Goal: Task Accomplishment & Management: Use online tool/utility

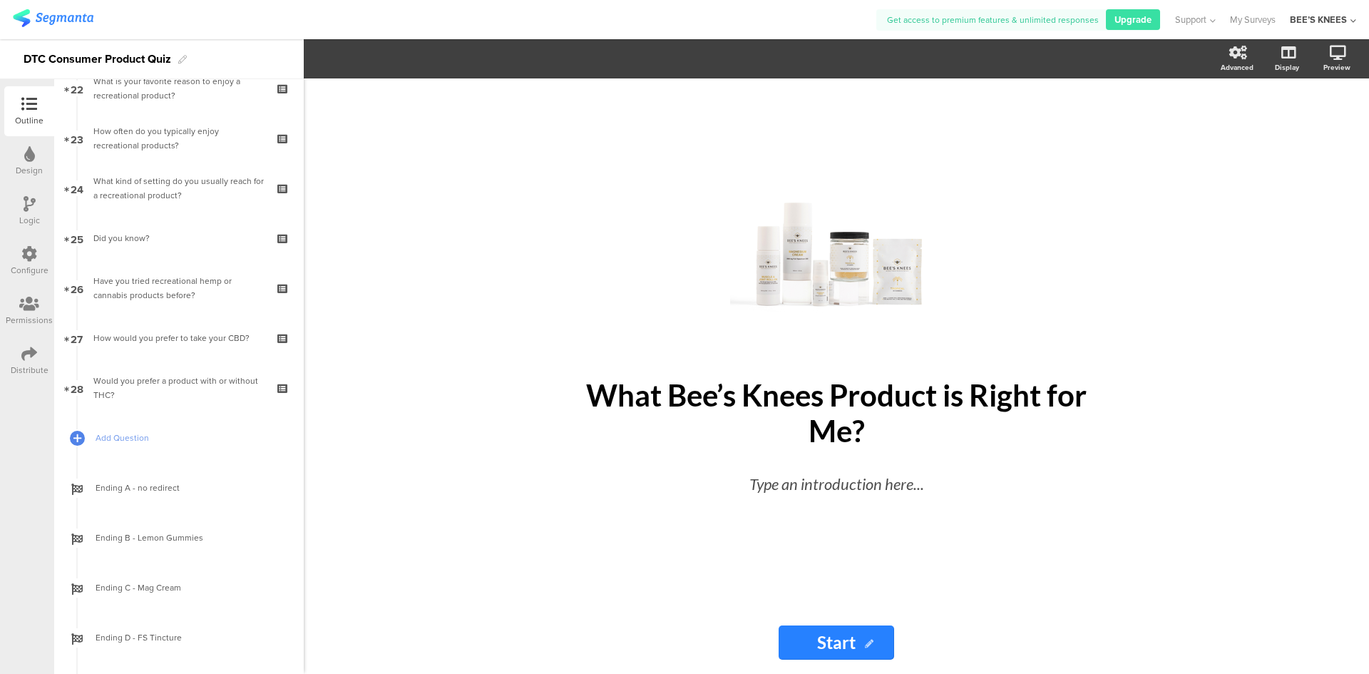
scroll to position [1141, 0]
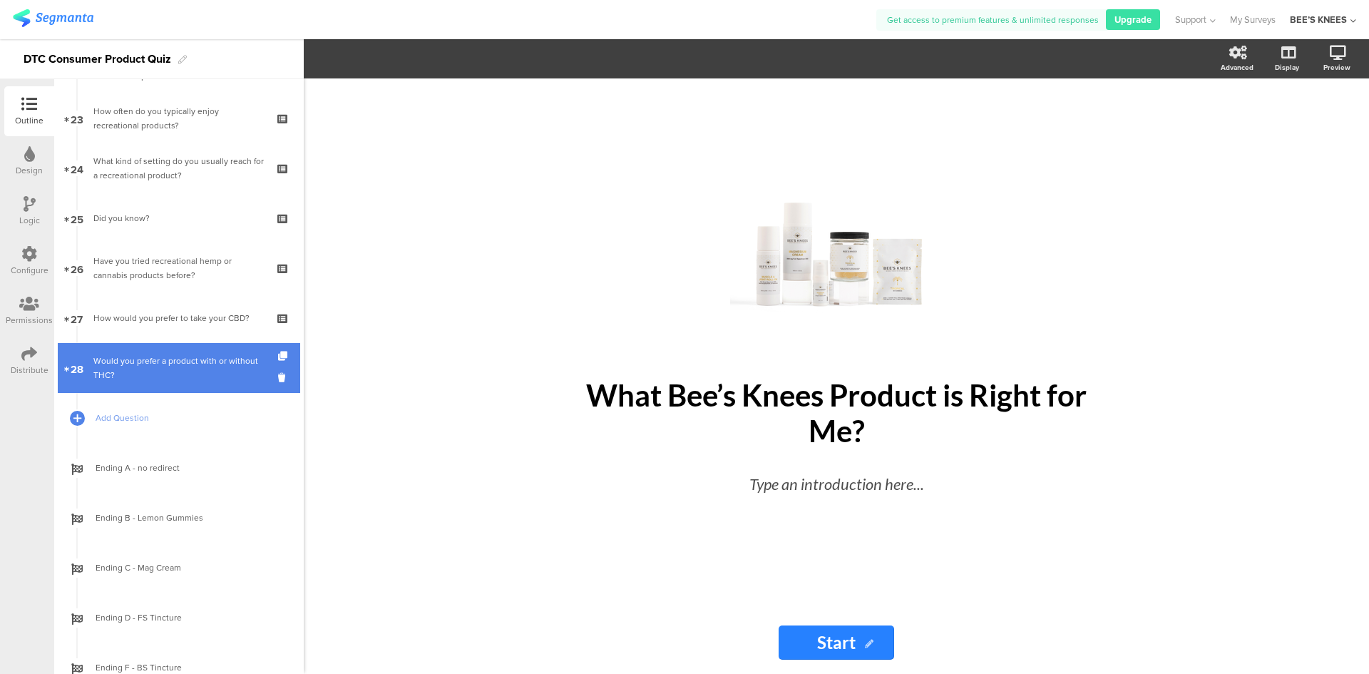
click at [198, 377] on div "Would you prefer a product with or without THC?" at bounding box center [178, 368] width 170 height 29
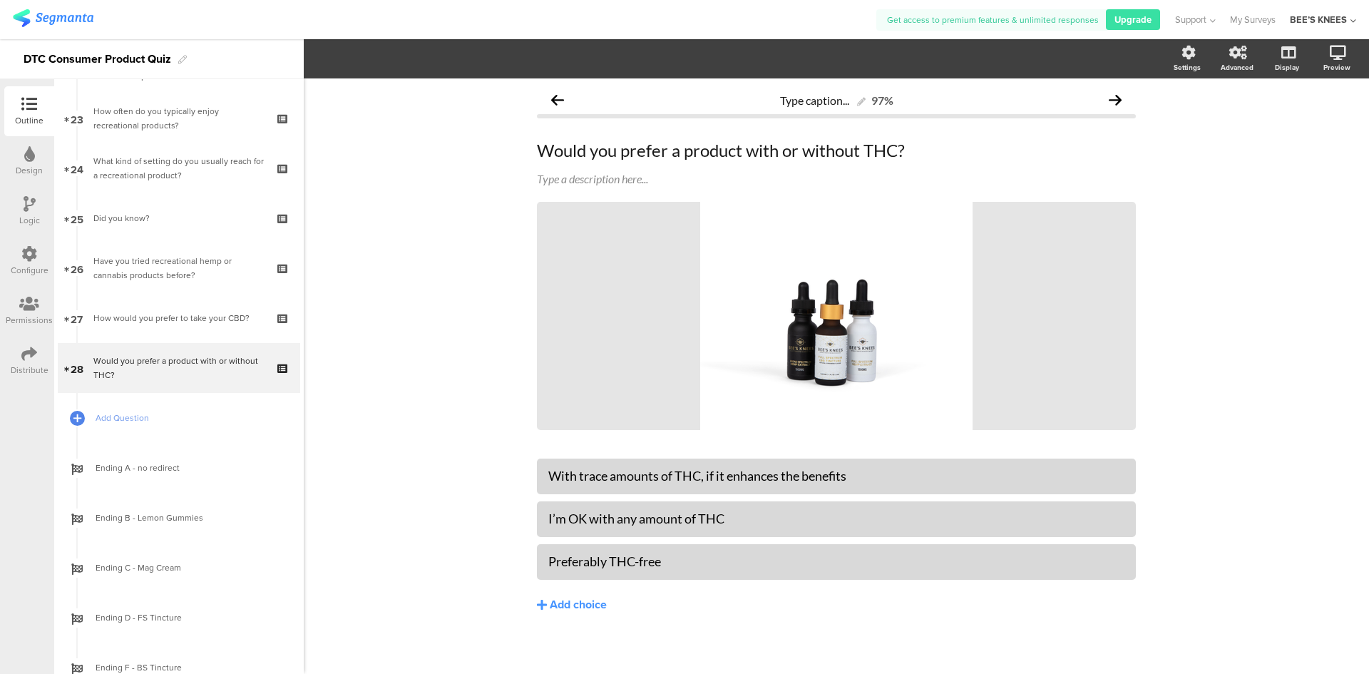
click at [34, 218] on div "Logic" at bounding box center [29, 220] width 21 height 13
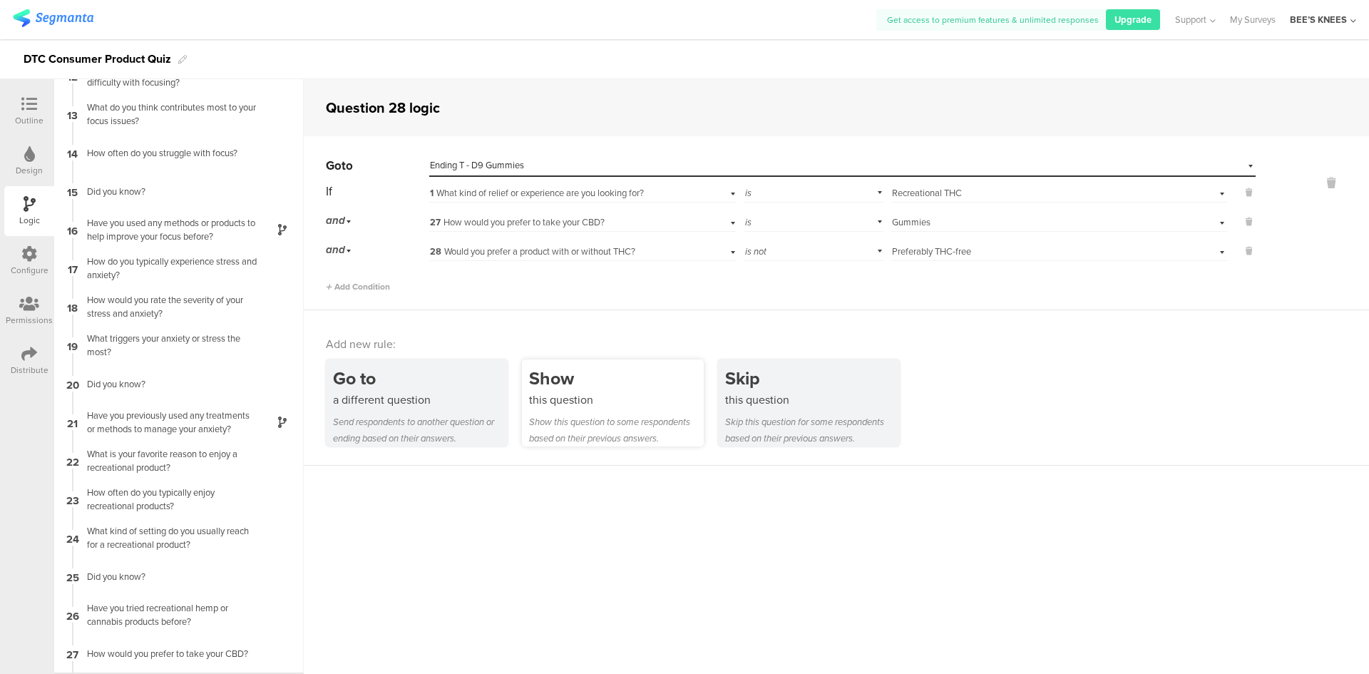
scroll to position [483, 0]
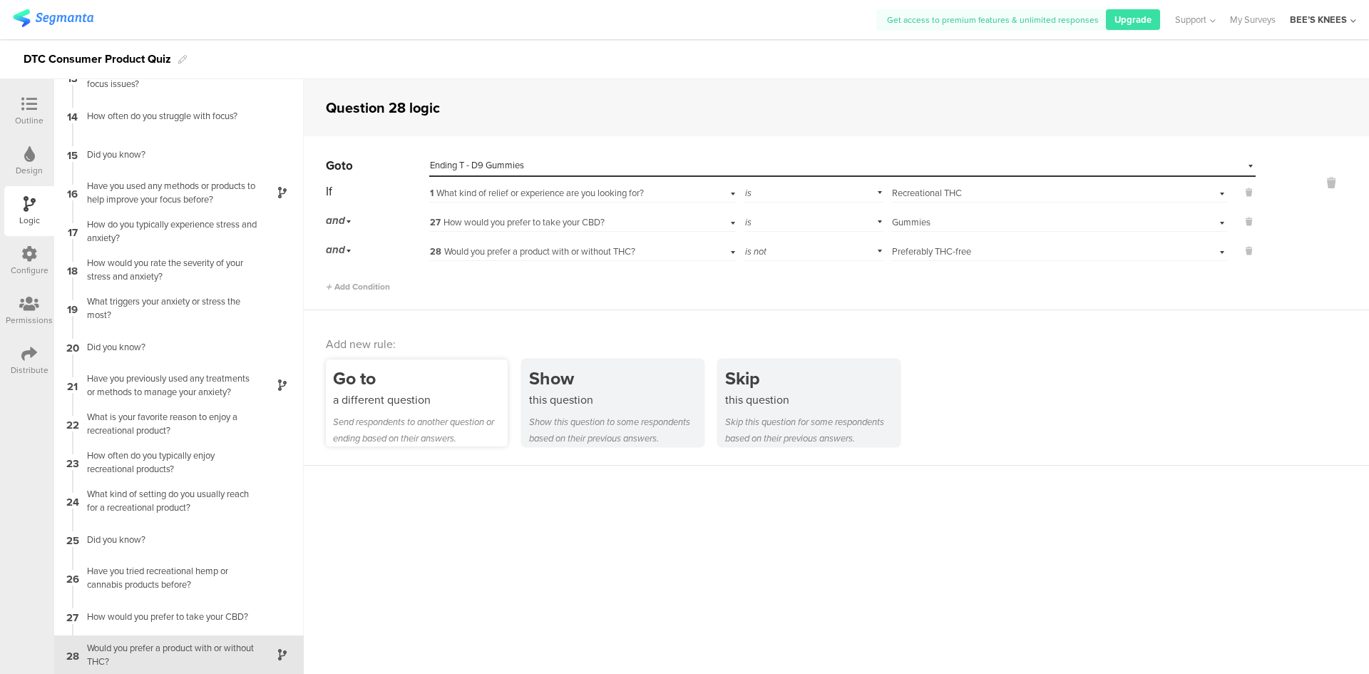
click at [461, 409] on div "Go to a different question Send respondents to another question or ending based…" at bounding box center [417, 402] width 182 height 87
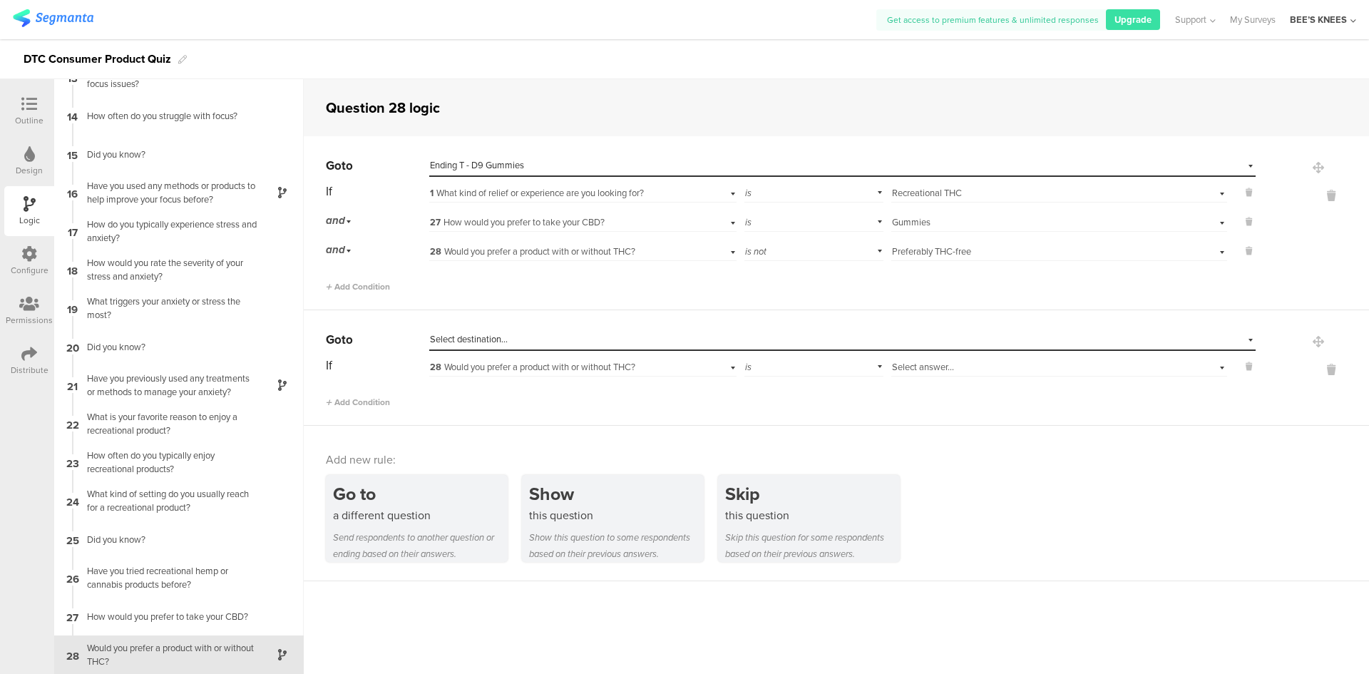
click at [501, 341] on span "Select destination..." at bounding box center [469, 339] width 78 height 14
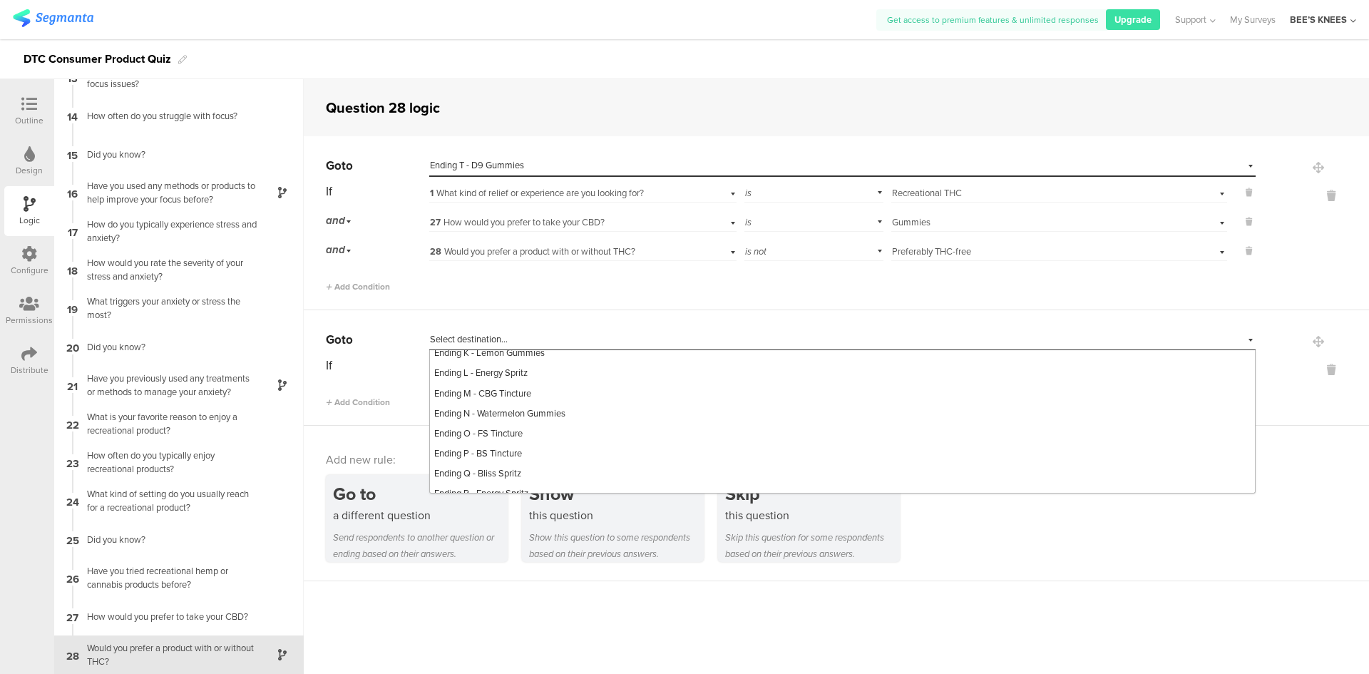
scroll to position [700, 0]
click at [529, 354] on div "Ending G - Bliss Spritz" at bounding box center [842, 344] width 825 height 20
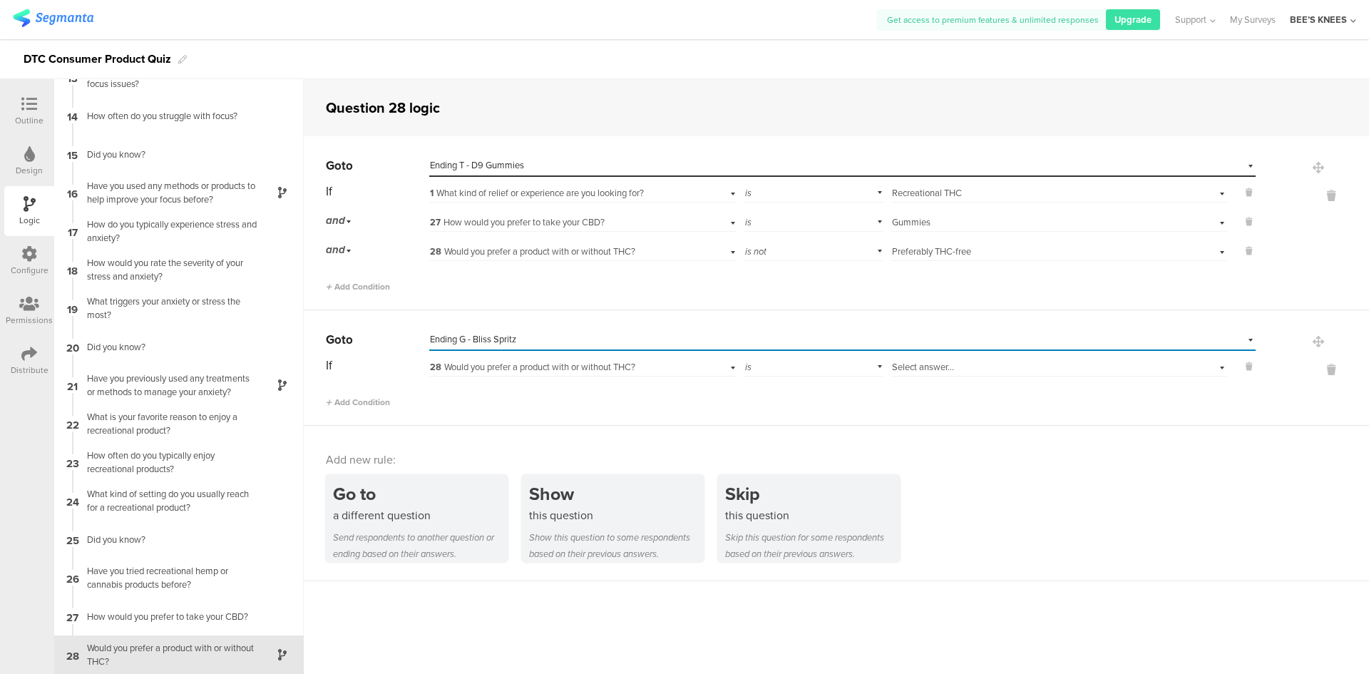
scroll to position [0, 0]
click at [377, 400] on span "Add Condition" at bounding box center [358, 402] width 64 height 13
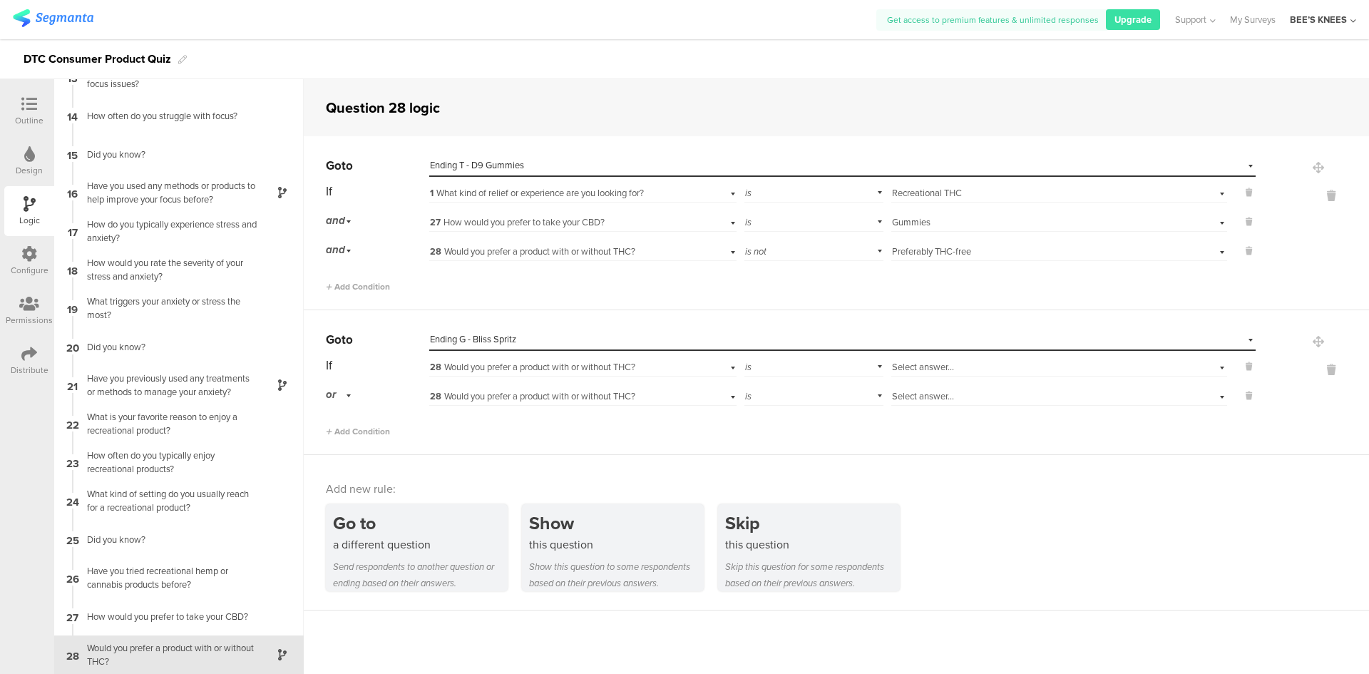
click at [344, 396] on div "or" at bounding box center [341, 395] width 30 height 22
click at [346, 434] on span "and" at bounding box center [338, 435] width 15 height 14
click at [473, 396] on span "28 Would you prefer a product with or without THC?" at bounding box center [532, 396] width 205 height 14
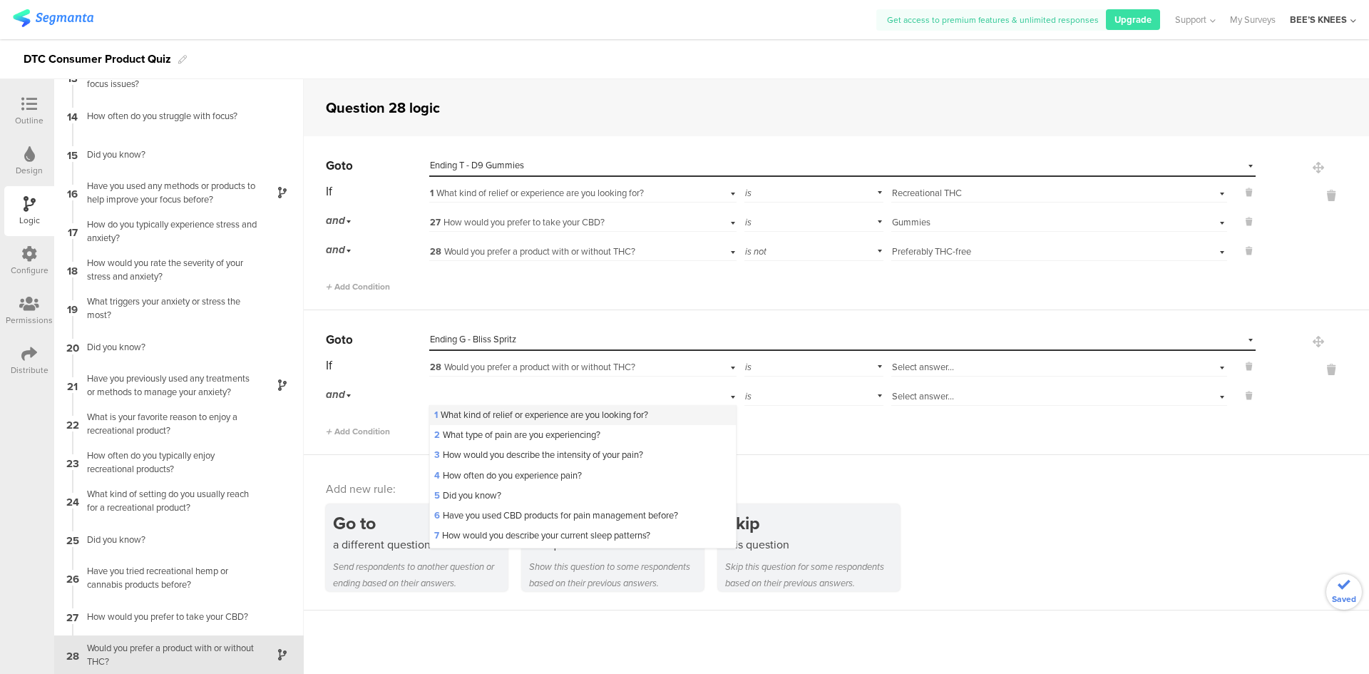
click at [474, 408] on div "1 What kind of relief or experience are you looking for?" at bounding box center [582, 415] width 305 height 20
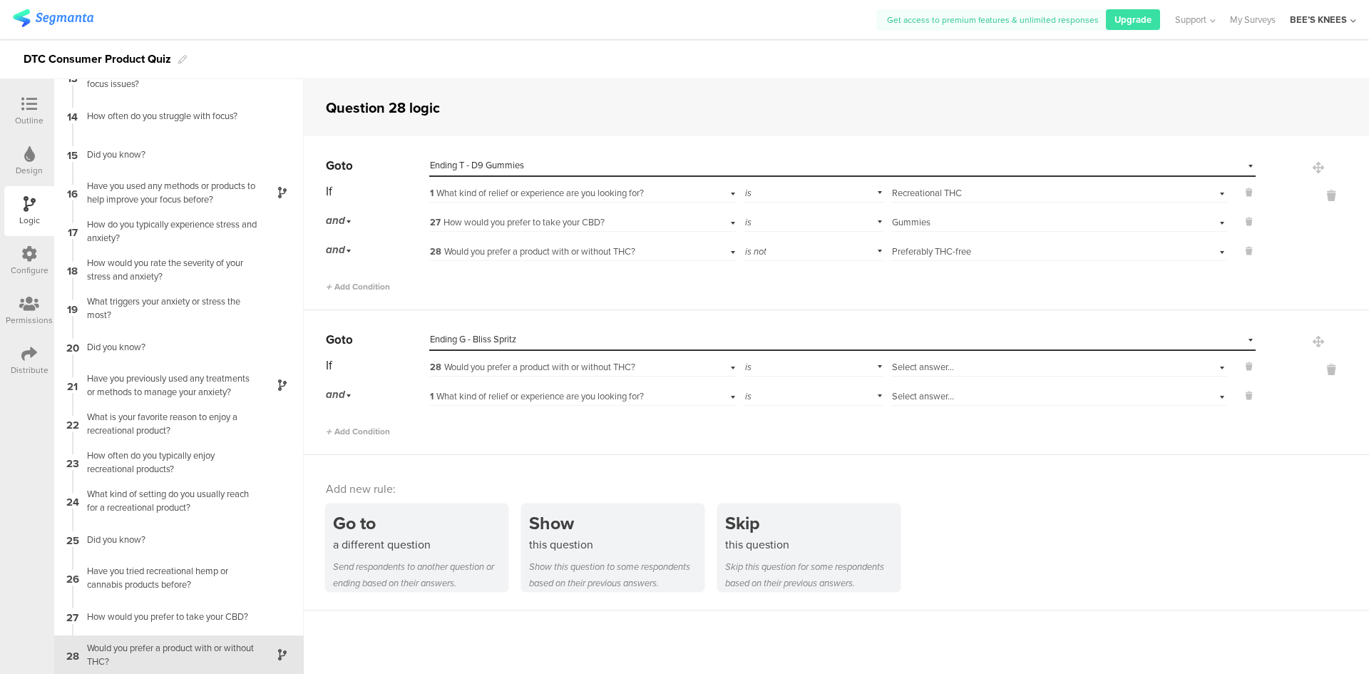
click at [963, 386] on div "Select answer..." at bounding box center [1059, 395] width 336 height 22
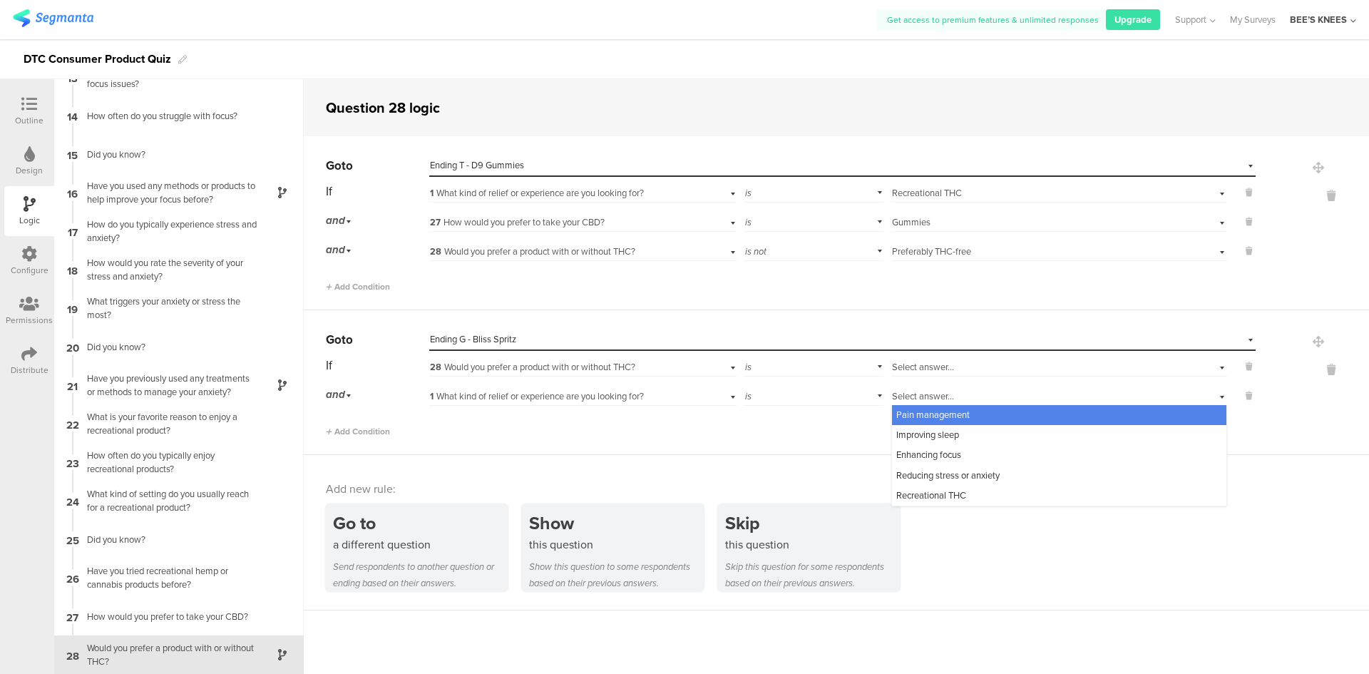
click at [970, 367] on div "Select answer..." at bounding box center [1034, 367] width 285 height 13
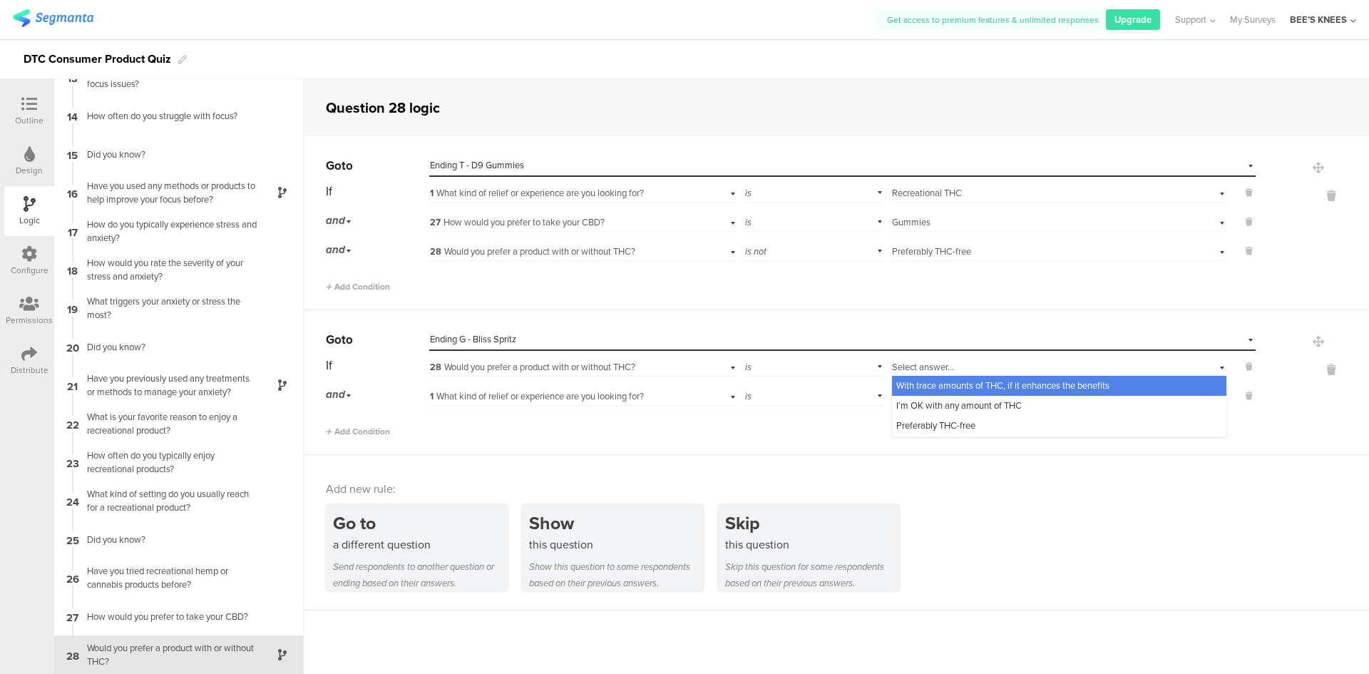
click at [963, 364] on div "Select answer..." at bounding box center [1034, 367] width 285 height 13
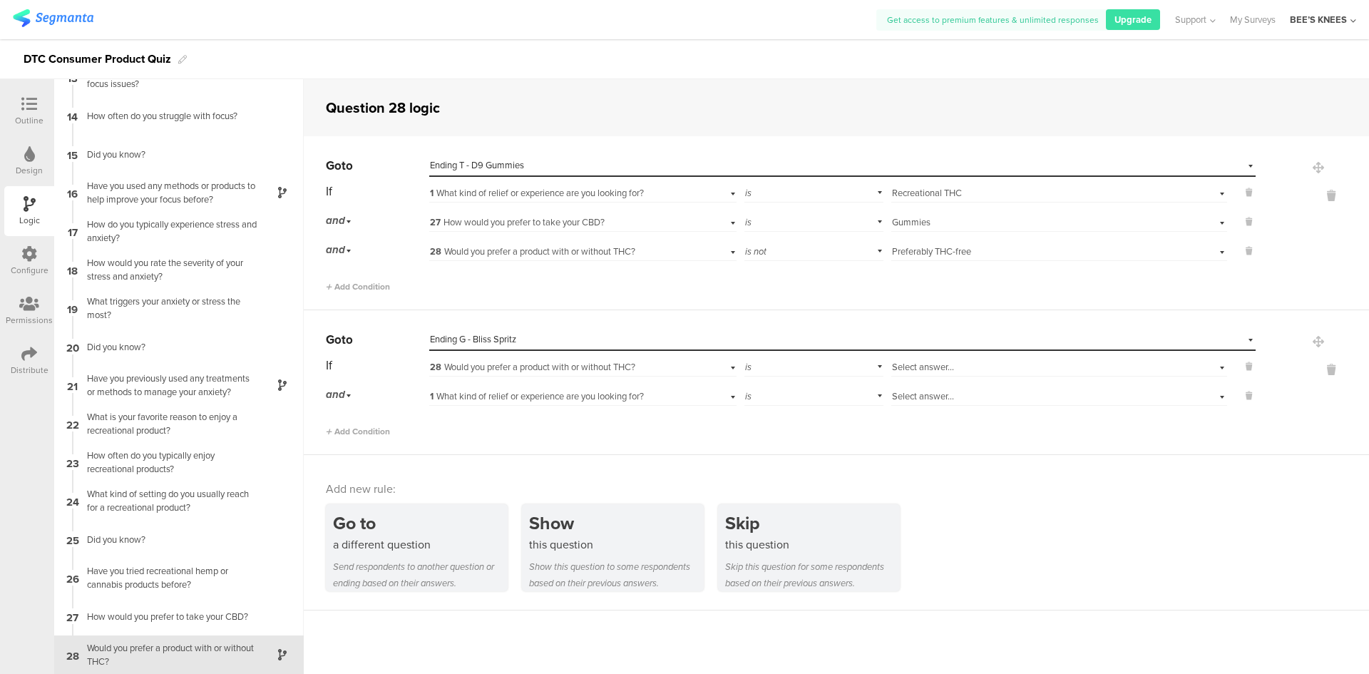
click at [603, 368] on span "28 Would you prefer a product with or without THC?" at bounding box center [532, 367] width 205 height 14
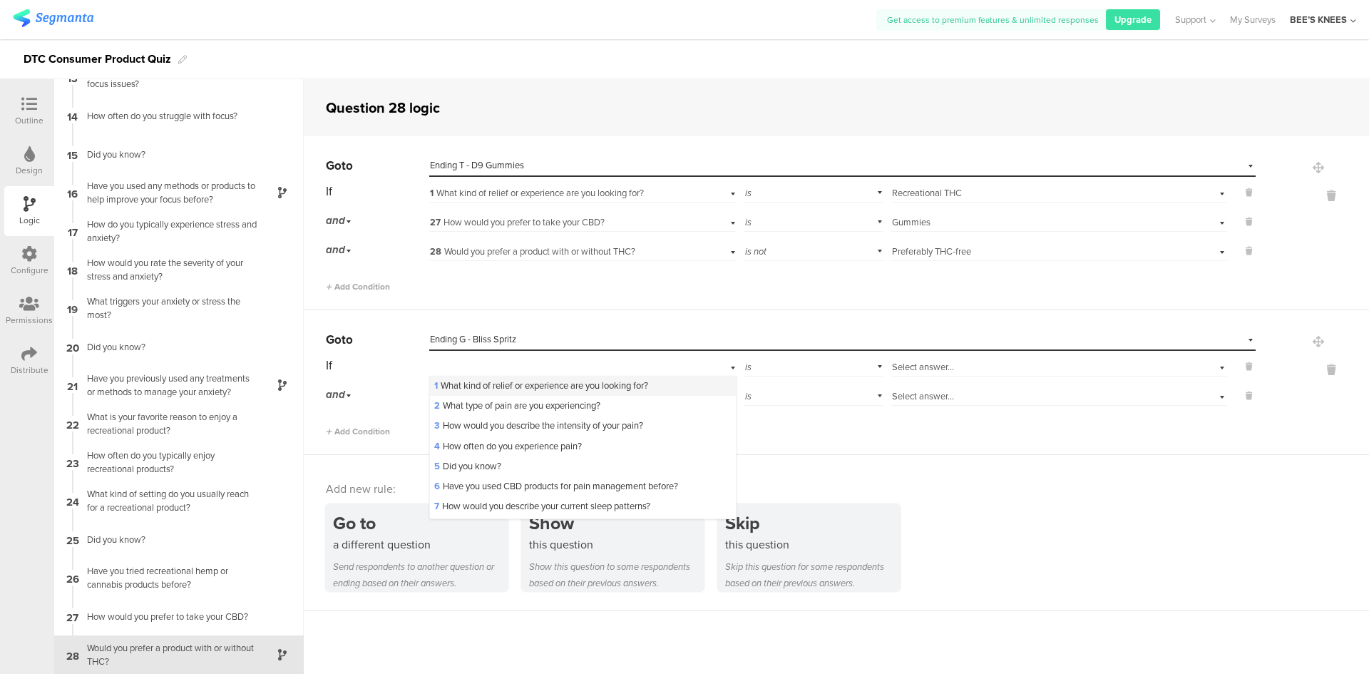
click at [598, 380] on span "1 What kind of relief or experience are you looking for?" at bounding box center [541, 386] width 214 height 14
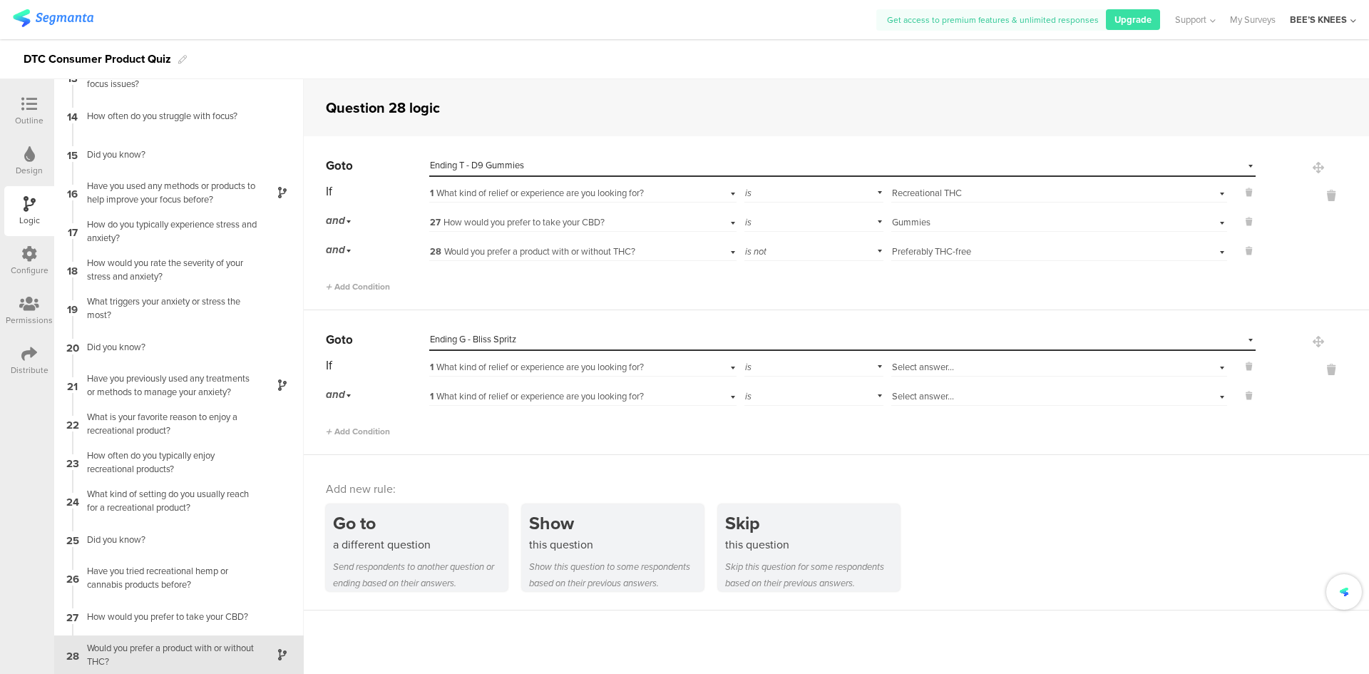
click at [905, 362] on span "Select answer..." at bounding box center [923, 367] width 62 height 14
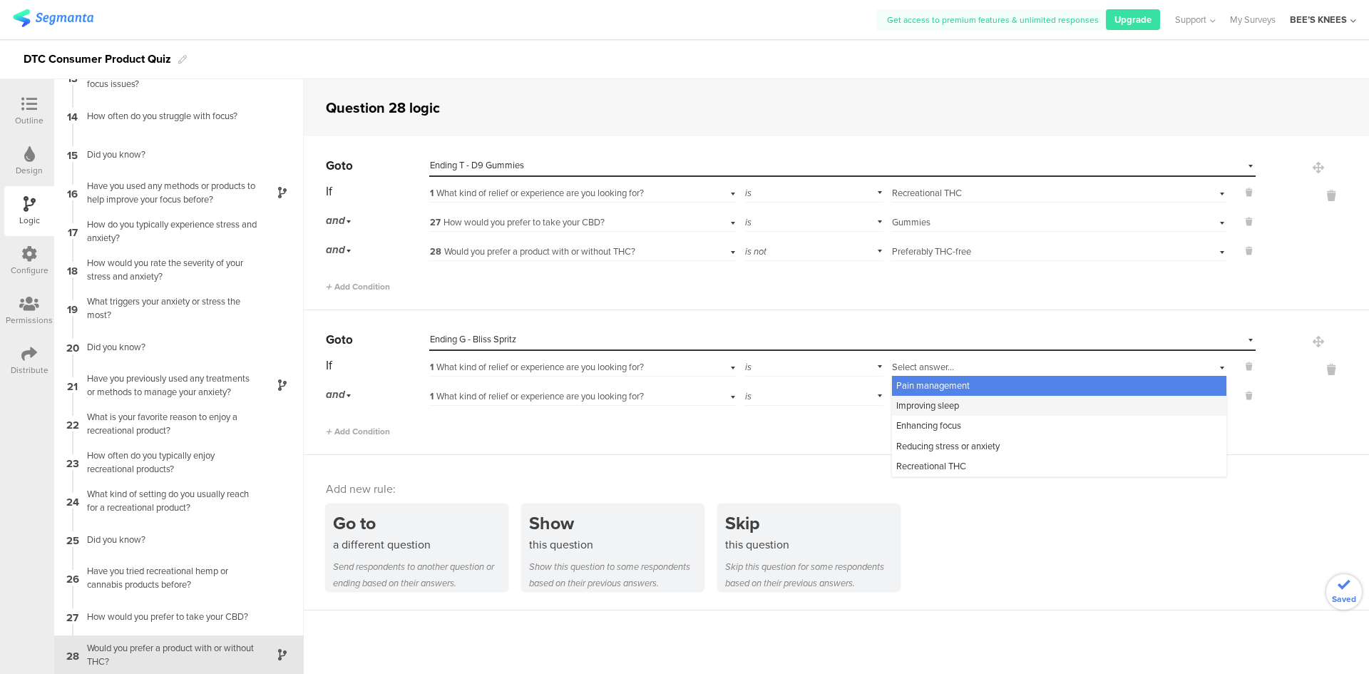
click at [920, 404] on span "Improving sleep" at bounding box center [927, 406] width 63 height 14
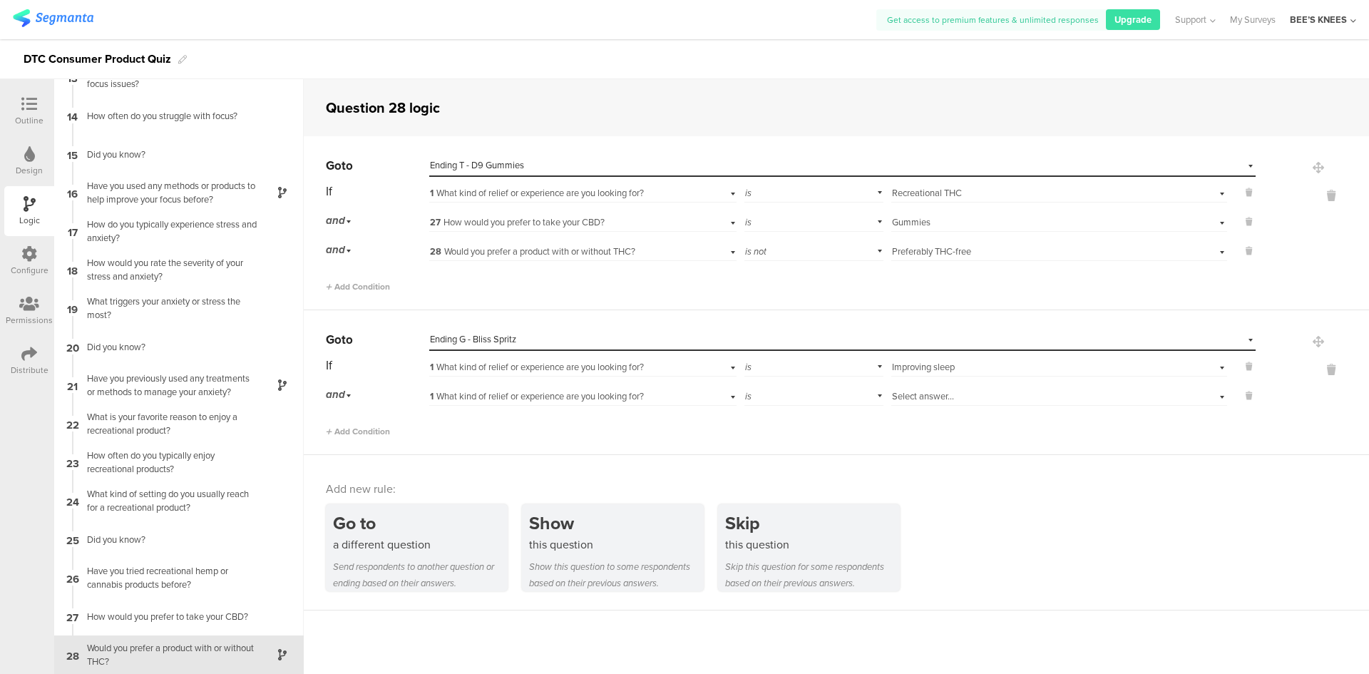
click at [492, 399] on span "1 What kind of relief or experience are you looking for?" at bounding box center [537, 396] width 214 height 14
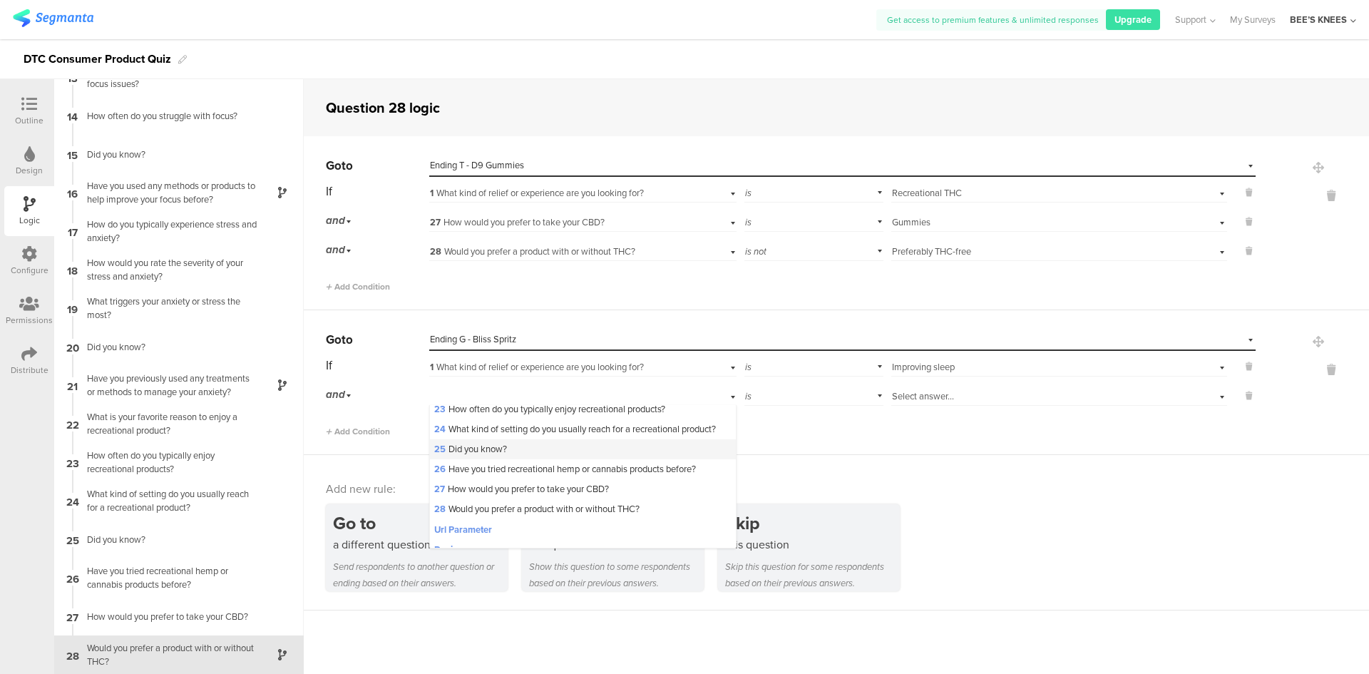
scroll to position [499, 0]
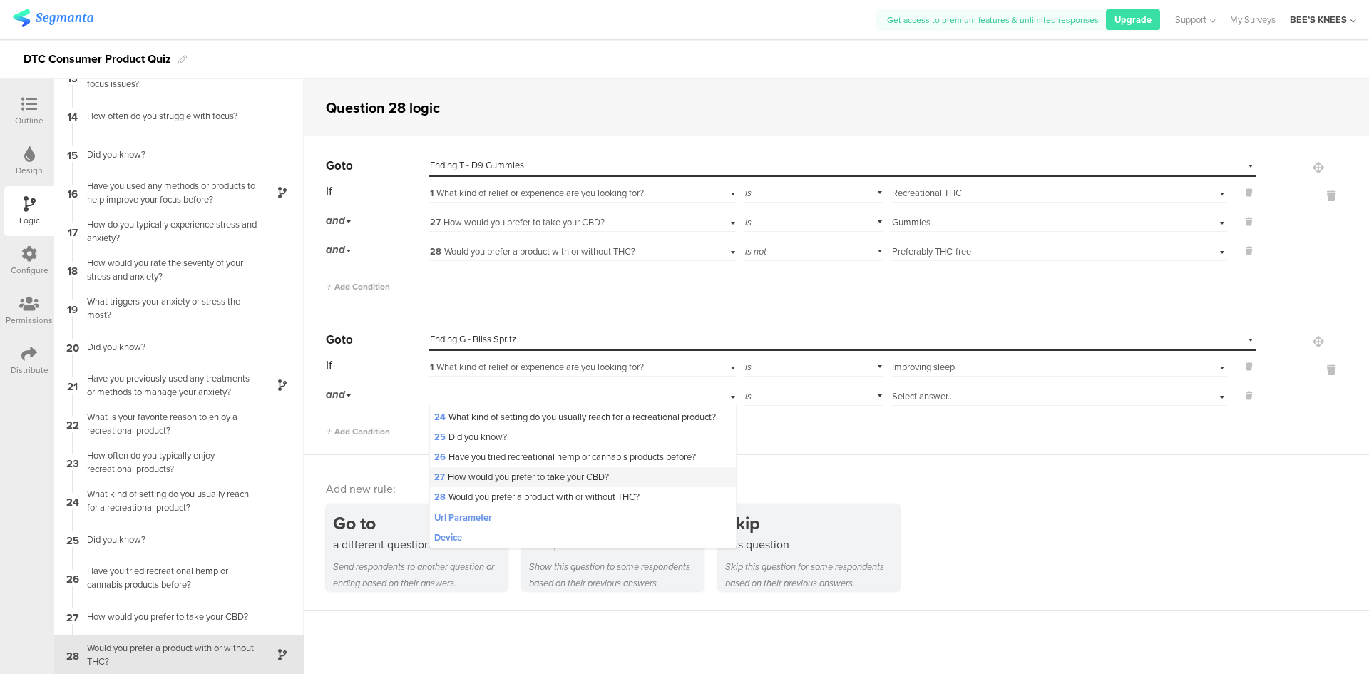
click at [520, 483] on span "27 How would you prefer to take your CBD?" at bounding box center [521, 477] width 175 height 14
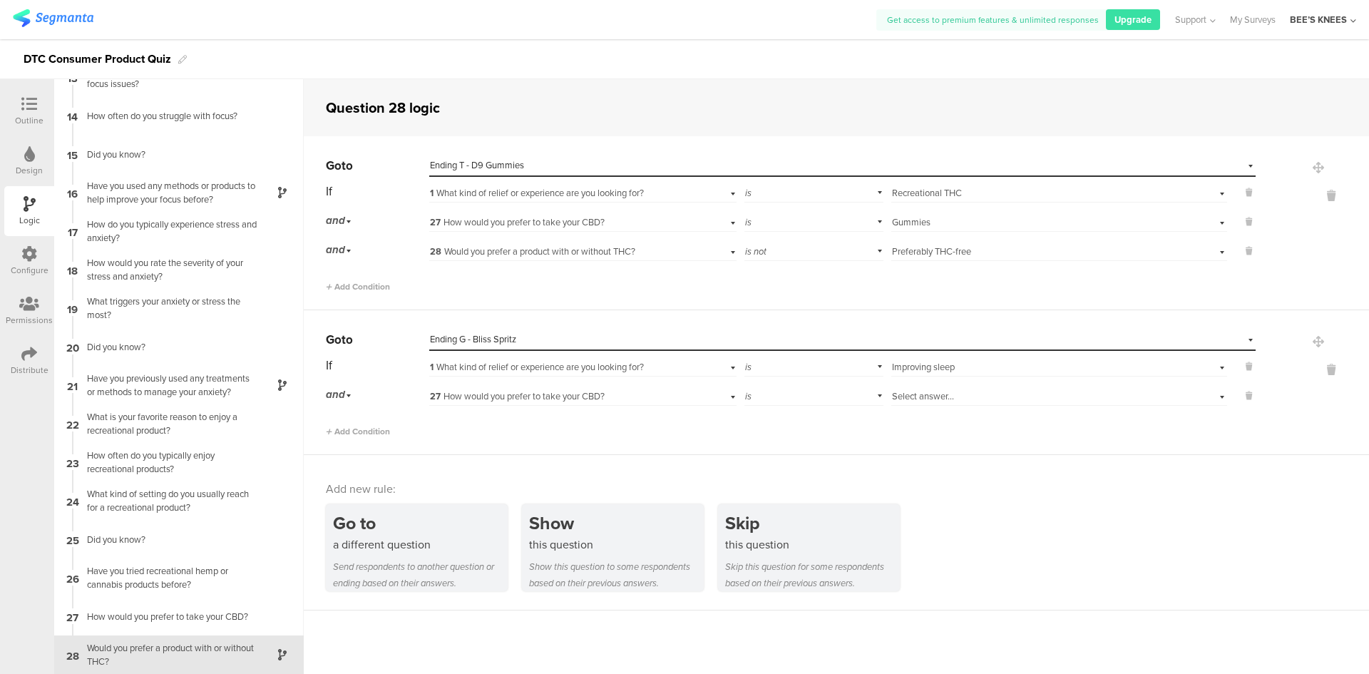
click at [956, 396] on div "Select answer..." at bounding box center [1034, 396] width 285 height 13
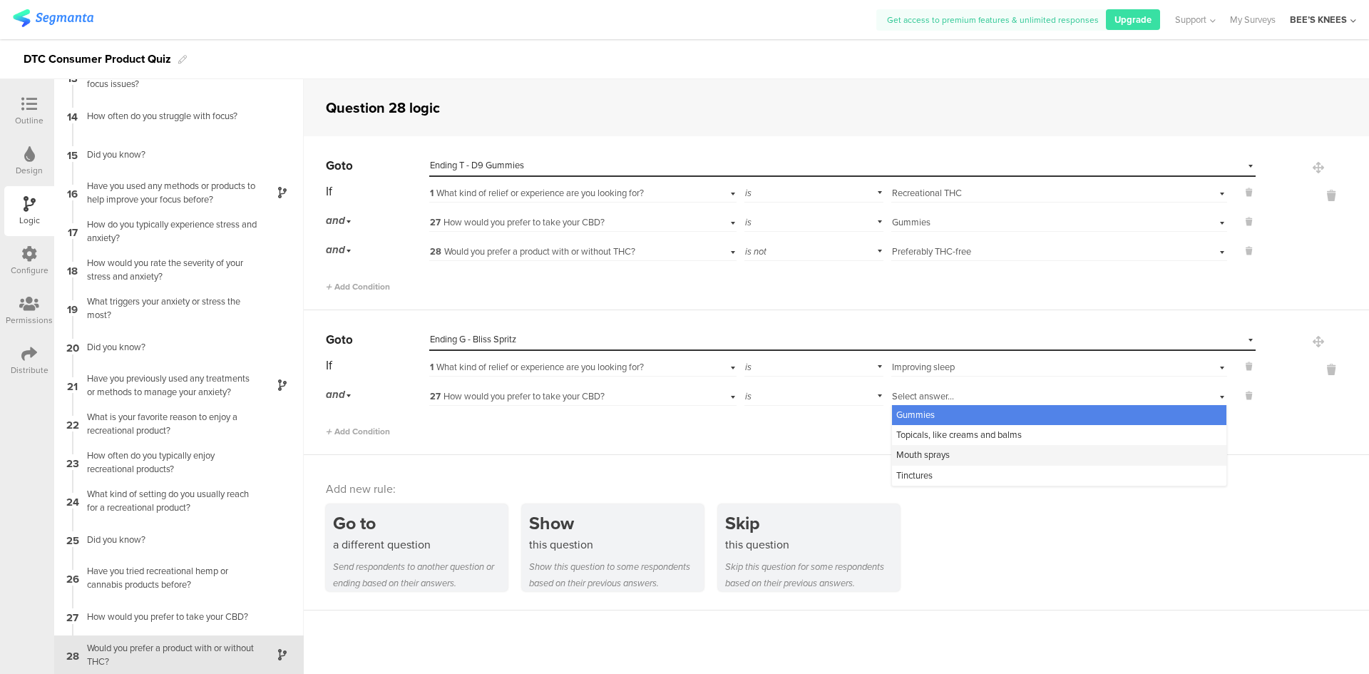
click at [948, 456] on div "Mouth sprays" at bounding box center [1059, 455] width 334 height 20
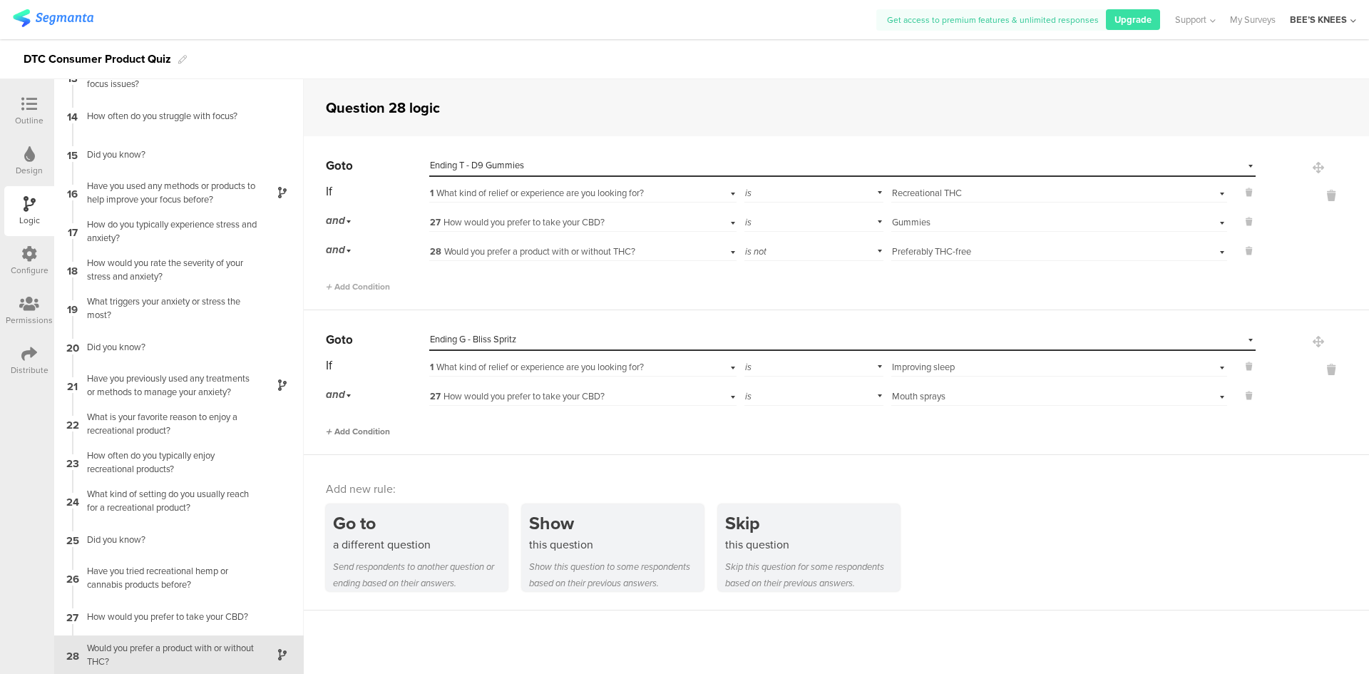
click at [358, 427] on span "Add Condition" at bounding box center [358, 431] width 64 height 13
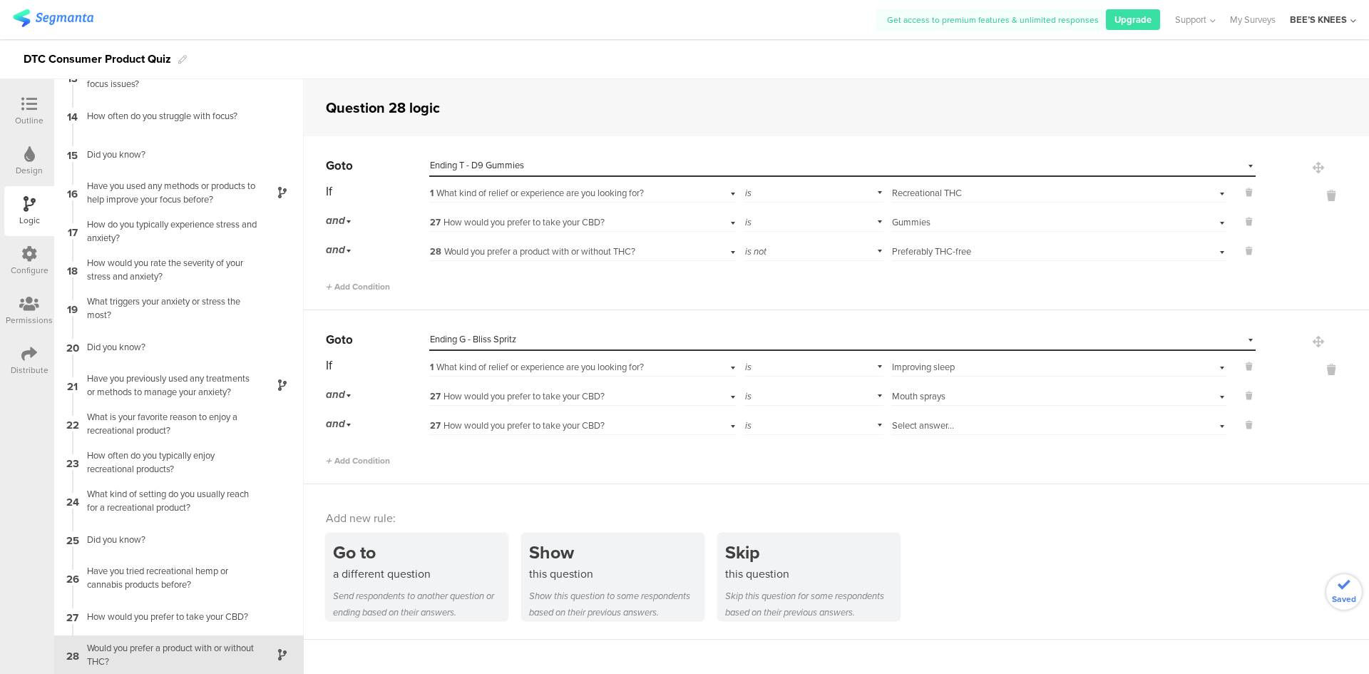
click at [549, 436] on div "If 1 What kind of relief or experience are you looking for? is Select answer...…" at bounding box center [791, 410] width 930 height 113
click at [553, 426] on span "27 How would you prefer to take your CBD?" at bounding box center [517, 426] width 175 height 14
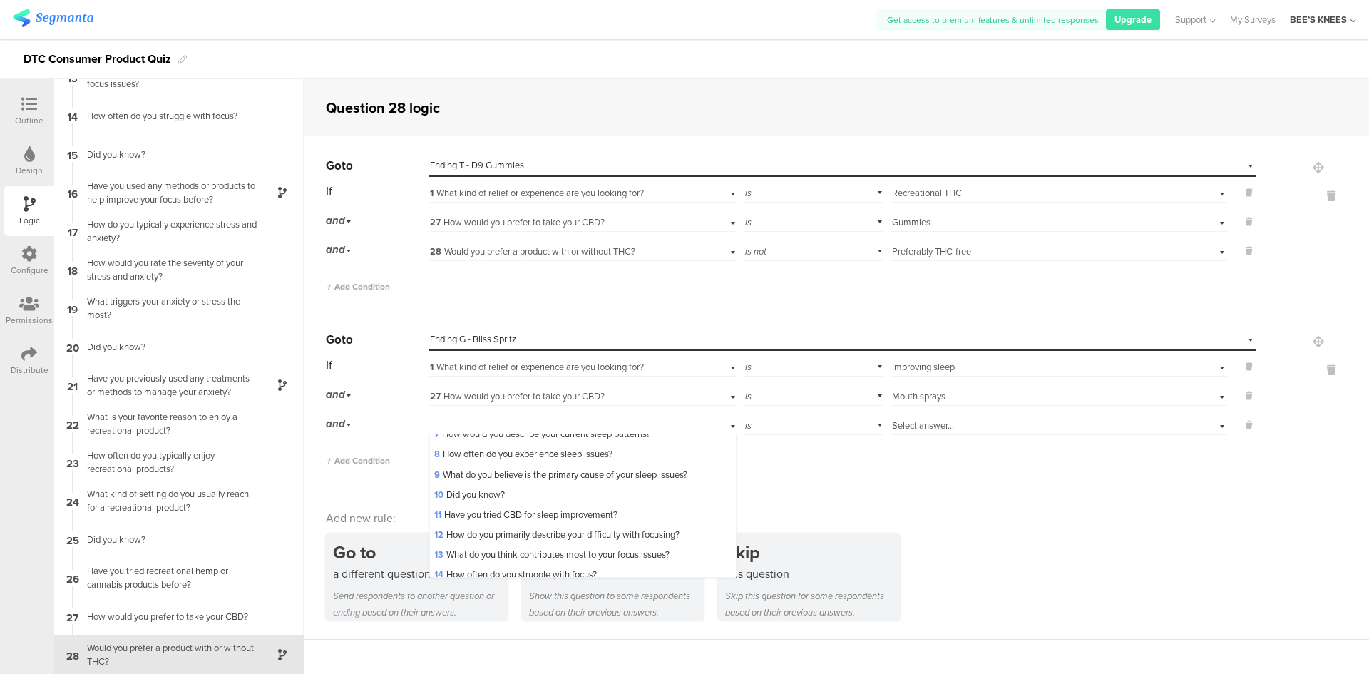
scroll to position [521, 0]
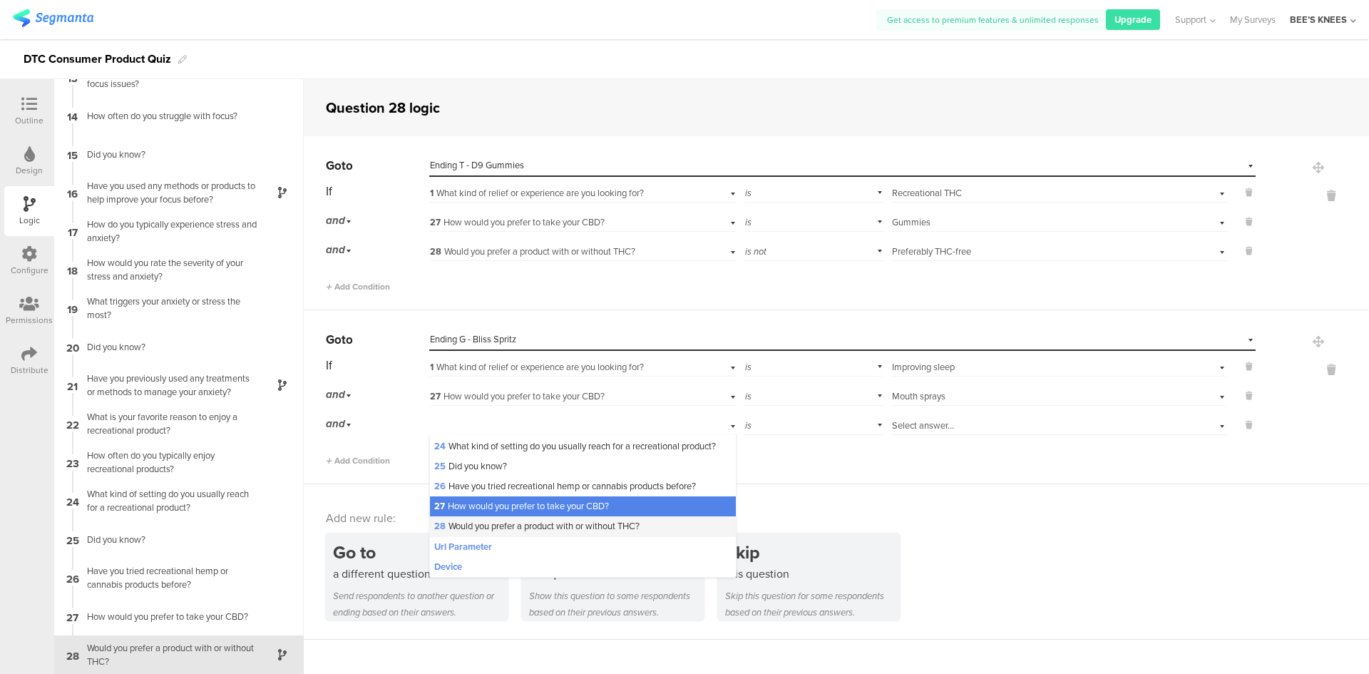
click at [541, 527] on span "28 Would you prefer a product with or without THC?" at bounding box center [536, 526] width 205 height 14
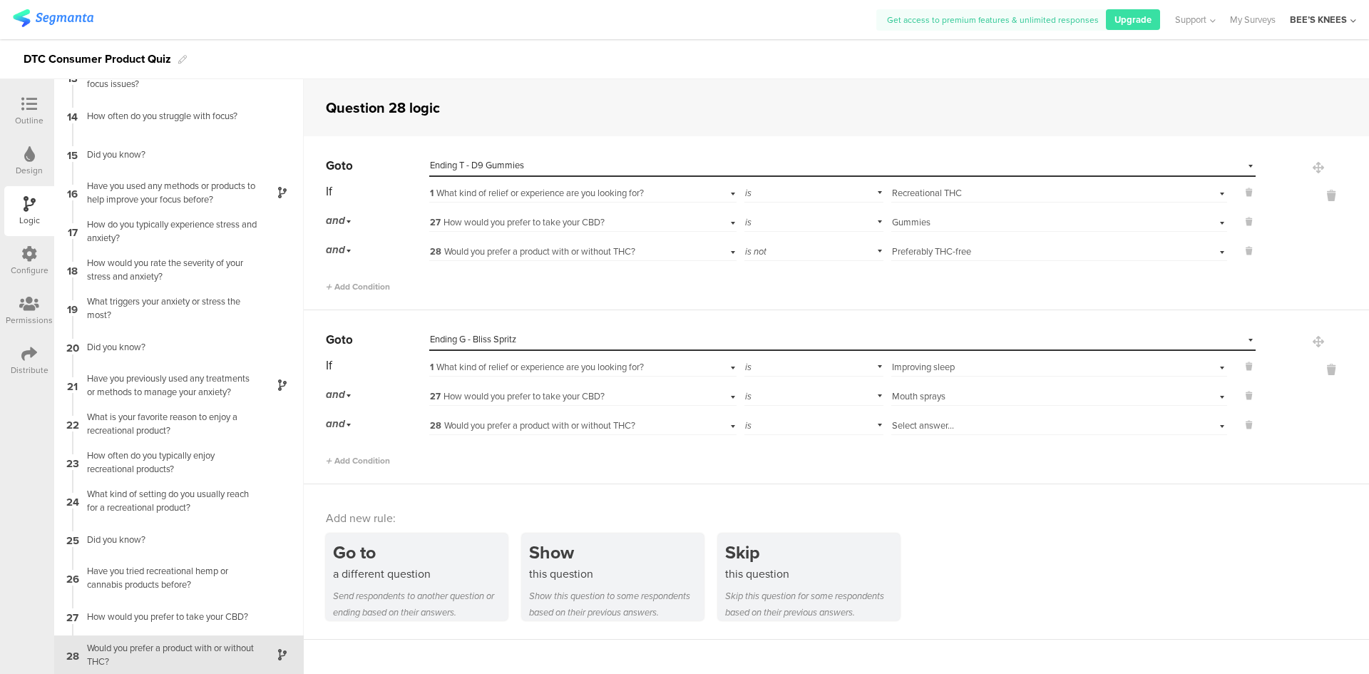
click at [786, 427] on div "is" at bounding box center [814, 424] width 140 height 22
click at [786, 457] on div "is not" at bounding box center [814, 464] width 138 height 20
click at [968, 427] on div "Select answer..." at bounding box center [1034, 425] width 285 height 13
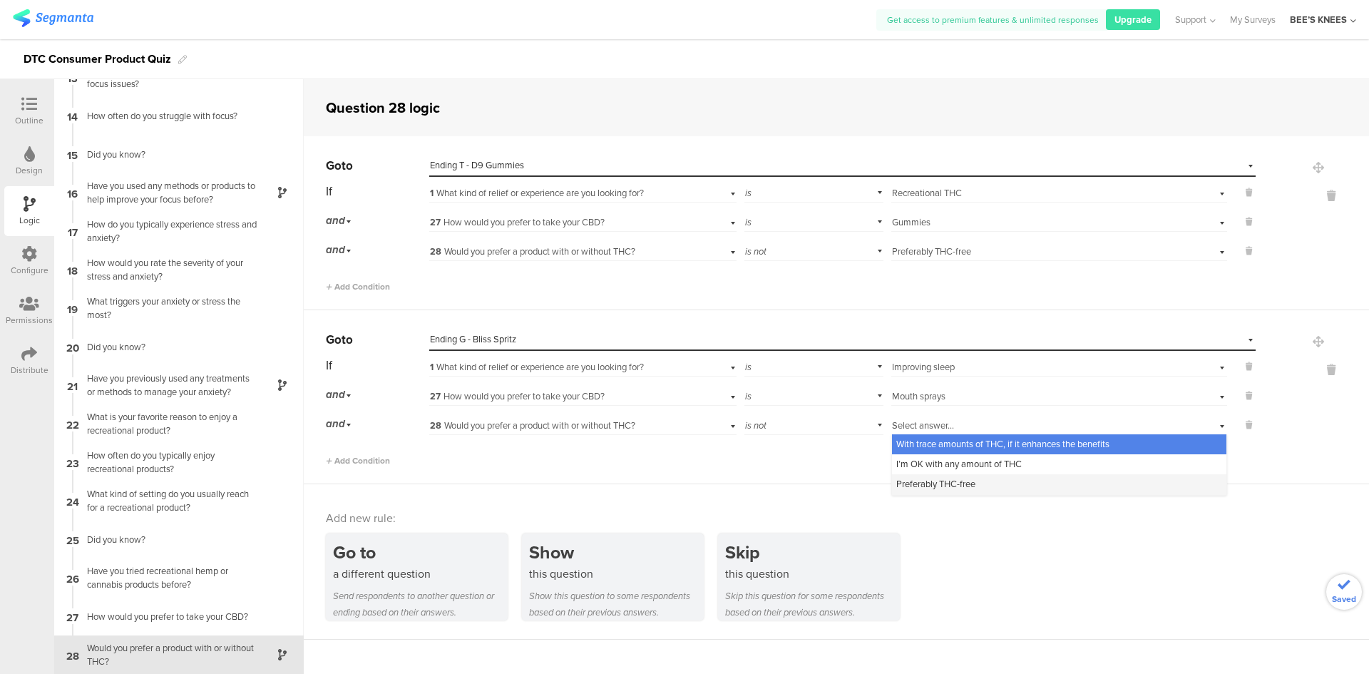
click at [960, 478] on span "Preferably THC-free" at bounding box center [935, 484] width 79 height 14
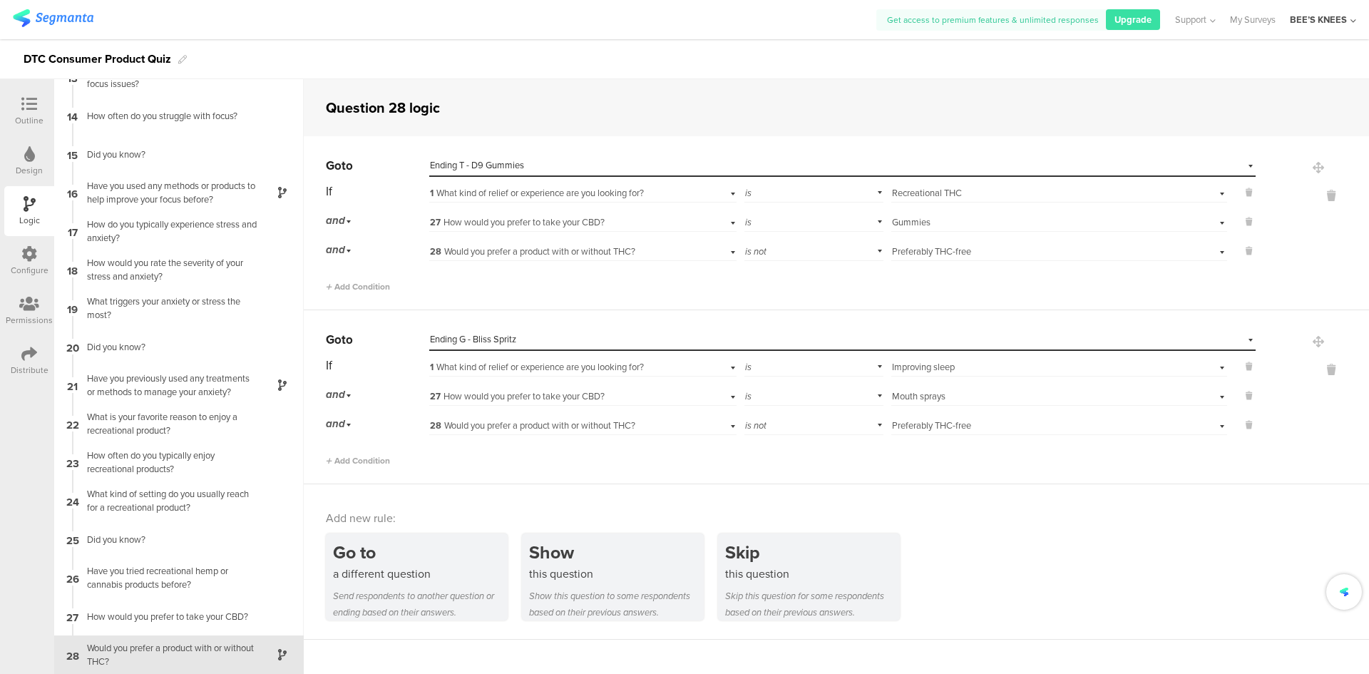
click at [995, 560] on div "Go to a different question Send respondents to another question or ending based…" at bounding box center [847, 576] width 1043 height 87
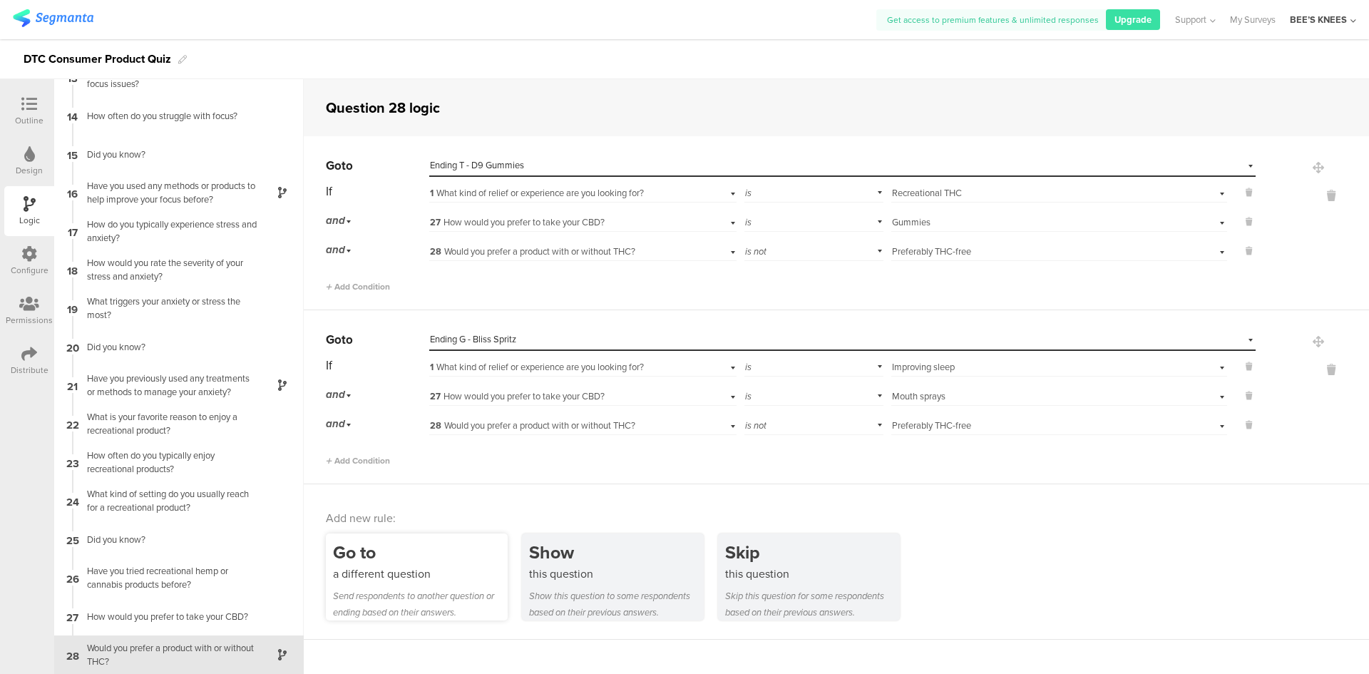
click at [406, 605] on div "Send respondents to another question or ending based on their answers." at bounding box center [420, 604] width 175 height 33
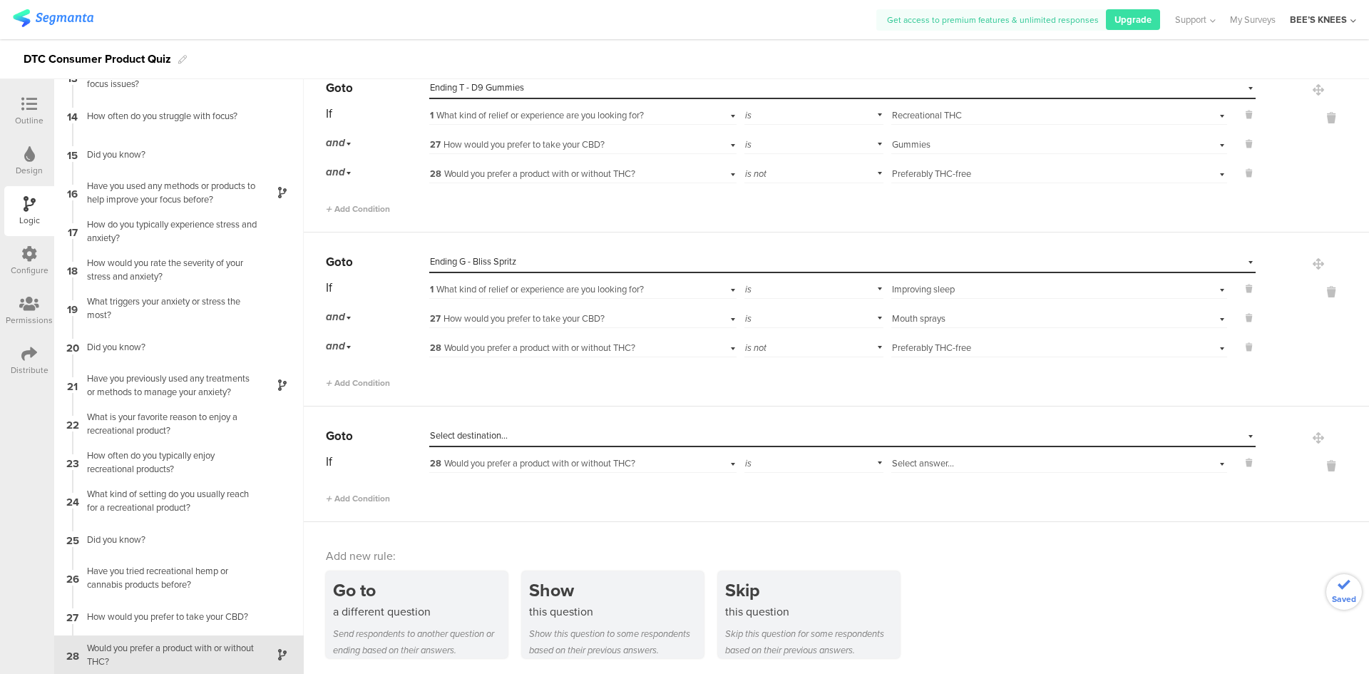
scroll to position [80, 0]
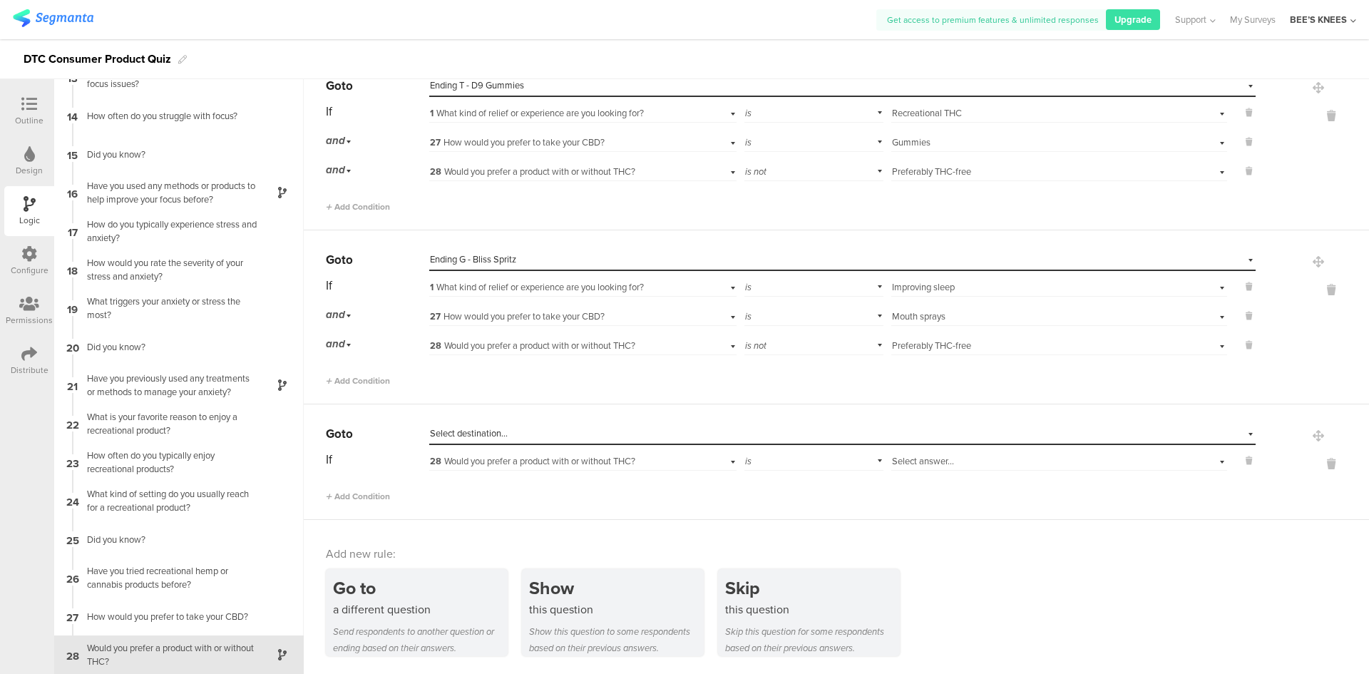
click at [483, 436] on span "Select destination..." at bounding box center [469, 433] width 78 height 14
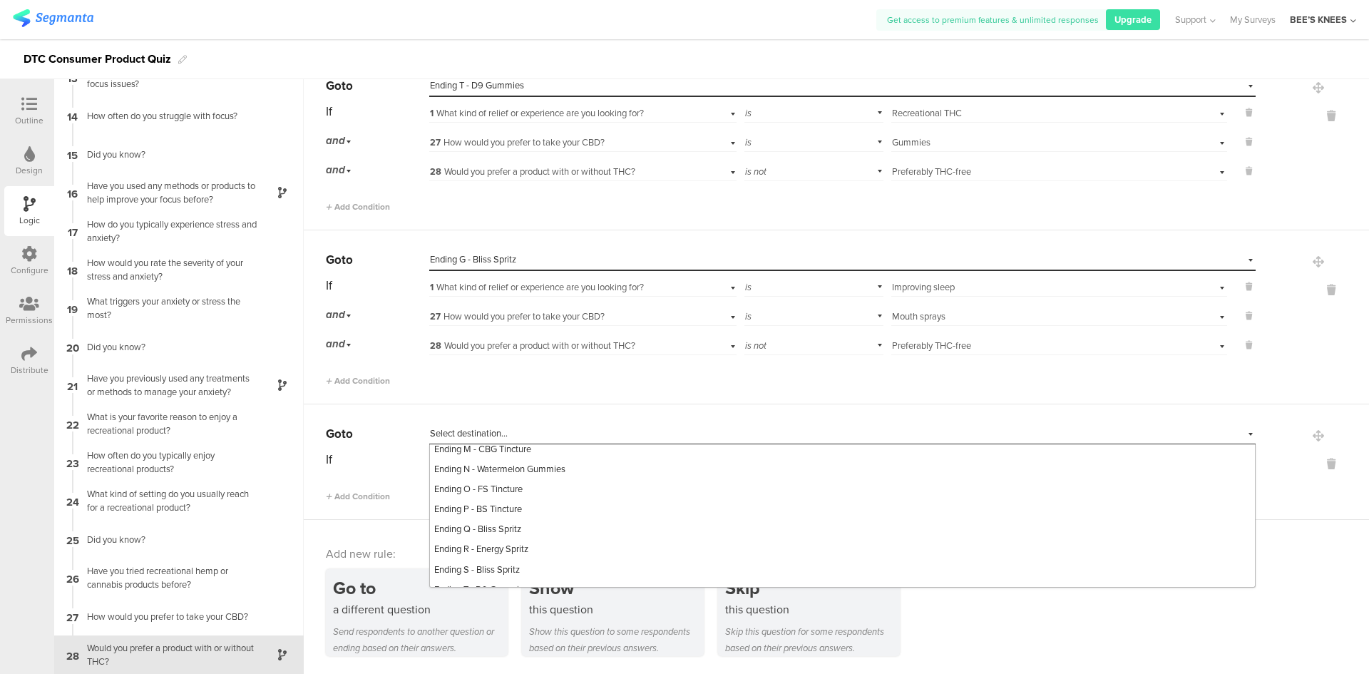
scroll to position [842, 0]
click at [522, 488] on div "Ending P - BS Tincture" at bounding box center [842, 496] width 825 height 20
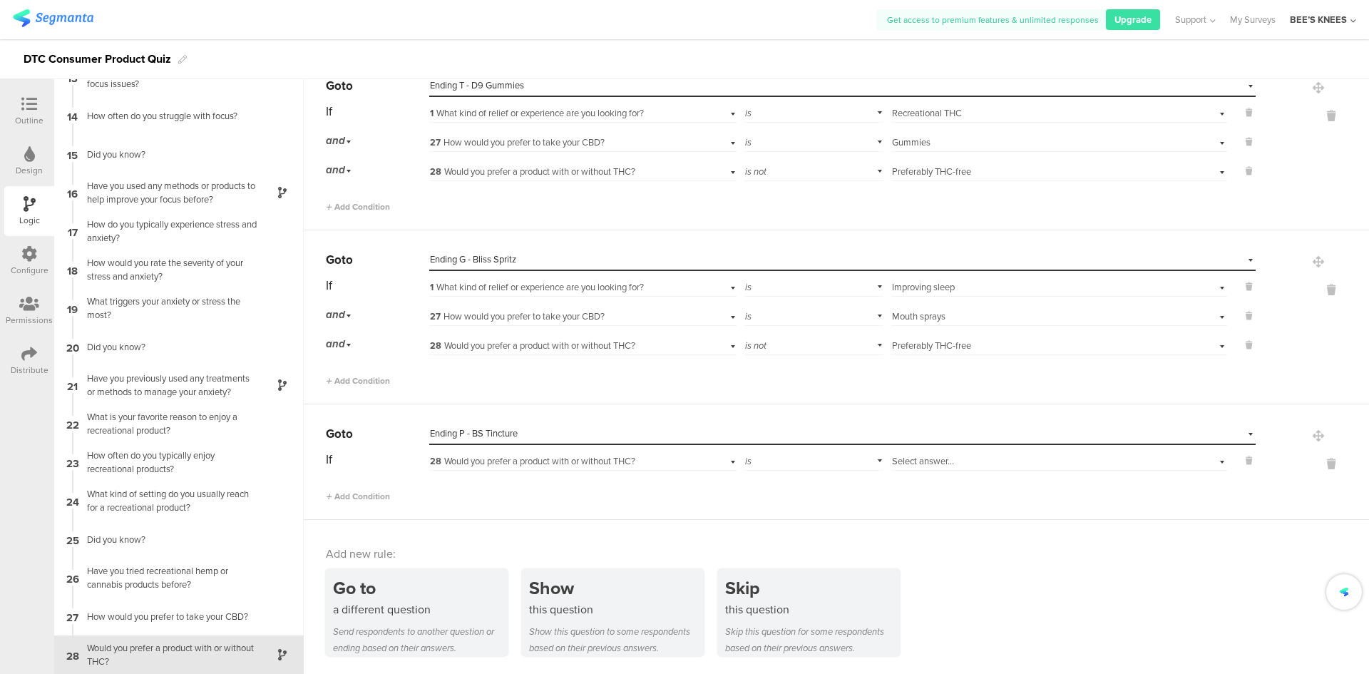
click at [523, 464] on span "28 Would you prefer a product with or without THC?" at bounding box center [532, 461] width 205 height 14
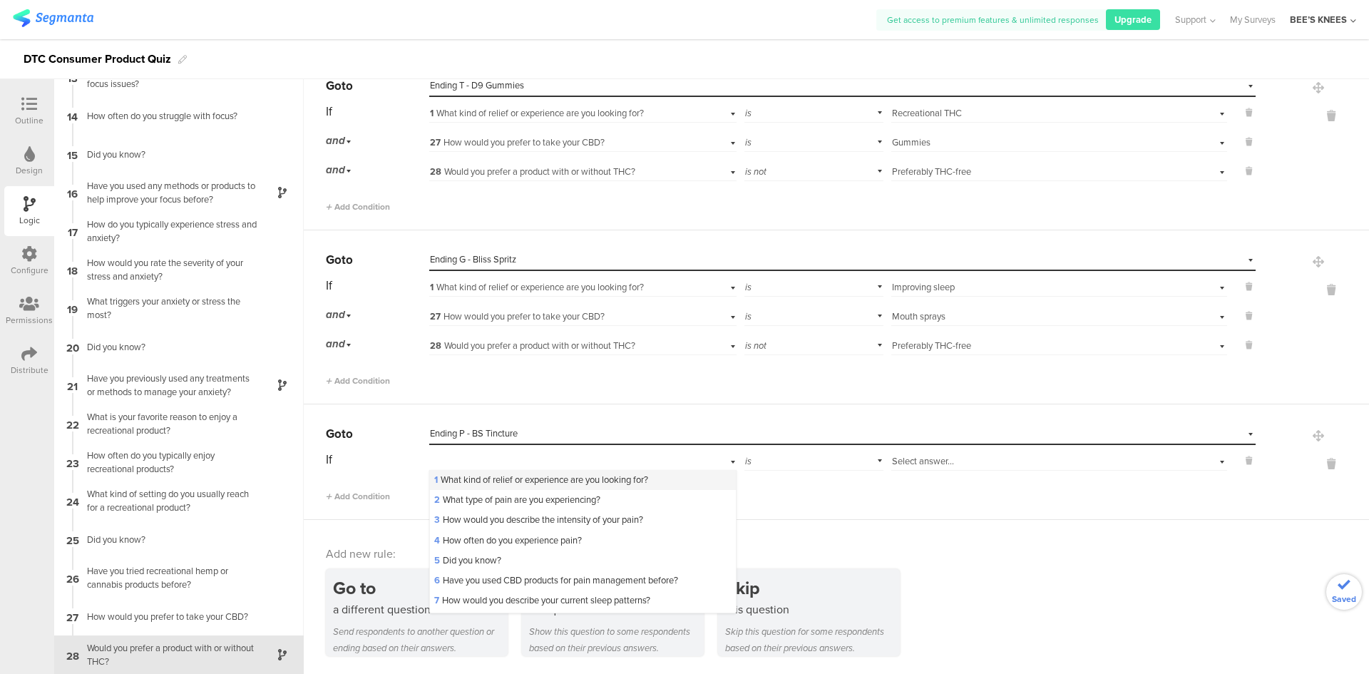
click at [522, 477] on span "1 What kind of relief or experience are you looking for?" at bounding box center [541, 480] width 214 height 14
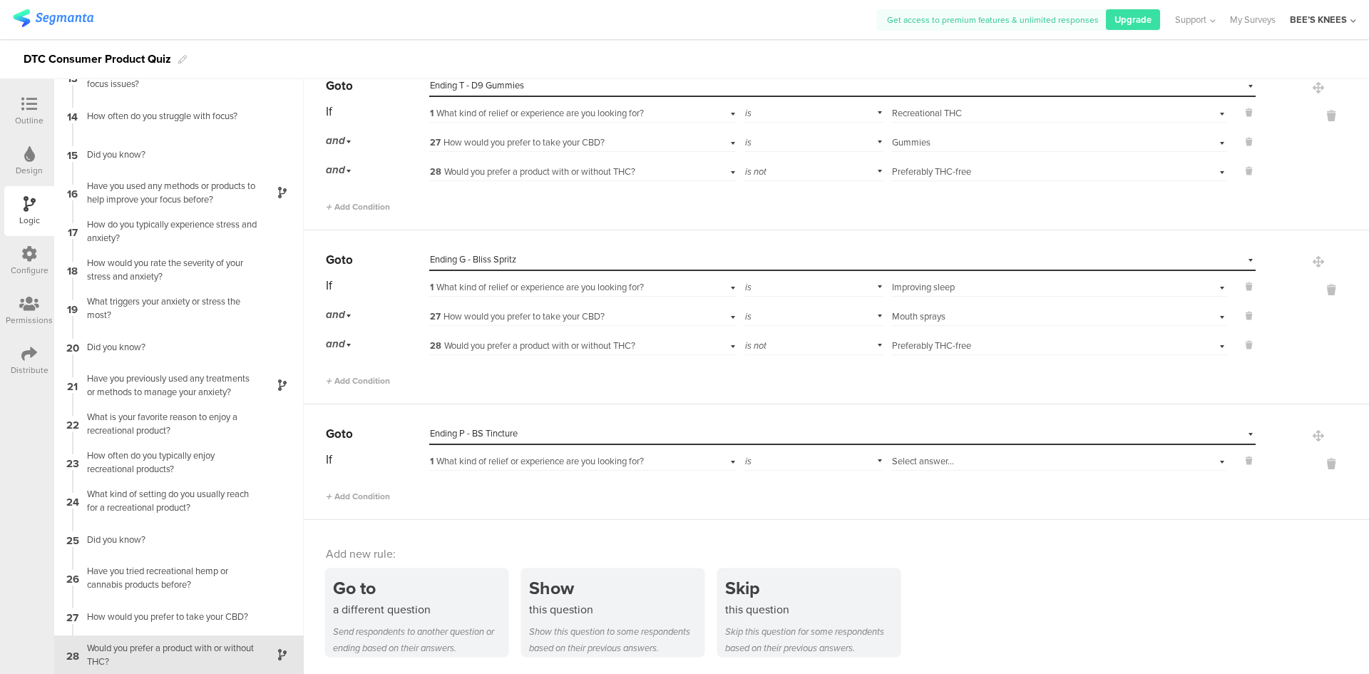
click at [901, 456] on span "Select answer..." at bounding box center [923, 461] width 62 height 14
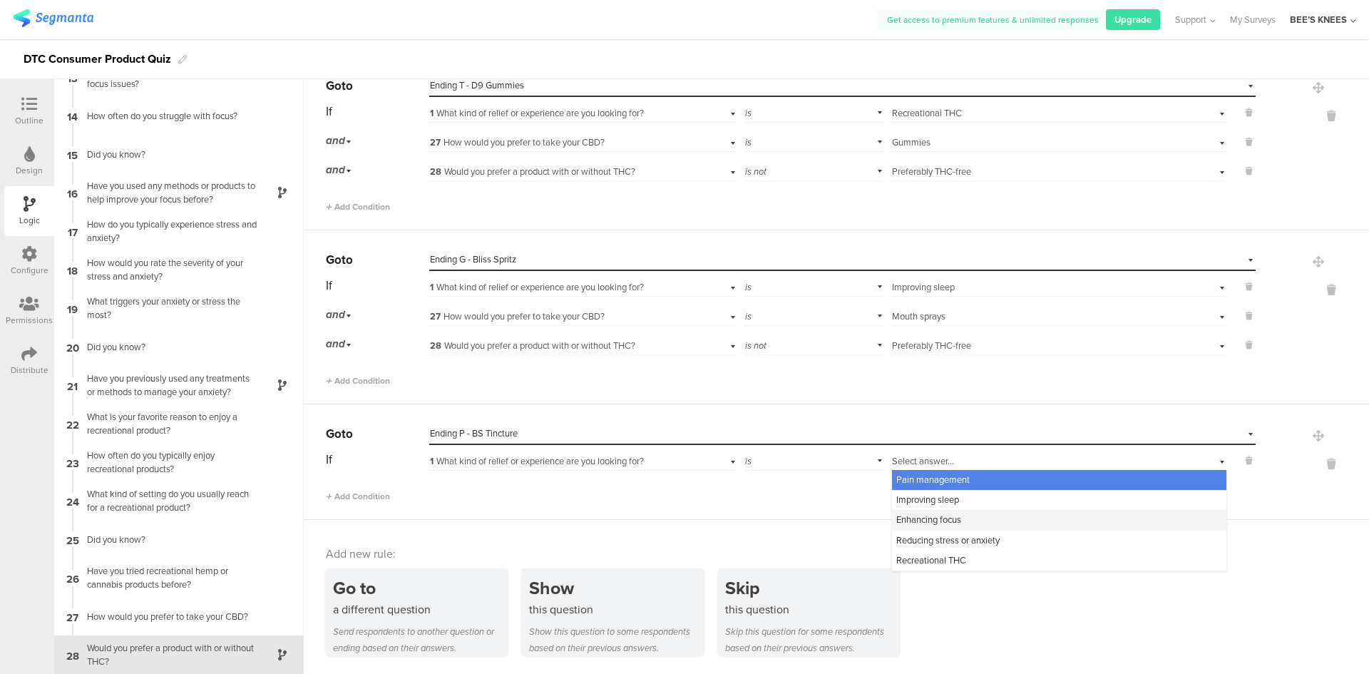
click at [948, 518] on span "Enhancing focus" at bounding box center [928, 520] width 65 height 14
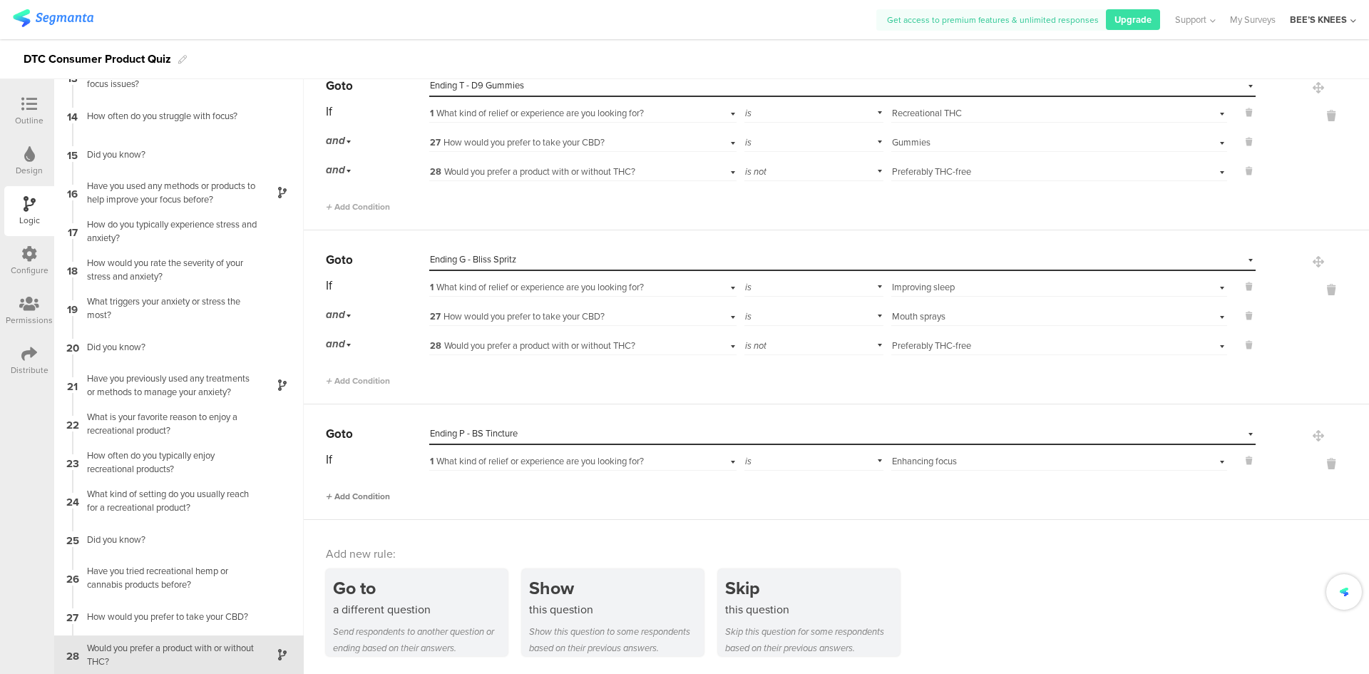
click at [383, 496] on span "Add Condition" at bounding box center [358, 496] width 64 height 13
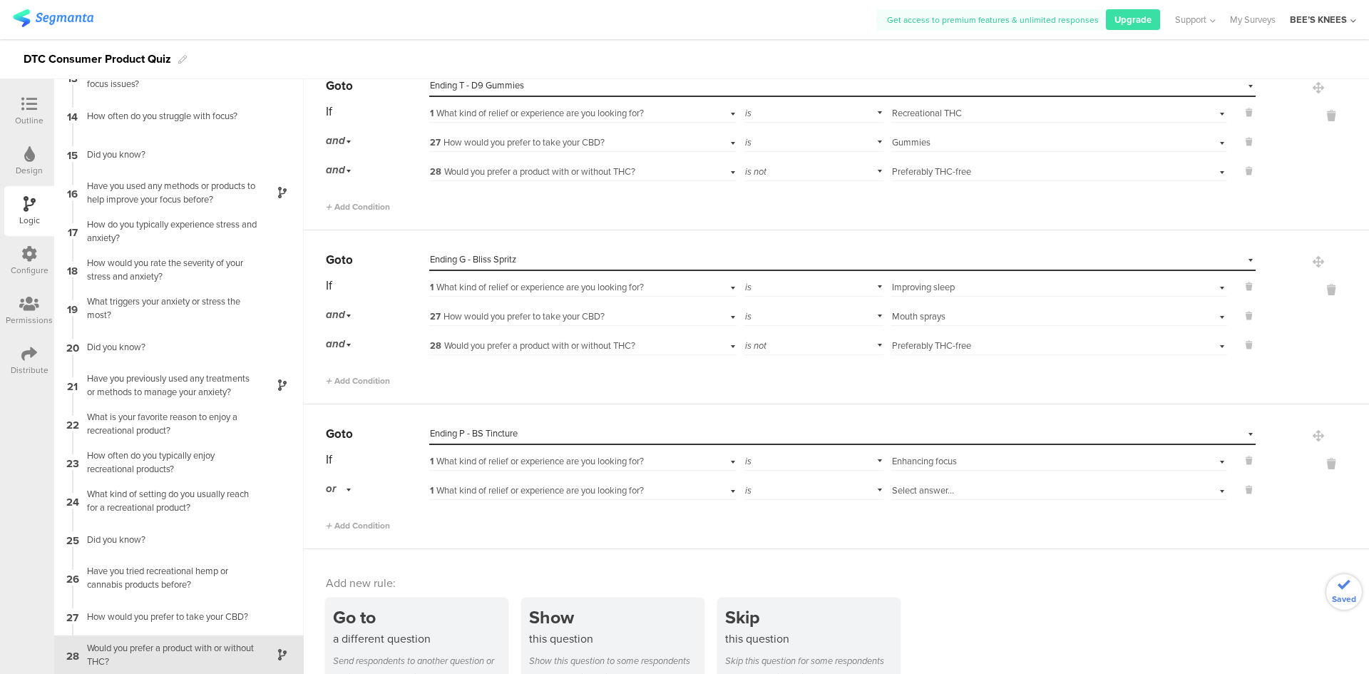
click at [486, 483] on div "1 What kind of relief or experience are you looking for?" at bounding box center [582, 489] width 307 height 22
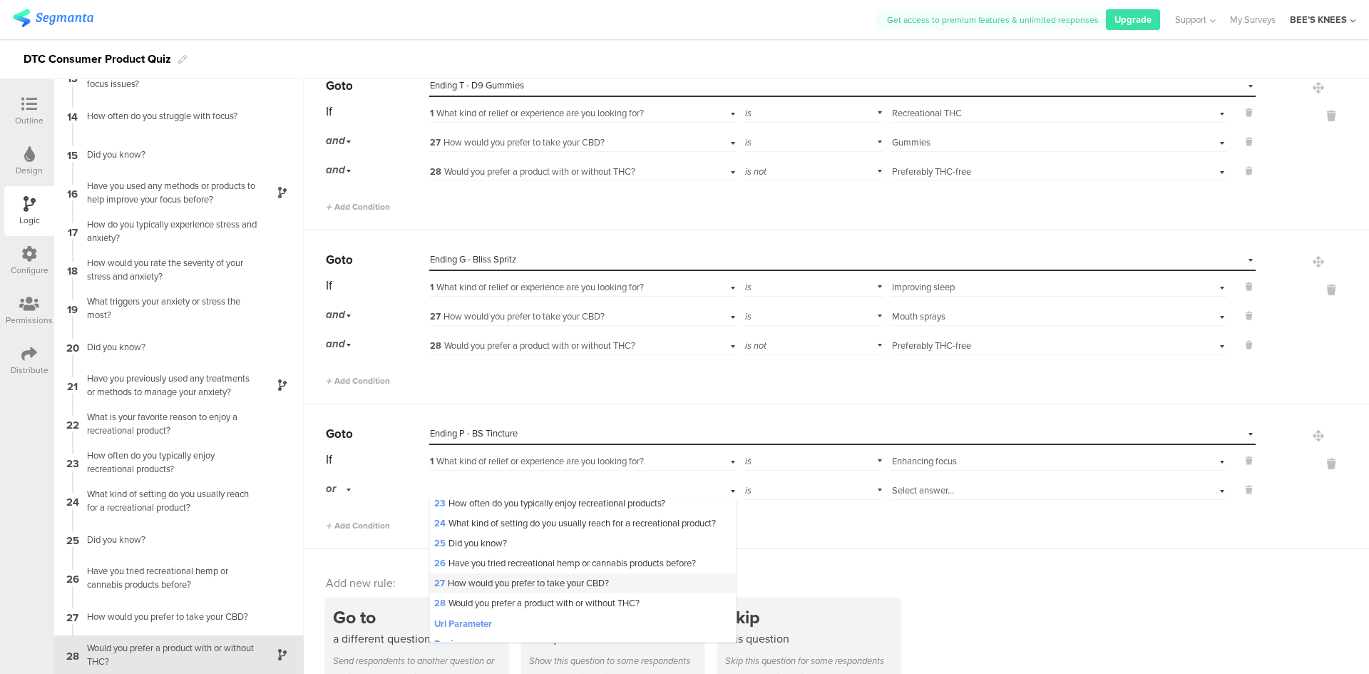
scroll to position [499, 0]
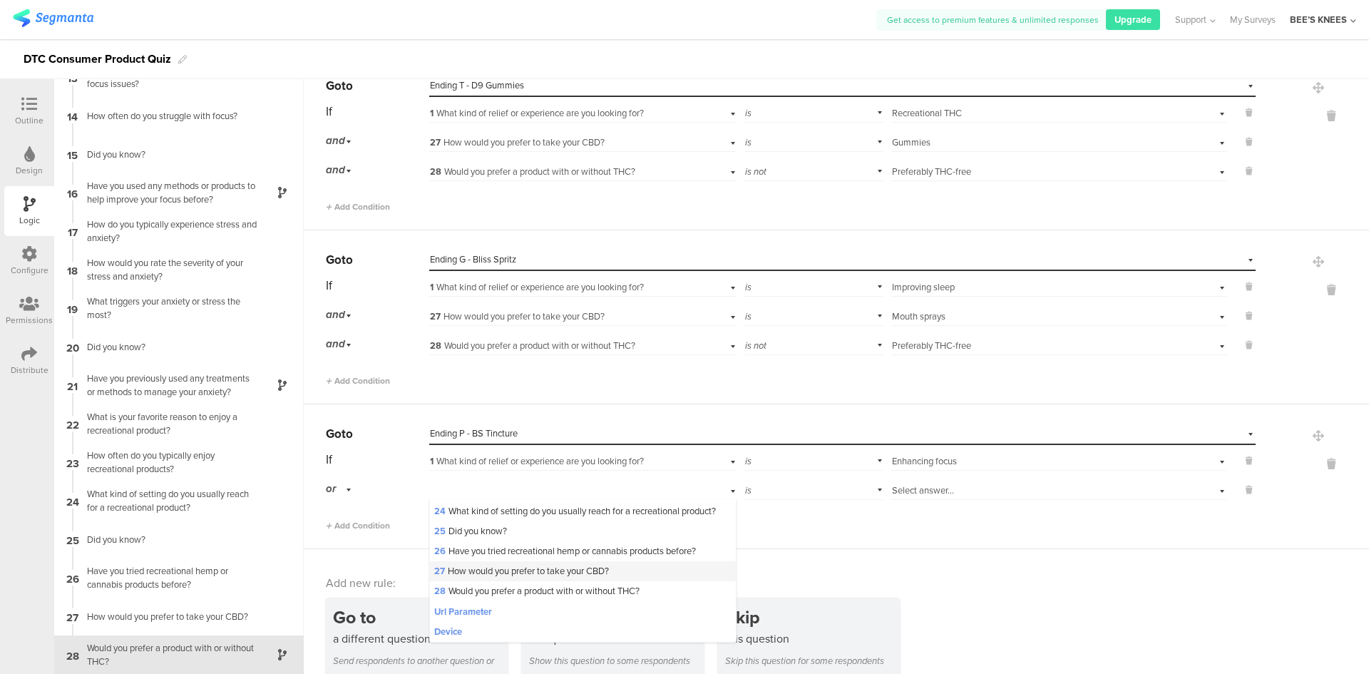
click at [512, 581] on div "27 How would you prefer to take your CBD?" at bounding box center [582, 571] width 305 height 20
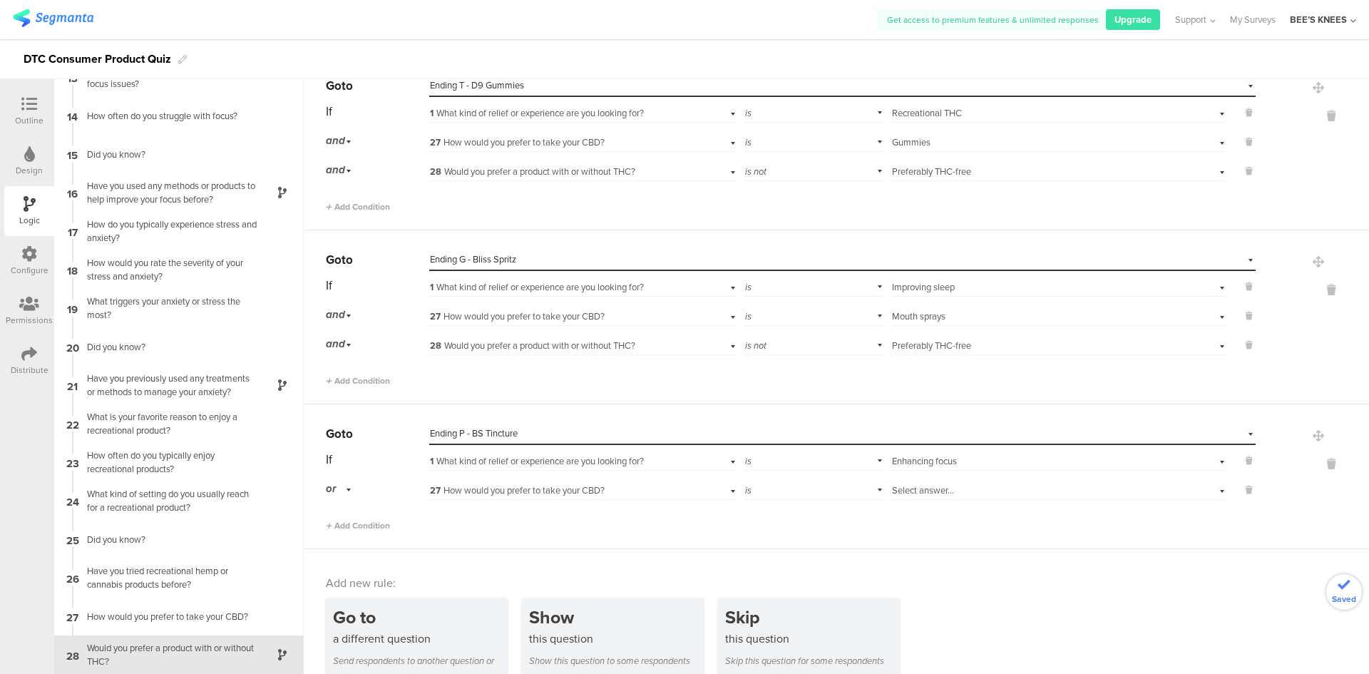
click at [959, 485] on div "Select answer..." at bounding box center [1034, 490] width 285 height 13
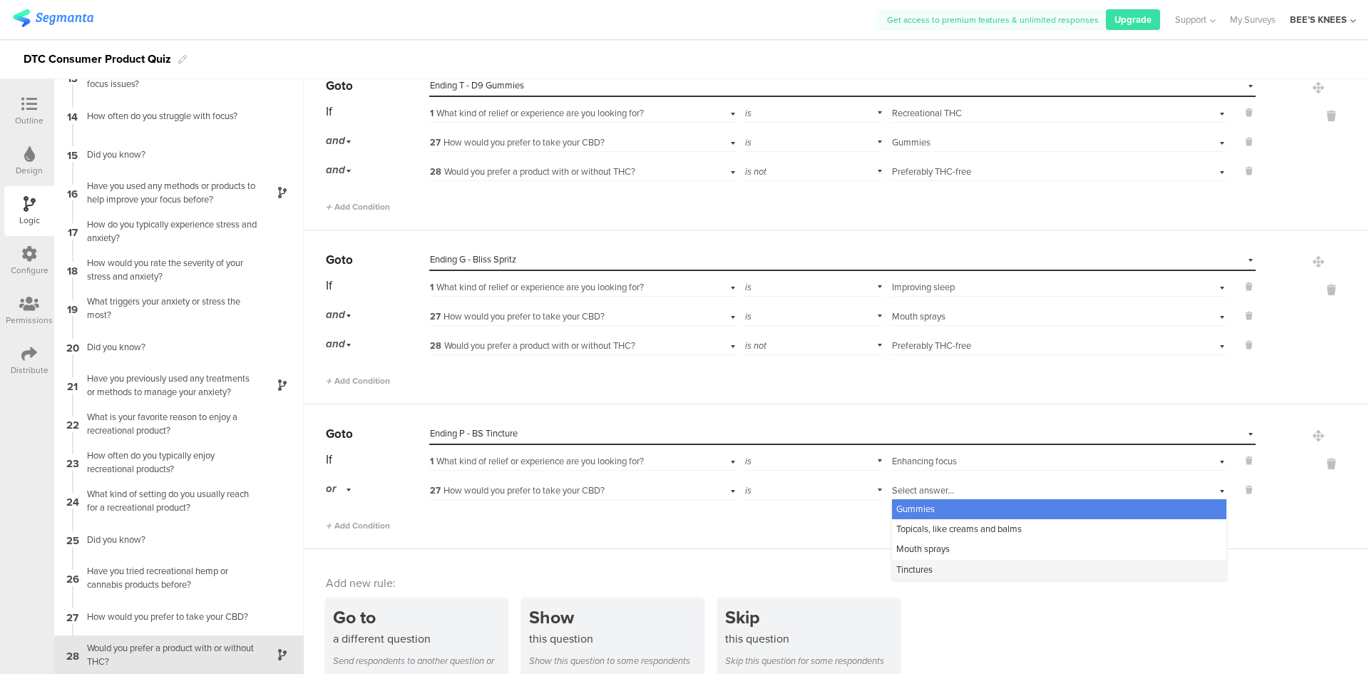
click at [928, 568] on div "Tinctures" at bounding box center [1059, 570] width 334 height 20
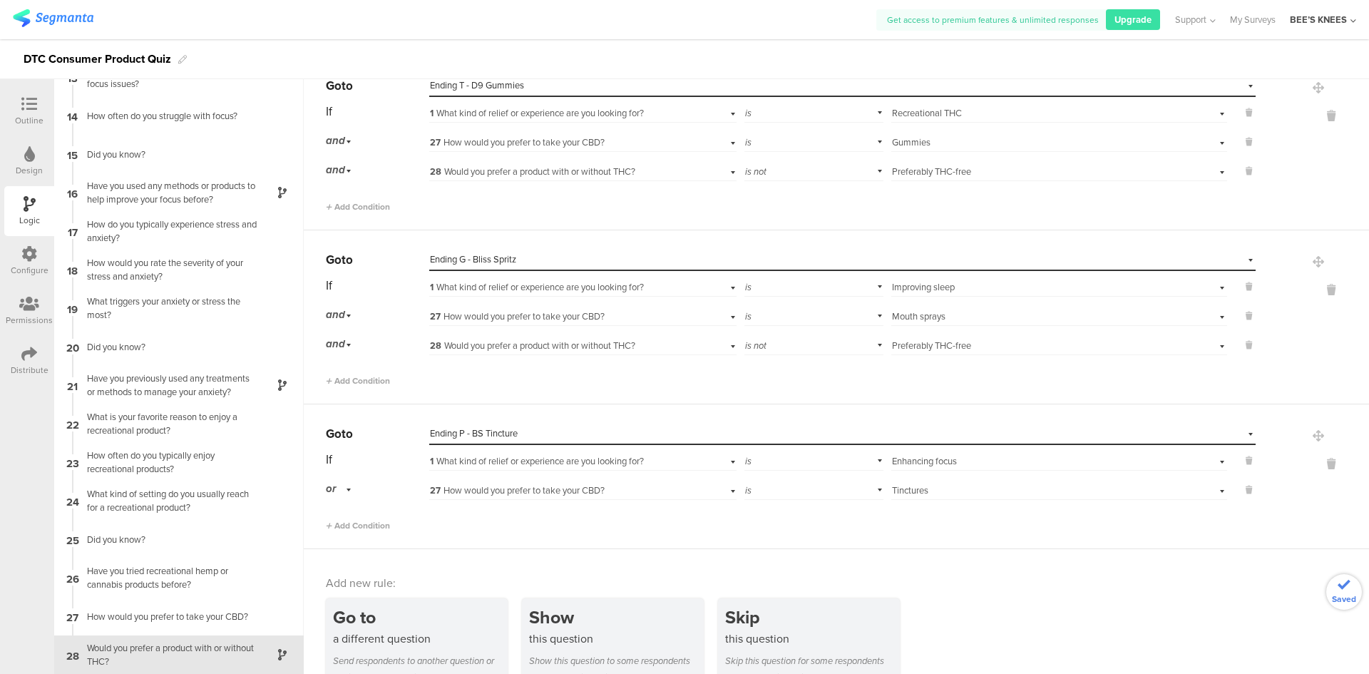
click at [347, 490] on div "or" at bounding box center [341, 489] width 30 height 22
click at [358, 526] on div "and" at bounding box center [377, 529] width 101 height 20
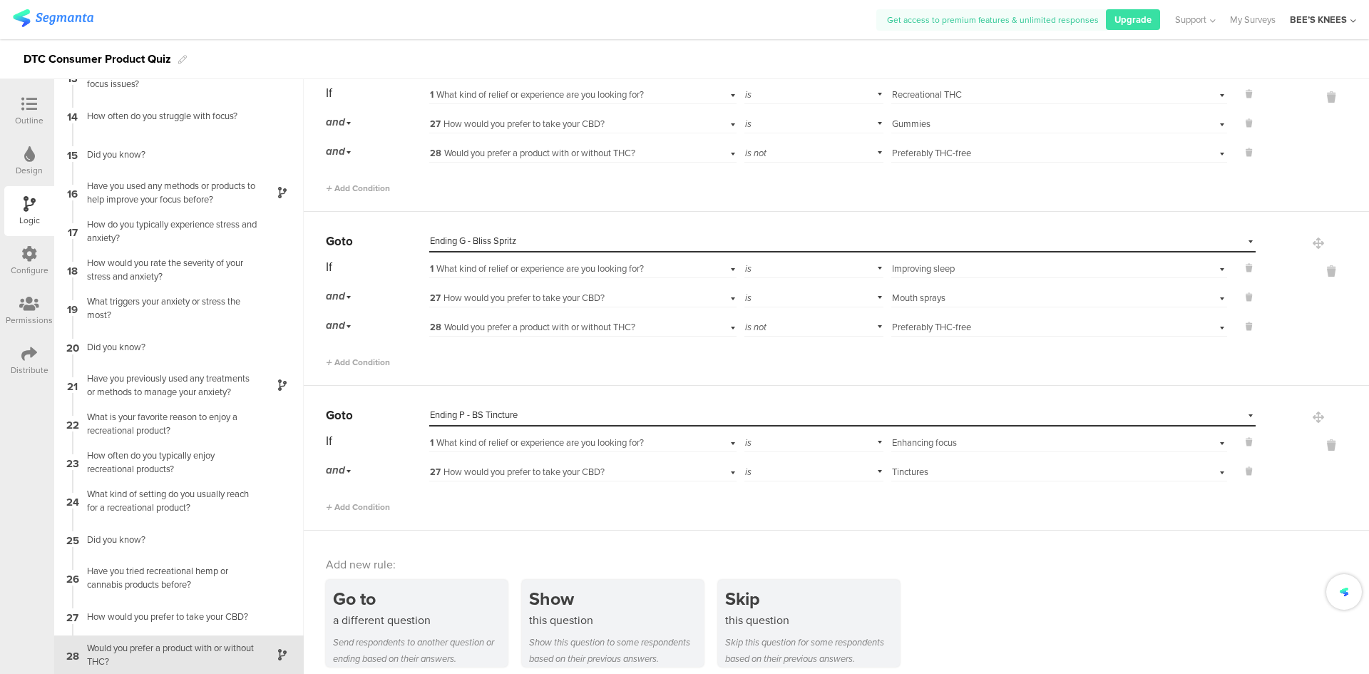
scroll to position [109, 0]
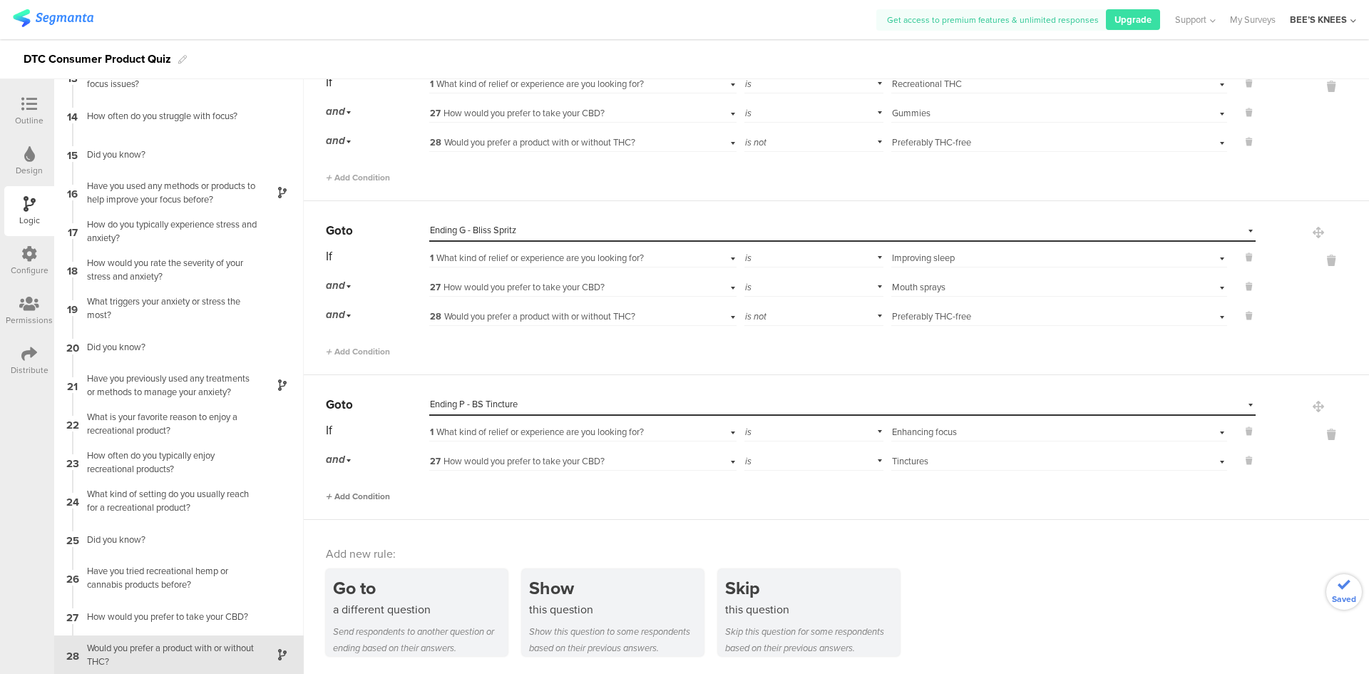
click at [369, 496] on span "Add Condition" at bounding box center [358, 496] width 64 height 13
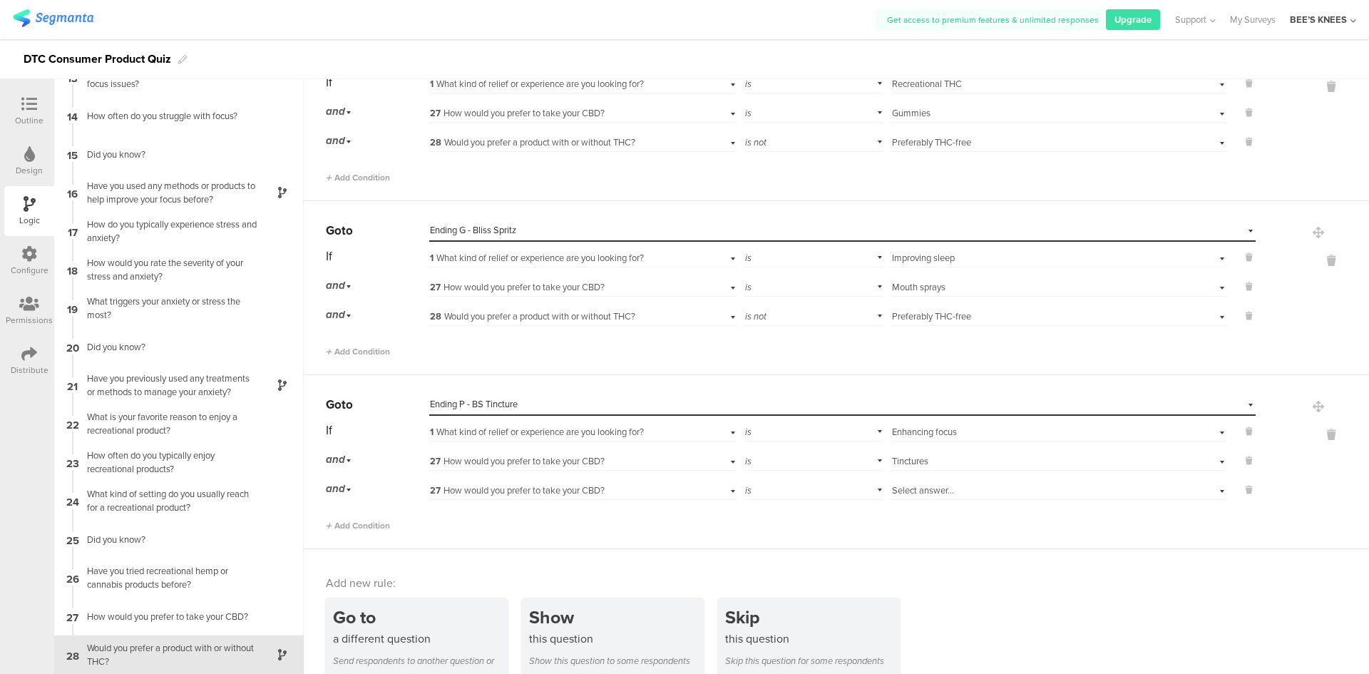
click at [600, 486] on span "27 How would you prefer to take your CBD?" at bounding box center [517, 490] width 175 height 14
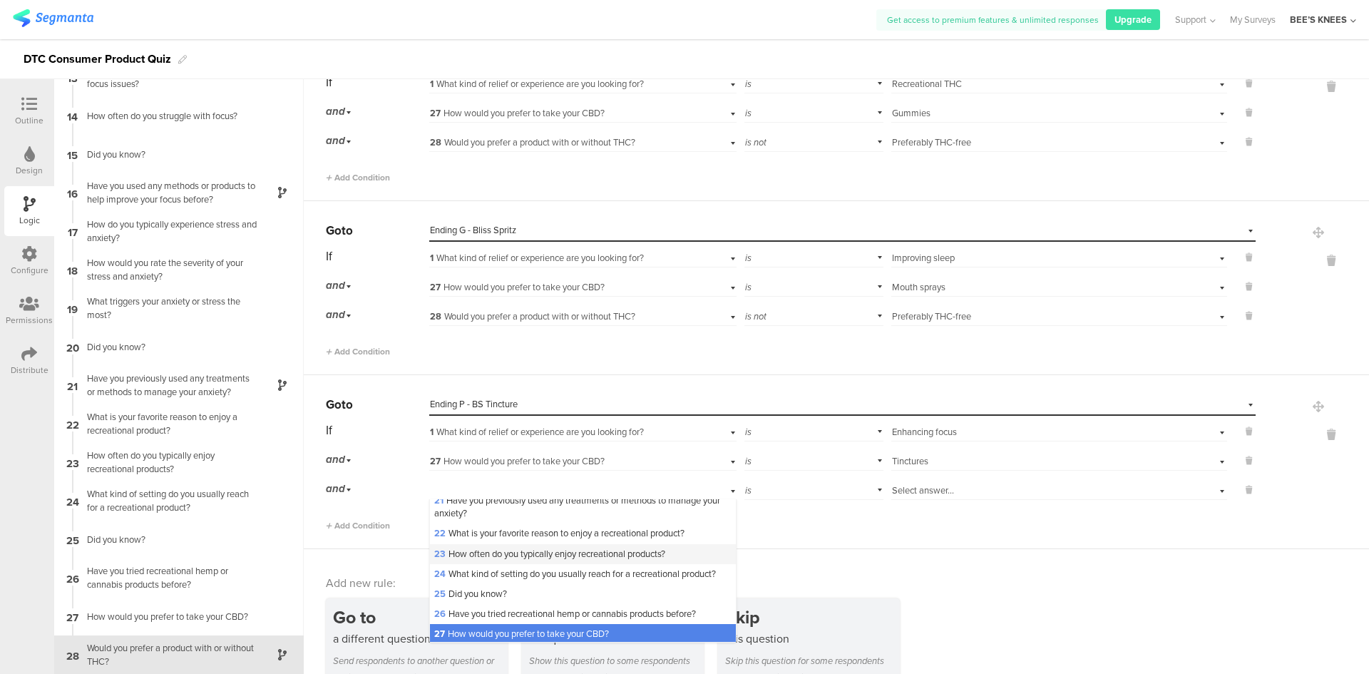
scroll to position [499, 0]
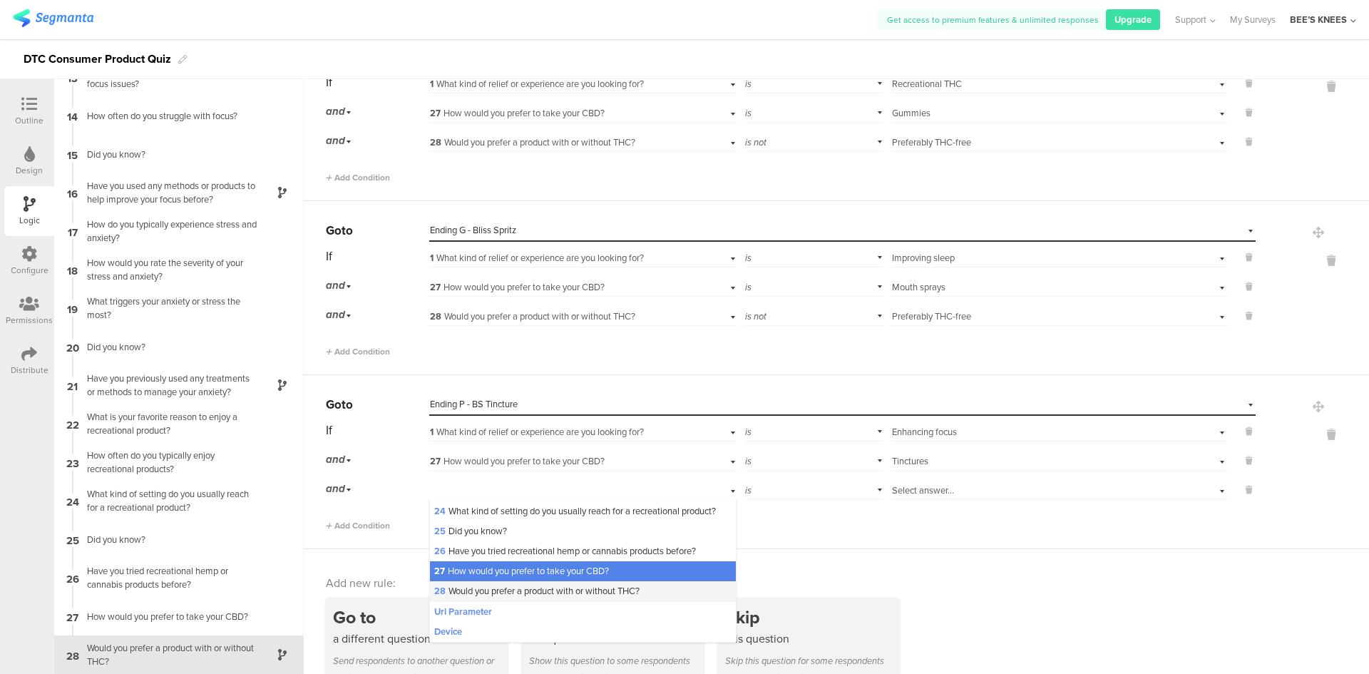
click at [523, 598] on span "28 Would you prefer a product with or without THC?" at bounding box center [536, 591] width 205 height 14
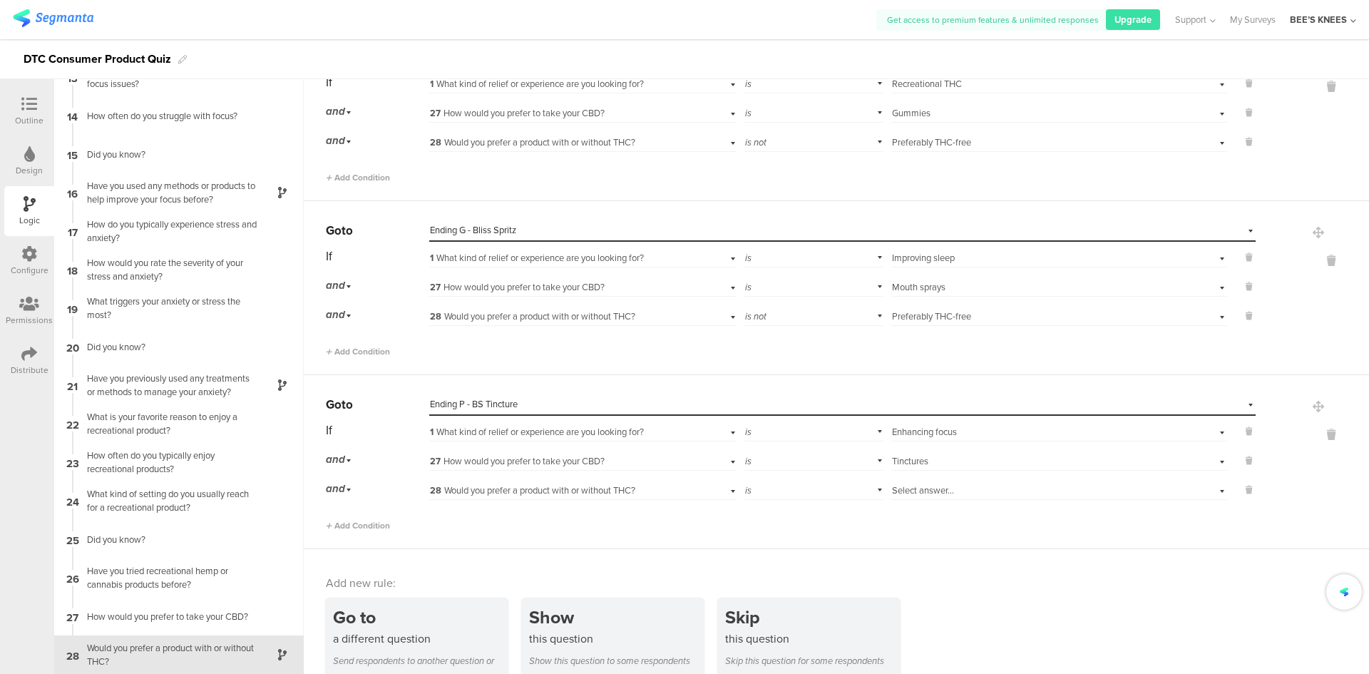
click at [937, 492] on span "Select answer..." at bounding box center [923, 490] width 62 height 14
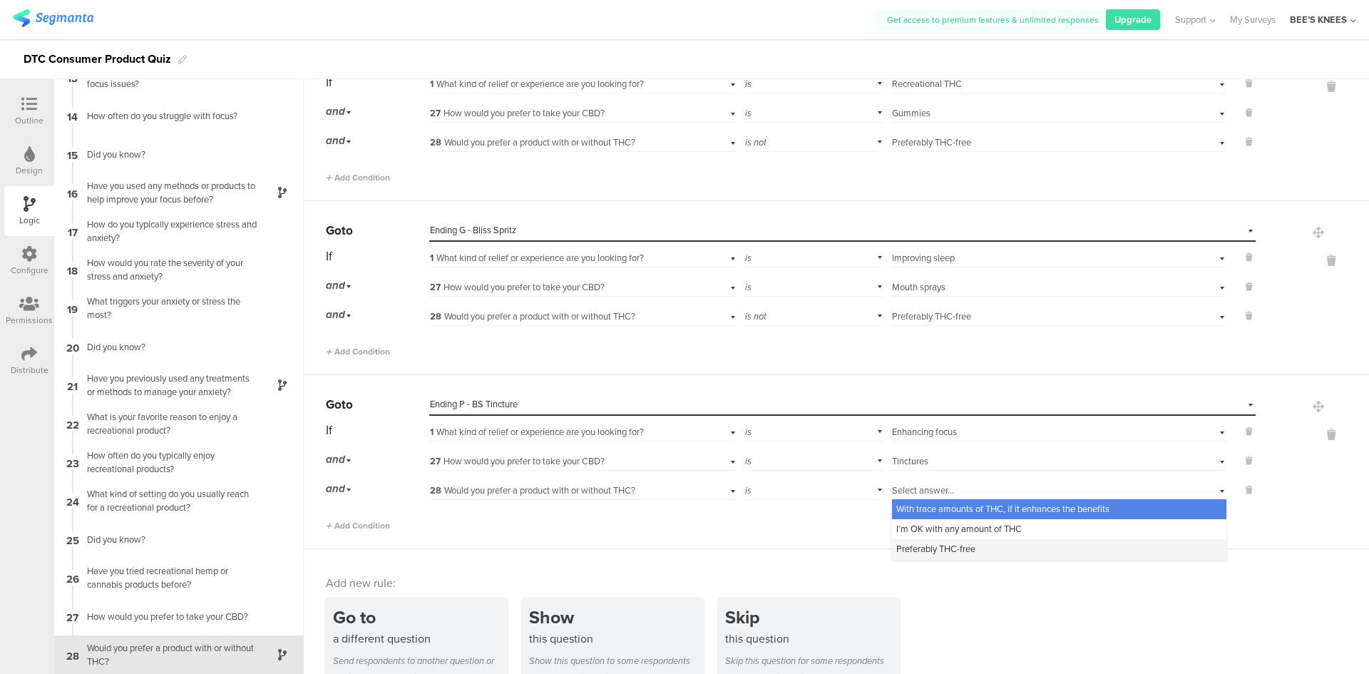
click at [930, 553] on span "Preferably THC-free" at bounding box center [935, 549] width 79 height 14
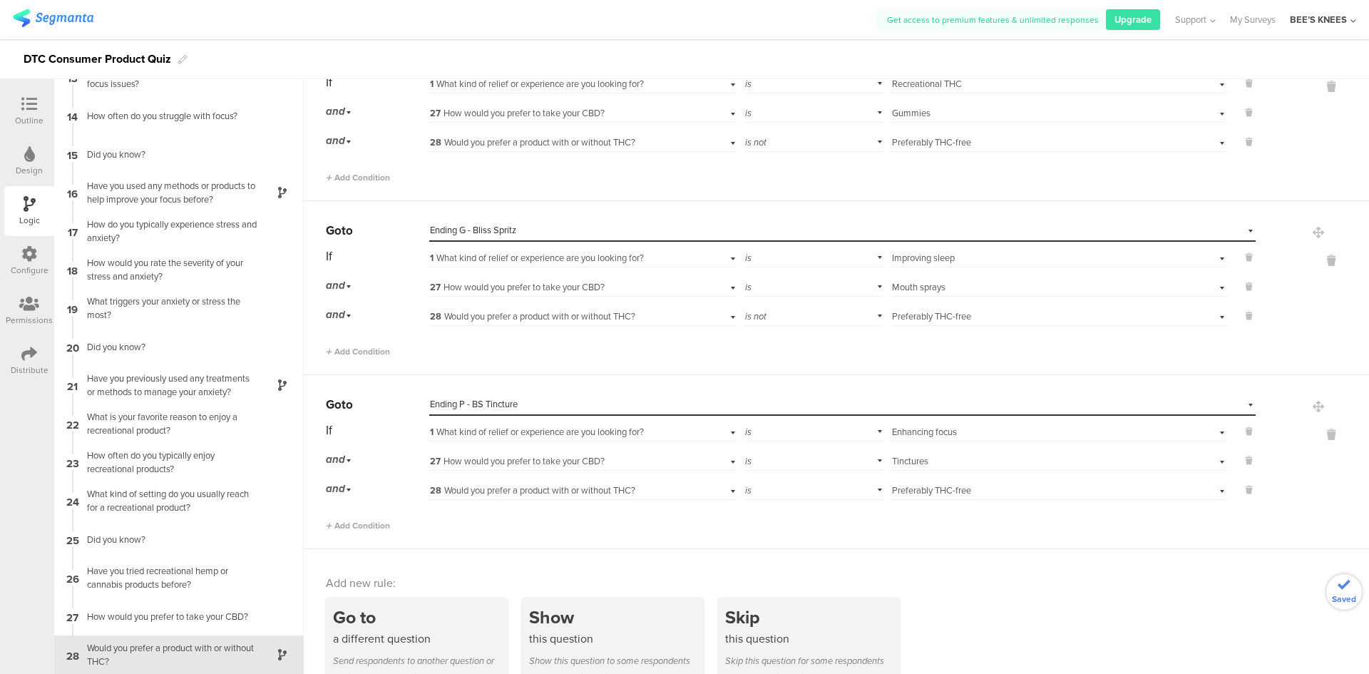
click at [930, 553] on div "Add new rule: Go to a different question Send respondents to another question o…" at bounding box center [836, 626] width 1065 height 155
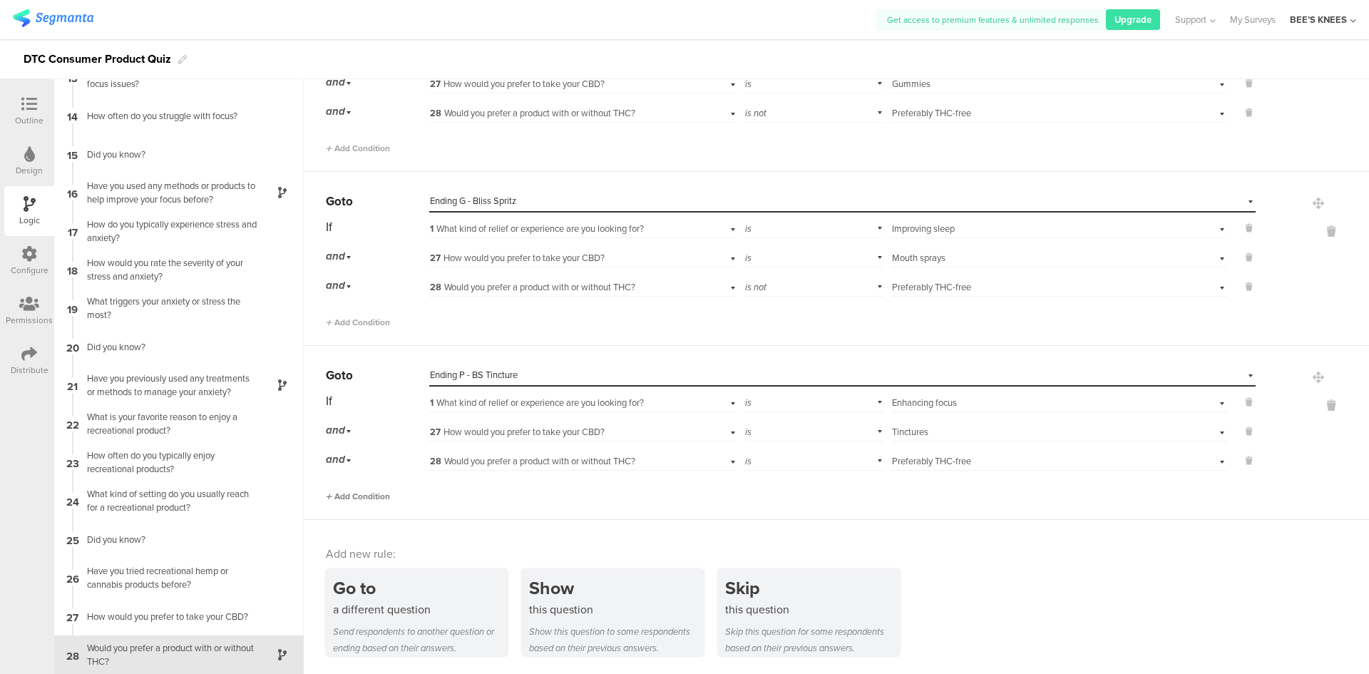
click at [338, 493] on span "Add Condition" at bounding box center [358, 496] width 64 height 13
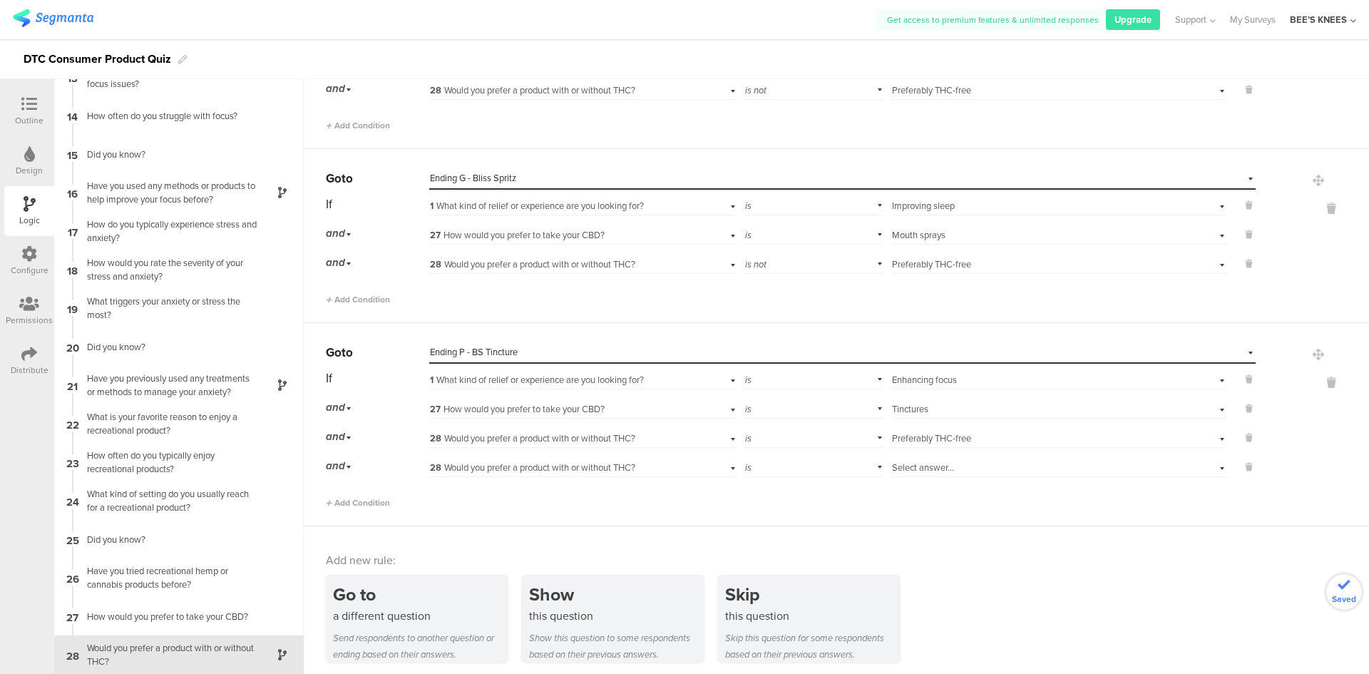
scroll to position [168, 0]
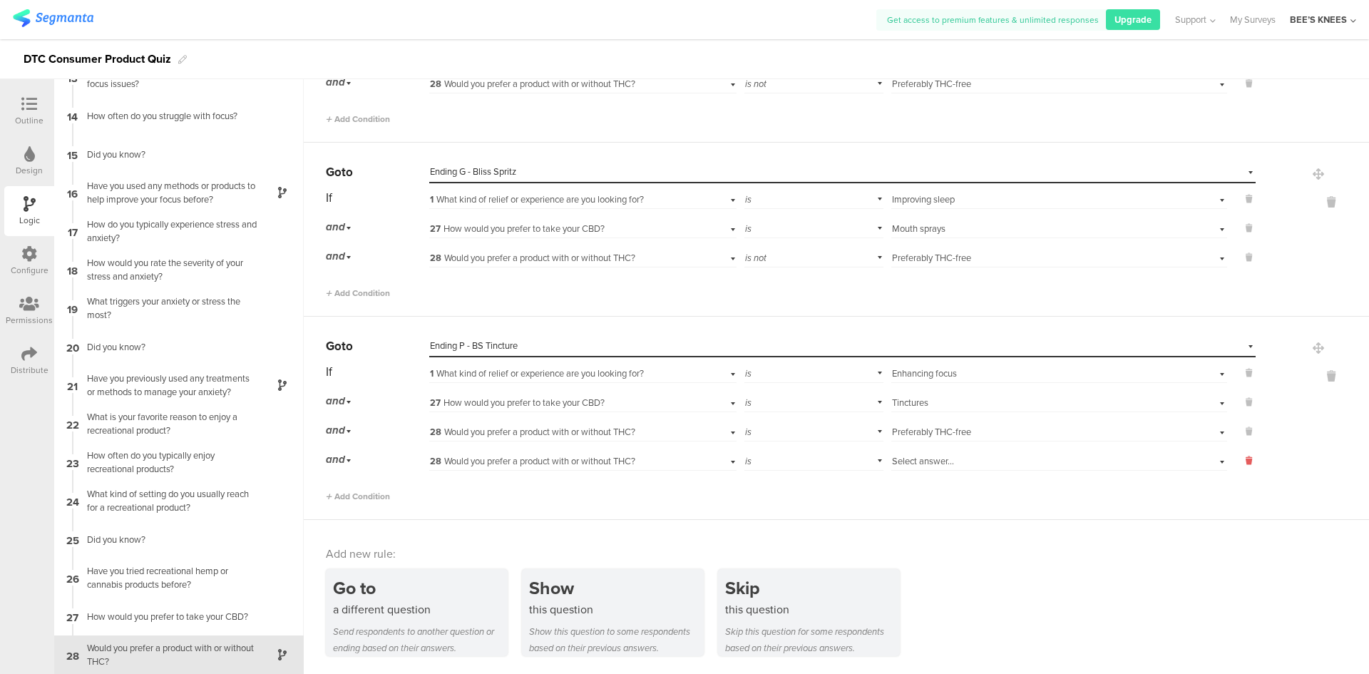
click at [1246, 461] on icon at bounding box center [1249, 460] width 6 height 13
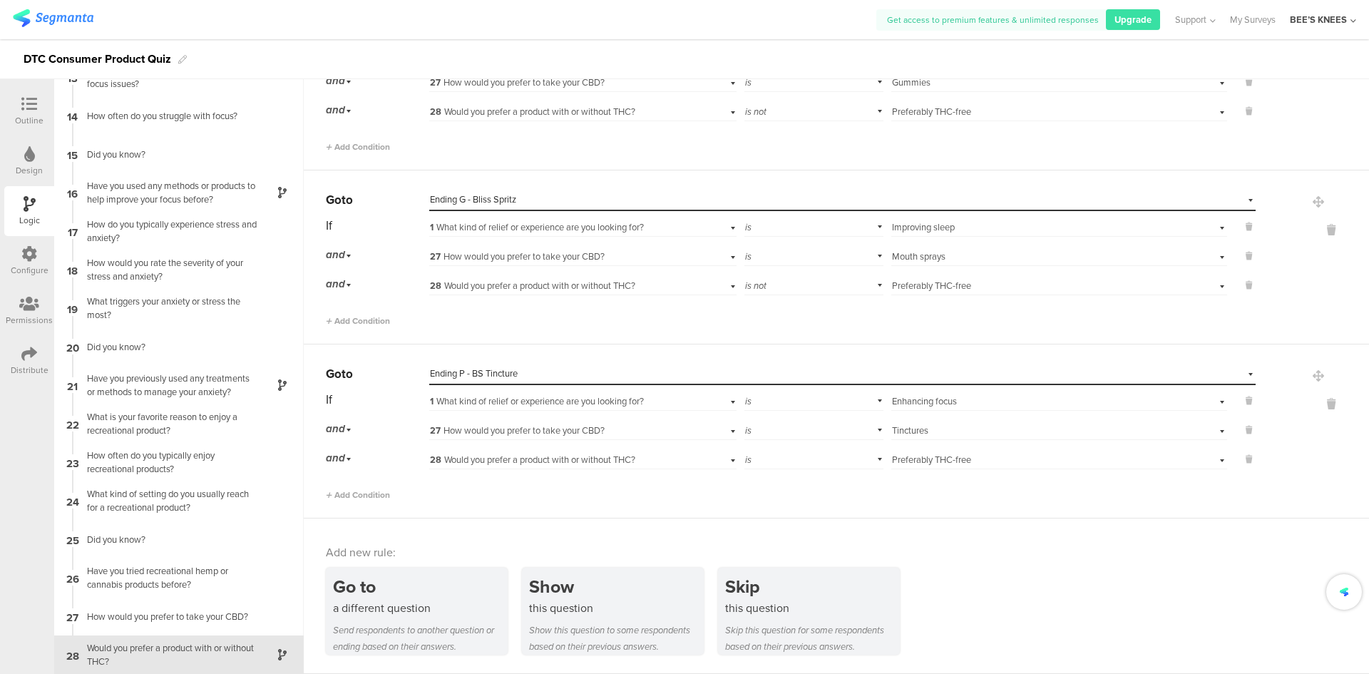
scroll to position [138, 0]
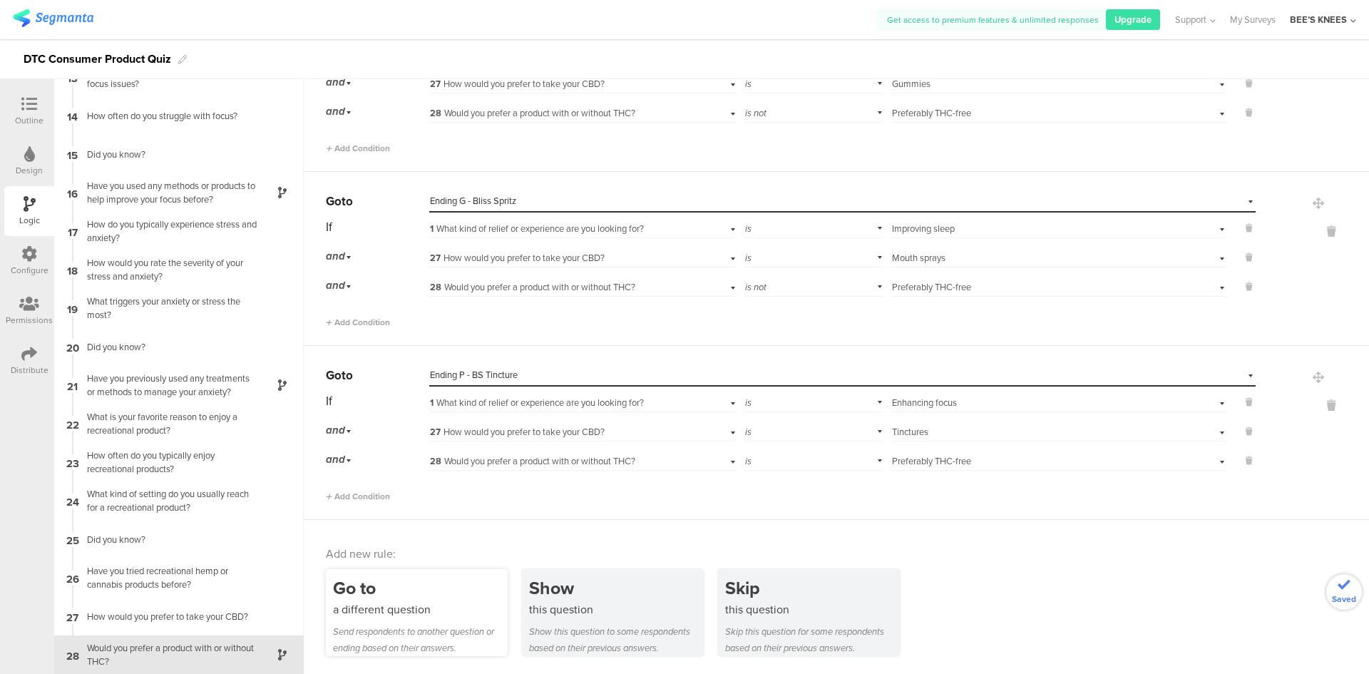
click at [458, 586] on div "Go to" at bounding box center [420, 588] width 175 height 26
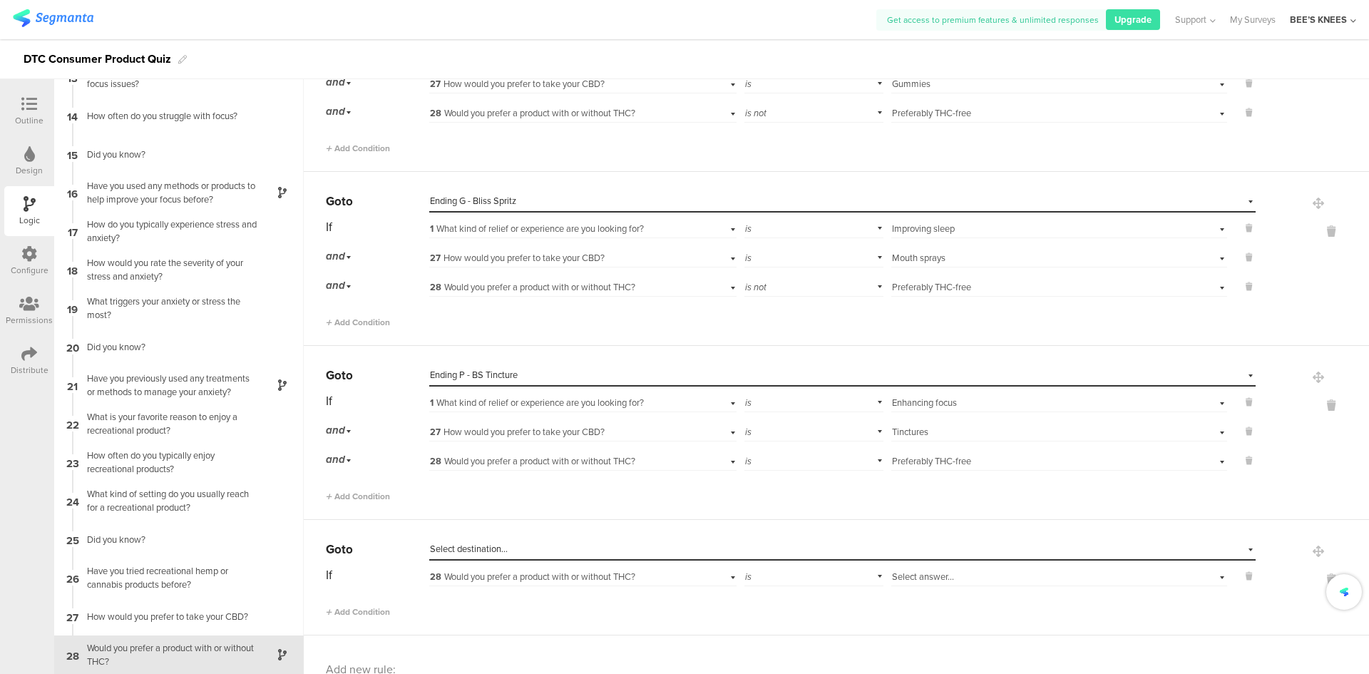
scroll to position [168, 0]
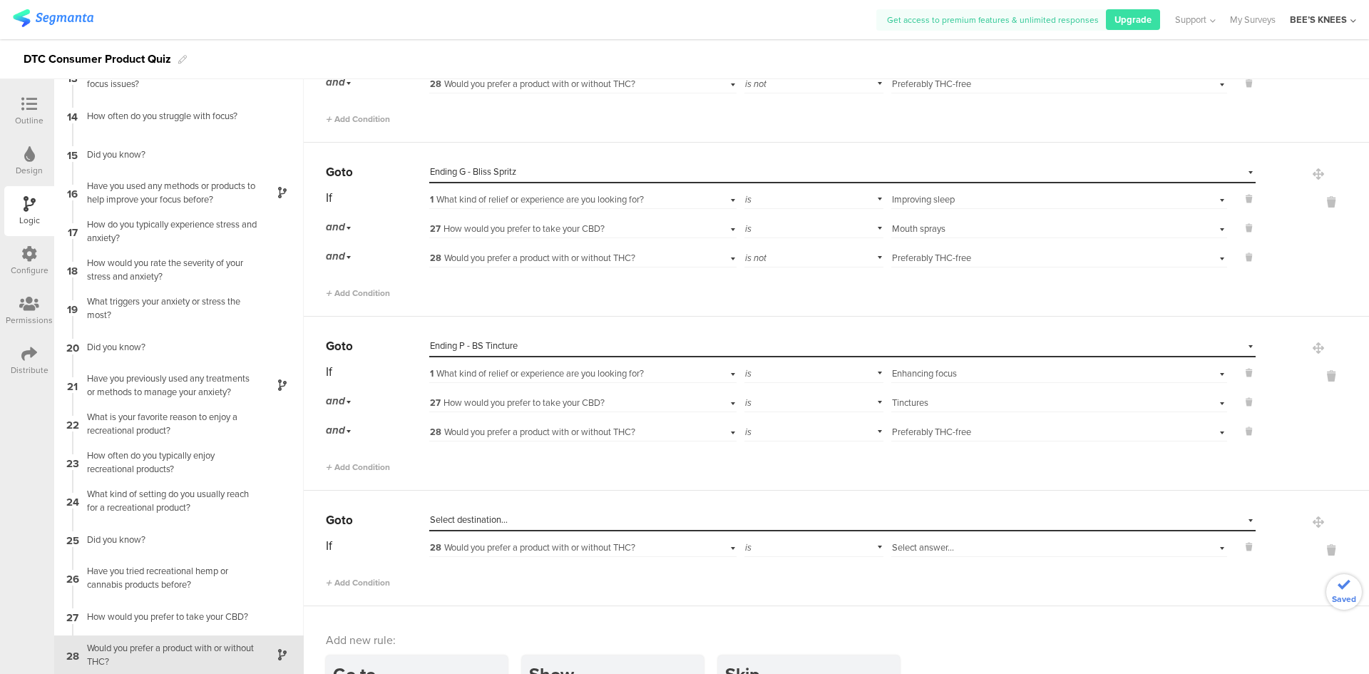
click at [496, 523] on span "Select destination..." at bounding box center [469, 520] width 78 height 14
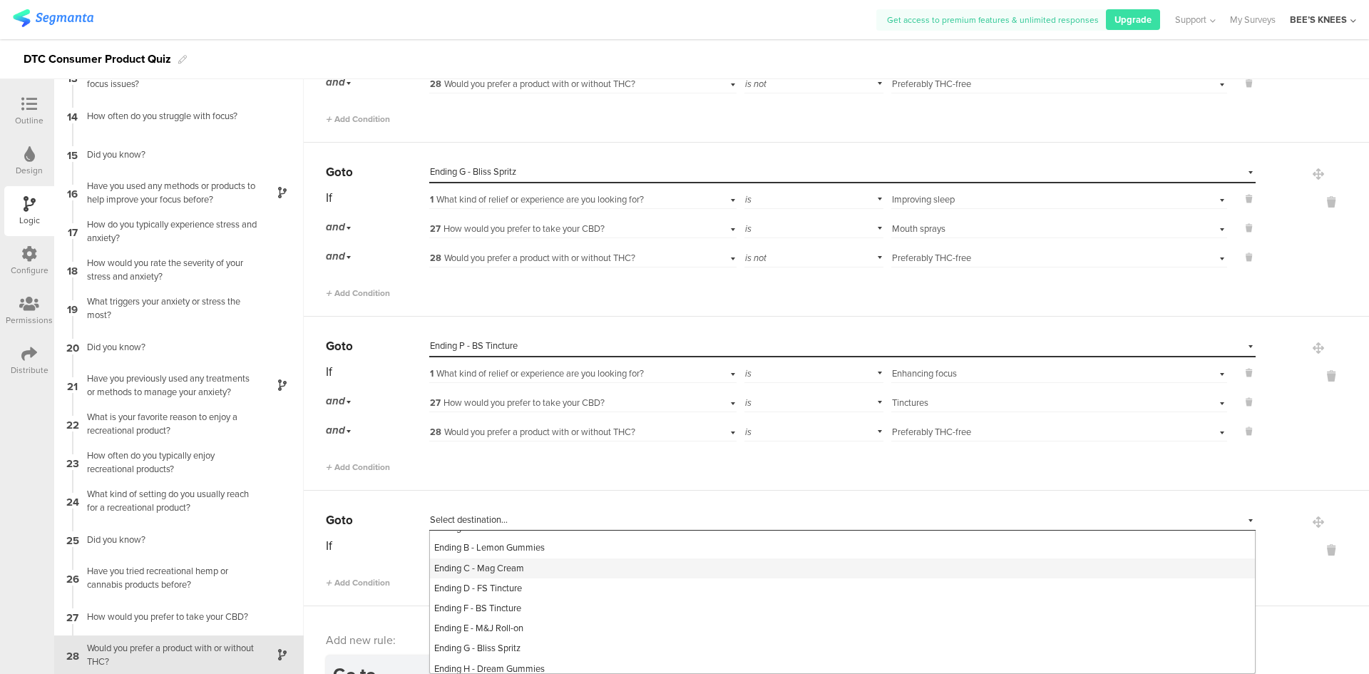
scroll to position [842, 0]
click at [536, 578] on div "Ending P - BS Tincture" at bounding box center [842, 583] width 825 height 20
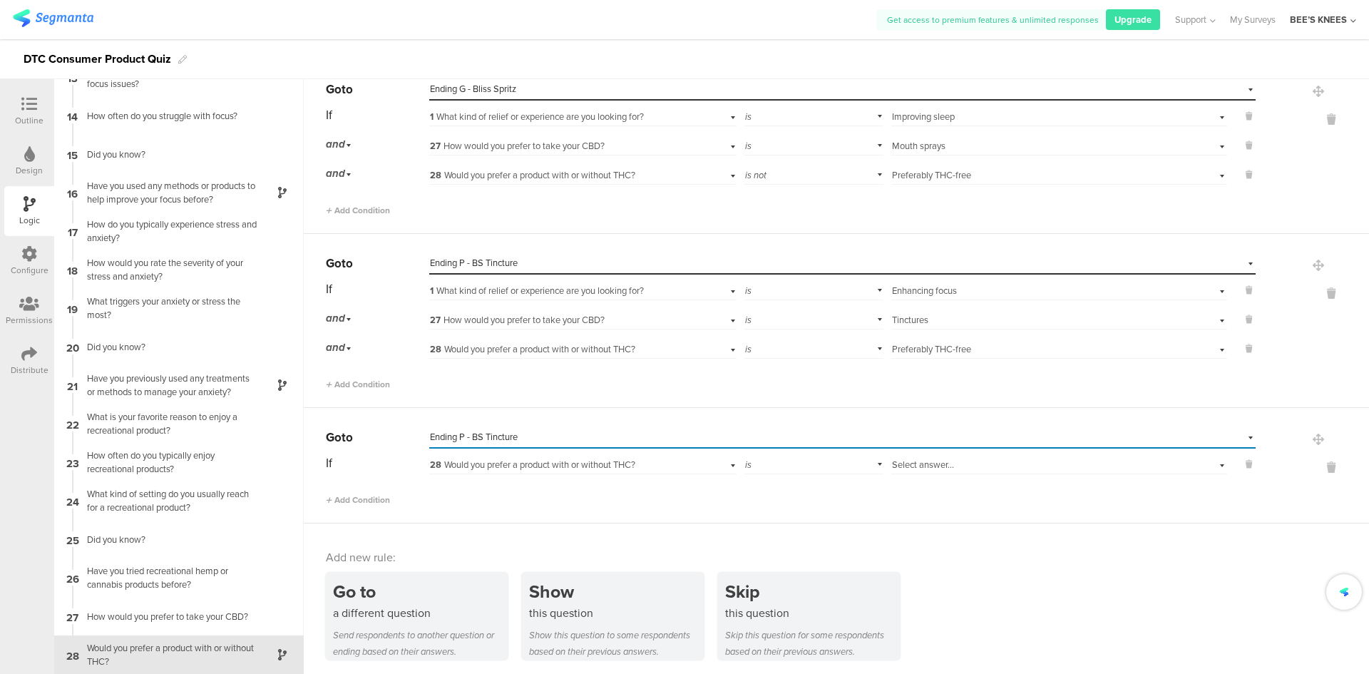
scroll to position [254, 0]
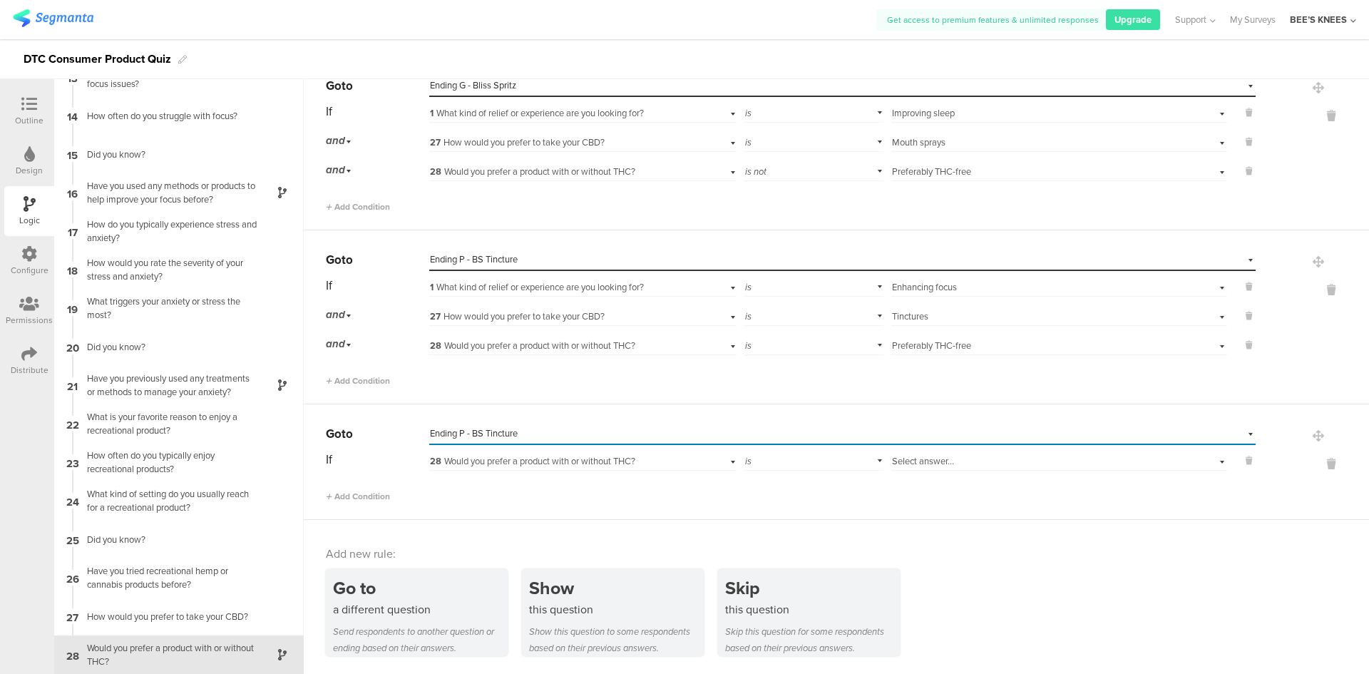
click at [469, 462] on span "28 Would you prefer a product with or without THC?" at bounding box center [532, 461] width 205 height 14
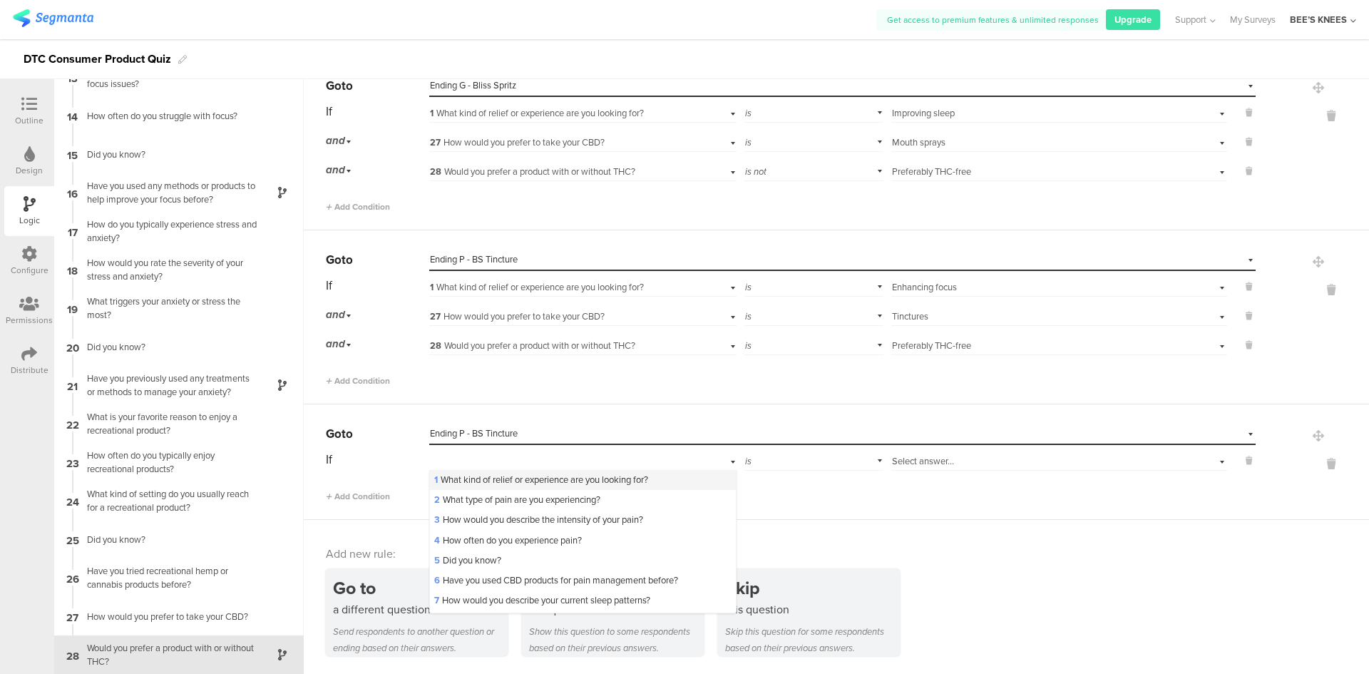
click at [469, 473] on span "1 What kind of relief or experience are you looking for?" at bounding box center [541, 480] width 214 height 14
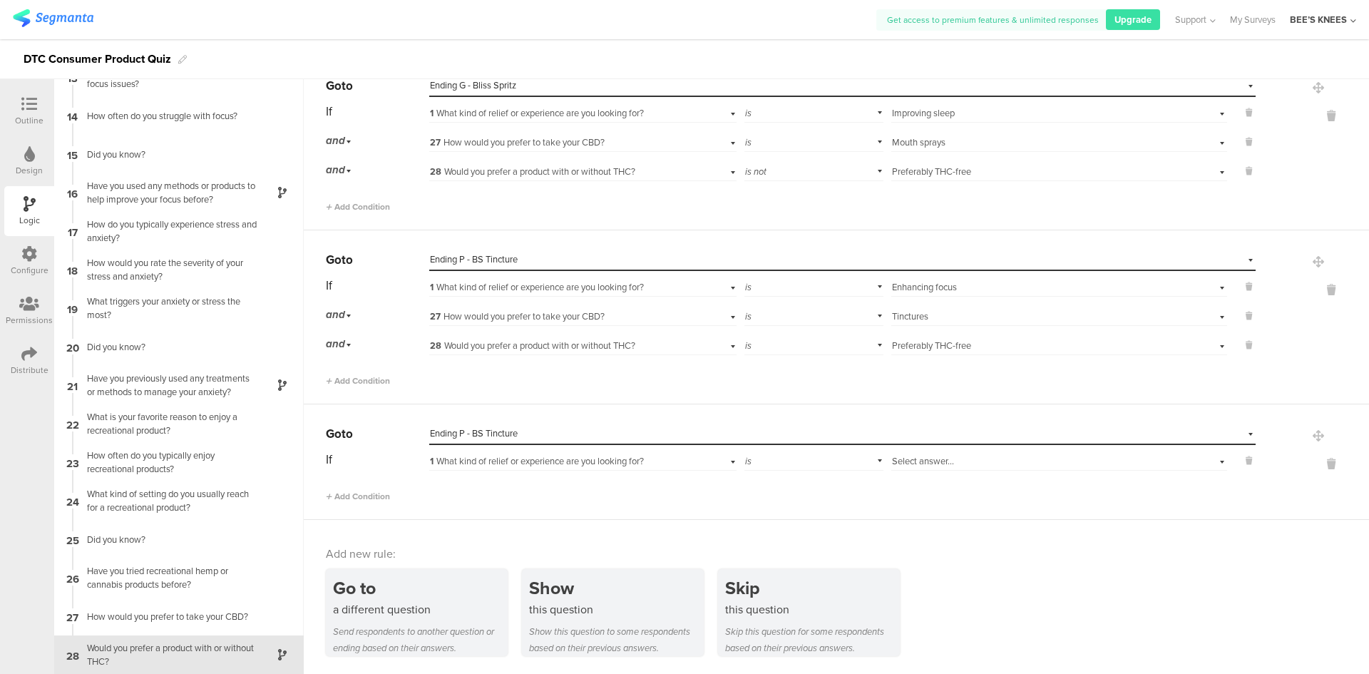
click at [950, 454] on div "Select answer..." at bounding box center [1059, 460] width 336 height 22
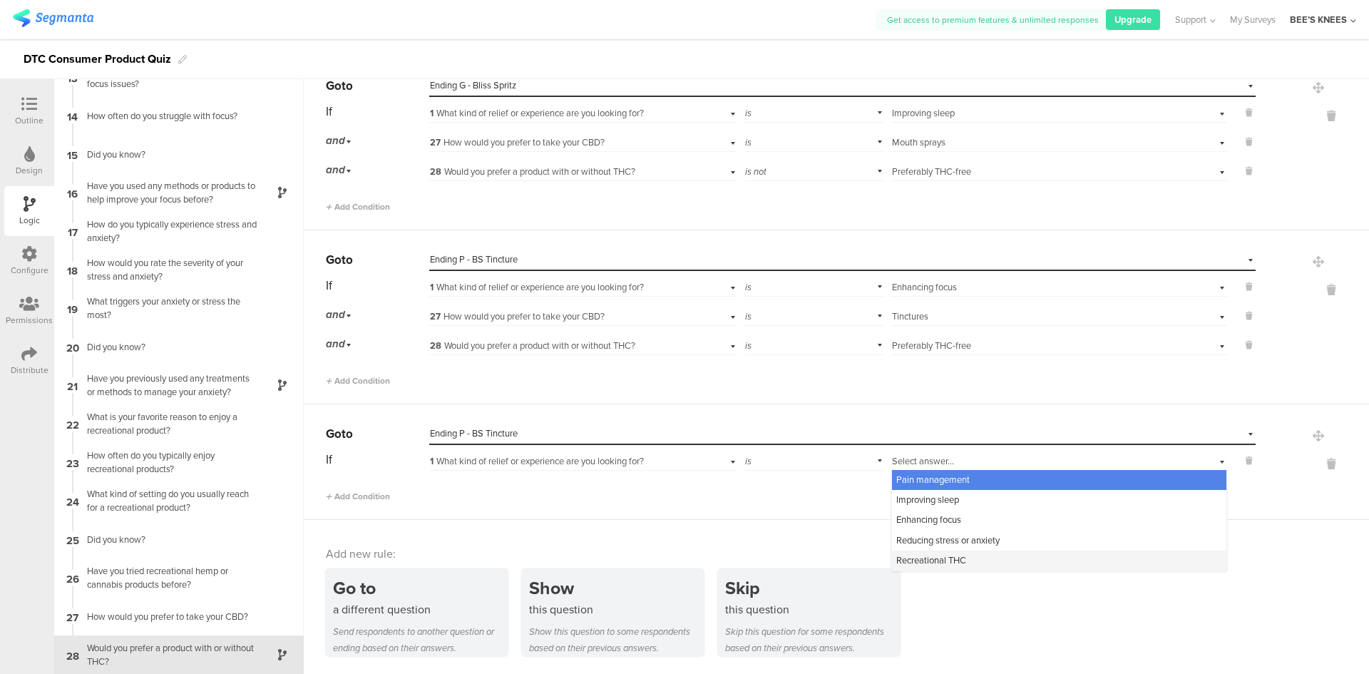
click at [947, 556] on span "Recreational THC" at bounding box center [931, 560] width 70 height 14
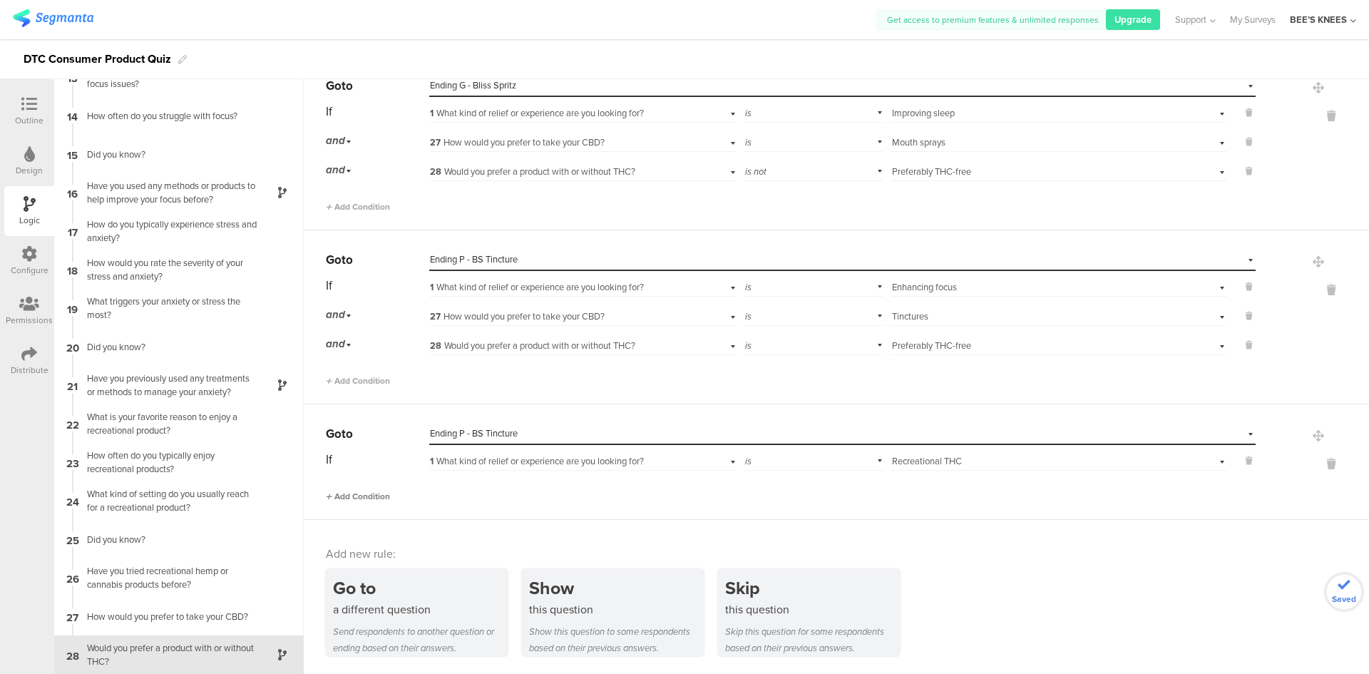
click at [344, 493] on span "Add Condition" at bounding box center [358, 496] width 64 height 13
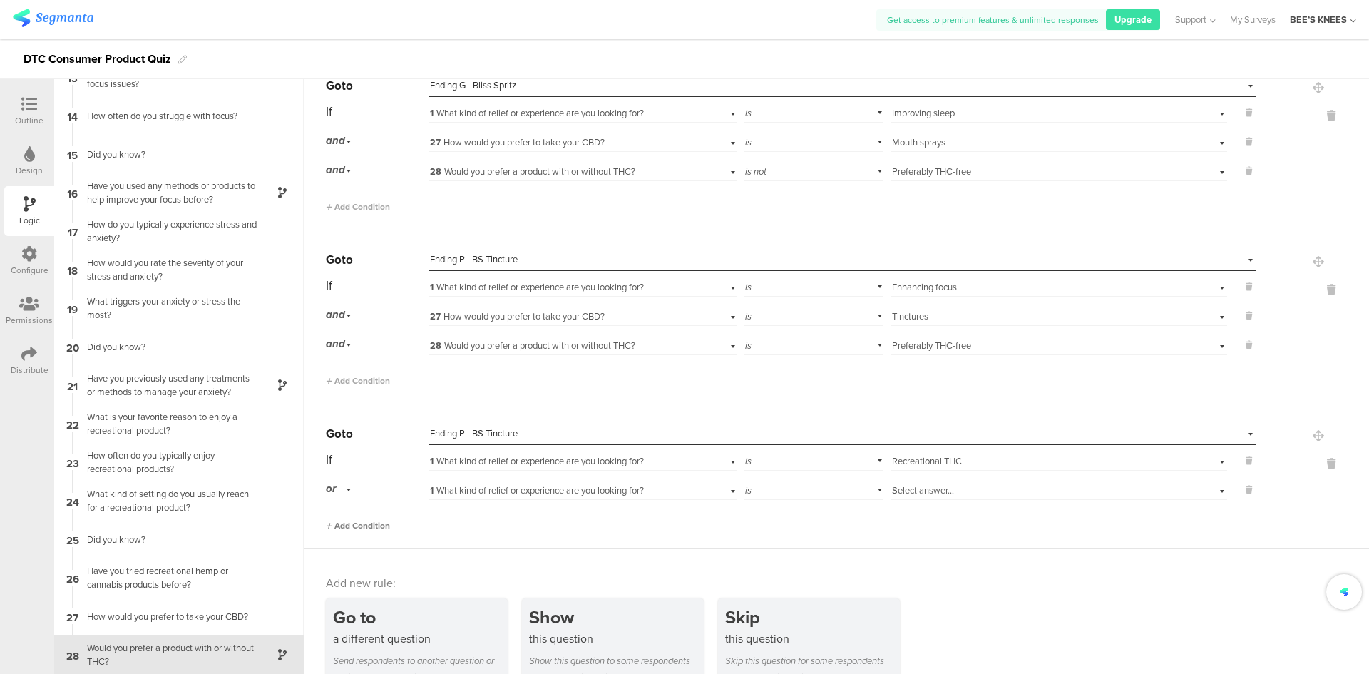
click at [344, 493] on div "or" at bounding box center [341, 489] width 30 height 22
click at [350, 533] on div "and" at bounding box center [377, 529] width 101 height 20
click at [929, 491] on span "Select answer..." at bounding box center [923, 490] width 62 height 14
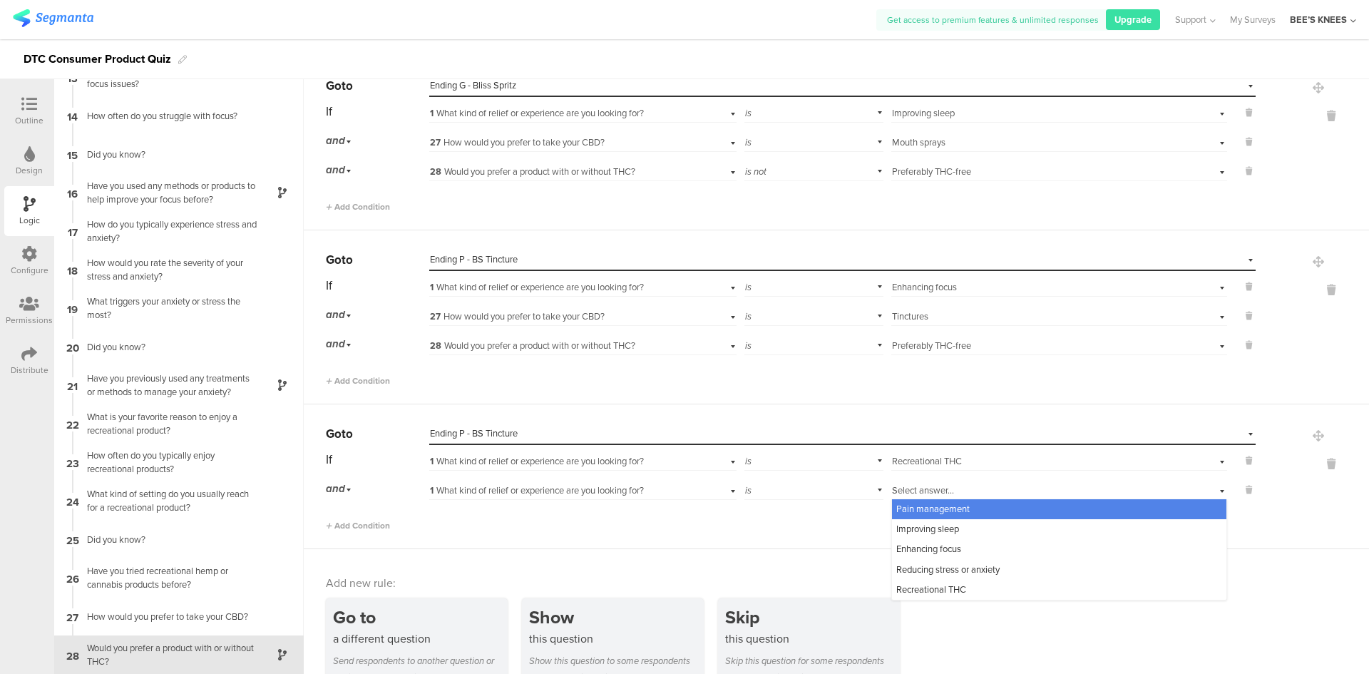
click at [643, 490] on span "1 What kind of relief or experience are you looking for?" at bounding box center [537, 490] width 214 height 14
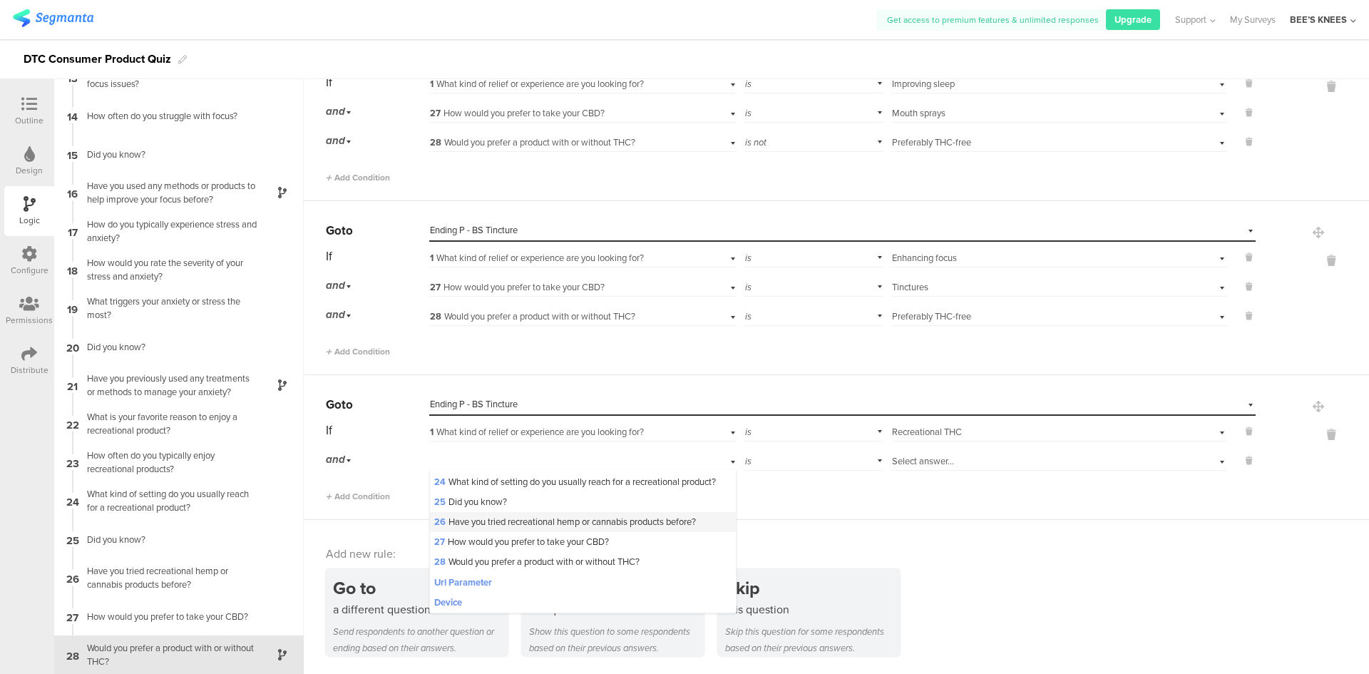
scroll to position [499, 0]
click at [546, 548] on span "27 How would you prefer to take your CBD?" at bounding box center [521, 542] width 175 height 14
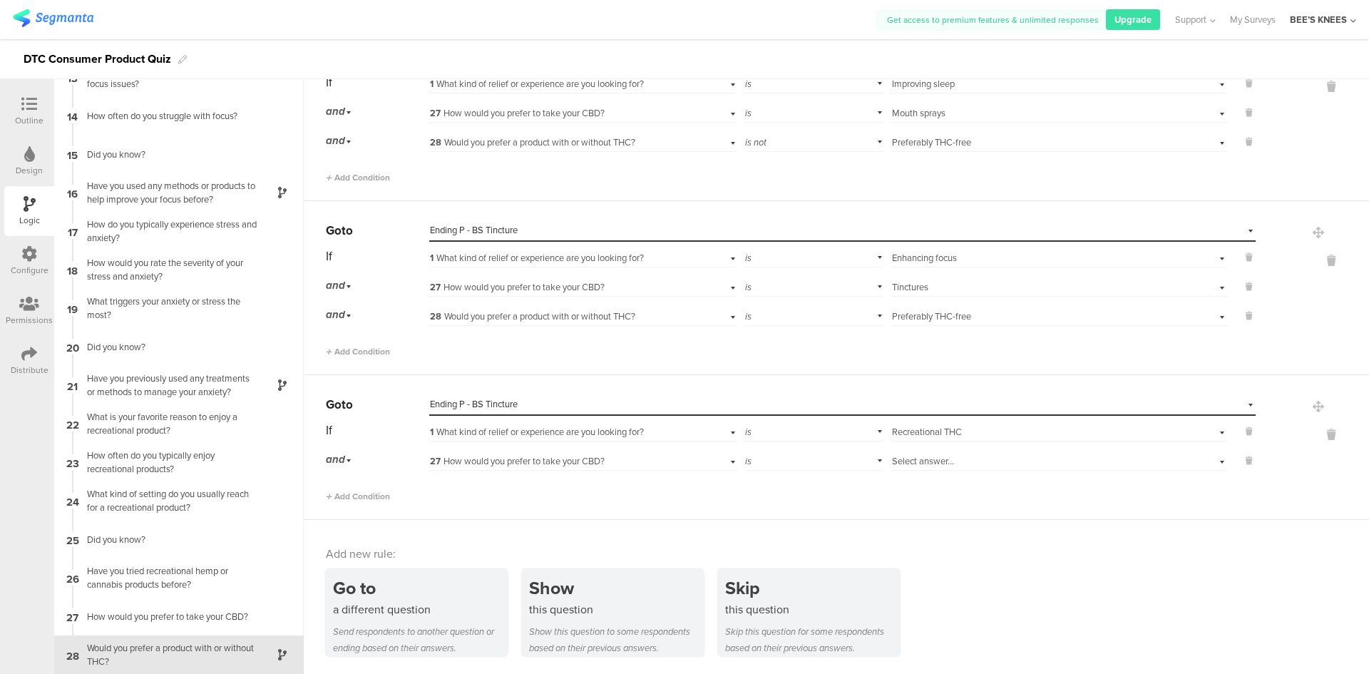
click at [913, 462] on span "Select answer..." at bounding box center [923, 461] width 62 height 14
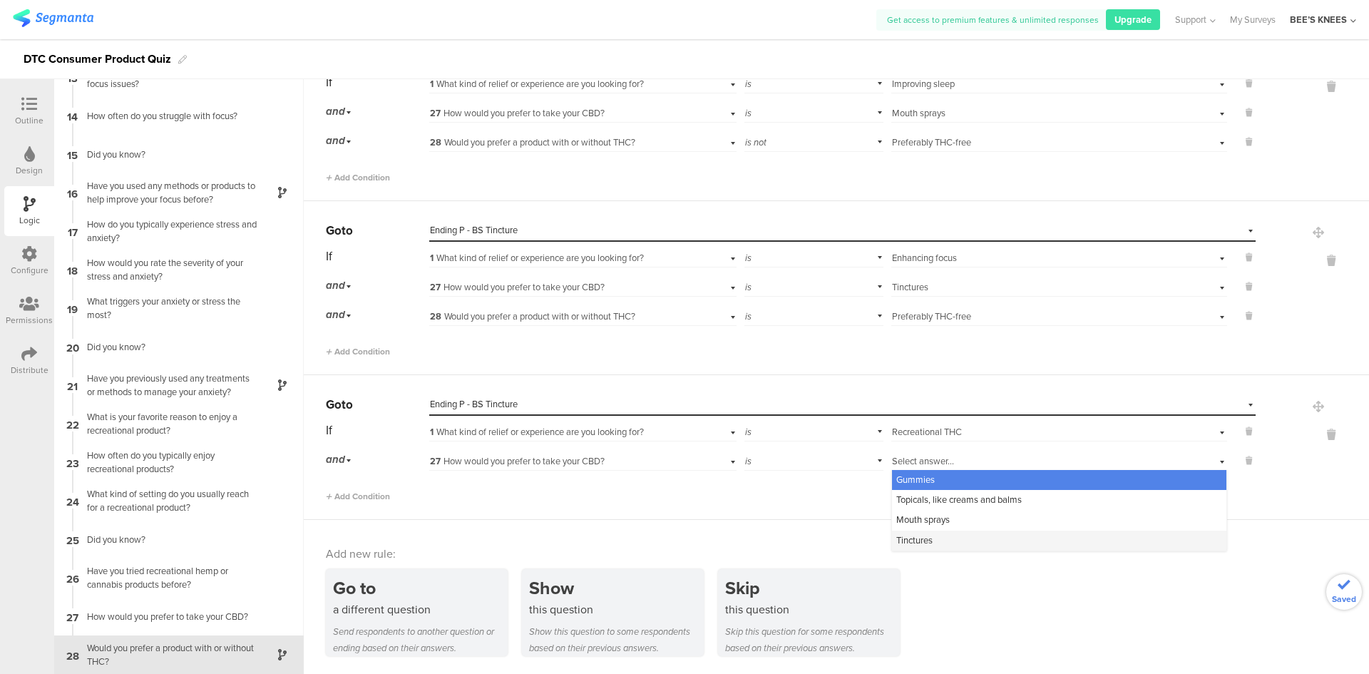
click at [905, 539] on span "Tinctures" at bounding box center [914, 540] width 36 height 14
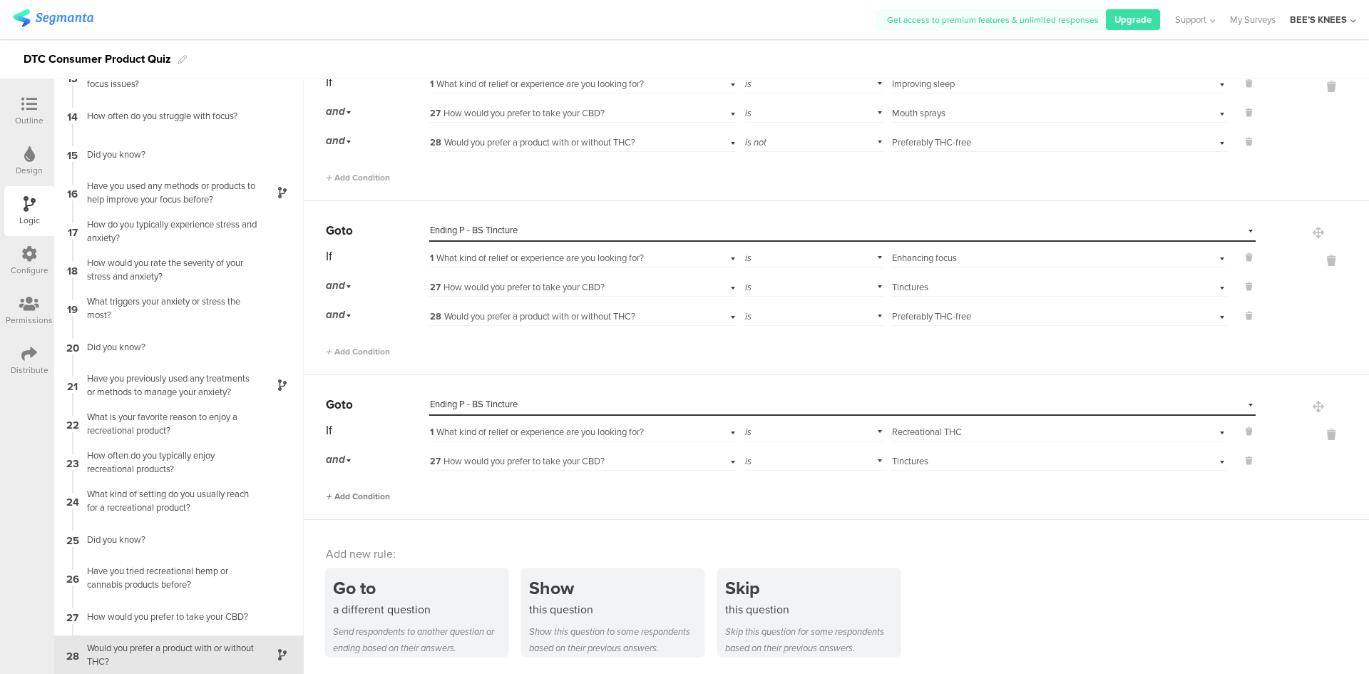
click at [380, 498] on span "Add Condition" at bounding box center [358, 496] width 64 height 13
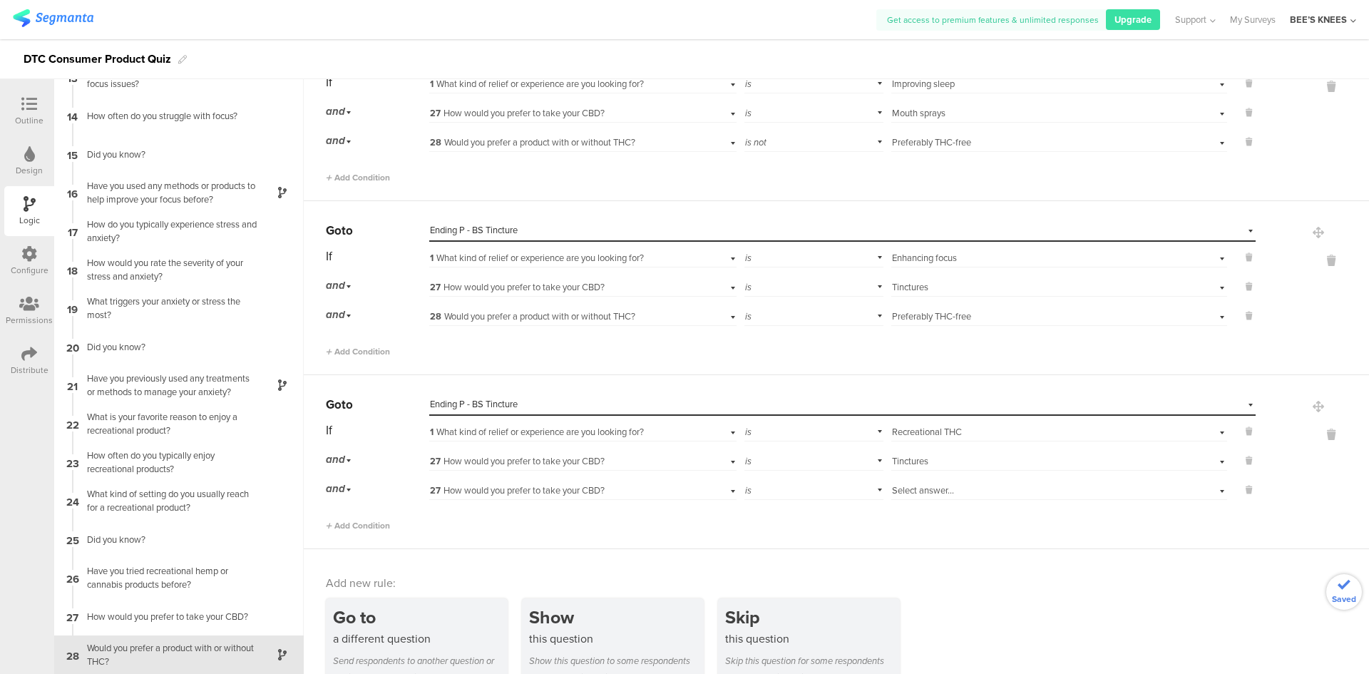
click at [483, 491] on span "27 How would you prefer to take your CBD?" at bounding box center [517, 490] width 175 height 14
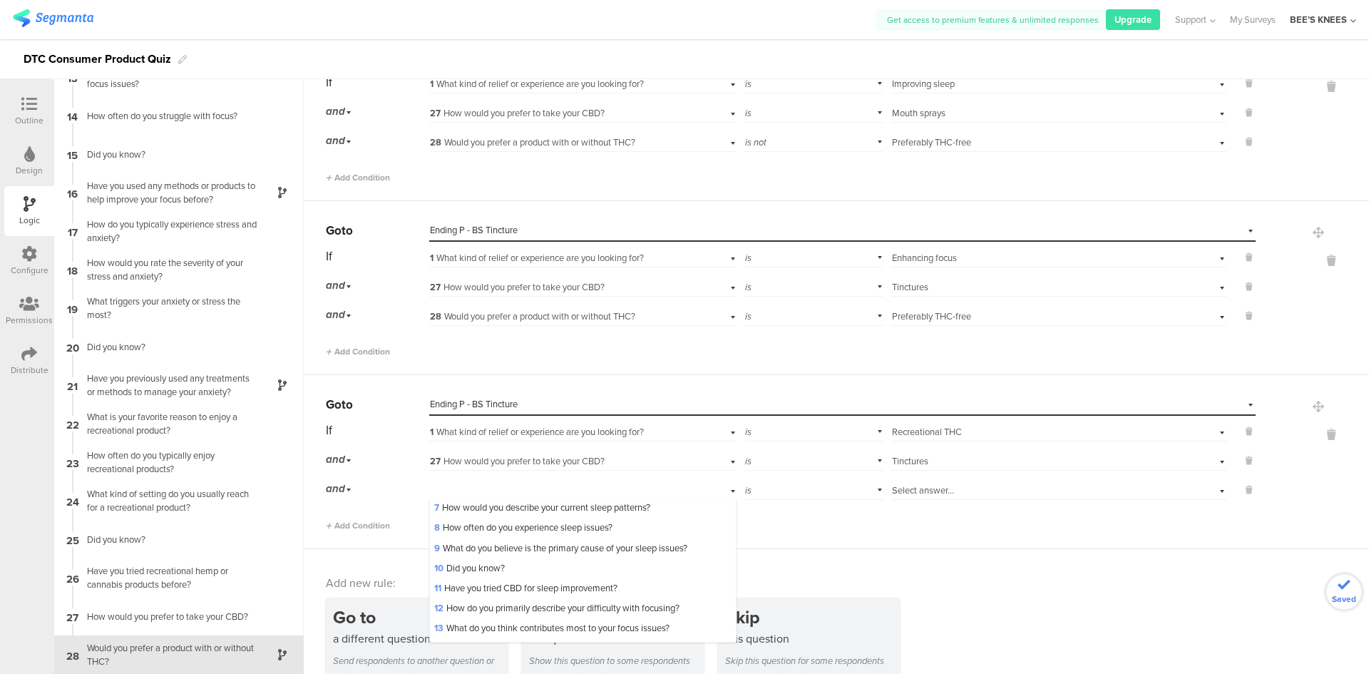
scroll to position [521, 0]
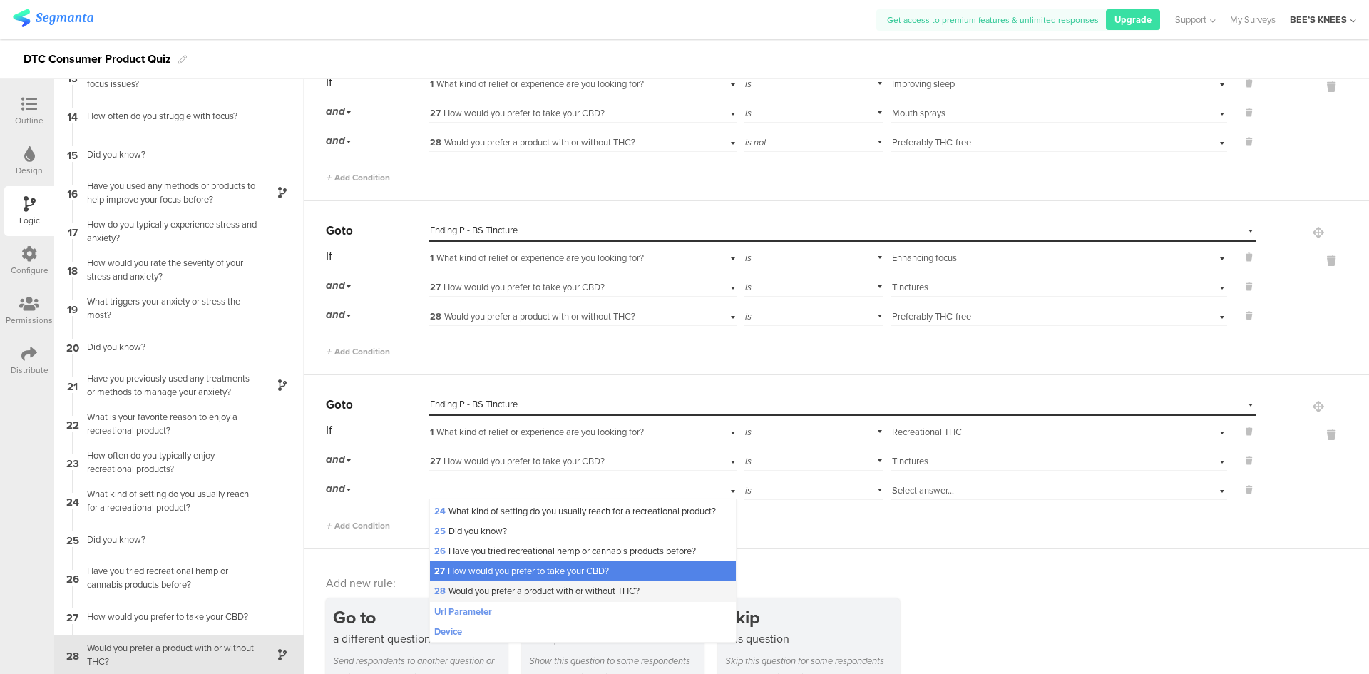
click at [557, 585] on span "28 Would you prefer a product with or without THC?" at bounding box center [536, 591] width 205 height 14
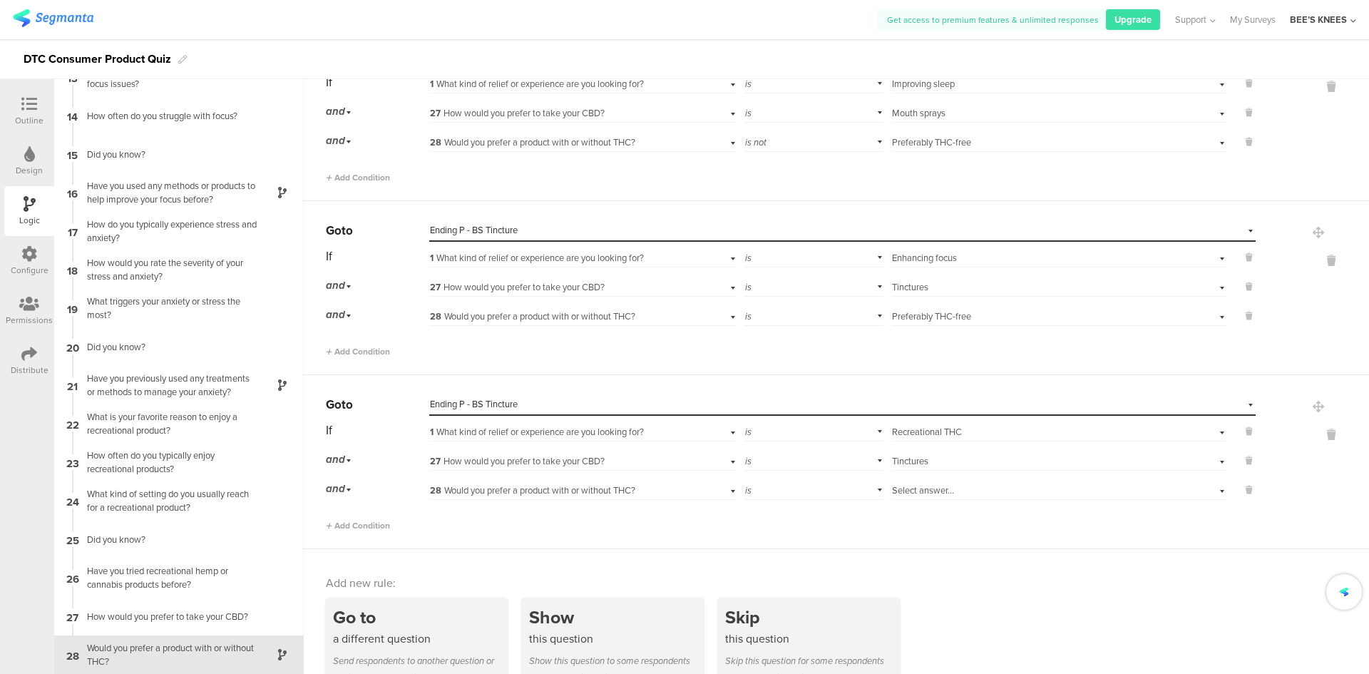
click at [773, 494] on div "is" at bounding box center [814, 489] width 140 height 22
drag, startPoint x: 767, startPoint y: 536, endPoint x: 794, endPoint y: 525, distance: 28.7
click at [768, 537] on div "is not" at bounding box center [814, 529] width 138 height 20
click at [911, 487] on span "Select answer..." at bounding box center [923, 490] width 62 height 14
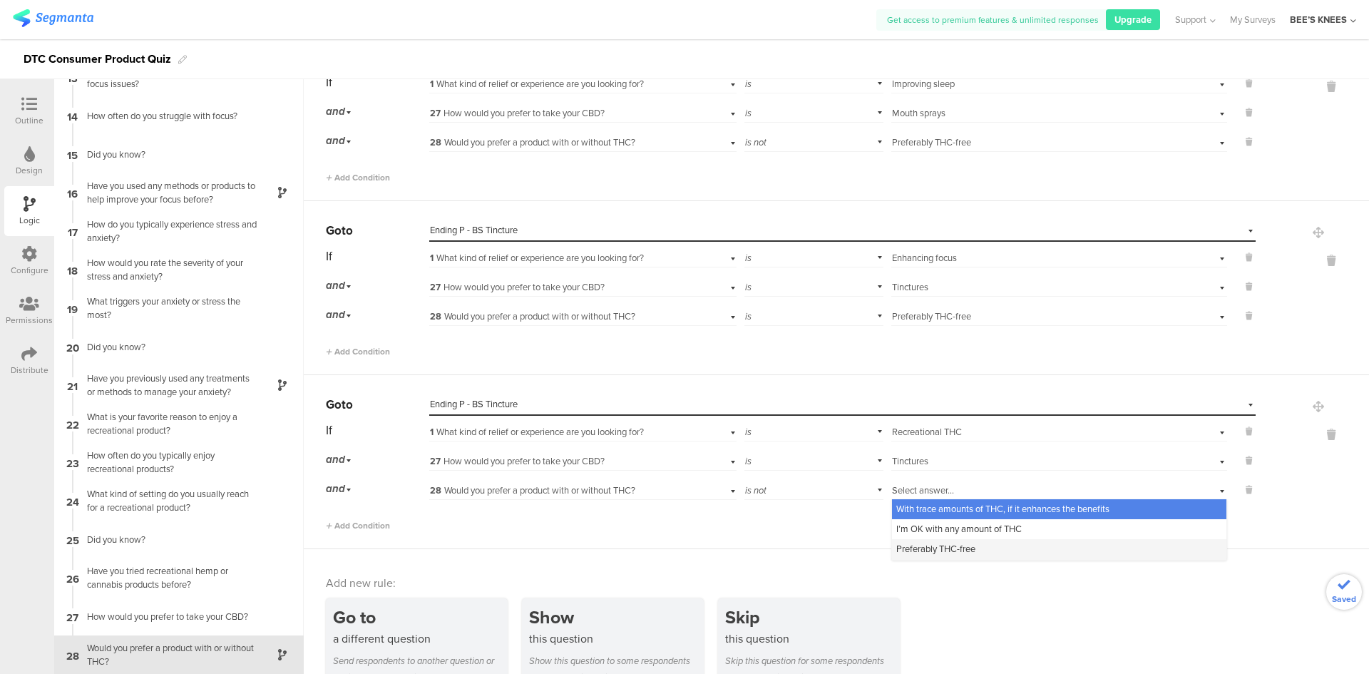
click at [921, 554] on span "Preferably THC-free" at bounding box center [935, 549] width 79 height 14
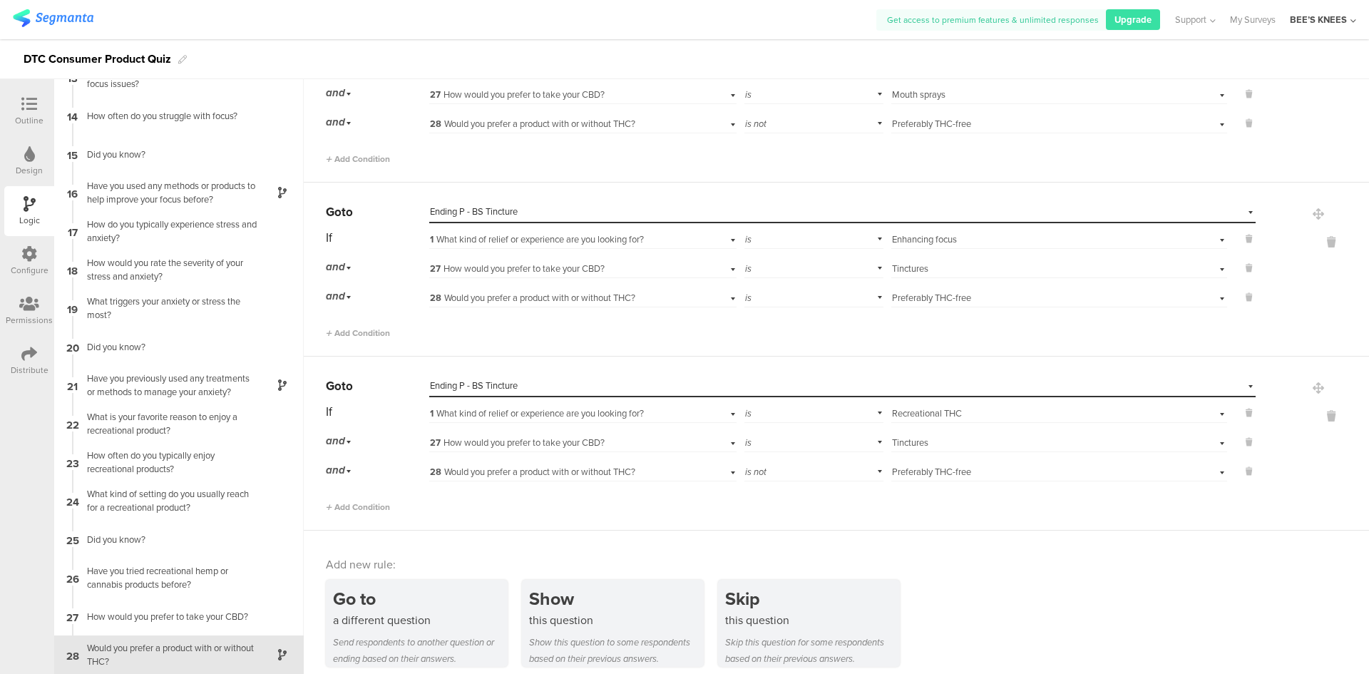
scroll to position [312, 0]
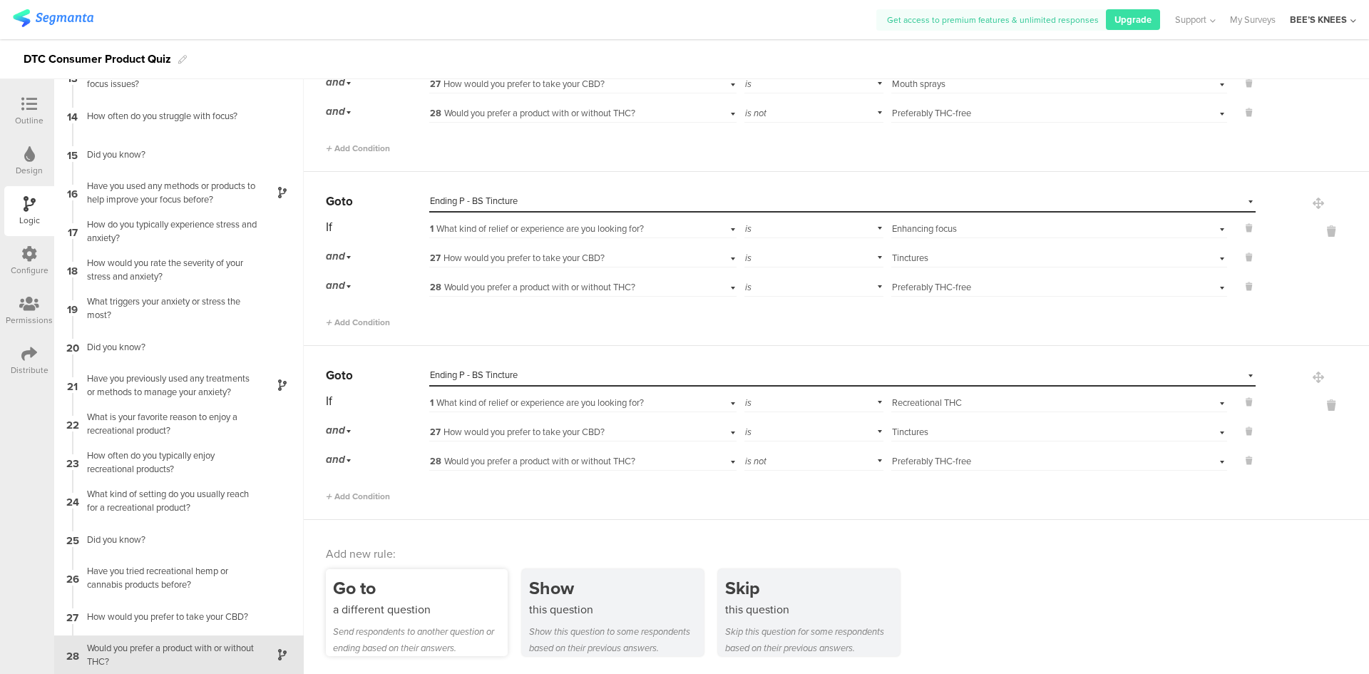
click at [408, 583] on div "Go to" at bounding box center [420, 588] width 175 height 26
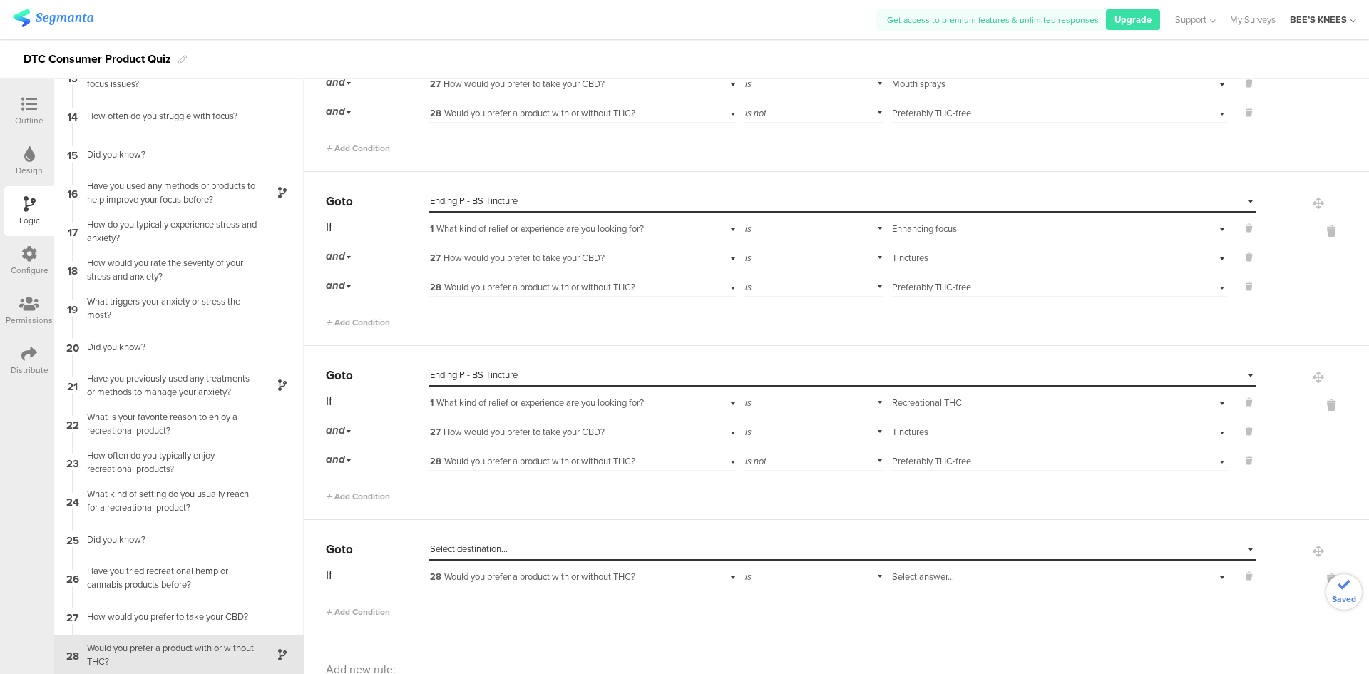
click at [457, 554] on span "Select destination..." at bounding box center [469, 549] width 78 height 14
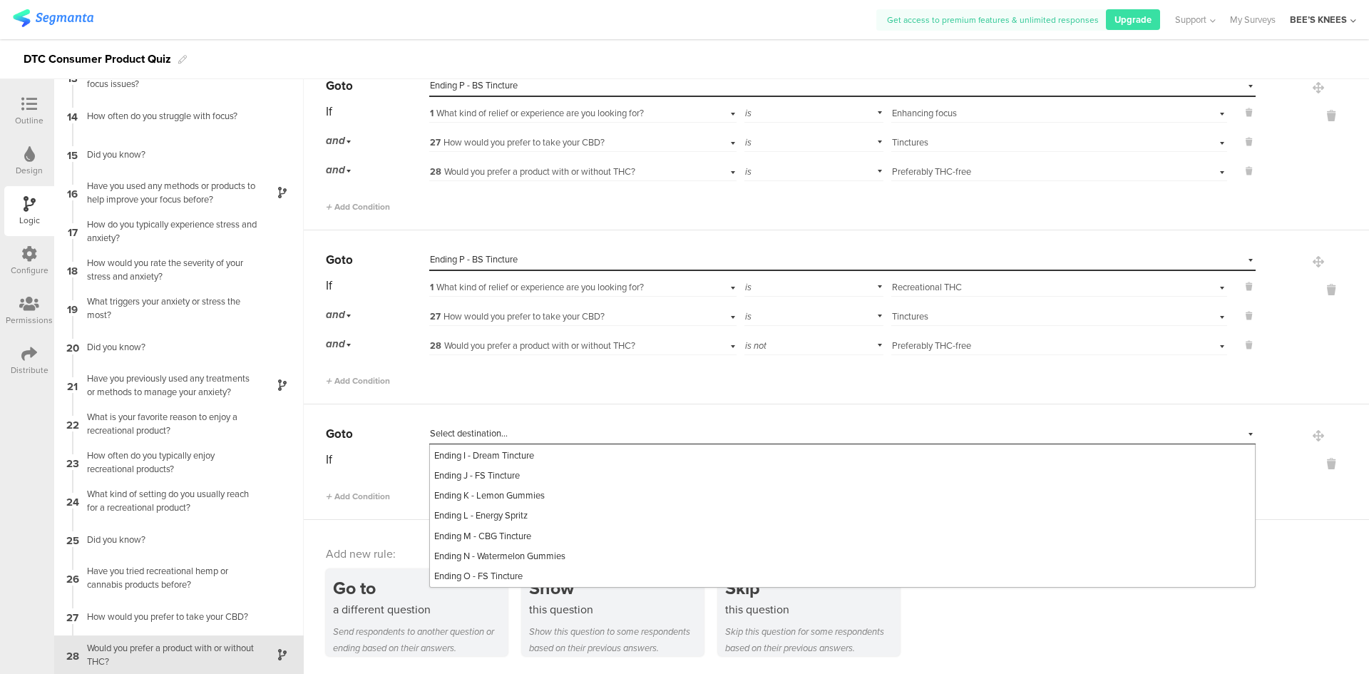
scroll to position [784, 0]
click at [510, 541] on span "Ending P - BS Tincture" at bounding box center [478, 534] width 88 height 14
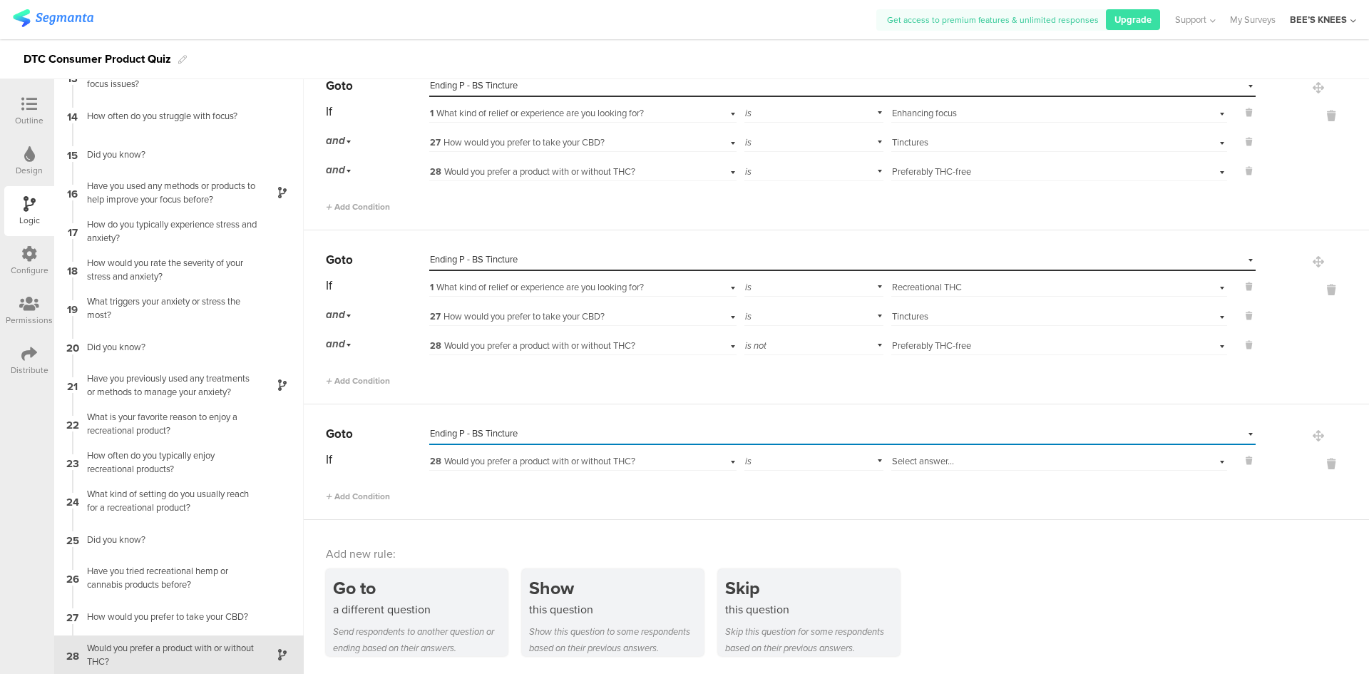
click at [491, 467] on span "28 Would you prefer a product with or without THC?" at bounding box center [532, 461] width 205 height 14
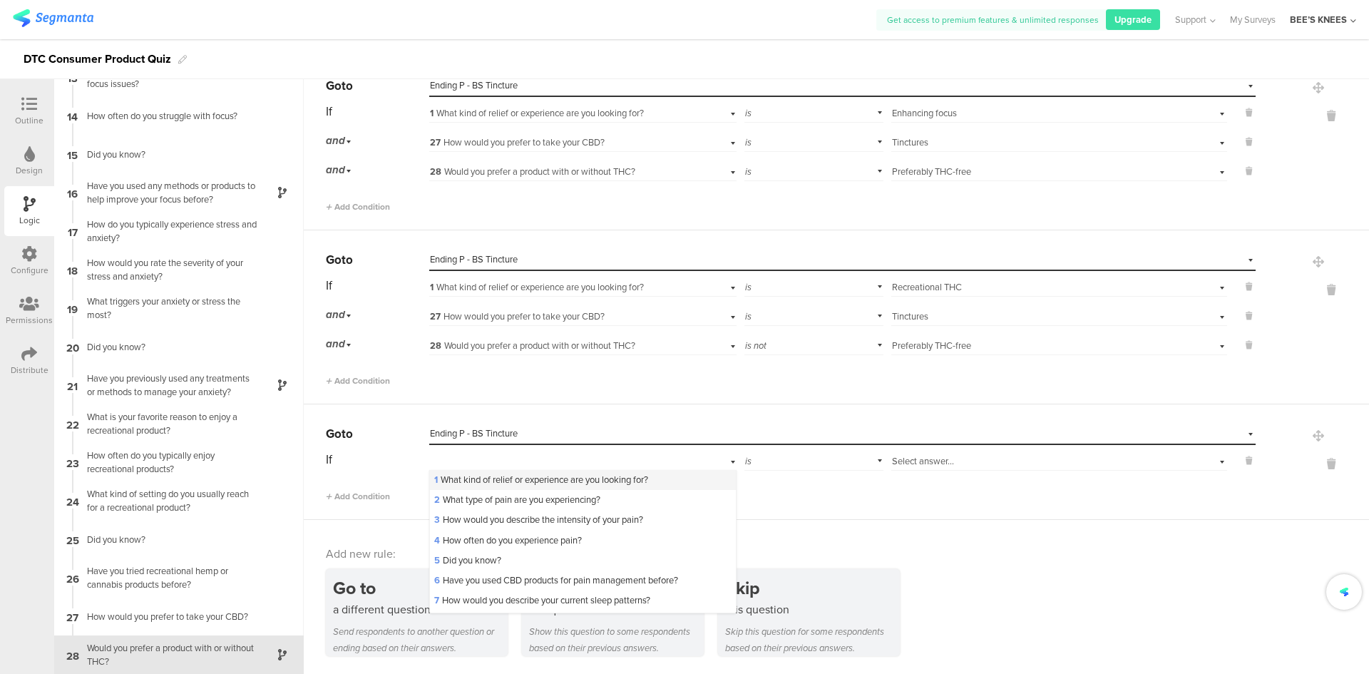
click at [492, 479] on span "1 What kind of relief or experience are you looking for?" at bounding box center [541, 480] width 214 height 14
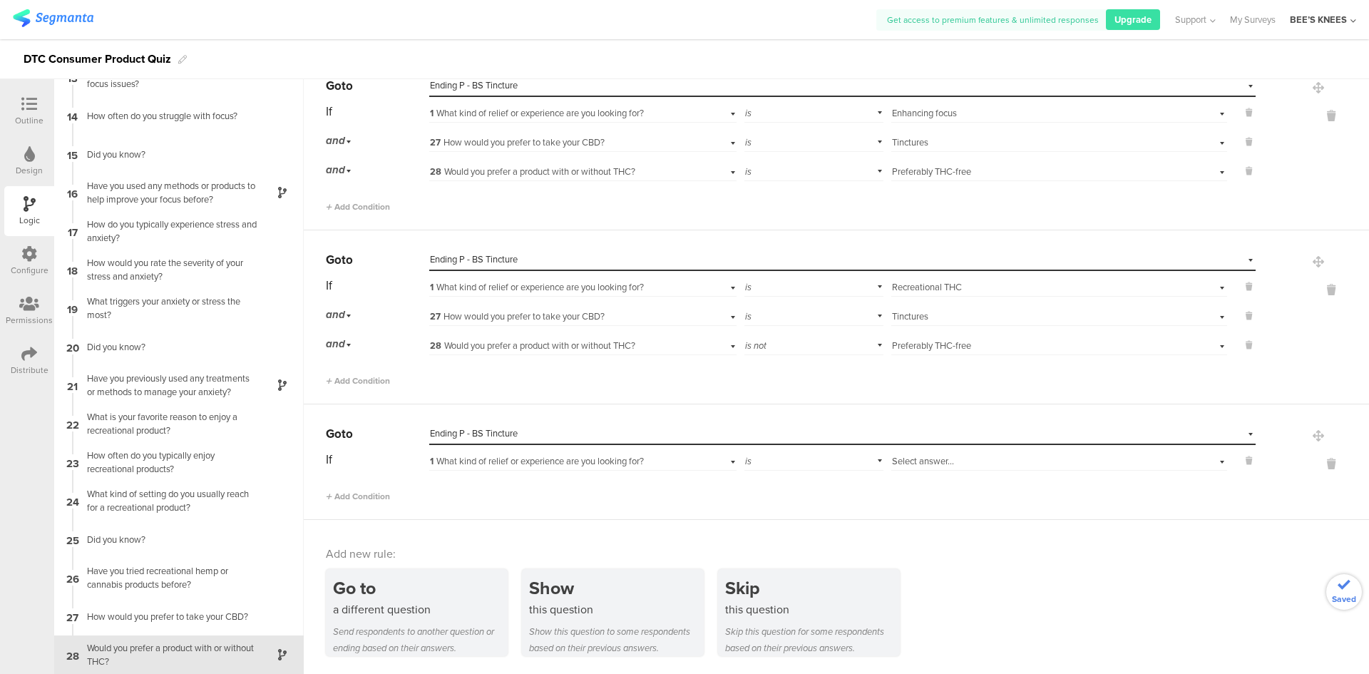
click at [892, 457] on span "Select answer..." at bounding box center [923, 461] width 62 height 14
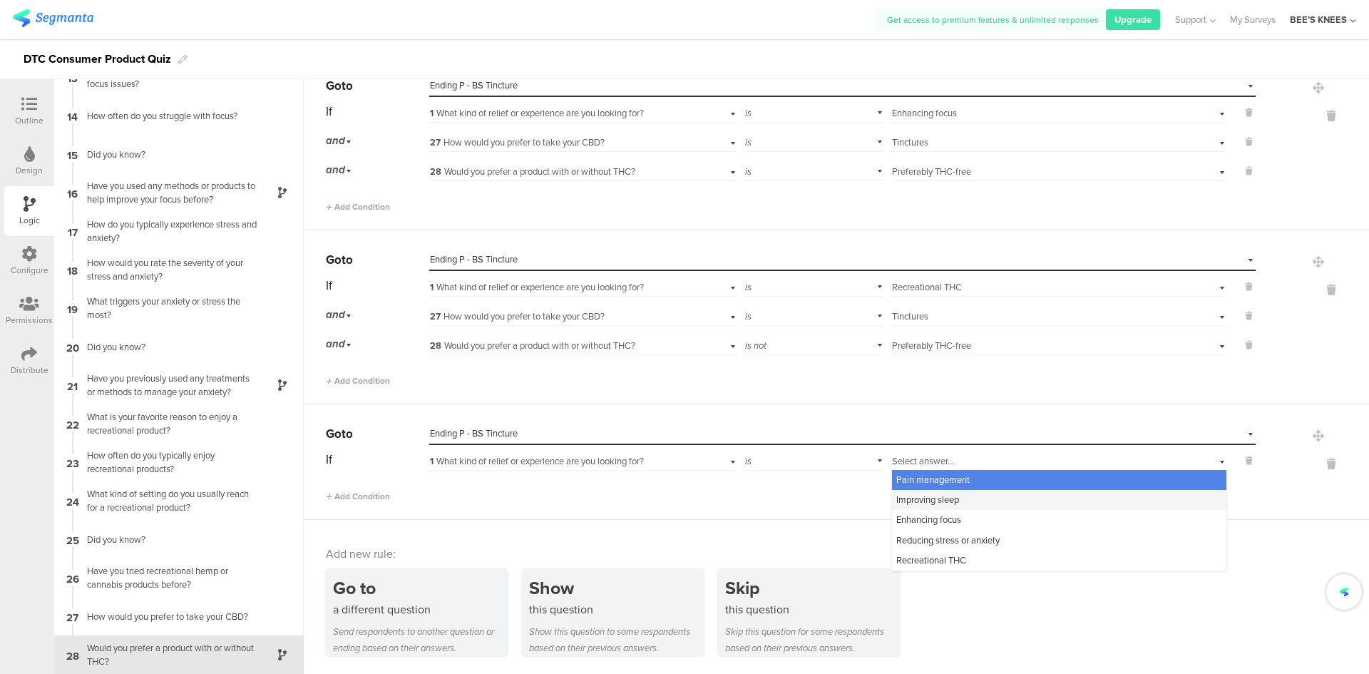
click at [906, 493] on span "Improving sleep" at bounding box center [927, 500] width 63 height 14
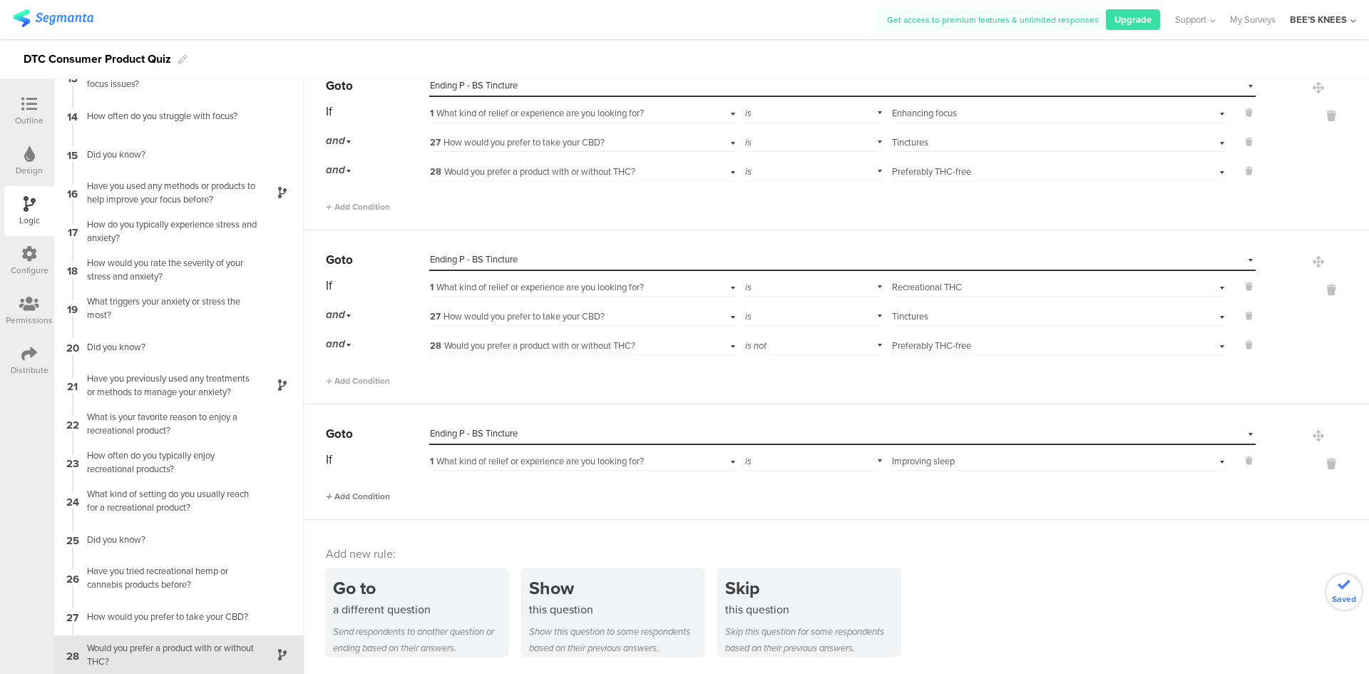
click at [383, 496] on span "Add Condition" at bounding box center [358, 496] width 64 height 13
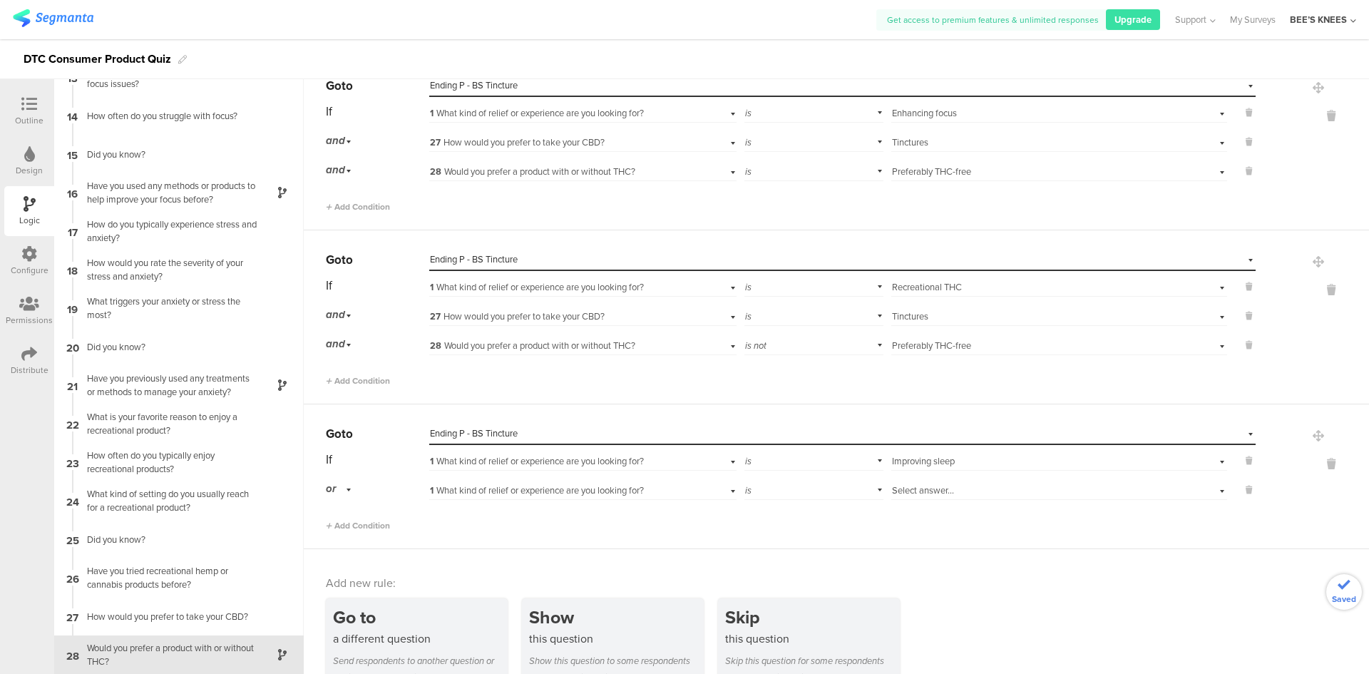
click at [349, 493] on div "or" at bounding box center [341, 489] width 30 height 22
click at [344, 523] on span "and" at bounding box center [338, 529] width 15 height 14
click at [466, 497] on div "1 What kind of relief or experience are you looking for?" at bounding box center [559, 490] width 259 height 13
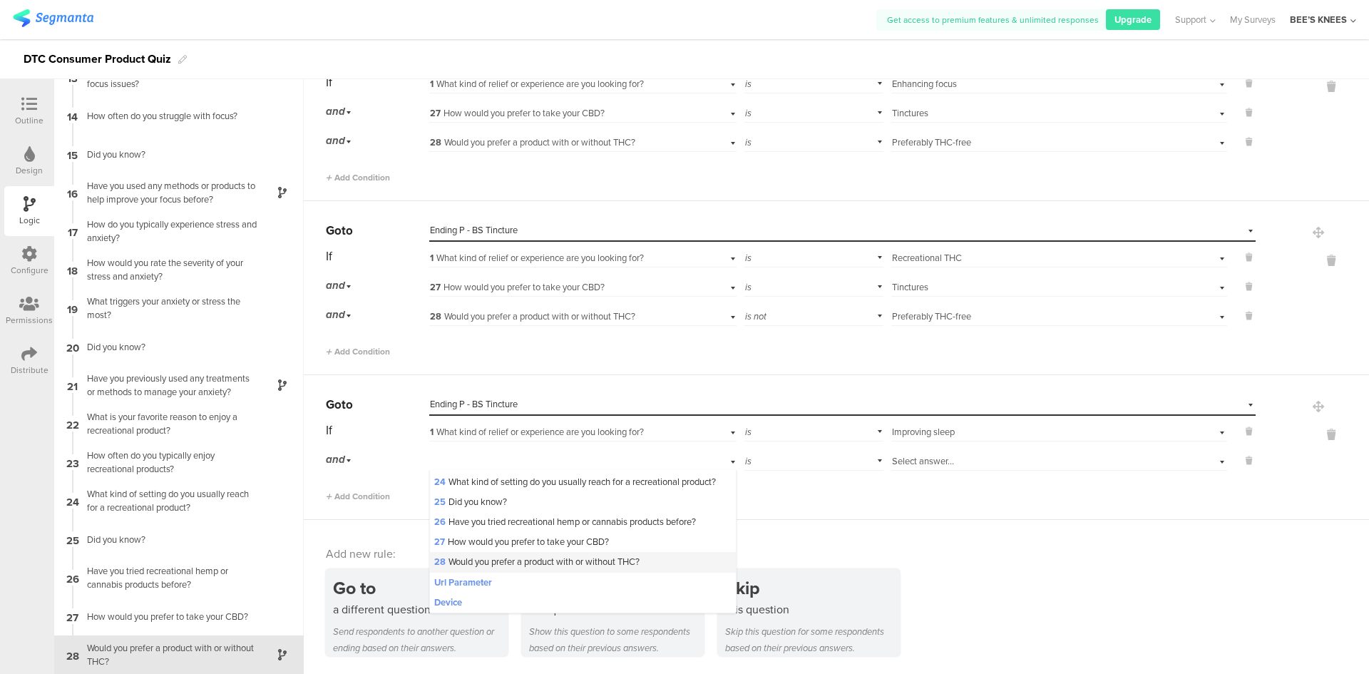
scroll to position [521, 0]
click at [519, 545] on span "27 How would you prefer to take your CBD?" at bounding box center [521, 542] width 175 height 14
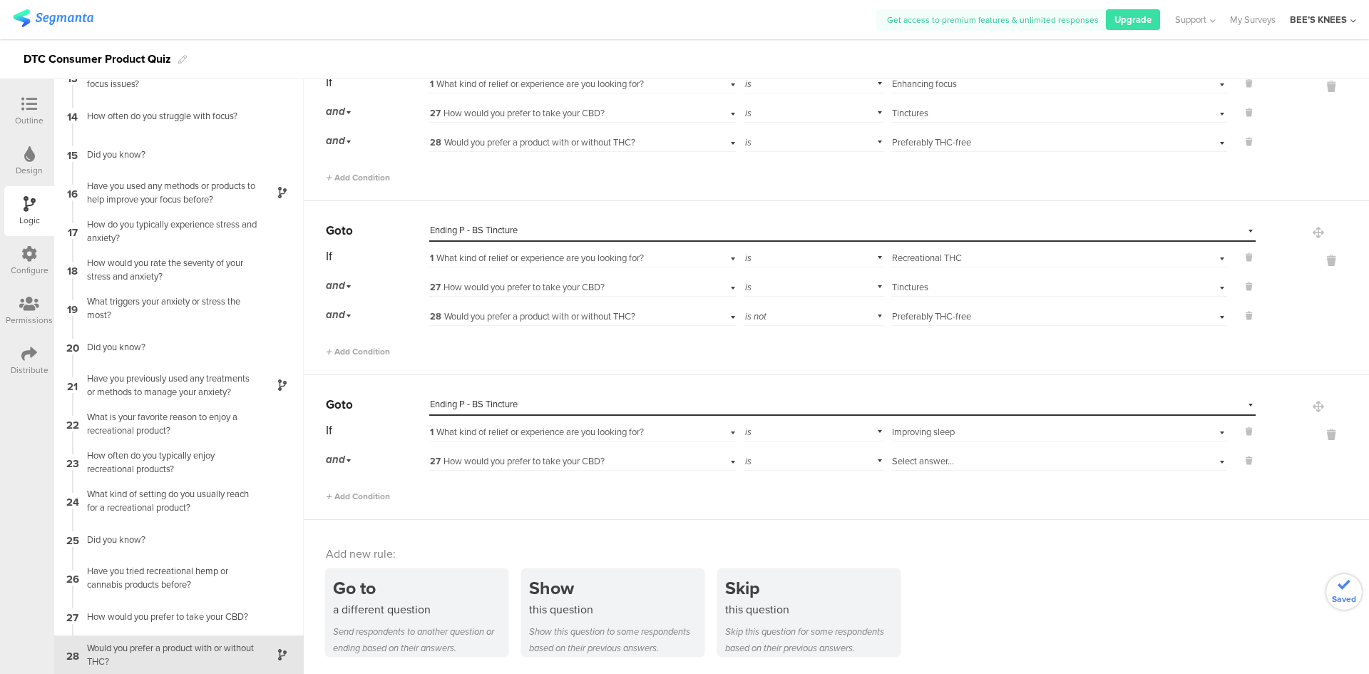
click at [936, 463] on span "Select answer..." at bounding box center [923, 461] width 62 height 14
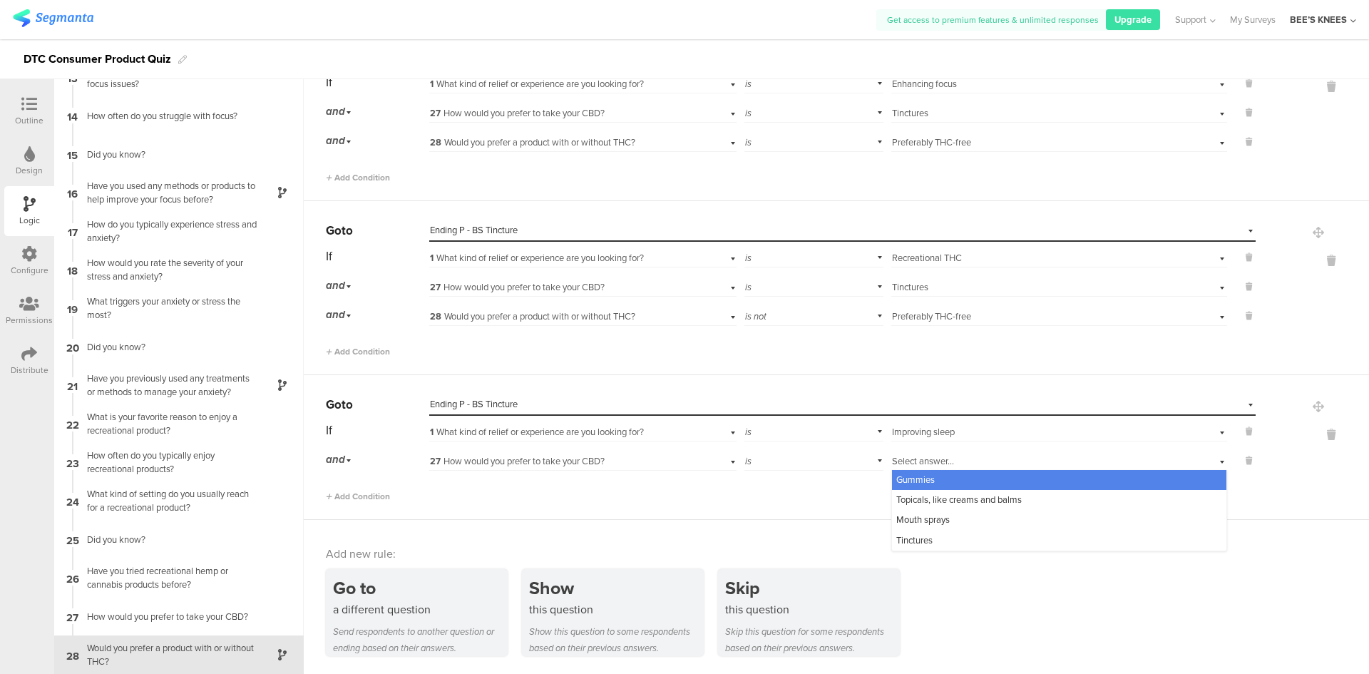
click at [943, 477] on div "Gummies" at bounding box center [1059, 480] width 334 height 20
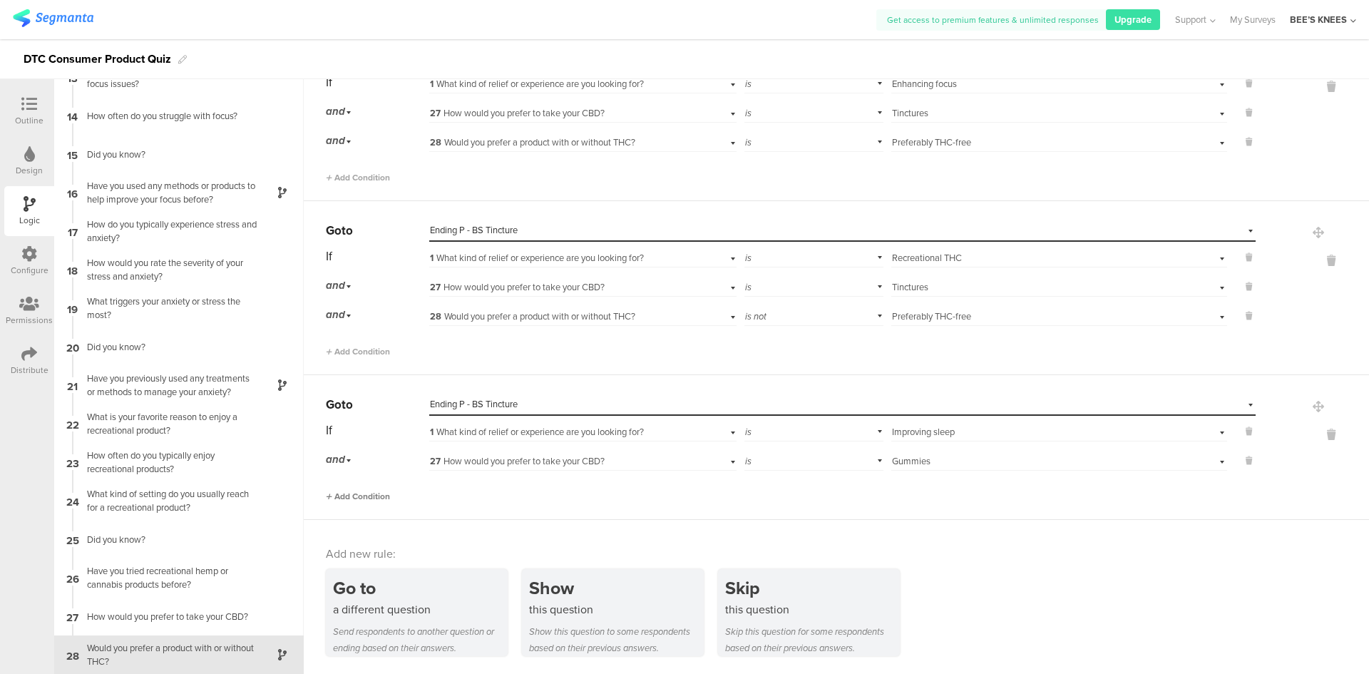
click at [369, 496] on span "Add Condition" at bounding box center [358, 496] width 64 height 13
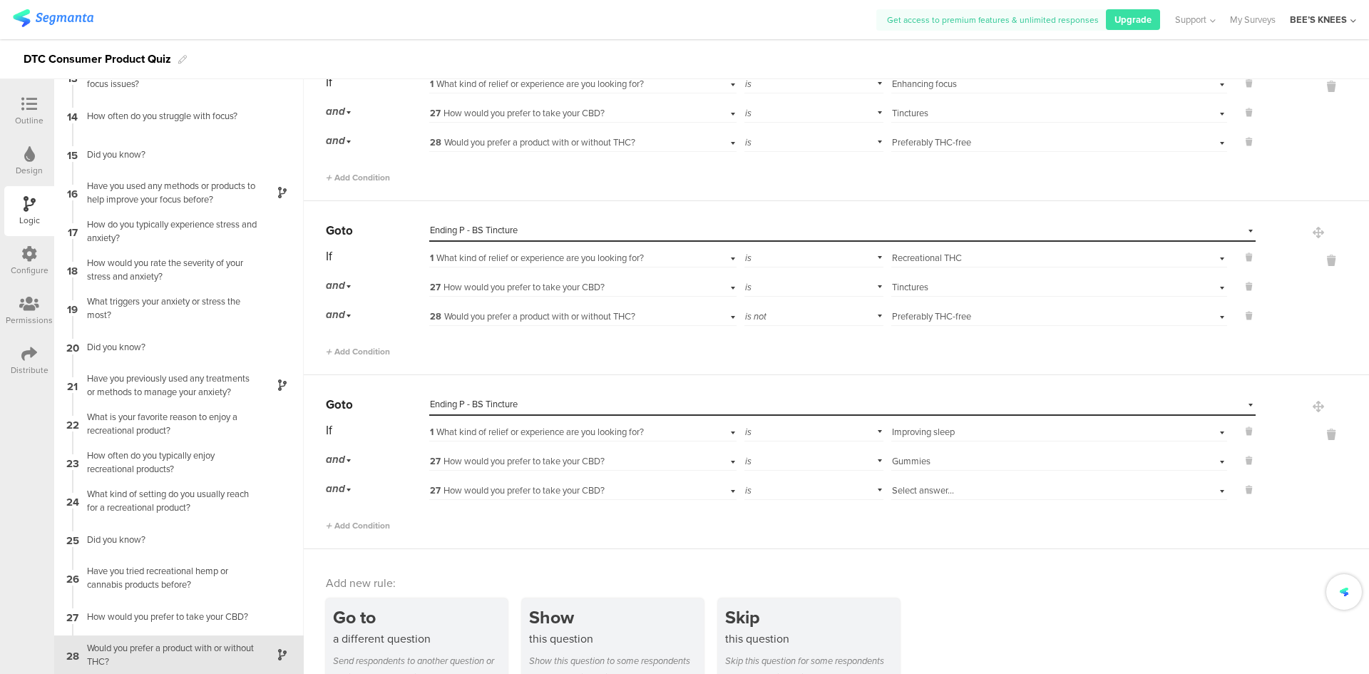
click at [471, 500] on div "If 1 What kind of relief or experience are you looking for? is Select answer...…" at bounding box center [791, 475] width 930 height 113
click at [472, 496] on span "27 How would you prefer to take your CBD?" at bounding box center [517, 490] width 175 height 14
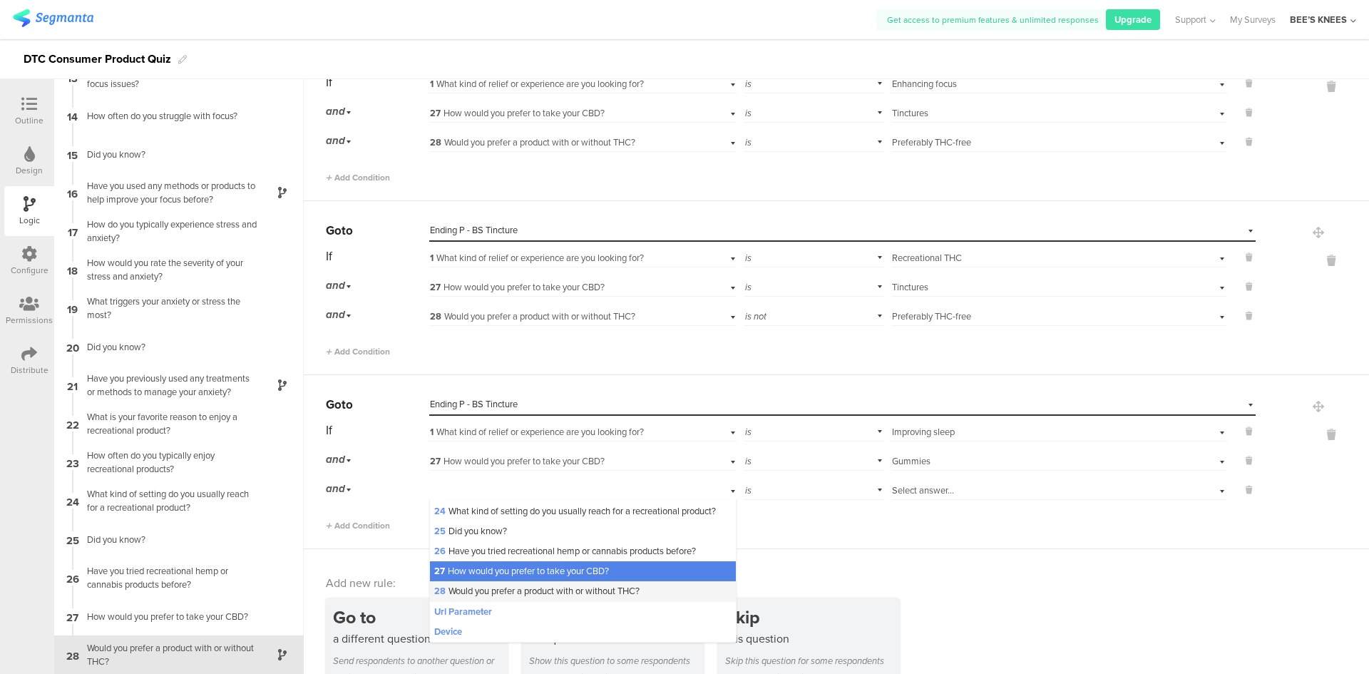
click at [513, 589] on span "28 Would you prefer a product with or without THC?" at bounding box center [536, 591] width 205 height 14
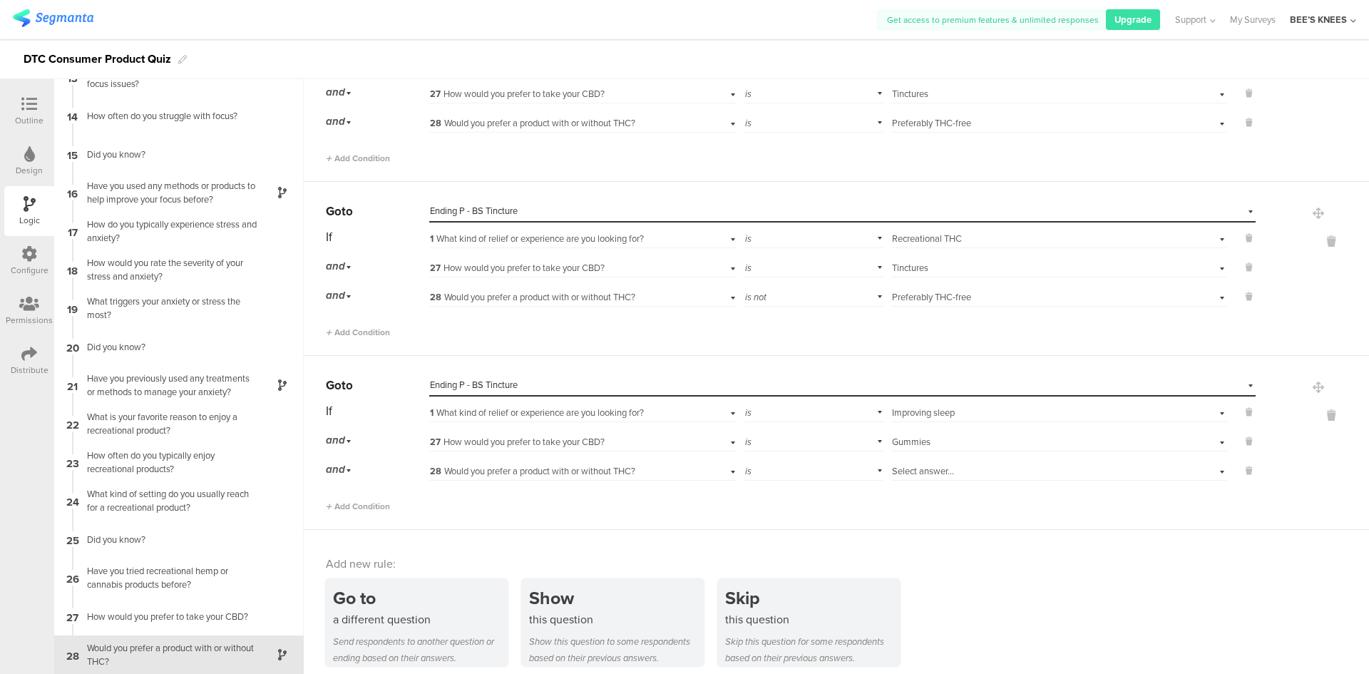
scroll to position [486, 0]
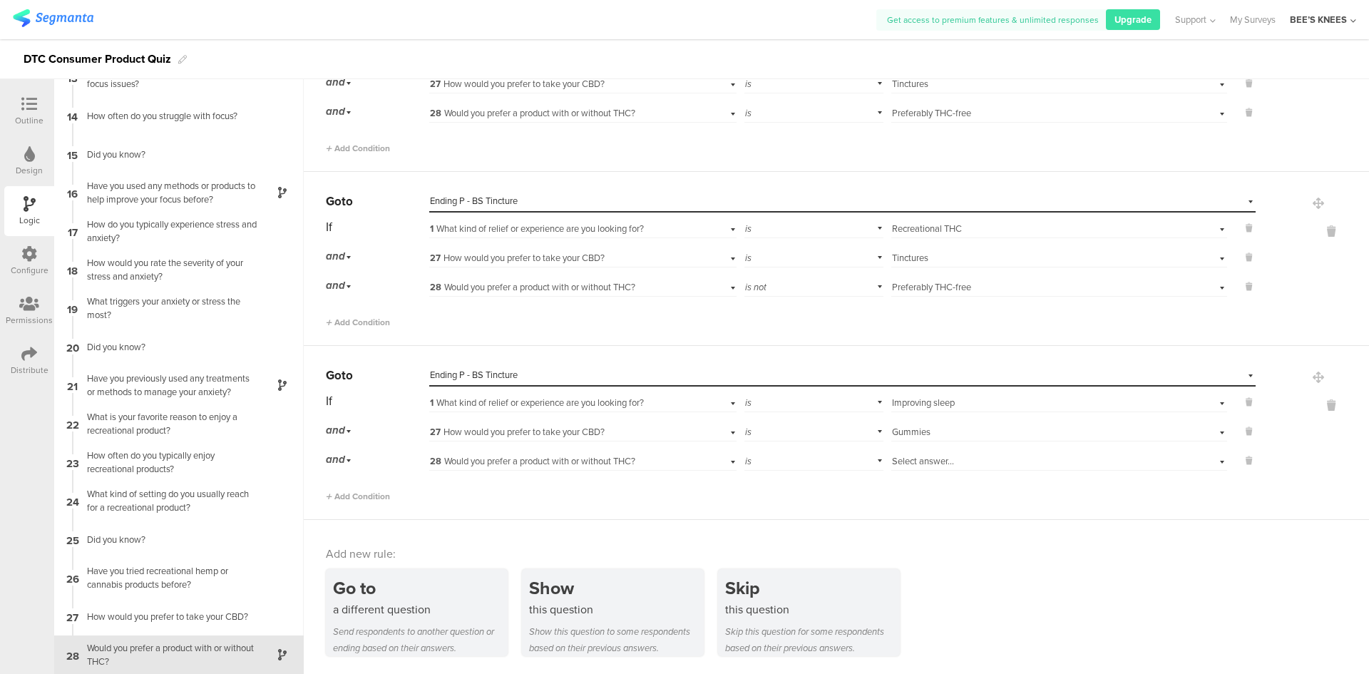
click at [892, 467] on span "Select answer..." at bounding box center [923, 461] width 62 height 14
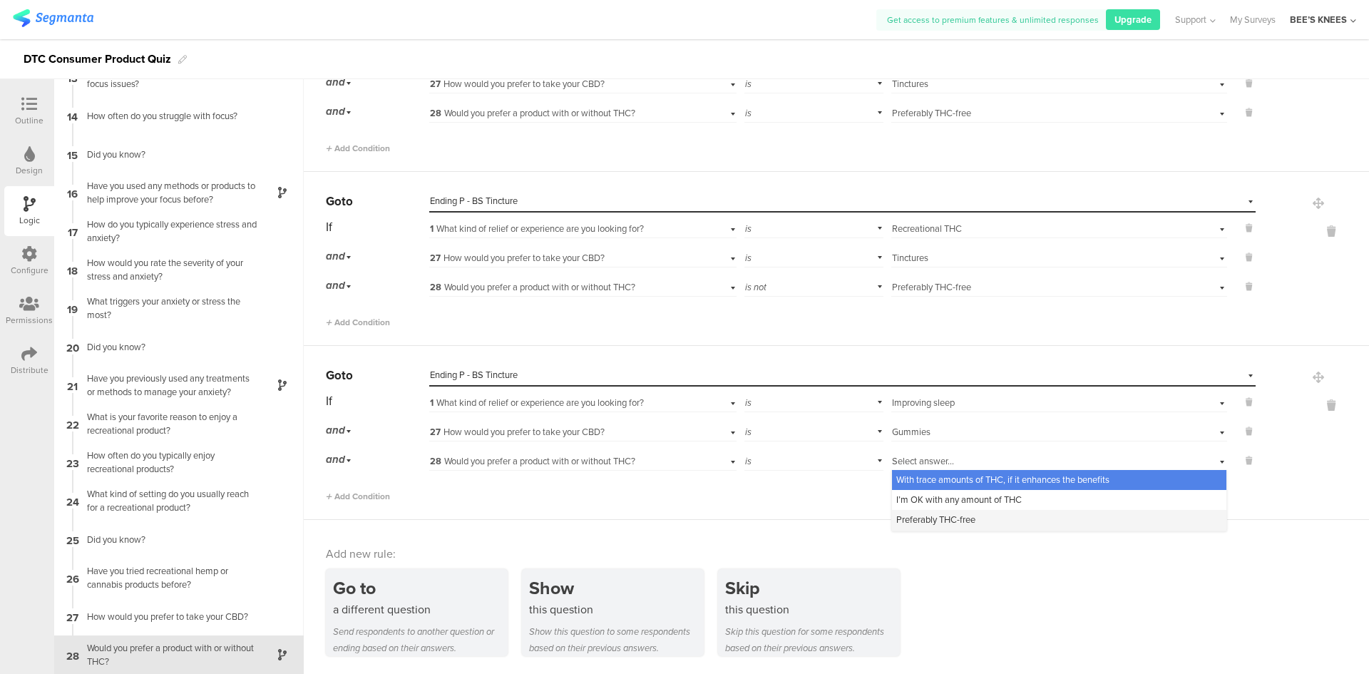
click at [920, 517] on span "Preferably THC-free" at bounding box center [935, 520] width 79 height 14
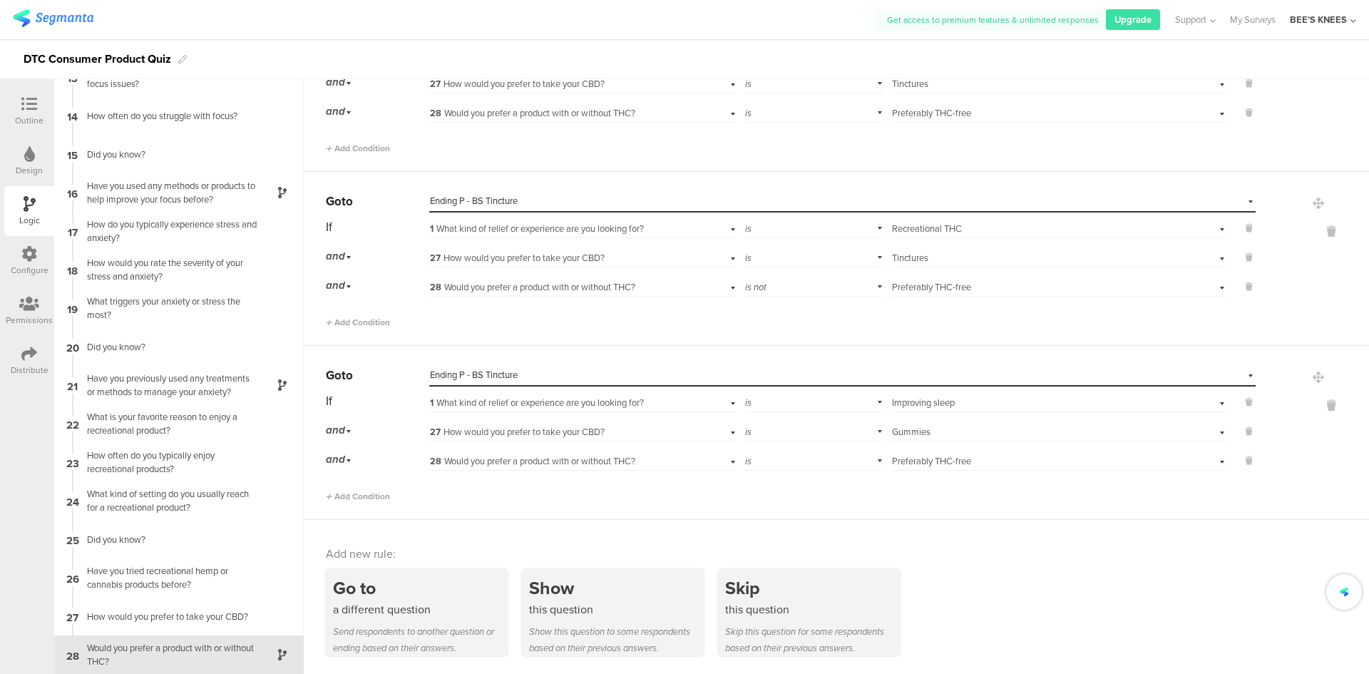
click at [961, 554] on div "Add new rule:" at bounding box center [837, 554] width 1023 height 16
click at [445, 621] on div "Go to a different question Send respondents to another question or ending based…" at bounding box center [417, 612] width 182 height 87
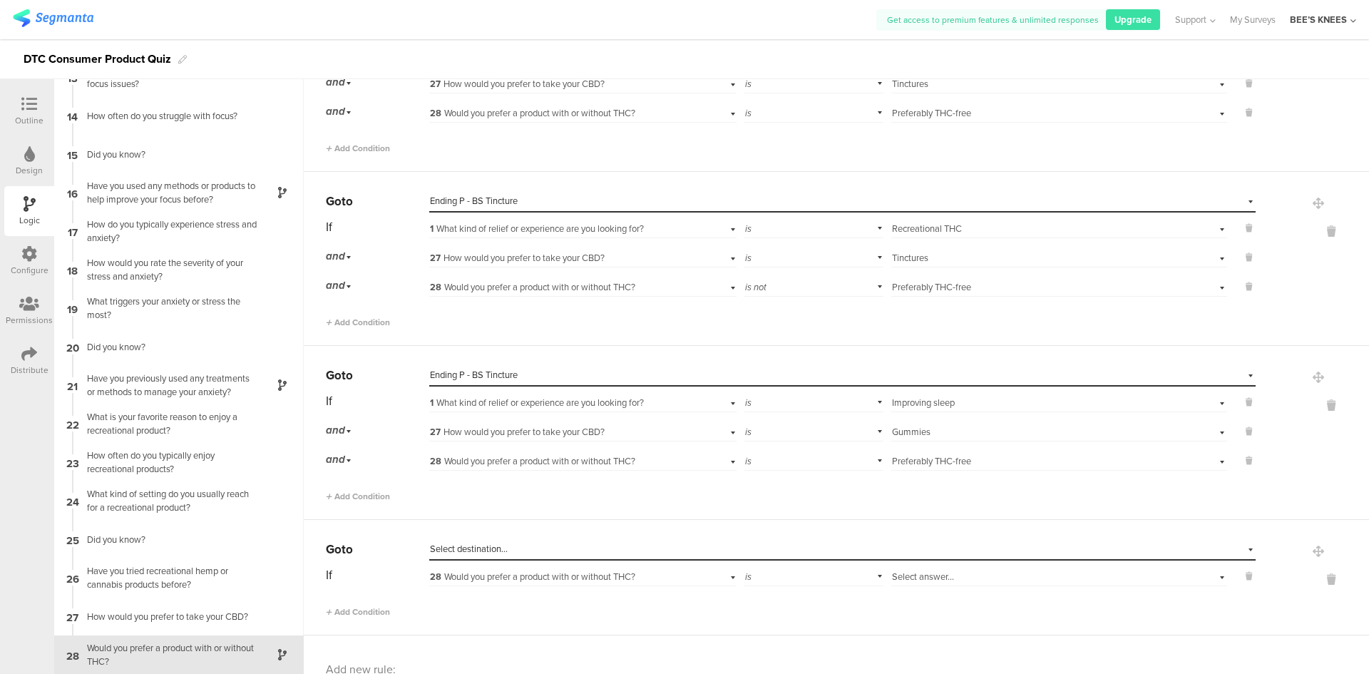
click at [480, 547] on span "Select destination..." at bounding box center [469, 549] width 78 height 14
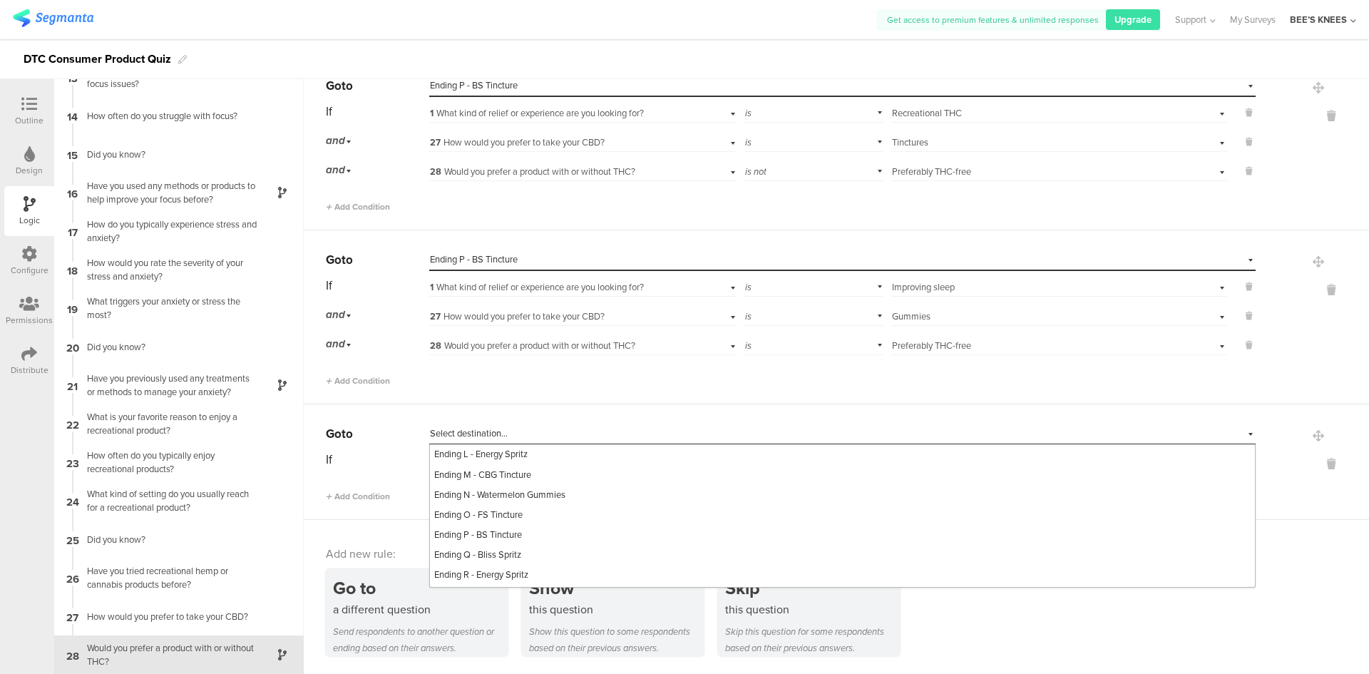
scroll to position [784, 0]
click at [519, 541] on span "Ending P - BS Tincture" at bounding box center [478, 534] width 88 height 14
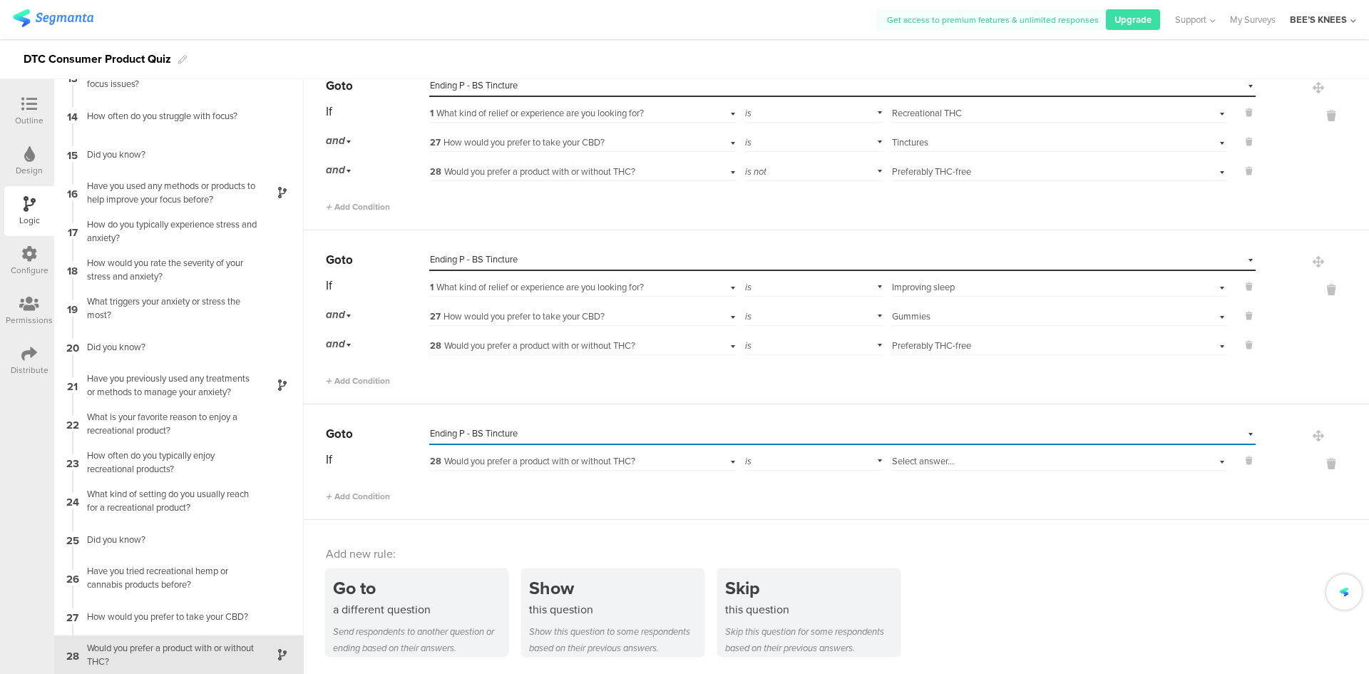
click at [634, 459] on span "28 Would you prefer a product with or without THC?" at bounding box center [532, 461] width 205 height 14
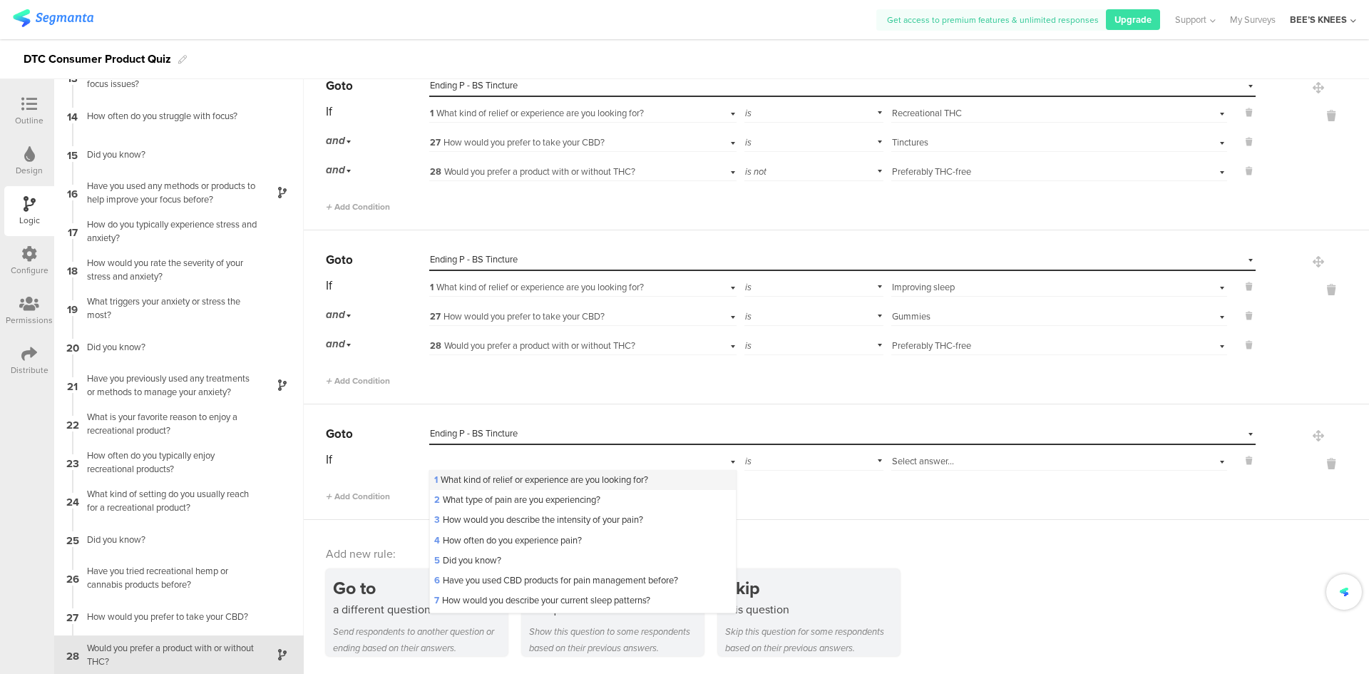
click at [630, 473] on span "1 What kind of relief or experience are you looking for?" at bounding box center [541, 480] width 214 height 14
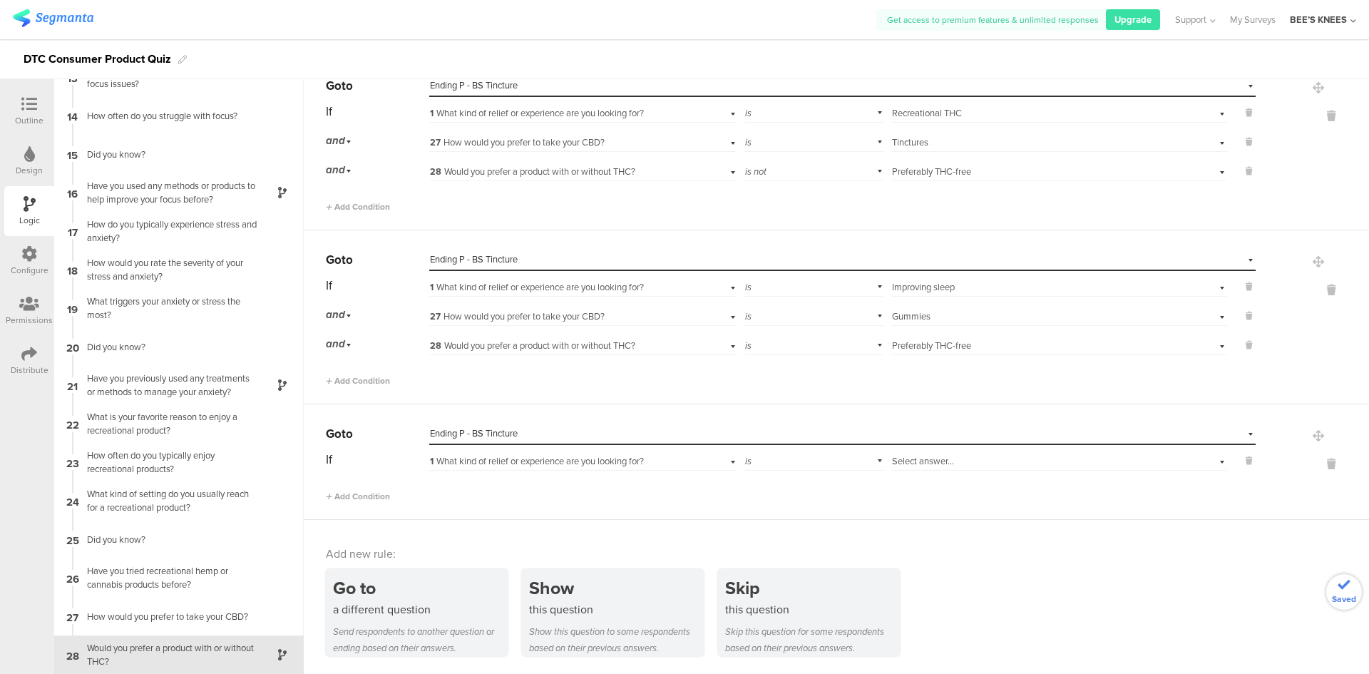
click at [901, 455] on span "Select answer..." at bounding box center [923, 461] width 62 height 14
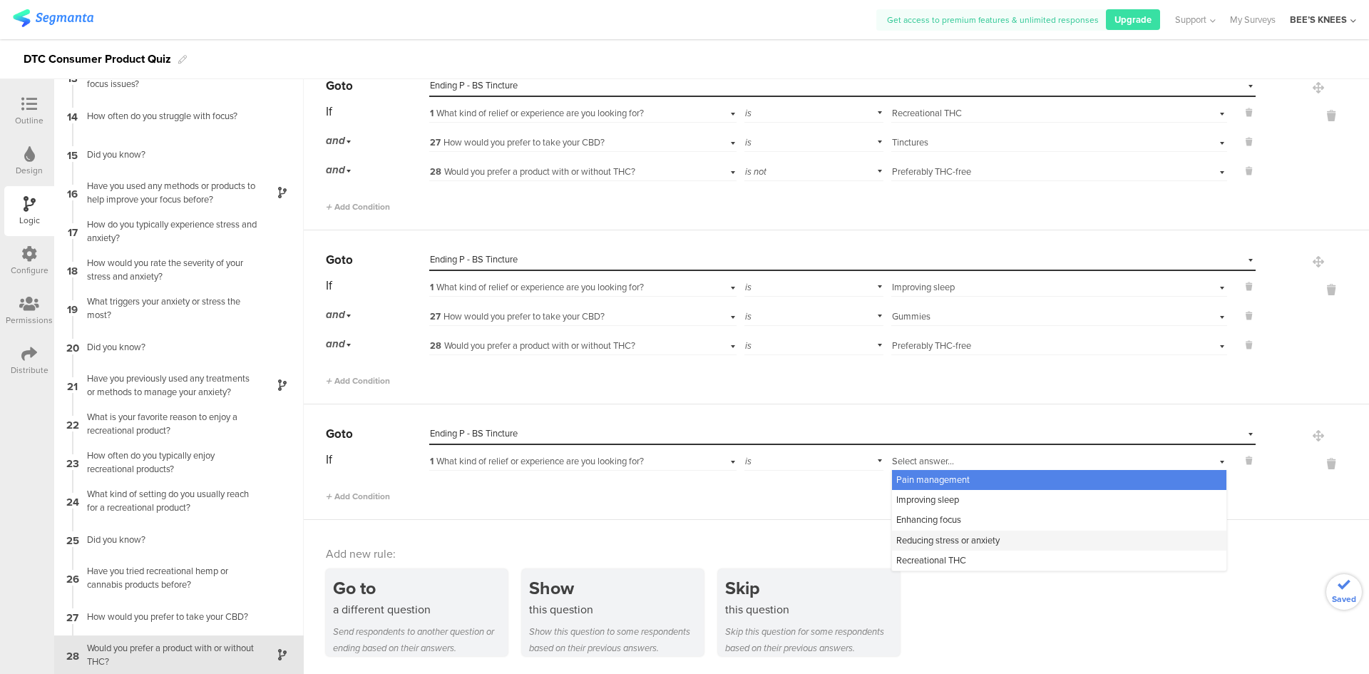
click at [940, 539] on span "Reducing stress or anxiety" at bounding box center [947, 540] width 103 height 14
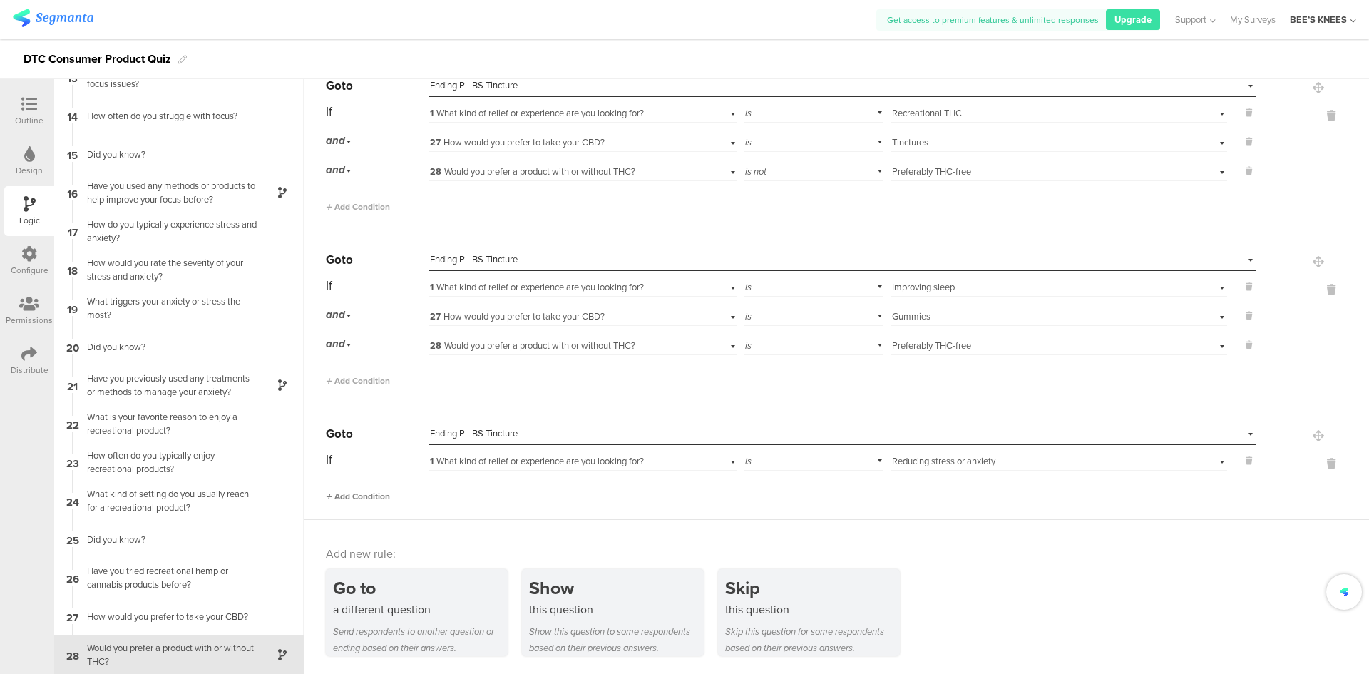
click at [345, 496] on span "Add Condition" at bounding box center [358, 496] width 64 height 13
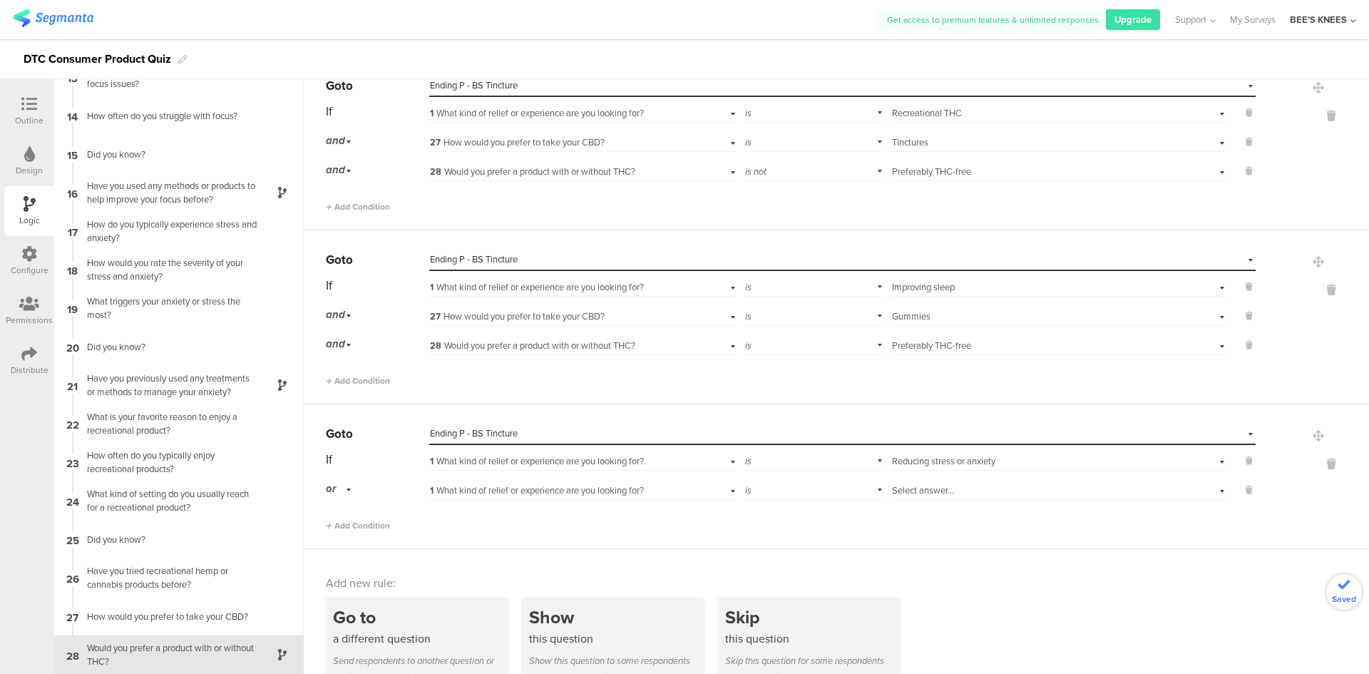
click at [349, 493] on div "or" at bounding box center [341, 489] width 30 height 22
click at [347, 523] on div "and" at bounding box center [377, 529] width 101 height 20
click at [481, 491] on span "1 What kind of relief or experience are you looking for?" at bounding box center [537, 490] width 214 height 14
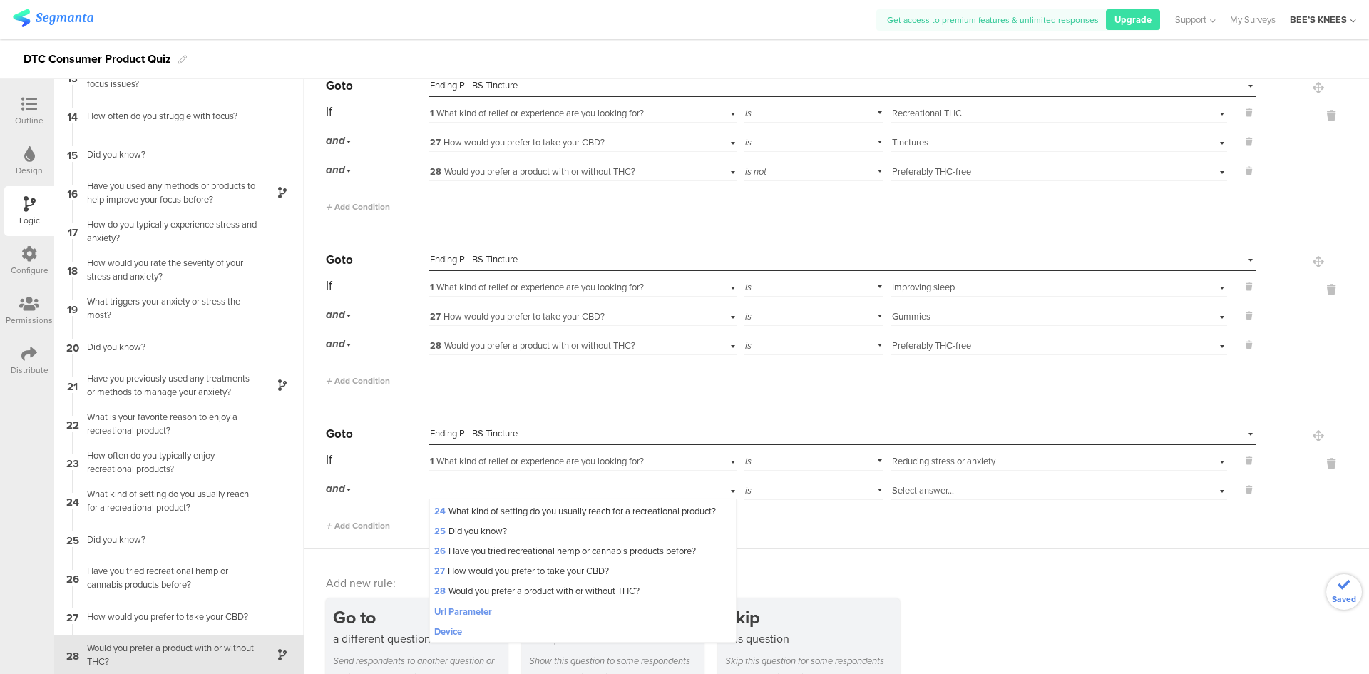
scroll to position [499, 0]
click at [508, 581] on div "27 How would you prefer to take your CBD?" at bounding box center [582, 571] width 305 height 20
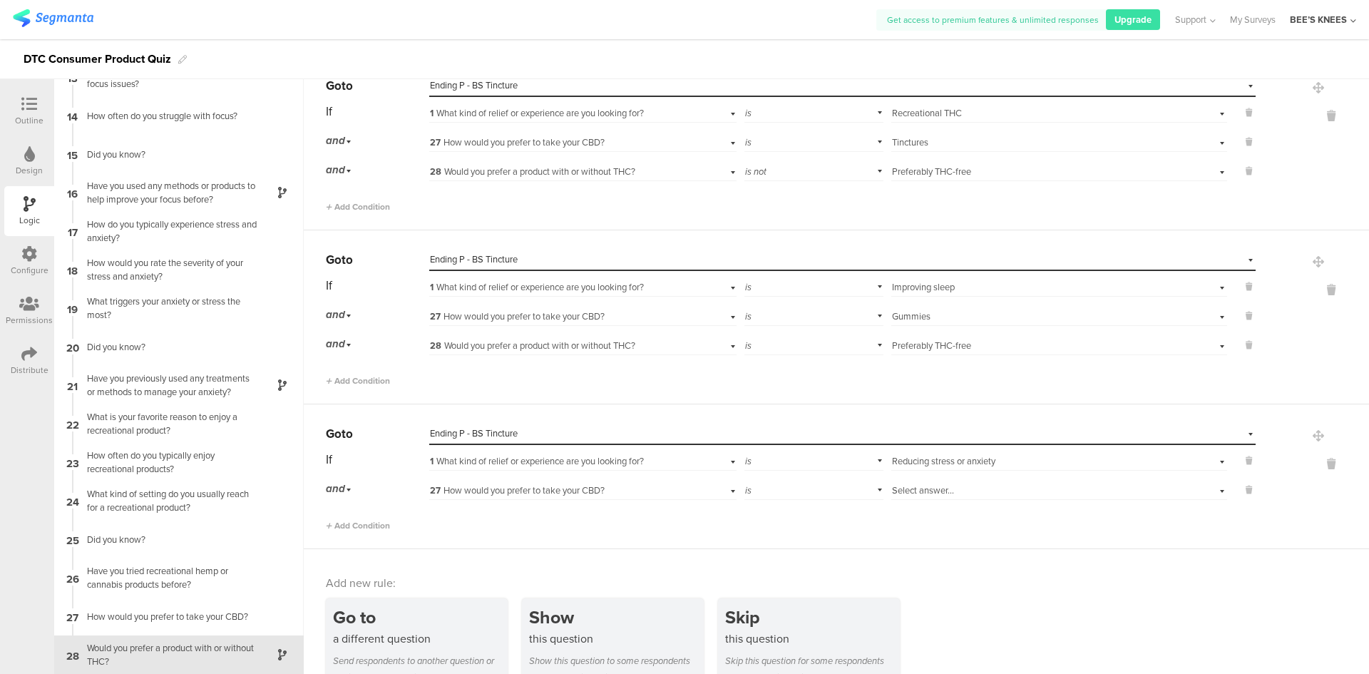
scroll to position [0, 0]
click at [981, 494] on div "Select answer..." at bounding box center [1034, 490] width 285 height 13
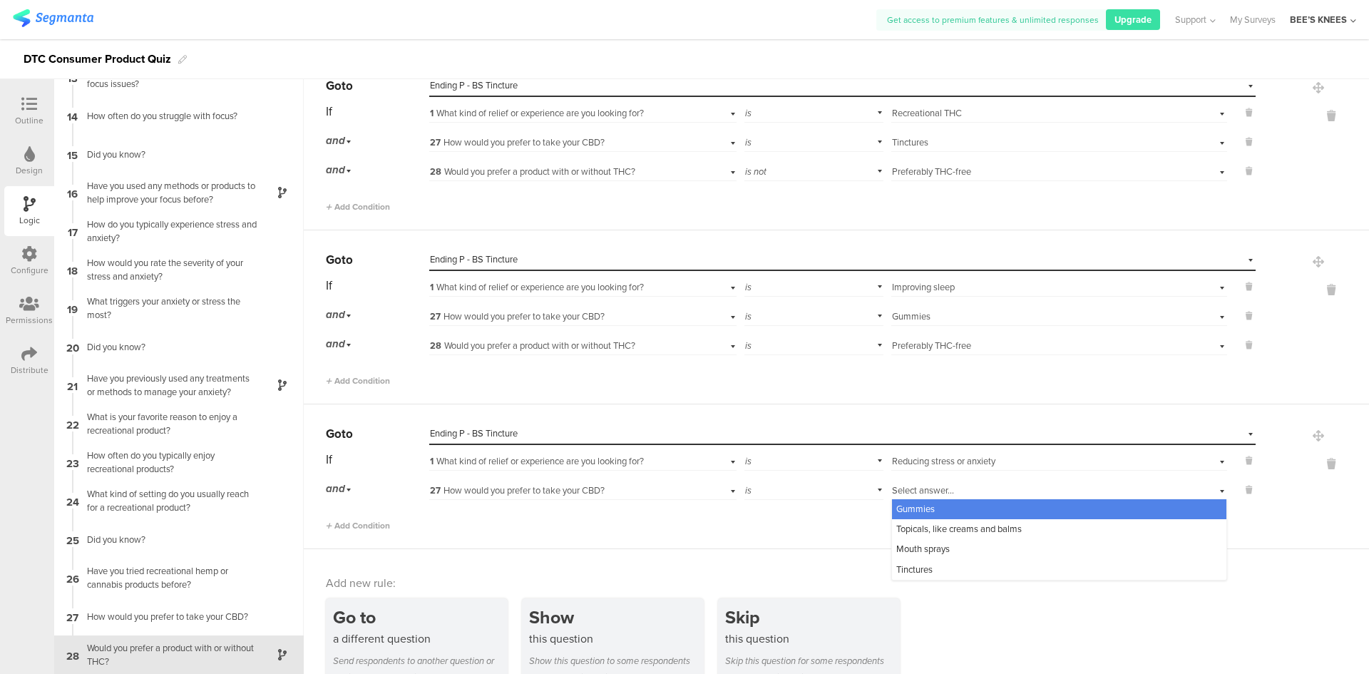
click at [976, 508] on div "Gummies" at bounding box center [1059, 509] width 334 height 20
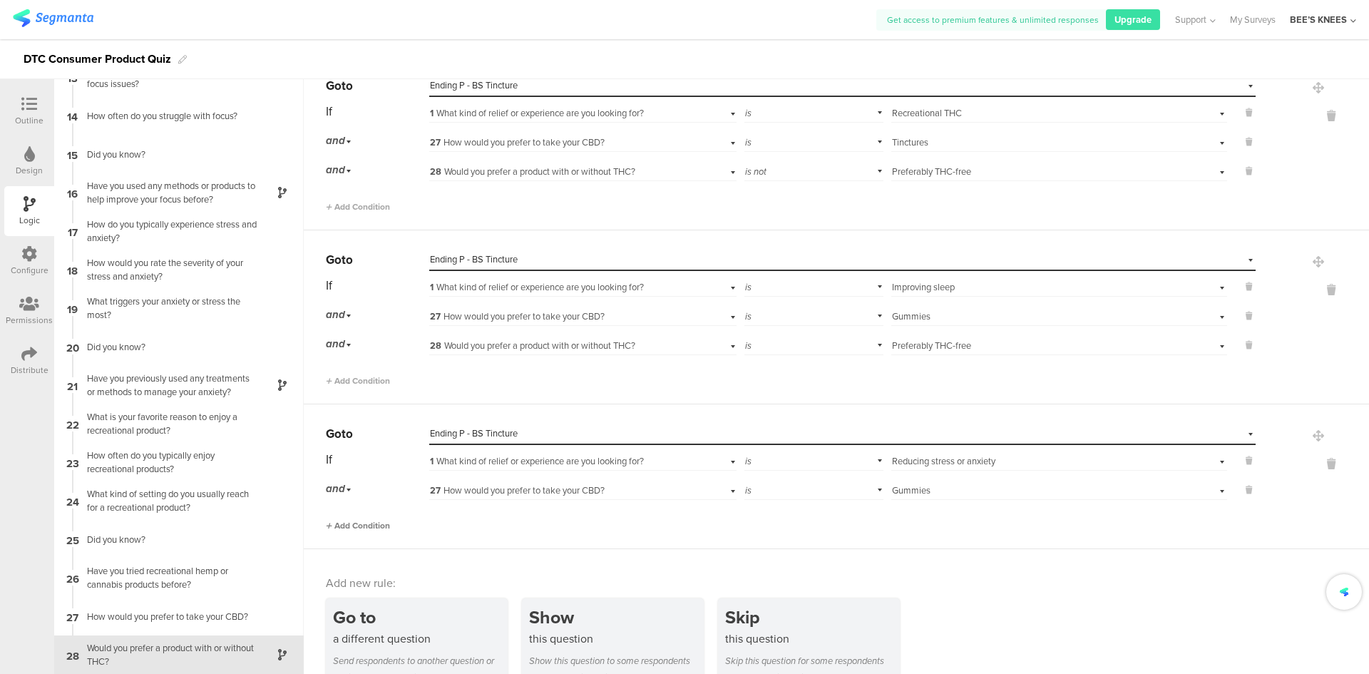
click at [381, 528] on span "Add Condition" at bounding box center [358, 525] width 64 height 13
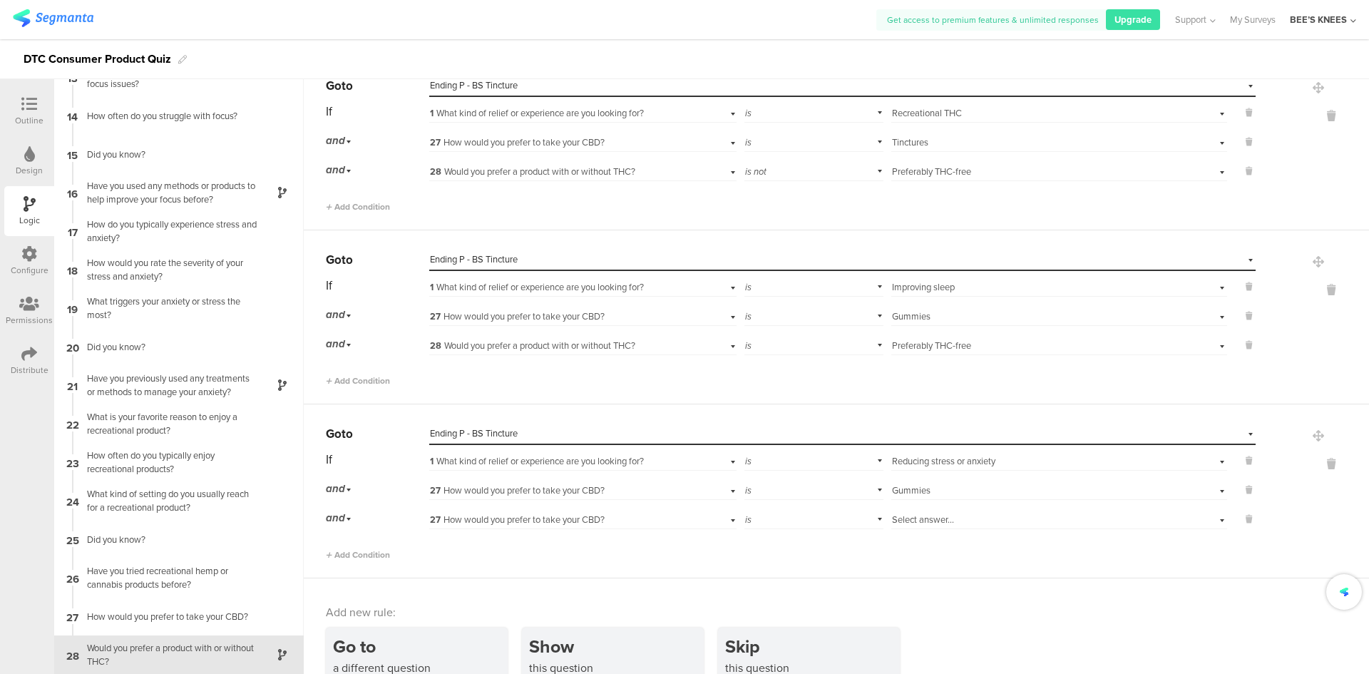
click at [556, 522] on span "27 How would you prefer to take your CBD?" at bounding box center [517, 520] width 175 height 14
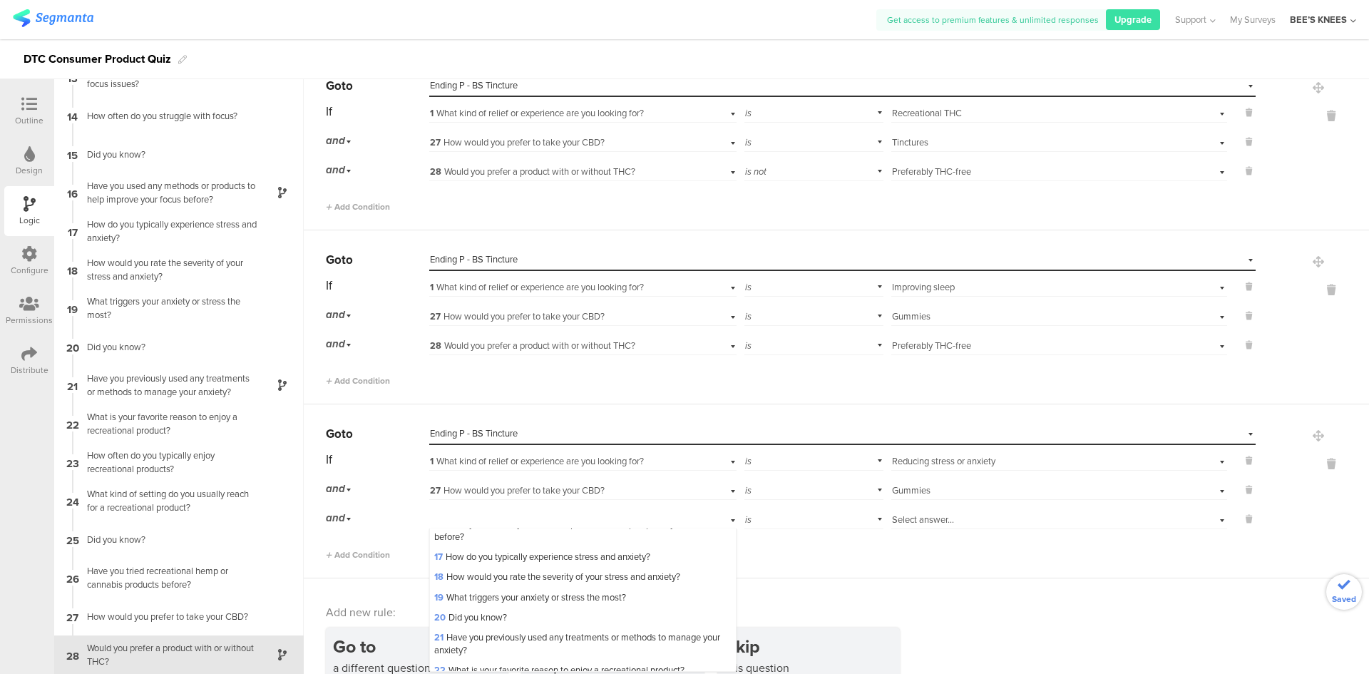
scroll to position [499, 0]
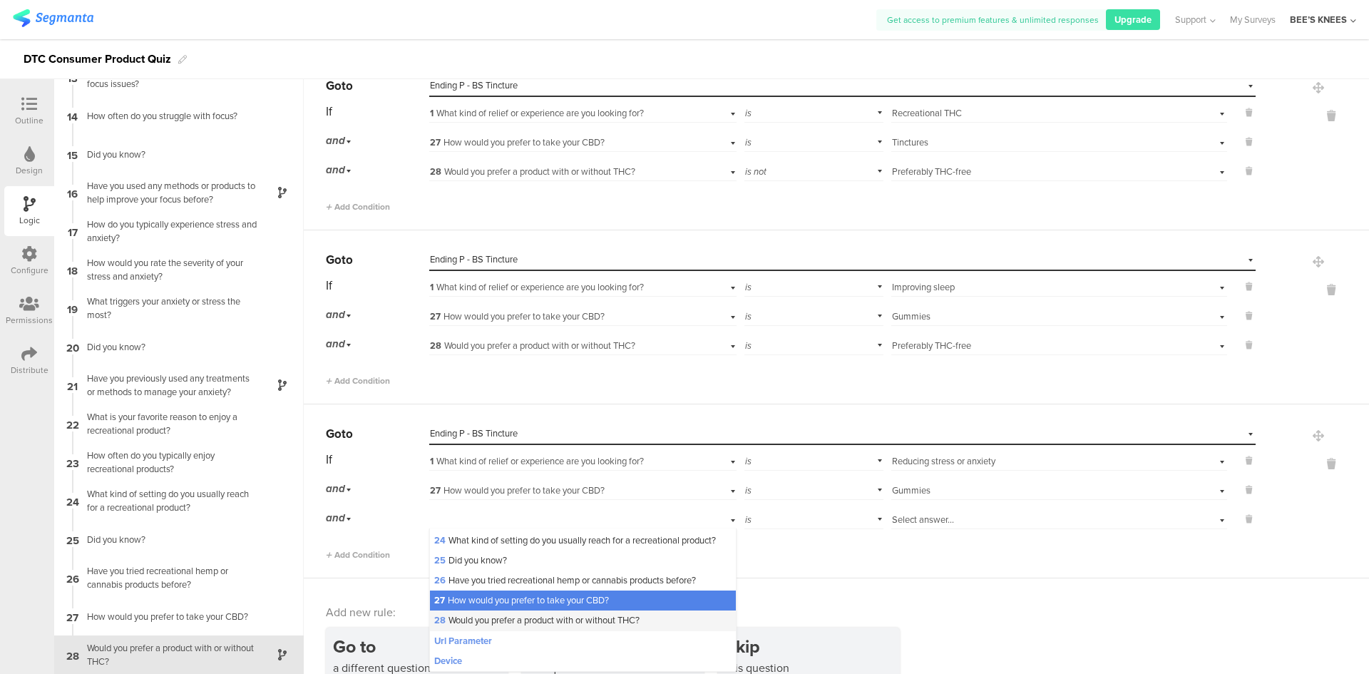
click at [580, 627] on span "28 Would you prefer a product with or without THC?" at bounding box center [536, 620] width 205 height 14
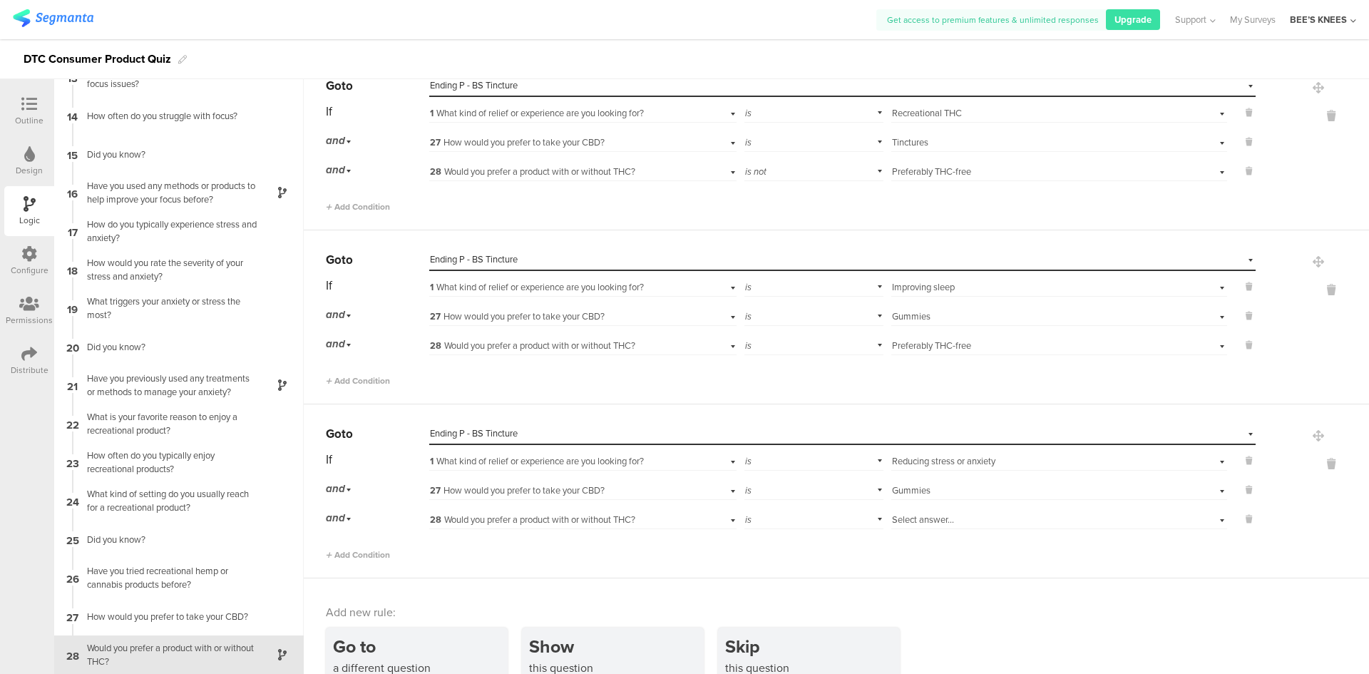
click at [926, 522] on span "Select answer..." at bounding box center [923, 520] width 62 height 14
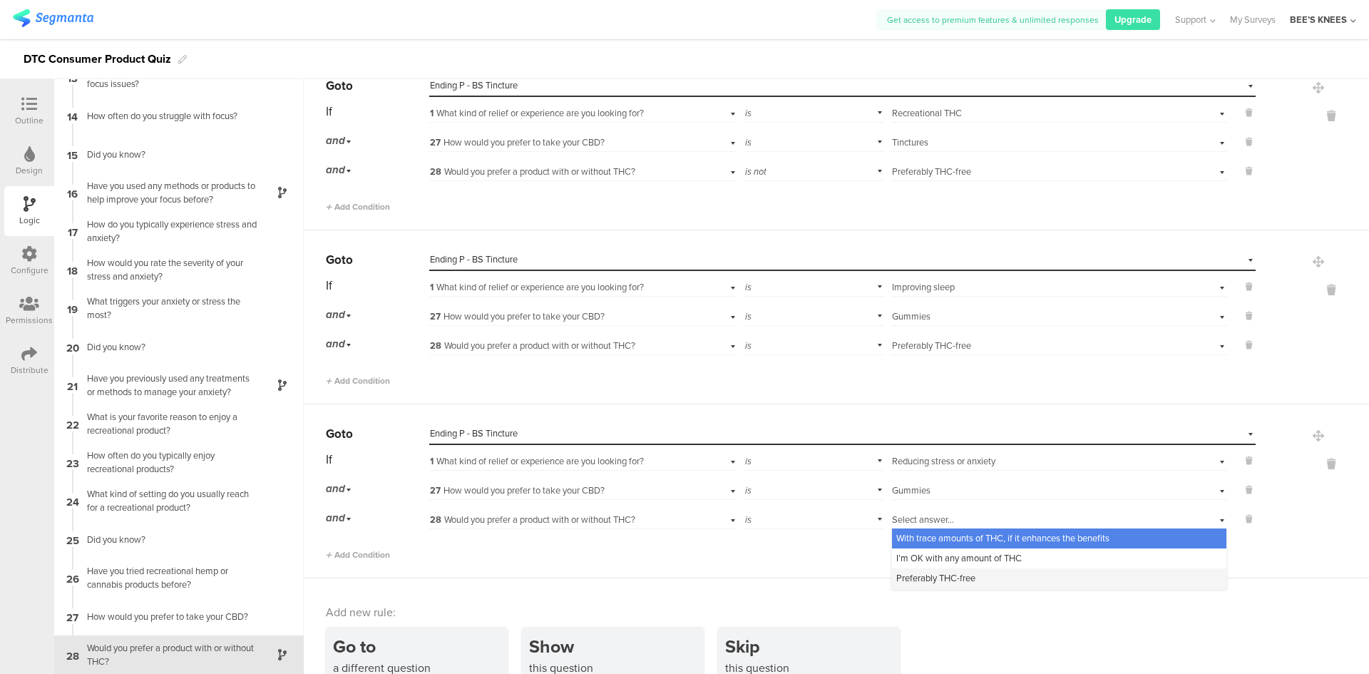
click at [931, 580] on span "Preferably THC-free" at bounding box center [935, 578] width 79 height 14
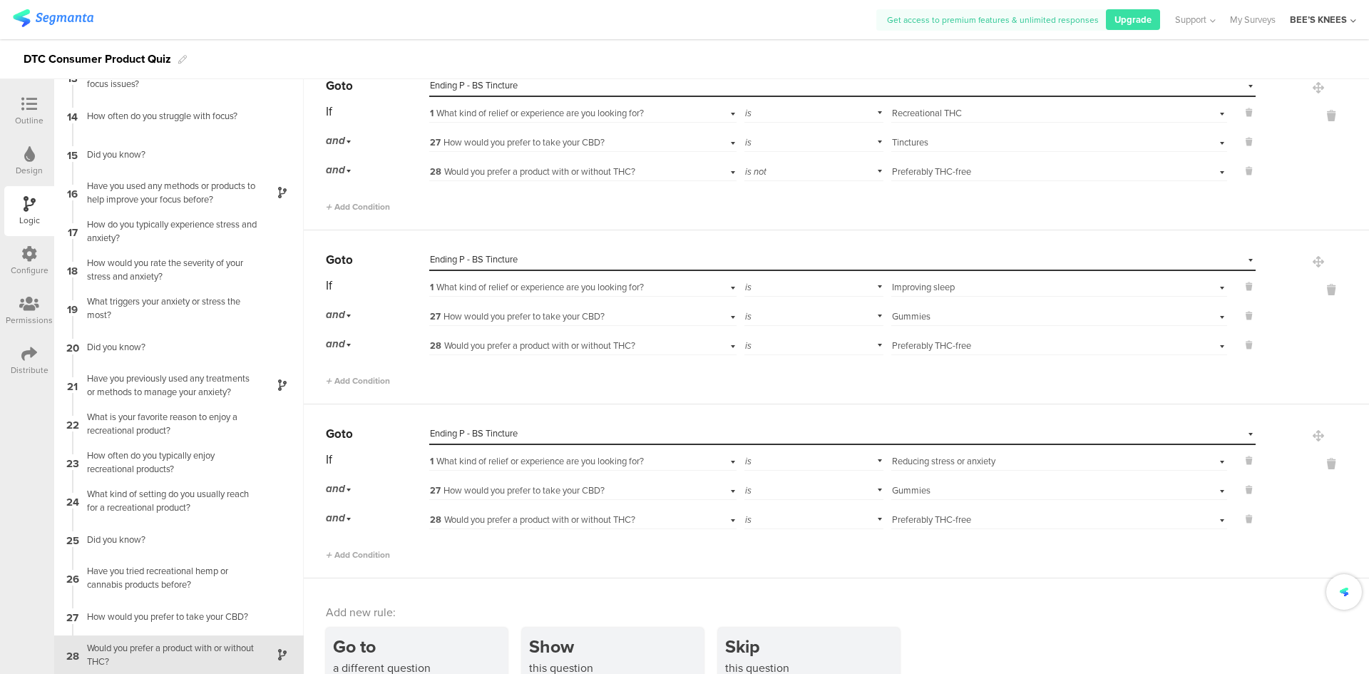
click at [1008, 615] on div "Add new rule:" at bounding box center [837, 612] width 1023 height 16
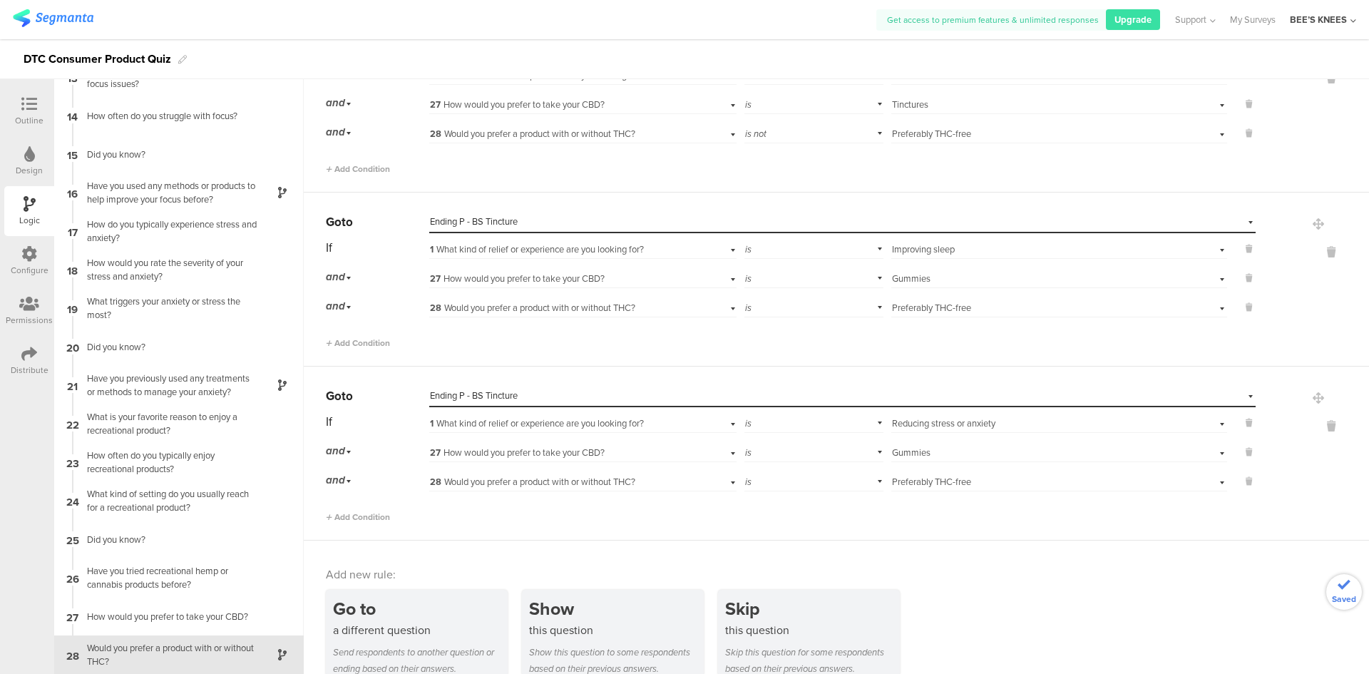
scroll to position [660, 0]
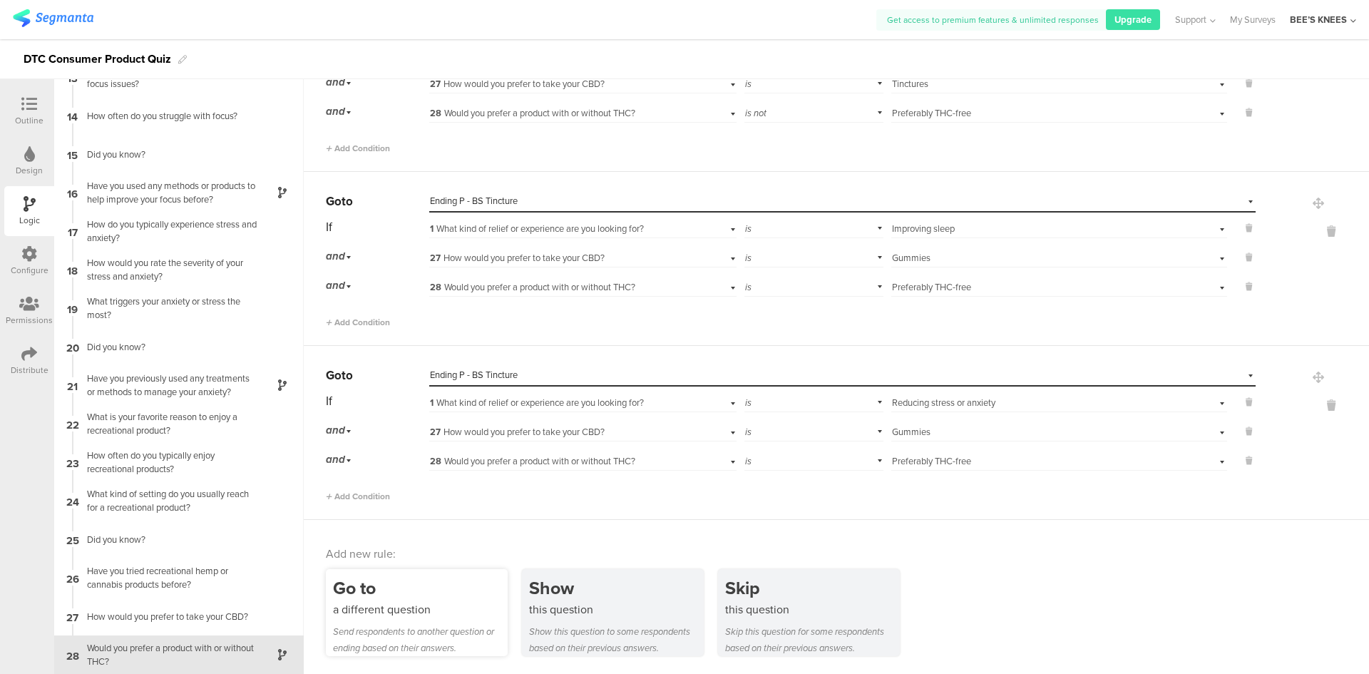
click at [422, 575] on div "Go to" at bounding box center [420, 588] width 175 height 26
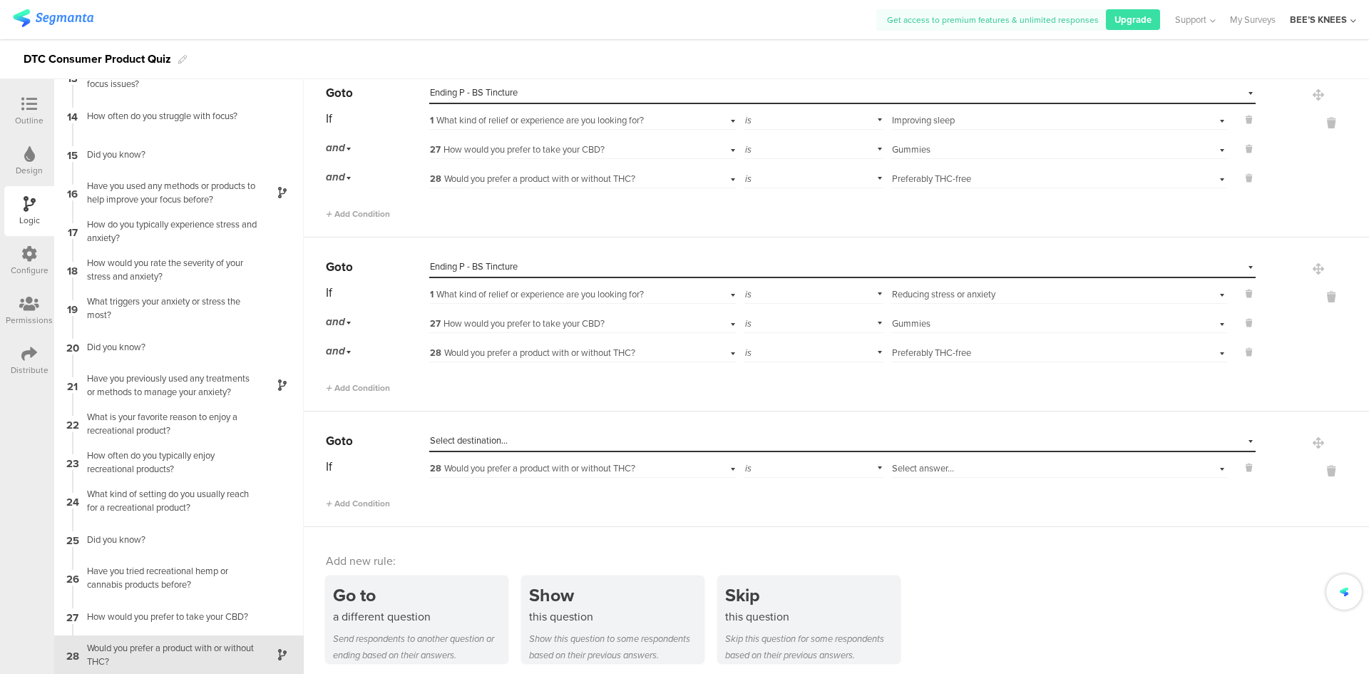
scroll to position [776, 0]
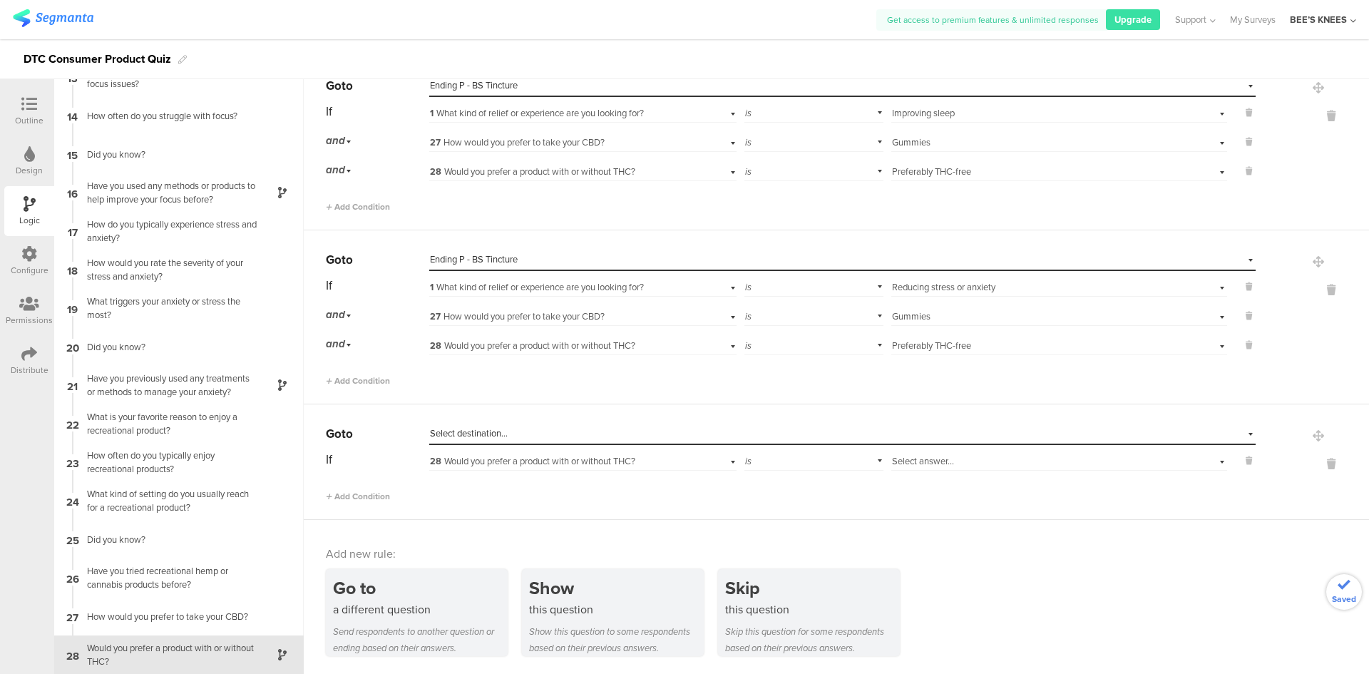
click at [511, 439] on div "Select destination..." at bounding box center [777, 433] width 694 height 13
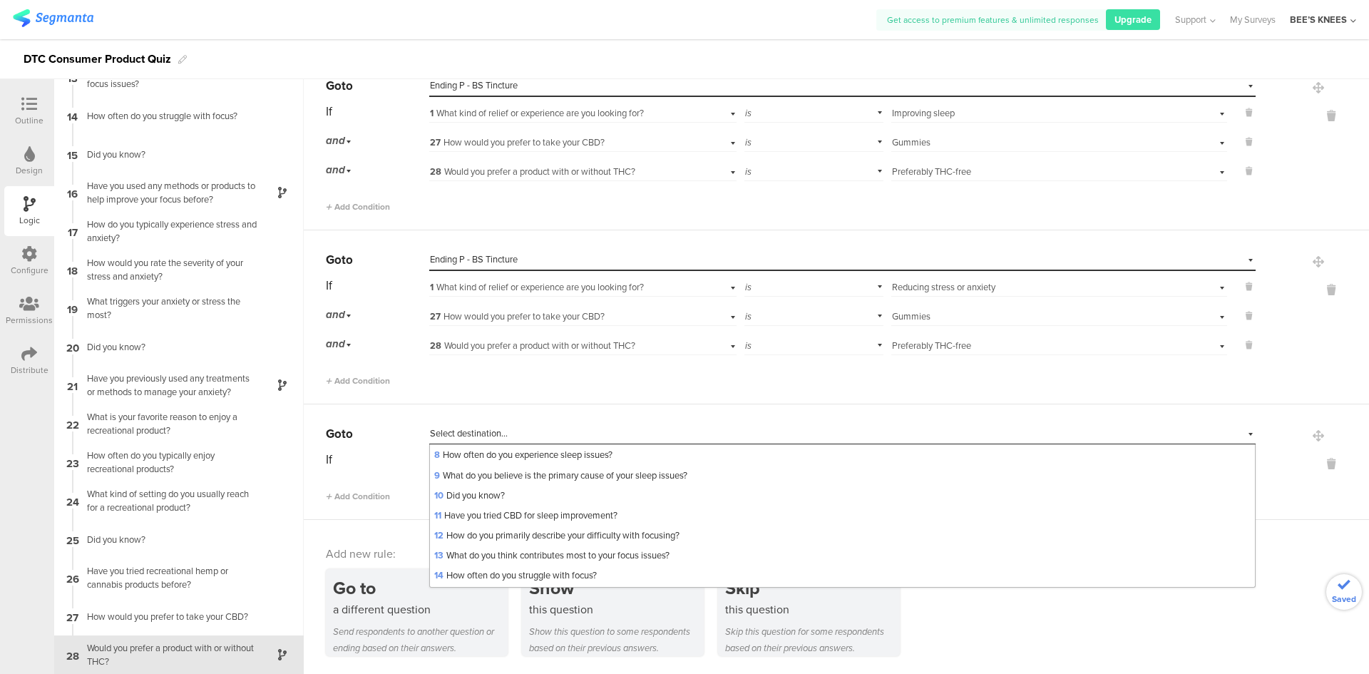
scroll to position [842, 0]
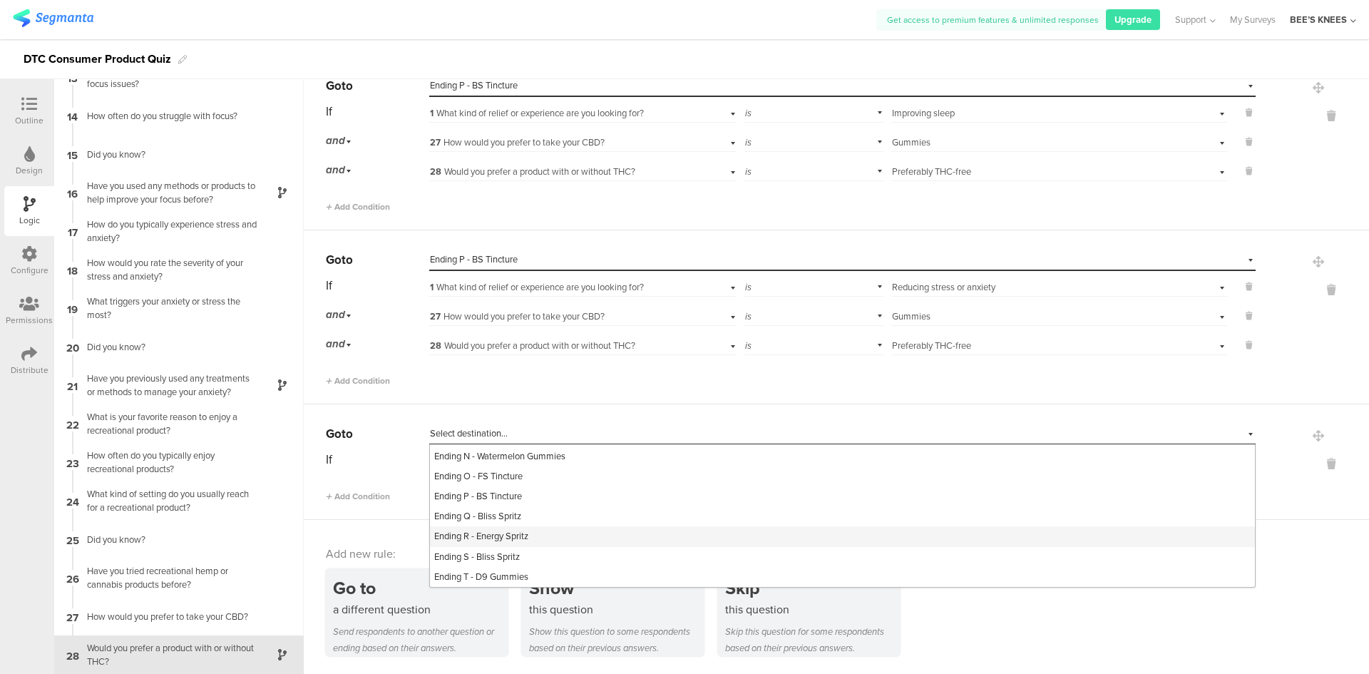
click at [558, 527] on div "Ending R - Energy Spritz" at bounding box center [842, 536] width 825 height 20
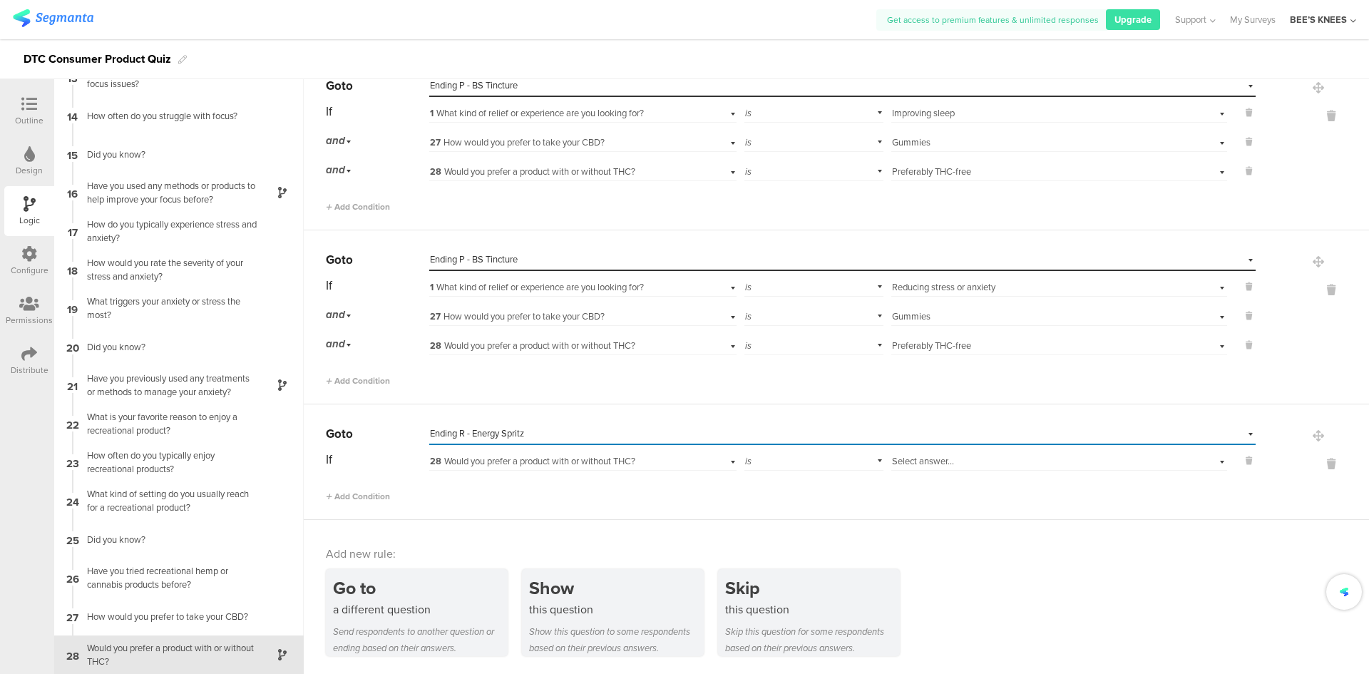
click at [382, 486] on div "Add Condition" at bounding box center [791, 490] width 930 height 25
click at [380, 489] on div "Add Condition" at bounding box center [791, 490] width 930 height 25
click at [444, 468] on div "28 Would you prefer a product with or without THC?" at bounding box center [559, 461] width 259 height 13
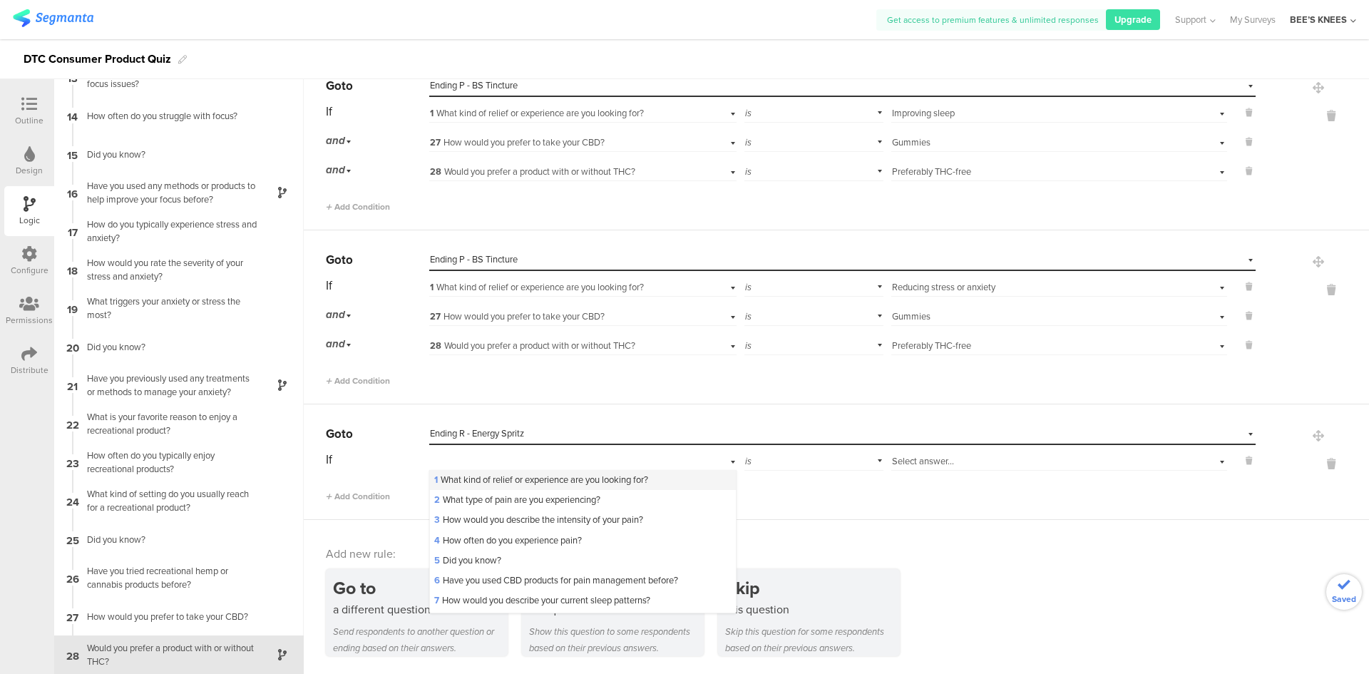
click at [448, 473] on div "1 What kind of relief or experience are you looking for?" at bounding box center [582, 480] width 305 height 20
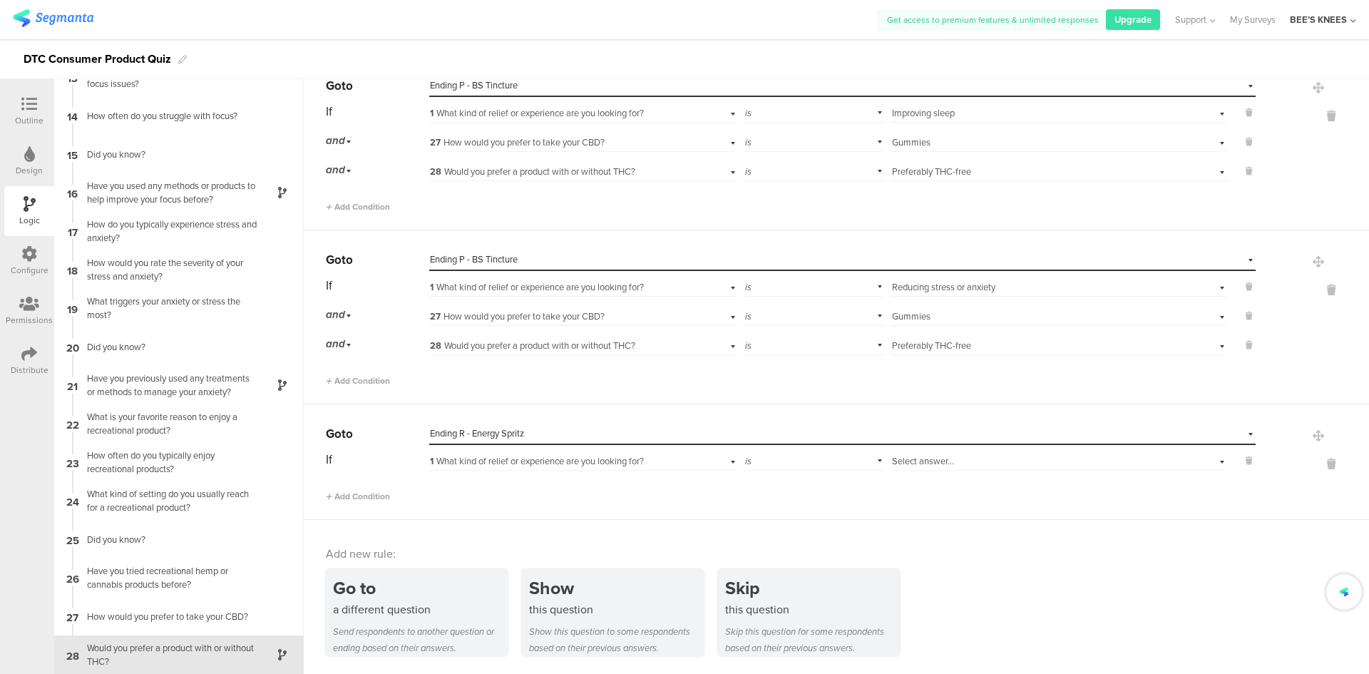
click at [1002, 466] on div "Select answer..." at bounding box center [1034, 461] width 285 height 13
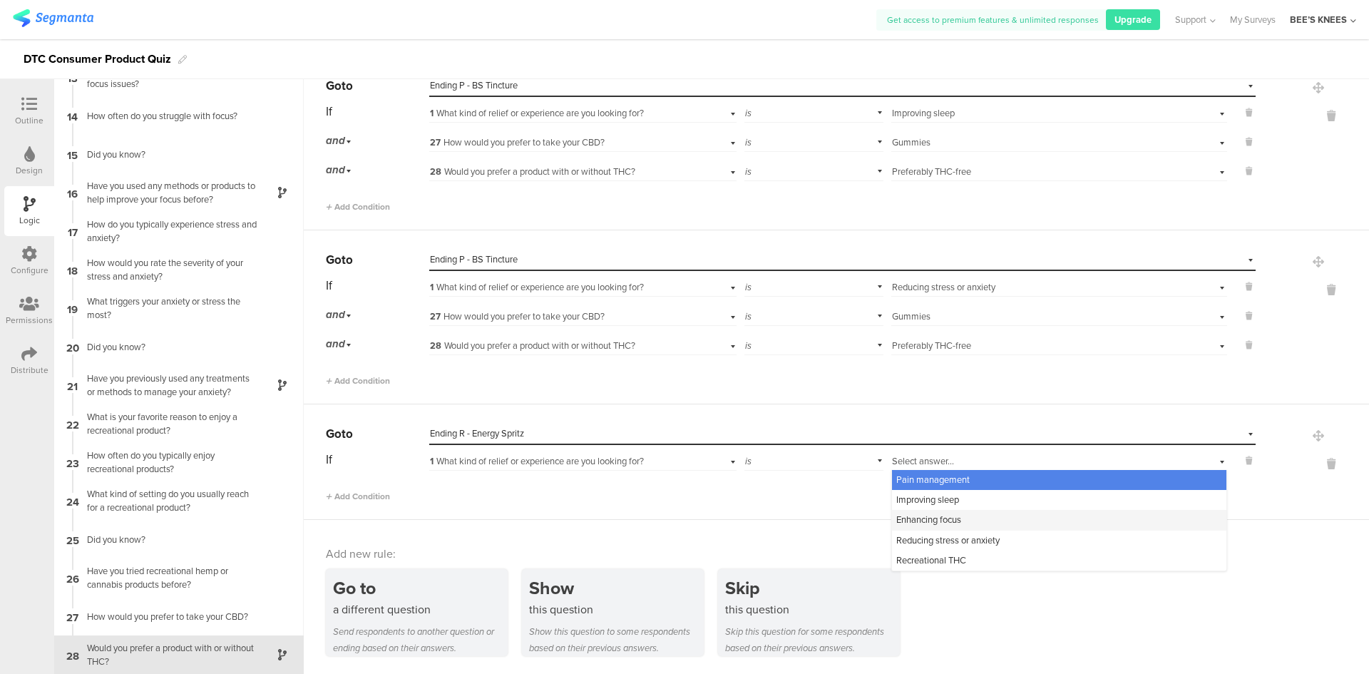
click at [964, 511] on div "Enhancing focus" at bounding box center [1059, 520] width 334 height 20
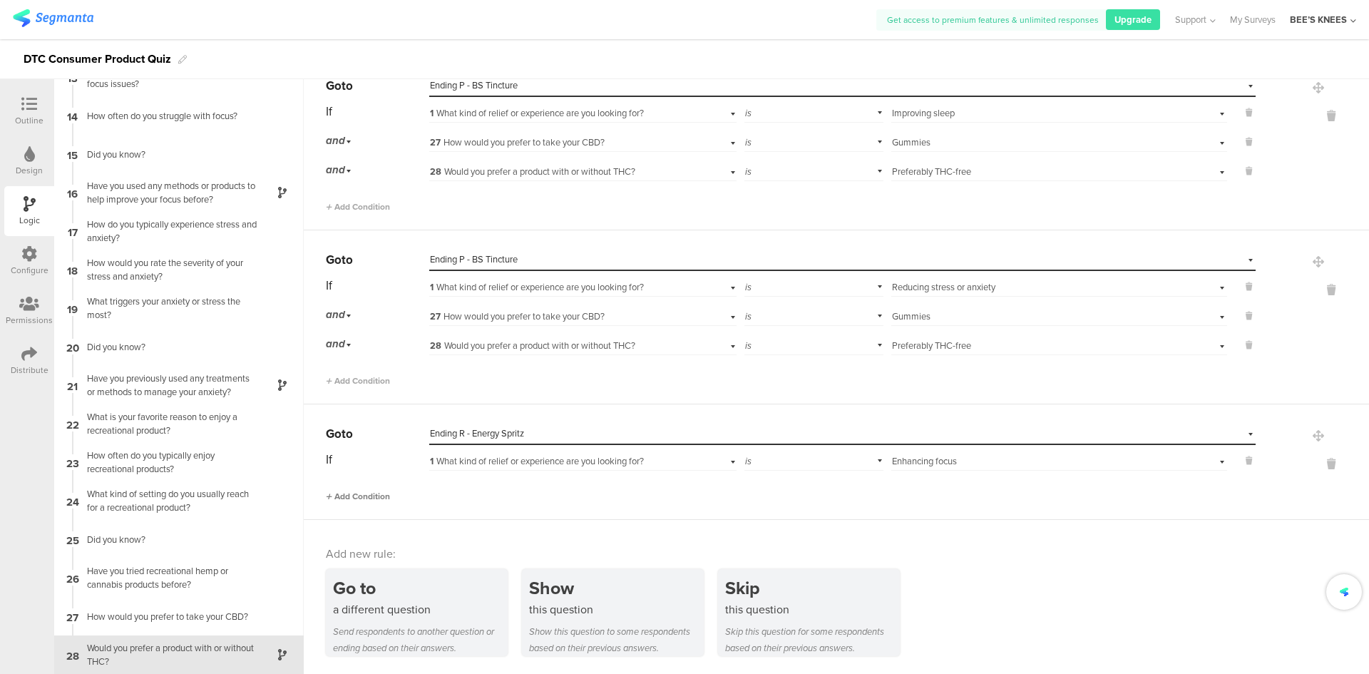
click at [370, 499] on span "Add Condition" at bounding box center [358, 496] width 64 height 13
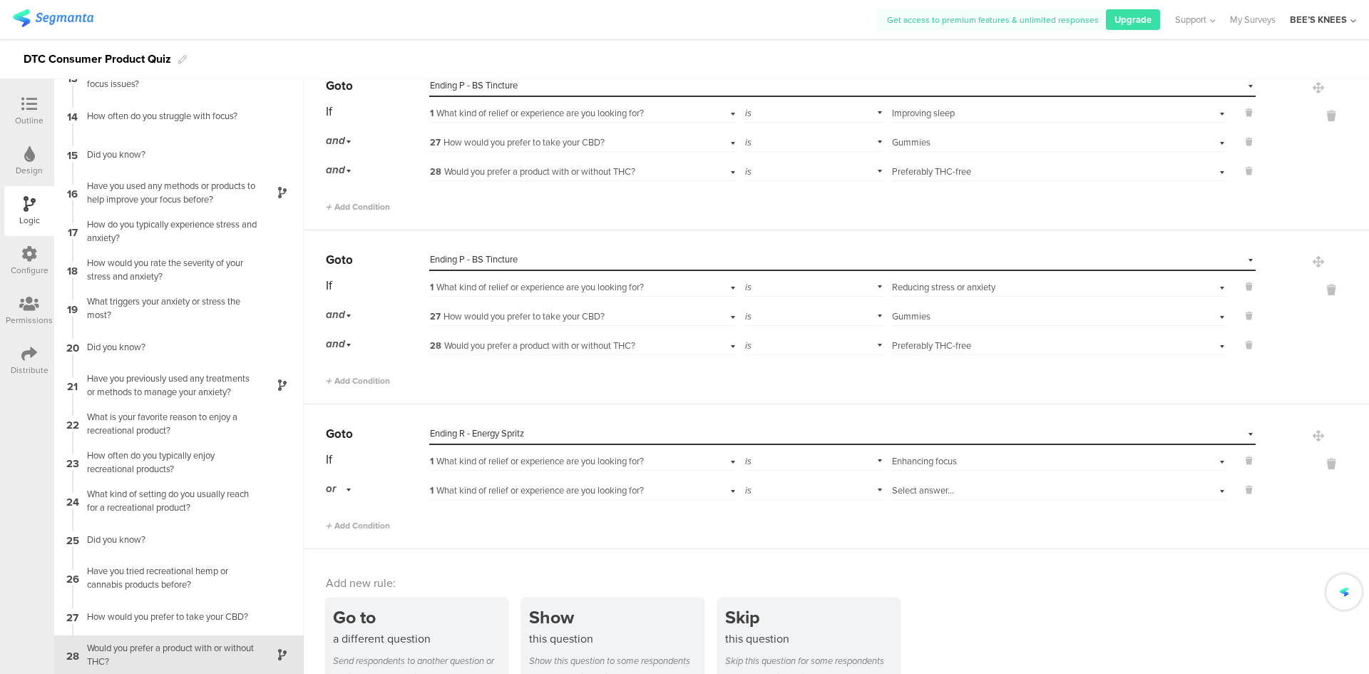
click at [344, 486] on div "or" at bounding box center [341, 489] width 30 height 22
click at [355, 525] on div "and" at bounding box center [377, 529] width 101 height 20
click at [464, 493] on span "1 What kind of relief or experience are you looking for?" at bounding box center [537, 490] width 214 height 14
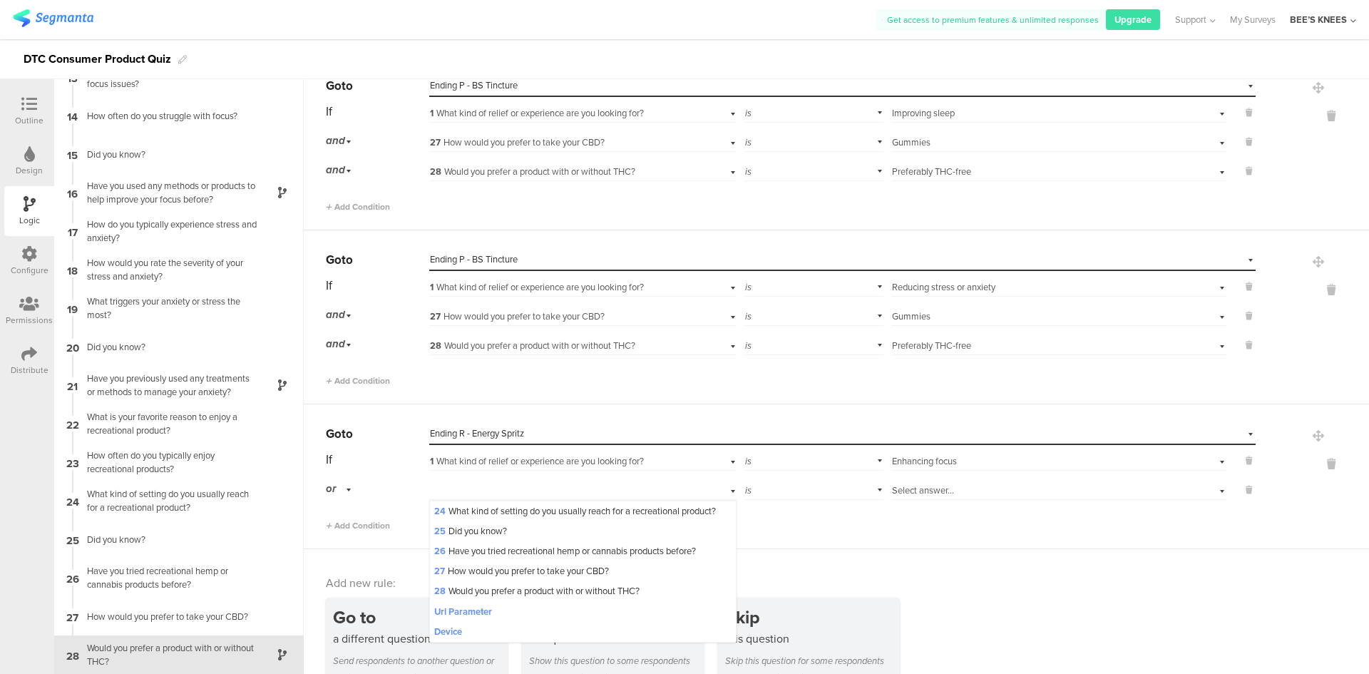
scroll to position [521, 0]
click at [538, 568] on span "27 How would you prefer to take your CBD?" at bounding box center [521, 571] width 175 height 14
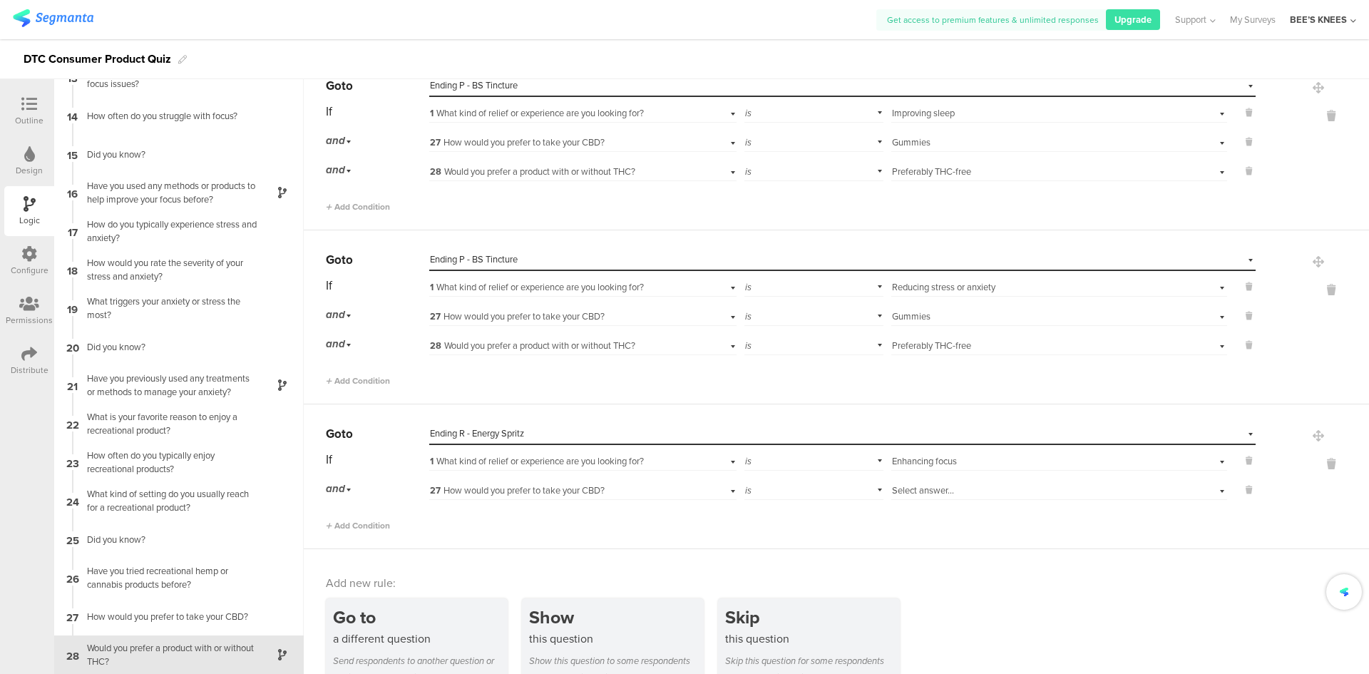
click at [916, 496] on span "Select answer..." at bounding box center [923, 490] width 62 height 14
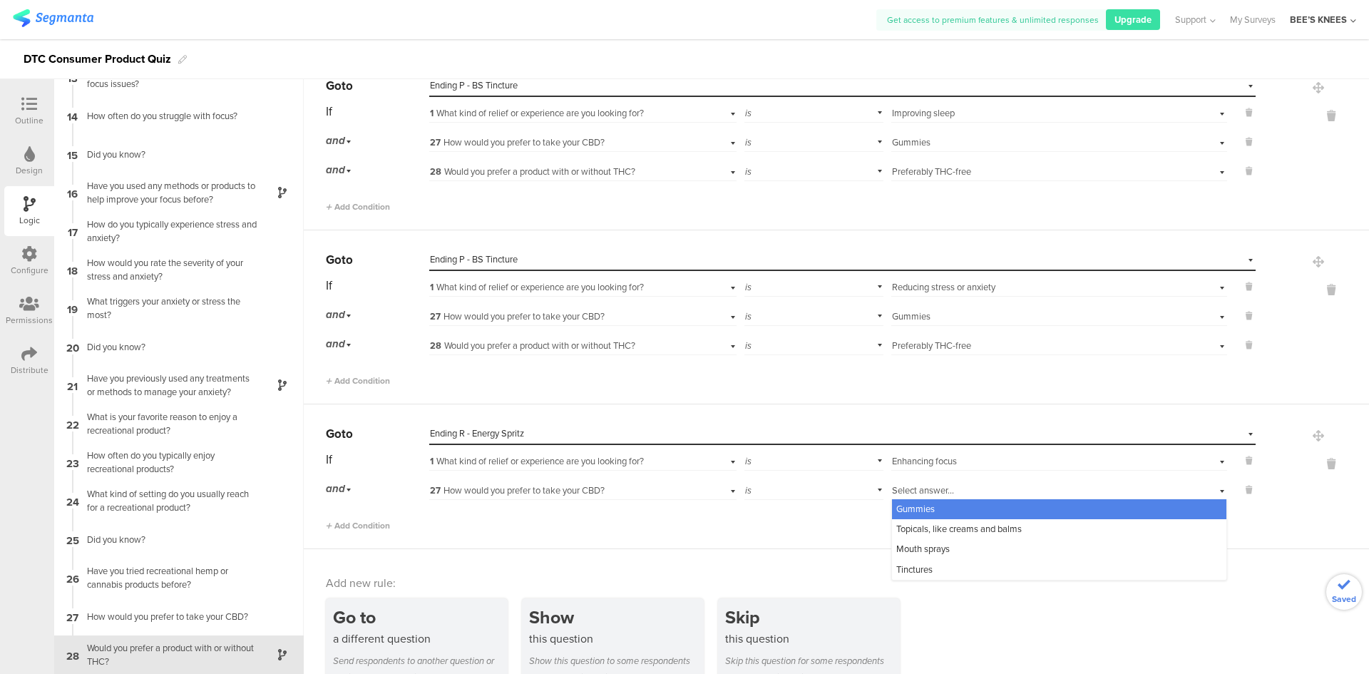
click at [918, 505] on span "Gummies" at bounding box center [915, 509] width 39 height 14
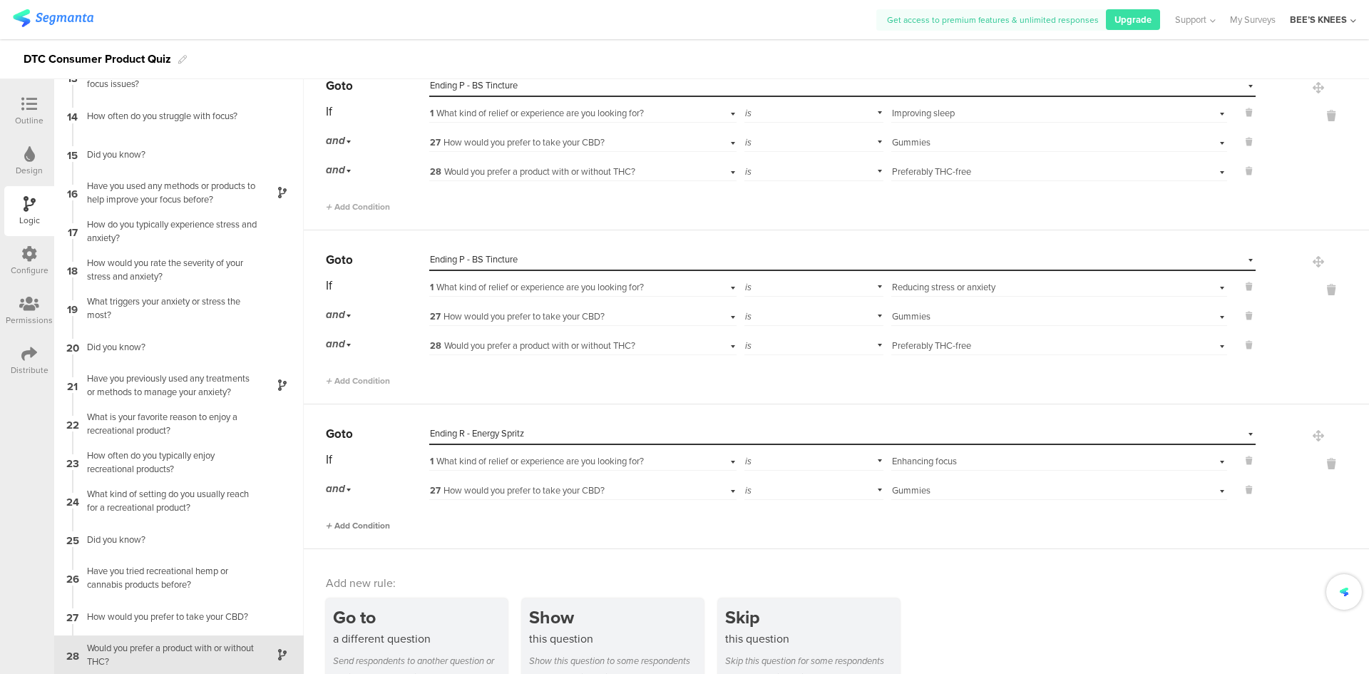
click at [350, 522] on span "Add Condition" at bounding box center [358, 525] width 64 height 13
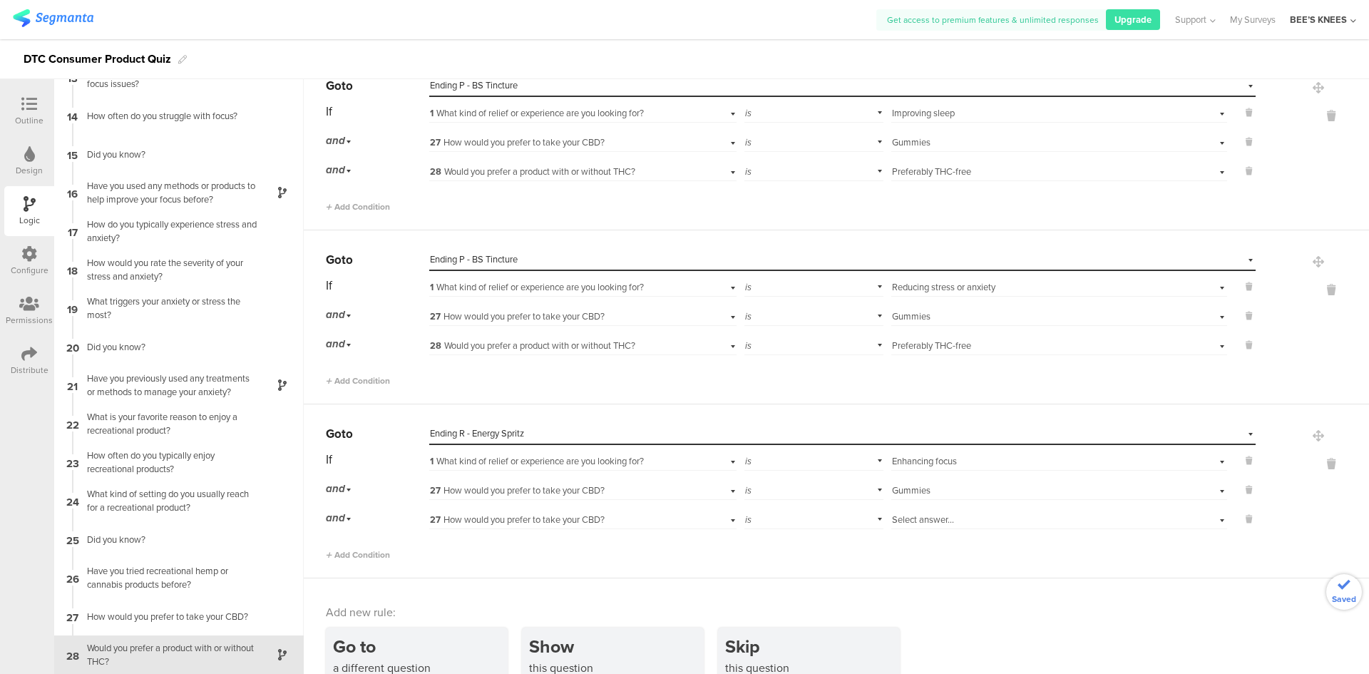
click at [506, 516] on span "27 How would you prefer to take your CBD?" at bounding box center [517, 520] width 175 height 14
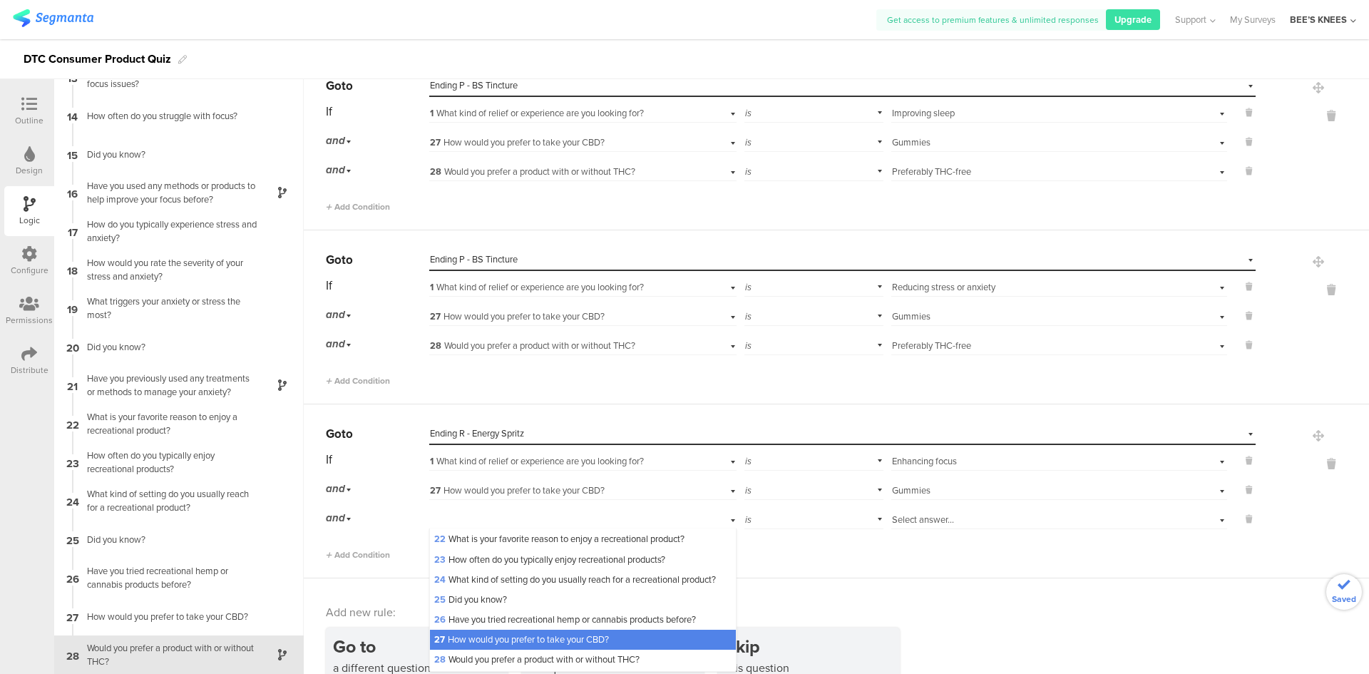
scroll to position [499, 0]
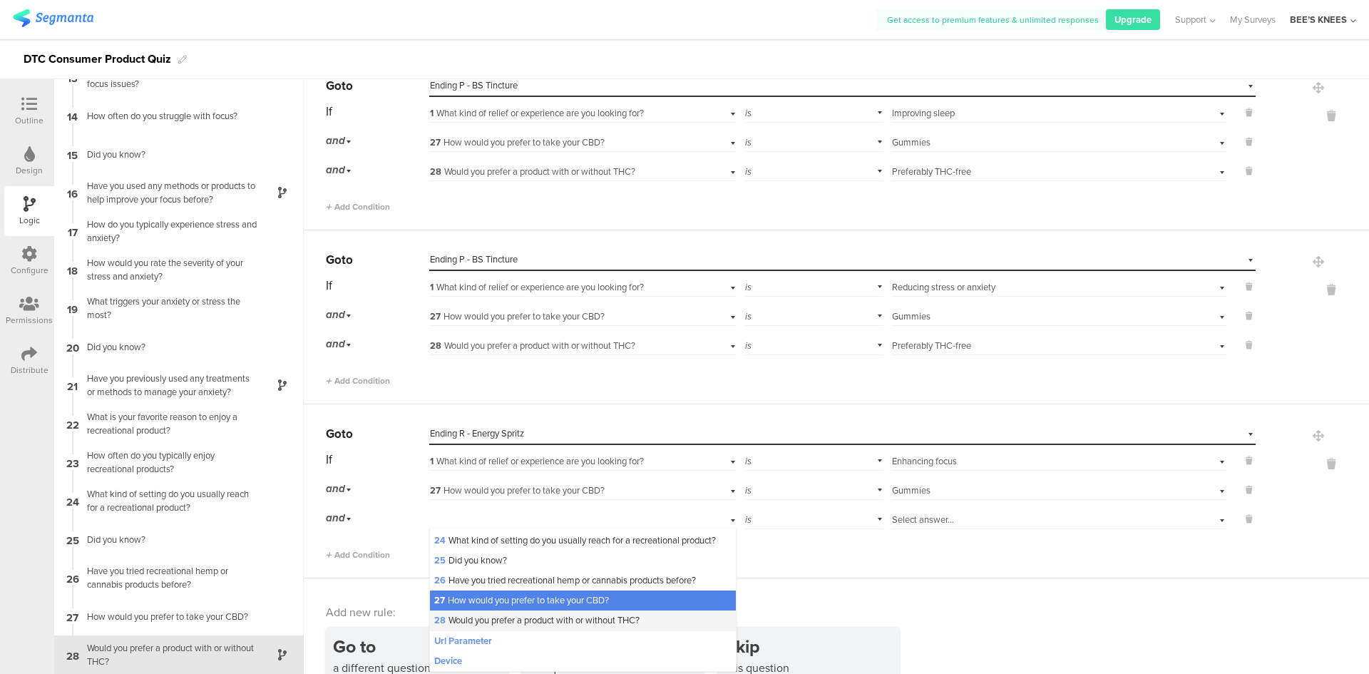
click at [553, 630] on div "28 Would you prefer a product with or without THC?" at bounding box center [582, 620] width 305 height 20
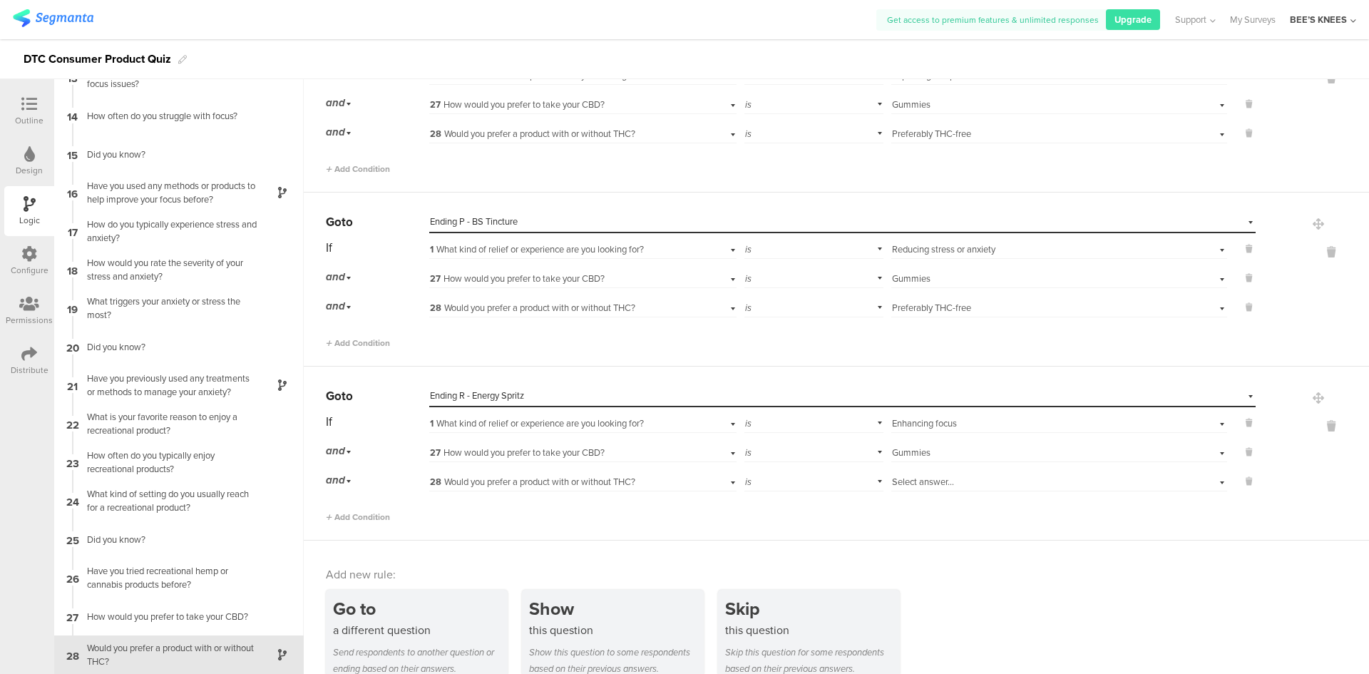
scroll to position [834, 0]
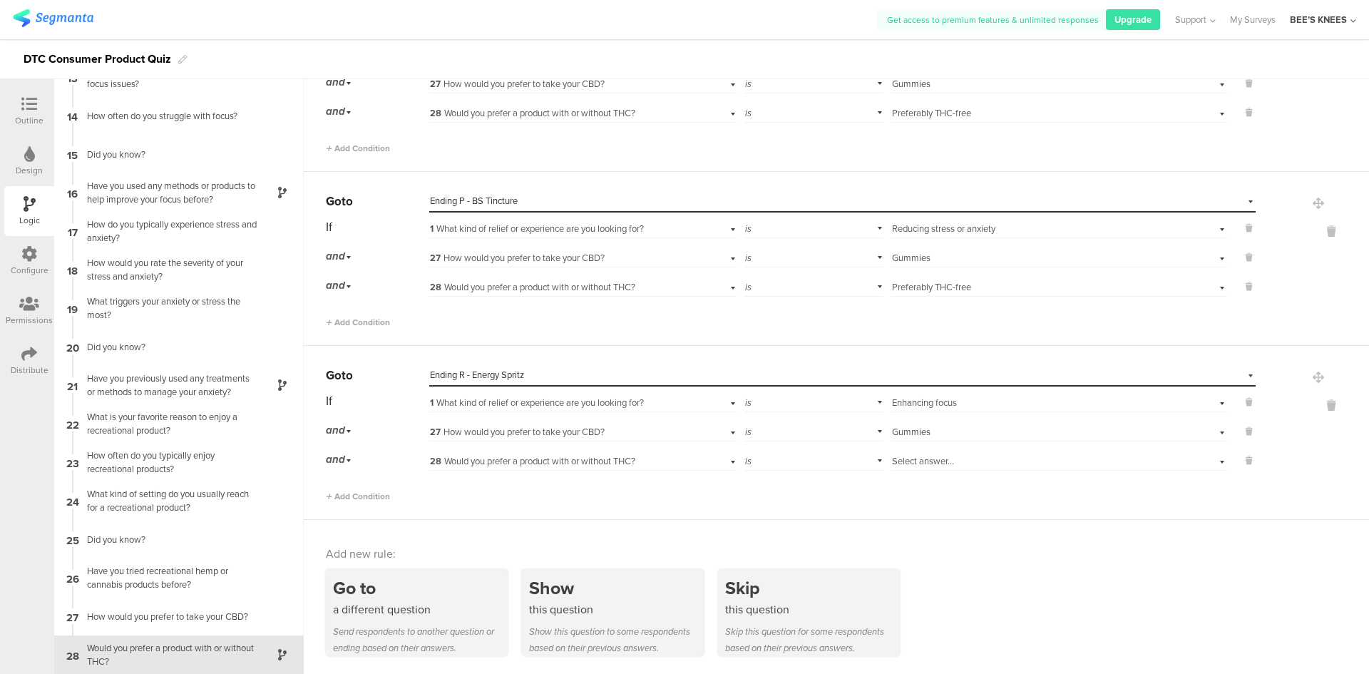
click at [956, 455] on div "Select answer..." at bounding box center [1034, 461] width 285 height 13
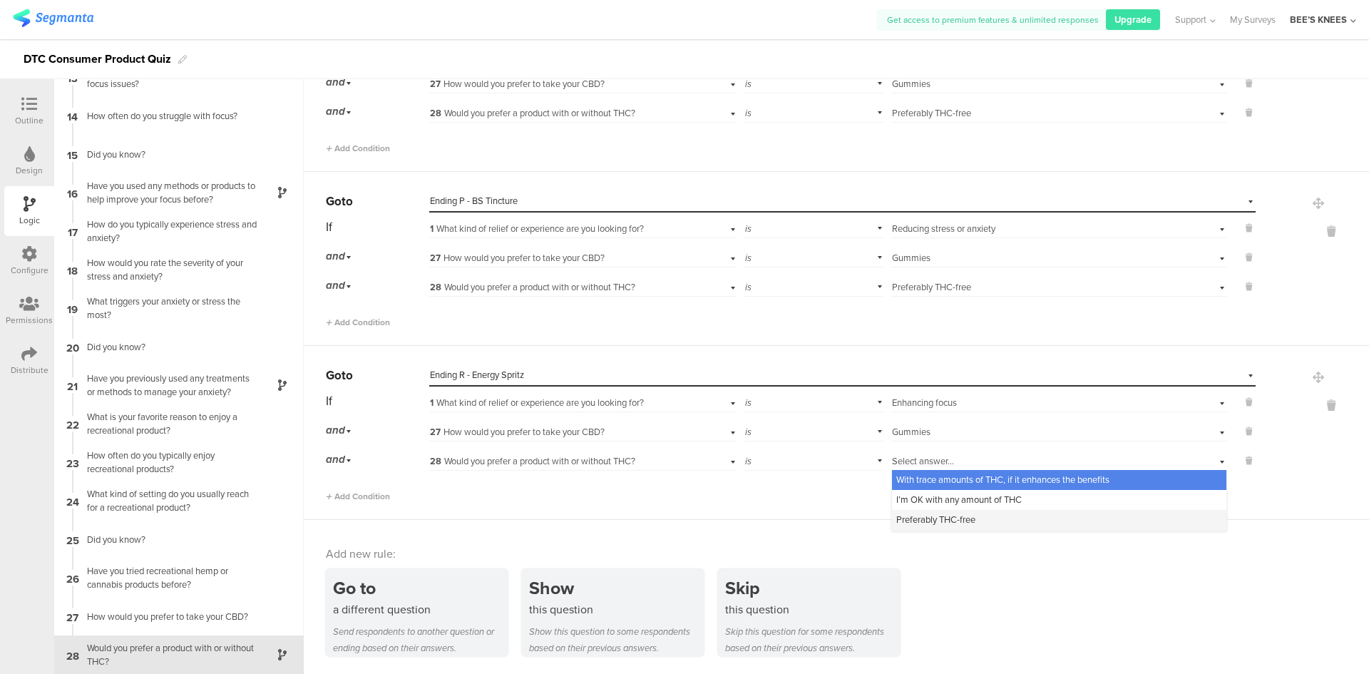
click at [946, 516] on span "Preferably THC-free" at bounding box center [935, 520] width 79 height 14
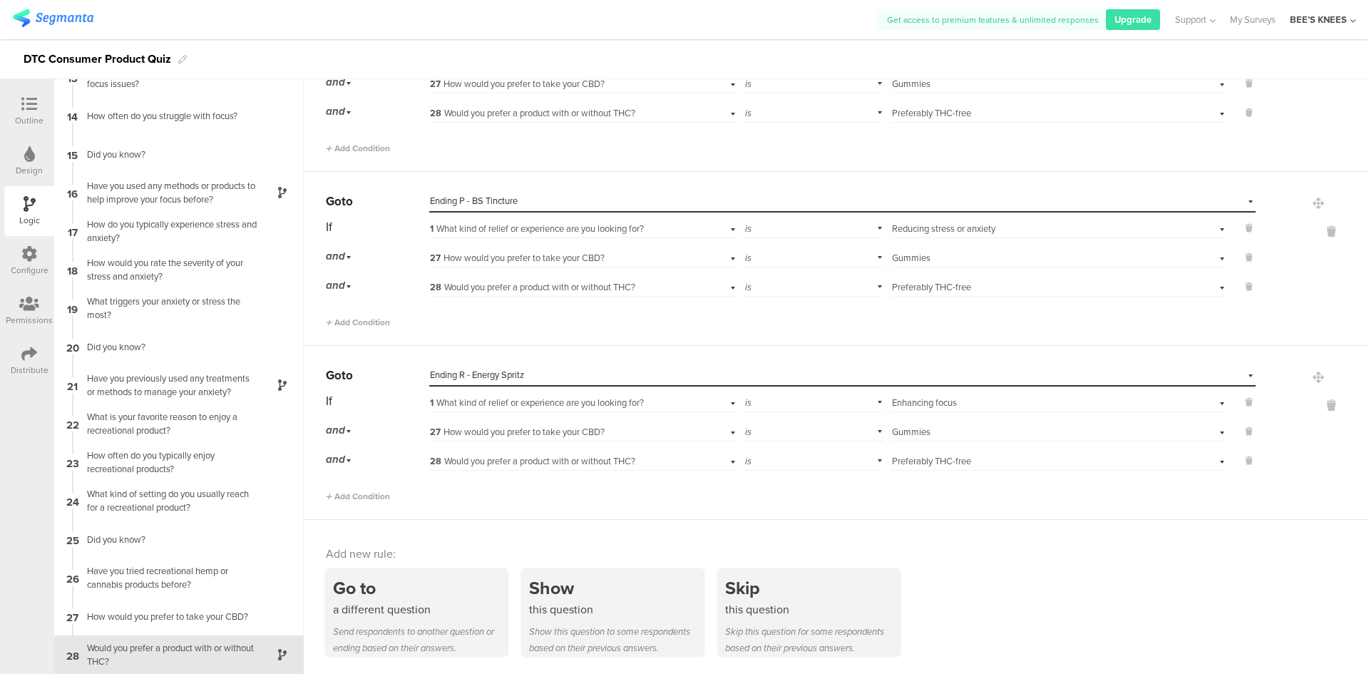
click at [1015, 592] on div "Go to a different question Send respondents to another question or ending based…" at bounding box center [847, 612] width 1043 height 87
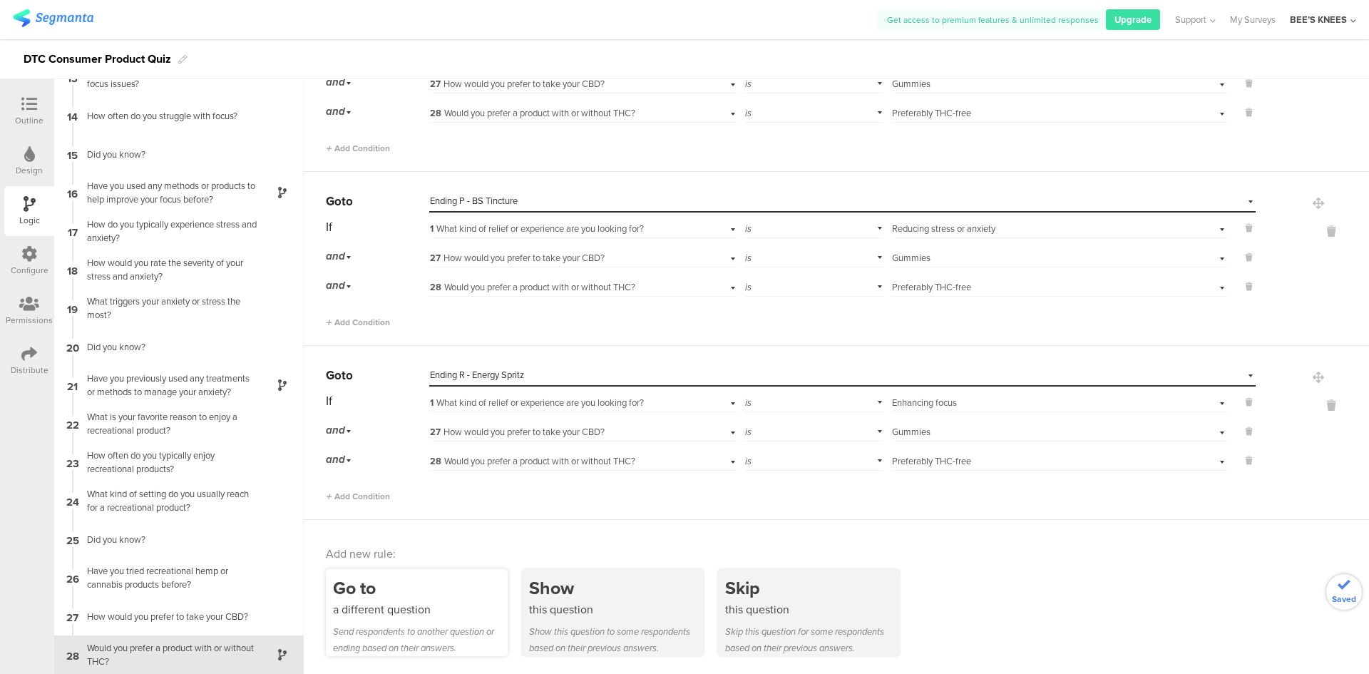
click at [383, 618] on div "Go to a different question Send respondents to another question or ending based…" at bounding box center [417, 612] width 182 height 87
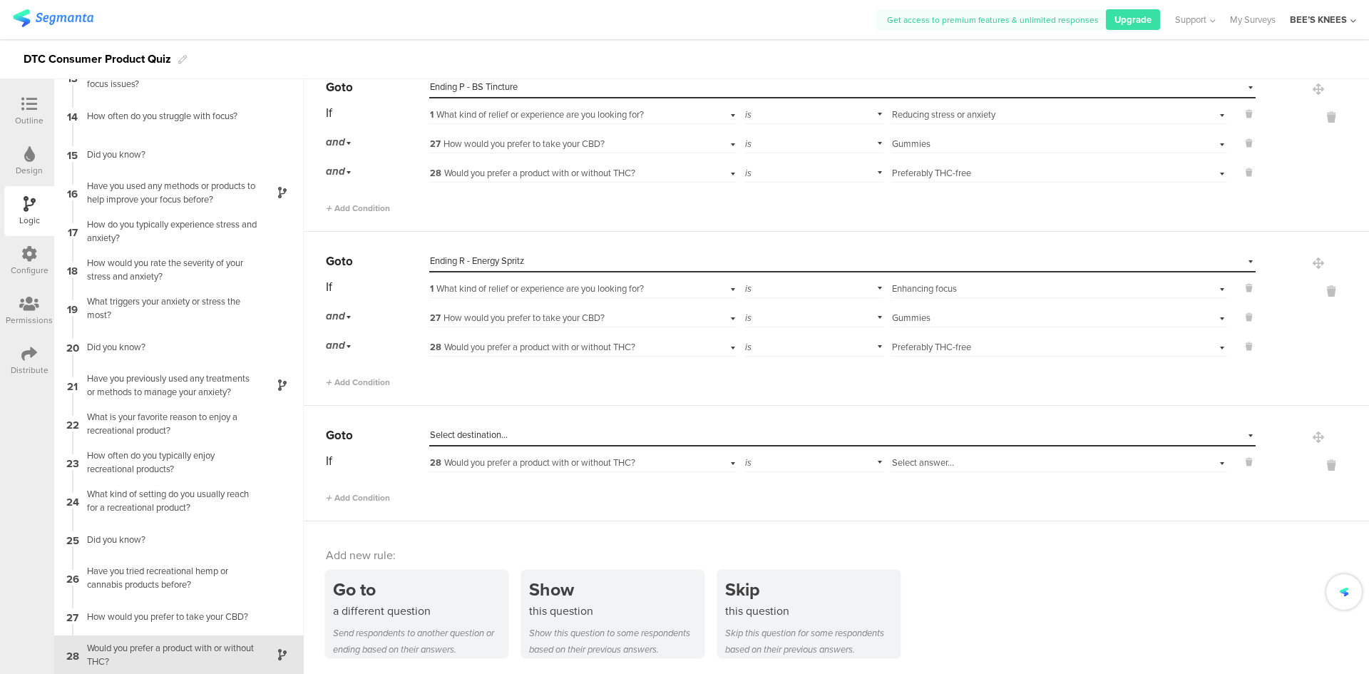
scroll to position [950, 0]
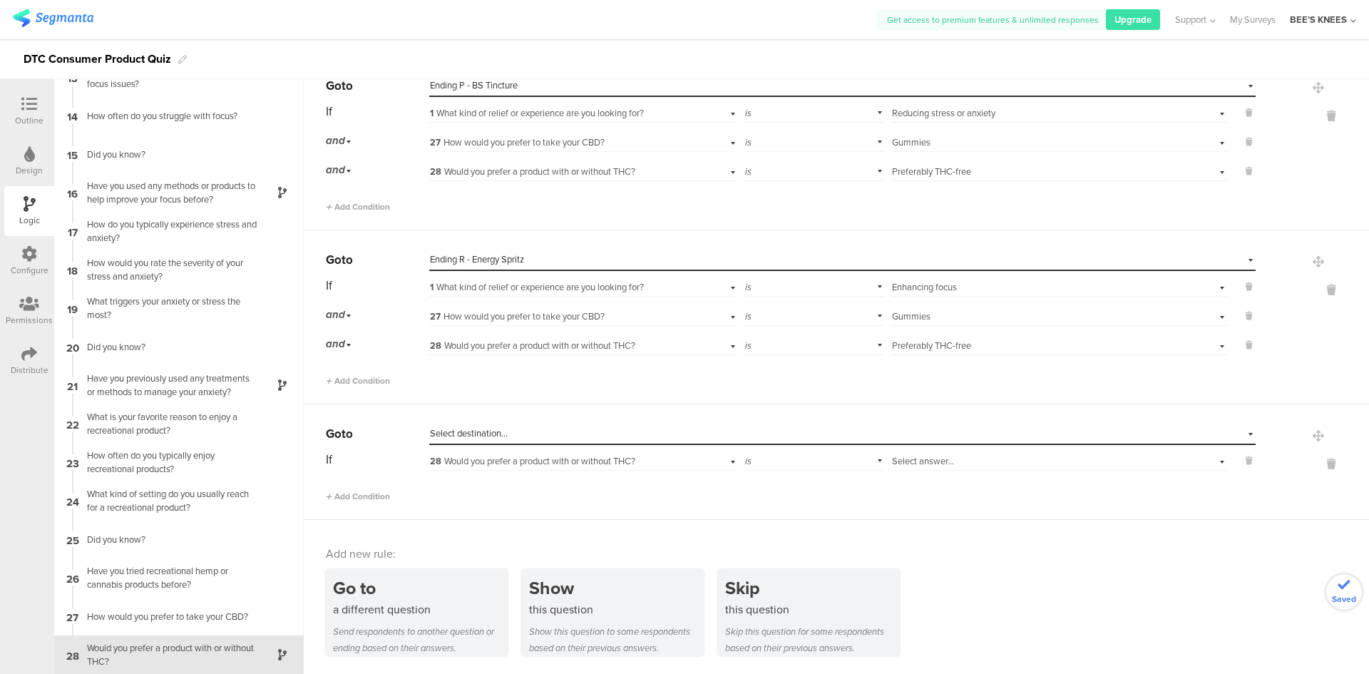
click at [480, 434] on span "Select destination..." at bounding box center [469, 433] width 78 height 14
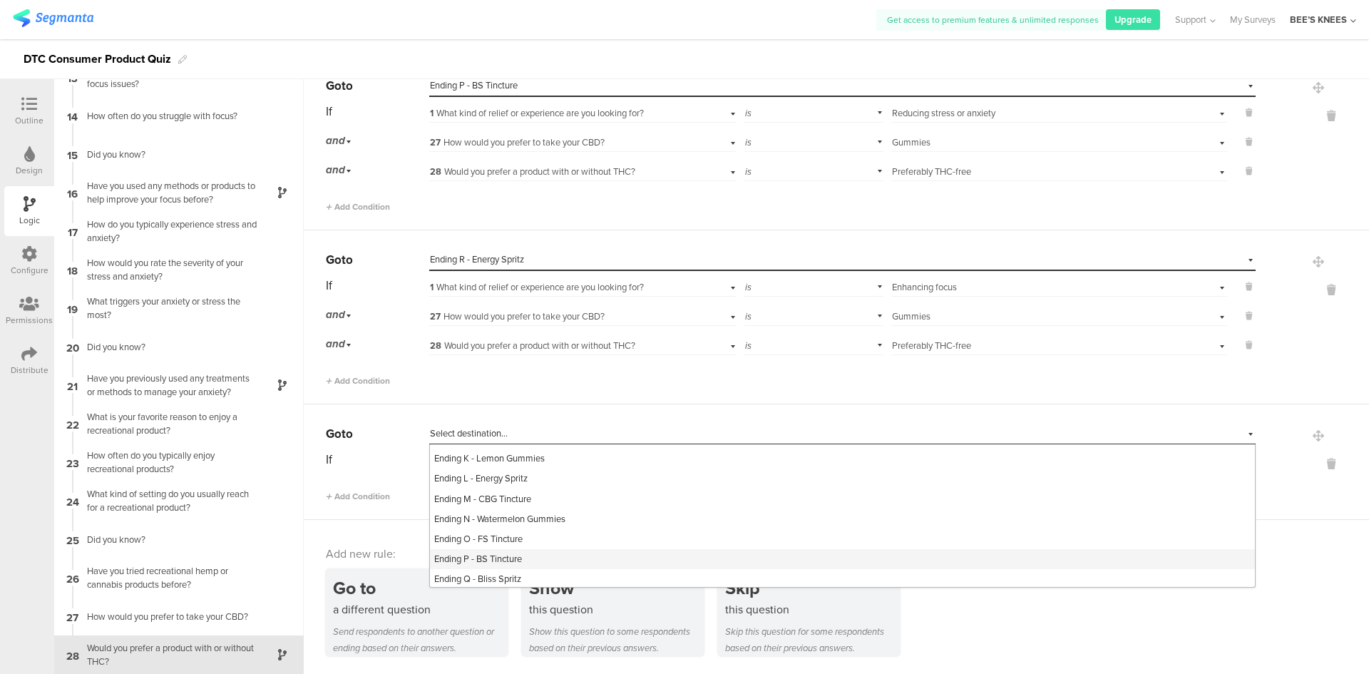
scroll to position [842, 0]
click at [473, 536] on span "Ending R - Energy Spritz" at bounding box center [481, 536] width 94 height 14
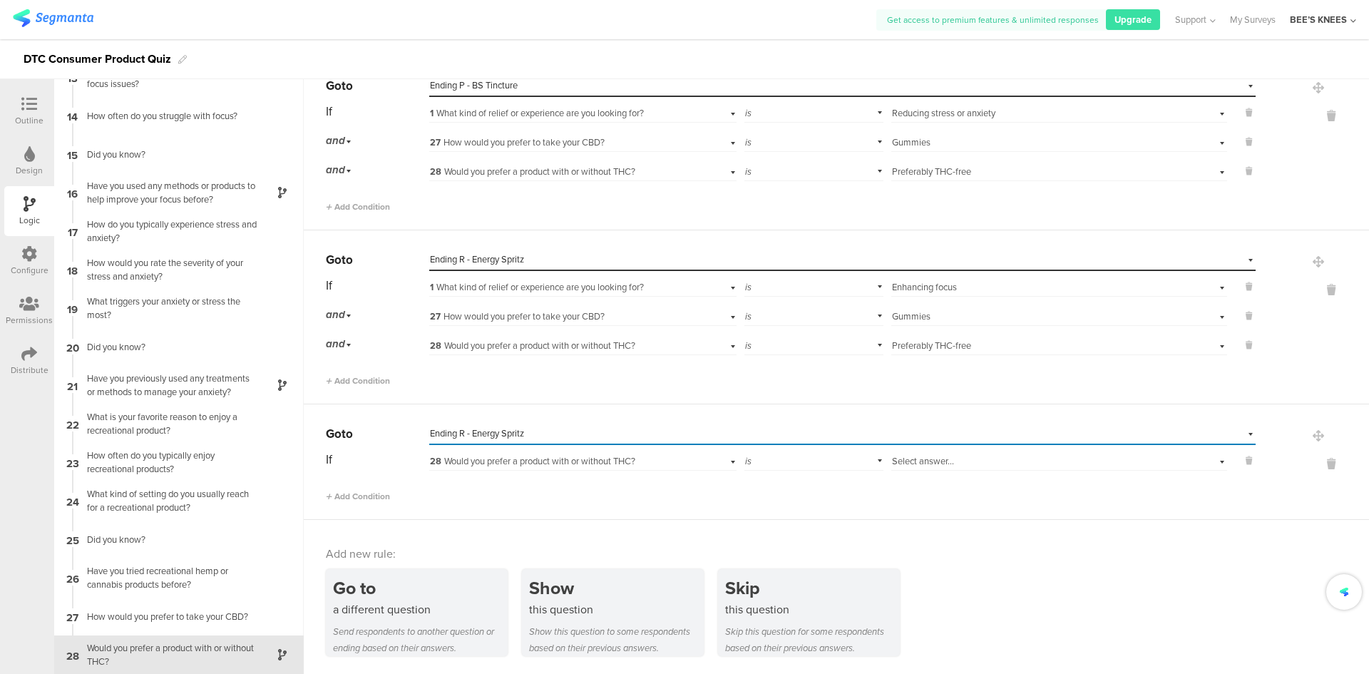
click at [436, 463] on span "28" at bounding box center [435, 461] width 11 height 13
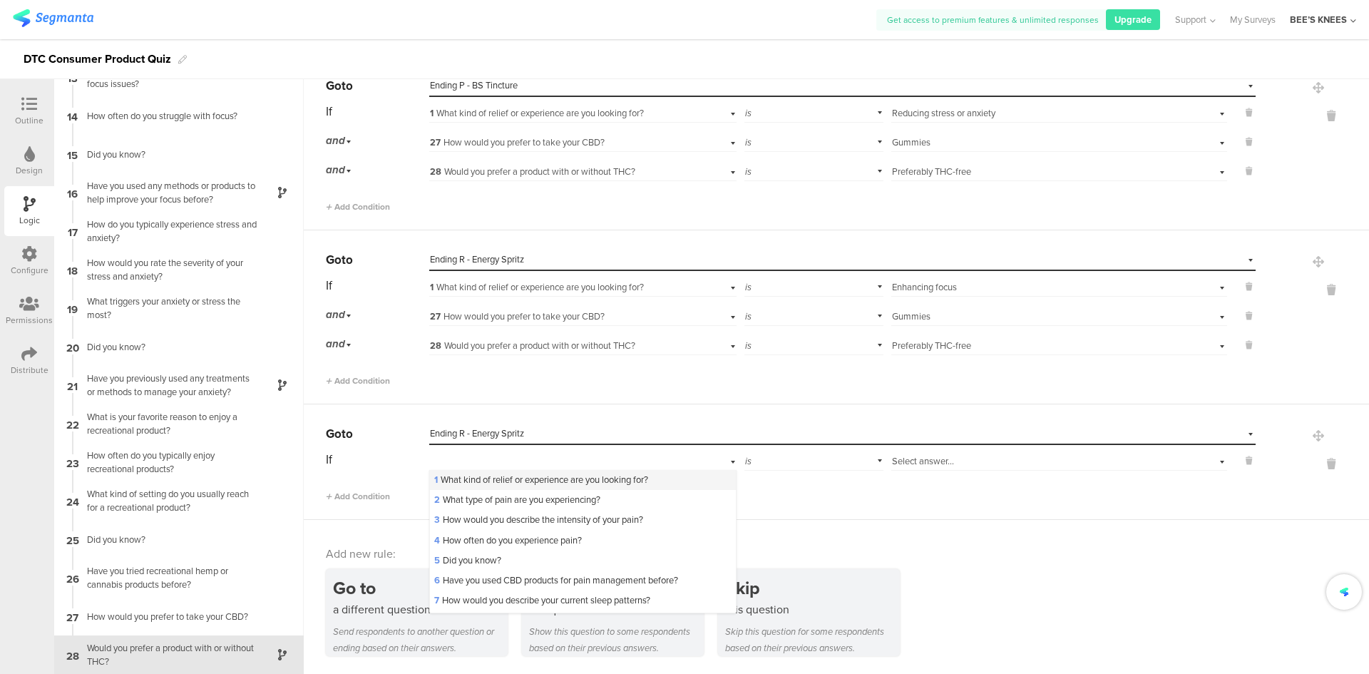
click at [445, 475] on span "1 What kind of relief or experience are you looking for?" at bounding box center [541, 480] width 214 height 14
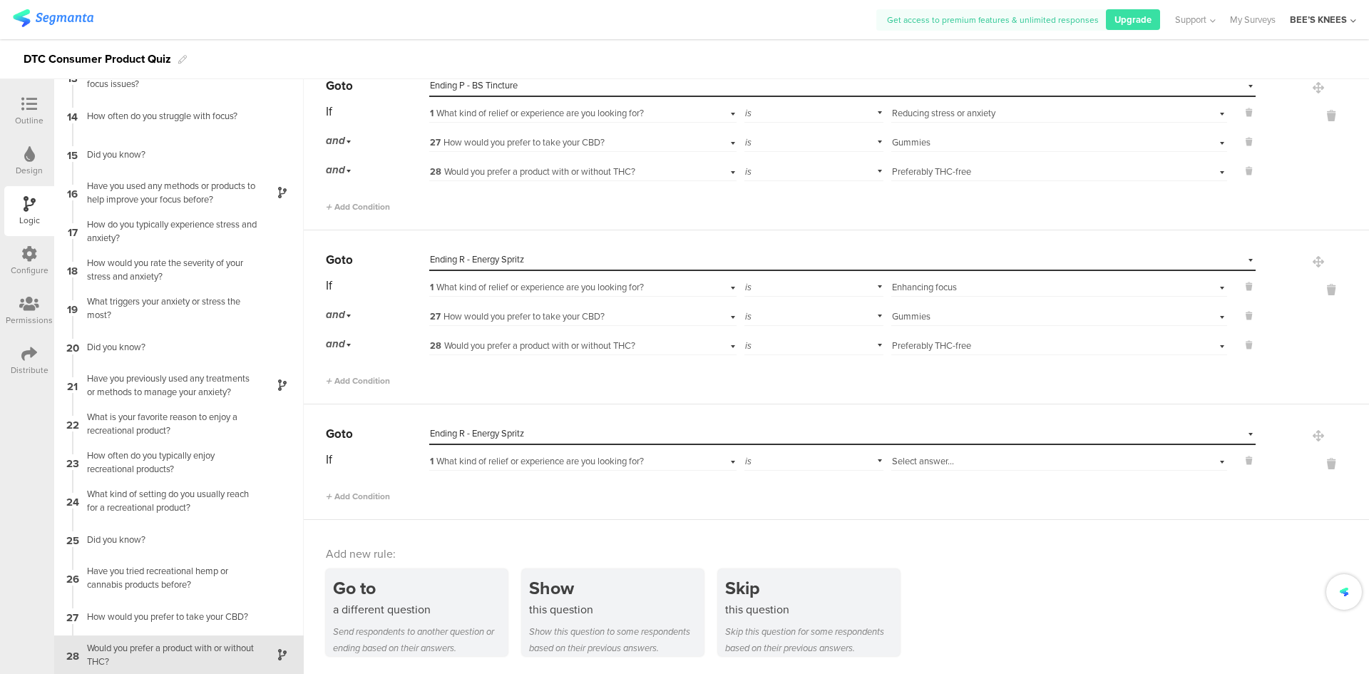
click at [901, 457] on span "Select answer..." at bounding box center [923, 461] width 62 height 14
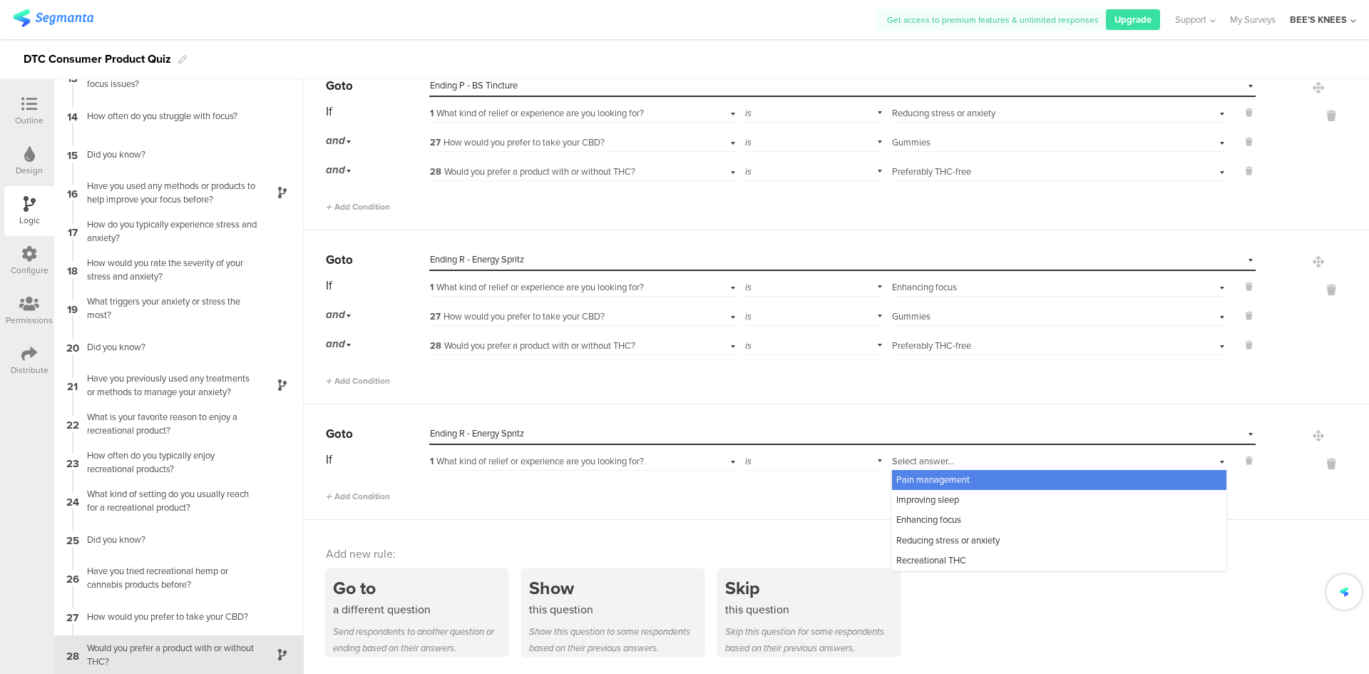
click at [908, 482] on span "Pain management" at bounding box center [932, 480] width 73 height 14
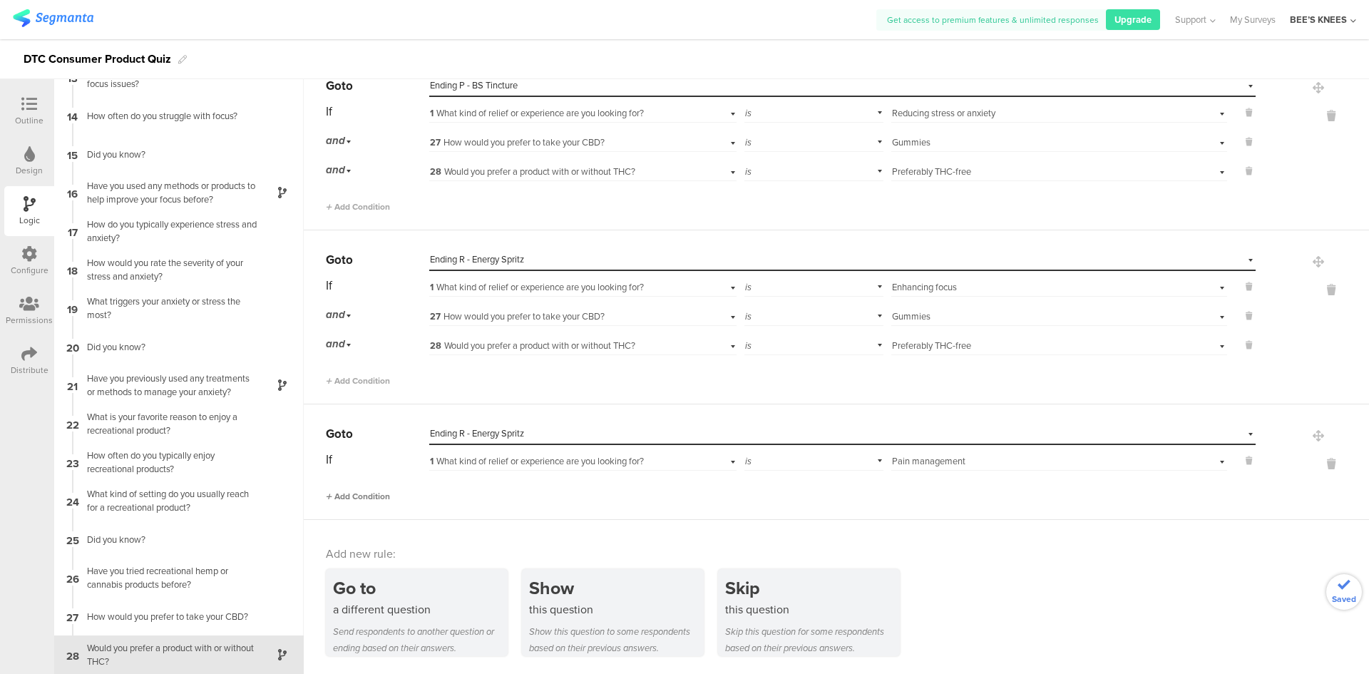
click at [362, 493] on span "Add Condition" at bounding box center [358, 496] width 64 height 13
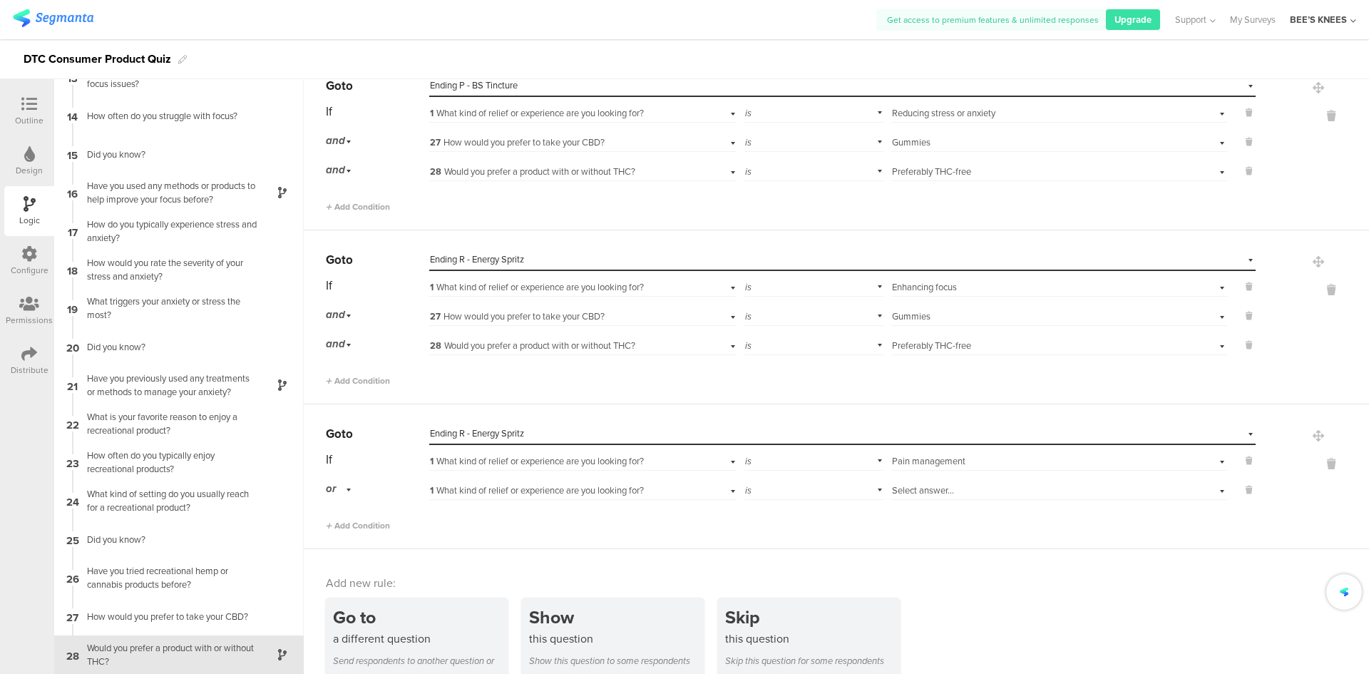
click at [347, 493] on div "or" at bounding box center [341, 489] width 30 height 22
click at [351, 528] on div "and" at bounding box center [377, 529] width 101 height 20
click at [494, 494] on span "1 What kind of relief or experience are you looking for?" at bounding box center [537, 490] width 214 height 14
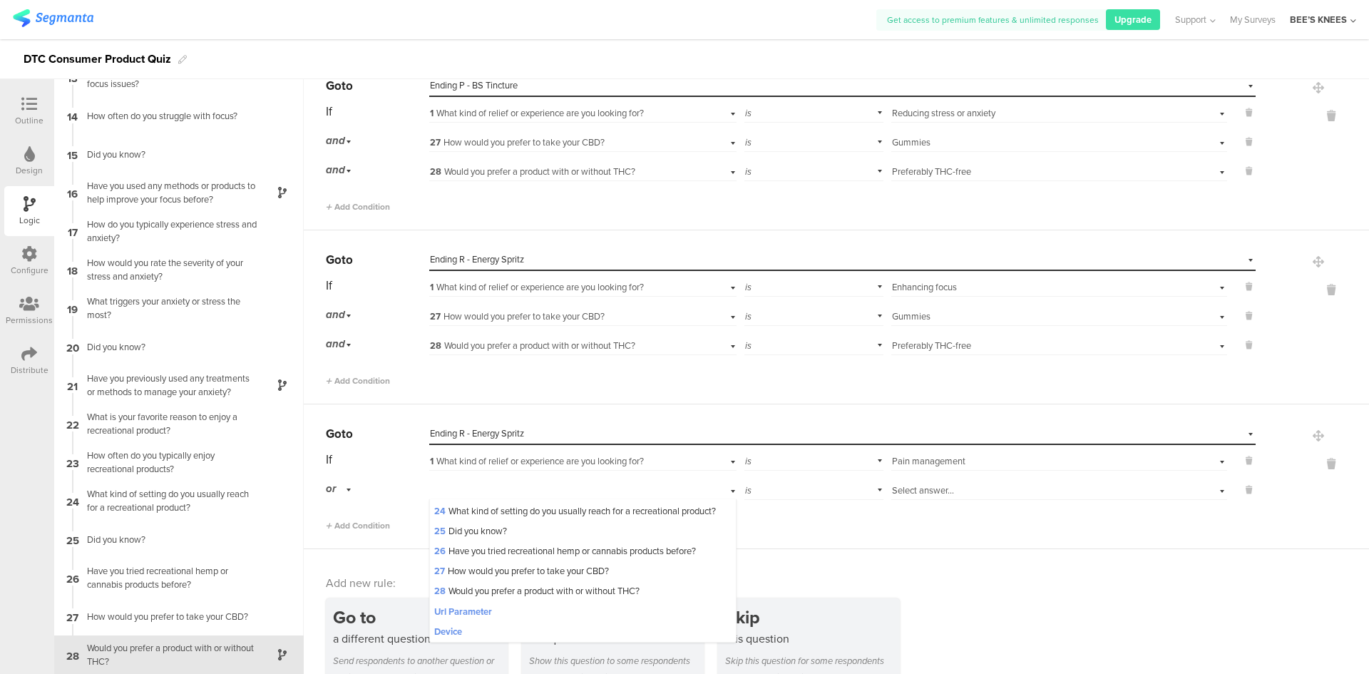
scroll to position [521, 0]
click at [541, 565] on span "27 How would you prefer to take your CBD?" at bounding box center [521, 571] width 175 height 14
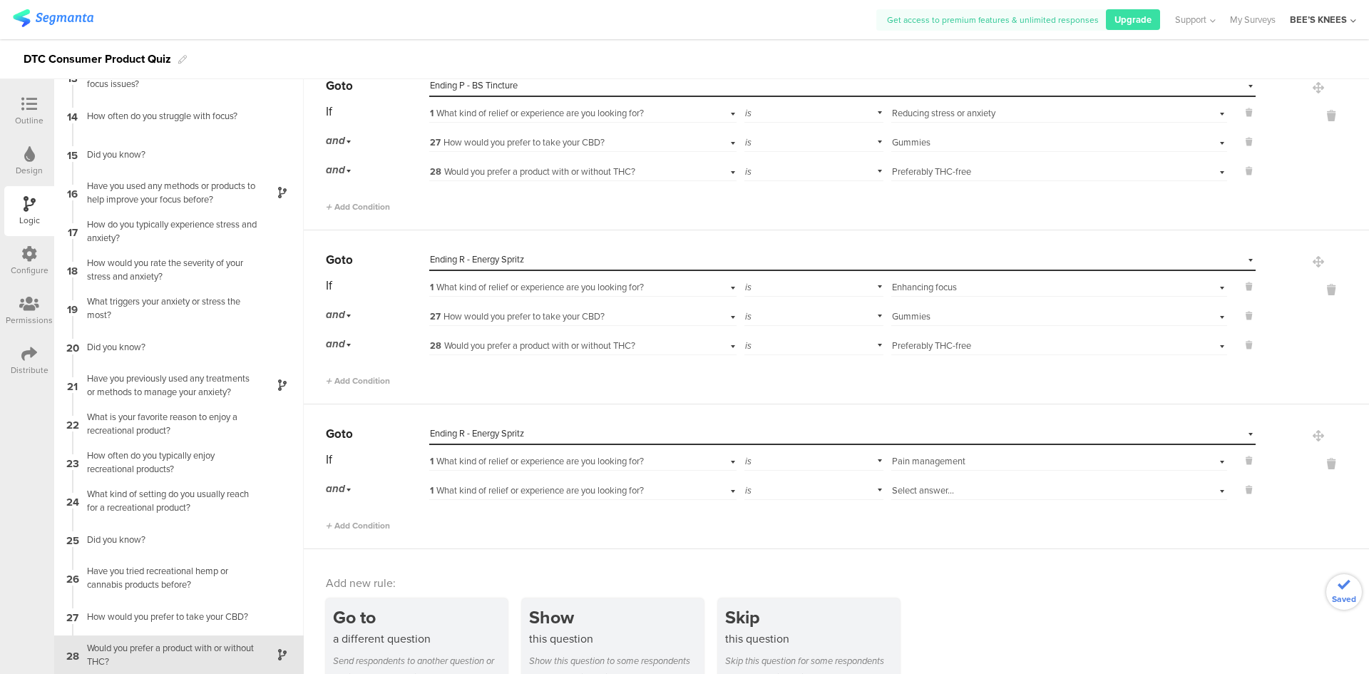
click at [901, 491] on span "Select answer..." at bounding box center [923, 490] width 62 height 14
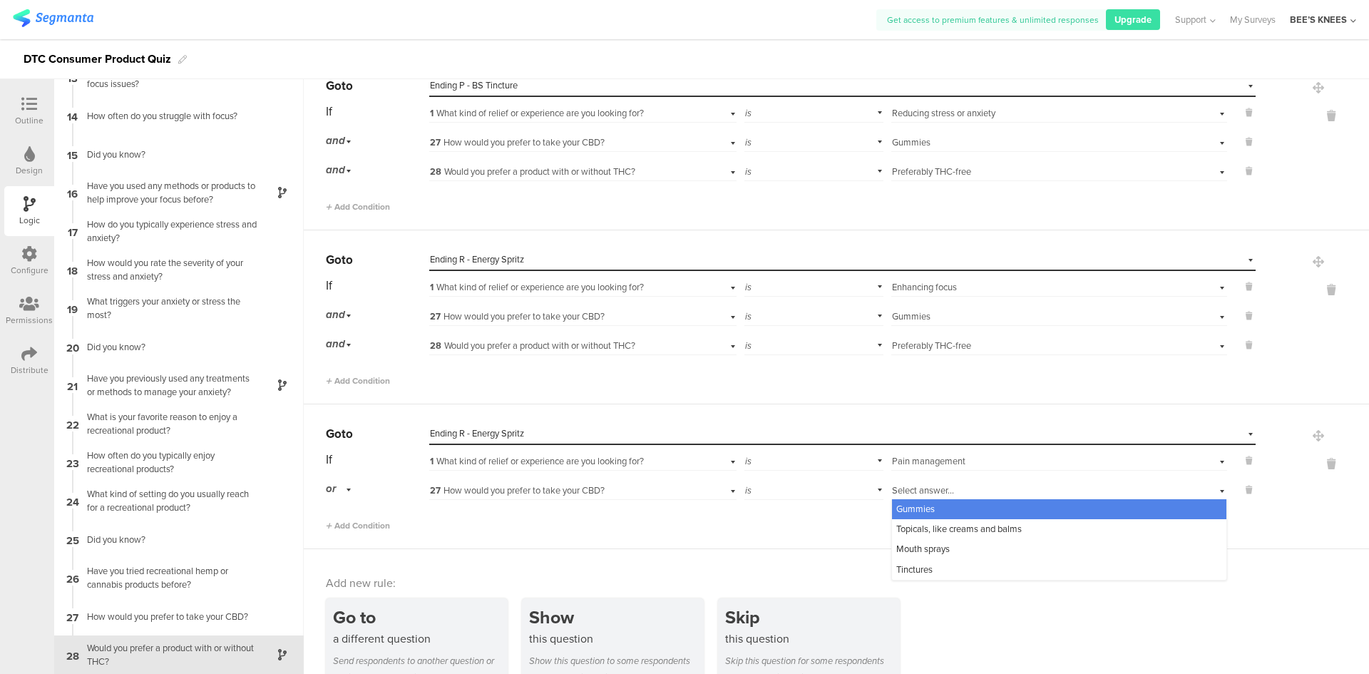
click at [916, 543] on span "Mouth sprays" at bounding box center [922, 549] width 53 height 14
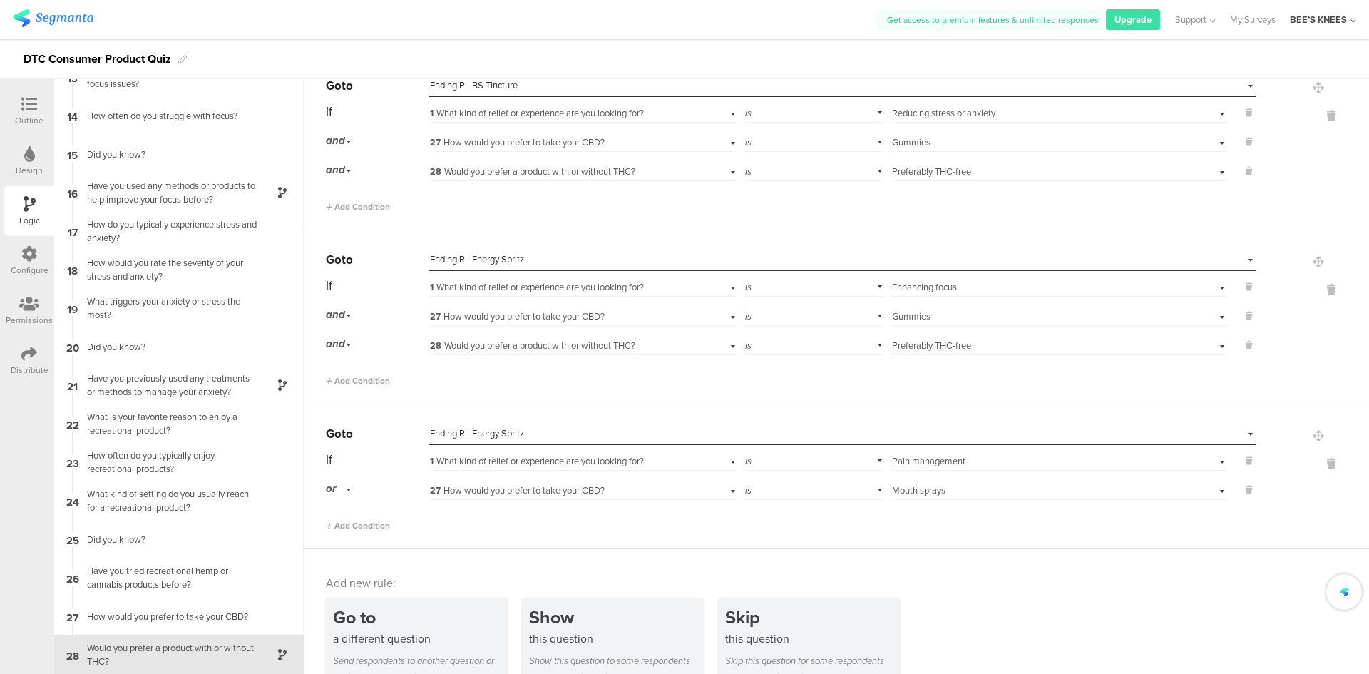
click at [347, 483] on div "or" at bounding box center [341, 489] width 30 height 22
click at [345, 524] on span "and" at bounding box center [338, 529] width 15 height 14
click at [364, 528] on span "Add Condition" at bounding box center [358, 525] width 64 height 13
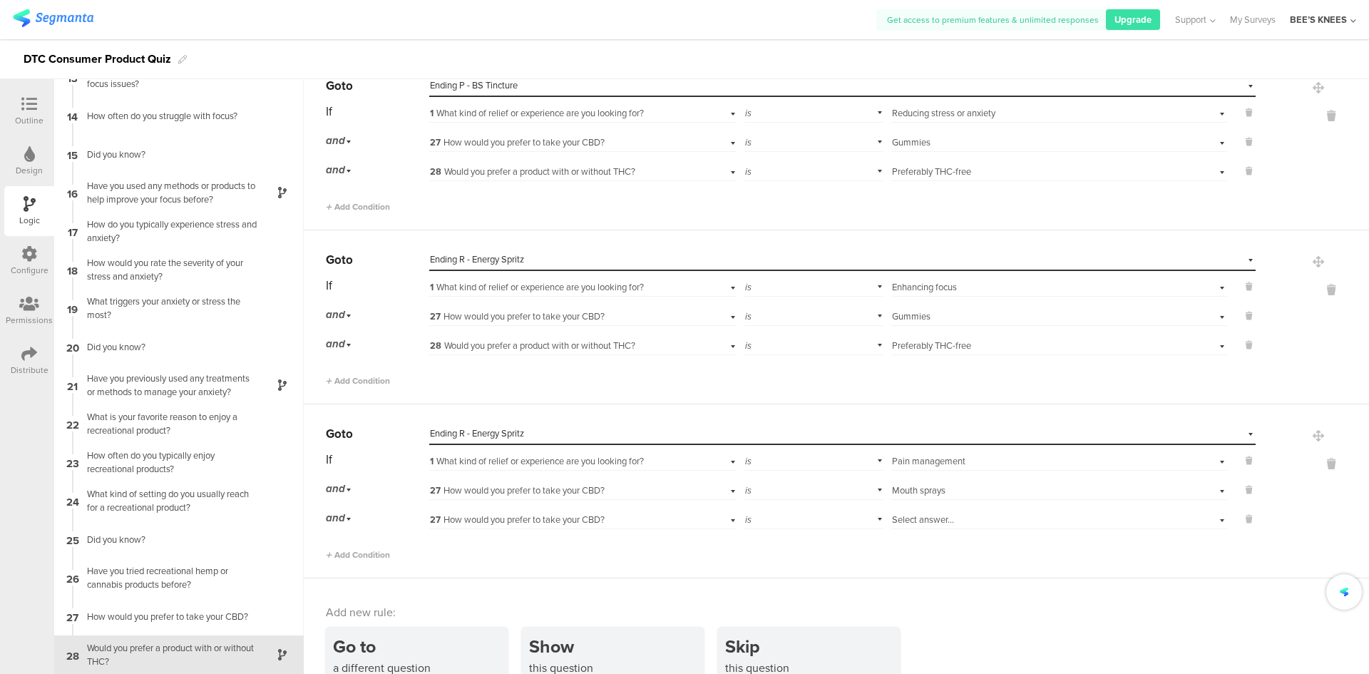
click at [490, 531] on div "If 1 What kind of relief or experience are you looking for? is Select answer...…" at bounding box center [791, 505] width 930 height 113
click at [493, 525] on span "27 How would you prefer to take your CBD?" at bounding box center [517, 520] width 175 height 14
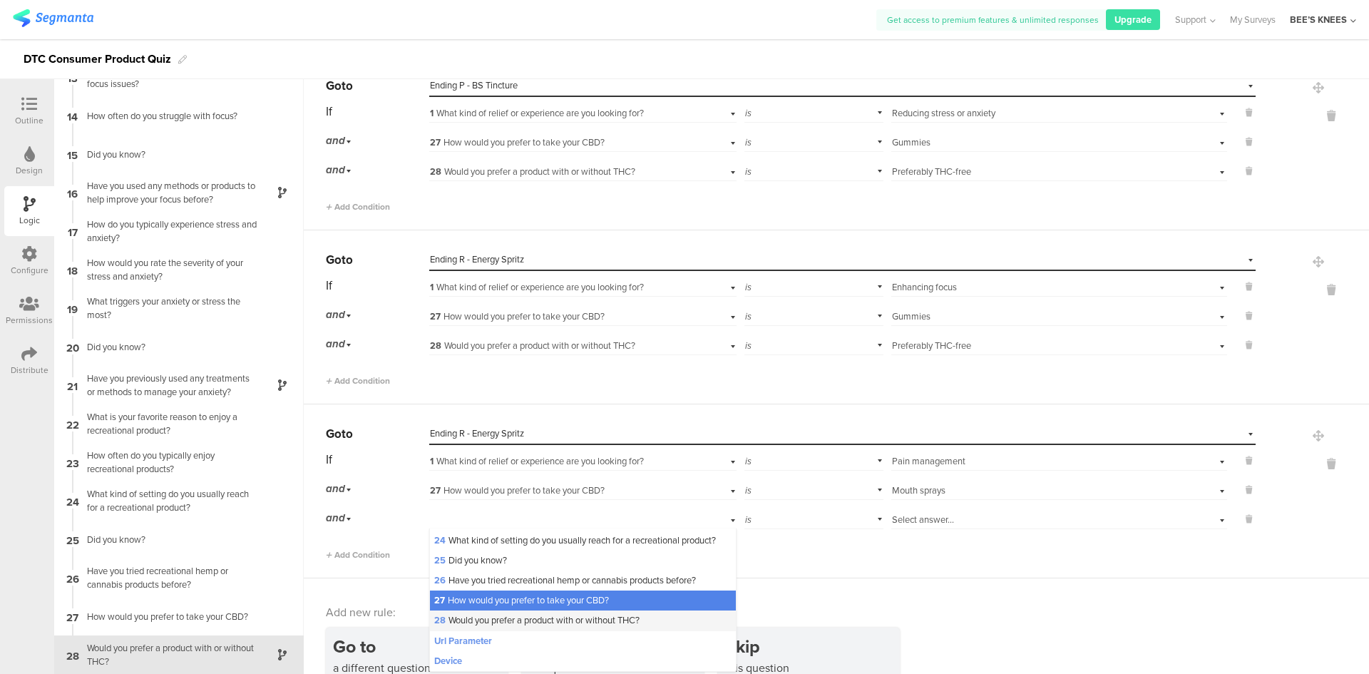
click at [494, 620] on span "28 Would you prefer a product with or without THC?" at bounding box center [536, 620] width 205 height 14
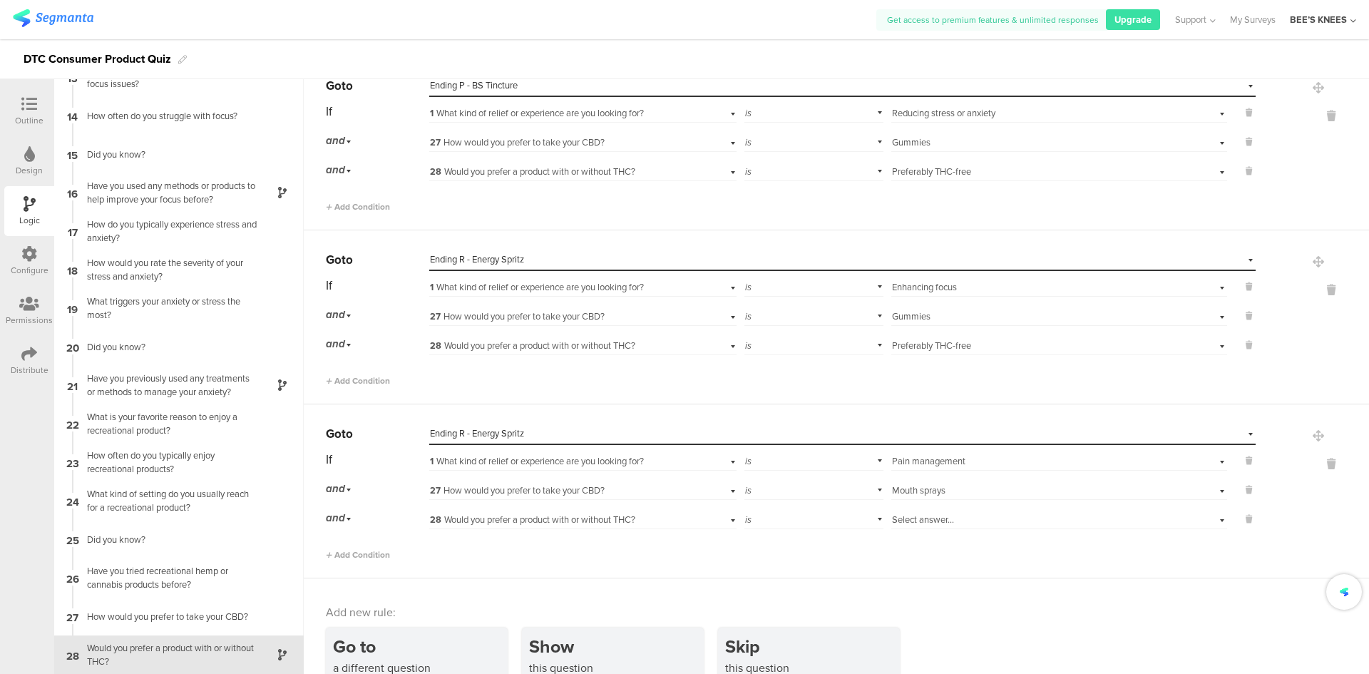
click at [792, 522] on div "is" at bounding box center [814, 518] width 140 height 22
click at [892, 516] on span "Select answer..." at bounding box center [923, 520] width 62 height 14
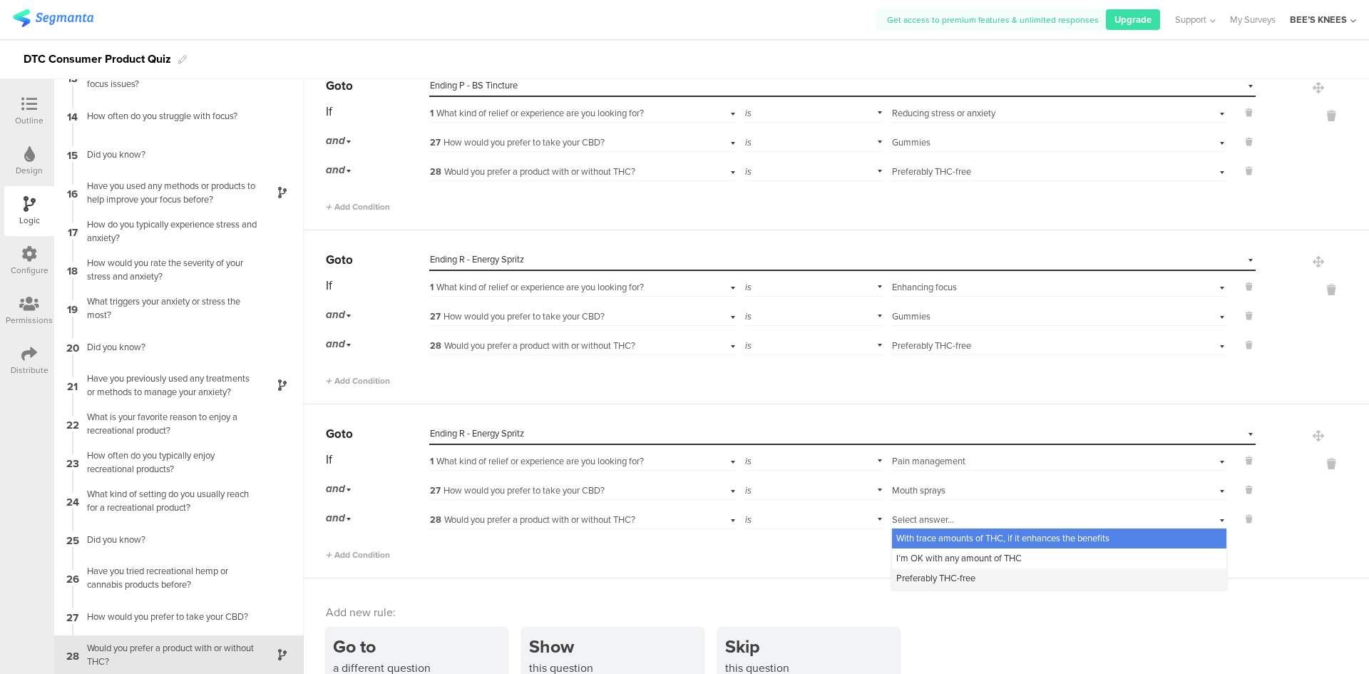
click at [918, 585] on div "Preferably THC-free" at bounding box center [1059, 578] width 334 height 20
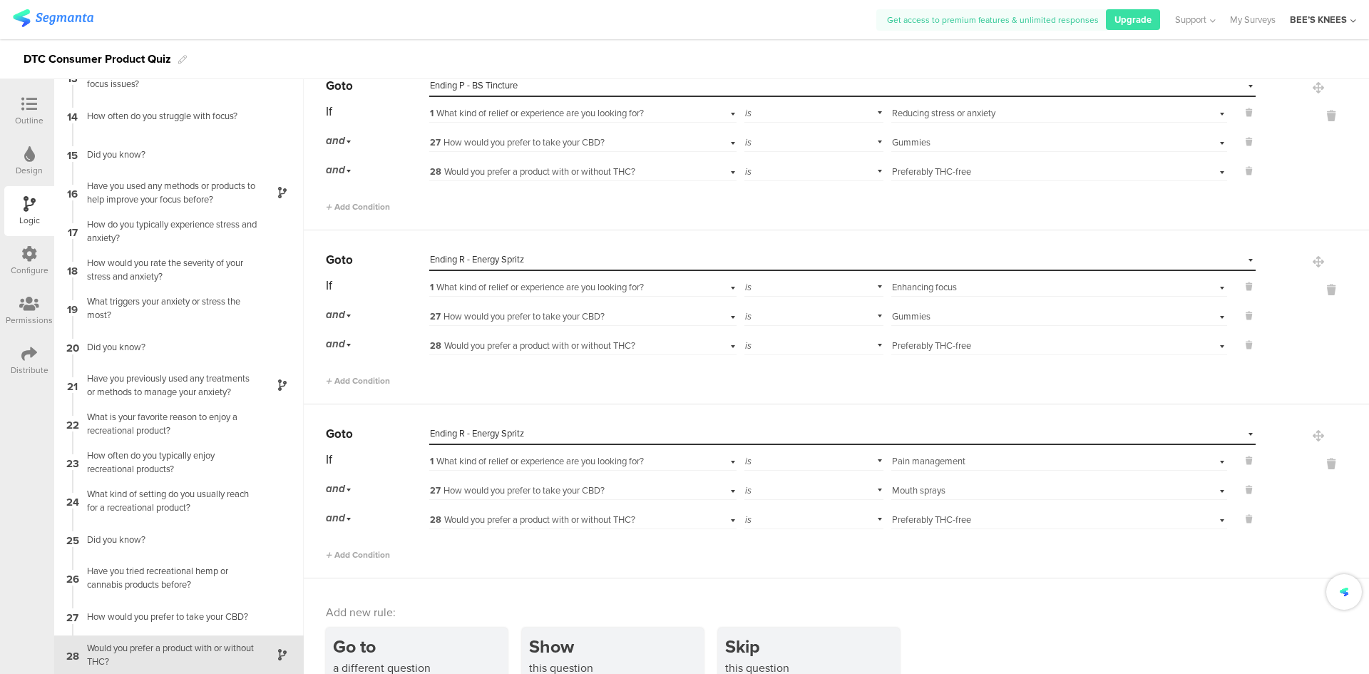
click at [972, 596] on div "Add new rule: Go to a different question Send respondents to another question o…" at bounding box center [836, 655] width 1065 height 155
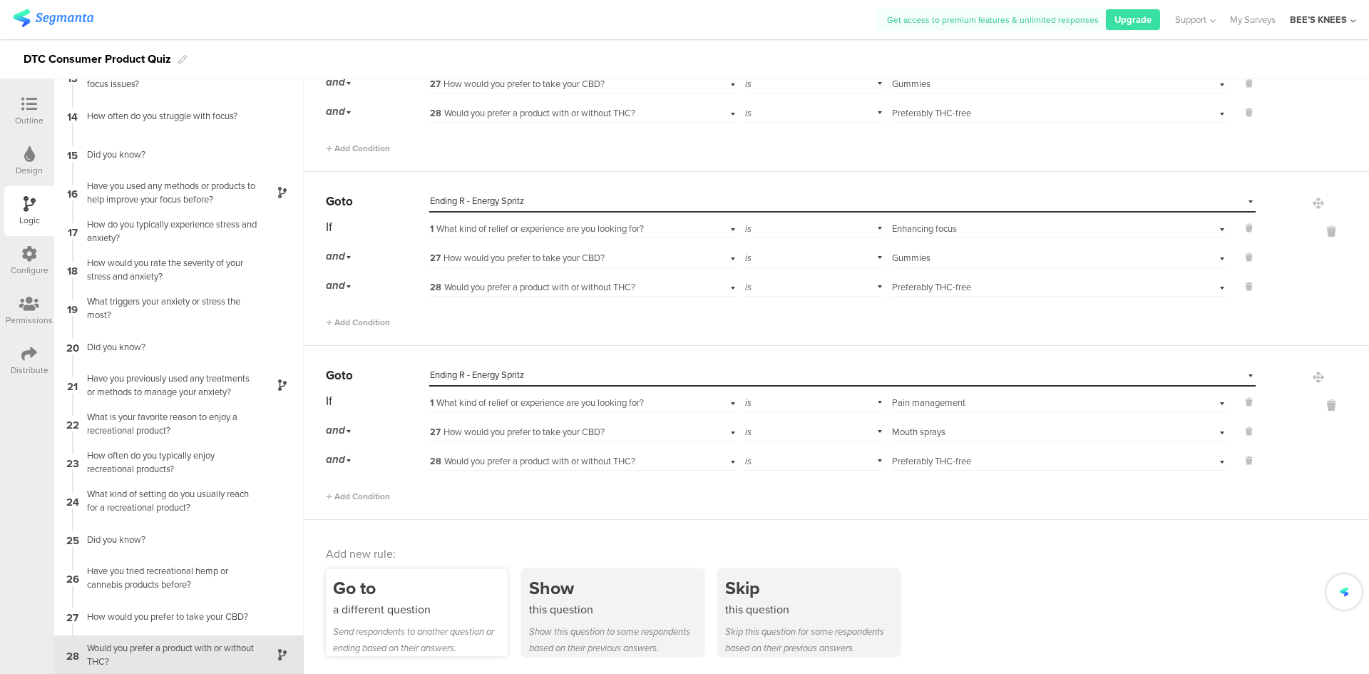
click at [394, 580] on div "Go to" at bounding box center [420, 588] width 175 height 26
click at [447, 623] on div "Send respondents to another question or ending based on their answers." at bounding box center [420, 639] width 175 height 33
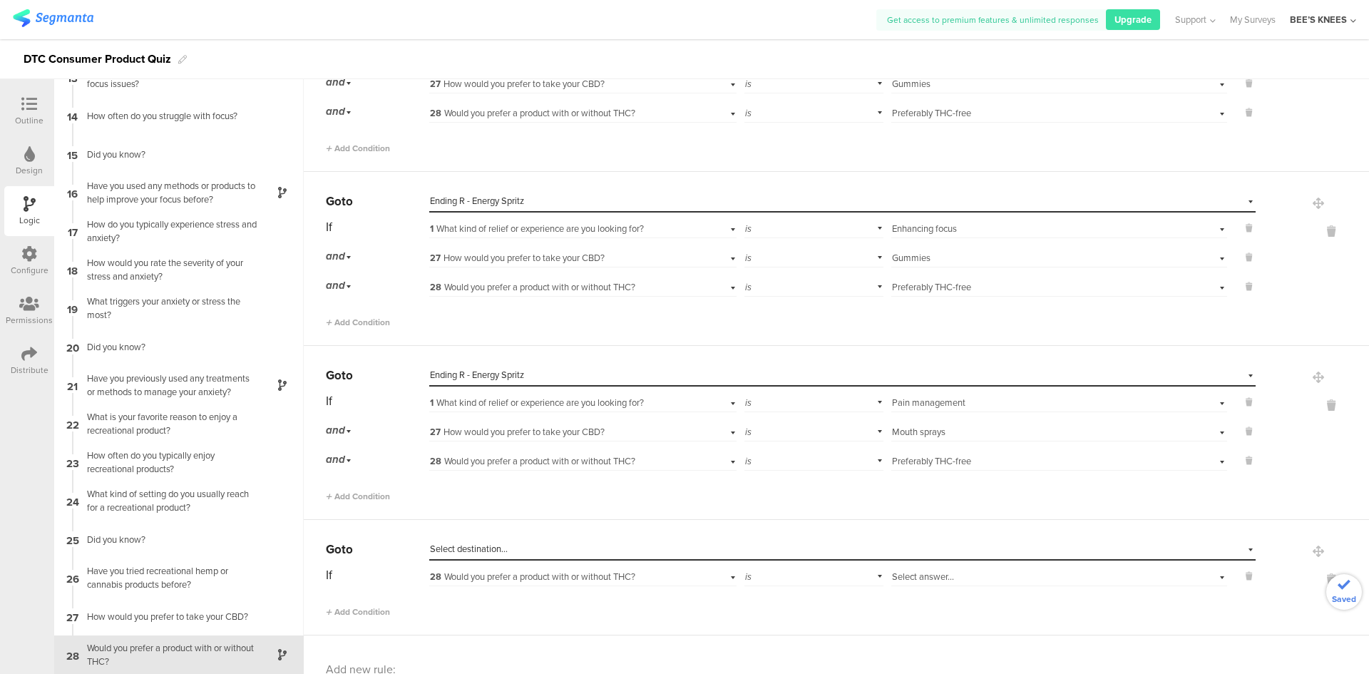
scroll to position [1124, 0]
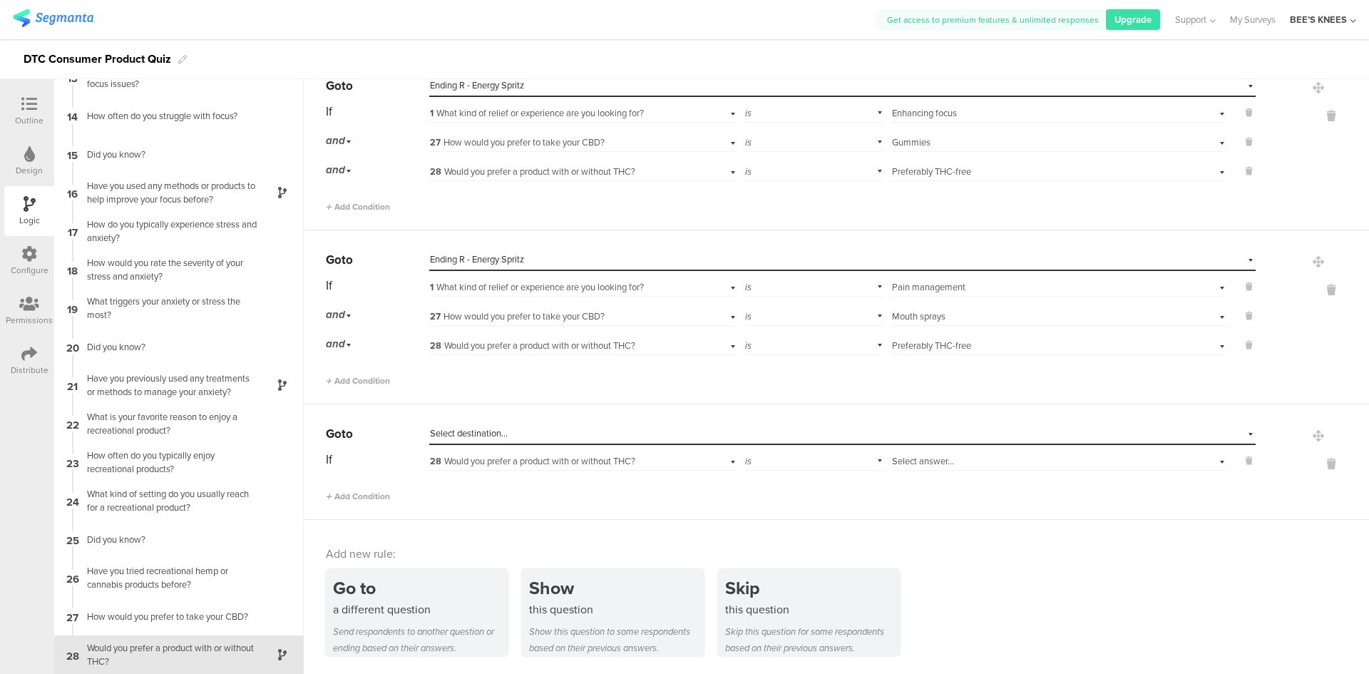
click at [566, 434] on div "Select destination..." at bounding box center [777, 433] width 694 height 13
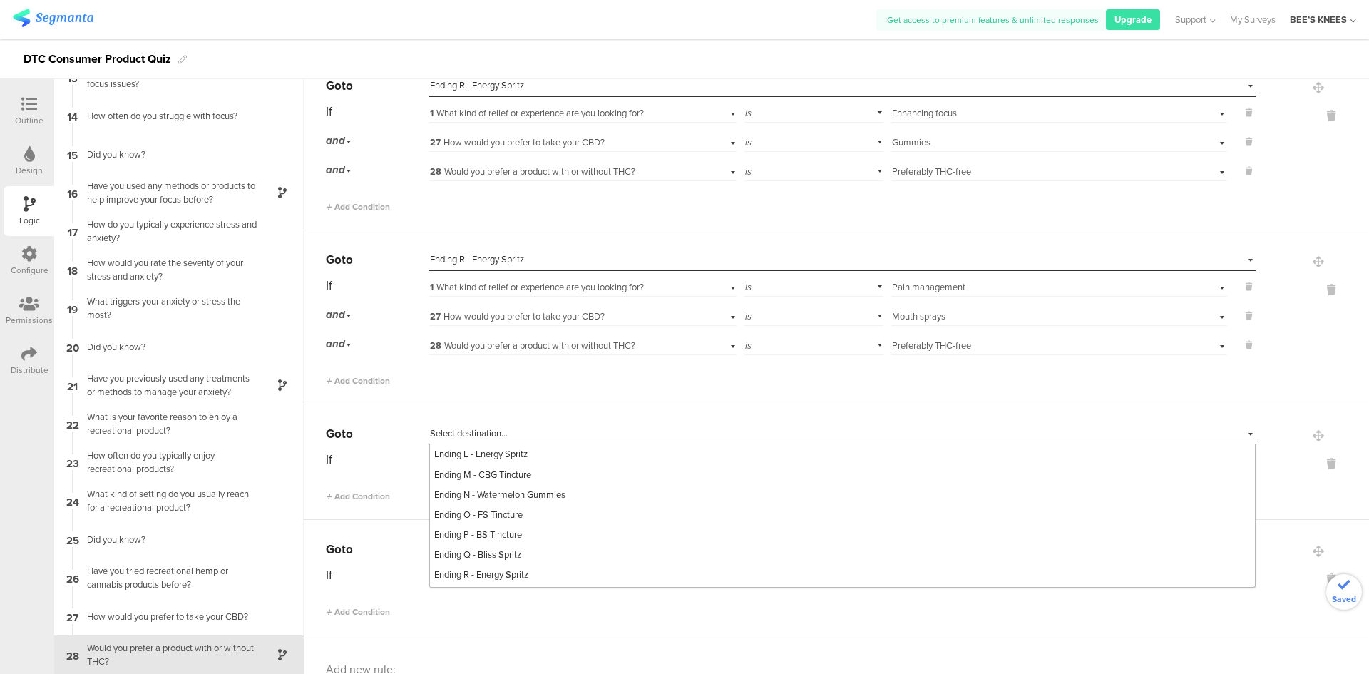
scroll to position [842, 0]
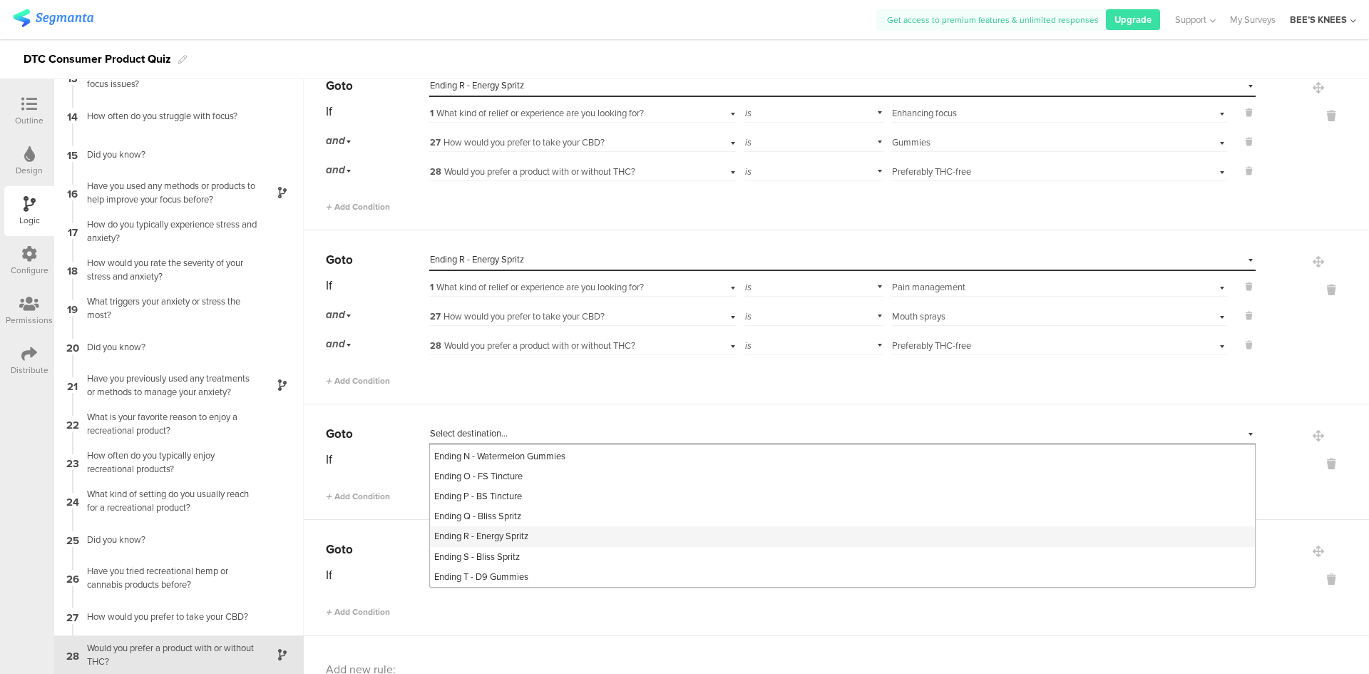
click at [532, 531] on div "Ending R - Energy Spritz" at bounding box center [842, 536] width 825 height 20
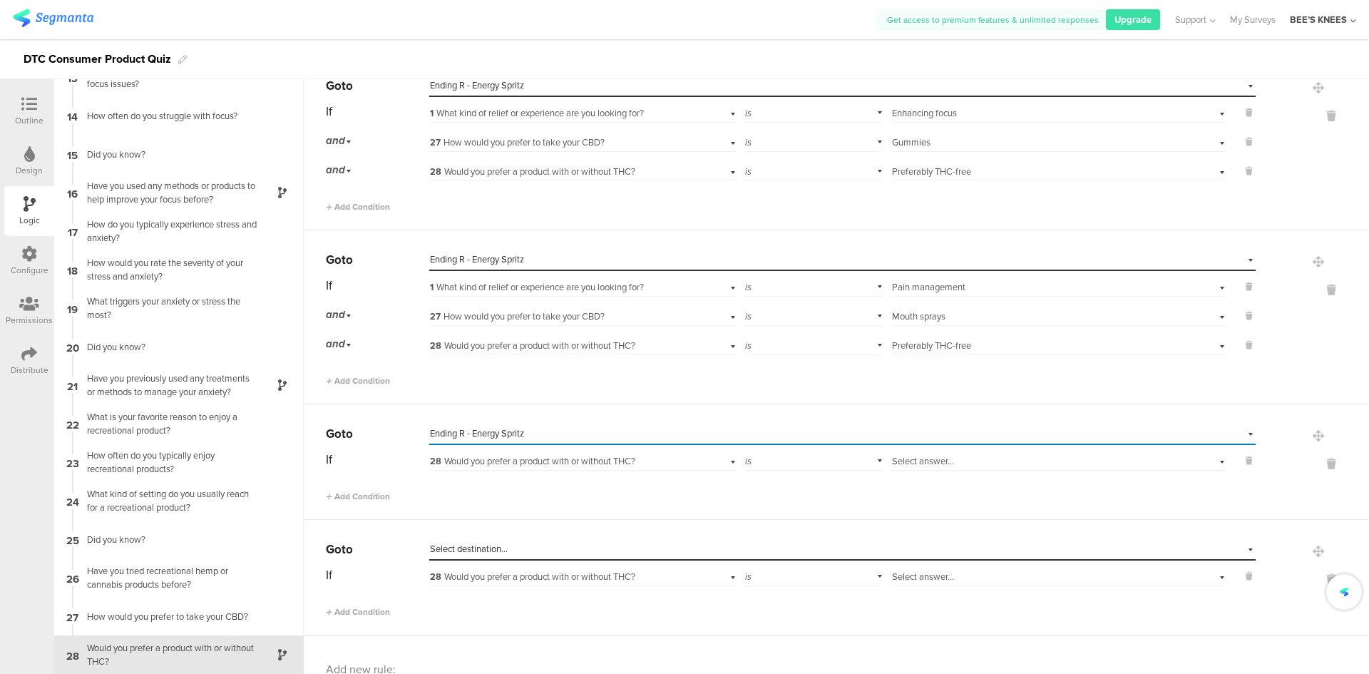
click at [553, 456] on span "28 Would you prefer a product with or without THC?" at bounding box center [532, 461] width 205 height 14
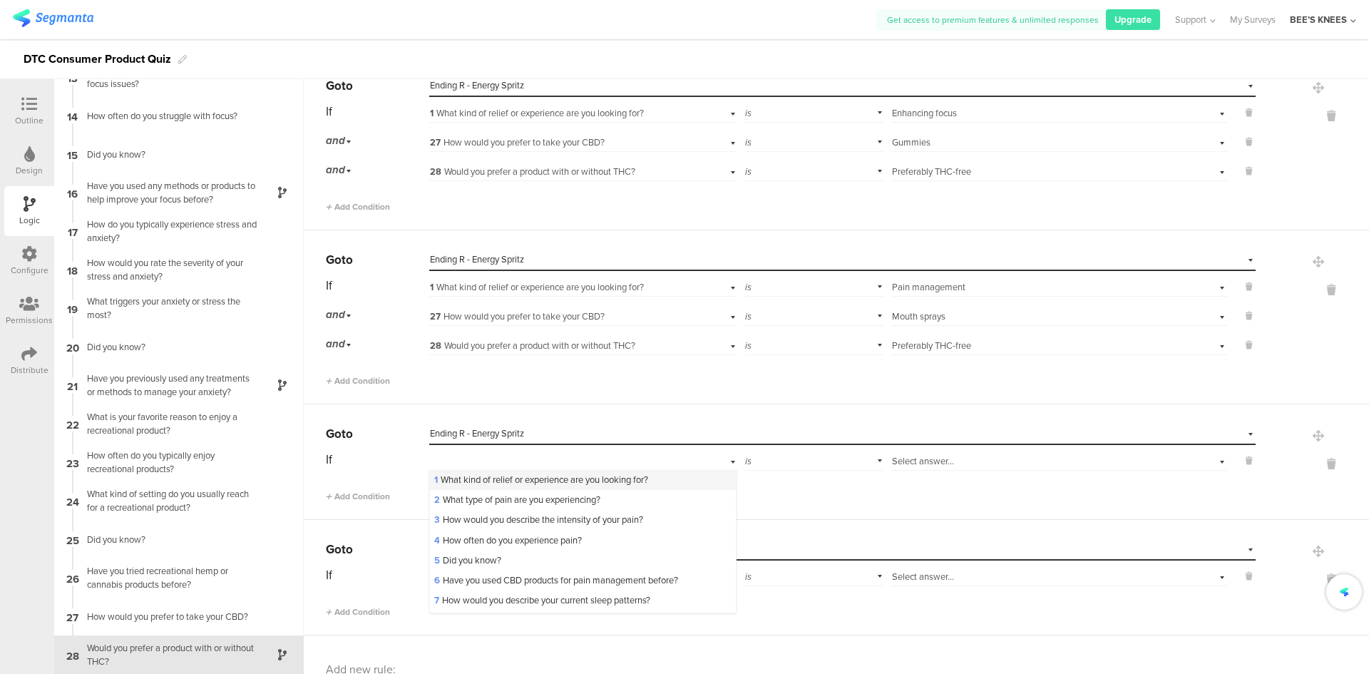
click at [551, 477] on span "1 What kind of relief or experience are you looking for?" at bounding box center [541, 480] width 214 height 14
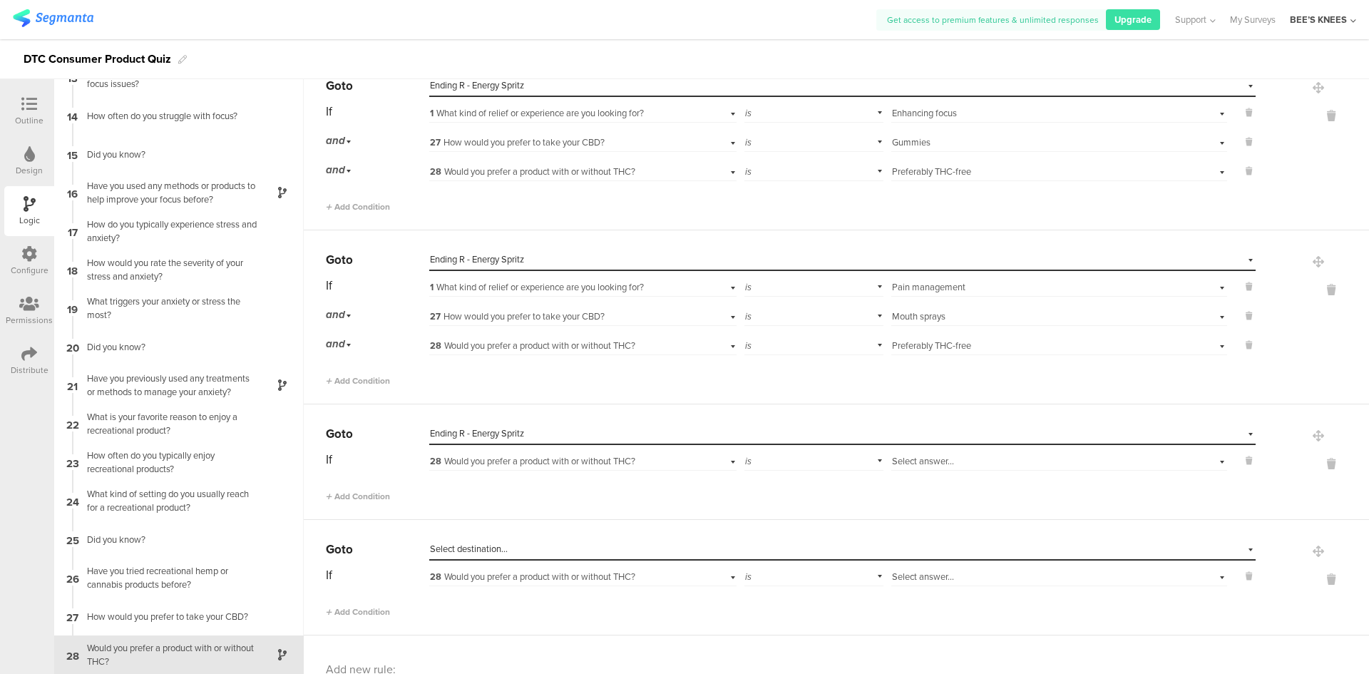
click at [899, 466] on span "Select answer..." at bounding box center [923, 461] width 62 height 14
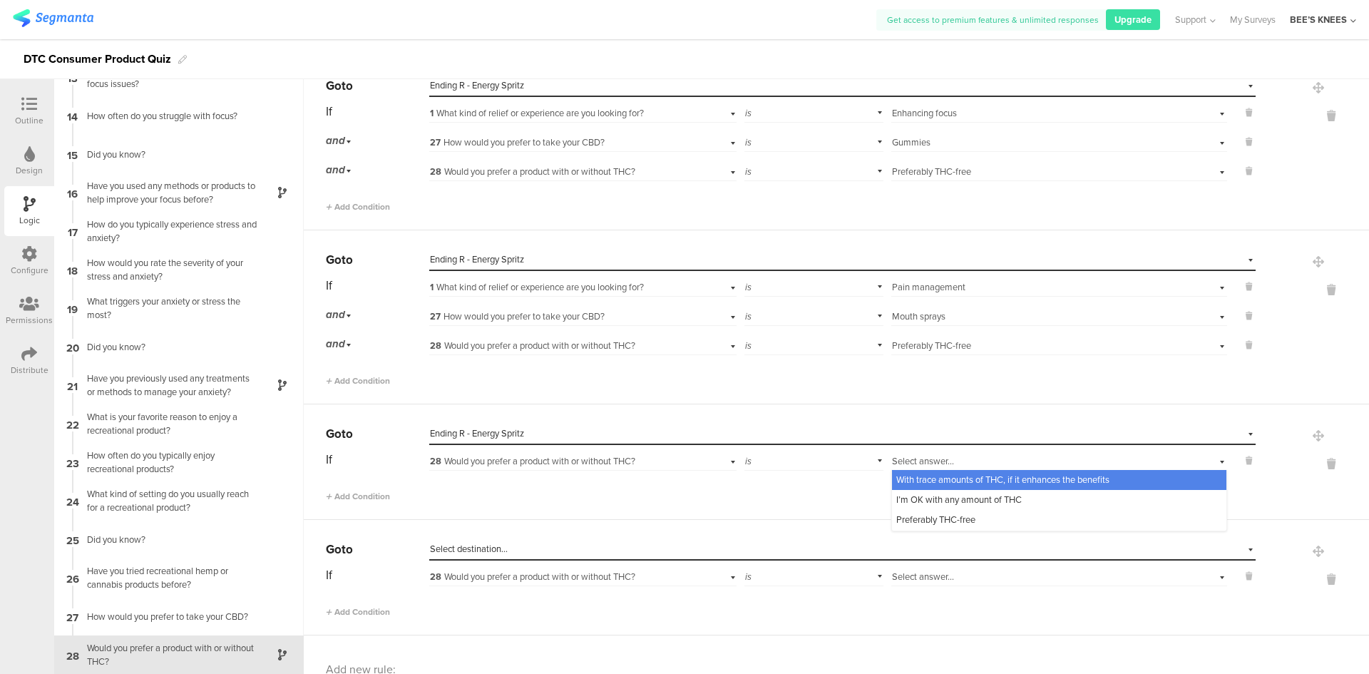
click at [666, 459] on div "28 Would you prefer a product with or without THC?" at bounding box center [559, 461] width 259 height 13
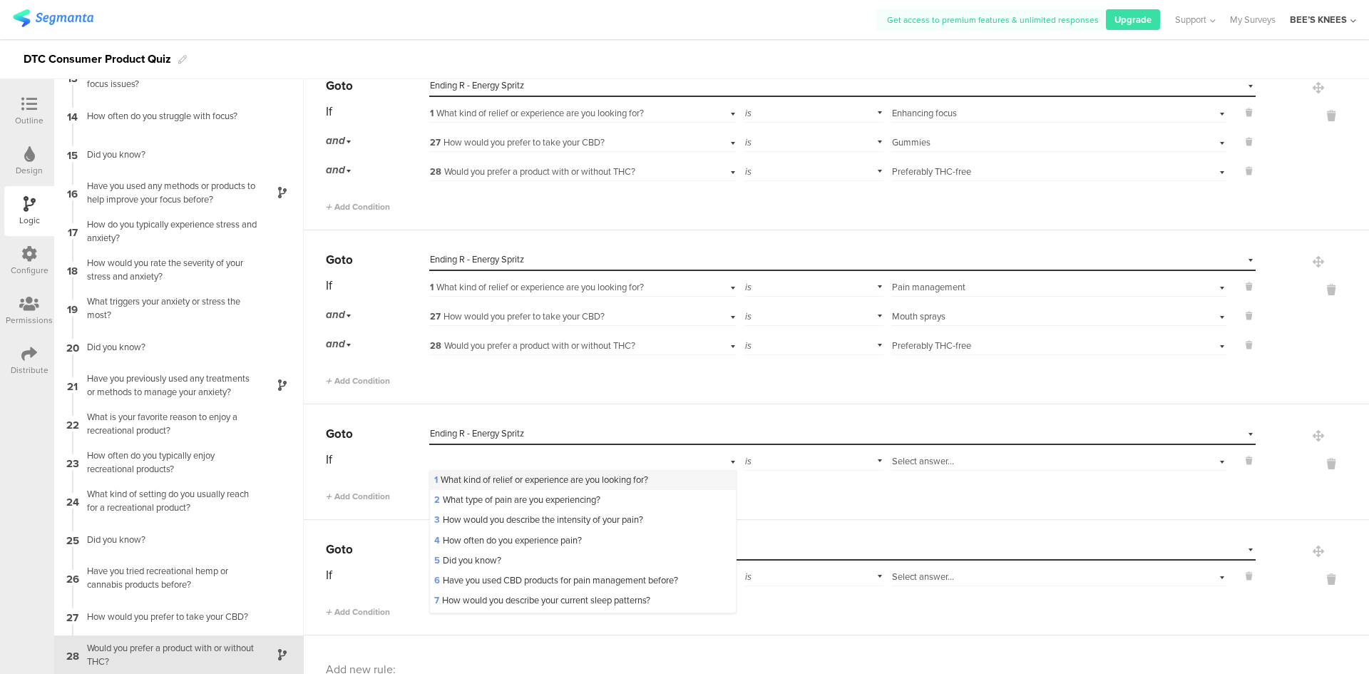
click at [620, 478] on span "1 What kind of relief or experience are you looking for?" at bounding box center [541, 480] width 214 height 14
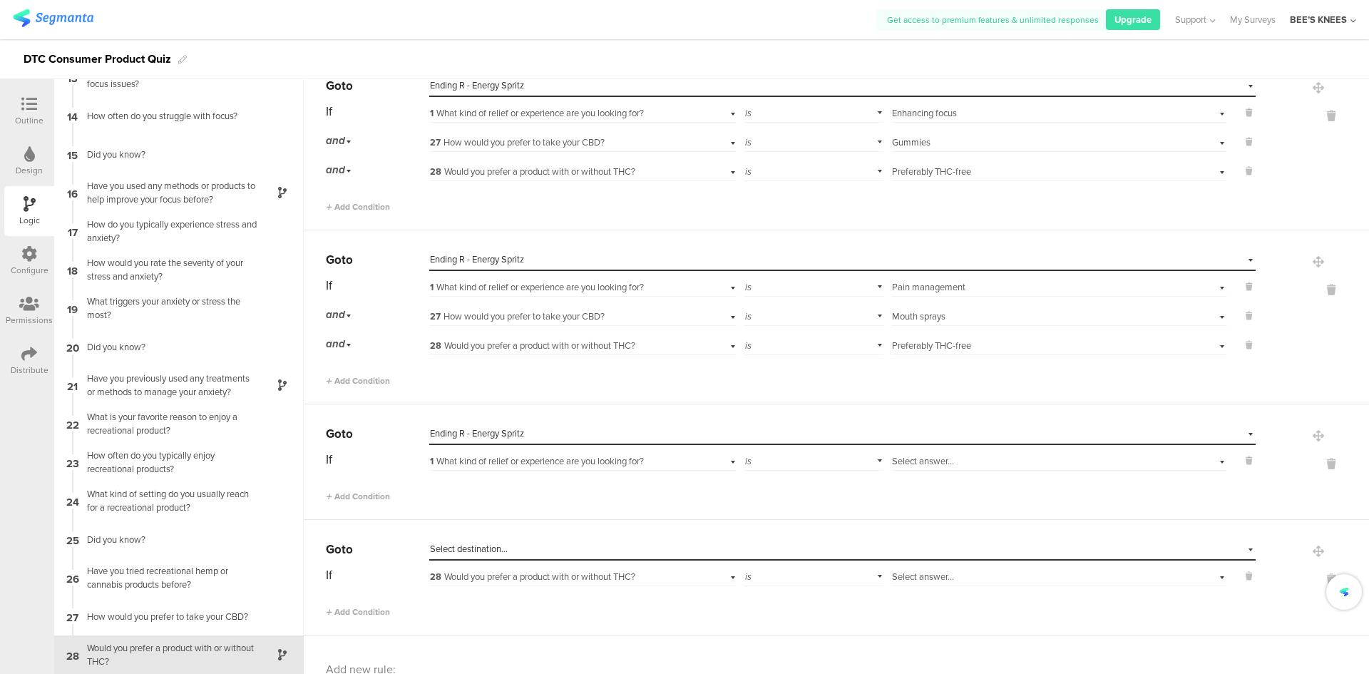
click at [930, 463] on span "Select answer..." at bounding box center [923, 461] width 62 height 14
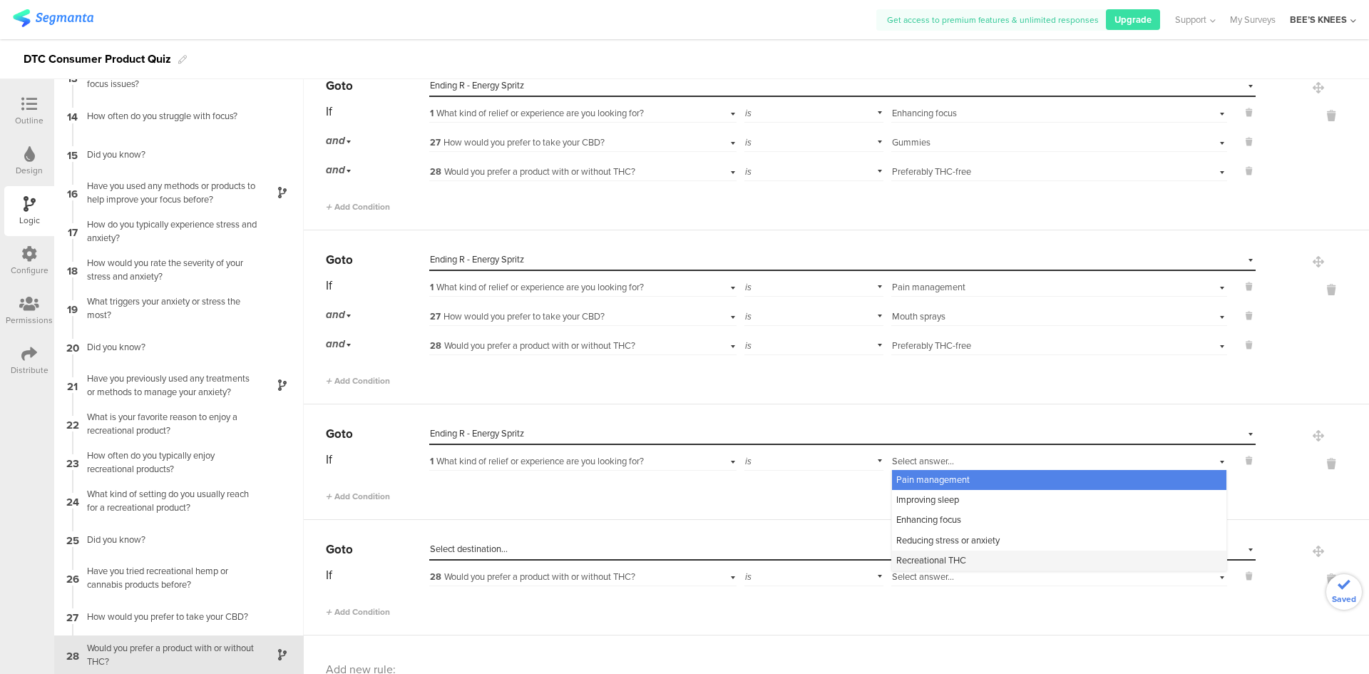
click at [916, 551] on div "Recreational THC" at bounding box center [1059, 561] width 334 height 20
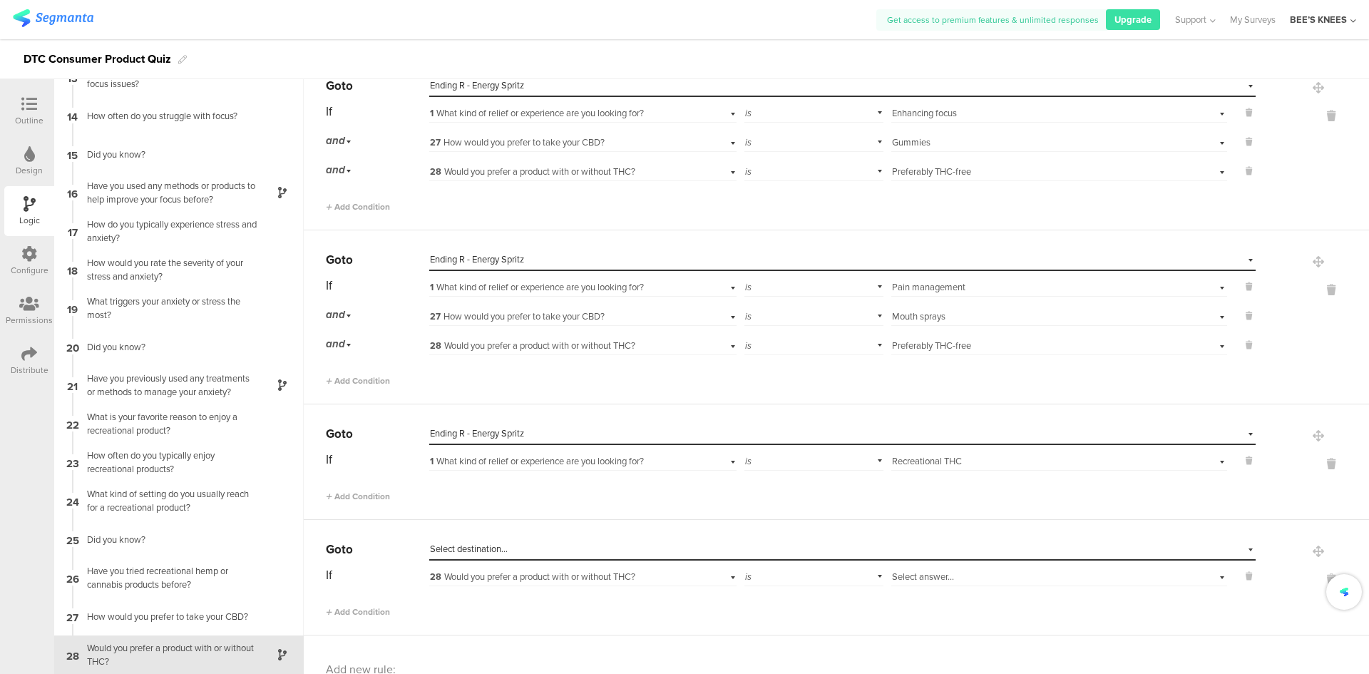
click at [350, 488] on div "Add Condition" at bounding box center [791, 490] width 930 height 25
click at [350, 496] on span "Add Condition" at bounding box center [358, 496] width 64 height 13
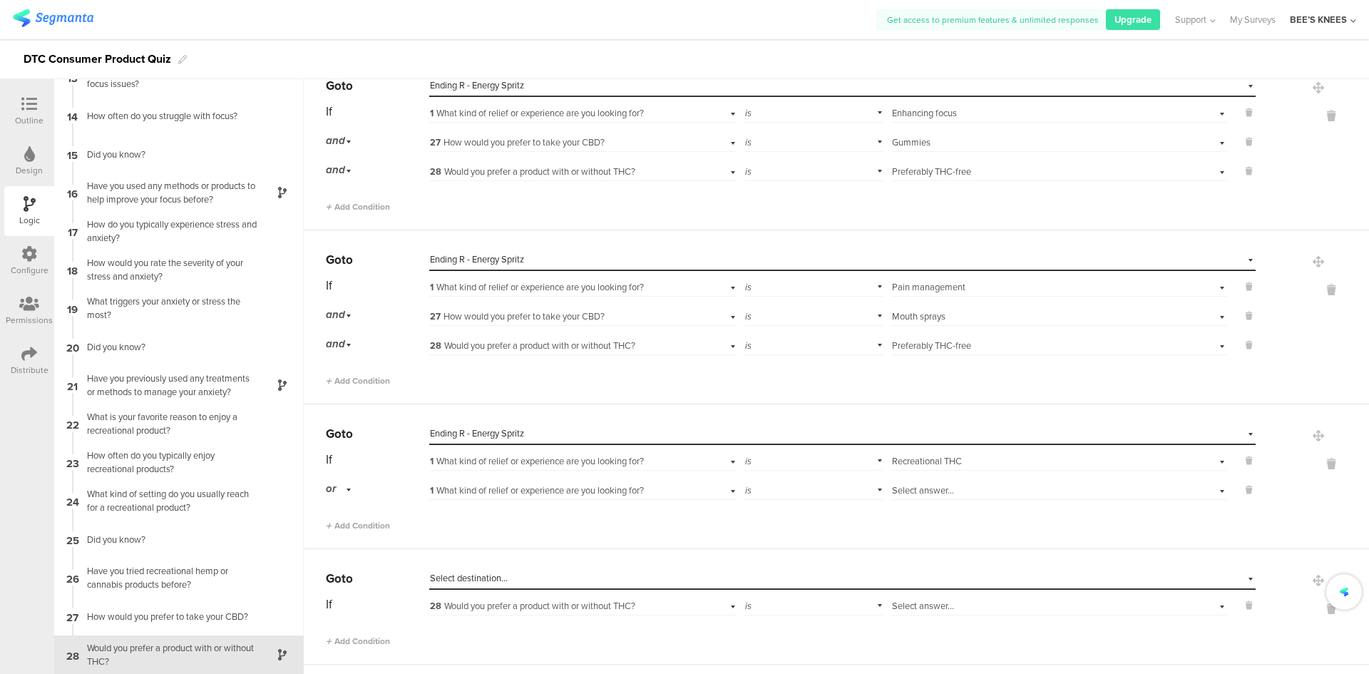
click at [342, 488] on div "or" at bounding box center [341, 489] width 30 height 22
click at [348, 524] on div "and" at bounding box center [377, 529] width 101 height 20
click at [478, 482] on div "1 What kind of relief or experience are you looking for?" at bounding box center [582, 489] width 307 height 22
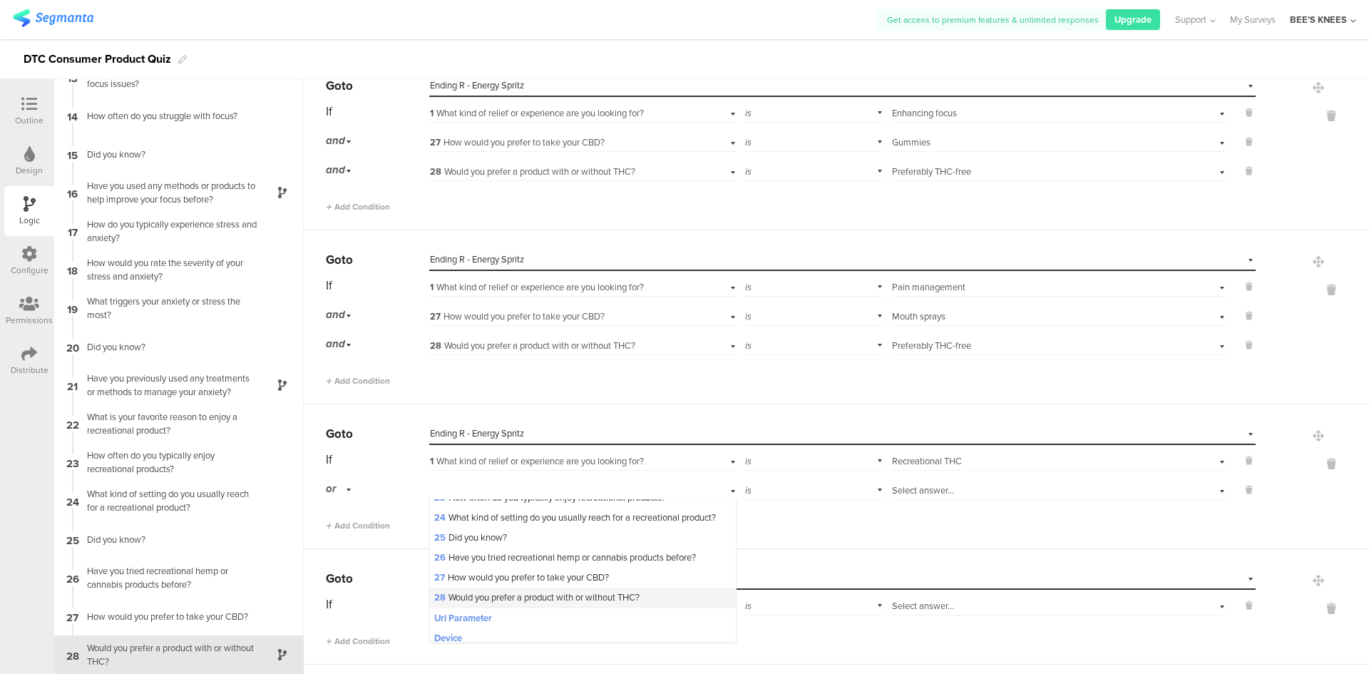
scroll to position [499, 0]
click at [492, 578] on span "27 How would you prefer to take your CBD?" at bounding box center [521, 571] width 175 height 14
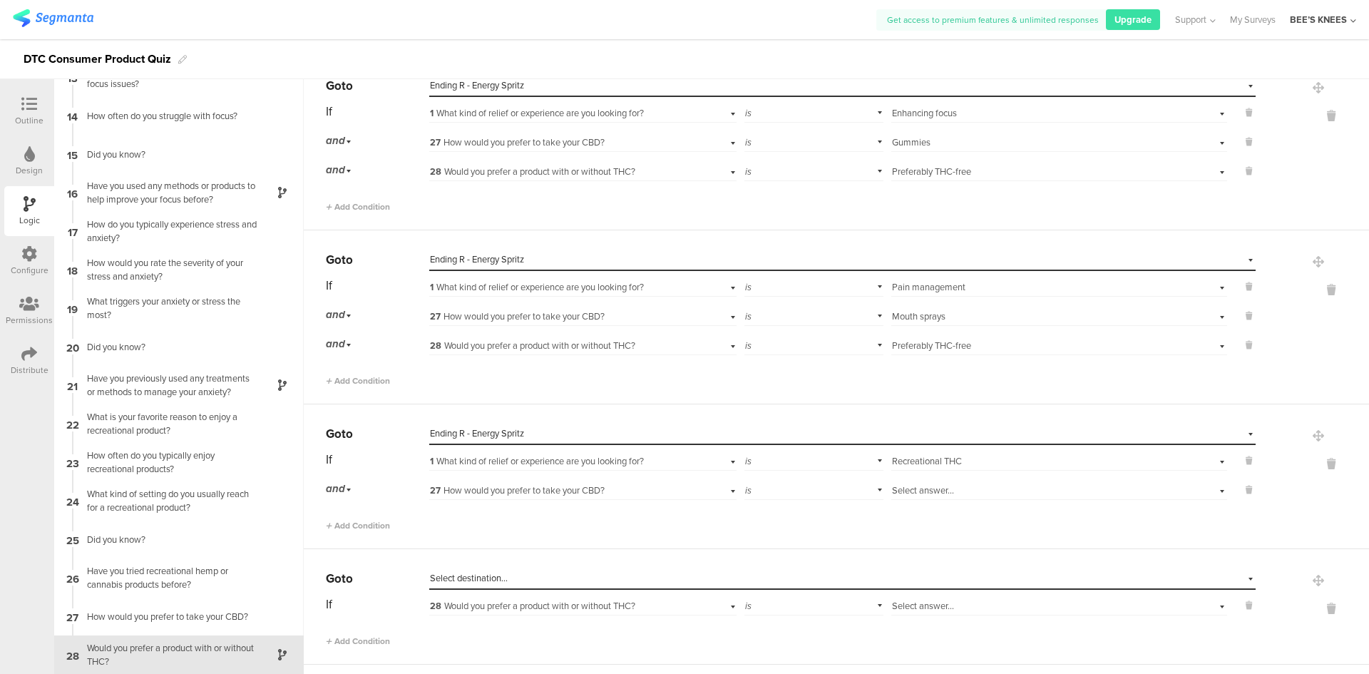
click at [972, 489] on div "Select answer..." at bounding box center [1034, 490] width 285 height 13
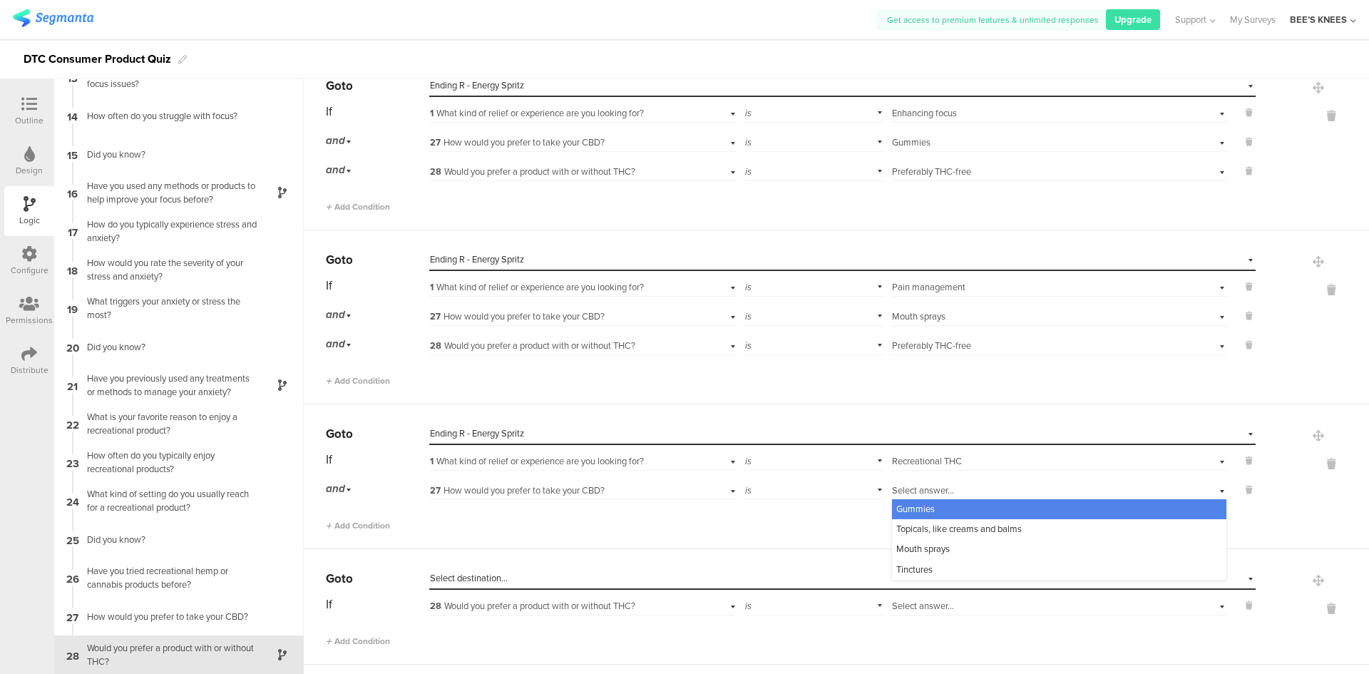
click at [944, 512] on div "Gummies" at bounding box center [1059, 509] width 334 height 20
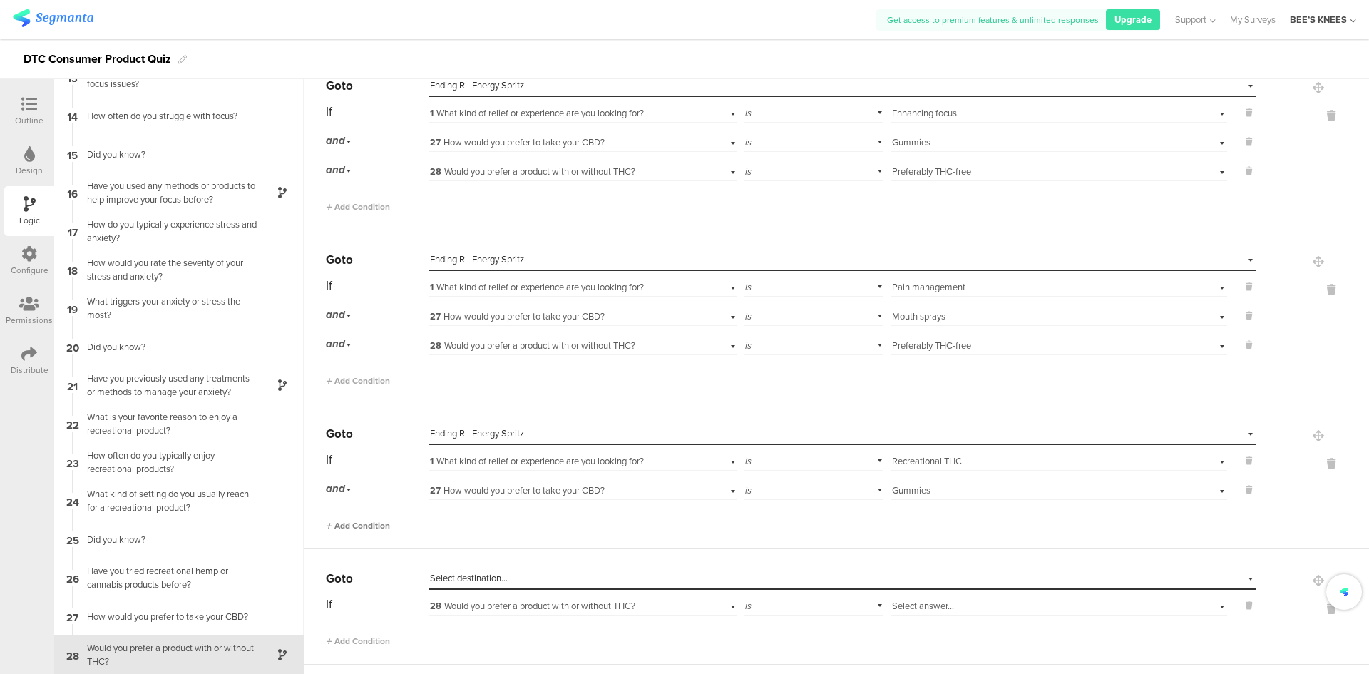
click at [353, 530] on span "Add Condition" at bounding box center [358, 525] width 64 height 13
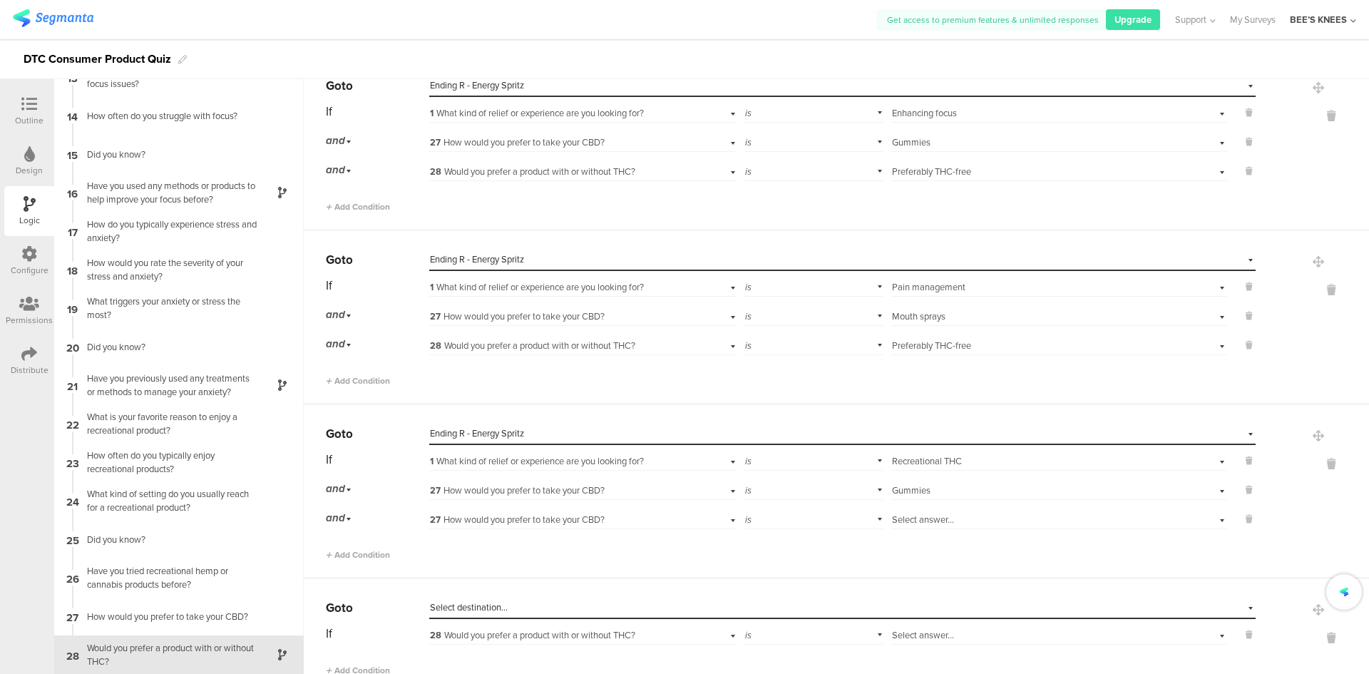
click at [517, 523] on span "27 How would you prefer to take your CBD?" at bounding box center [517, 520] width 175 height 14
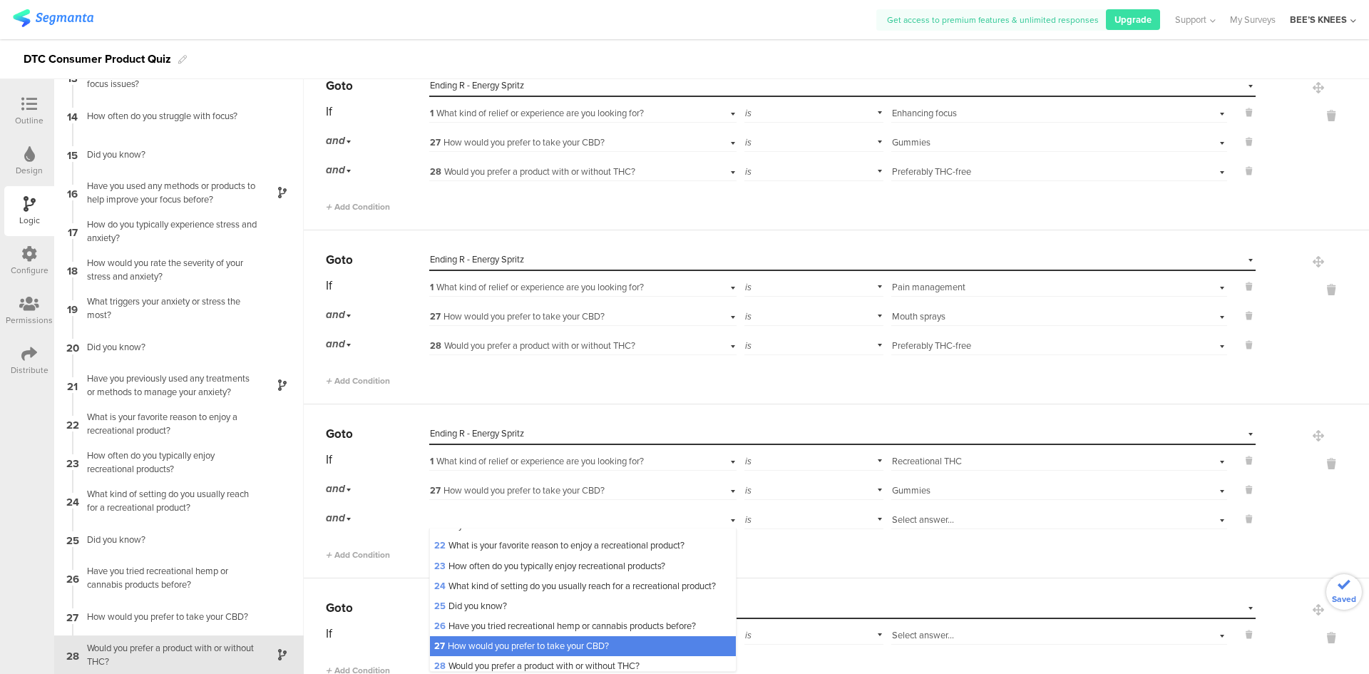
scroll to position [521, 0]
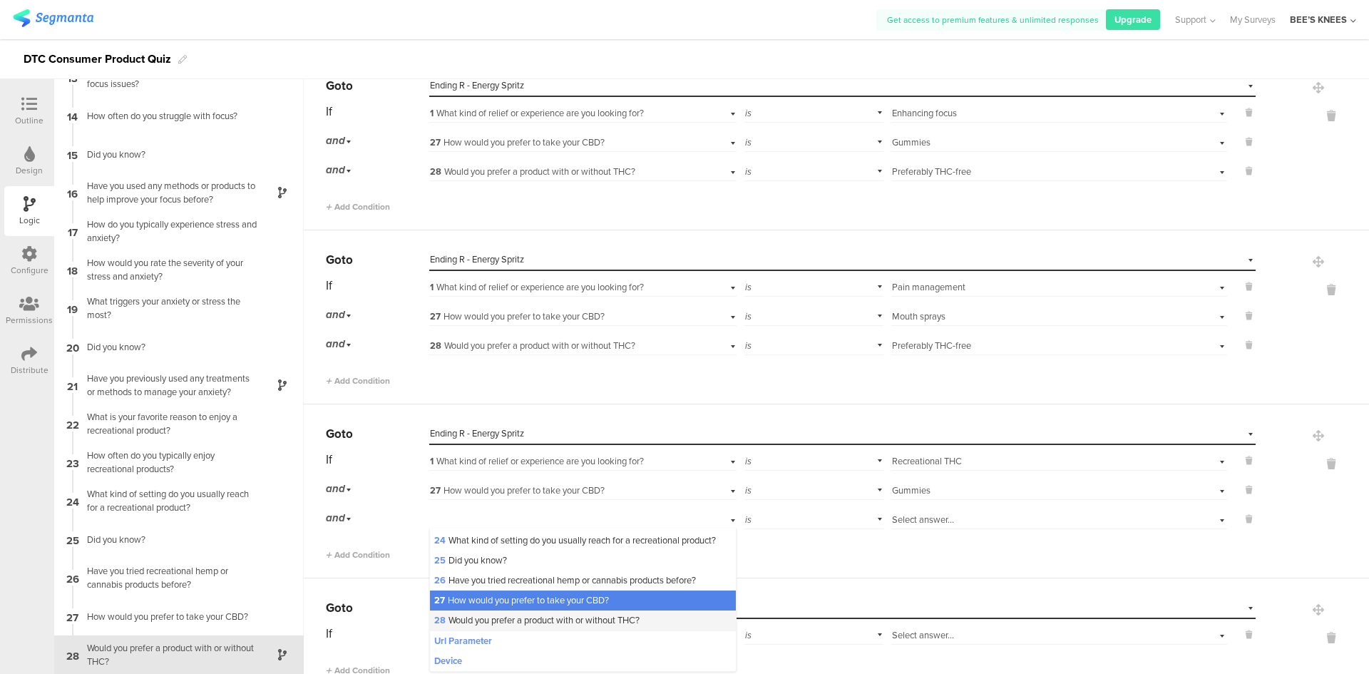
click at [580, 617] on span "28 Would you prefer a product with or without THC?" at bounding box center [536, 620] width 205 height 14
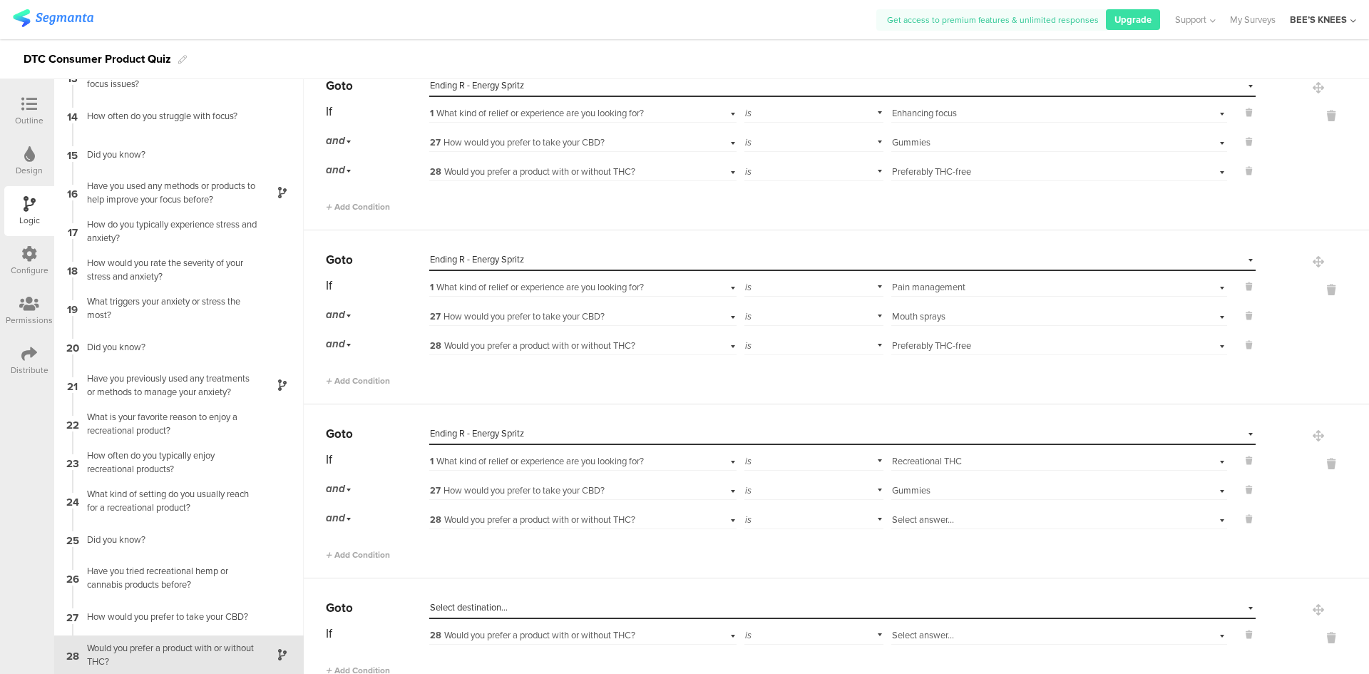
click at [1010, 515] on div "Select answer..." at bounding box center [1034, 519] width 285 height 13
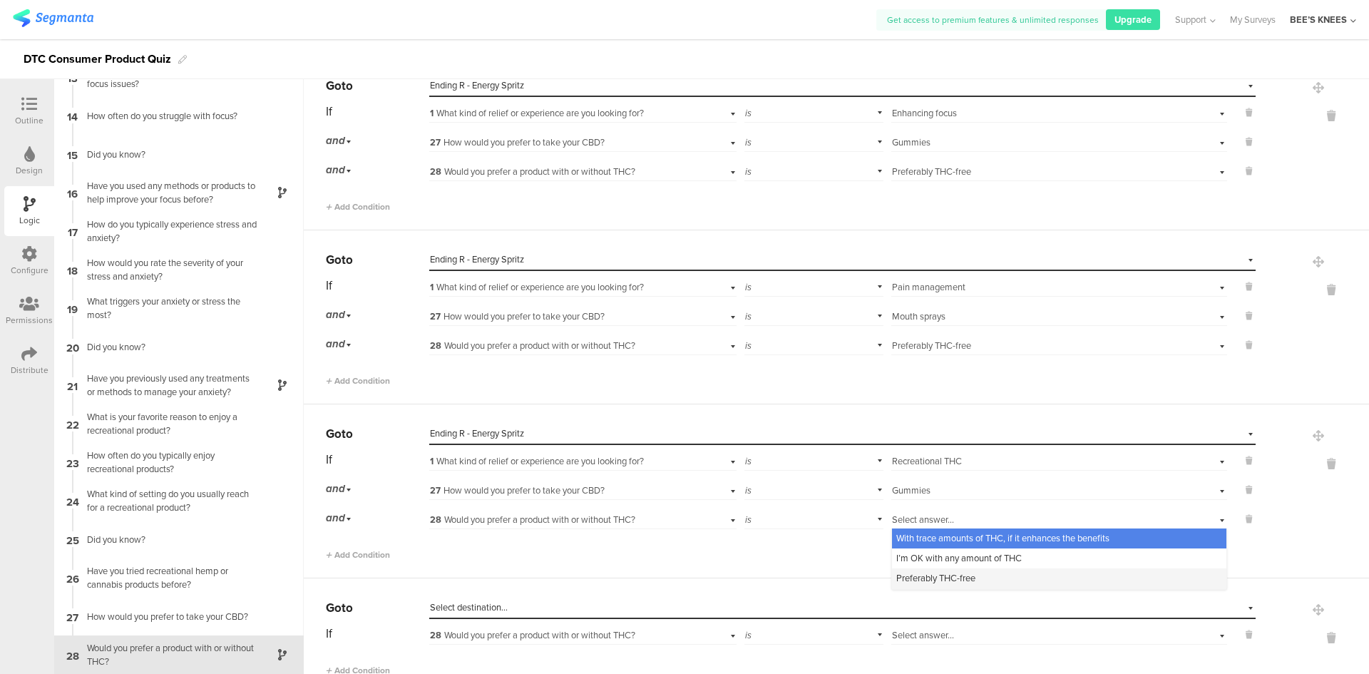
click at [971, 578] on div "Preferably THC-free" at bounding box center [1059, 578] width 334 height 20
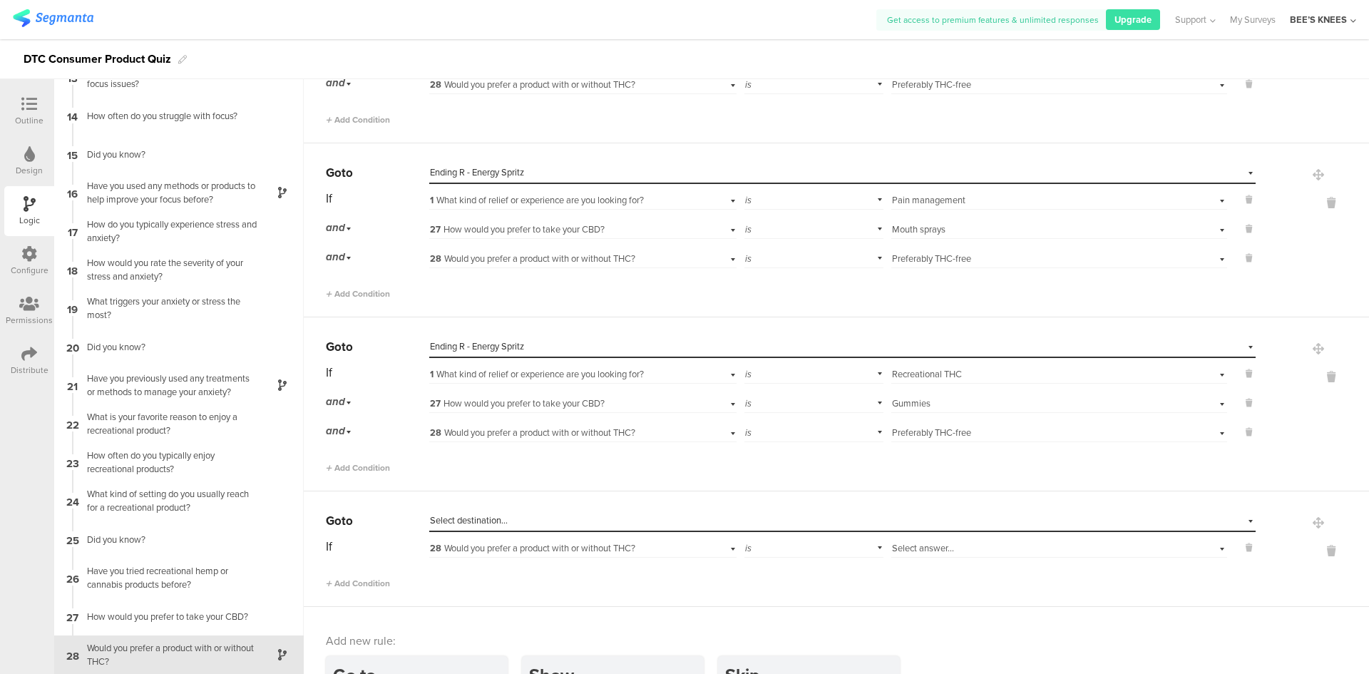
scroll to position [1298, 0]
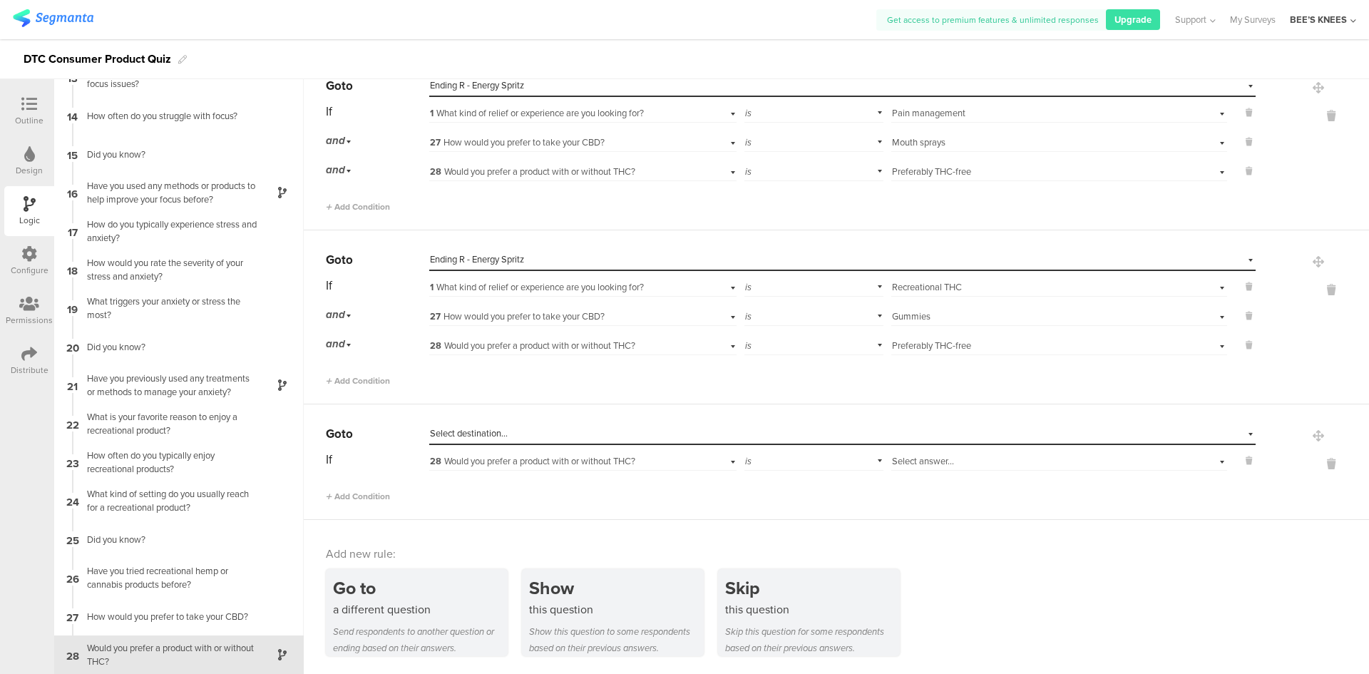
click at [491, 438] on span "Select destination..." at bounding box center [469, 433] width 78 height 14
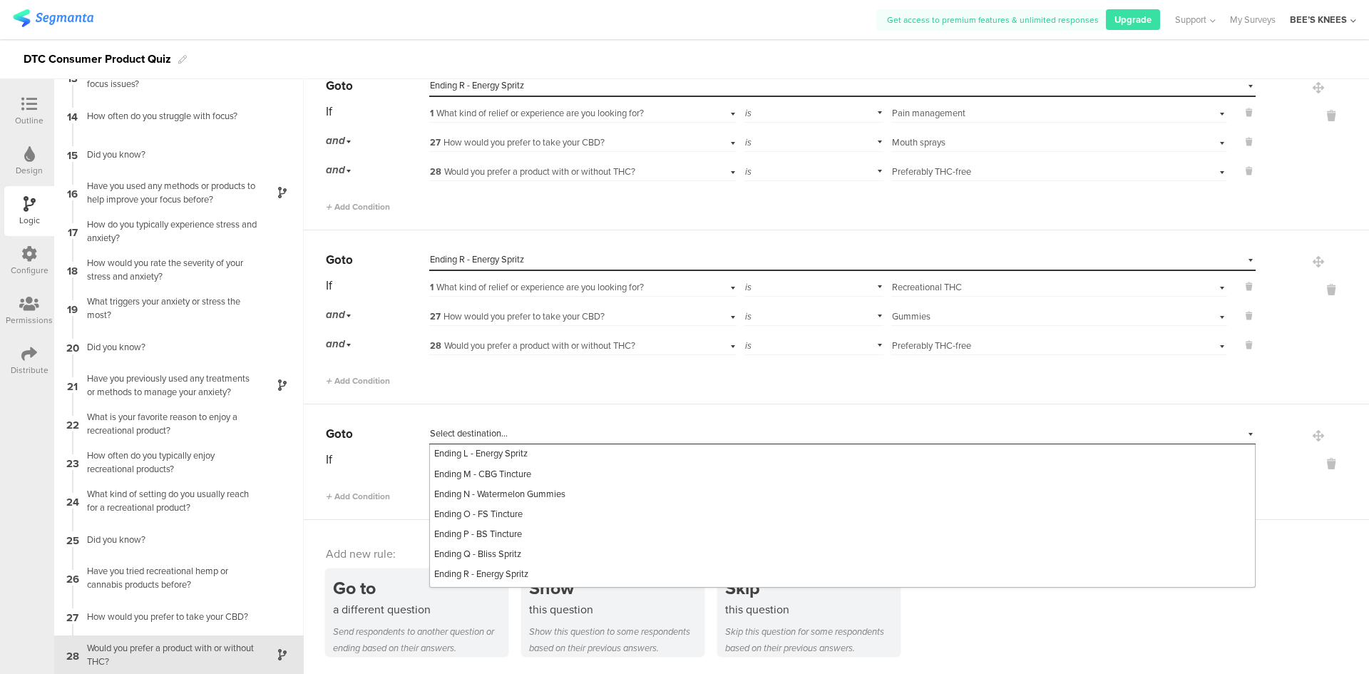
scroll to position [842, 0]
click at [536, 541] on div "Ending R - Energy Spritz" at bounding box center [842, 536] width 825 height 20
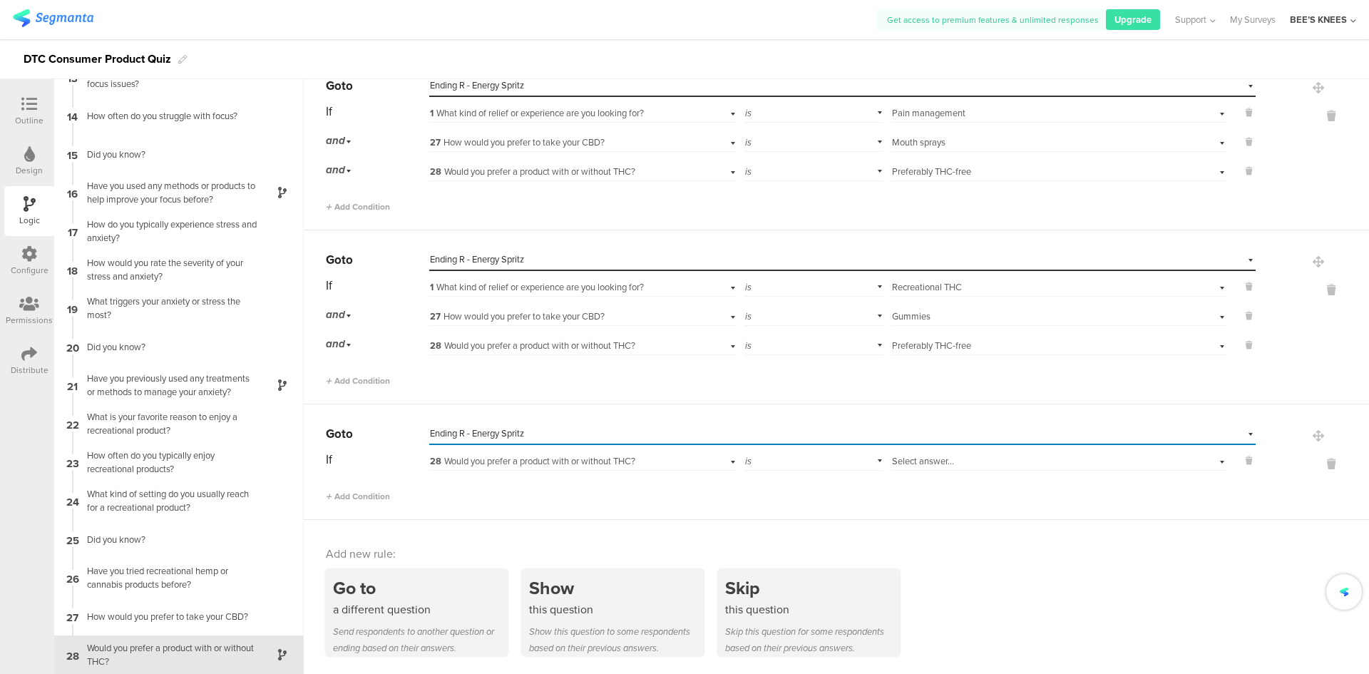
click at [610, 461] on span "28 Would you prefer a product with or without THC?" at bounding box center [532, 461] width 205 height 14
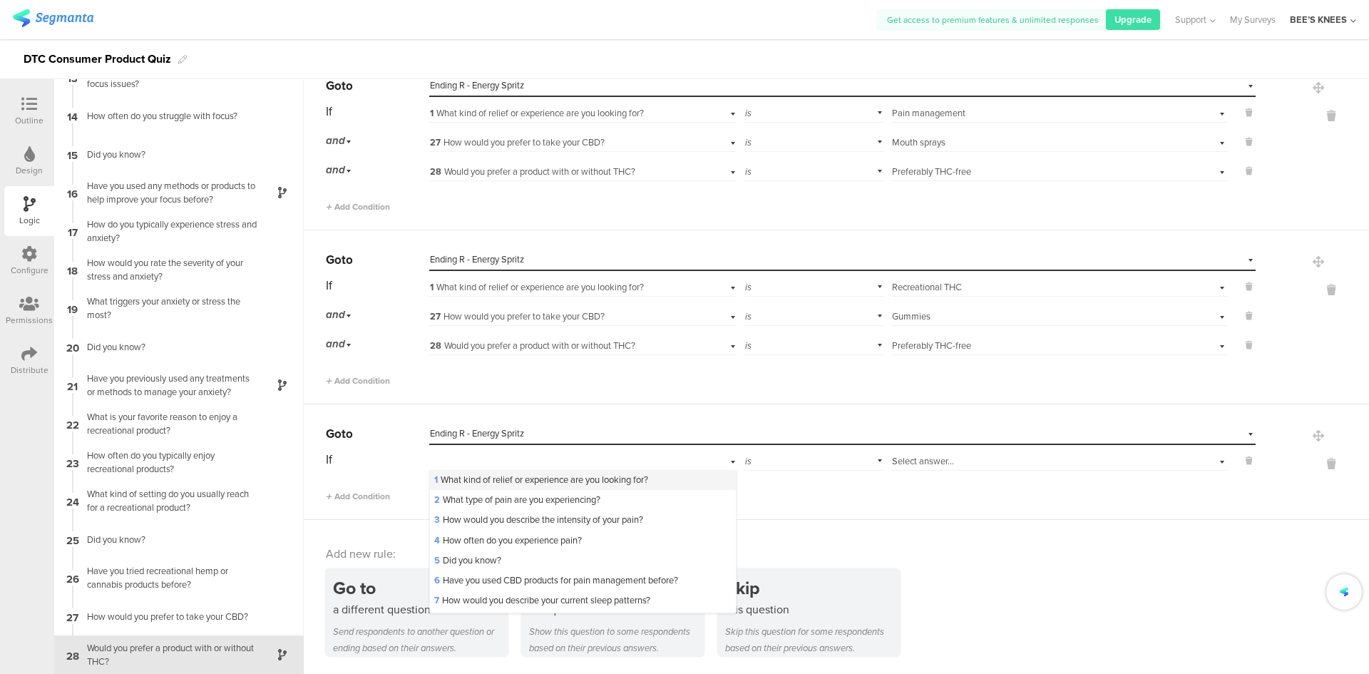
click at [606, 474] on span "1 What kind of relief or experience are you looking for?" at bounding box center [541, 480] width 214 height 14
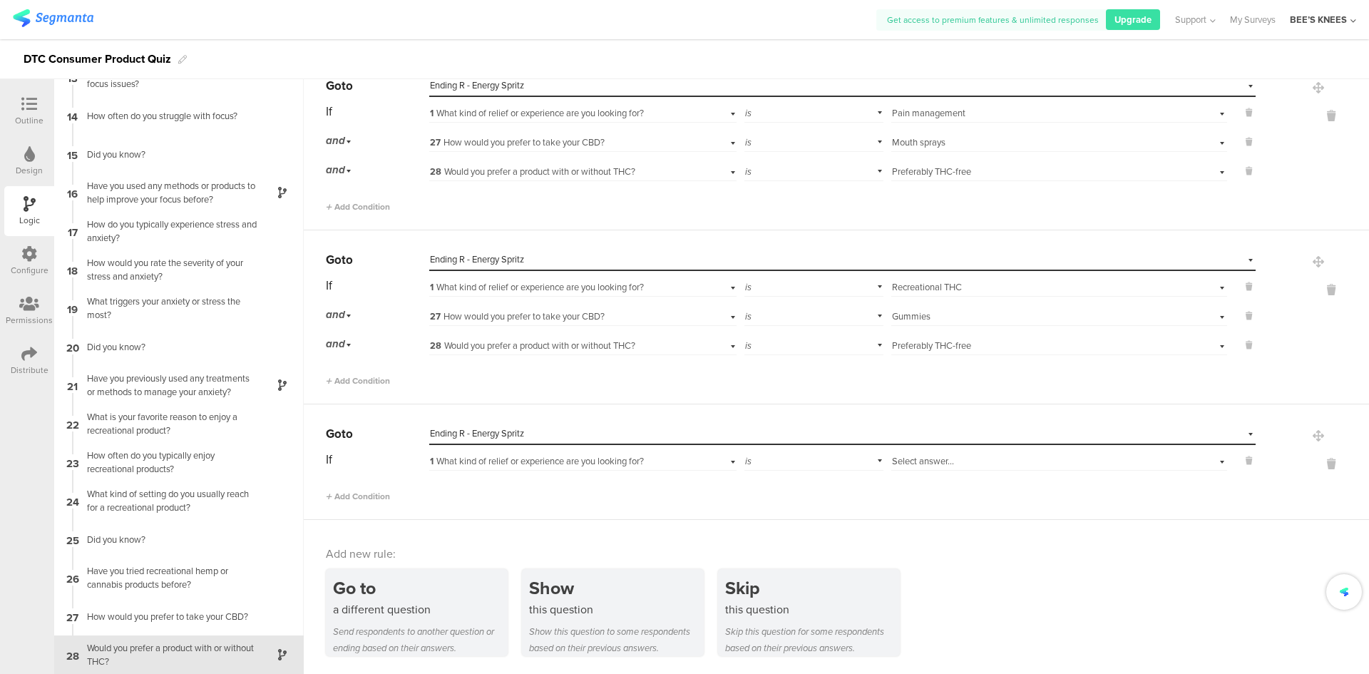
click at [919, 469] on div "Select answer..." at bounding box center [1059, 460] width 336 height 22
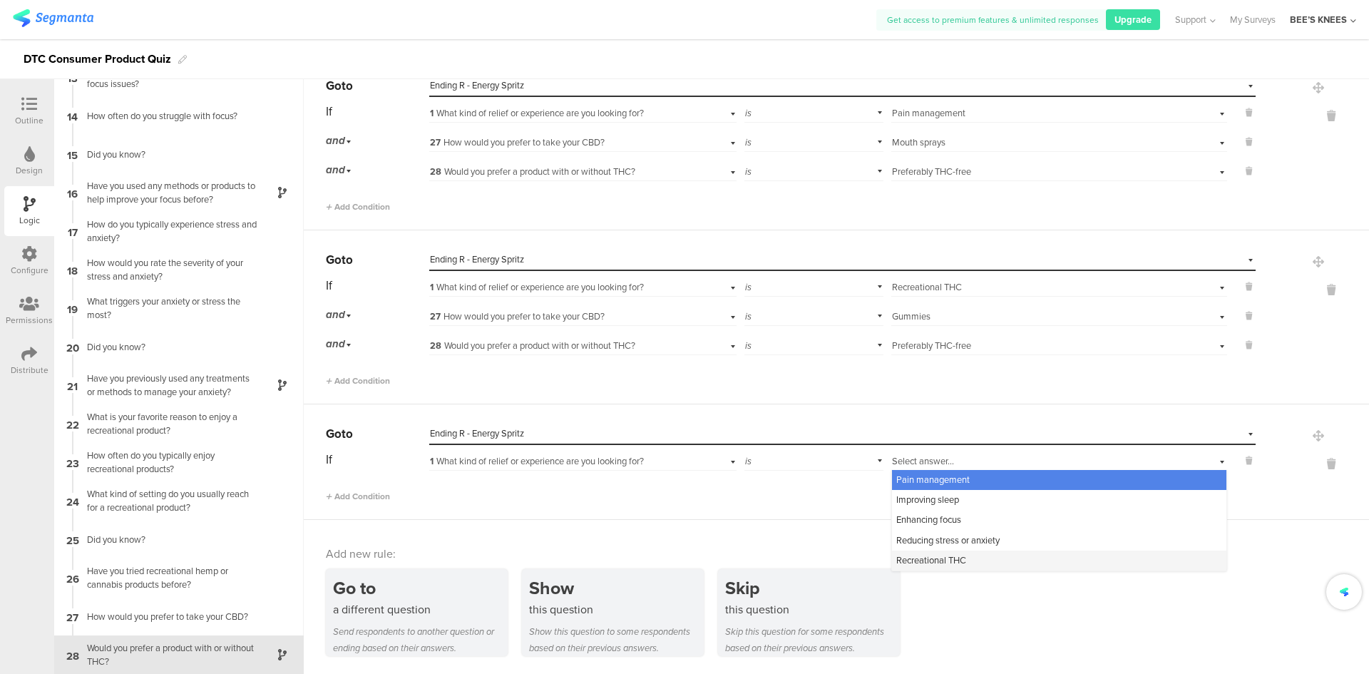
click at [920, 561] on span "Recreational THC" at bounding box center [931, 560] width 70 height 14
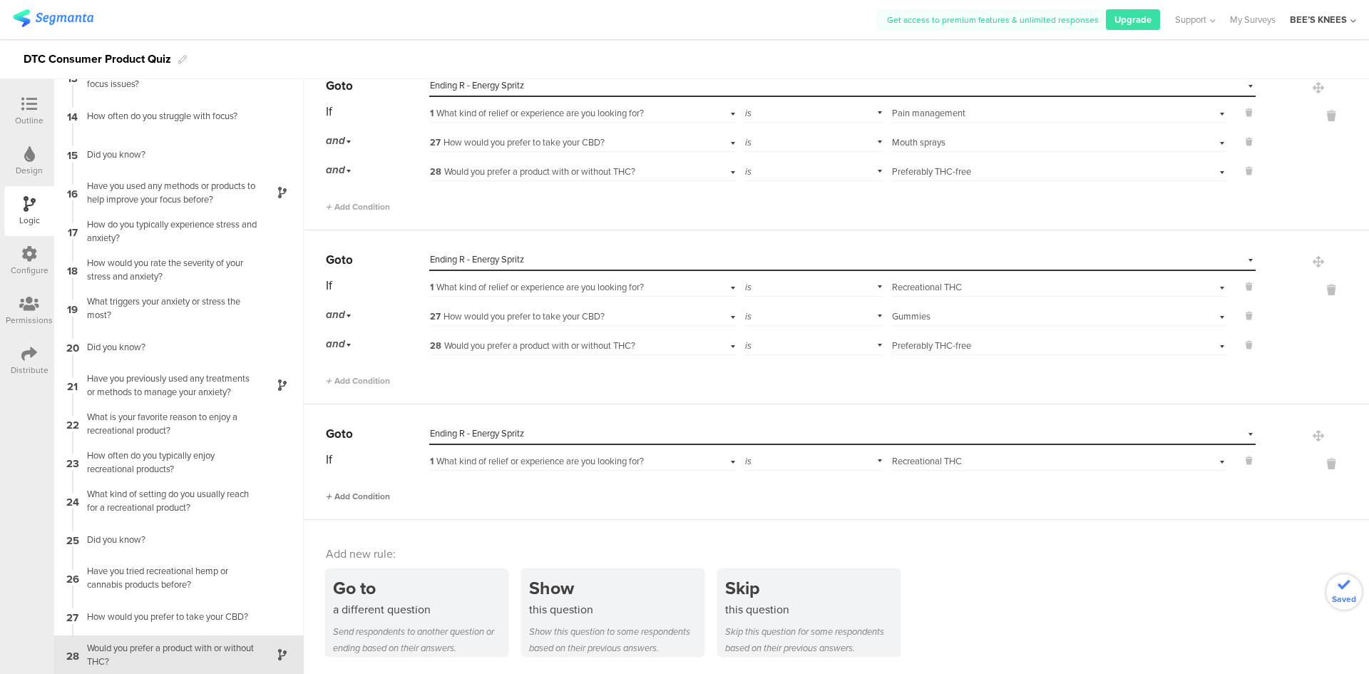
click at [379, 496] on span "Add Condition" at bounding box center [358, 496] width 64 height 13
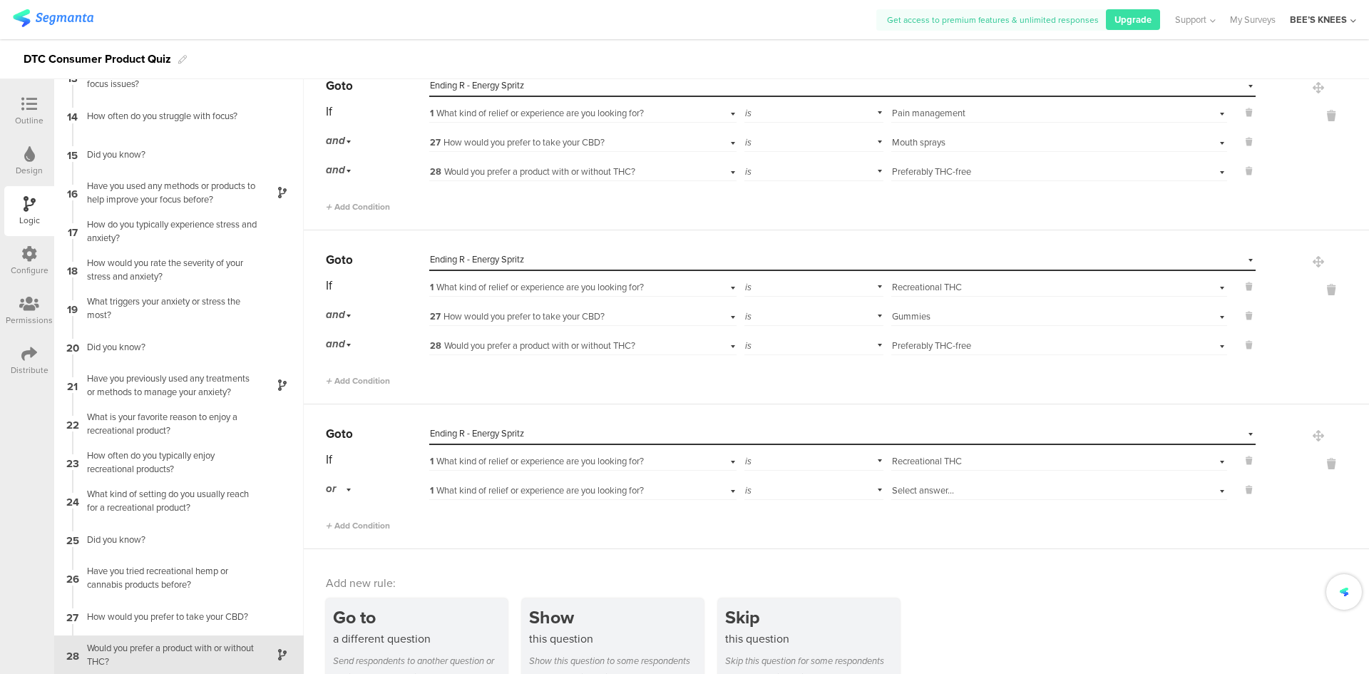
click at [498, 496] on span "1 What kind of relief or experience are you looking for?" at bounding box center [537, 490] width 214 height 14
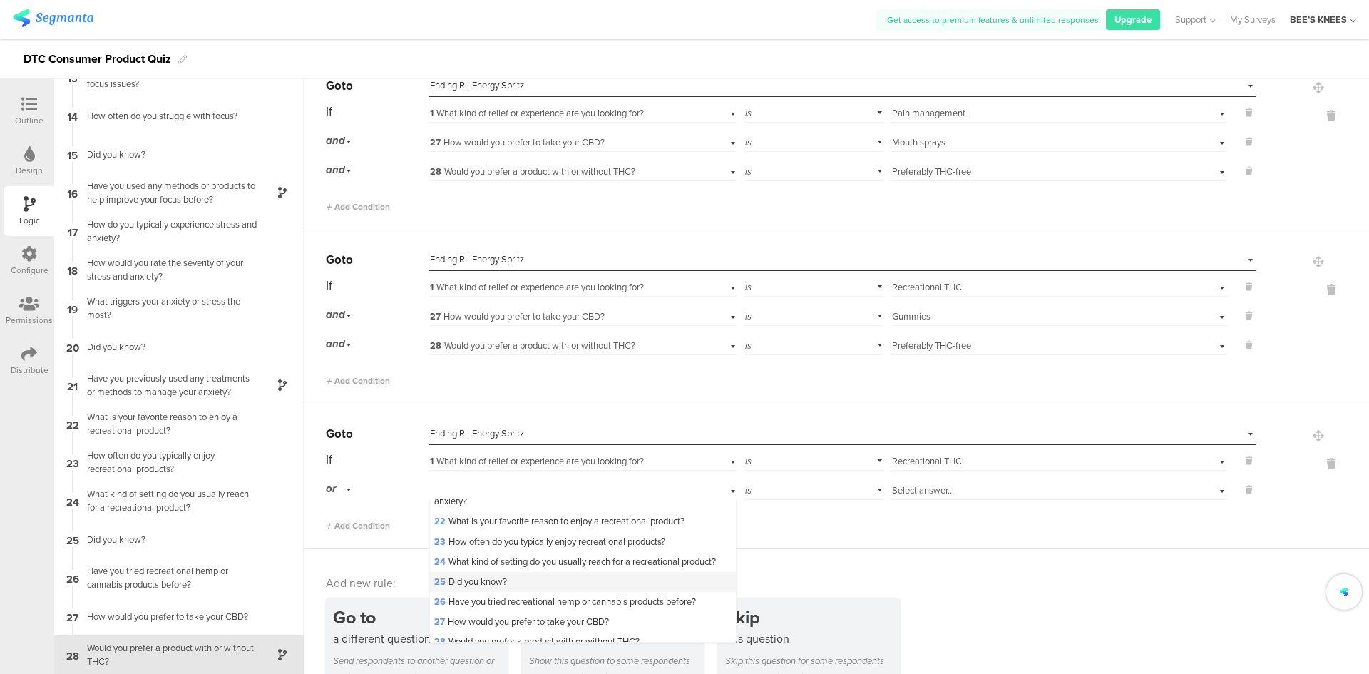
scroll to position [499, 0]
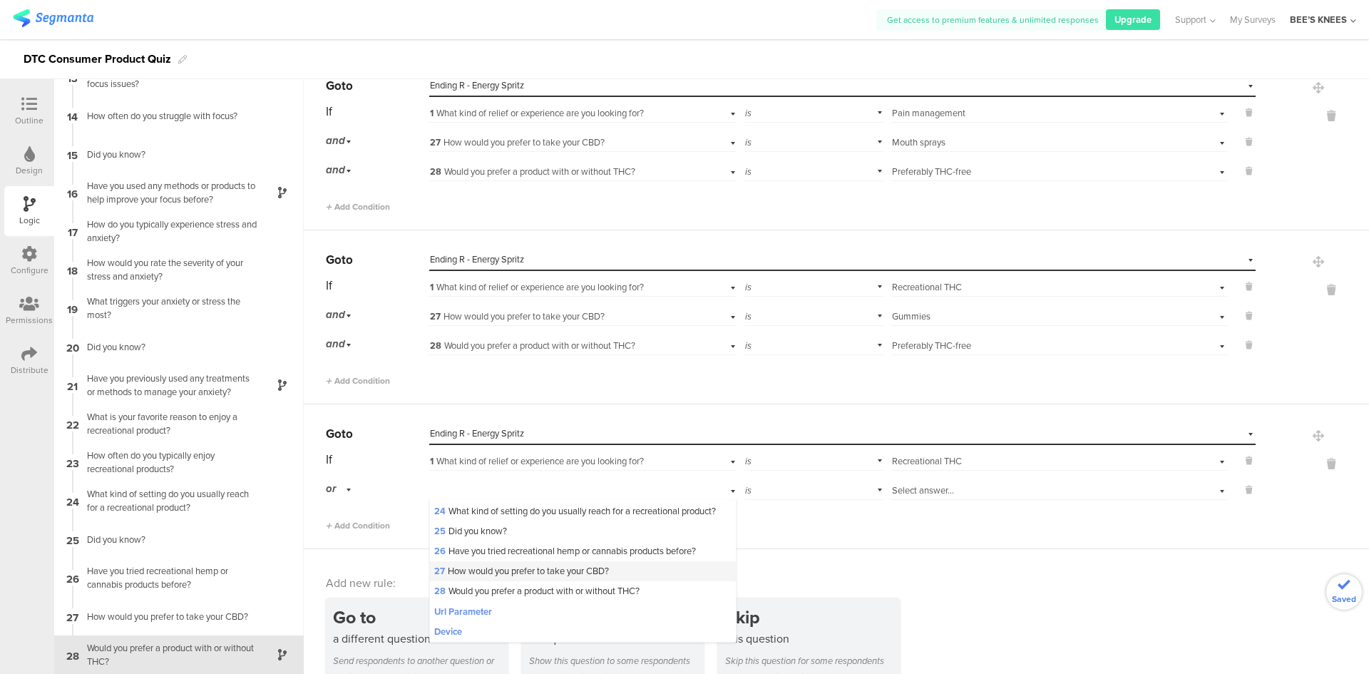
click at [534, 578] on span "27 How would you prefer to take your CBD?" at bounding box center [521, 571] width 175 height 14
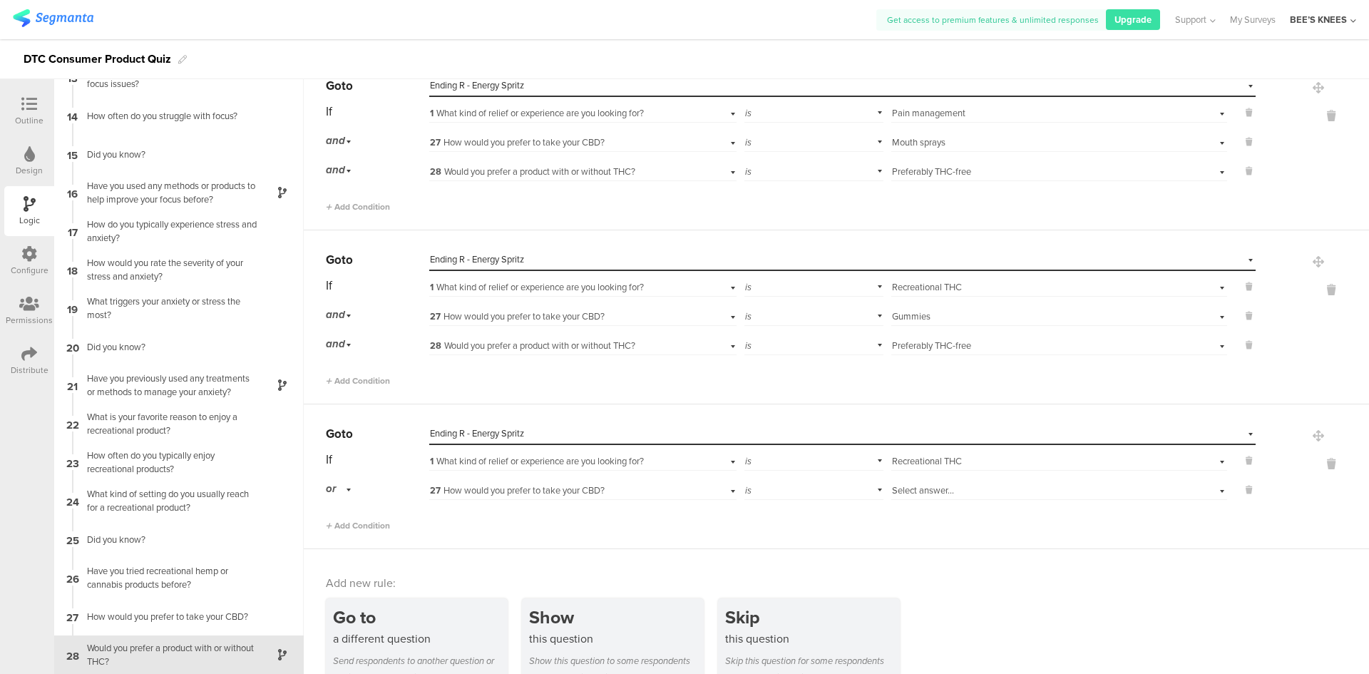
click at [347, 488] on div "or" at bounding box center [341, 489] width 30 height 22
click at [360, 531] on div "and" at bounding box center [377, 529] width 101 height 20
click at [949, 488] on div "Select answer..." at bounding box center [1034, 490] width 285 height 13
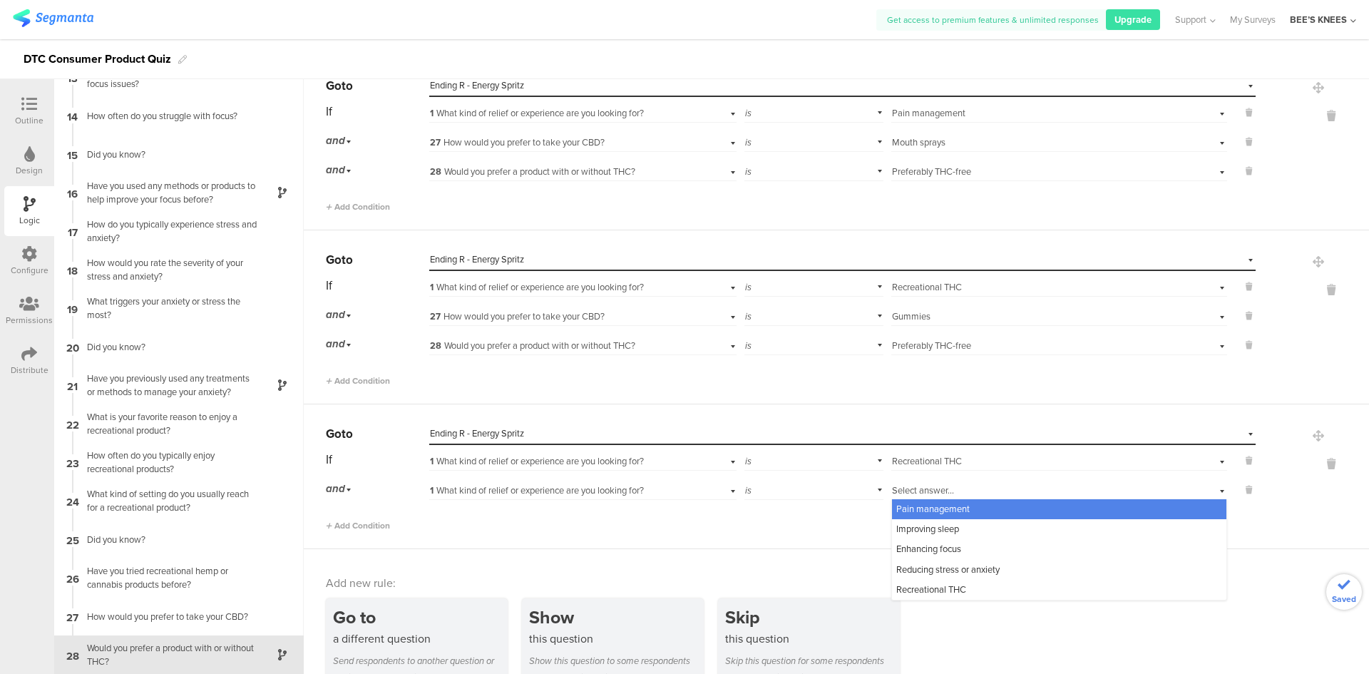
click at [944, 548] on span "Enhancing focus" at bounding box center [928, 549] width 65 height 14
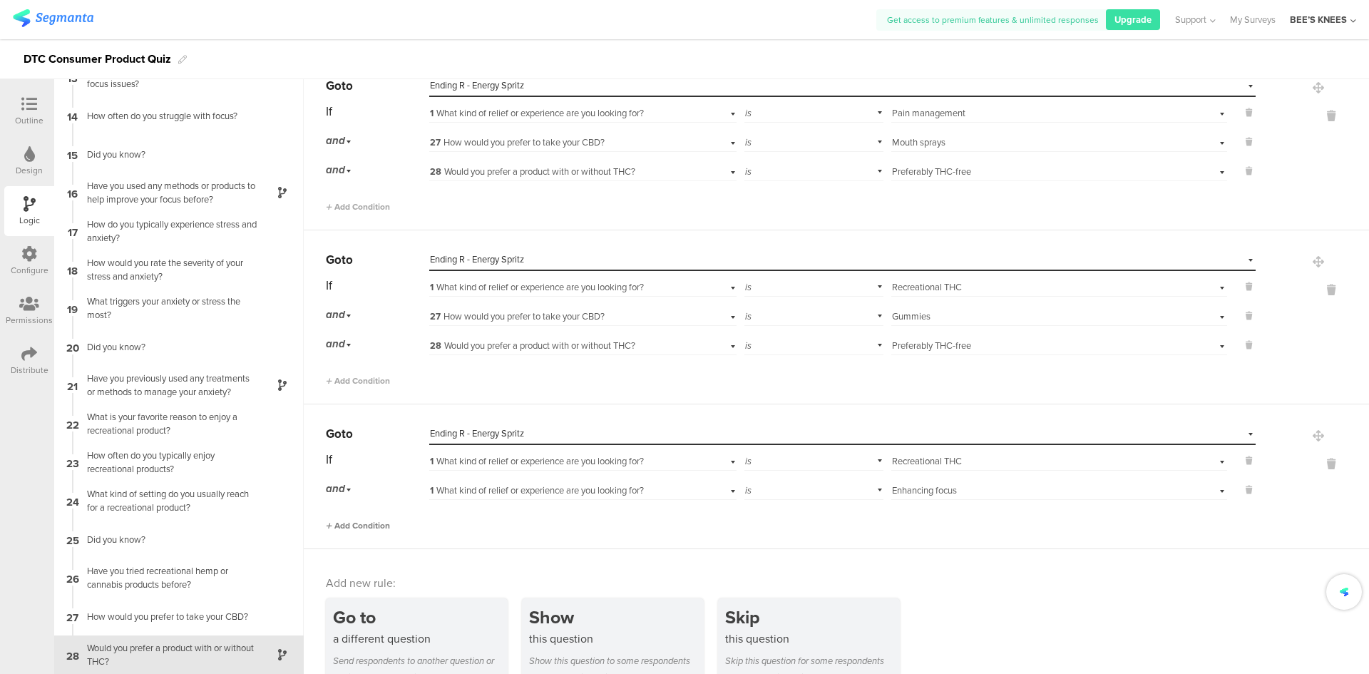
click at [357, 530] on span "Add Condition" at bounding box center [358, 525] width 64 height 13
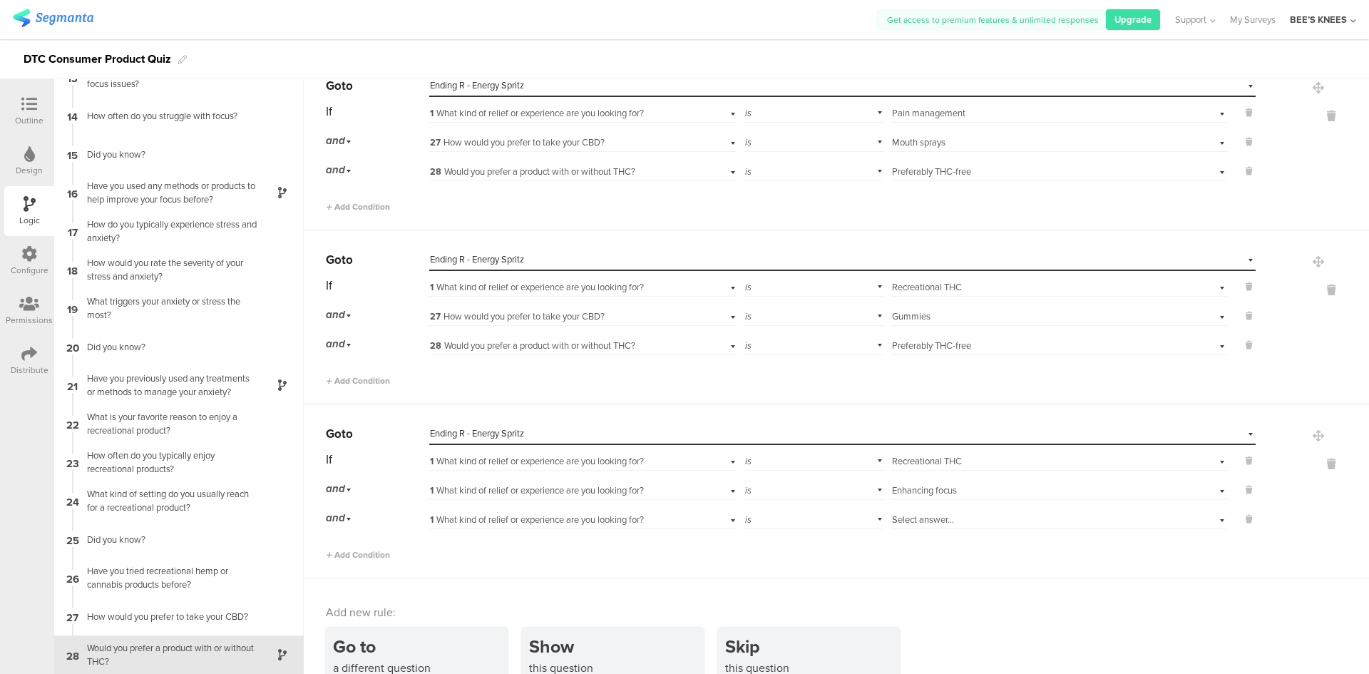
click at [642, 491] on span "1 What kind of relief or experience are you looking for?" at bounding box center [537, 490] width 214 height 14
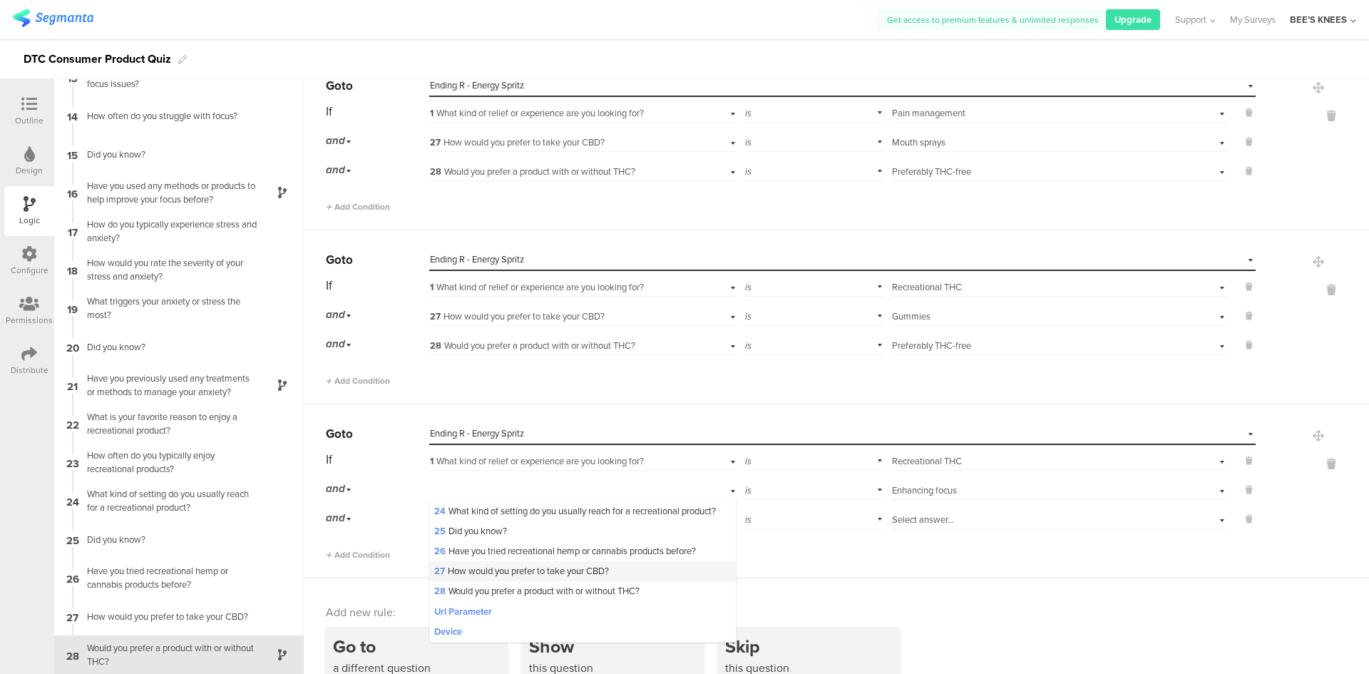
scroll to position [521, 0]
click at [628, 575] on div "27 How would you prefer to take your CBD?" at bounding box center [582, 571] width 305 height 20
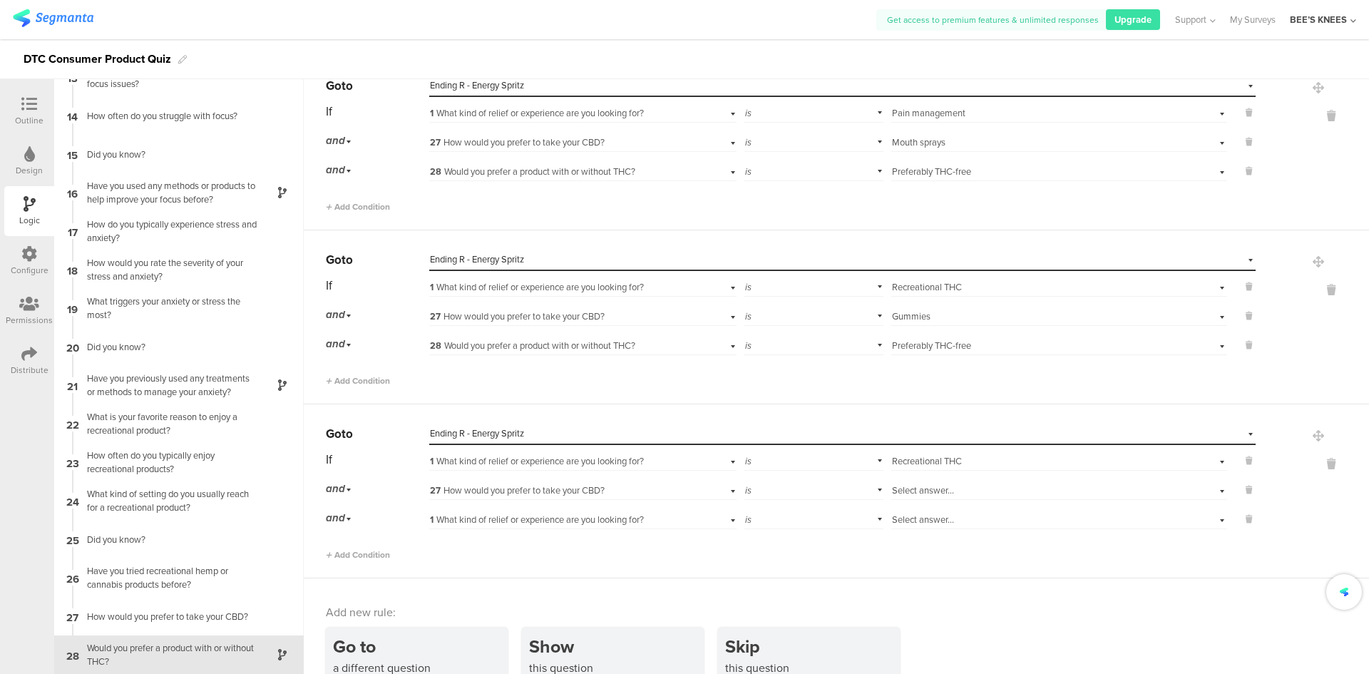
click at [982, 487] on div "Select answer..." at bounding box center [1034, 490] width 285 height 13
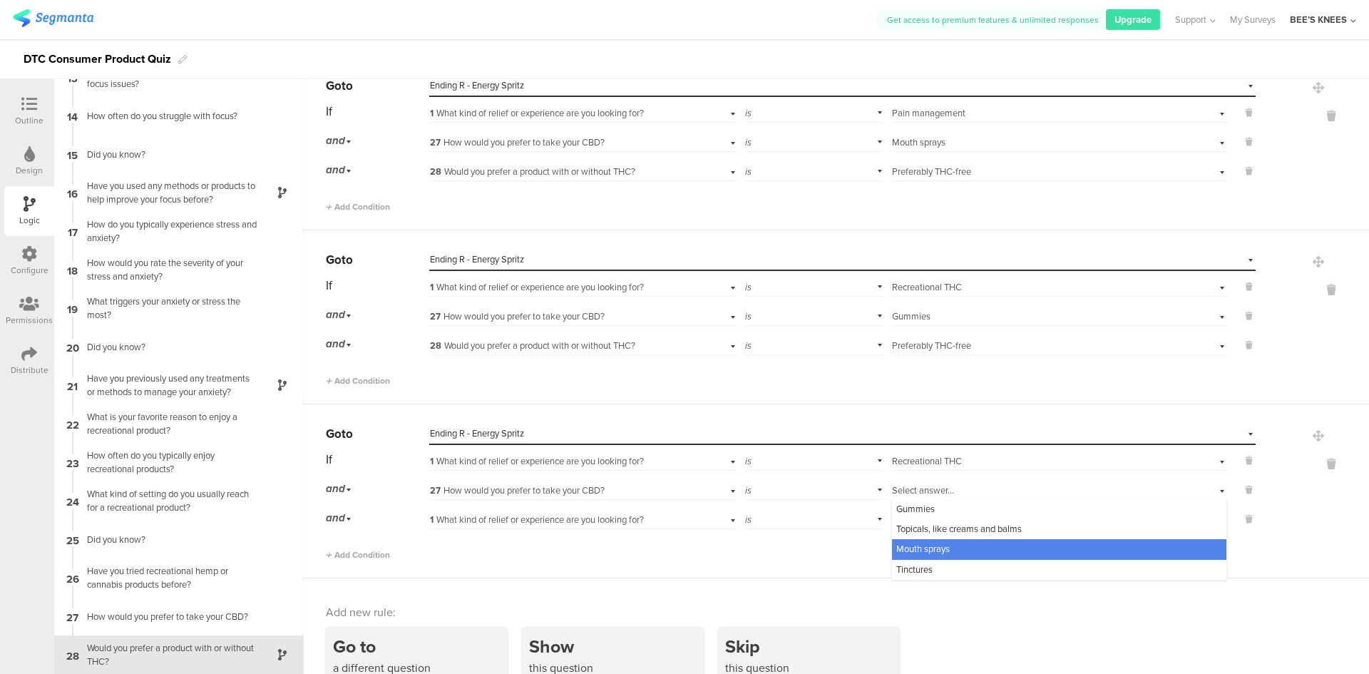
click at [930, 541] on div "Mouth sprays" at bounding box center [1059, 549] width 334 height 20
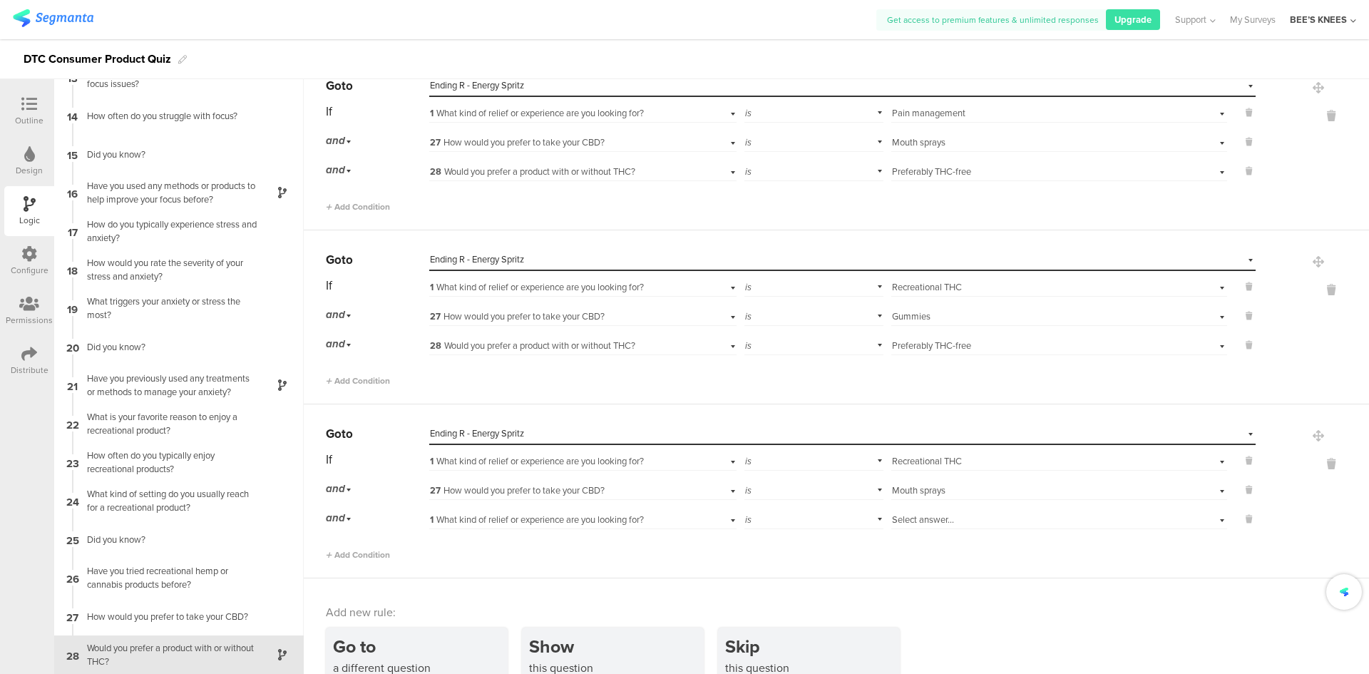
click at [484, 521] on span "1 What kind of relief or experience are you looking for?" at bounding box center [537, 520] width 214 height 14
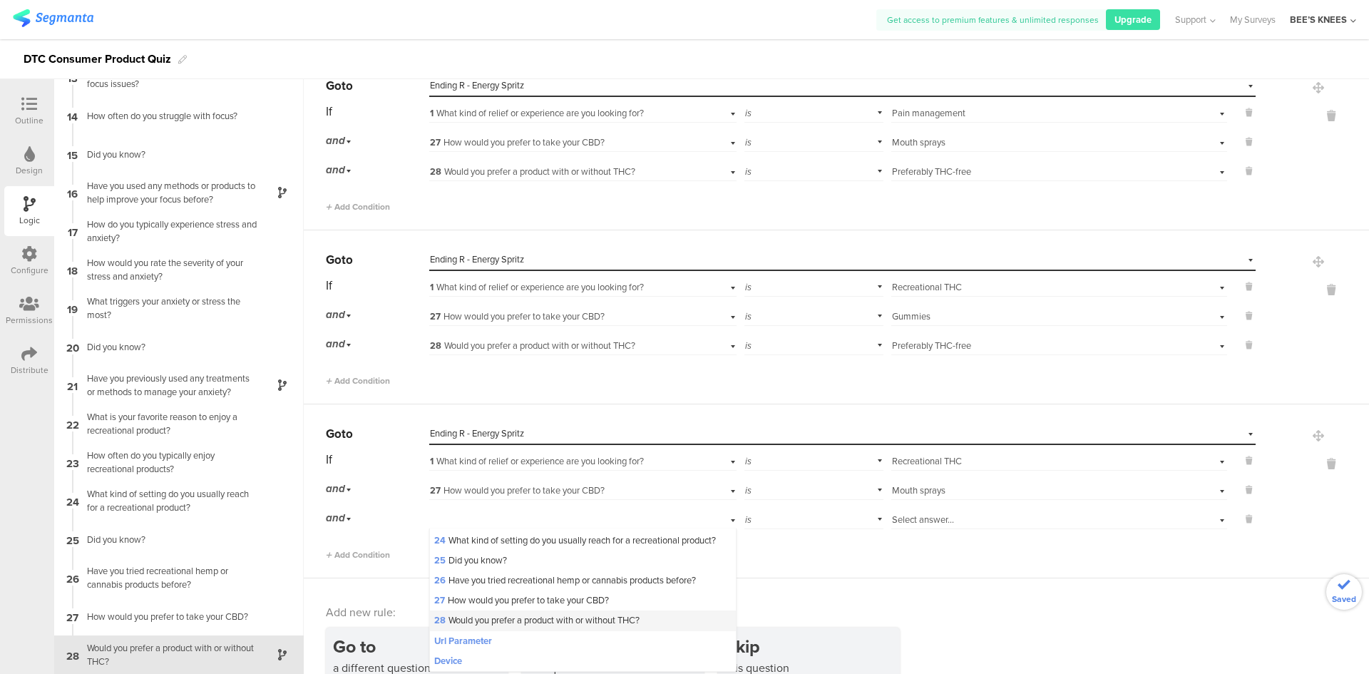
click at [555, 623] on span "28 Would you prefer a product with or without THC?" at bounding box center [536, 620] width 205 height 14
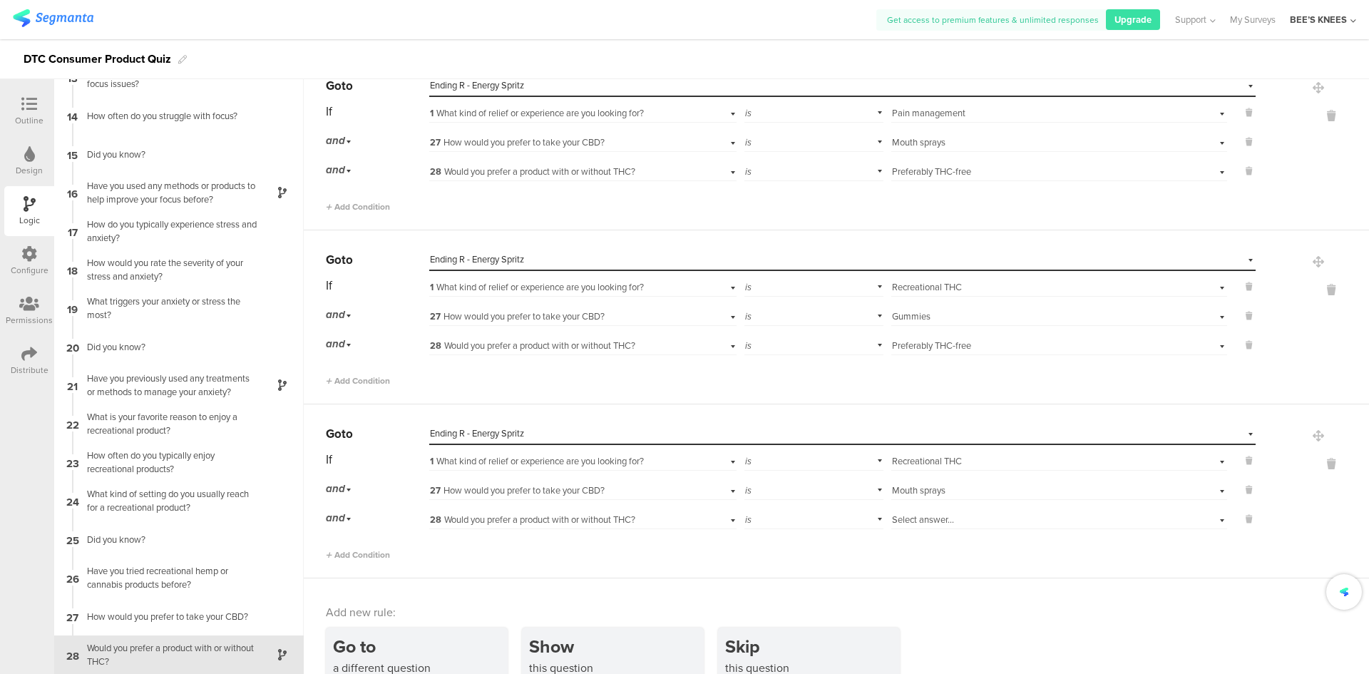
click at [936, 507] on div "Select answer..." at bounding box center [1059, 518] width 336 height 22
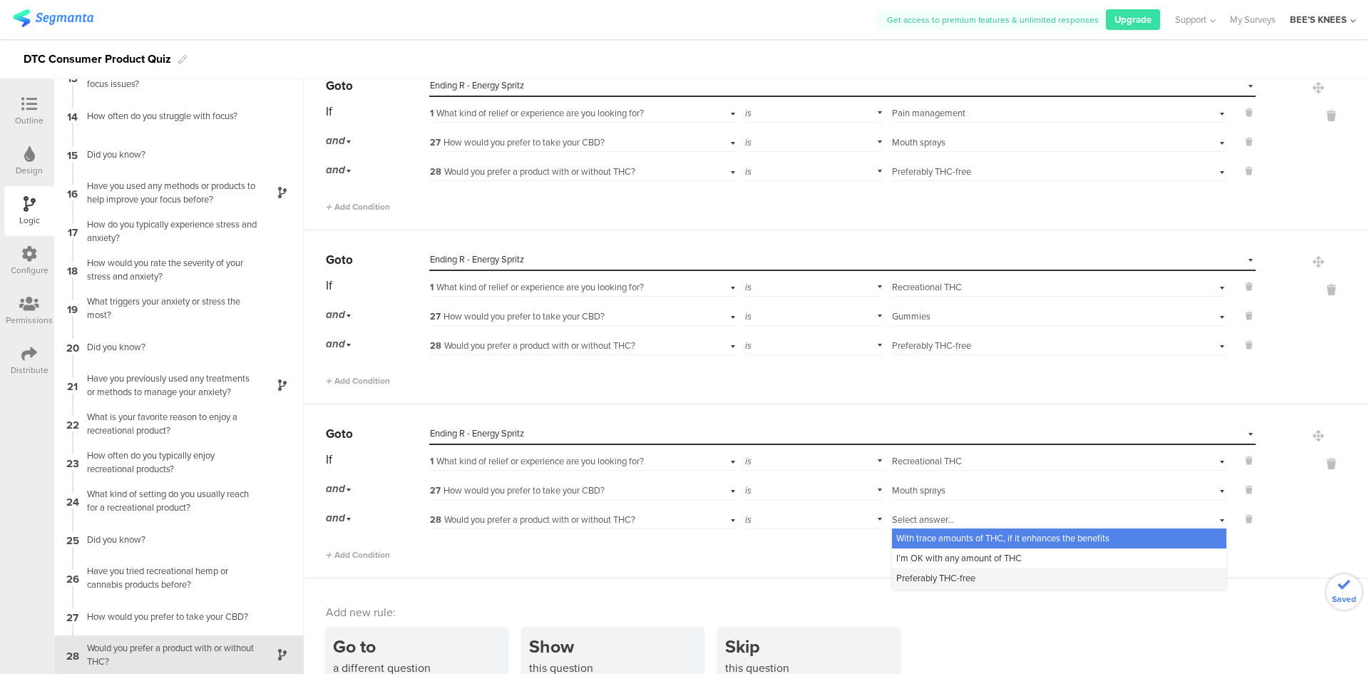
click at [952, 575] on span "Preferably THC-free" at bounding box center [935, 578] width 79 height 14
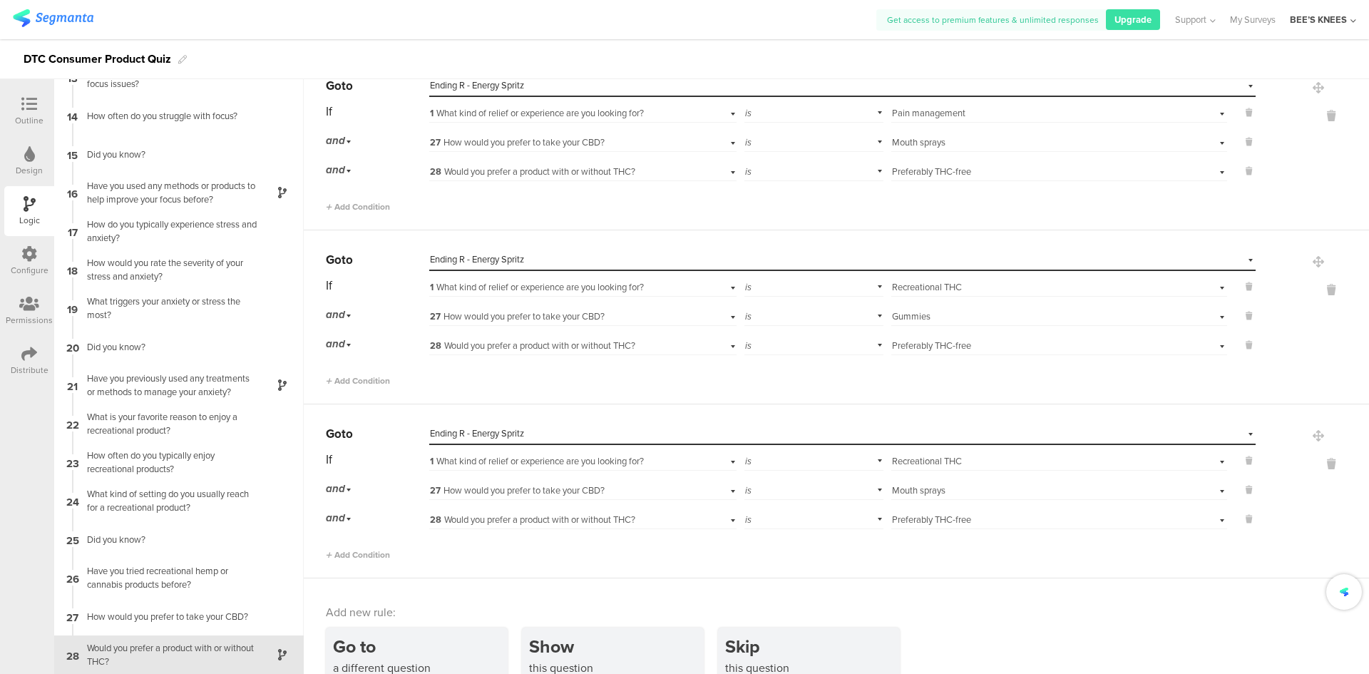
click at [989, 605] on div "Add new rule:" at bounding box center [837, 612] width 1023 height 16
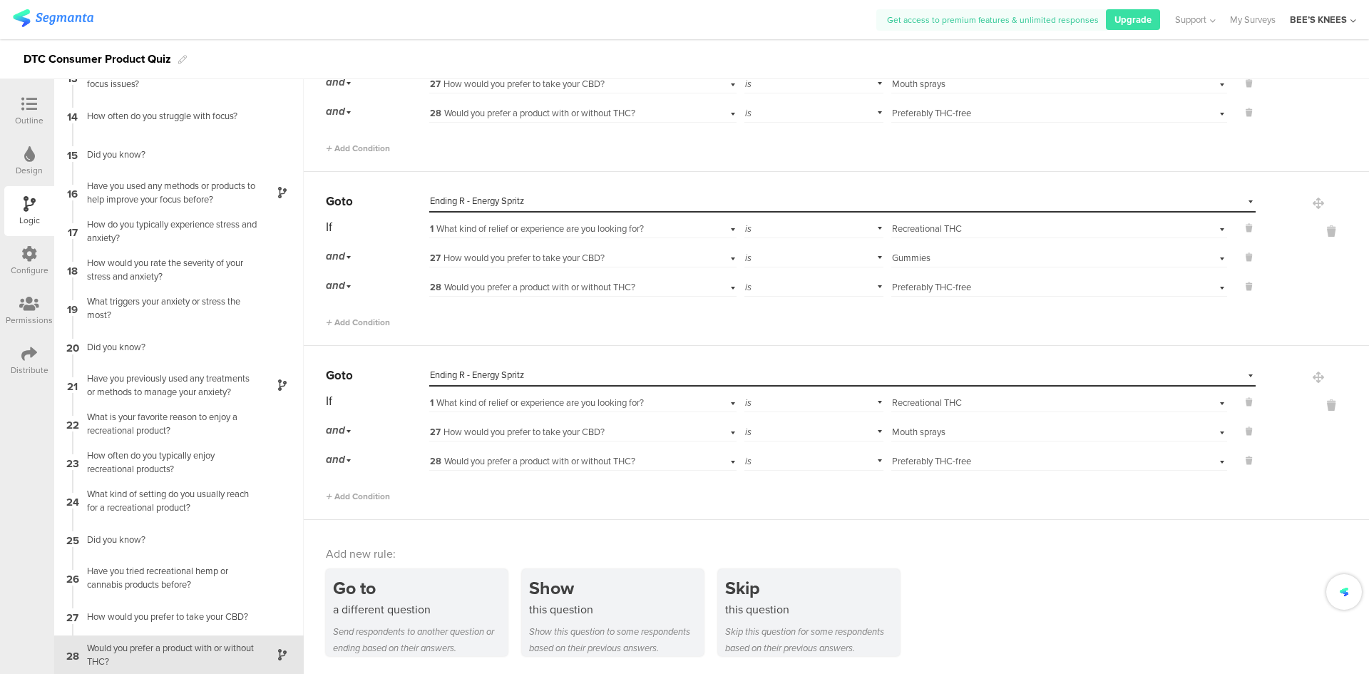
drag, startPoint x: 394, startPoint y: 635, endPoint x: 409, endPoint y: 637, distance: 15.0
click at [395, 635] on div "Send respondents to another question or ending based on their answers." at bounding box center [420, 639] width 175 height 33
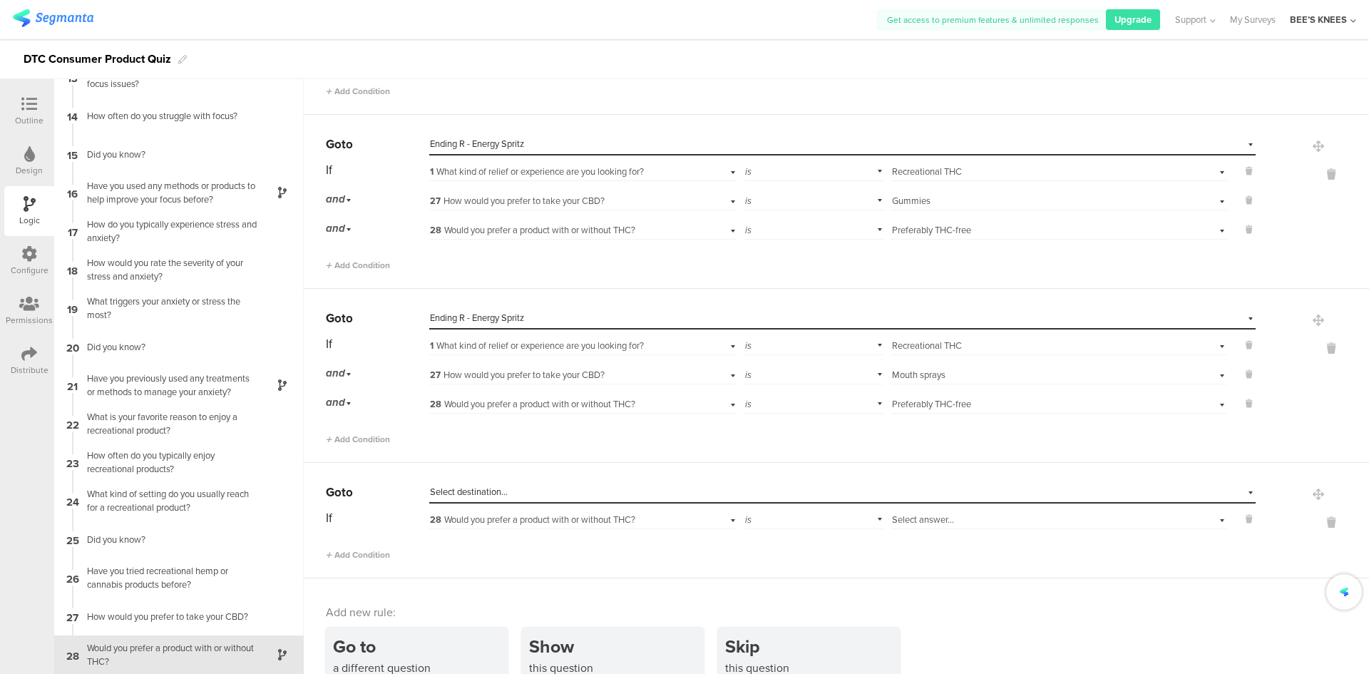
scroll to position [1472, 0]
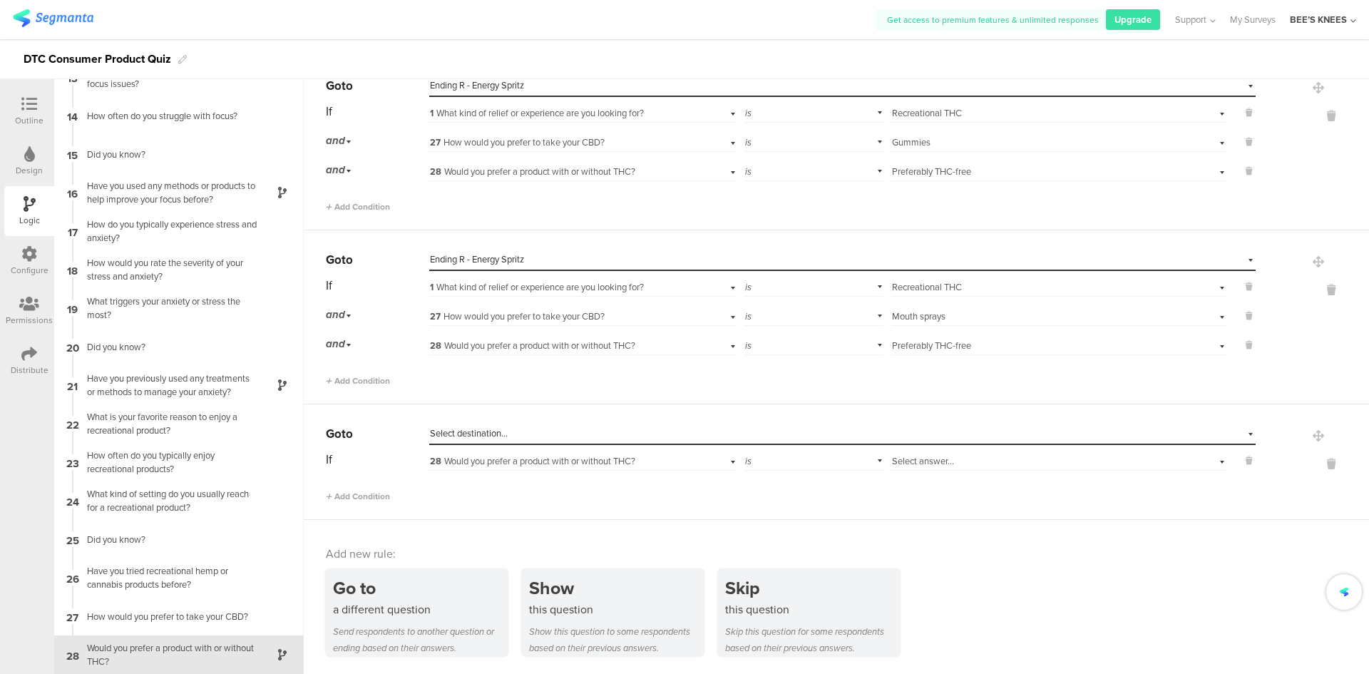
click at [542, 437] on div "Select destination..." at bounding box center [777, 433] width 694 height 13
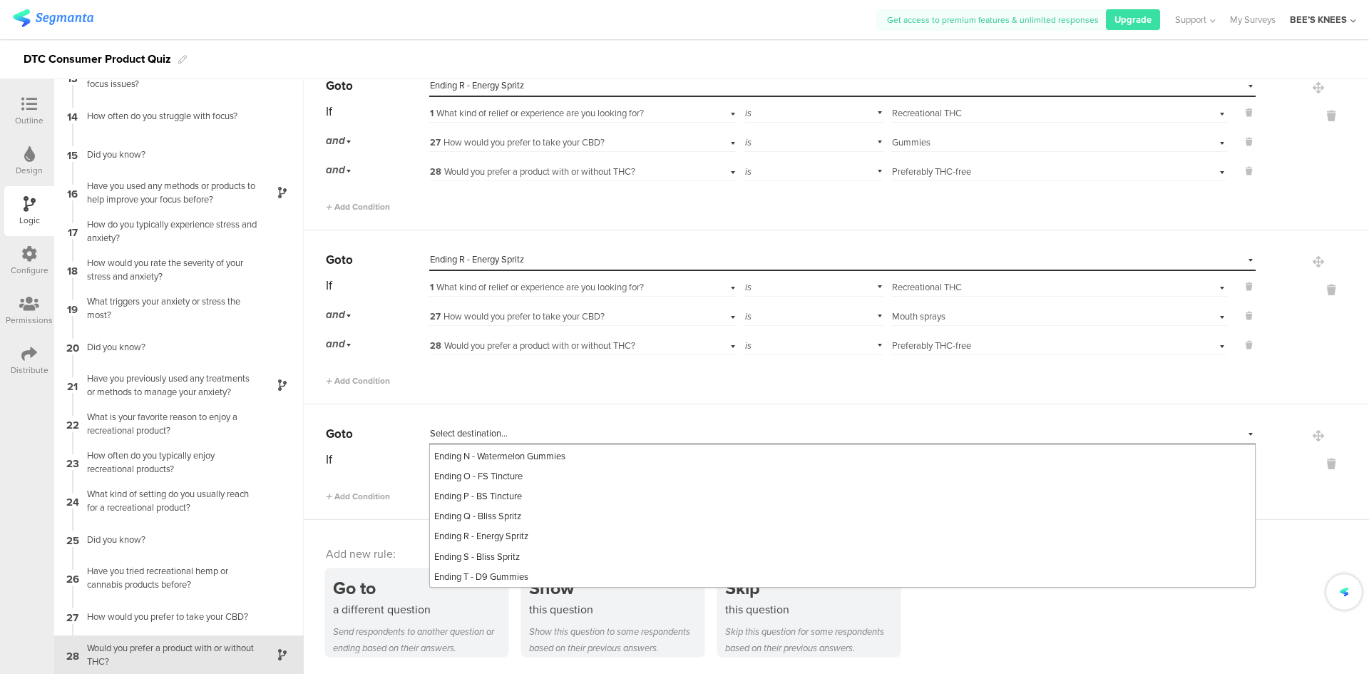
scroll to position [842, 0]
click at [549, 533] on div "Ending R - Energy Spritz" at bounding box center [842, 536] width 825 height 20
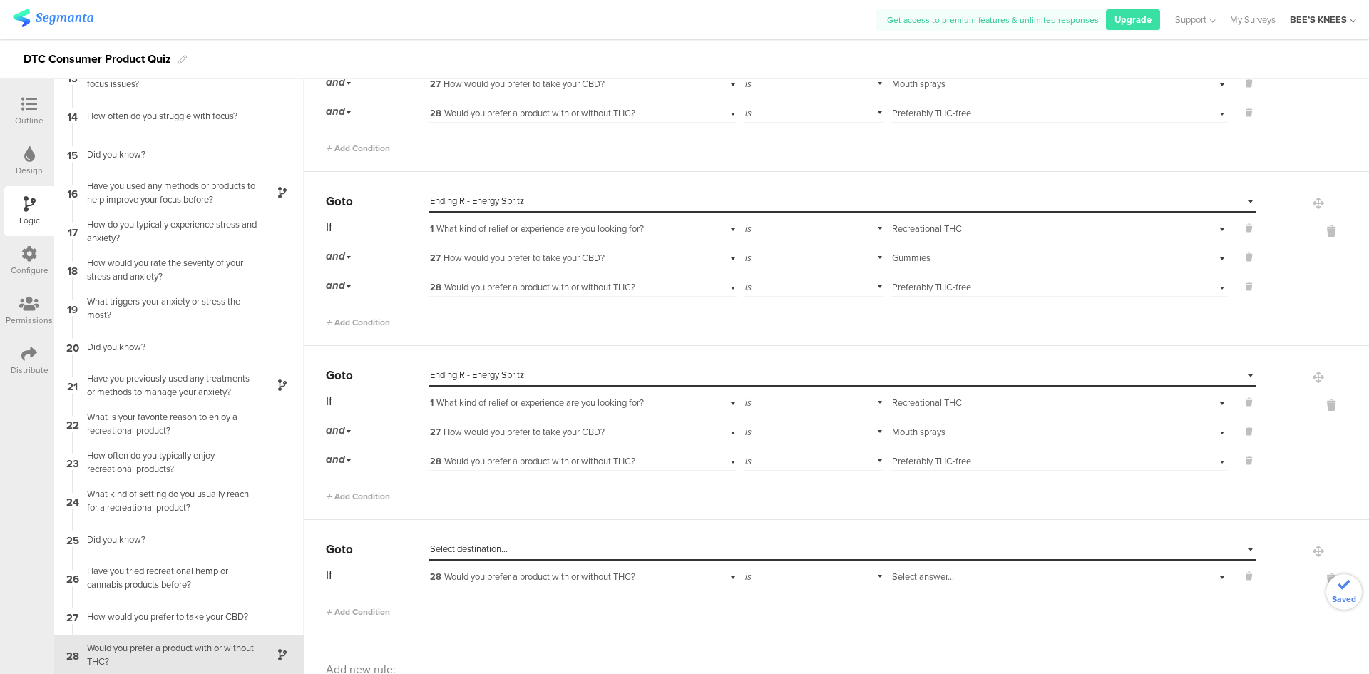
scroll to position [1472, 0]
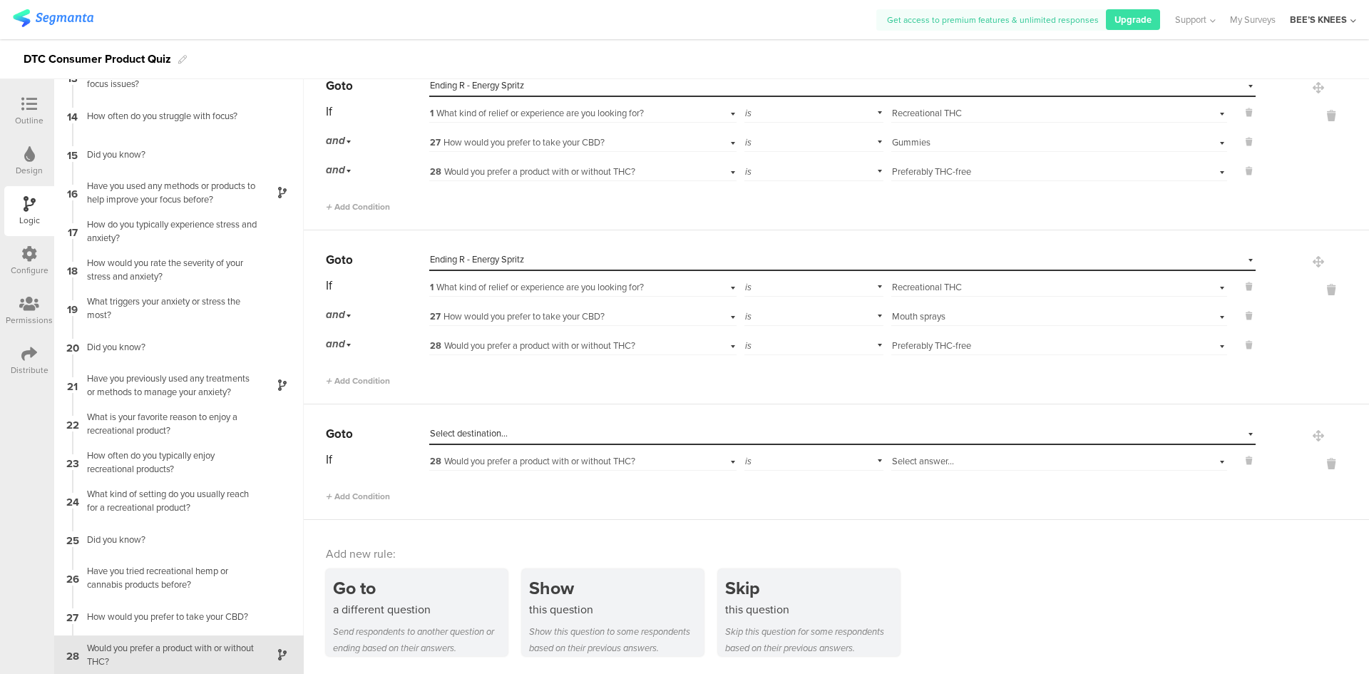
click at [478, 431] on span "Select destination..." at bounding box center [469, 433] width 78 height 14
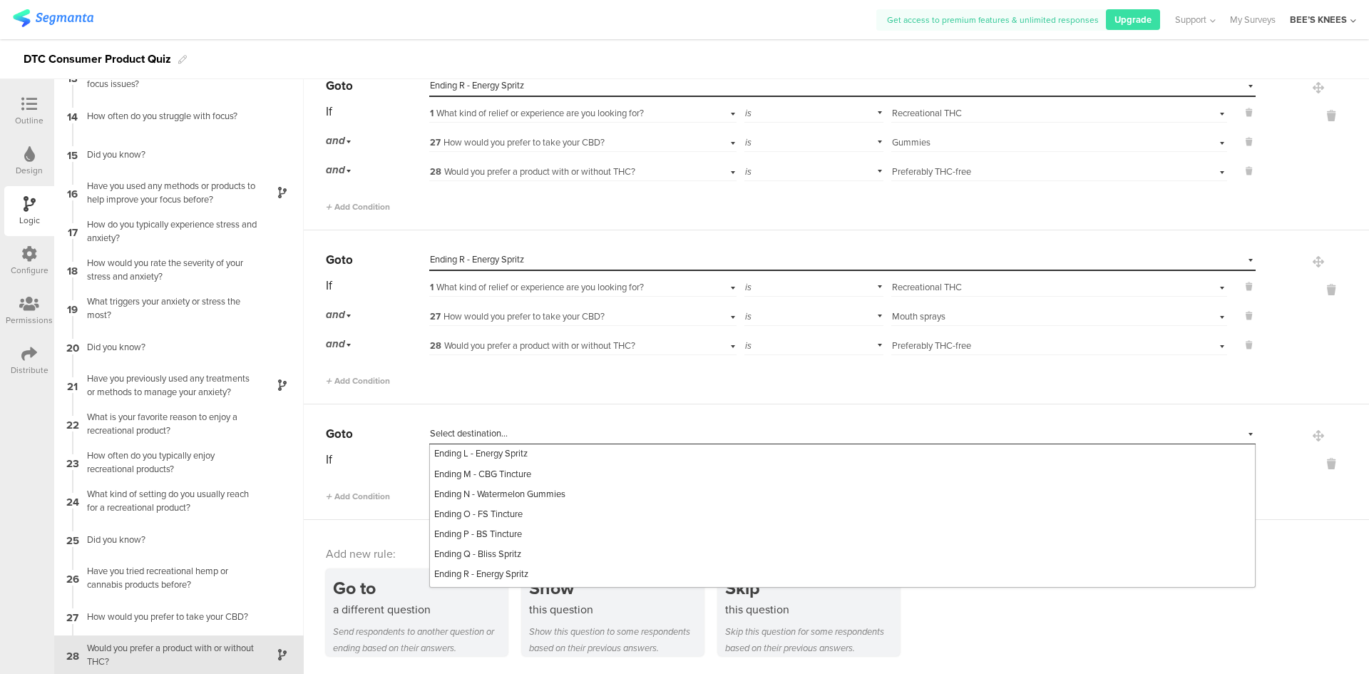
scroll to position [842, 0]
click at [527, 531] on span "Ending R - Energy Spritz" at bounding box center [481, 536] width 94 height 14
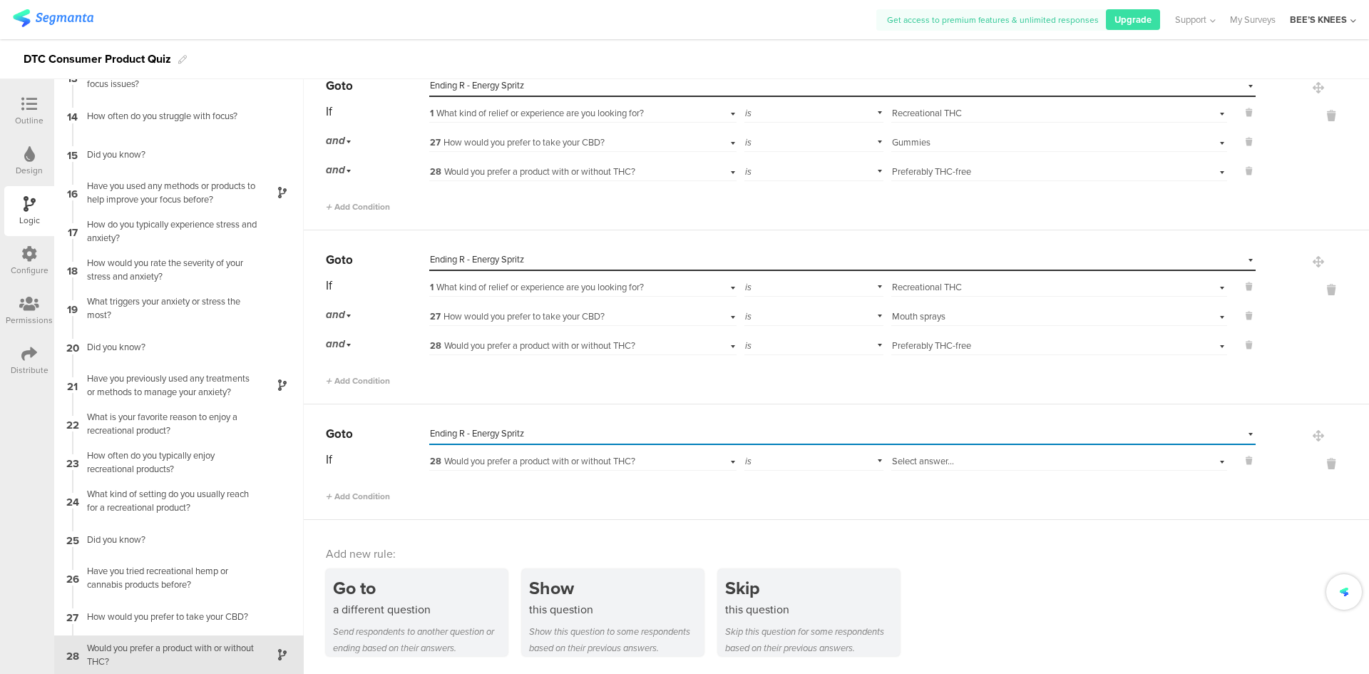
click at [439, 460] on span "28" at bounding box center [435, 461] width 11 height 13
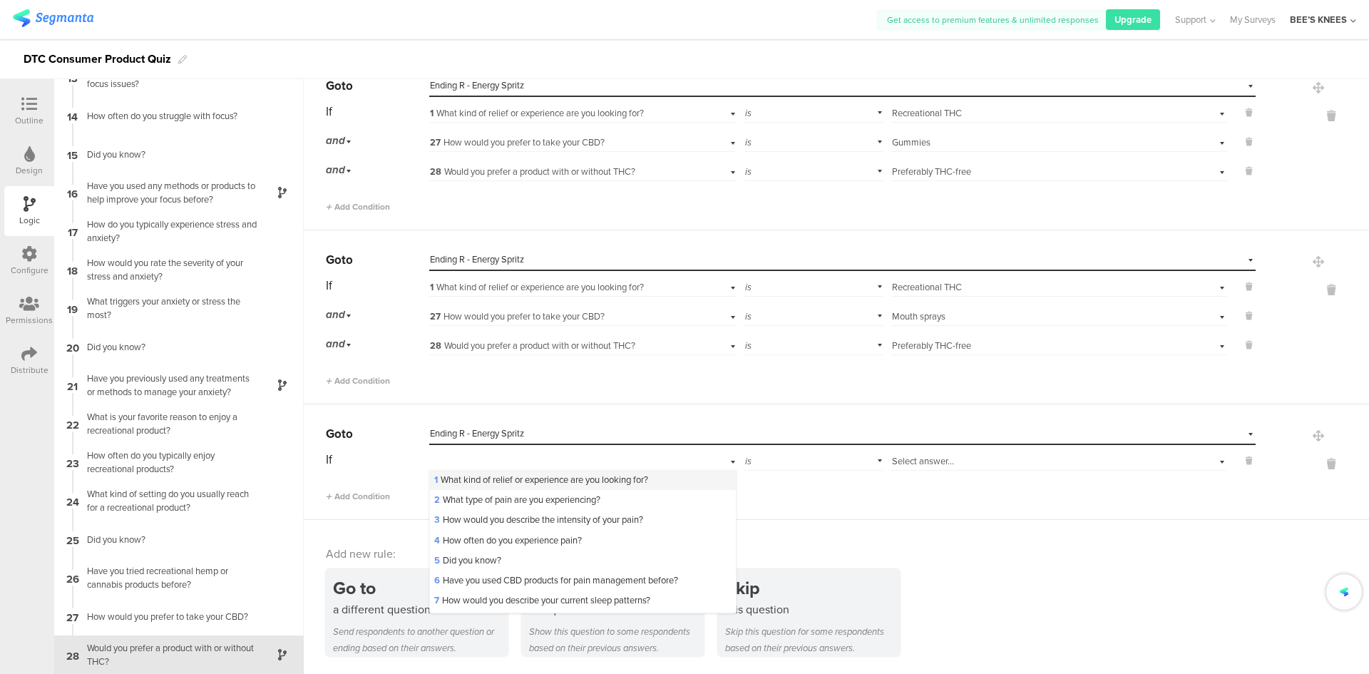
click at [446, 475] on span "1 What kind of relief or experience are you looking for?" at bounding box center [541, 480] width 214 height 14
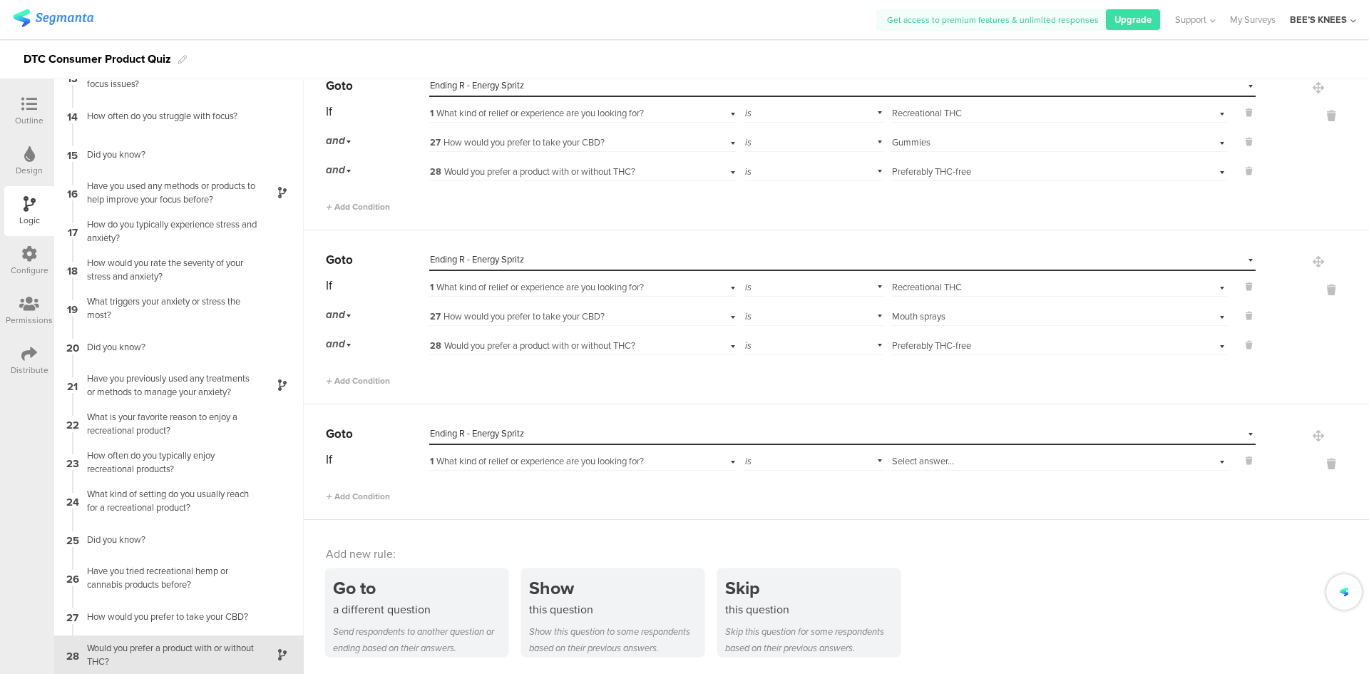
click at [913, 454] on div "Select answer..." at bounding box center [1059, 460] width 336 height 22
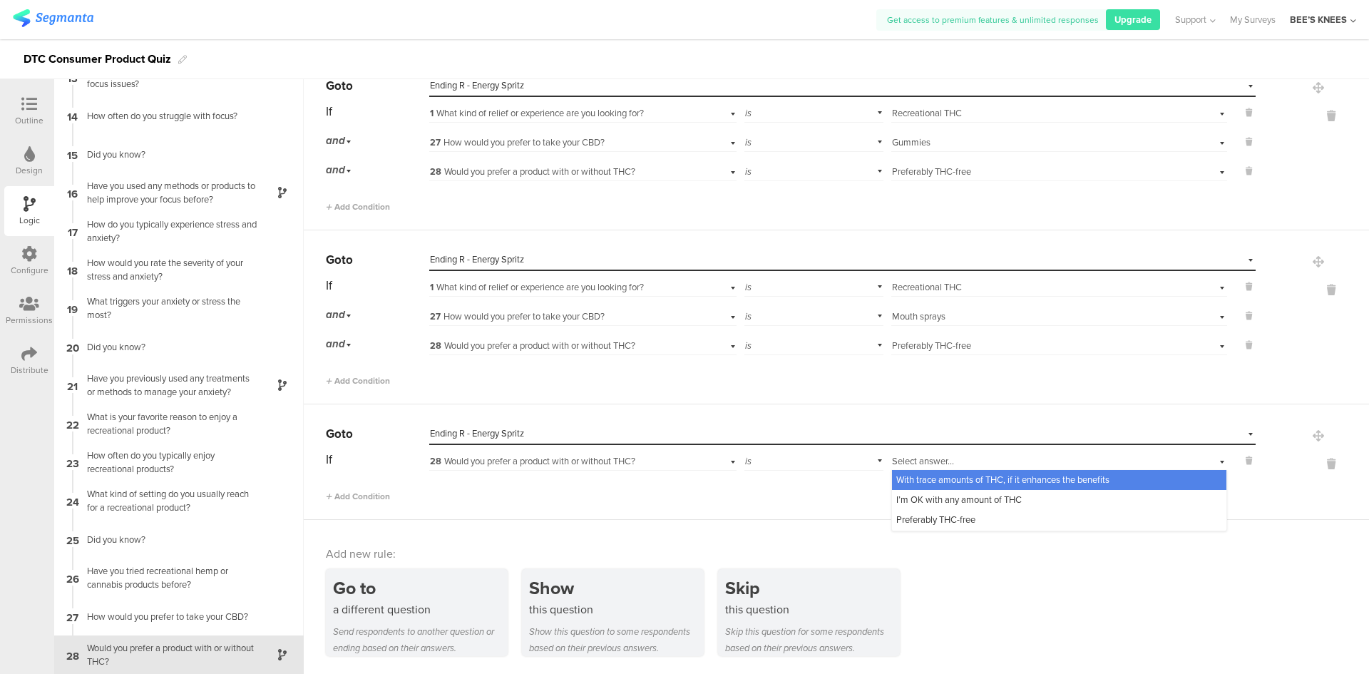
click at [652, 464] on div "28 Would you prefer a product with or without THC?" at bounding box center [559, 461] width 259 height 13
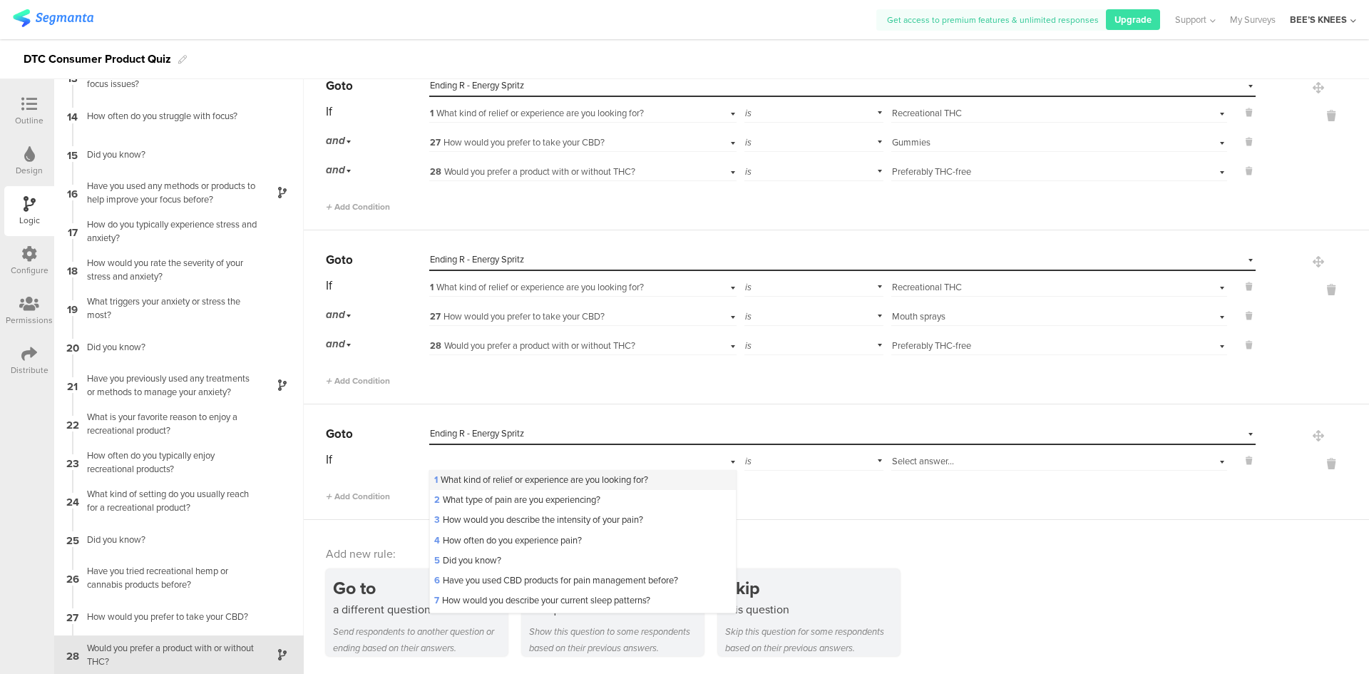
click at [634, 476] on span "1 What kind of relief or experience are you looking for?" at bounding box center [541, 480] width 214 height 14
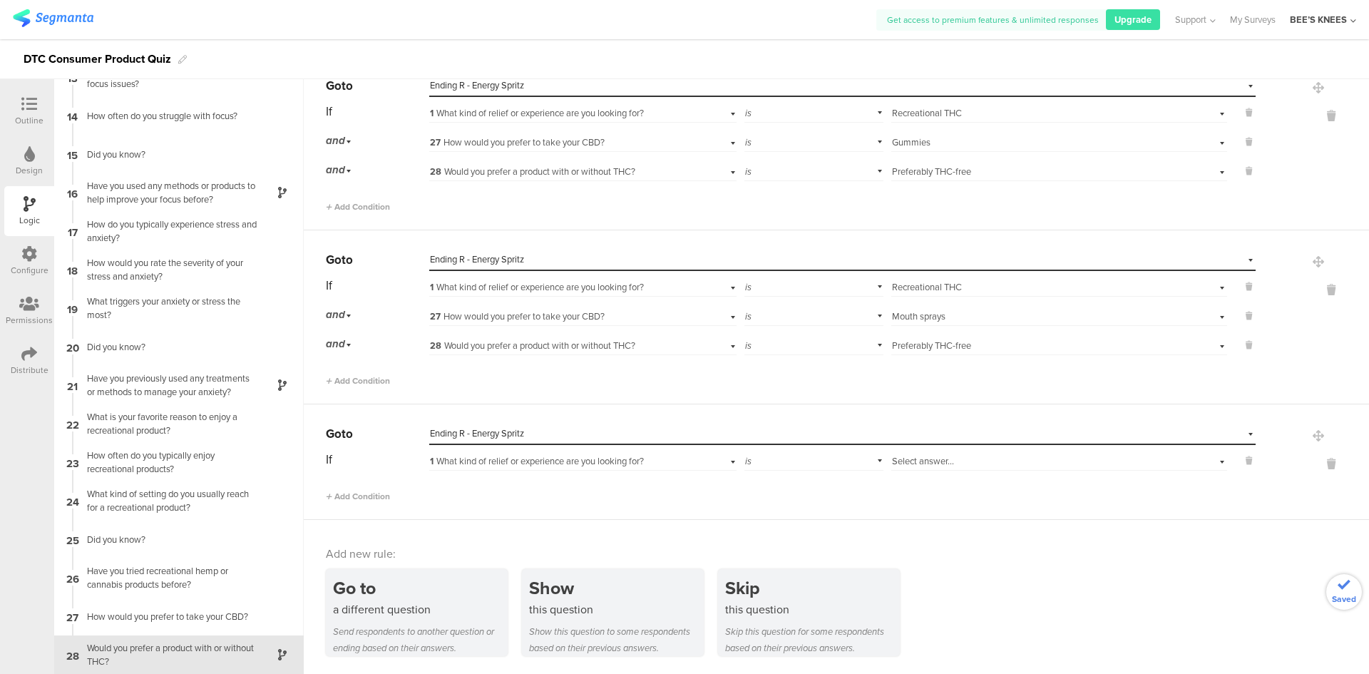
click at [951, 465] on div "Select answer..." at bounding box center [1034, 461] width 285 height 13
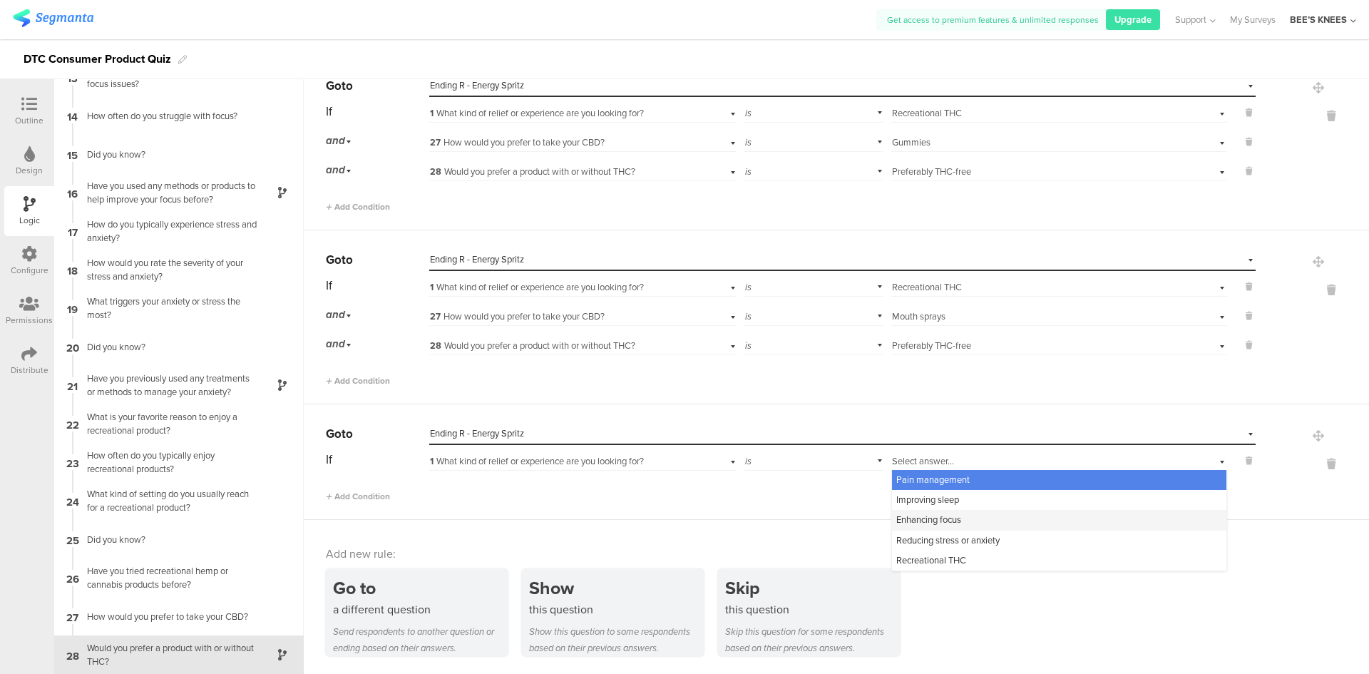
click at [951, 516] on div "Enhancing focus" at bounding box center [1059, 520] width 334 height 20
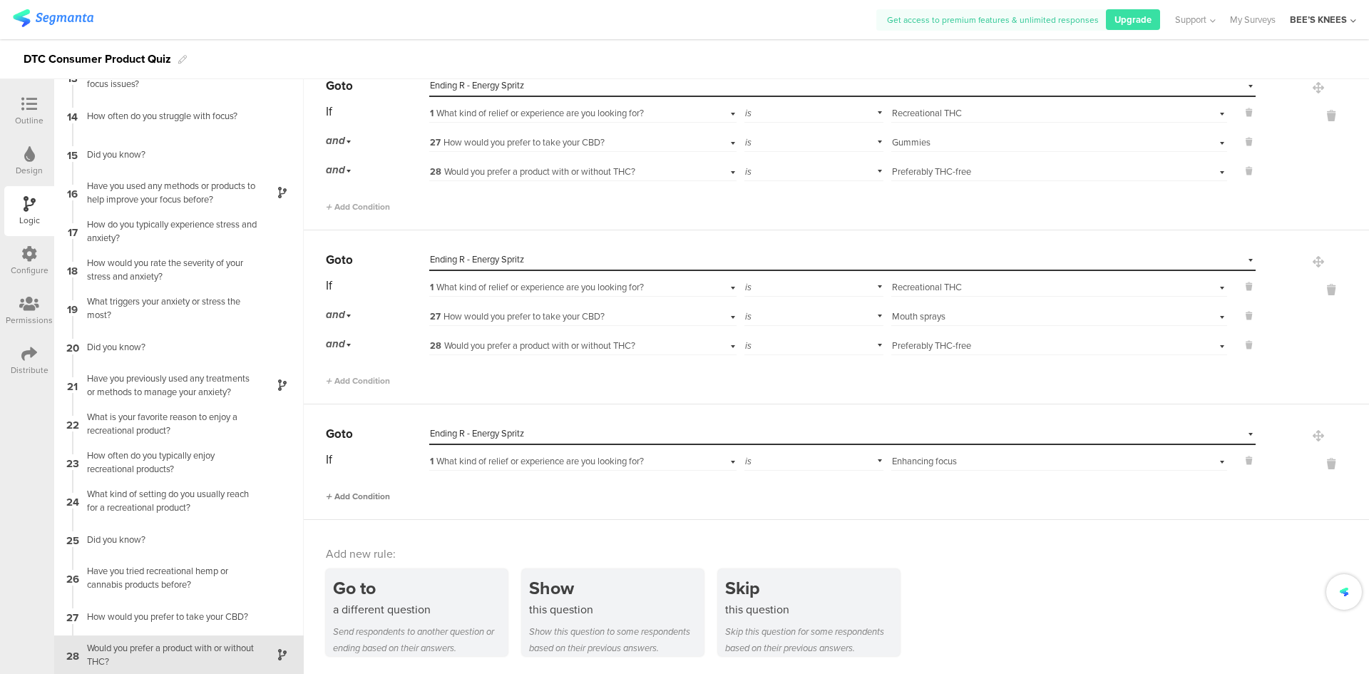
click at [375, 490] on span "Add Condition" at bounding box center [358, 496] width 64 height 13
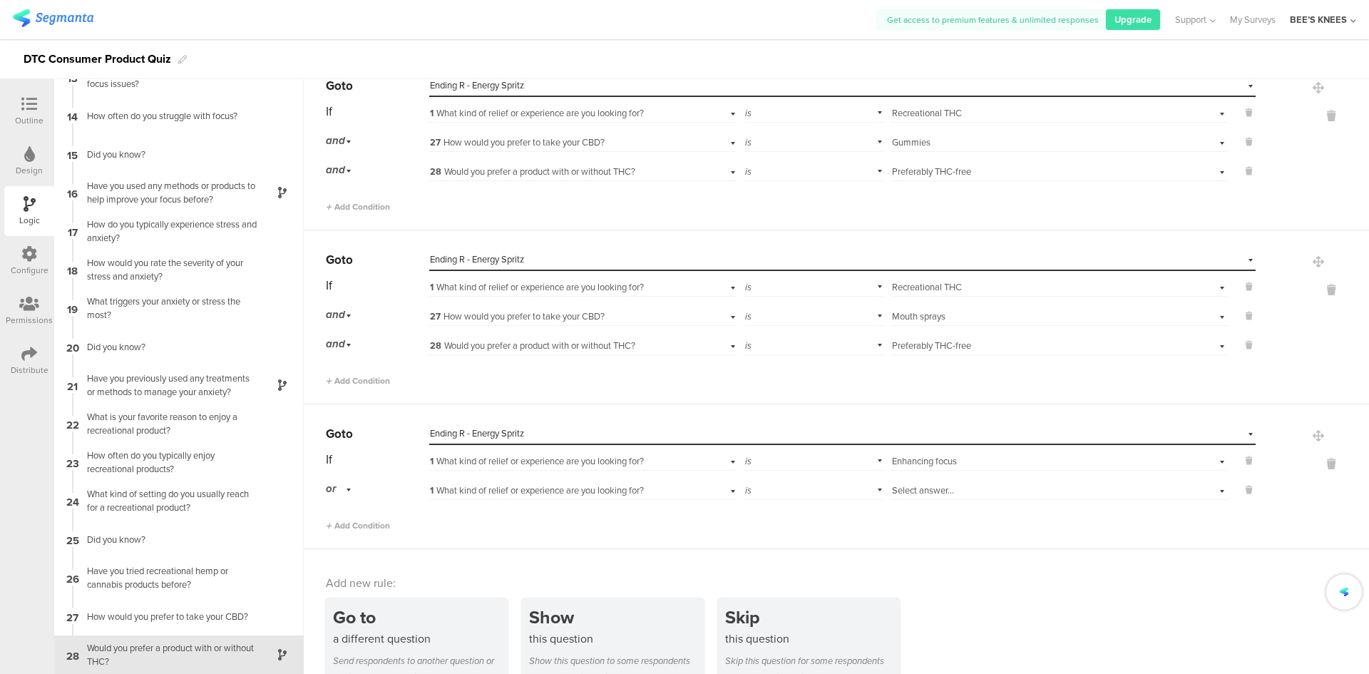
click at [467, 497] on div "1 What kind of relief or experience are you looking for?" at bounding box center [559, 490] width 259 height 13
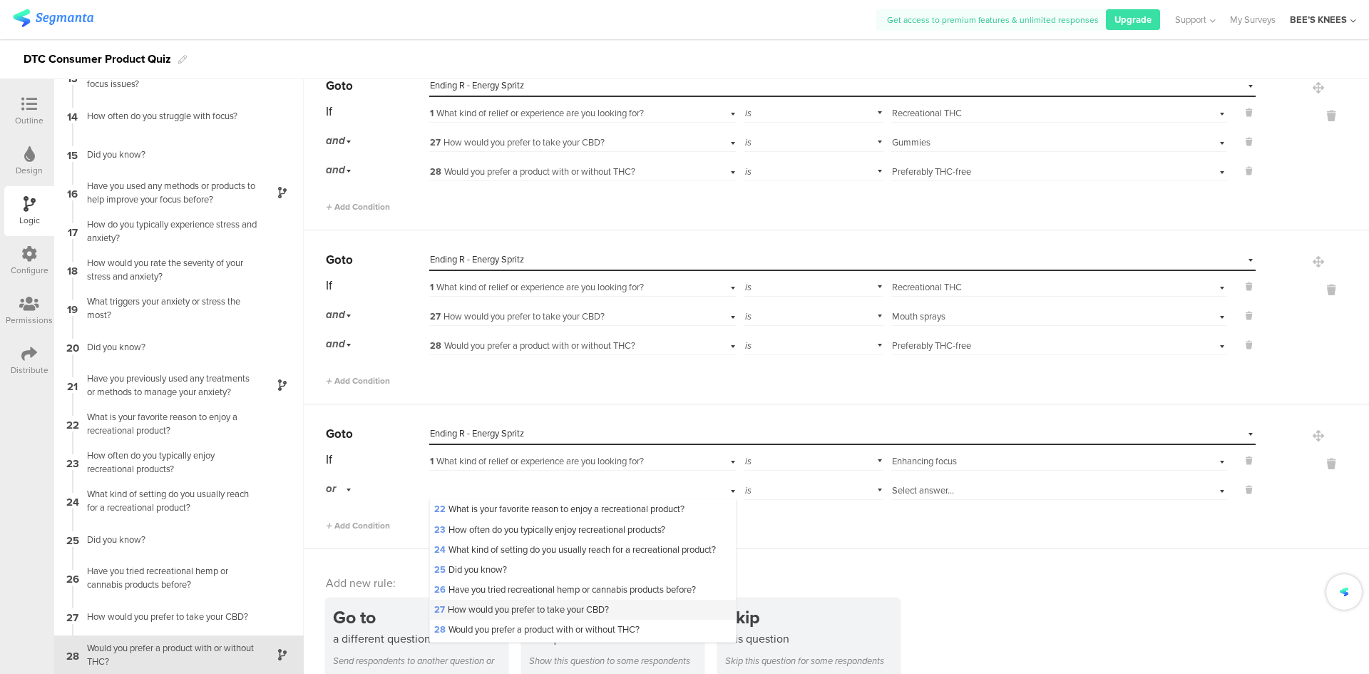
scroll to position [499, 0]
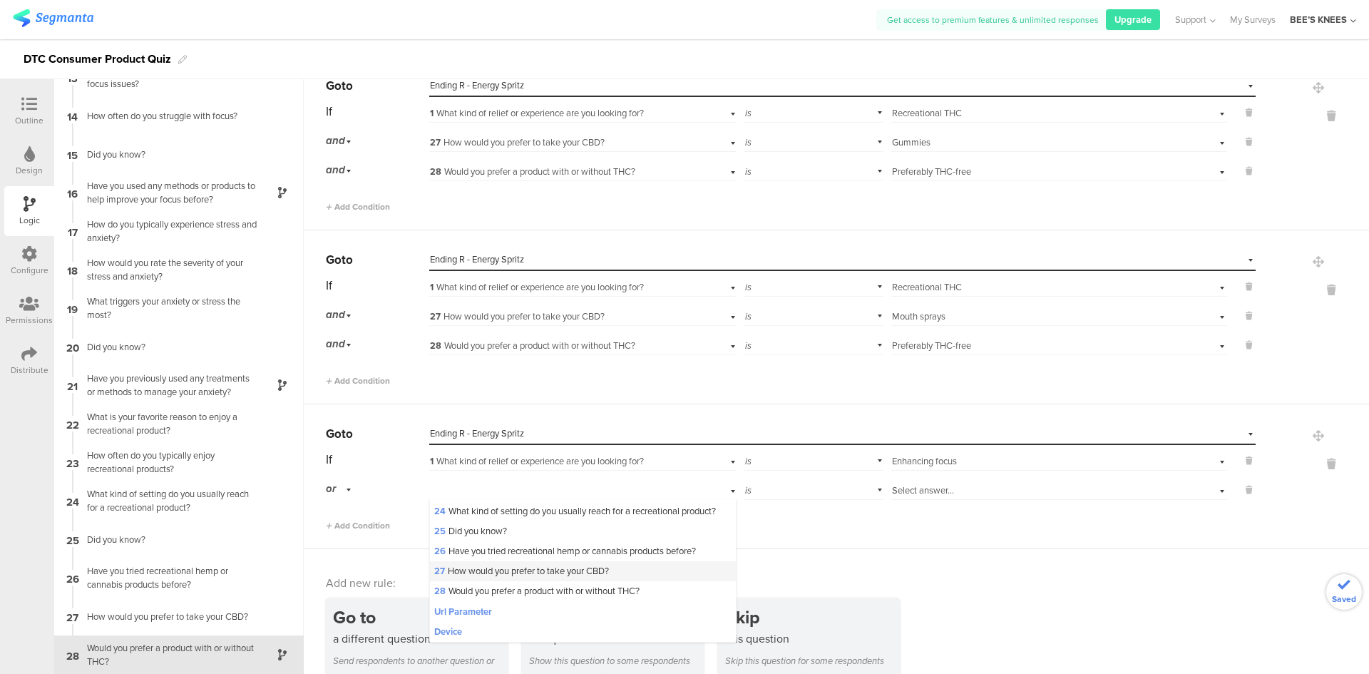
click at [513, 578] on span "27 How would you prefer to take your CBD?" at bounding box center [521, 571] width 175 height 14
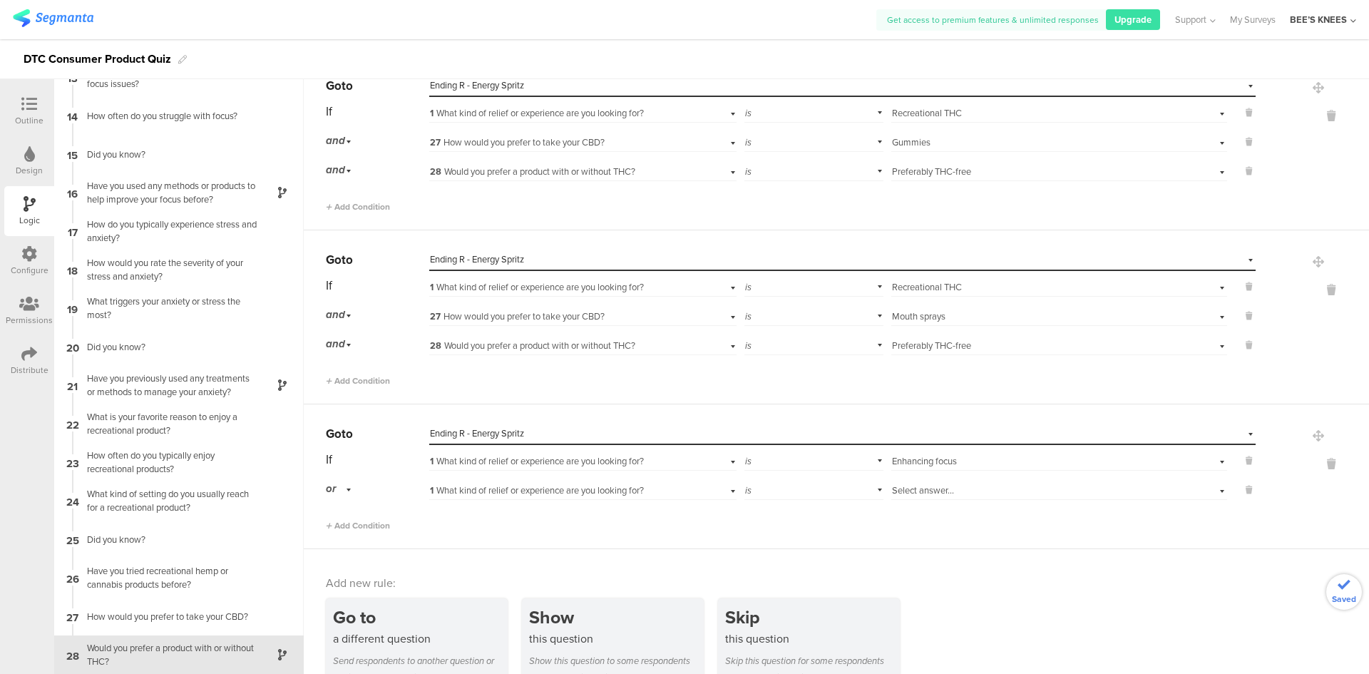
click at [899, 485] on span "Select answer..." at bounding box center [923, 490] width 62 height 14
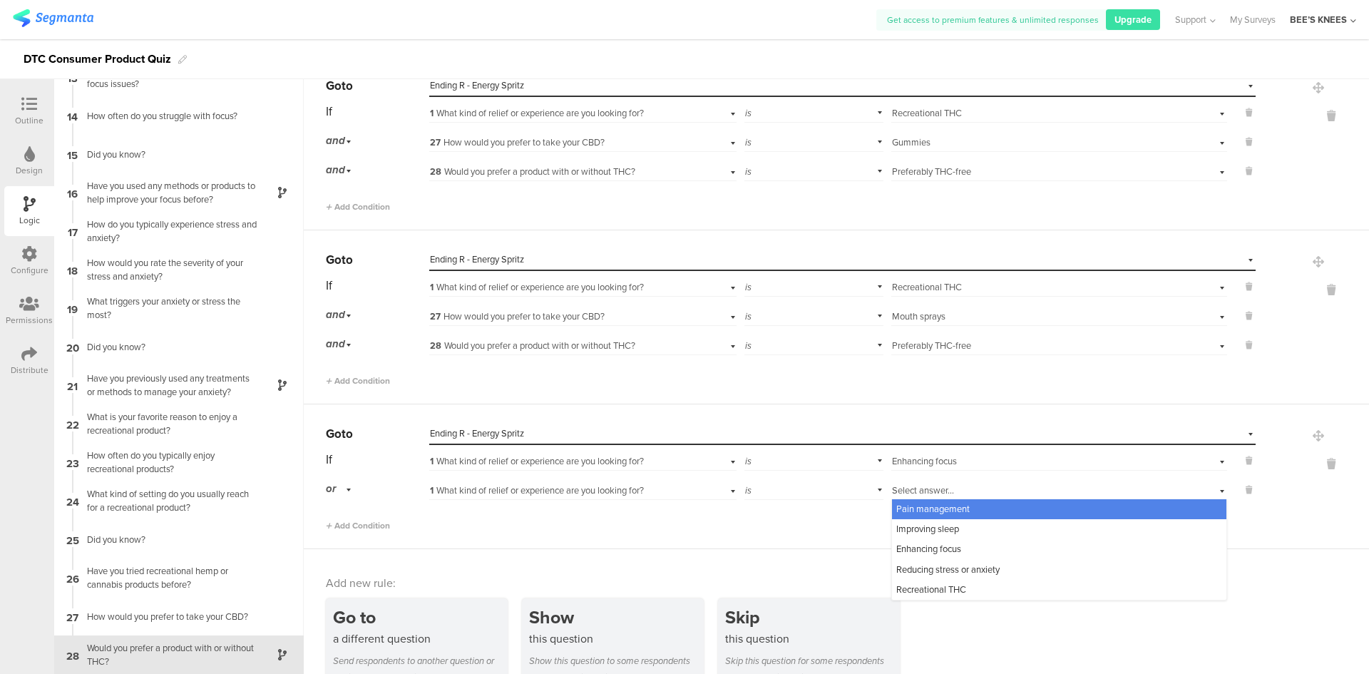
click at [633, 485] on span "1 What kind of relief or experience are you looking for?" at bounding box center [537, 490] width 214 height 14
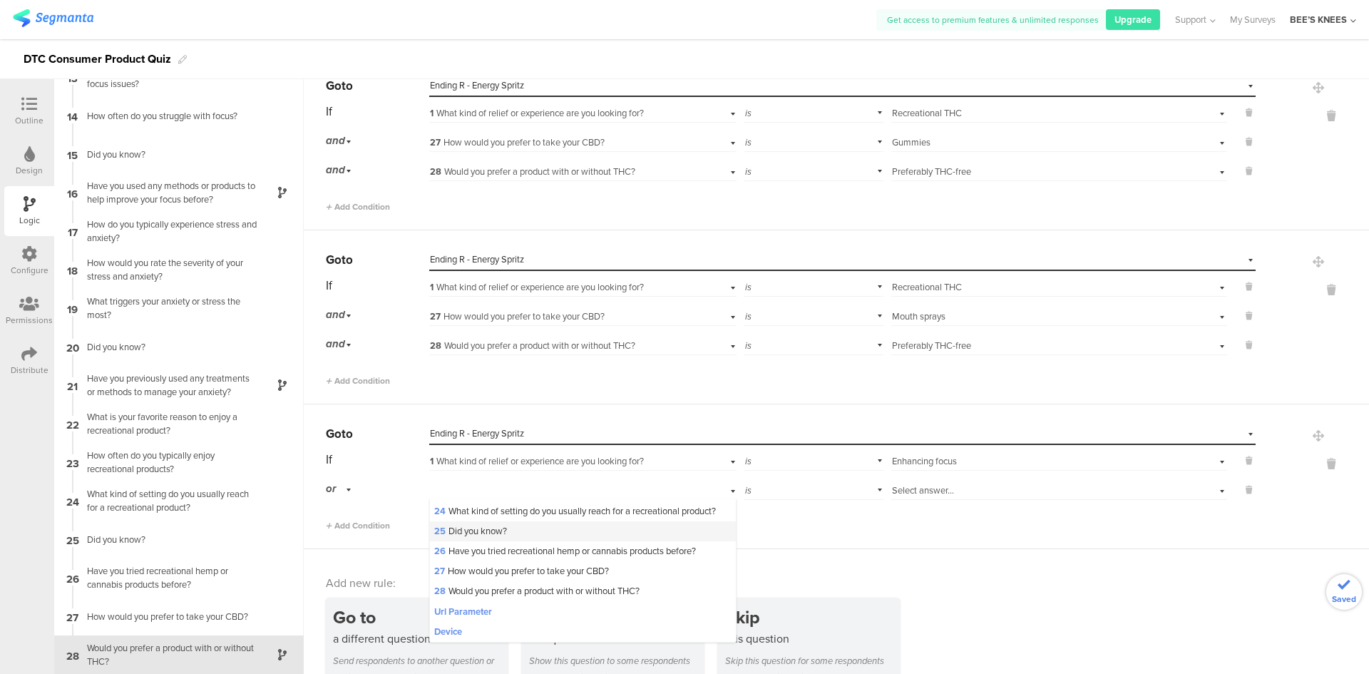
scroll to position [521, 0]
click at [567, 571] on span "27 How would you prefer to take your CBD?" at bounding box center [521, 571] width 175 height 14
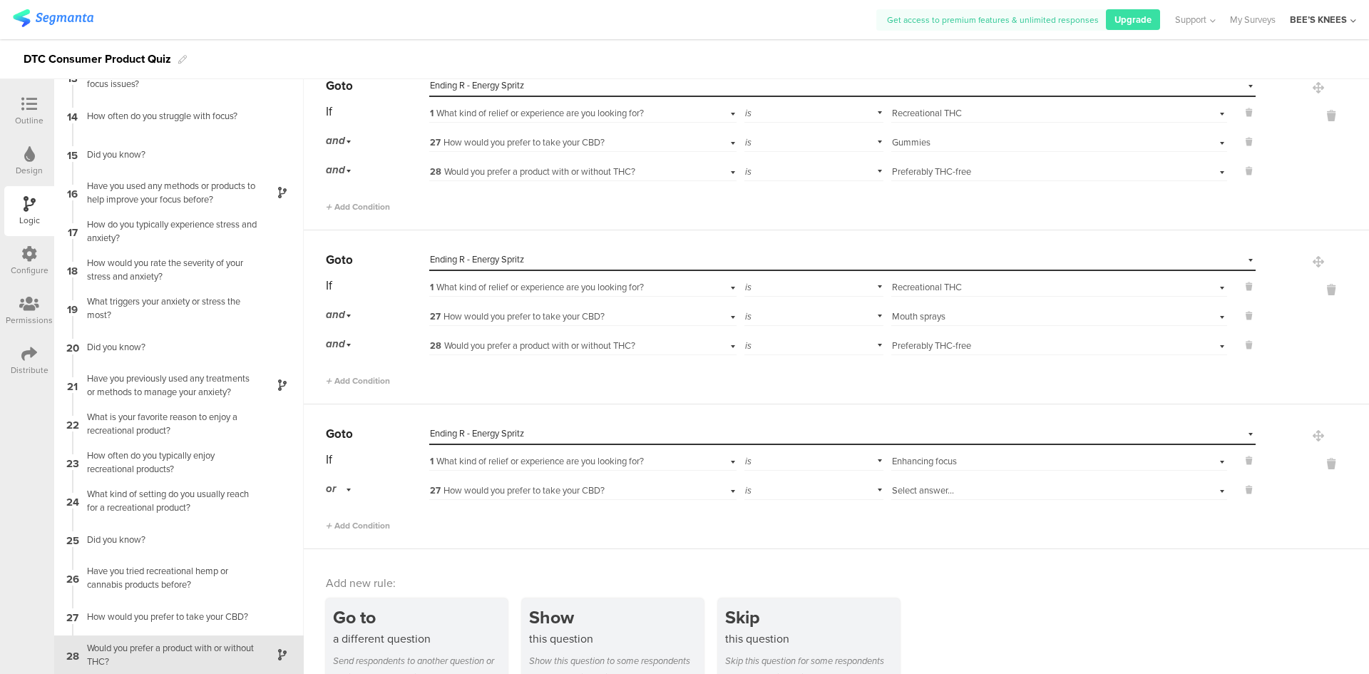
click at [1043, 491] on div "Select answer..." at bounding box center [1034, 490] width 285 height 13
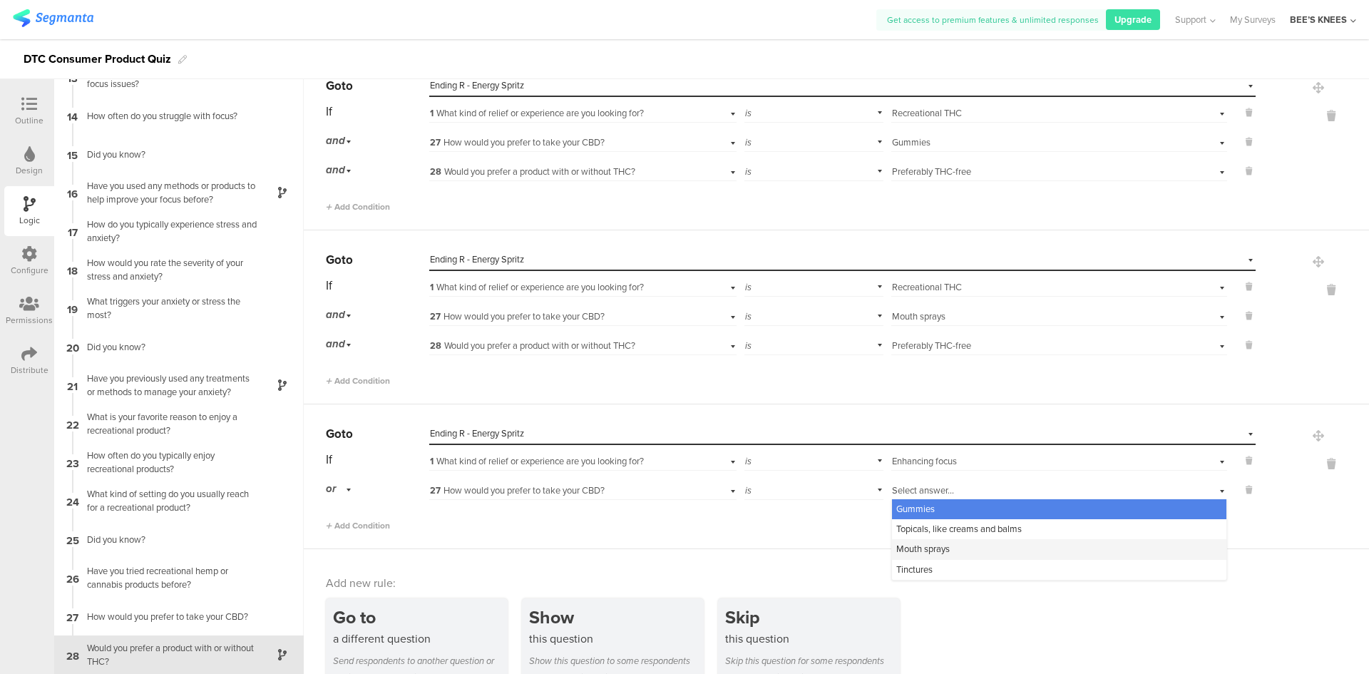
click at [999, 547] on div "Mouth sprays" at bounding box center [1059, 549] width 334 height 20
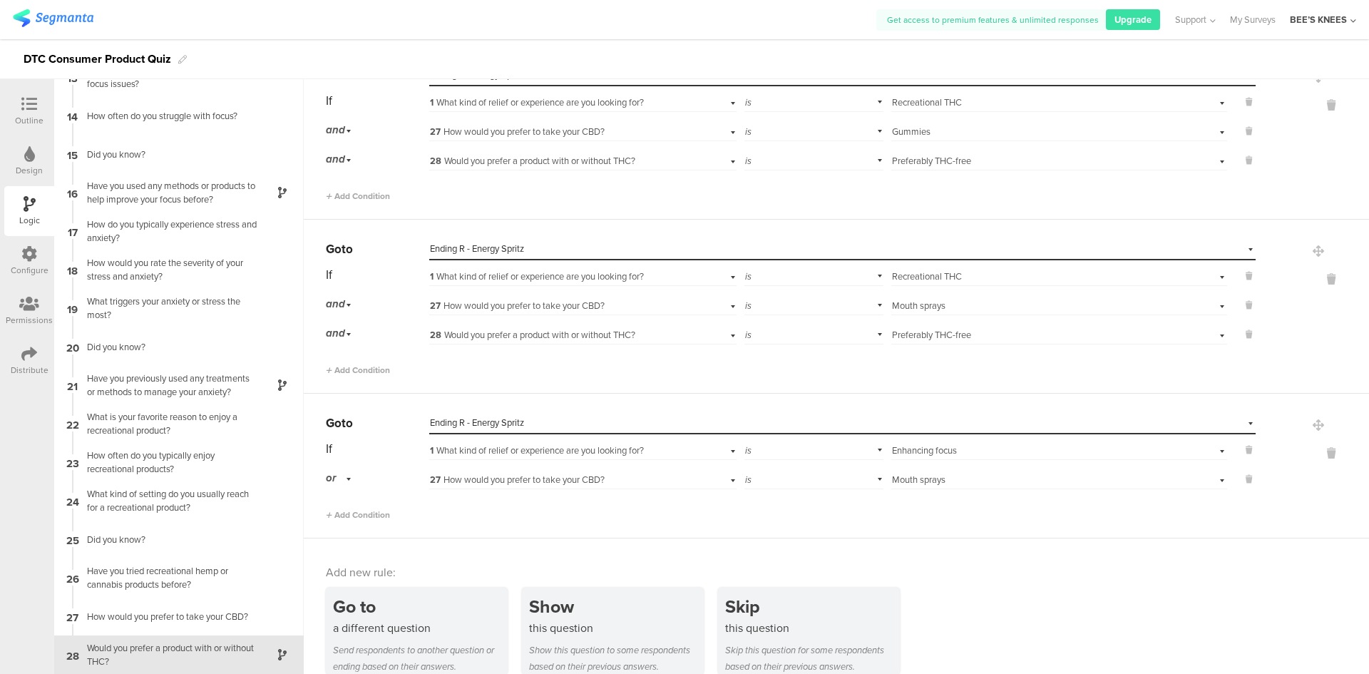
scroll to position [1501, 0]
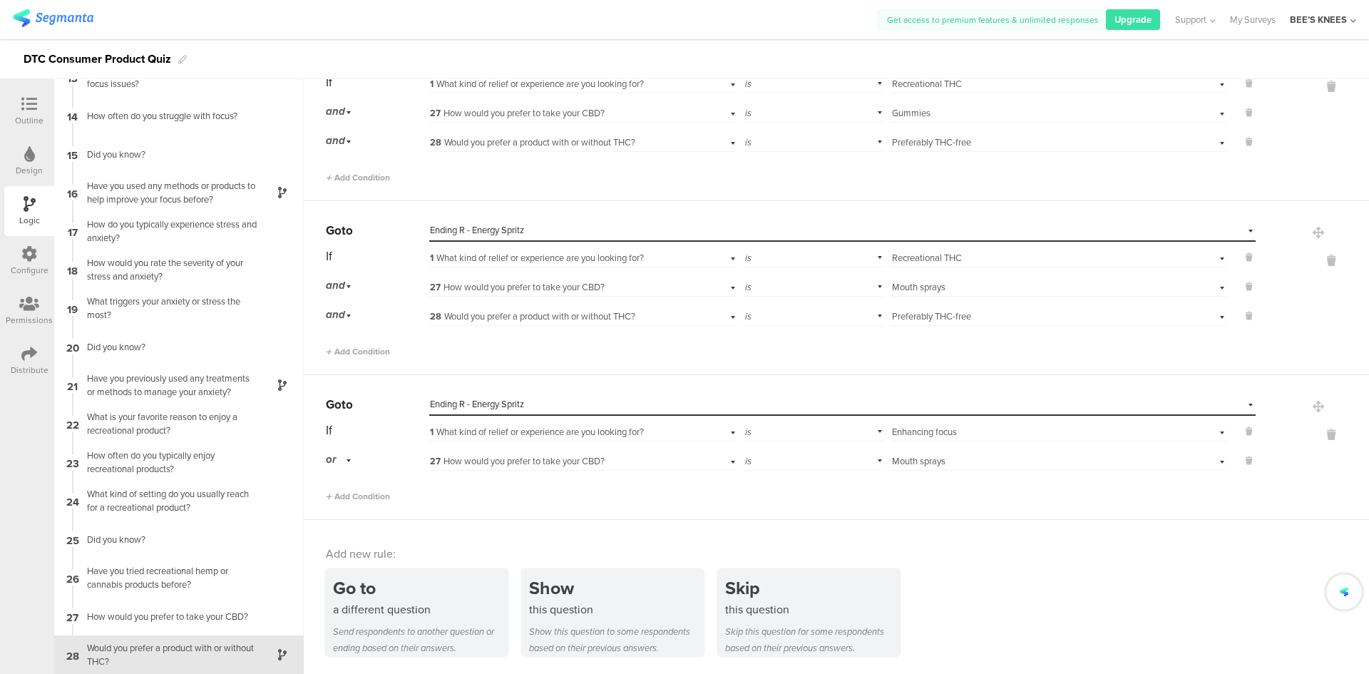
click at [352, 462] on div "or" at bounding box center [341, 460] width 30 height 22
click at [358, 501] on div "and" at bounding box center [377, 500] width 101 height 20
click at [355, 496] on span "Add Condition" at bounding box center [358, 496] width 64 height 13
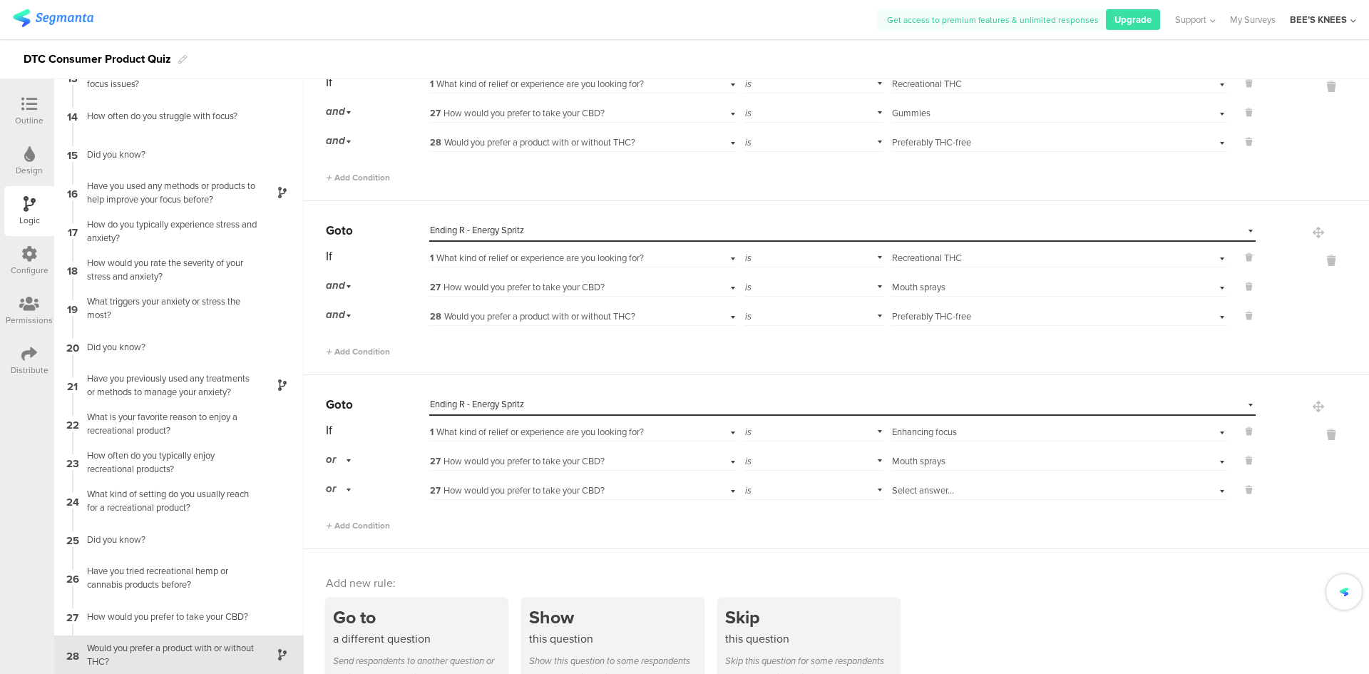
click at [471, 481] on div "27 How would you prefer to take your CBD?" at bounding box center [582, 489] width 307 height 22
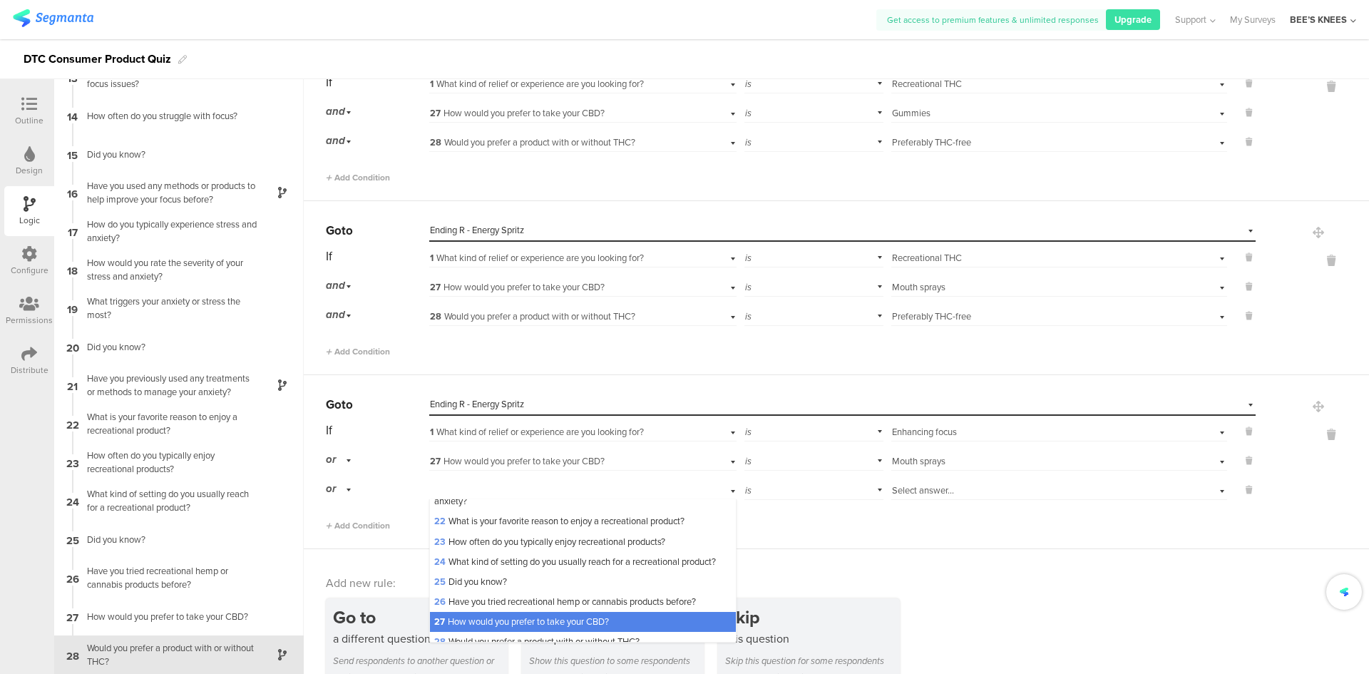
scroll to position [521, 0]
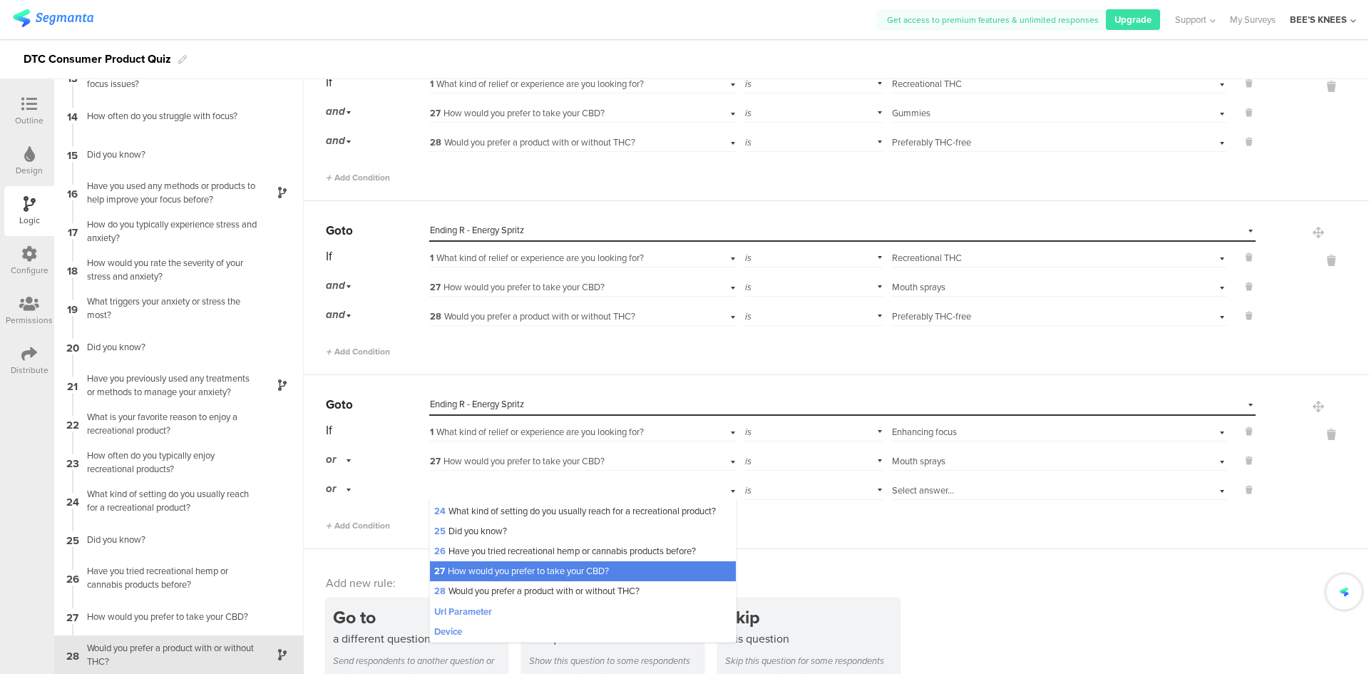
click at [506, 585] on span "28 Would you prefer a product with or without THC?" at bounding box center [536, 591] width 205 height 14
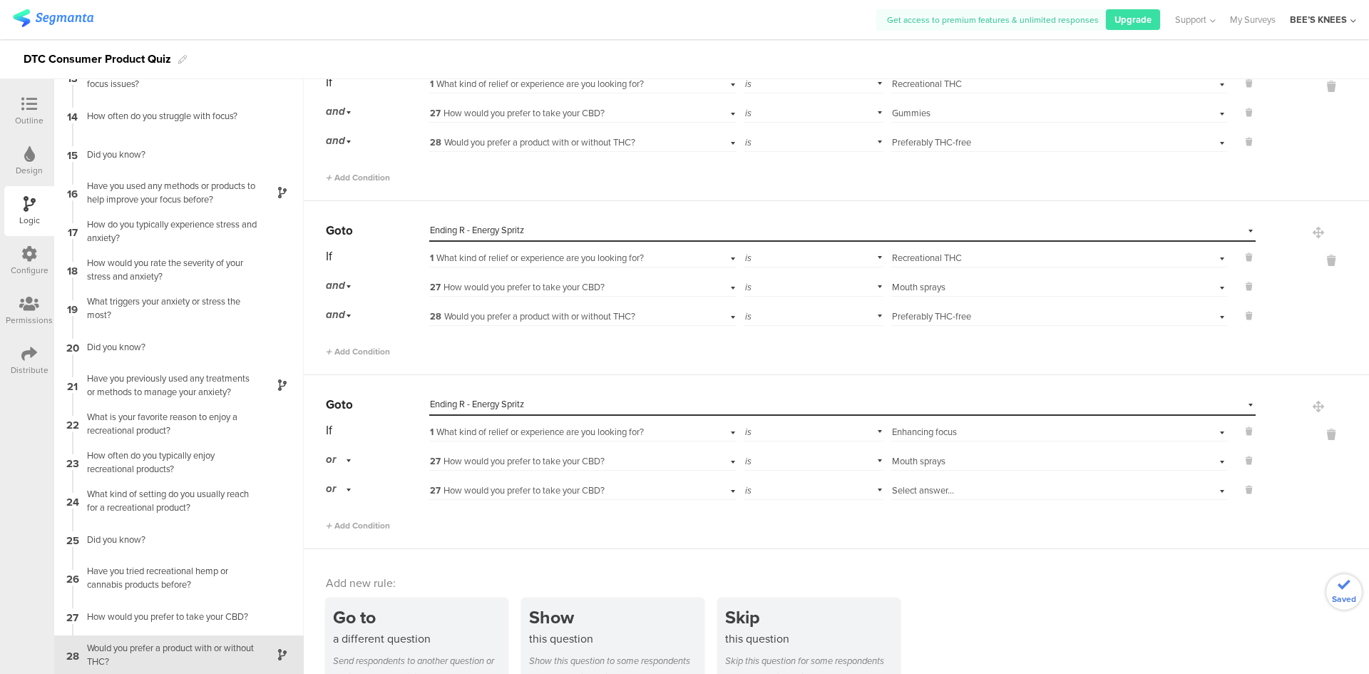
click at [892, 491] on span "Select answer..." at bounding box center [923, 490] width 62 height 14
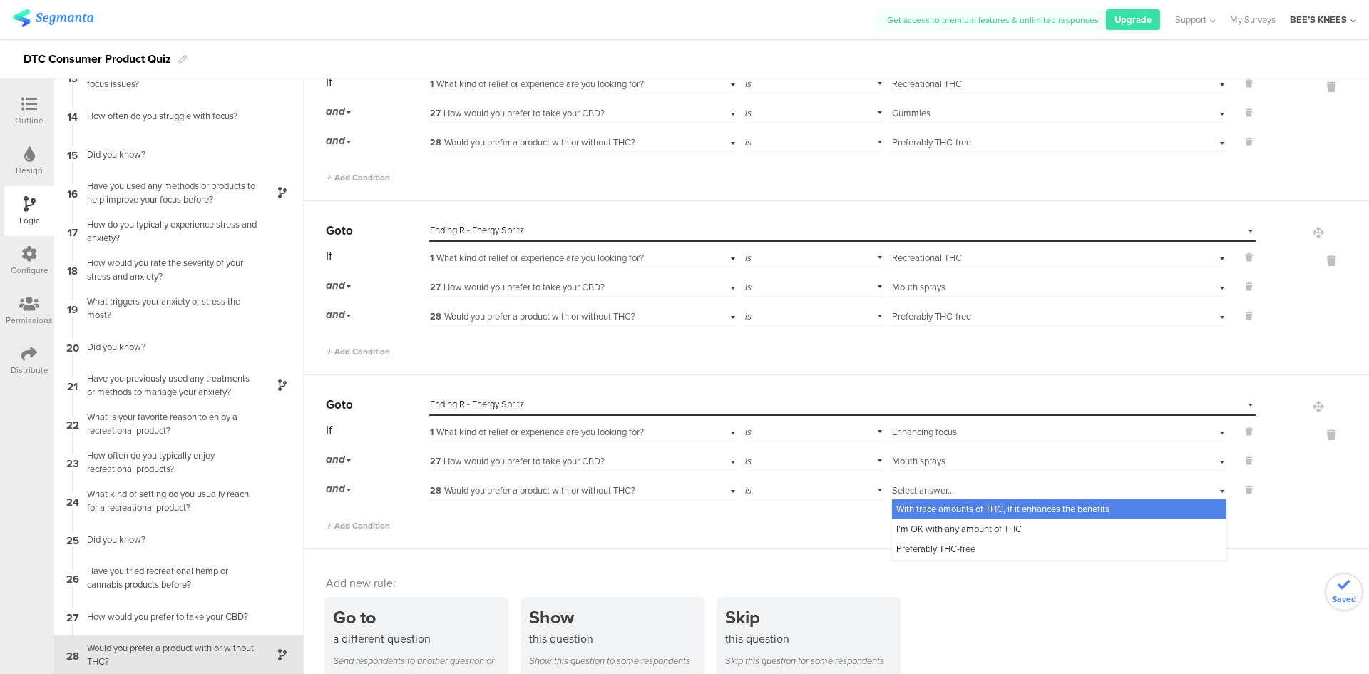
click at [834, 488] on div "is" at bounding box center [814, 489] width 140 height 22
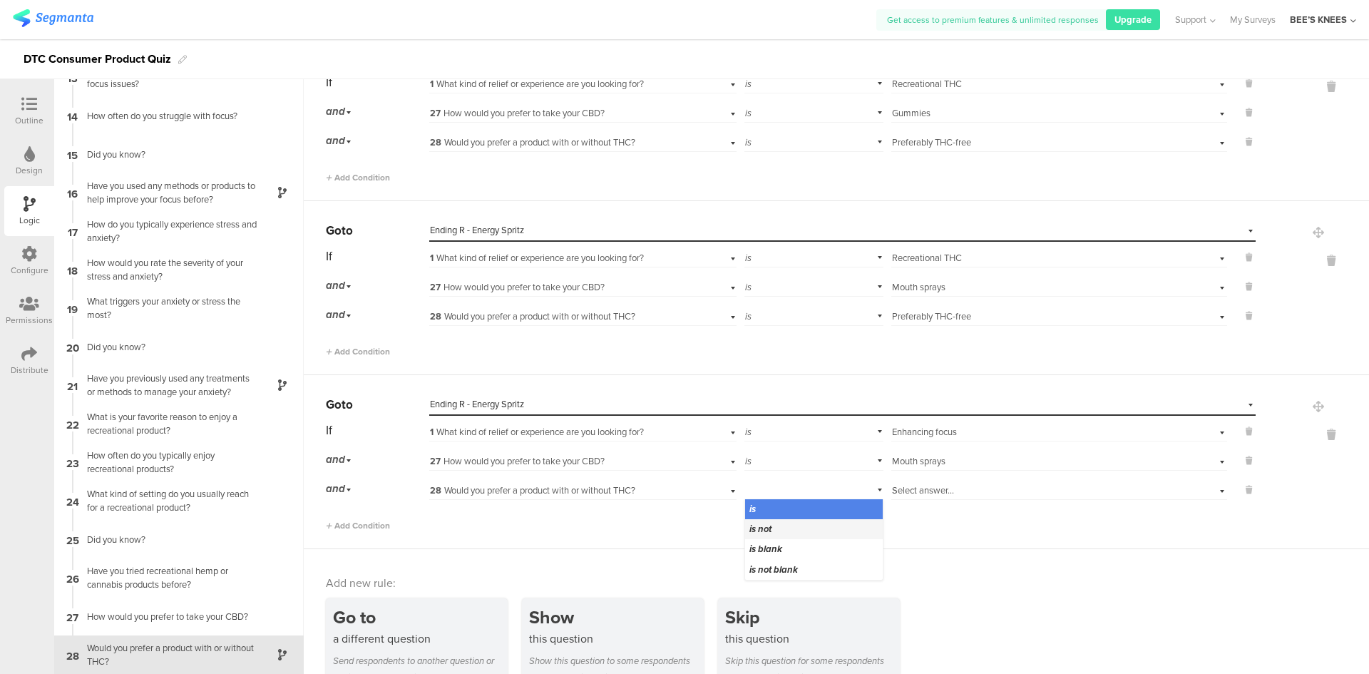
click at [815, 531] on div "is not" at bounding box center [814, 529] width 138 height 20
click at [898, 497] on div "Select answer..." at bounding box center [1059, 489] width 336 height 22
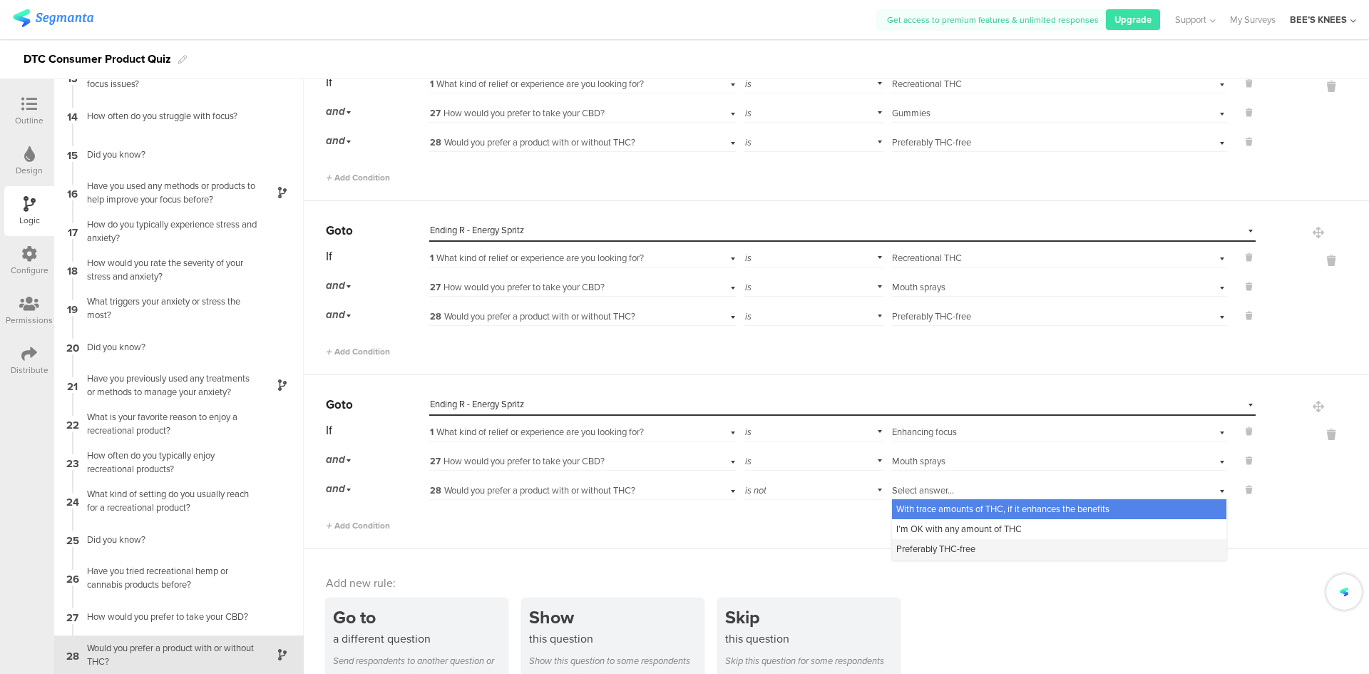
click at [897, 545] on span "Preferably THC-free" at bounding box center [935, 549] width 79 height 14
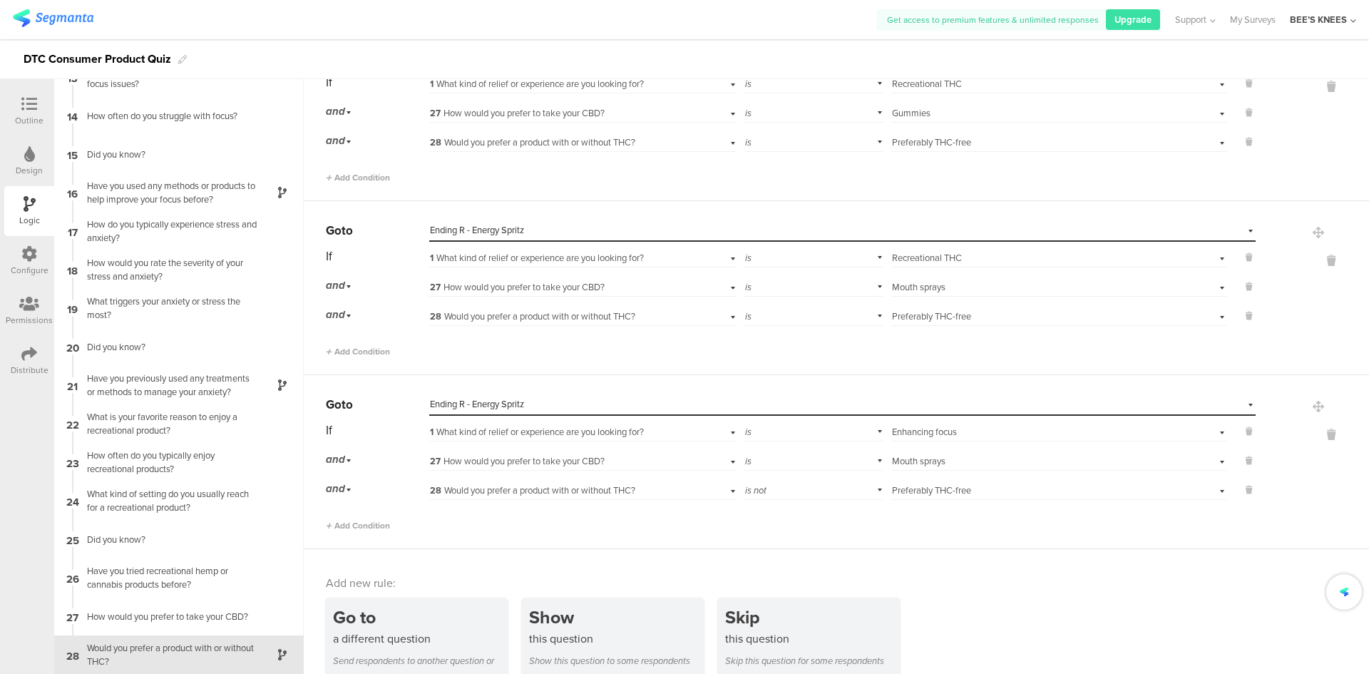
click at [1018, 584] on div "Add new rule:" at bounding box center [837, 583] width 1023 height 16
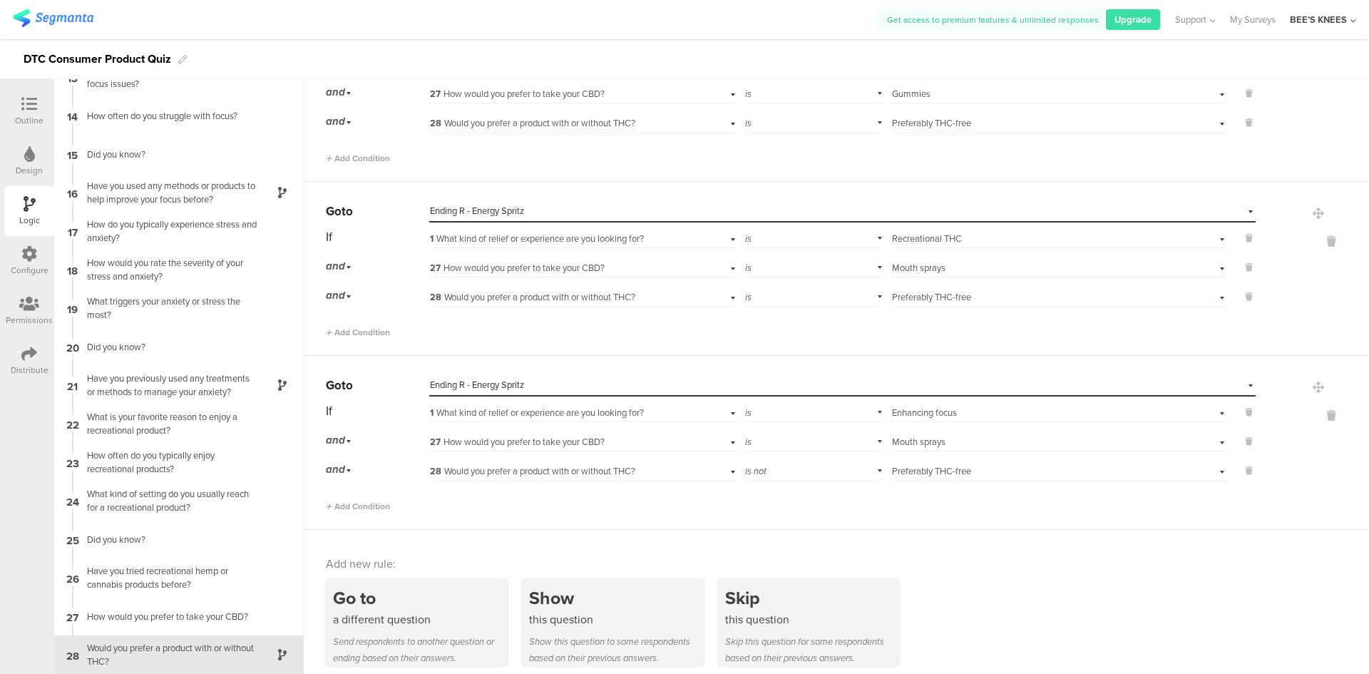
scroll to position [1530, 0]
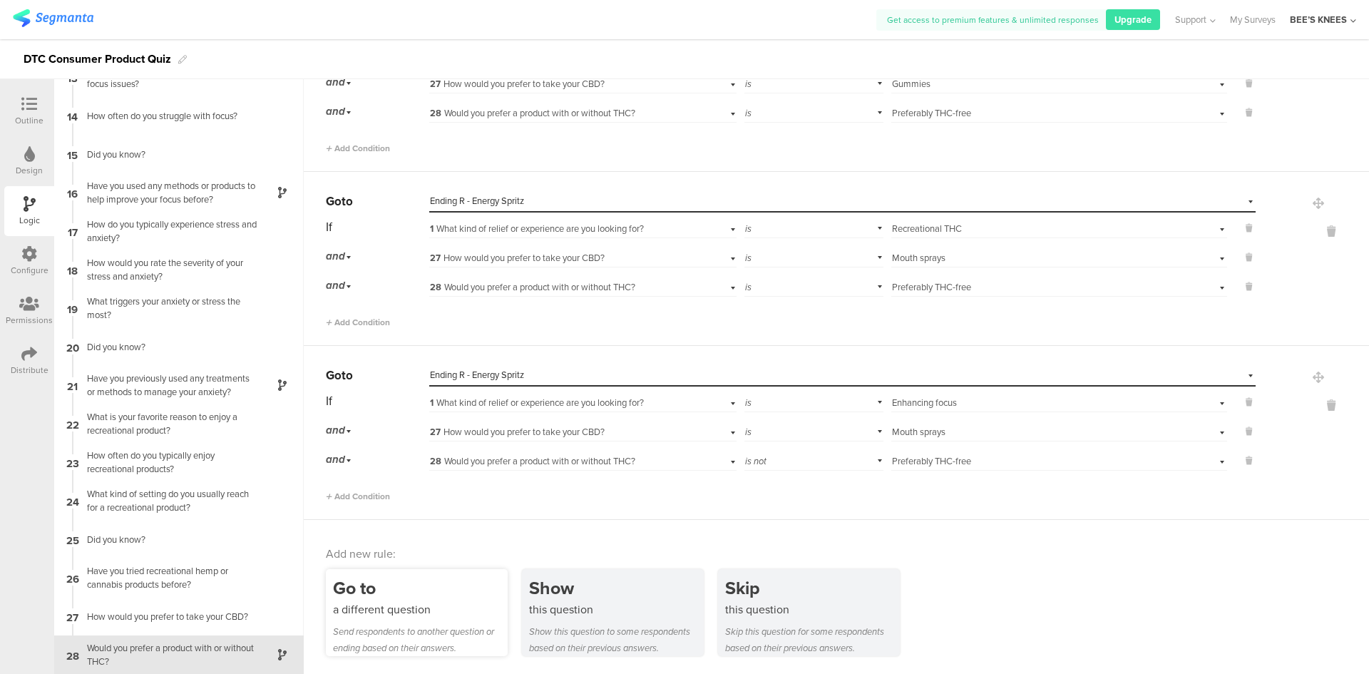
click at [396, 605] on div "a different question" at bounding box center [420, 609] width 175 height 16
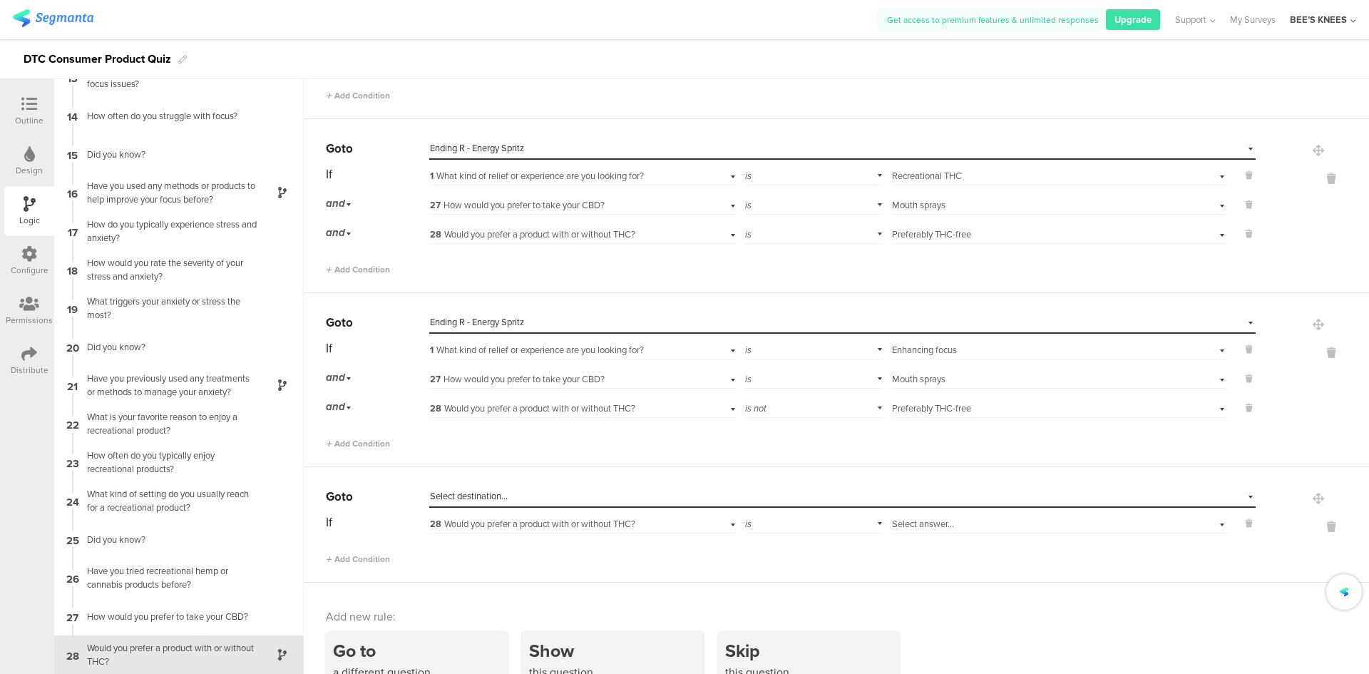
scroll to position [1646, 0]
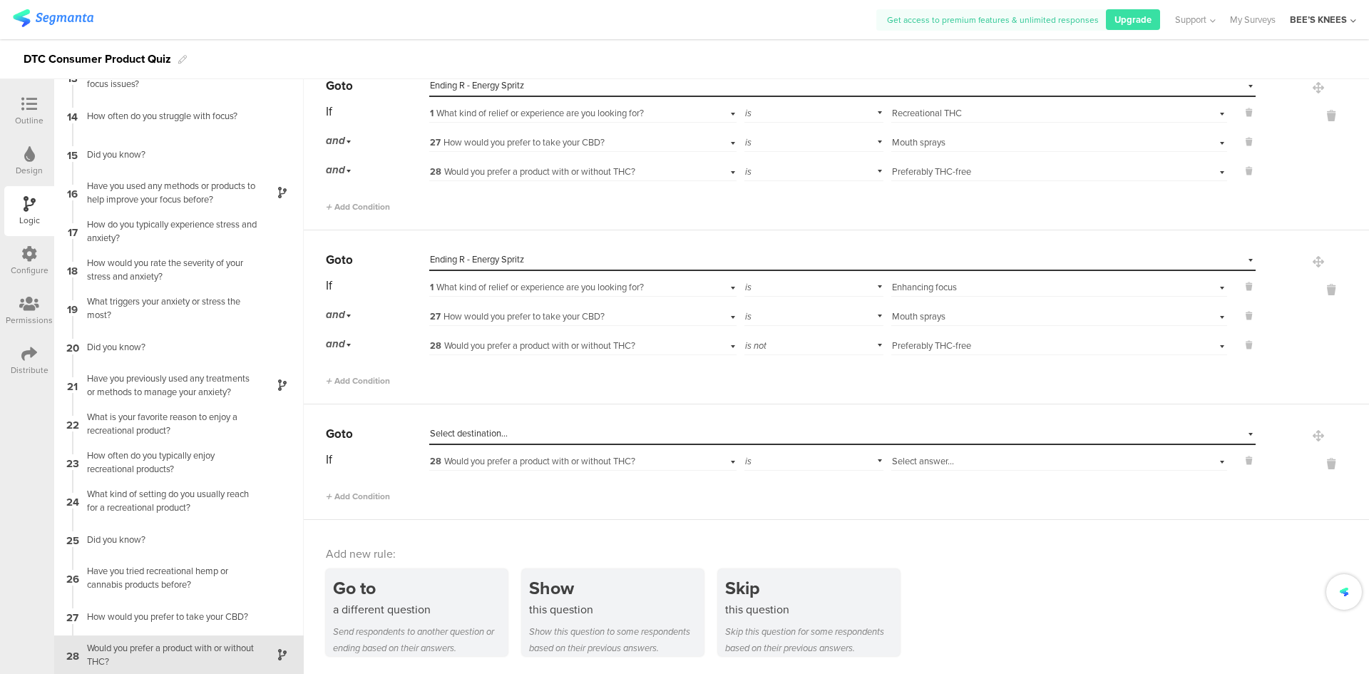
click at [511, 430] on div "Select destination..." at bounding box center [777, 433] width 694 height 13
click at [518, 439] on div "Select destination..." at bounding box center [777, 433] width 694 height 13
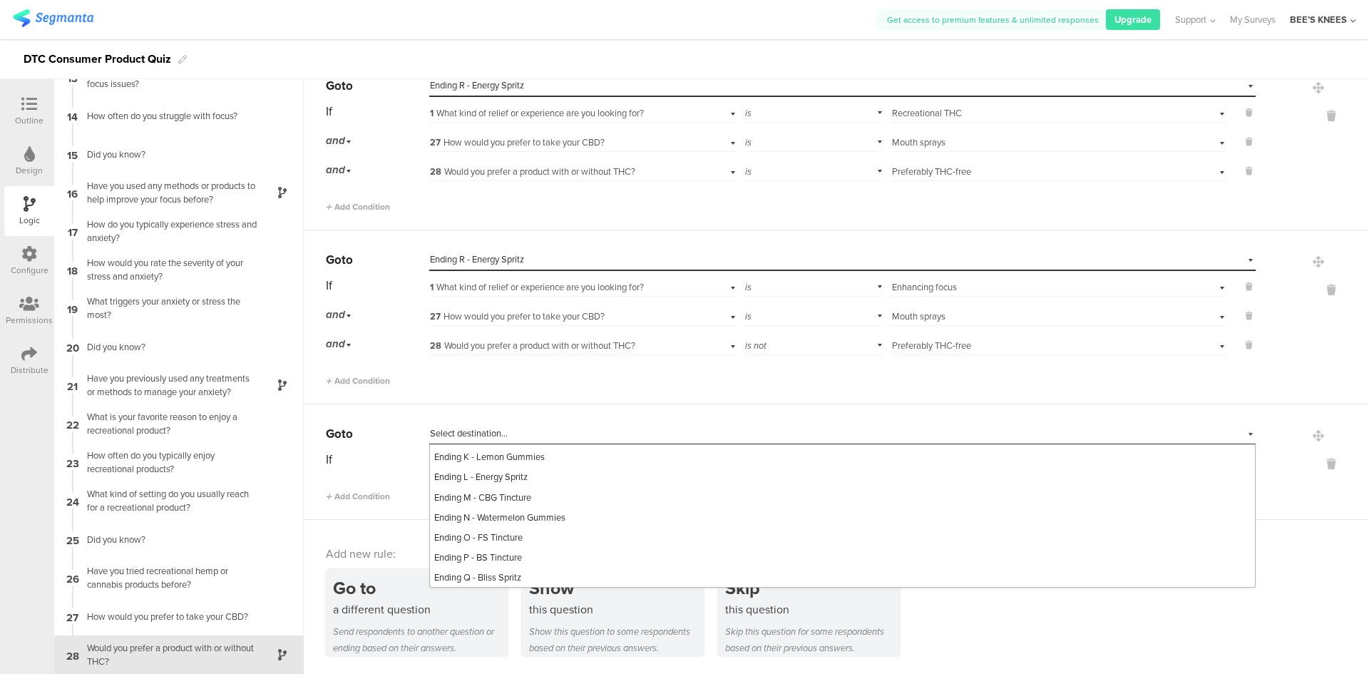
scroll to position [842, 0]
click at [514, 478] on span "Ending O - FS Tincture" at bounding box center [478, 476] width 88 height 14
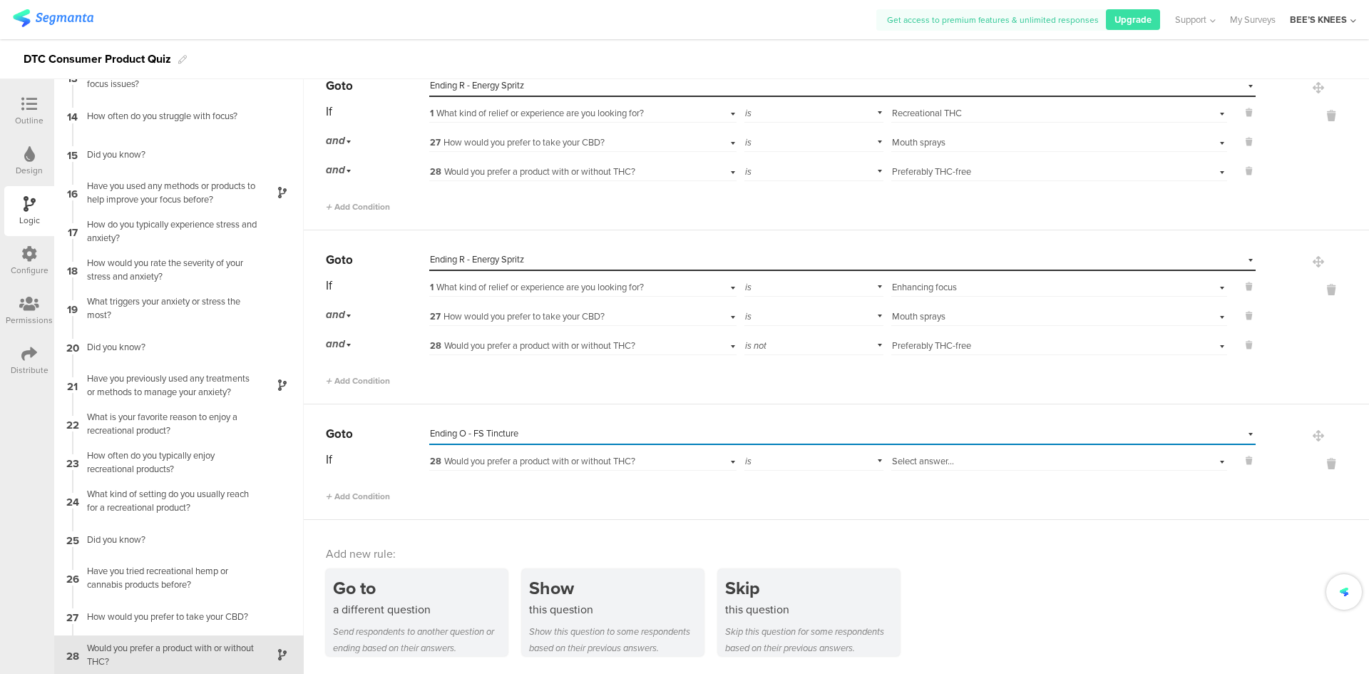
click at [492, 463] on span "28 Would you prefer a product with or without THC?" at bounding box center [532, 461] width 205 height 14
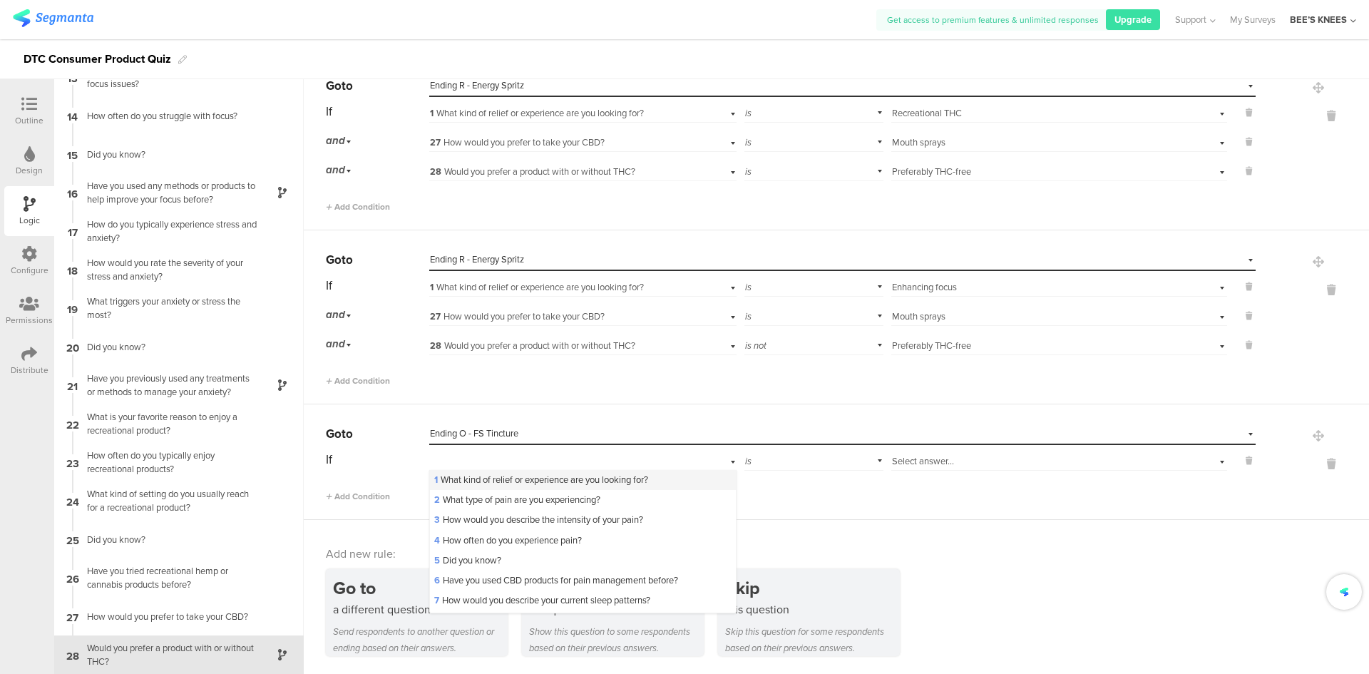
click at [489, 476] on span "1 What kind of relief or experience are you looking for?" at bounding box center [541, 480] width 214 height 14
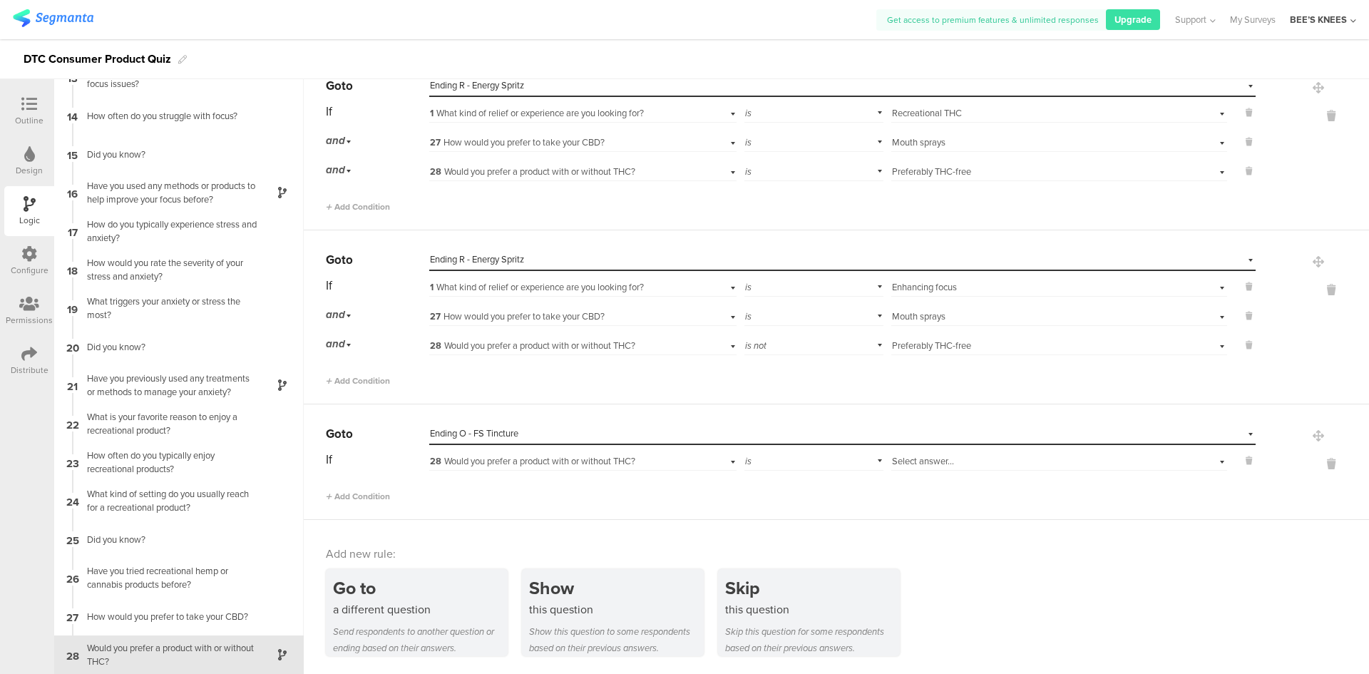
click at [931, 465] on span "Select answer..." at bounding box center [923, 461] width 62 height 14
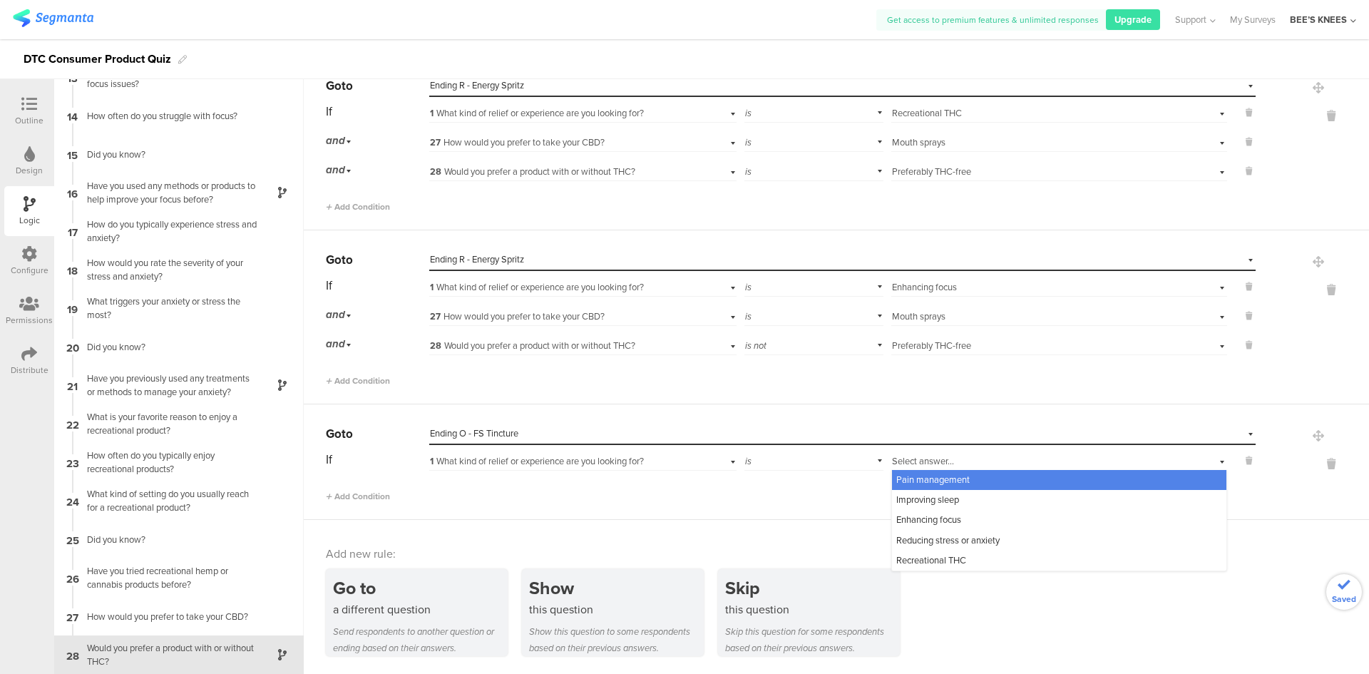
click at [611, 466] on span "1 What kind of relief or experience are you looking for?" at bounding box center [537, 461] width 214 height 14
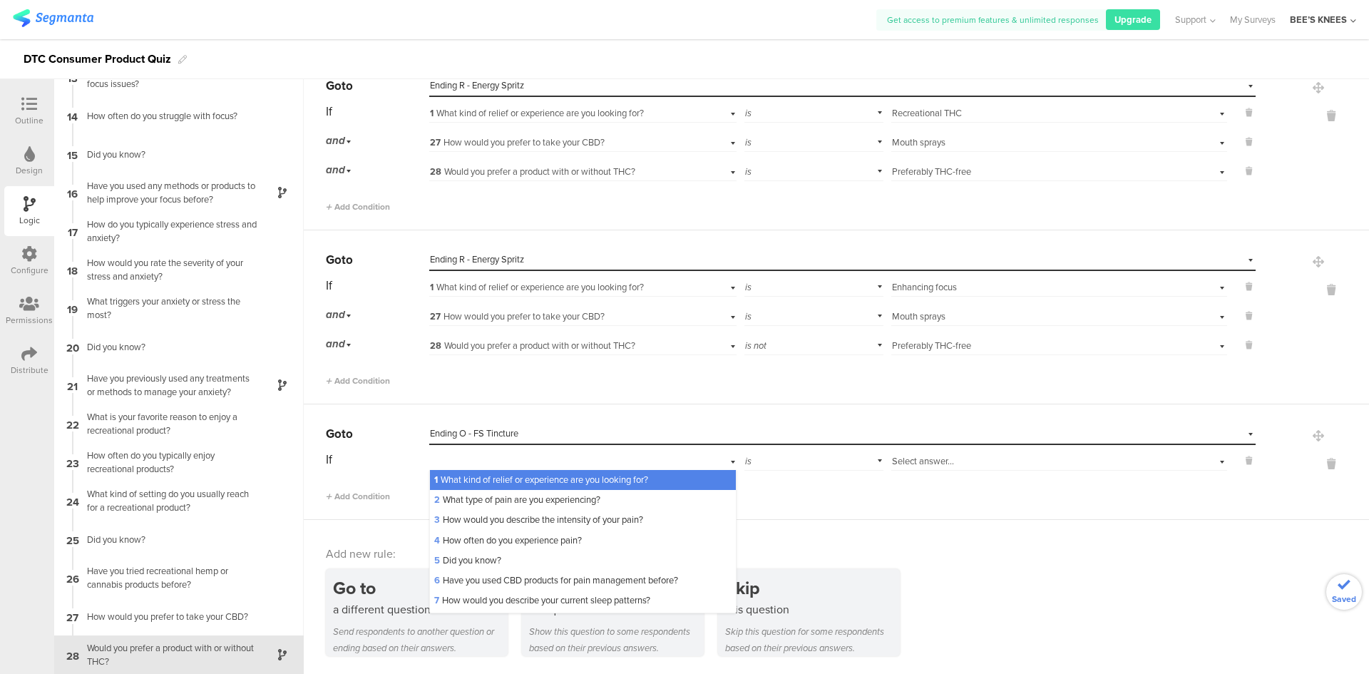
click at [611, 466] on div "1 What kind of relief or experience are you looking for?" at bounding box center [582, 460] width 307 height 22
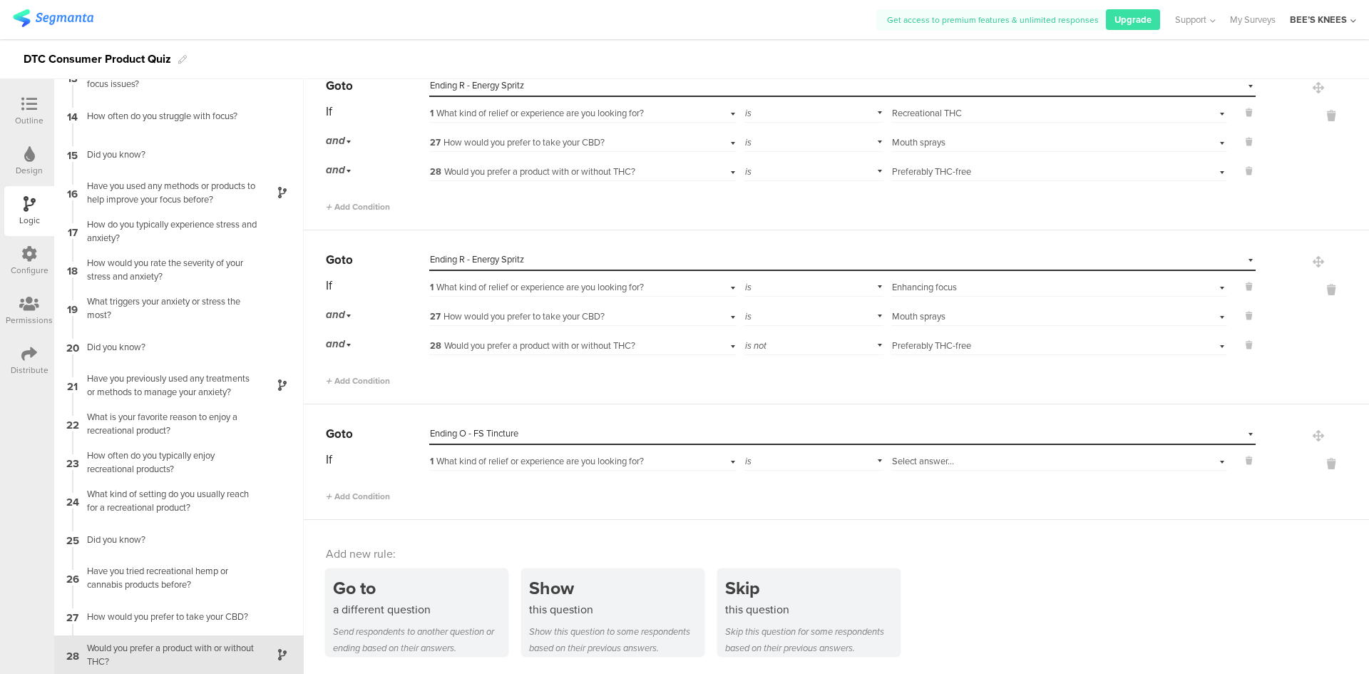
click at [892, 461] on span "Select answer..." at bounding box center [923, 461] width 62 height 14
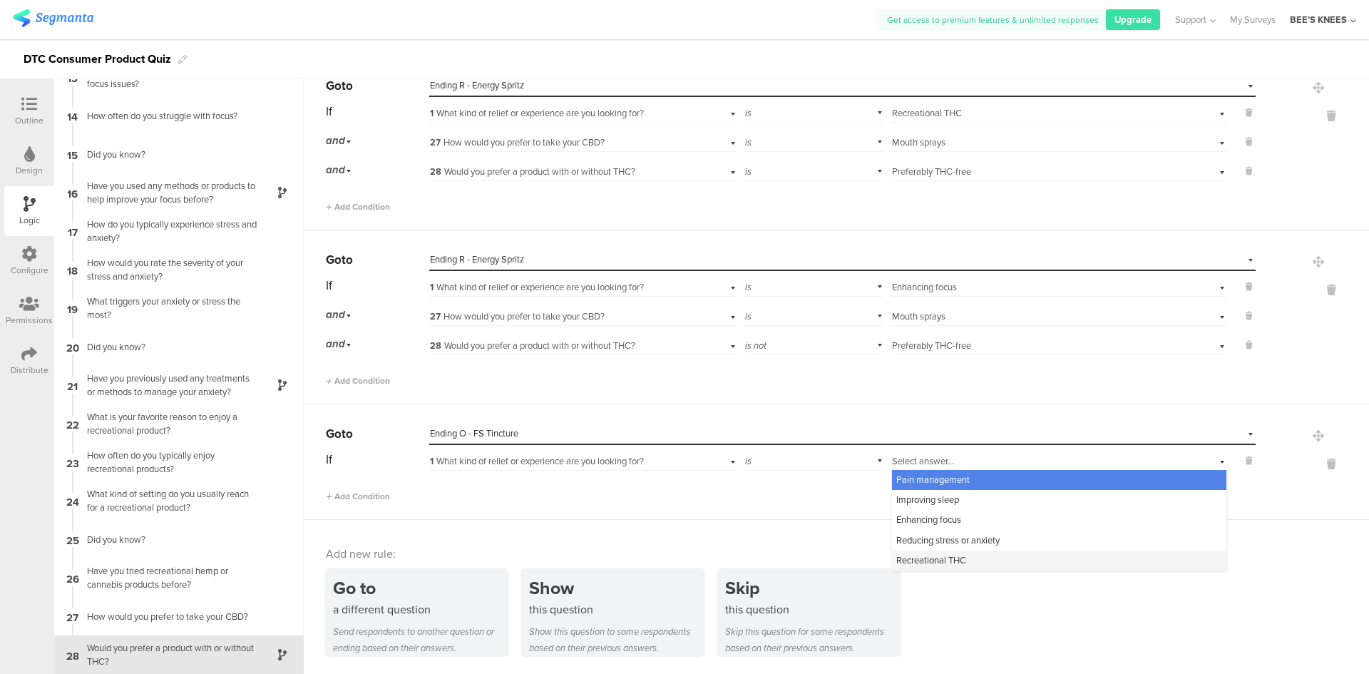
click at [916, 560] on span "Recreational THC" at bounding box center [931, 560] width 70 height 14
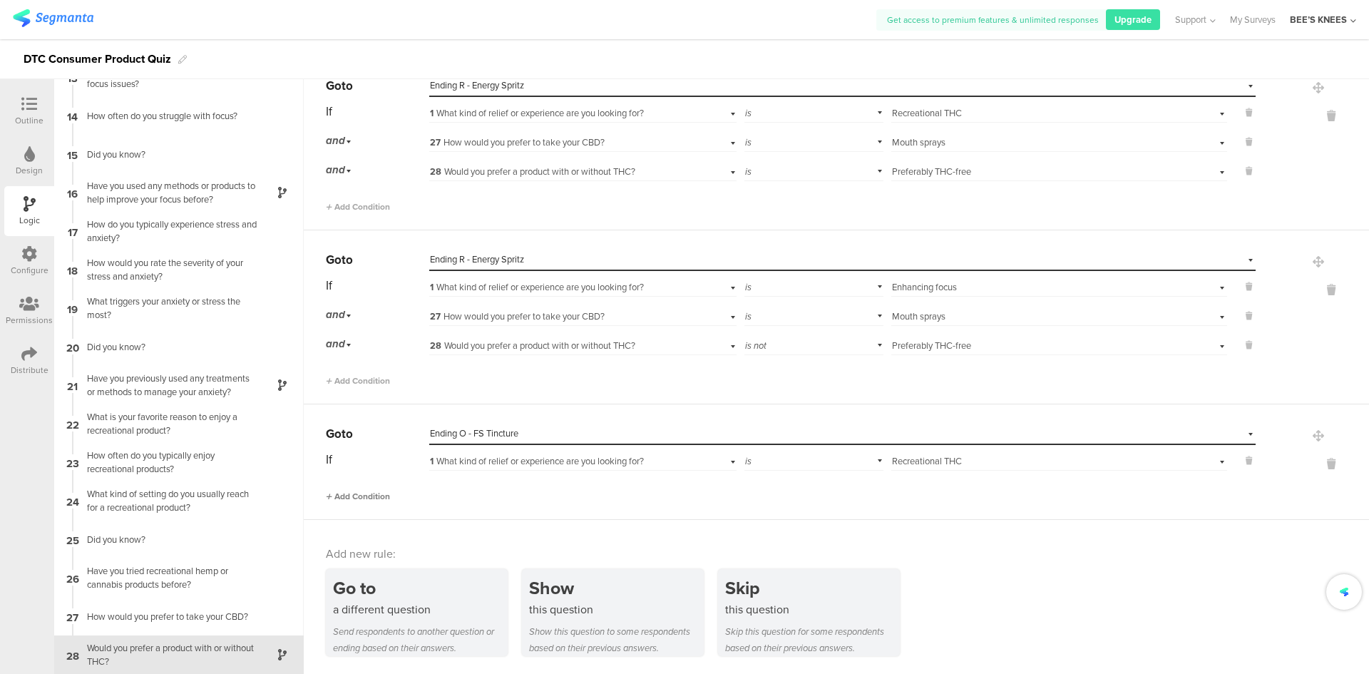
click at [341, 500] on span "Add Condition" at bounding box center [358, 496] width 64 height 13
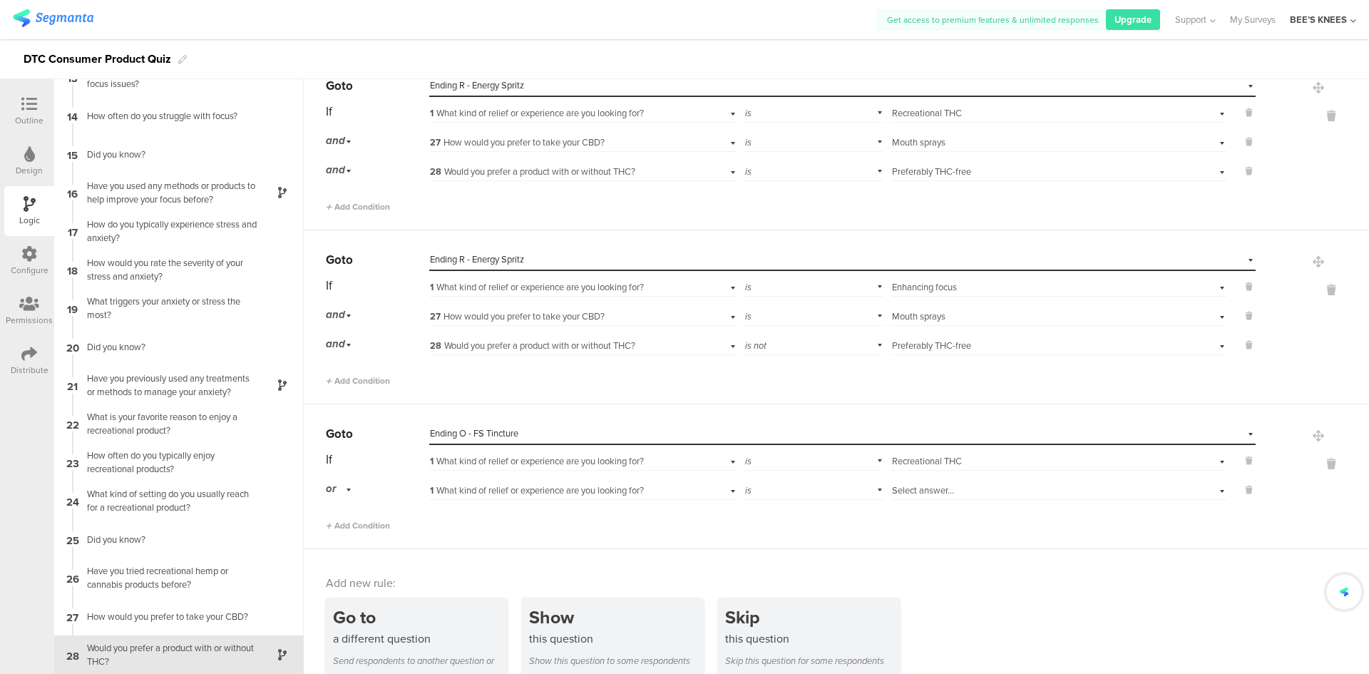
click at [345, 486] on div "or" at bounding box center [341, 489] width 30 height 22
click at [345, 533] on span "and" at bounding box center [338, 529] width 15 height 14
click at [488, 491] on span "1 What kind of relief or experience are you looking for?" at bounding box center [537, 490] width 214 height 14
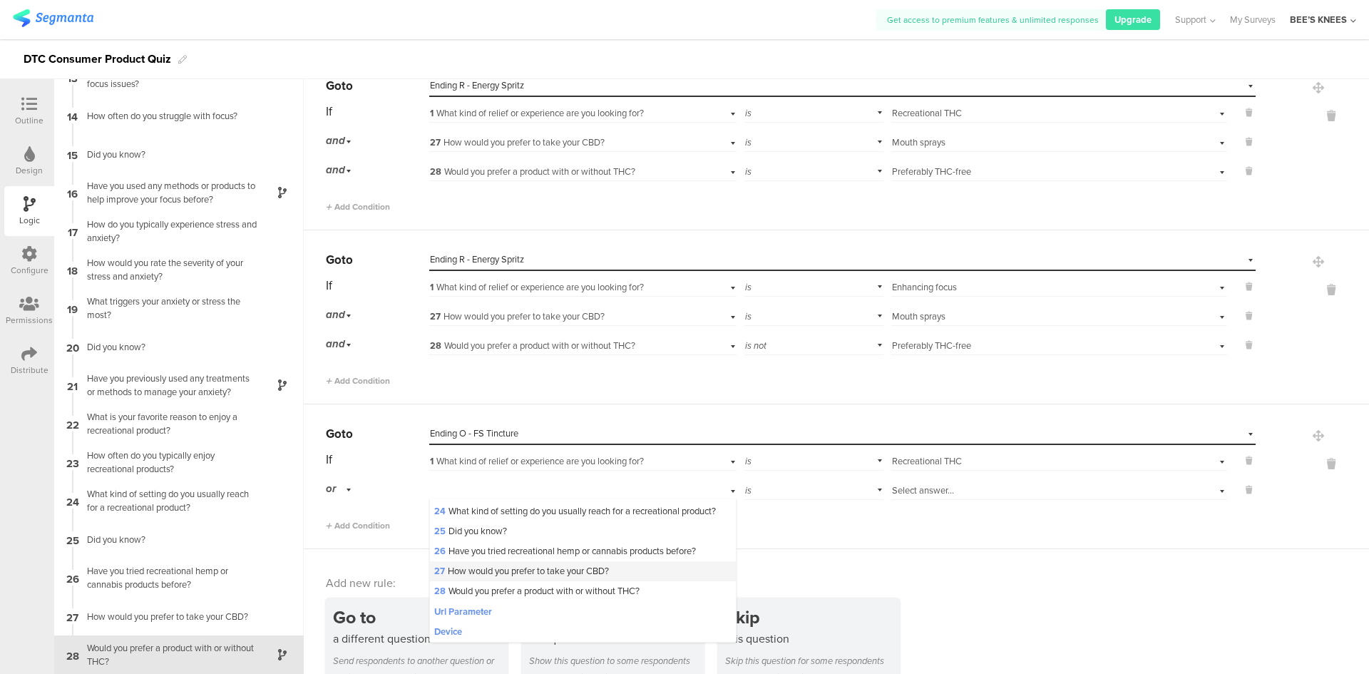
scroll to position [499, 0]
click at [527, 578] on span "27 How would you prefer to take your CBD?" at bounding box center [521, 571] width 175 height 14
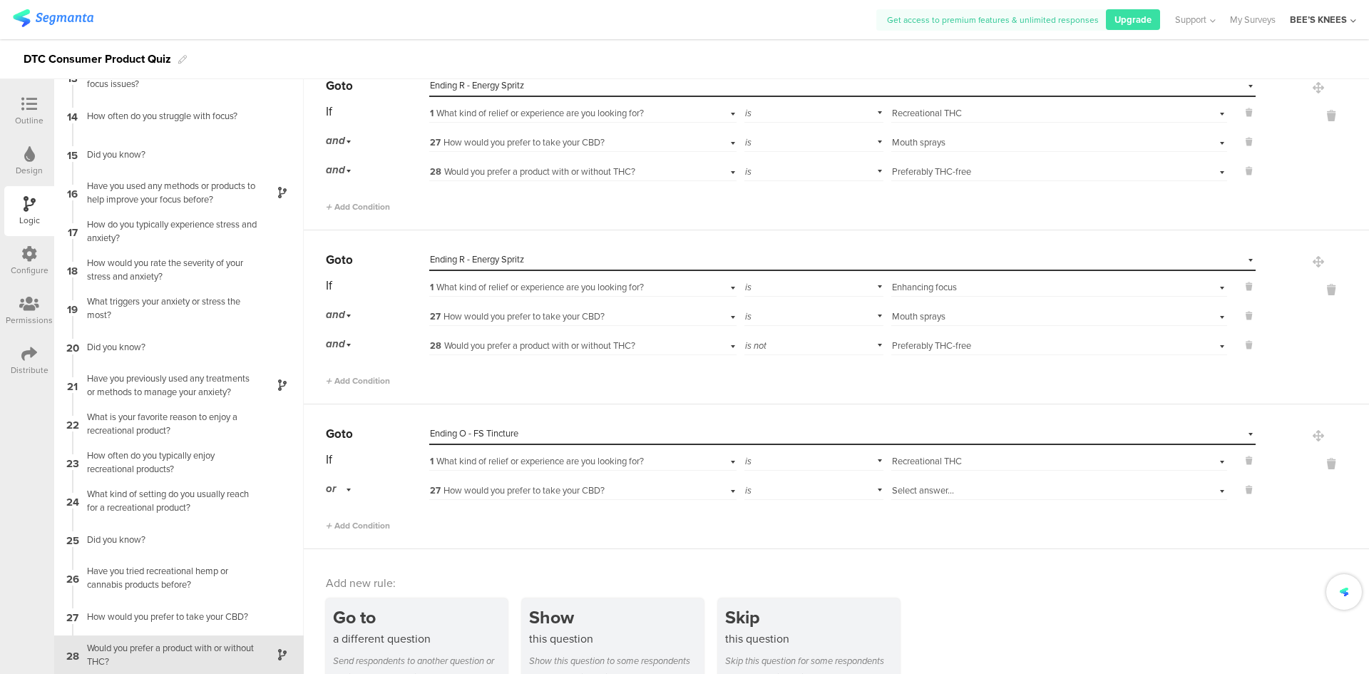
click at [345, 495] on div "or" at bounding box center [341, 489] width 30 height 22
click at [352, 529] on div "and" at bounding box center [377, 529] width 101 height 20
click at [501, 491] on span "1 What kind of relief or experience are you looking for?" at bounding box center [537, 490] width 214 height 14
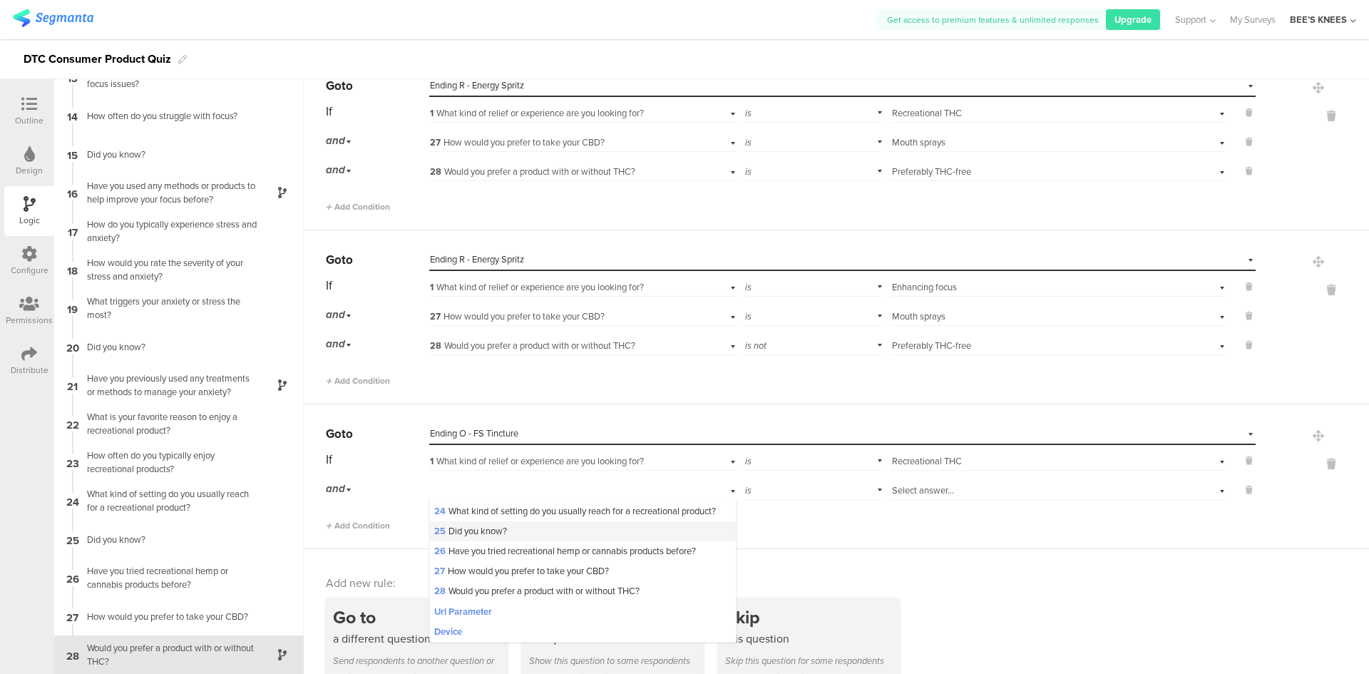
scroll to position [521, 0]
click at [516, 581] on div "28 Would you prefer a product with or without THC?" at bounding box center [582, 591] width 305 height 20
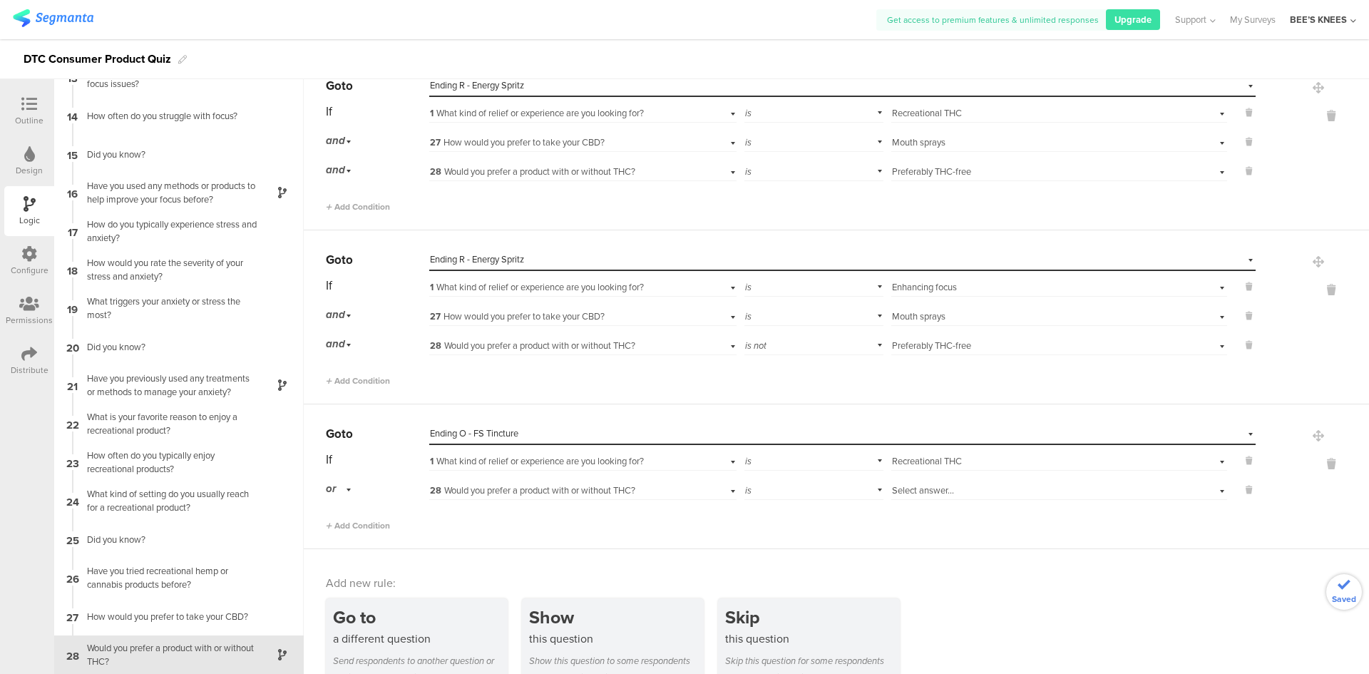
drag, startPoint x: 531, startPoint y: 465, endPoint x: 527, endPoint y: 478, distance: 13.3
click at [530, 469] on div "1 What kind of relief or experience are you looking for?" at bounding box center [582, 460] width 307 height 22
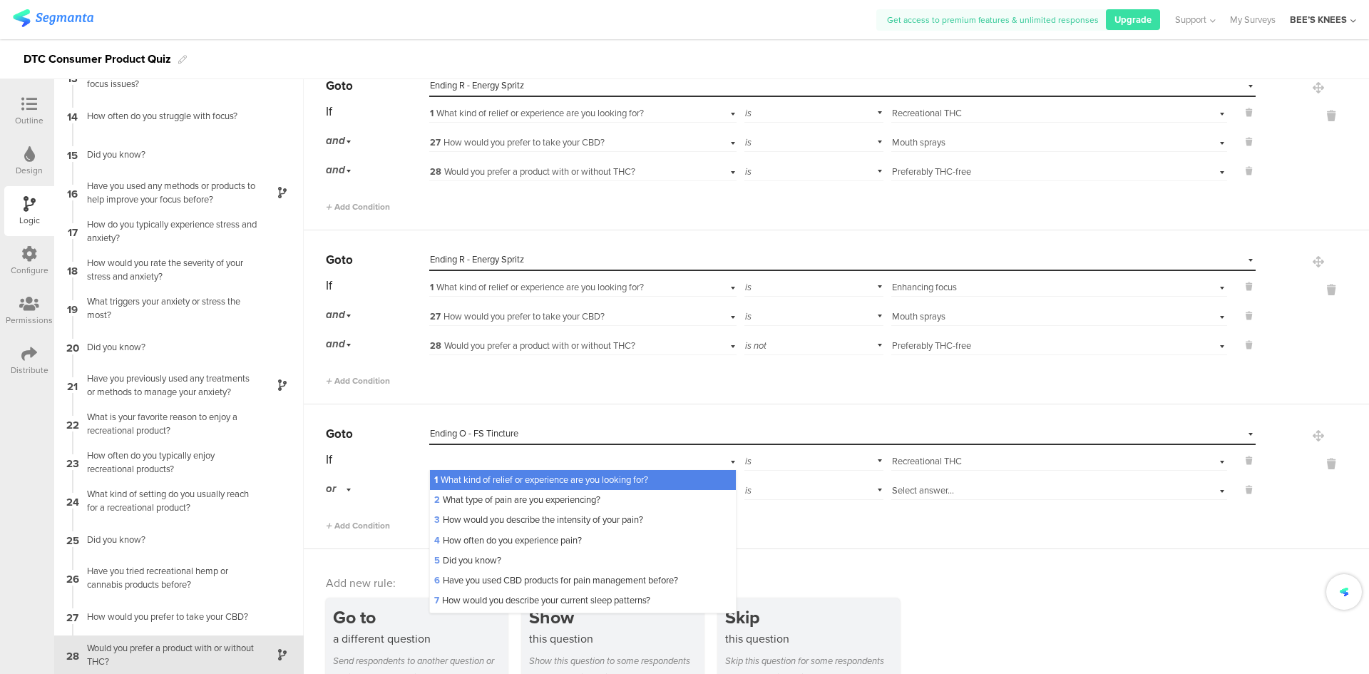
click at [522, 493] on div "2 What type of pain are you experiencing?" at bounding box center [582, 500] width 305 height 20
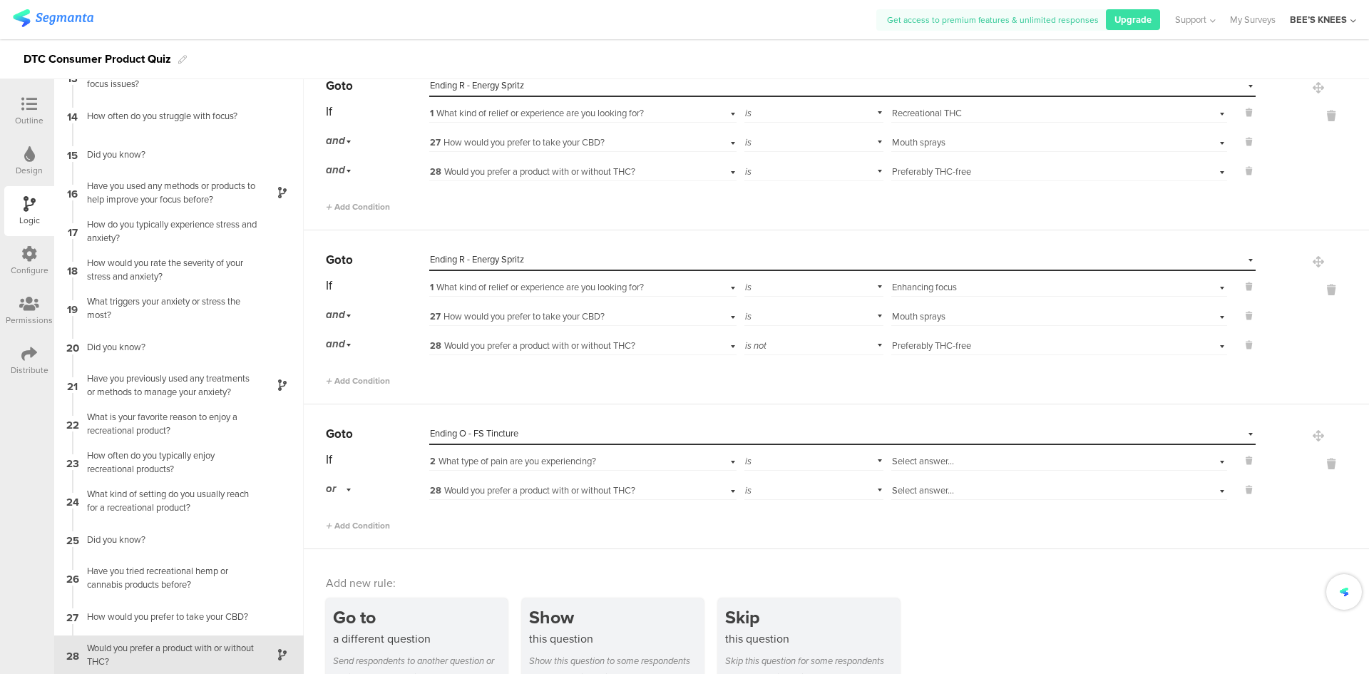
click at [527, 463] on span "2 What type of pain are you experiencing?" at bounding box center [513, 461] width 166 height 14
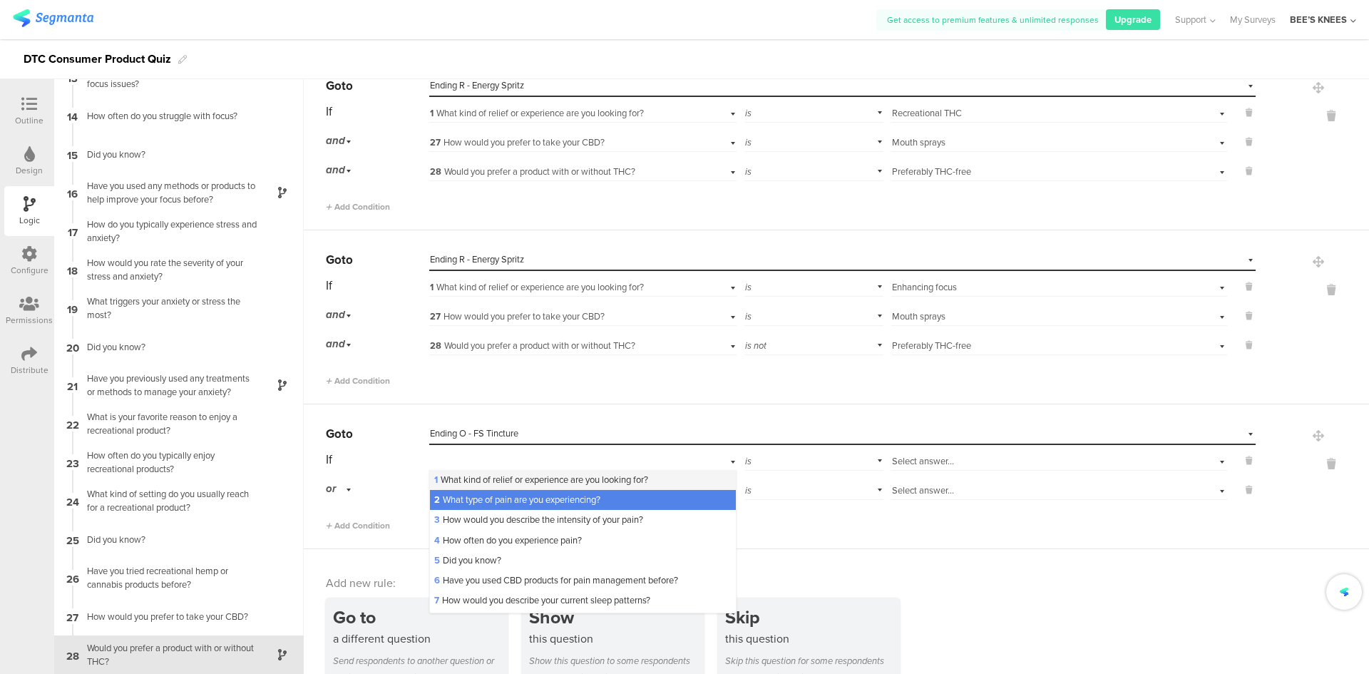
click at [527, 481] on span "1 What kind of relief or experience are you looking for?" at bounding box center [541, 480] width 214 height 14
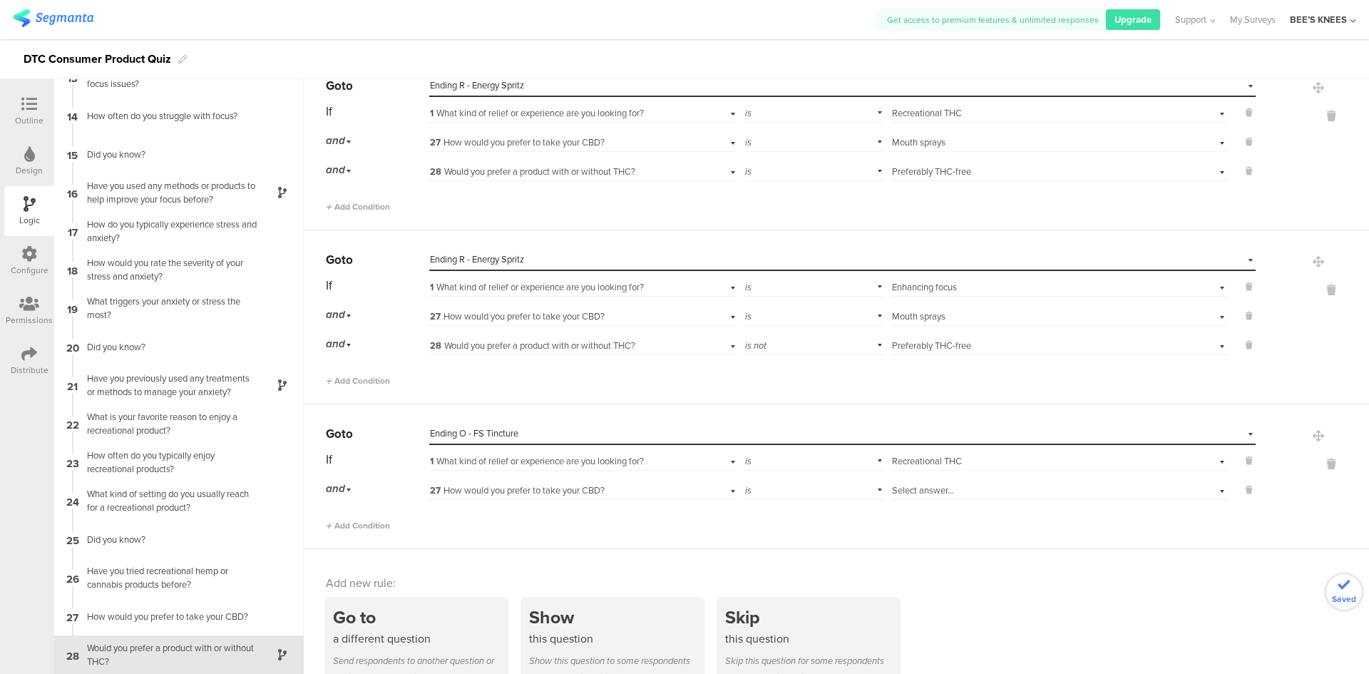
click at [907, 467] on span "Recreational THC" at bounding box center [927, 461] width 70 height 14
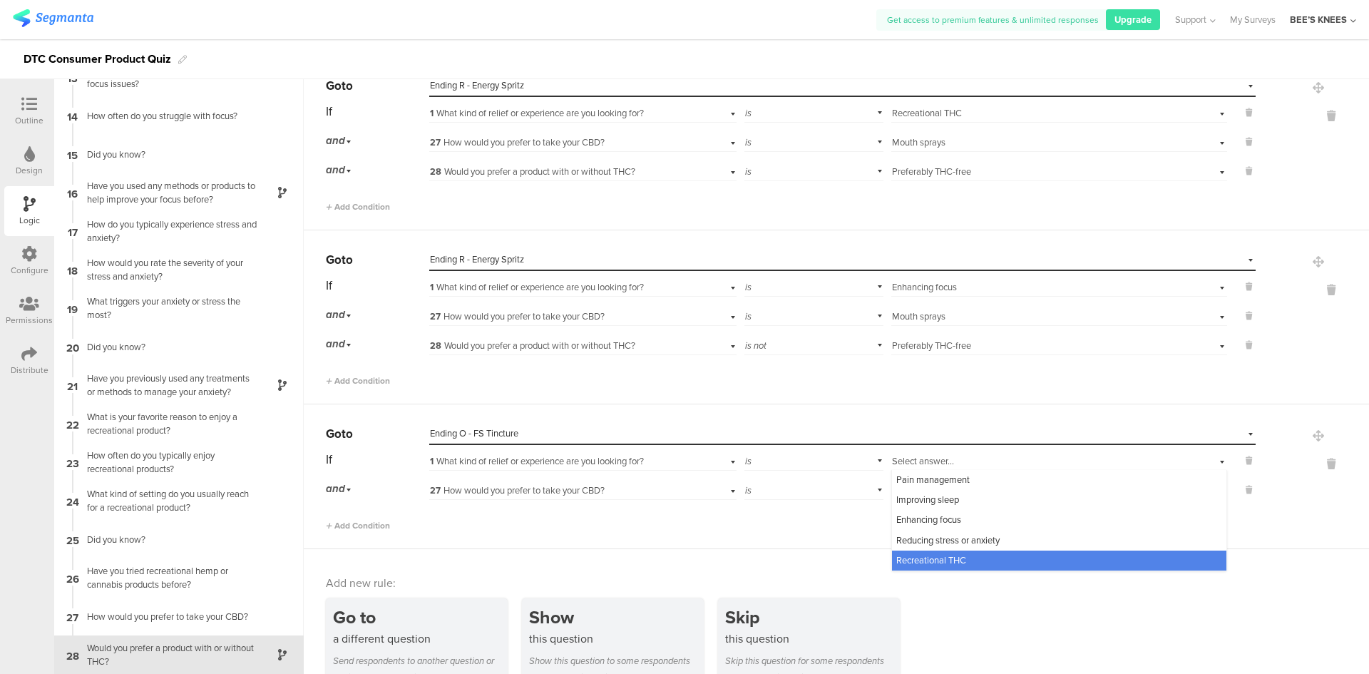
click at [918, 561] on span "Recreational THC" at bounding box center [931, 560] width 70 height 14
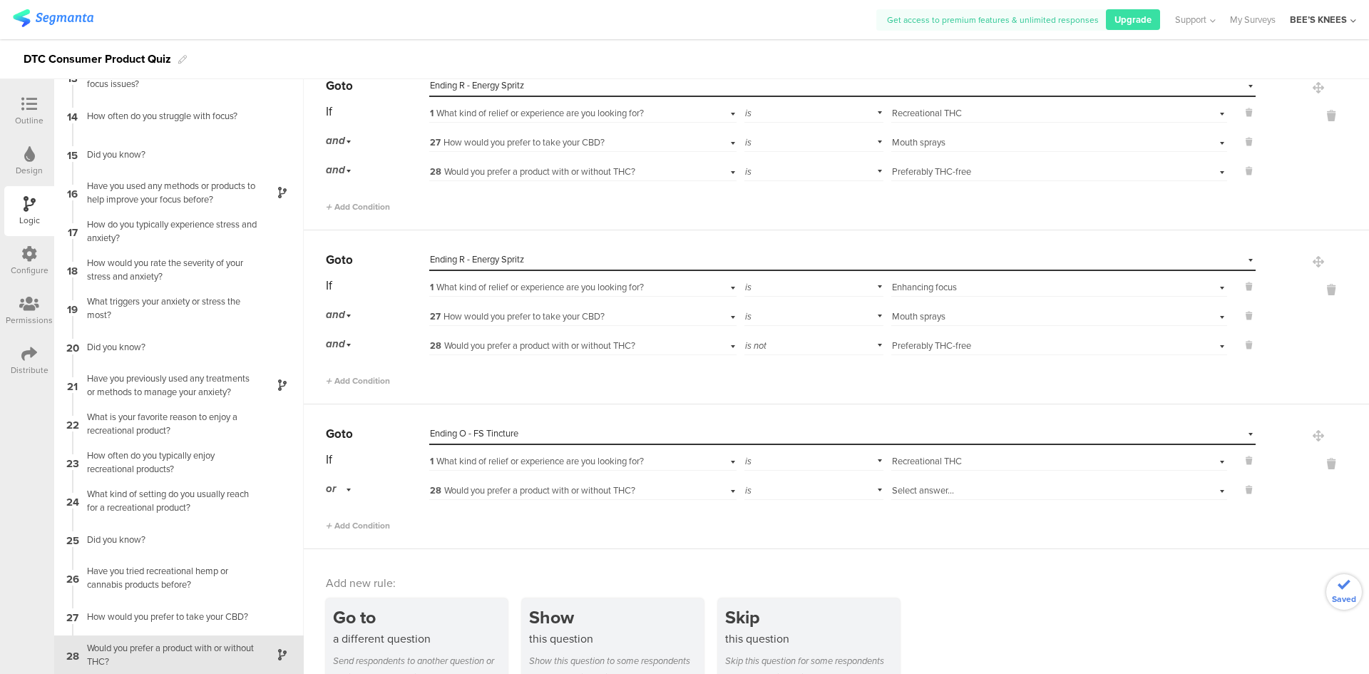
click at [559, 491] on span "28 Would you prefer a product with or without THC?" at bounding box center [532, 490] width 205 height 14
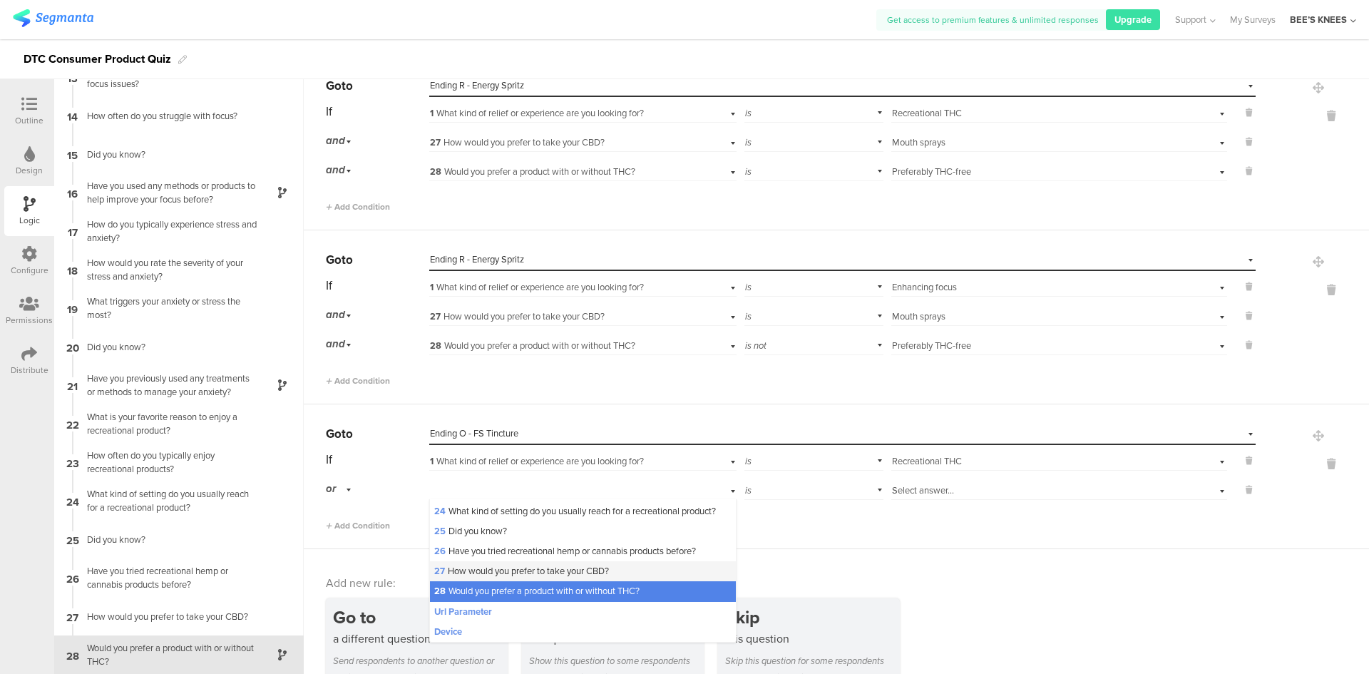
click at [558, 572] on span "27 How would you prefer to take your CBD?" at bounding box center [521, 571] width 175 height 14
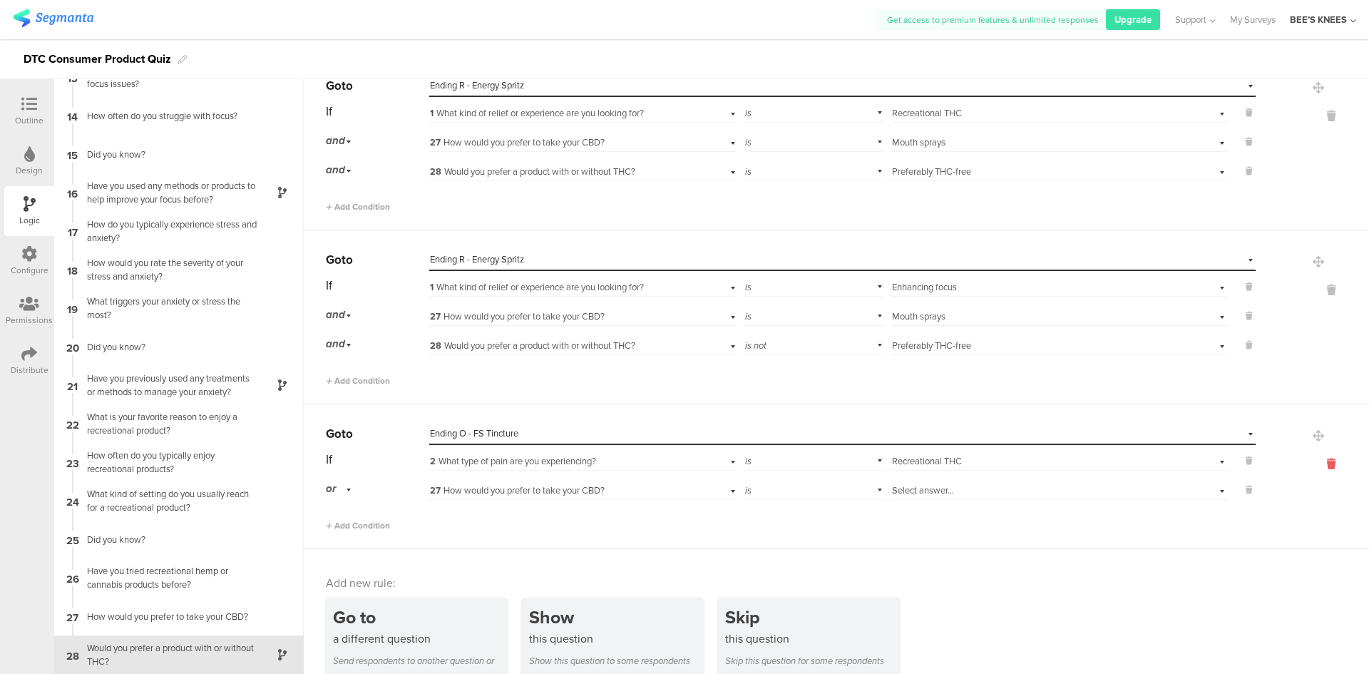
click at [1314, 464] on icon at bounding box center [1331, 464] width 34 height 16
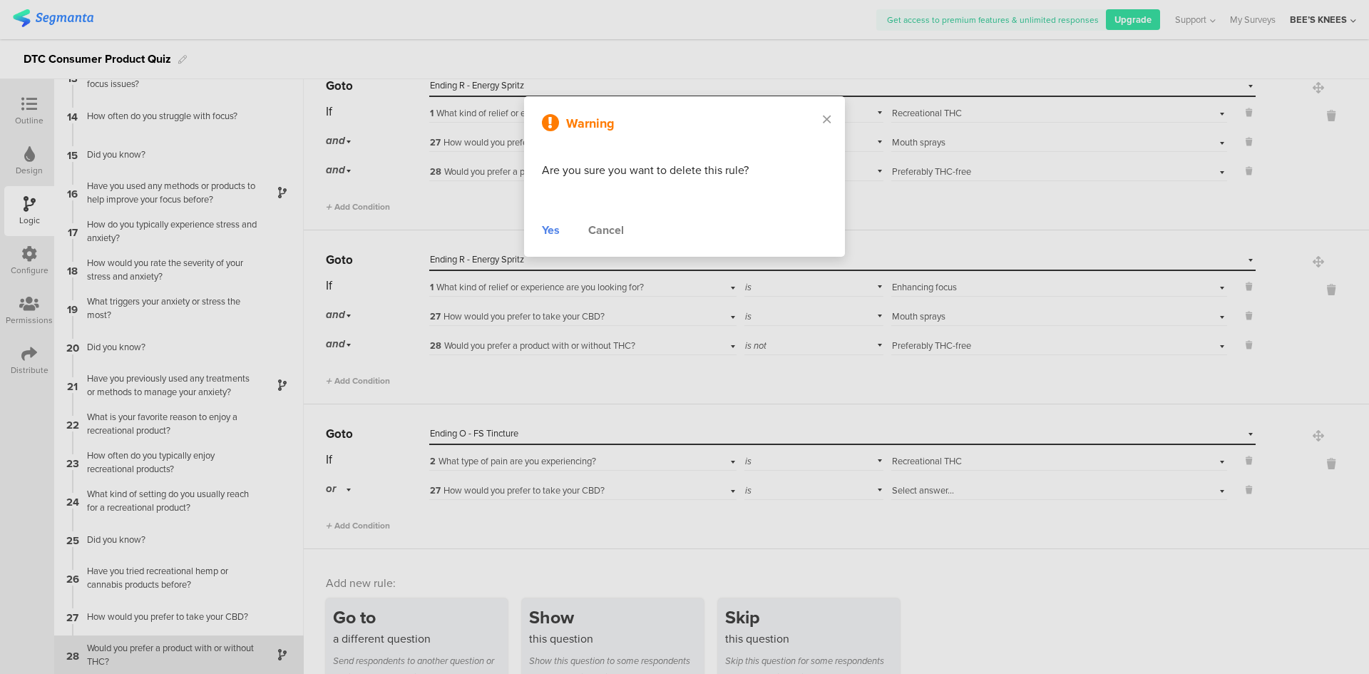
click at [548, 230] on div "Yes" at bounding box center [551, 230] width 18 height 17
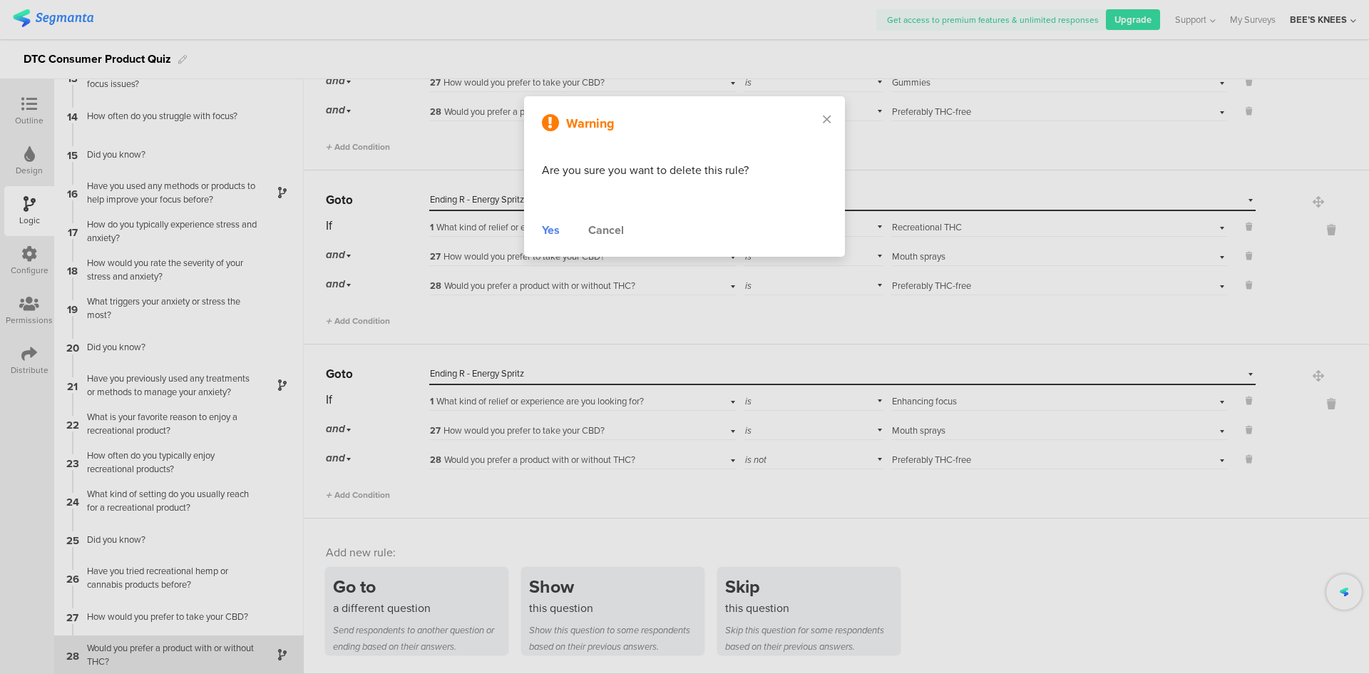
scroll to position [1530, 0]
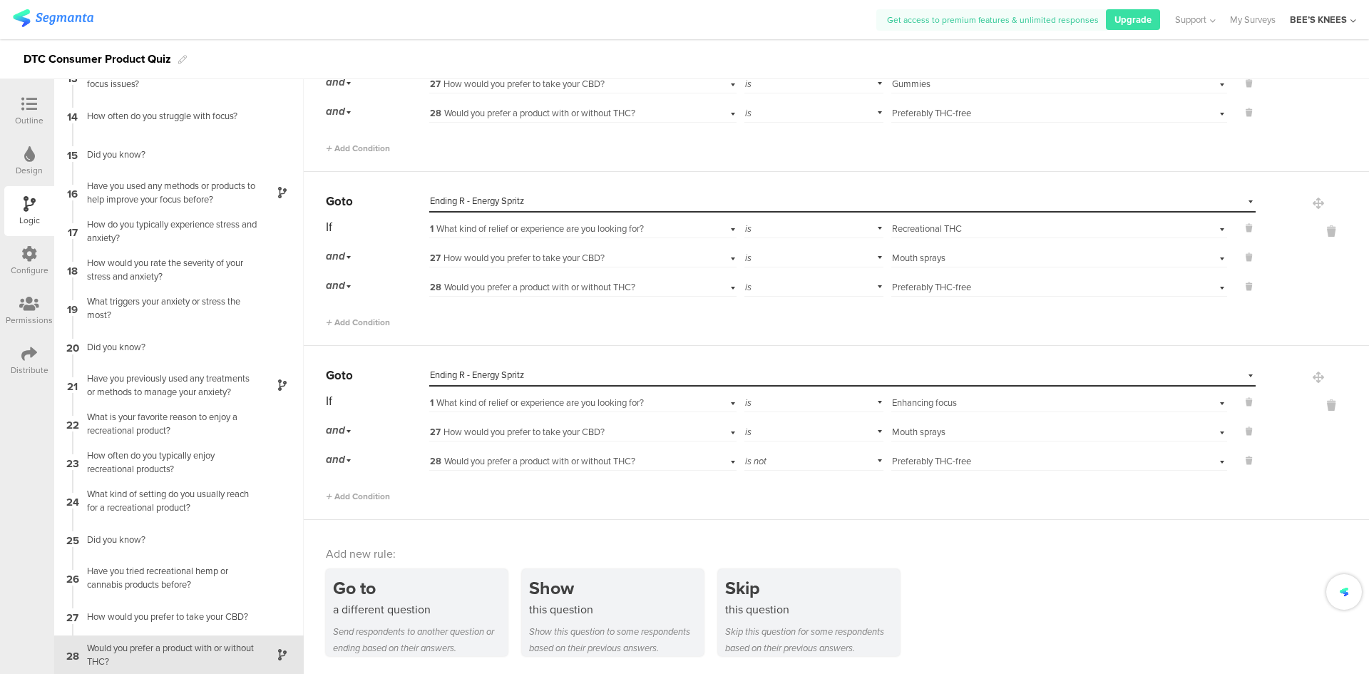
click at [16, 108] on div at bounding box center [29, 105] width 29 height 18
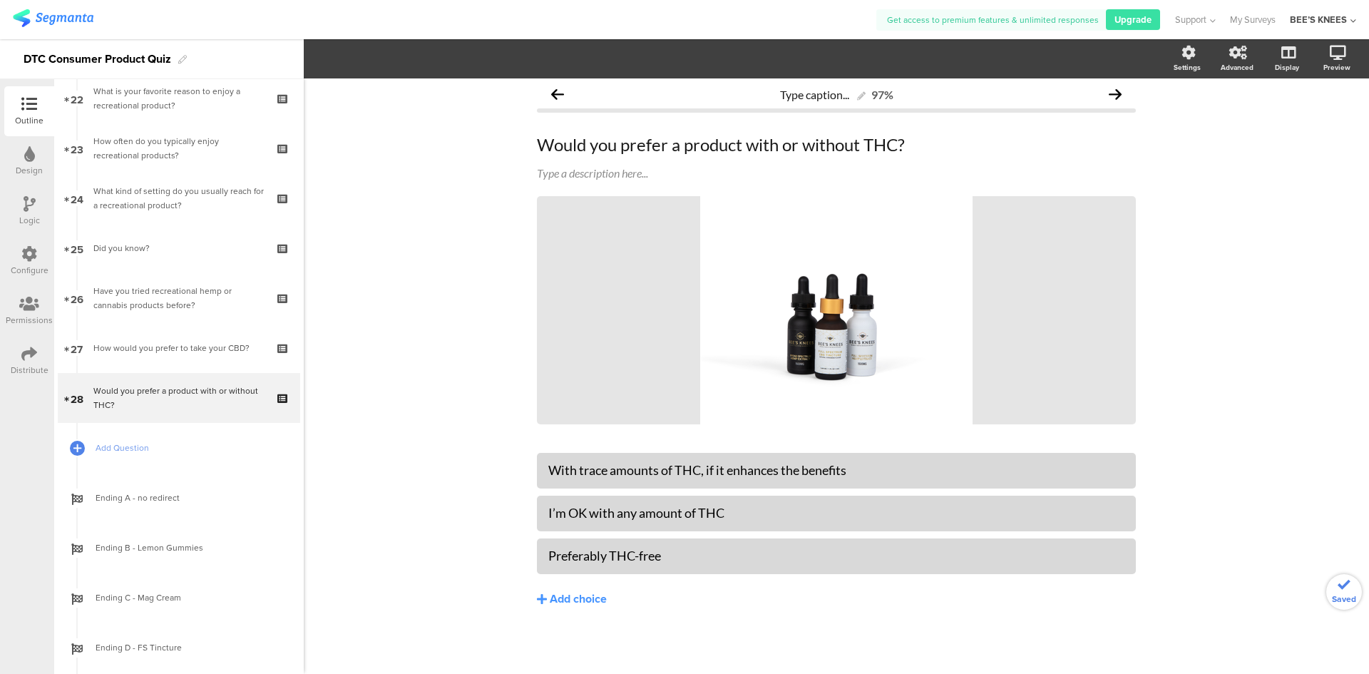
scroll to position [1132, 0]
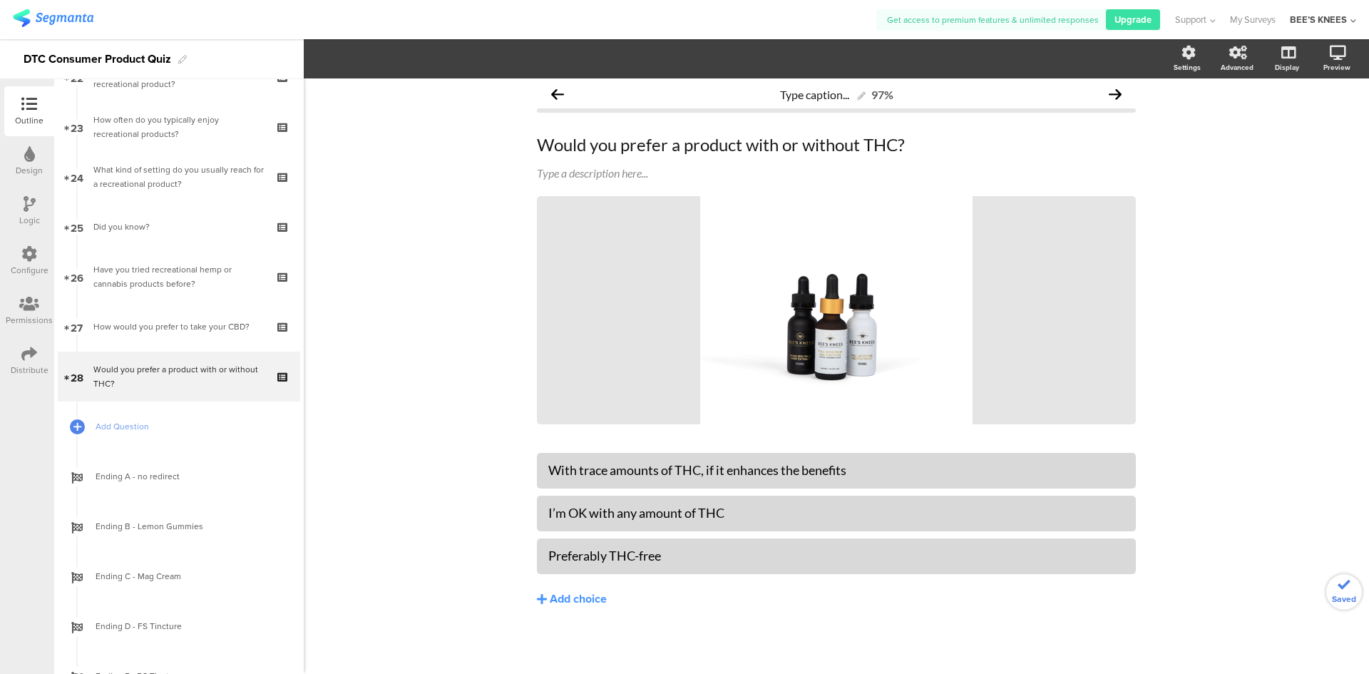
click at [17, 212] on div "Logic" at bounding box center [29, 211] width 50 height 50
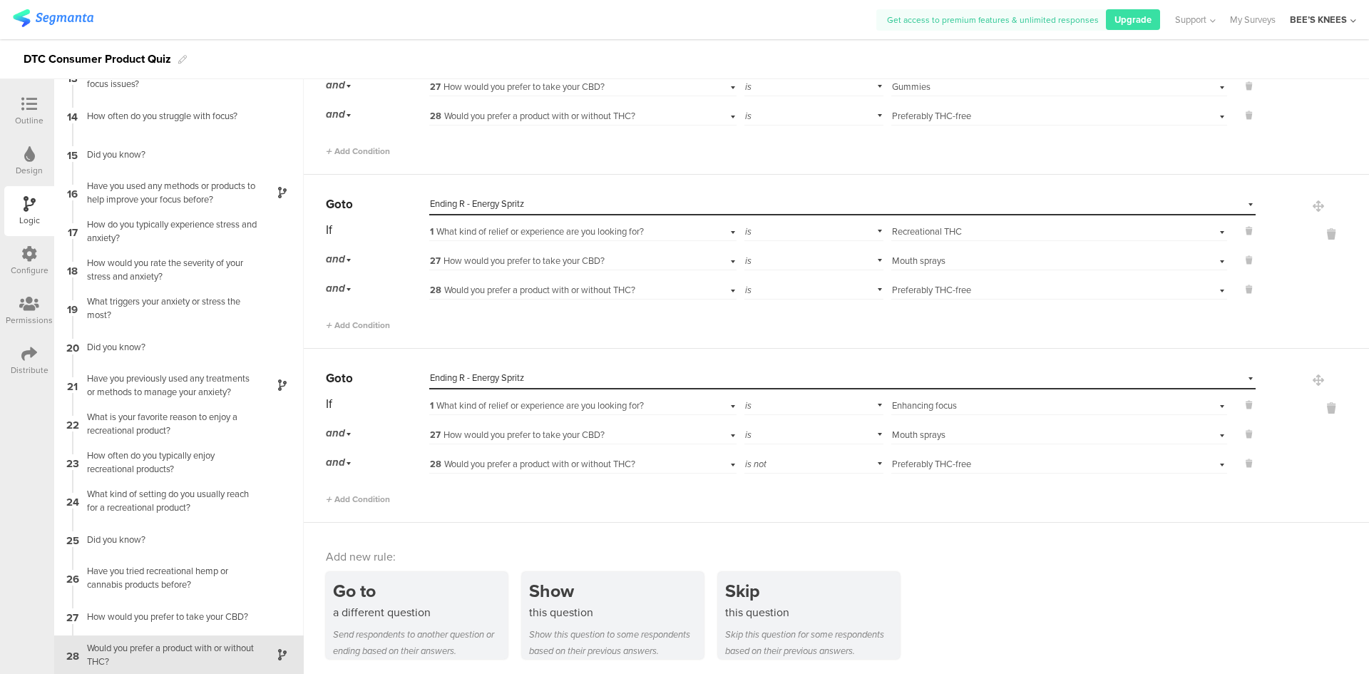
scroll to position [1356, 0]
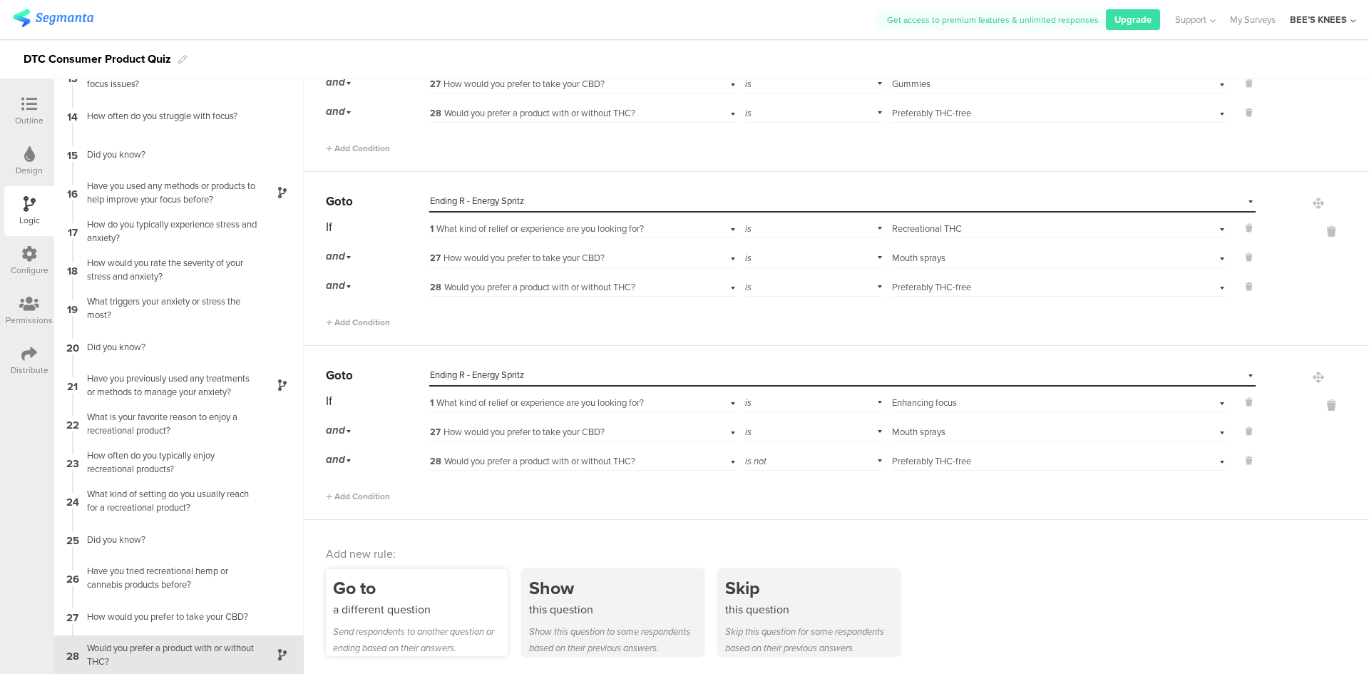
click at [364, 633] on div "Send respondents to another question or ending based on their answers." at bounding box center [420, 639] width 175 height 33
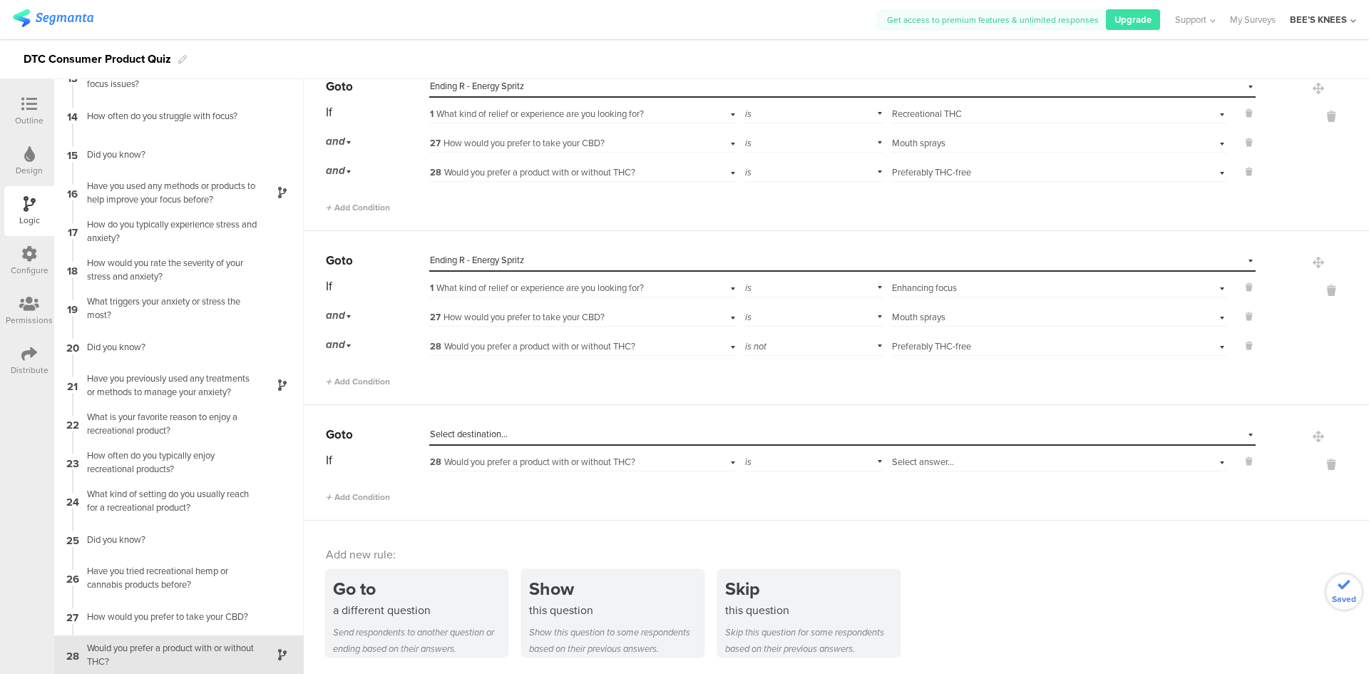
scroll to position [1472, 0]
click at [486, 434] on span "Select destination..." at bounding box center [469, 433] width 78 height 14
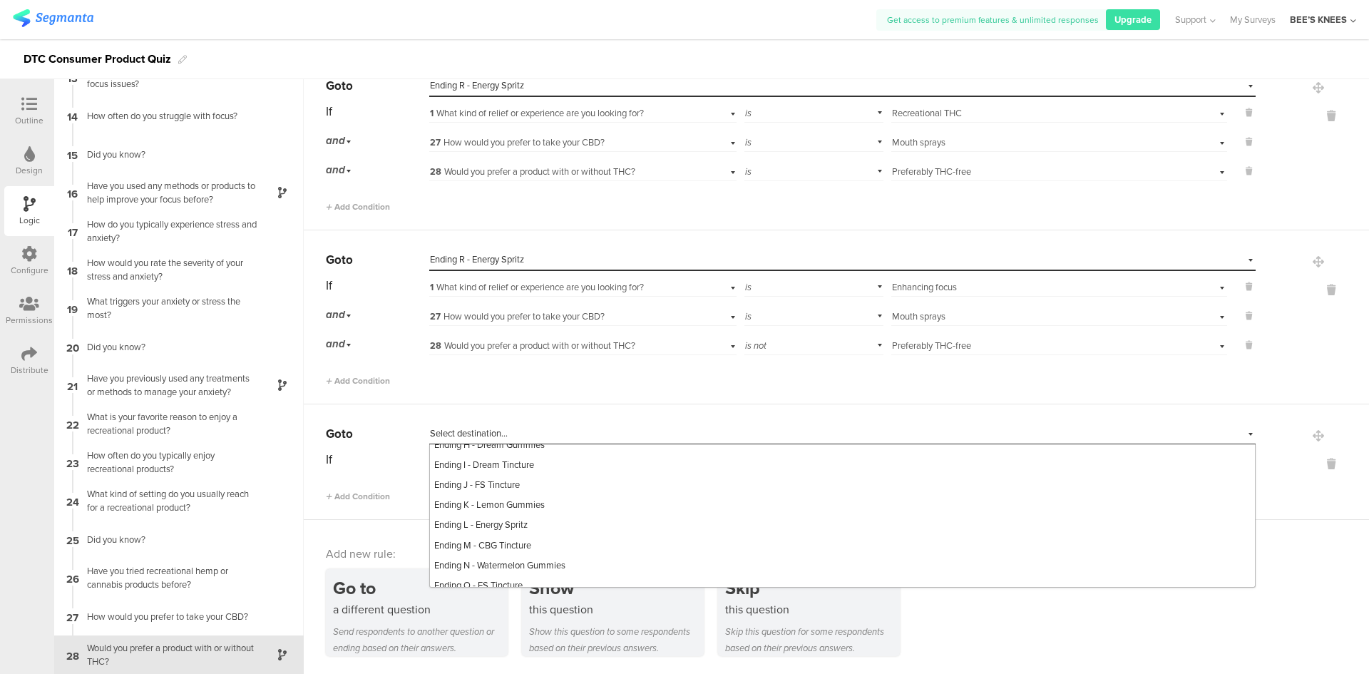
scroll to position [842, 0]
click at [508, 476] on span "Ending O - FS Tincture" at bounding box center [478, 476] width 88 height 14
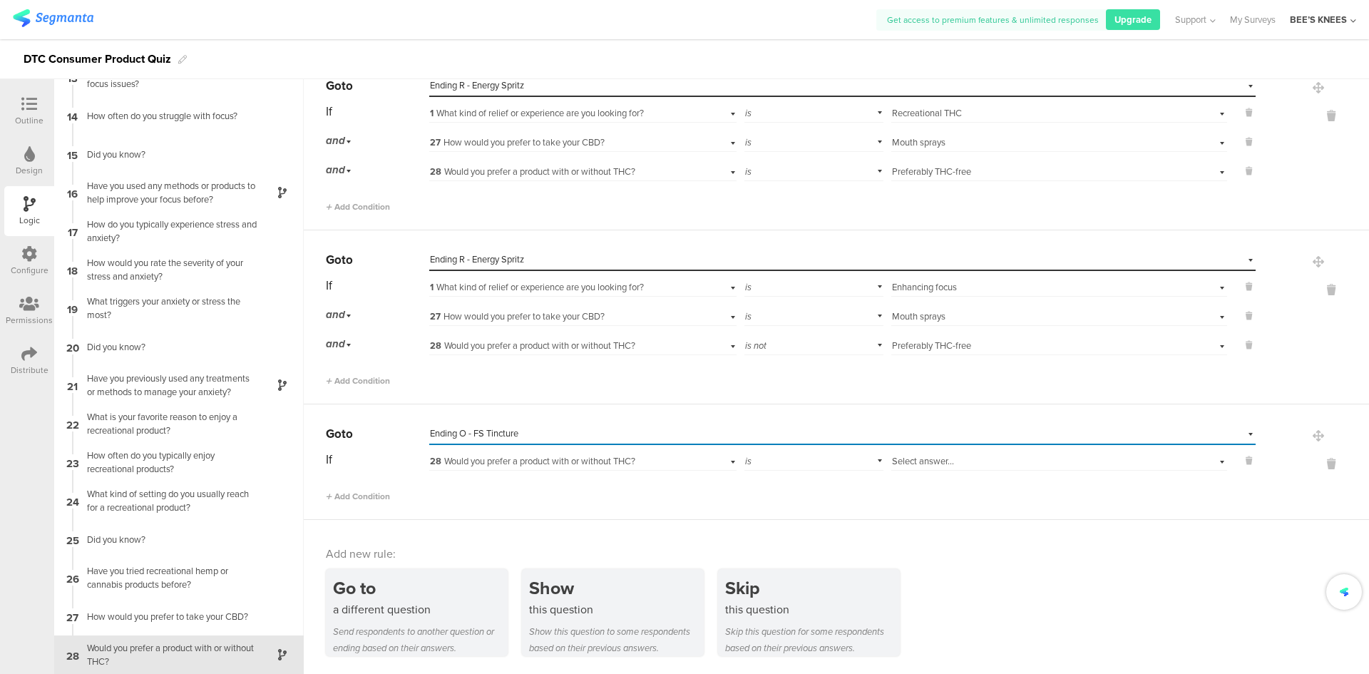
click at [481, 460] on span "28 Would you prefer a product with or without THC?" at bounding box center [532, 461] width 205 height 14
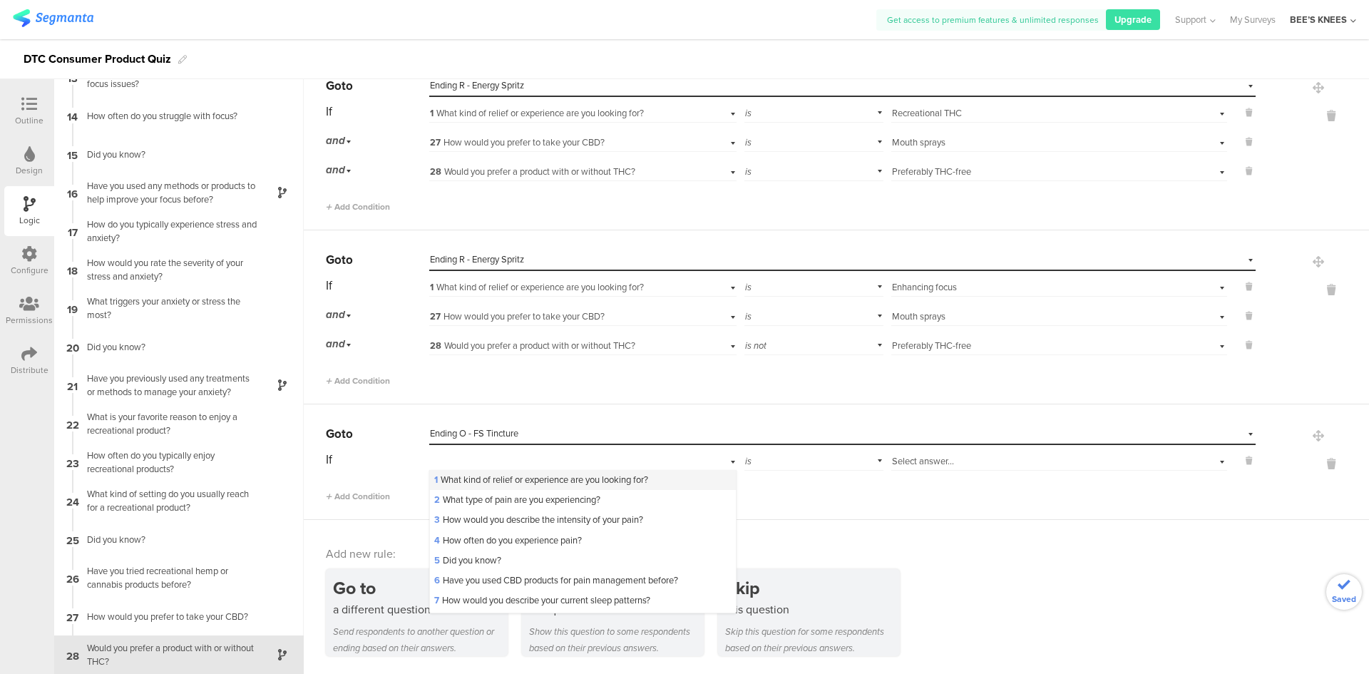
click at [477, 476] on span "1 What kind of relief or experience are you looking for?" at bounding box center [541, 480] width 214 height 14
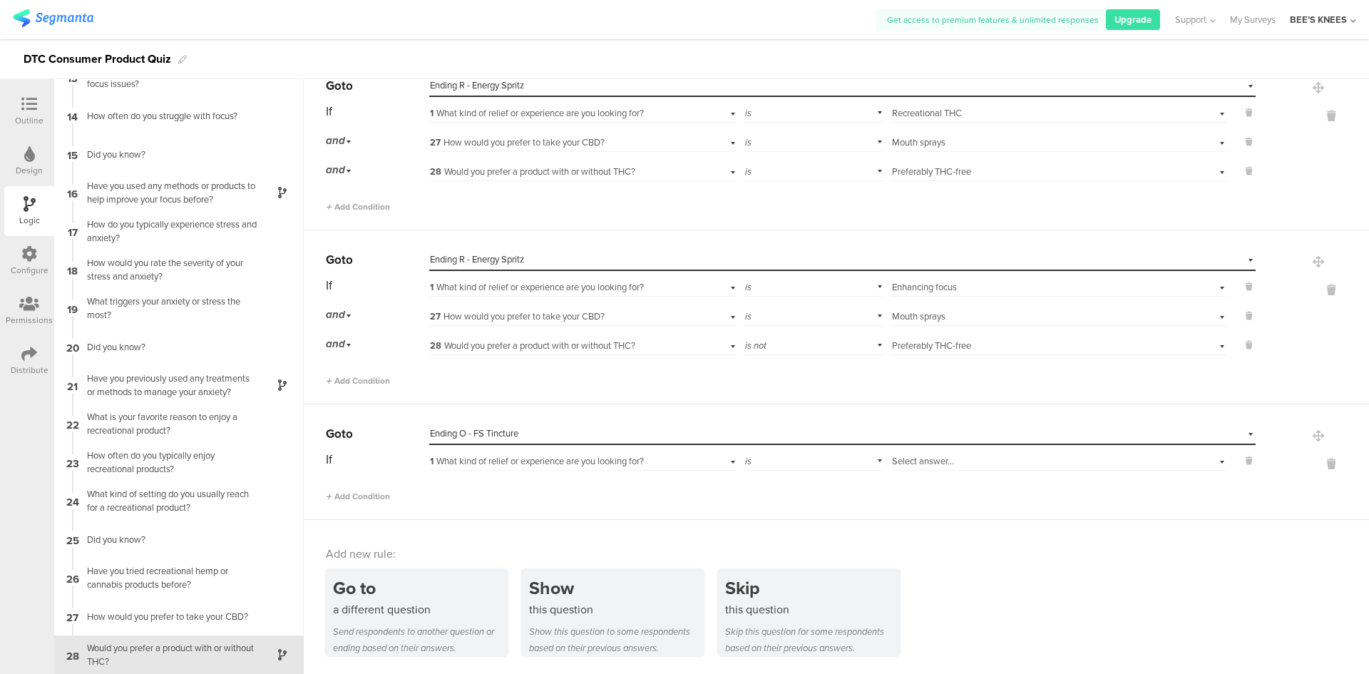
click at [907, 457] on span "Select answer..." at bounding box center [923, 461] width 62 height 14
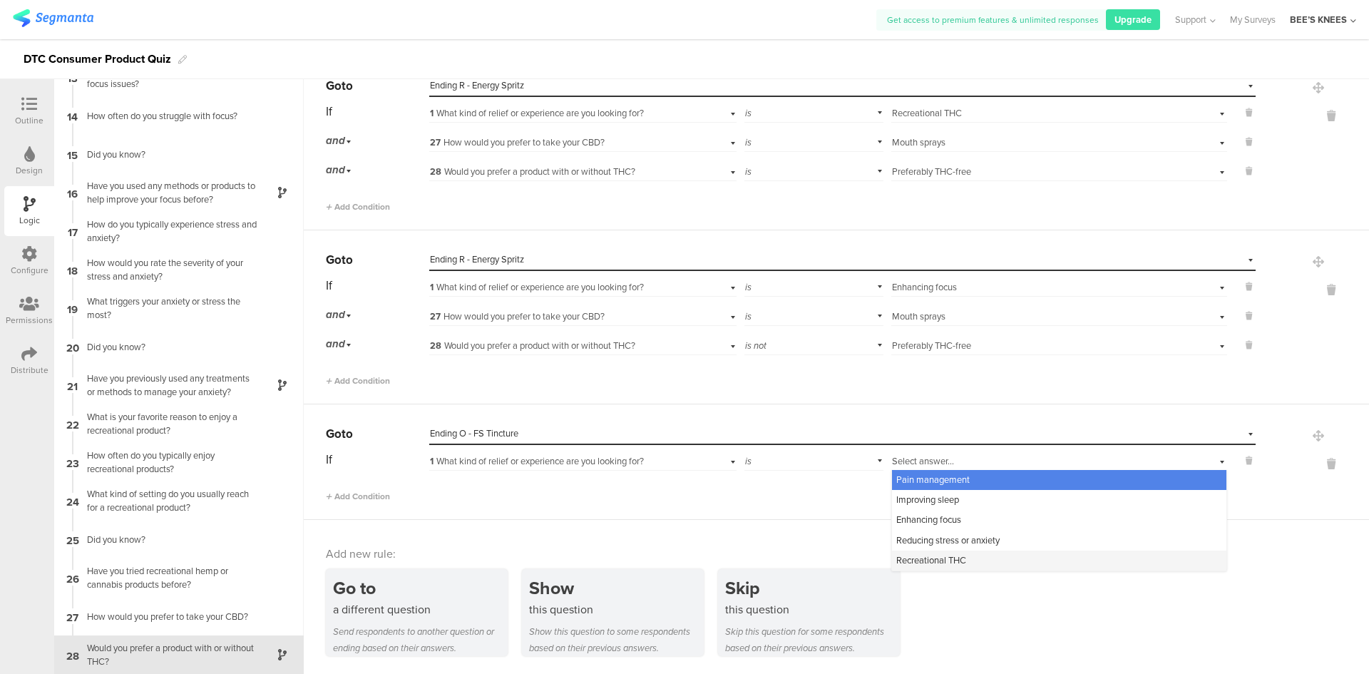
click at [909, 555] on span "Recreational THC" at bounding box center [931, 560] width 70 height 14
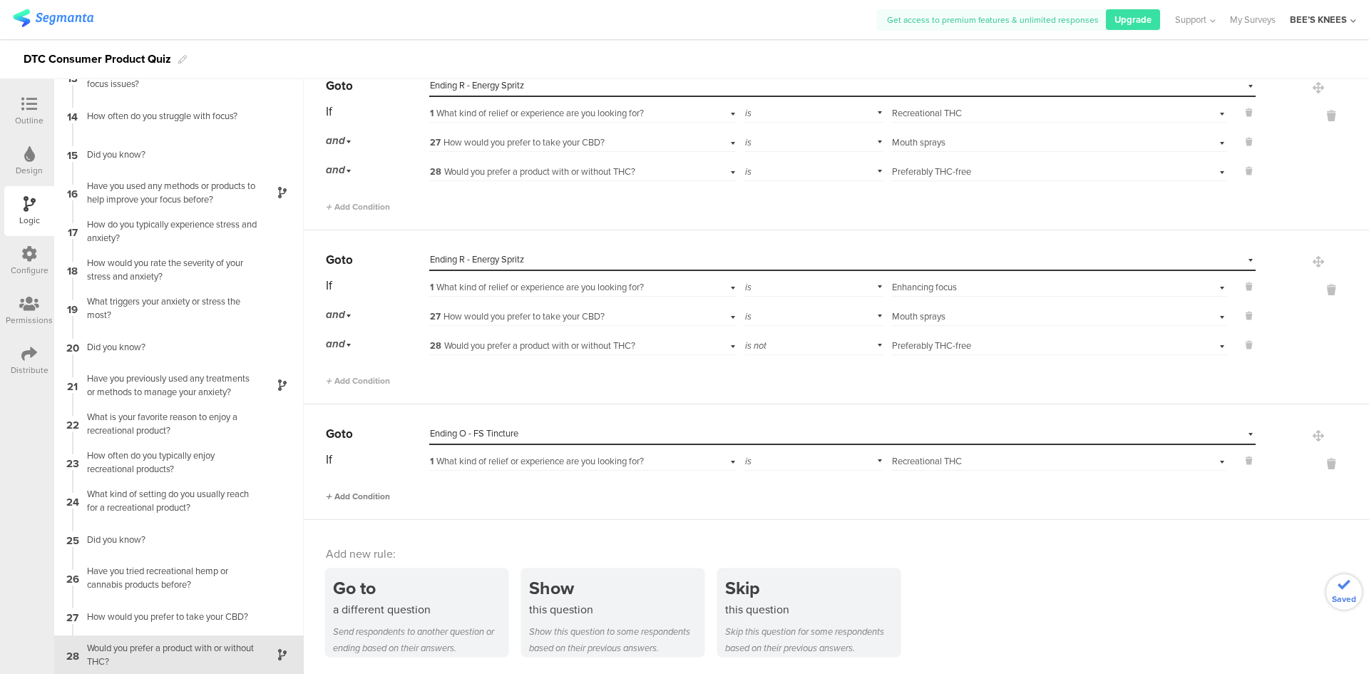
click at [357, 496] on span "Add Condition" at bounding box center [358, 496] width 64 height 13
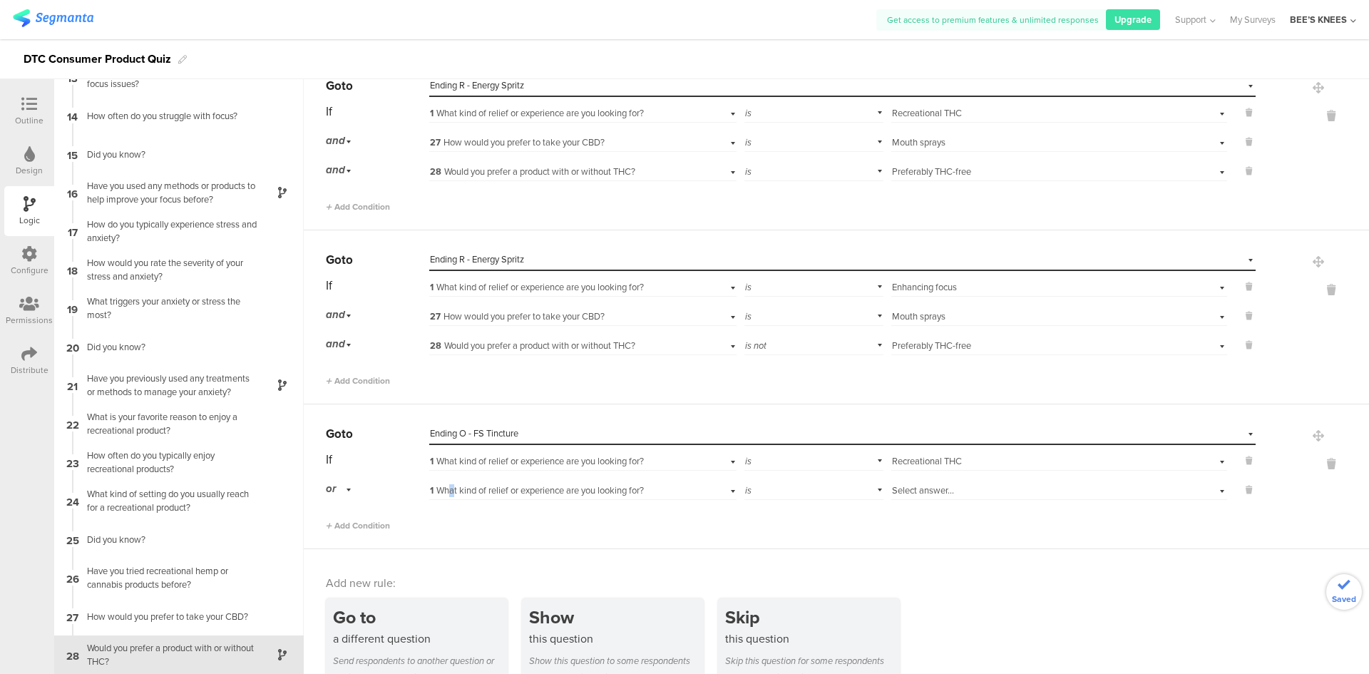
click at [451, 496] on span "1 What kind of relief or experience are you looking for?" at bounding box center [537, 490] width 214 height 14
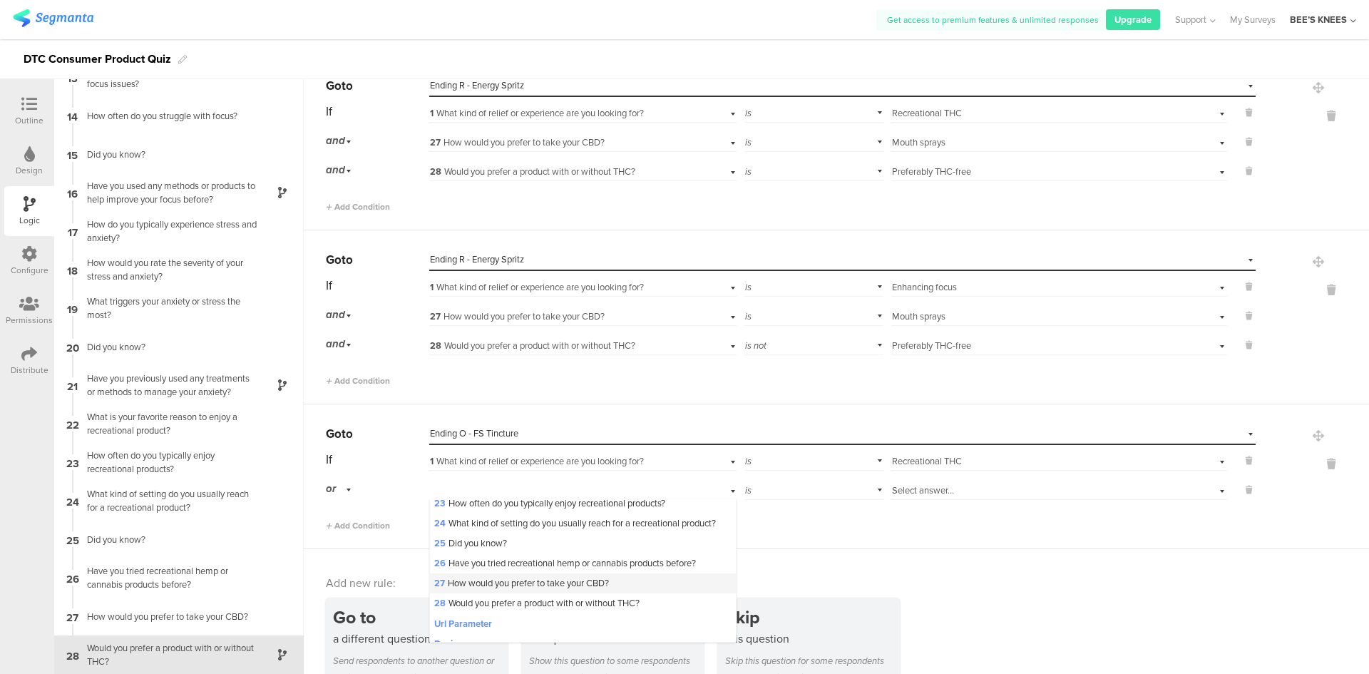
scroll to position [499, 0]
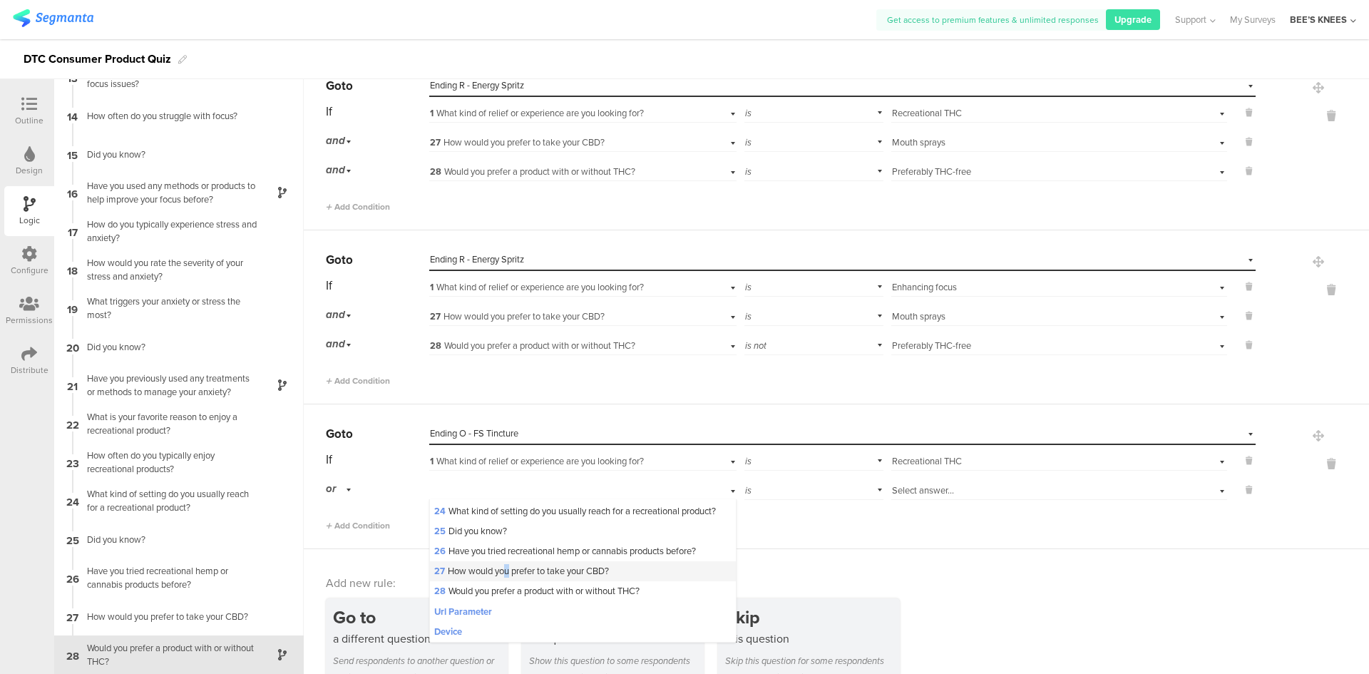
click at [507, 578] on span "27 How would you prefer to take your CBD?" at bounding box center [521, 571] width 175 height 14
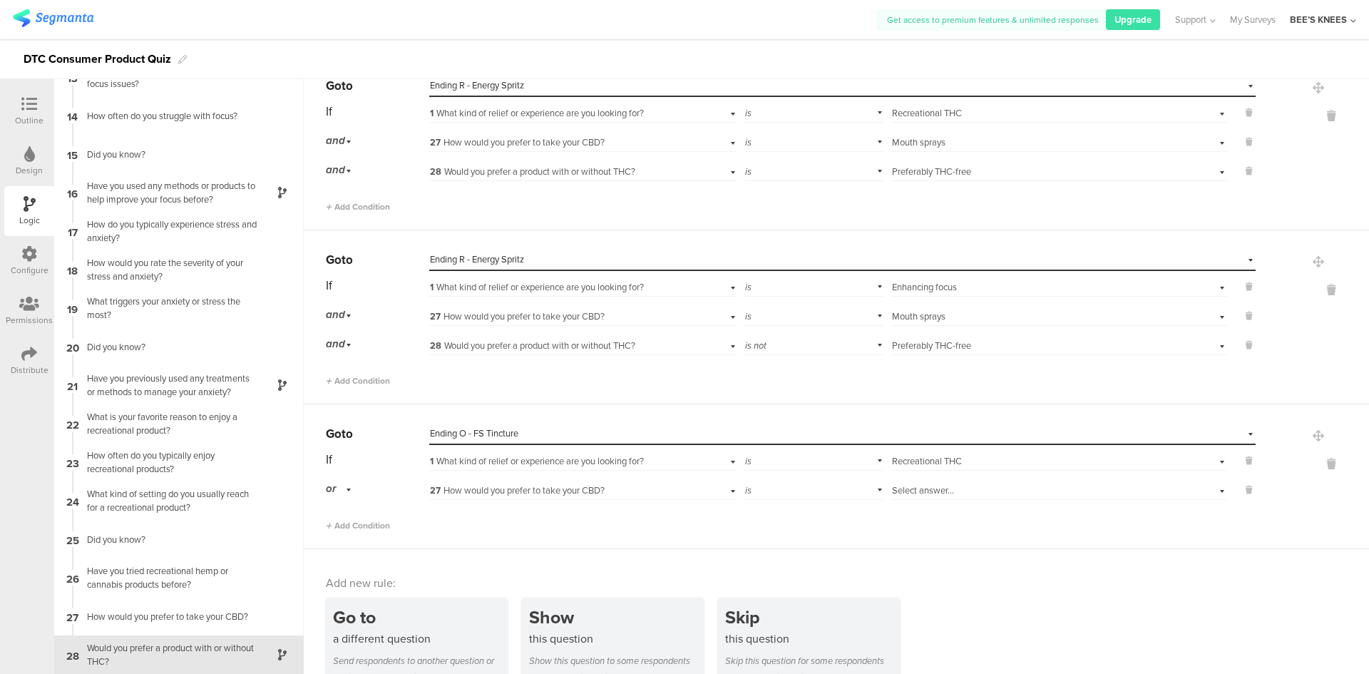
click at [899, 495] on span "Select answer..." at bounding box center [923, 490] width 62 height 14
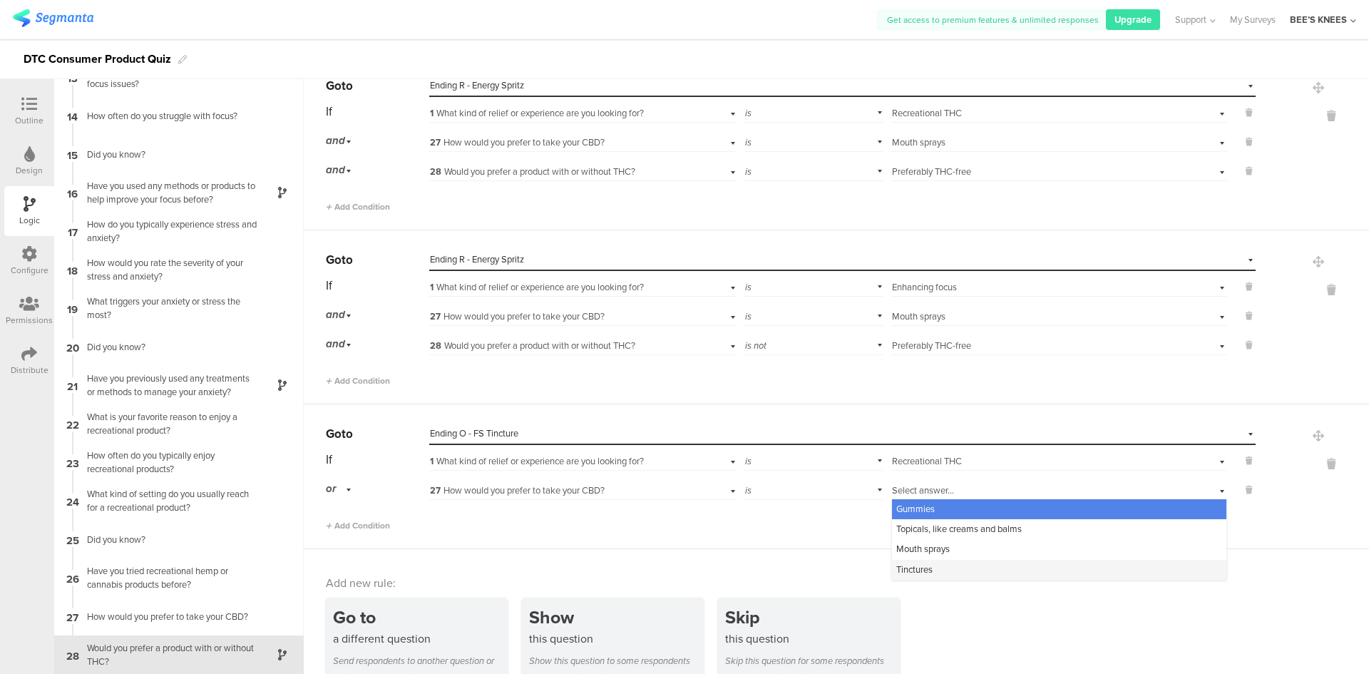
click at [914, 563] on span "Tinctures" at bounding box center [914, 570] width 36 height 14
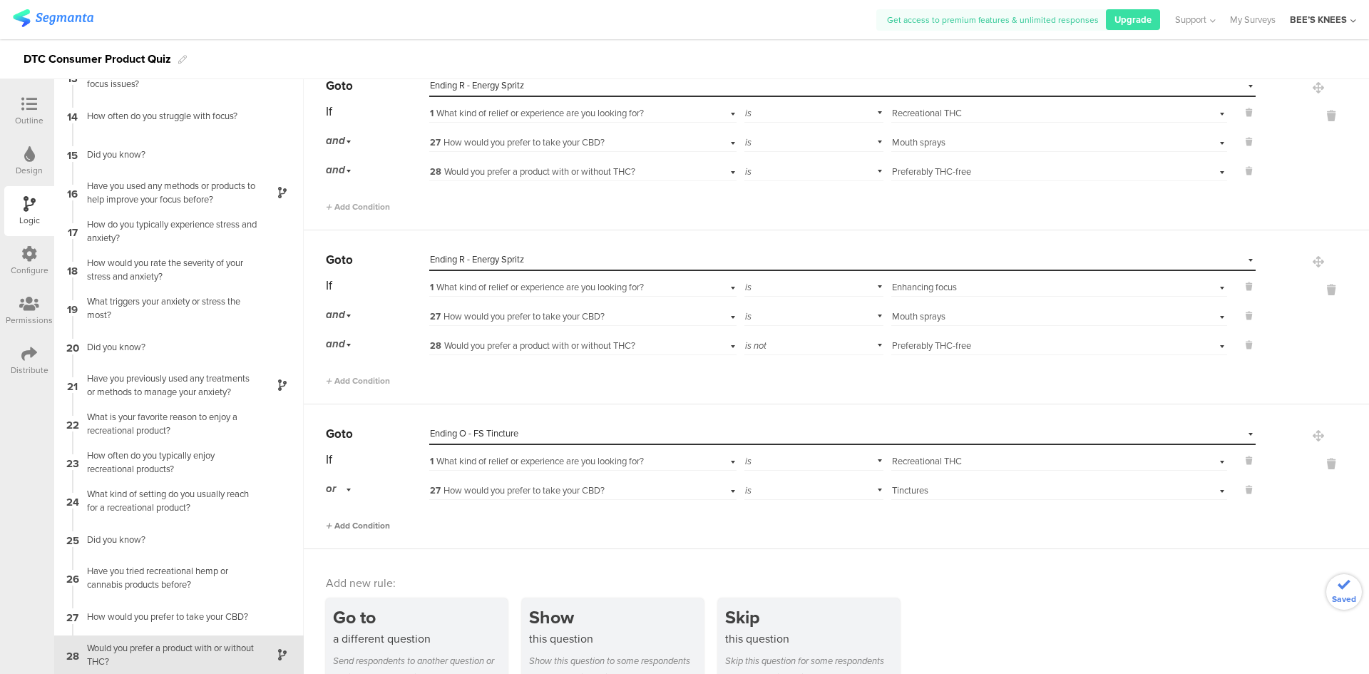
click at [354, 526] on span "Add Condition" at bounding box center [358, 525] width 64 height 13
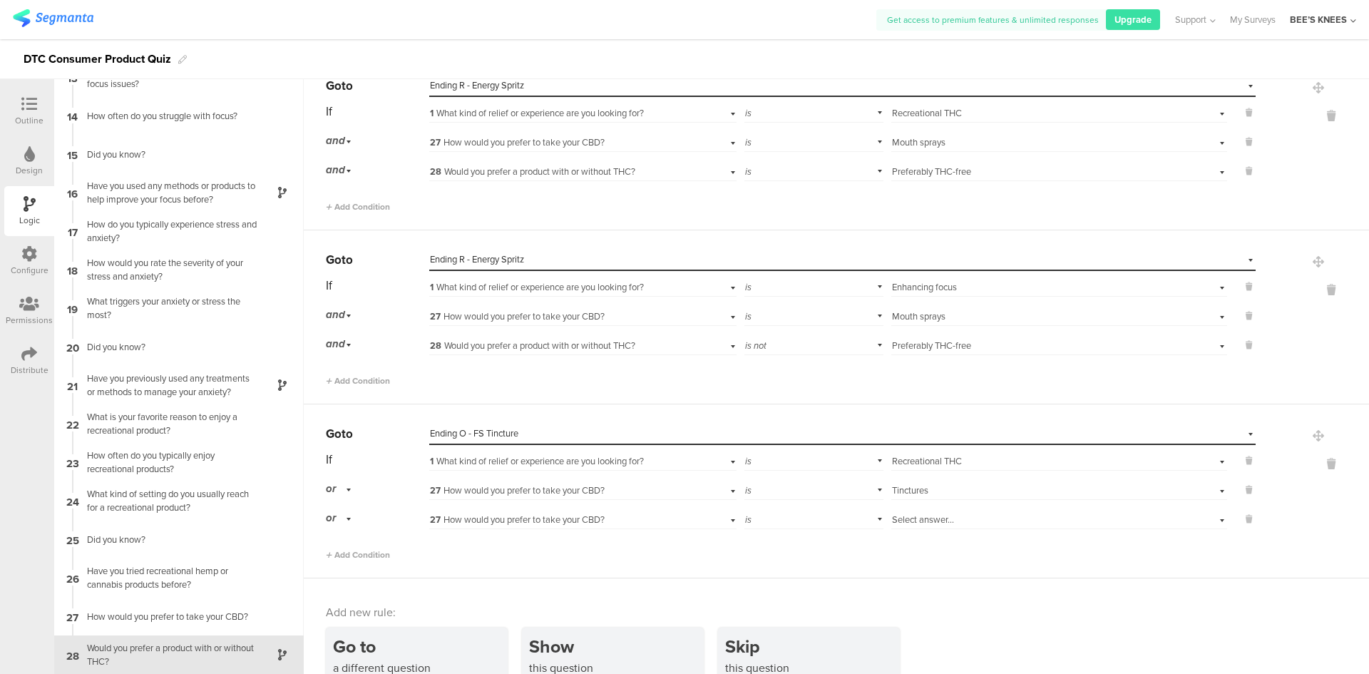
click at [532, 521] on span "27 How would you prefer to take your CBD?" at bounding box center [517, 520] width 175 height 14
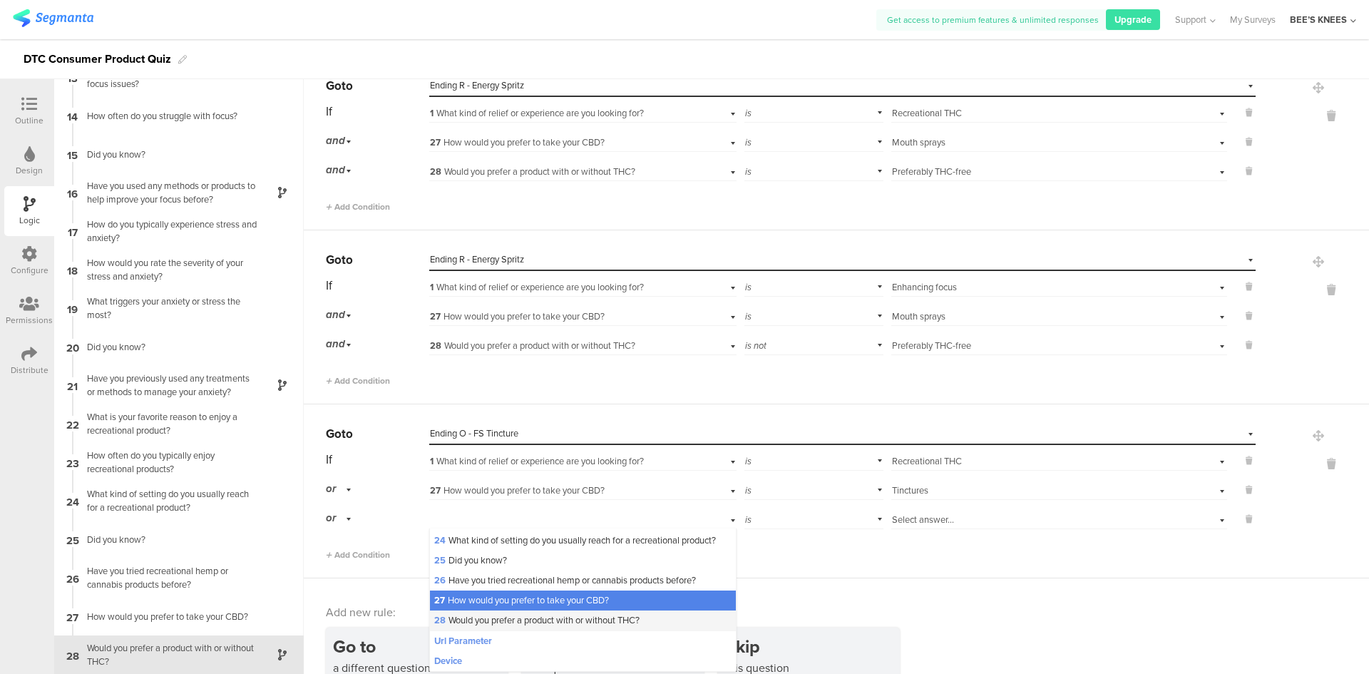
click at [549, 627] on span "28 Would you prefer a product with or without THC?" at bounding box center [536, 620] width 205 height 14
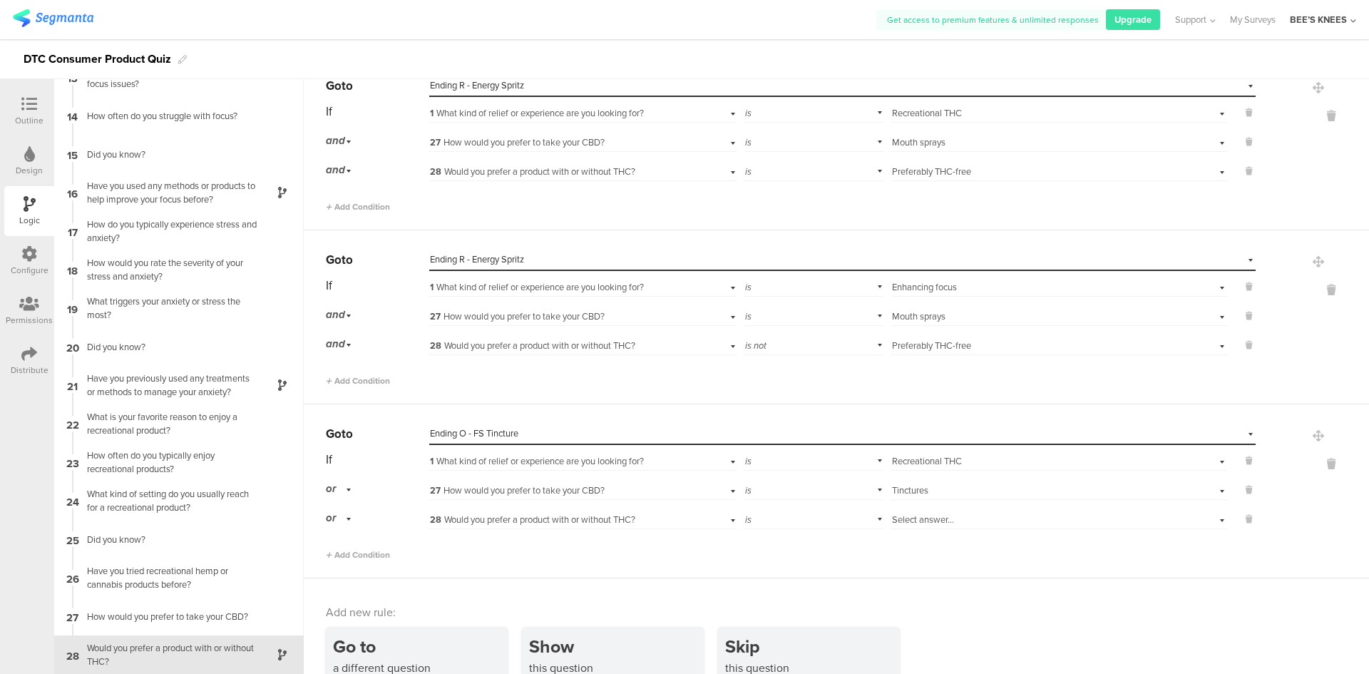
click at [821, 522] on div "is" at bounding box center [814, 518] width 140 height 22
click at [814, 550] on div "is not" at bounding box center [814, 558] width 138 height 20
click at [892, 521] on span "Select answer..." at bounding box center [923, 520] width 62 height 14
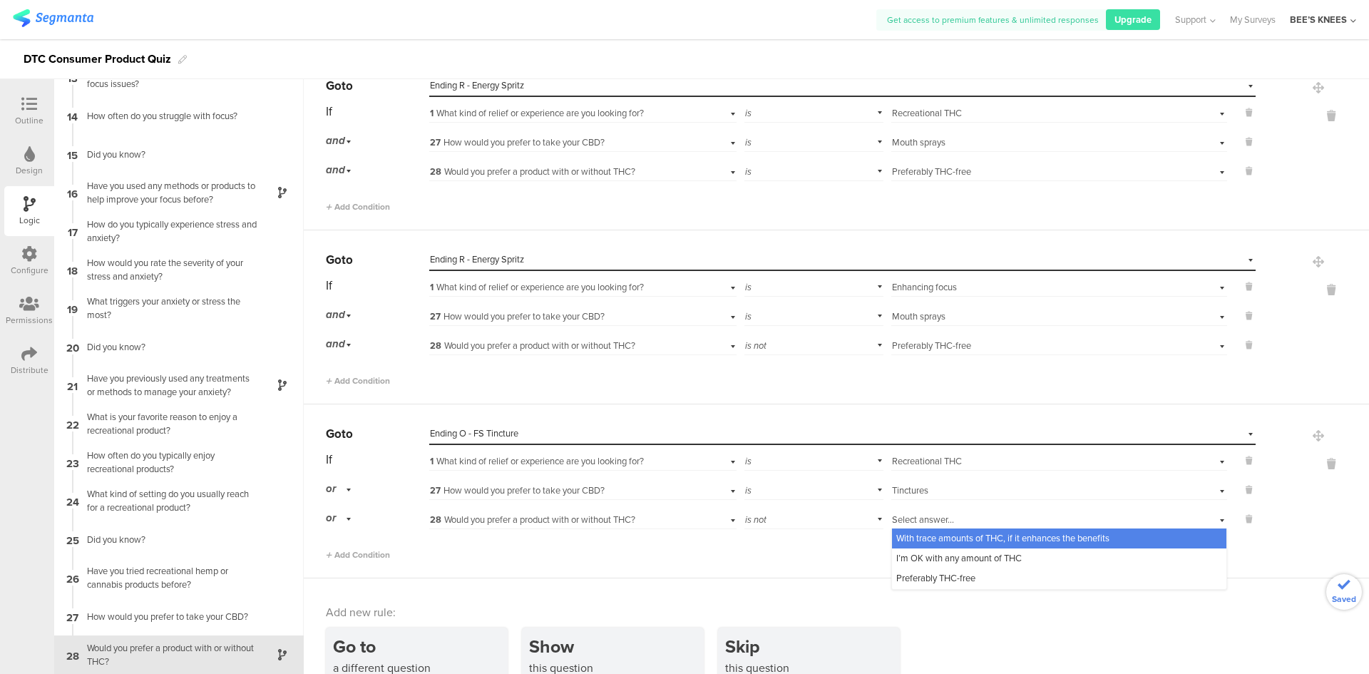
click at [902, 577] on span "Preferably THC-free" at bounding box center [935, 578] width 79 height 14
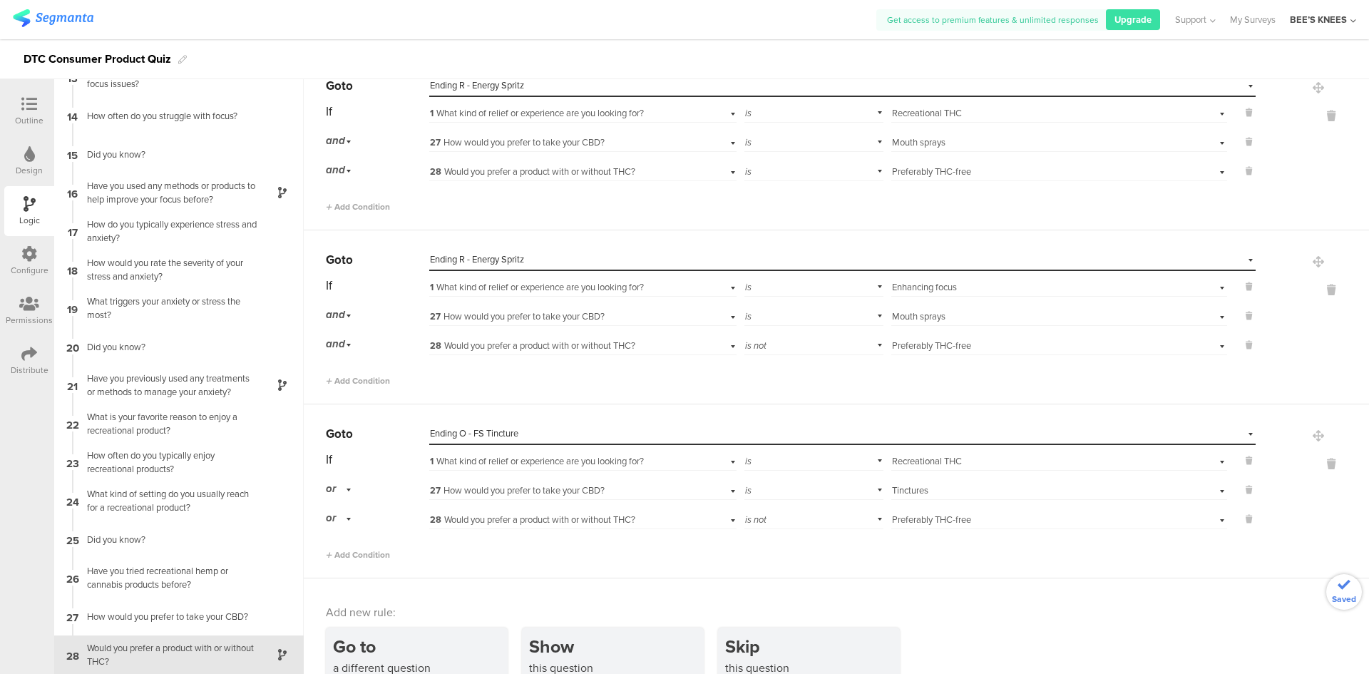
click at [352, 493] on div "or" at bounding box center [341, 489] width 30 height 22
click at [356, 523] on div "and" at bounding box center [377, 529] width 101 height 20
click at [1110, 615] on div "Add new rule:" at bounding box center [837, 612] width 1023 height 16
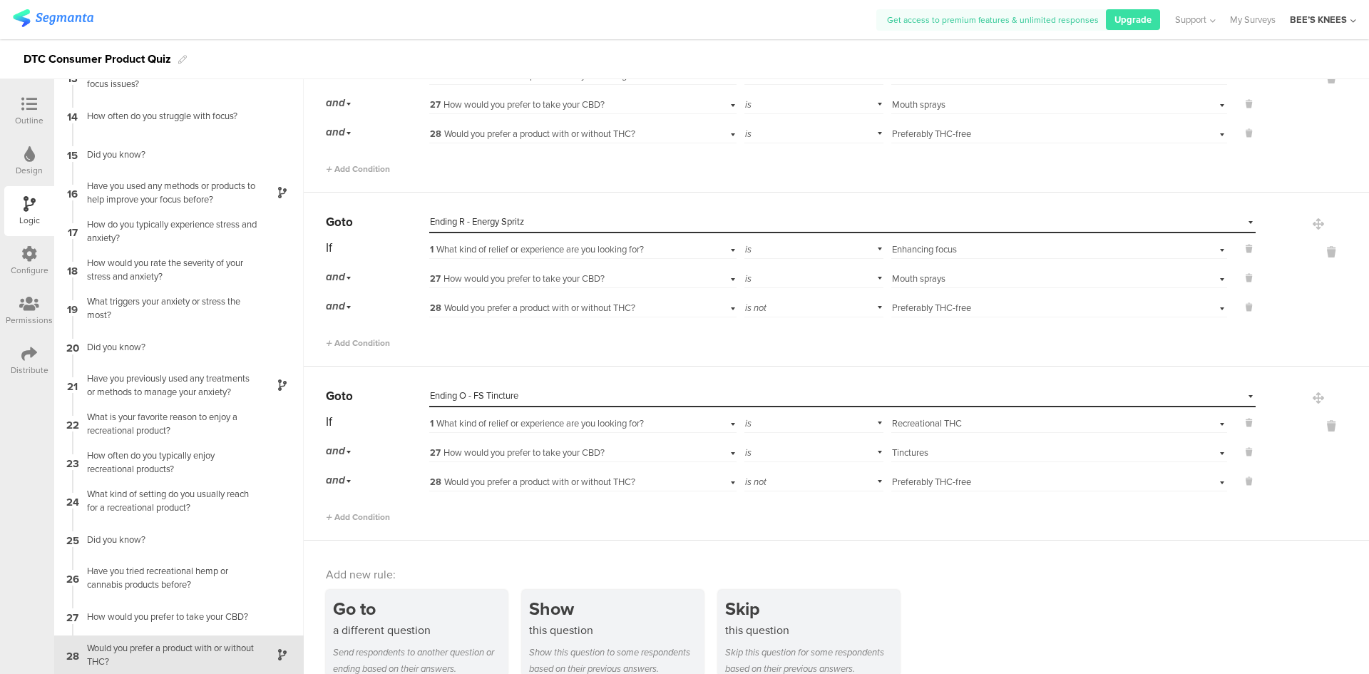
scroll to position [1530, 0]
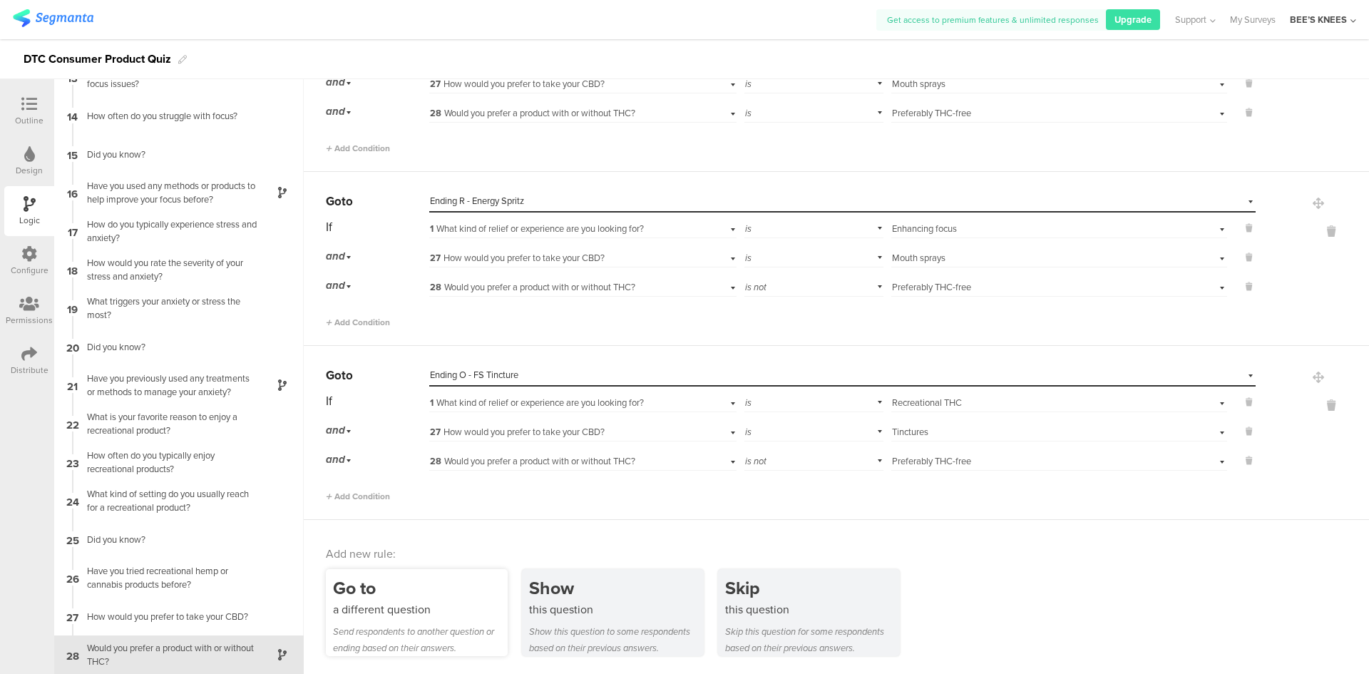
click at [441, 602] on div "a different question" at bounding box center [420, 609] width 175 height 16
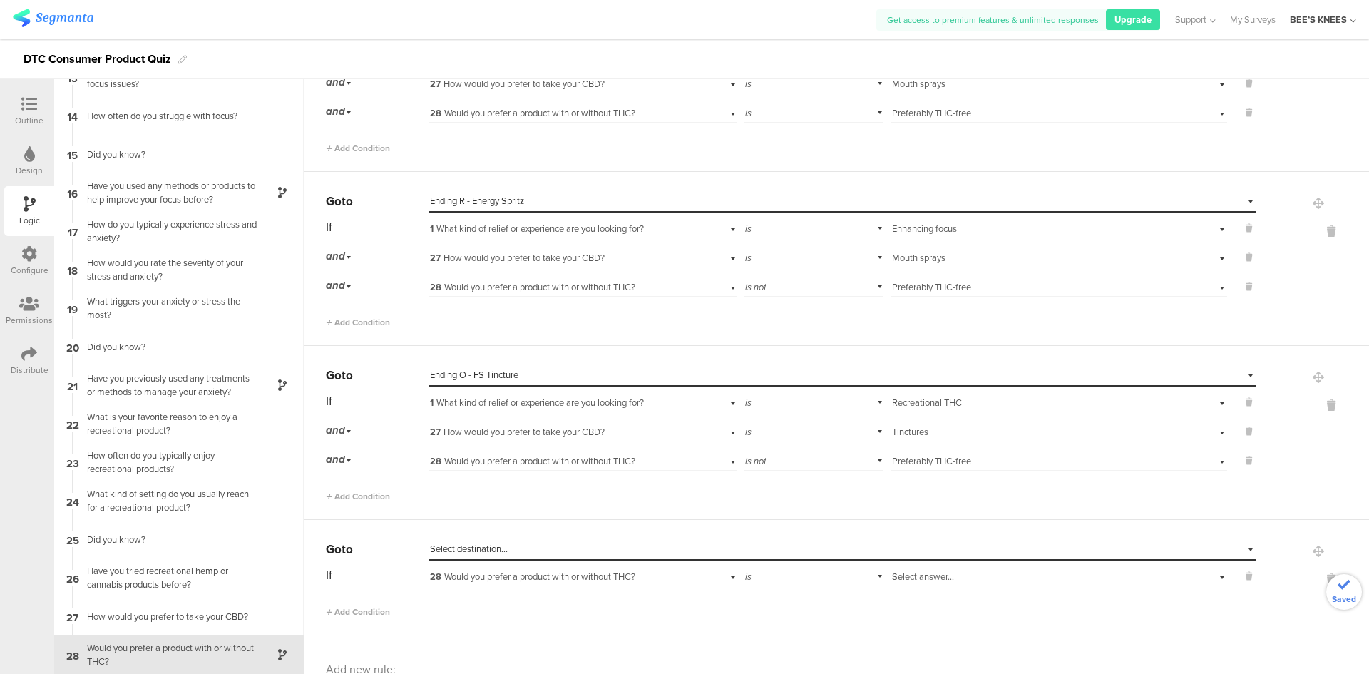
click at [491, 540] on div "Select destination..." at bounding box center [842, 549] width 826 height 22
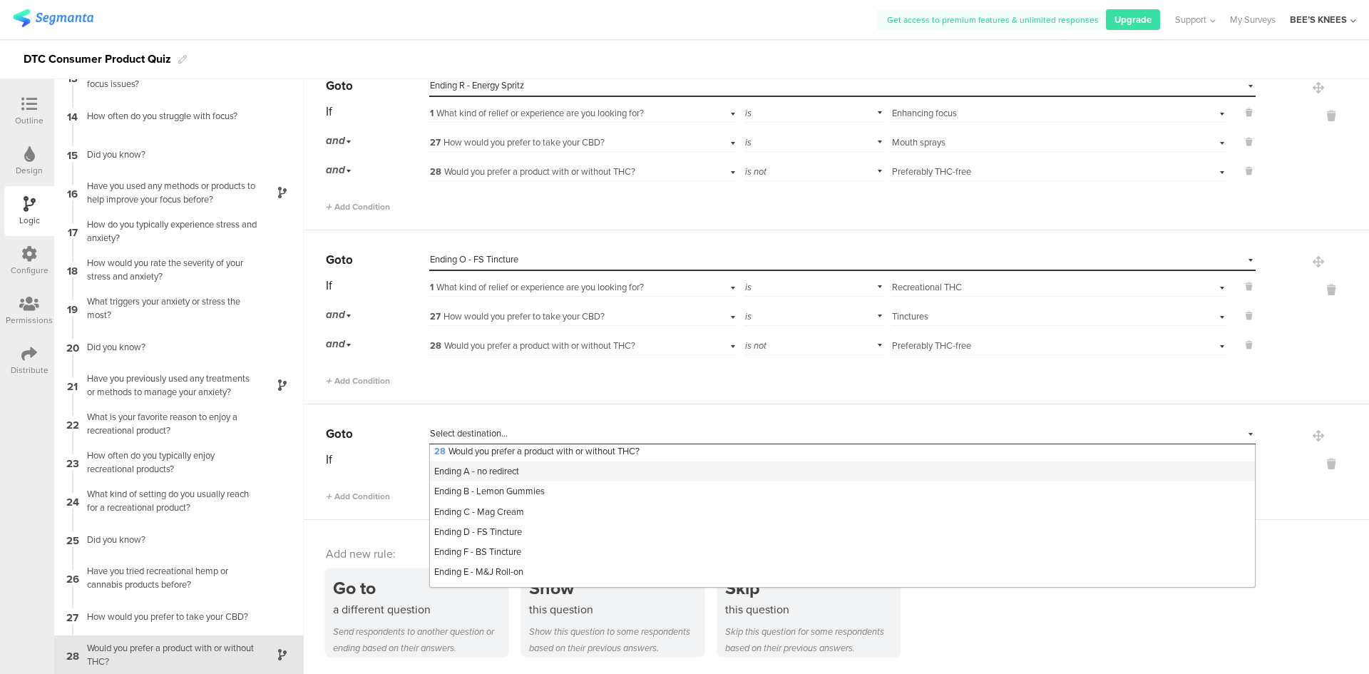
scroll to position [570, 0]
click at [517, 493] on span "Ending C - Mag Cream" at bounding box center [479, 487] width 90 height 14
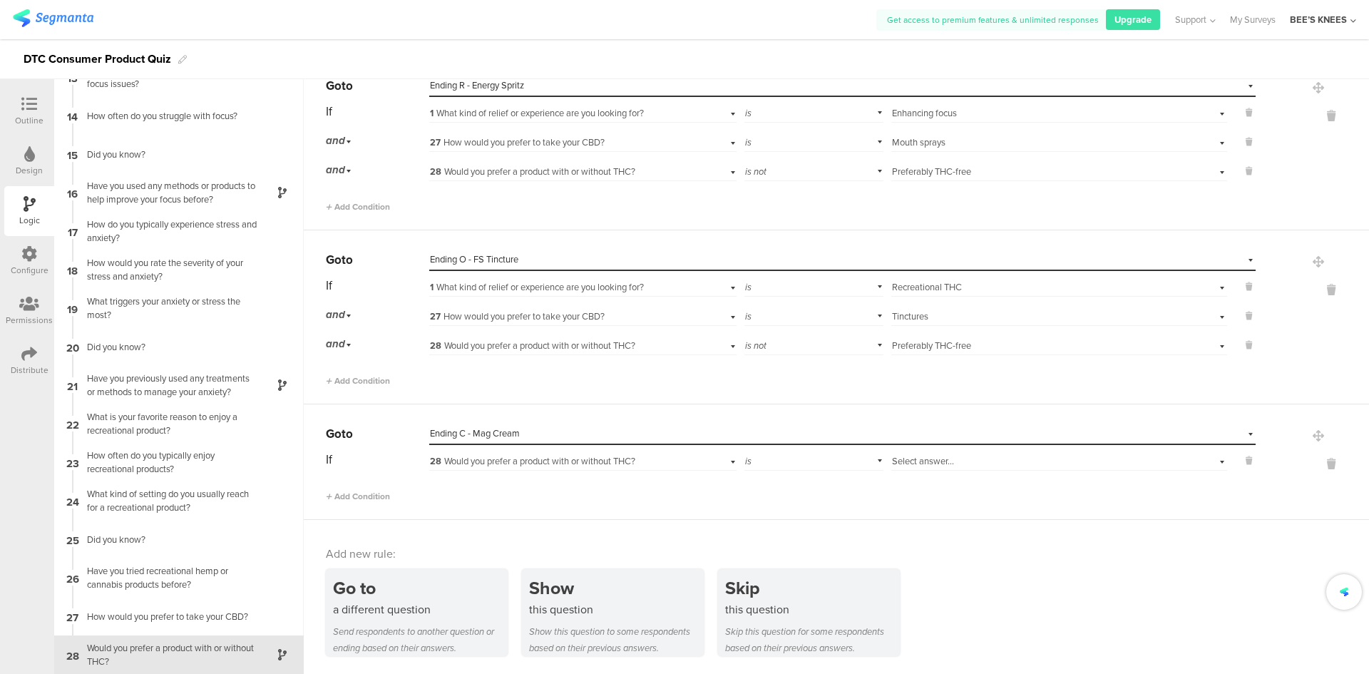
click at [481, 461] on span "28 Would you prefer a product with or without THC?" at bounding box center [532, 461] width 205 height 14
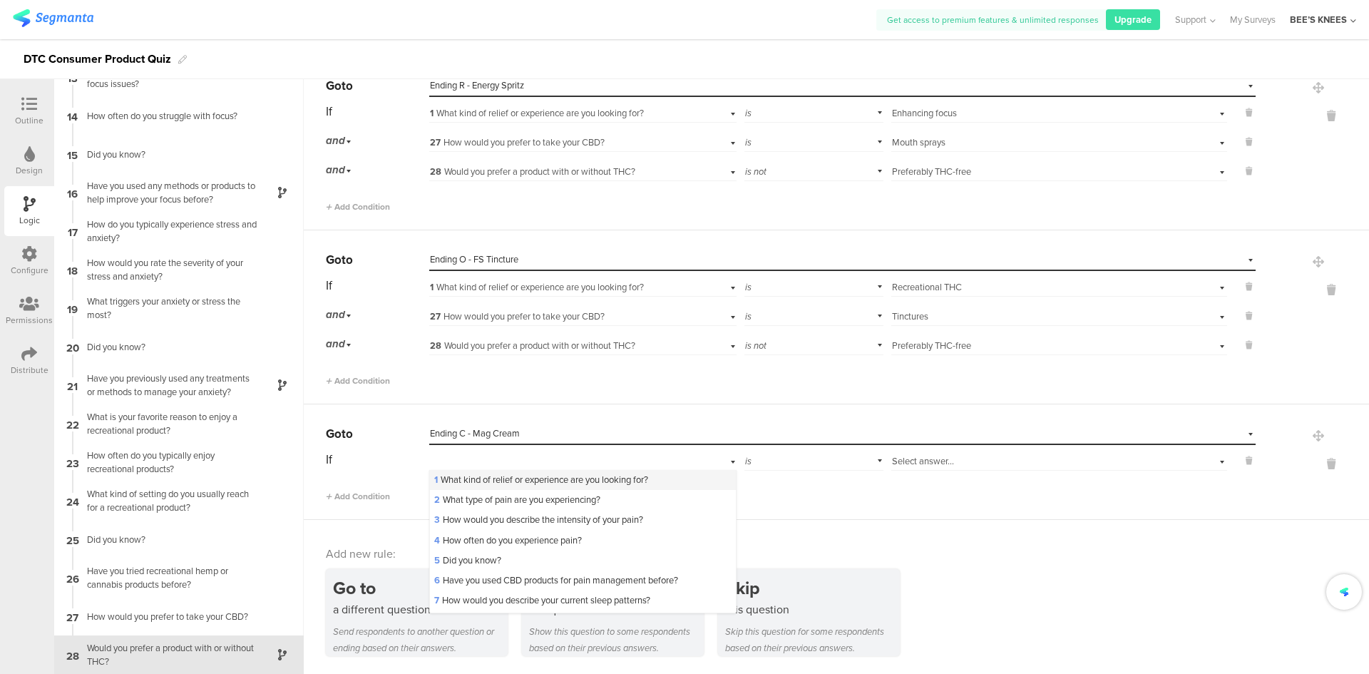
click at [480, 479] on span "1 What kind of relief or experience are you looking for?" at bounding box center [541, 480] width 214 height 14
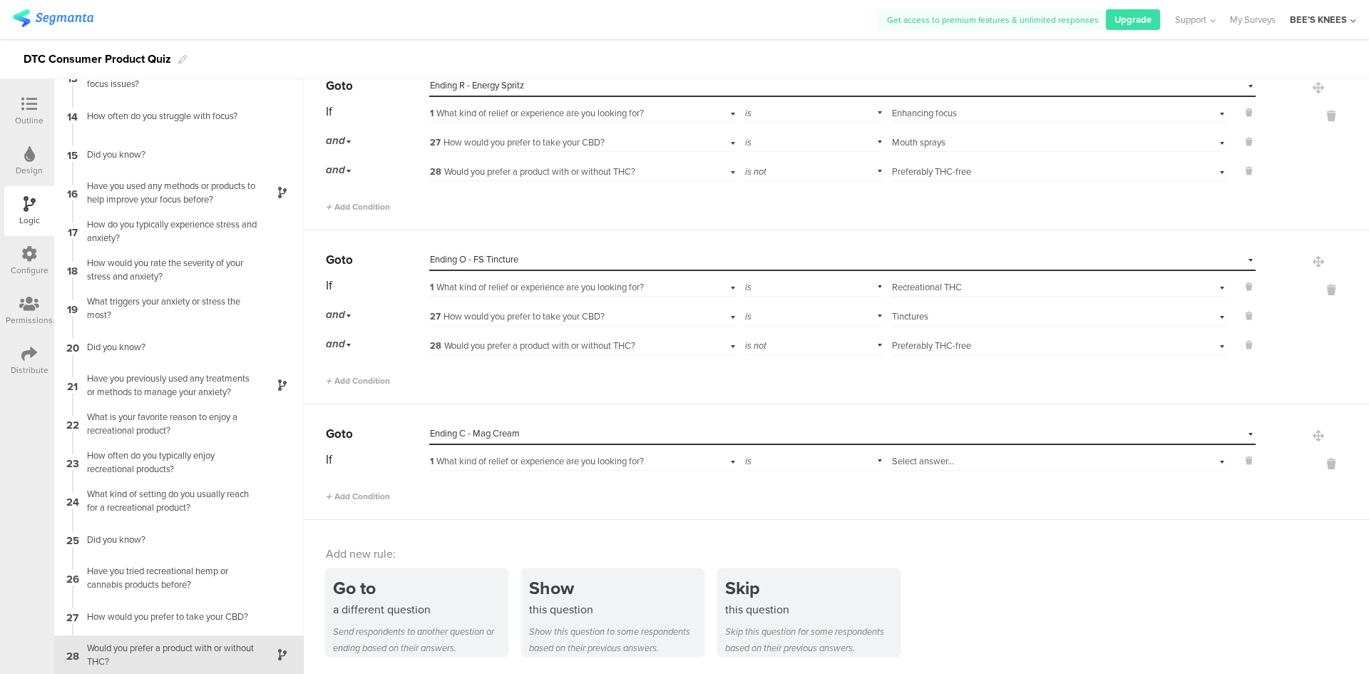
click at [911, 465] on span "Select answer..." at bounding box center [923, 461] width 62 height 14
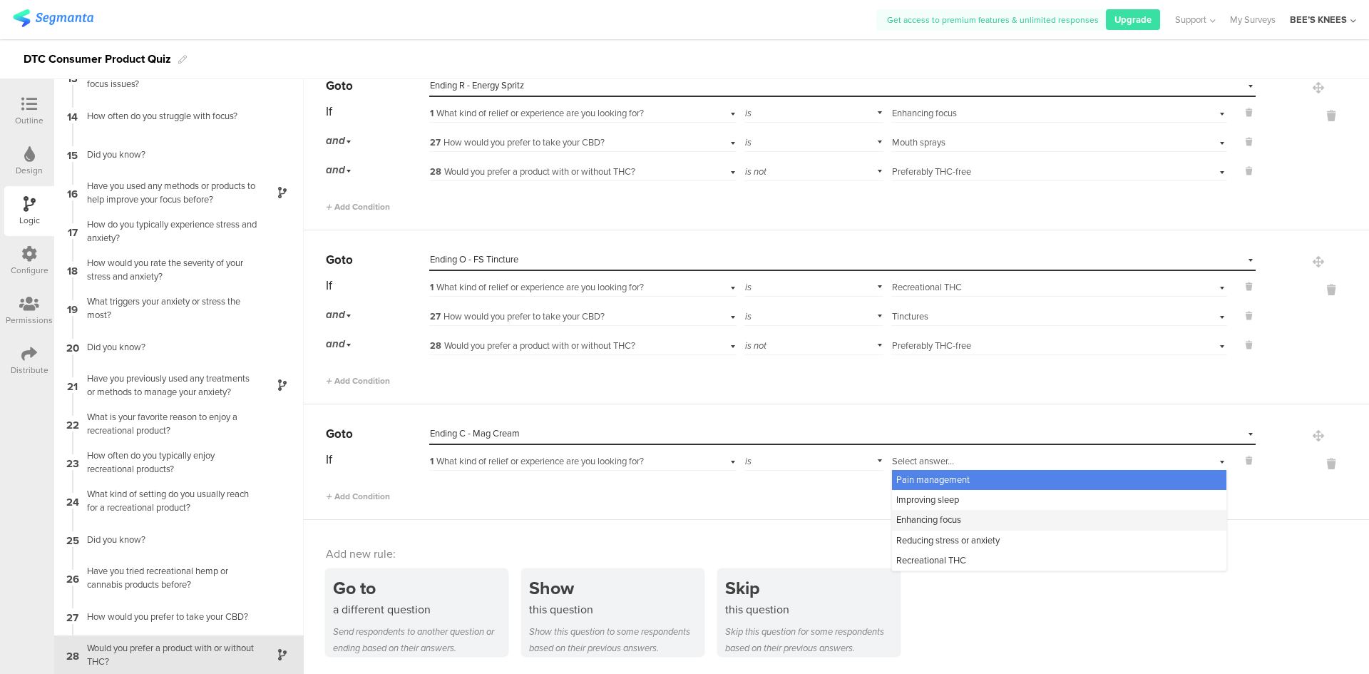
click at [933, 518] on span "Enhancing focus" at bounding box center [928, 520] width 65 height 14
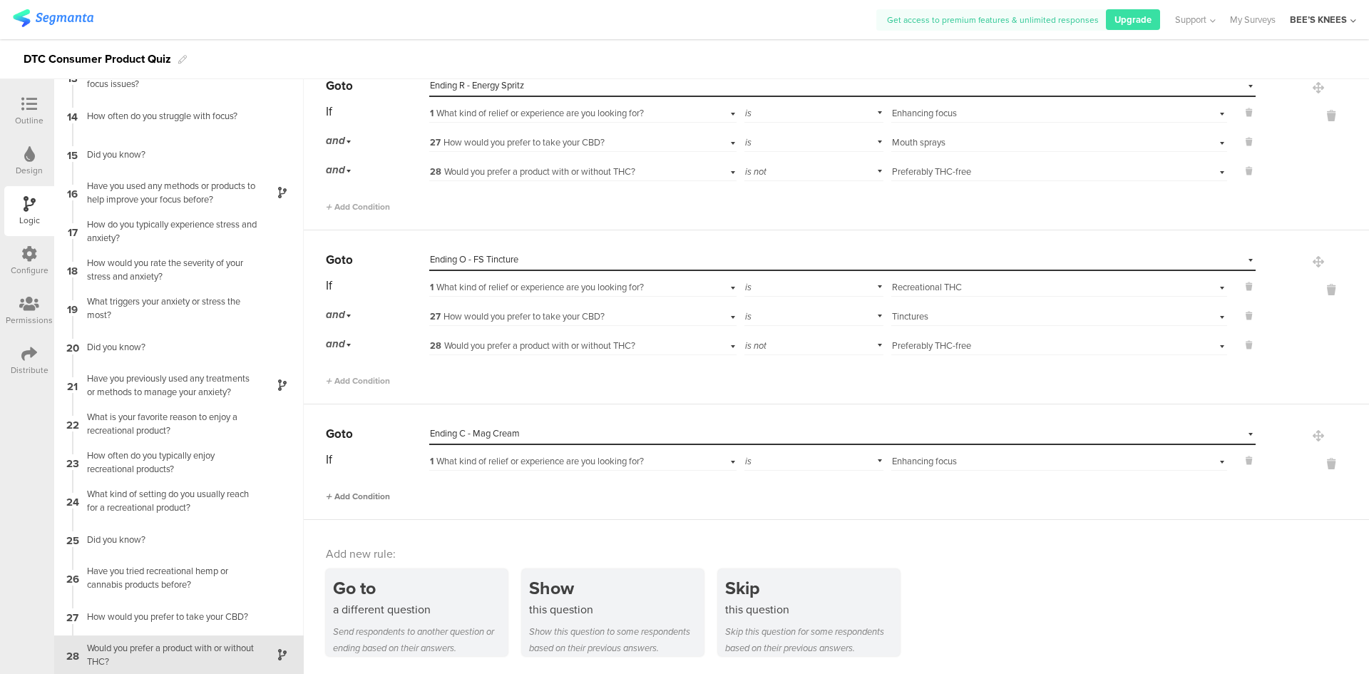
click at [331, 491] on span "Add Condition" at bounding box center [358, 496] width 64 height 13
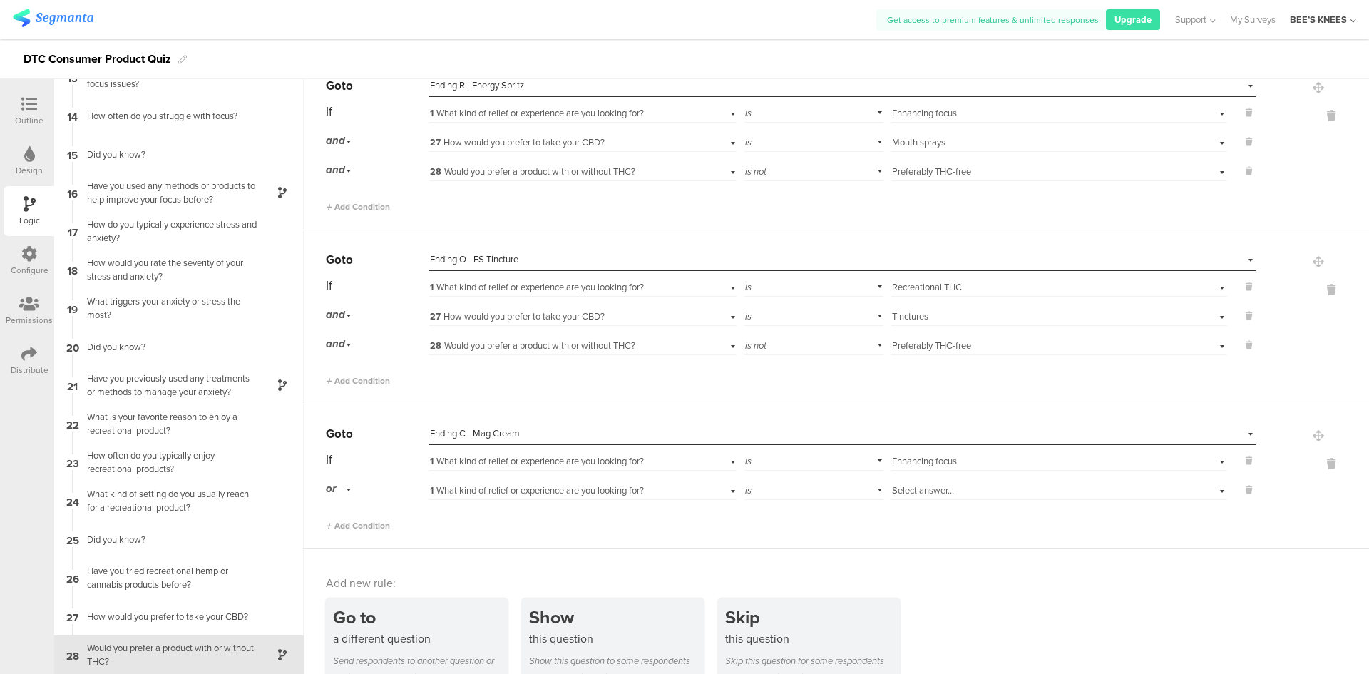
click at [347, 485] on div "or" at bounding box center [341, 489] width 30 height 22
click at [364, 530] on div "and" at bounding box center [377, 529] width 101 height 20
click at [471, 492] on span "1 What kind of relief or experience are you looking for?" at bounding box center [537, 490] width 214 height 14
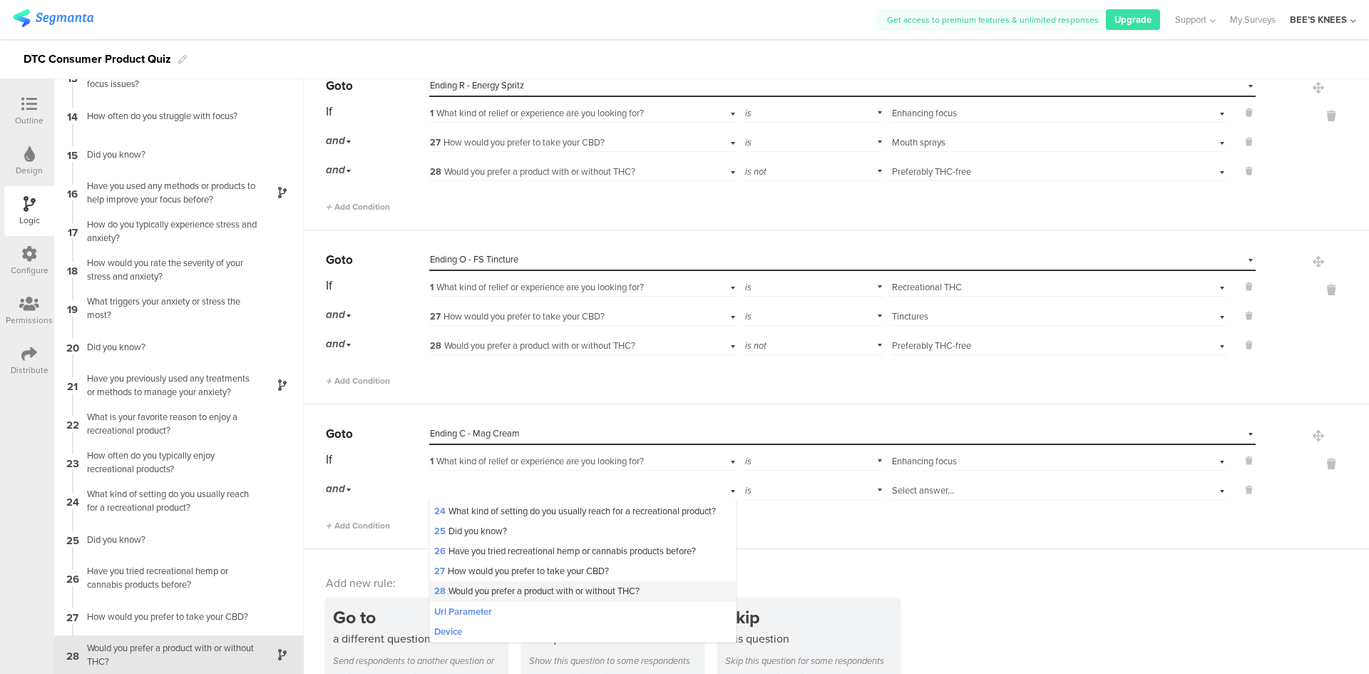
scroll to position [521, 0]
click at [513, 570] on span "27 How would you prefer to take your CBD?" at bounding box center [521, 571] width 175 height 14
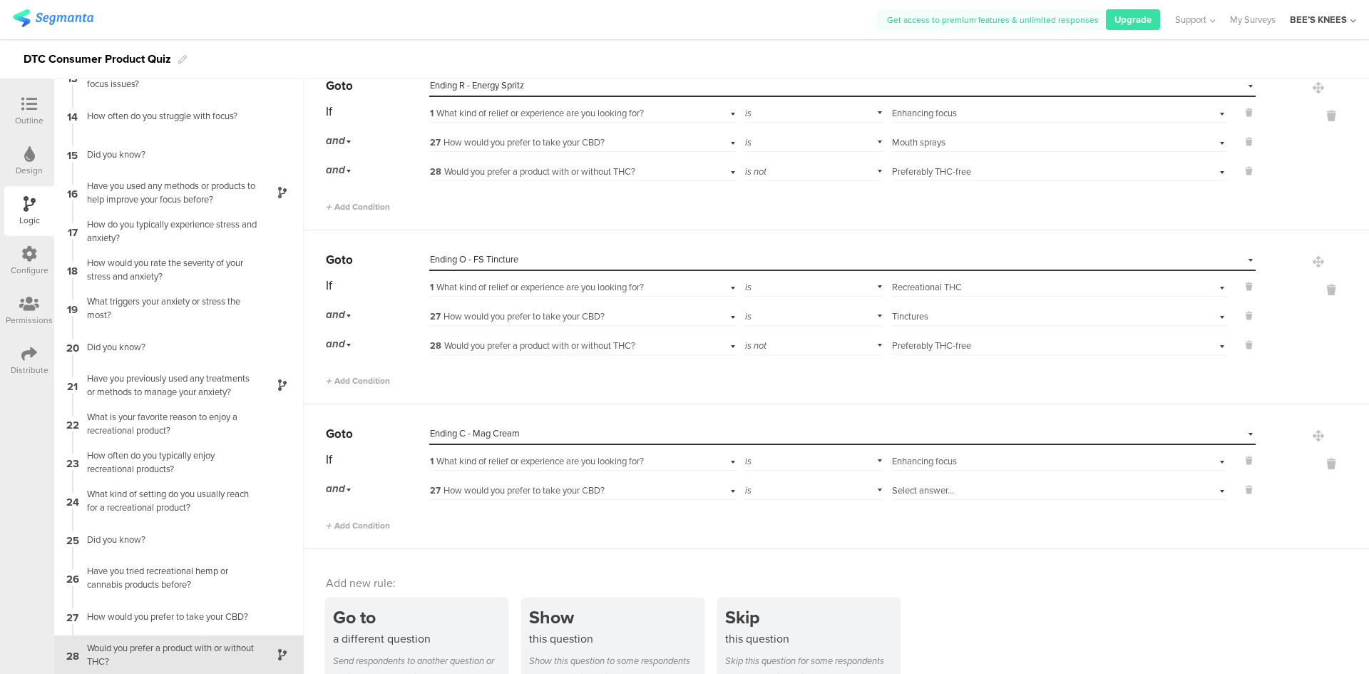
click at [897, 493] on span "Select answer..." at bounding box center [923, 490] width 62 height 14
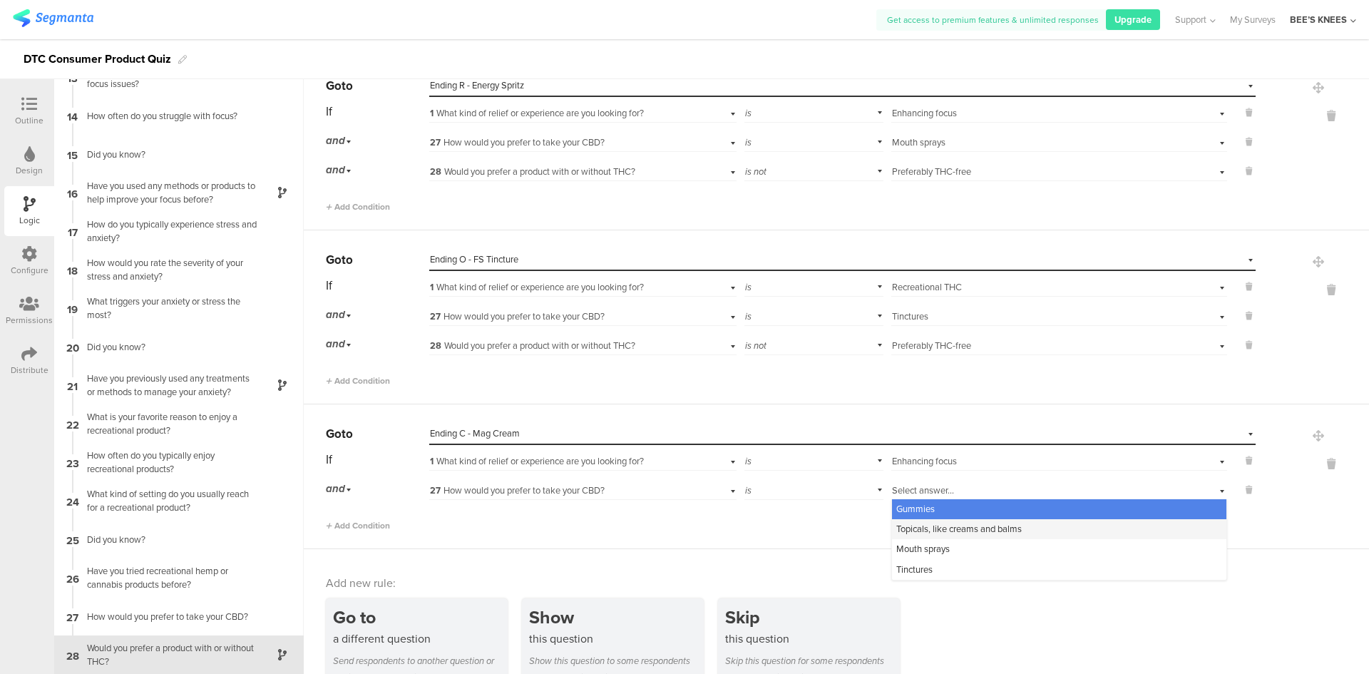
click at [921, 534] on span "Topicals, like creams and balms" at bounding box center [959, 529] width 126 height 14
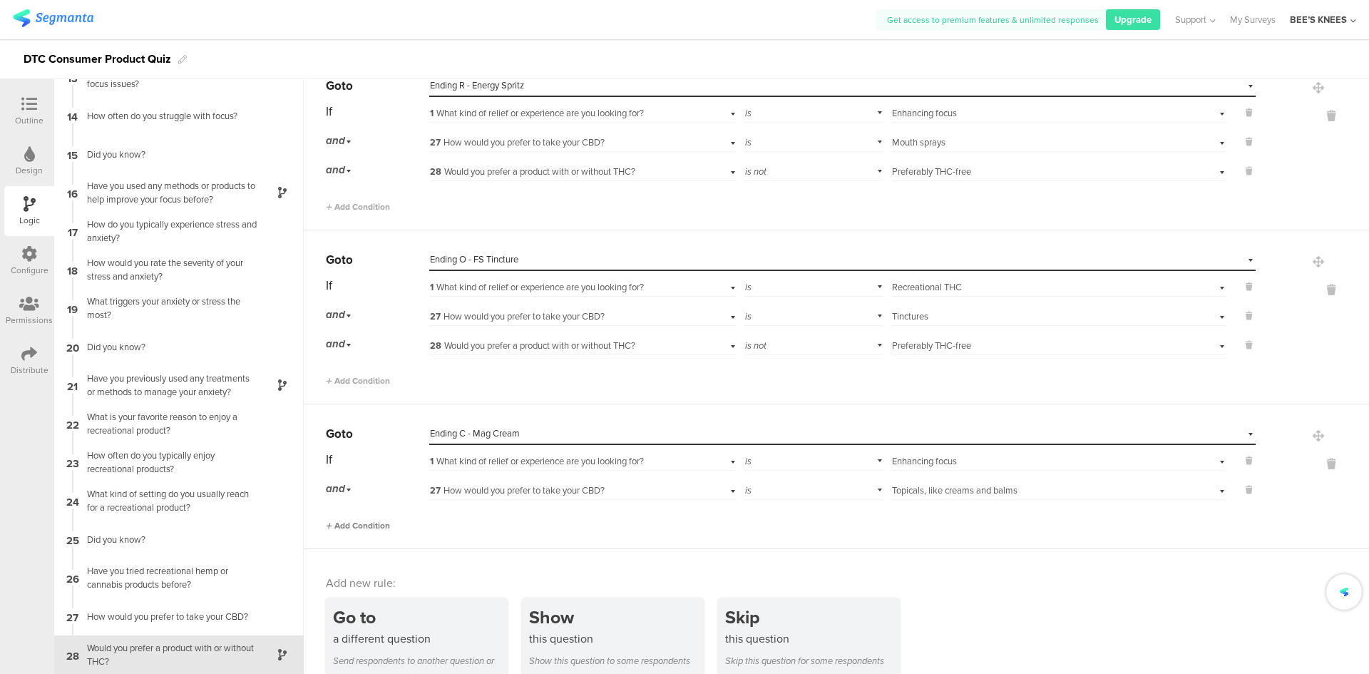
click at [343, 526] on span "Add Condition" at bounding box center [358, 525] width 64 height 13
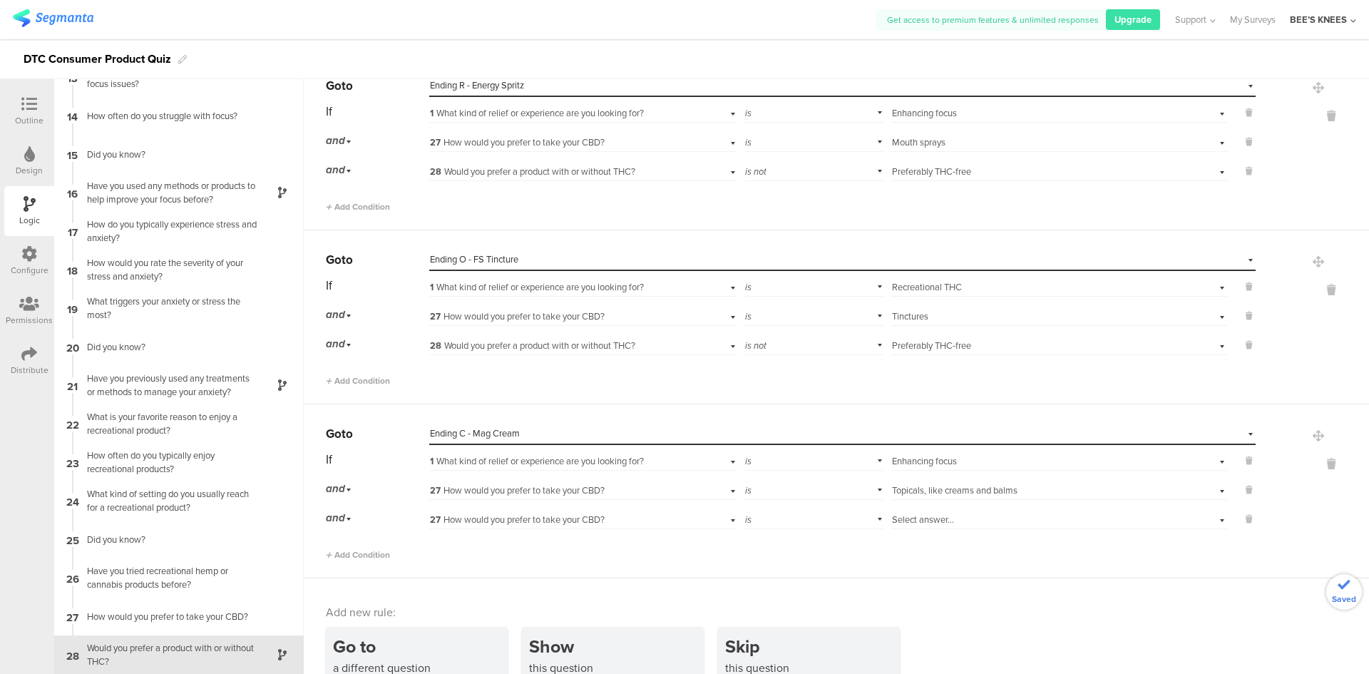
click at [512, 523] on span "27 How would you prefer to take your CBD?" at bounding box center [517, 520] width 175 height 14
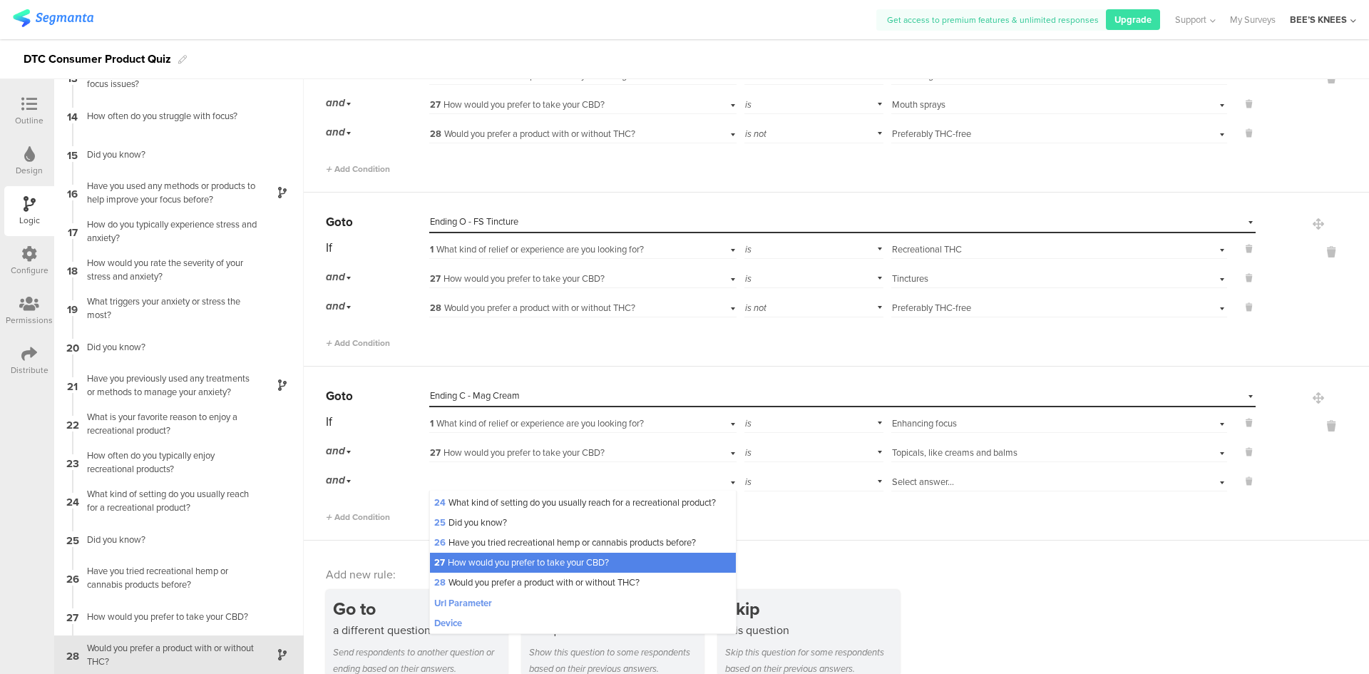
scroll to position [1704, 0]
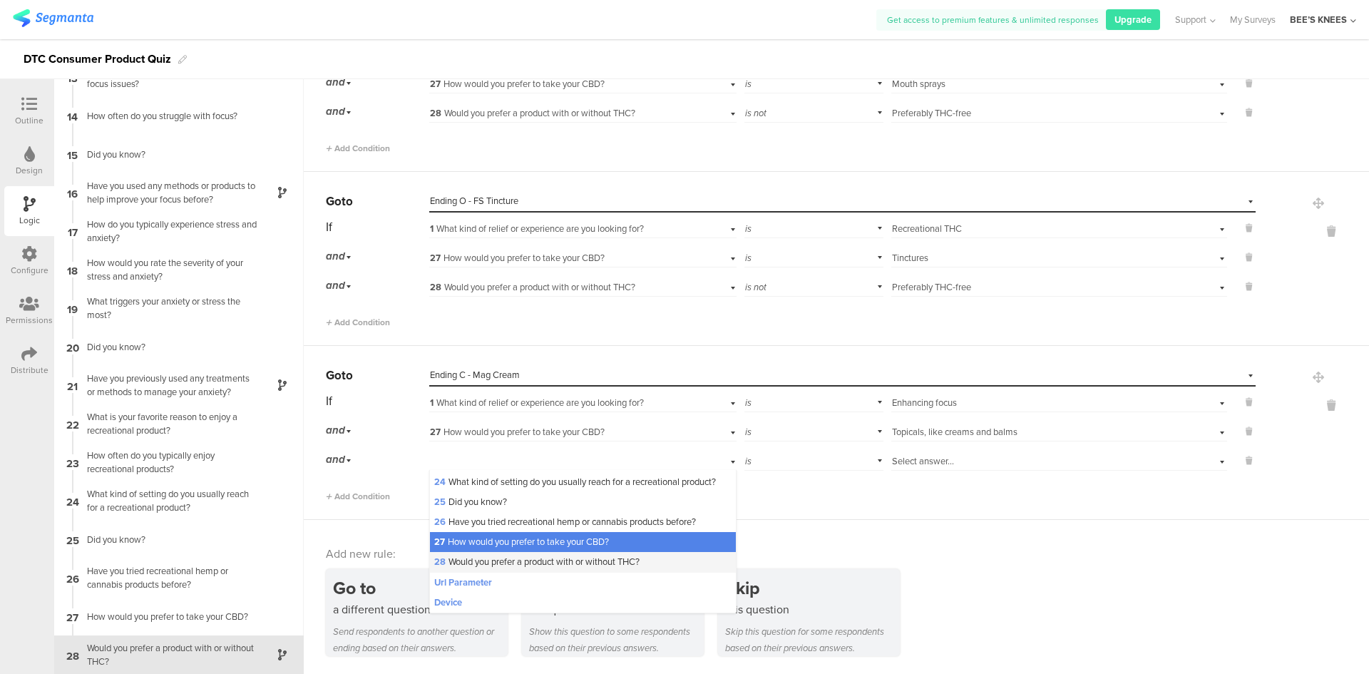
click at [531, 553] on div "28 Would you prefer a product with or without THC?" at bounding box center [582, 562] width 305 height 20
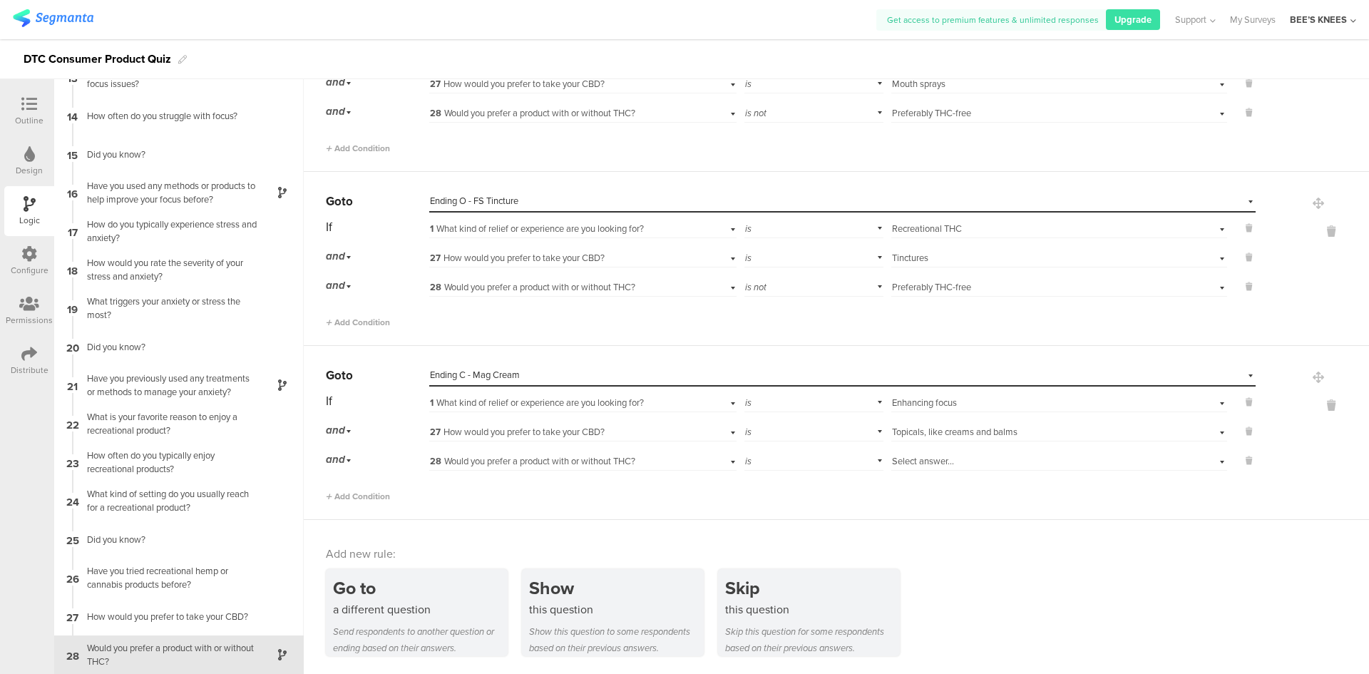
click at [825, 465] on div "is" at bounding box center [814, 460] width 140 height 22
click at [816, 493] on div "is not" at bounding box center [814, 500] width 138 height 20
click at [906, 461] on span "Select answer..." at bounding box center [923, 461] width 62 height 14
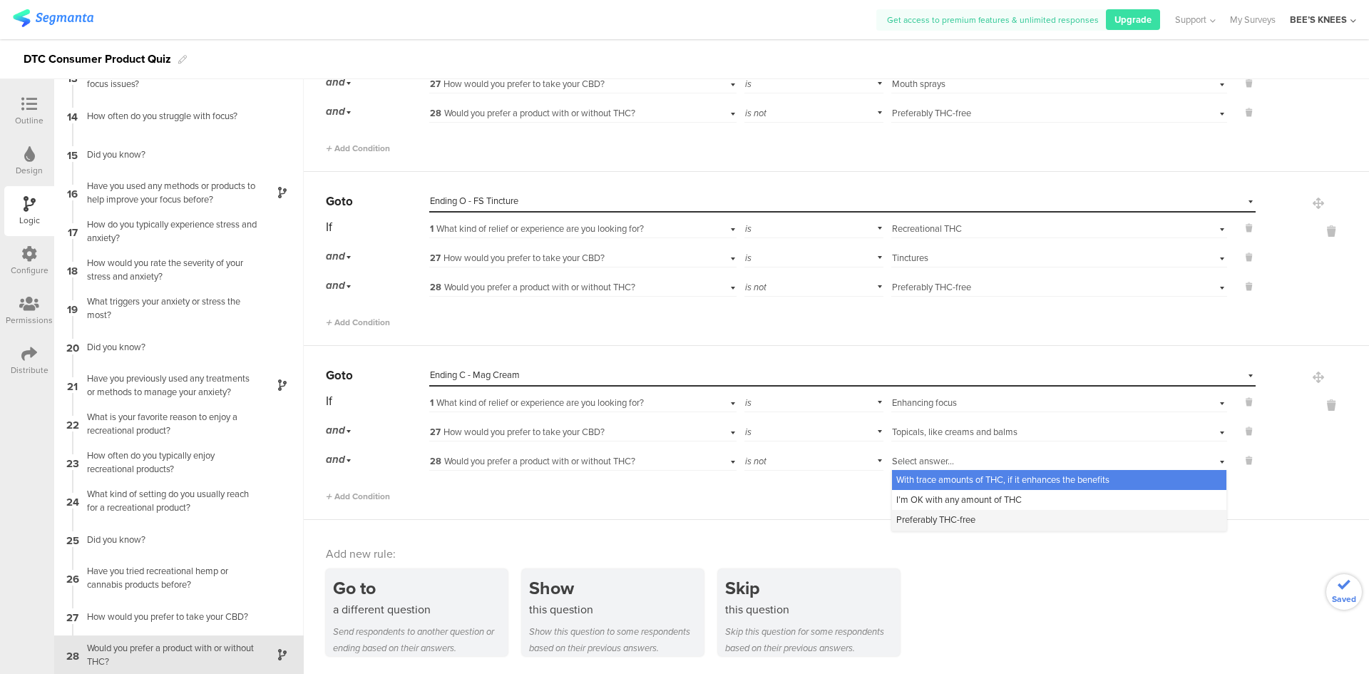
click at [917, 515] on span "Preferably THC-free" at bounding box center [935, 520] width 79 height 14
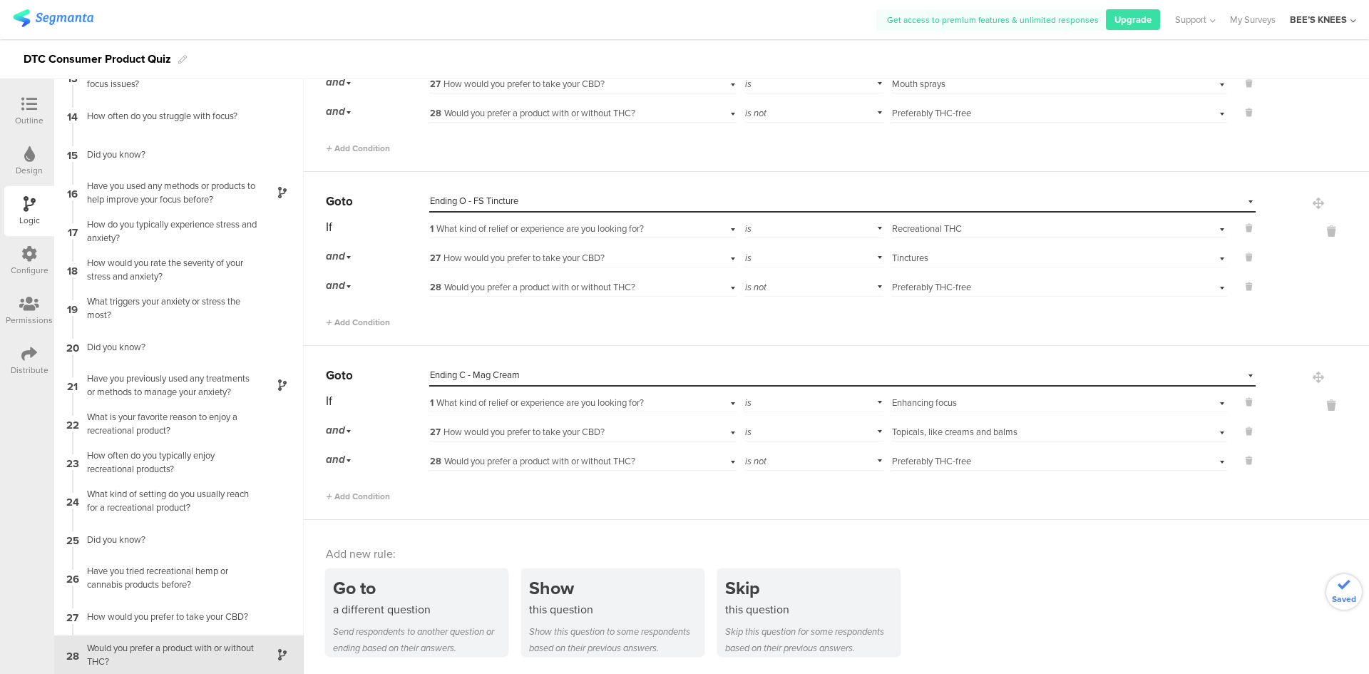
click at [976, 587] on div "Go to a different question Send respondents to another question or ending based…" at bounding box center [847, 612] width 1043 height 87
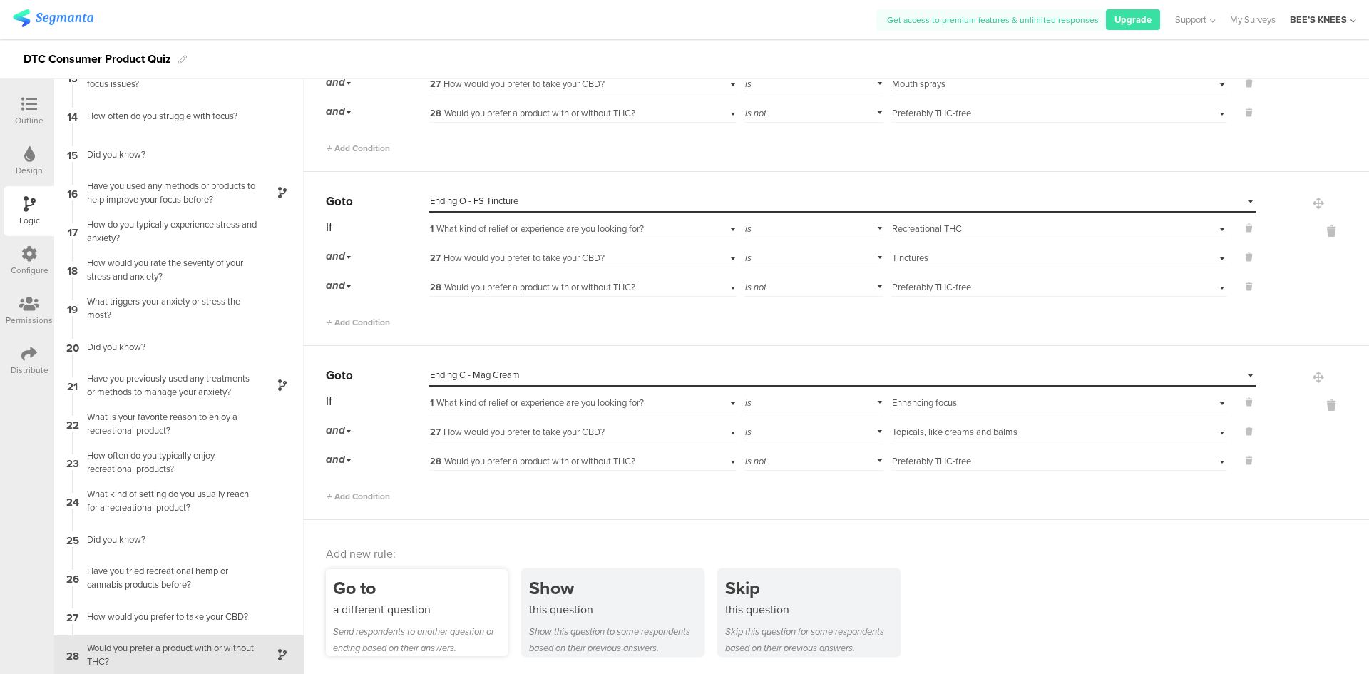
click at [389, 620] on div "Go to a different question Send respondents to another question or ending based…" at bounding box center [417, 612] width 182 height 87
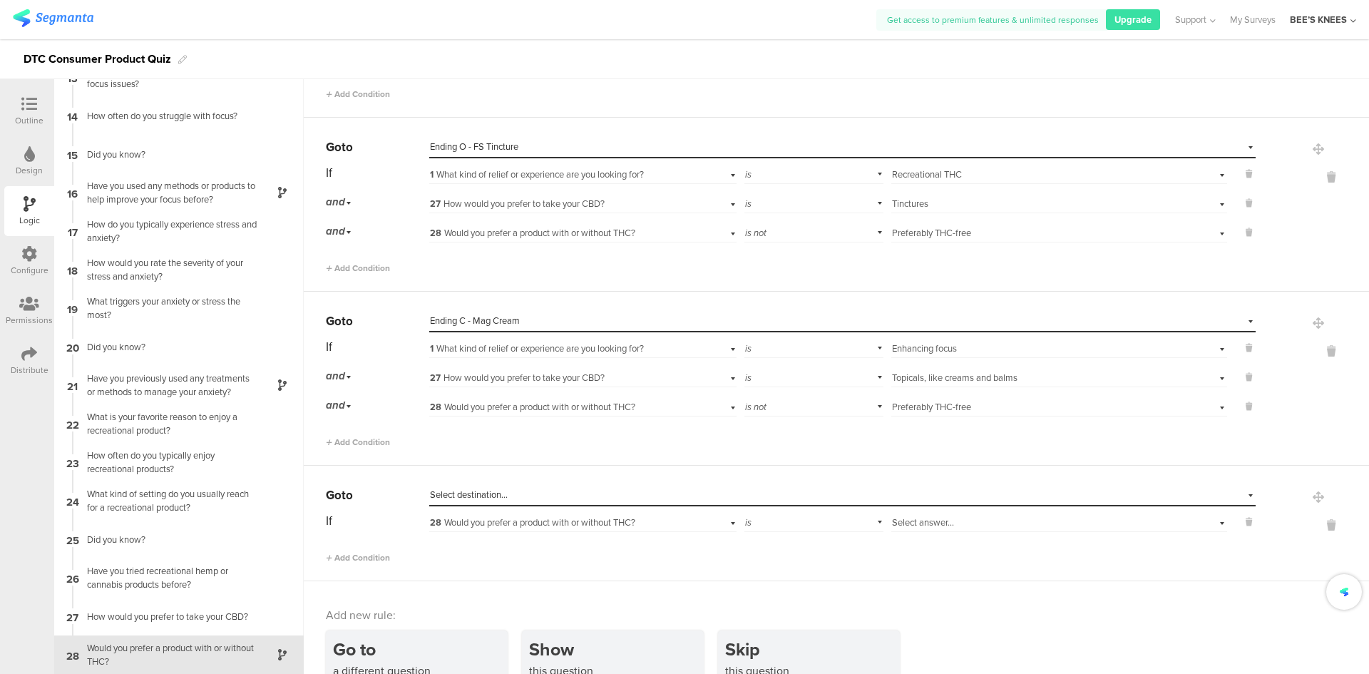
scroll to position [1820, 0]
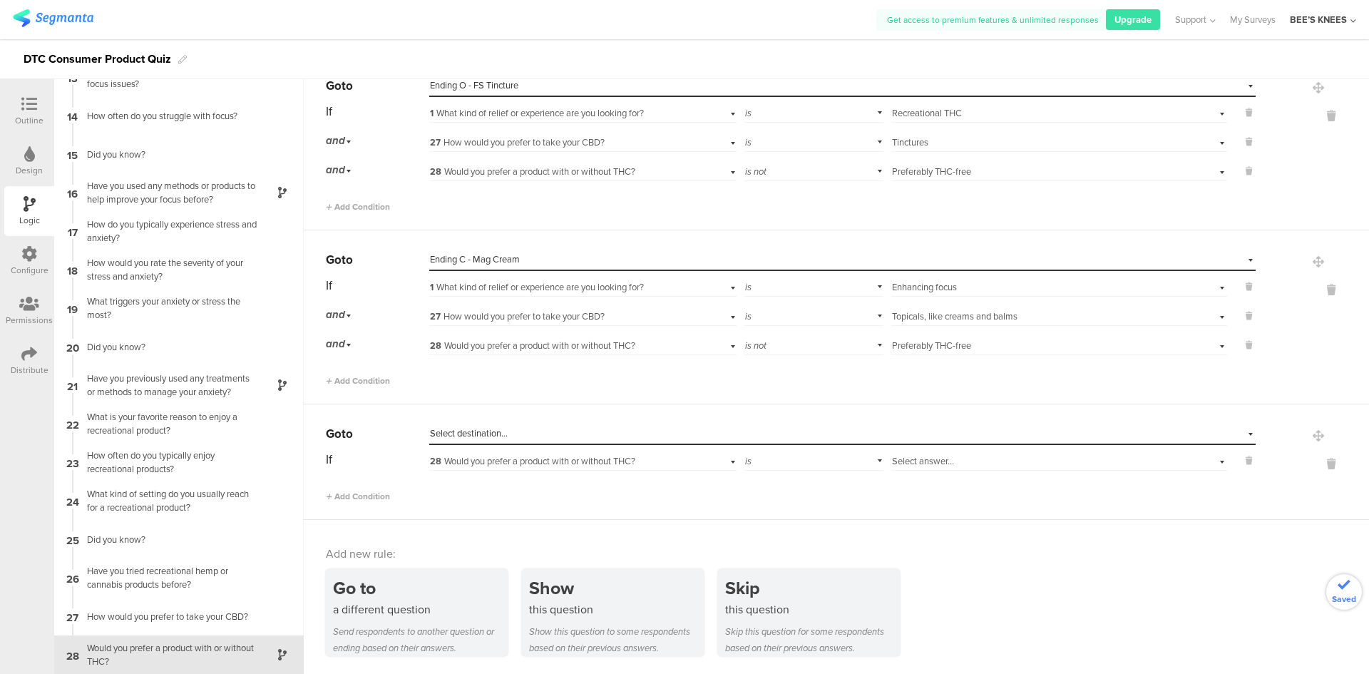
click at [470, 429] on span "Select destination..." at bounding box center [469, 433] width 78 height 14
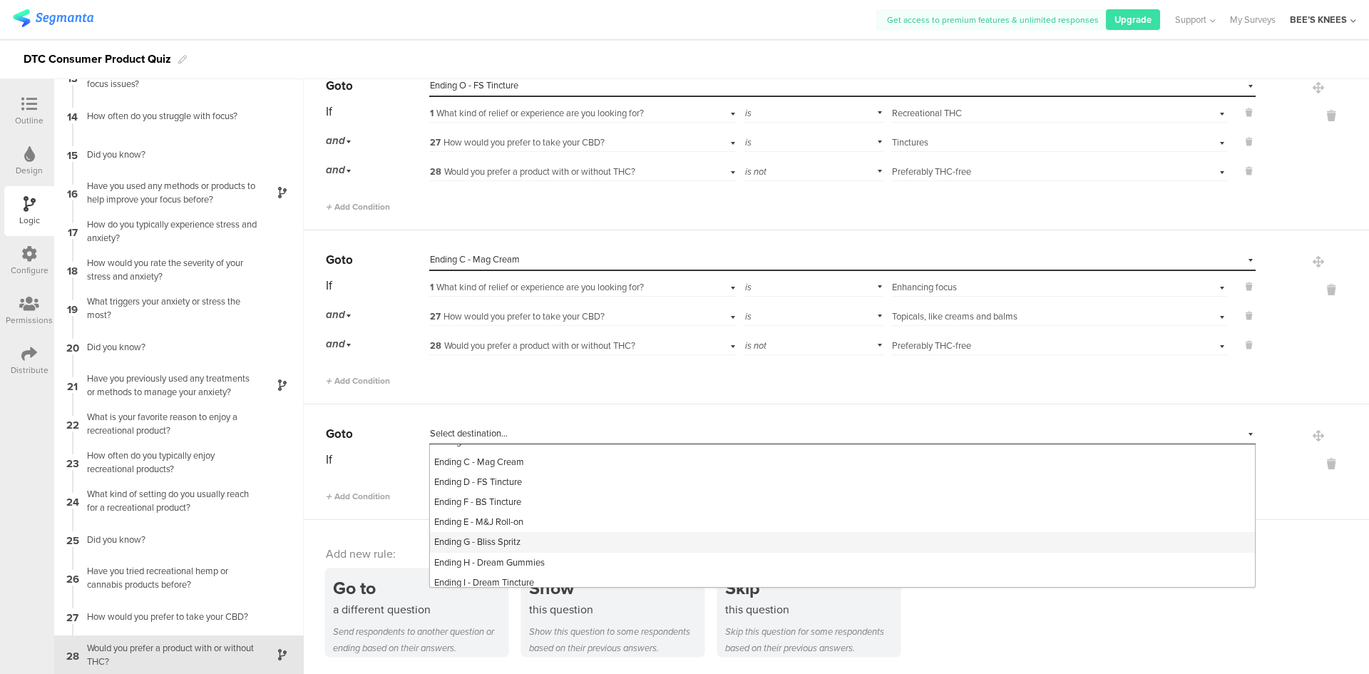
scroll to position [570, 0]
click at [513, 493] on span "Ending C - Mag Cream" at bounding box center [479, 487] width 90 height 14
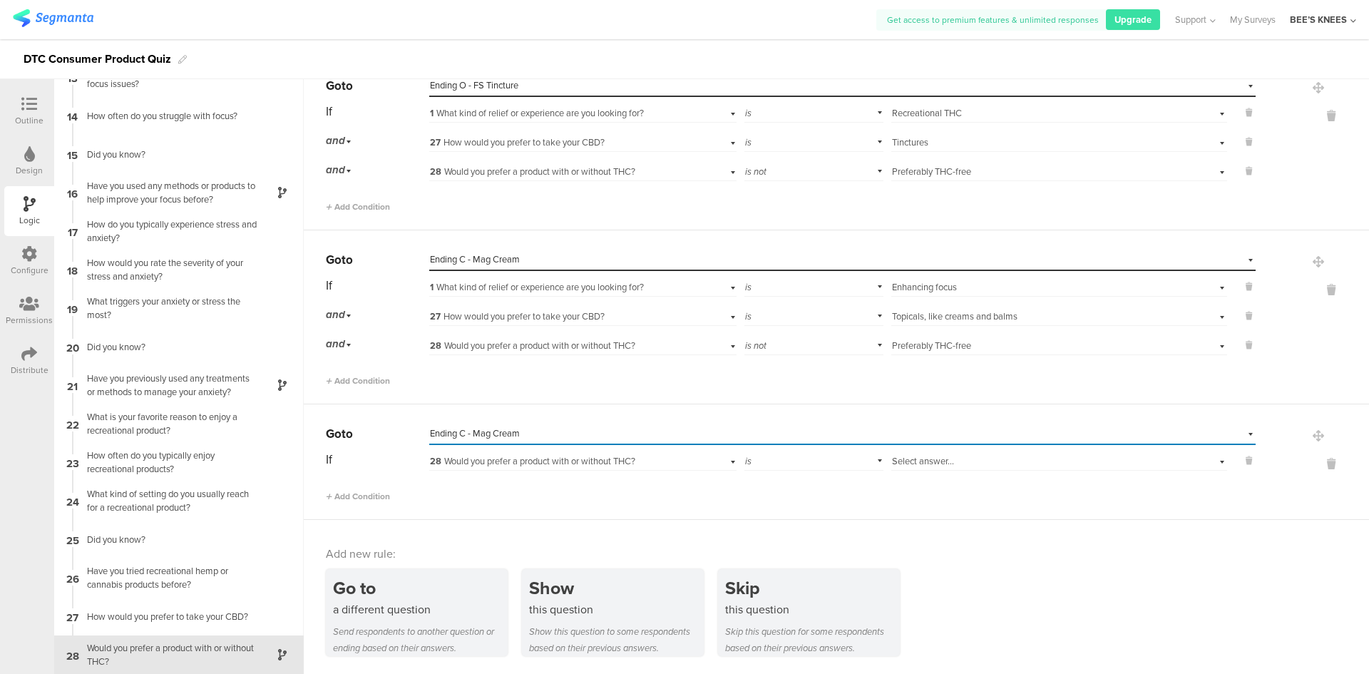
click at [466, 470] on div "28 Would you prefer a product with or without THC?" at bounding box center [582, 460] width 307 height 22
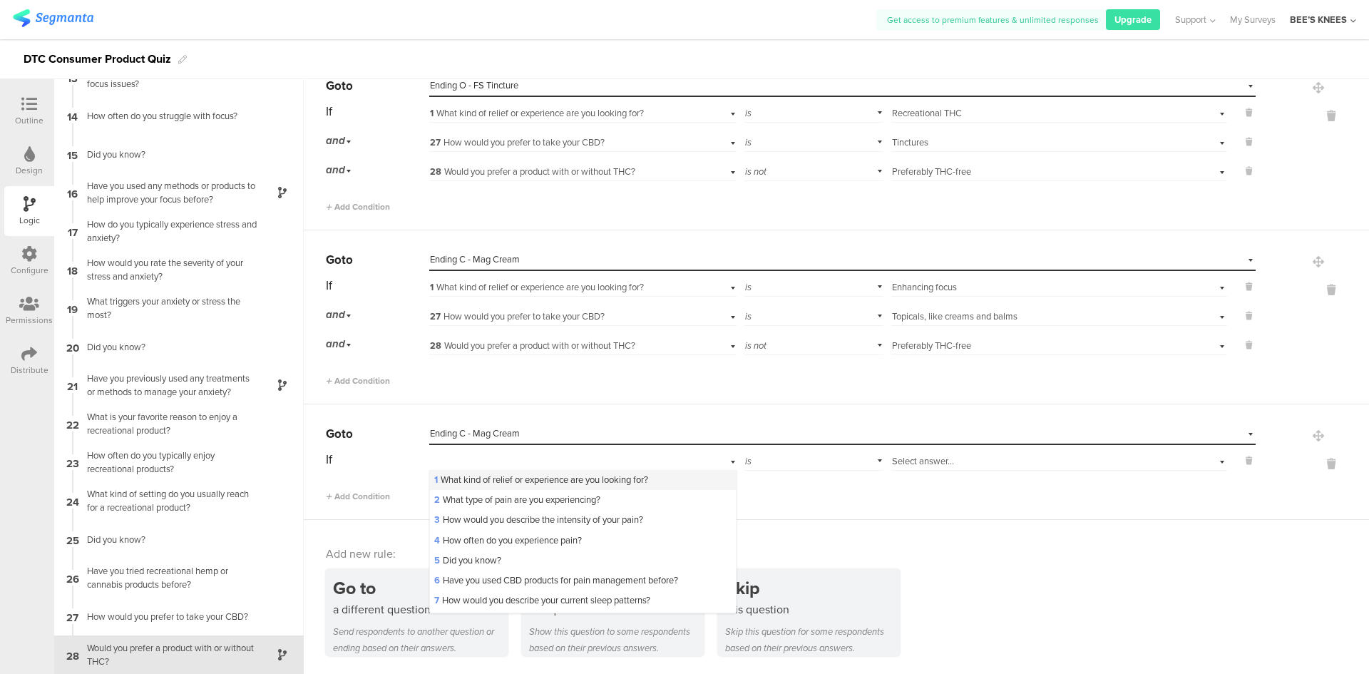
click at [472, 478] on span "1 What kind of relief or experience are you looking for?" at bounding box center [541, 480] width 214 height 14
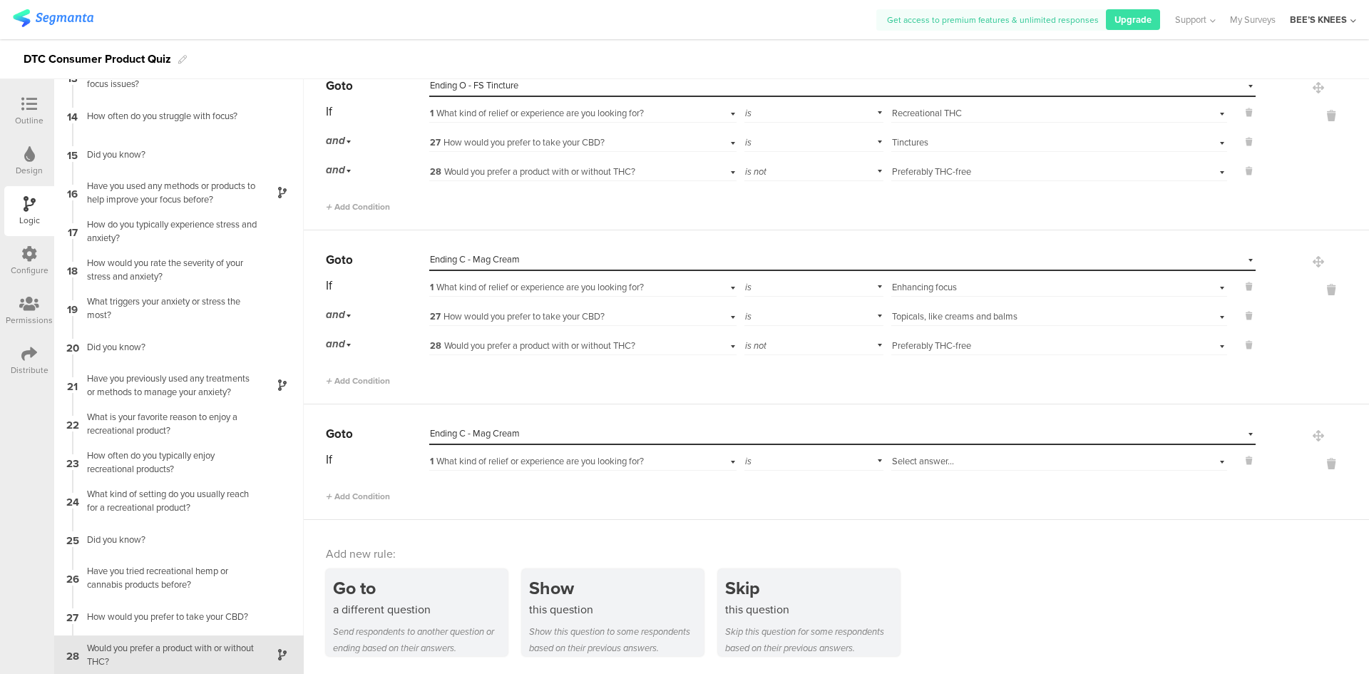
click at [937, 464] on span "Select answer..." at bounding box center [923, 461] width 62 height 14
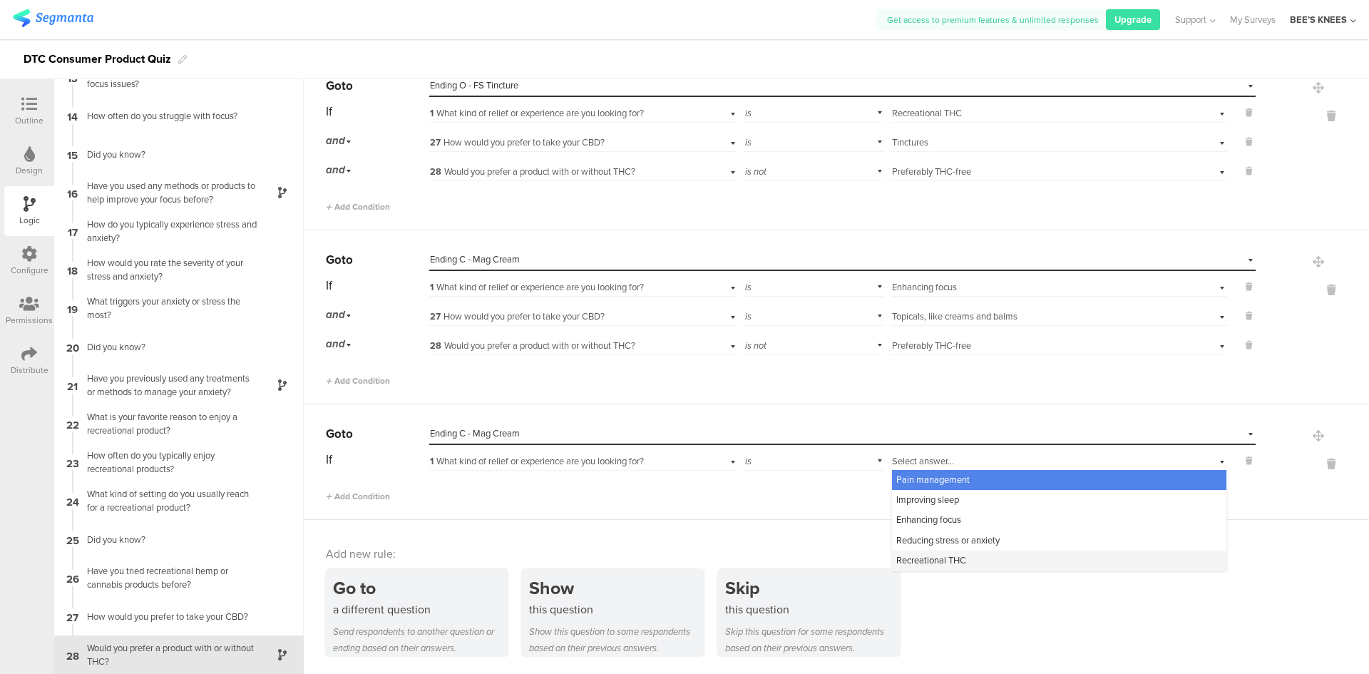
click at [931, 555] on span "Recreational THC" at bounding box center [931, 560] width 70 height 14
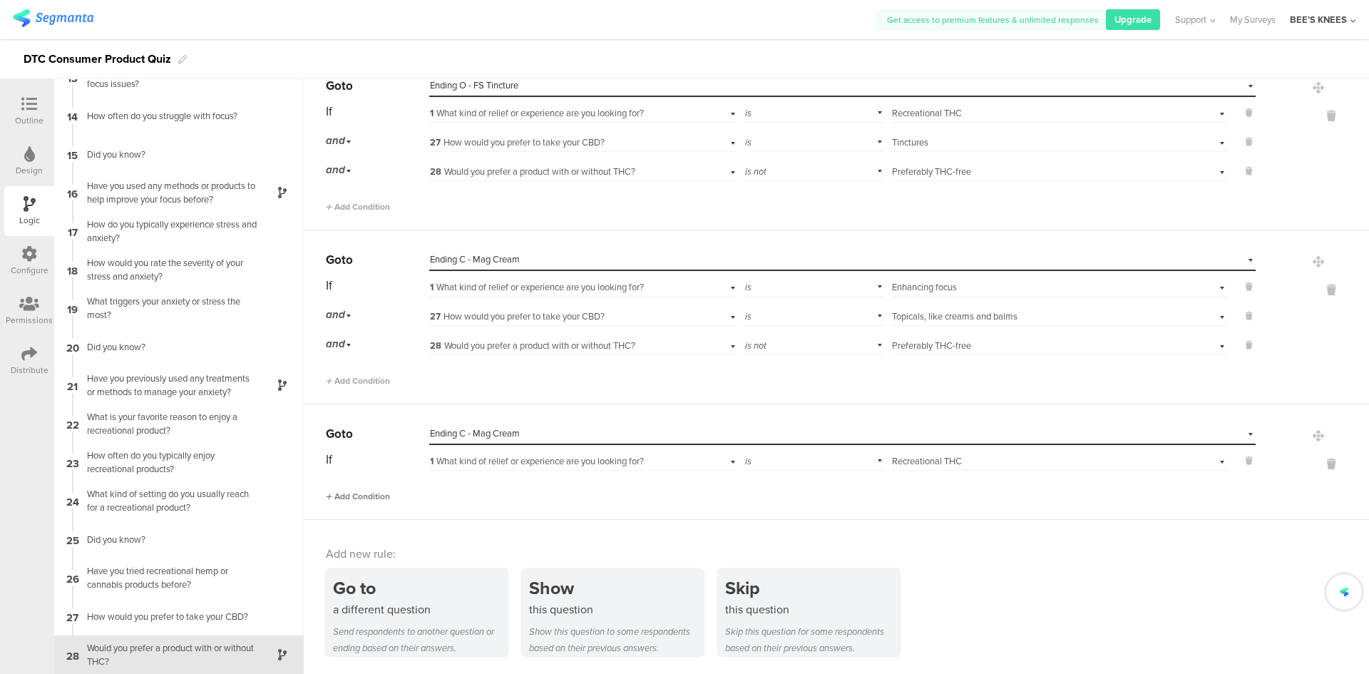
click at [376, 494] on span "Add Condition" at bounding box center [358, 496] width 64 height 13
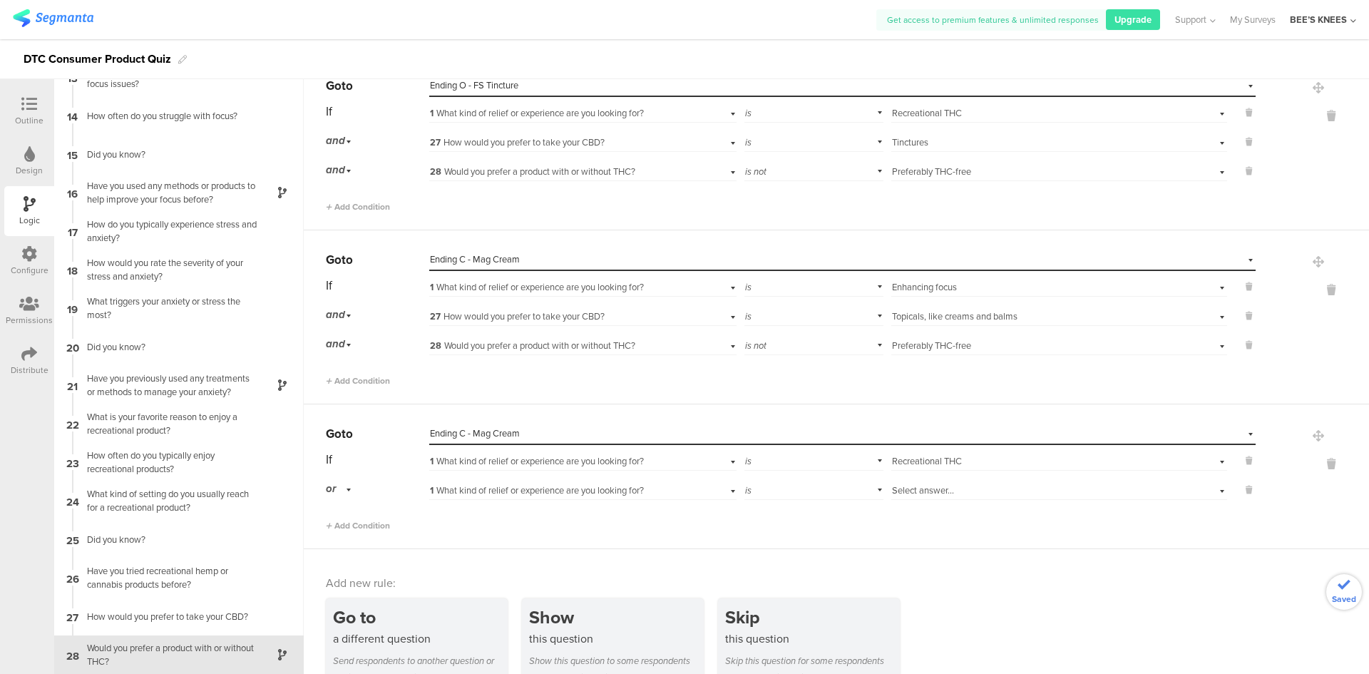
click at [543, 488] on span "1 What kind of relief or experience are you looking for?" at bounding box center [537, 490] width 214 height 14
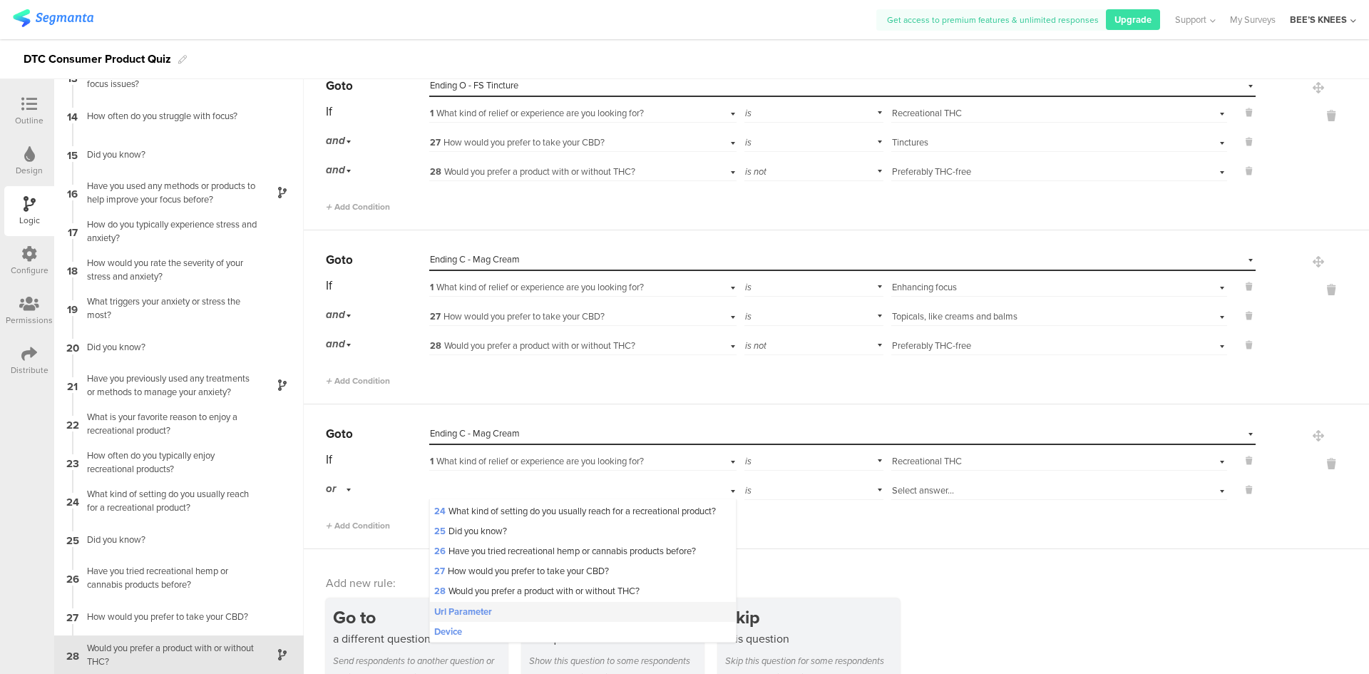
scroll to position [521, 0]
click at [527, 573] on span "27 How would you prefer to take your CBD?" at bounding box center [521, 571] width 175 height 14
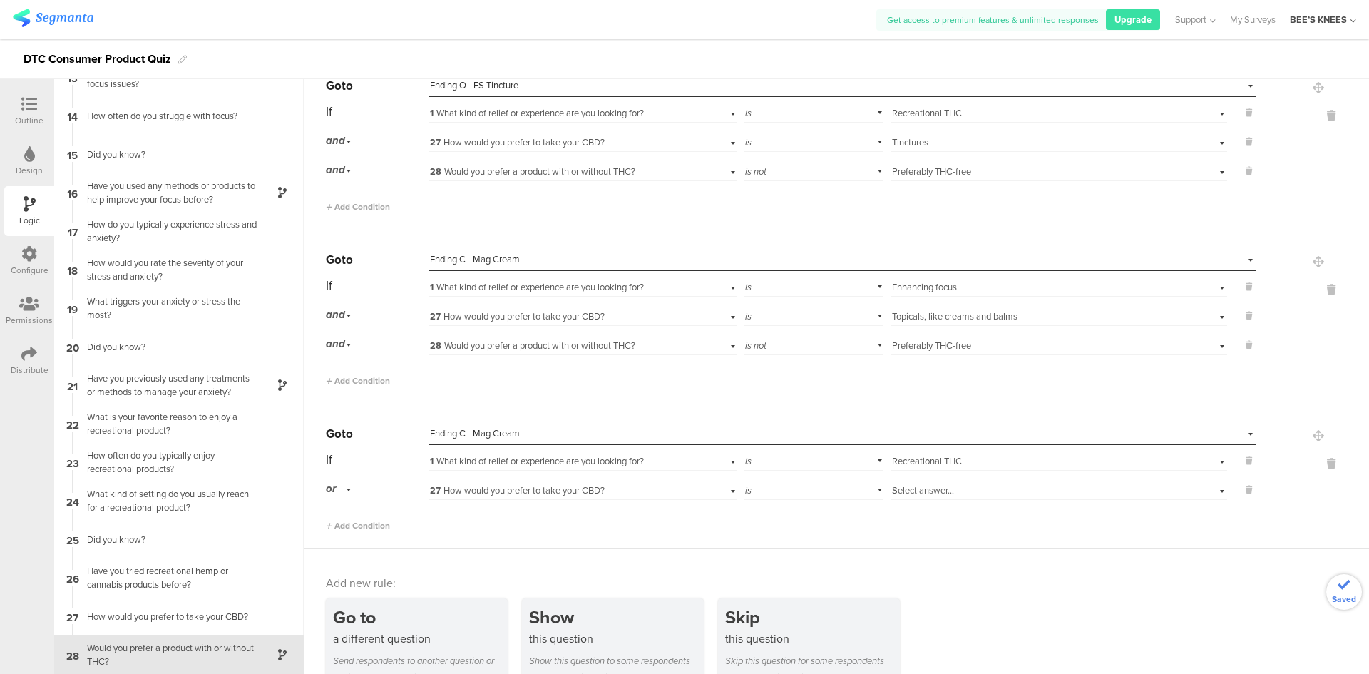
click at [896, 491] on span "Select answer..." at bounding box center [923, 490] width 62 height 14
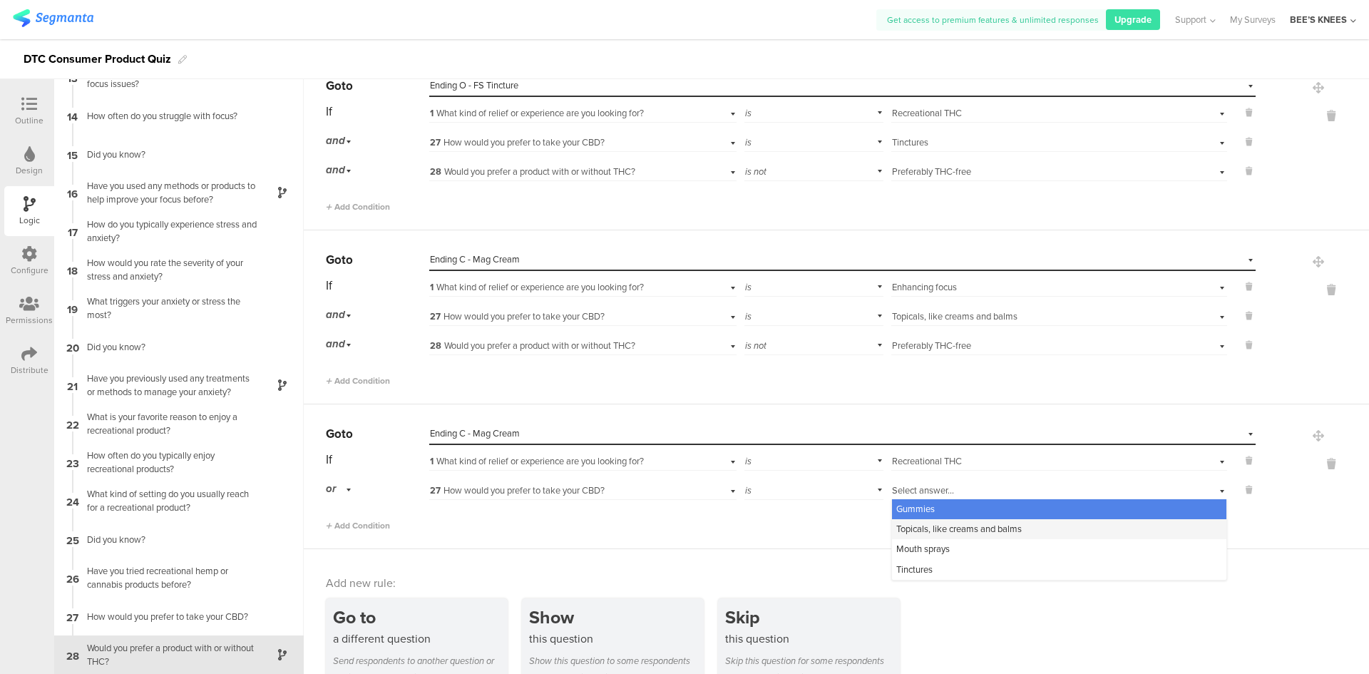
click at [920, 531] on span "Topicals, like creams and balms" at bounding box center [959, 529] width 126 height 14
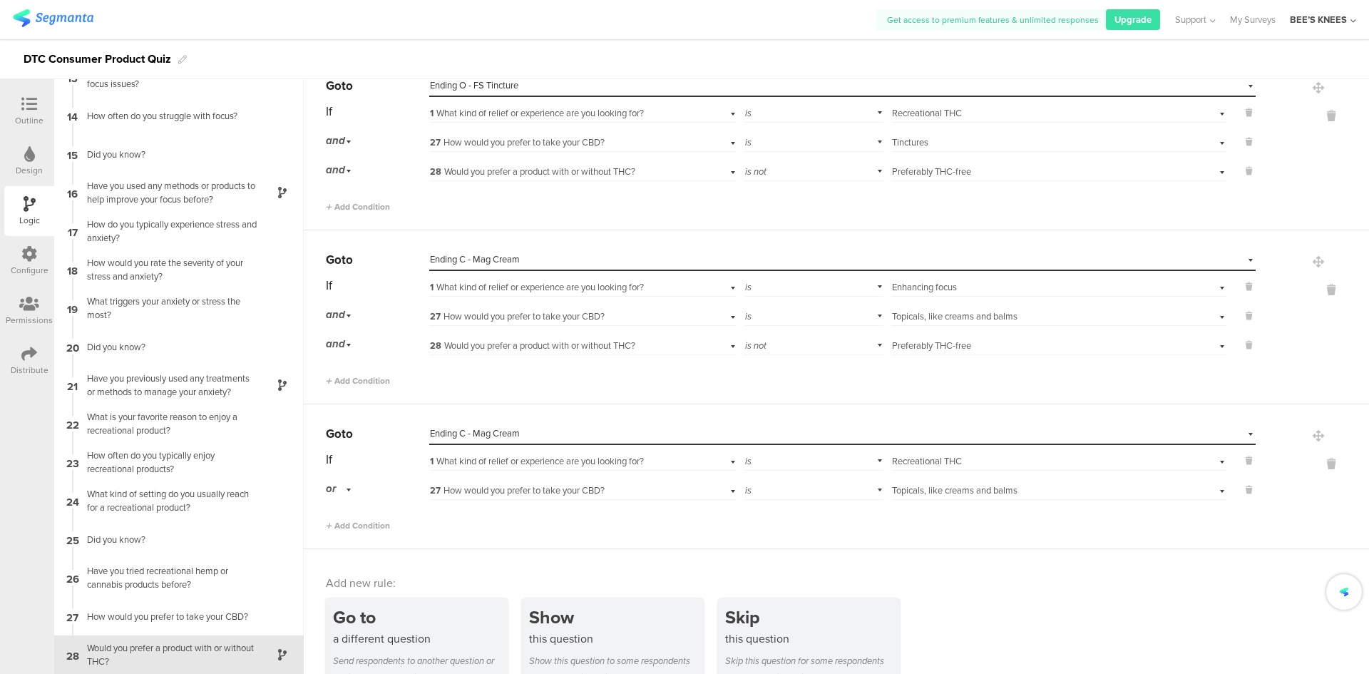
click at [346, 495] on div "or" at bounding box center [341, 489] width 30 height 22
click at [348, 524] on div "and" at bounding box center [377, 529] width 101 height 20
click at [348, 524] on span "Add Condition" at bounding box center [358, 525] width 64 height 13
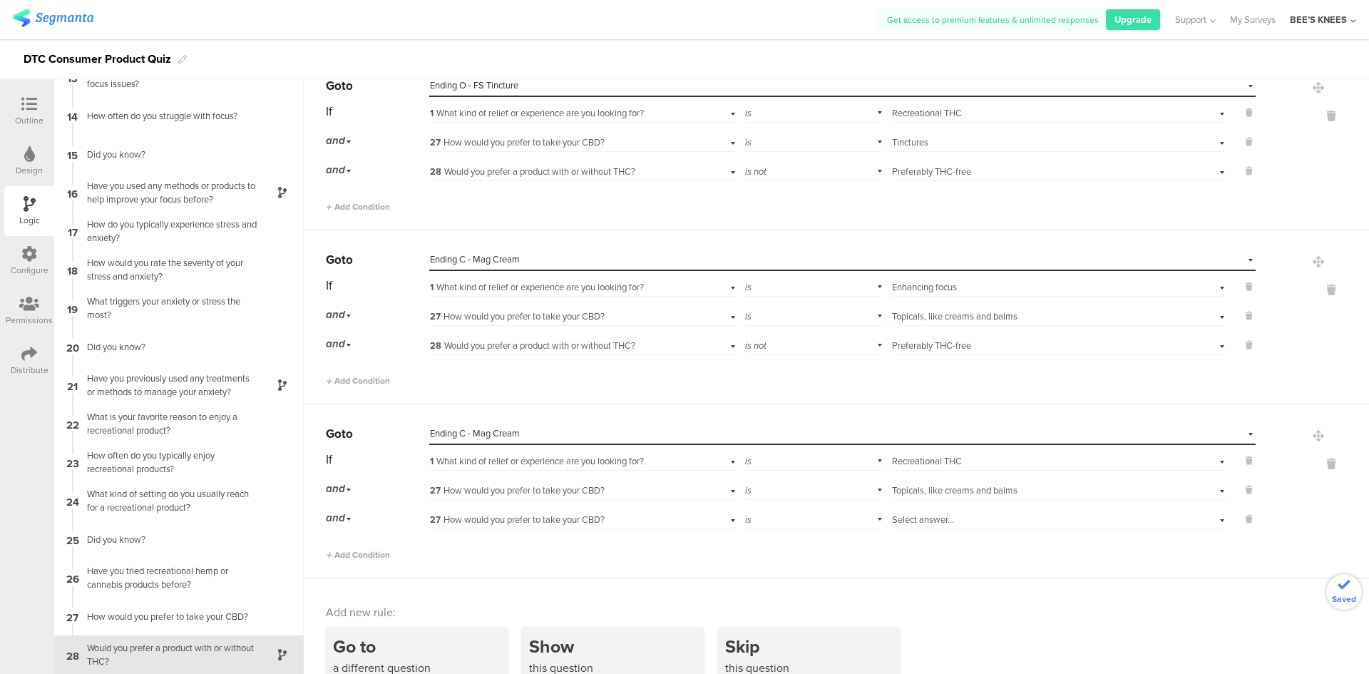
click at [466, 513] on span "27 How would you prefer to take your CBD?" at bounding box center [517, 520] width 175 height 14
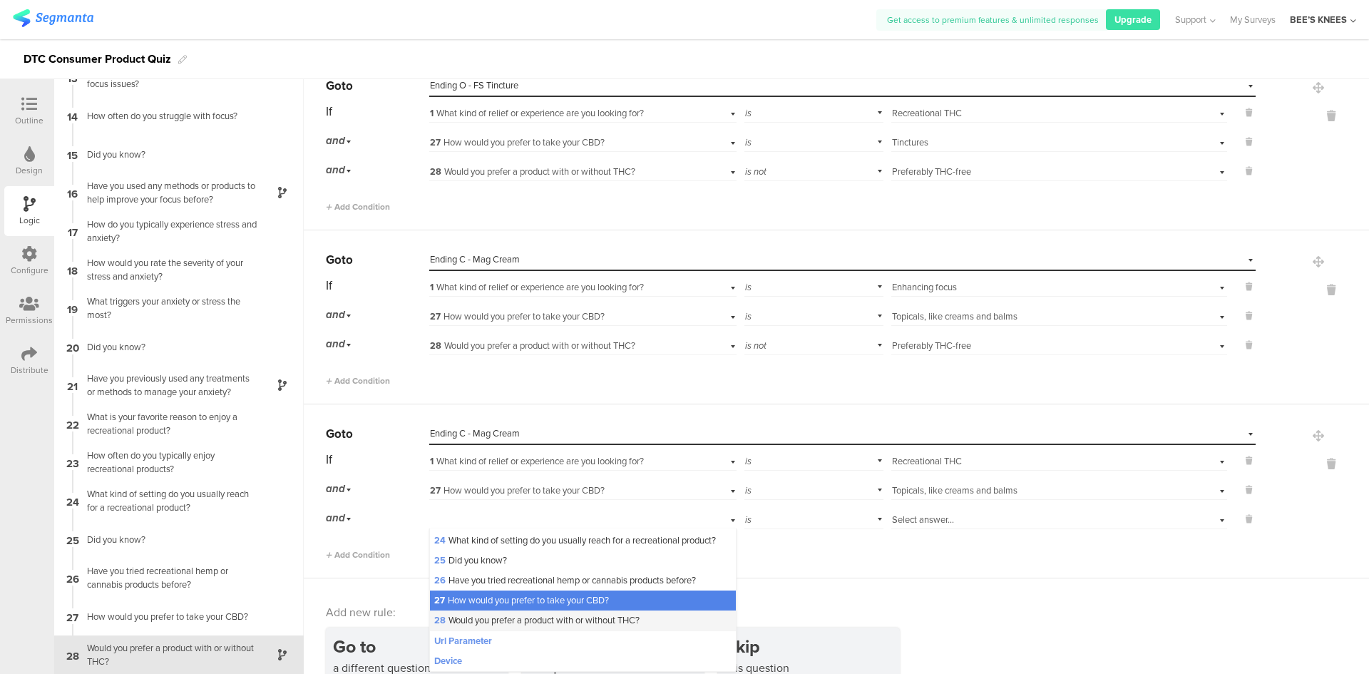
click at [492, 624] on span "28 Would you prefer a product with or without THC?" at bounding box center [536, 620] width 205 height 14
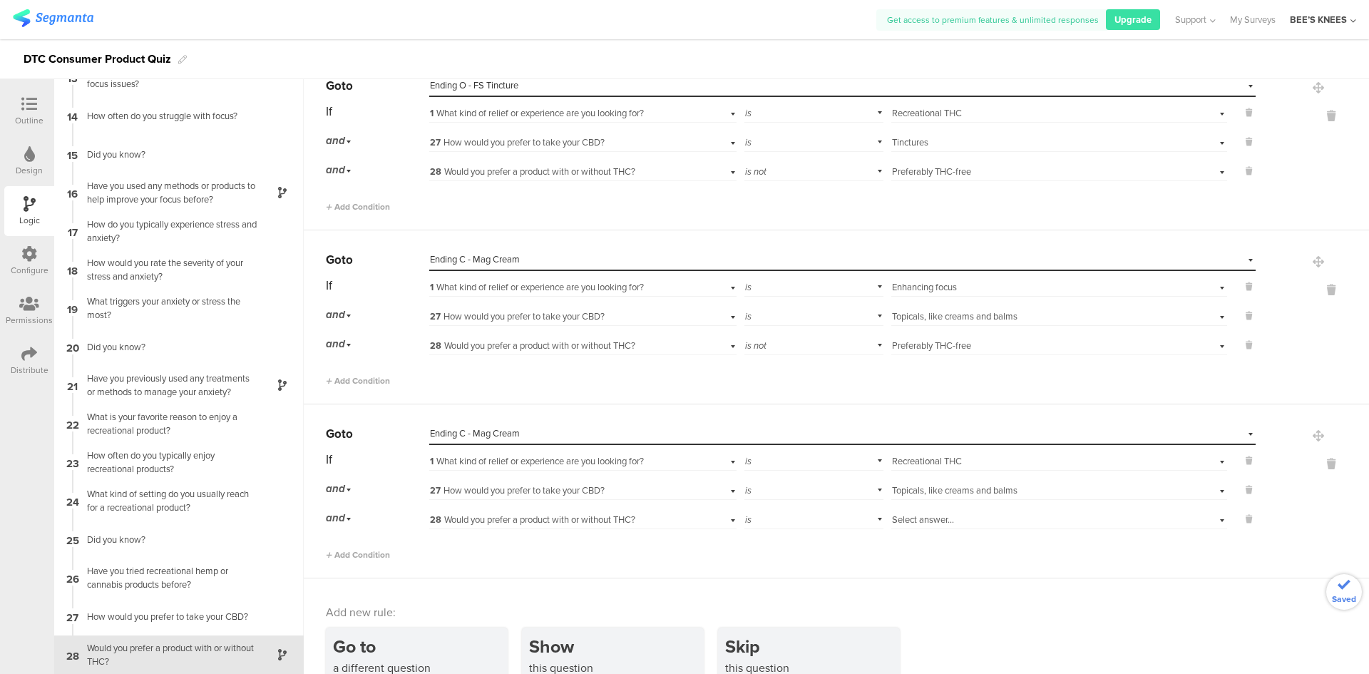
click at [810, 519] on div "is" at bounding box center [814, 518] width 140 height 22
click at [807, 557] on div "is not" at bounding box center [814, 558] width 138 height 20
click at [914, 523] on span "Select answer..." at bounding box center [923, 520] width 62 height 14
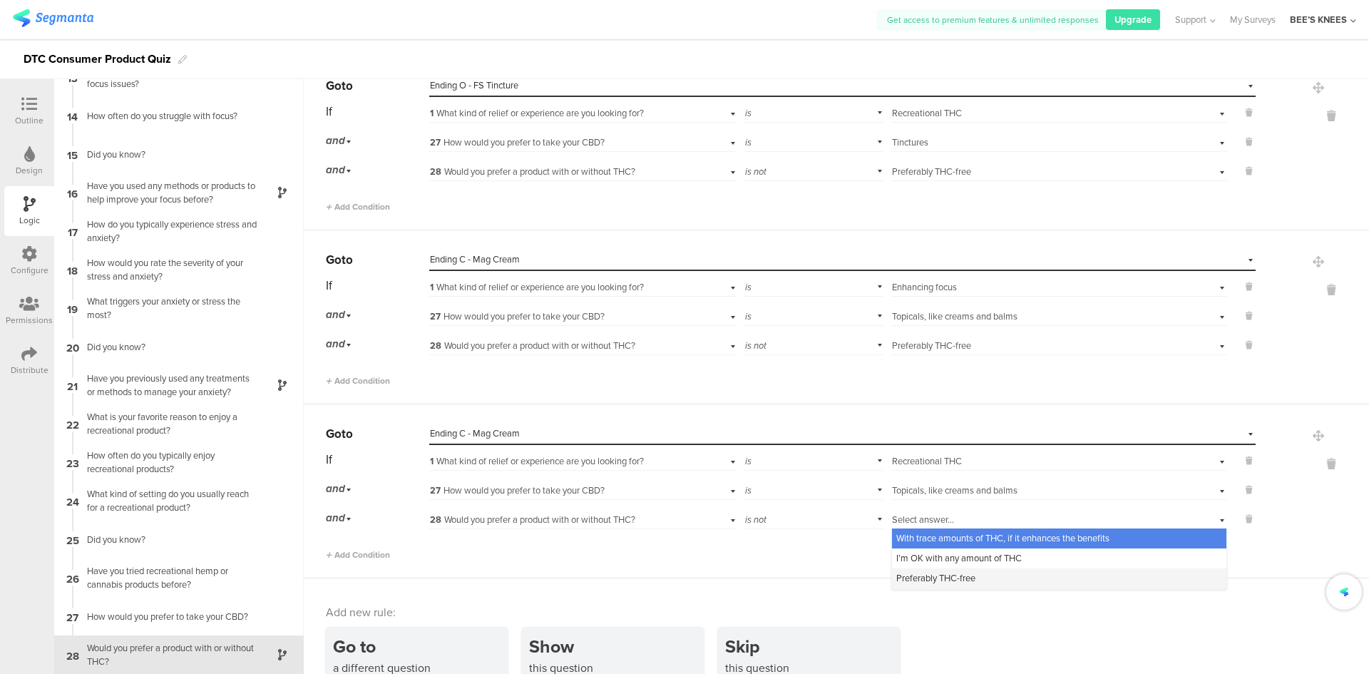
click at [913, 574] on span "Preferably THC-free" at bounding box center [935, 578] width 79 height 14
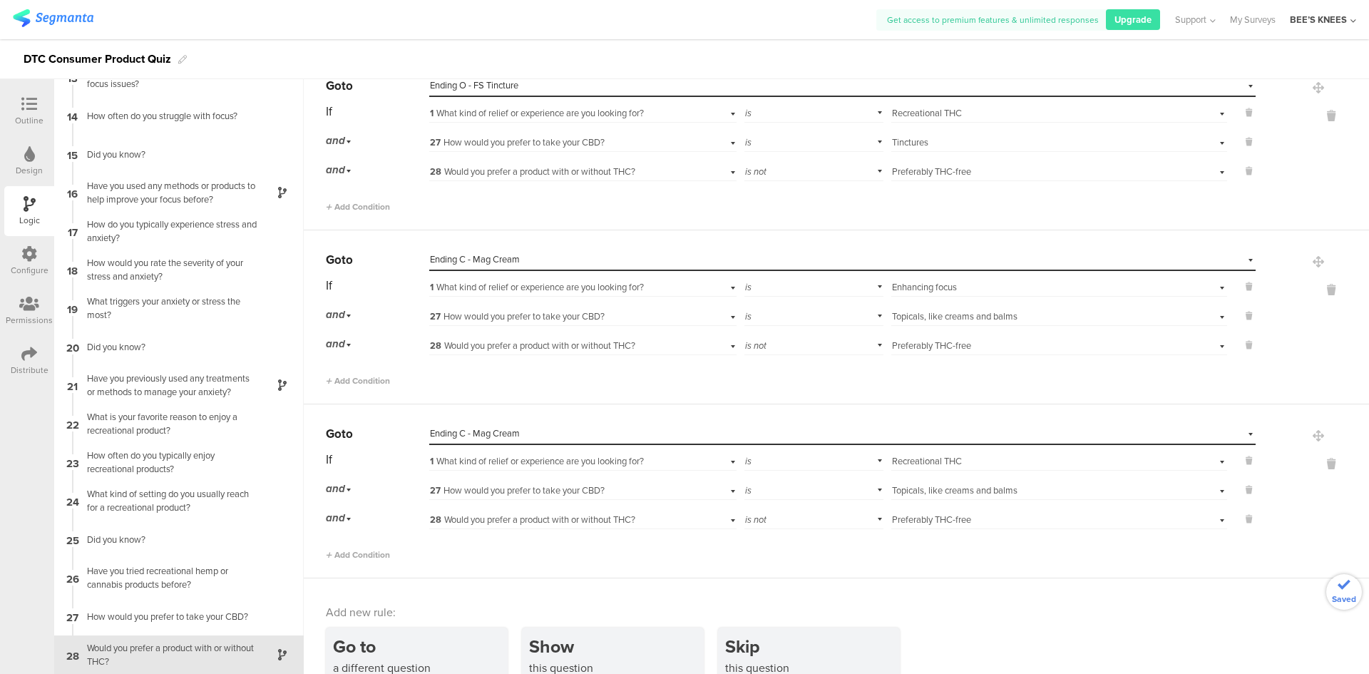
click at [988, 610] on div "Add new rule:" at bounding box center [837, 612] width 1023 height 16
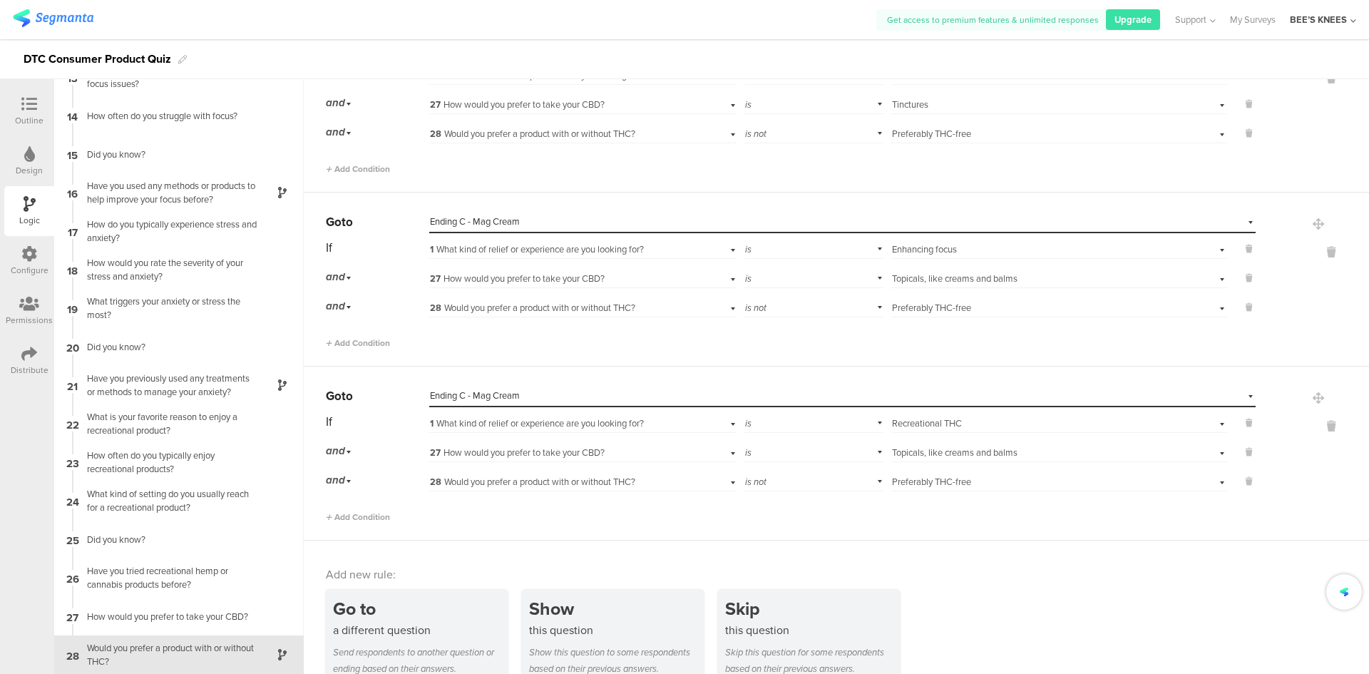
scroll to position [1878, 0]
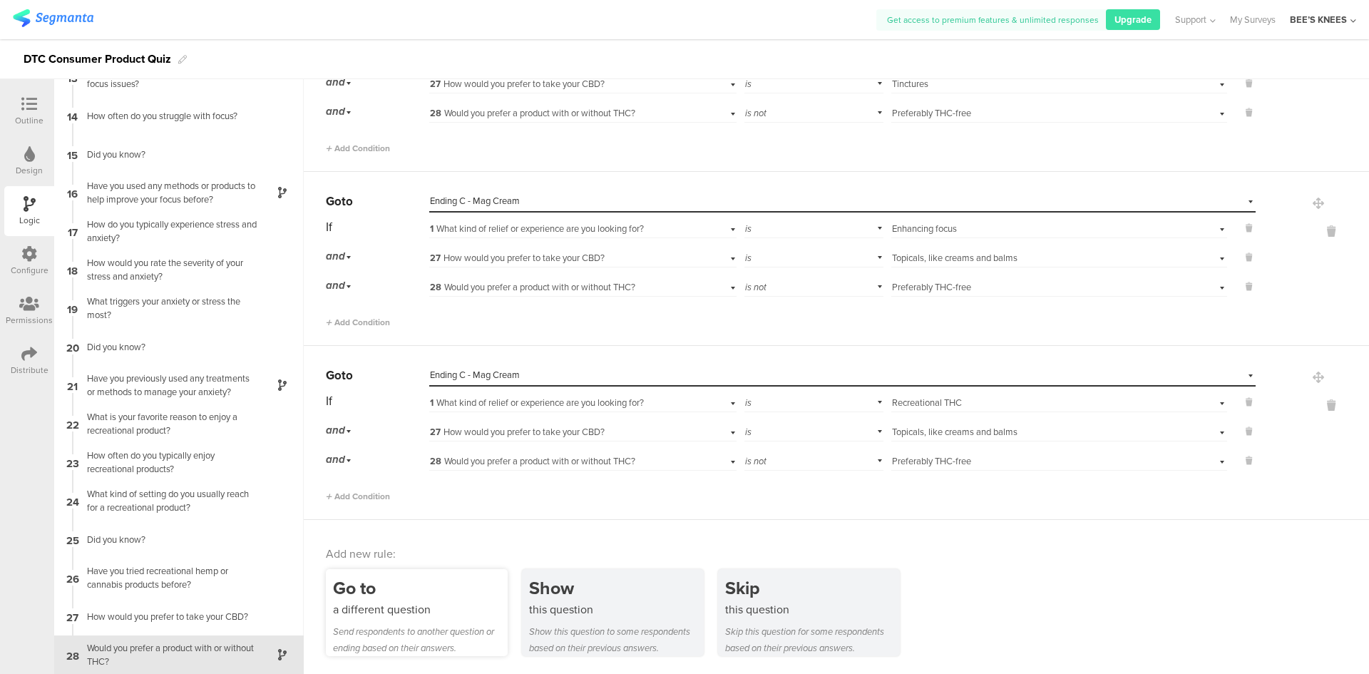
click at [404, 613] on div "a different question" at bounding box center [420, 609] width 175 height 16
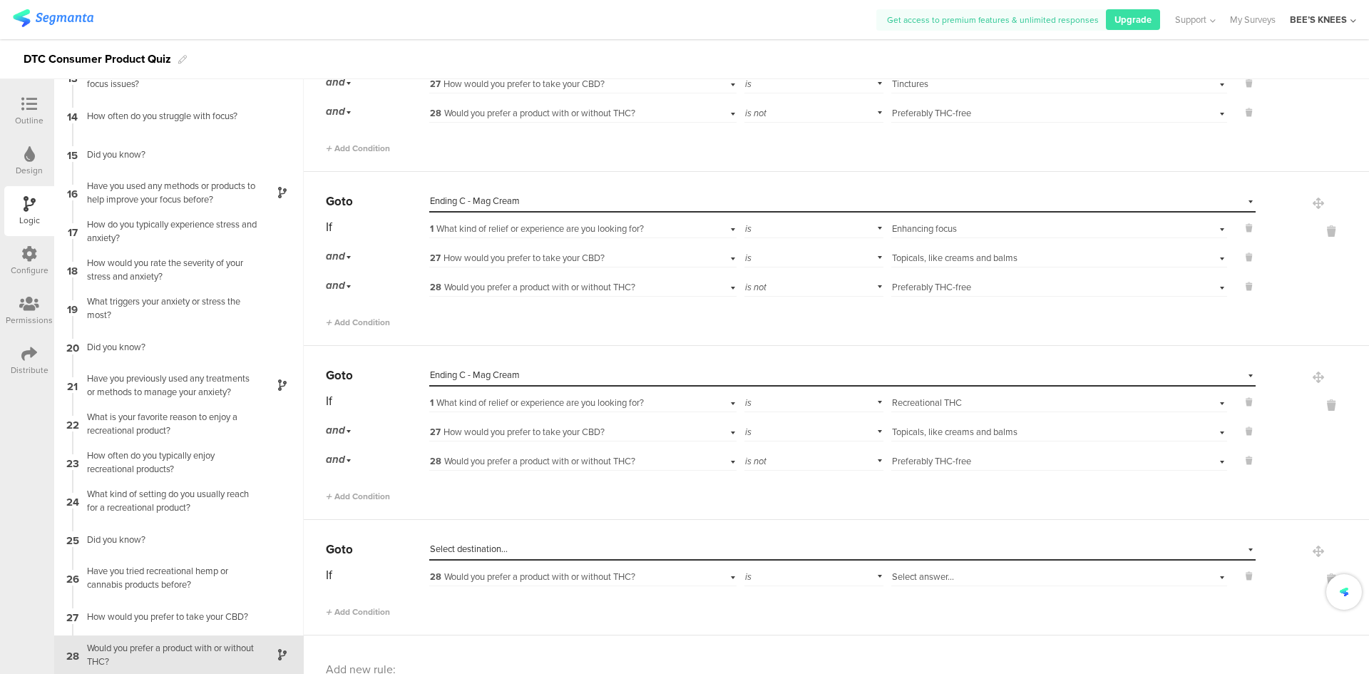
click at [461, 550] on span "Select destination..." at bounding box center [469, 549] width 78 height 14
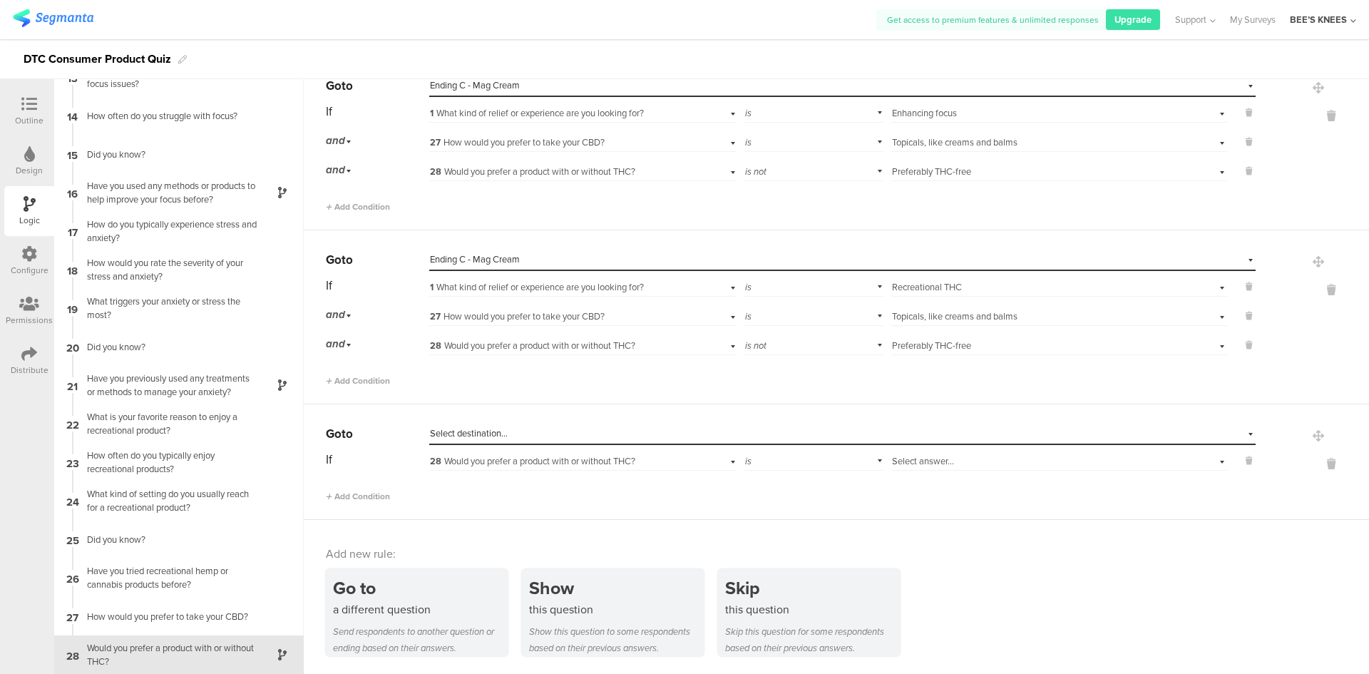
click at [517, 429] on div "Select destination..." at bounding box center [777, 433] width 694 height 13
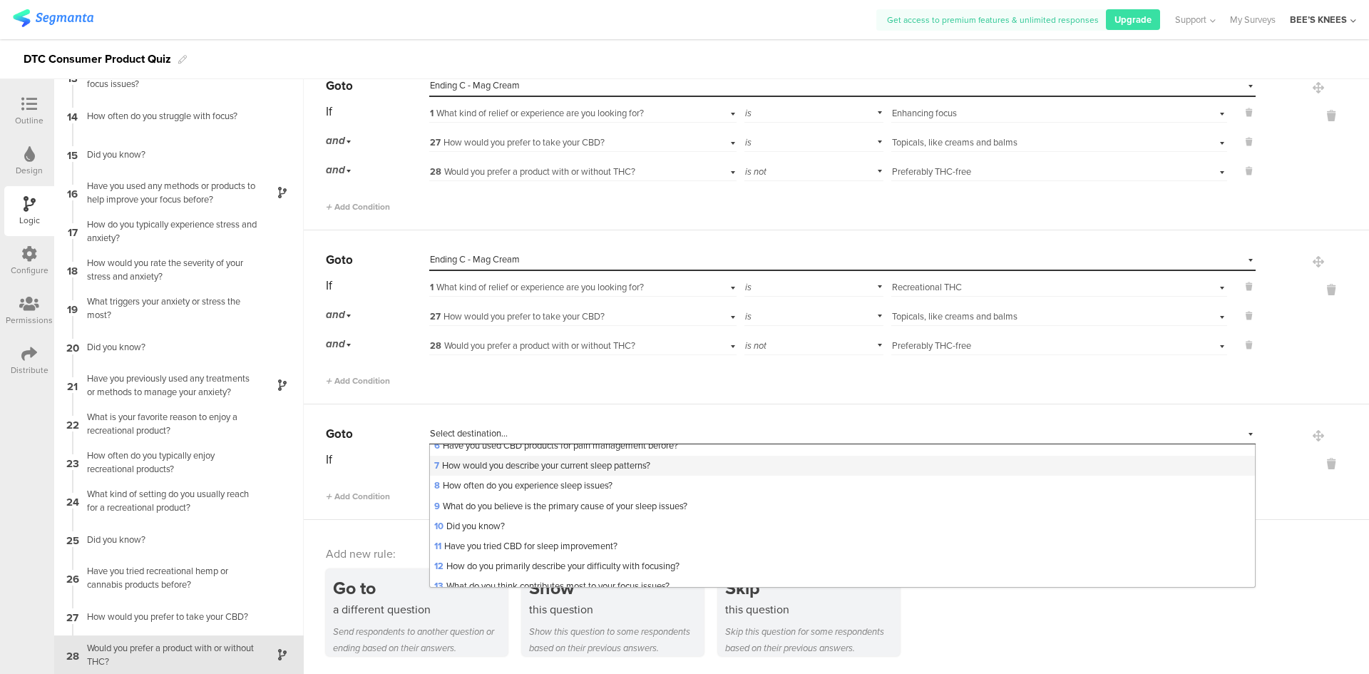
scroll to position [784, 0]
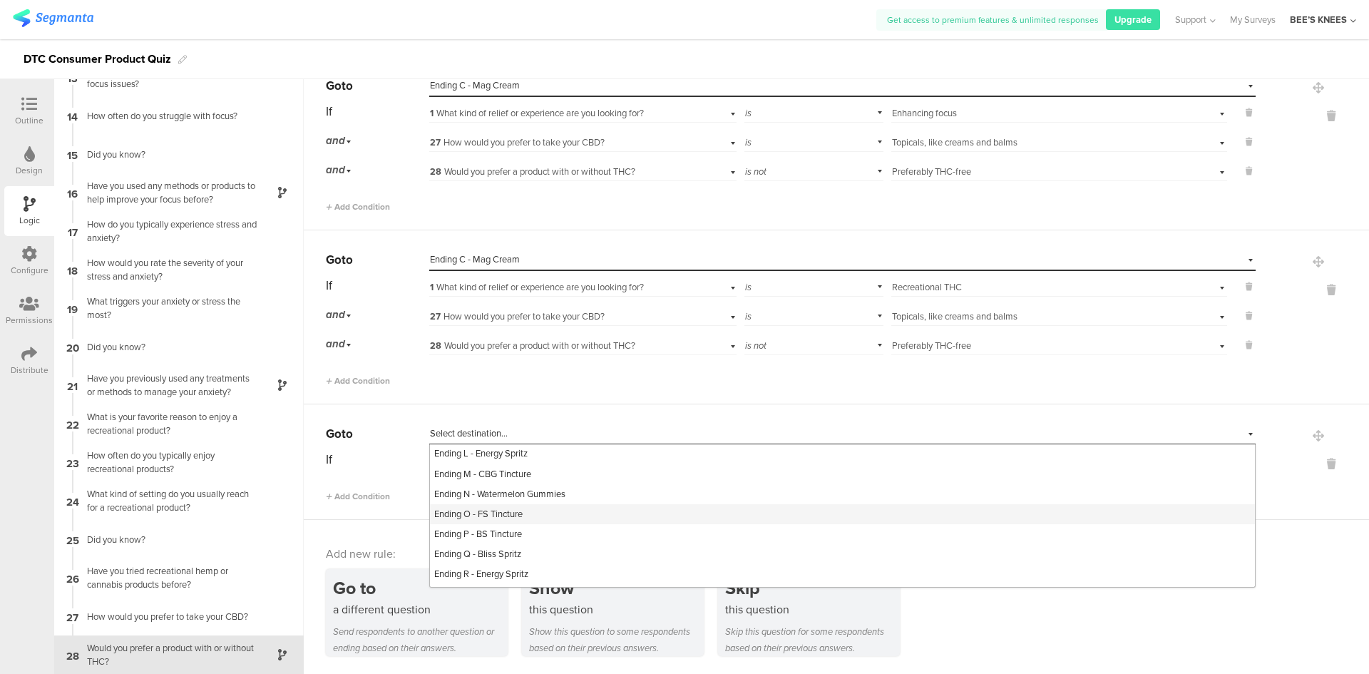
click at [498, 521] on span "Ending O - FS Tincture" at bounding box center [478, 514] width 88 height 14
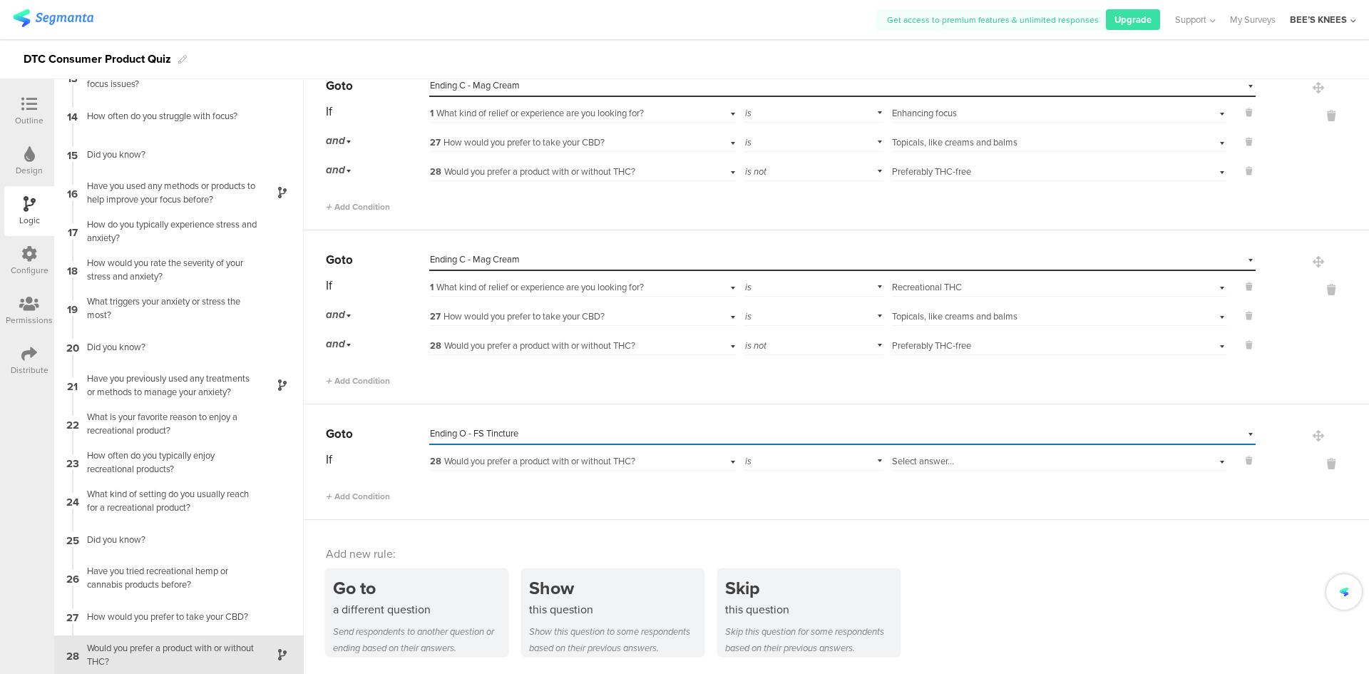
click at [466, 460] on span "28 Would you prefer a product with or without THC?" at bounding box center [532, 461] width 205 height 14
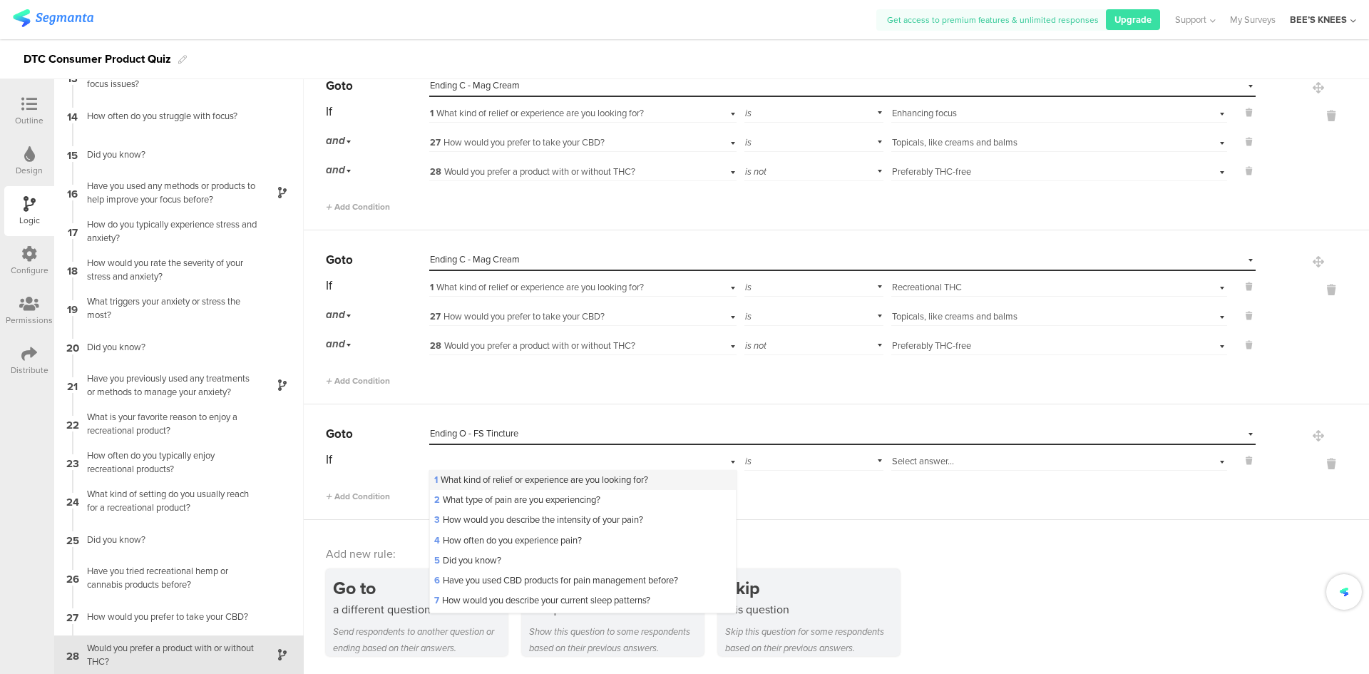
click at [464, 482] on span "1 What kind of relief or experience are you looking for?" at bounding box center [541, 480] width 214 height 14
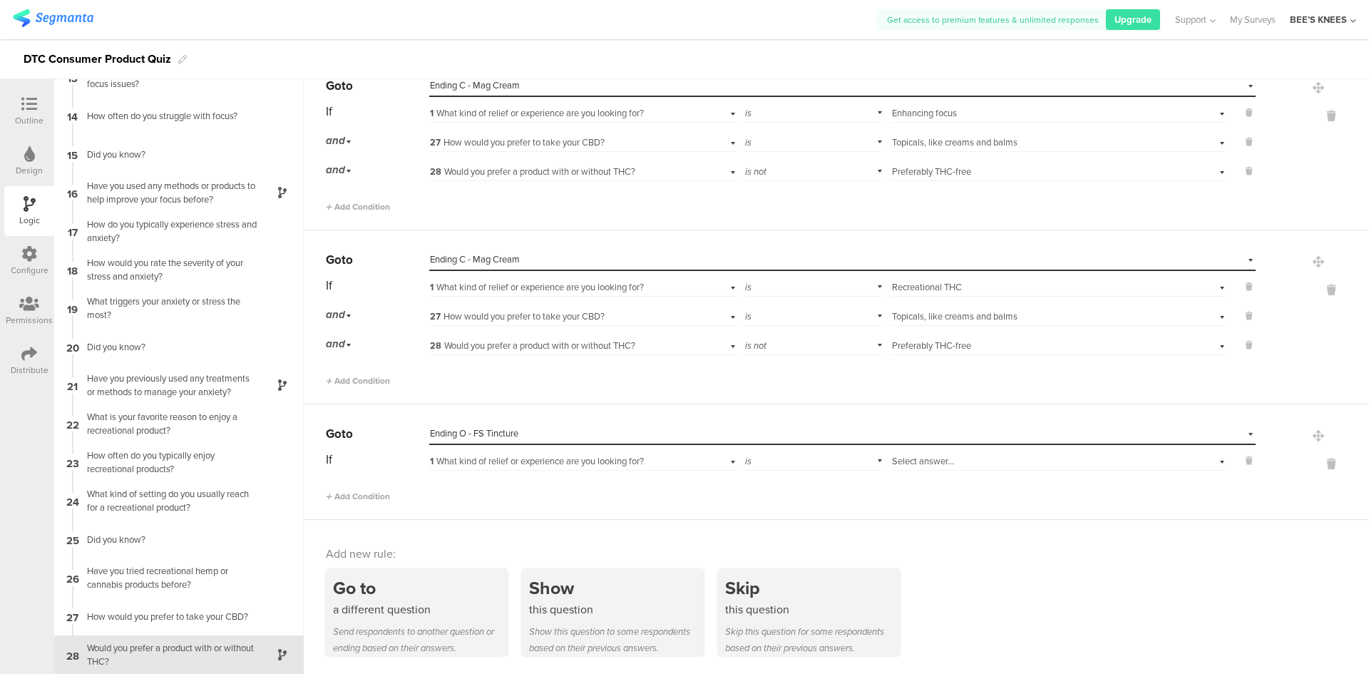
click at [895, 457] on span "Select answer..." at bounding box center [923, 461] width 62 height 14
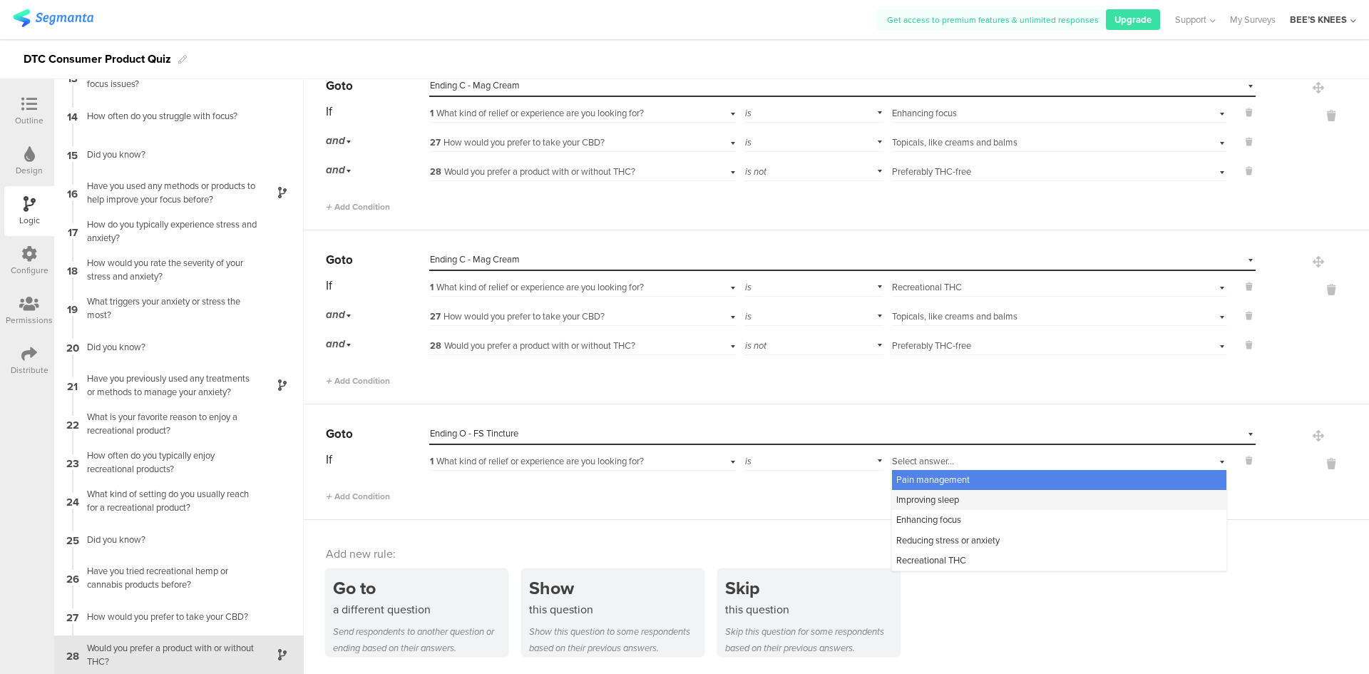
click at [916, 497] on span "Improving sleep" at bounding box center [927, 500] width 63 height 14
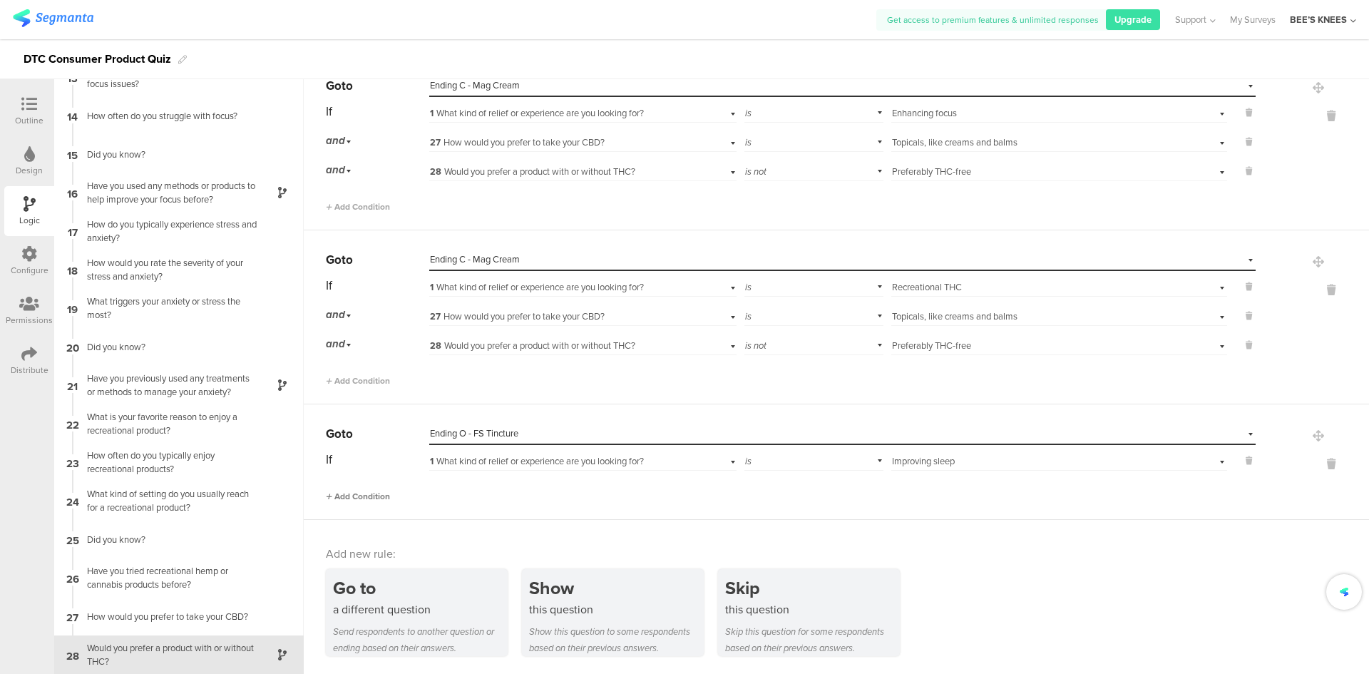
click at [346, 493] on span "Add Condition" at bounding box center [358, 496] width 64 height 13
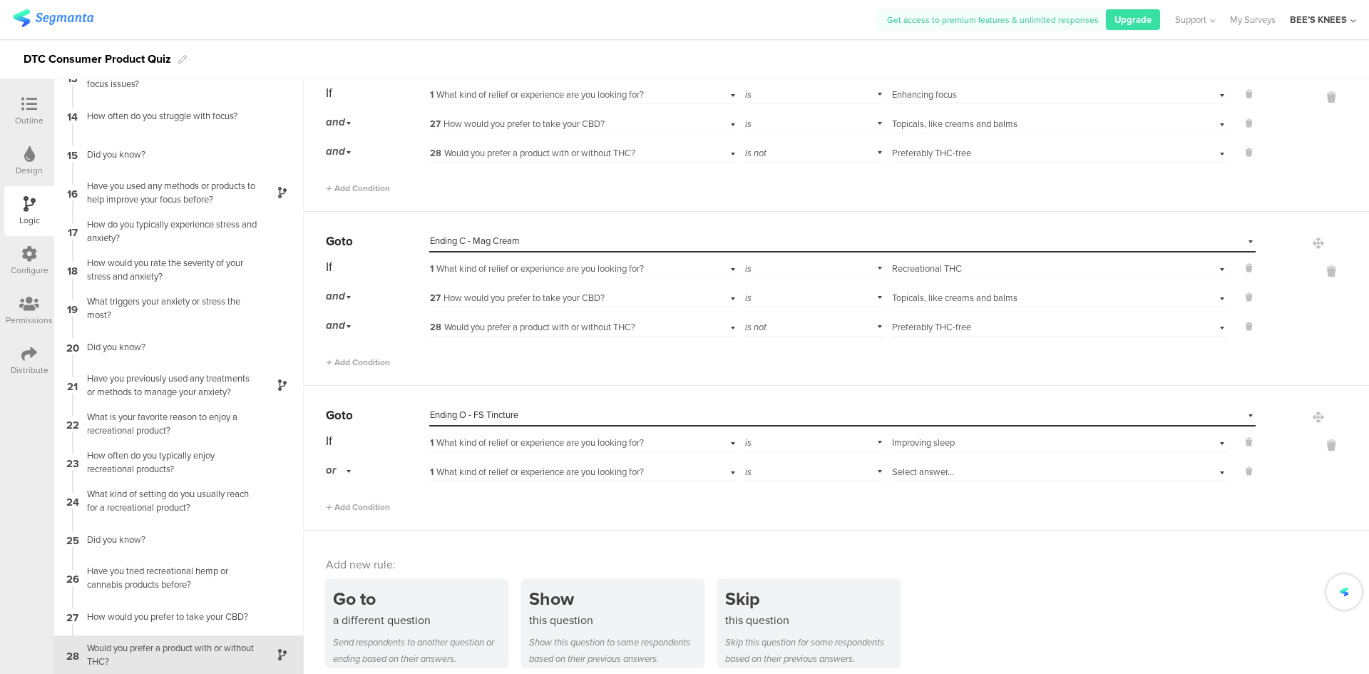
scroll to position [2023, 0]
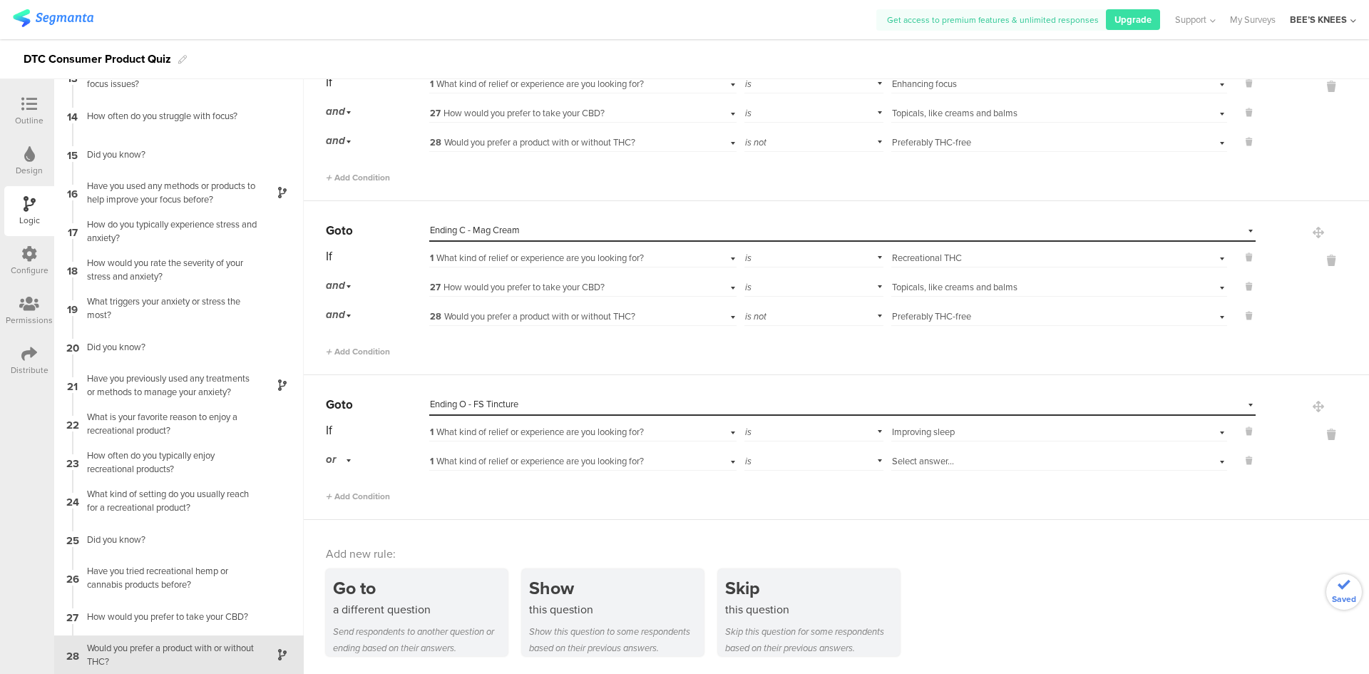
click at [433, 465] on span "1 What kind of relief or experience are you looking for?" at bounding box center [537, 461] width 214 height 14
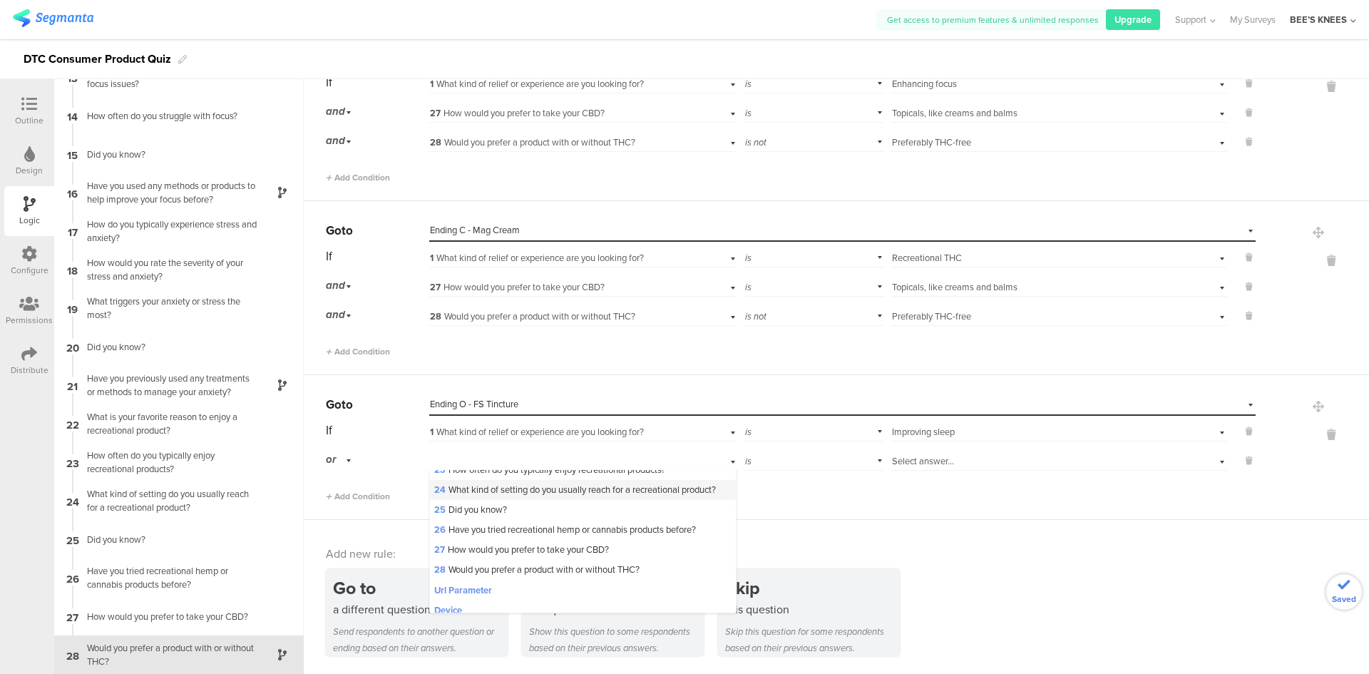
scroll to position [499, 0]
click at [480, 548] on span "27 How would you prefer to take your CBD?" at bounding box center [521, 542] width 175 height 14
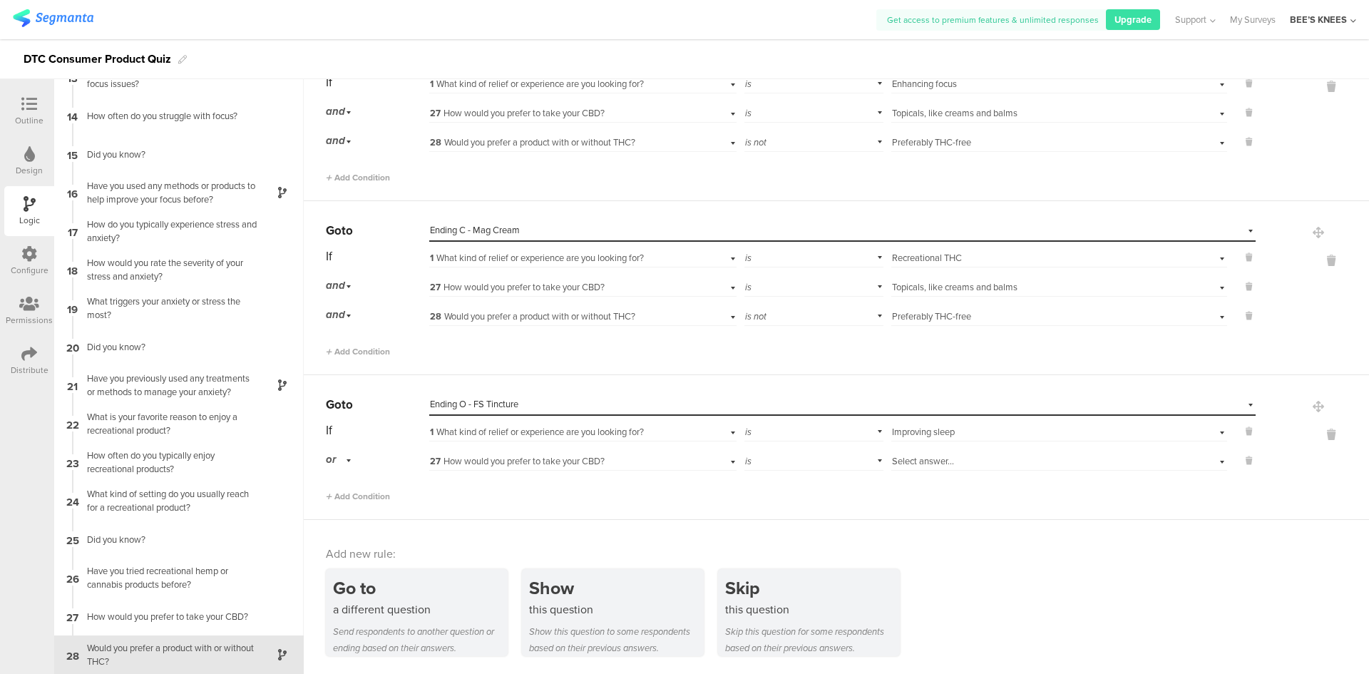
click at [1054, 465] on div "Select answer..." at bounding box center [1034, 461] width 285 height 13
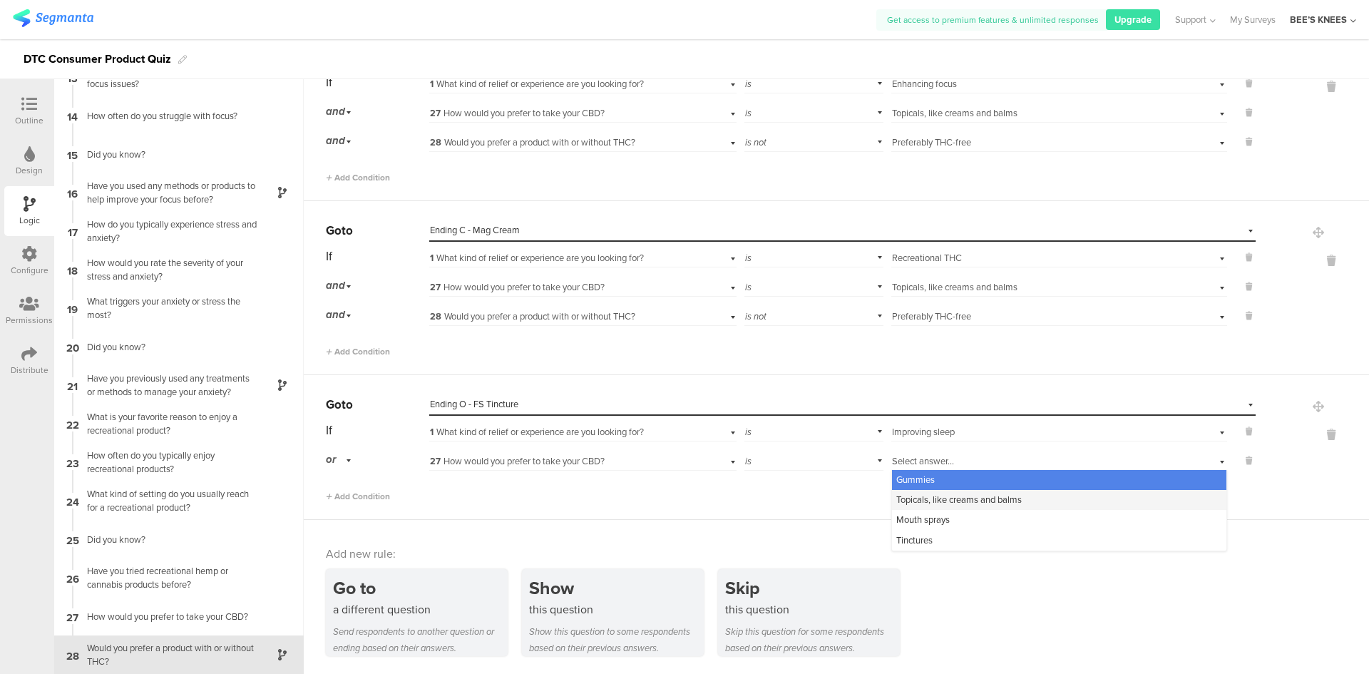
click at [1013, 490] on div "Topicals, like creams and balms" at bounding box center [1059, 500] width 334 height 20
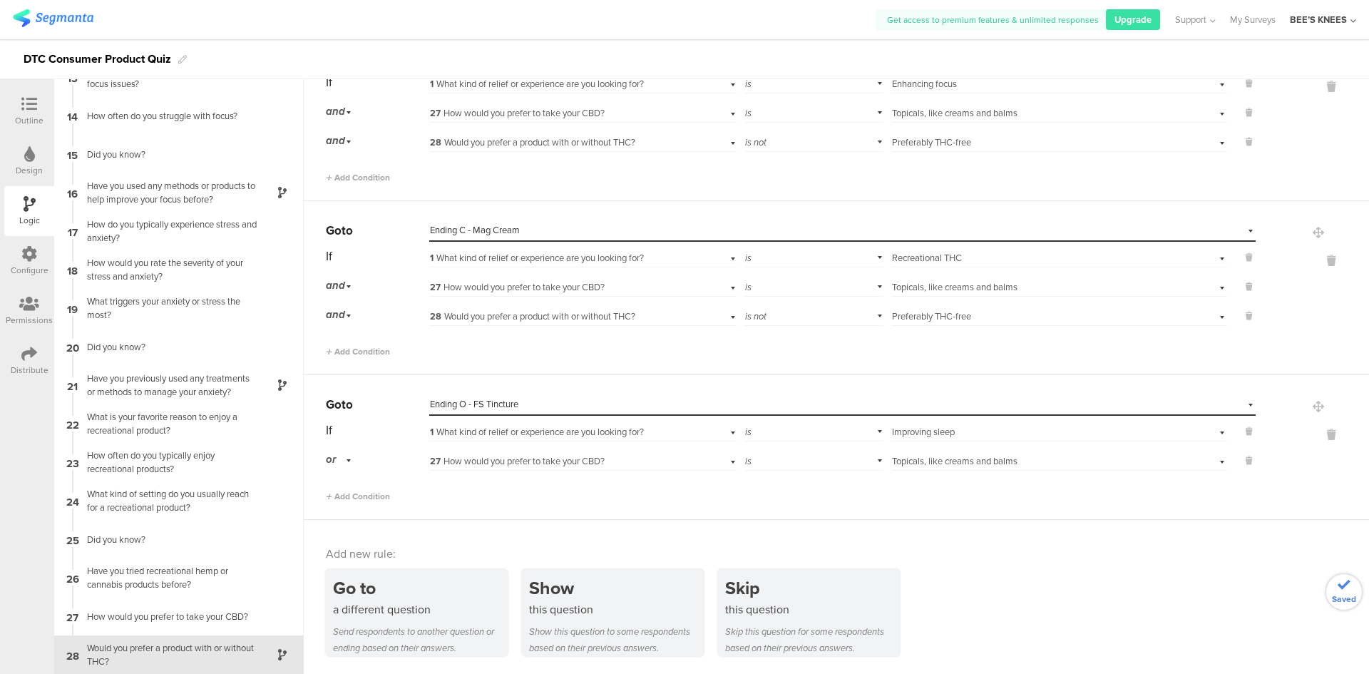
click at [337, 458] on div "or" at bounding box center [341, 460] width 30 height 22
click at [343, 493] on span "and" at bounding box center [338, 500] width 15 height 14
click at [342, 493] on span "Add Condition" at bounding box center [358, 496] width 64 height 13
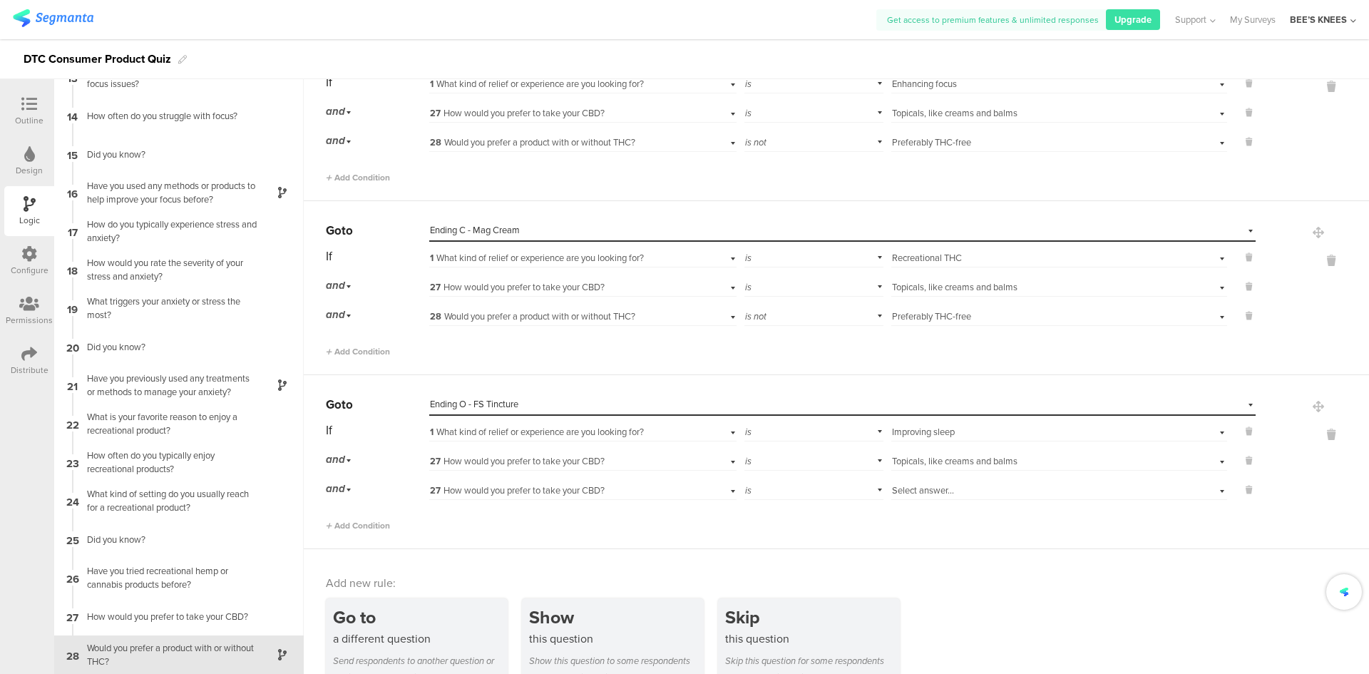
click at [446, 491] on span "27 How would you prefer to take your CBD?" at bounding box center [517, 490] width 175 height 14
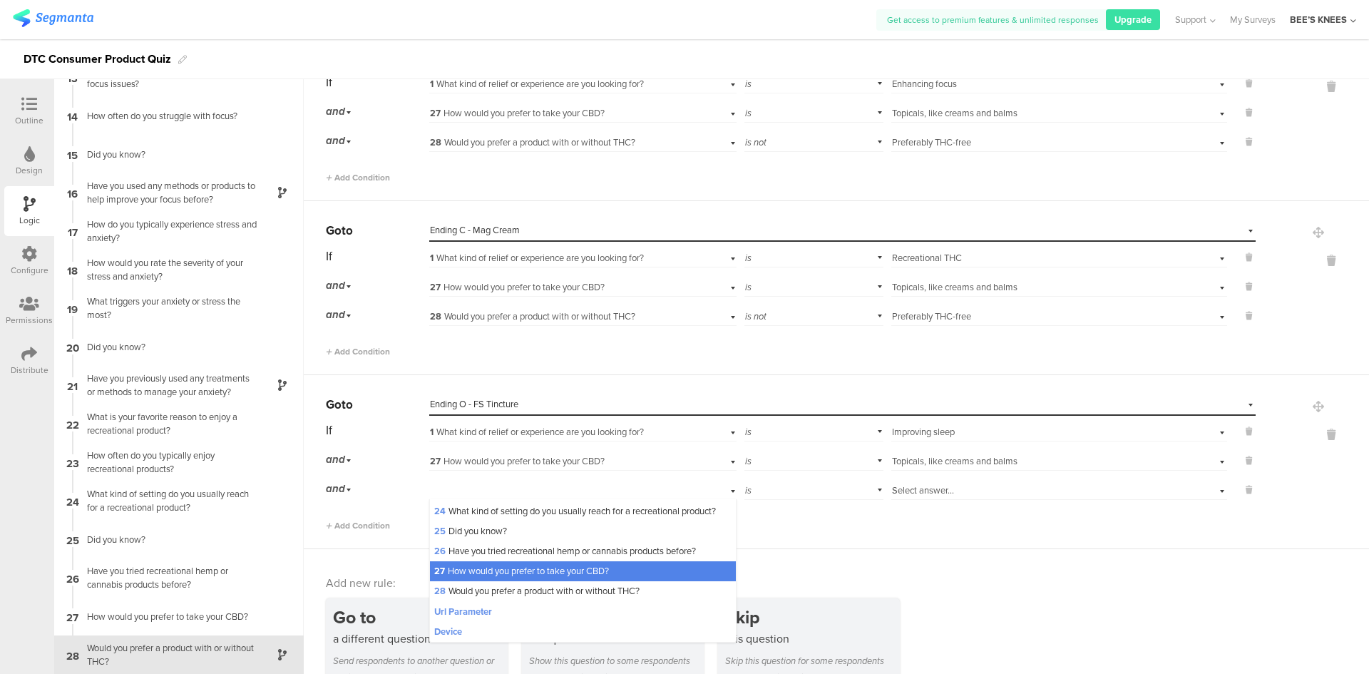
scroll to position [521, 0]
click at [516, 585] on span "28 Would you prefer a product with or without THC?" at bounding box center [536, 591] width 205 height 14
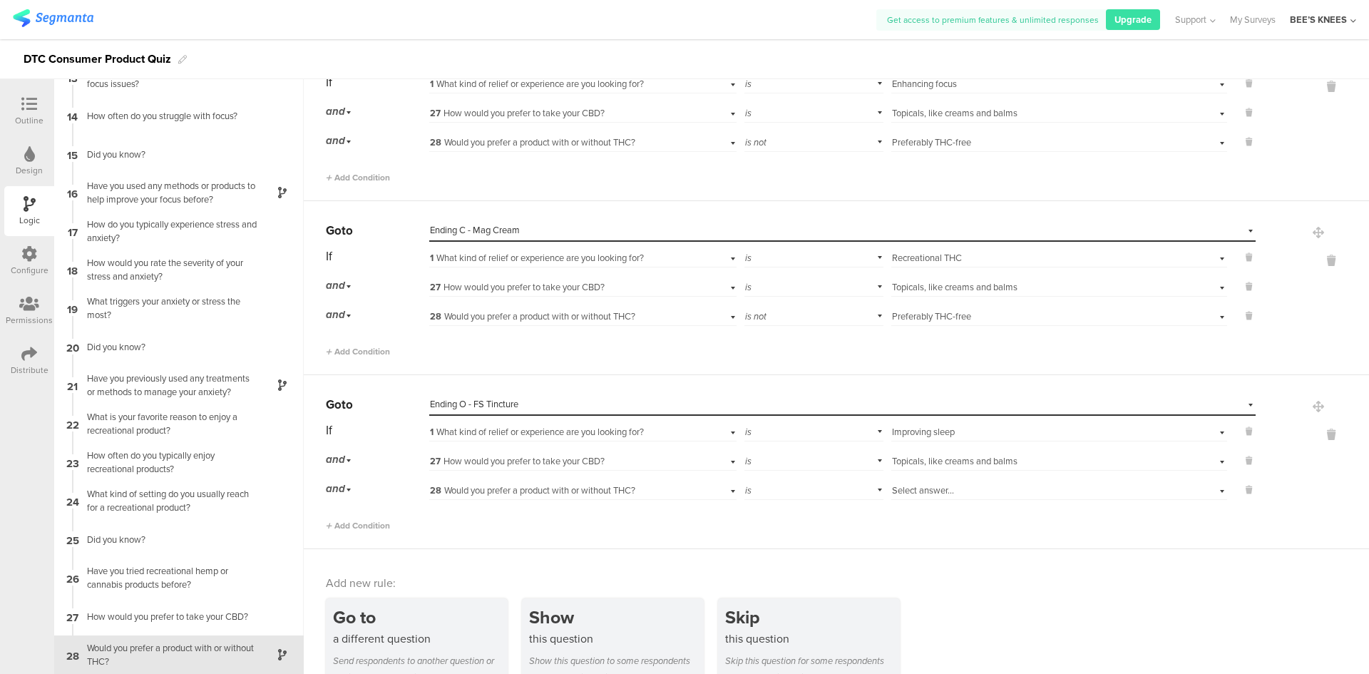
click at [817, 488] on div "is" at bounding box center [814, 489] width 140 height 22
click at [804, 533] on div "is not" at bounding box center [814, 529] width 138 height 20
click at [909, 491] on span "Select answer..." at bounding box center [923, 490] width 62 height 14
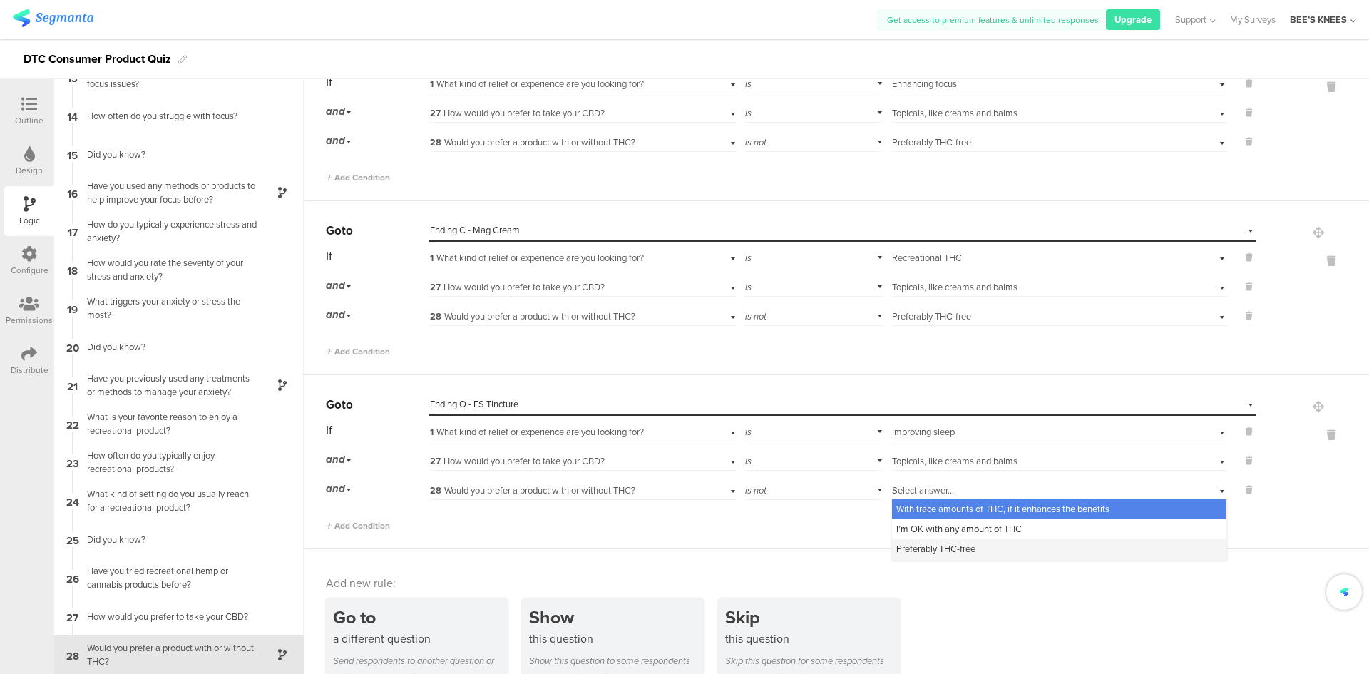
click at [936, 549] on span "Preferably THC-free" at bounding box center [935, 549] width 79 height 14
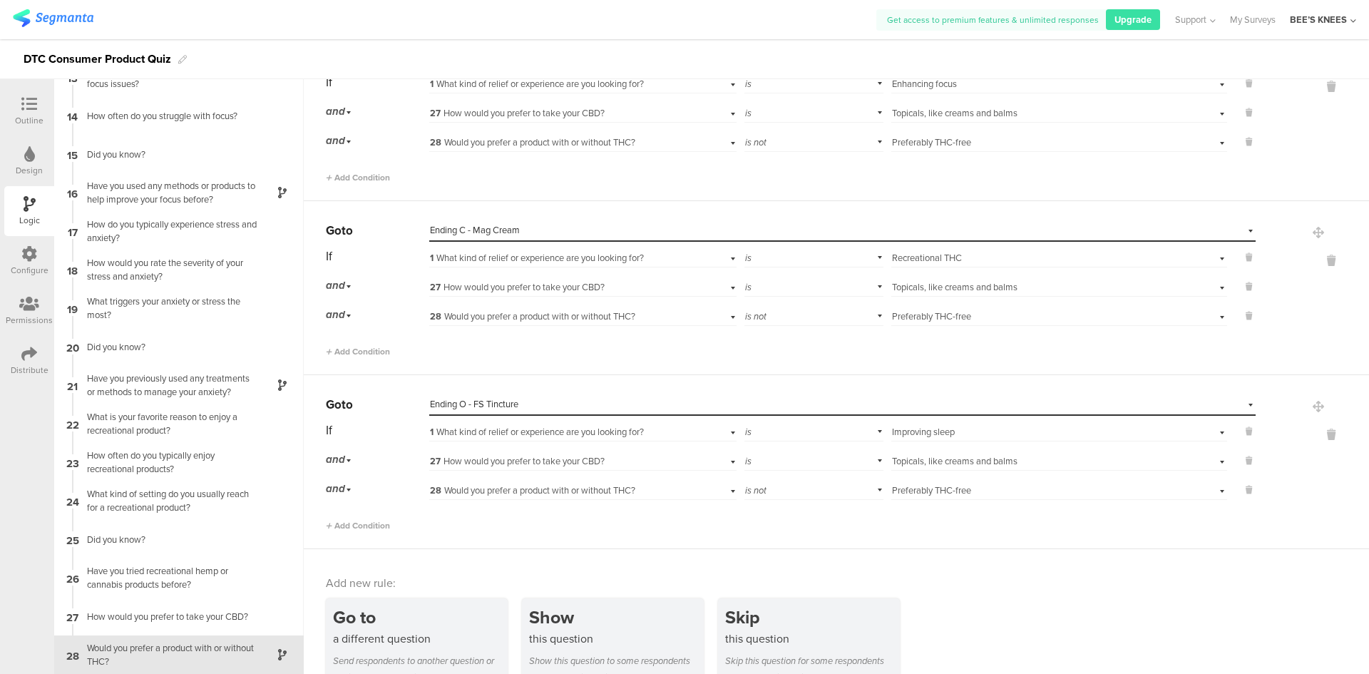
click at [983, 574] on div "Add new rule: Go to a different question Send respondents to another question o…" at bounding box center [836, 626] width 1065 height 155
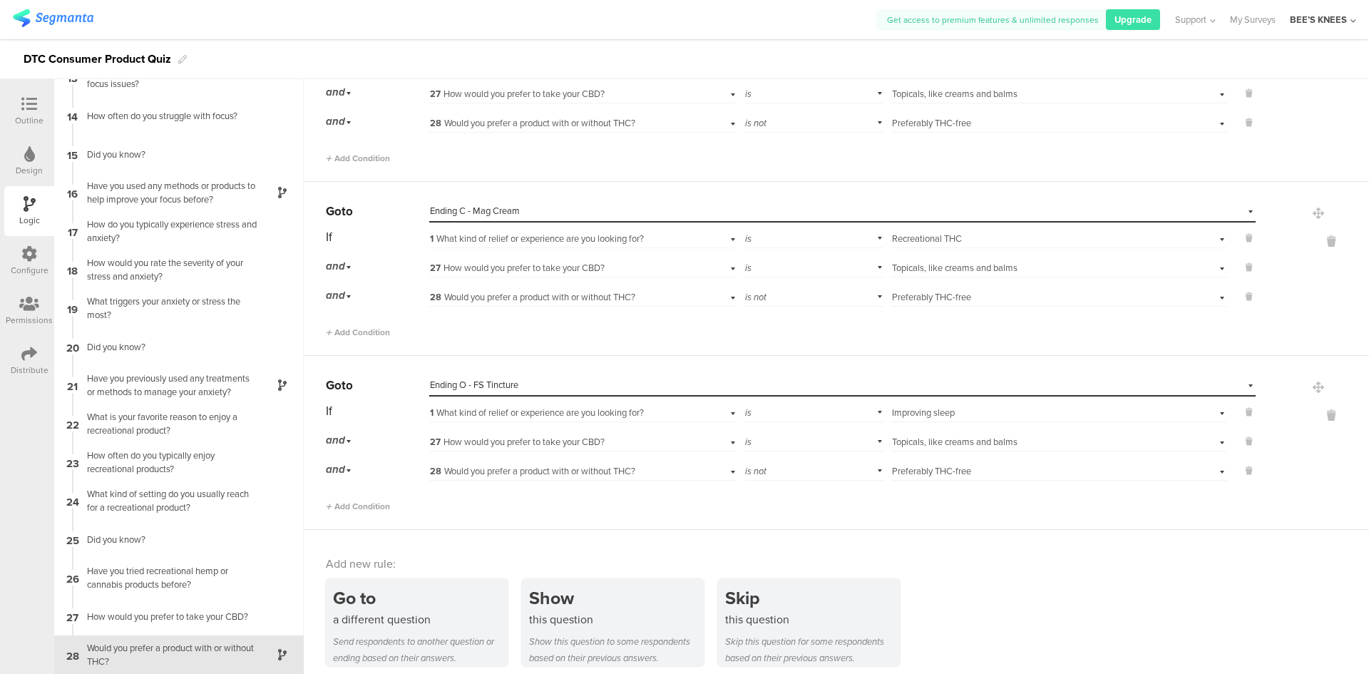
scroll to position [2052, 0]
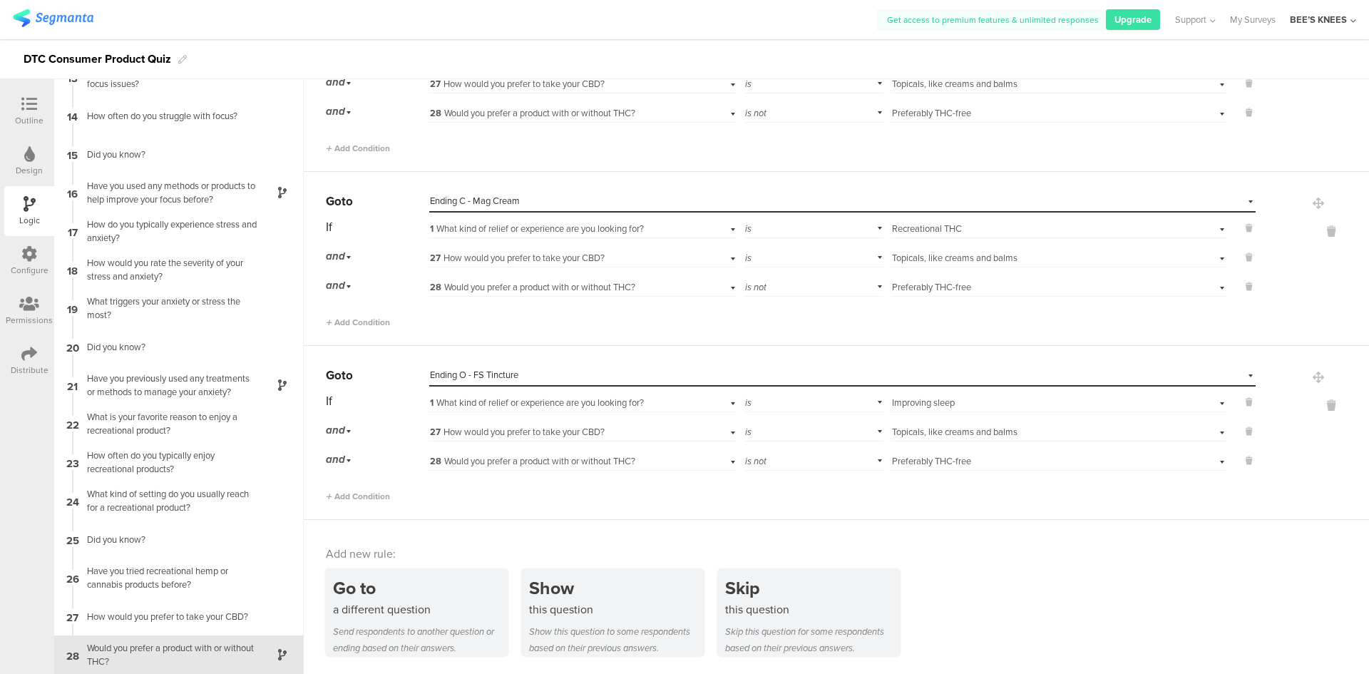
click at [498, 376] on span "Ending O - FS Tincture" at bounding box center [474, 375] width 88 height 14
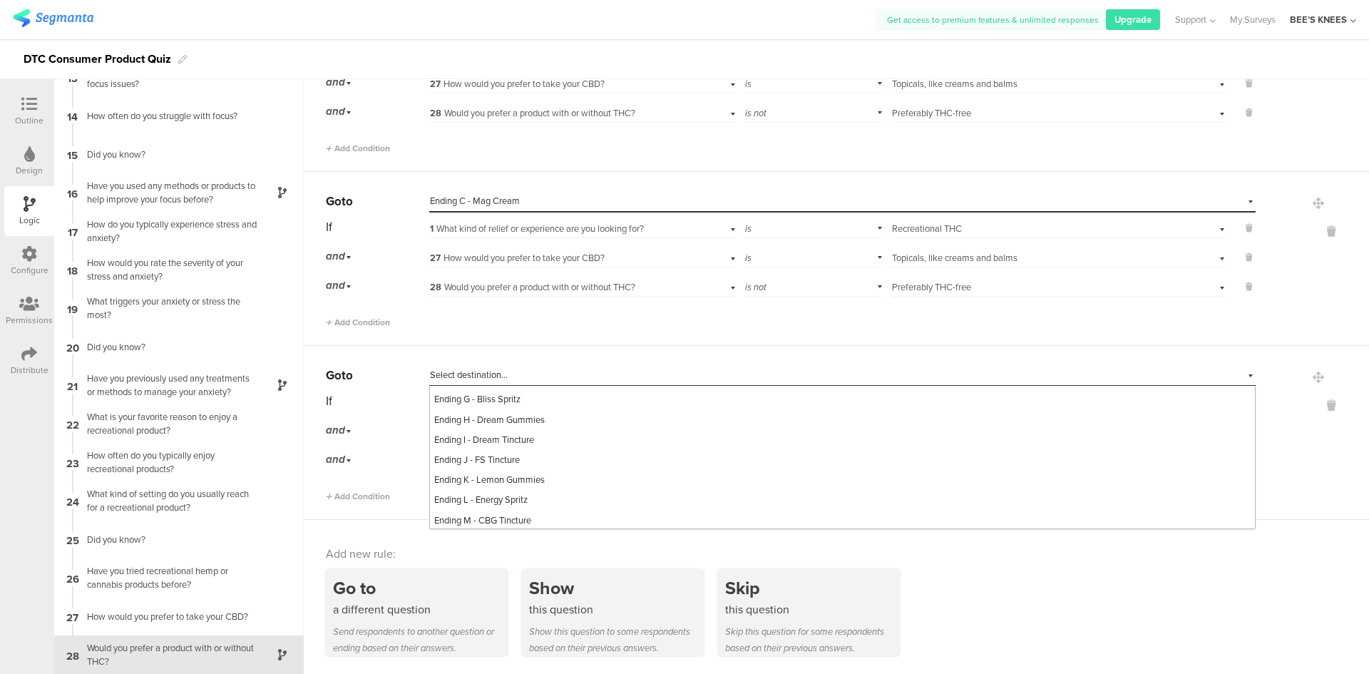
scroll to position [570, 0]
click at [518, 435] on span "Ending C - Mag Cream" at bounding box center [479, 428] width 90 height 14
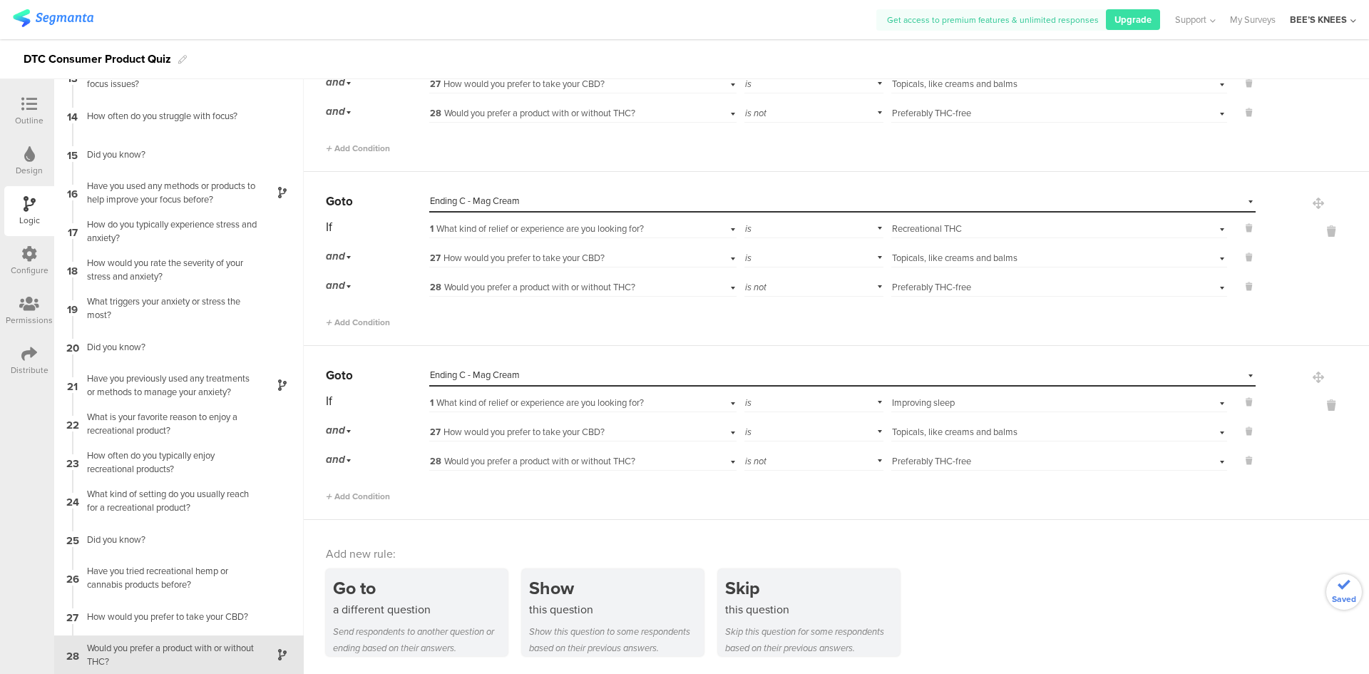
click at [1103, 598] on div "Go to a different question Send respondents to another question or ending based…" at bounding box center [847, 612] width 1043 height 87
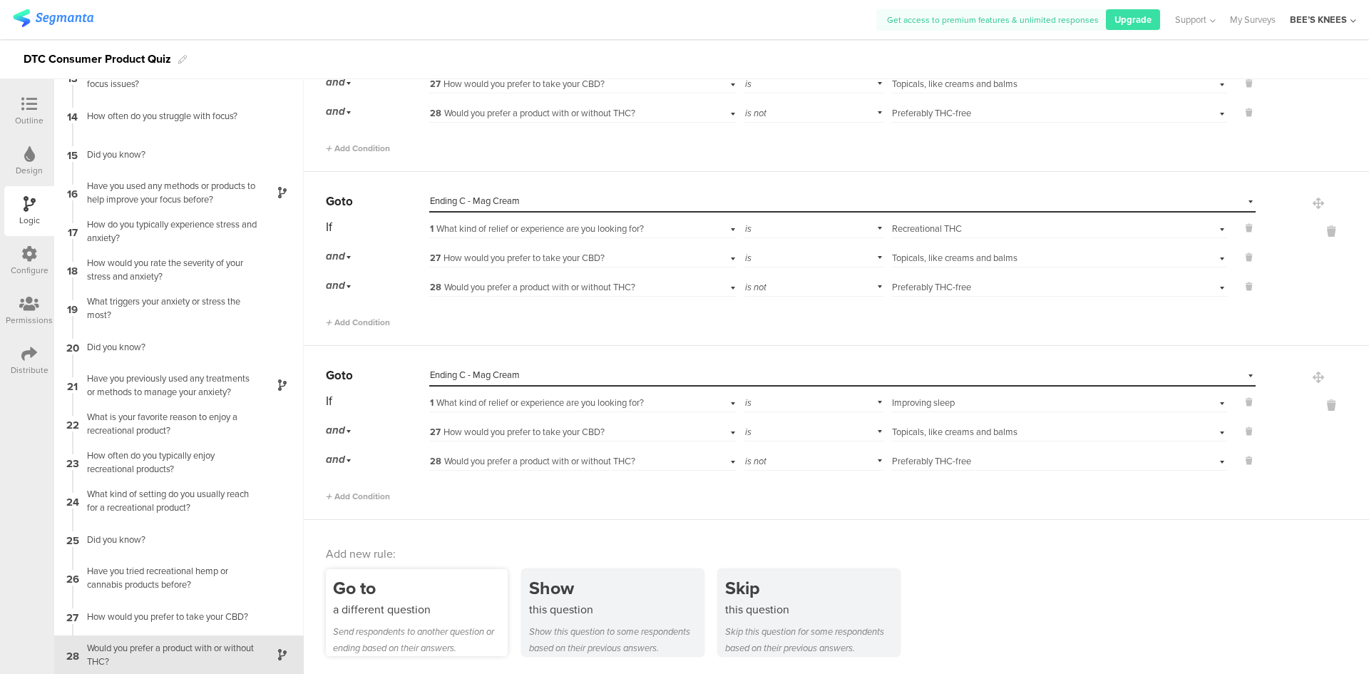
click at [381, 620] on div "Go to a different question Send respondents to another question or ending based…" at bounding box center [417, 612] width 182 height 87
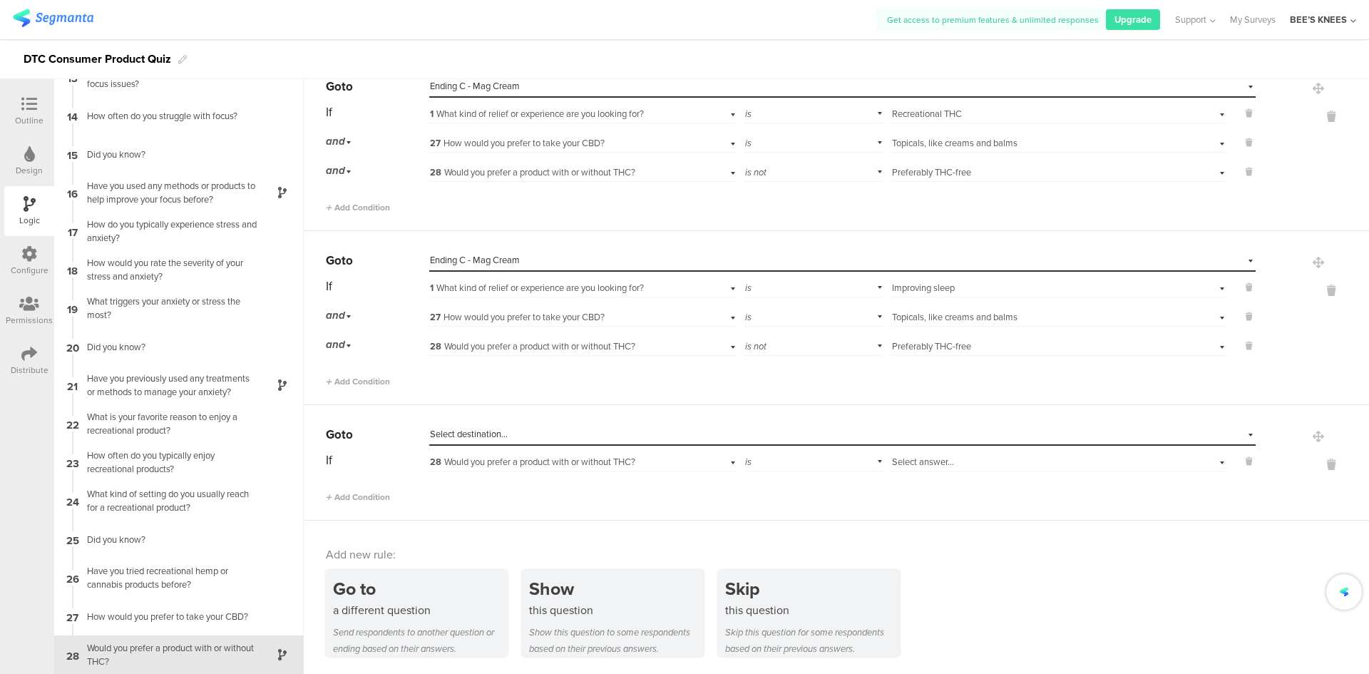
scroll to position [2168, 0]
click at [506, 429] on span "Select destination..." at bounding box center [469, 433] width 78 height 14
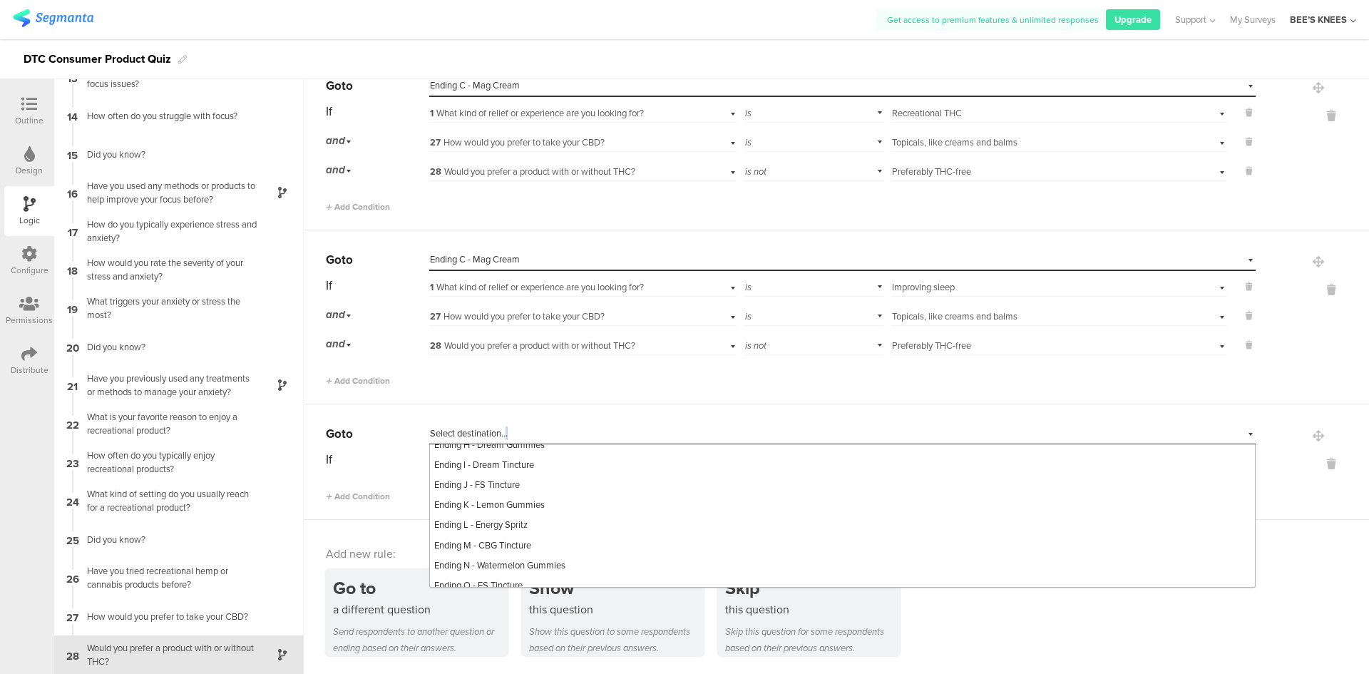
scroll to position [570, 0]
click at [511, 493] on span "Ending C - Mag Cream" at bounding box center [479, 487] width 90 height 14
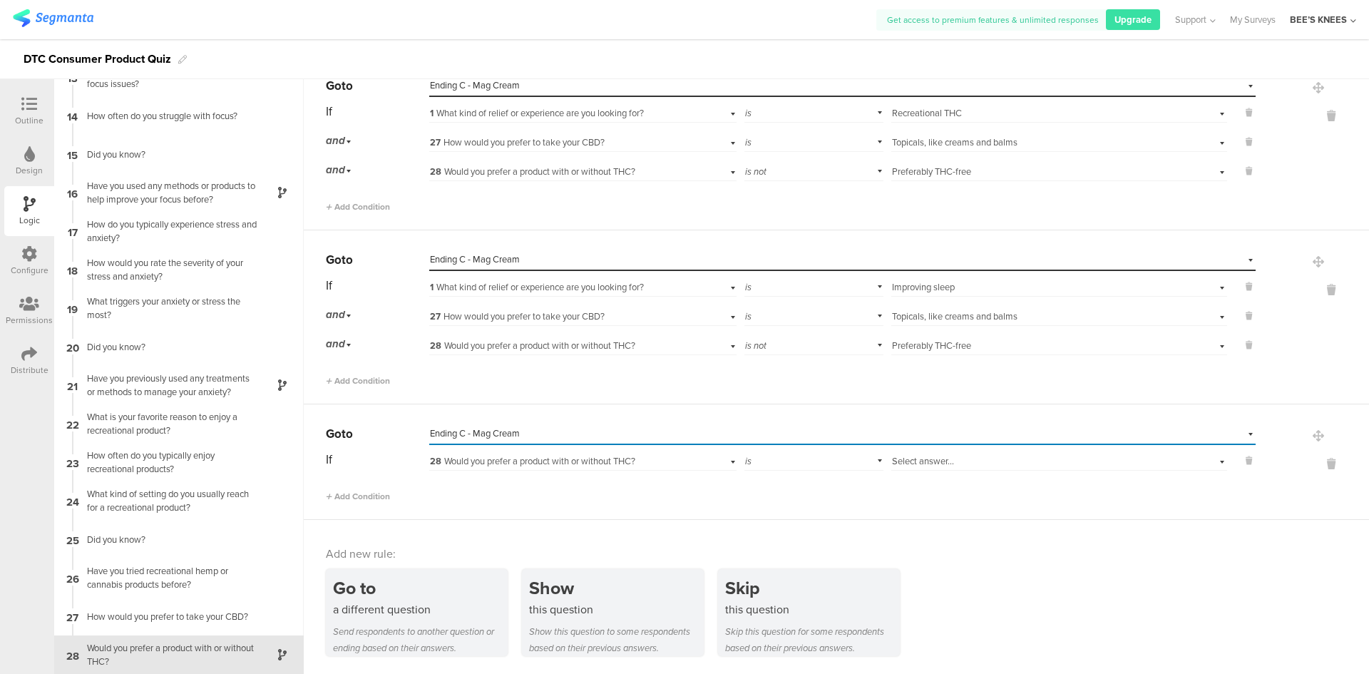
click at [526, 461] on span "28 Would you prefer a product with or without THC?" at bounding box center [532, 461] width 205 height 14
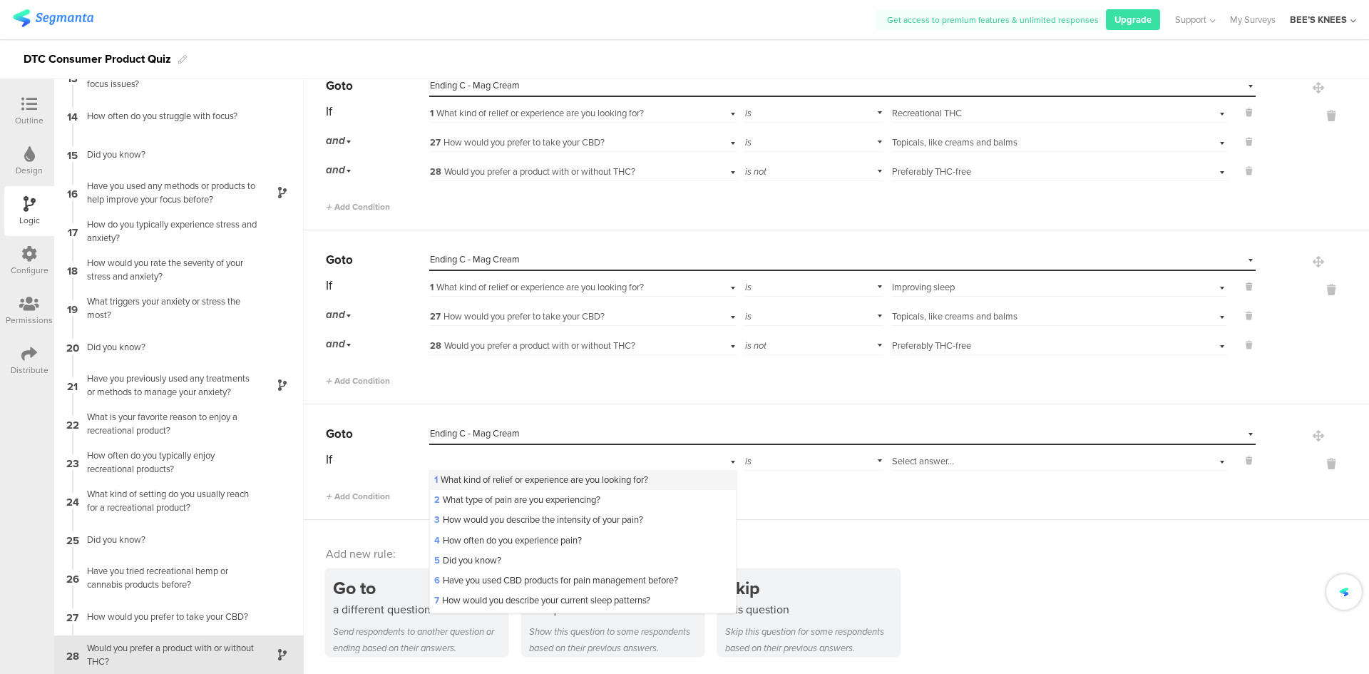
click at [523, 474] on span "1 What kind of relief or experience are you looking for?" at bounding box center [541, 480] width 214 height 14
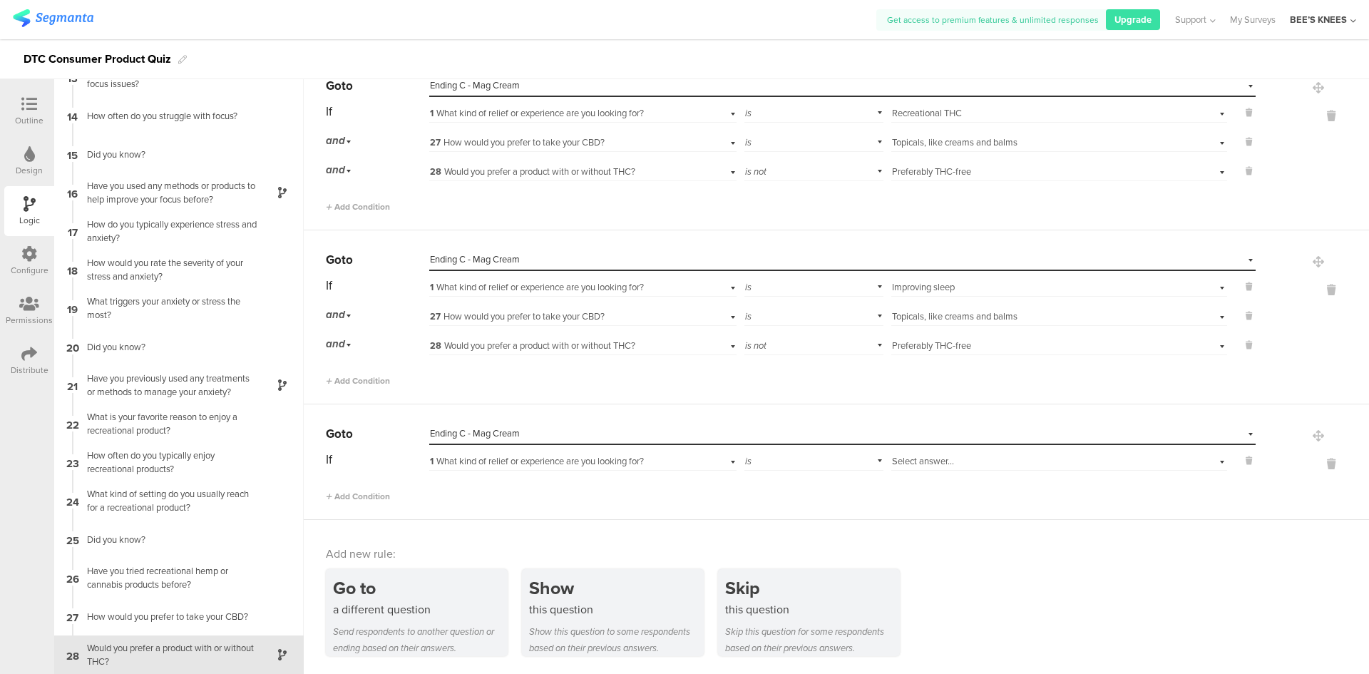
click at [1077, 458] on div "Select answer..." at bounding box center [1034, 461] width 285 height 13
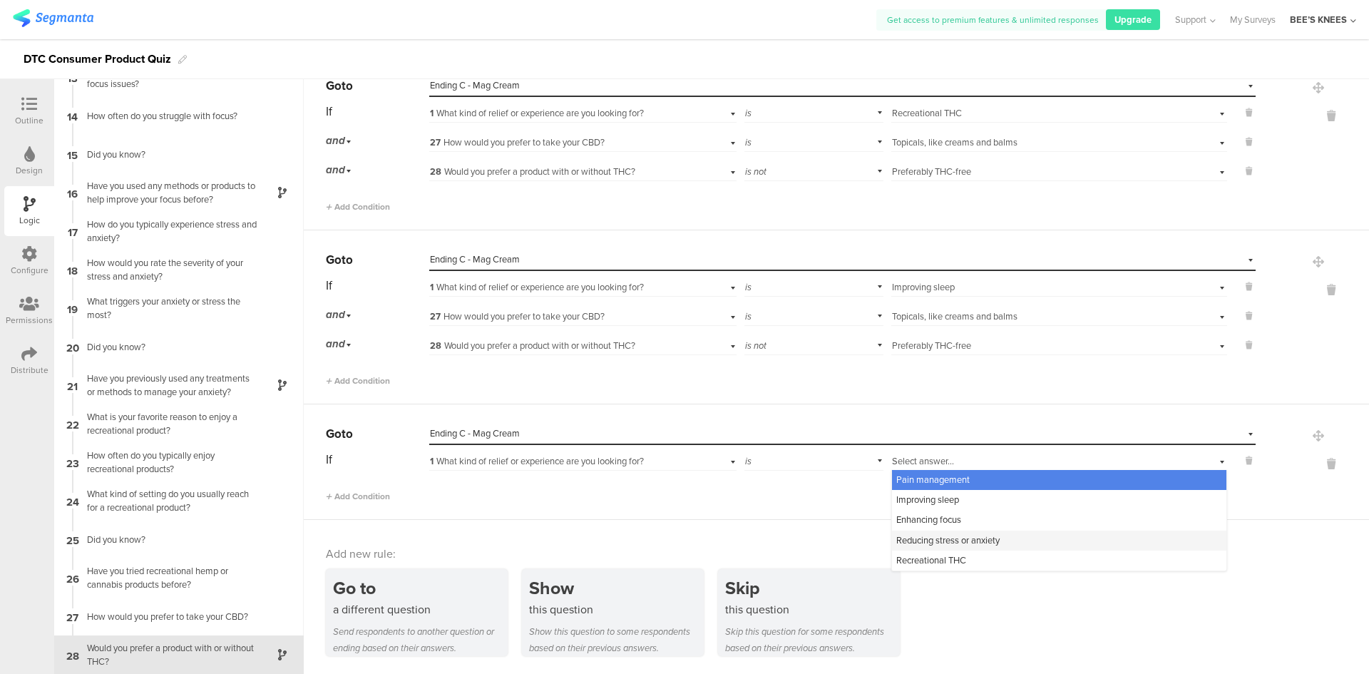
click at [1005, 541] on div "Reducing stress or anxiety" at bounding box center [1059, 541] width 334 height 20
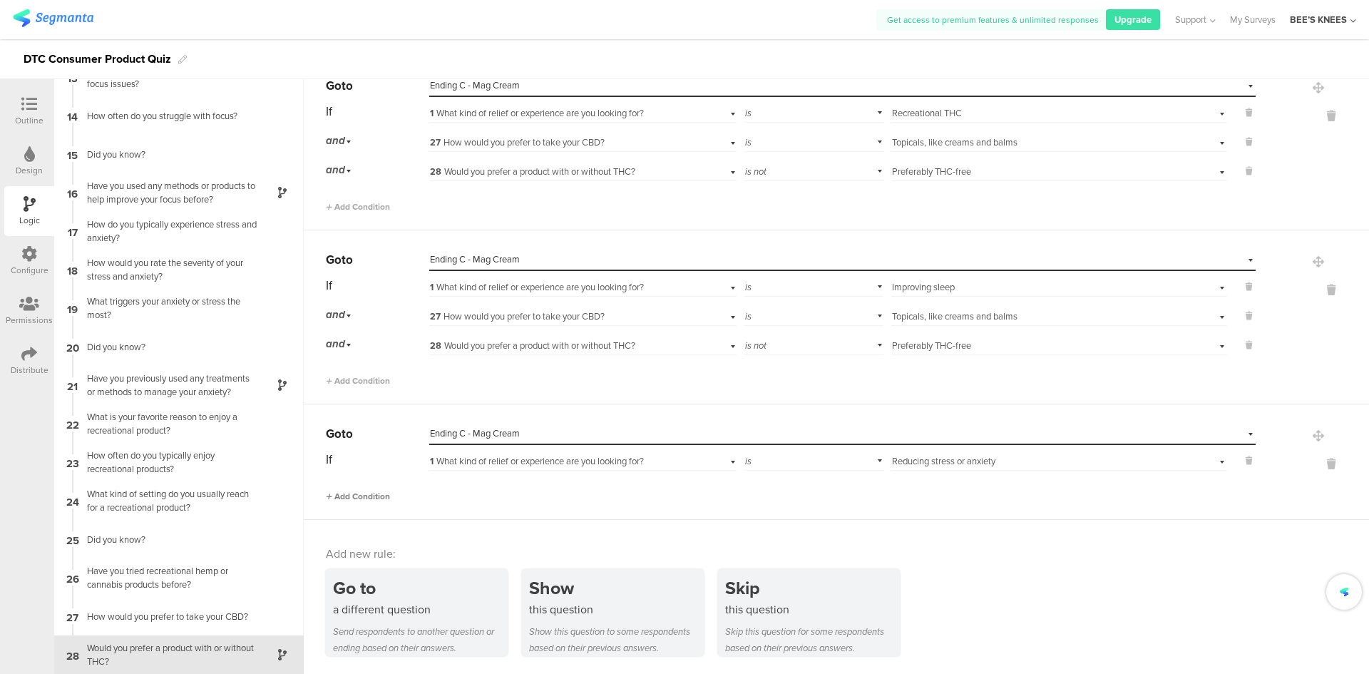
click at [375, 496] on span "Add Condition" at bounding box center [358, 496] width 64 height 13
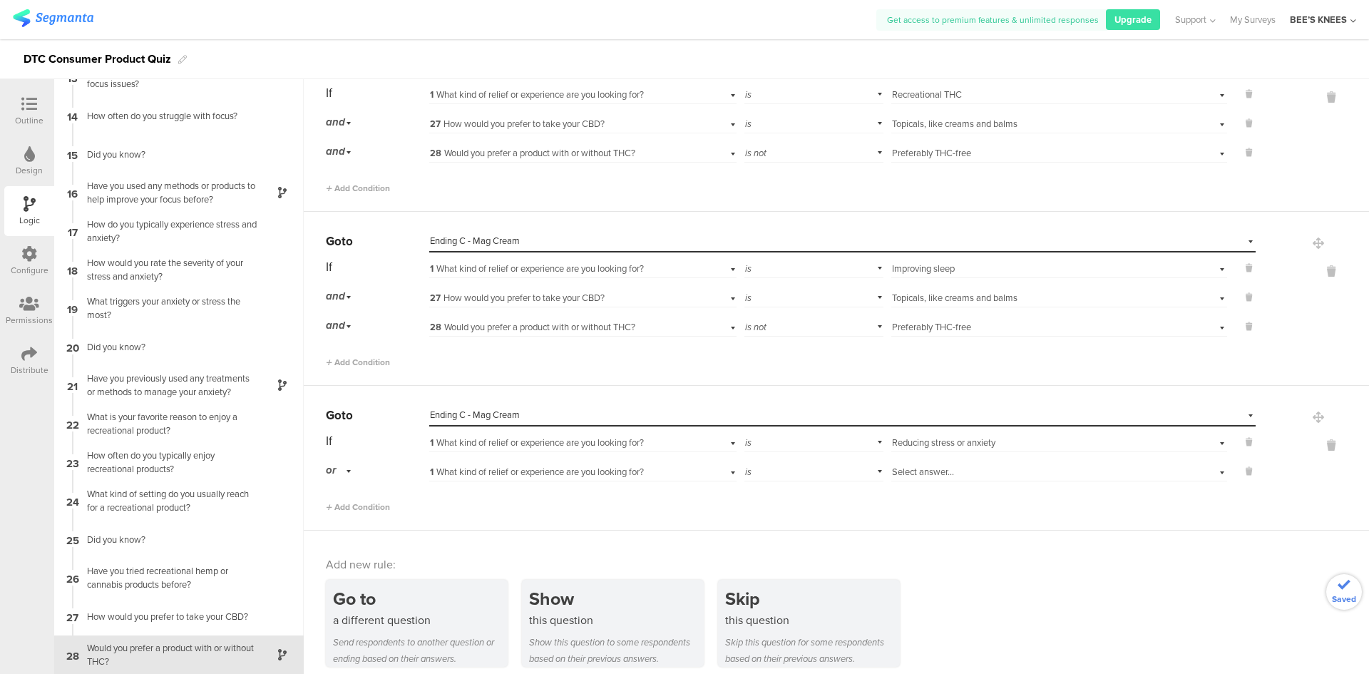
scroll to position [2197, 0]
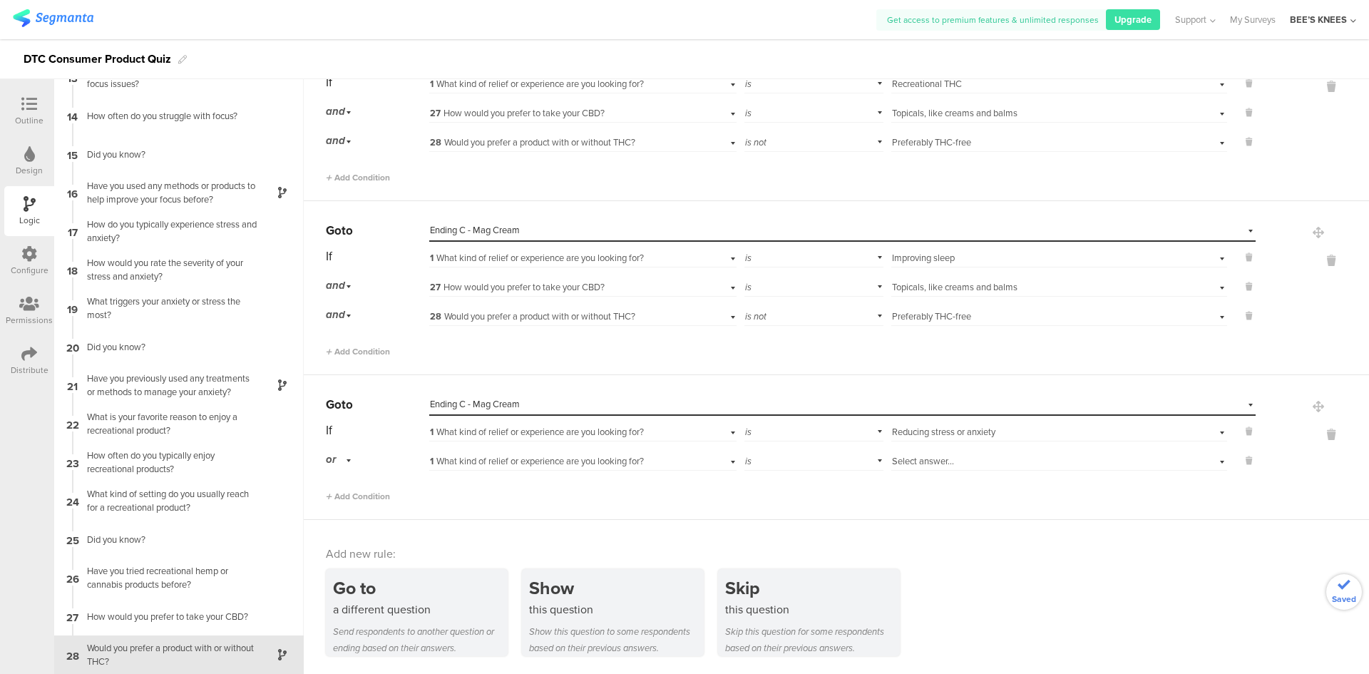
click at [526, 451] on div "1 What kind of relief or experience are you looking for?" at bounding box center [582, 460] width 307 height 22
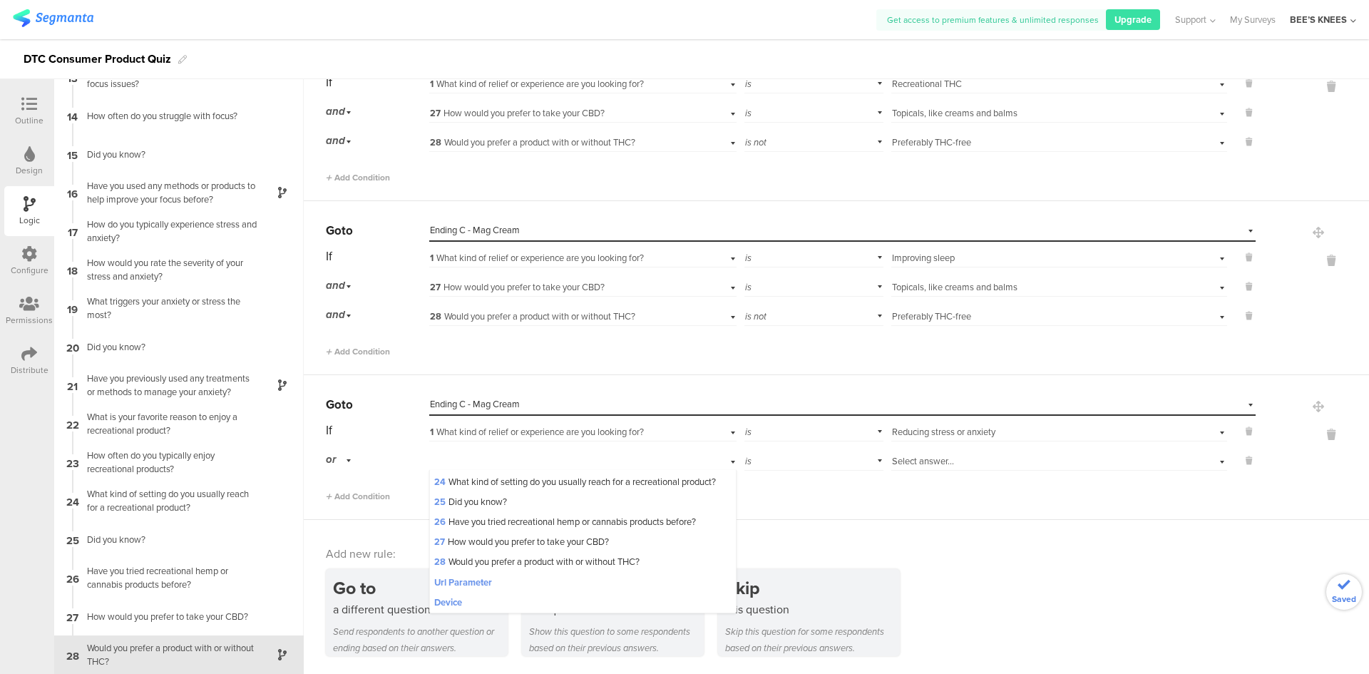
scroll to position [499, 0]
click at [544, 552] on div "27 How would you prefer to take your CBD?" at bounding box center [582, 542] width 305 height 20
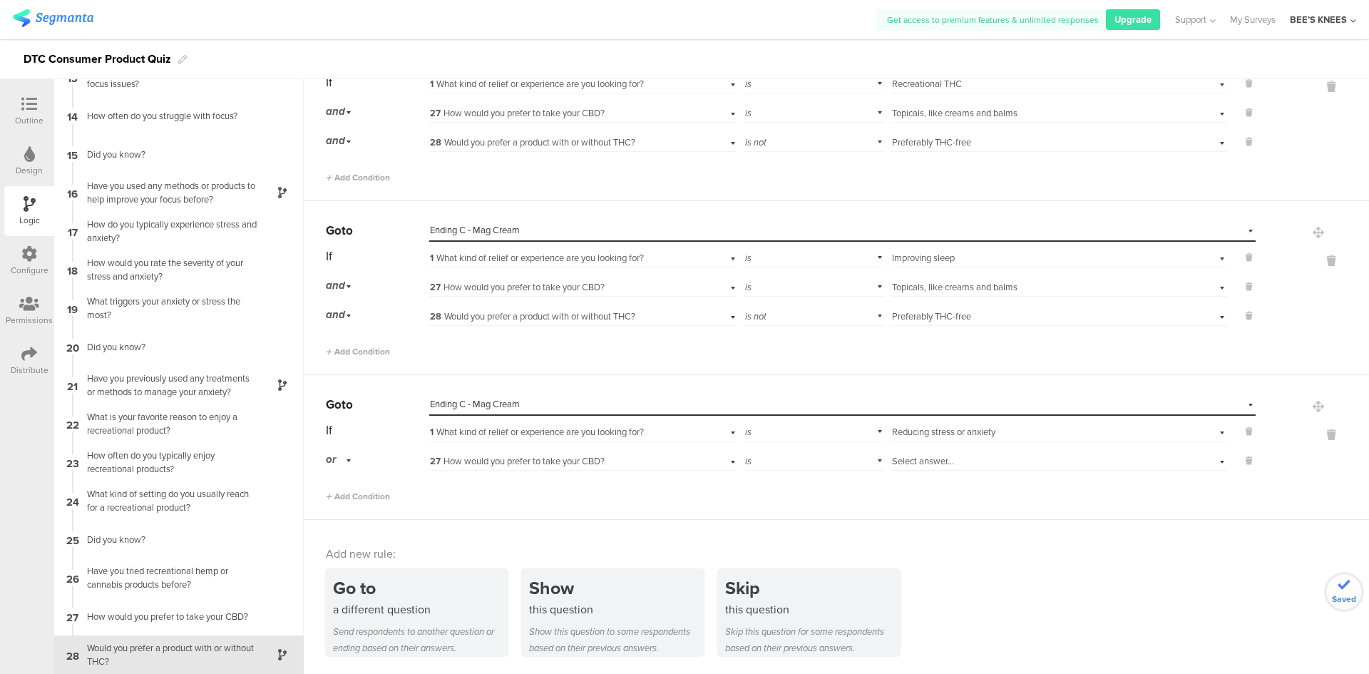
click at [970, 459] on div "Select answer..." at bounding box center [1034, 461] width 285 height 13
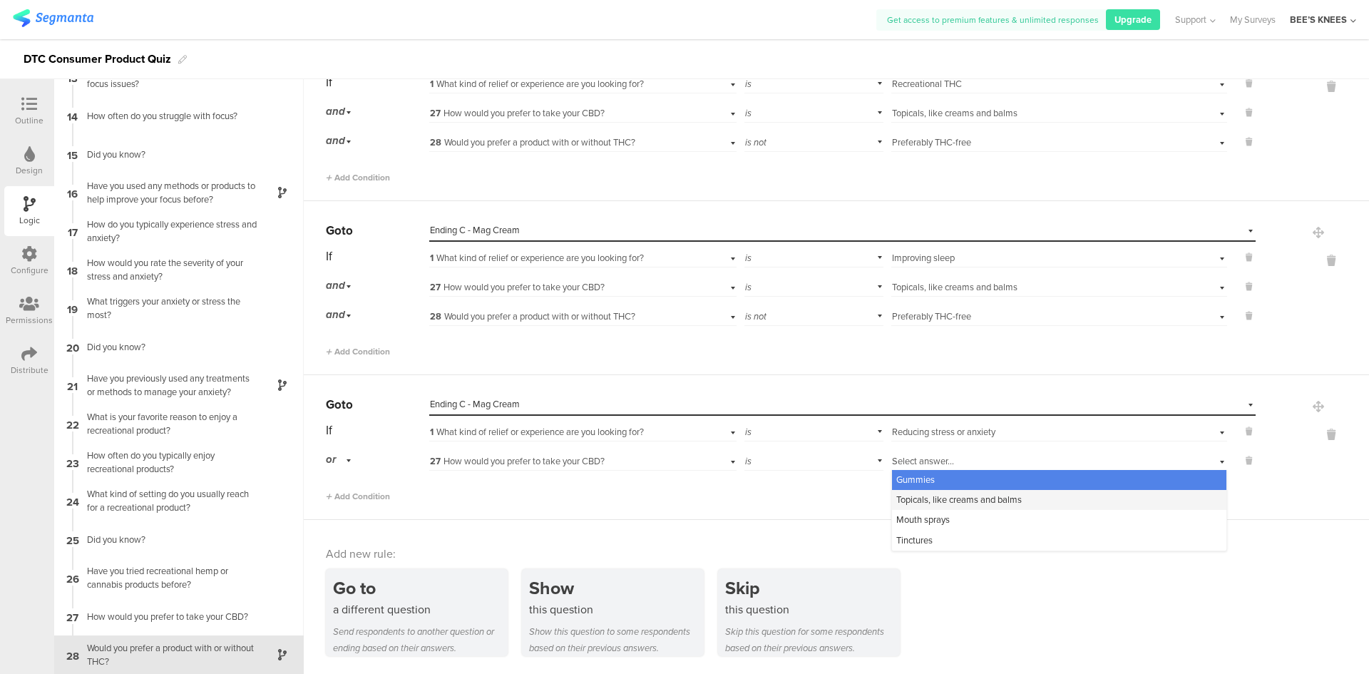
click at [903, 497] on span "Topicals, like creams and balms" at bounding box center [959, 500] width 126 height 14
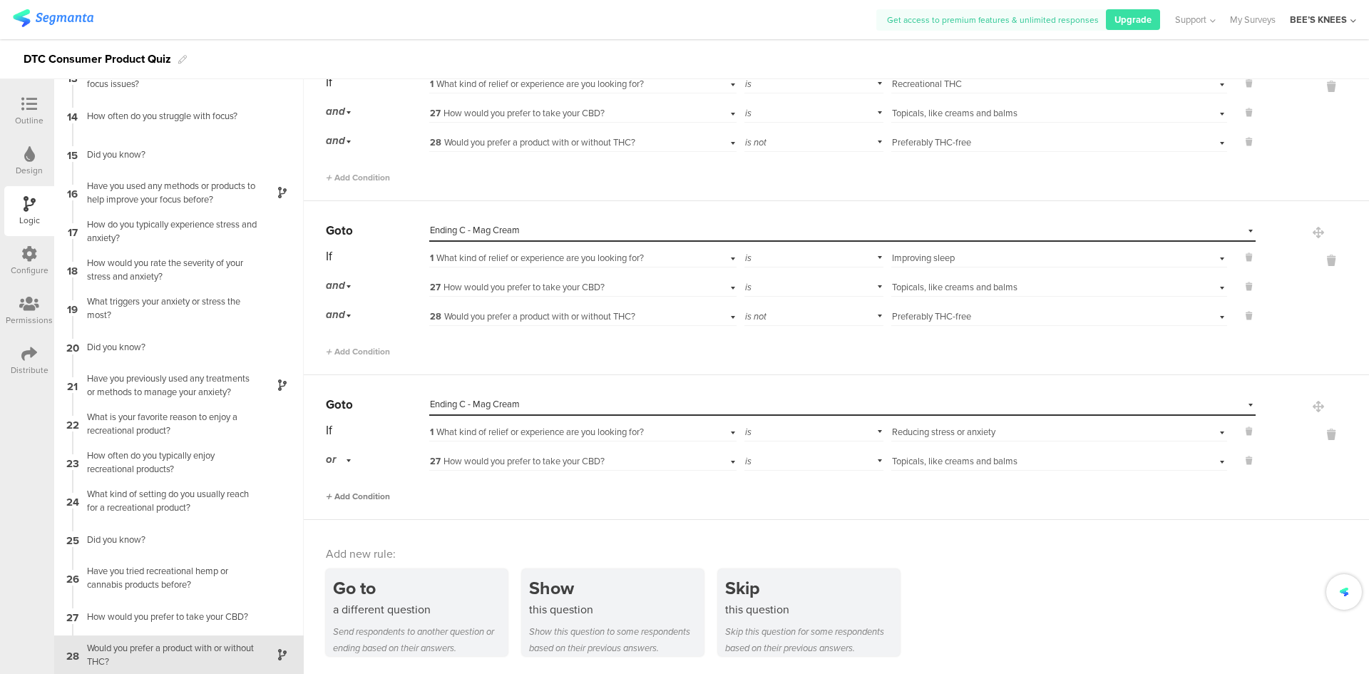
click at [362, 498] on span "Add Condition" at bounding box center [358, 496] width 64 height 13
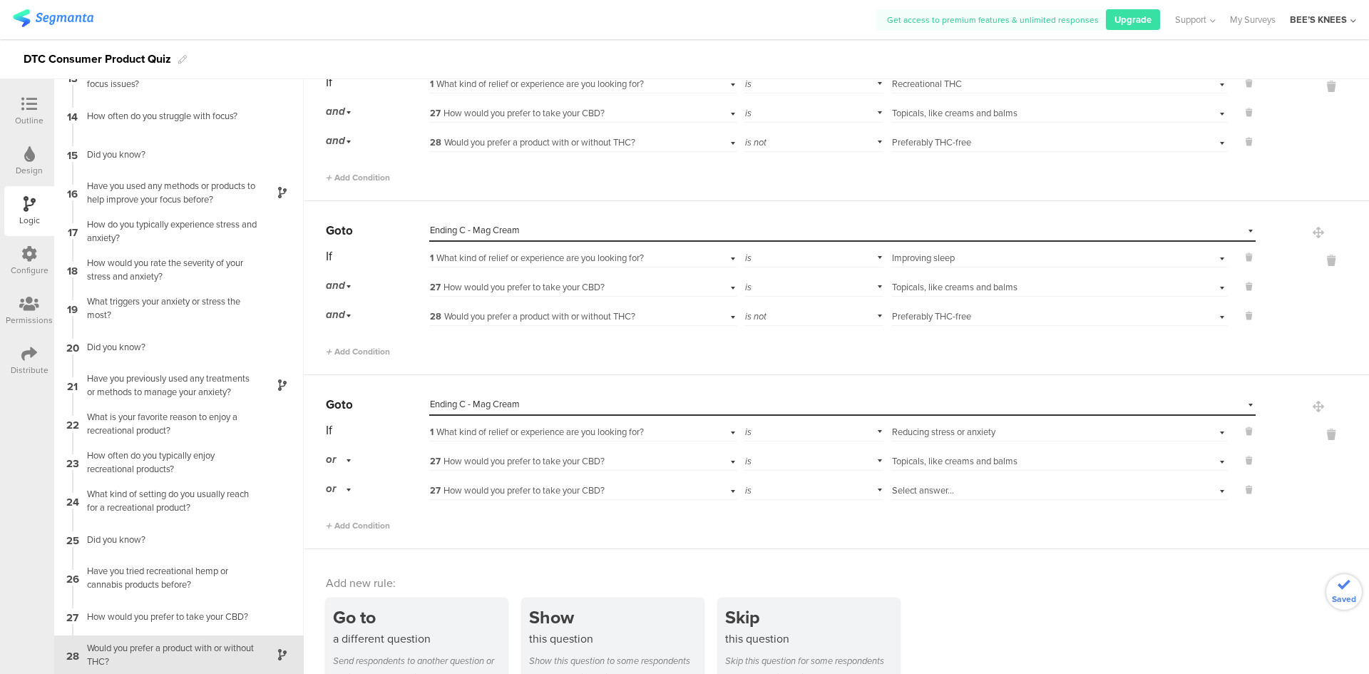
click at [347, 466] on div "or" at bounding box center [341, 460] width 30 height 22
click at [344, 496] on span "and" at bounding box center [338, 500] width 15 height 14
click at [344, 496] on div "or" at bounding box center [341, 489] width 30 height 22
click at [350, 523] on div "and" at bounding box center [377, 529] width 101 height 20
click at [588, 483] on div "27 How would you prefer to take your CBD?" at bounding box center [582, 489] width 307 height 22
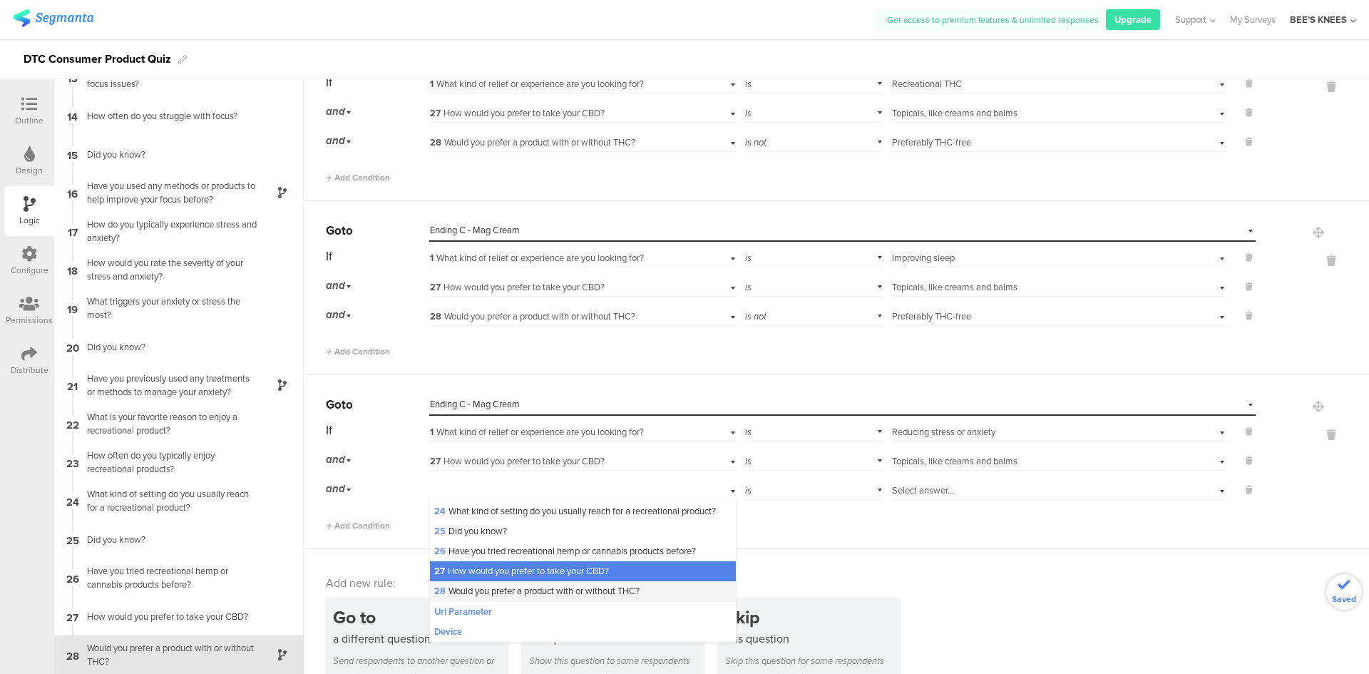
click at [560, 598] on span "28 Would you prefer a product with or without THC?" at bounding box center [536, 591] width 205 height 14
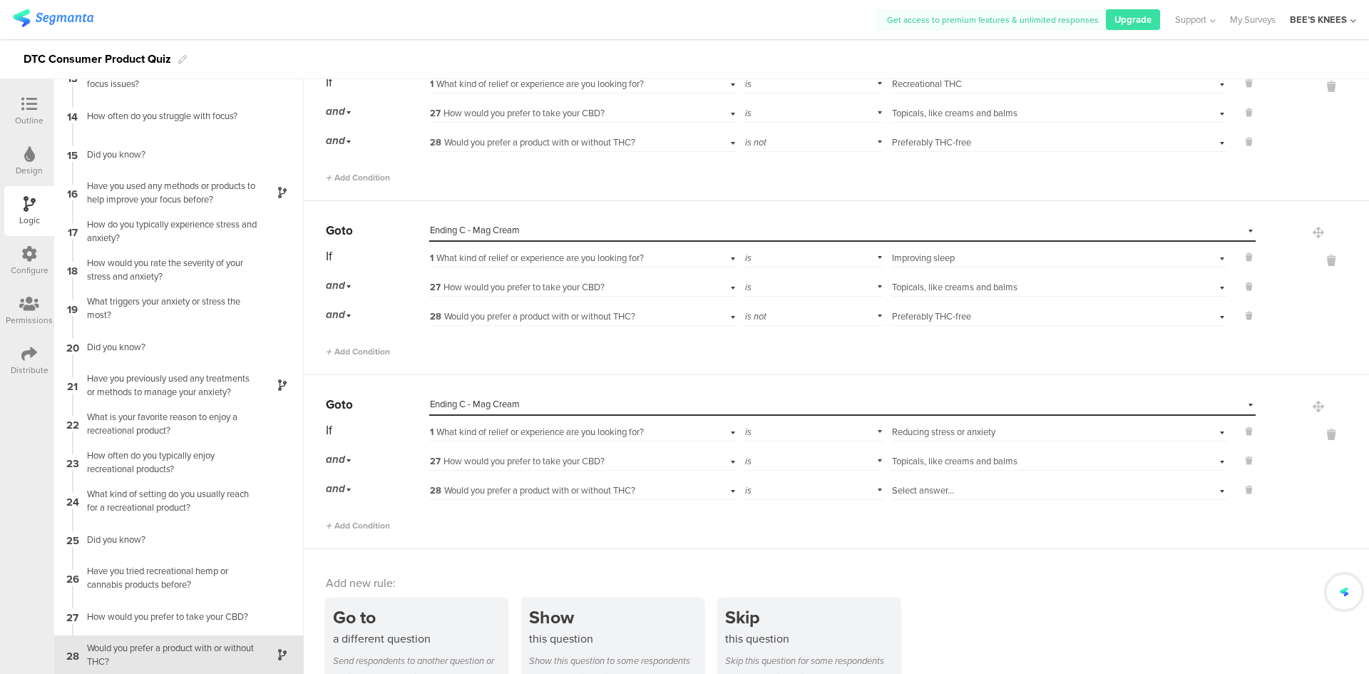
click at [975, 488] on div "Select answer..." at bounding box center [1034, 490] width 285 height 13
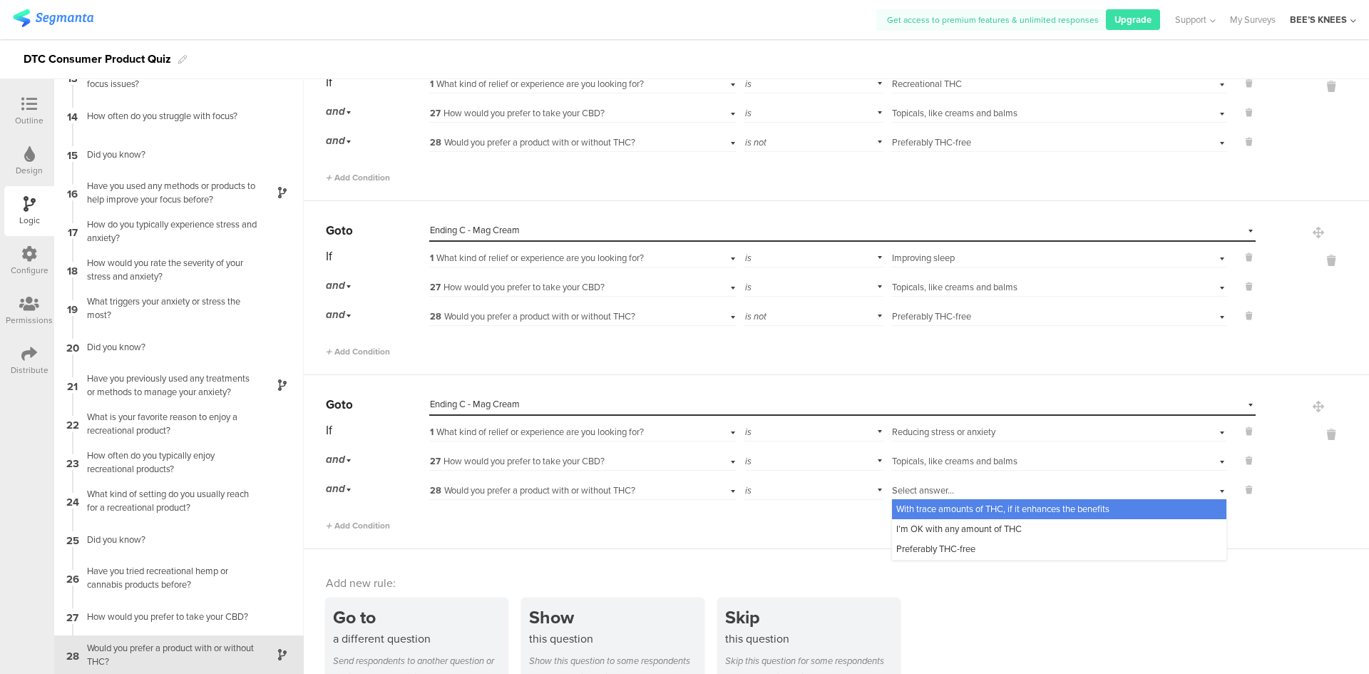
click at [754, 490] on div "is" at bounding box center [814, 489] width 140 height 22
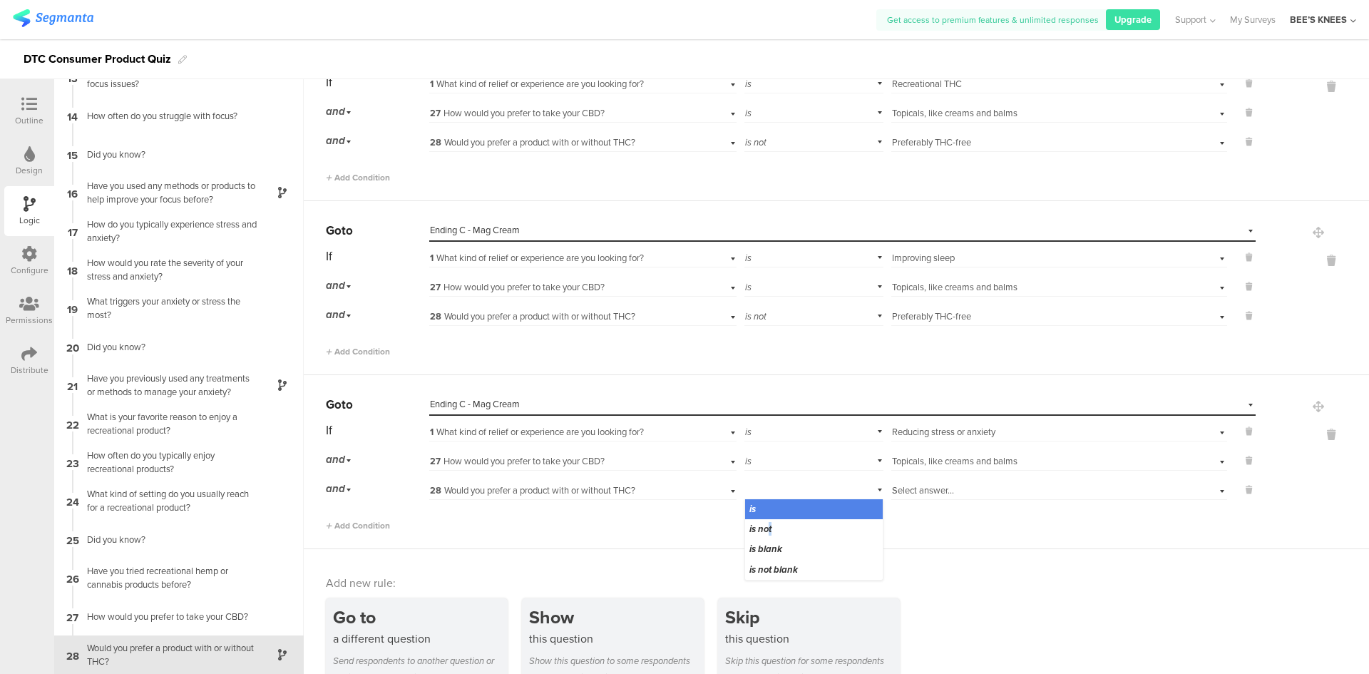
drag, startPoint x: 759, startPoint y: 531, endPoint x: 798, endPoint y: 522, distance: 39.4
click at [760, 531] on span "is not" at bounding box center [760, 529] width 22 height 14
click at [941, 491] on span "Select answer..." at bounding box center [923, 490] width 62 height 14
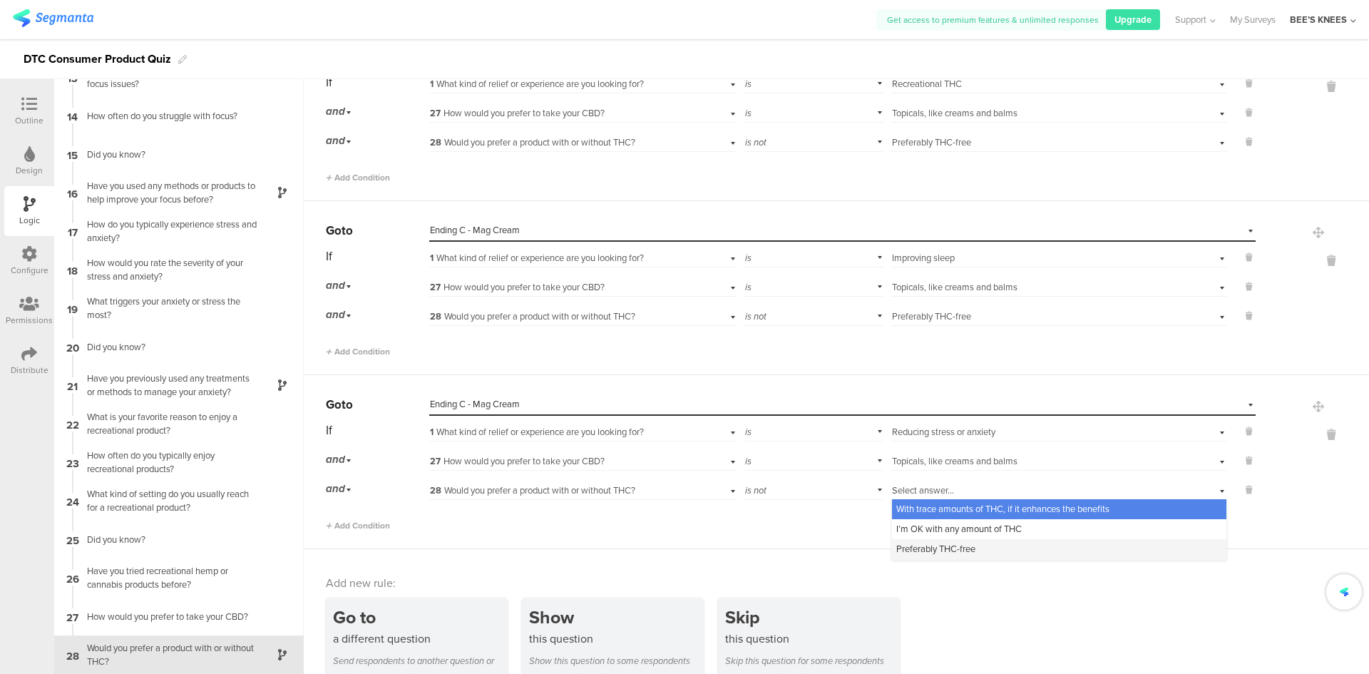
click at [956, 546] on span "Preferably THC-free" at bounding box center [935, 549] width 79 height 14
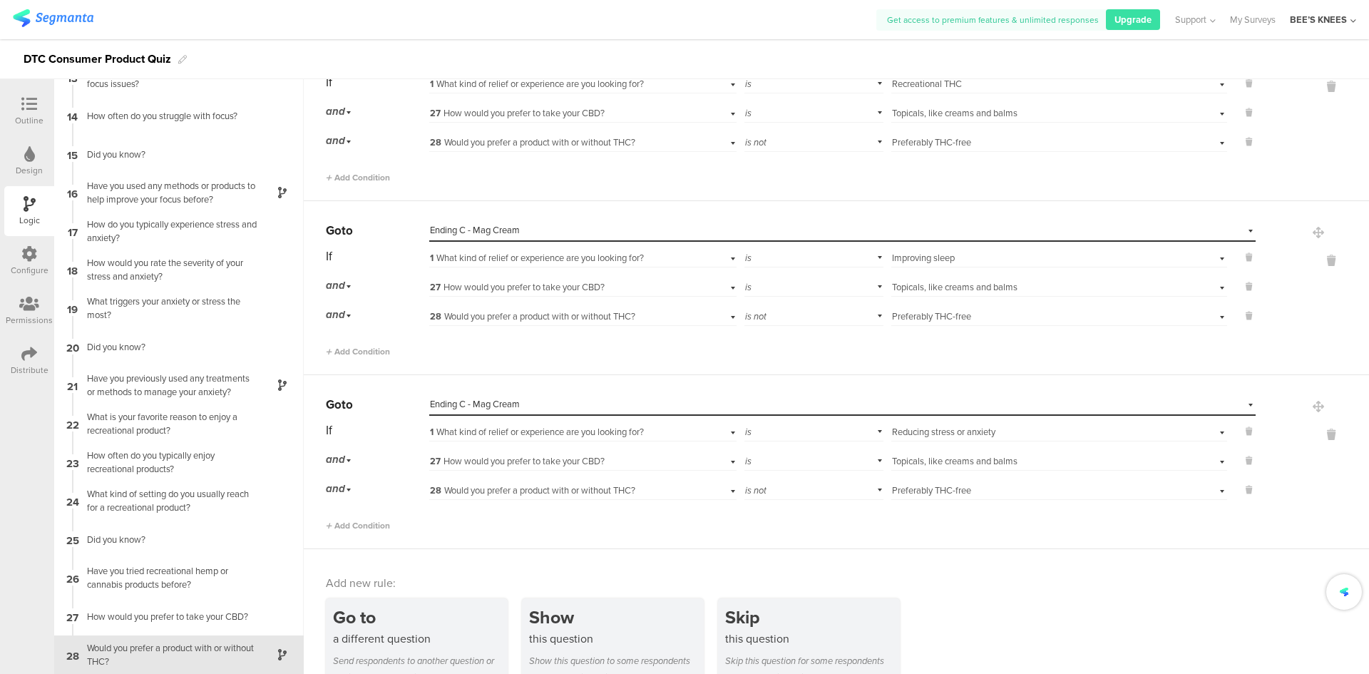
click at [983, 598] on div "Go to a different question Send respondents to another question or ending based…" at bounding box center [847, 641] width 1043 height 87
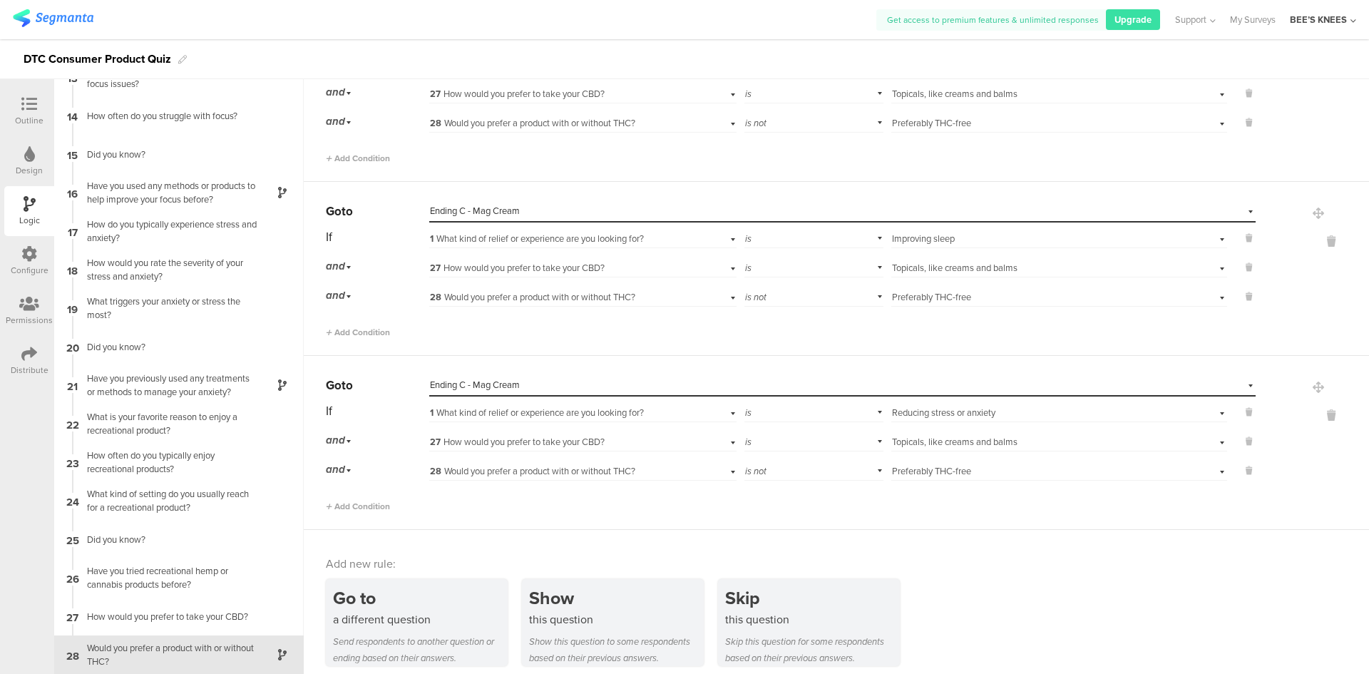
scroll to position [2226, 0]
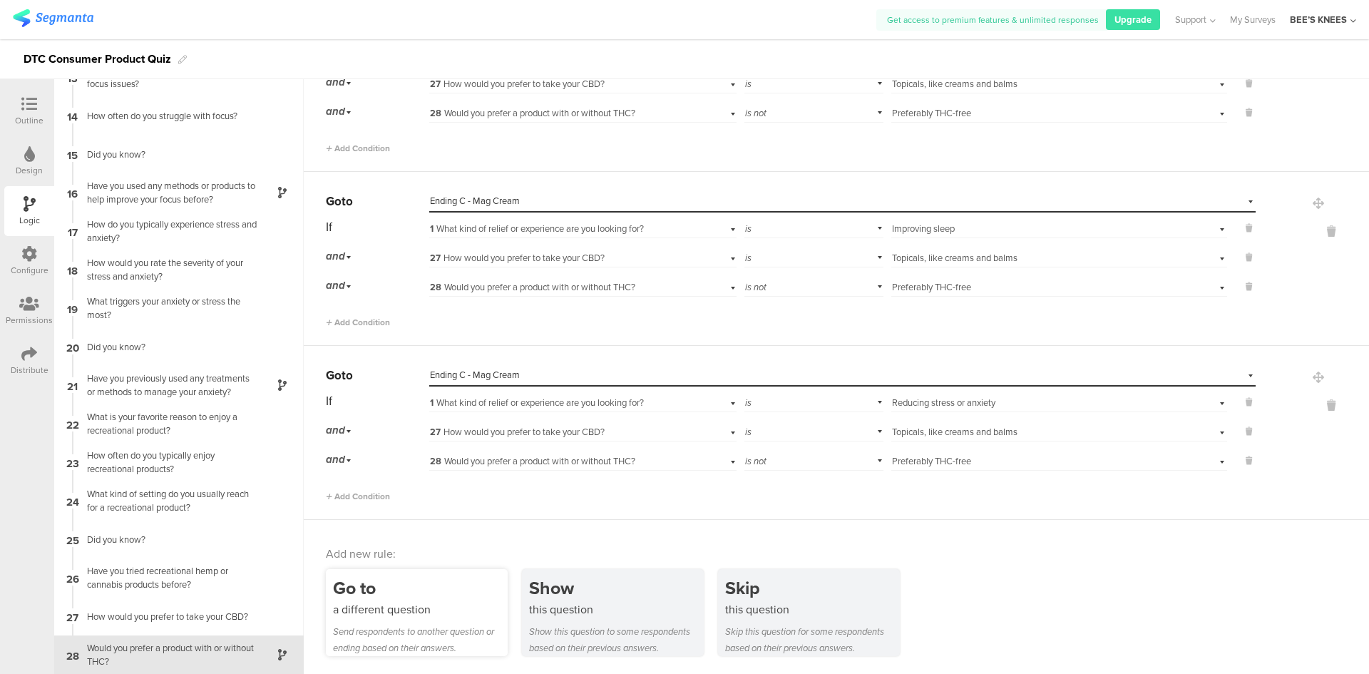
click at [458, 610] on div "a different question" at bounding box center [420, 609] width 175 height 16
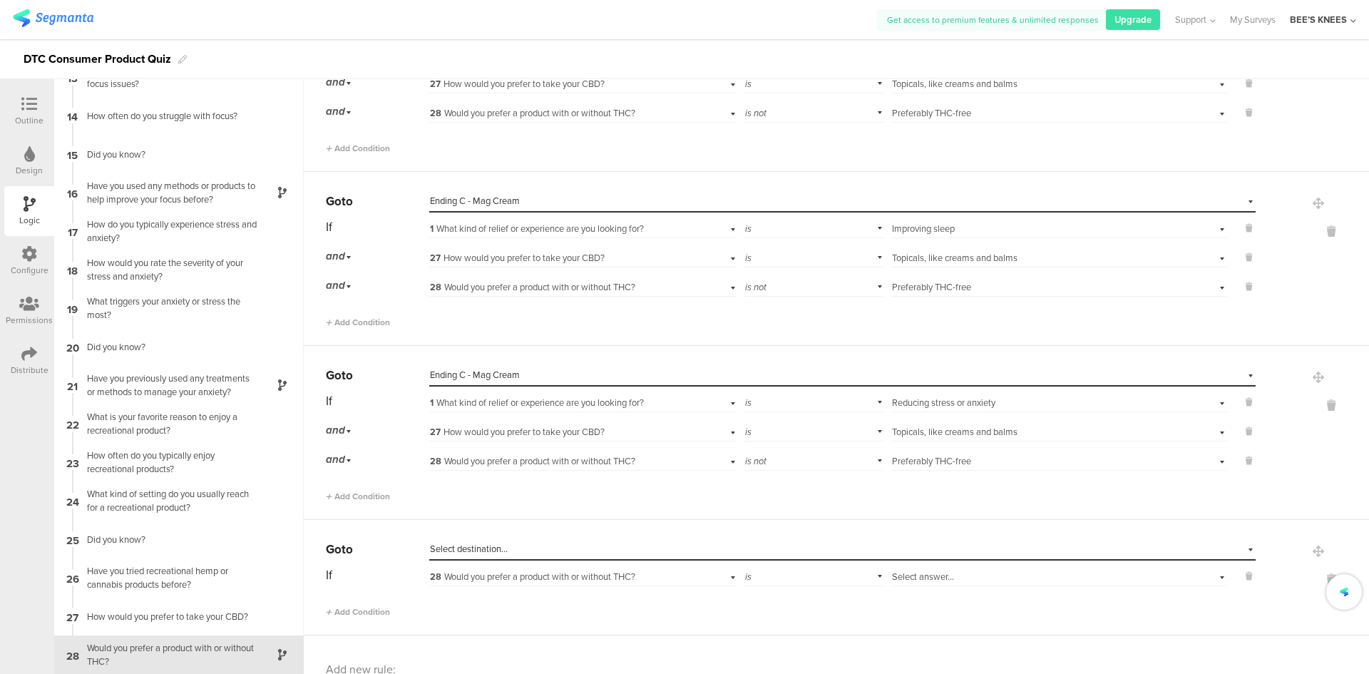
click at [494, 548] on span "Select destination..." at bounding box center [469, 549] width 78 height 14
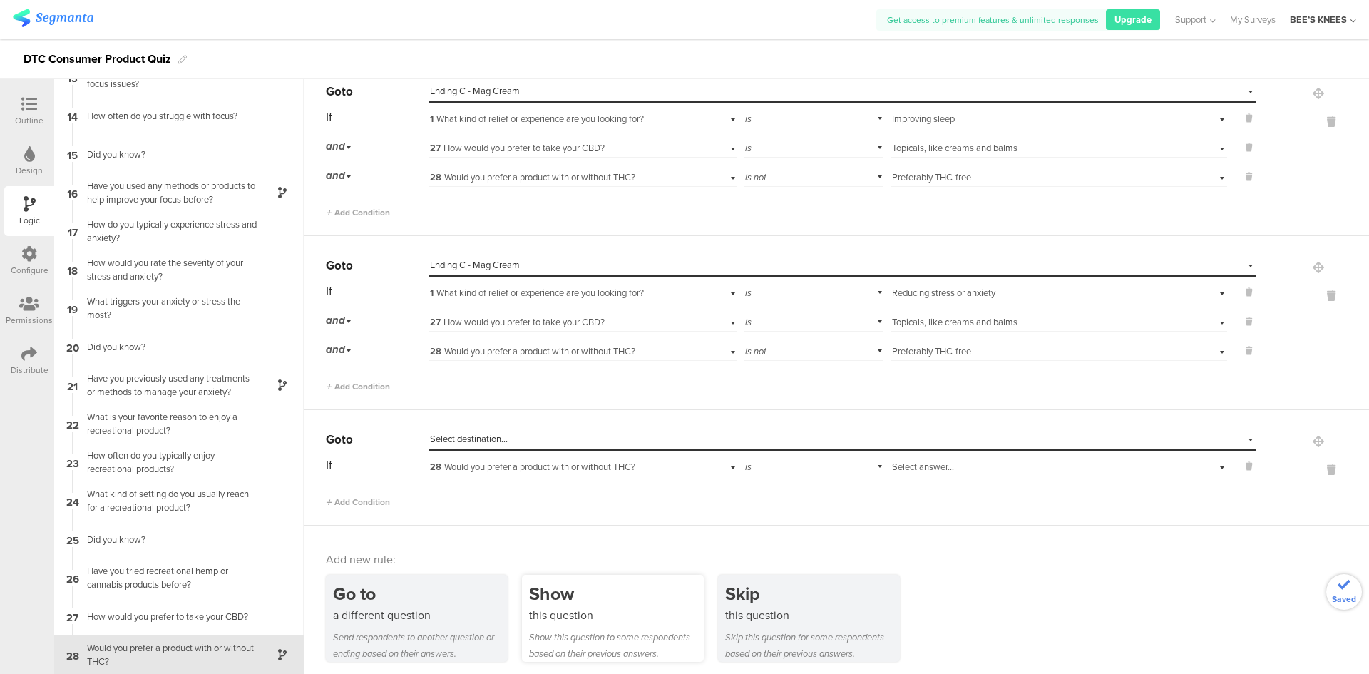
scroll to position [2342, 0]
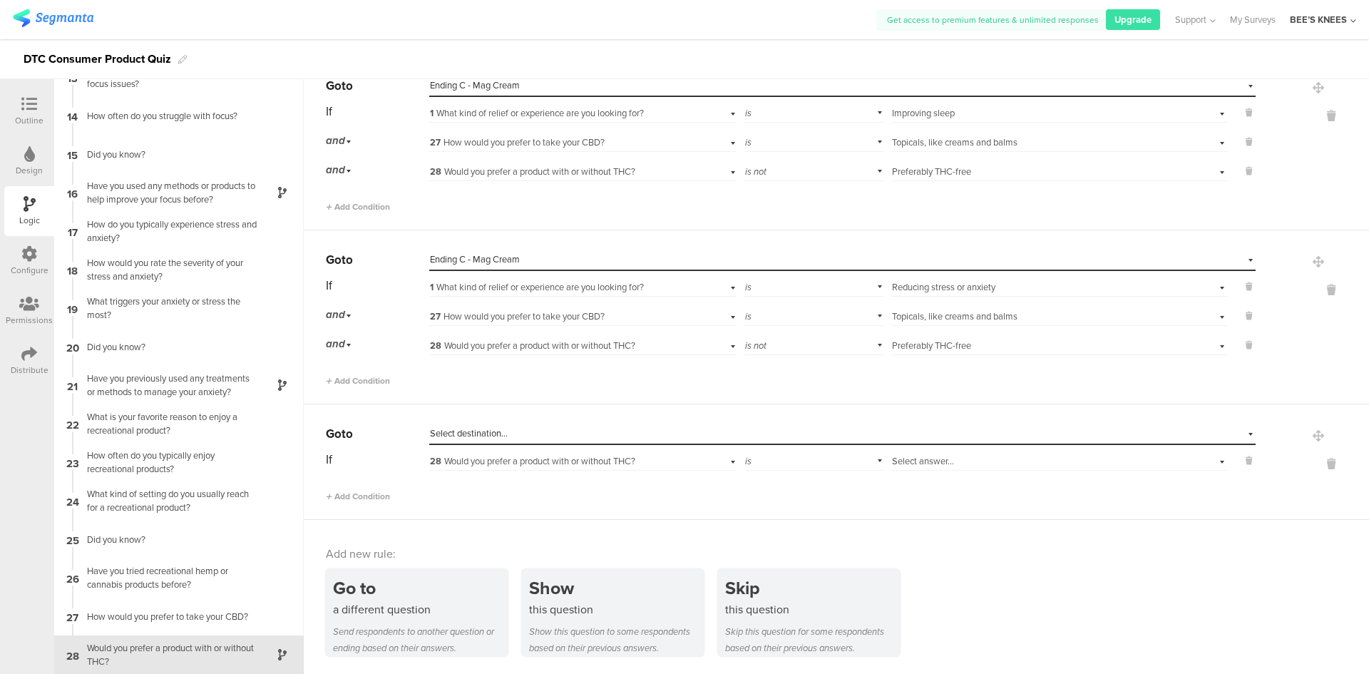
click at [632, 429] on div "Select destination..." at bounding box center [777, 433] width 694 height 13
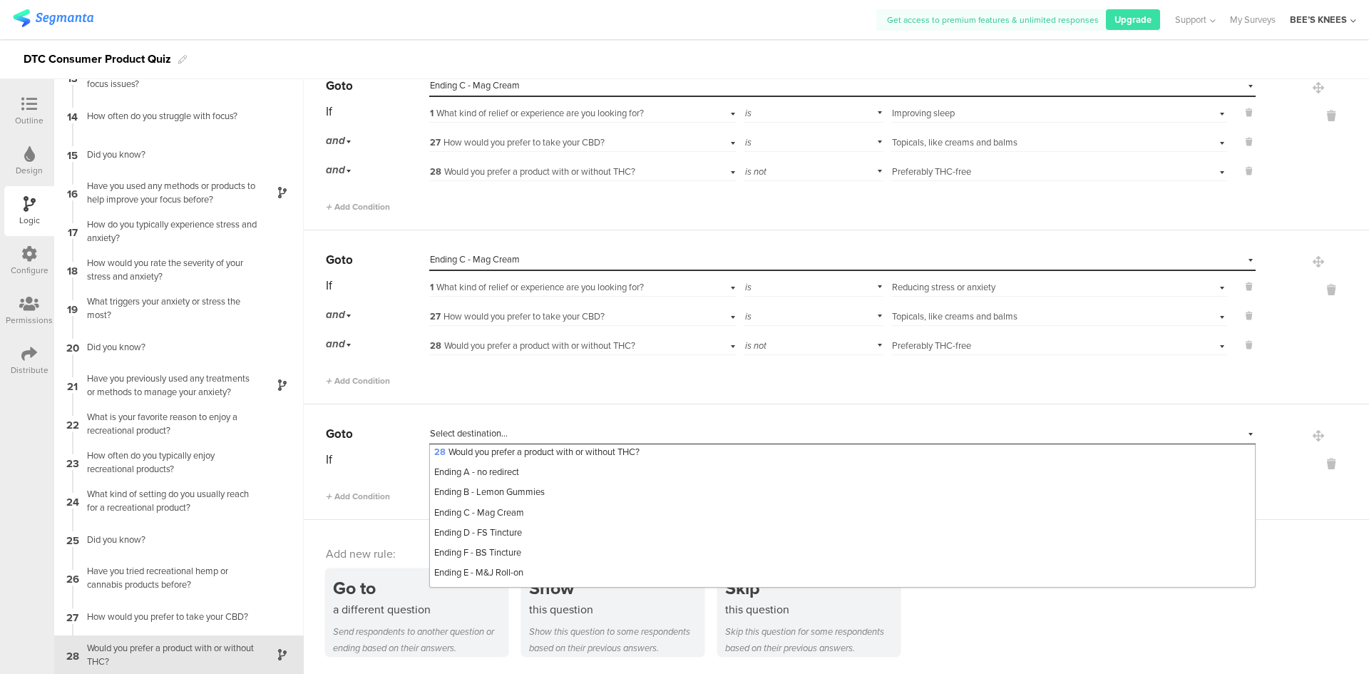
scroll to position [570, 0]
click at [553, 557] on div "Ending E - M&J Roll-on" at bounding box center [842, 547] width 825 height 20
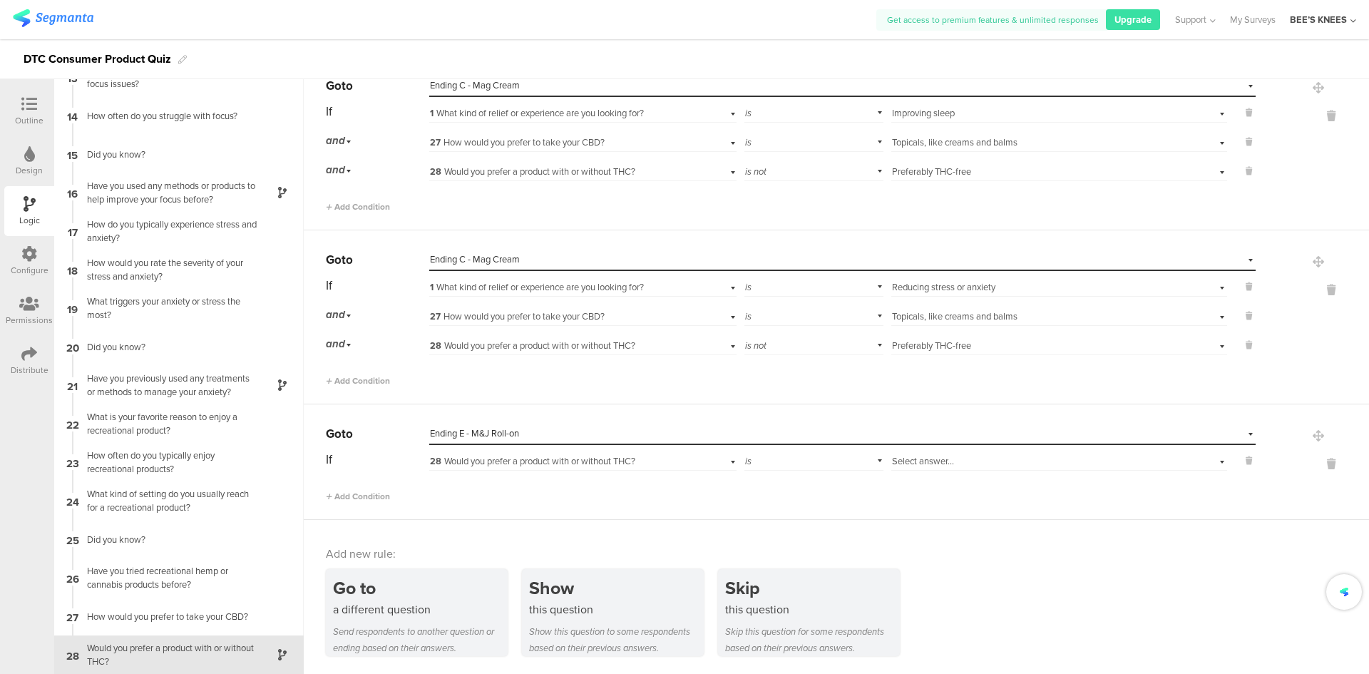
click at [488, 459] on span "28 Would you prefer a product with or without THC?" at bounding box center [532, 461] width 205 height 14
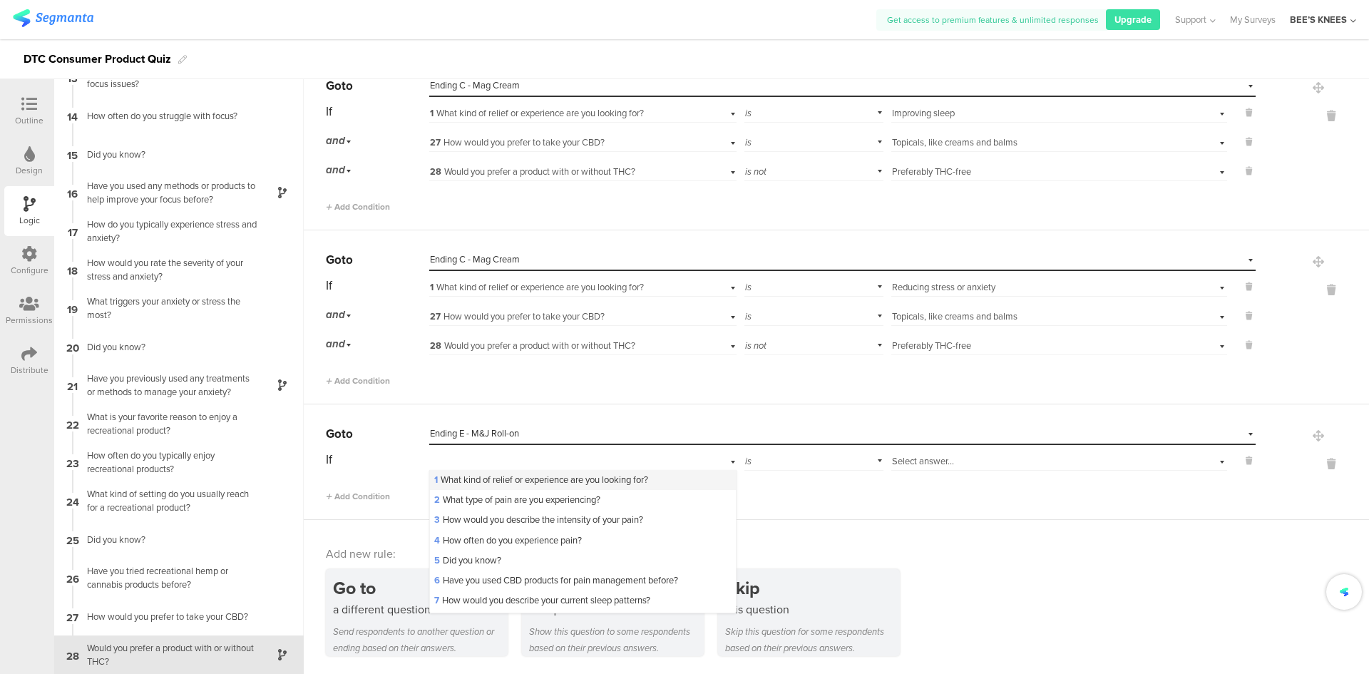
click at [486, 473] on span "1 What kind of relief or experience are you looking for?" at bounding box center [541, 480] width 214 height 14
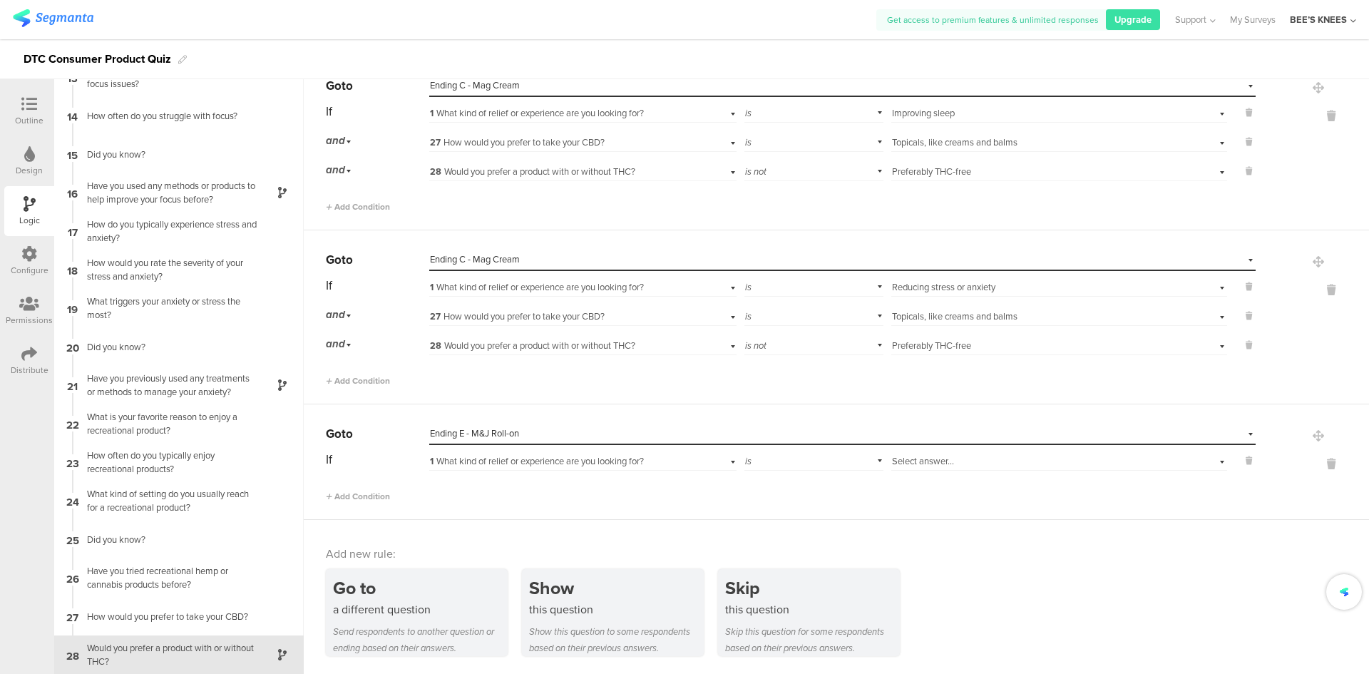
click at [1092, 459] on div "Select answer..." at bounding box center [1034, 461] width 285 height 13
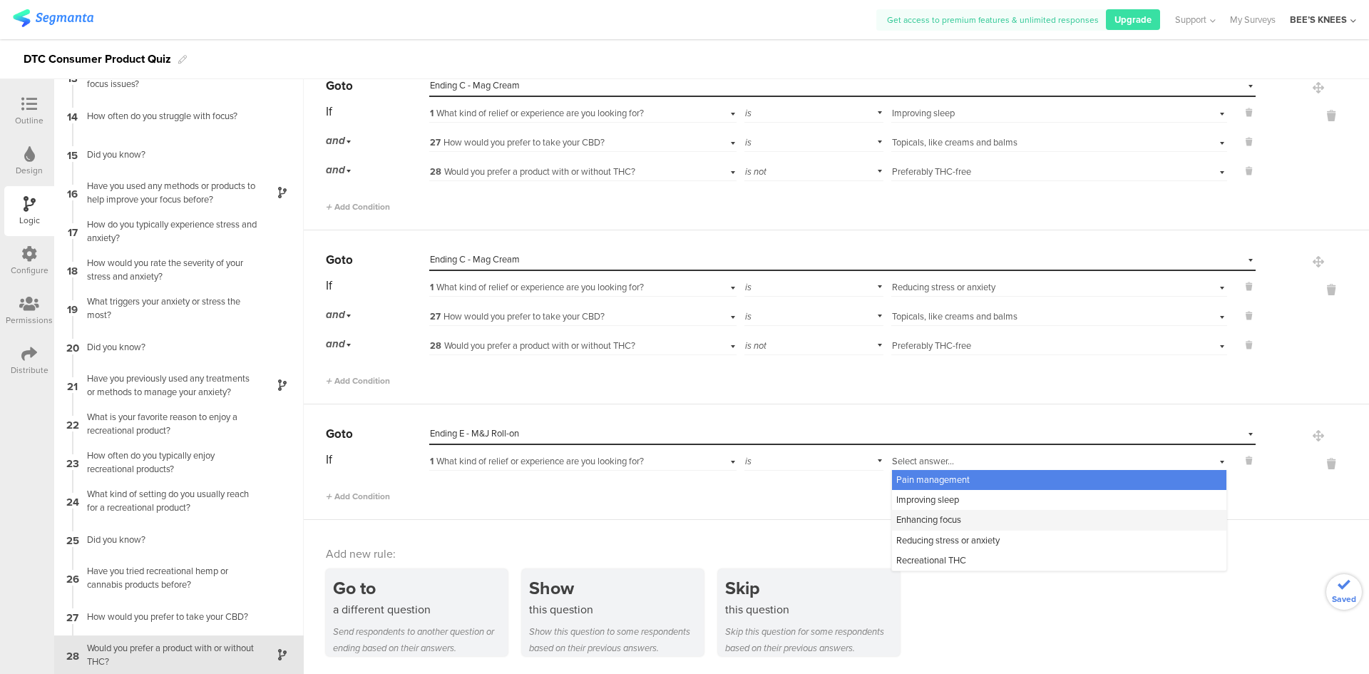
click at [971, 513] on div "Enhancing focus" at bounding box center [1059, 520] width 334 height 20
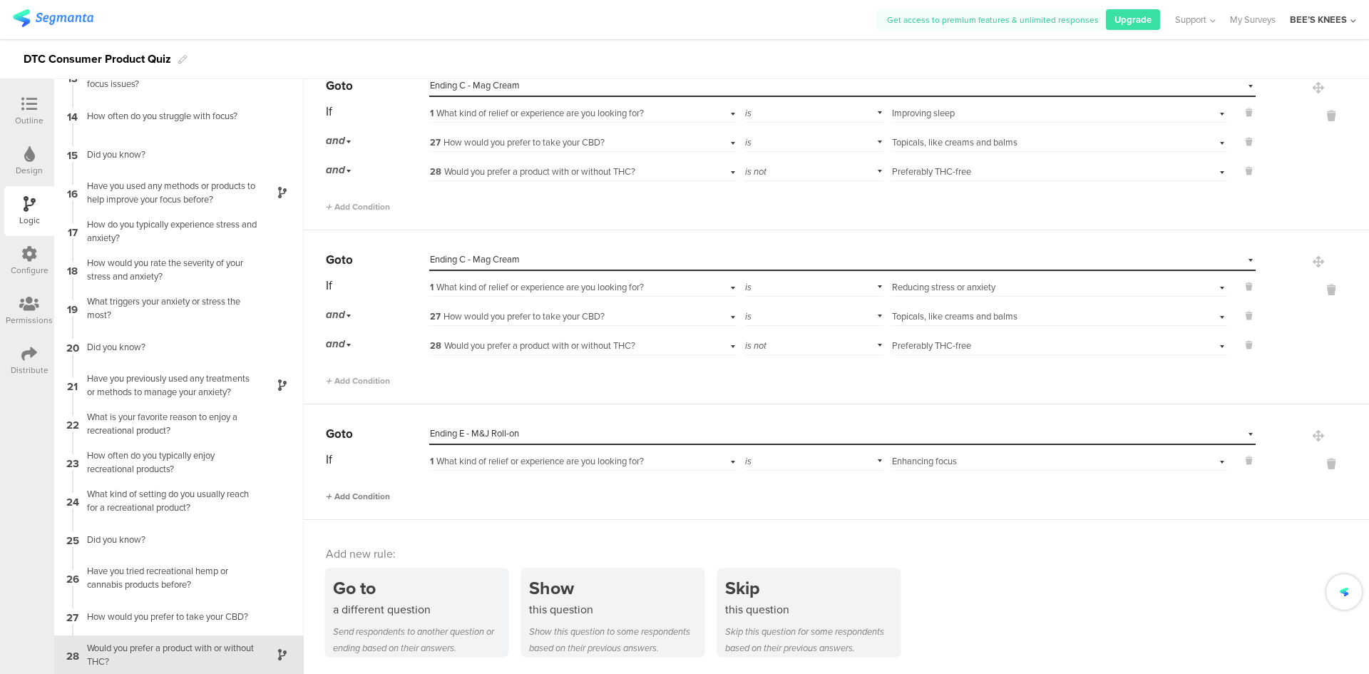
click at [354, 495] on span "Add Condition" at bounding box center [358, 496] width 64 height 13
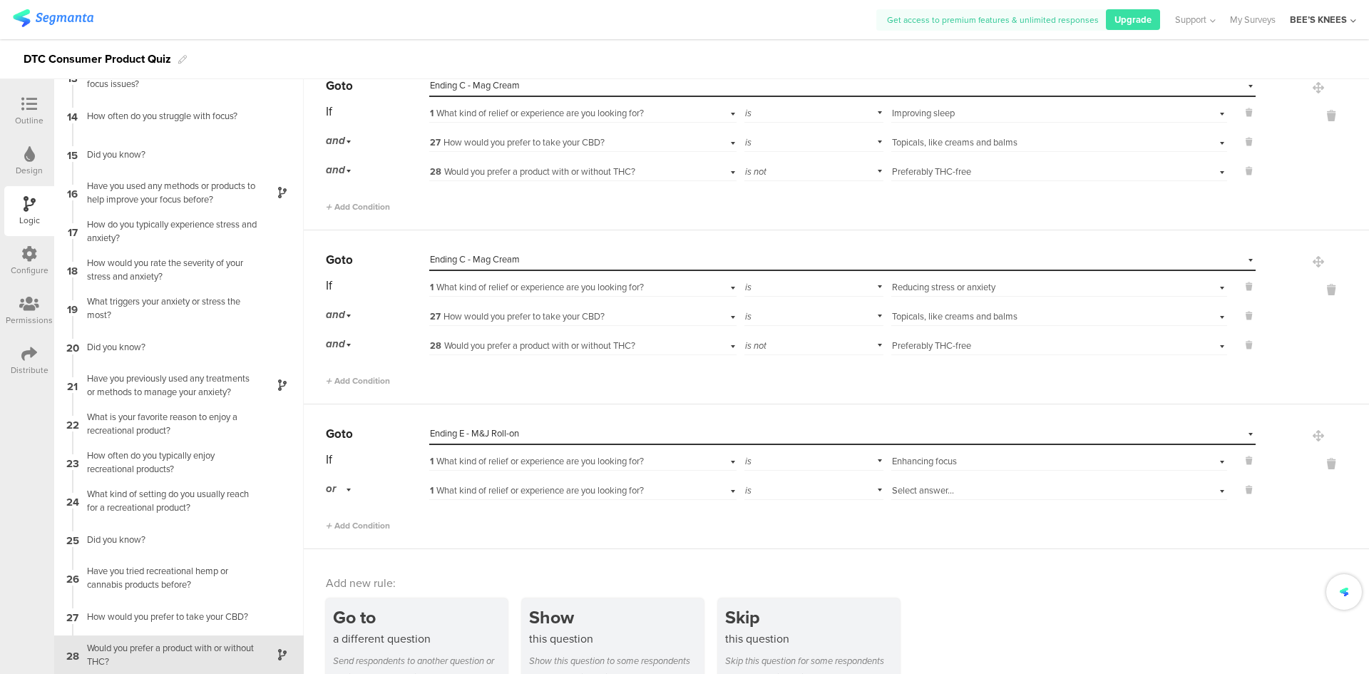
click at [452, 489] on span "1 What kind of relief or experience are you looking for?" at bounding box center [537, 490] width 214 height 14
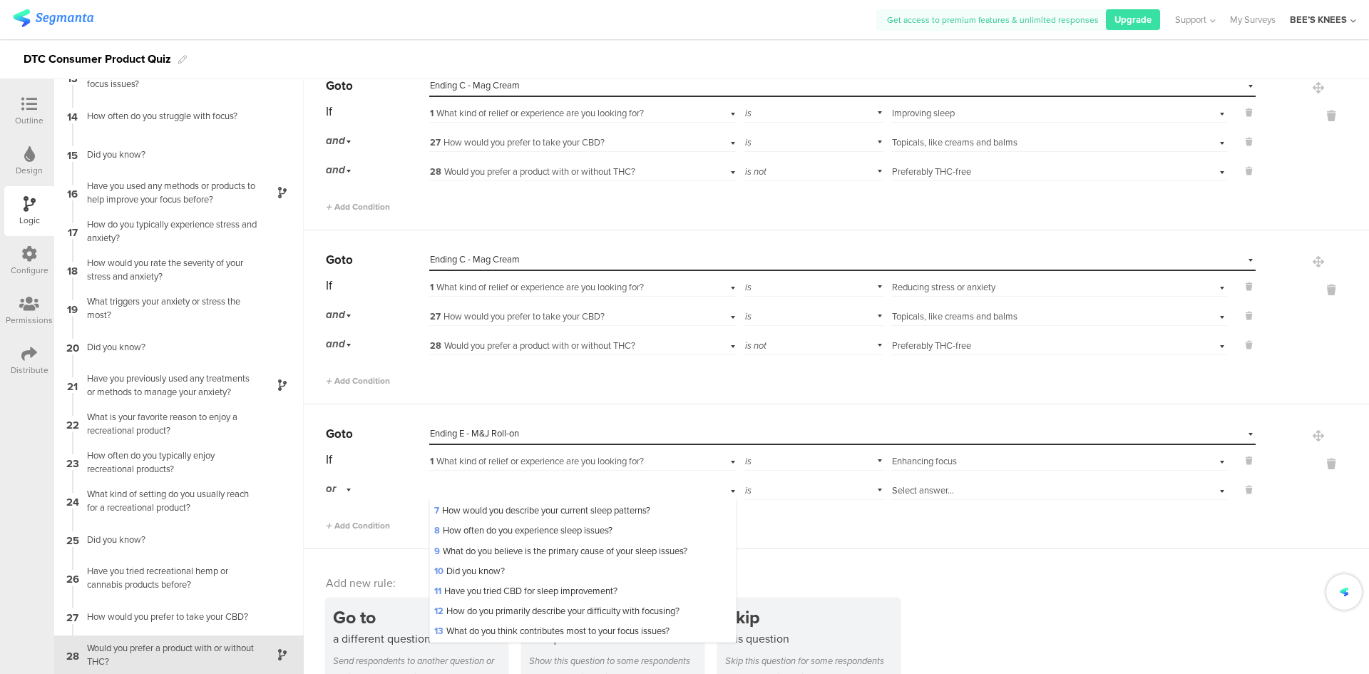
scroll to position [499, 0]
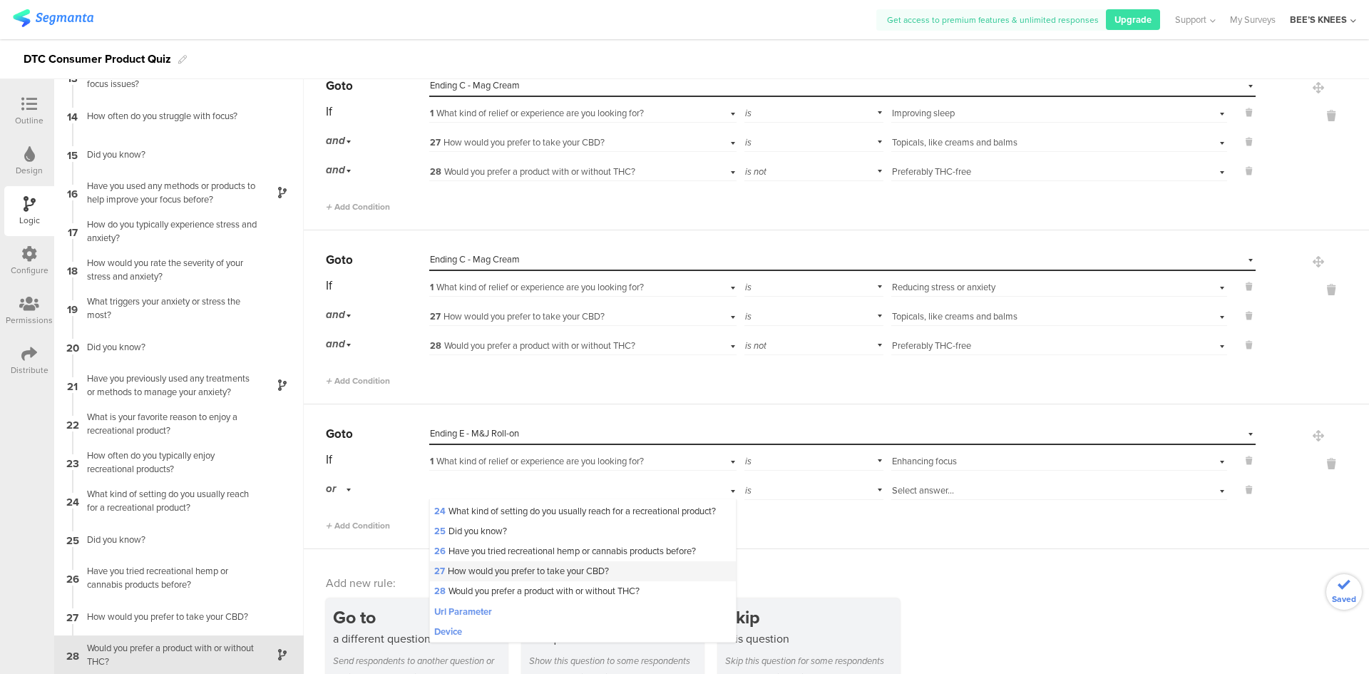
click at [477, 578] on span "27 How would you prefer to take your CBD?" at bounding box center [521, 571] width 175 height 14
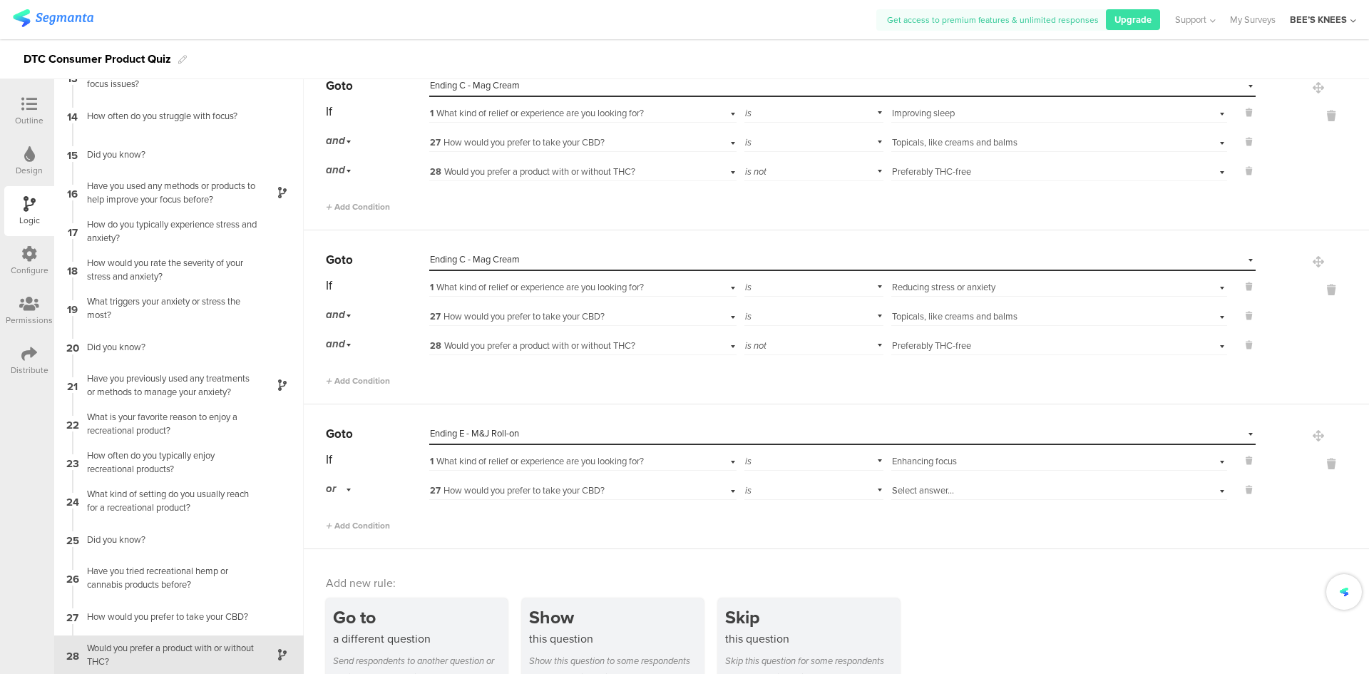
click at [1013, 491] on div "Select answer..." at bounding box center [1034, 490] width 285 height 13
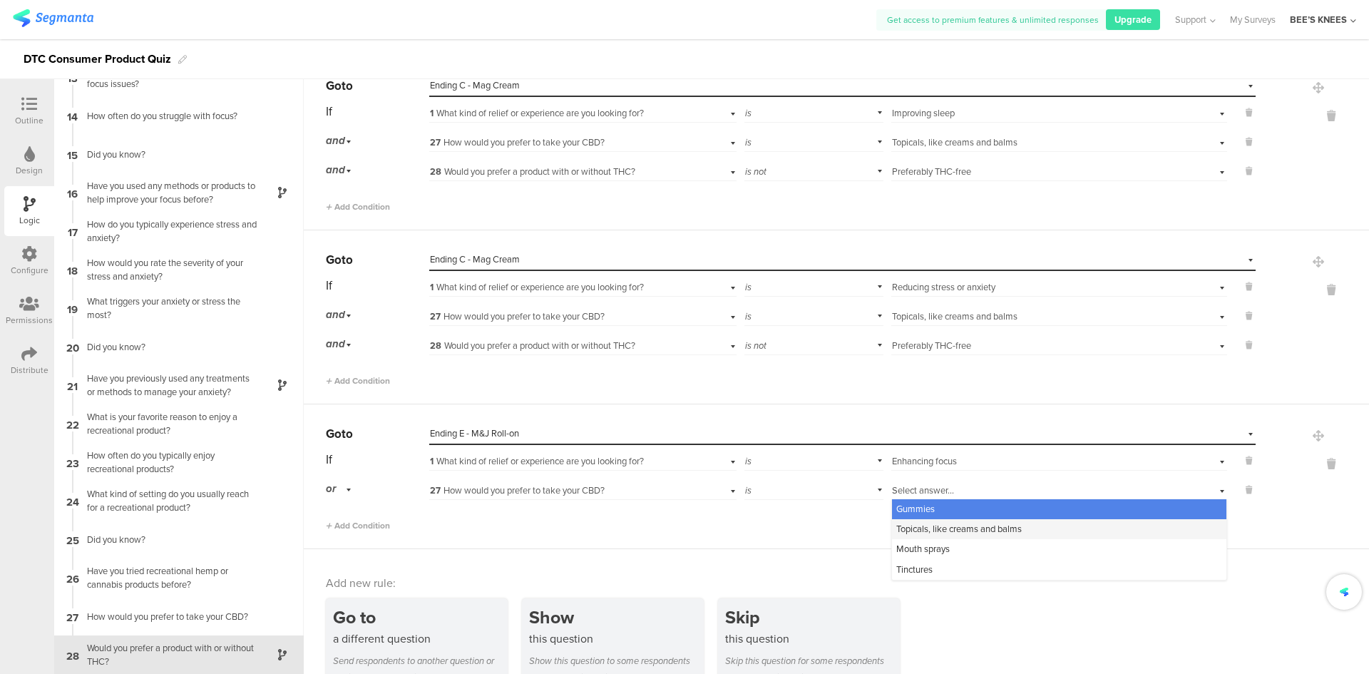
click at [971, 530] on span "Topicals, like creams and balms" at bounding box center [959, 529] width 126 height 14
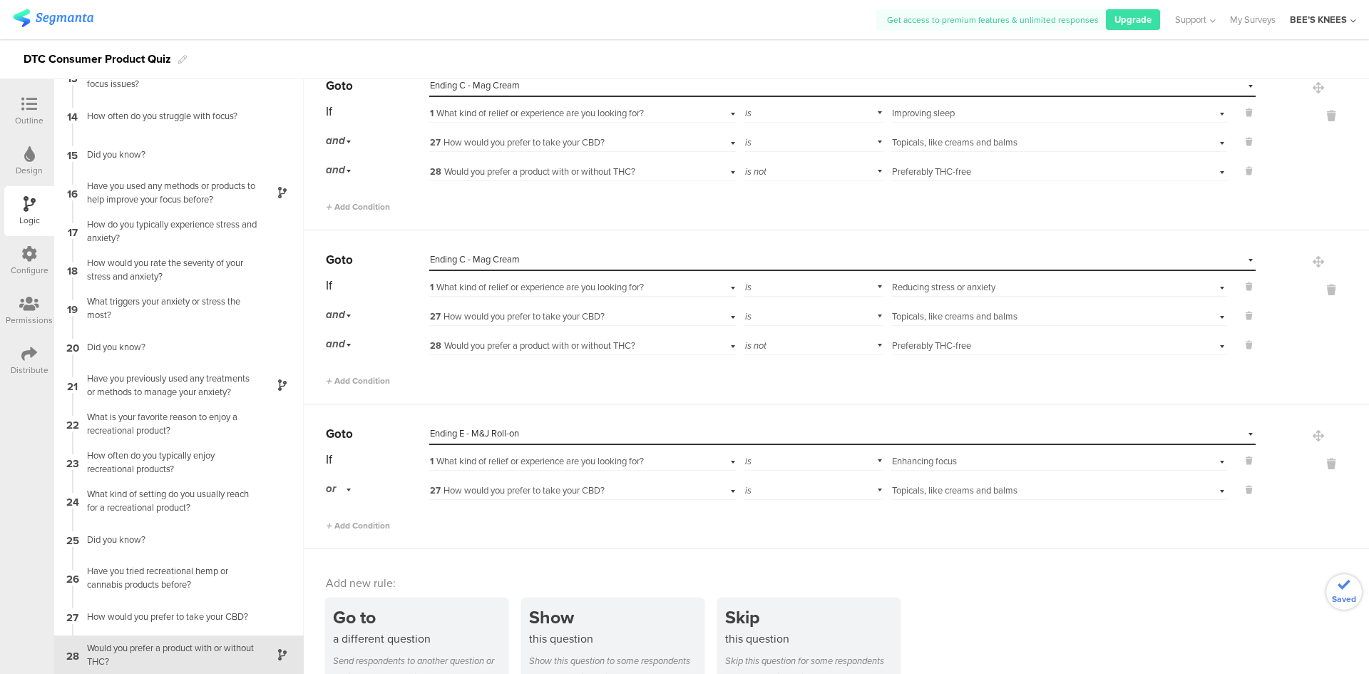
click at [347, 488] on div "or" at bounding box center [341, 489] width 30 height 22
click at [342, 531] on span "and" at bounding box center [338, 529] width 15 height 14
click at [349, 525] on span "Add Condition" at bounding box center [358, 525] width 64 height 13
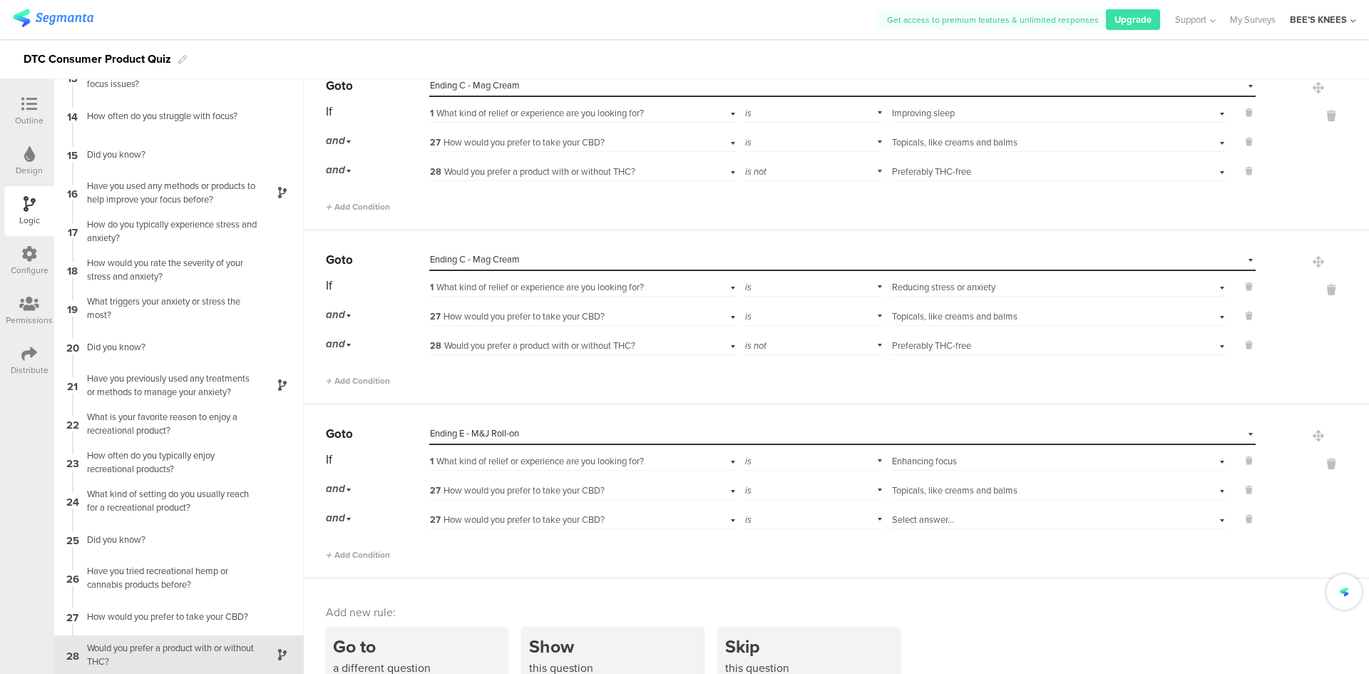
click at [440, 518] on span "27 How would you prefer to take your CBD?" at bounding box center [517, 520] width 175 height 14
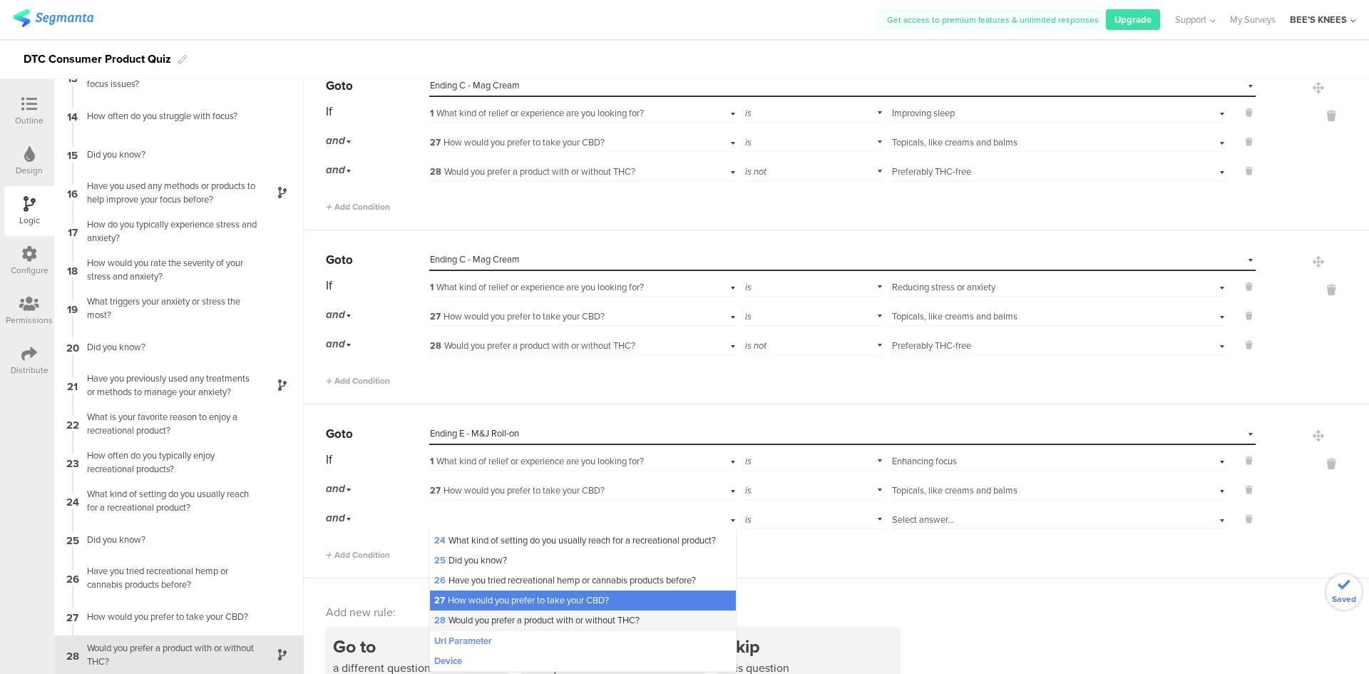
click at [480, 627] on span "28 Would you prefer a product with or without THC?" at bounding box center [536, 620] width 205 height 14
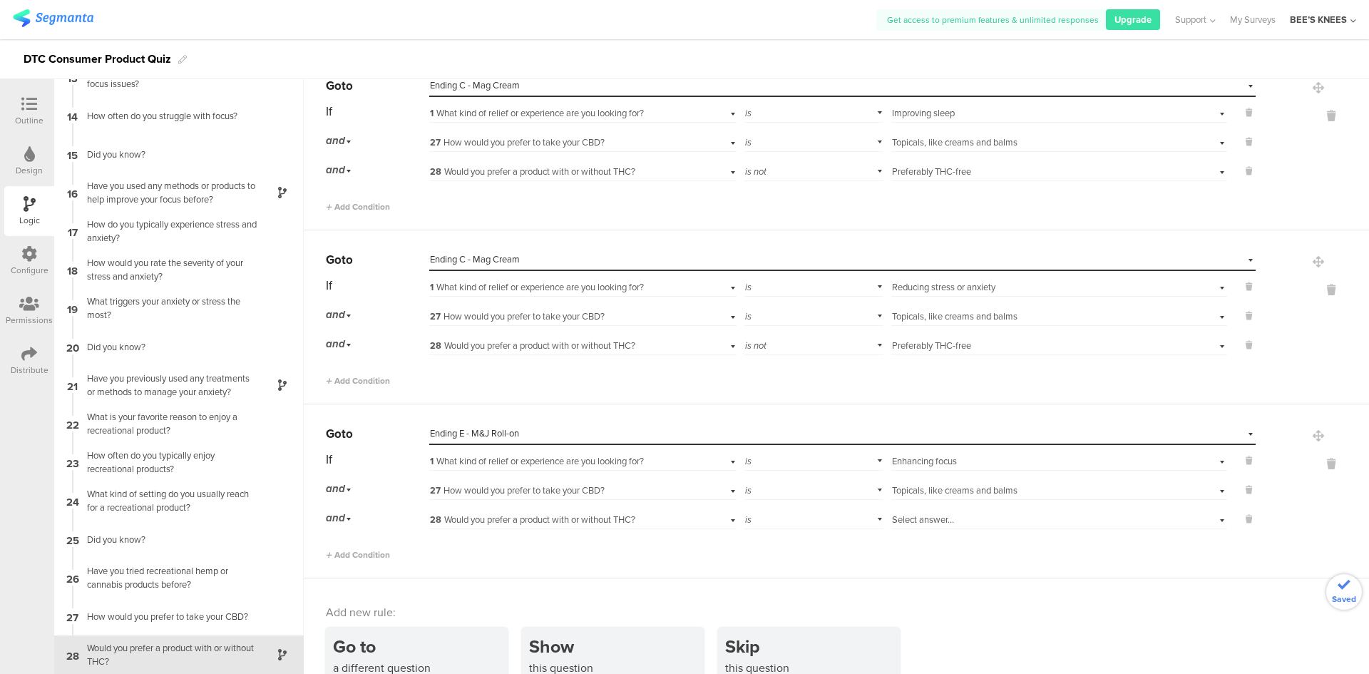
click at [891, 510] on div "Select answer..." at bounding box center [1059, 518] width 336 height 22
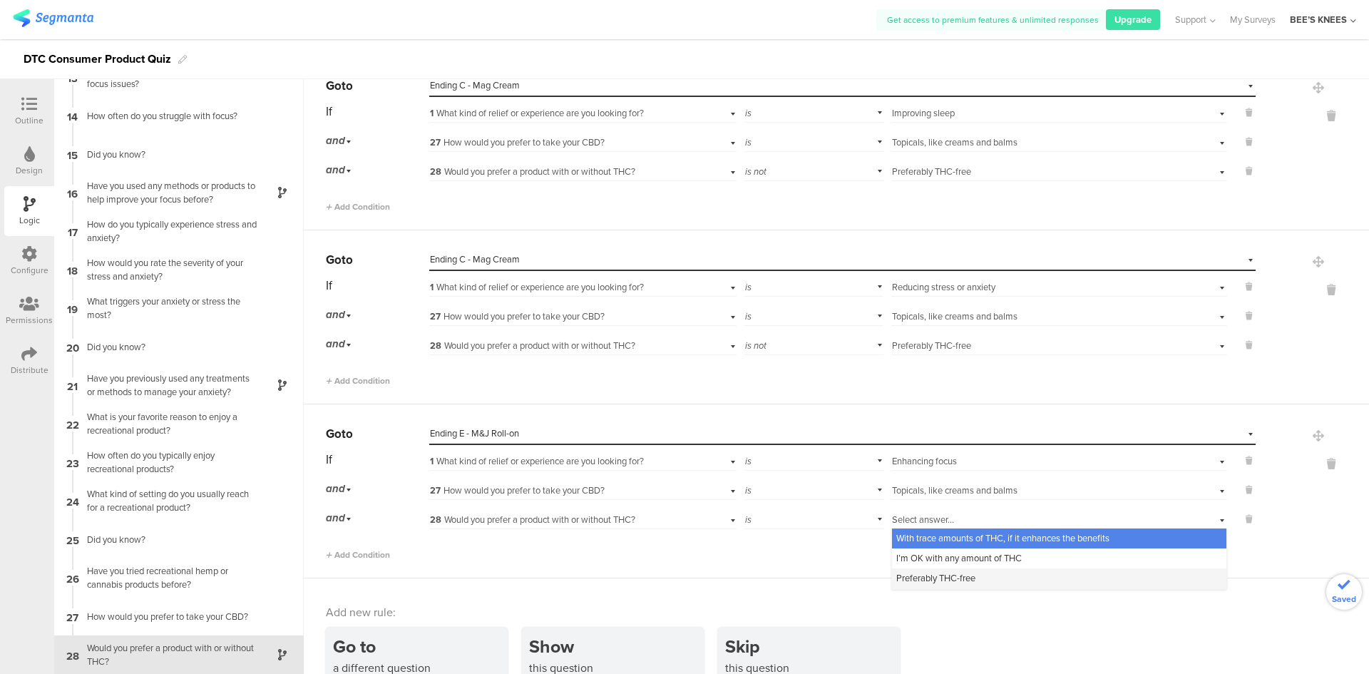
click at [933, 573] on span "Preferably THC-free" at bounding box center [935, 578] width 79 height 14
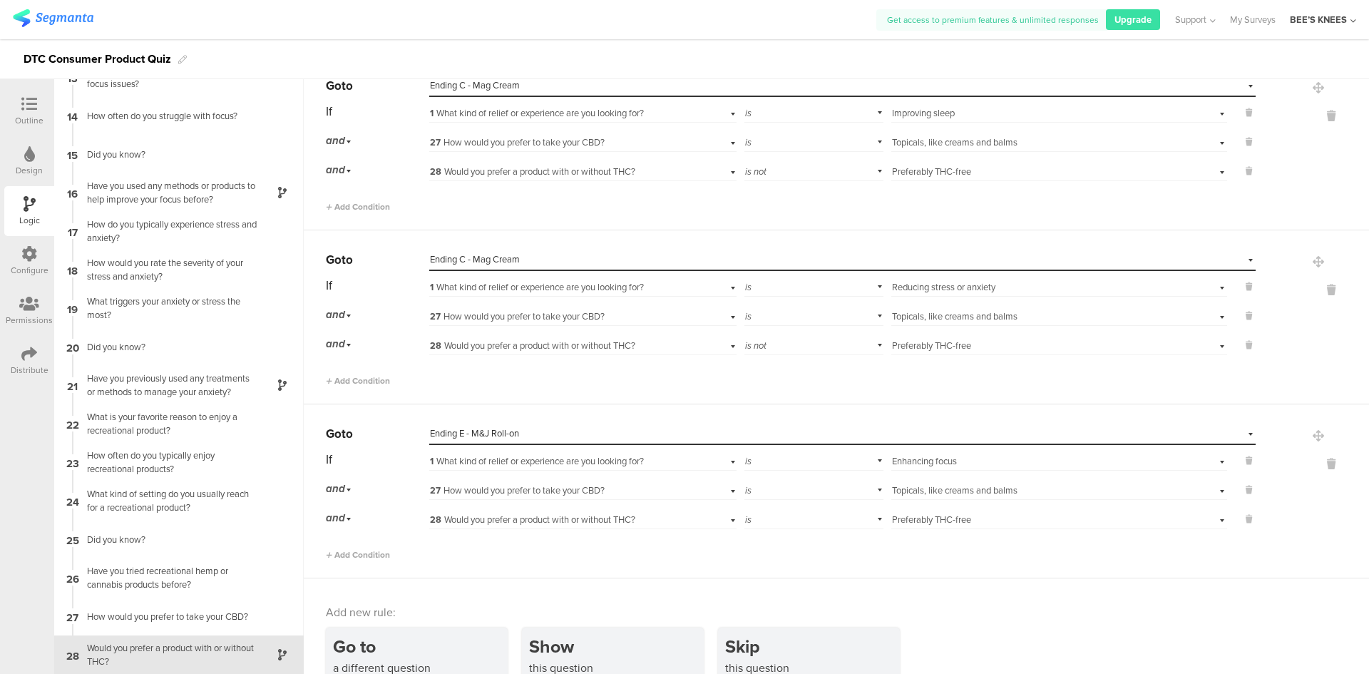
click at [971, 608] on div "Add new rule:" at bounding box center [837, 612] width 1023 height 16
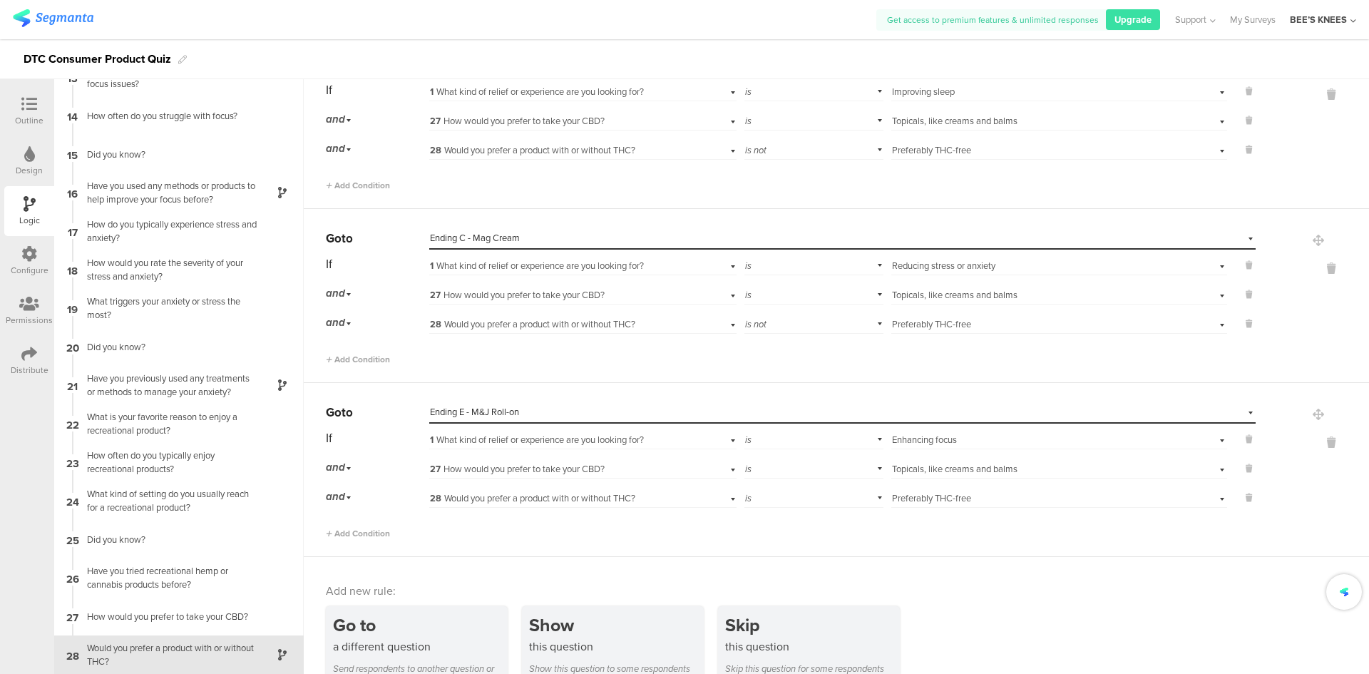
scroll to position [2400, 0]
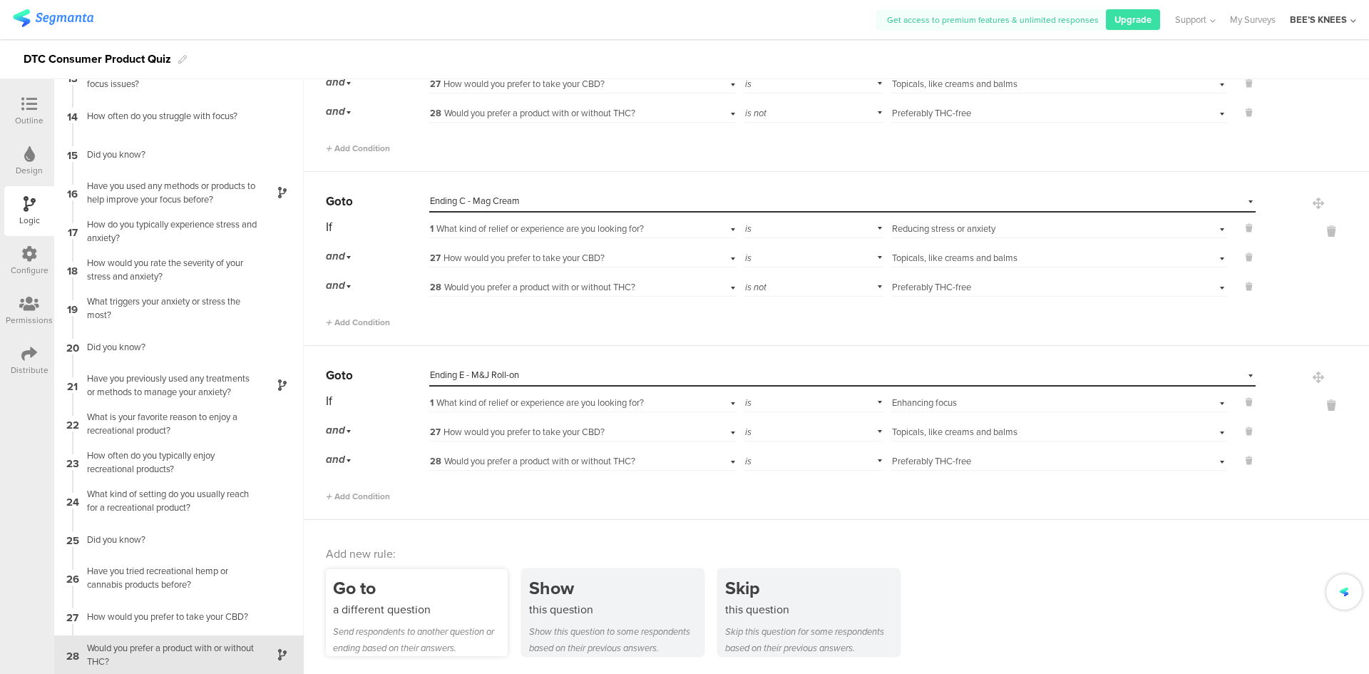
click at [394, 623] on div "Send respondents to another question or ending based on their answers." at bounding box center [420, 639] width 175 height 33
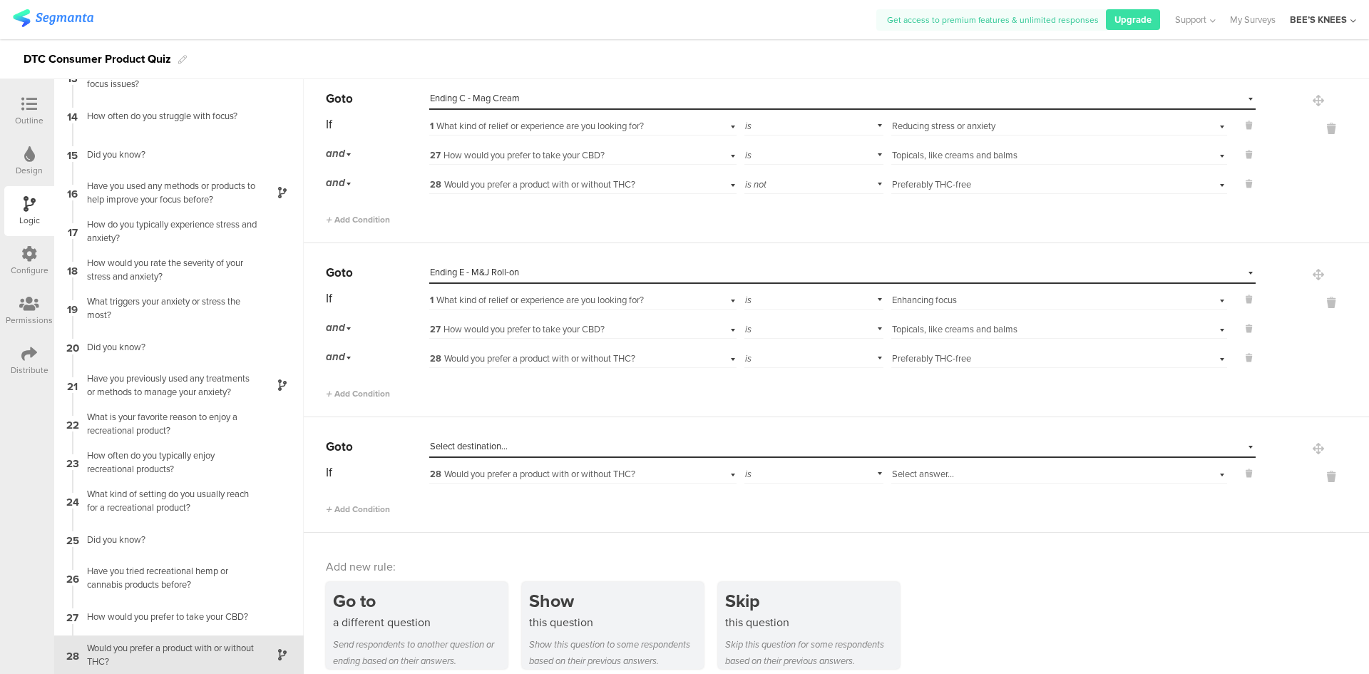
scroll to position [2516, 0]
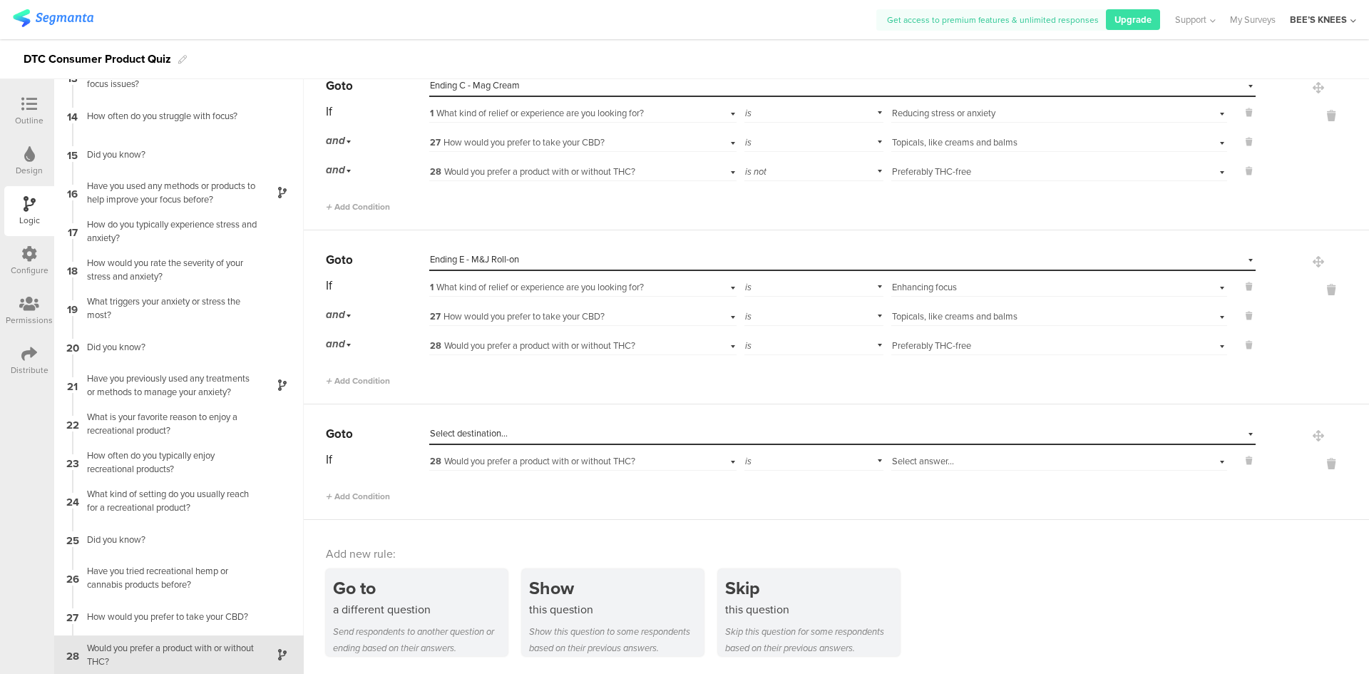
click at [516, 426] on div "Select destination..." at bounding box center [842, 434] width 826 height 22
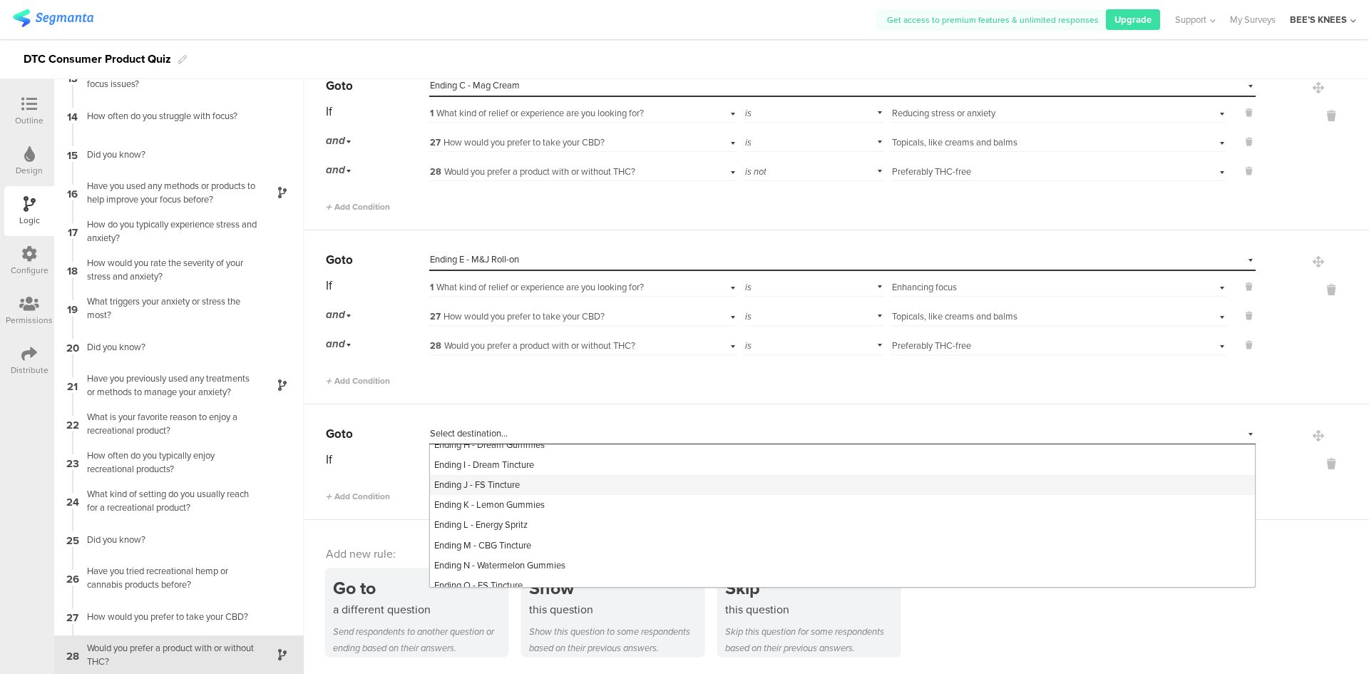
scroll to position [642, 0]
click at [530, 486] on div "Ending E - M&J Roll-on" at bounding box center [842, 476] width 825 height 20
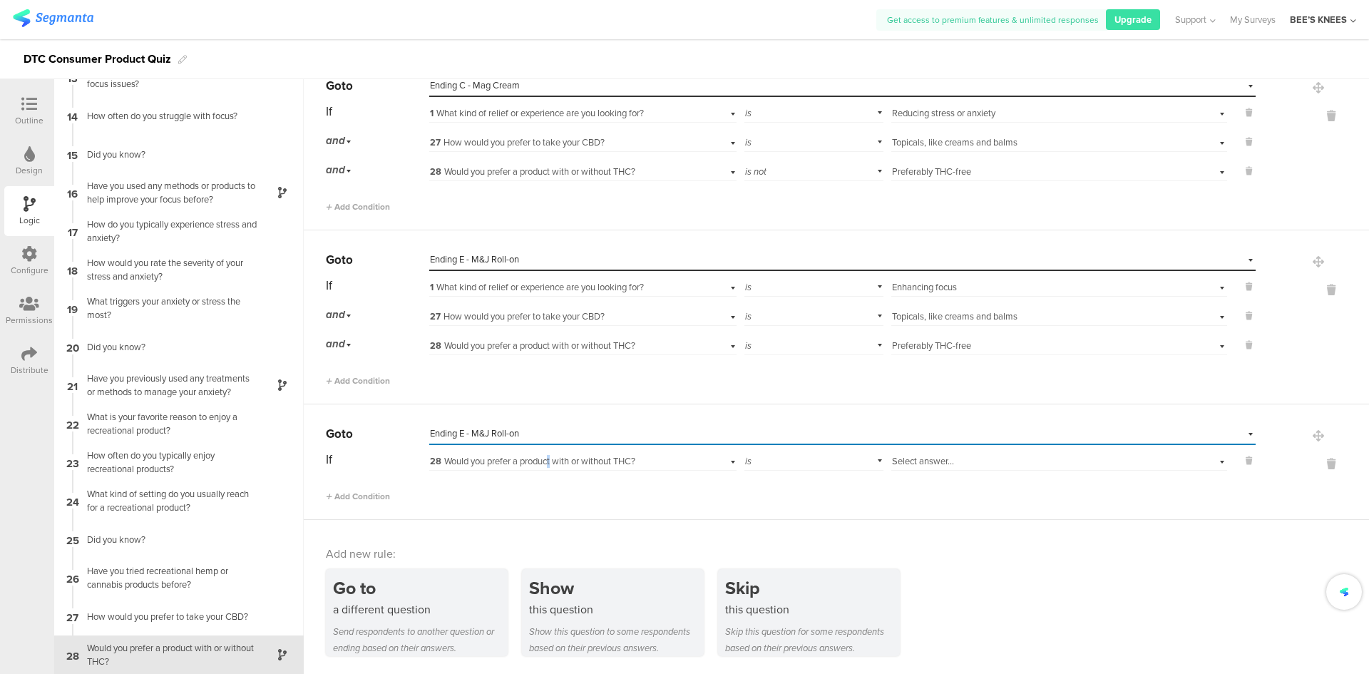
click at [552, 458] on span "28 Would you prefer a product with or without THC?" at bounding box center [532, 461] width 205 height 14
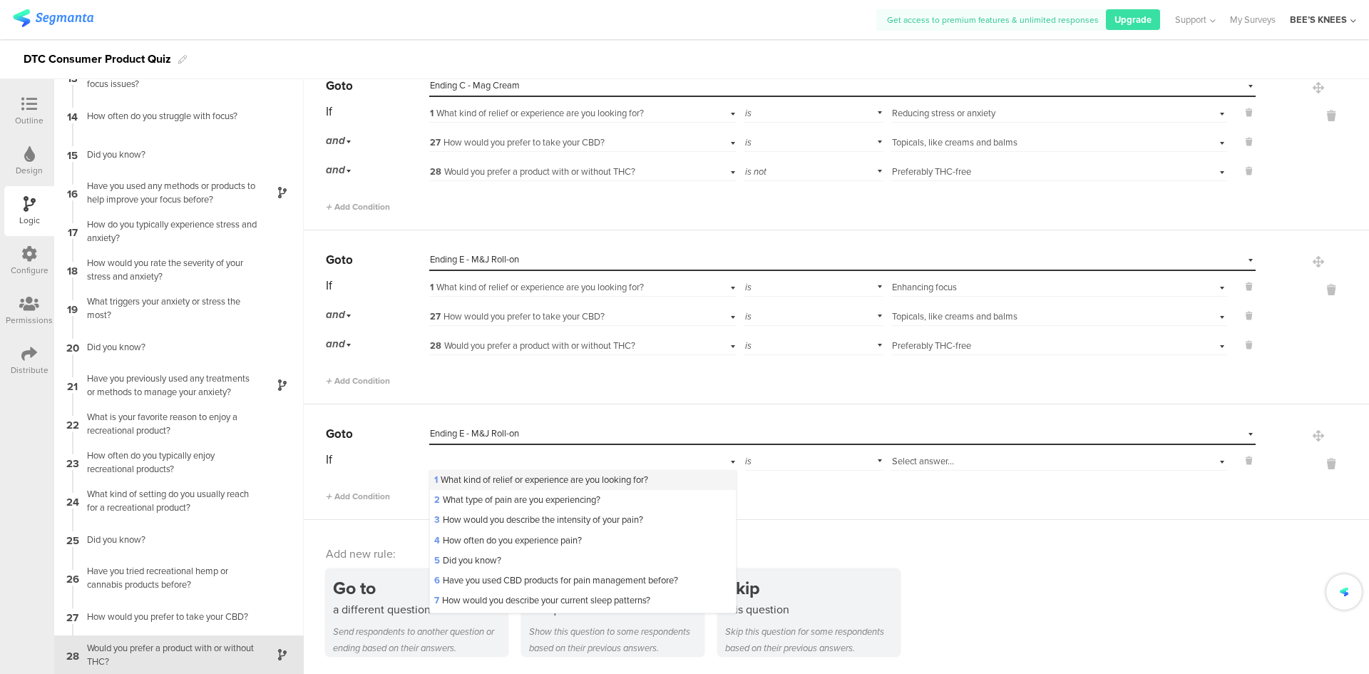
click at [548, 473] on div "1 What kind of relief or experience are you looking for?" at bounding box center [582, 480] width 305 height 20
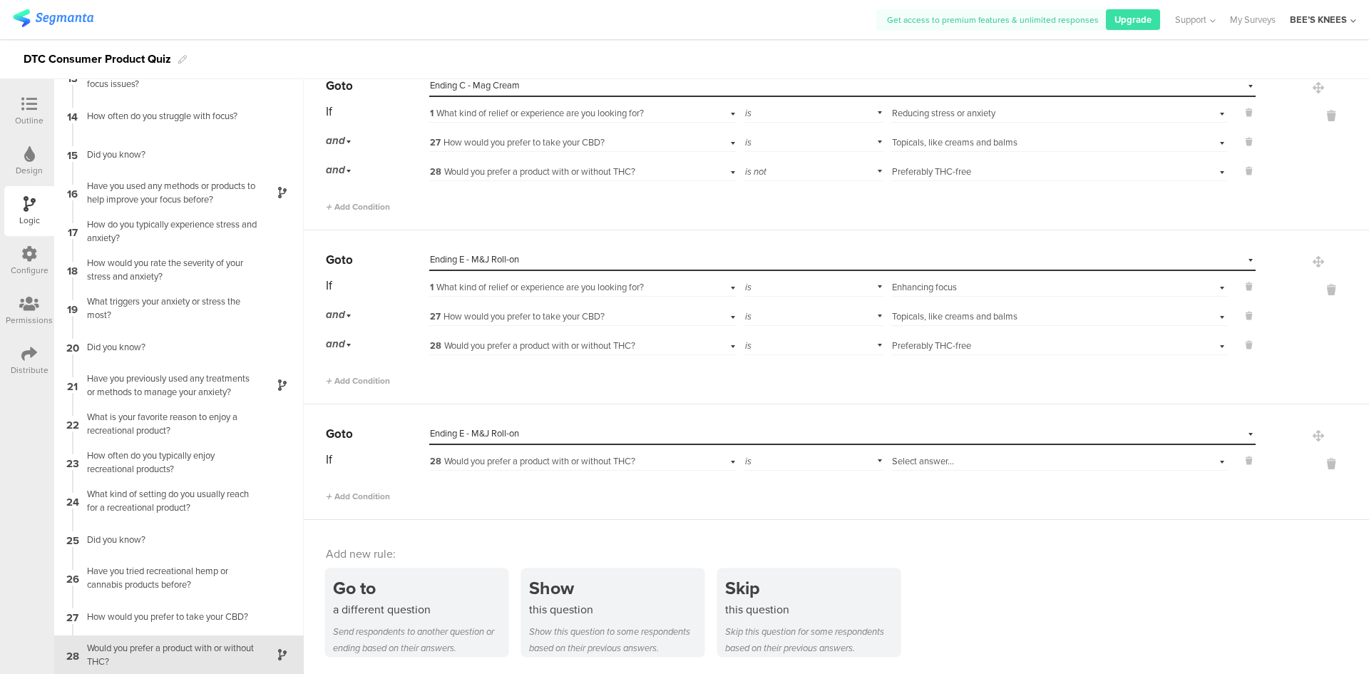
click at [985, 453] on div "Select answer..." at bounding box center [1059, 460] width 336 height 22
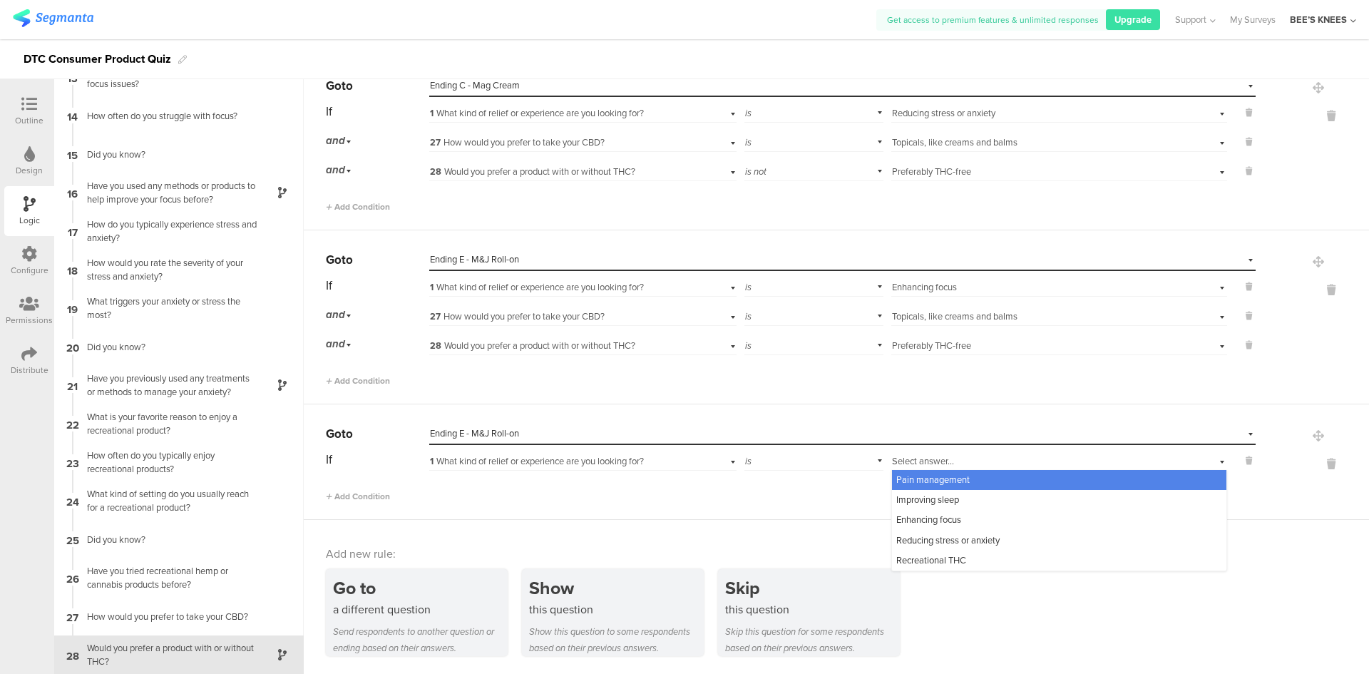
click at [931, 478] on span "Pain management" at bounding box center [932, 480] width 73 height 14
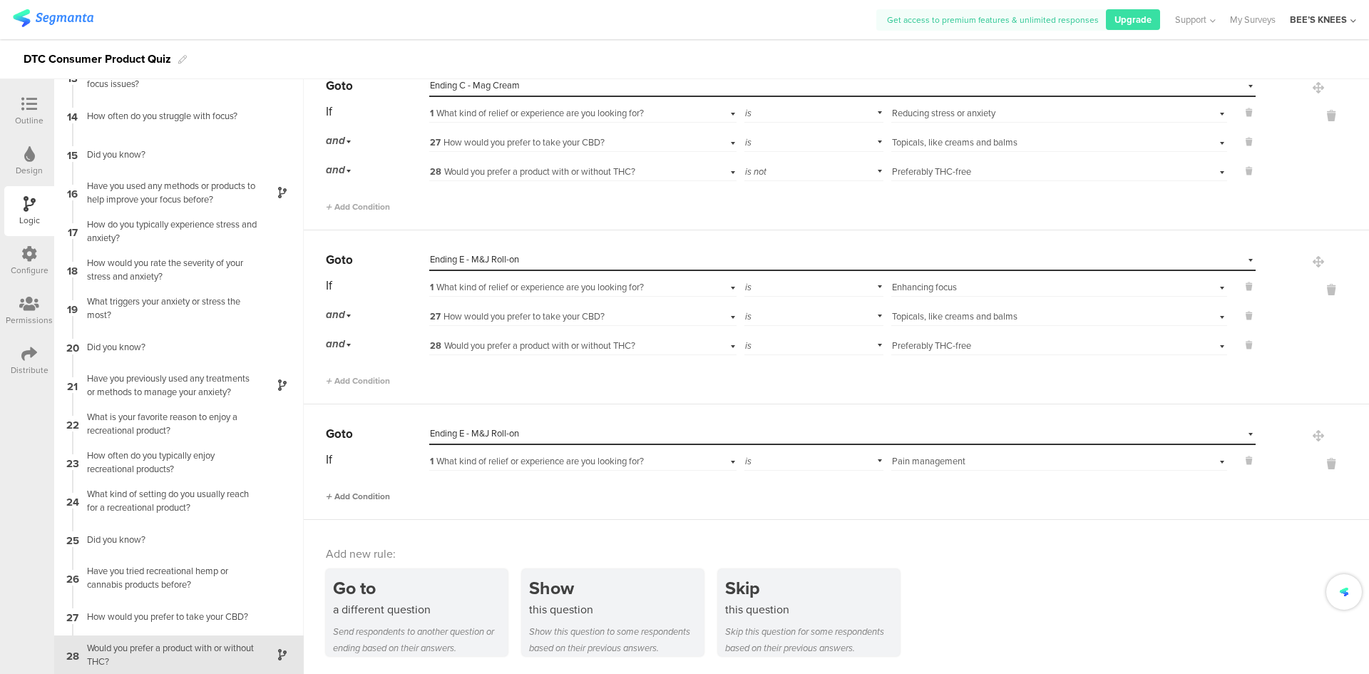
click at [370, 495] on span "Add Condition" at bounding box center [358, 496] width 64 height 13
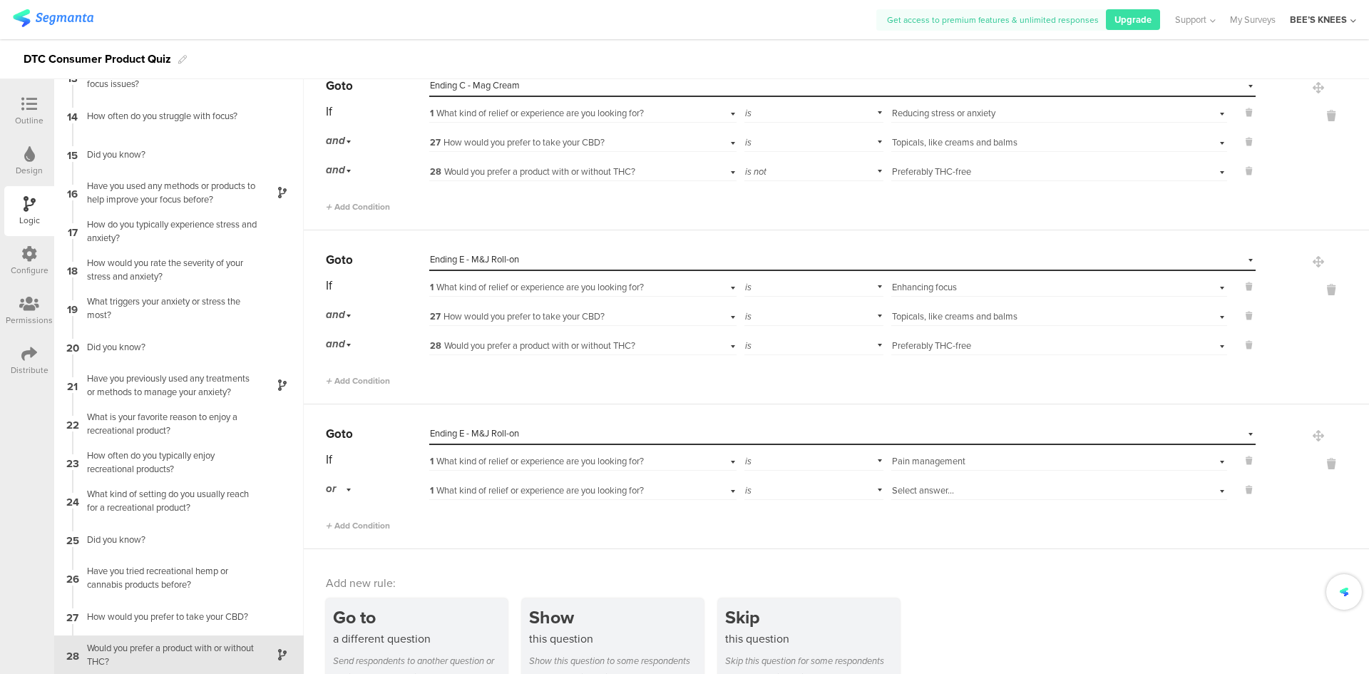
click at [484, 489] on span "1 What kind of relief or experience are you looking for?" at bounding box center [537, 490] width 214 height 14
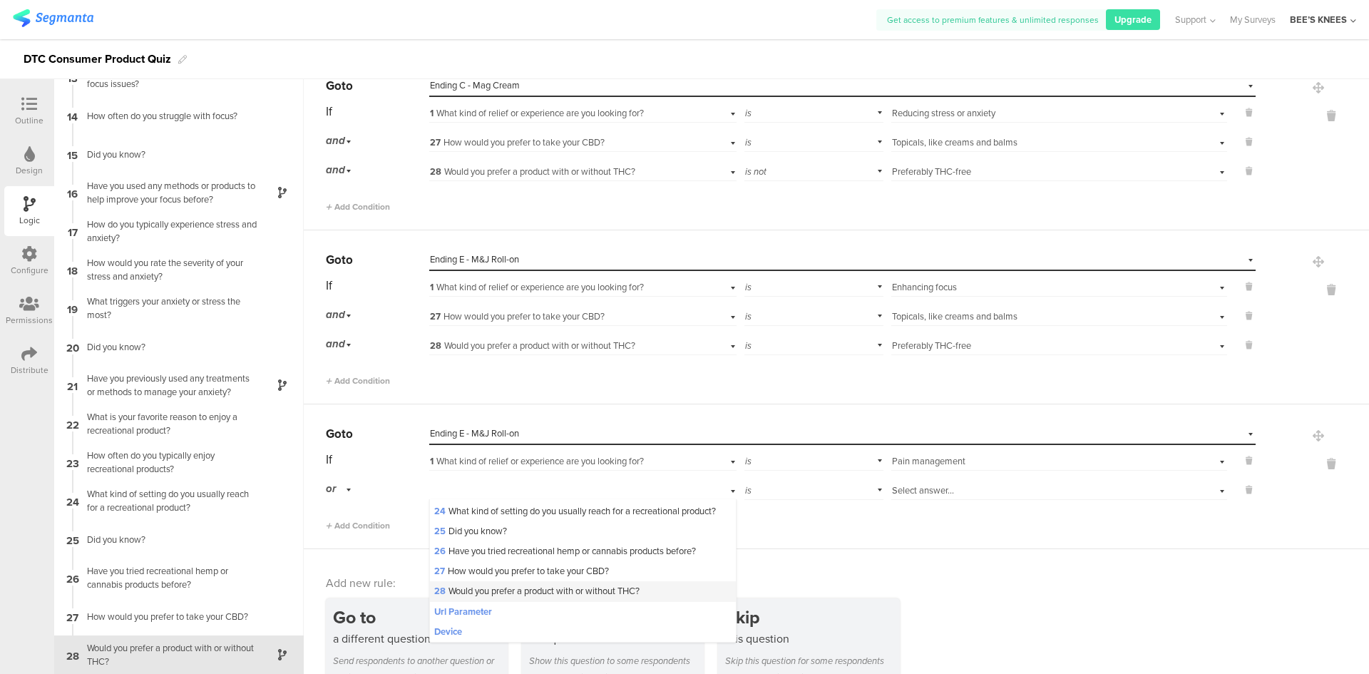
scroll to position [499, 0]
click at [511, 578] on span "27 How would you prefer to take your CBD?" at bounding box center [521, 571] width 175 height 14
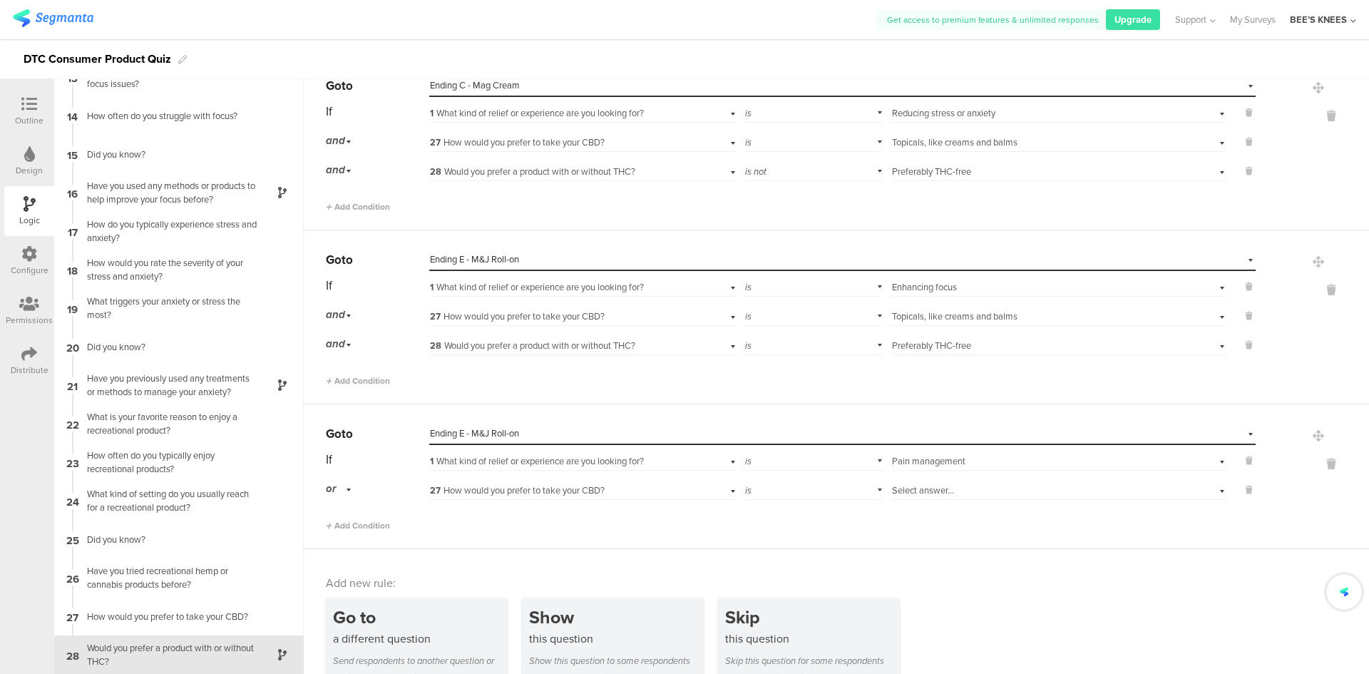
click at [344, 486] on div "or" at bounding box center [341, 489] width 30 height 22
click at [351, 531] on div "and" at bounding box center [377, 529] width 101 height 20
click at [946, 486] on div "Select answer..." at bounding box center [1034, 490] width 285 height 13
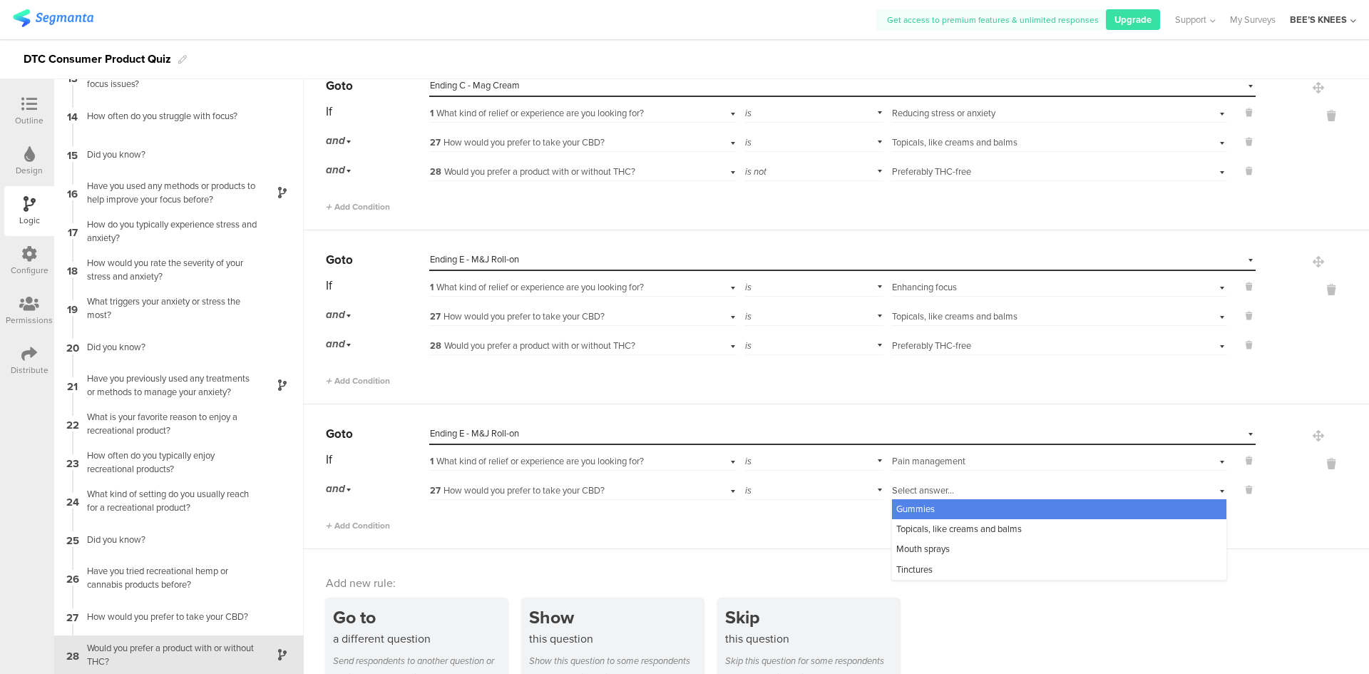
click at [953, 508] on div "Gummies" at bounding box center [1059, 509] width 334 height 20
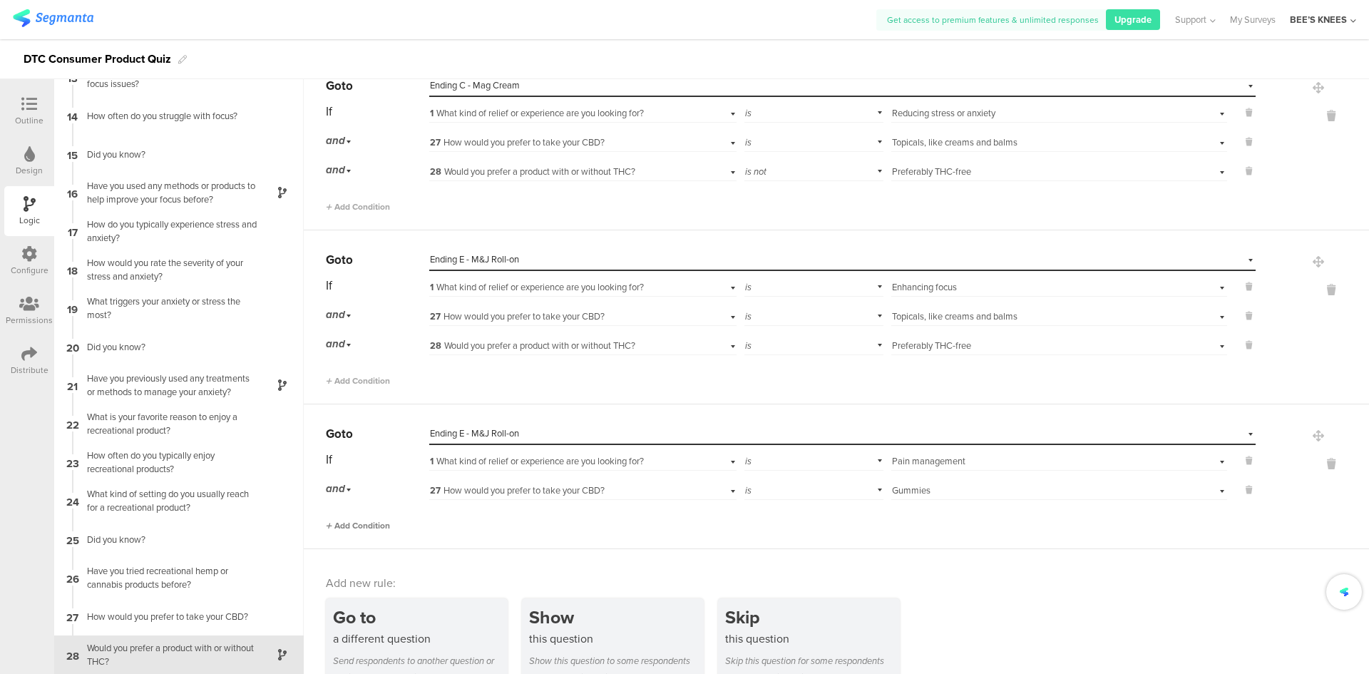
click at [362, 529] on span "Add Condition" at bounding box center [358, 525] width 64 height 13
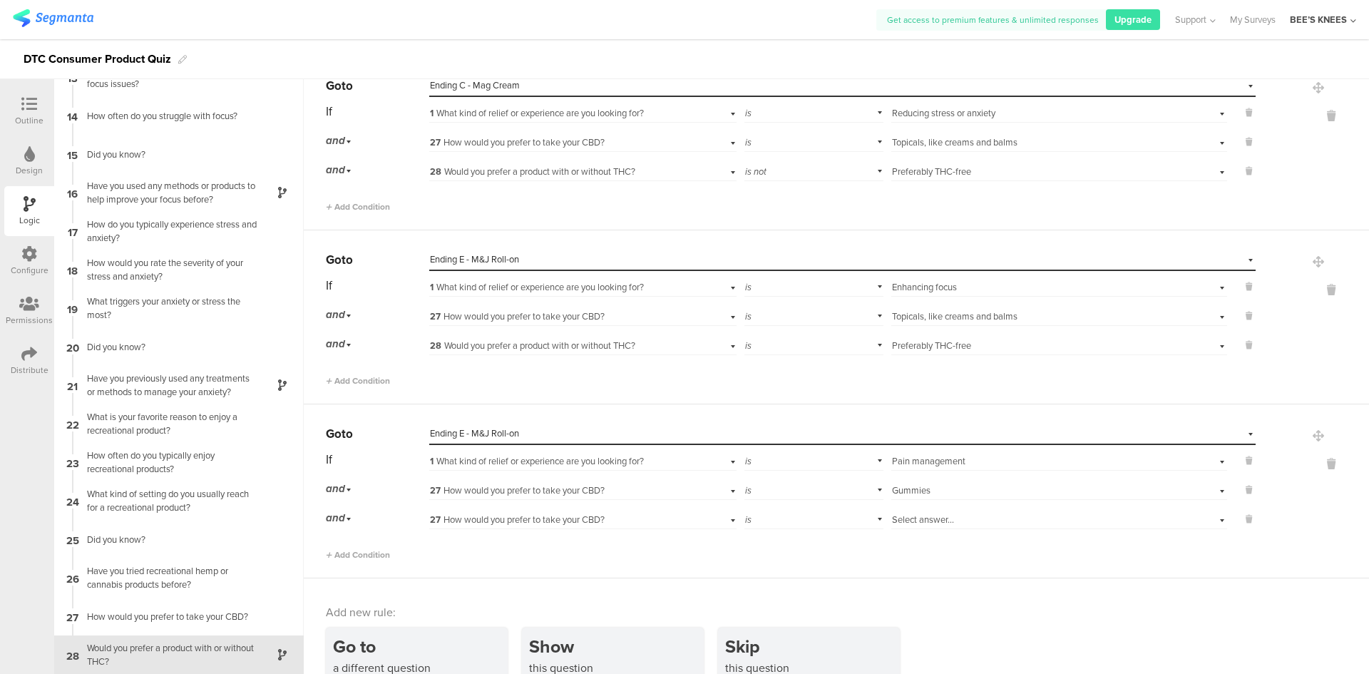
click at [503, 514] on span "27 How would you prefer to take your CBD?" at bounding box center [517, 520] width 175 height 14
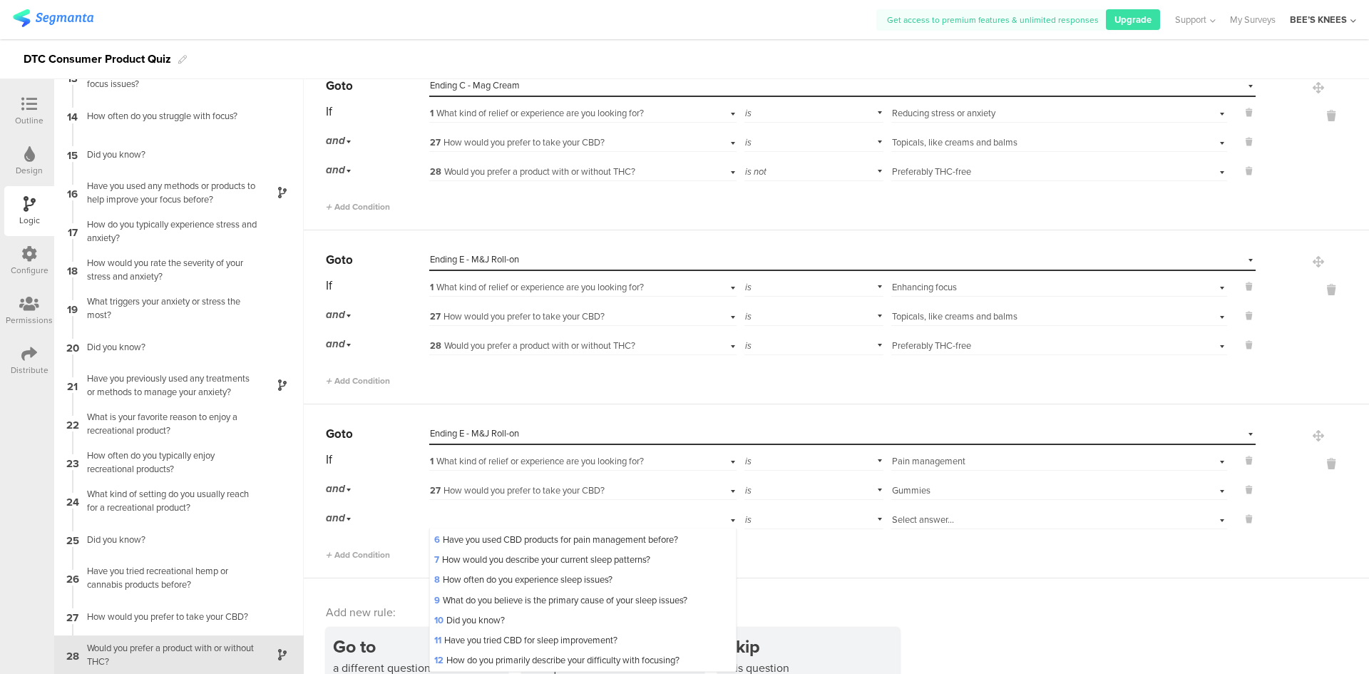
scroll to position [521, 0]
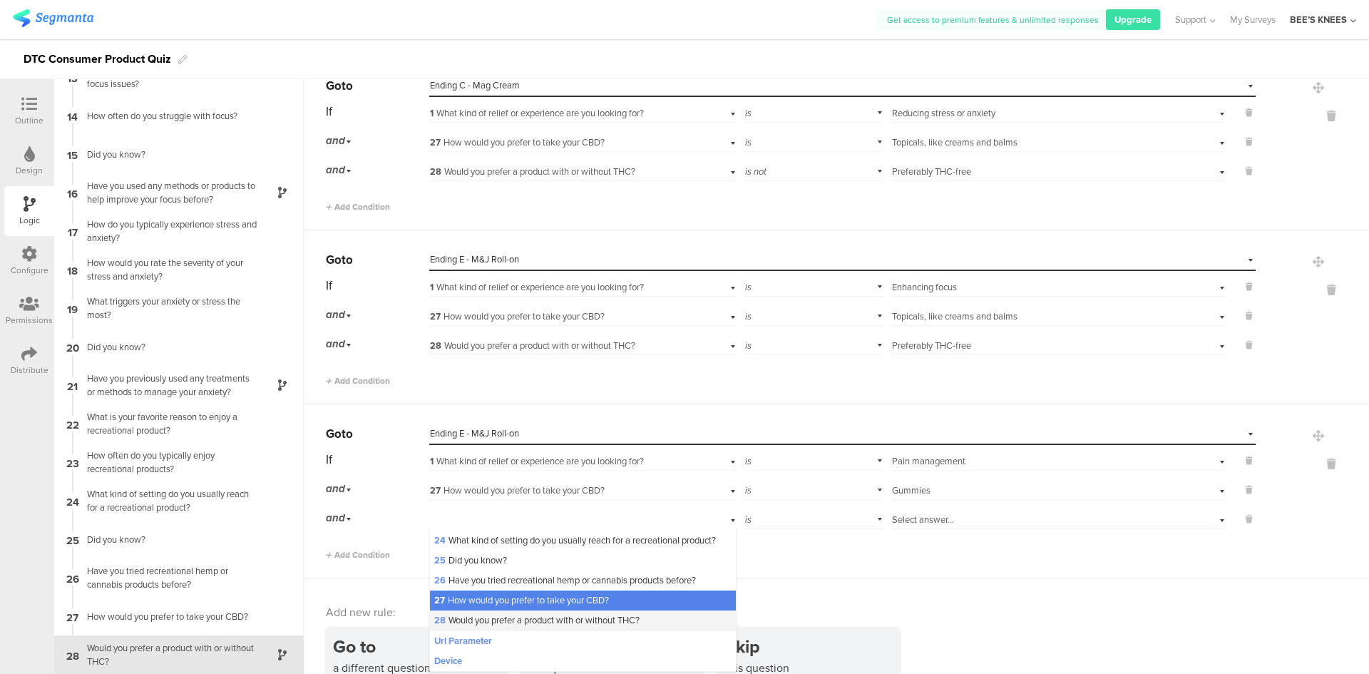
click at [551, 617] on span "28 Would you prefer a product with or without THC?" at bounding box center [536, 620] width 205 height 14
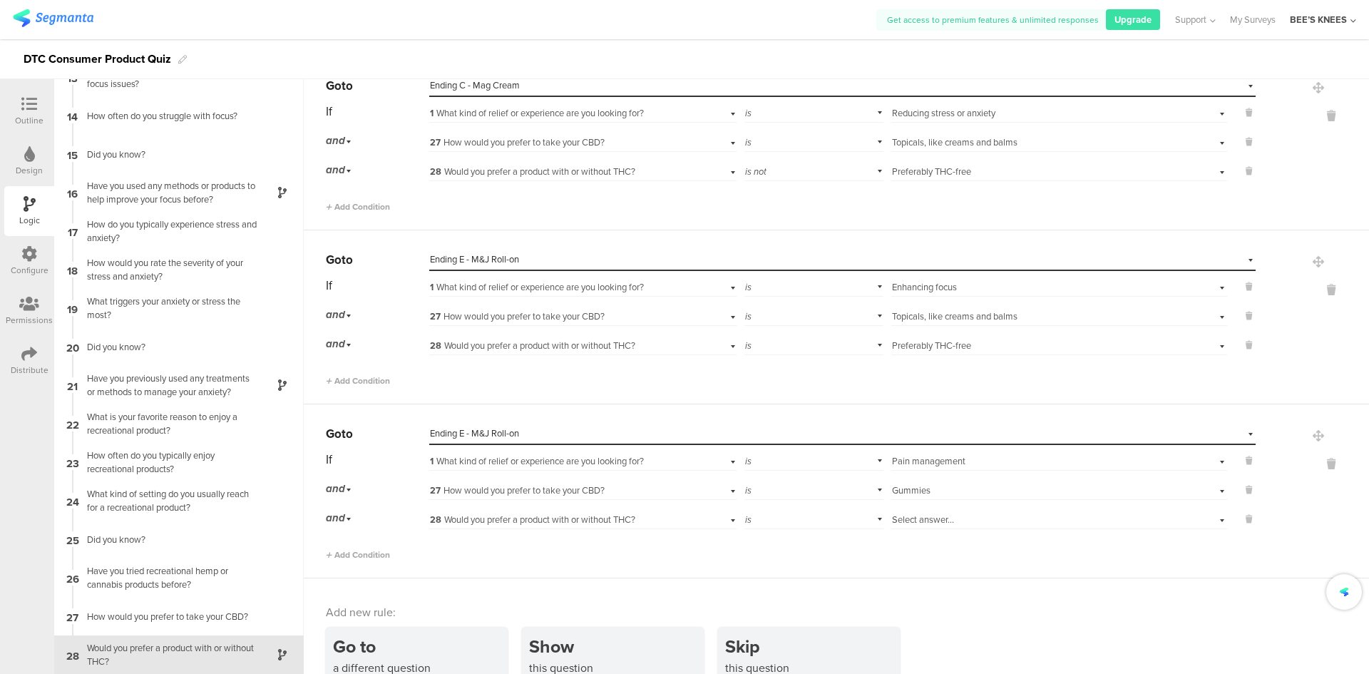
click at [914, 515] on span "Select answer..." at bounding box center [923, 520] width 62 height 14
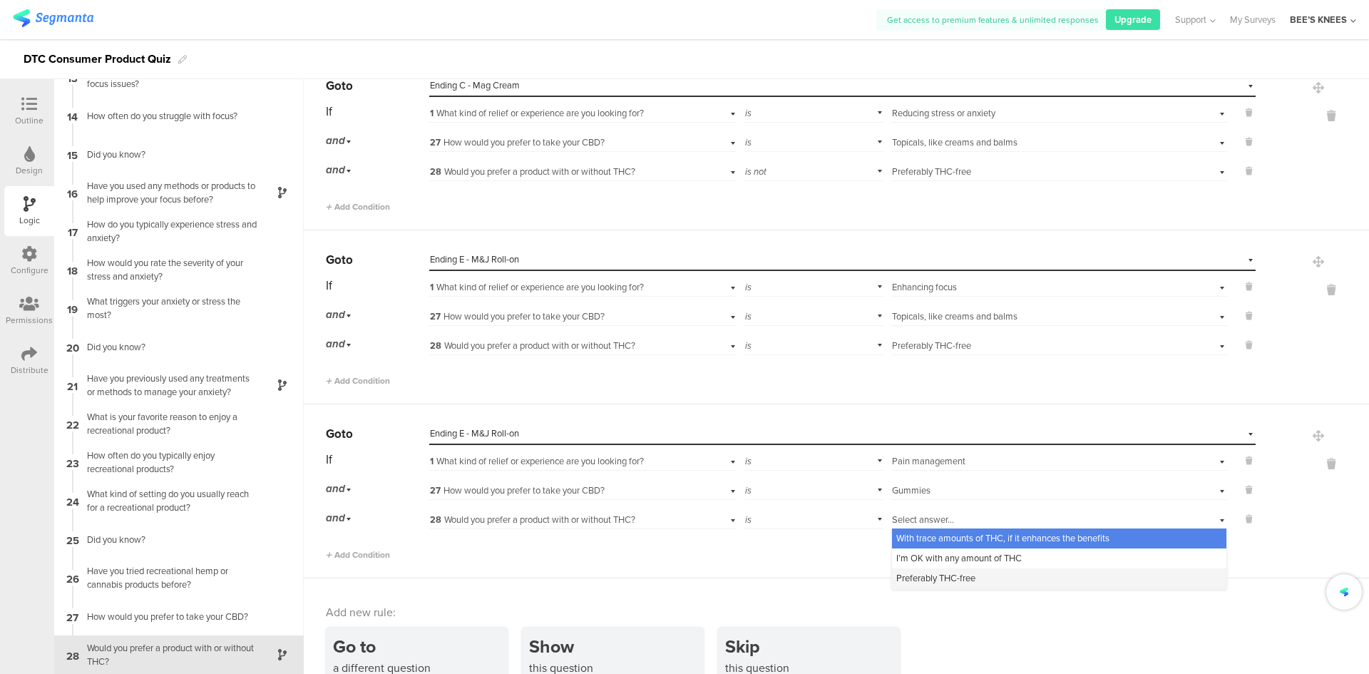
click at [938, 574] on span "Preferably THC-free" at bounding box center [935, 578] width 79 height 14
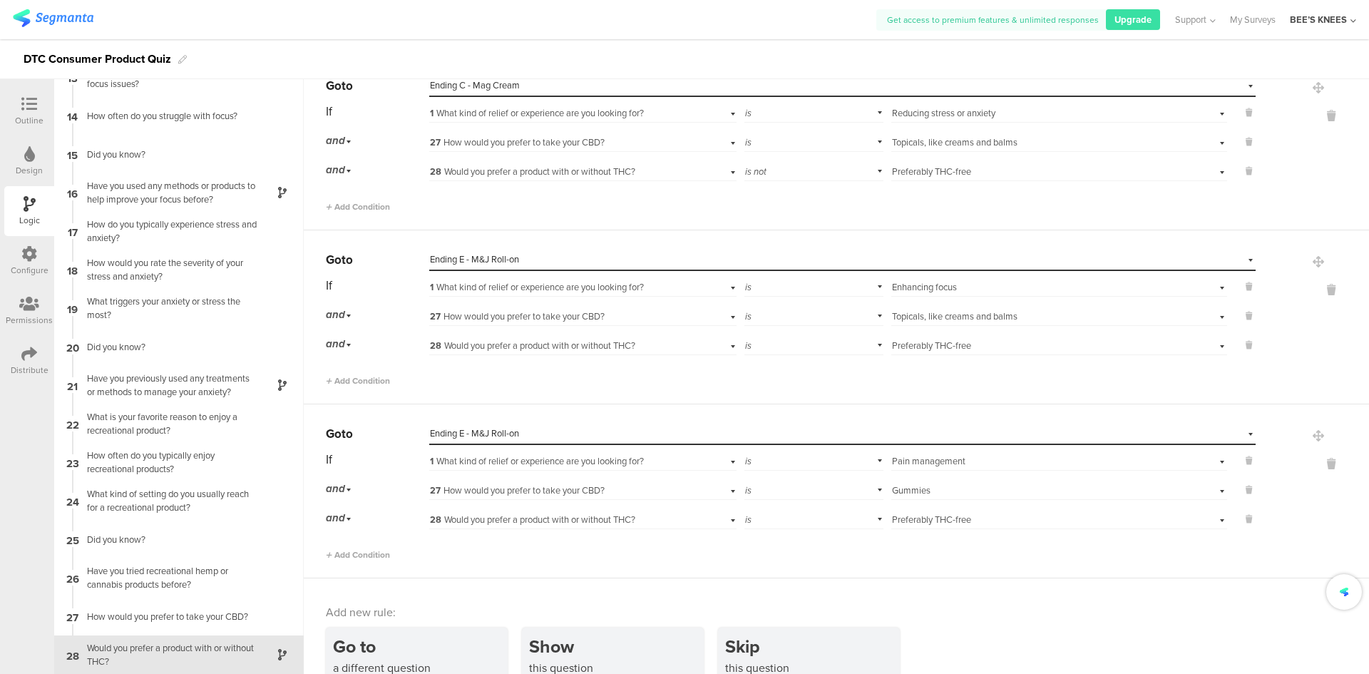
click at [982, 617] on div "Add new rule:" at bounding box center [837, 612] width 1023 height 16
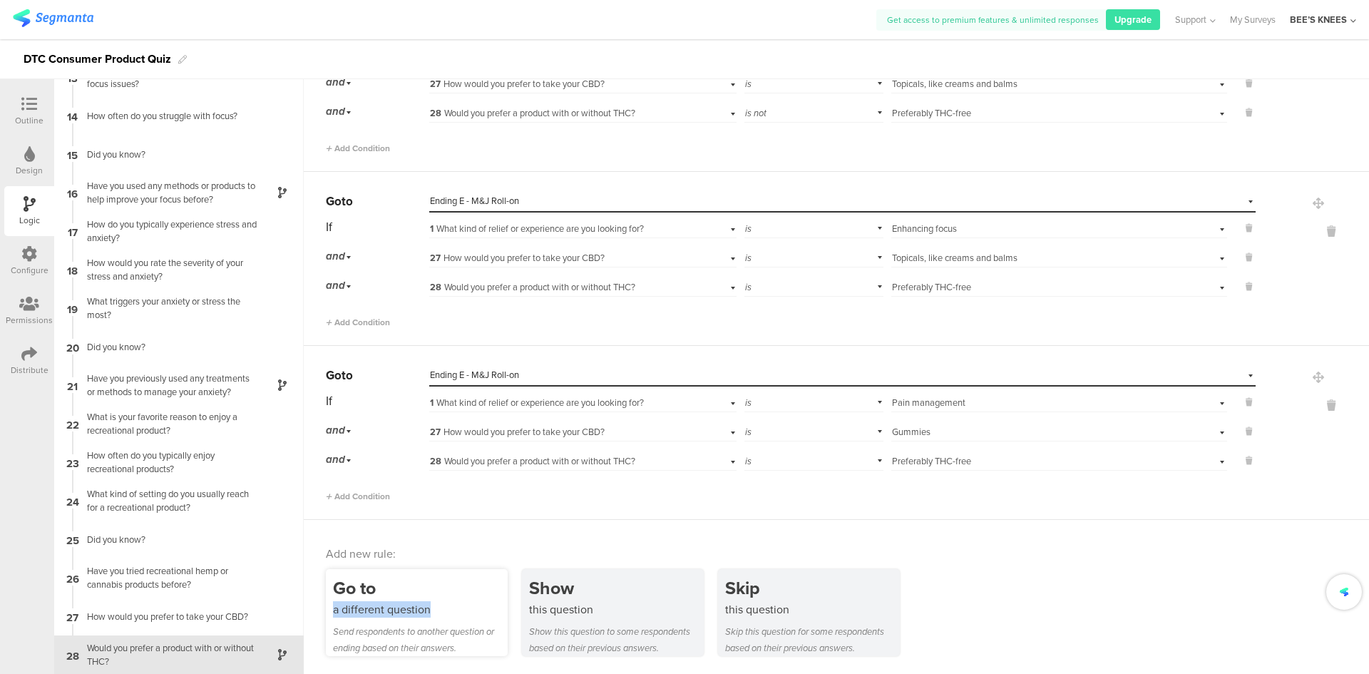
click at [465, 603] on div "Go to a different question" at bounding box center [420, 596] width 175 height 43
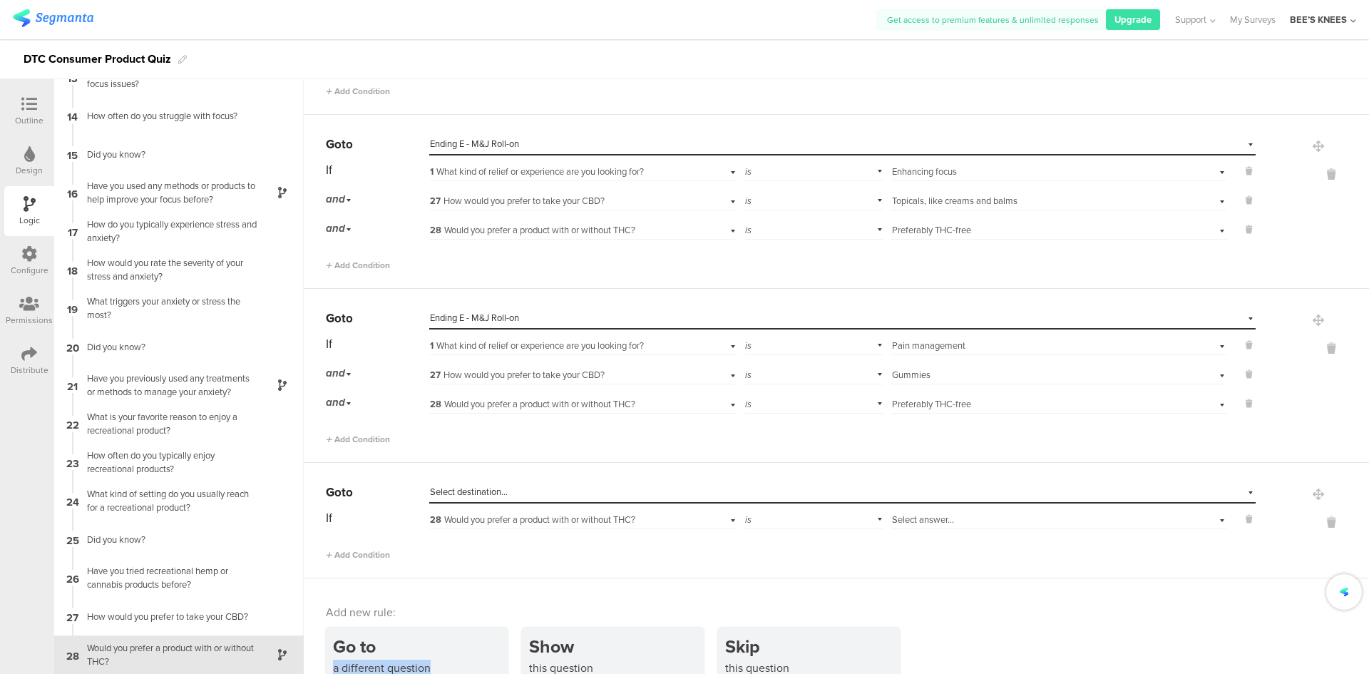
scroll to position [2690, 0]
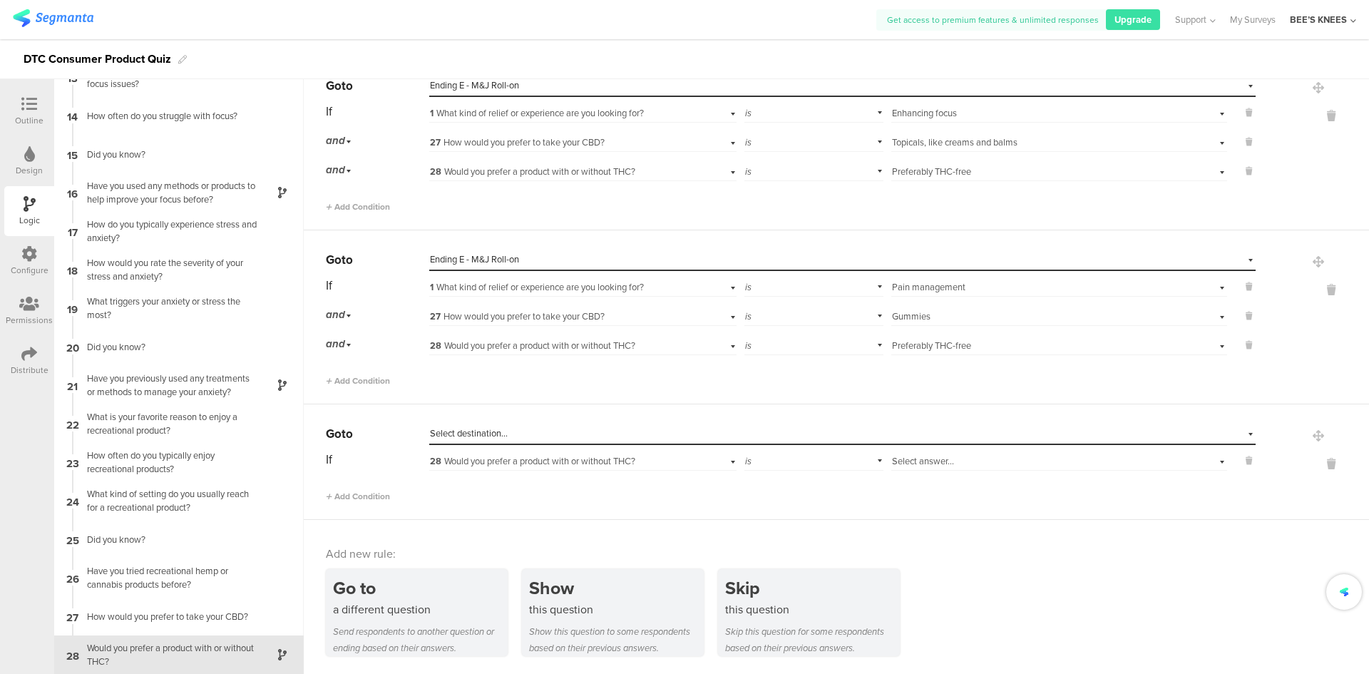
click at [532, 433] on div "Select destination..." at bounding box center [777, 433] width 694 height 13
click at [528, 428] on div "Select destination..." at bounding box center [777, 433] width 694 height 13
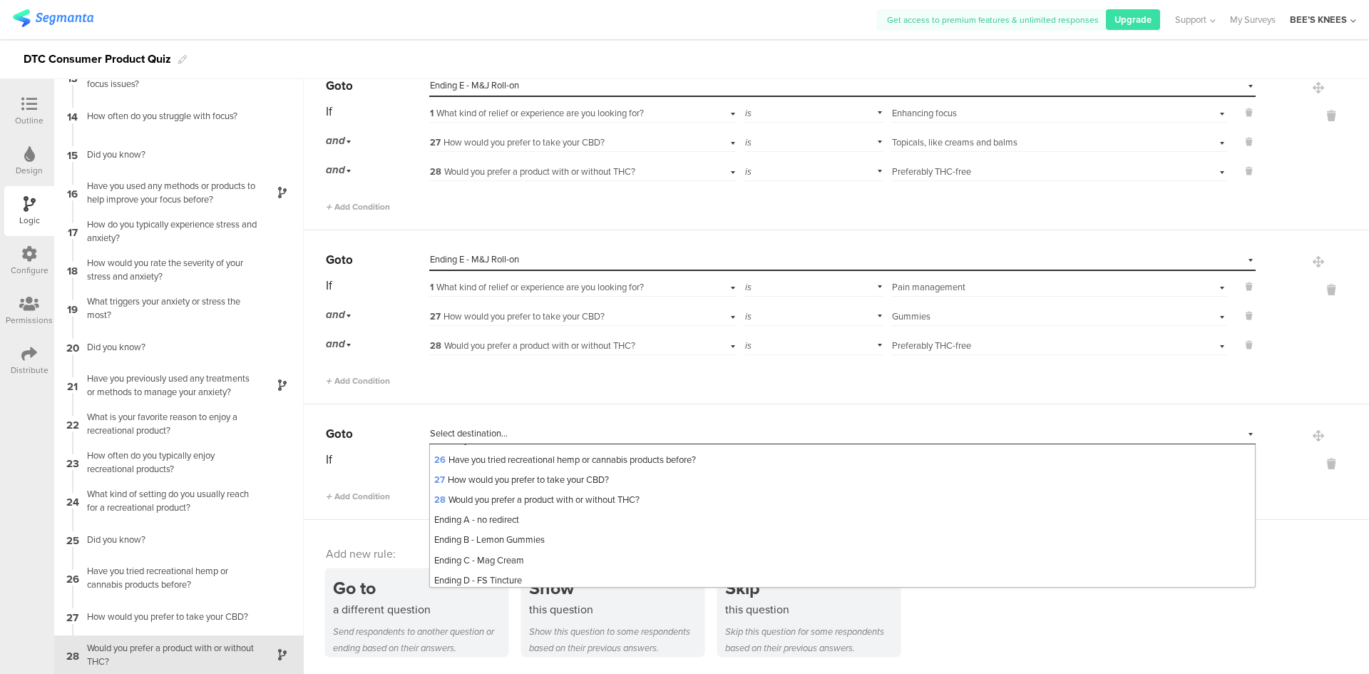
scroll to position [570, 0]
click at [556, 557] on div "Ending E - M&J Roll-on" at bounding box center [842, 547] width 825 height 20
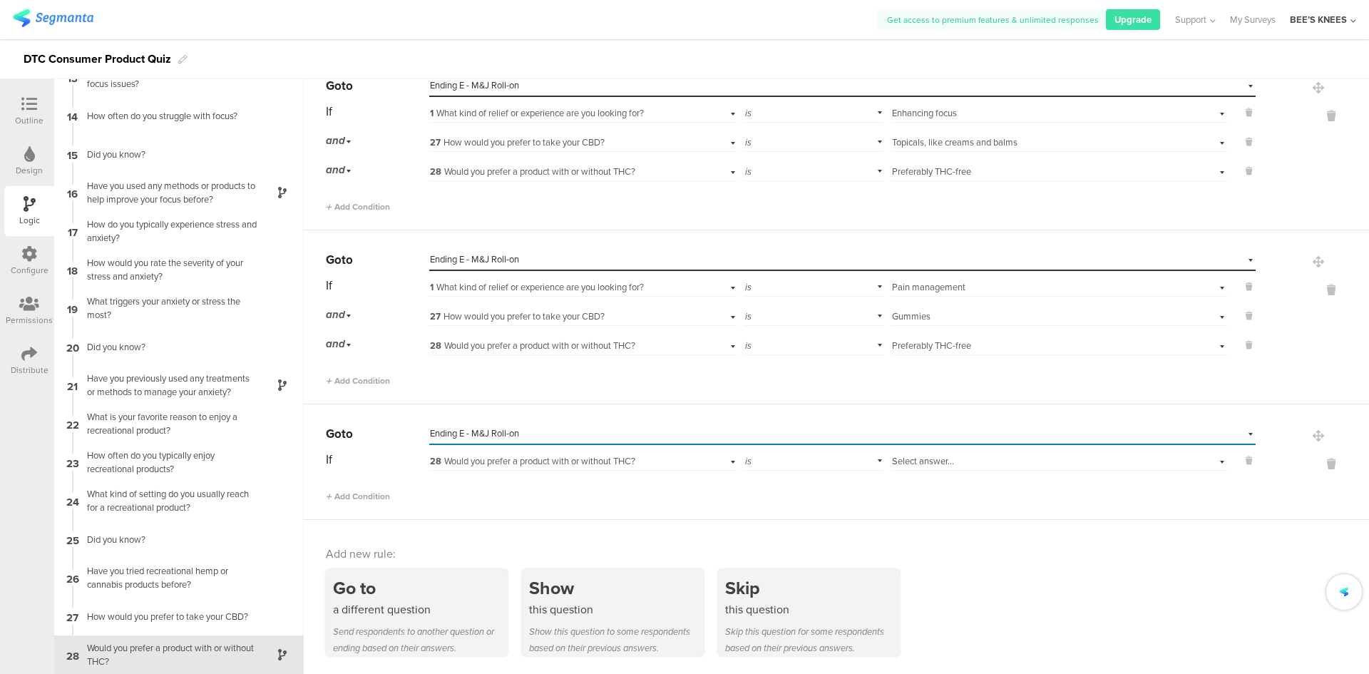
click at [627, 461] on span "28 Would you prefer a product with or without THC?" at bounding box center [532, 461] width 205 height 14
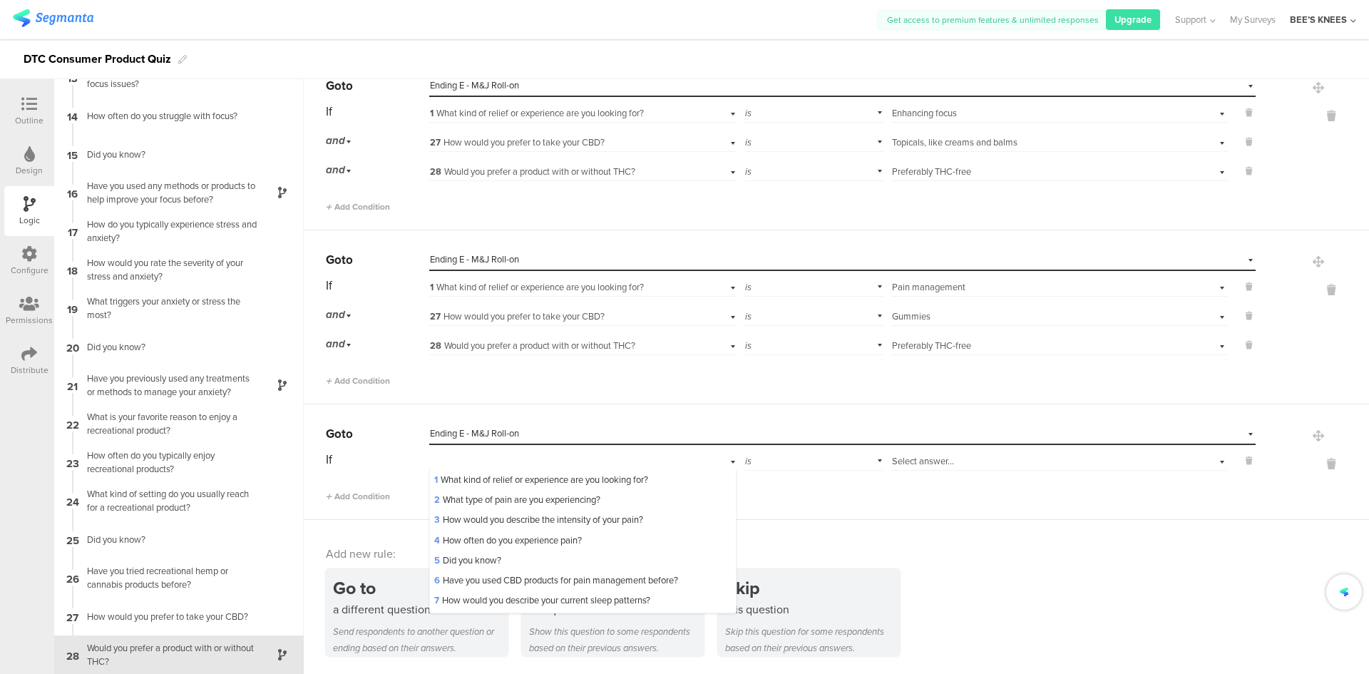
drag, startPoint x: 628, startPoint y: 473, endPoint x: 657, endPoint y: 474, distance: 29.3
click at [629, 473] on div "1 What kind of relief or experience are you looking for?" at bounding box center [582, 480] width 305 height 20
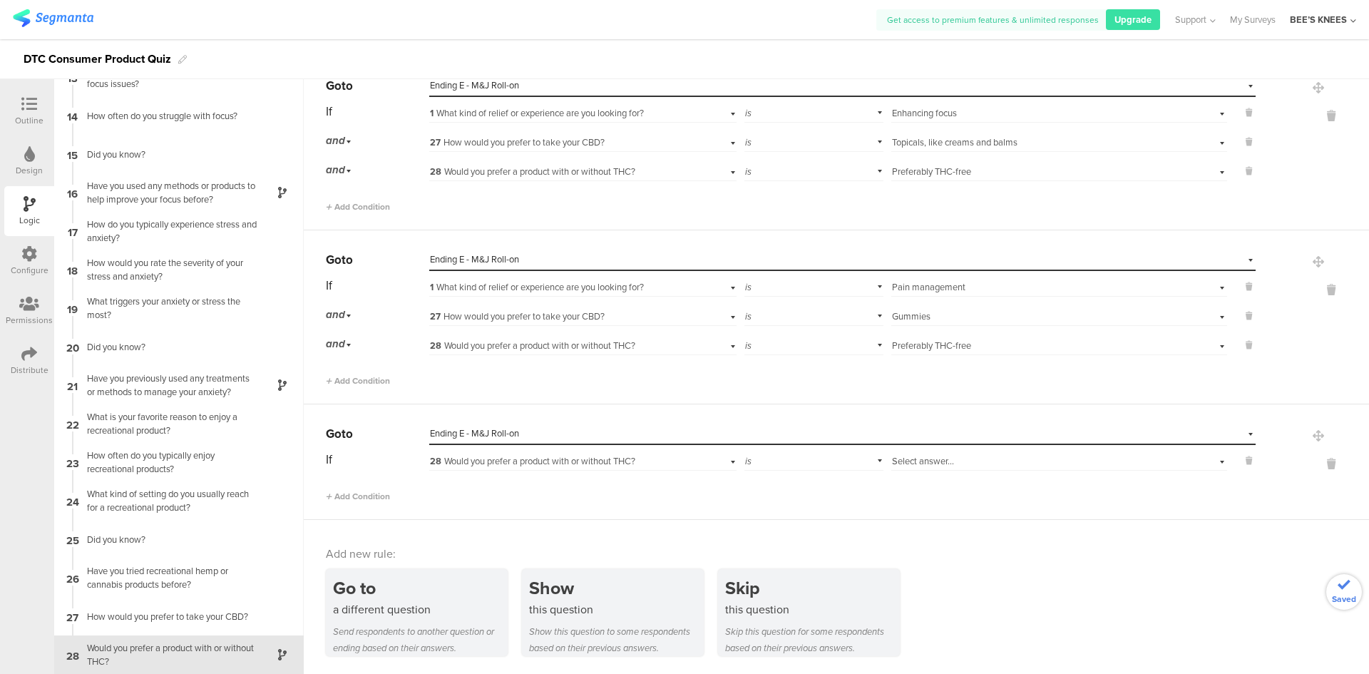
click at [934, 463] on span "Select answer..." at bounding box center [923, 461] width 62 height 14
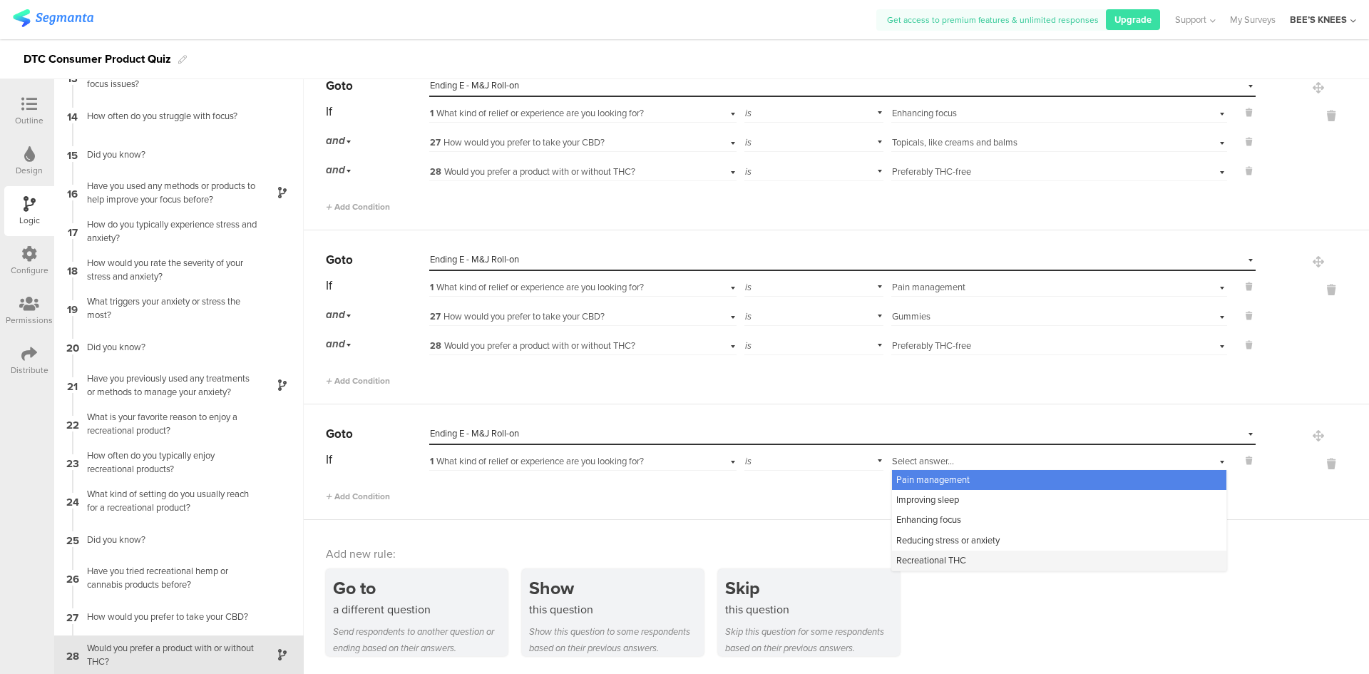
click at [905, 558] on span "Recreational THC" at bounding box center [931, 560] width 70 height 14
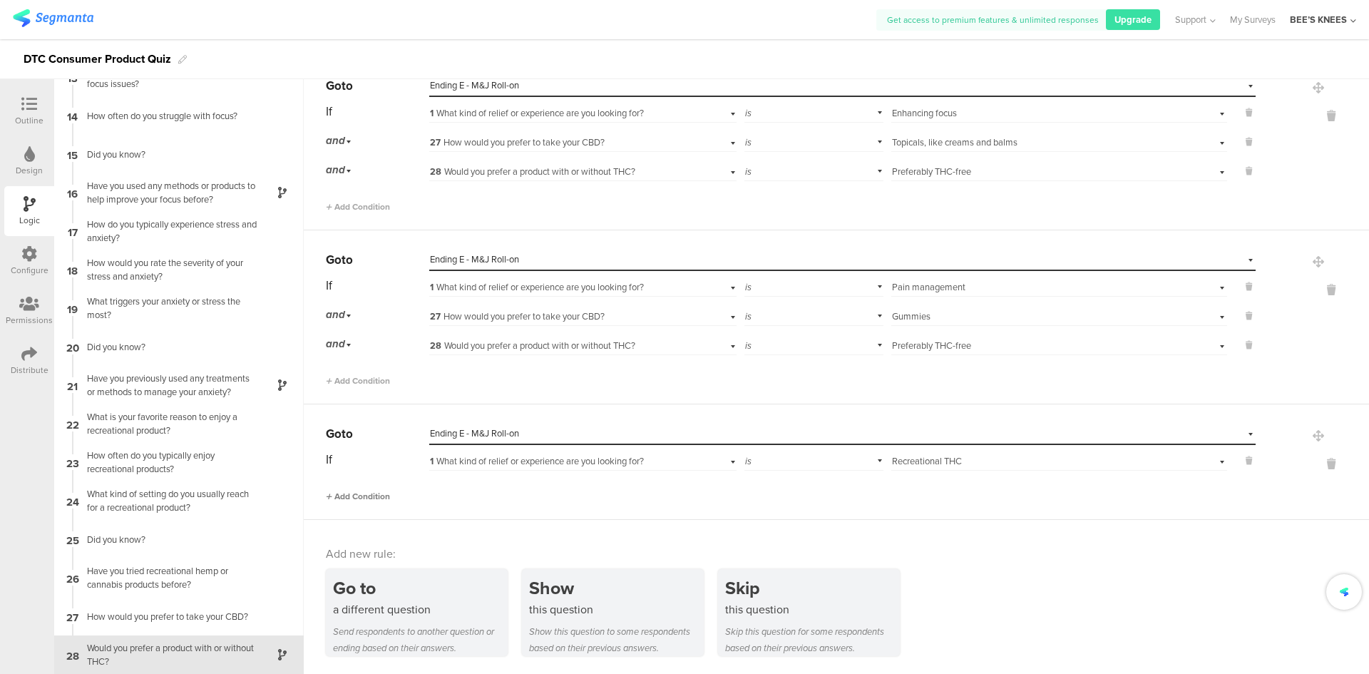
click at [360, 493] on span "Add Condition" at bounding box center [358, 496] width 64 height 13
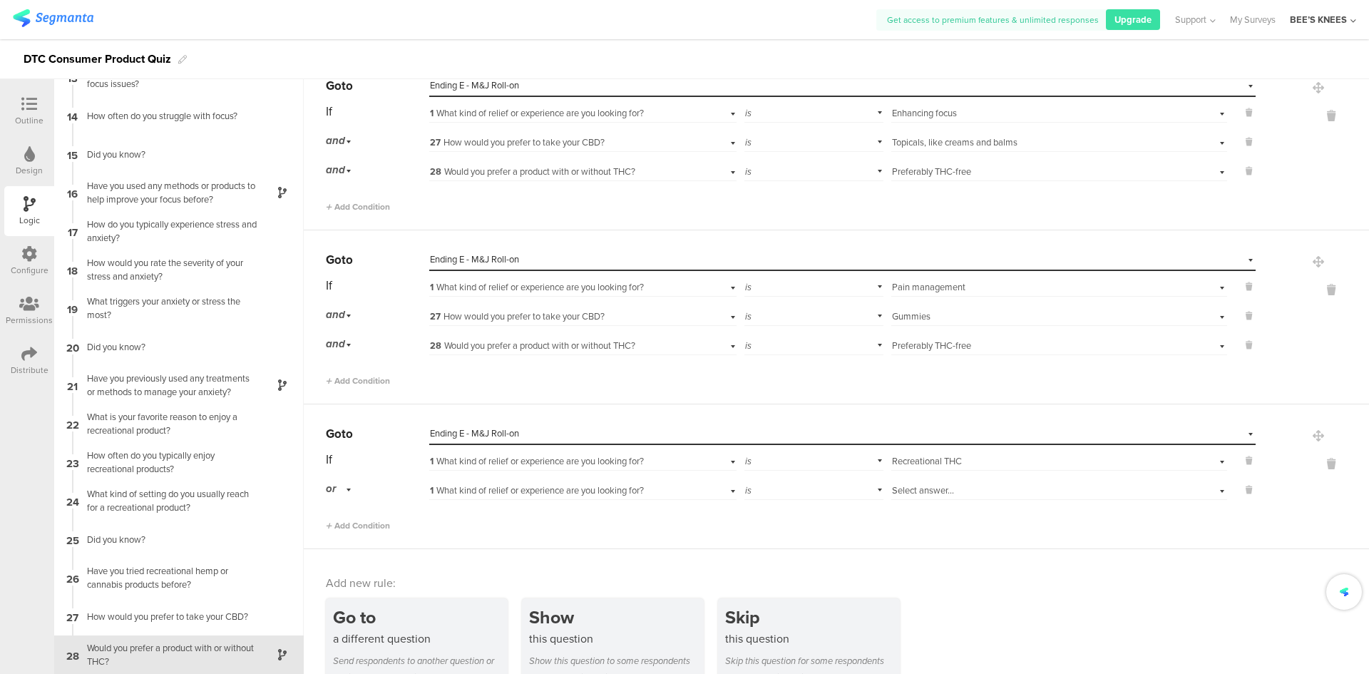
click at [345, 488] on div "or" at bounding box center [341, 489] width 30 height 22
click at [347, 526] on div "and" at bounding box center [377, 529] width 101 height 20
click at [467, 486] on span "1 What kind of relief or experience are you looking for?" at bounding box center [537, 490] width 214 height 14
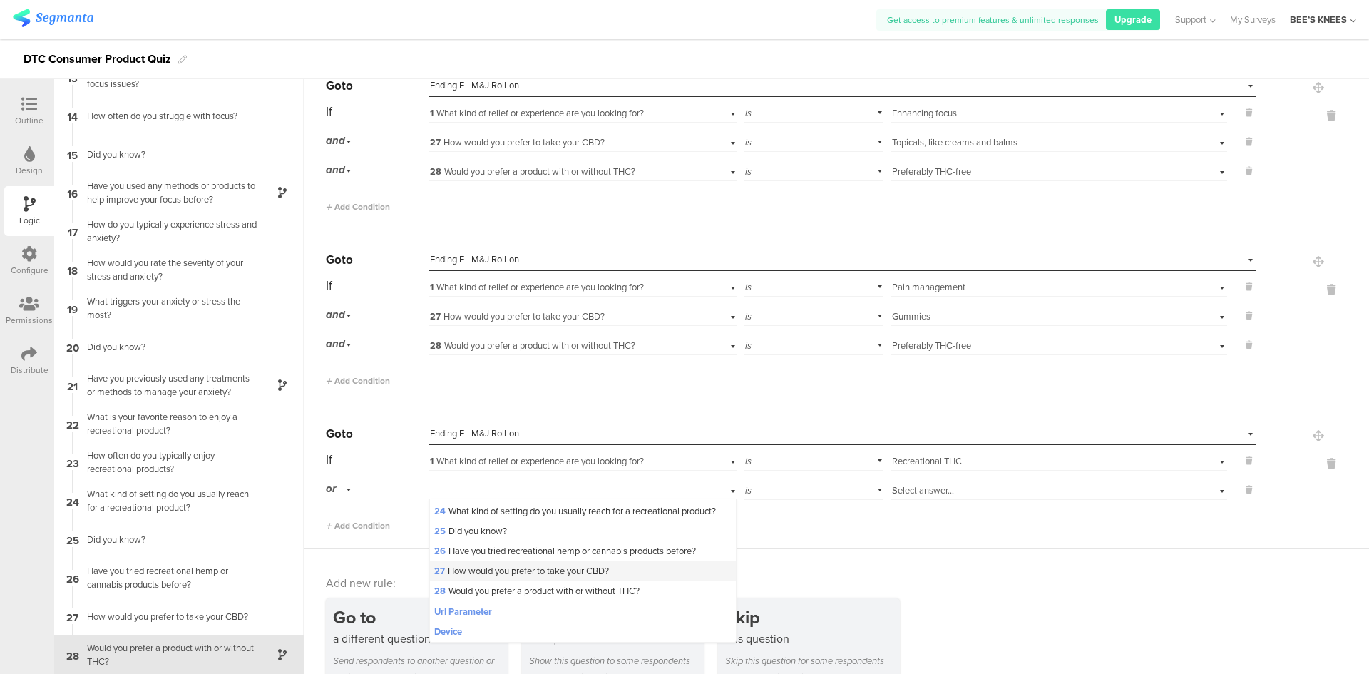
scroll to position [521, 0]
click at [508, 561] on div "27 How would you prefer to take your CBD?" at bounding box center [582, 571] width 305 height 20
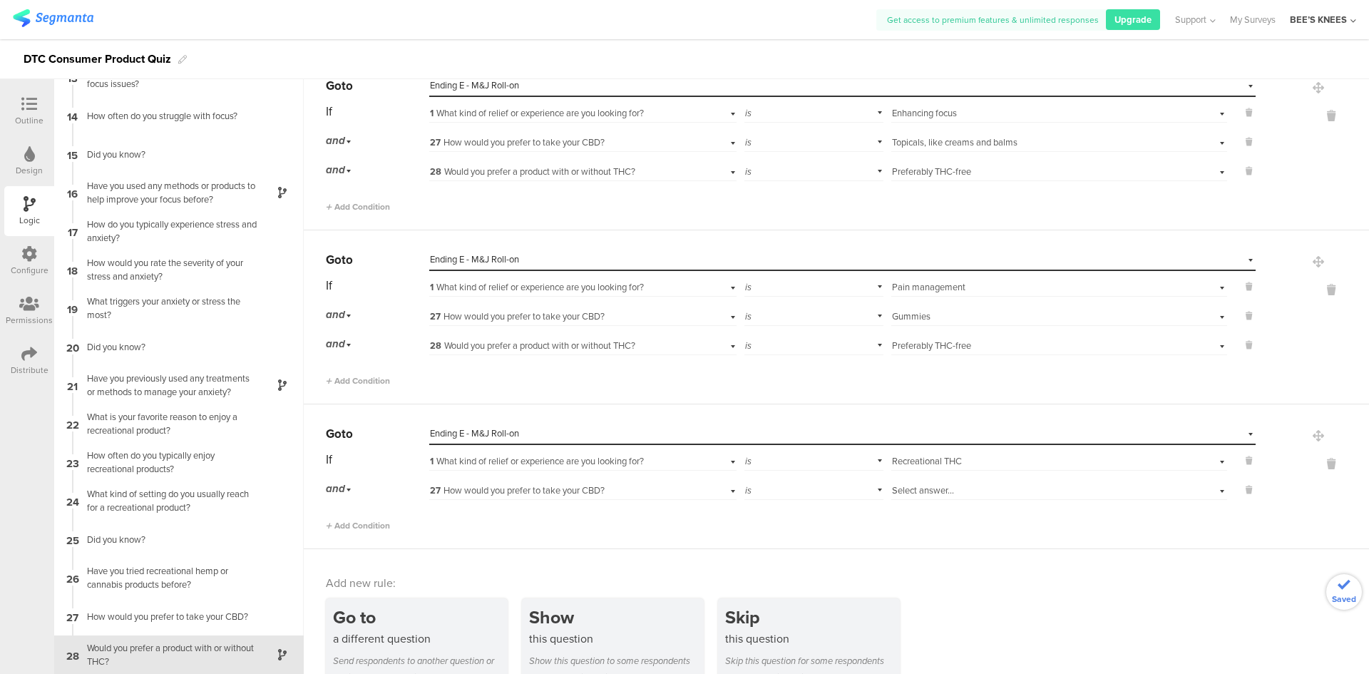
click at [892, 490] on span "Select answer..." at bounding box center [923, 490] width 62 height 14
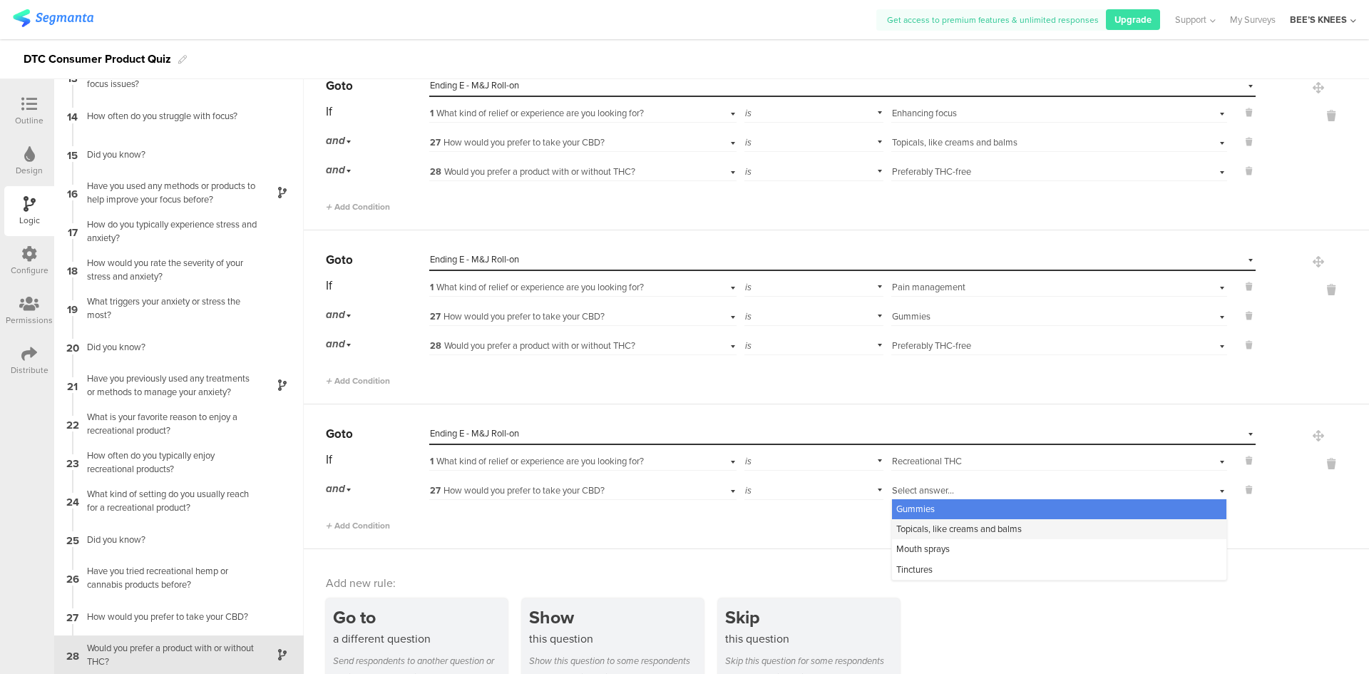
click at [903, 530] on span "Topicals, like creams and balms" at bounding box center [959, 529] width 126 height 14
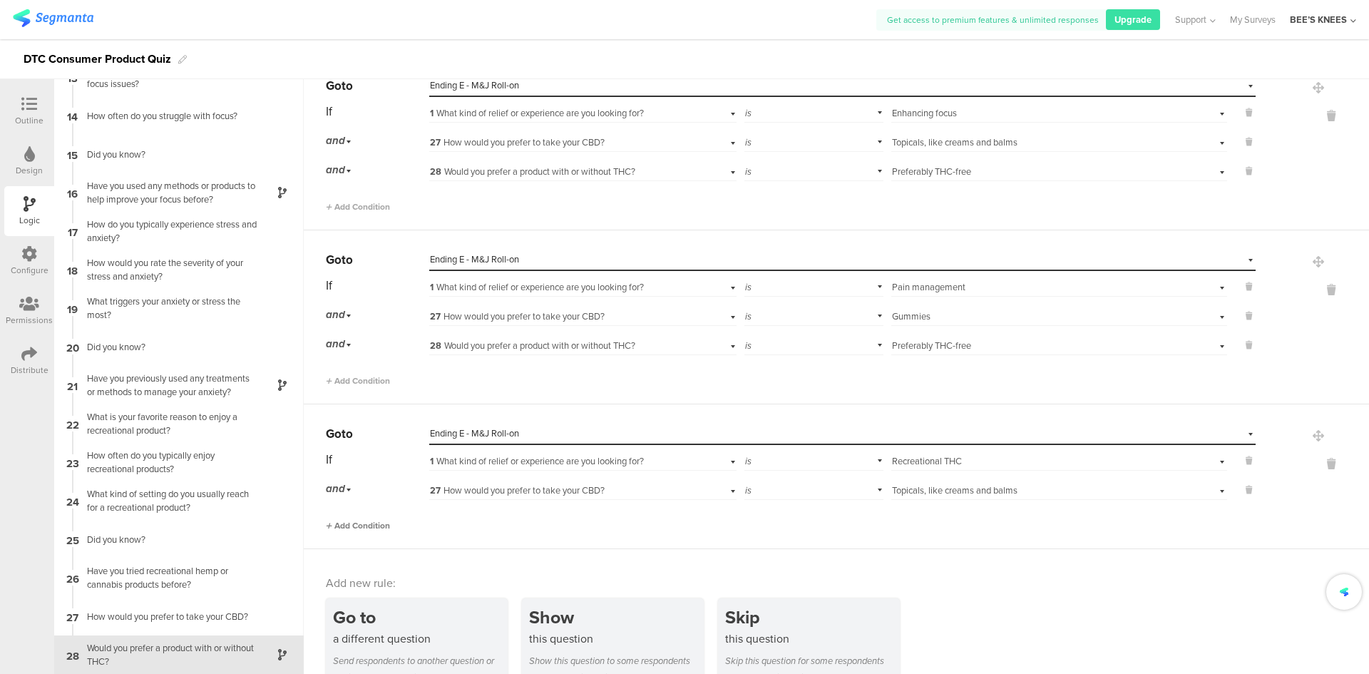
click at [364, 526] on span "Add Condition" at bounding box center [358, 525] width 64 height 13
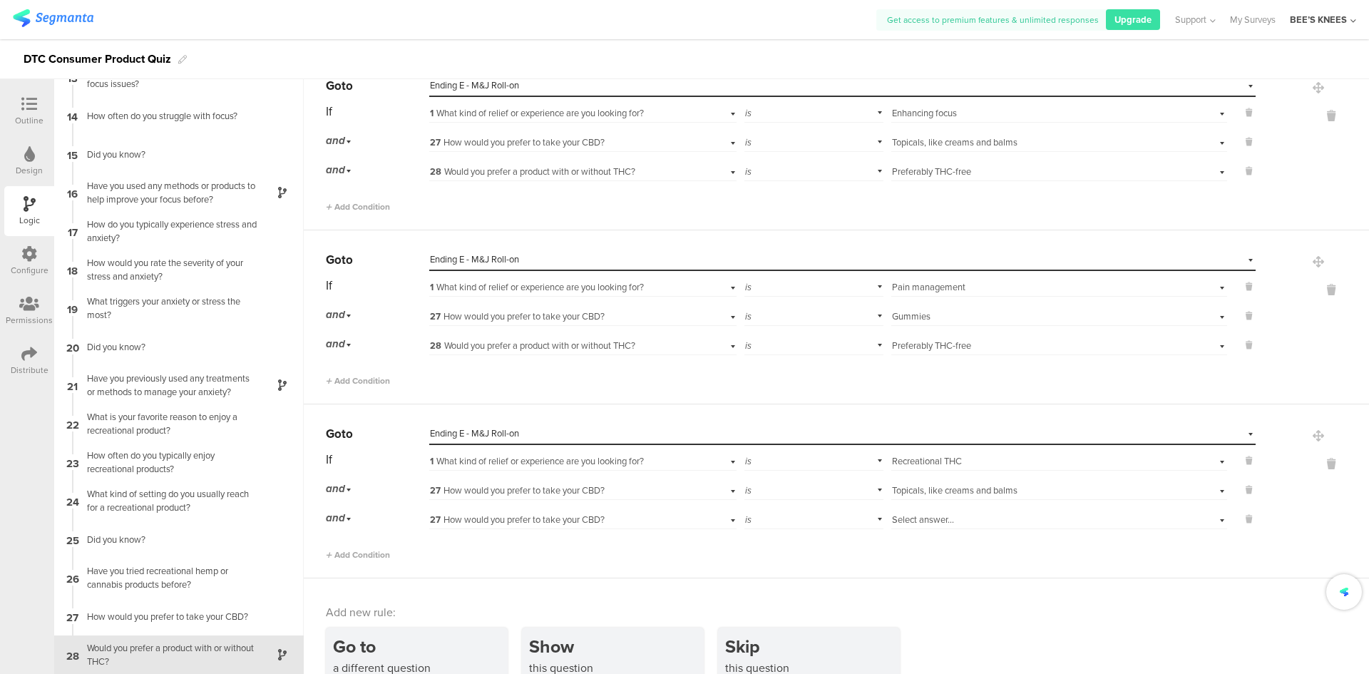
click at [456, 518] on span "27 How would you prefer to take your CBD?" at bounding box center [517, 520] width 175 height 14
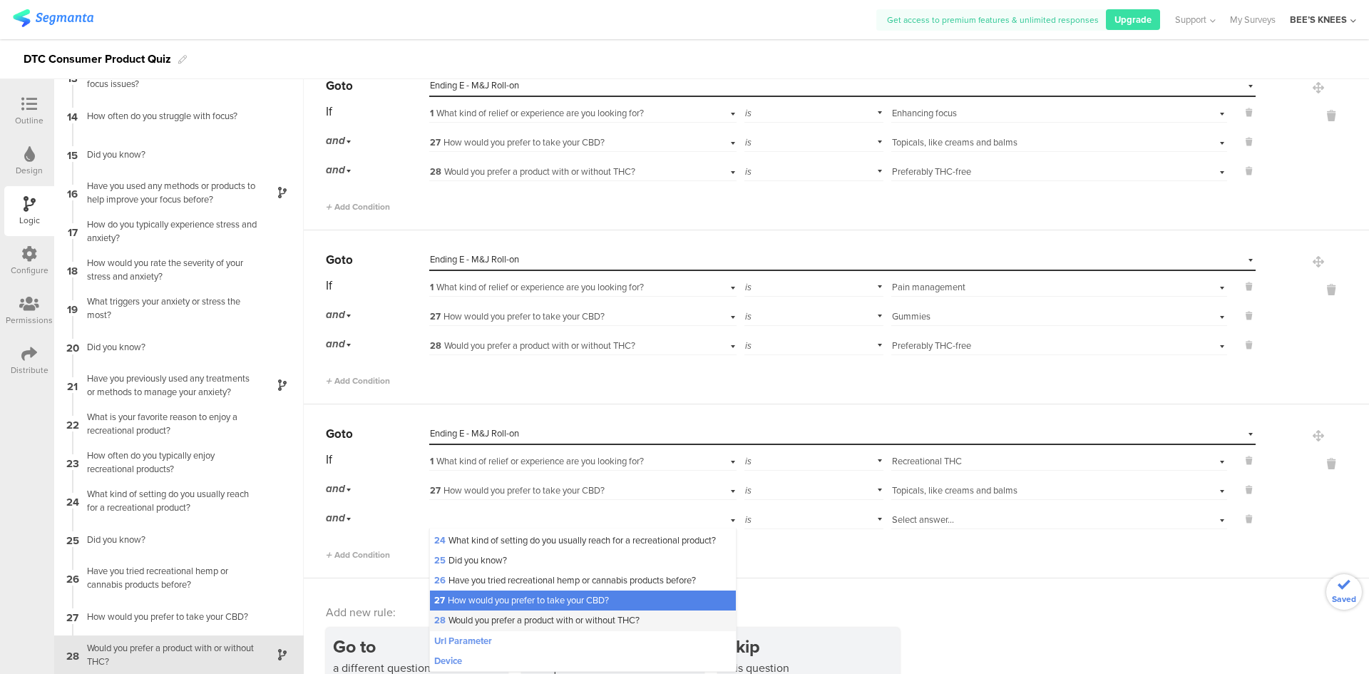
click at [499, 618] on span "28 Would you prefer a product with or without THC?" at bounding box center [536, 620] width 205 height 14
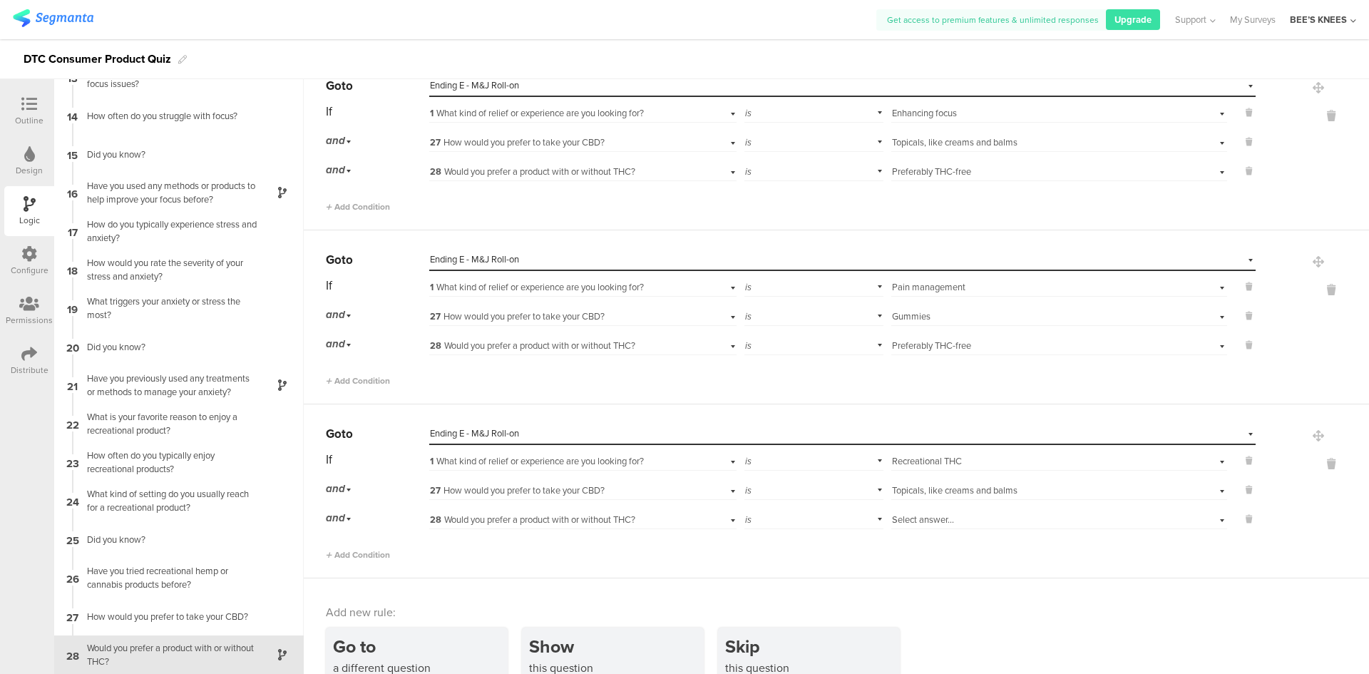
click at [901, 513] on span "Select answer..." at bounding box center [923, 520] width 62 height 14
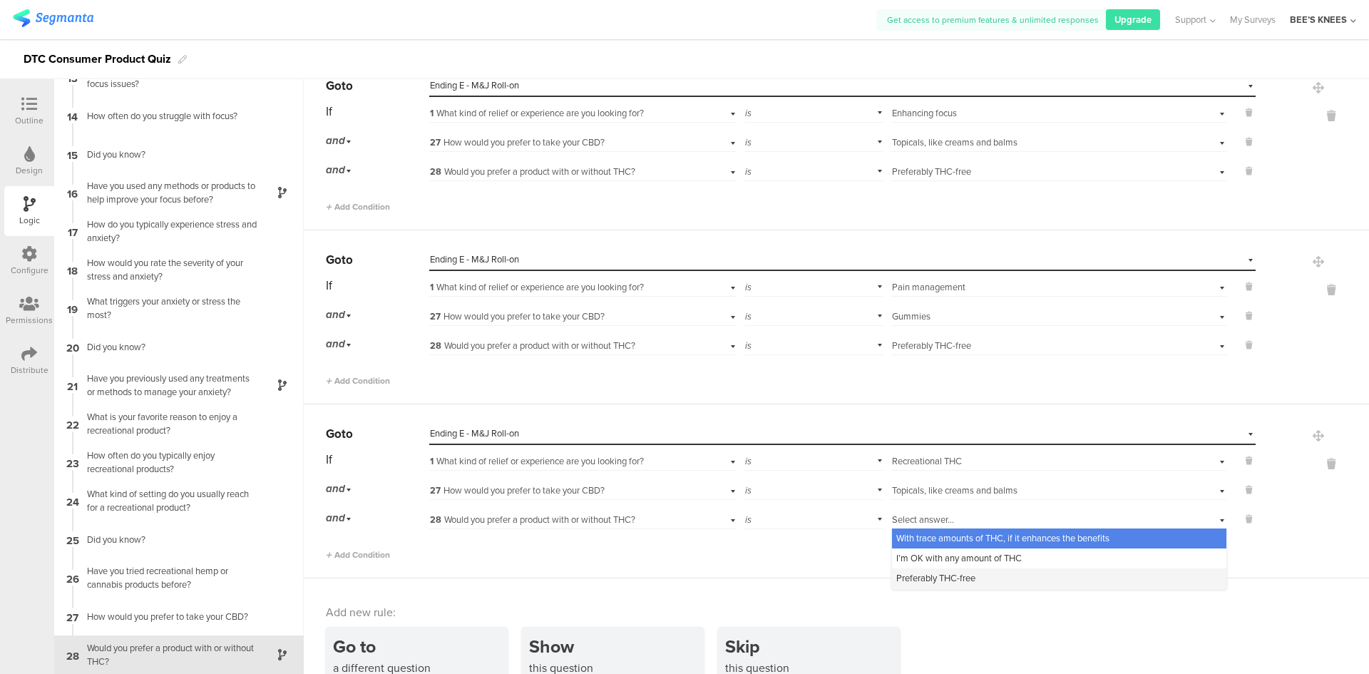
click at [936, 573] on span "Preferably THC-free" at bounding box center [935, 578] width 79 height 14
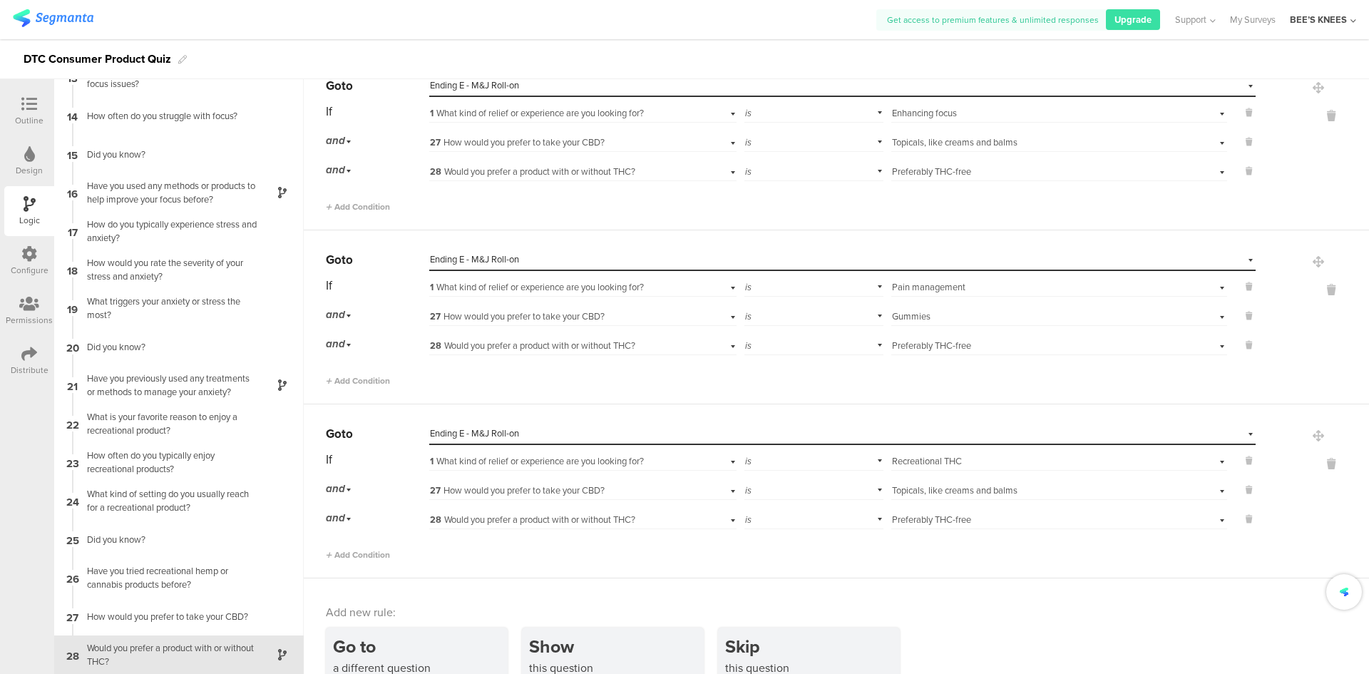
click at [1025, 619] on div "Add new rule:" at bounding box center [837, 612] width 1023 height 16
click at [391, 639] on div "Go to" at bounding box center [420, 646] width 175 height 26
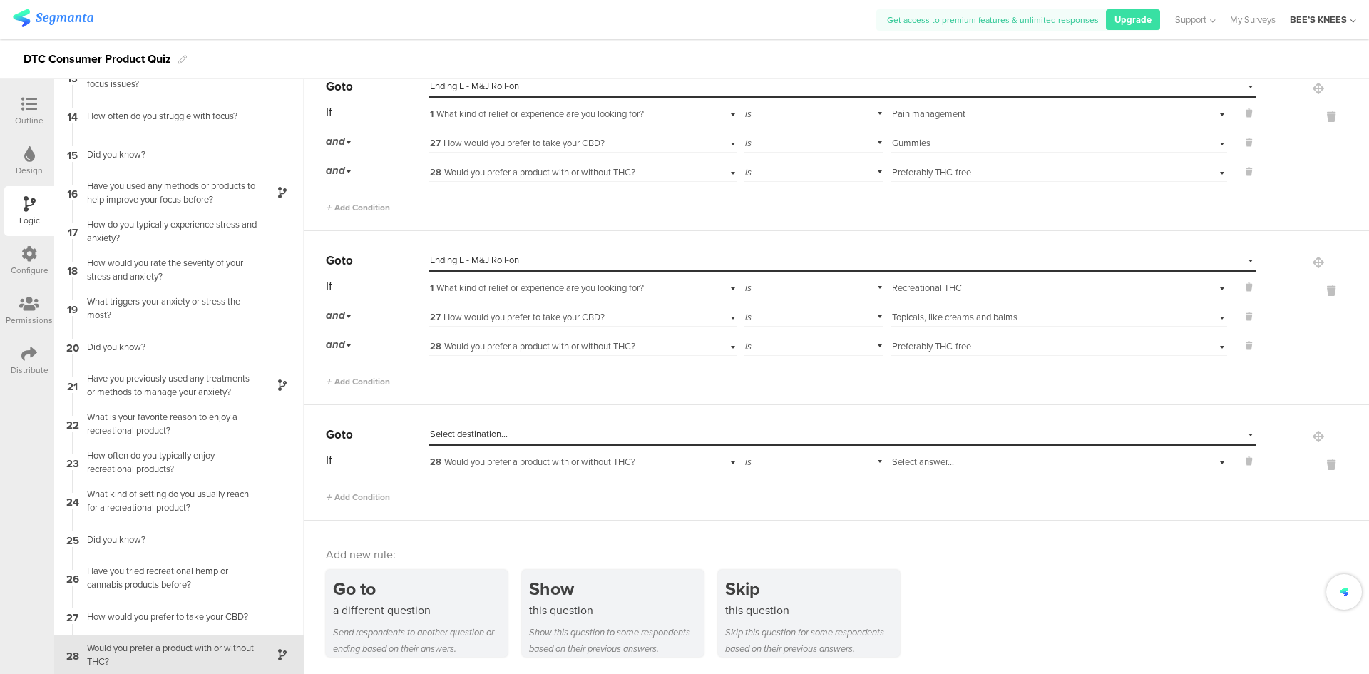
scroll to position [2864, 0]
click at [471, 431] on span "Select destination..." at bounding box center [469, 433] width 78 height 14
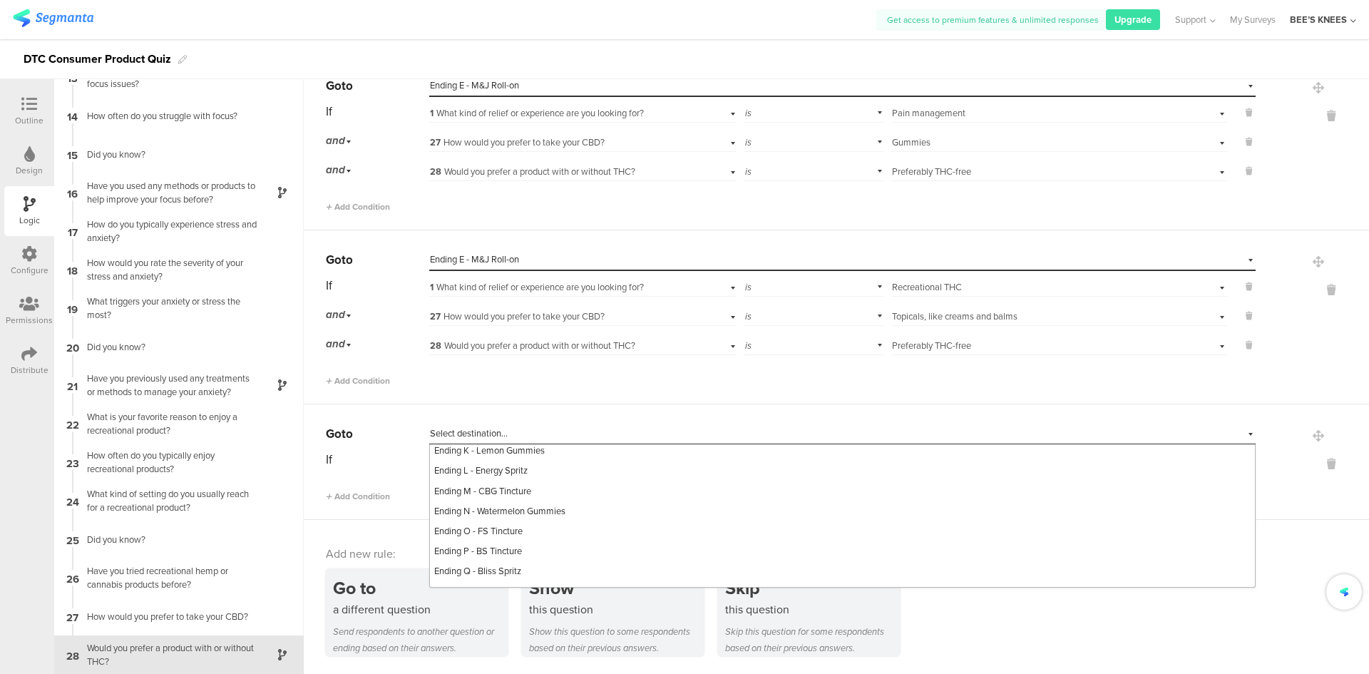
scroll to position [784, 0]
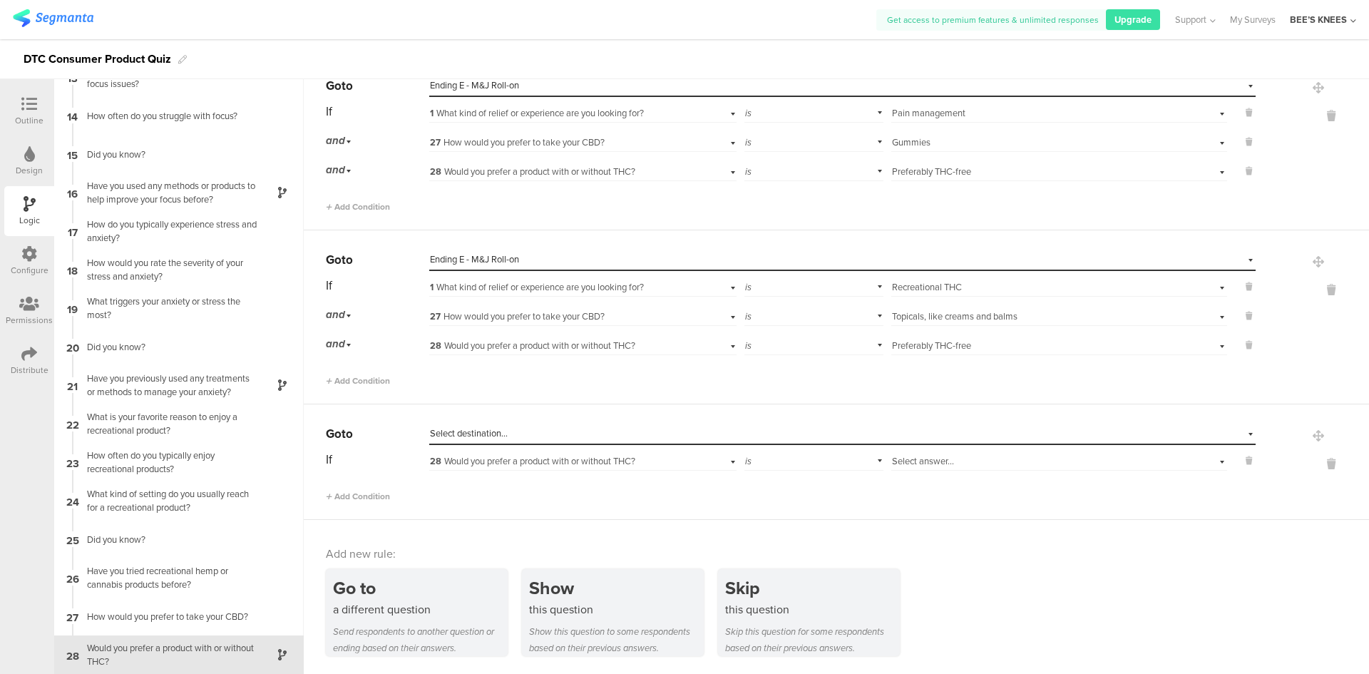
click at [543, 435] on div "Select destination..." at bounding box center [777, 433] width 694 height 13
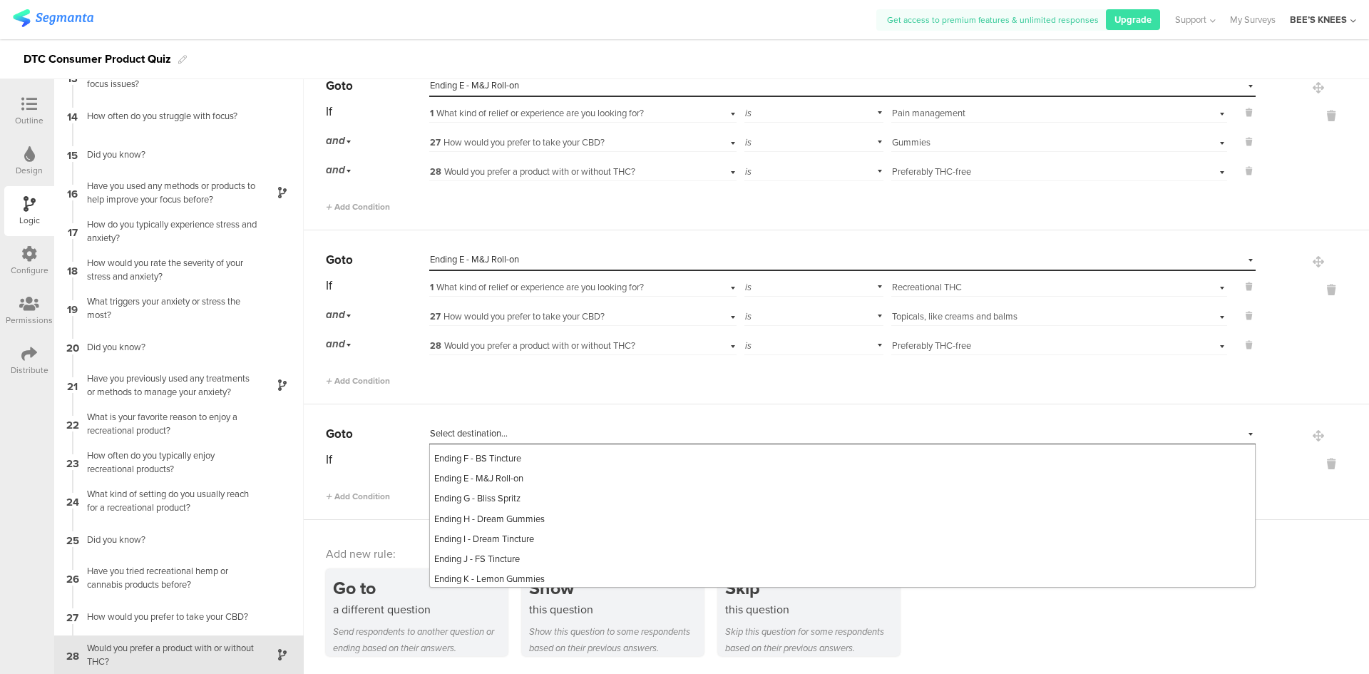
scroll to position [642, 0]
click at [518, 482] on span "Ending E - M&J Roll-on" at bounding box center [478, 476] width 89 height 14
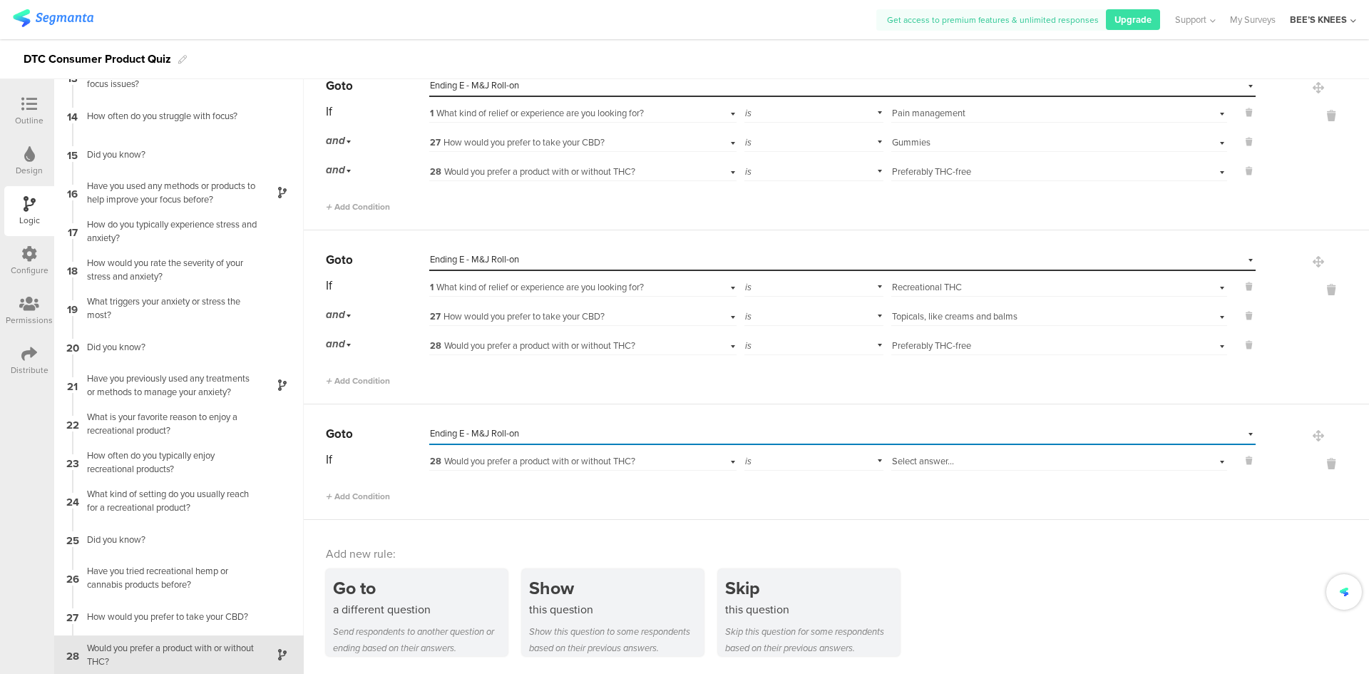
click at [570, 463] on span "28 Would you prefer a product with or without THC?" at bounding box center [532, 461] width 205 height 14
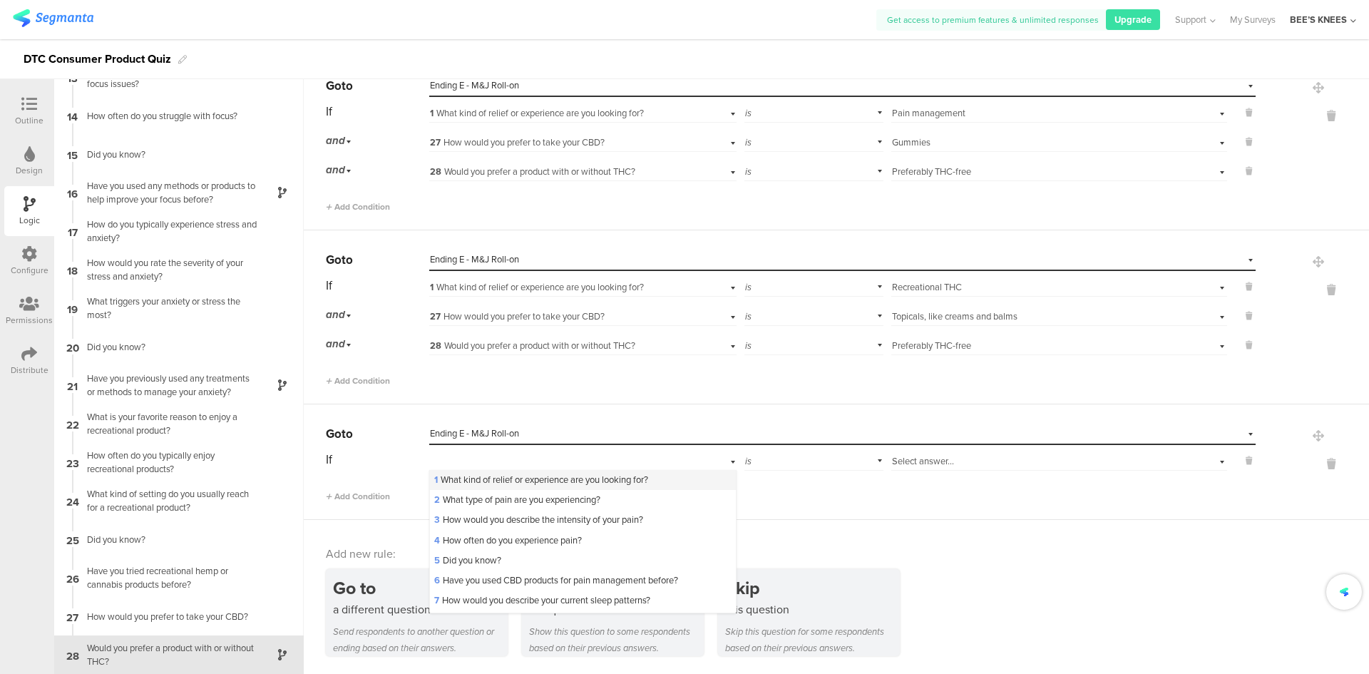
click at [568, 471] on div "1 What kind of relief or experience are you looking for?" at bounding box center [582, 480] width 305 height 20
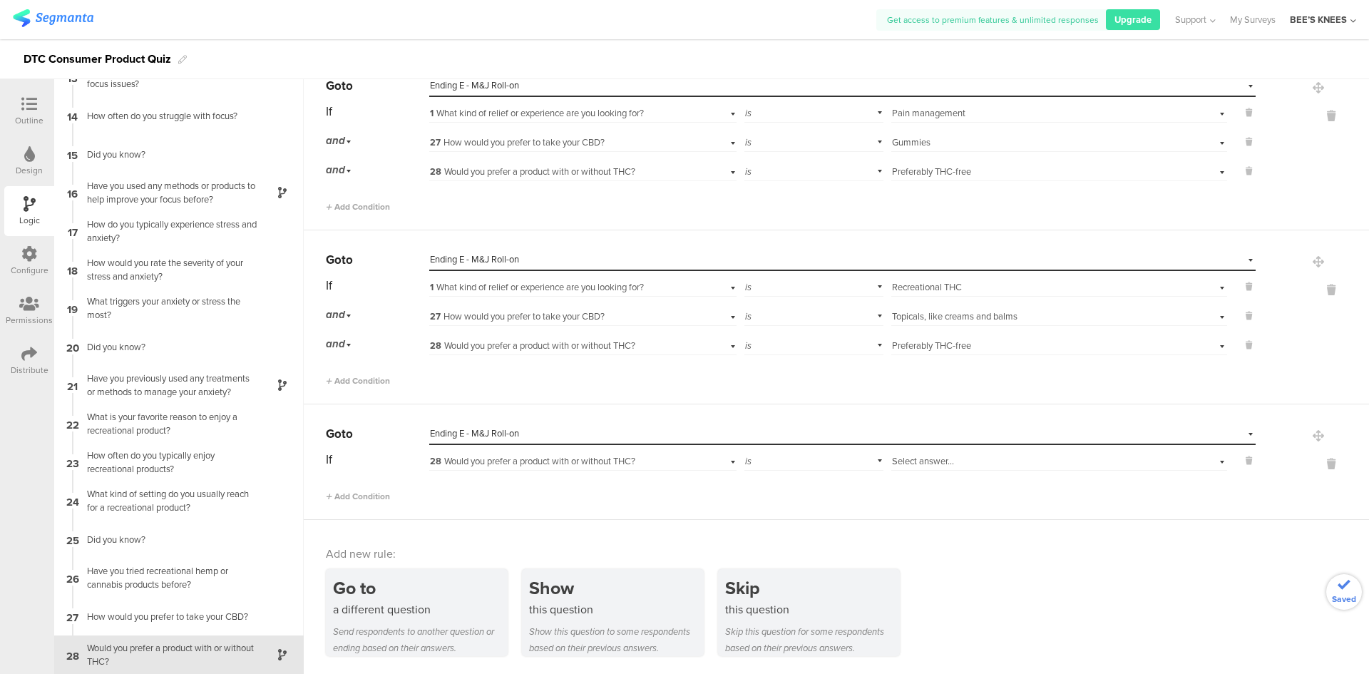
click at [944, 465] on div "Select answer..." at bounding box center [1034, 461] width 285 height 13
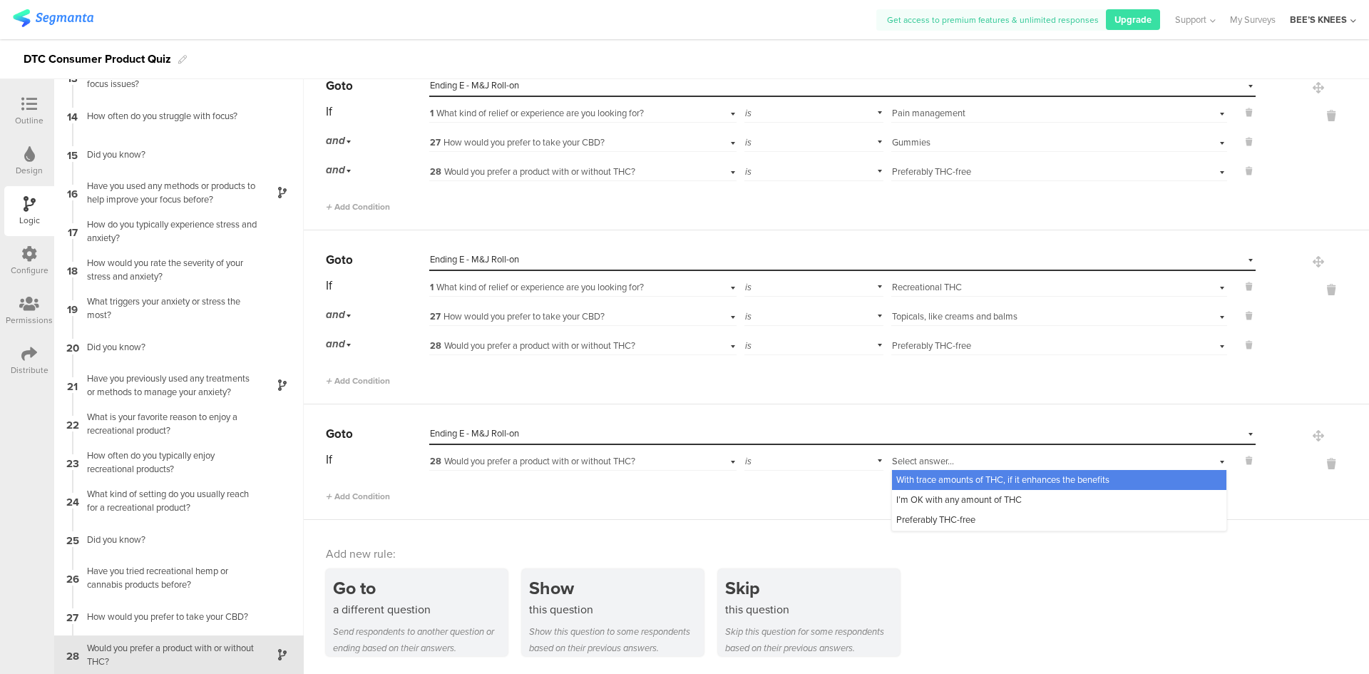
click at [652, 454] on div "28 Would you prefer a product with or without THC?" at bounding box center [582, 460] width 307 height 22
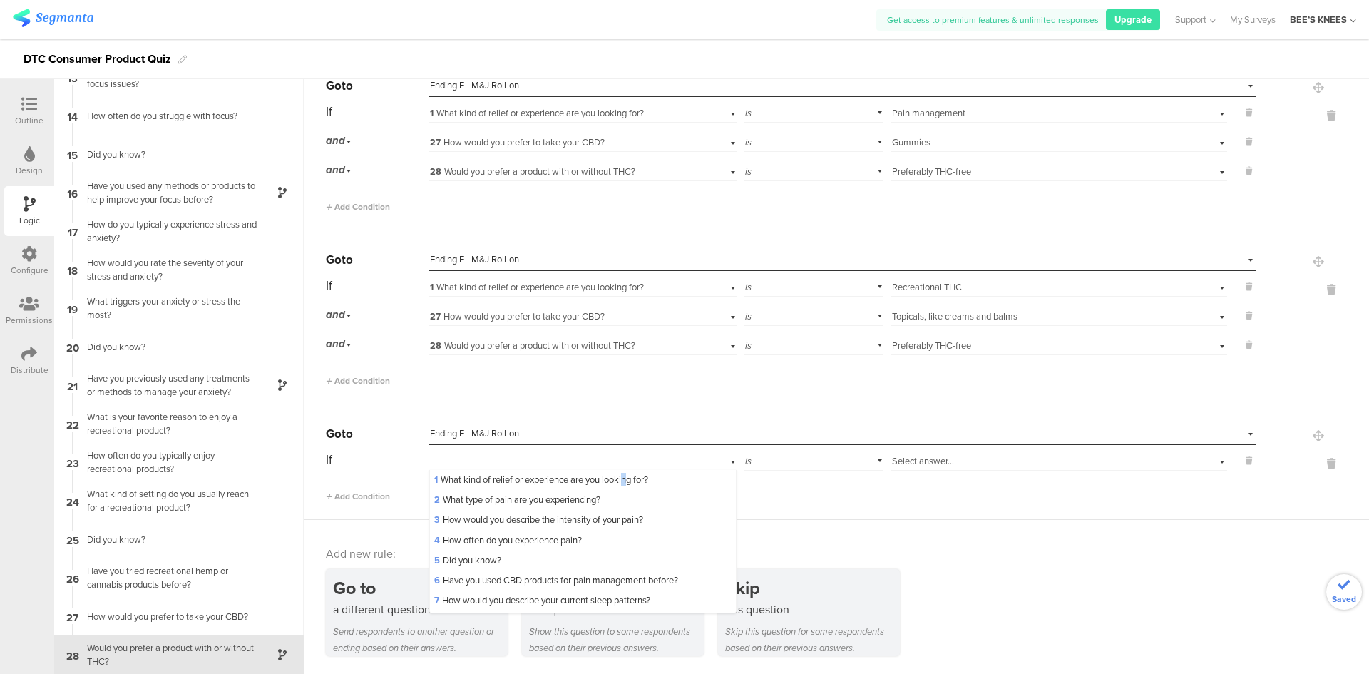
click at [629, 477] on span "1 What kind of relief or experience are you looking for?" at bounding box center [541, 480] width 214 height 14
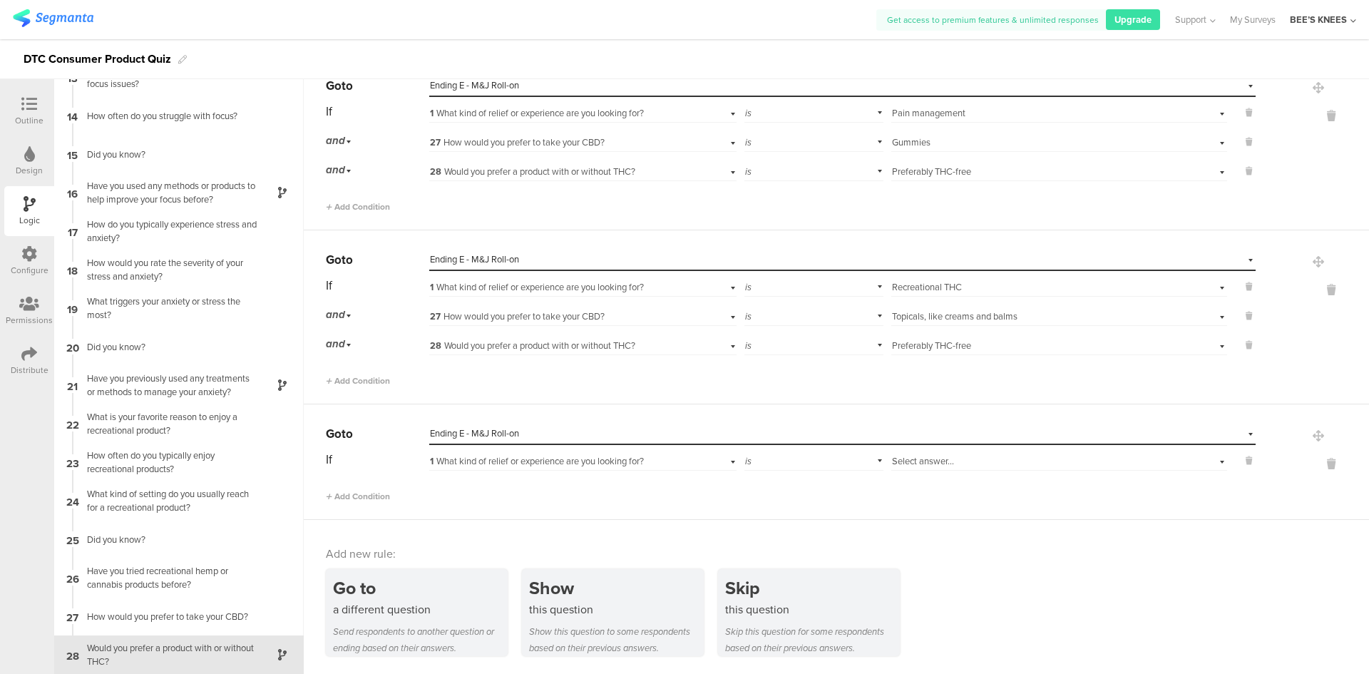
click at [982, 461] on div "Select answer..." at bounding box center [1034, 461] width 285 height 13
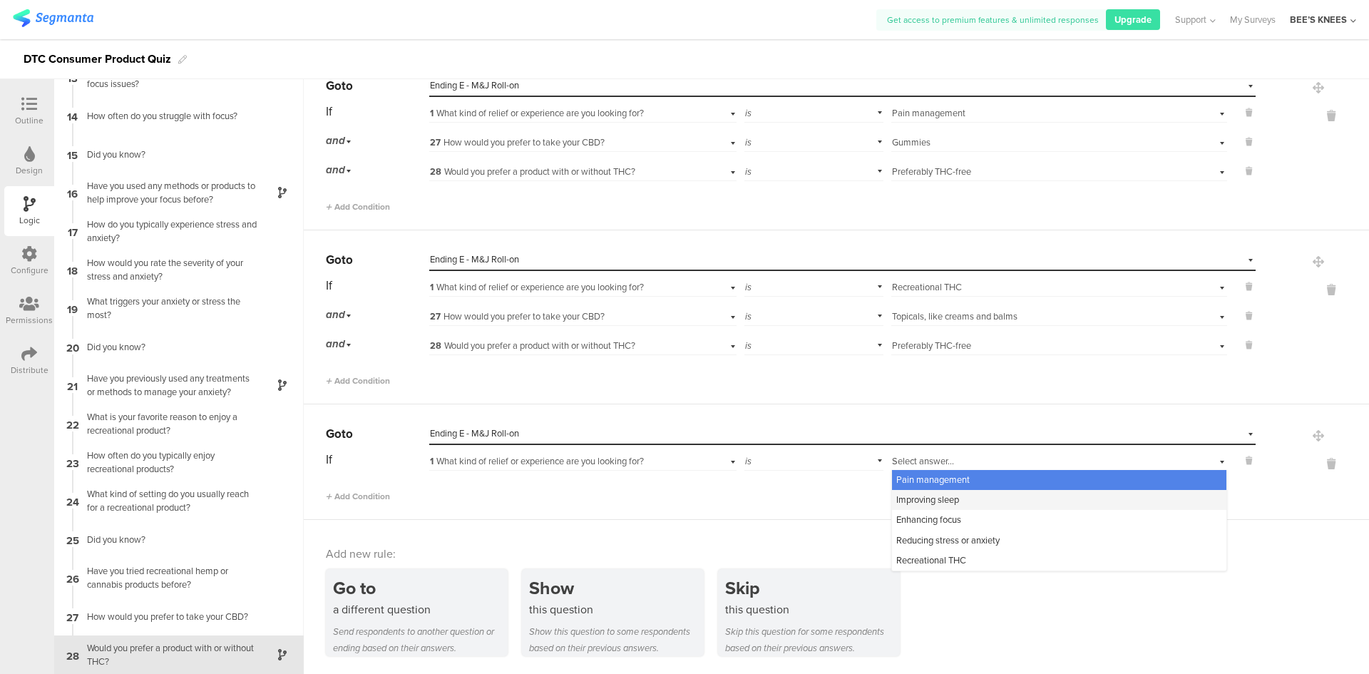
click at [981, 495] on div "Improving sleep" at bounding box center [1059, 500] width 334 height 20
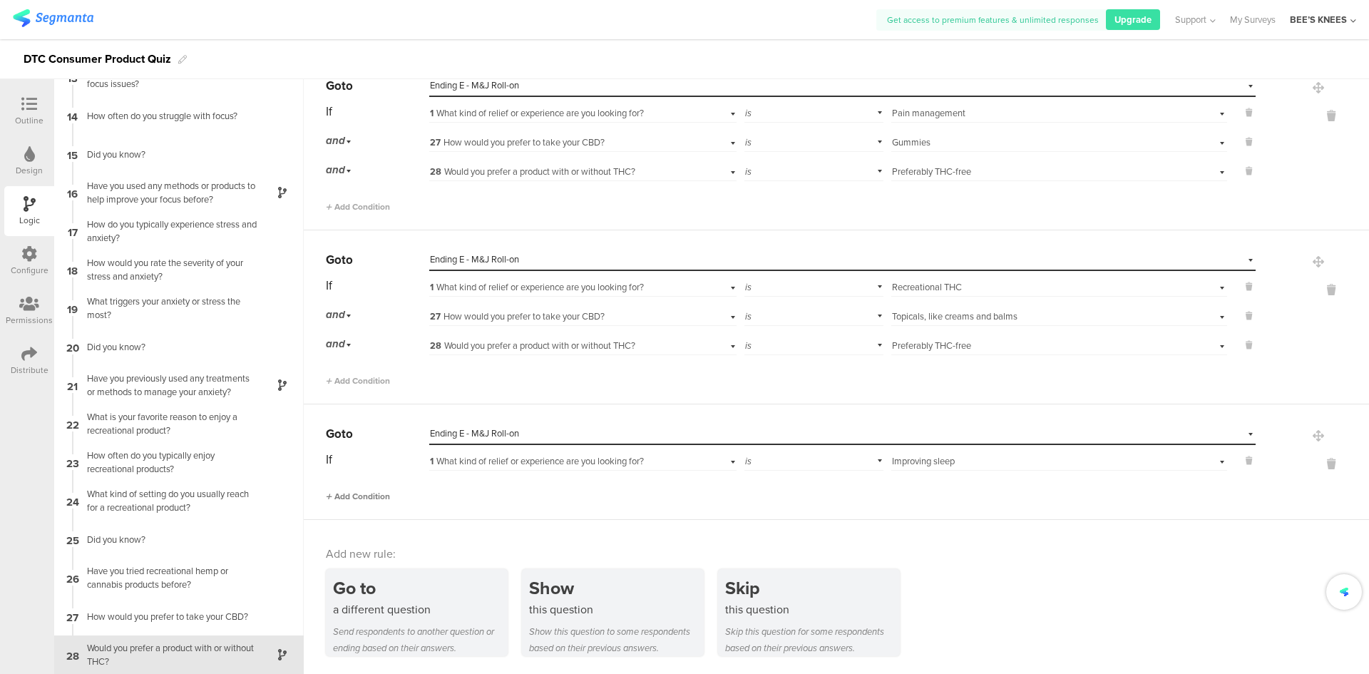
click at [349, 496] on span "Add Condition" at bounding box center [358, 496] width 64 height 13
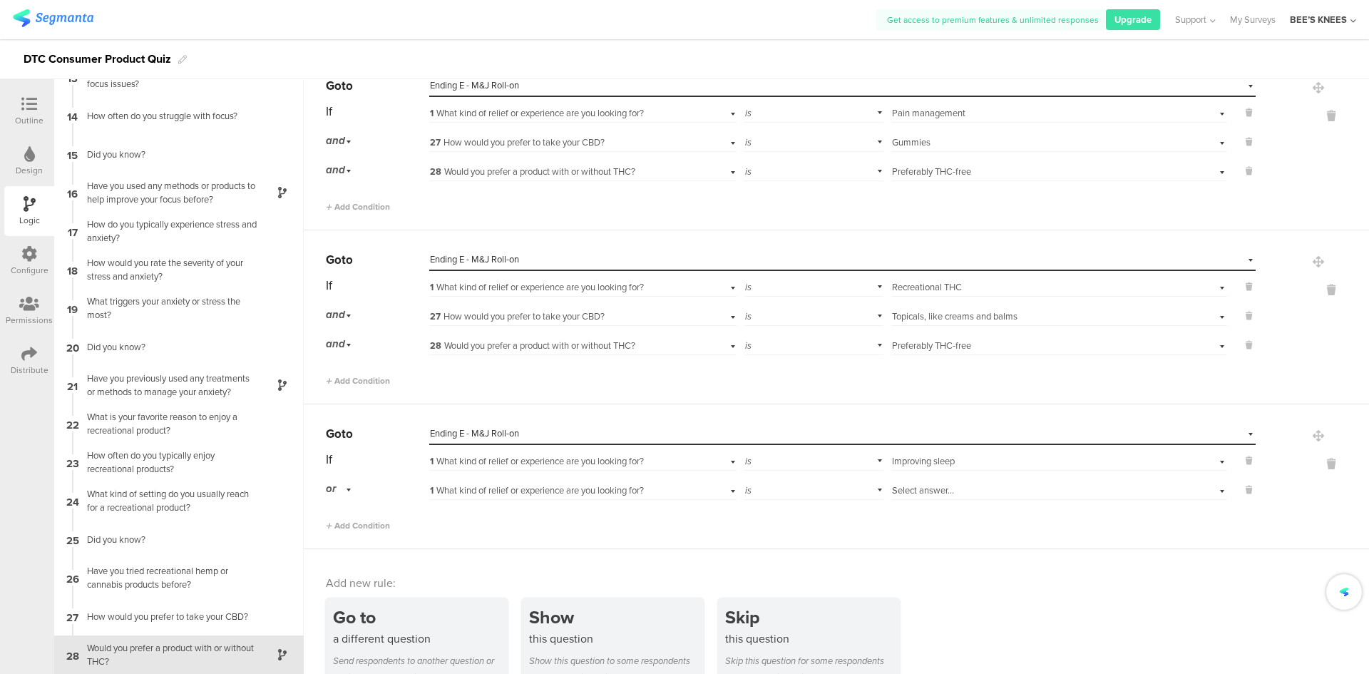
click at [459, 492] on span "1 What kind of relief or experience are you looking for?" at bounding box center [537, 490] width 214 height 14
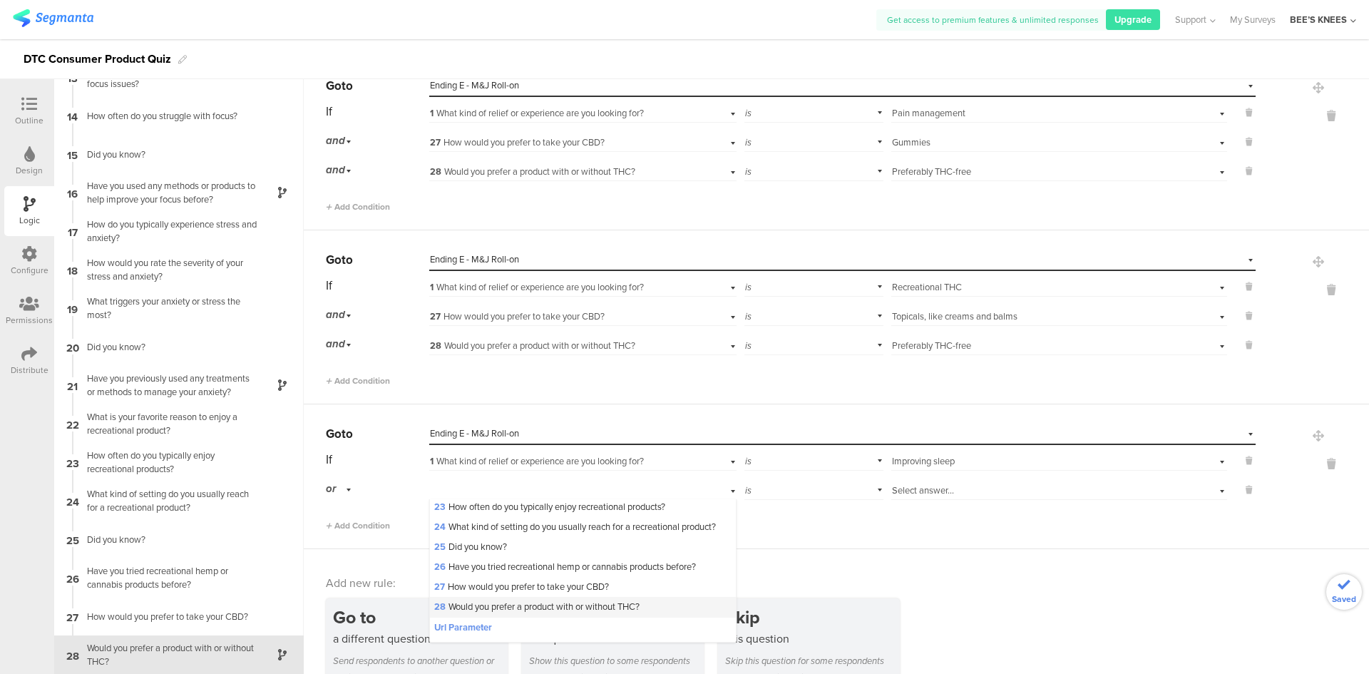
scroll to position [521, 0]
click at [506, 571] on span "27 How would you prefer to take your CBD?" at bounding box center [521, 571] width 175 height 14
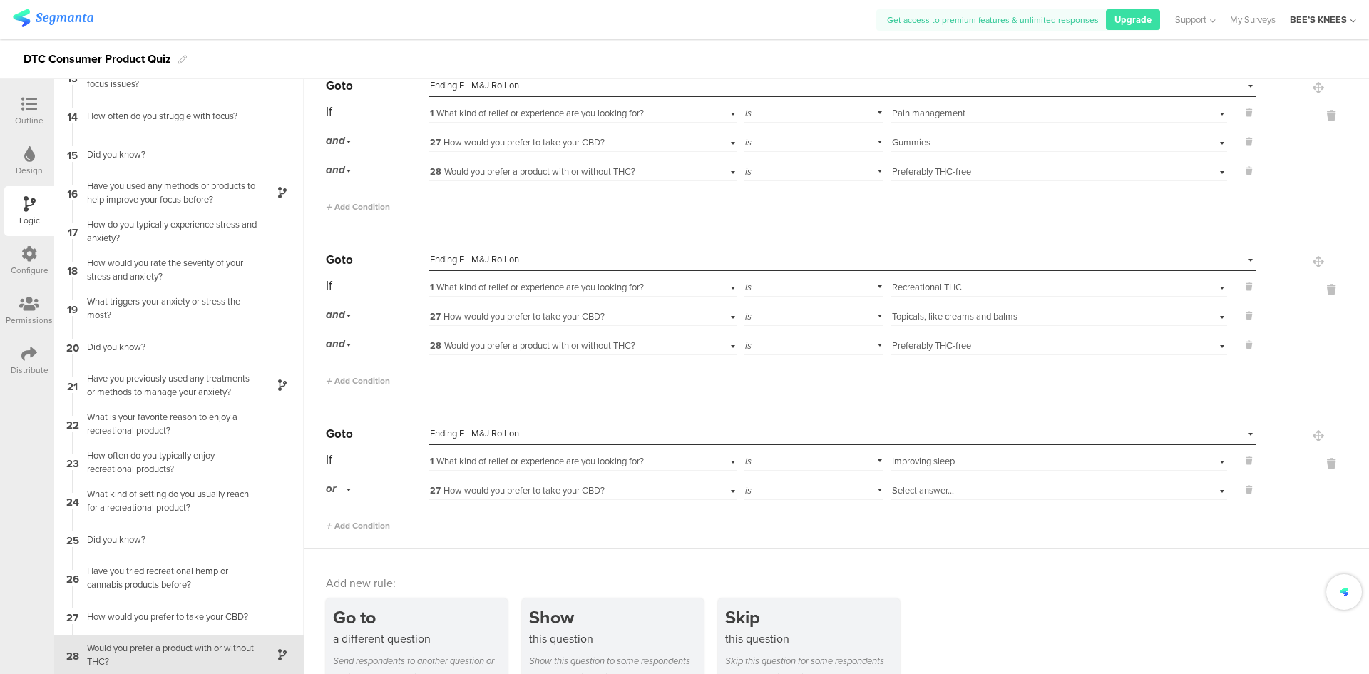
click at [340, 493] on div "or" at bounding box center [341, 489] width 30 height 22
click at [352, 530] on div "and" at bounding box center [377, 529] width 101 height 20
click at [492, 488] on span "1 What kind of relief or experience are you looking for?" at bounding box center [537, 490] width 214 height 14
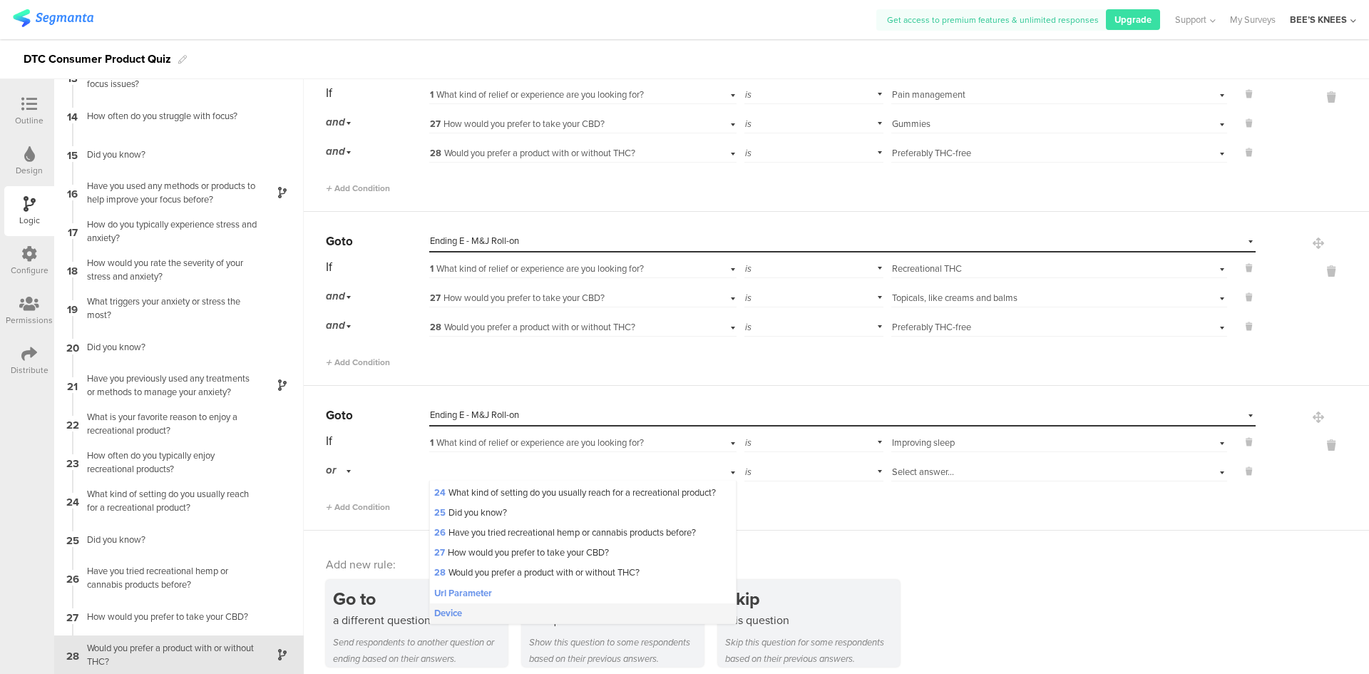
scroll to position [2893, 0]
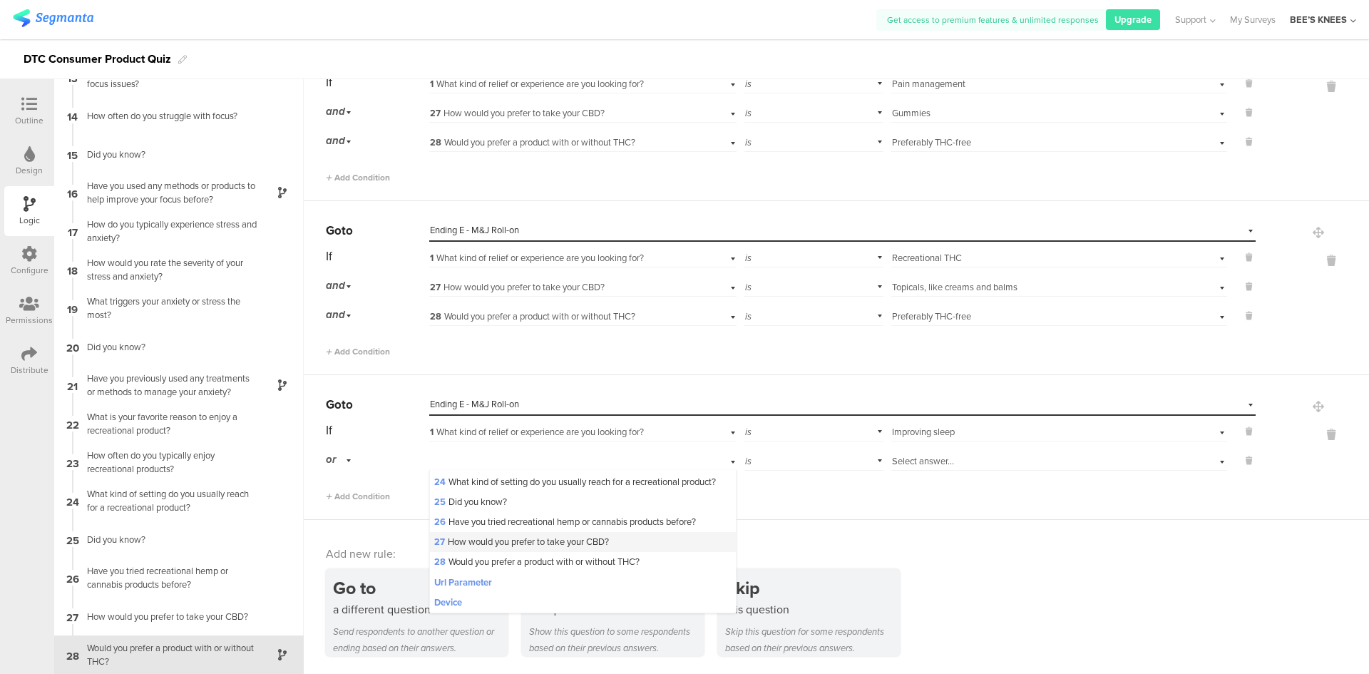
click at [538, 535] on span "27 How would you prefer to take your CBD?" at bounding box center [521, 542] width 175 height 14
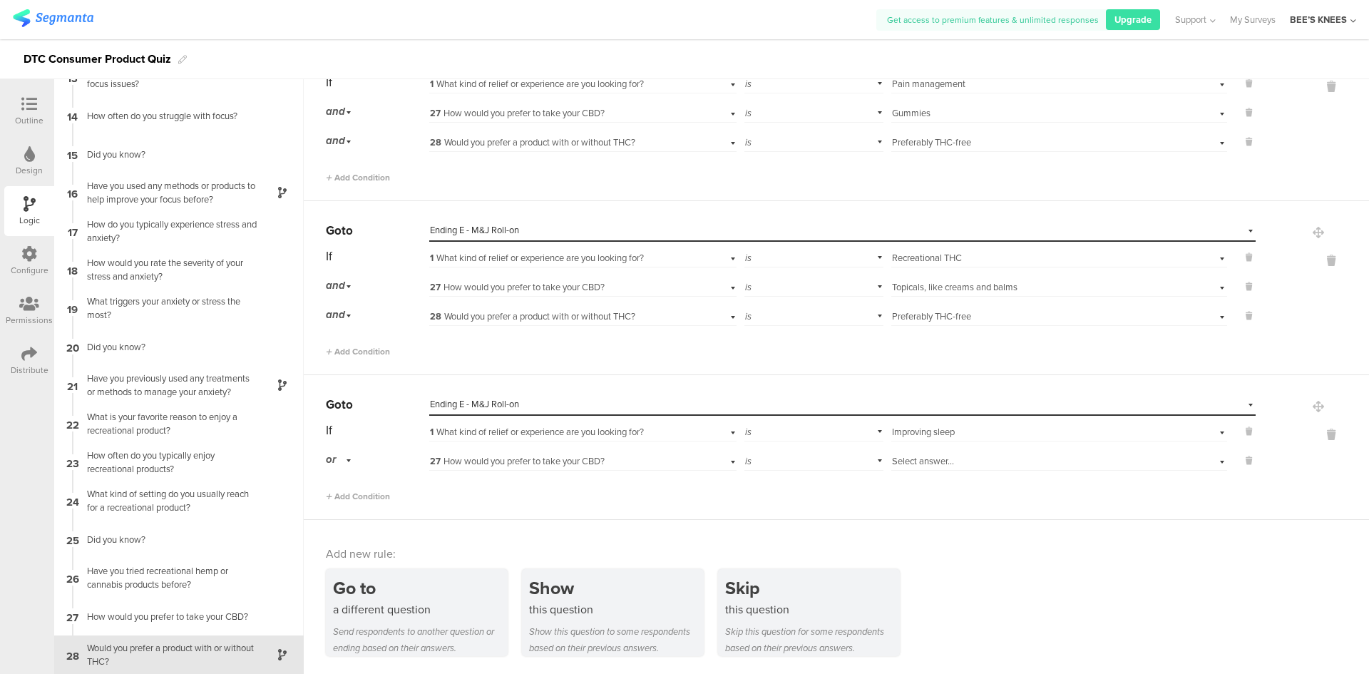
click at [985, 469] on div "Select answer..." at bounding box center [1059, 460] width 336 height 22
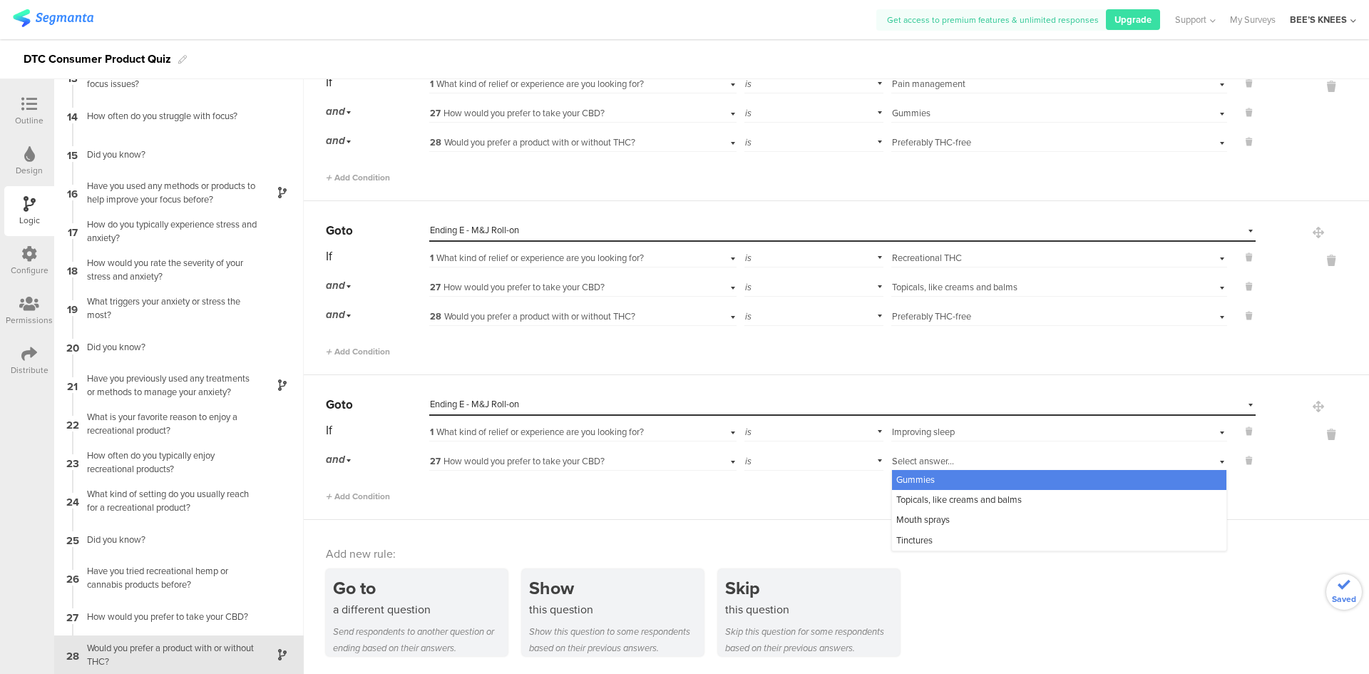
click at [985, 464] on div "Select answer..." at bounding box center [1034, 461] width 285 height 13
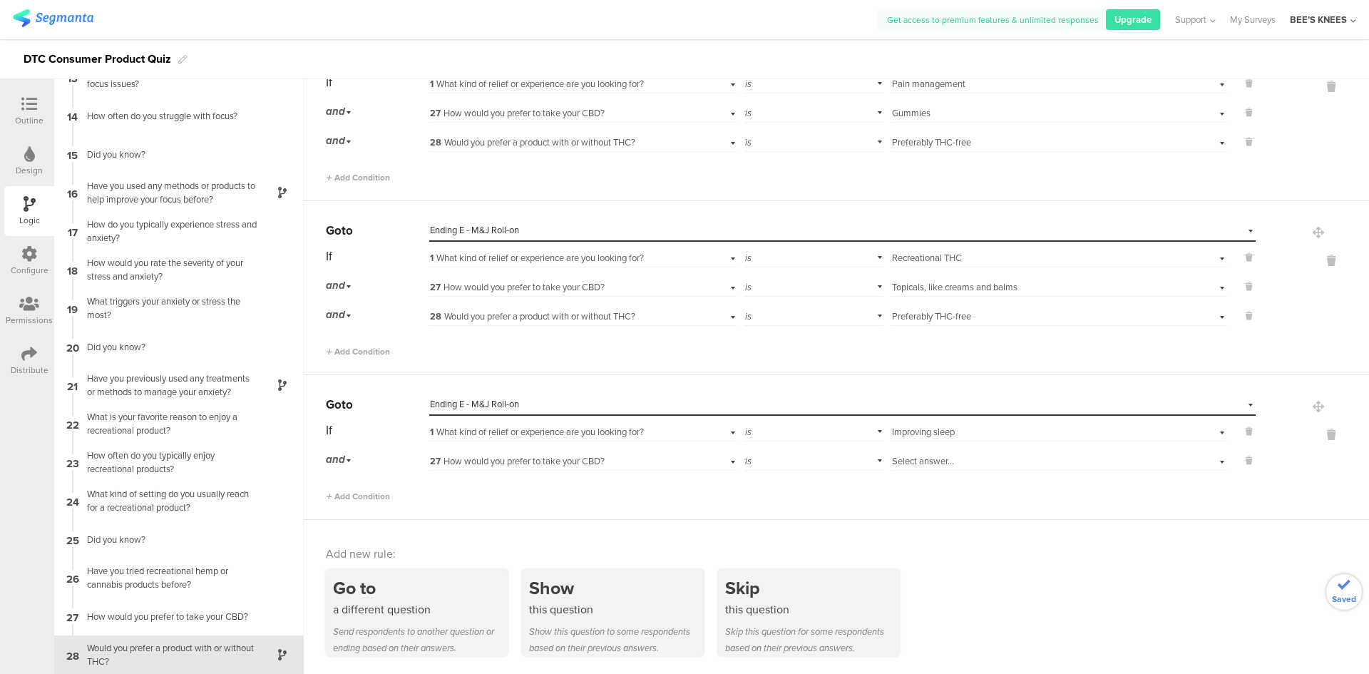
click at [985, 464] on div "Select answer..." at bounding box center [1034, 461] width 285 height 13
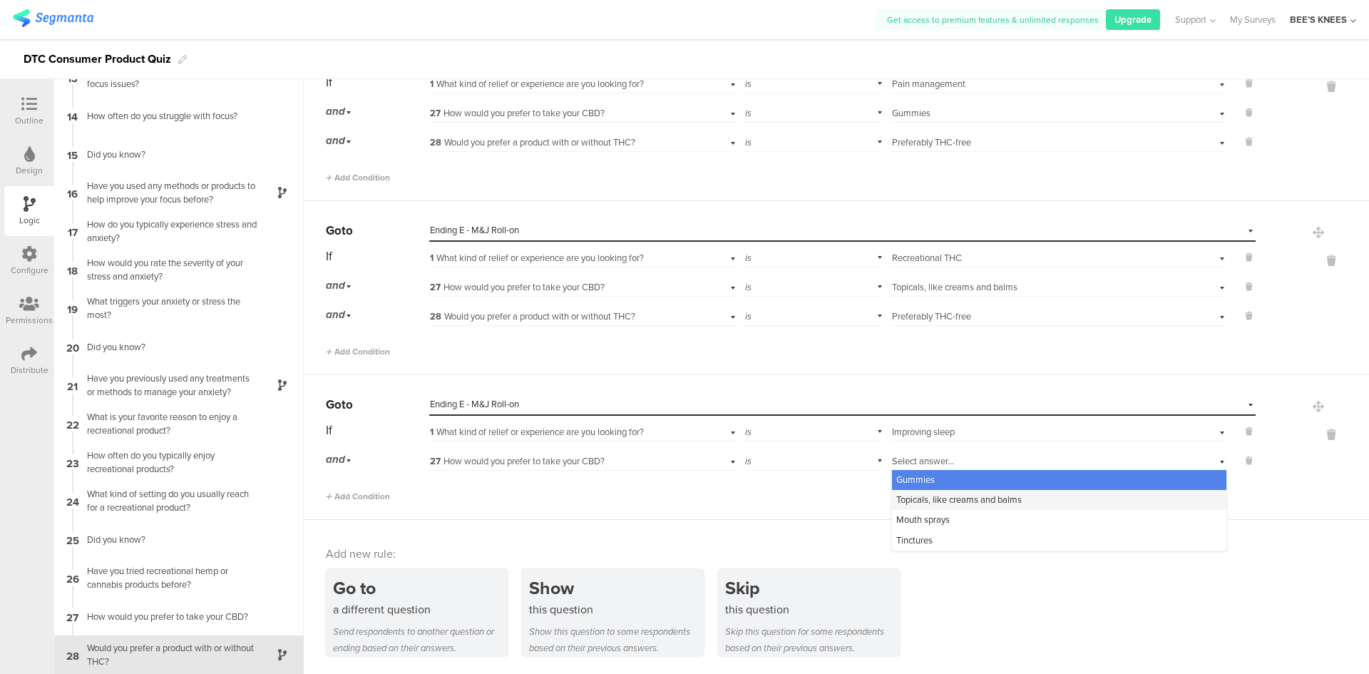
click at [956, 506] on span "Topicals, like creams and balms" at bounding box center [959, 500] width 126 height 14
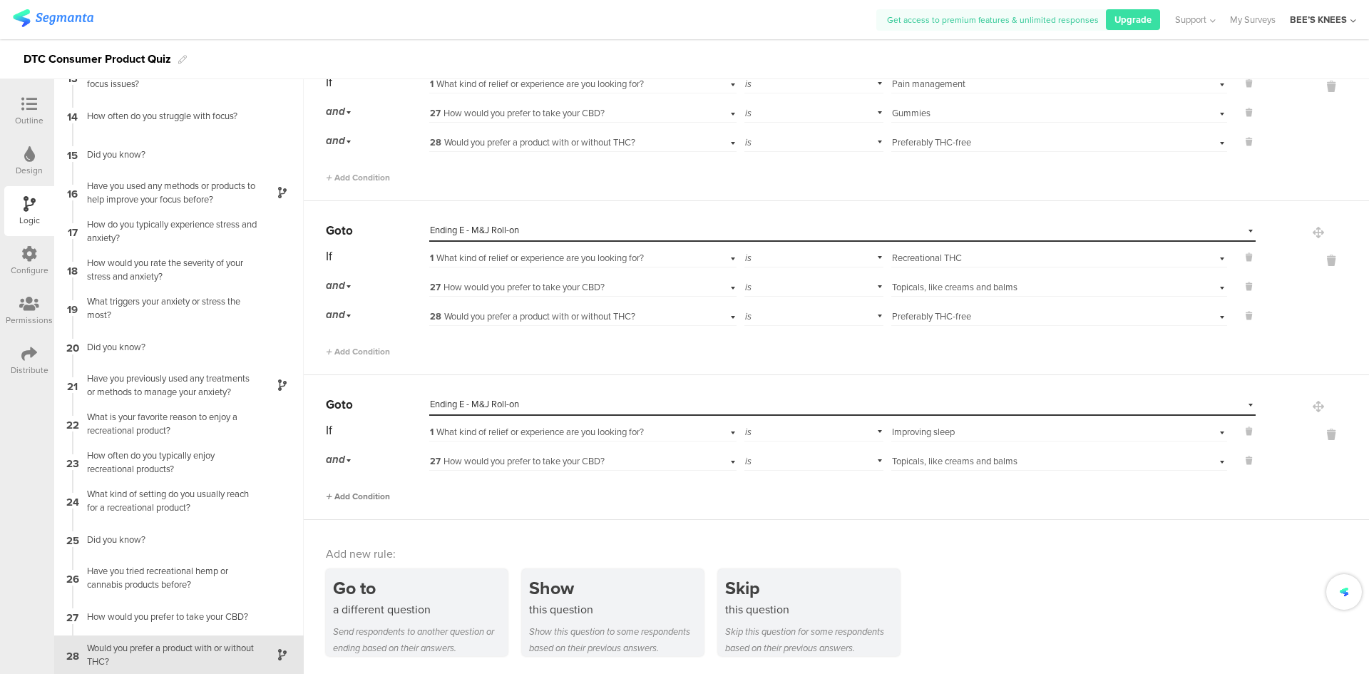
click at [360, 496] on span "Add Condition" at bounding box center [358, 496] width 64 height 13
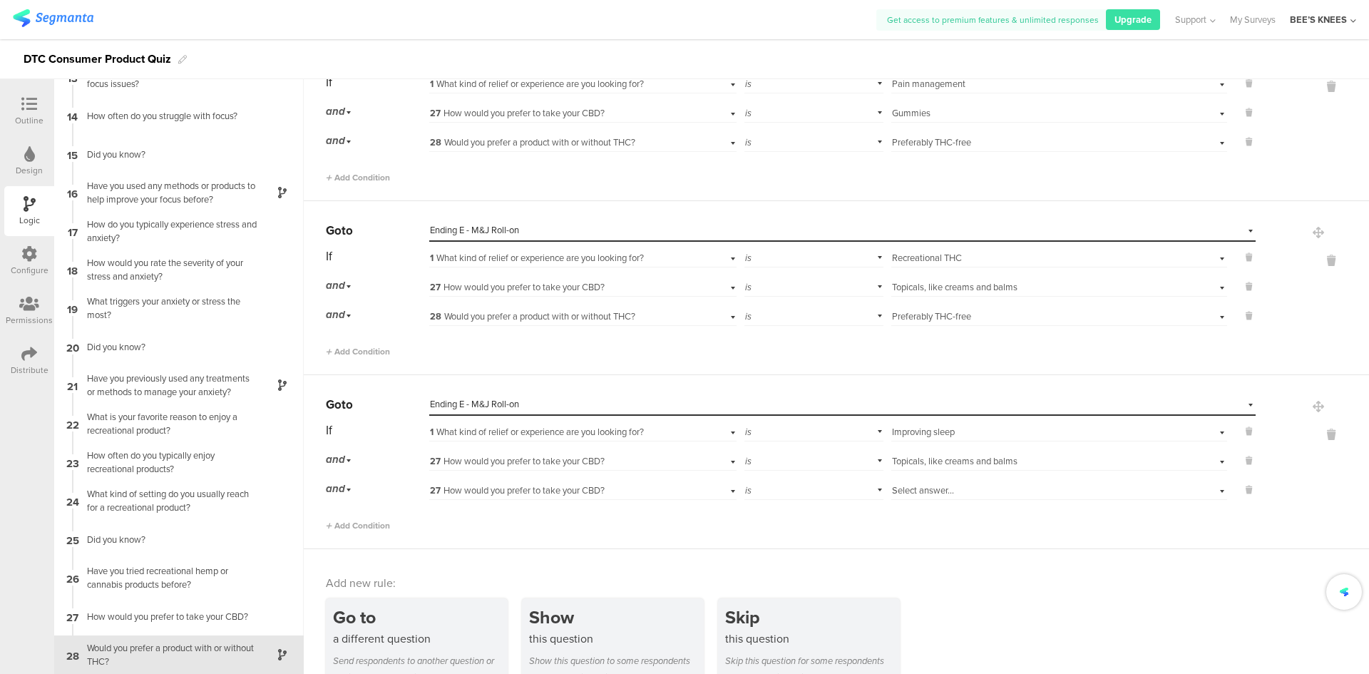
click at [456, 487] on span "27 How would you prefer to take your CBD?" at bounding box center [517, 490] width 175 height 14
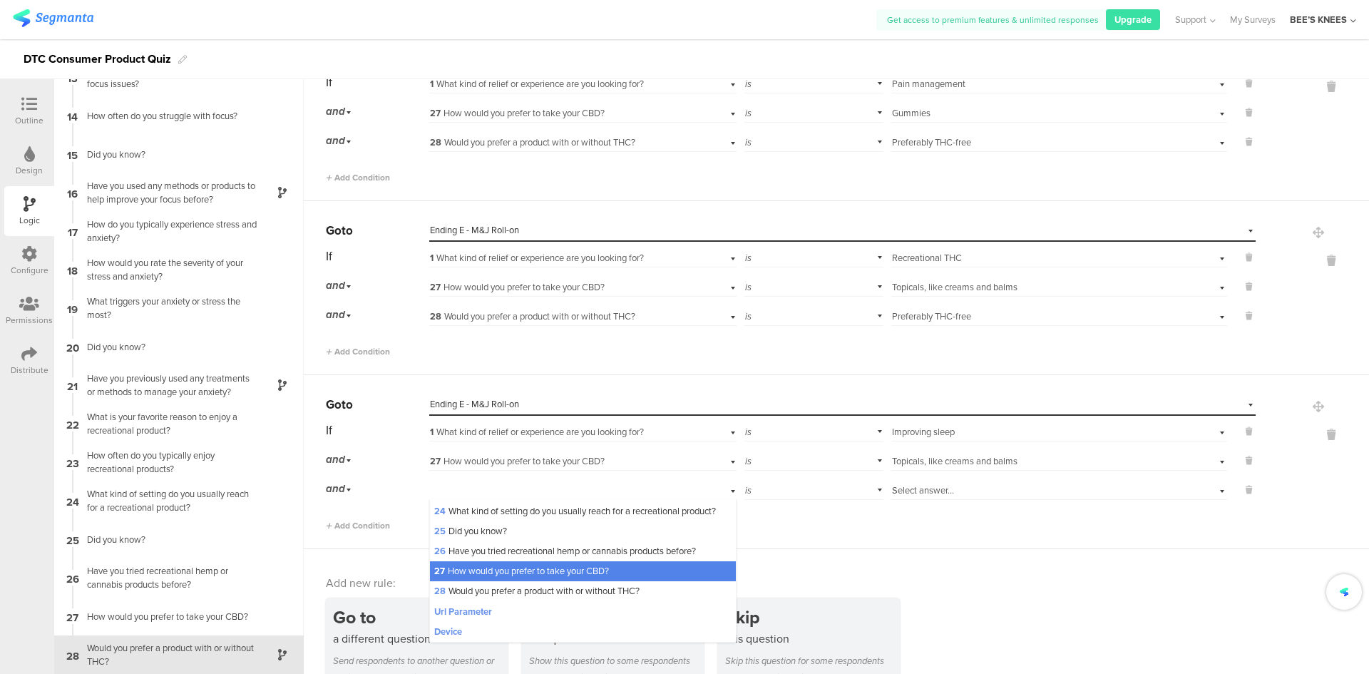
scroll to position [521, 0]
click at [485, 592] on span "28 Would you prefer a product with or without THC?" at bounding box center [536, 591] width 205 height 14
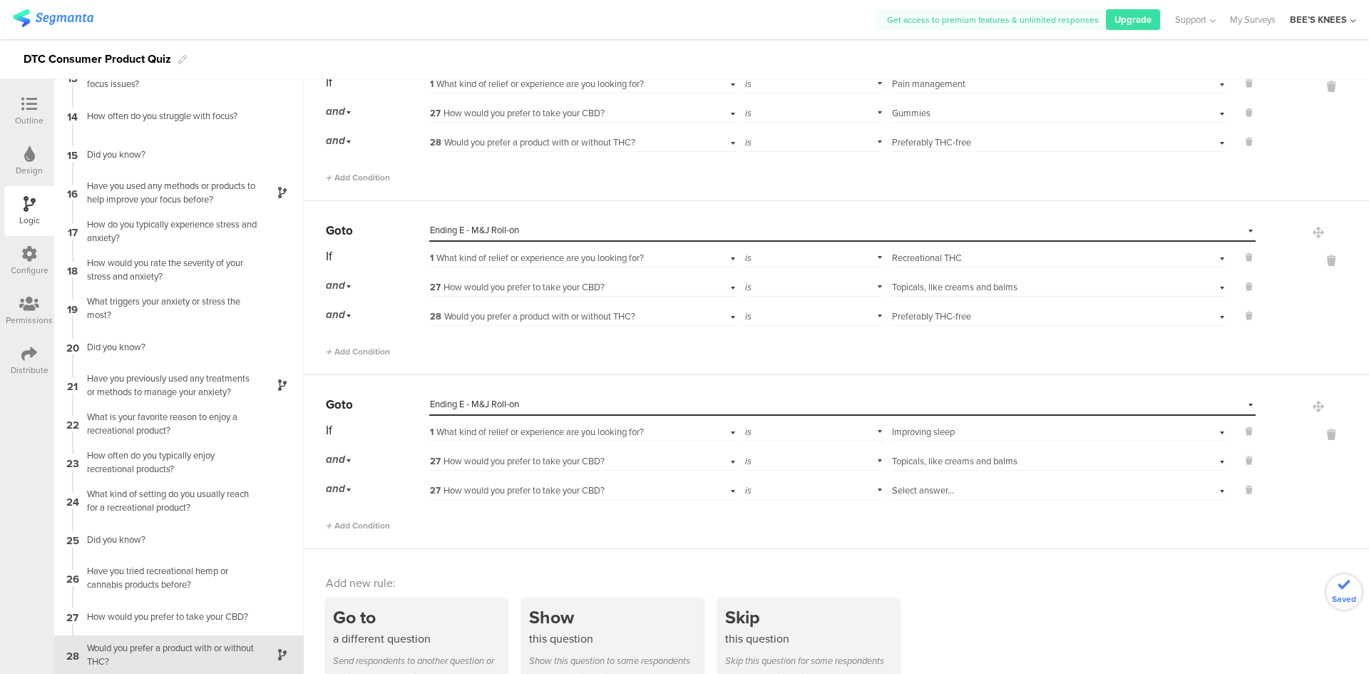
click at [896, 483] on div "Select answer..." at bounding box center [1059, 489] width 336 height 22
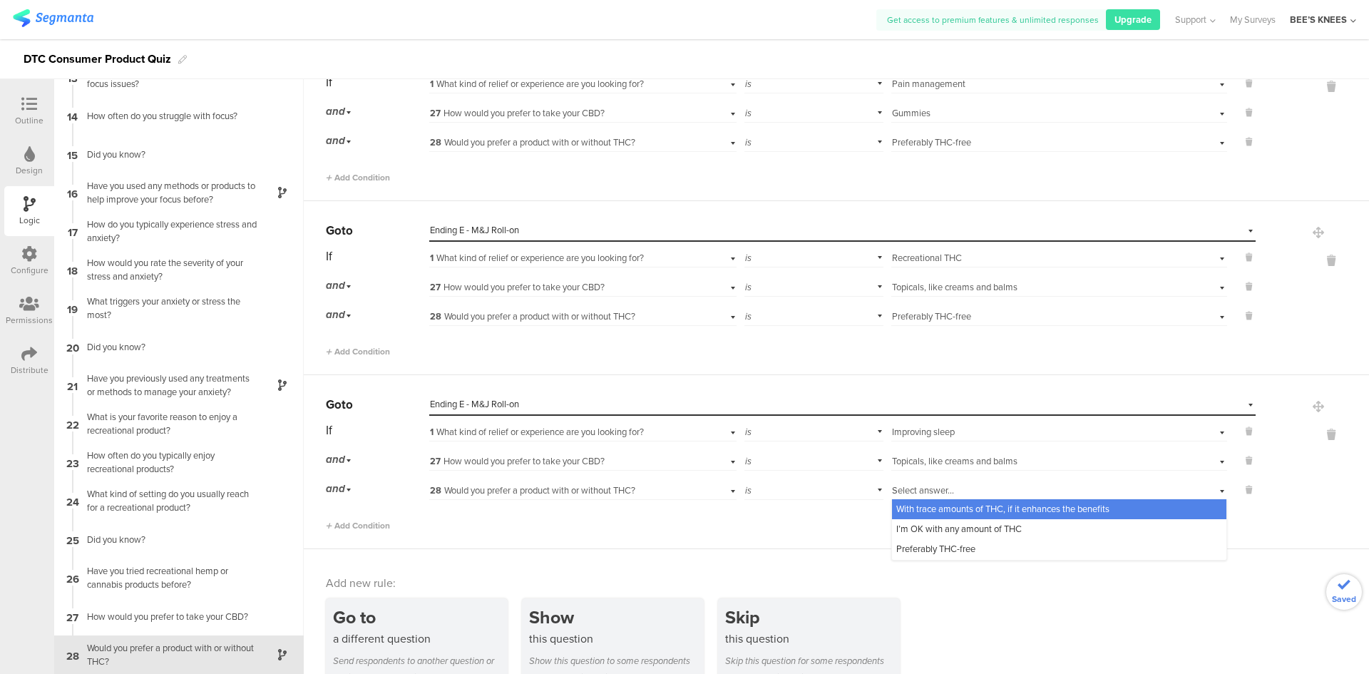
click at [608, 494] on span "28 Would you prefer a product with or without THC?" at bounding box center [532, 490] width 205 height 14
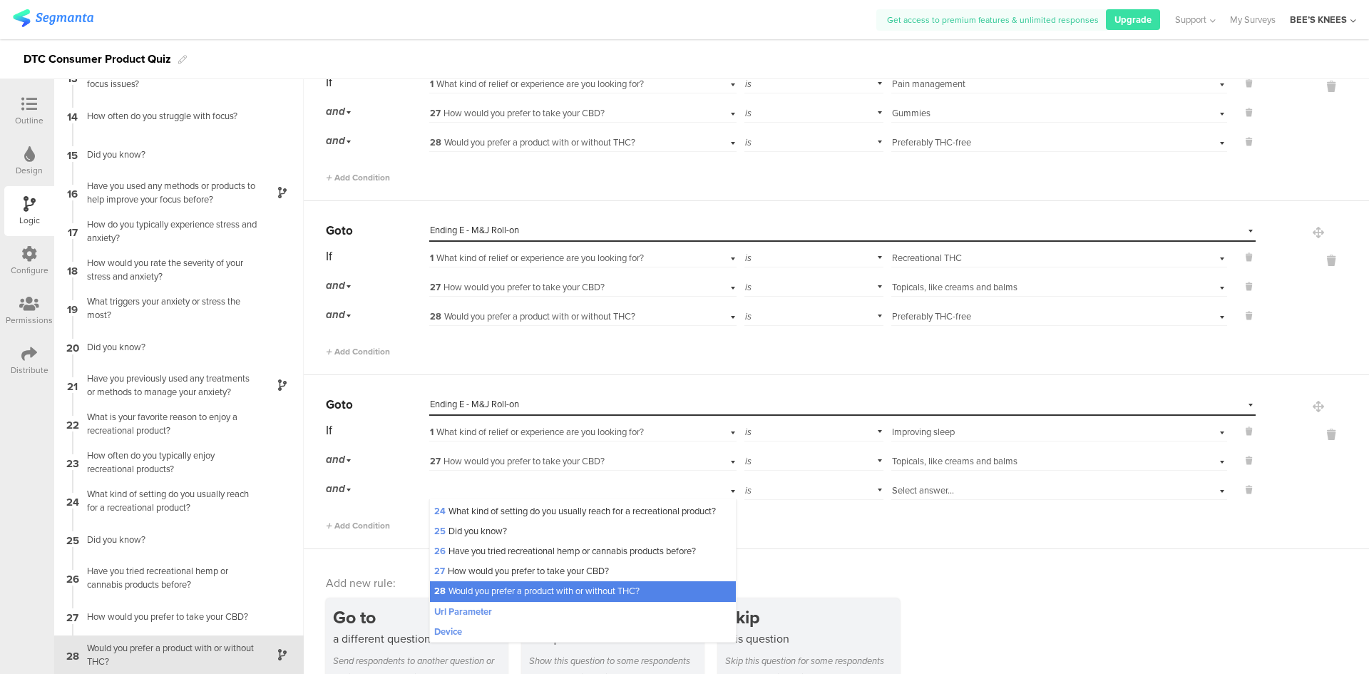
drag, startPoint x: 963, startPoint y: 579, endPoint x: 911, endPoint y: 596, distance: 54.1
click at [963, 580] on div "Add new rule:" at bounding box center [837, 583] width 1023 height 16
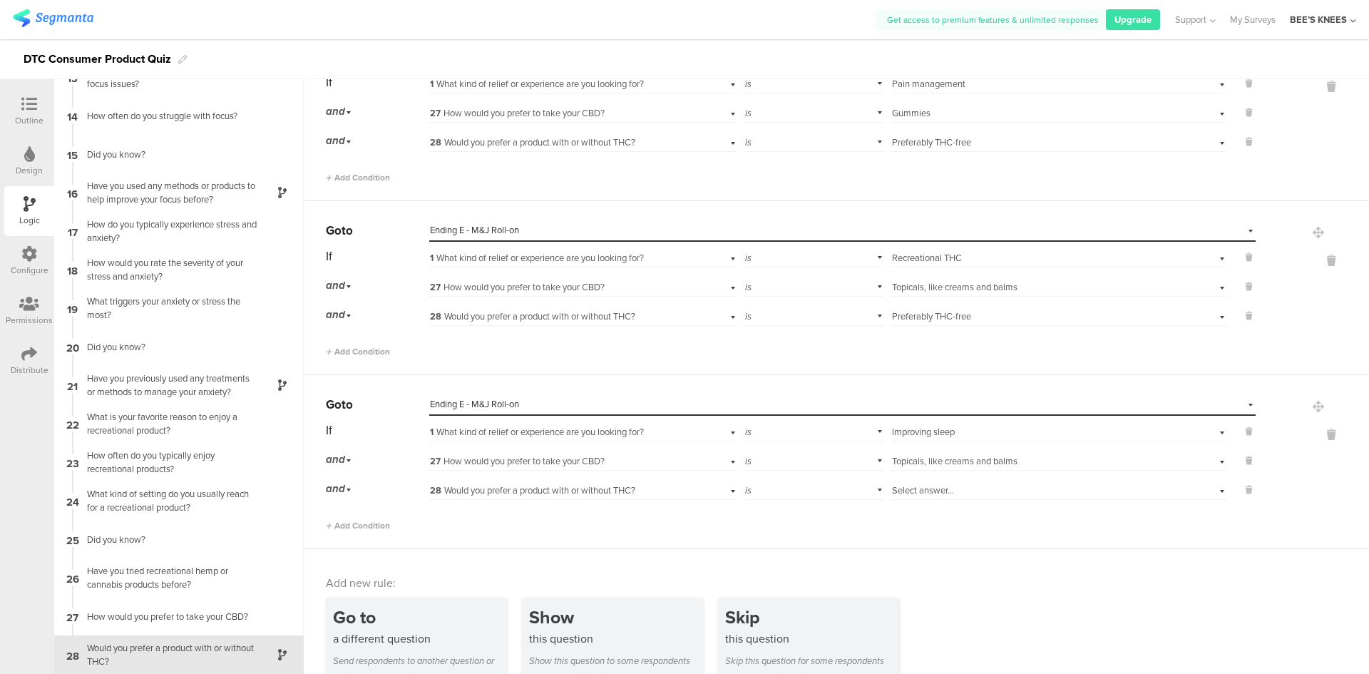
click at [913, 487] on span "Select answer..." at bounding box center [923, 490] width 62 height 14
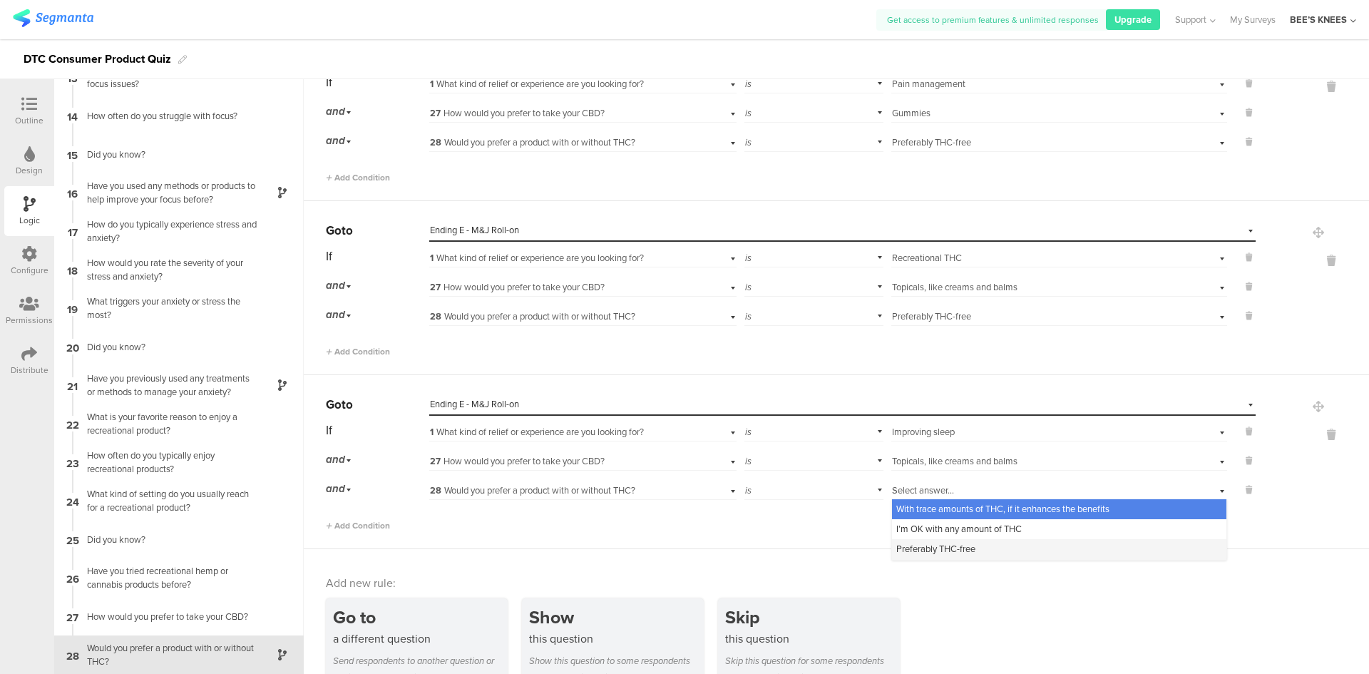
click at [923, 552] on span "Preferably THC-free" at bounding box center [935, 549] width 79 height 14
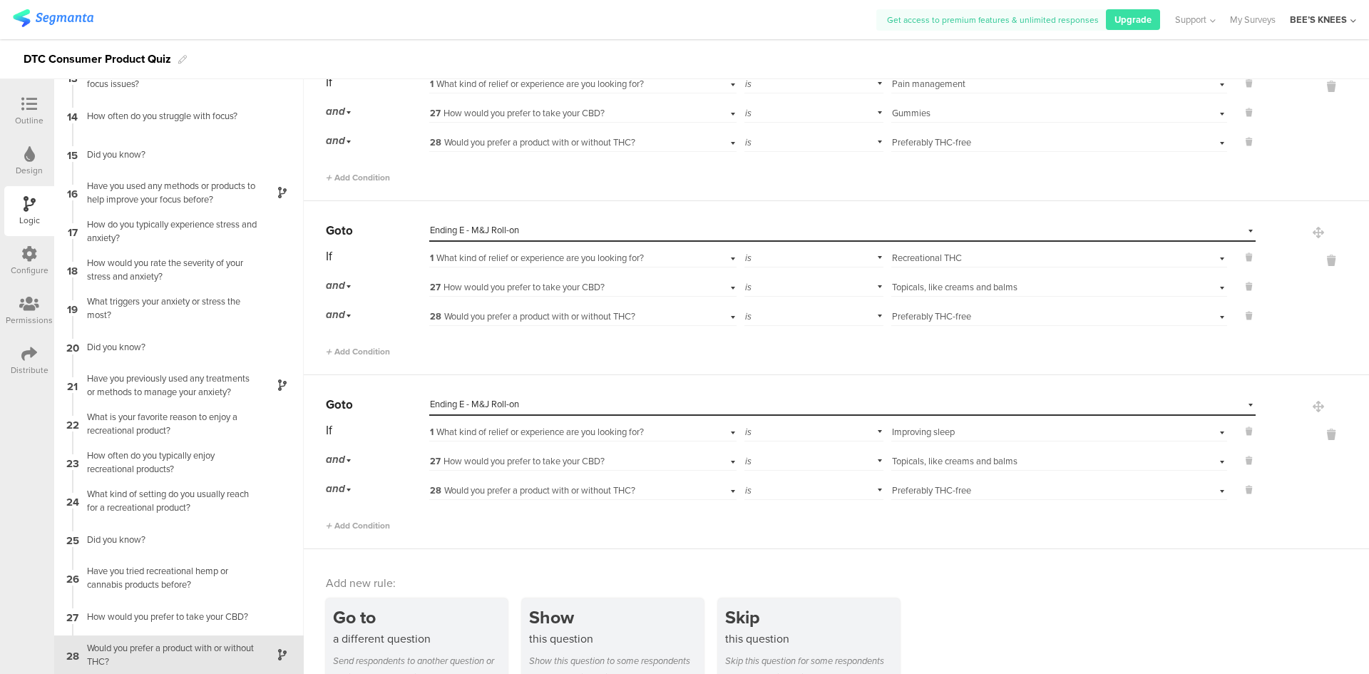
drag, startPoint x: 1023, startPoint y: 601, endPoint x: 966, endPoint y: 619, distance: 59.8
click at [1023, 601] on div "Go to a different question Send respondents to another question or ending based…" at bounding box center [847, 641] width 1043 height 87
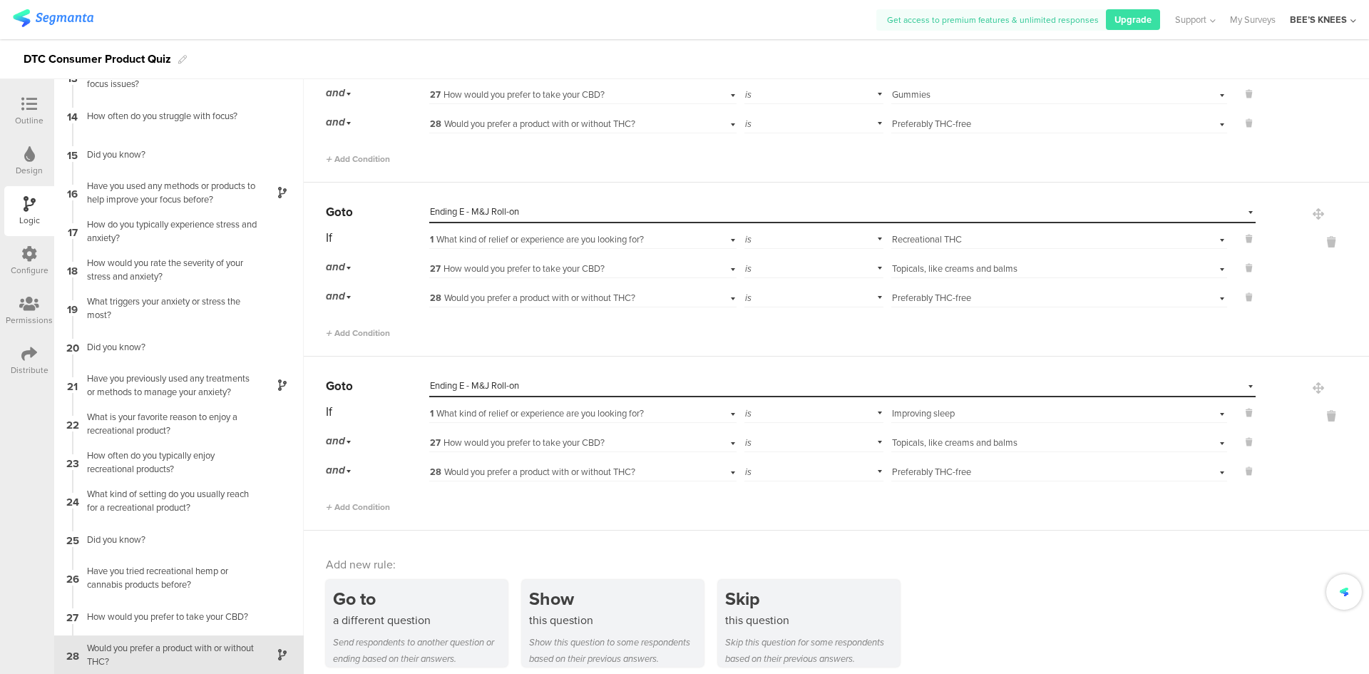
scroll to position [2922, 0]
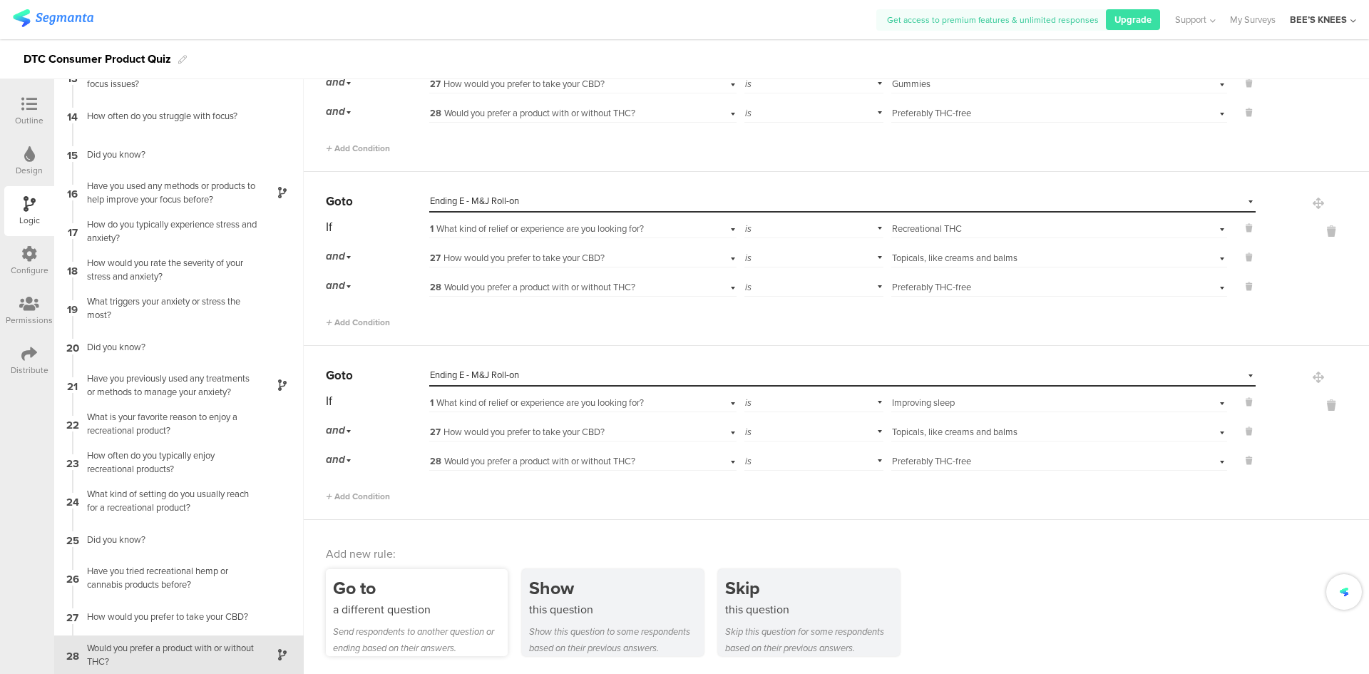
click at [409, 618] on div "Go to a different question Send respondents to another question or ending based…" at bounding box center [417, 612] width 182 height 87
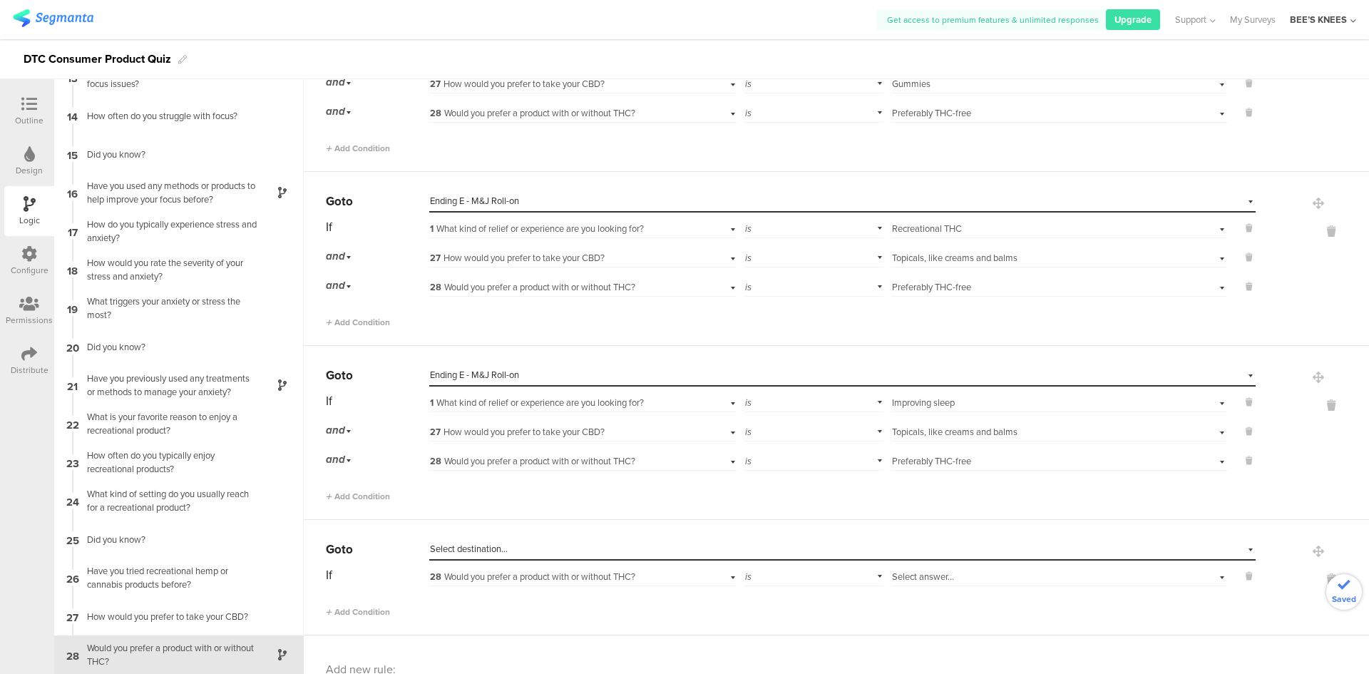
click at [1090, 622] on div "Go to Select destination... If 28 Would you prefer a product with or without TH…" at bounding box center [836, 578] width 1065 height 116
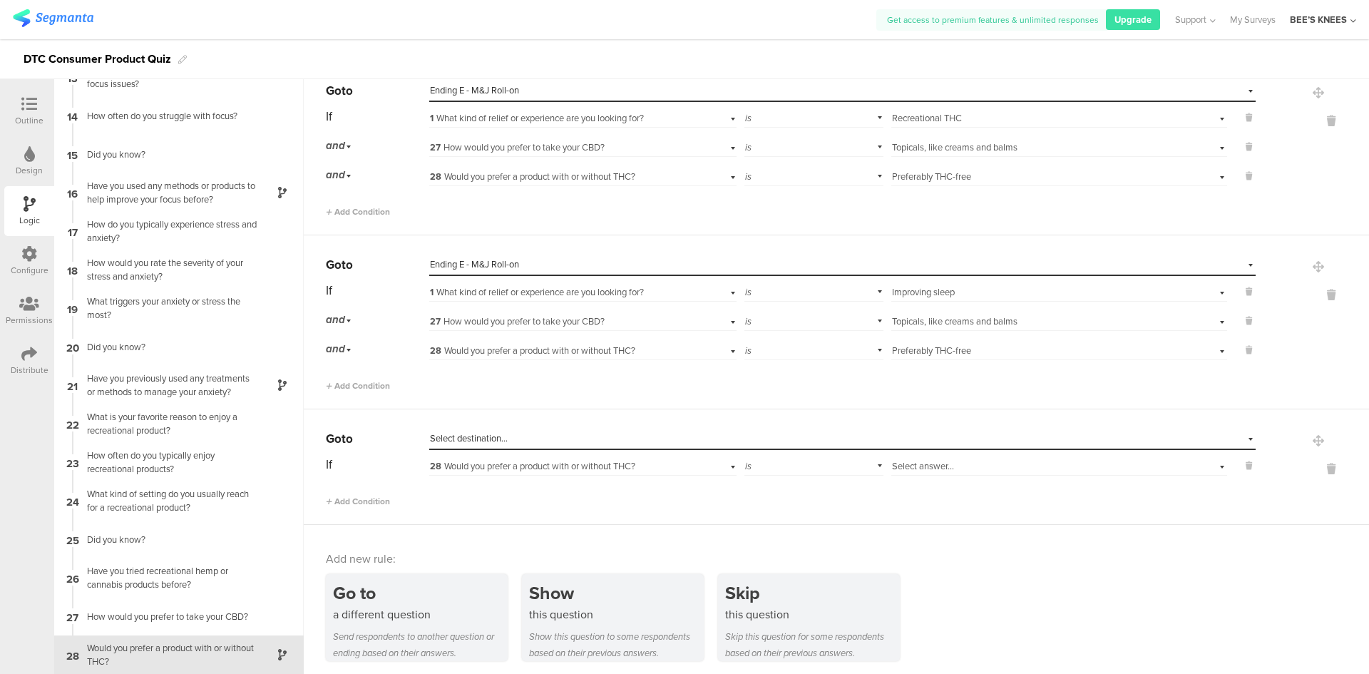
scroll to position [3038, 0]
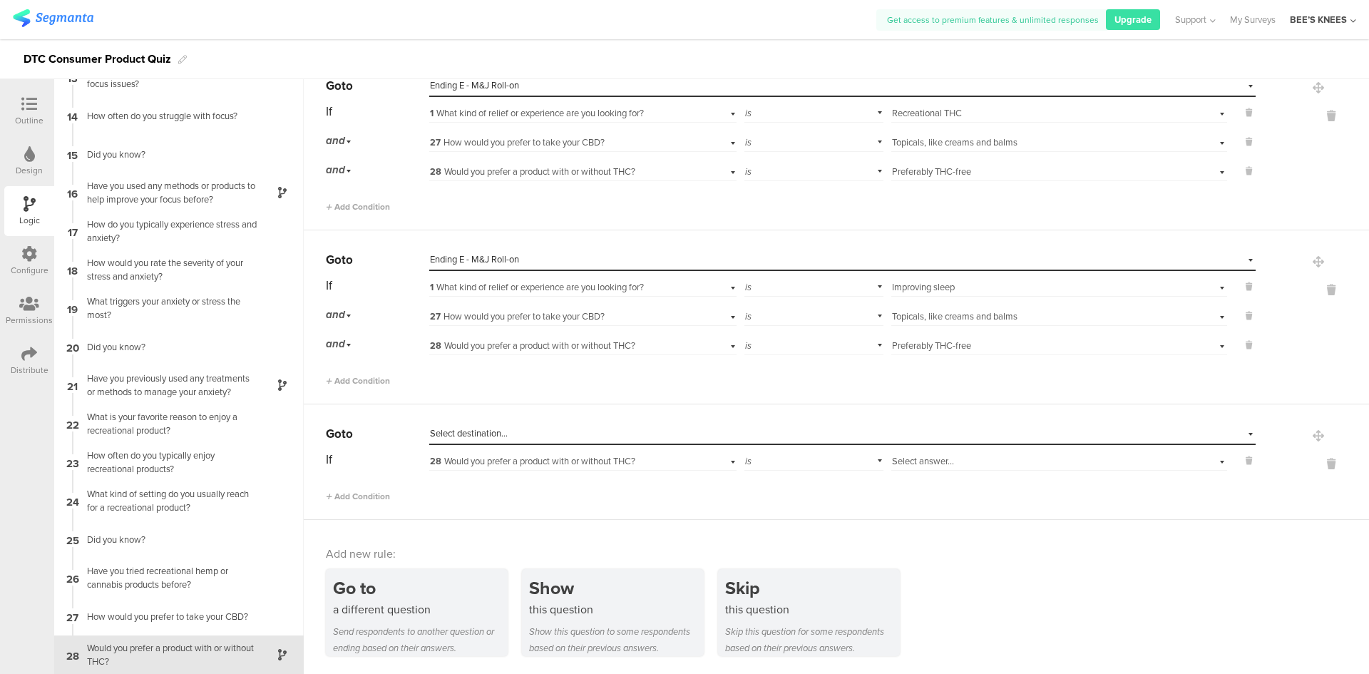
click at [445, 439] on span "Select destination..." at bounding box center [469, 433] width 78 height 14
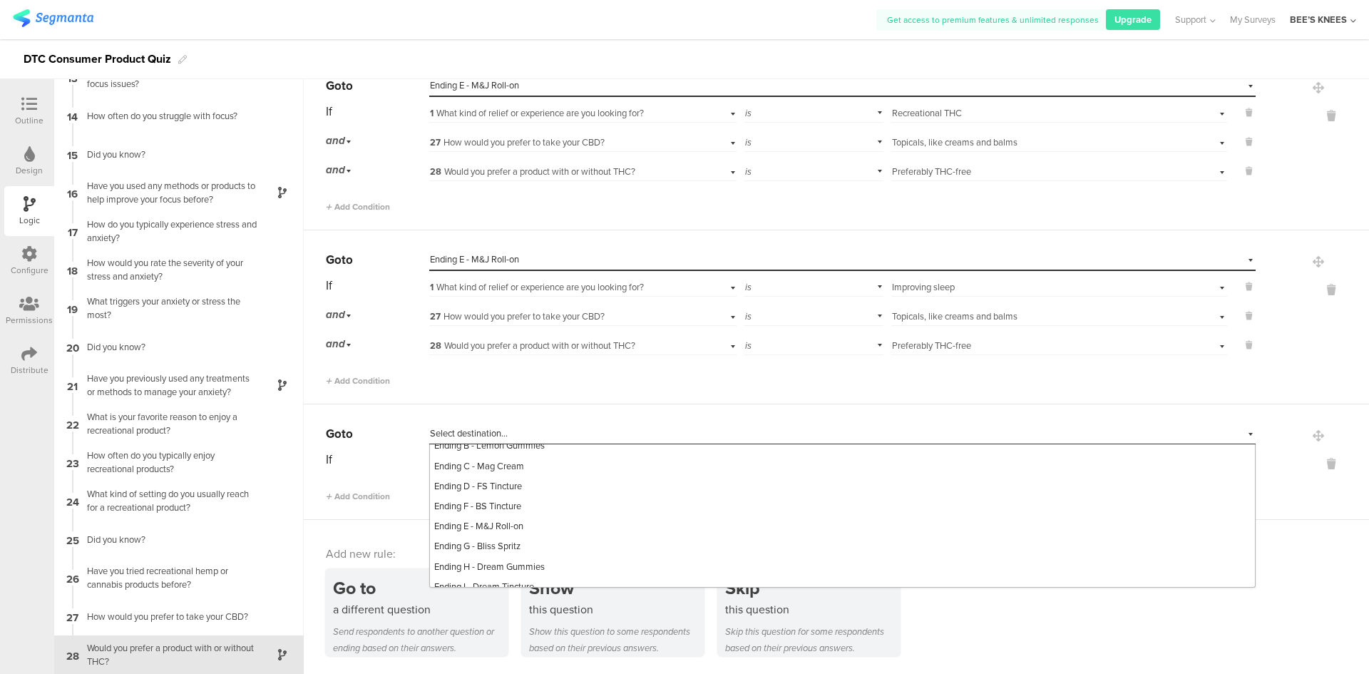
scroll to position [642, 0]
click at [543, 486] on div "Ending E - M&J Roll-on" at bounding box center [842, 476] width 825 height 20
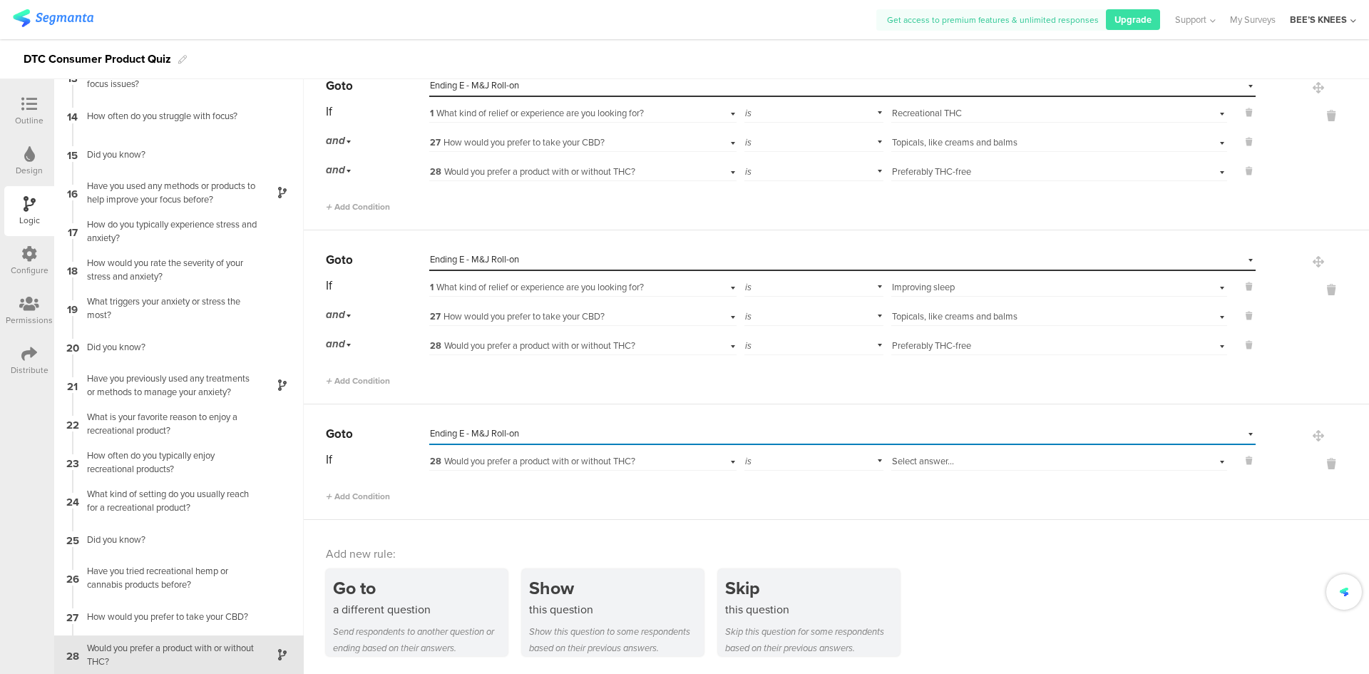
click at [521, 469] on div "28 Would you prefer a product with or without THC?" at bounding box center [582, 460] width 307 height 22
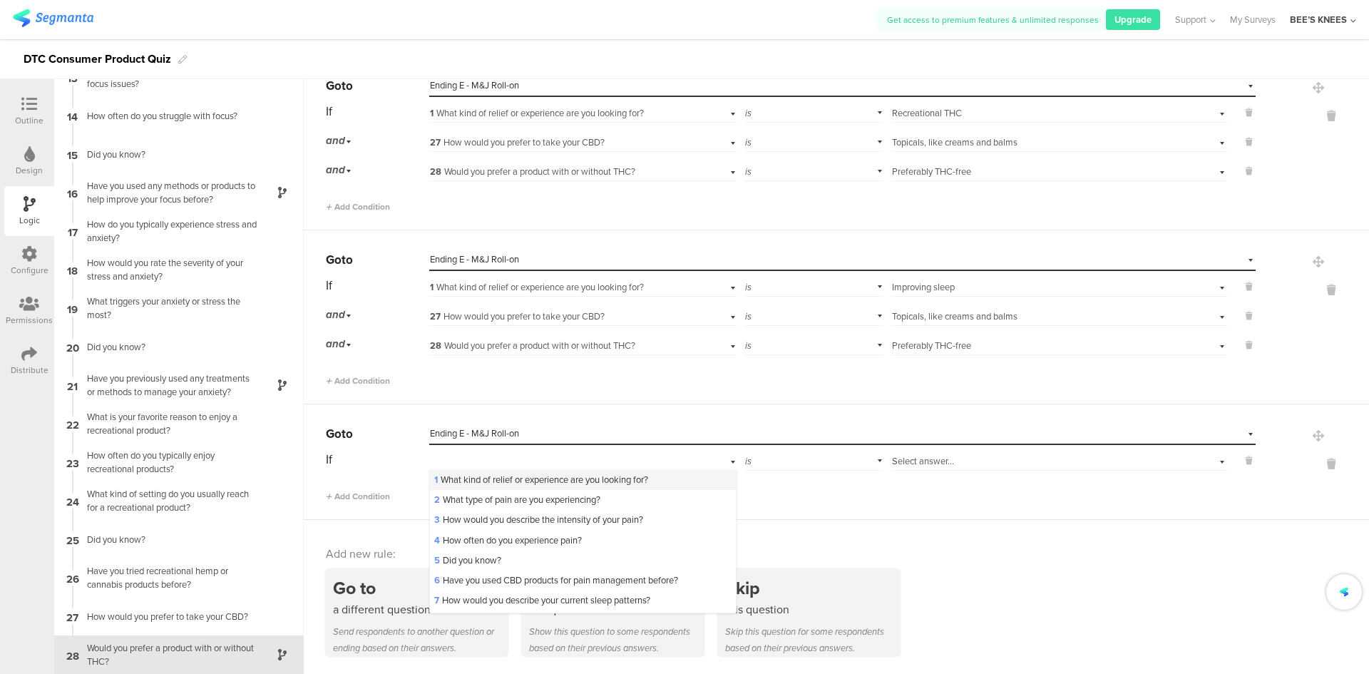
click at [525, 476] on span "1 What kind of relief or experience are you looking for?" at bounding box center [541, 480] width 214 height 14
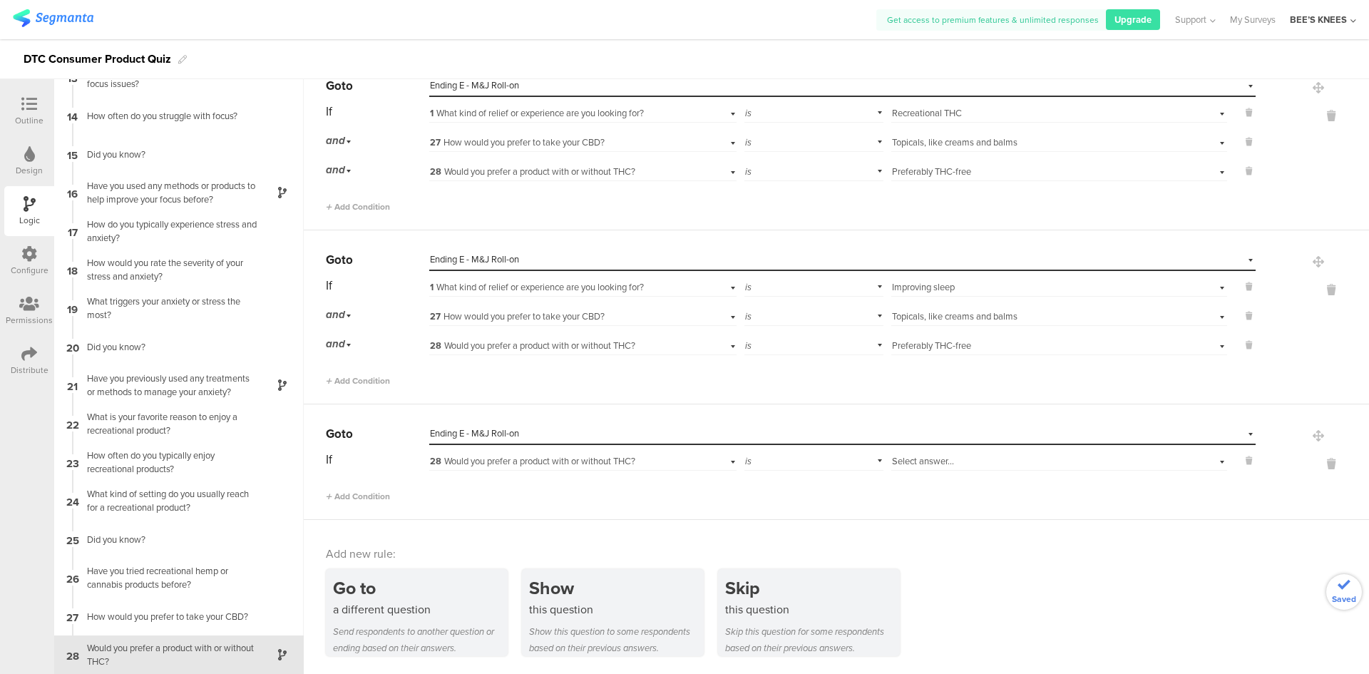
click at [990, 469] on div "Select answer..." at bounding box center [1059, 460] width 336 height 22
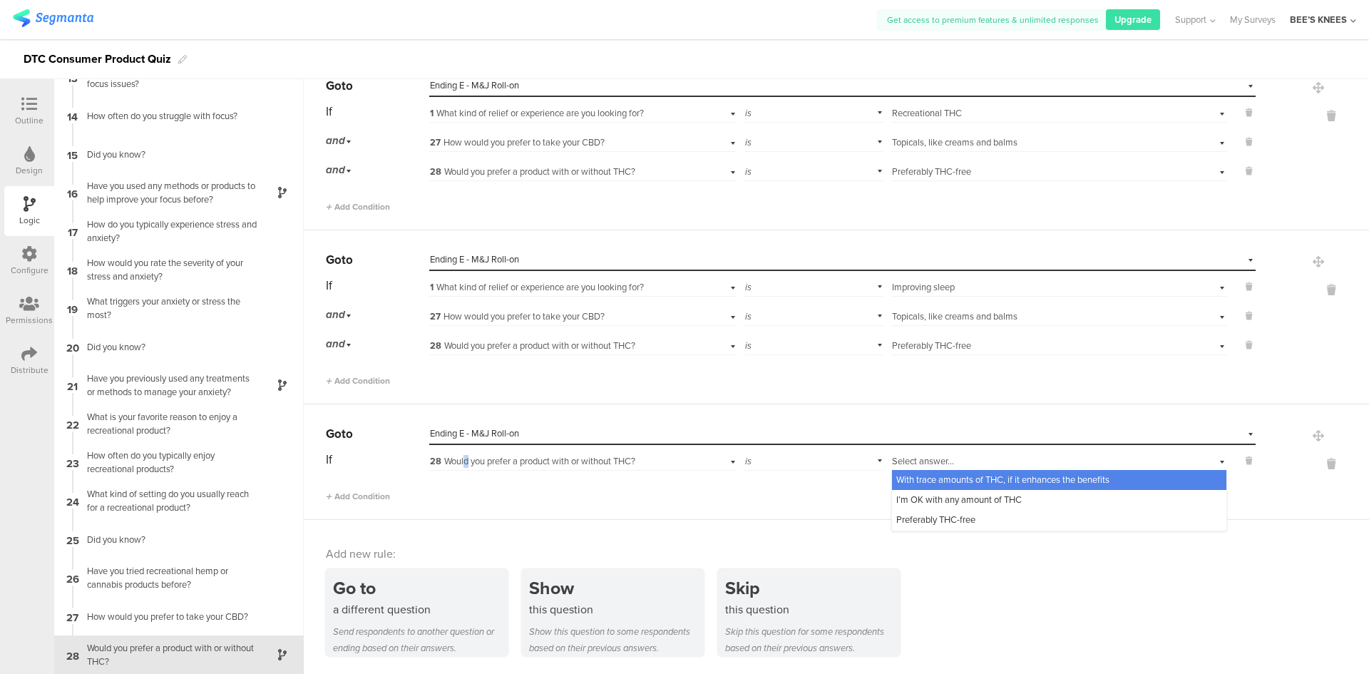
click at [466, 458] on span "28 Would you prefer a product with or without THC?" at bounding box center [532, 461] width 205 height 14
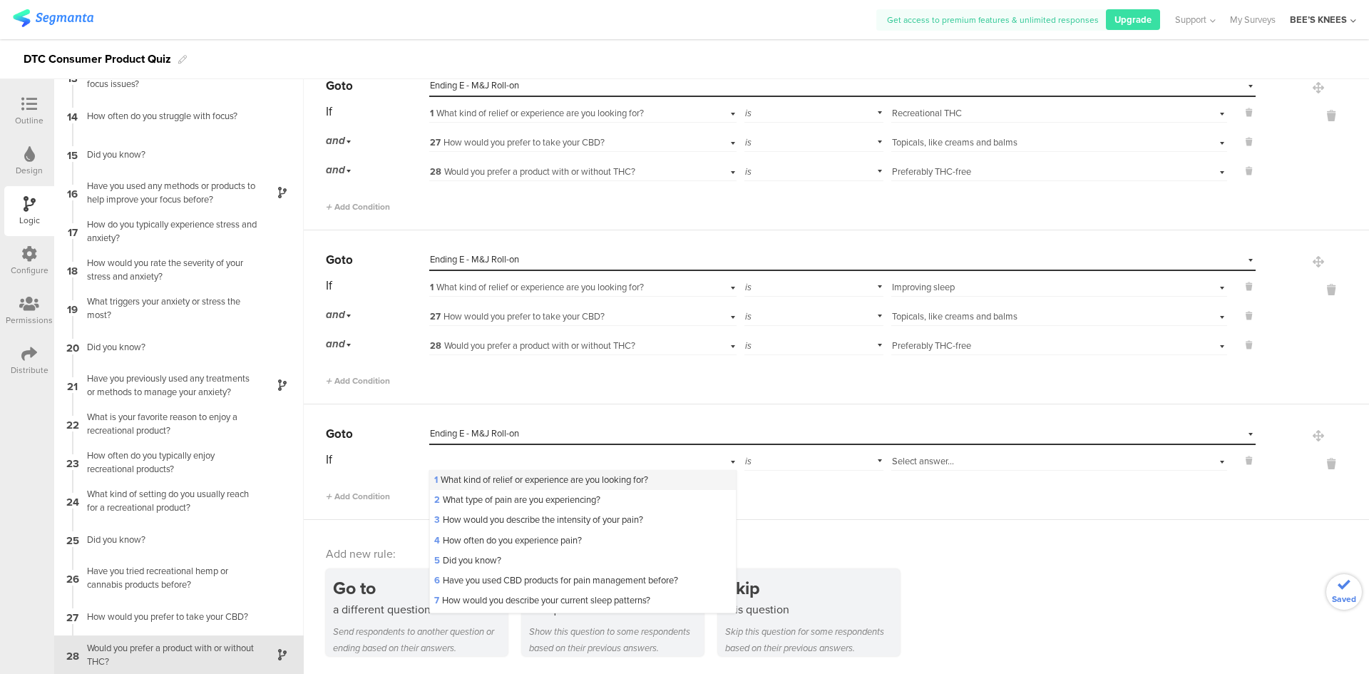
click at [471, 479] on span "1 What kind of relief or experience are you looking for?" at bounding box center [541, 480] width 214 height 14
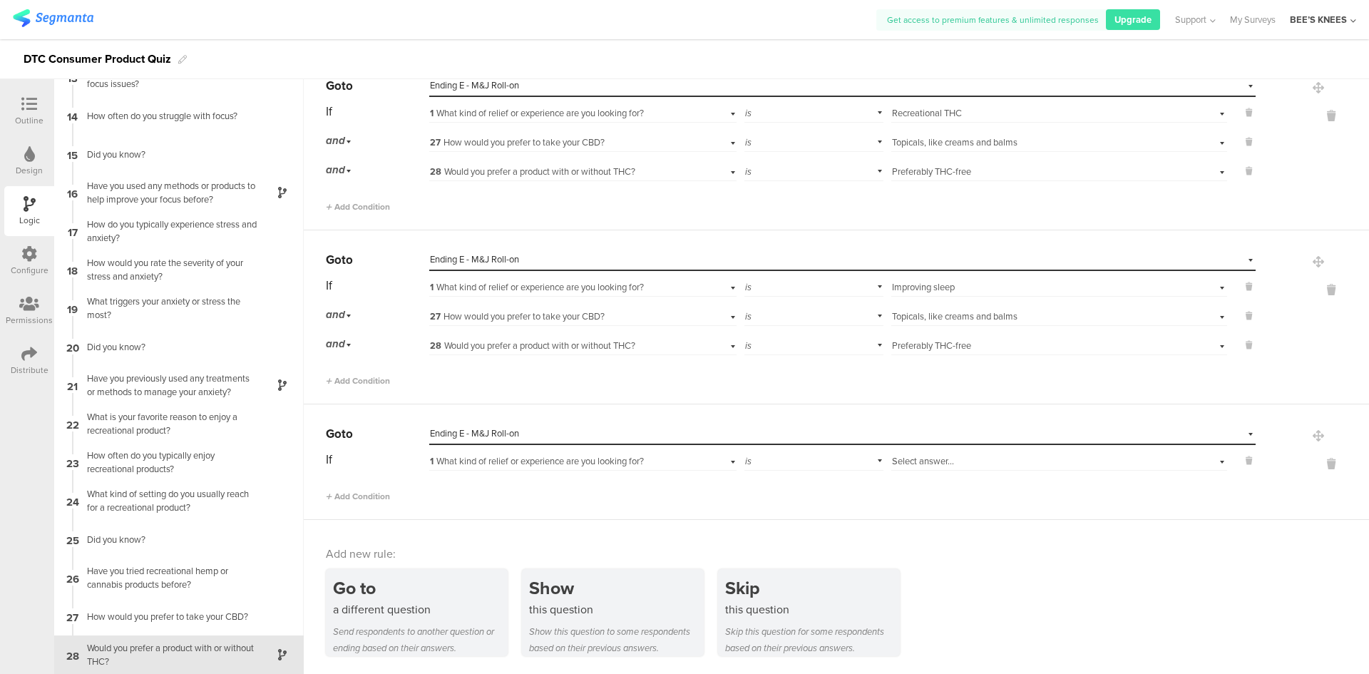
click at [988, 464] on div "Select answer..." at bounding box center [1034, 461] width 285 height 13
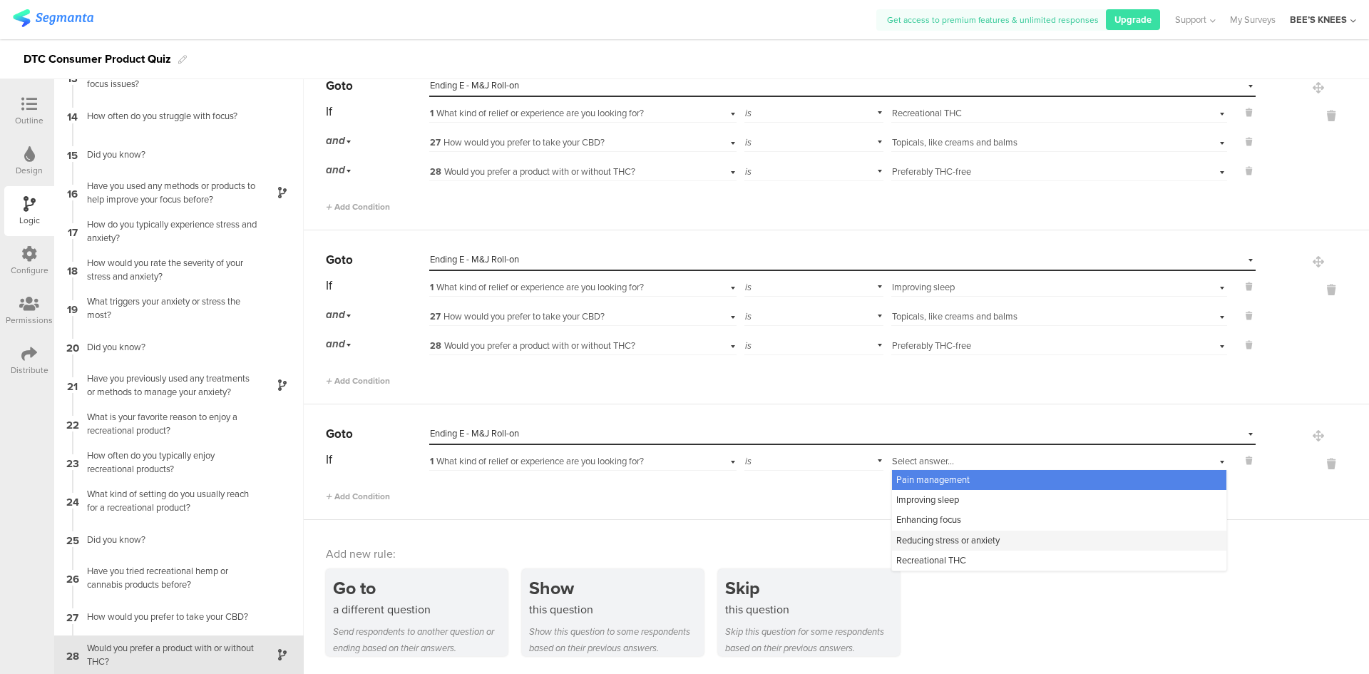
click at [966, 542] on span "Reducing stress or anxiety" at bounding box center [947, 540] width 103 height 14
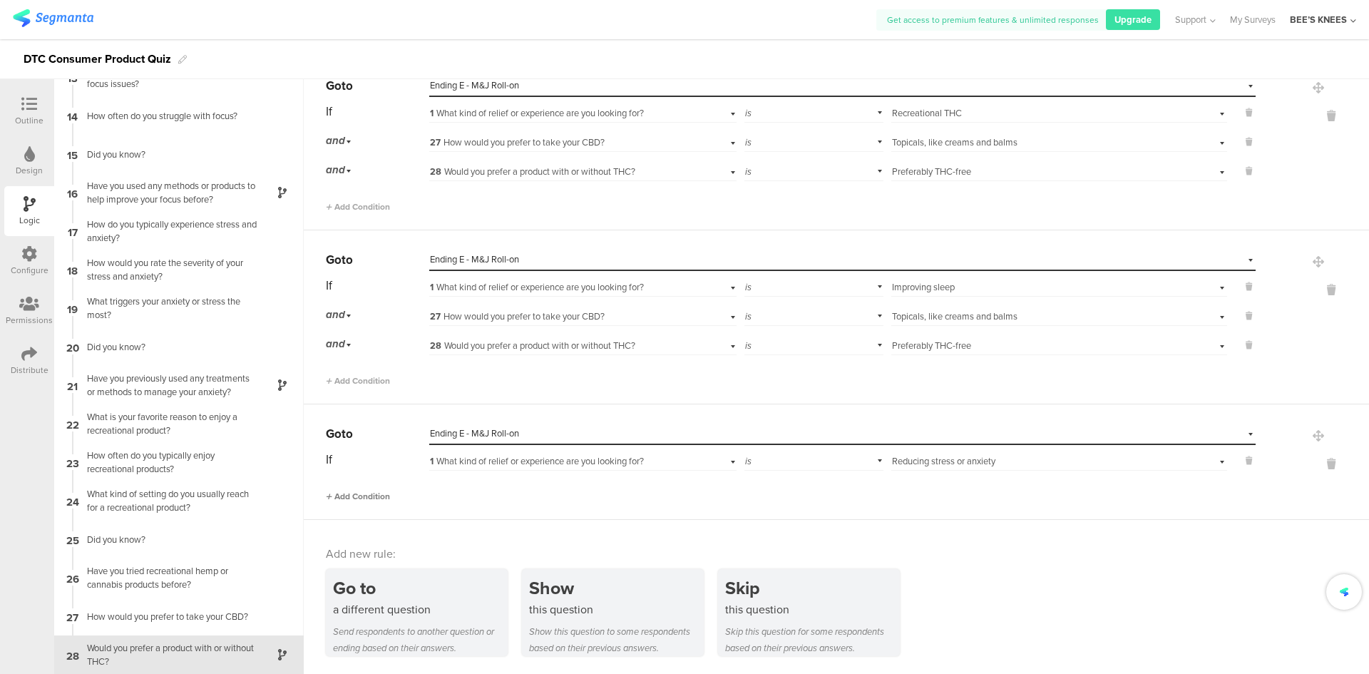
click at [377, 498] on span "Add Condition" at bounding box center [358, 496] width 64 height 13
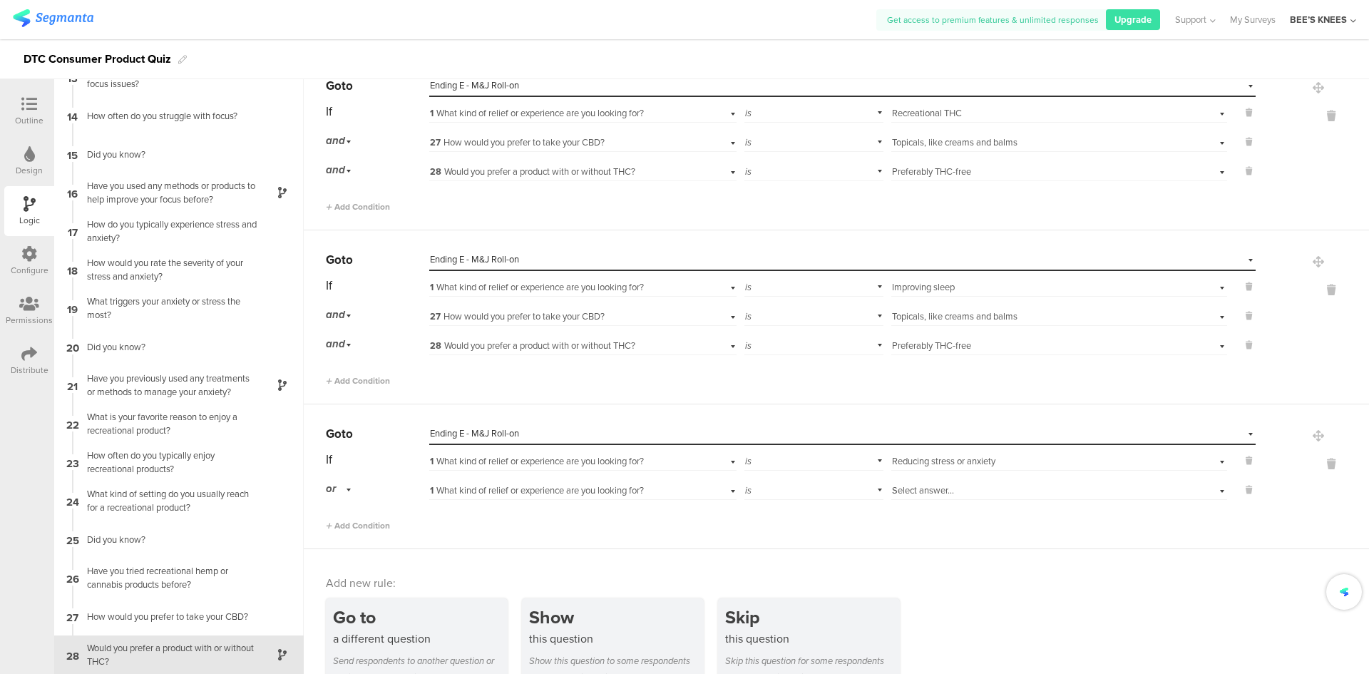
click at [347, 492] on div "or" at bounding box center [341, 489] width 30 height 22
click at [352, 533] on div "and" at bounding box center [377, 529] width 101 height 20
click at [519, 492] on span "1 What kind of relief or experience are you looking for?" at bounding box center [537, 490] width 214 height 14
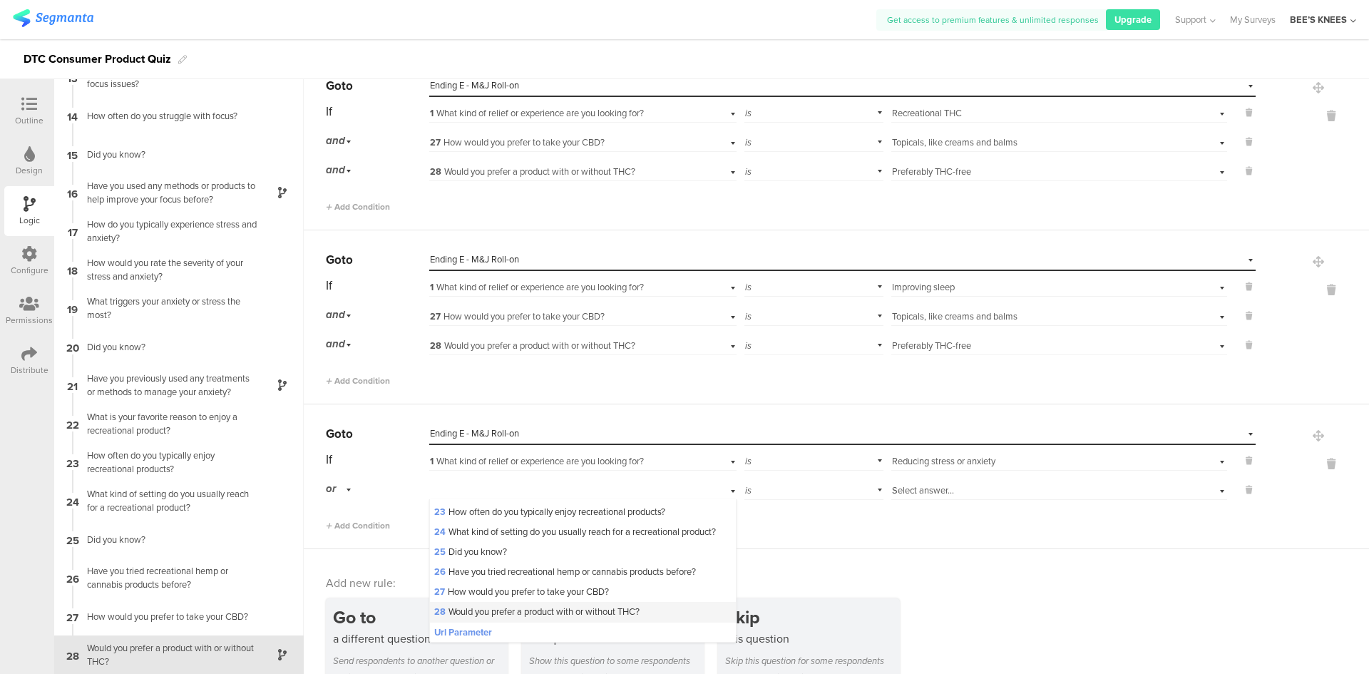
scroll to position [499, 0]
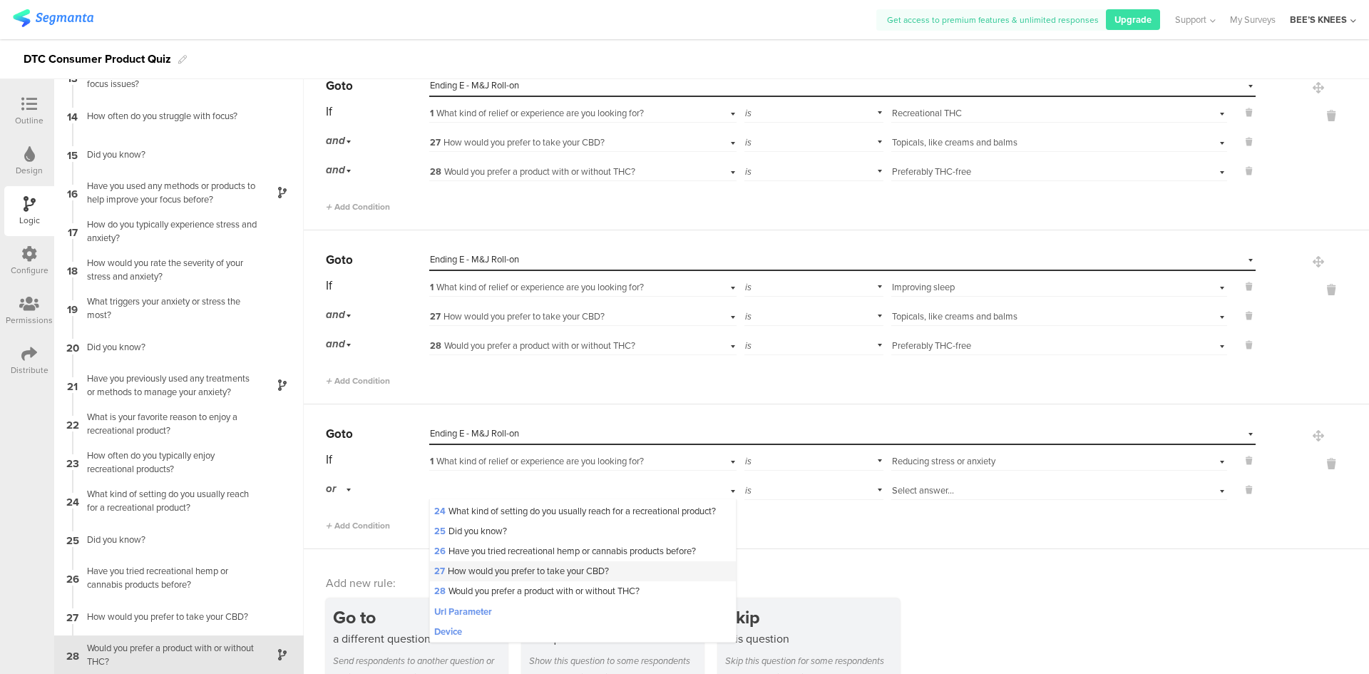
click at [520, 581] on div "27 How would you prefer to take your CBD?" at bounding box center [582, 571] width 305 height 20
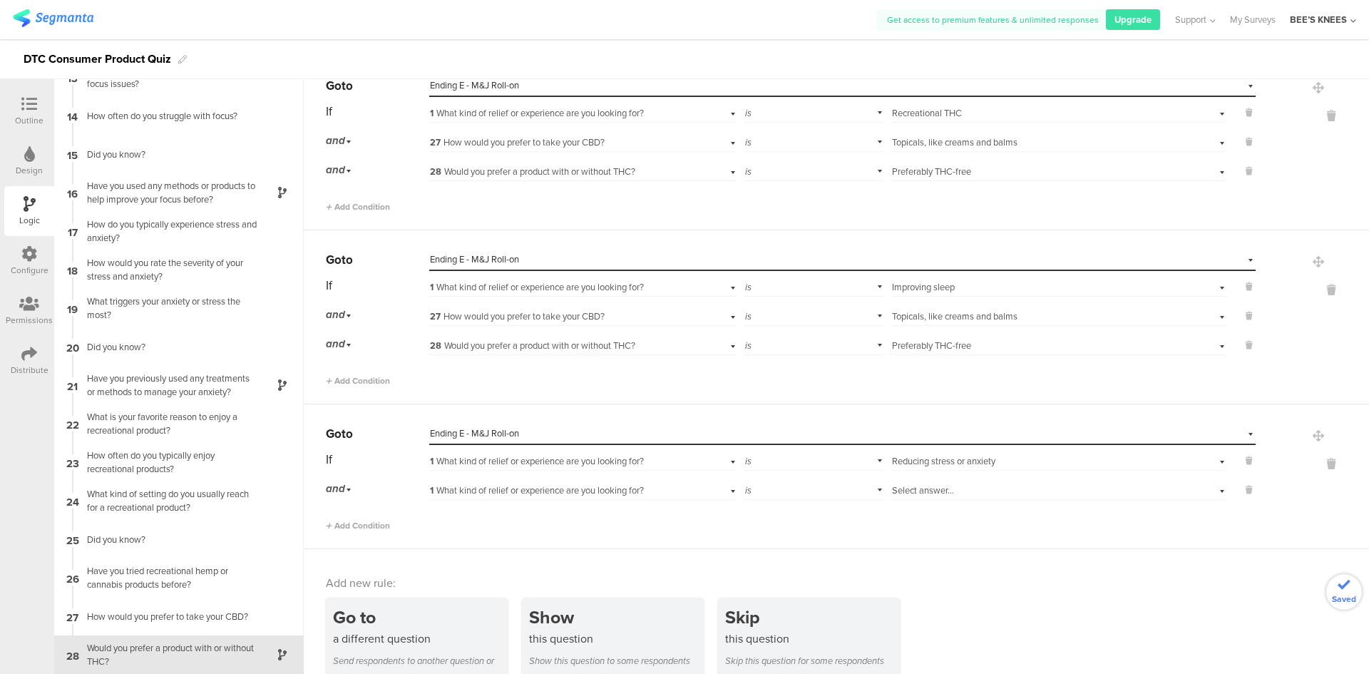
click at [913, 486] on span "Select answer..." at bounding box center [923, 490] width 62 height 14
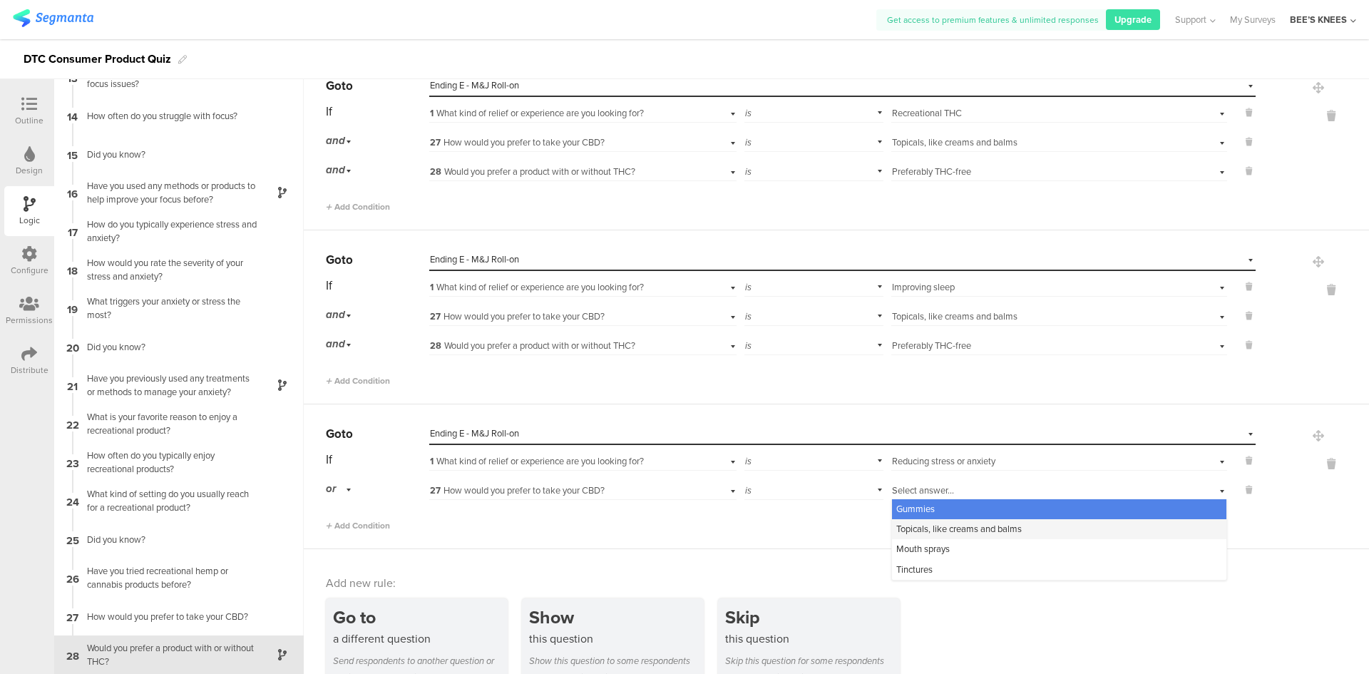
click at [926, 527] on span "Topicals, like creams and balms" at bounding box center [959, 529] width 126 height 14
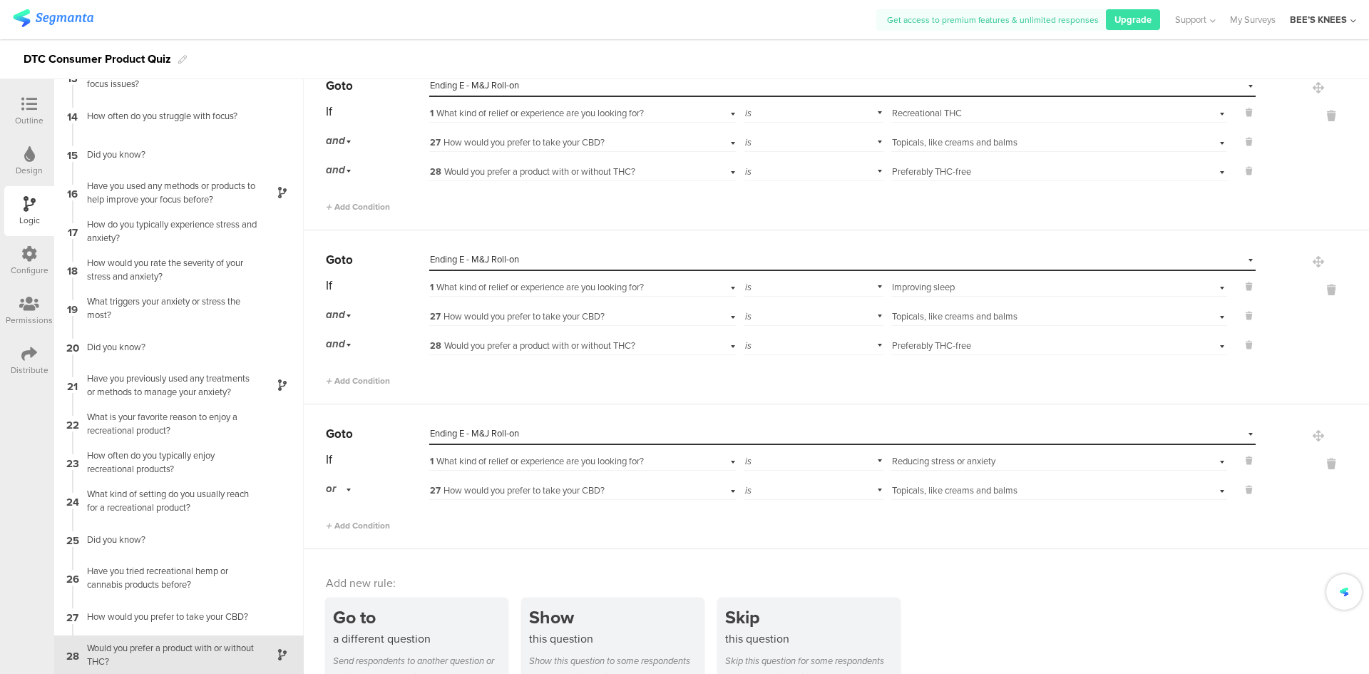
click at [350, 492] on div "or" at bounding box center [341, 489] width 30 height 22
click at [349, 535] on div "and" at bounding box center [377, 529] width 101 height 20
click at [367, 522] on span "Add Condition" at bounding box center [358, 525] width 64 height 13
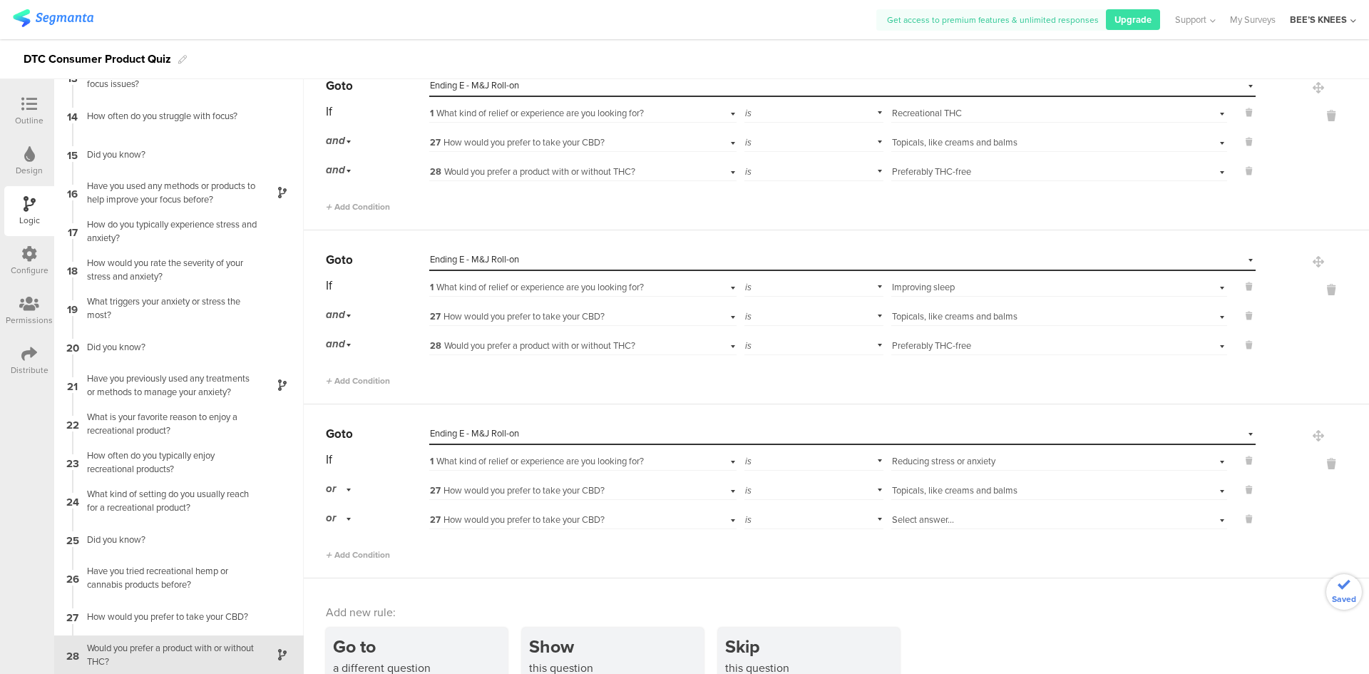
click at [491, 515] on span "27 How would you prefer to take your CBD?" at bounding box center [517, 520] width 175 height 14
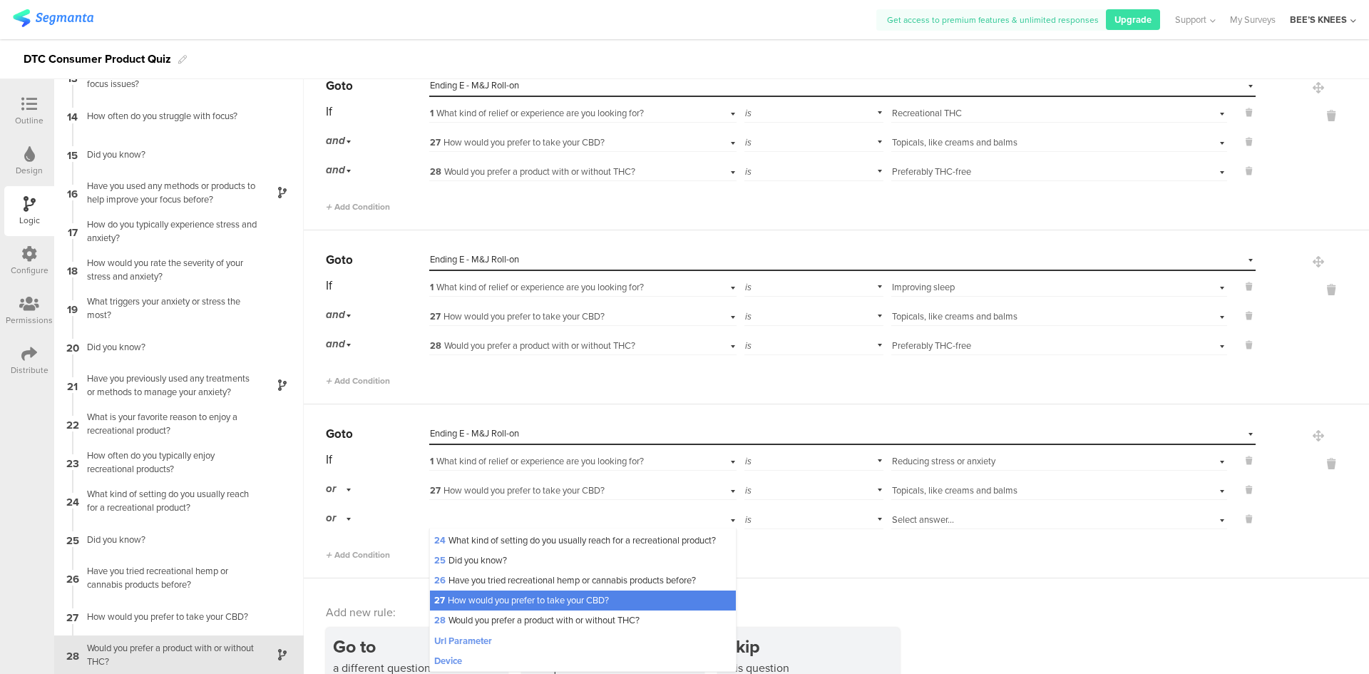
scroll to position [521, 0]
click at [505, 610] on div "28 Would you prefer a product with or without THC?" at bounding box center [582, 620] width 305 height 20
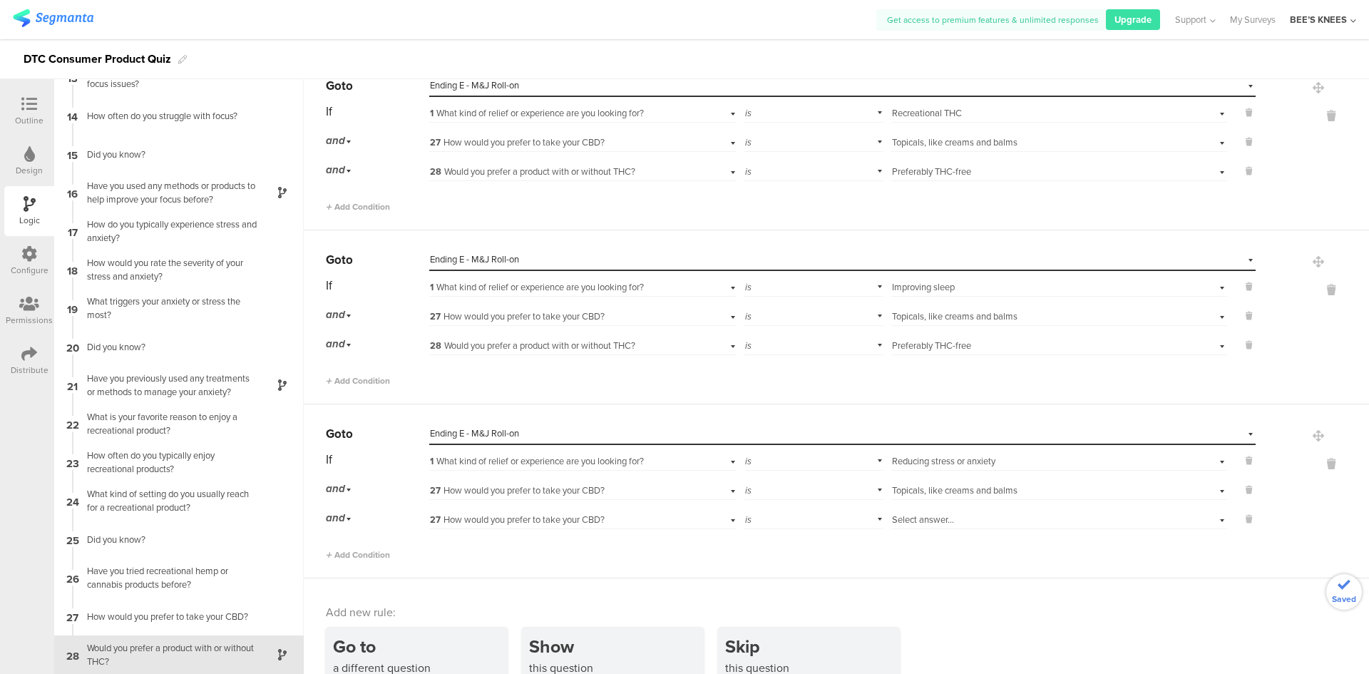
click at [892, 521] on span "Select answer..." at bounding box center [923, 520] width 62 height 14
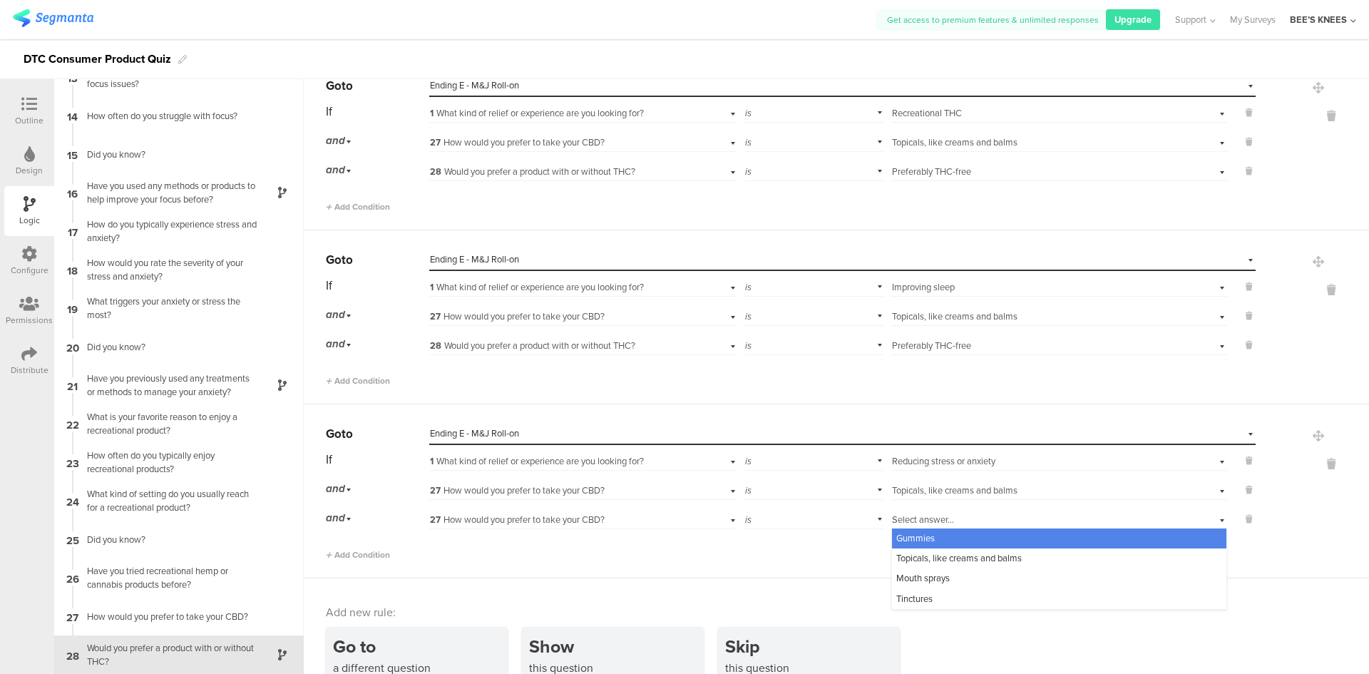
click at [628, 526] on div "27 How would you prefer to take your CBD?" at bounding box center [559, 519] width 259 height 13
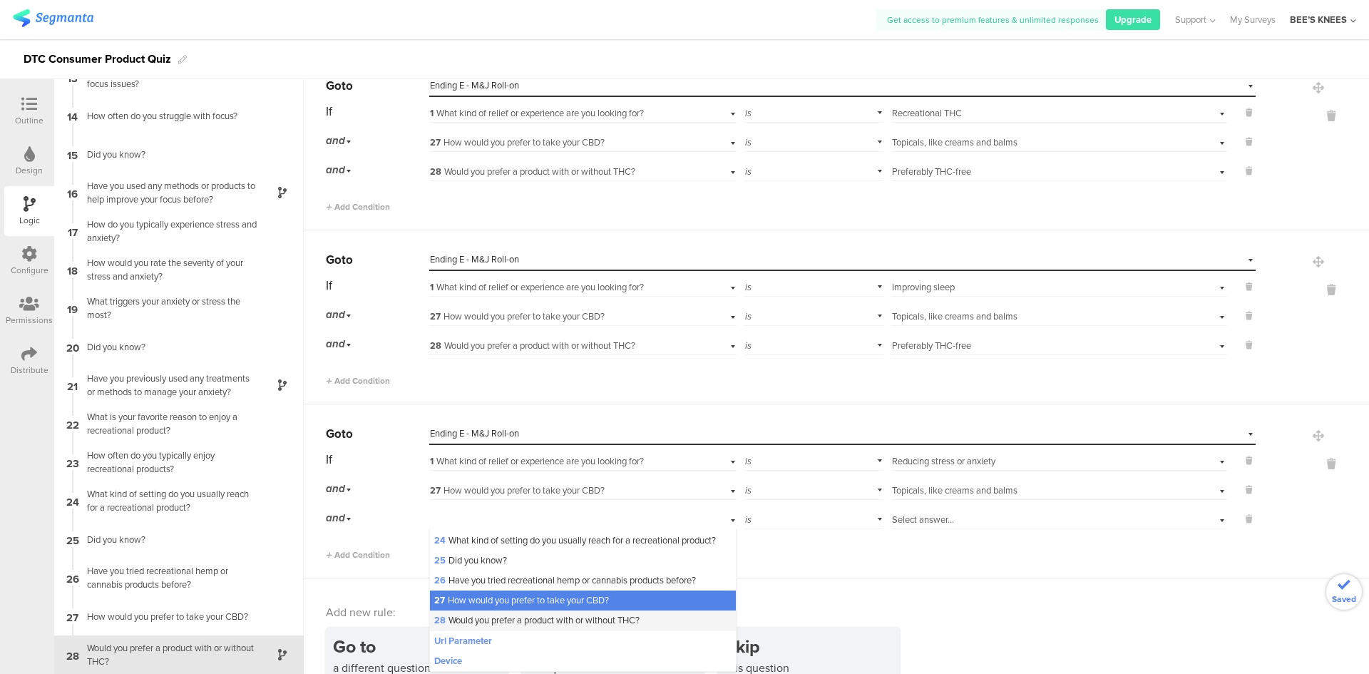
click at [564, 613] on span "28 Would you prefer a product with or without THC?" at bounding box center [536, 620] width 205 height 14
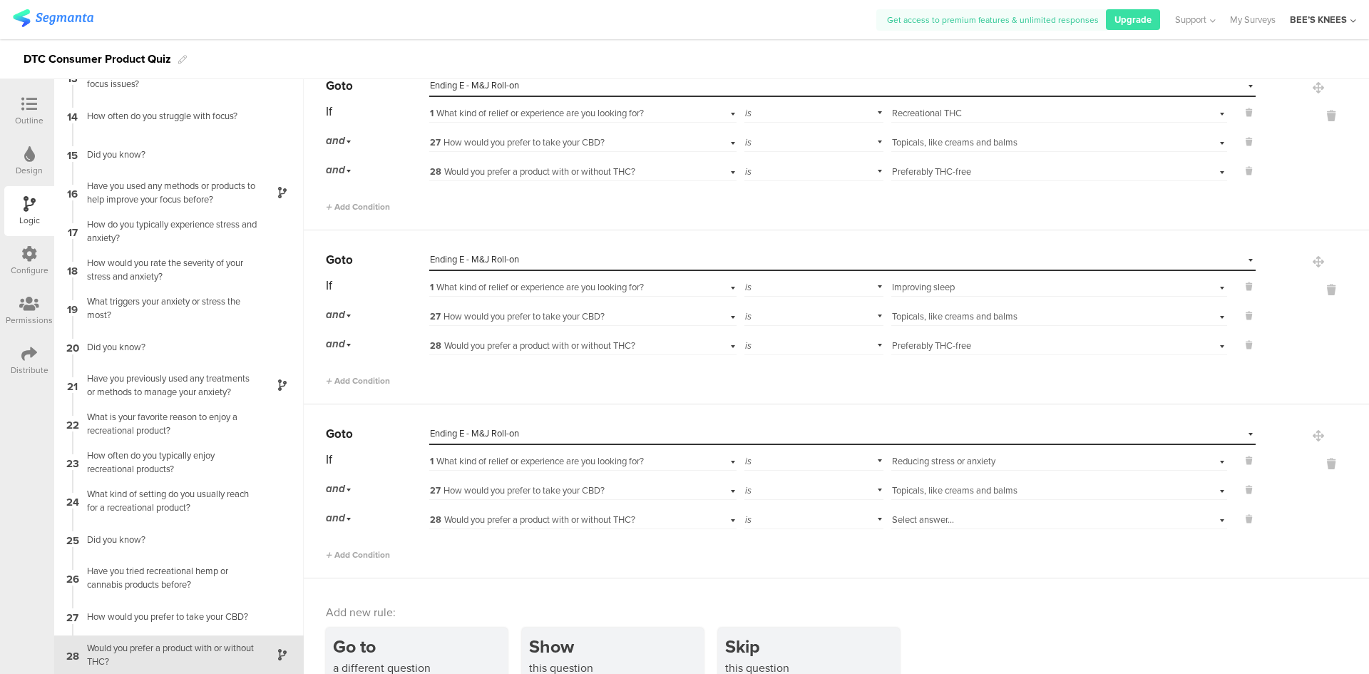
click at [892, 521] on span "Select answer..." at bounding box center [923, 520] width 62 height 14
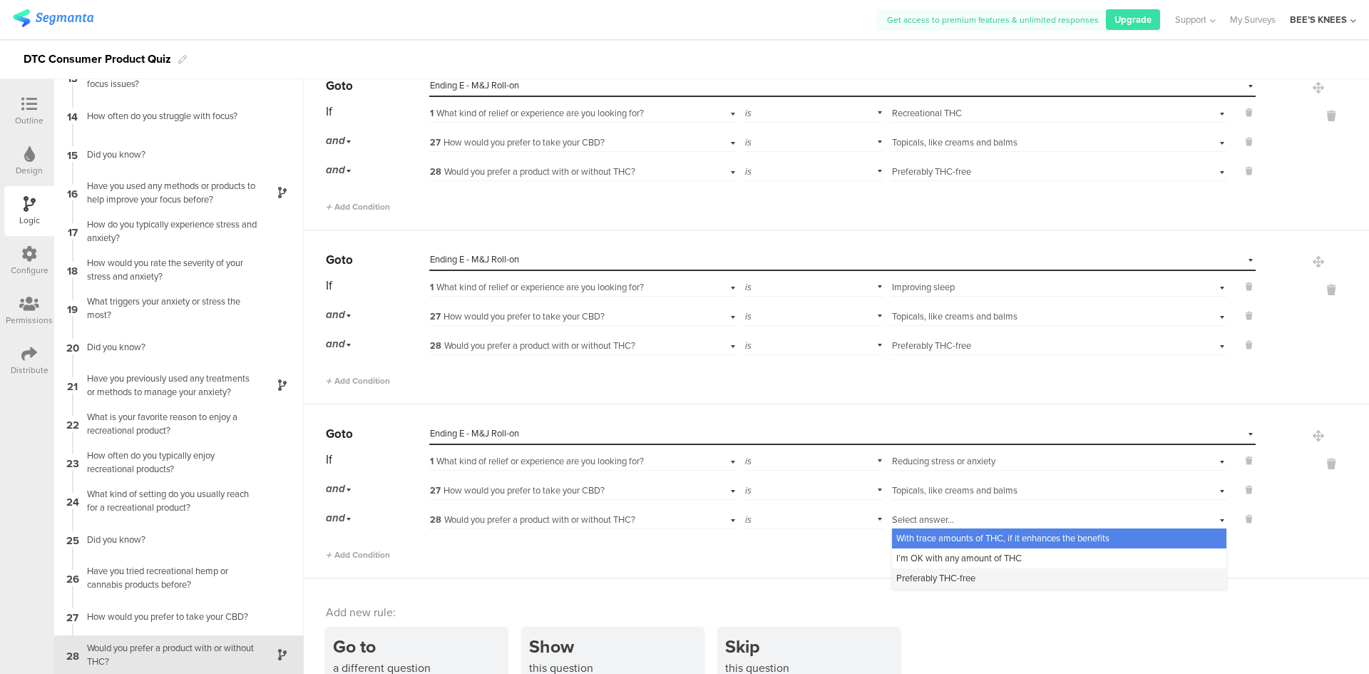
click at [911, 574] on span "Preferably THC-free" at bounding box center [935, 578] width 79 height 14
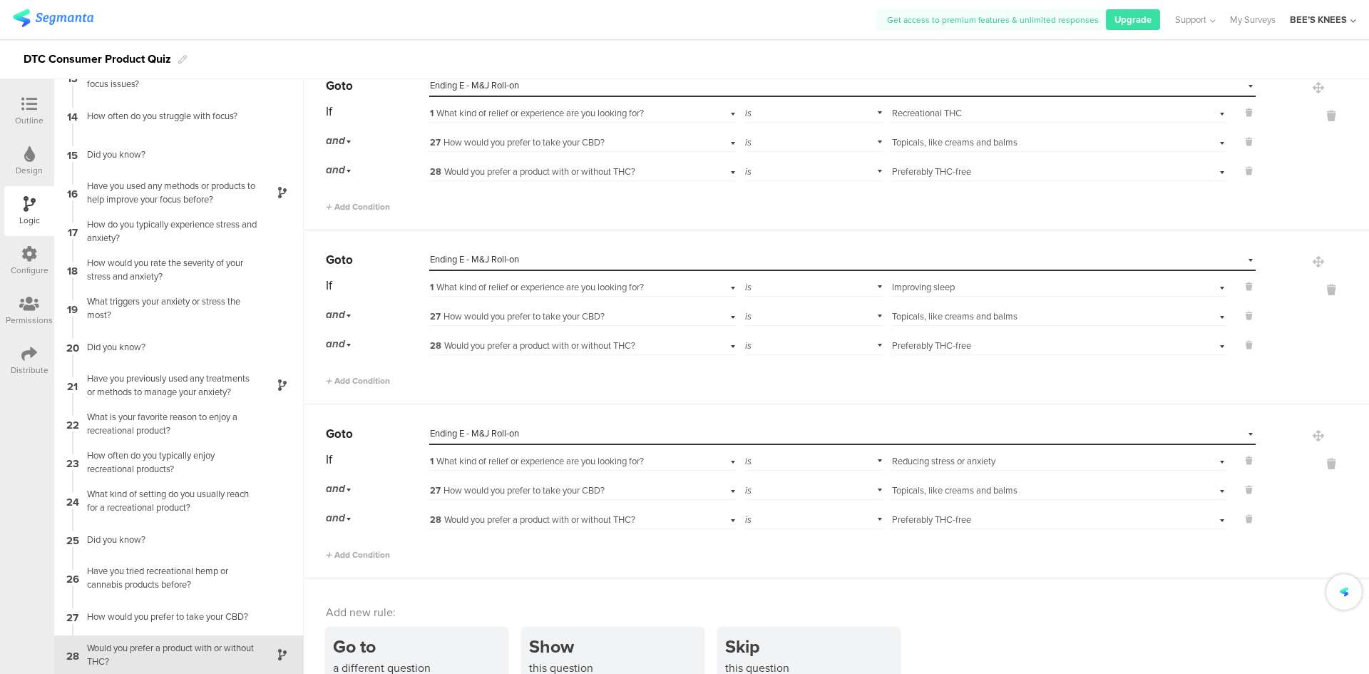
click at [1000, 618] on div "Add new rule:" at bounding box center [837, 612] width 1023 height 16
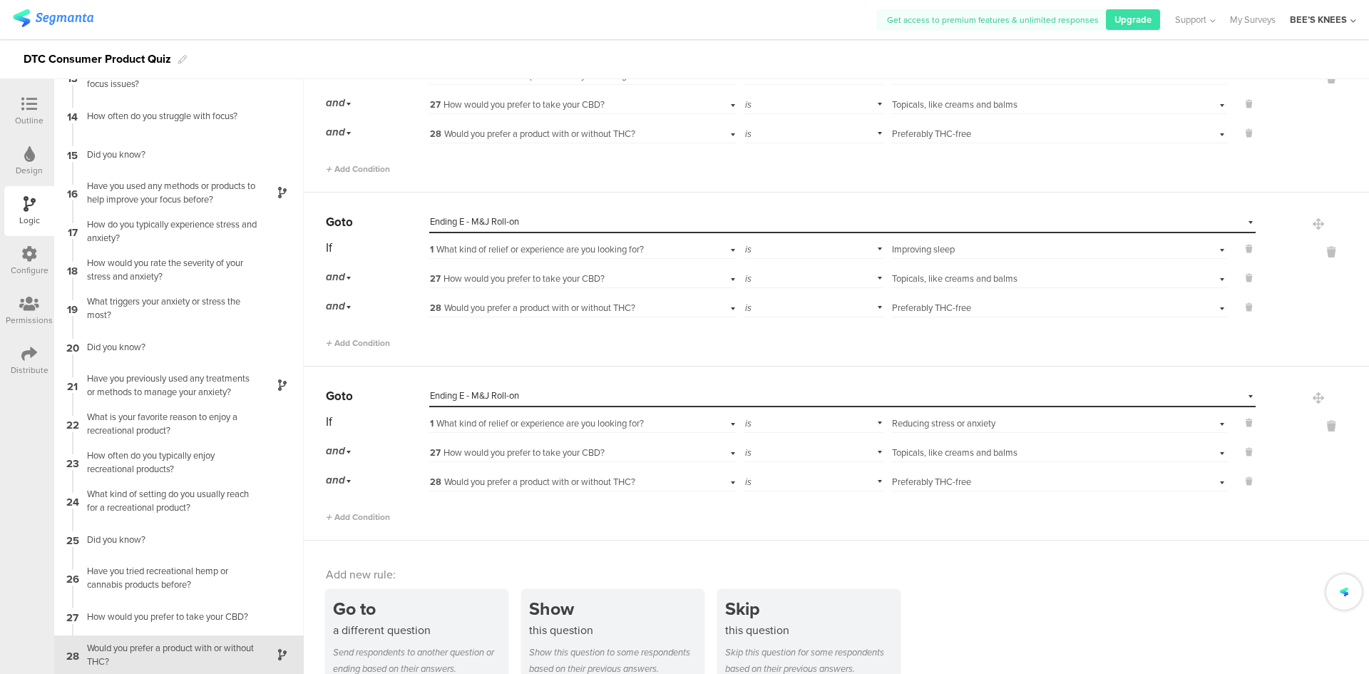
scroll to position [3096, 0]
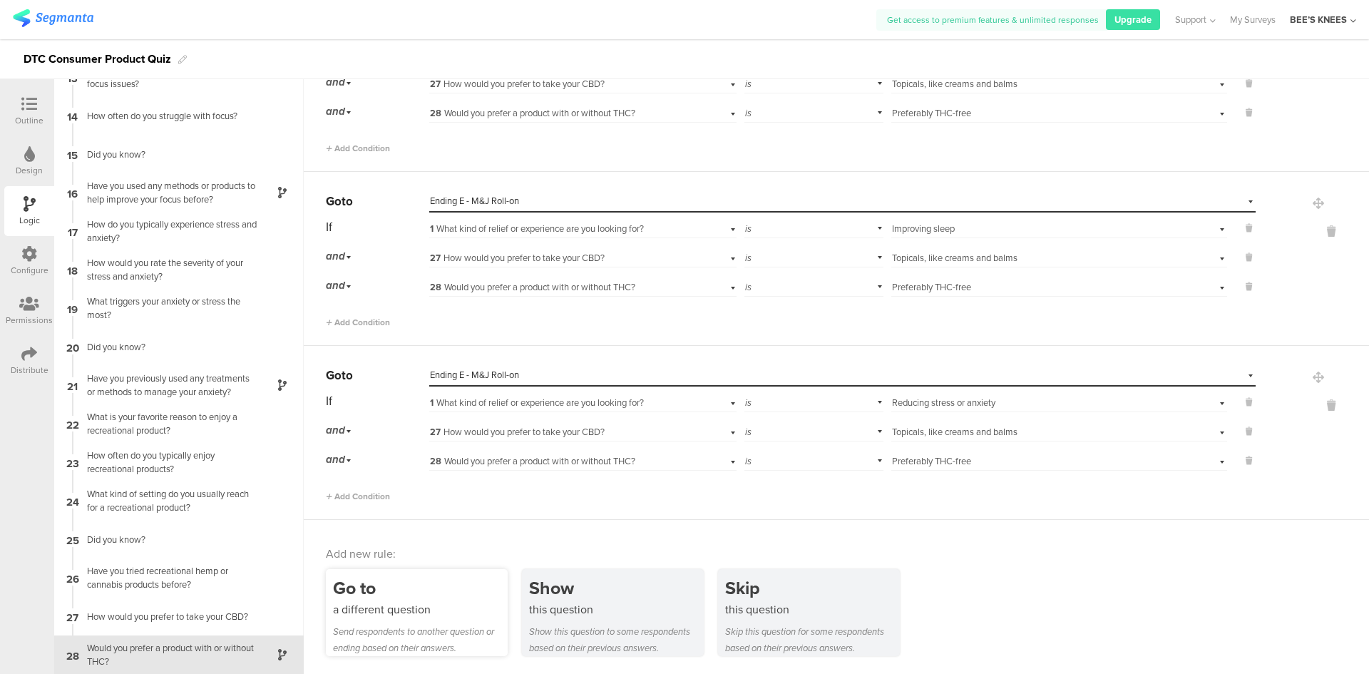
click at [449, 644] on div "Send respondents to another question or ending based on their answers." at bounding box center [420, 639] width 175 height 33
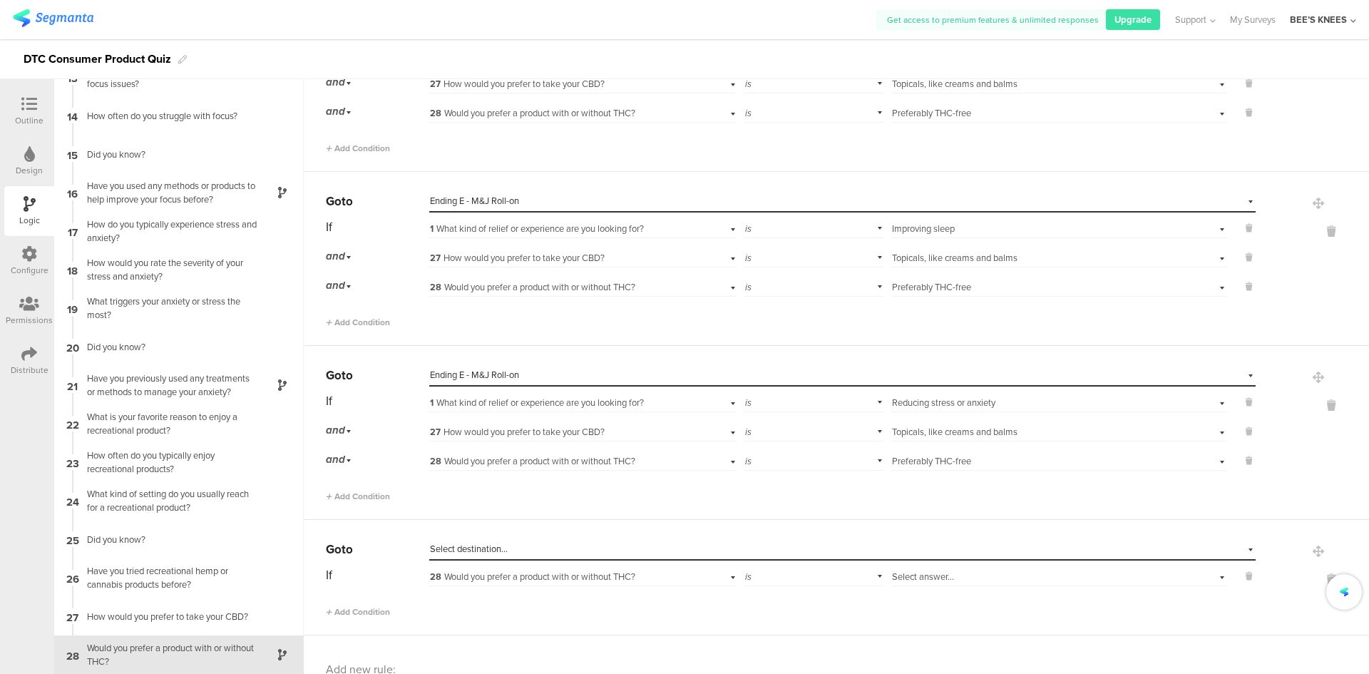
click at [481, 552] on span "Select destination..." at bounding box center [469, 549] width 78 height 14
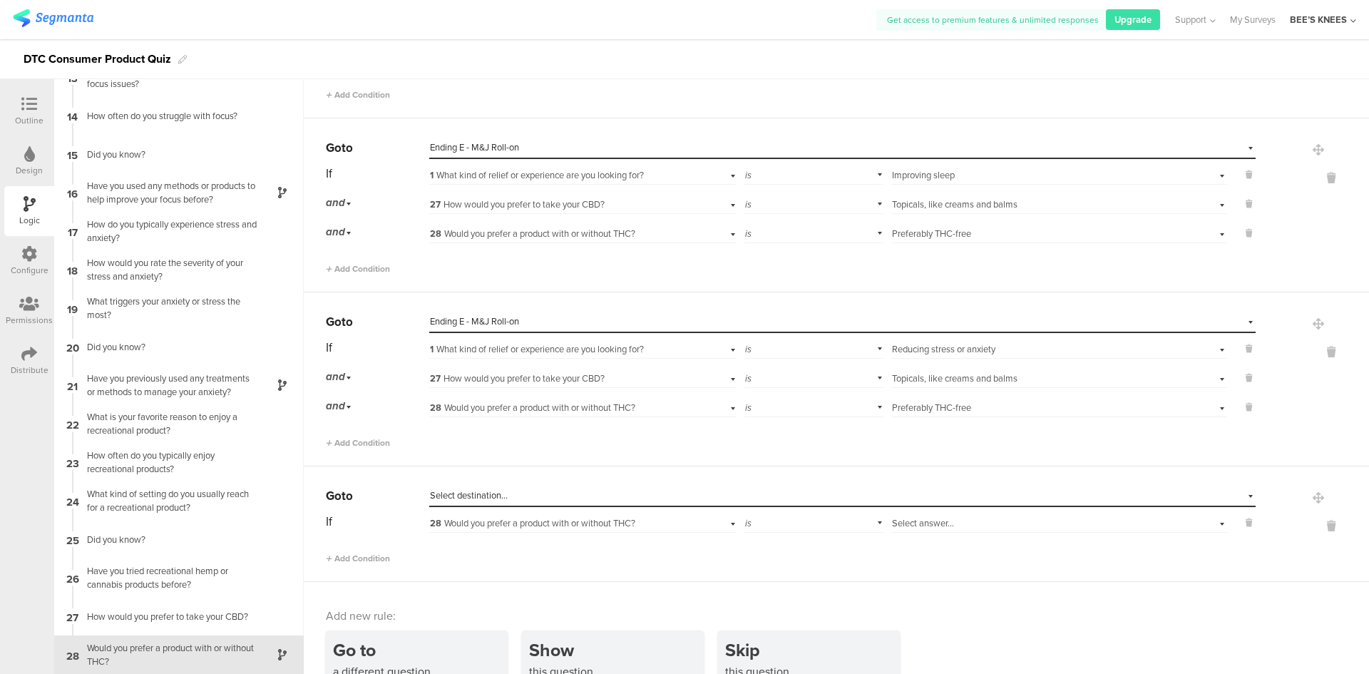
scroll to position [3212, 0]
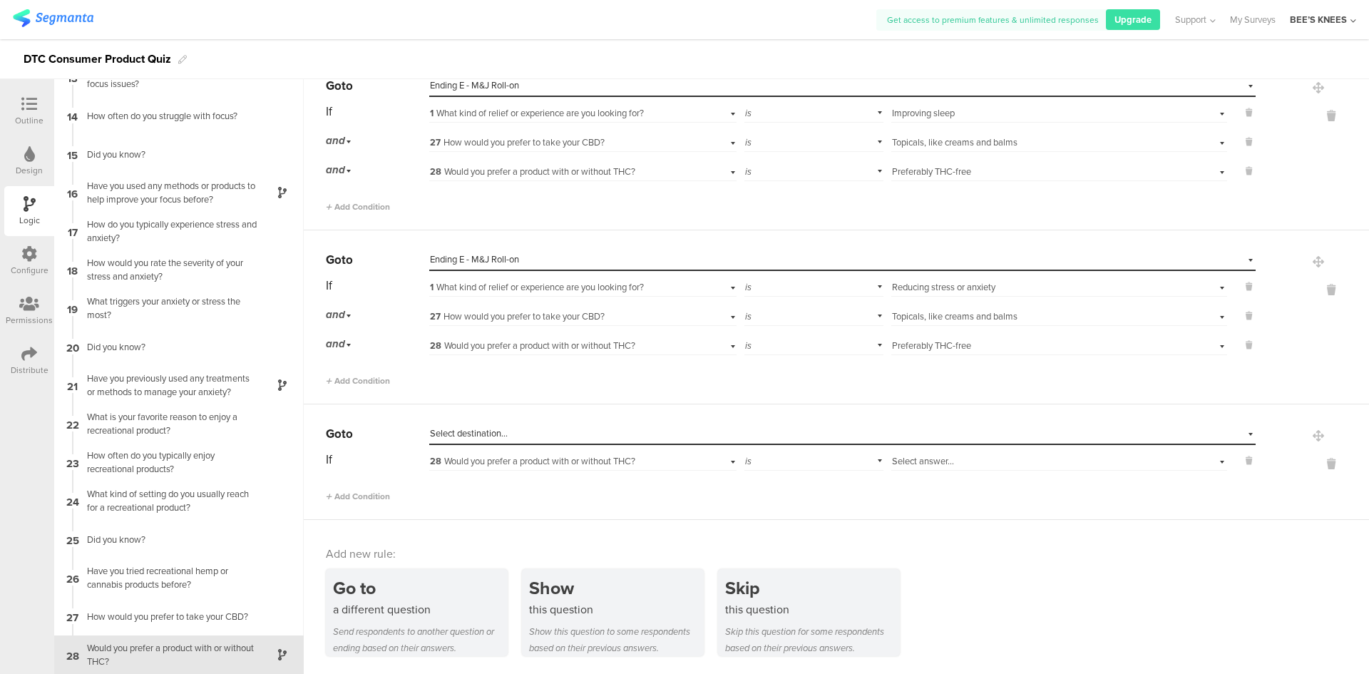
click at [528, 436] on div "Select destination..." at bounding box center [777, 433] width 694 height 13
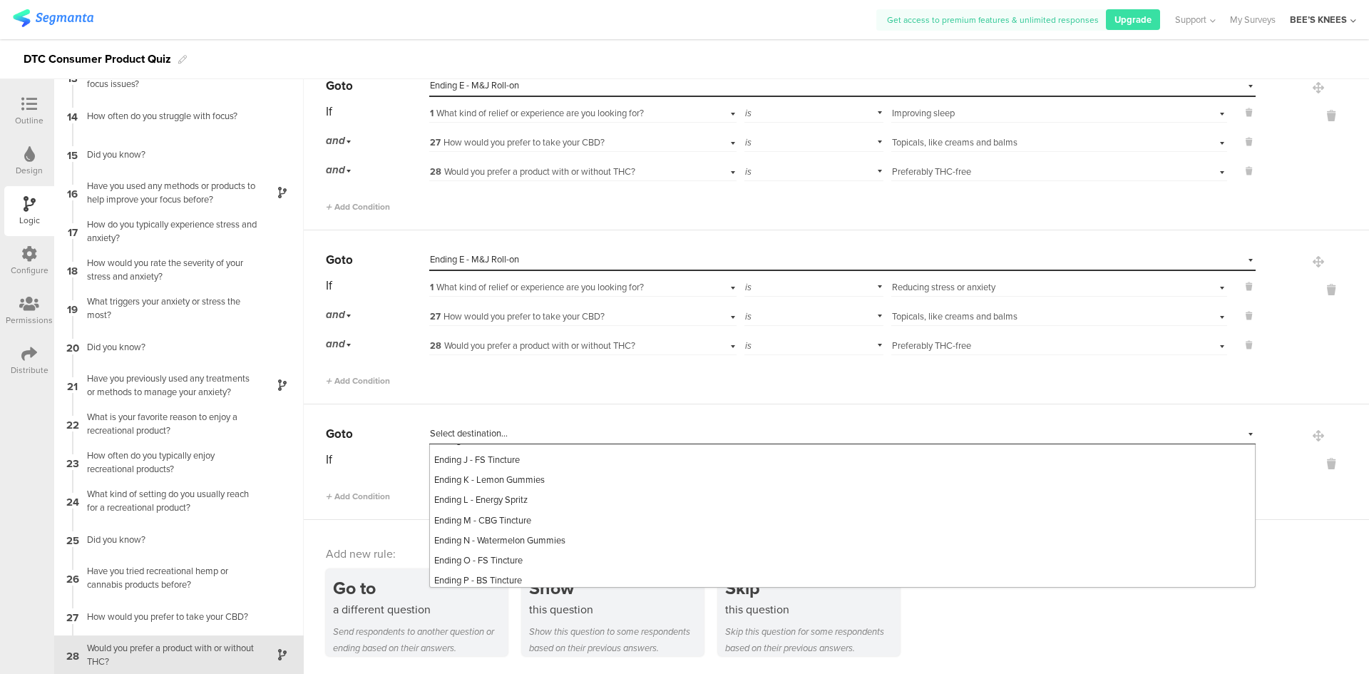
scroll to position [713, 0]
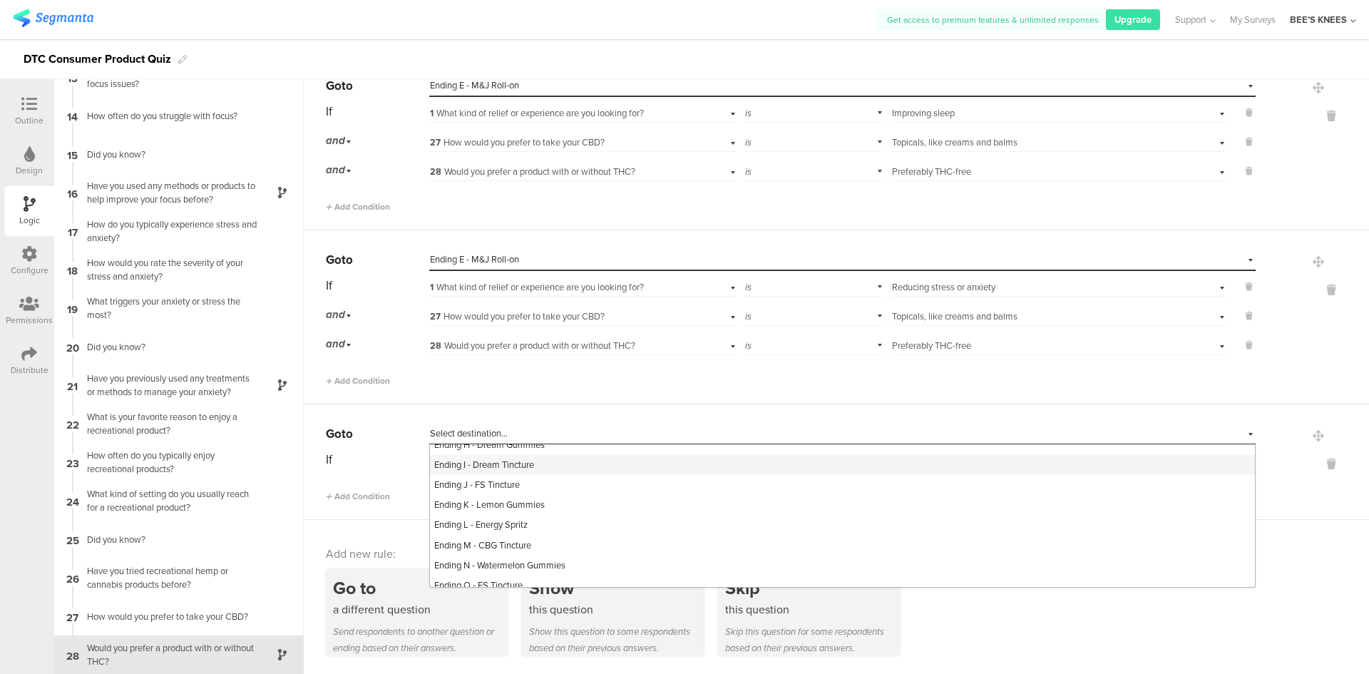
click at [518, 471] on span "Ending I - Dream Tincture" at bounding box center [484, 465] width 100 height 14
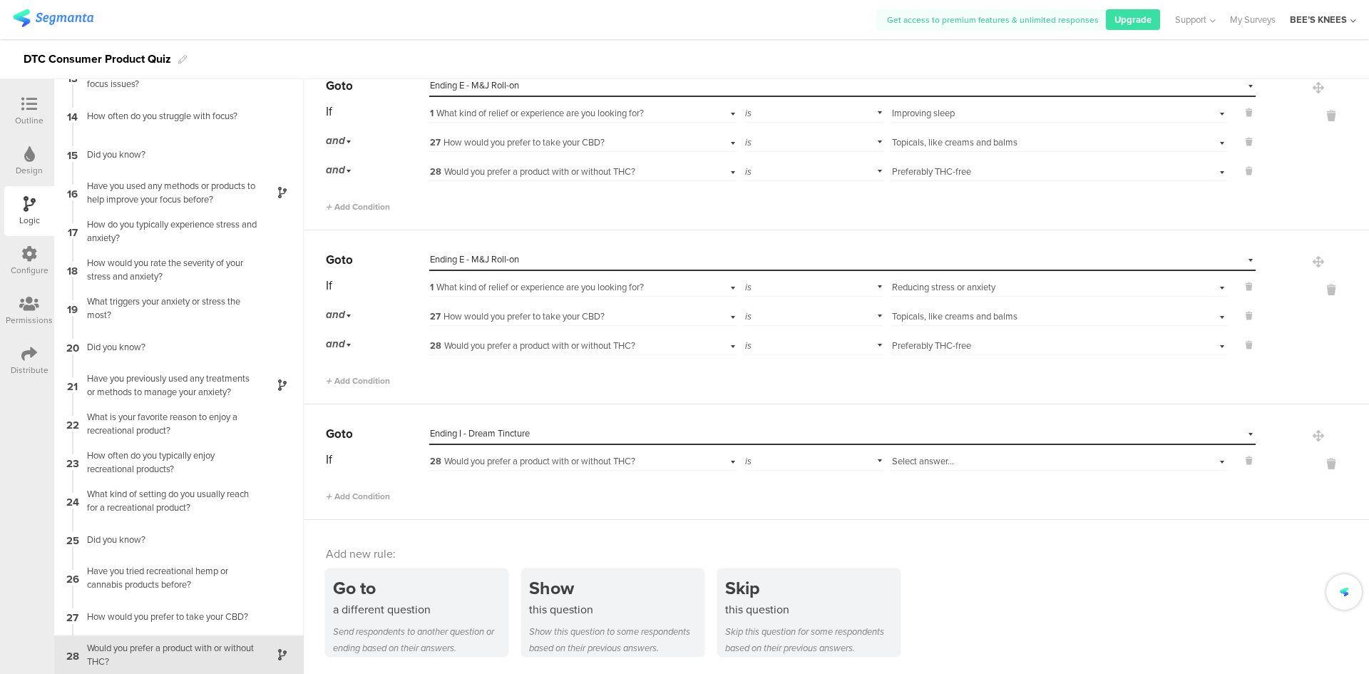
click at [501, 461] on span "28 Would you prefer a product with or without THC?" at bounding box center [532, 461] width 205 height 14
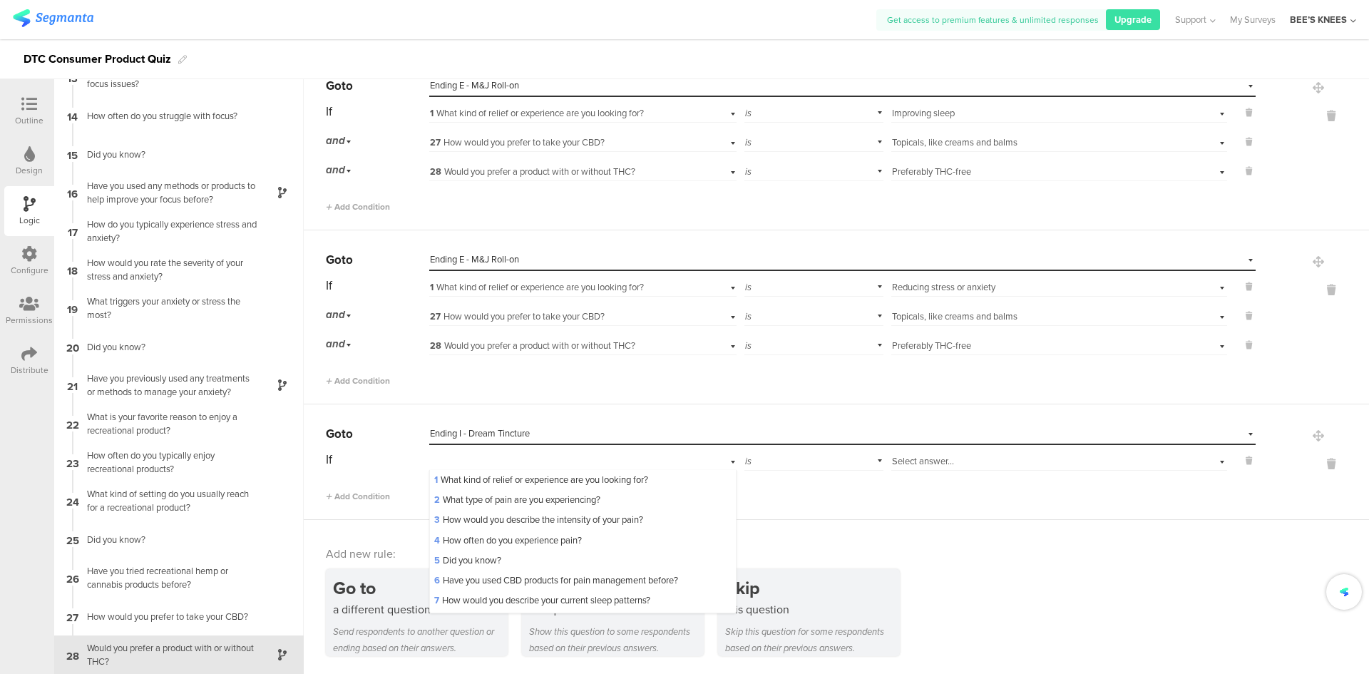
click at [505, 472] on div "1 What kind of relief or experience are you looking for?" at bounding box center [582, 480] width 305 height 20
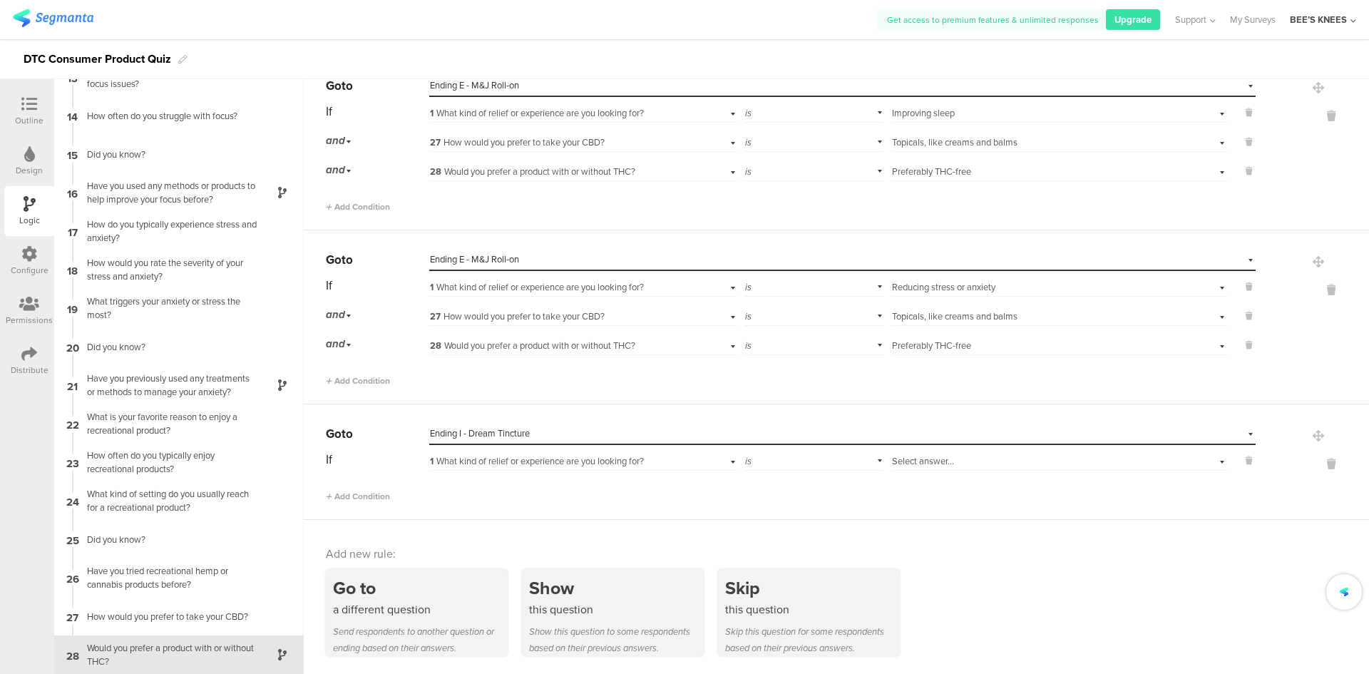
click at [1039, 454] on div "Select answer..." at bounding box center [1059, 460] width 336 height 22
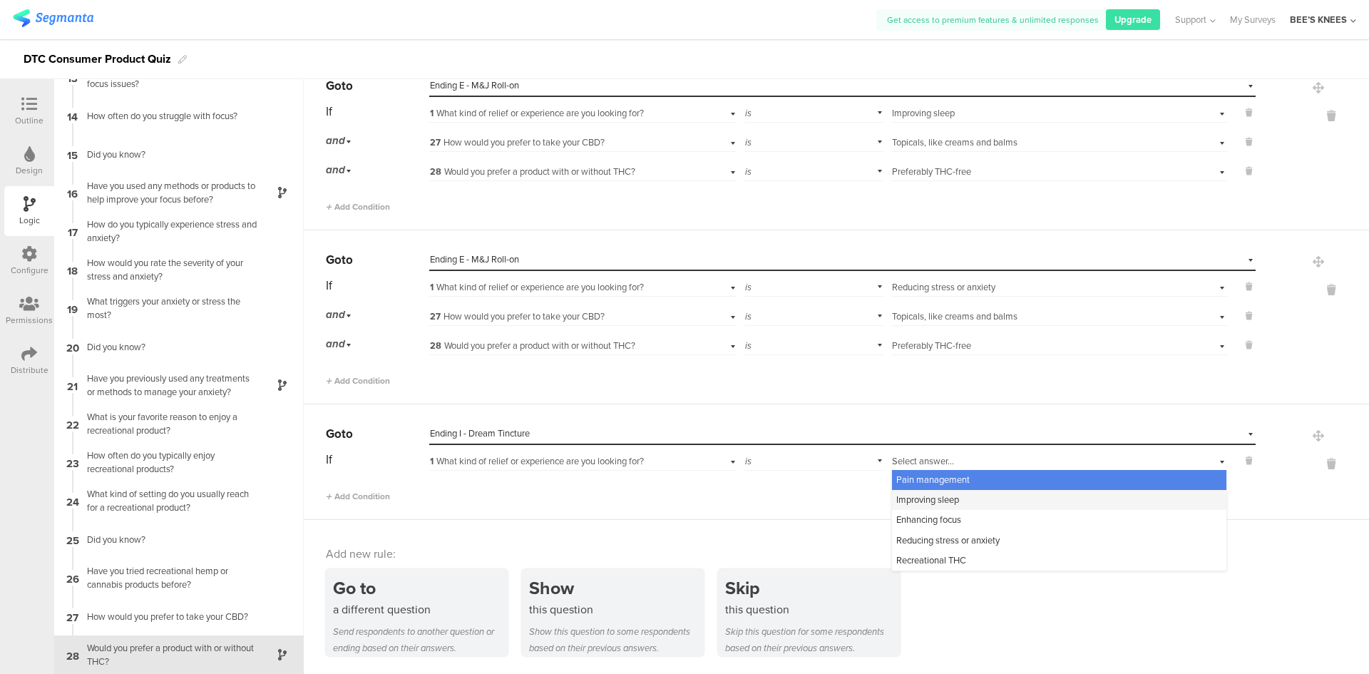
click at [961, 493] on div "Improving sleep" at bounding box center [1059, 500] width 334 height 20
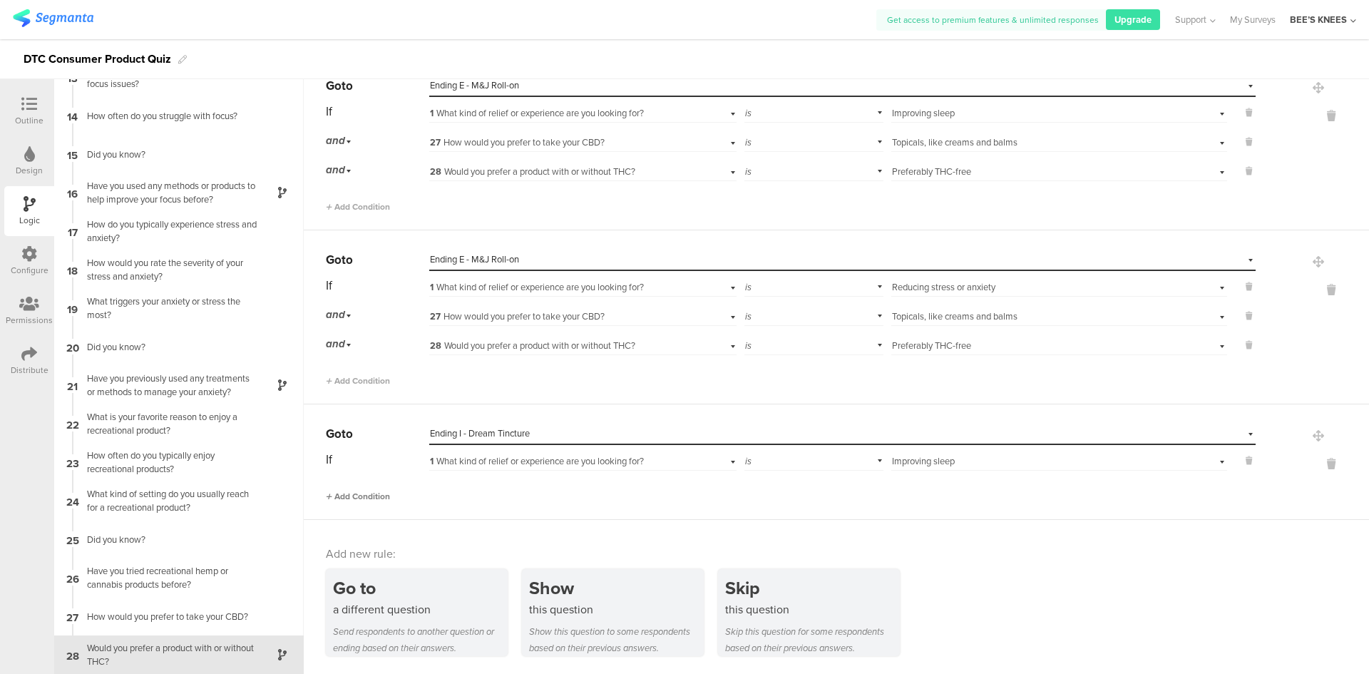
click at [380, 492] on span "Add Condition" at bounding box center [358, 496] width 64 height 13
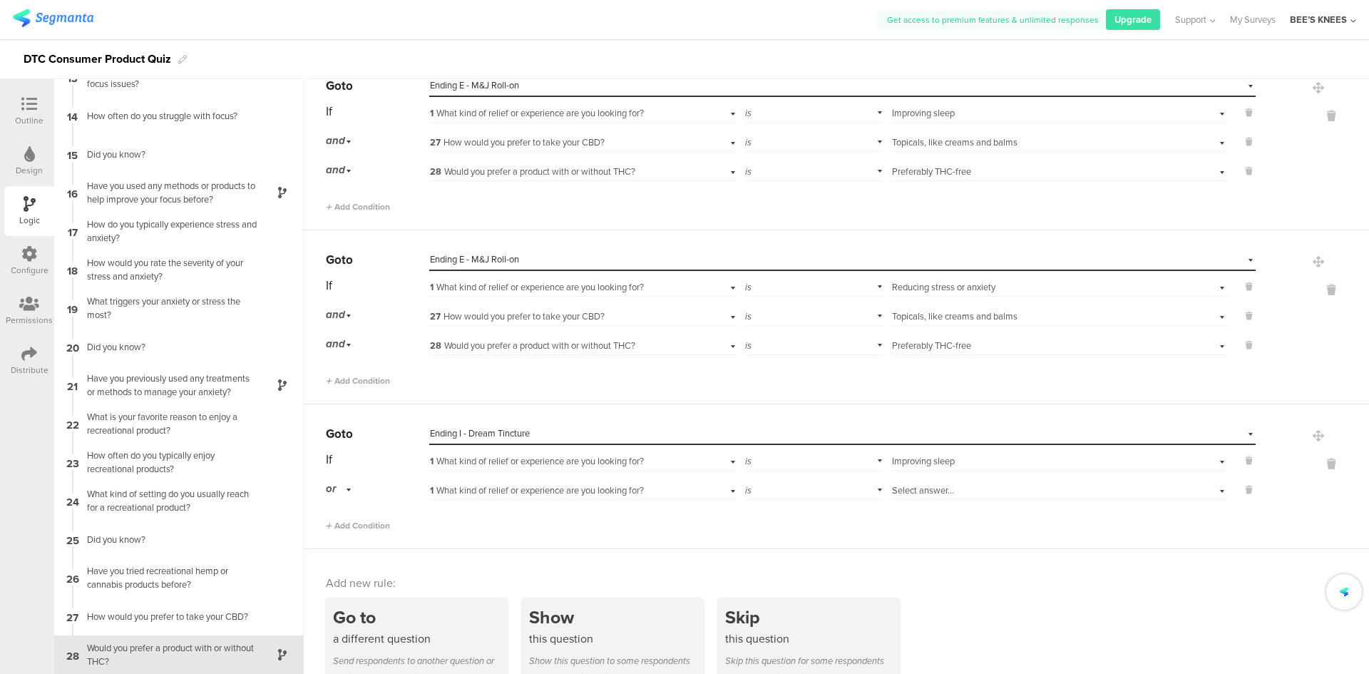
click at [501, 492] on span "1 What kind of relief or experience are you looking for?" at bounding box center [537, 490] width 214 height 14
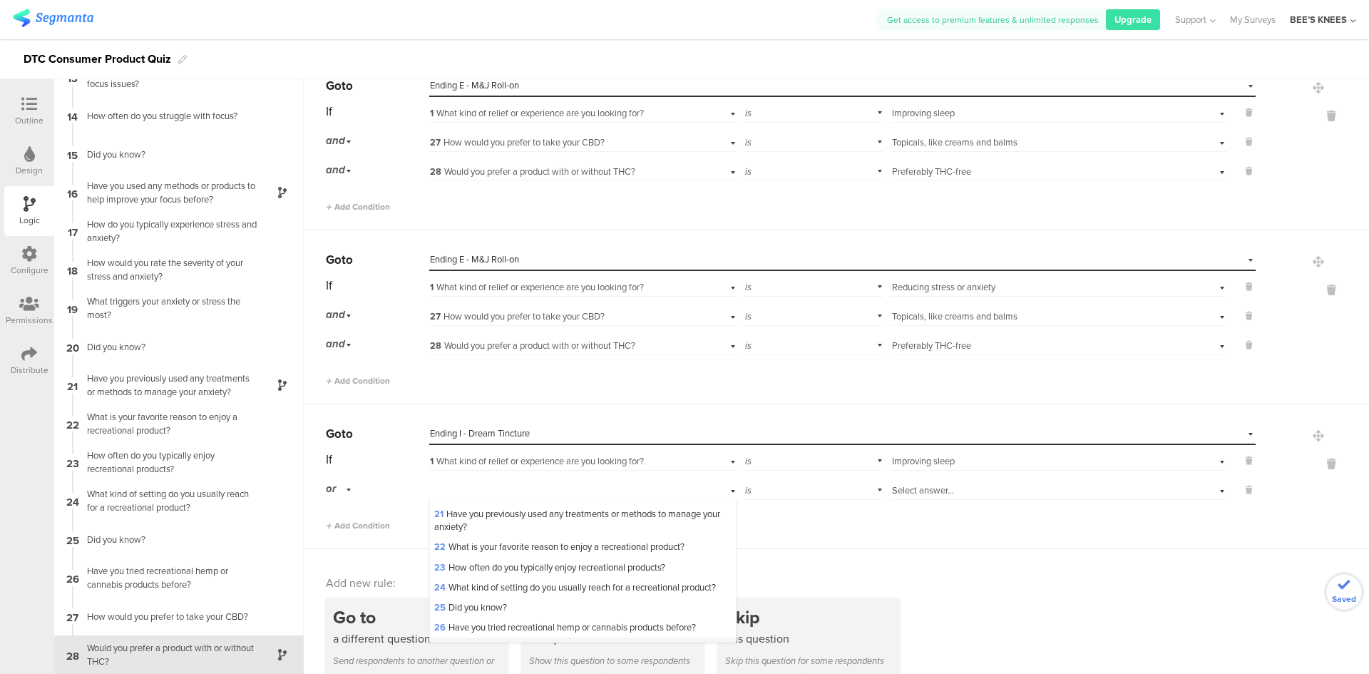
scroll to position [499, 0]
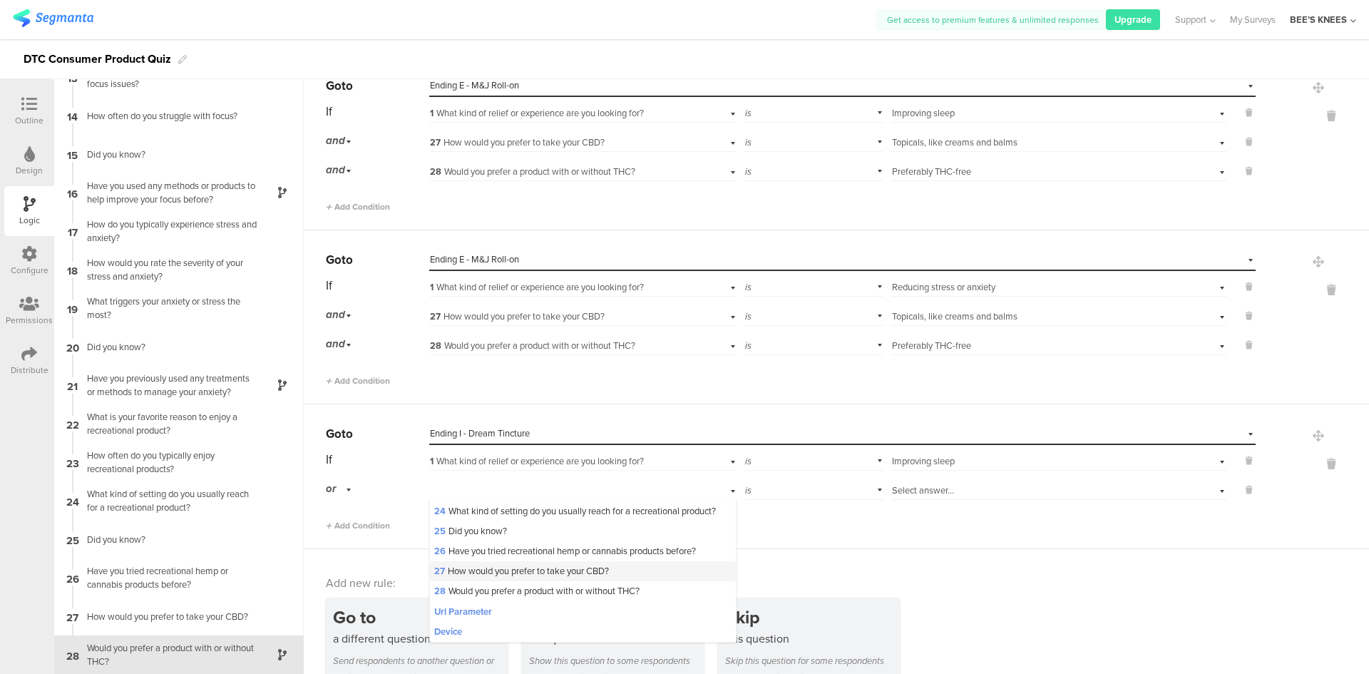
click at [512, 578] on span "27 How would you prefer to take your CBD?" at bounding box center [521, 571] width 175 height 14
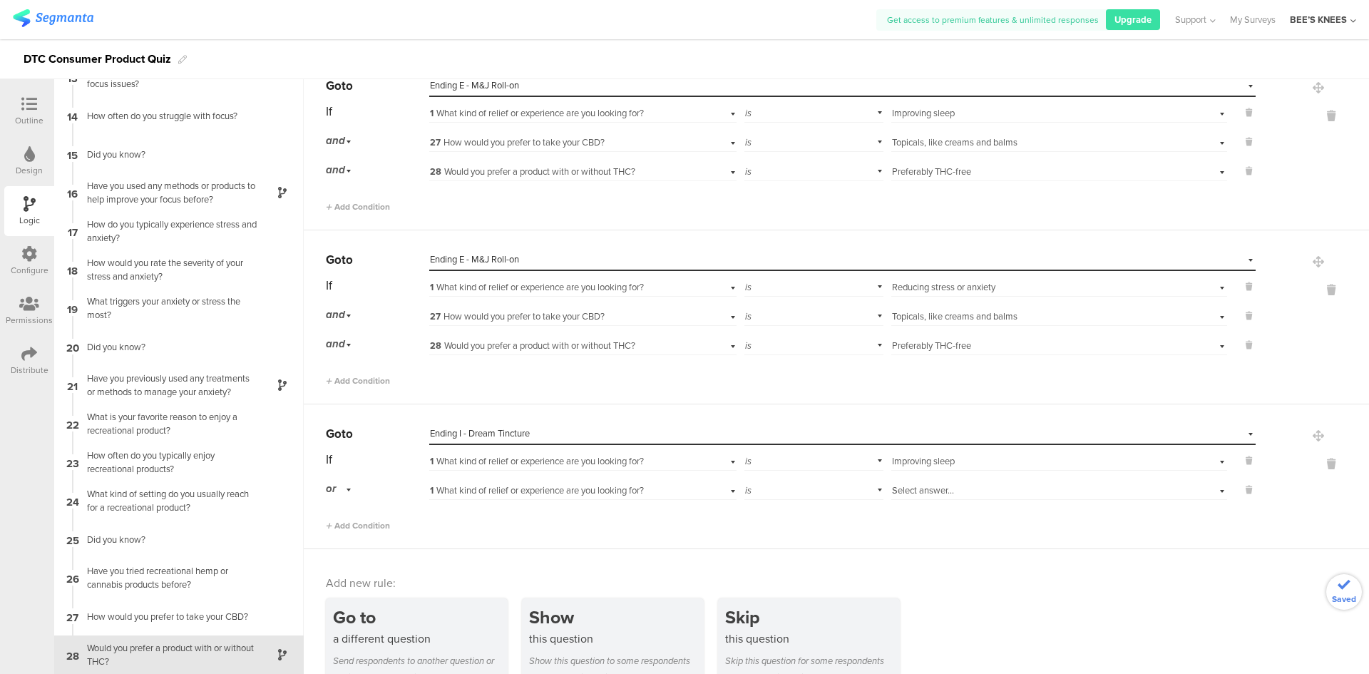
click at [348, 486] on div "or" at bounding box center [341, 489] width 30 height 22
click at [360, 531] on div "and" at bounding box center [377, 529] width 101 height 20
click at [506, 497] on div "1 What kind of relief or experience are you looking for?" at bounding box center [559, 490] width 259 height 13
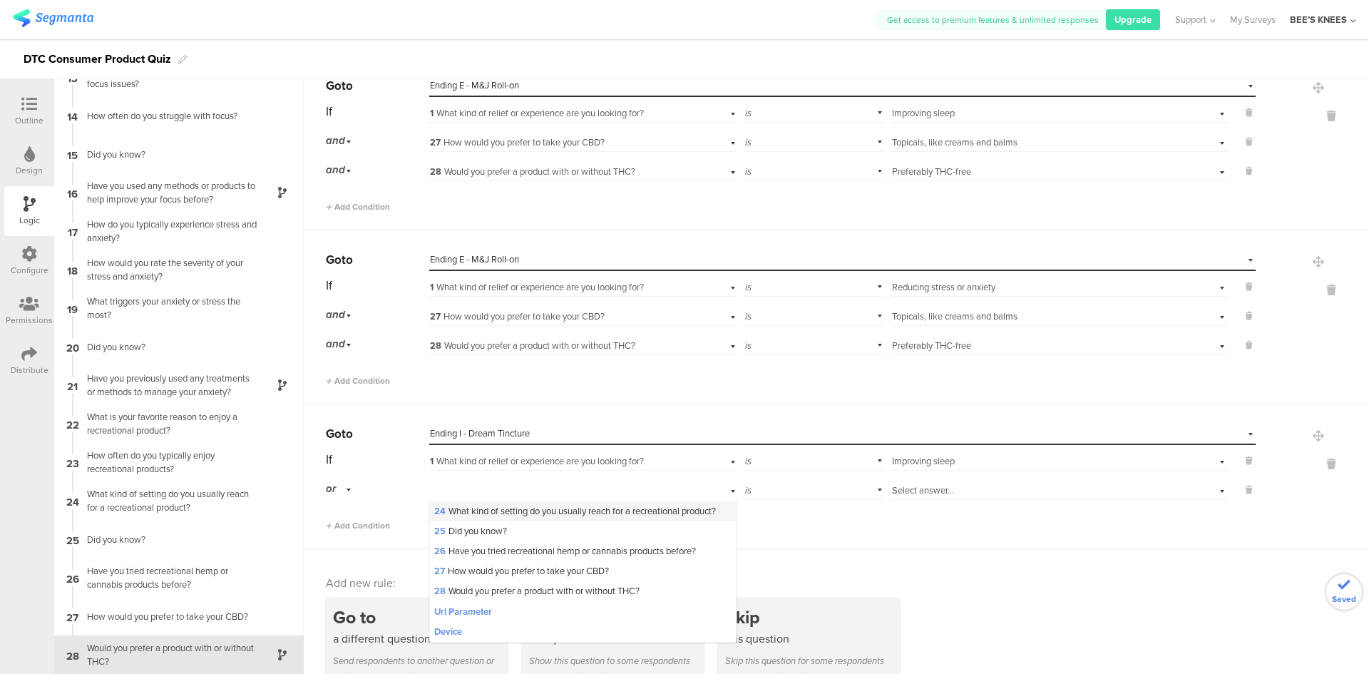
scroll to position [521, 0]
click at [506, 569] on span "27 How would you prefer to take your CBD?" at bounding box center [521, 571] width 175 height 14
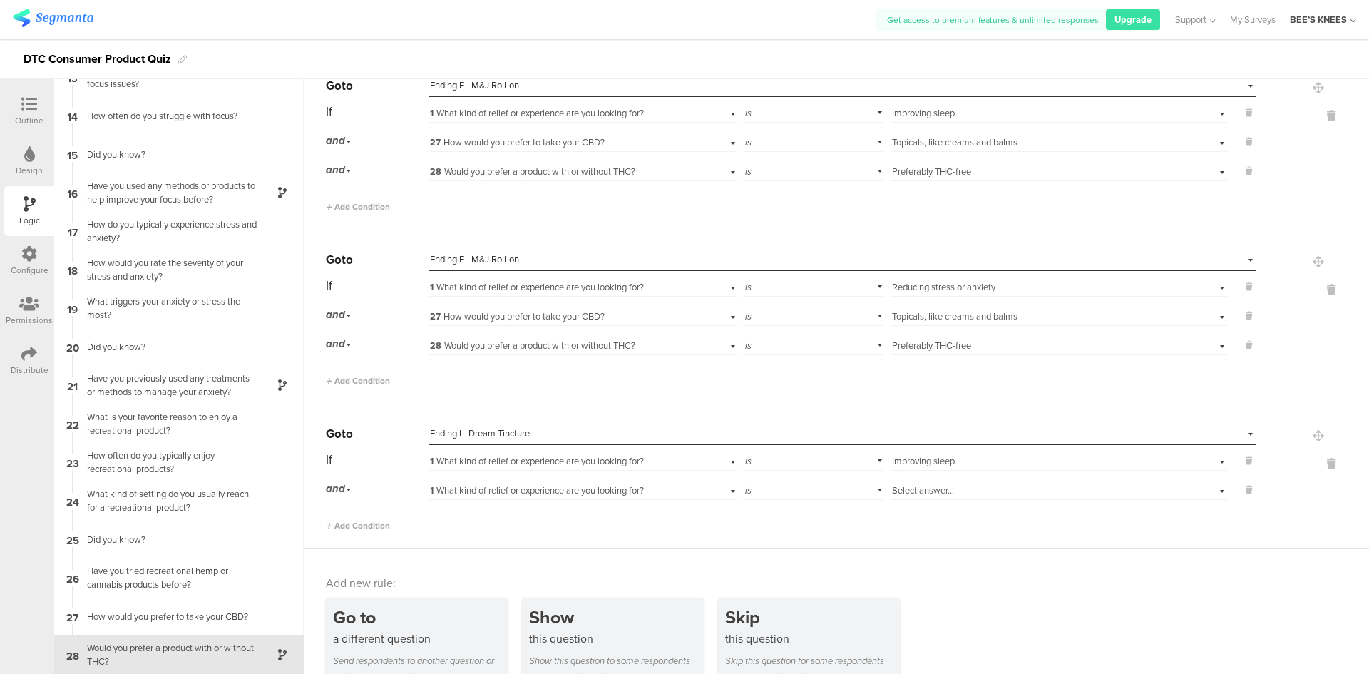
click at [656, 490] on div "1 What kind of relief or experience are you looking for?" at bounding box center [559, 490] width 259 height 13
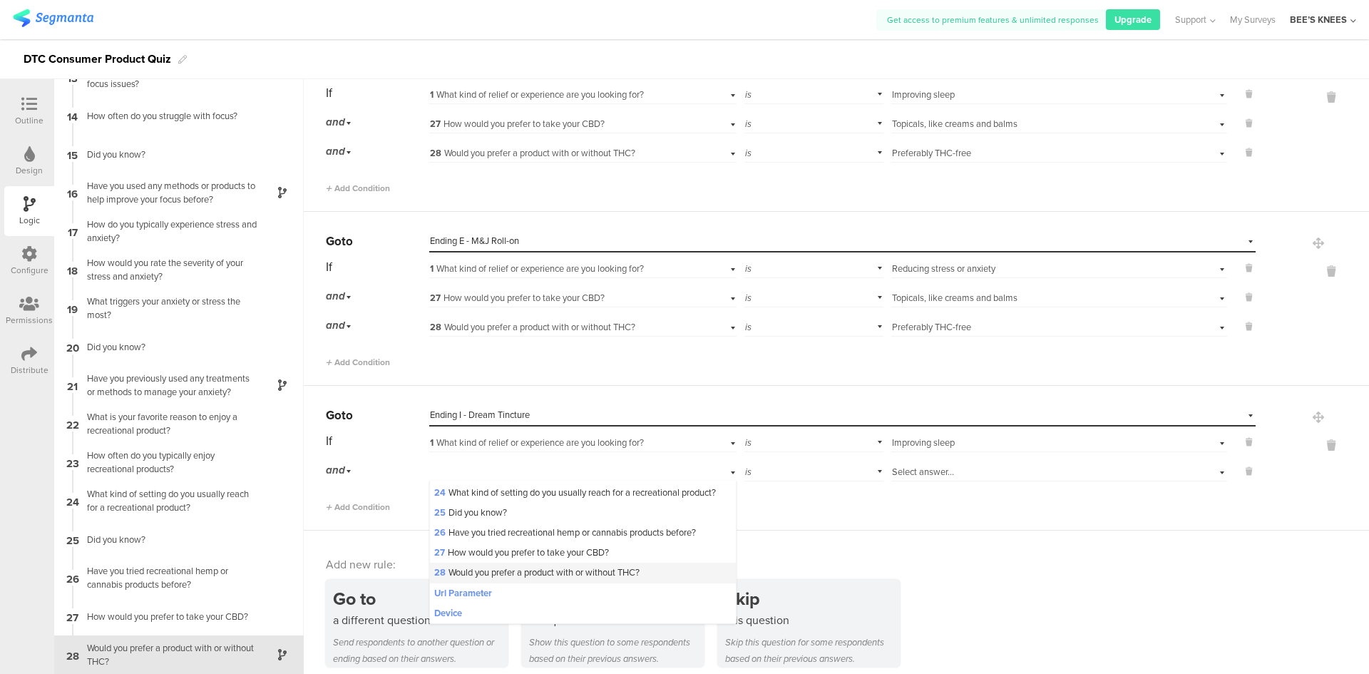
scroll to position [3241, 0]
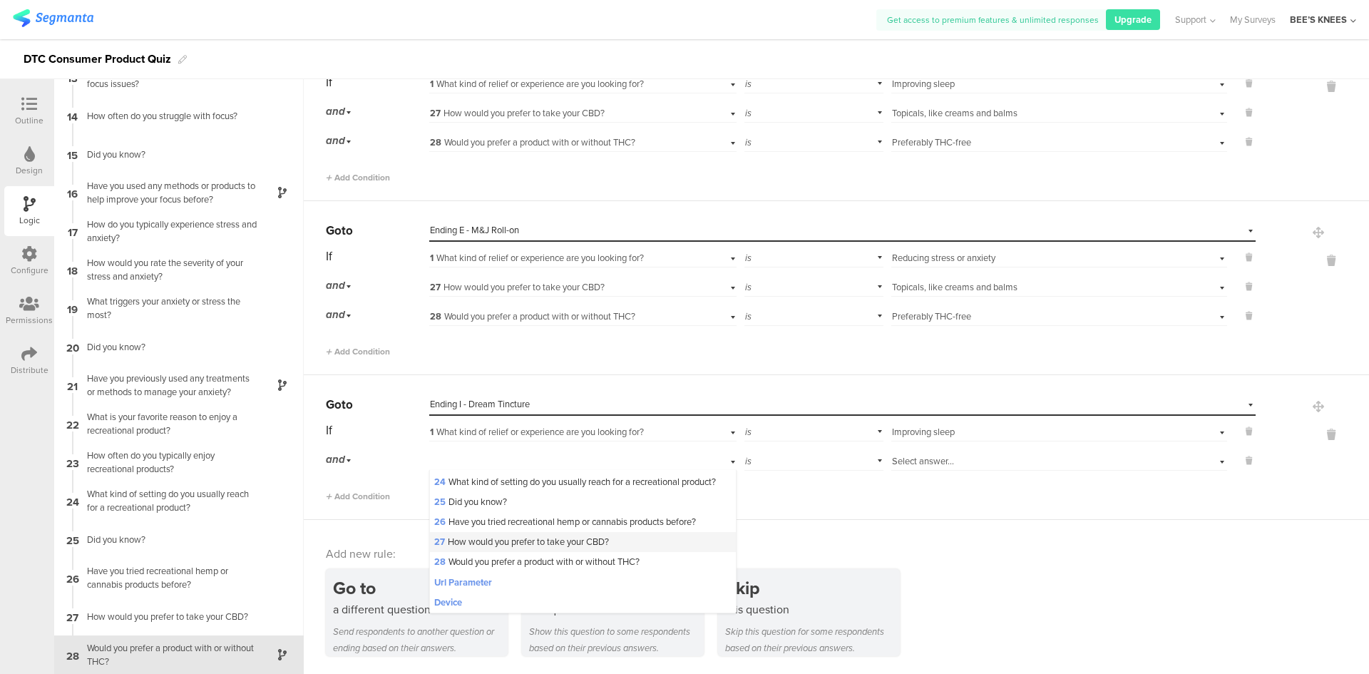
click at [605, 540] on span "27 How would you prefer to take your CBD?" at bounding box center [521, 542] width 175 height 14
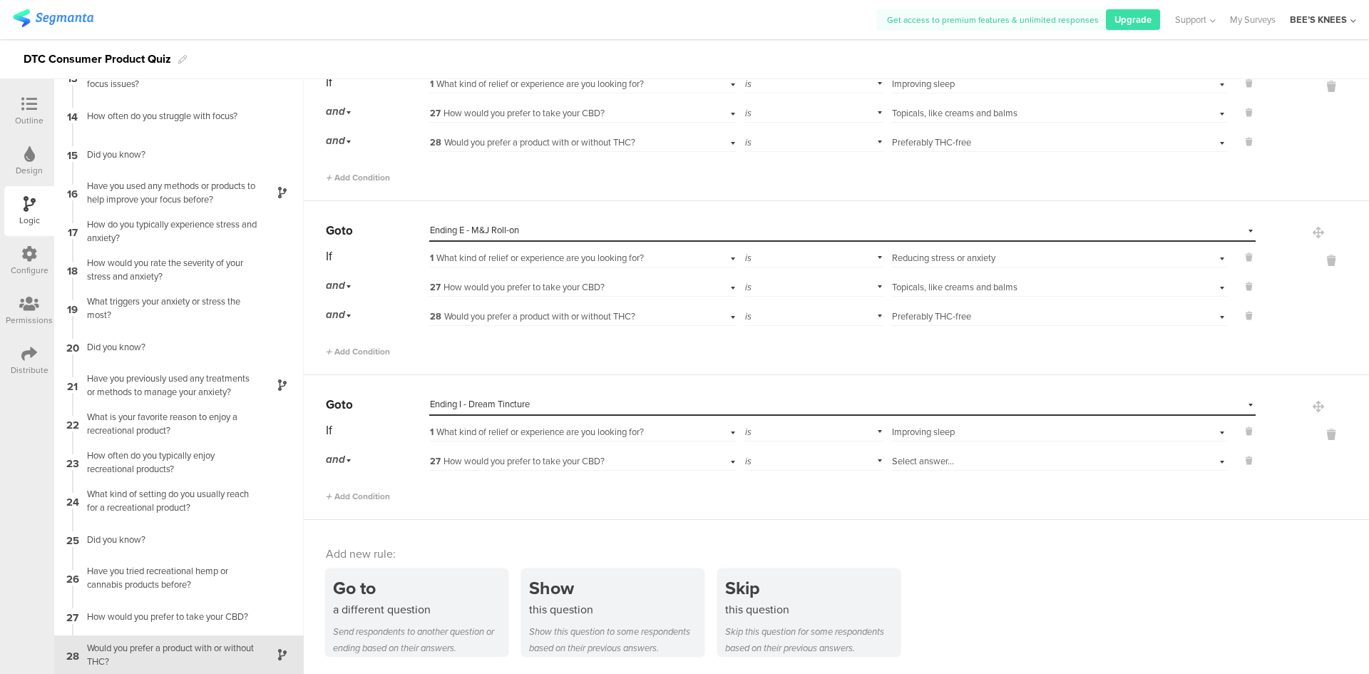
click at [938, 466] on span "Select answer..." at bounding box center [923, 461] width 62 height 14
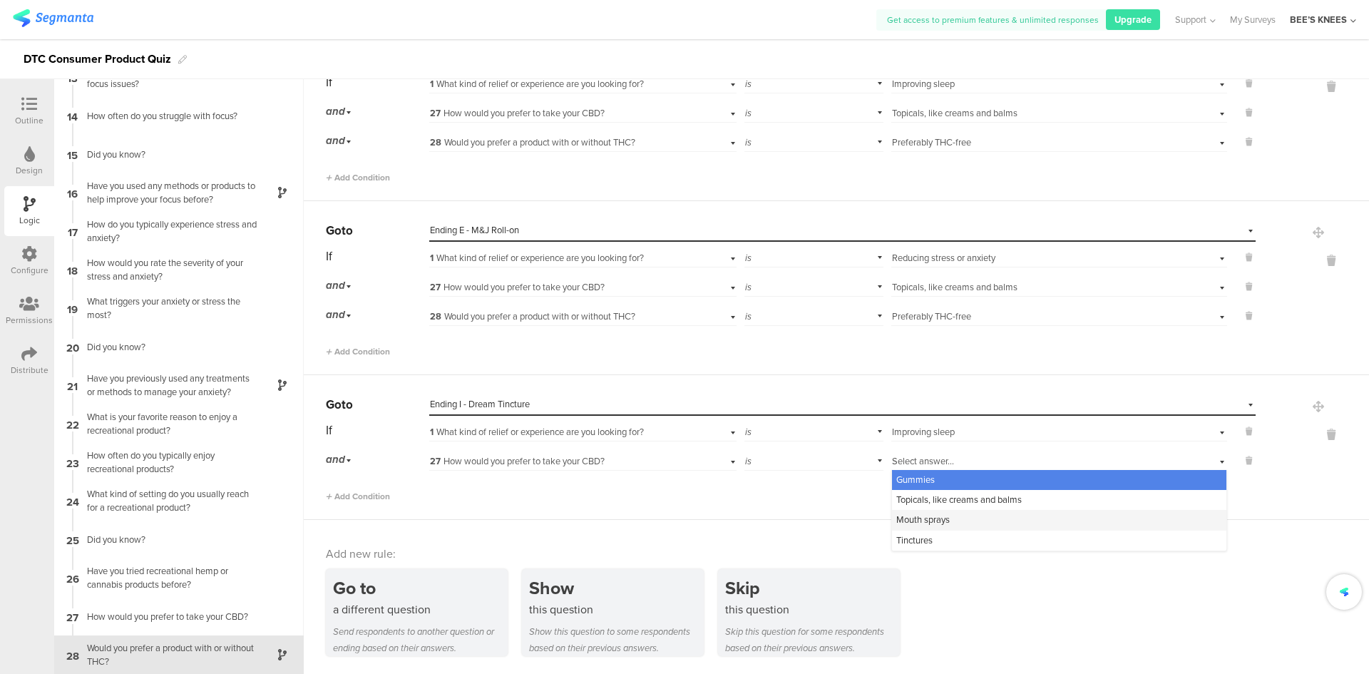
click at [931, 515] on span "Mouth sprays" at bounding box center [922, 520] width 53 height 14
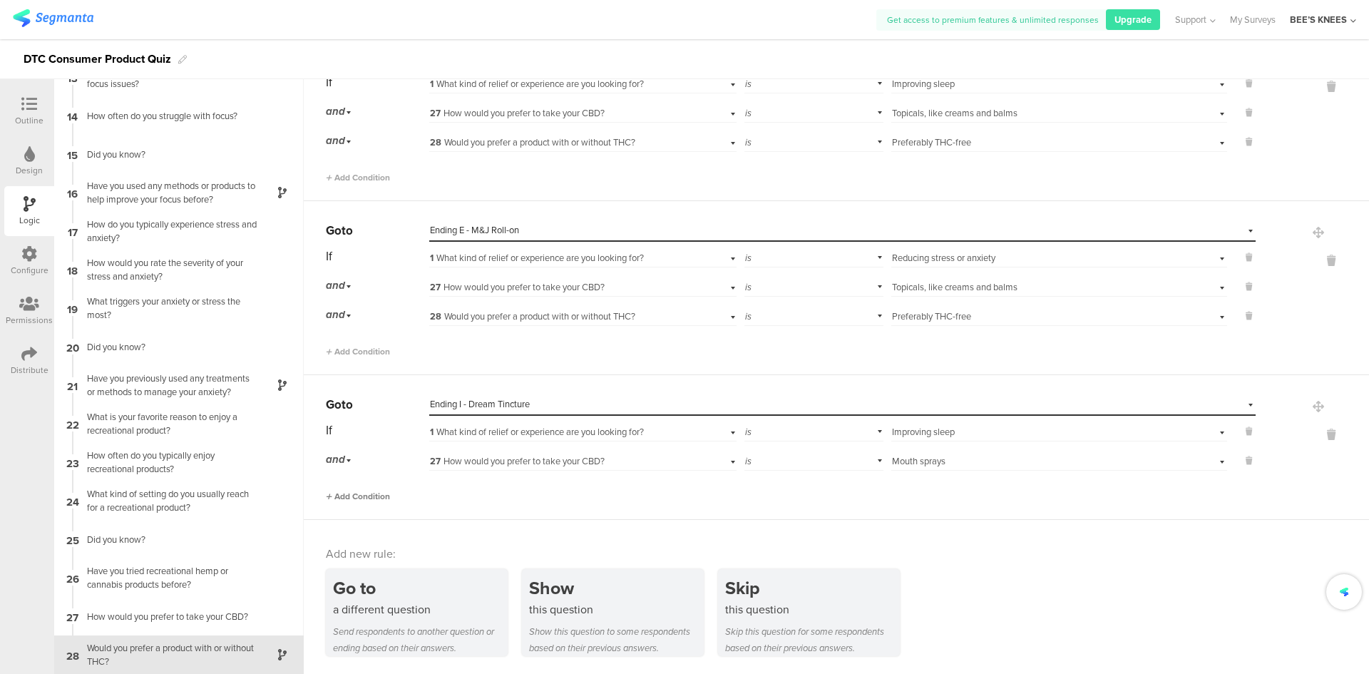
click at [386, 498] on span "Add Condition" at bounding box center [358, 496] width 64 height 13
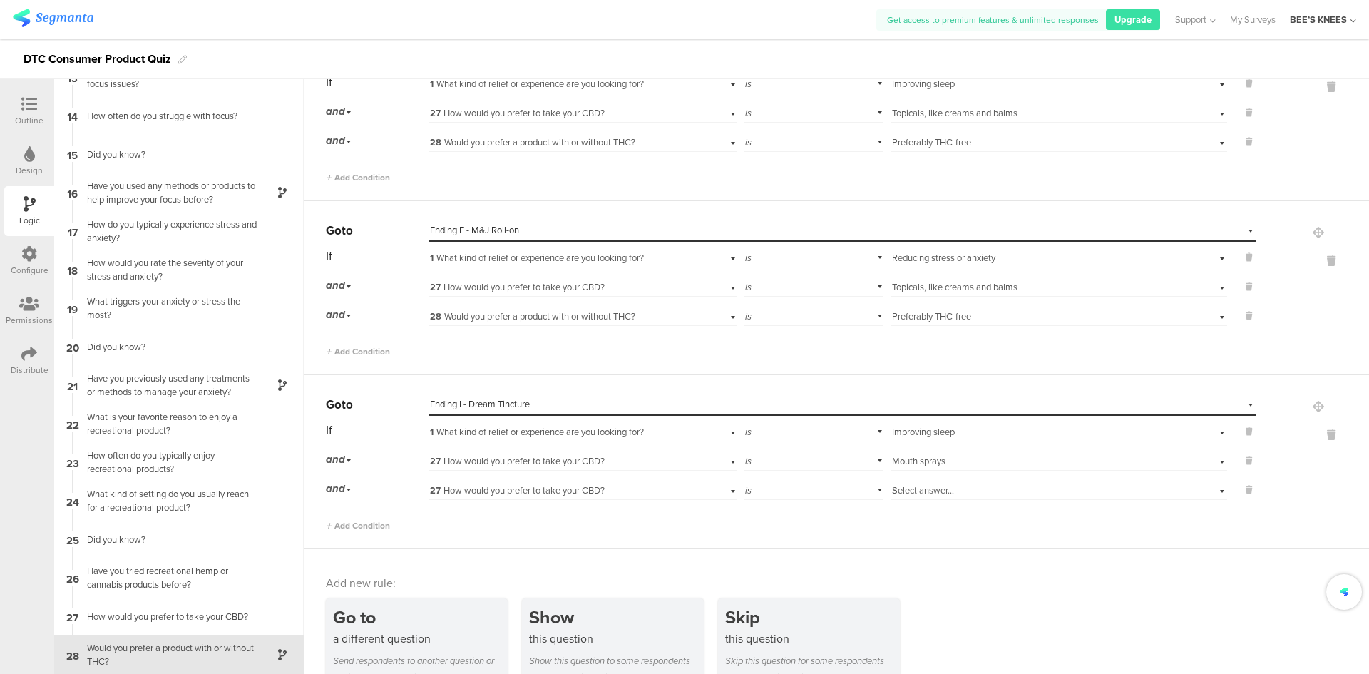
click at [471, 489] on span "27 How would you prefer to take your CBD?" at bounding box center [517, 490] width 175 height 14
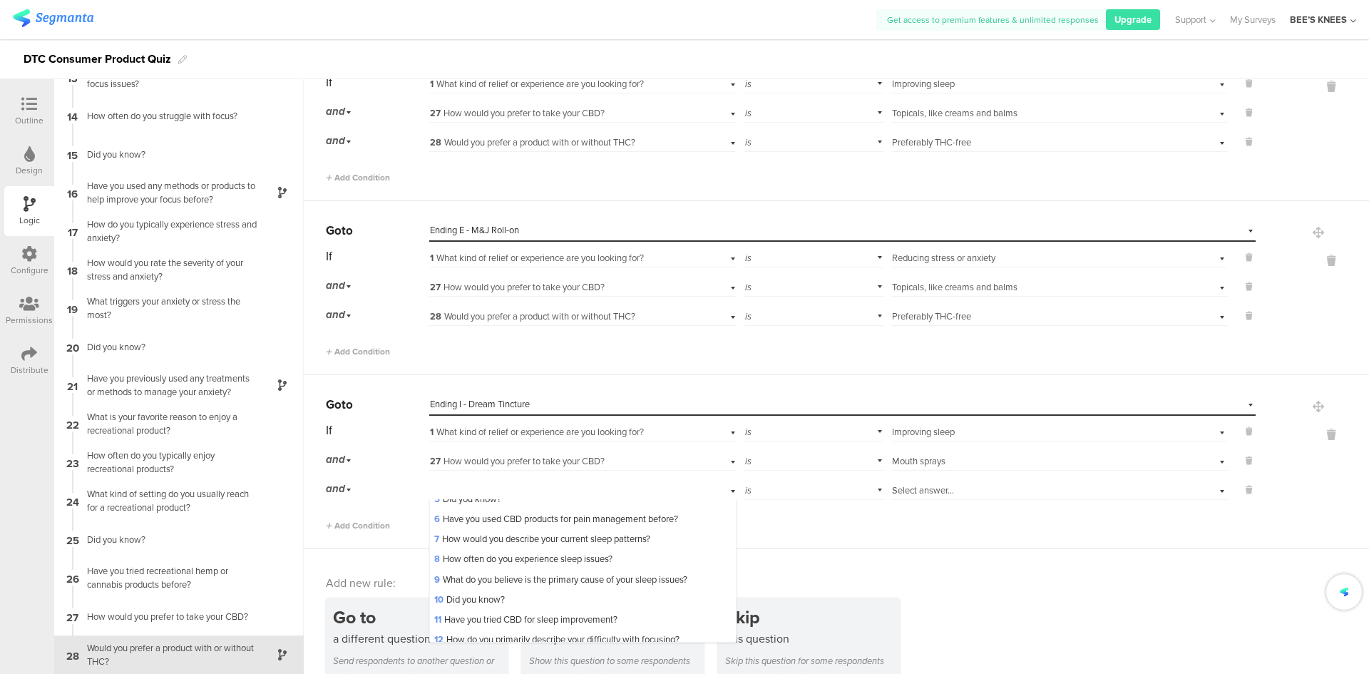
scroll to position [499, 0]
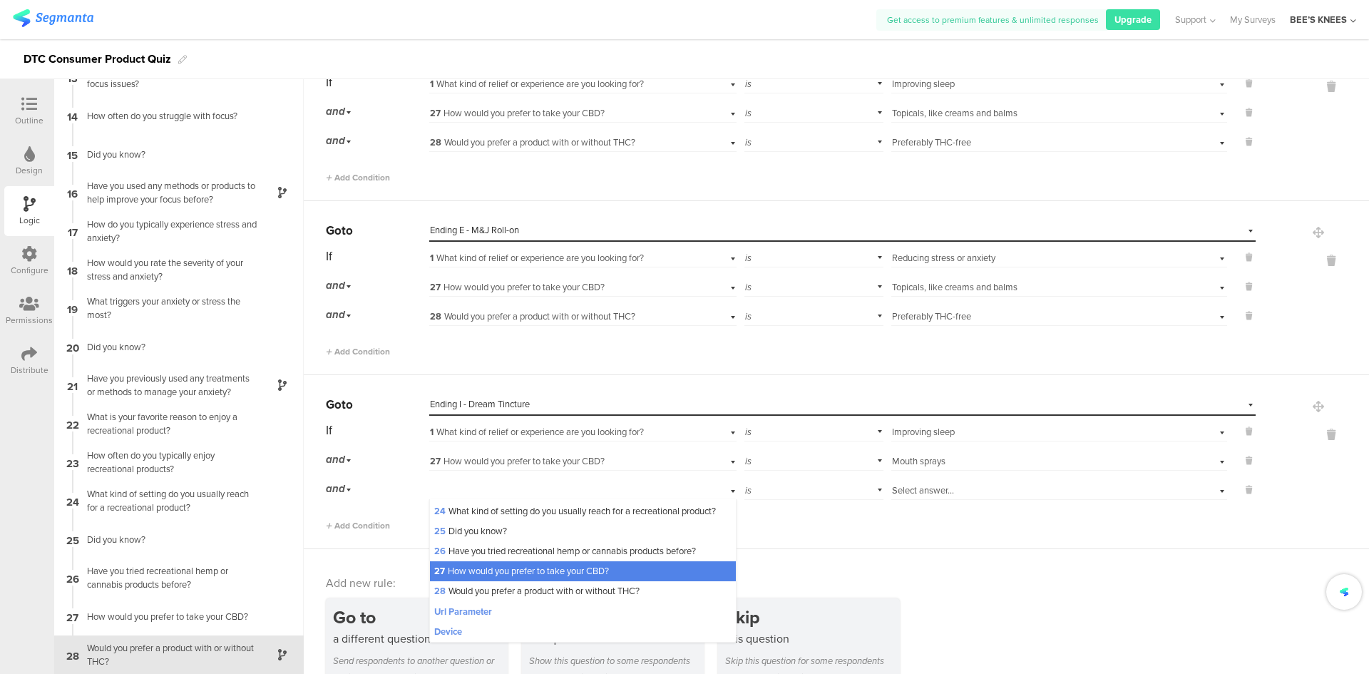
click at [509, 601] on div "28 Would you prefer a product with or without THC?" at bounding box center [582, 591] width 305 height 20
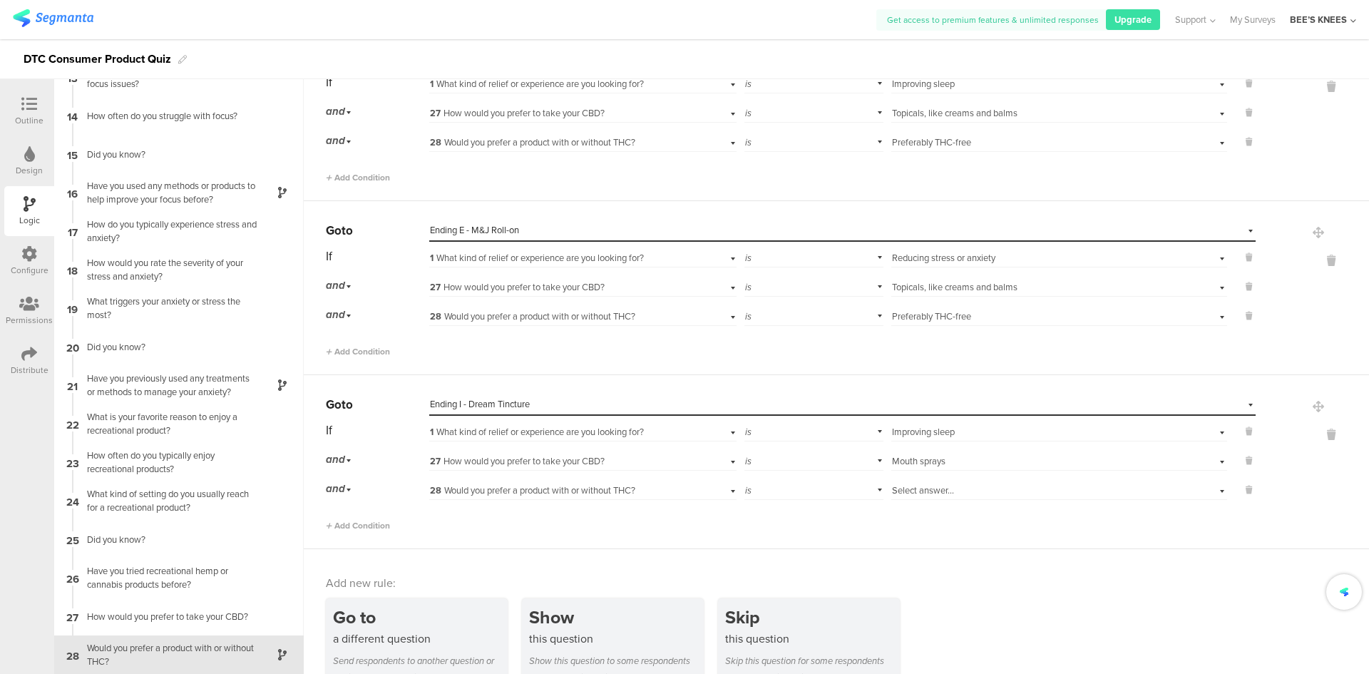
click at [915, 488] on span "Select answer..." at bounding box center [923, 490] width 62 height 14
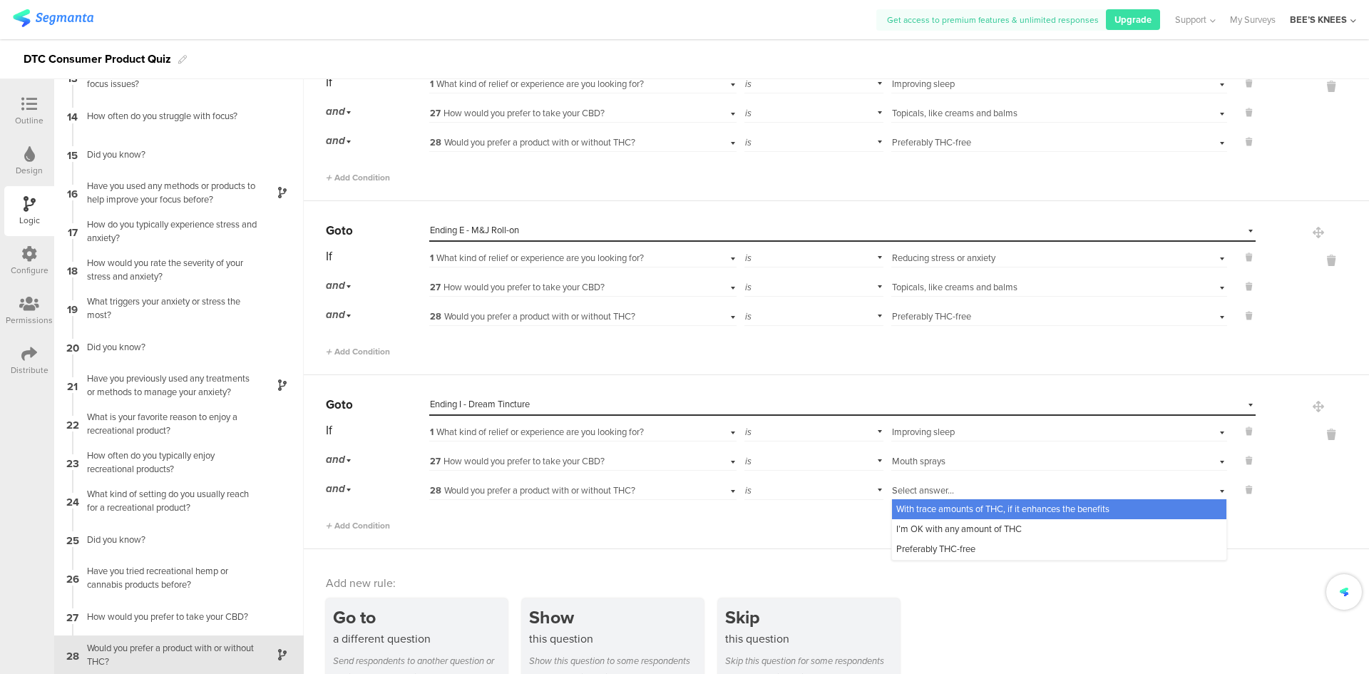
click at [926, 560] on div "With trace amounts of THC, if it enhances the benefits I’m OK with any amount o…" at bounding box center [1059, 529] width 336 height 61
click at [925, 553] on span "Preferably THC-free" at bounding box center [935, 549] width 79 height 14
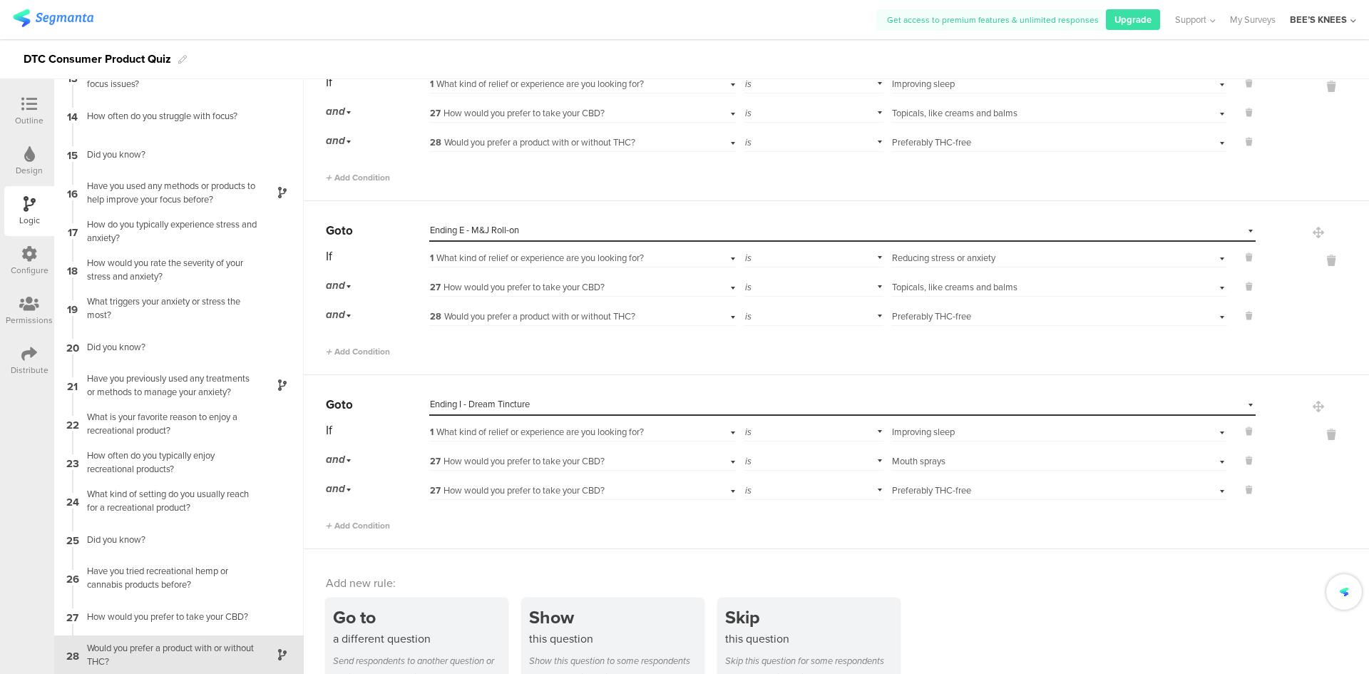
click at [603, 492] on span "27 How would you prefer to take your CBD?" at bounding box center [517, 490] width 175 height 14
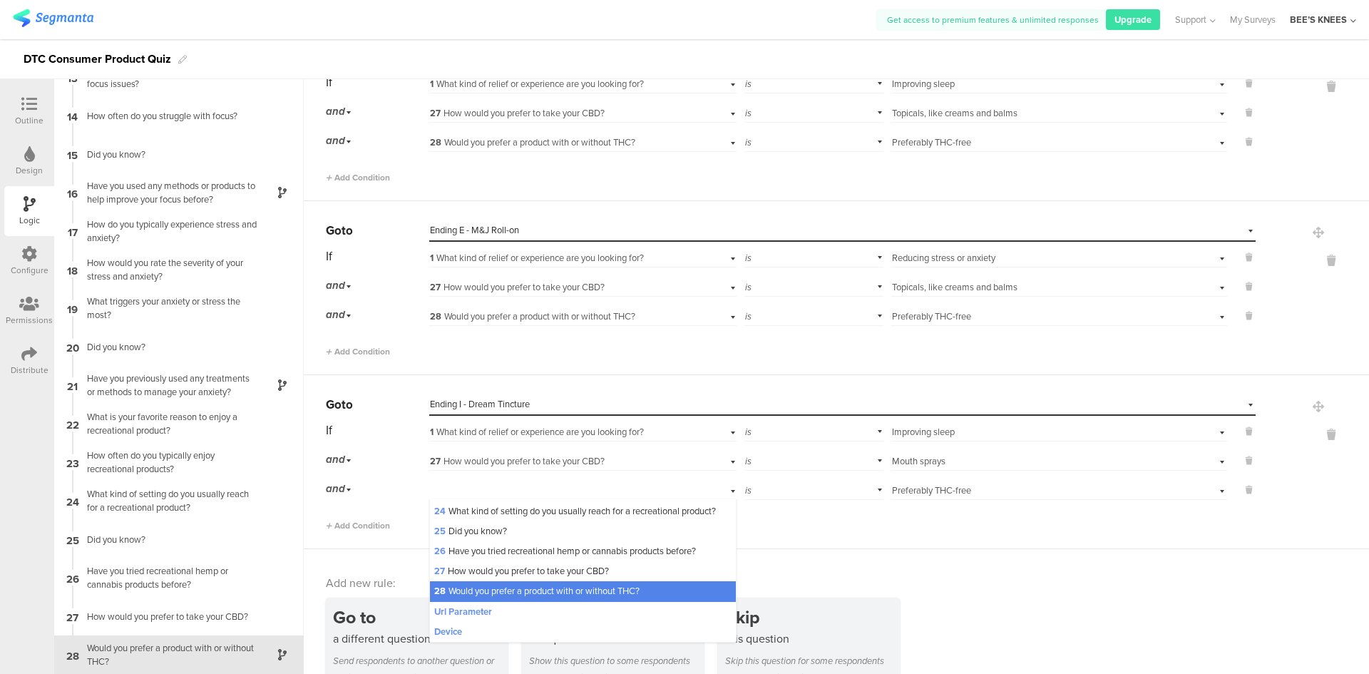
click at [554, 598] on span "28 Would you prefer a product with or without THC?" at bounding box center [536, 591] width 205 height 14
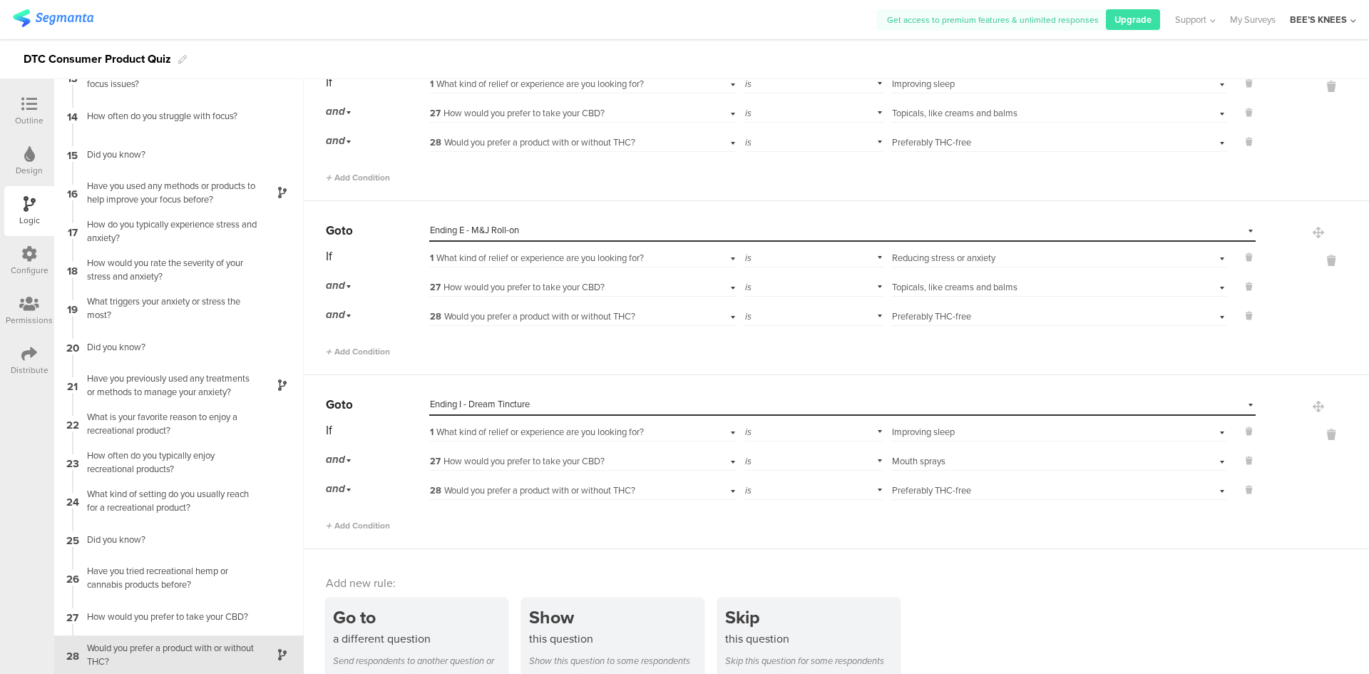
click at [1002, 572] on div "Add new rule: Go to a different question Send respondents to another question o…" at bounding box center [836, 626] width 1065 height 155
click at [965, 491] on div "Select answer... Preferably THC-free" at bounding box center [1034, 490] width 285 height 13
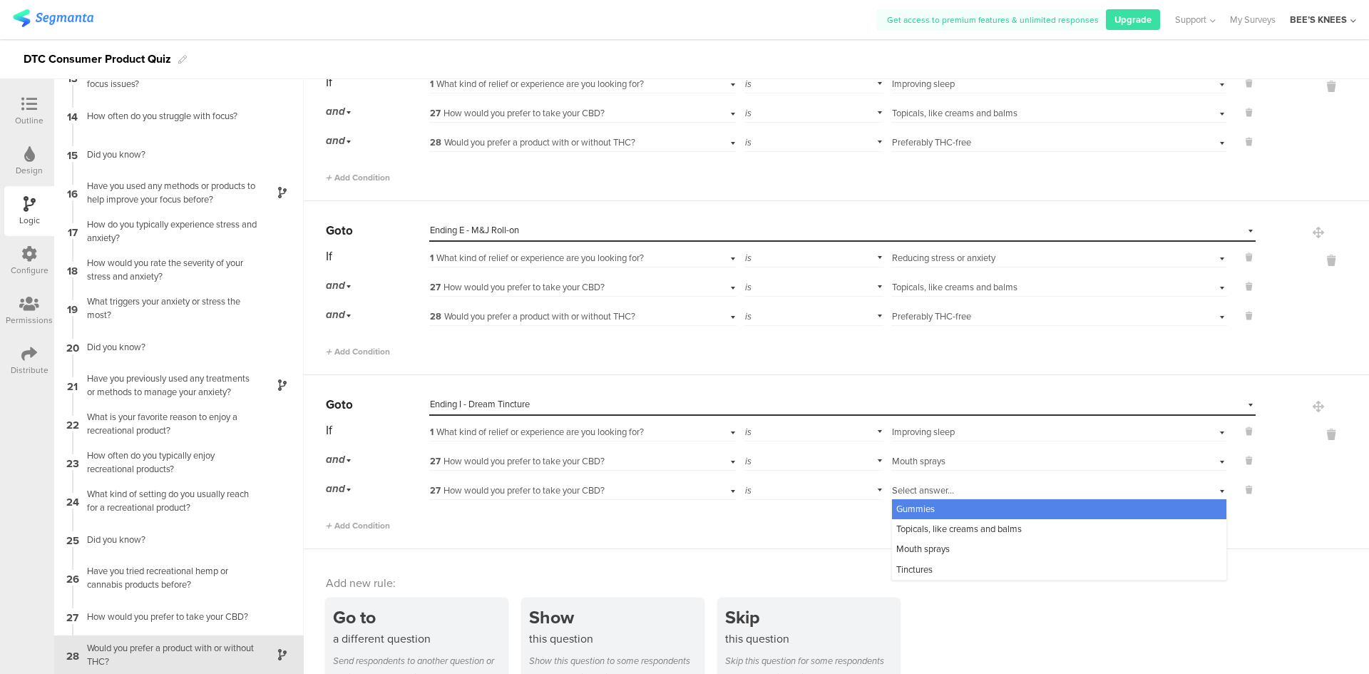
click at [471, 494] on span "27 How would you prefer to take your CBD?" at bounding box center [517, 490] width 175 height 14
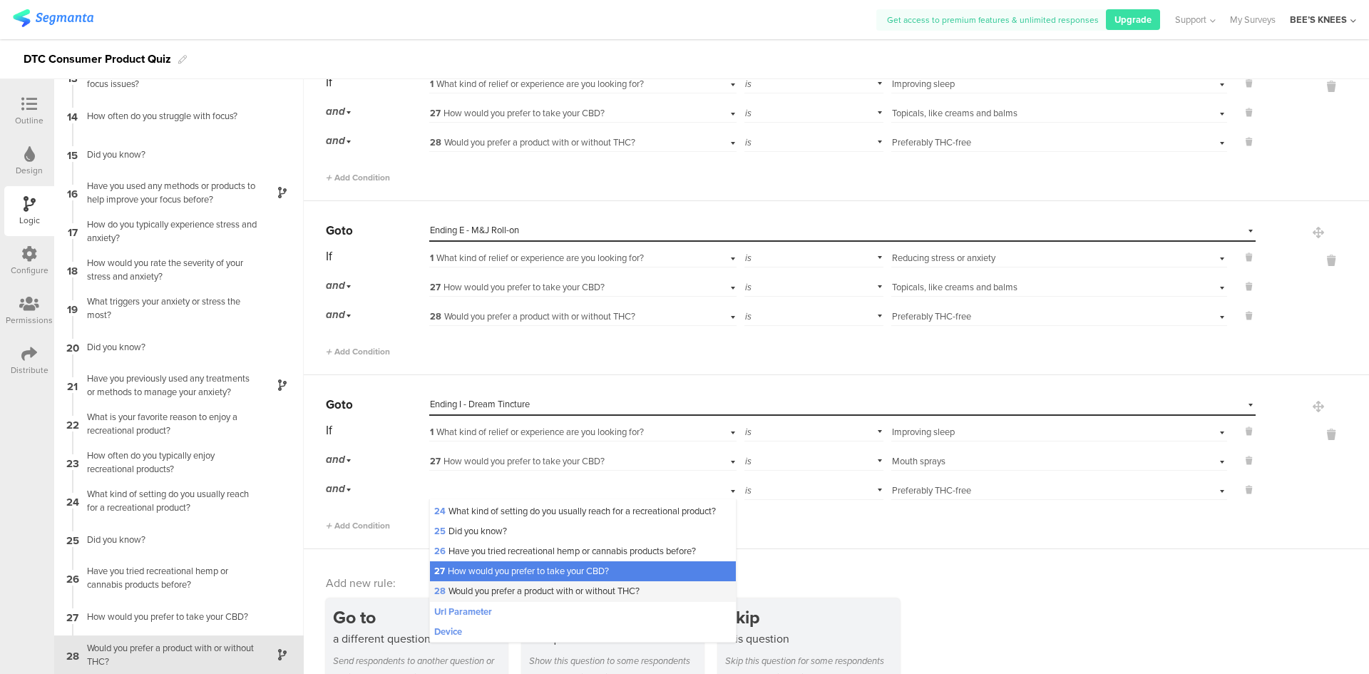
click at [489, 598] on span "28 Would you prefer a product with or without THC?" at bounding box center [536, 591] width 205 height 14
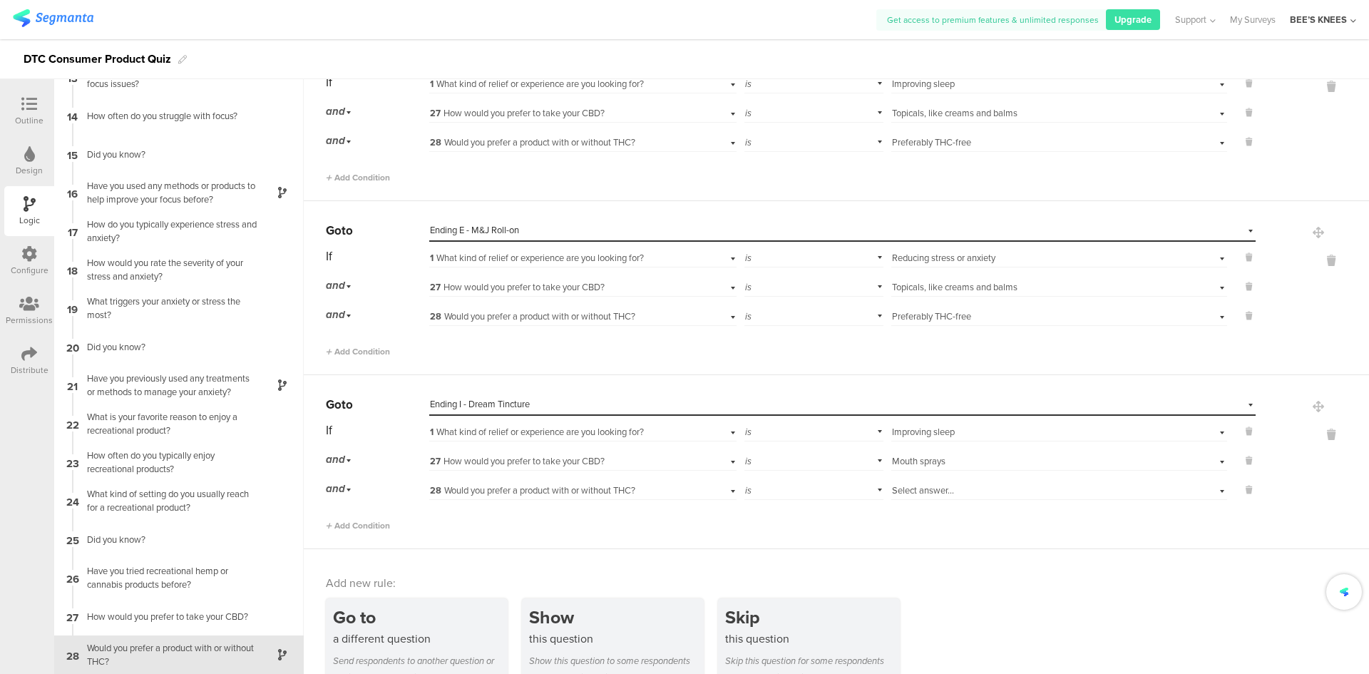
click at [892, 489] on span "Select answer..." at bounding box center [923, 490] width 62 height 14
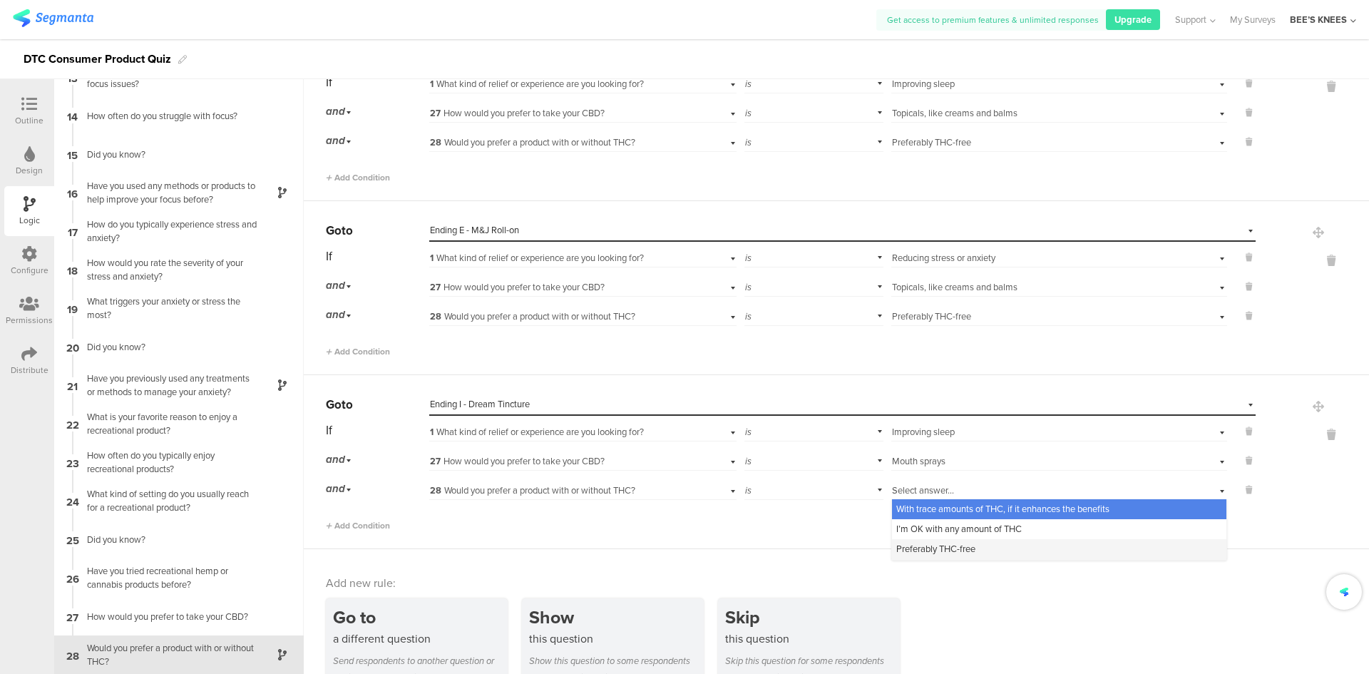
click at [915, 548] on span "Preferably THC-free" at bounding box center [935, 549] width 79 height 14
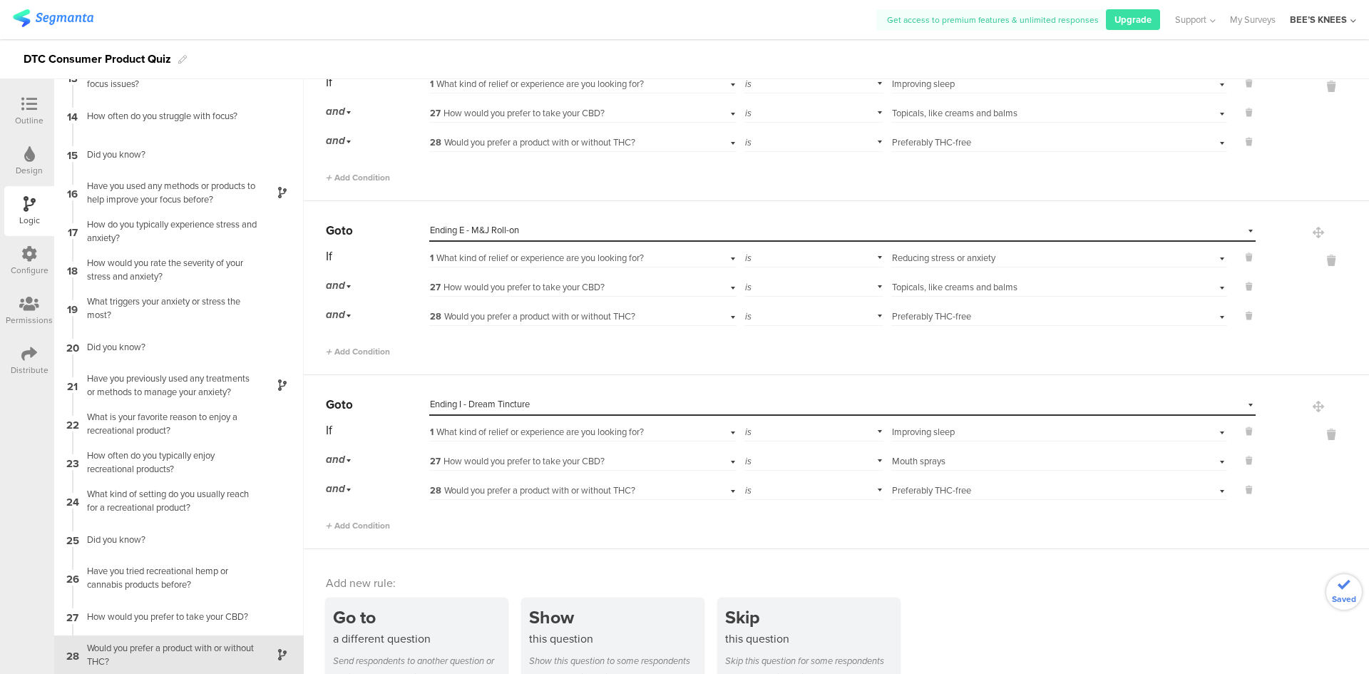
click at [977, 638] on div "Go to a different question Send respondents to another question or ending based…" at bounding box center [847, 641] width 1043 height 87
click at [24, 103] on icon at bounding box center [29, 104] width 16 height 16
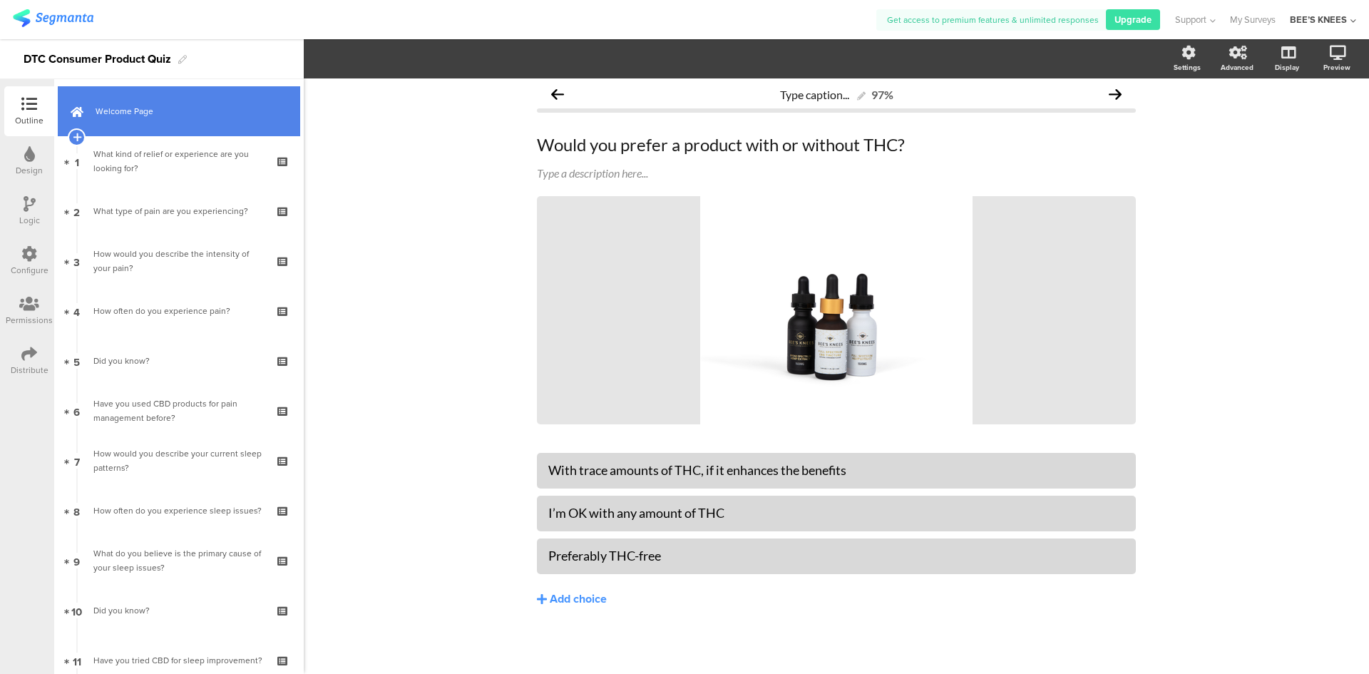
click at [130, 123] on link "Welcome Page" at bounding box center [179, 111] width 242 height 50
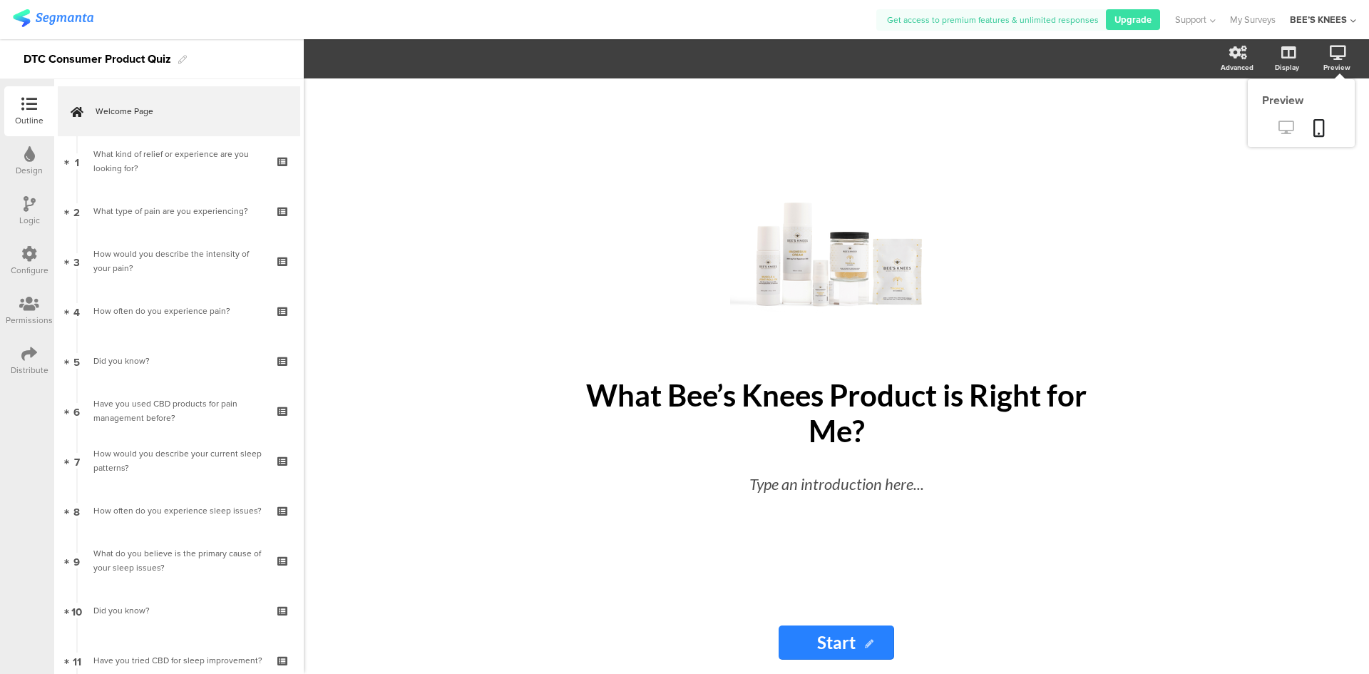
click at [1286, 123] on icon at bounding box center [1286, 128] width 15 height 14
click at [1284, 131] on icon at bounding box center [1286, 128] width 15 height 14
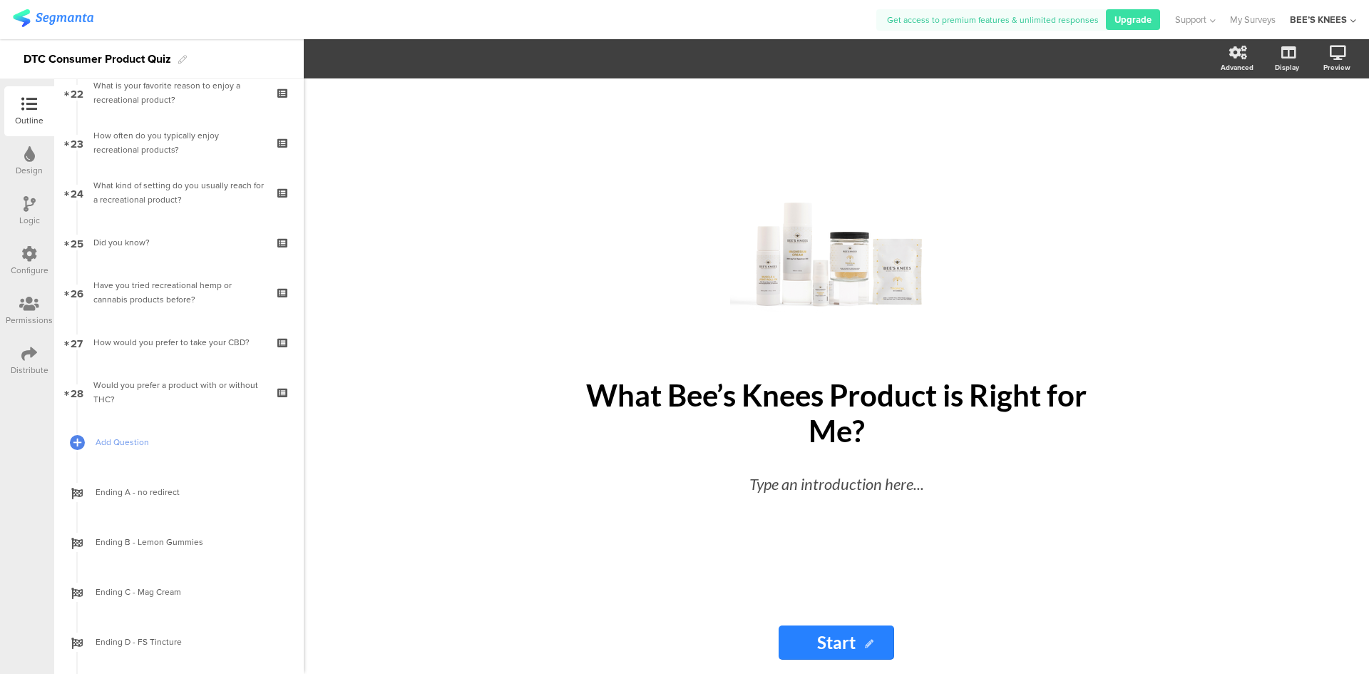
scroll to position [1141, 0]
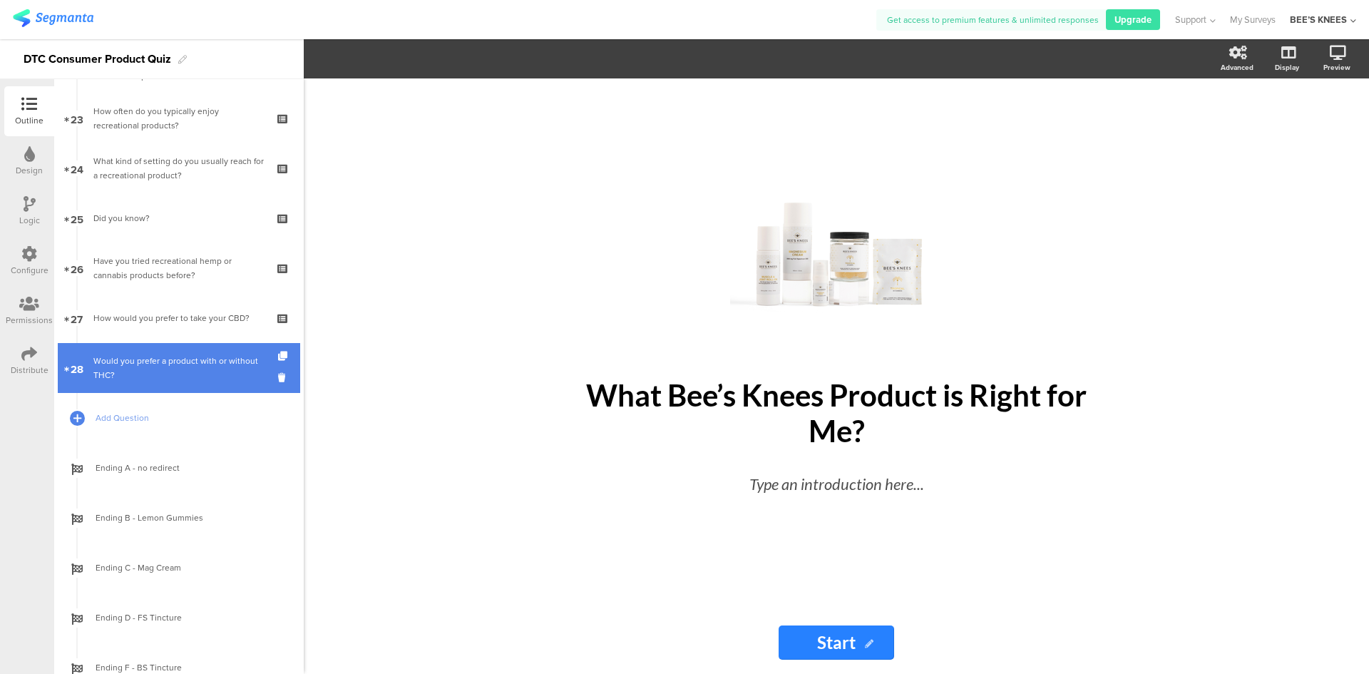
click at [149, 371] on div "Would you prefer a product with or without THC?" at bounding box center [178, 368] width 170 height 29
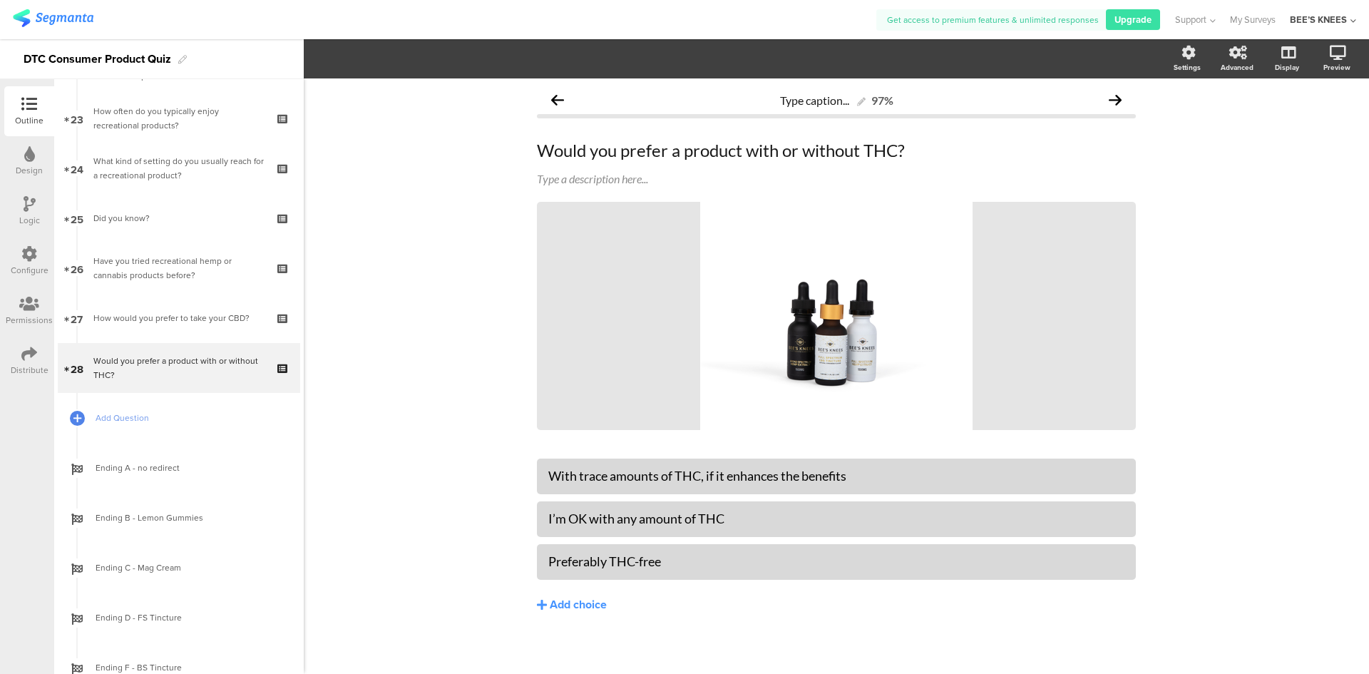
click at [31, 225] on div "Logic" at bounding box center [29, 220] width 21 height 13
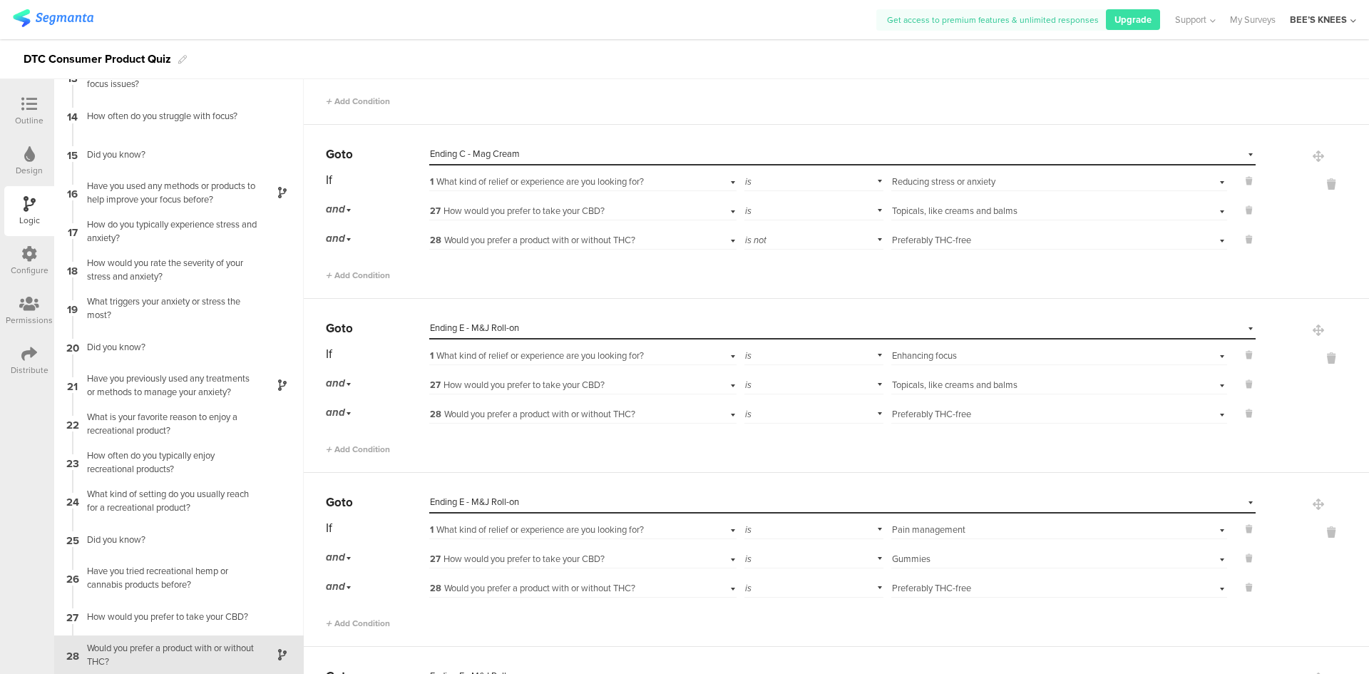
scroll to position [713, 0]
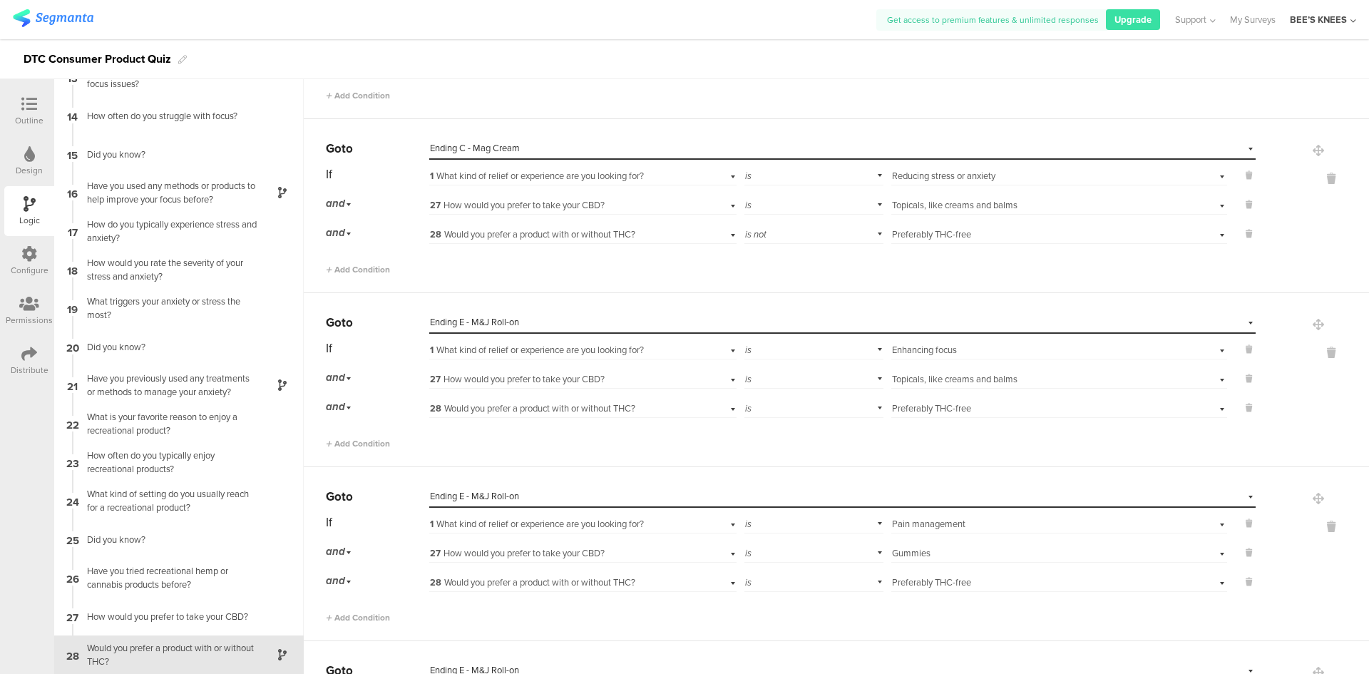
click at [23, 113] on div at bounding box center [29, 105] width 29 height 18
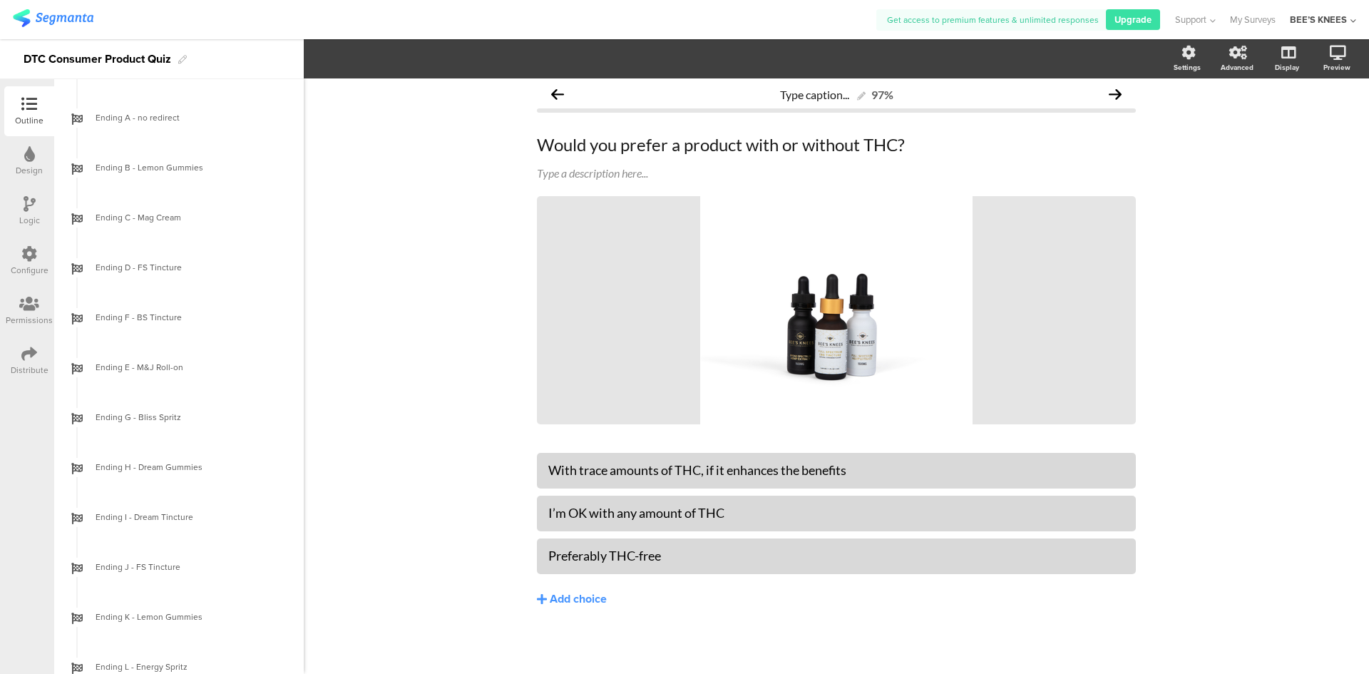
scroll to position [1502, 0]
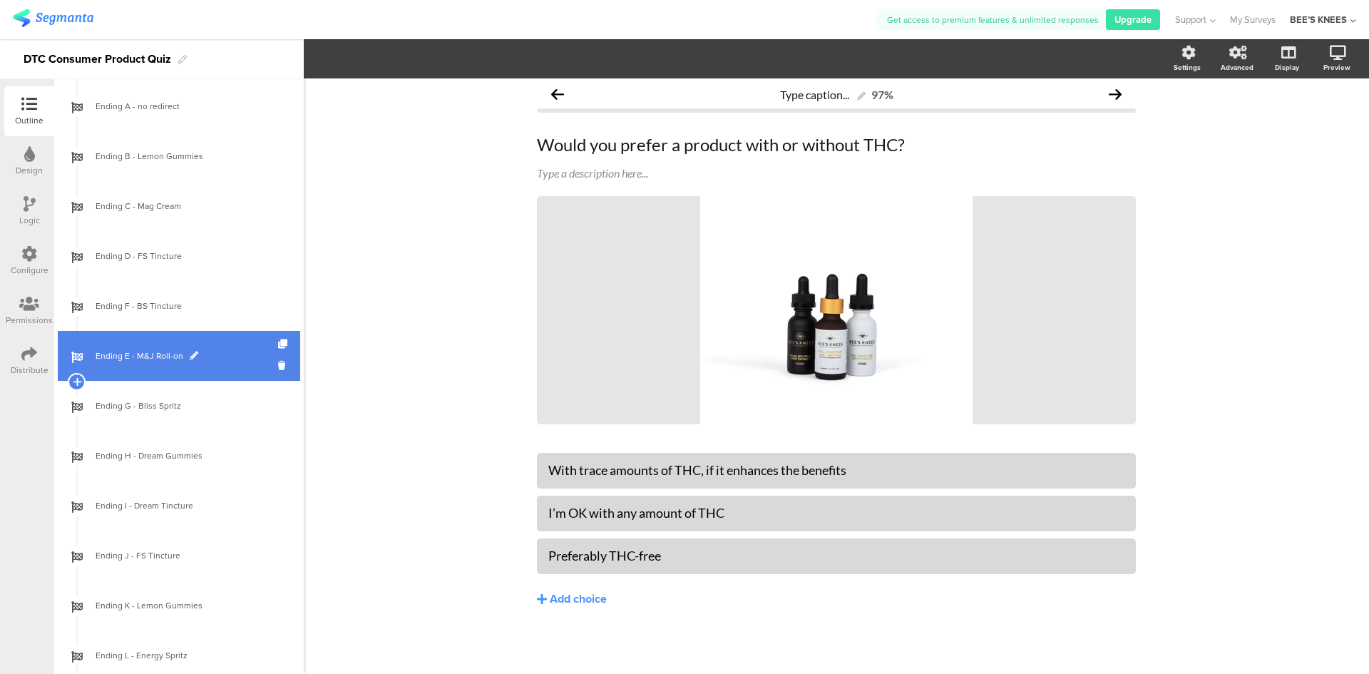
click at [166, 372] on link "Ending E - M&J Roll-on" at bounding box center [179, 356] width 242 height 50
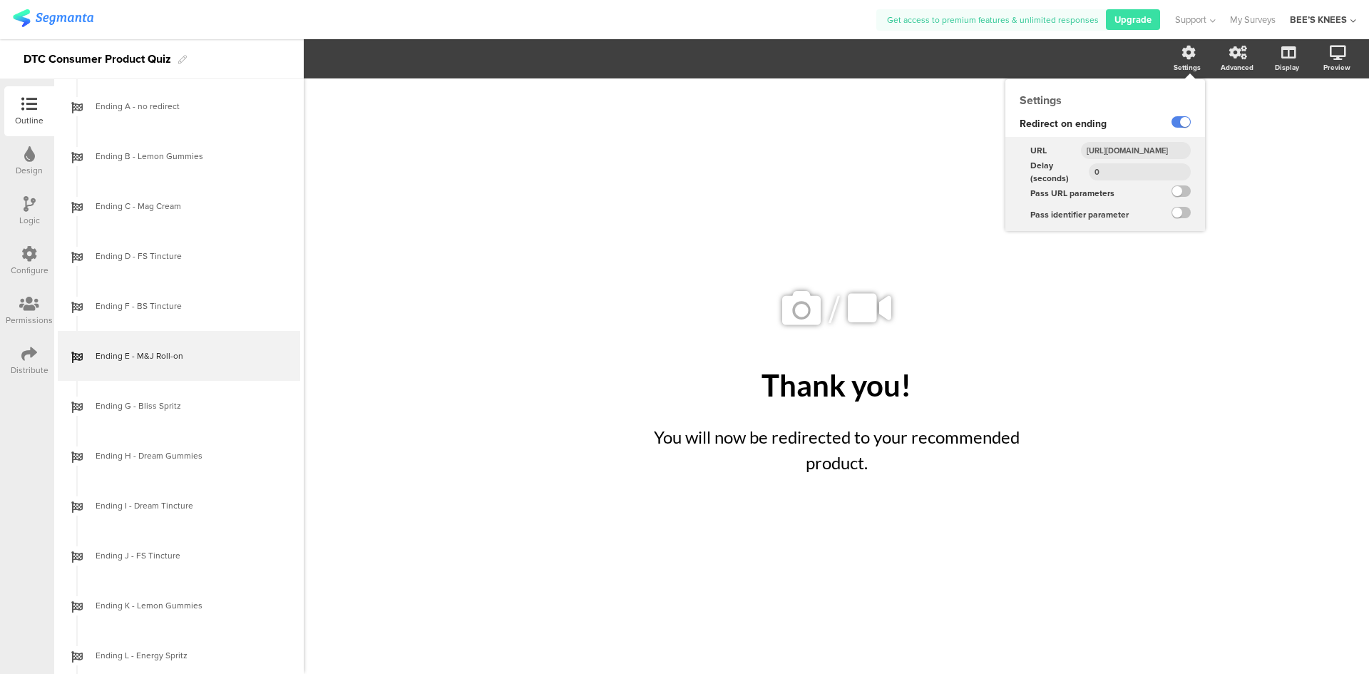
click at [1172, 145] on input "[URL][DOMAIN_NAME]" at bounding box center [1136, 150] width 110 height 17
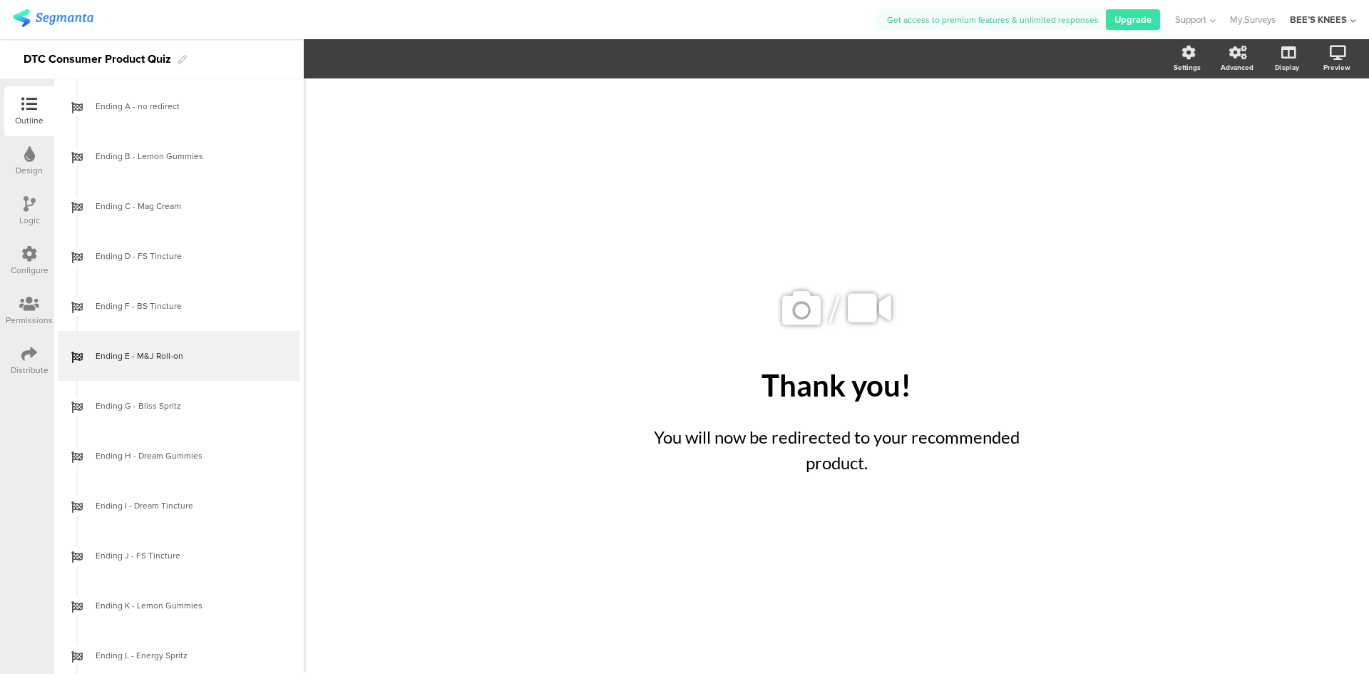
click at [551, 255] on div "/ Thank you! Thank you! You will now be redirected to your recommended product.…" at bounding box center [836, 368] width 599 height 581
click at [1281, 128] on icon at bounding box center [1286, 128] width 15 height 14
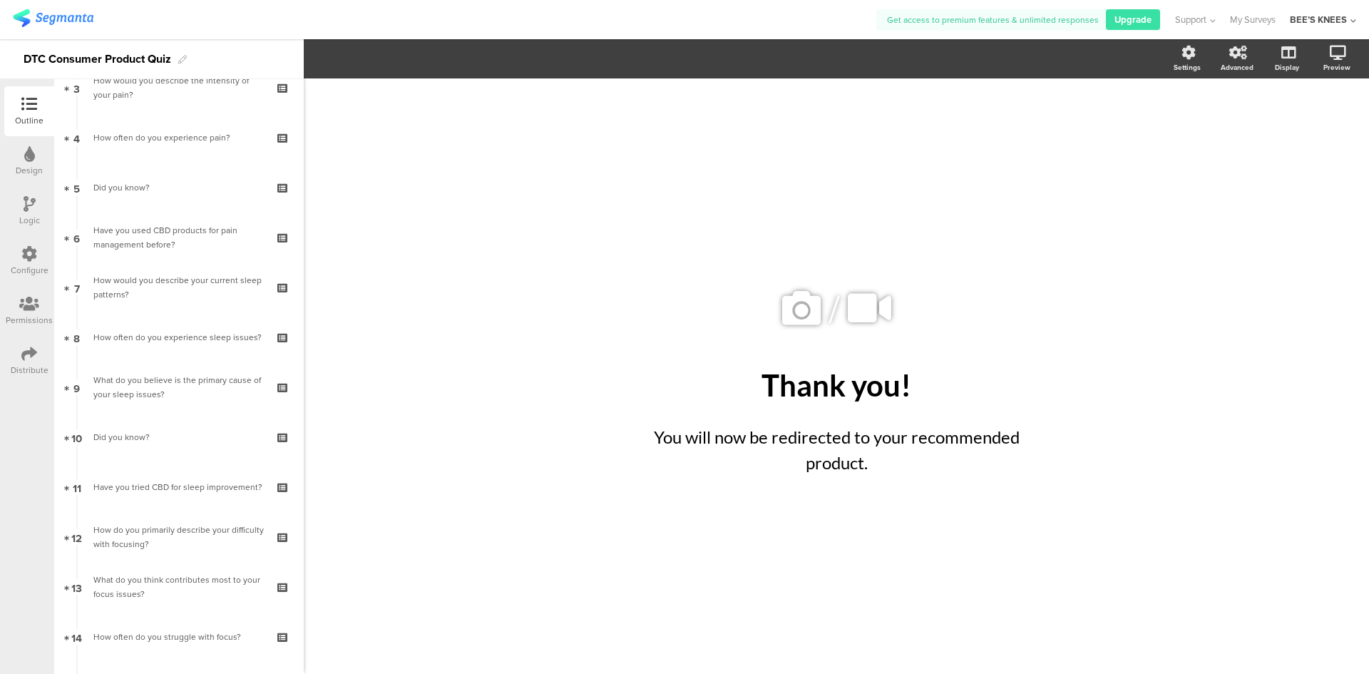
scroll to position [0, 0]
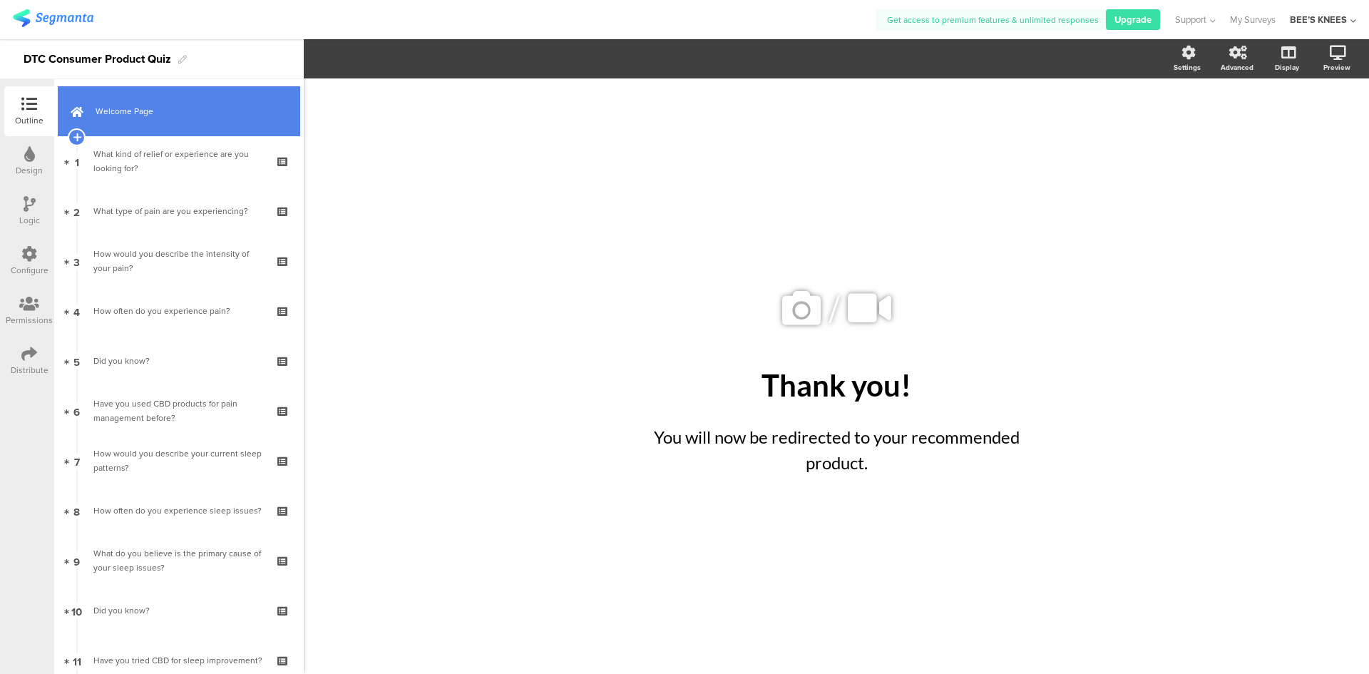
click at [244, 100] on link "Welcome Page" at bounding box center [179, 111] width 242 height 50
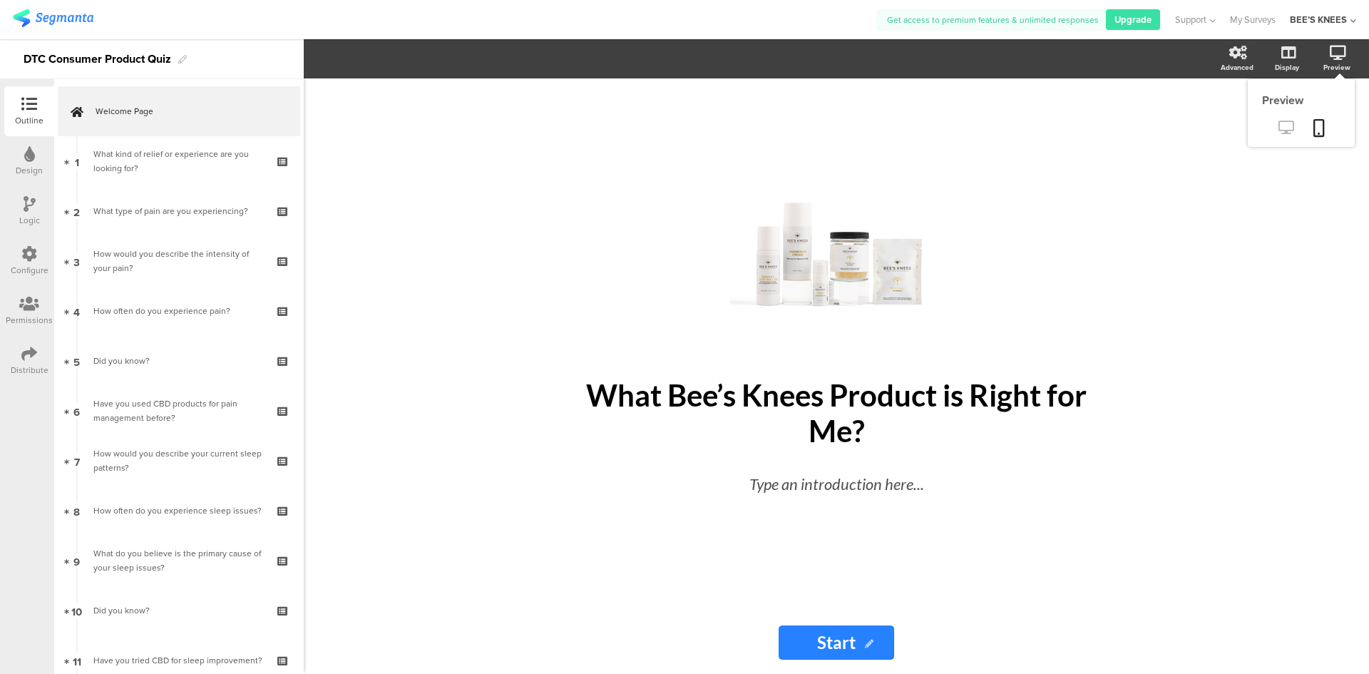
click at [1289, 123] on icon at bounding box center [1286, 128] width 15 height 14
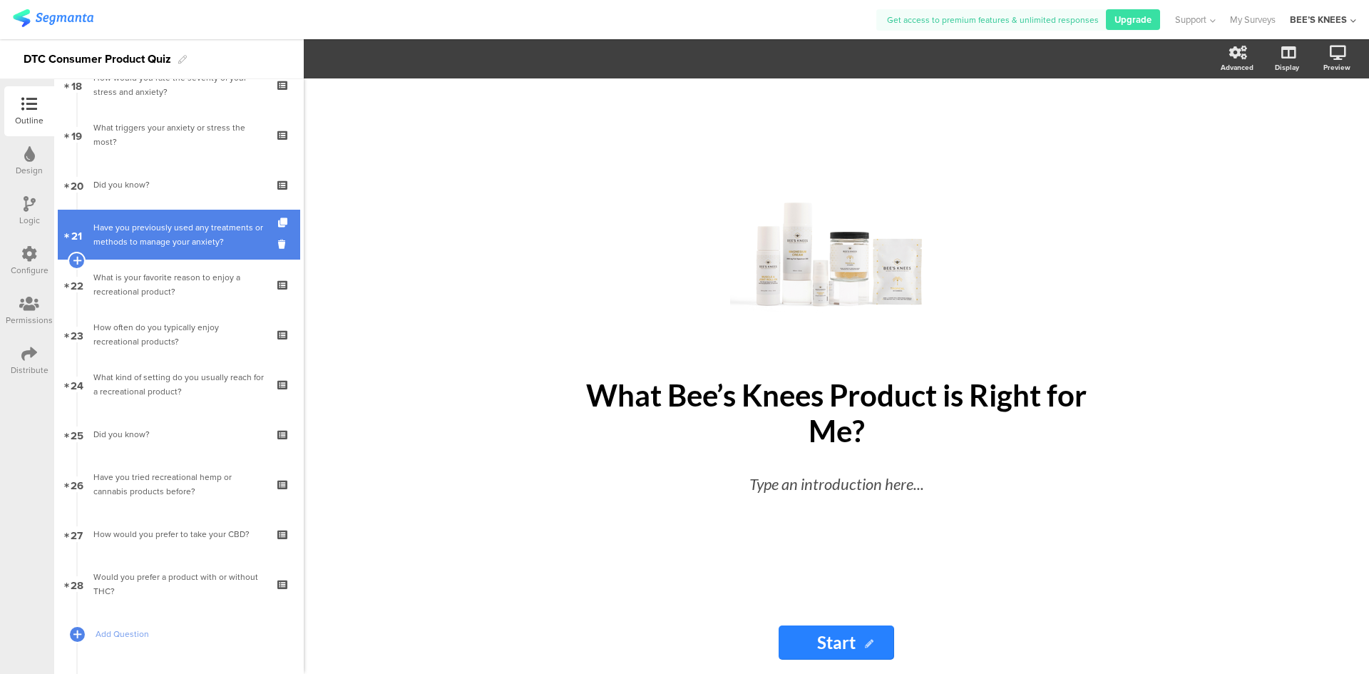
scroll to position [927, 0]
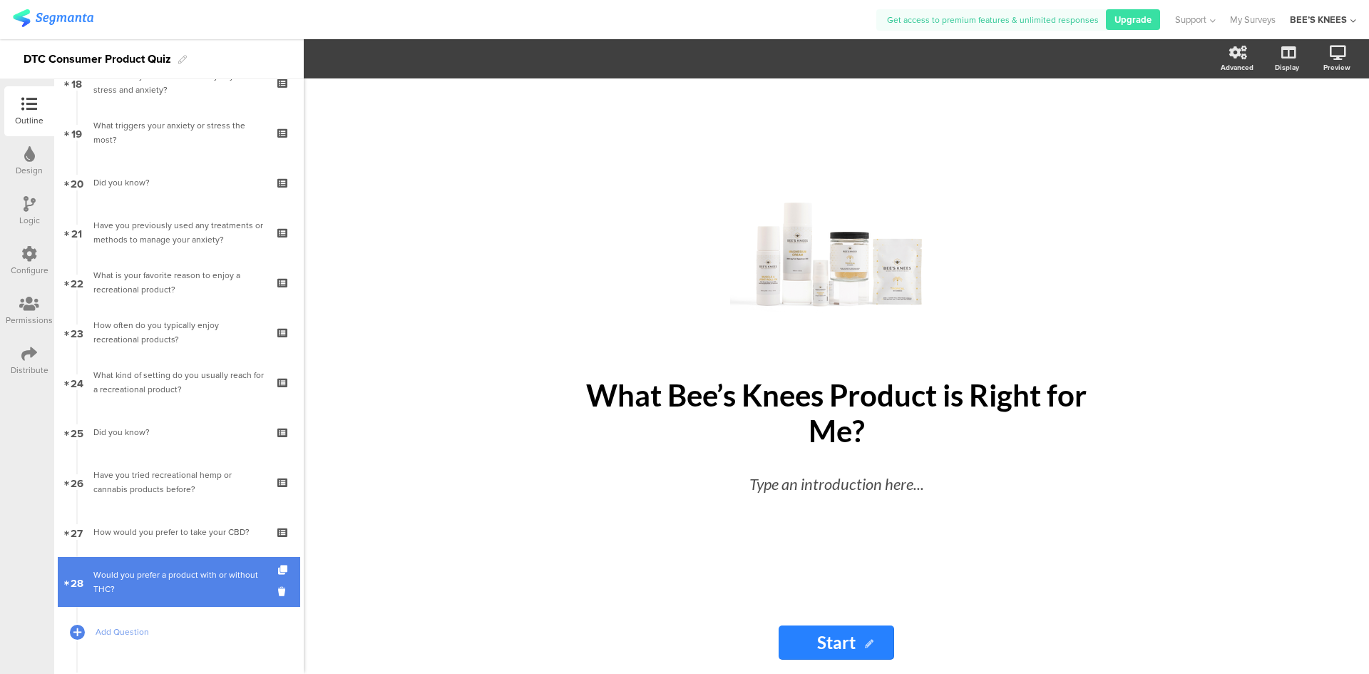
click at [145, 580] on div "Would you prefer a product with or without THC?" at bounding box center [178, 582] width 170 height 29
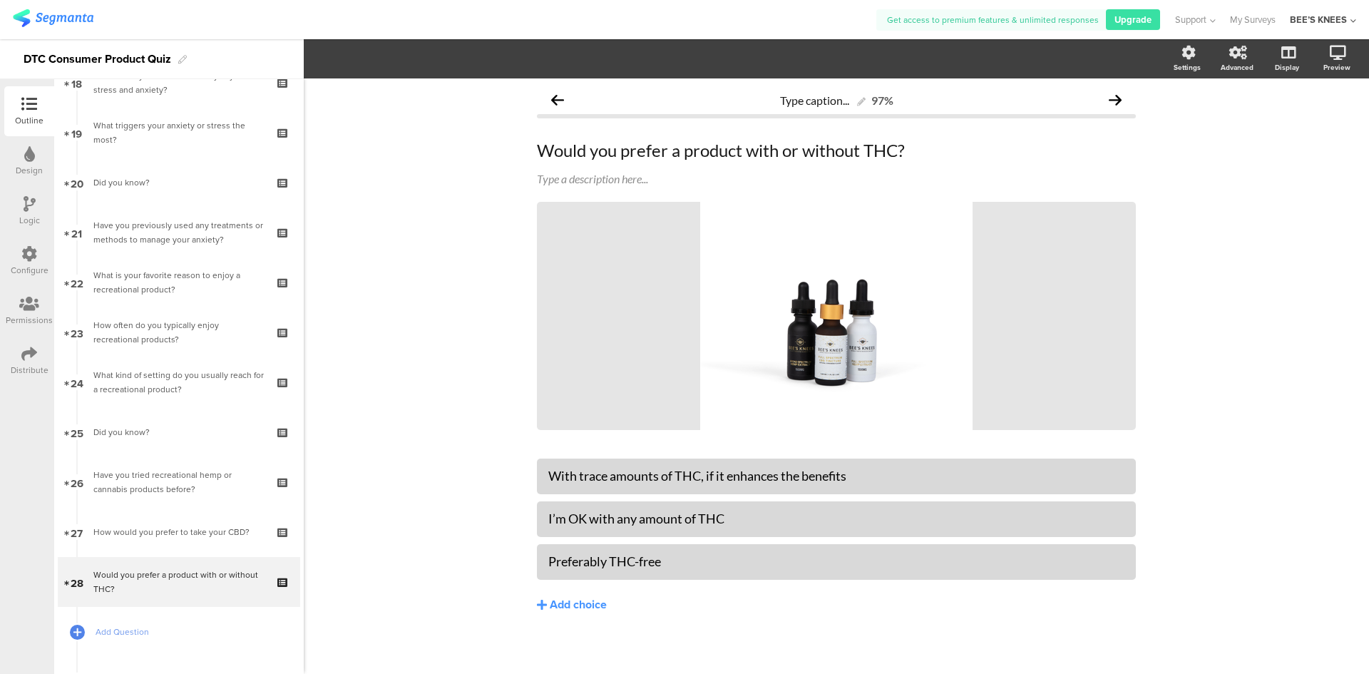
click at [28, 205] on icon at bounding box center [30, 204] width 12 height 16
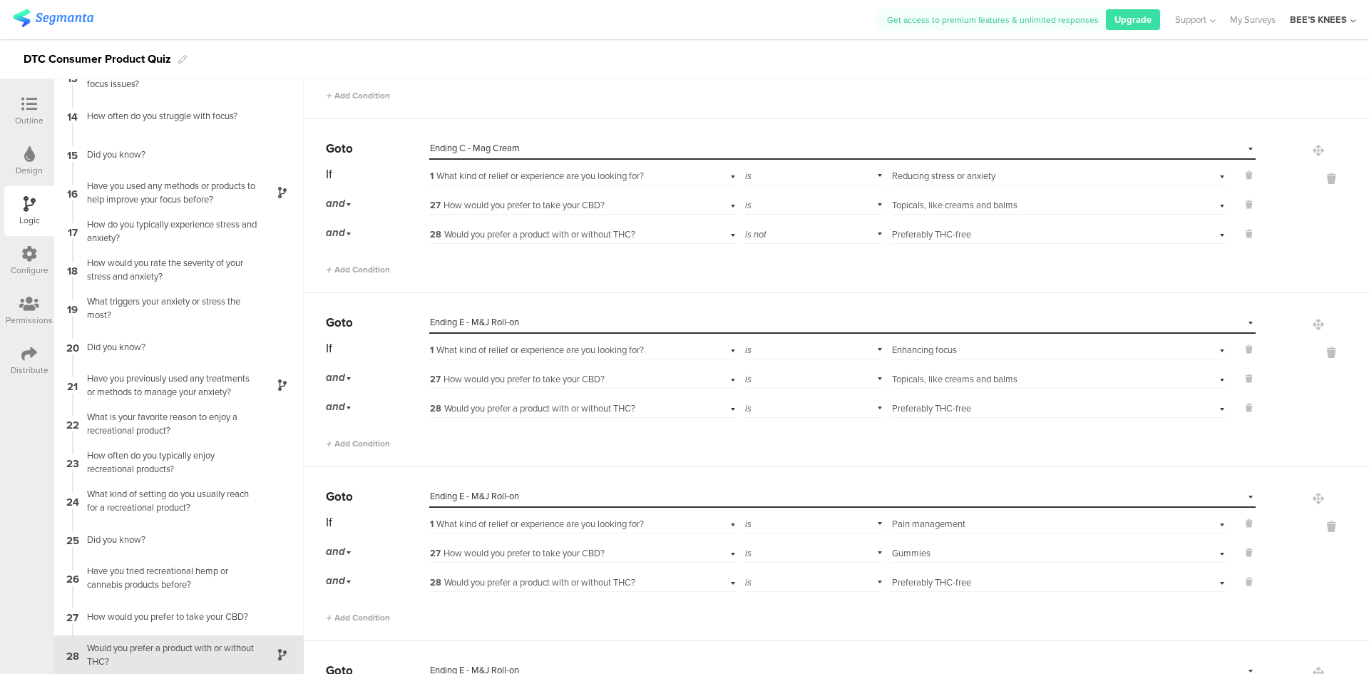
scroll to position [1530, 0]
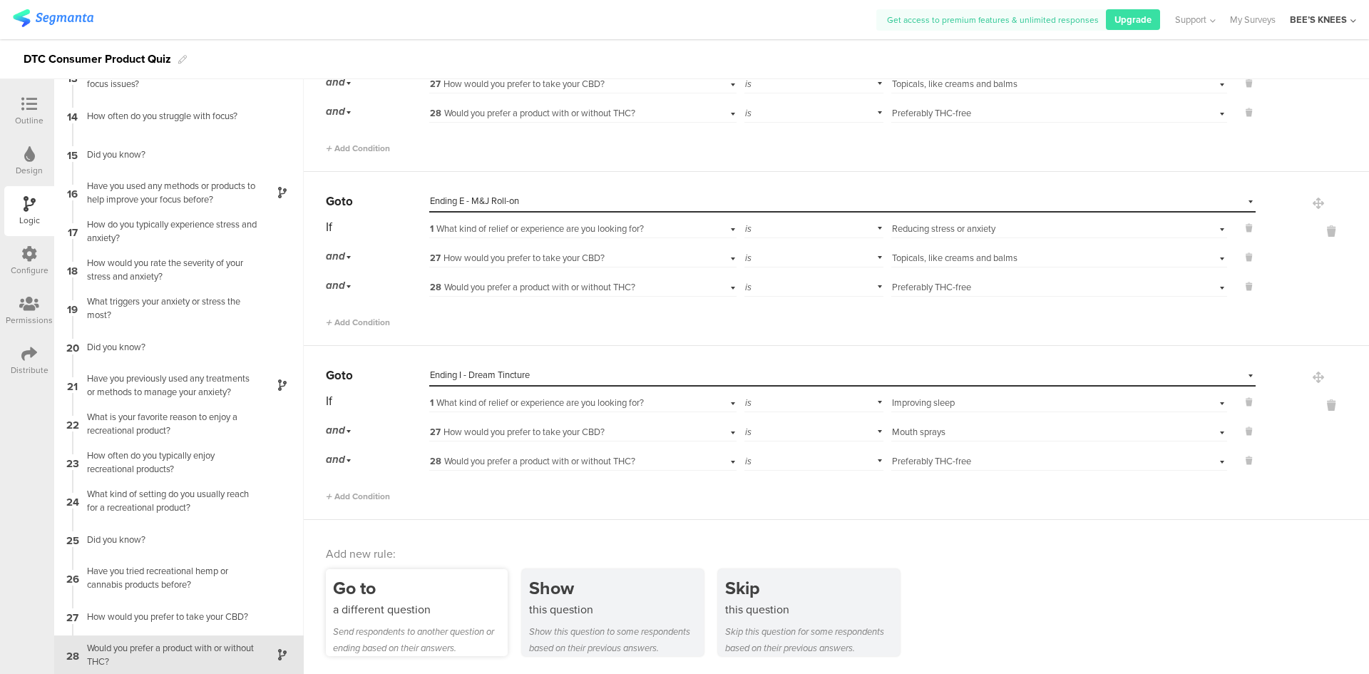
click at [466, 591] on div "Go to" at bounding box center [420, 588] width 175 height 26
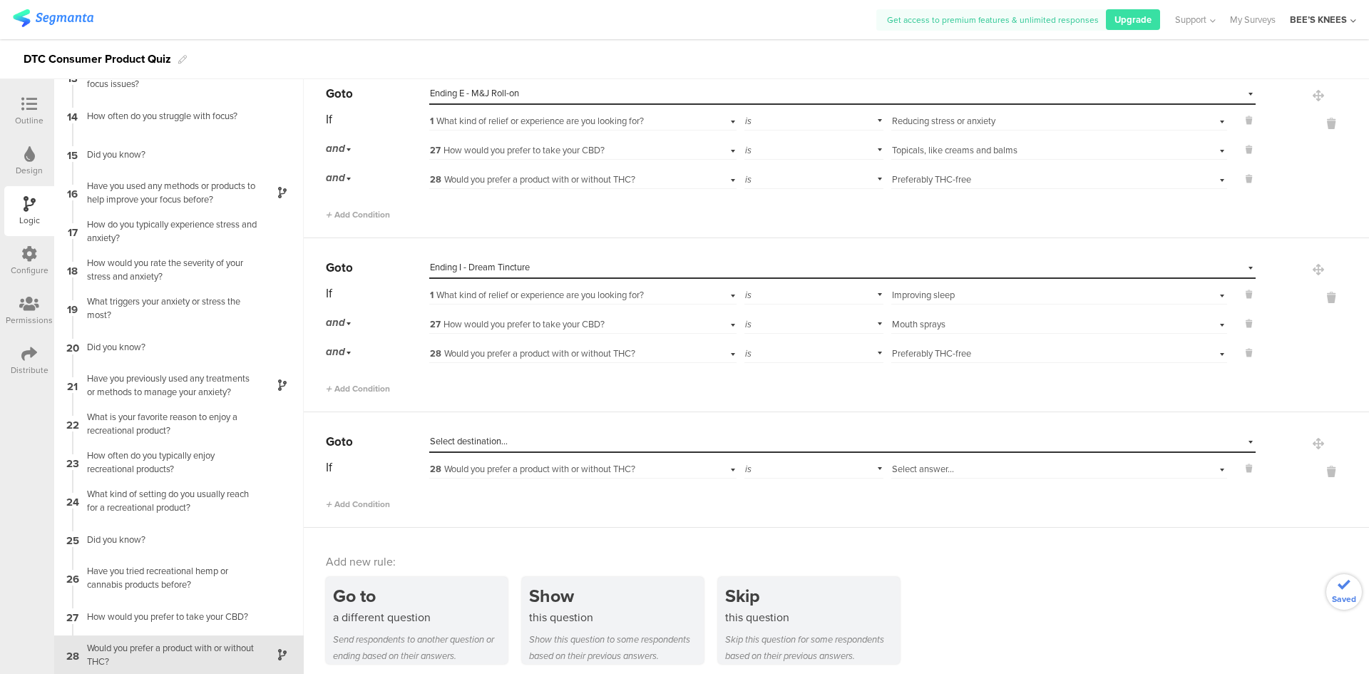
scroll to position [1646, 0]
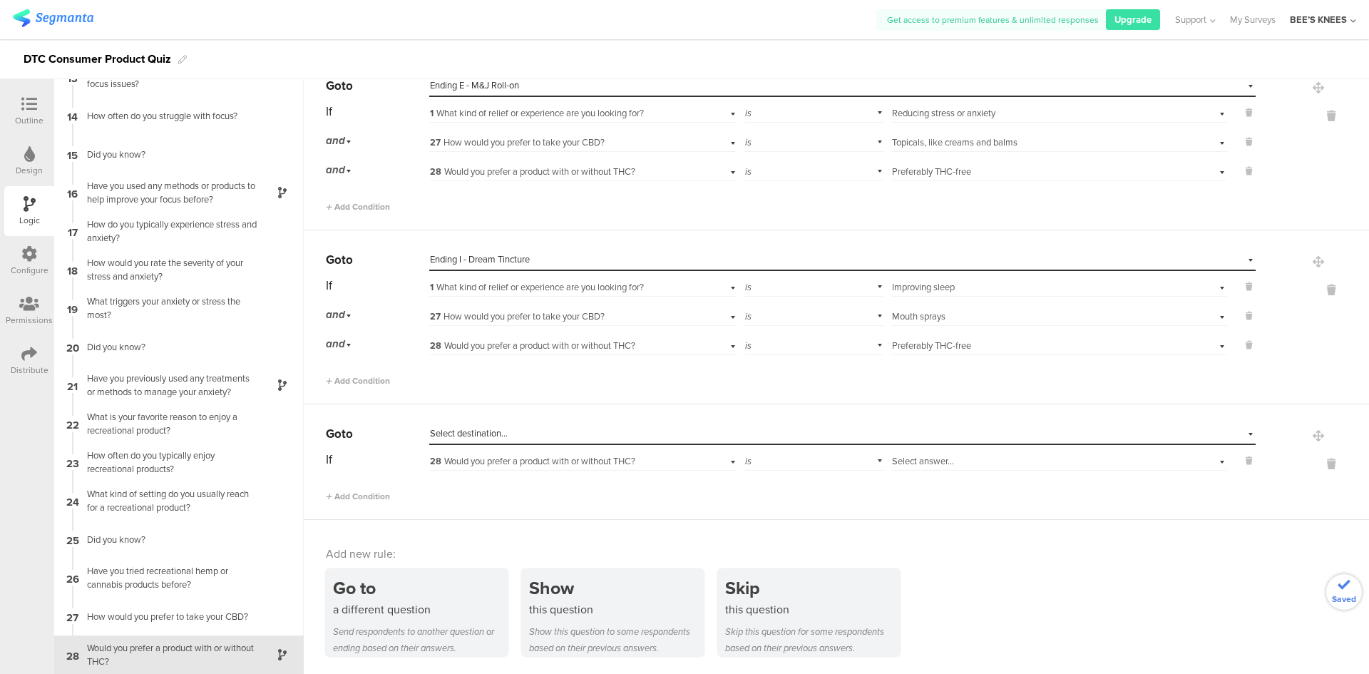
click at [541, 428] on div "Select destination..." at bounding box center [777, 433] width 694 height 13
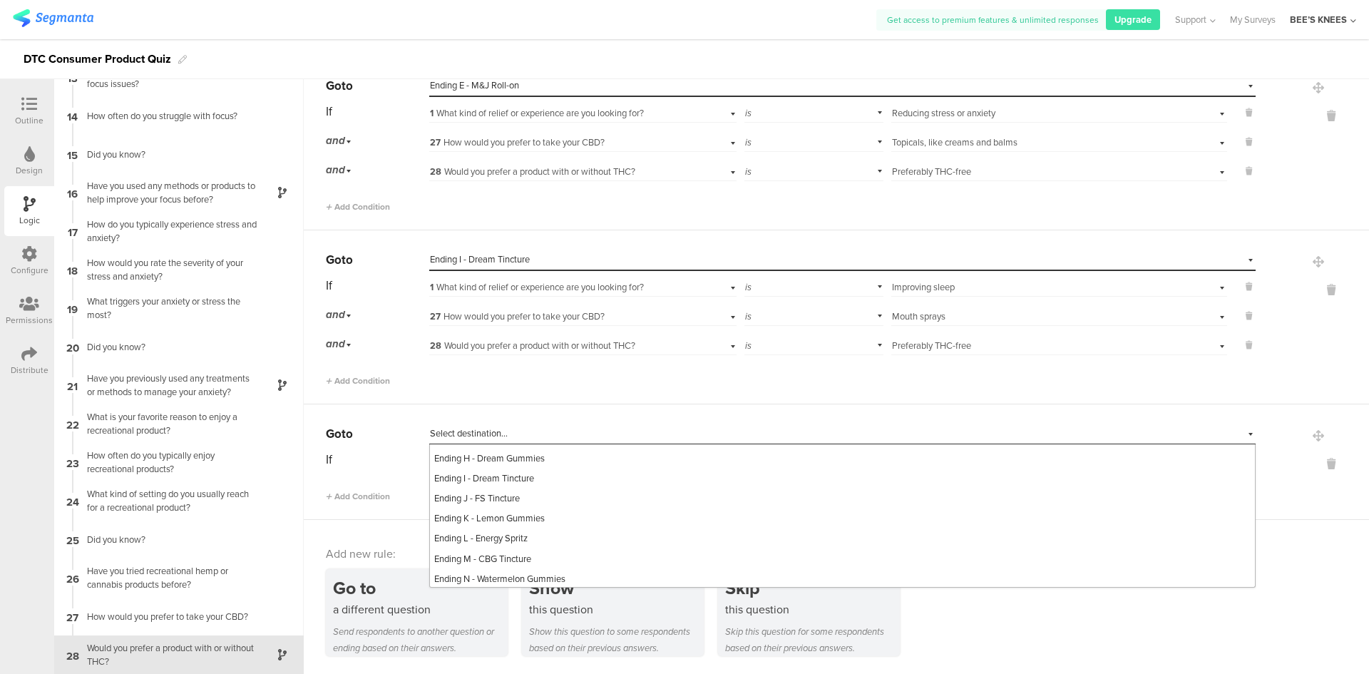
scroll to position [557, 0]
click at [573, 570] on div "Ending E - M&J Roll-on" at bounding box center [842, 561] width 825 height 20
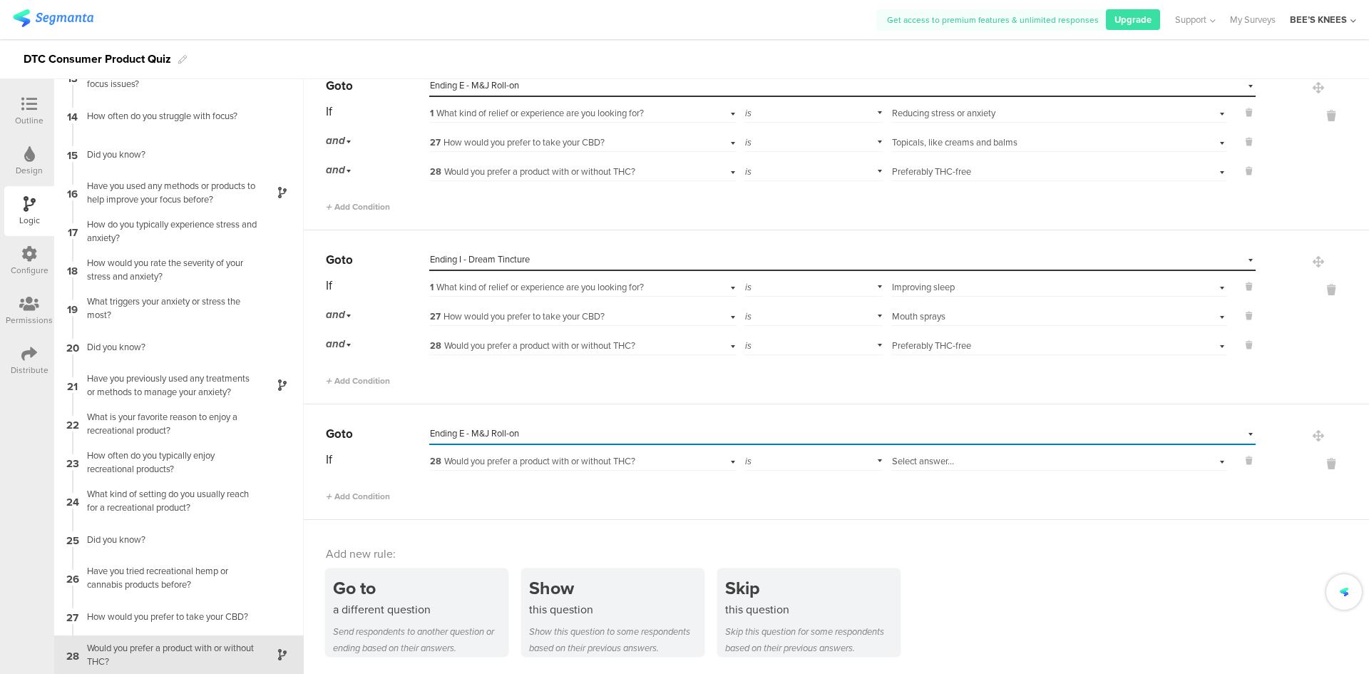
click at [570, 461] on span "28 Would you prefer a product with or without THC?" at bounding box center [532, 461] width 205 height 14
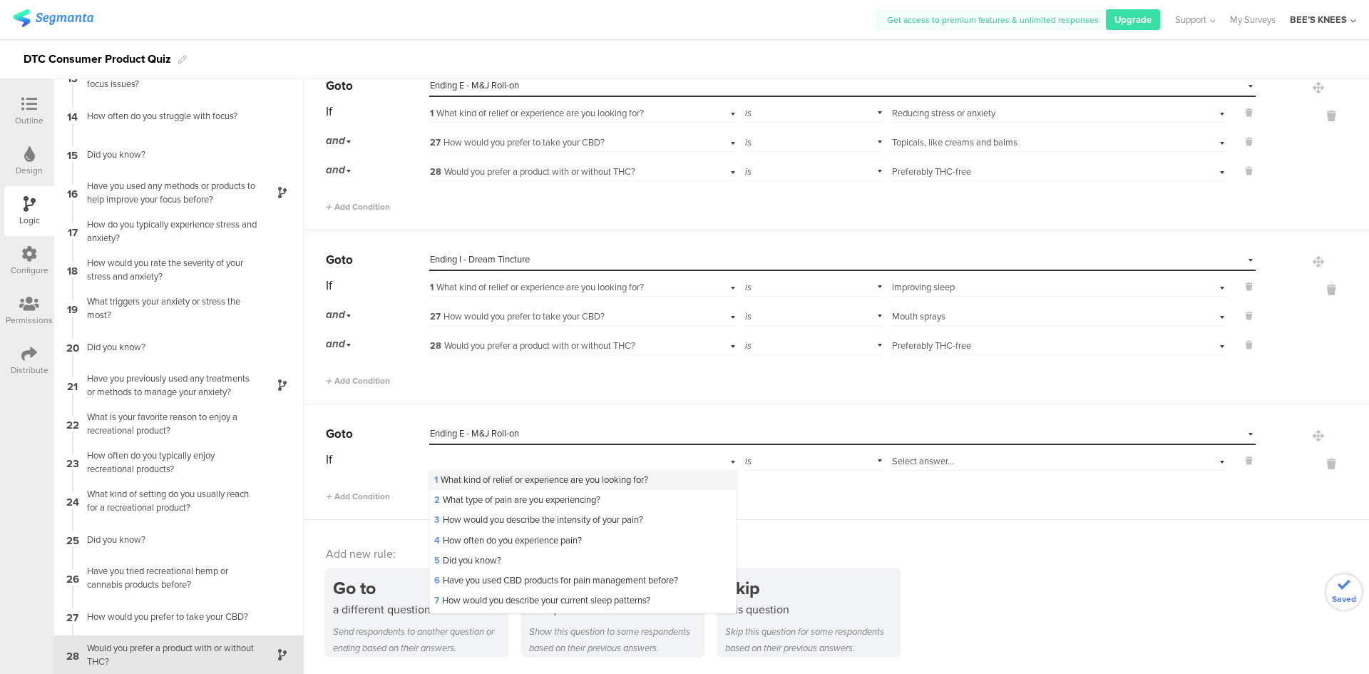
click at [565, 476] on span "1 What kind of relief or experience are you looking for?" at bounding box center [541, 480] width 214 height 14
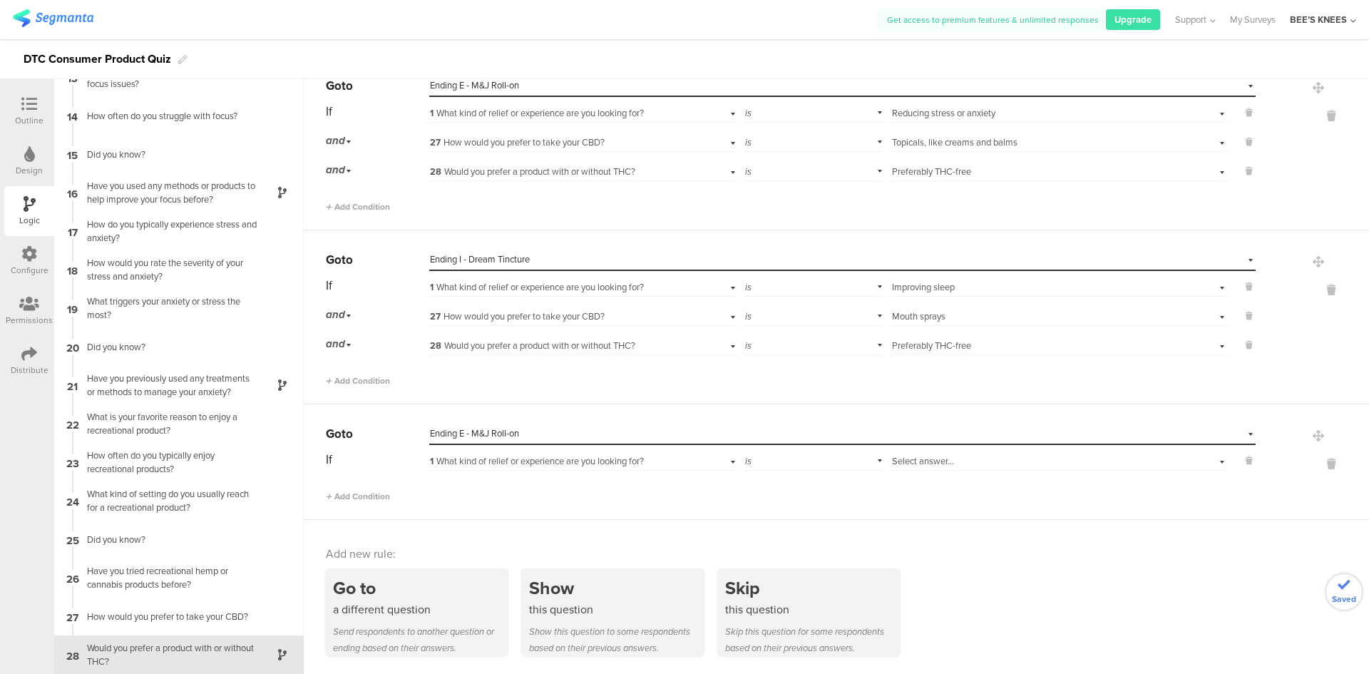
click at [943, 462] on div "Select answer..." at bounding box center [1034, 461] width 285 height 13
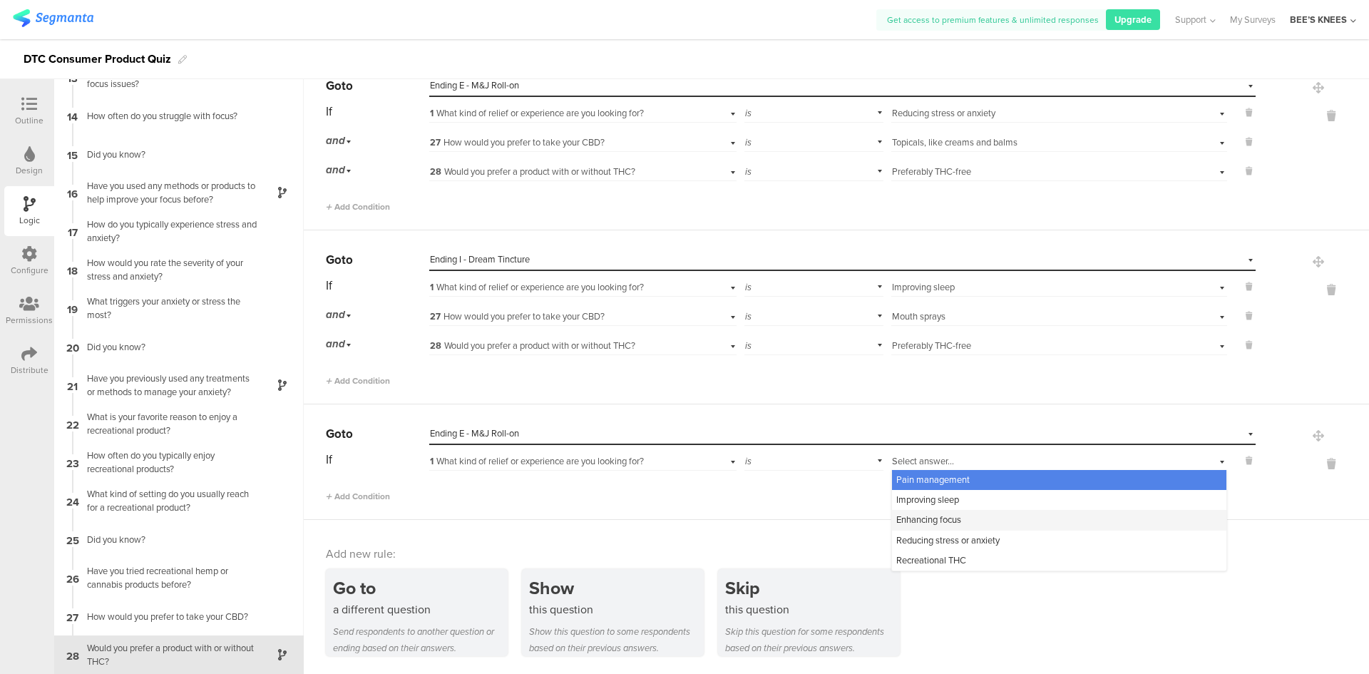
click at [946, 514] on span "Enhancing focus" at bounding box center [928, 520] width 65 height 14
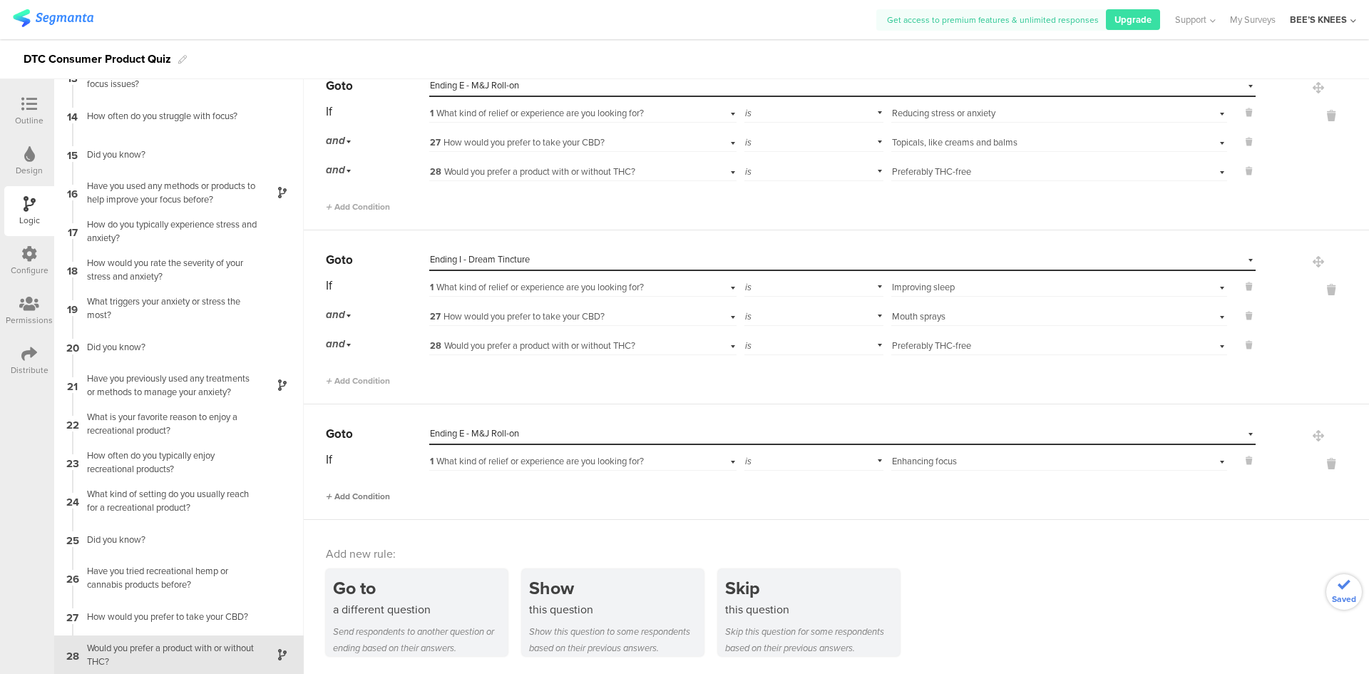
click at [376, 500] on span "Add Condition" at bounding box center [358, 496] width 64 height 13
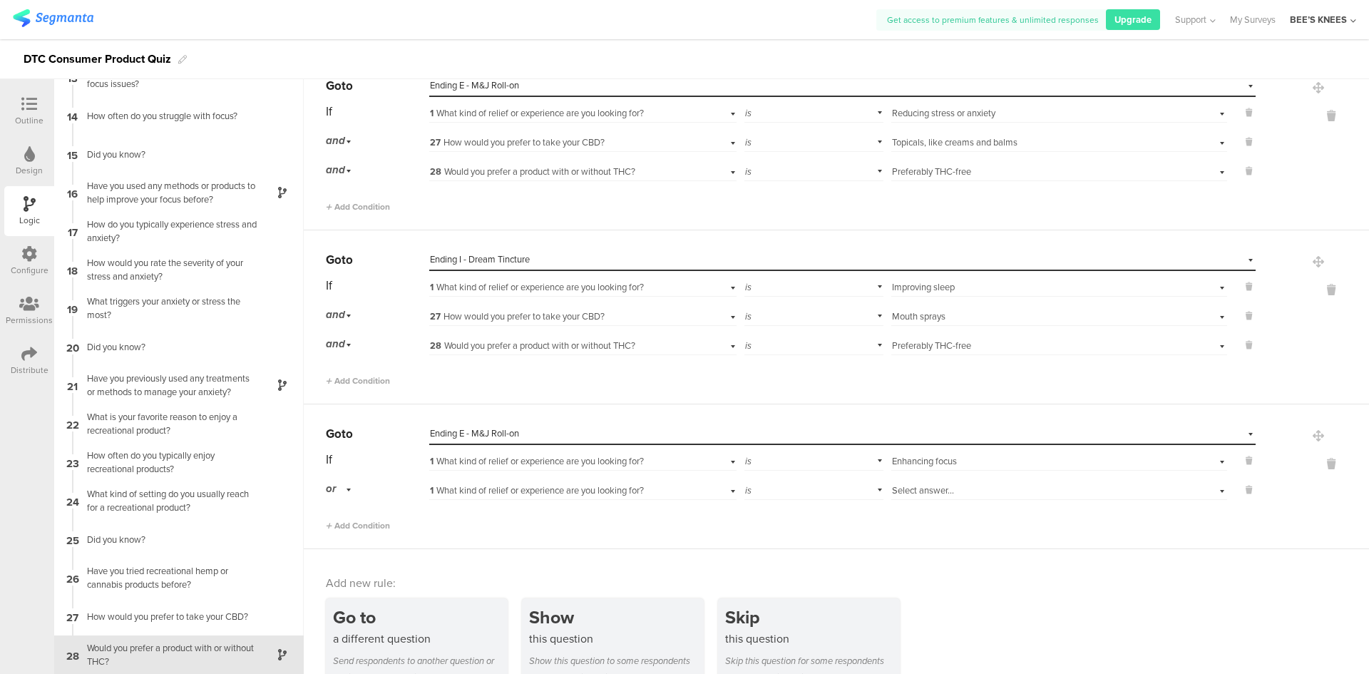
click at [359, 490] on div "or" at bounding box center [377, 489] width 102 height 22
click at [348, 492] on div "or" at bounding box center [341, 489] width 30 height 22
click at [350, 520] on div "and" at bounding box center [377, 529] width 101 height 20
click at [574, 486] on span "1 What kind of relief or experience are you looking for?" at bounding box center [537, 490] width 214 height 14
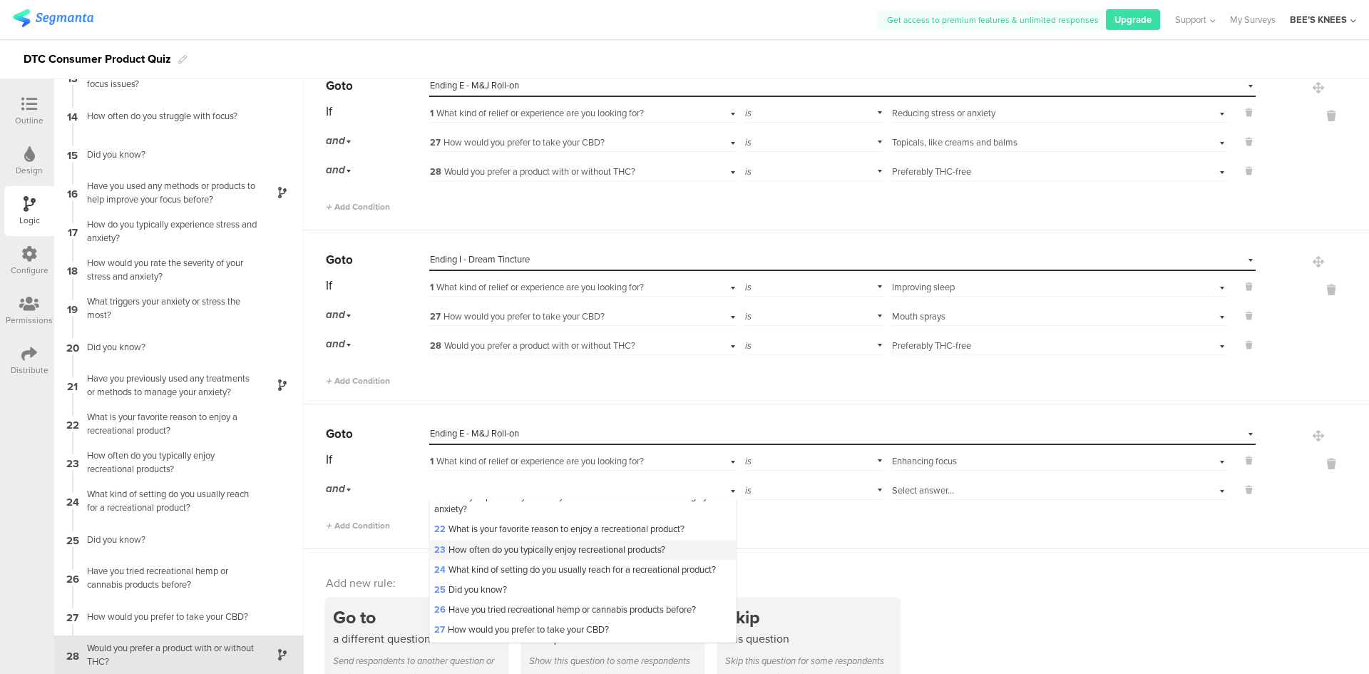
scroll to position [499, 0]
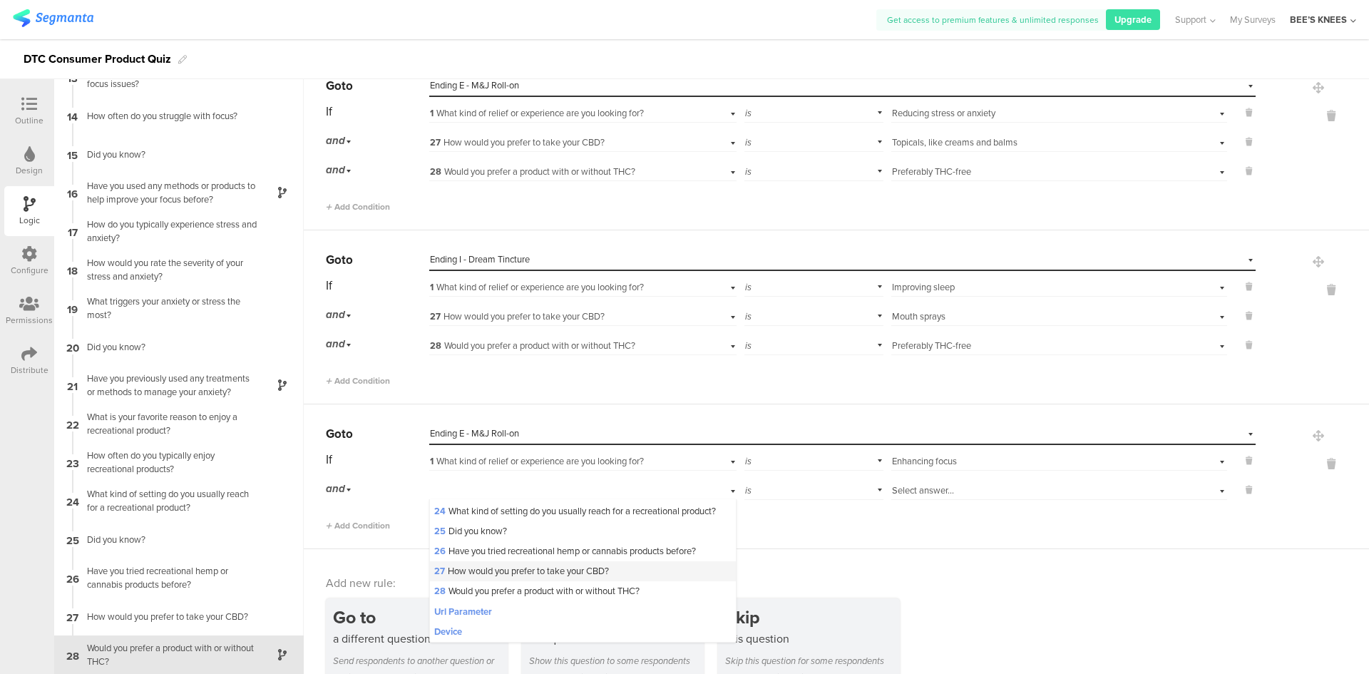
click at [518, 578] on span "27 How would you prefer to take your CBD?" at bounding box center [521, 571] width 175 height 14
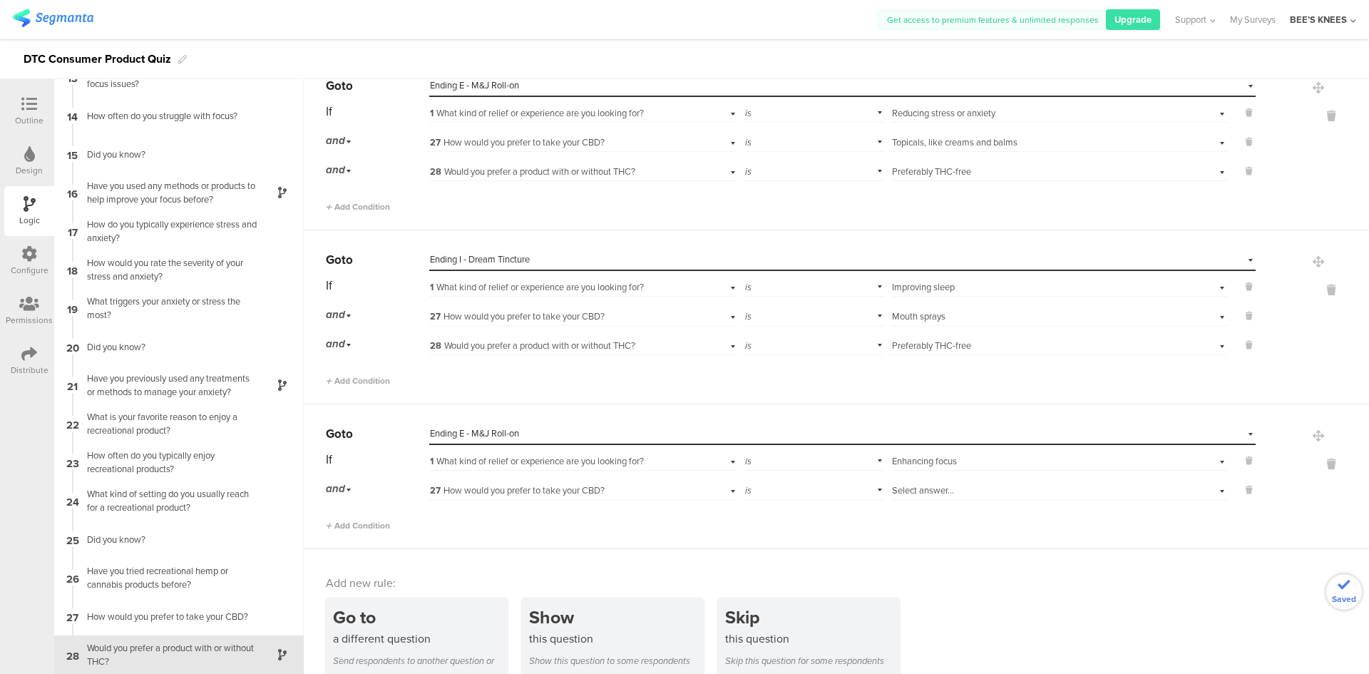
click at [896, 488] on span "Select answer..." at bounding box center [923, 490] width 62 height 14
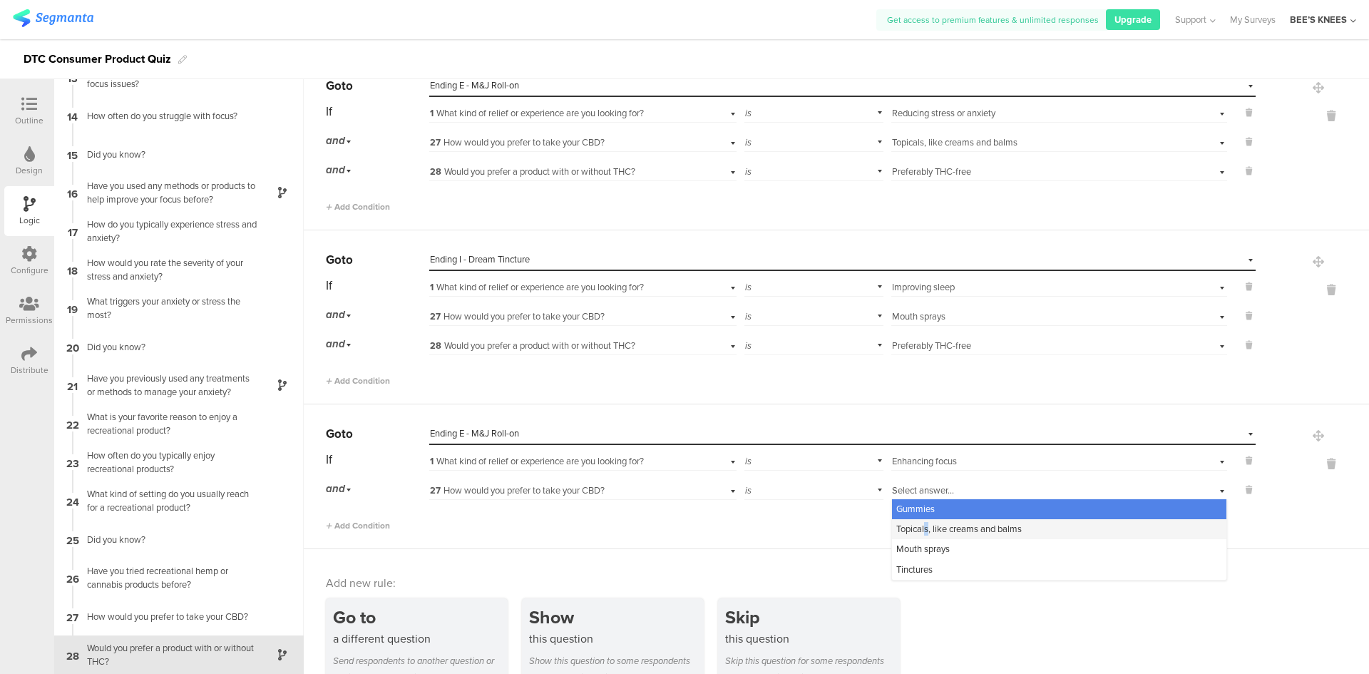
click at [913, 526] on span "Topicals, like creams and balms" at bounding box center [959, 529] width 126 height 14
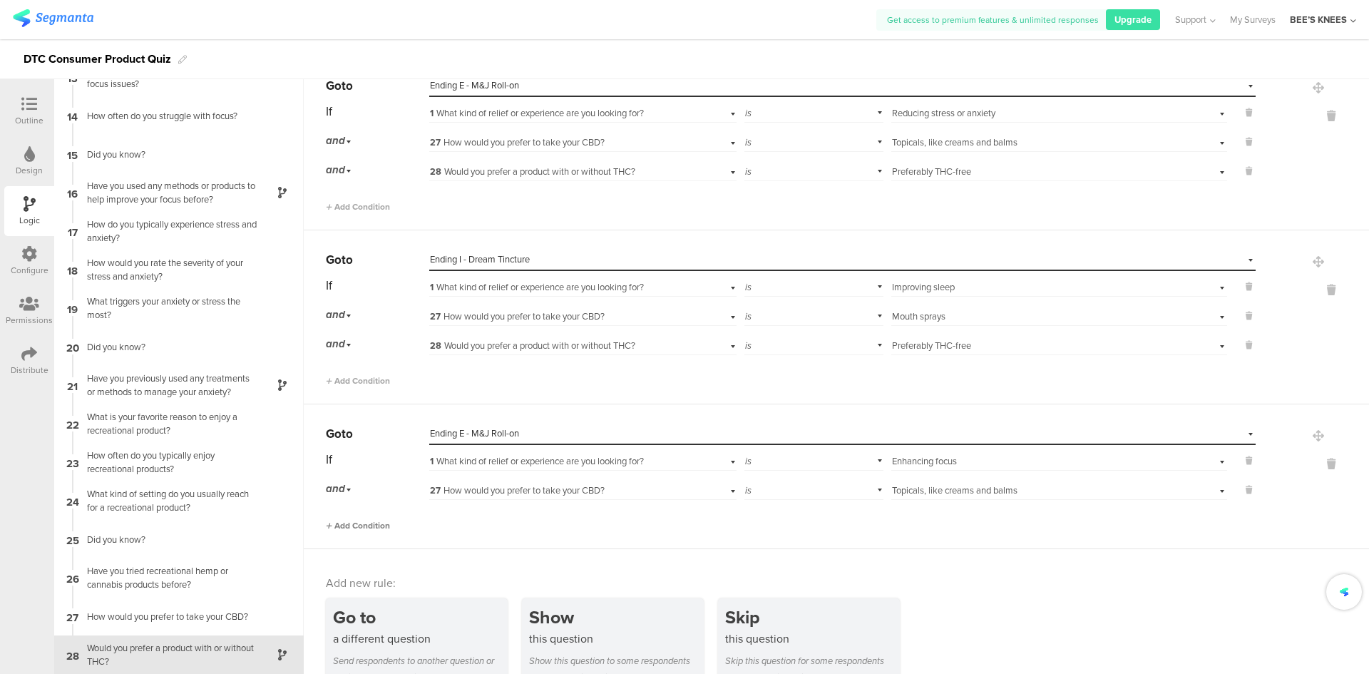
click at [384, 527] on span "Add Condition" at bounding box center [358, 525] width 64 height 13
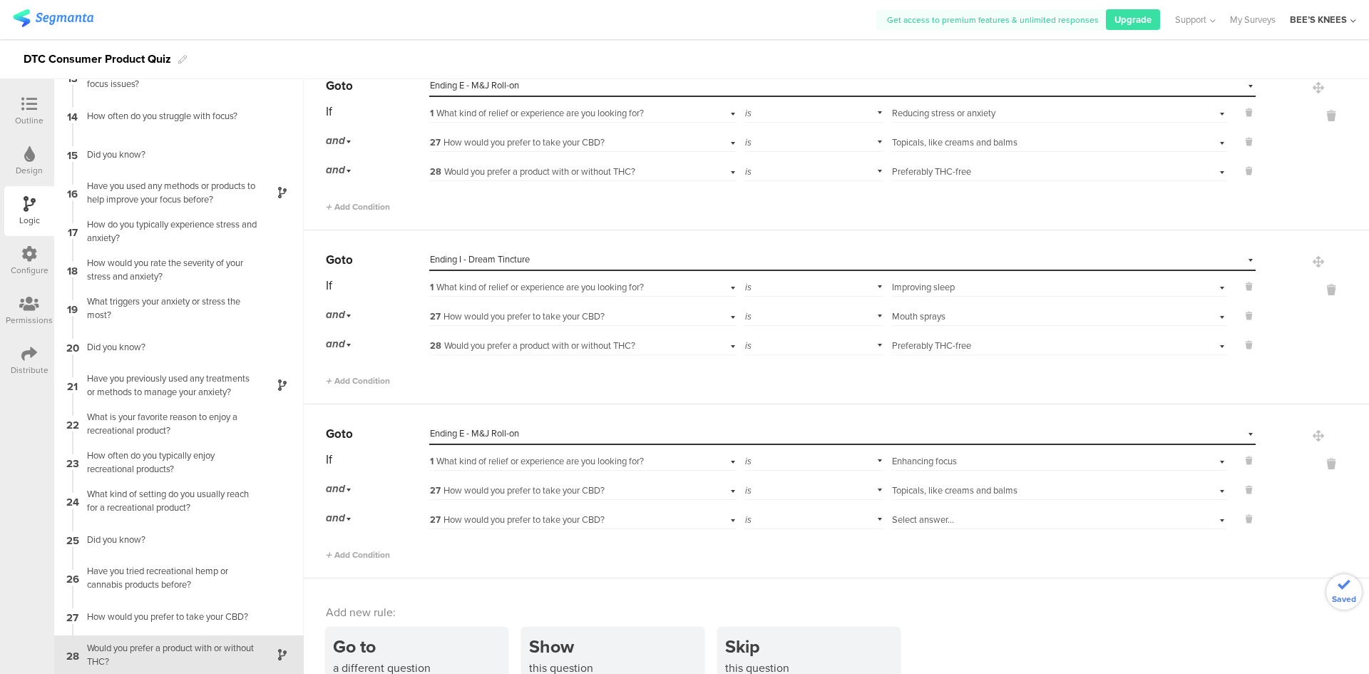
click at [475, 521] on span "27 How would you prefer to take your CBD?" at bounding box center [517, 520] width 175 height 14
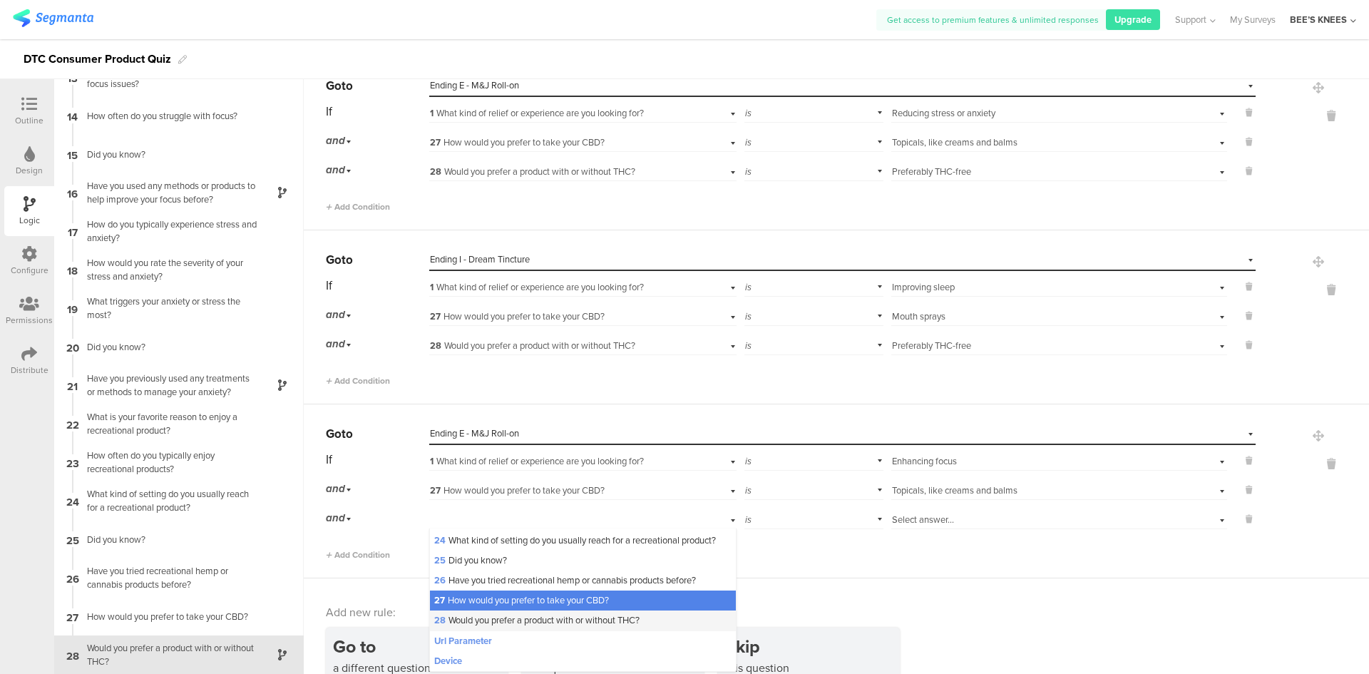
scroll to position [521, 0]
click at [508, 620] on span "28 Would you prefer a product with or without THC?" at bounding box center [536, 620] width 205 height 14
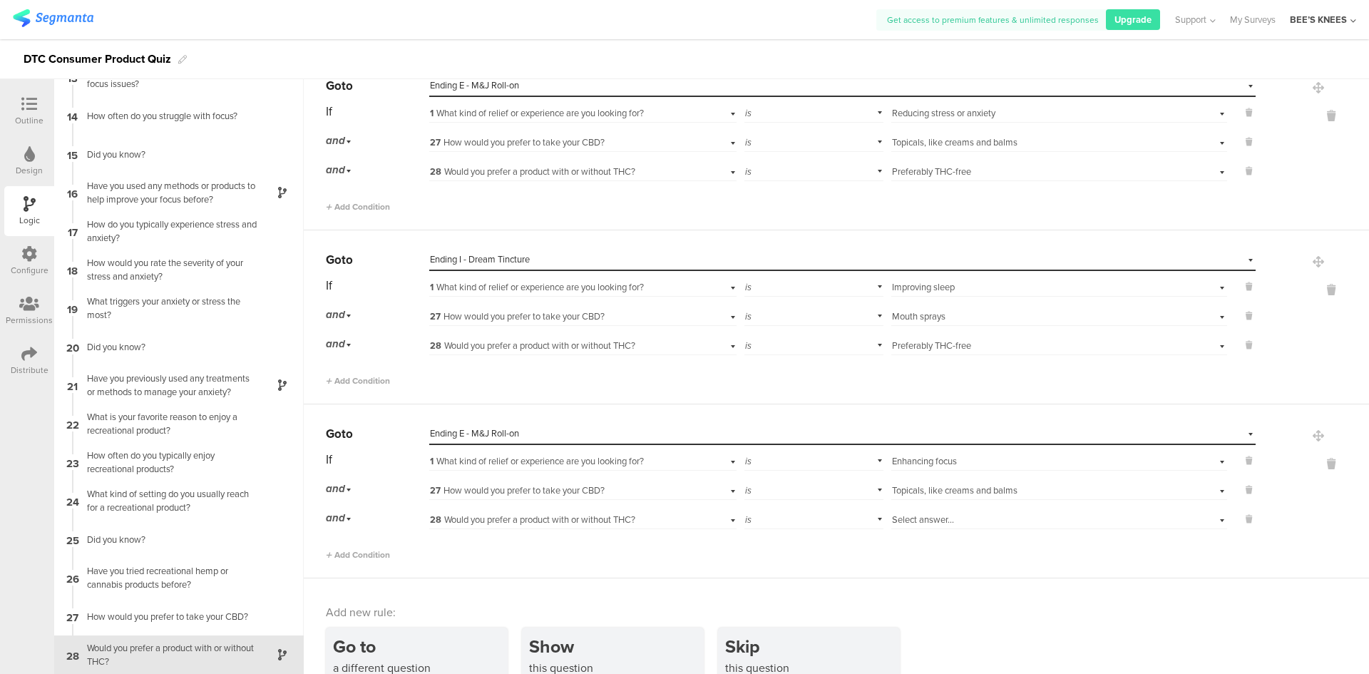
click at [921, 518] on span "Select answer..." at bounding box center [923, 520] width 62 height 14
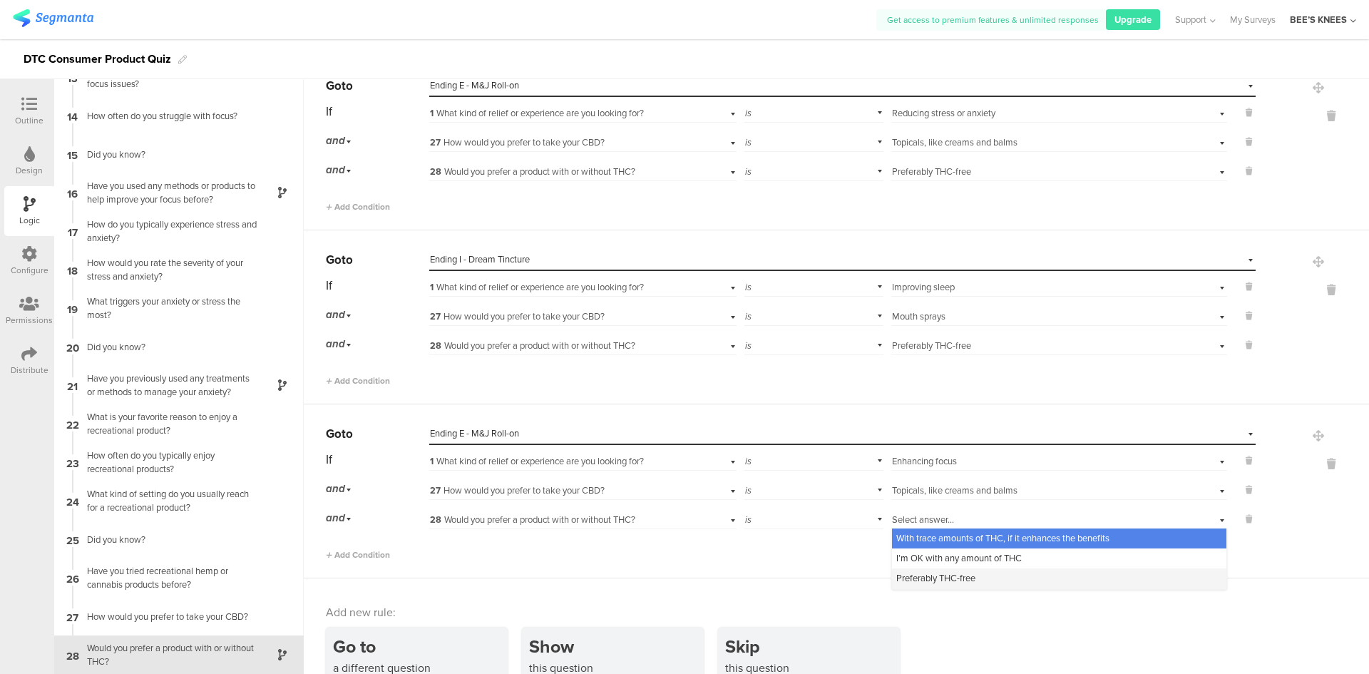
click at [926, 578] on span "Preferably THC-free" at bounding box center [935, 578] width 79 height 14
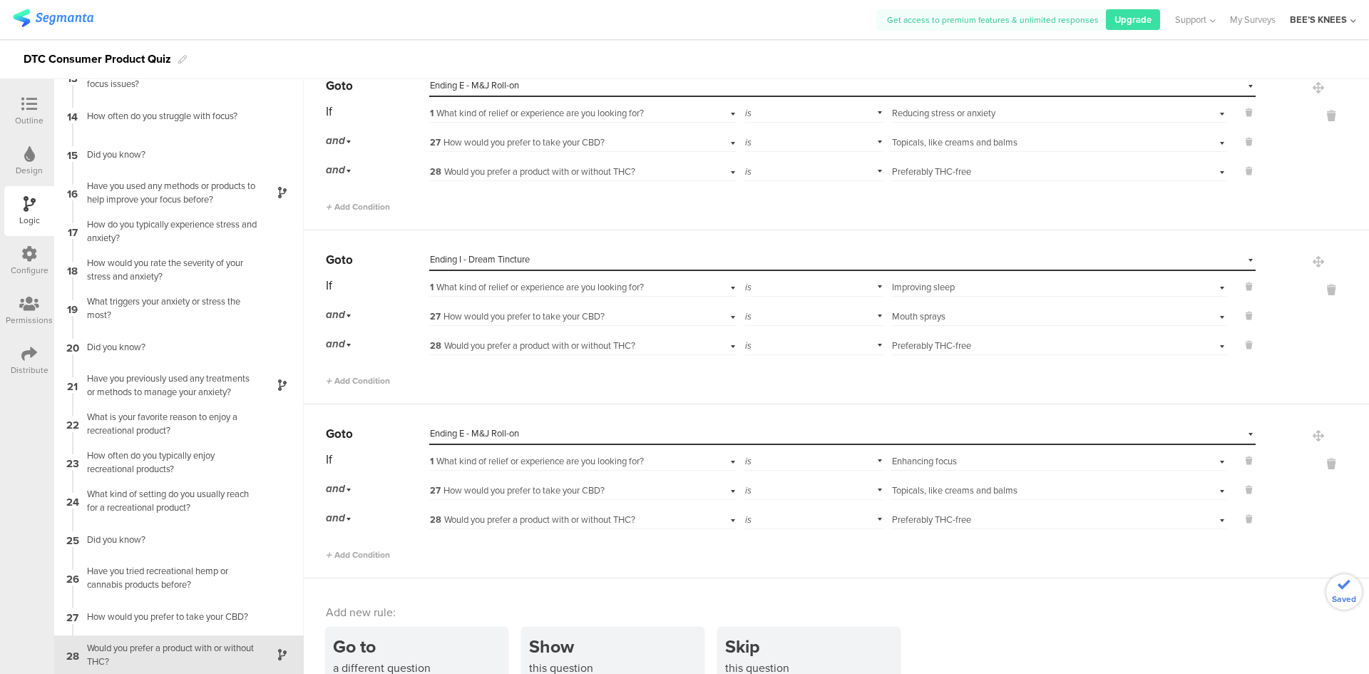
click at [980, 598] on div "Add new rule: Go to a different question Send respondents to another question o…" at bounding box center [836, 655] width 1065 height 155
click at [22, 100] on div at bounding box center [29, 105] width 29 height 18
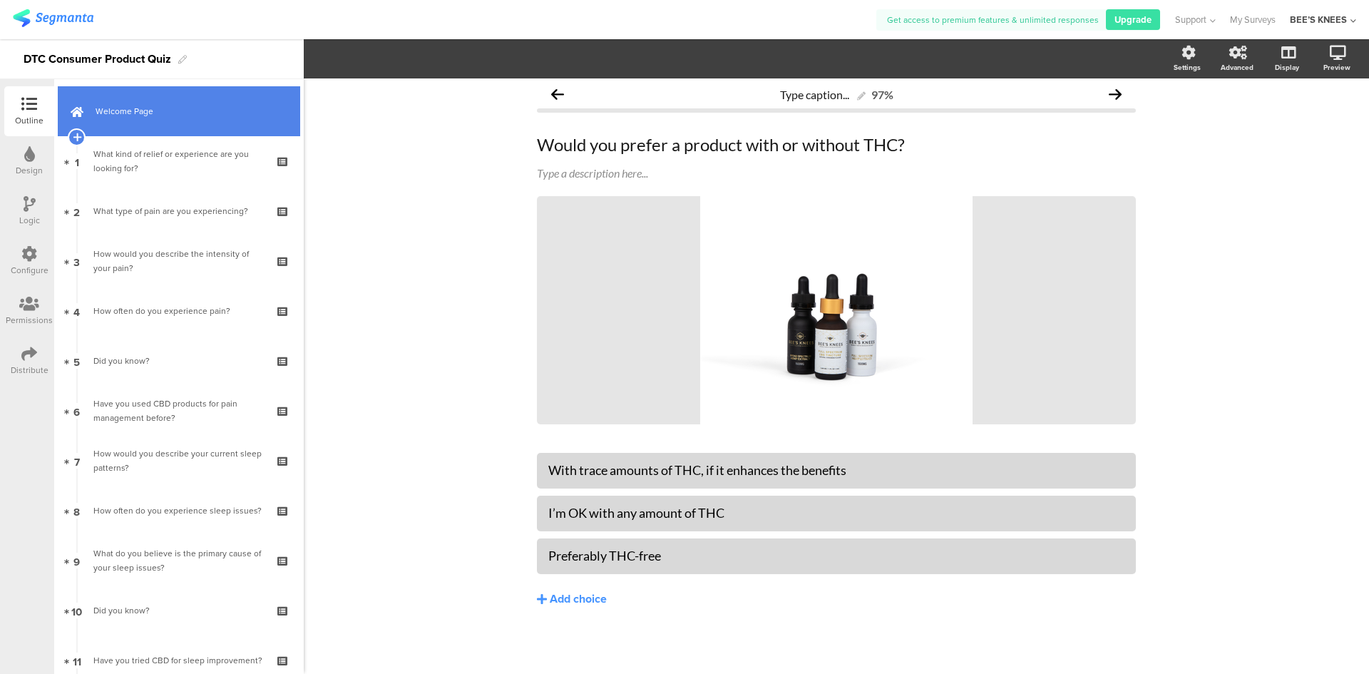
click at [136, 110] on span "Welcome Page" at bounding box center [187, 111] width 183 height 14
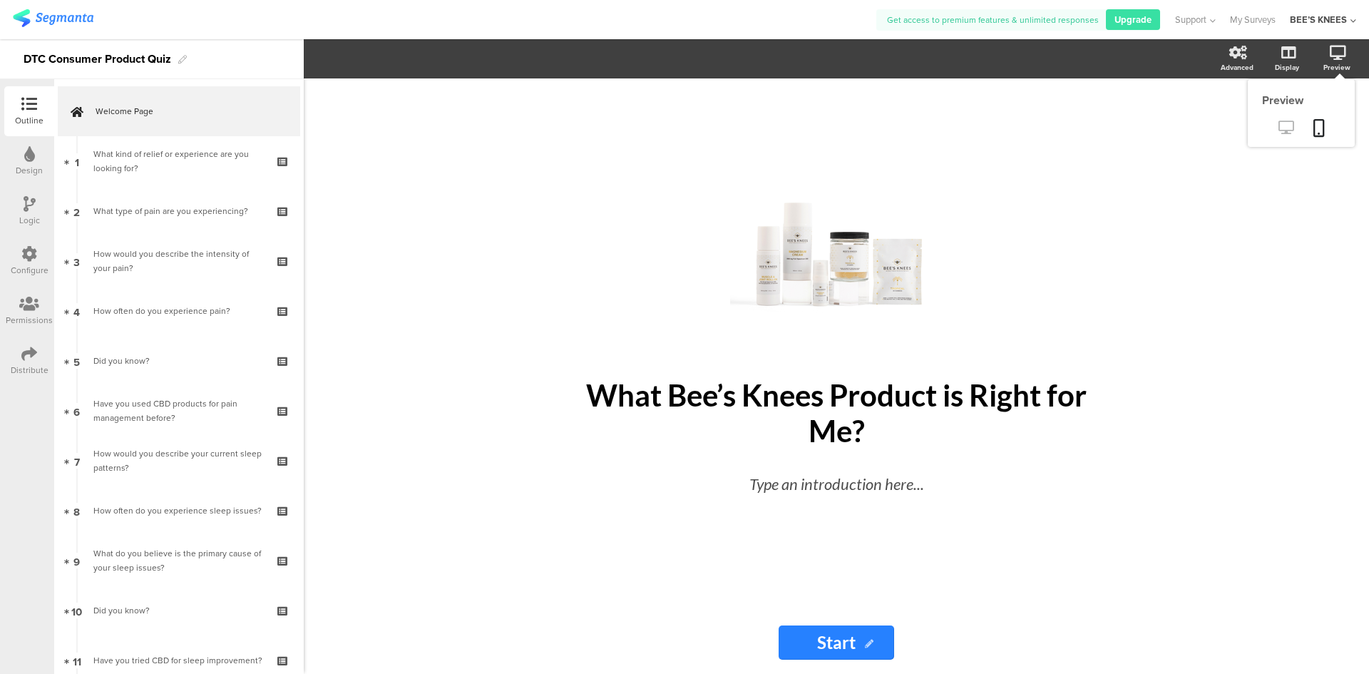
click at [1291, 126] on icon at bounding box center [1286, 128] width 15 height 14
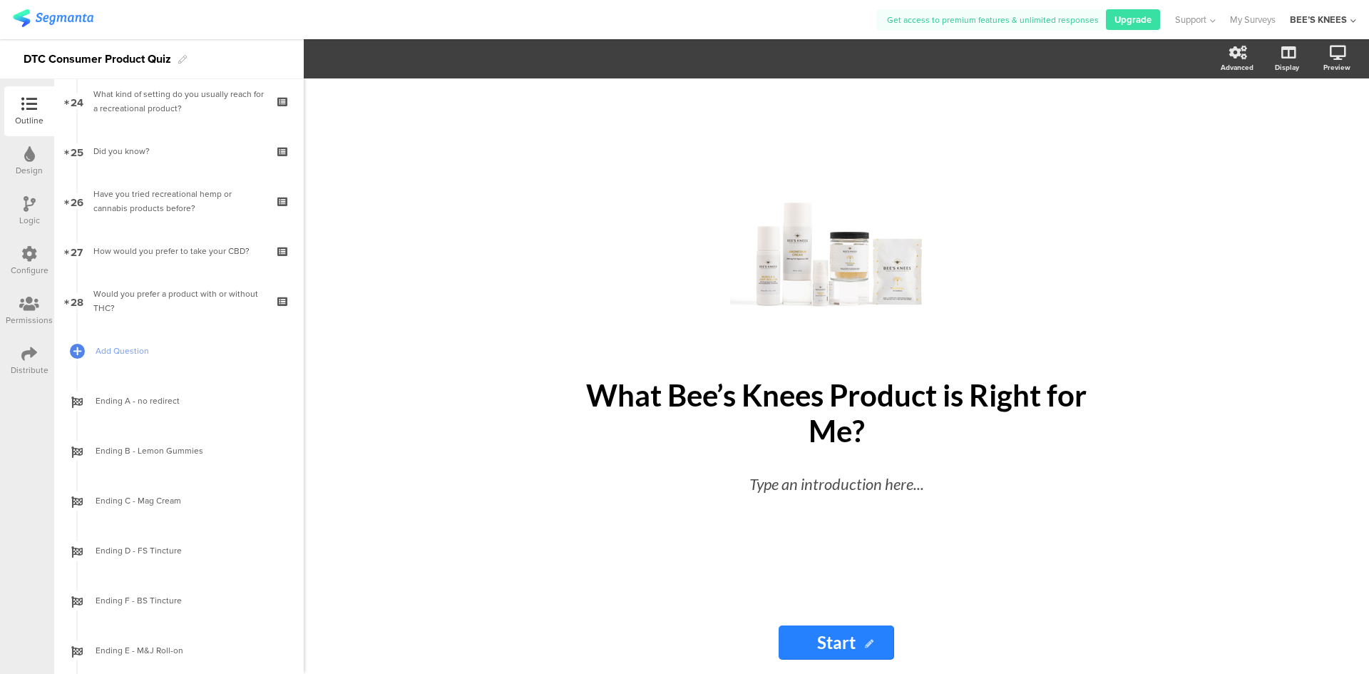
scroll to position [1212, 0]
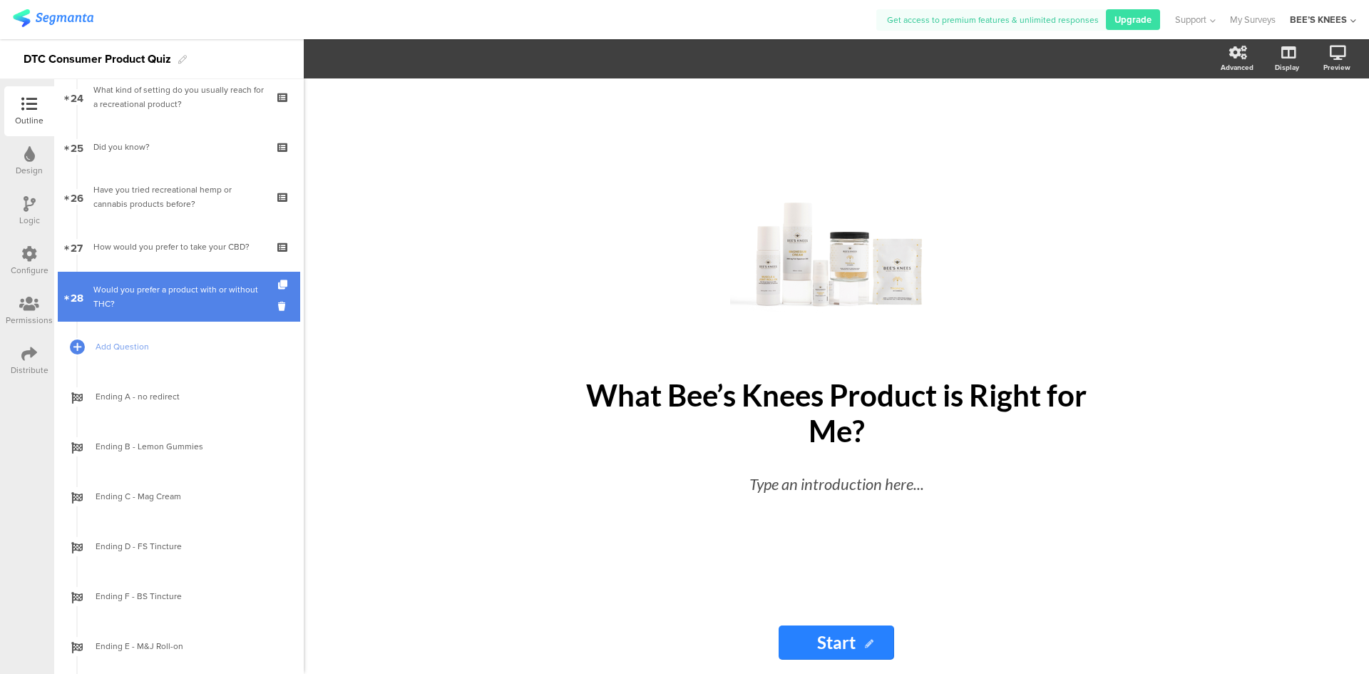
click at [195, 304] on div "Would you prefer a product with or without THC?" at bounding box center [178, 296] width 170 height 29
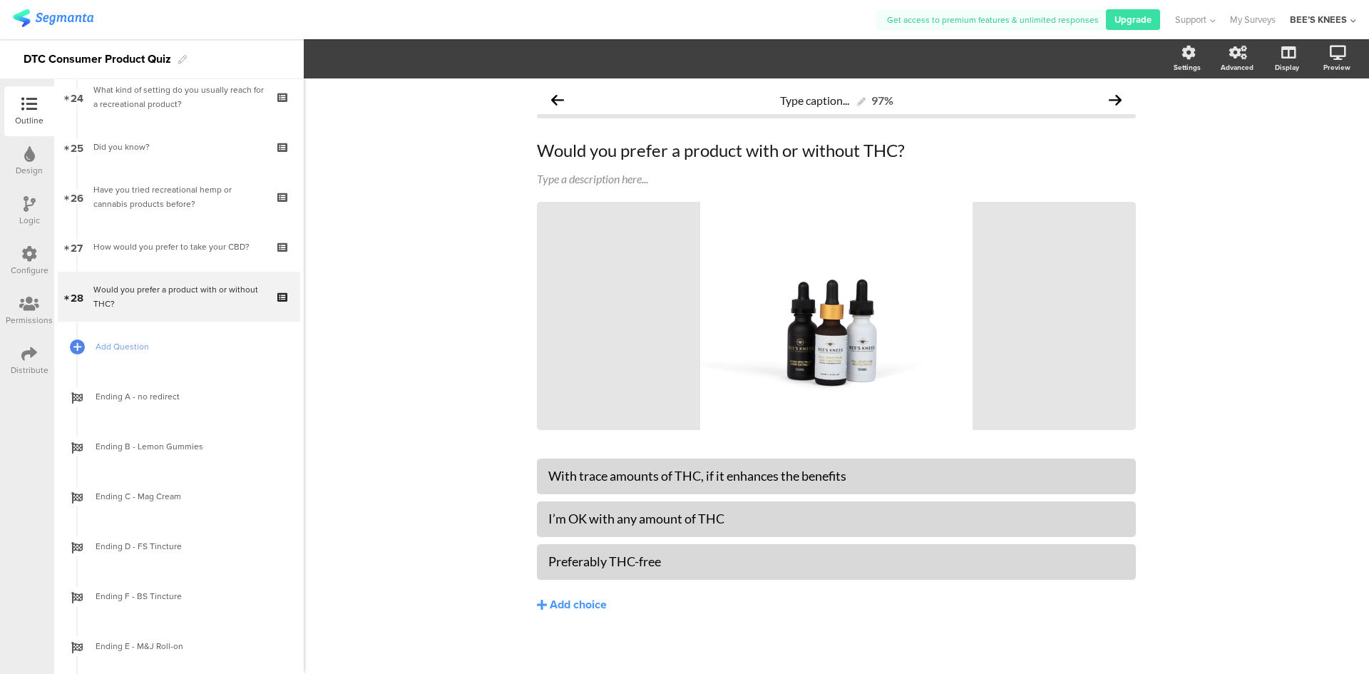
click at [37, 207] on div "Logic" at bounding box center [29, 211] width 50 height 50
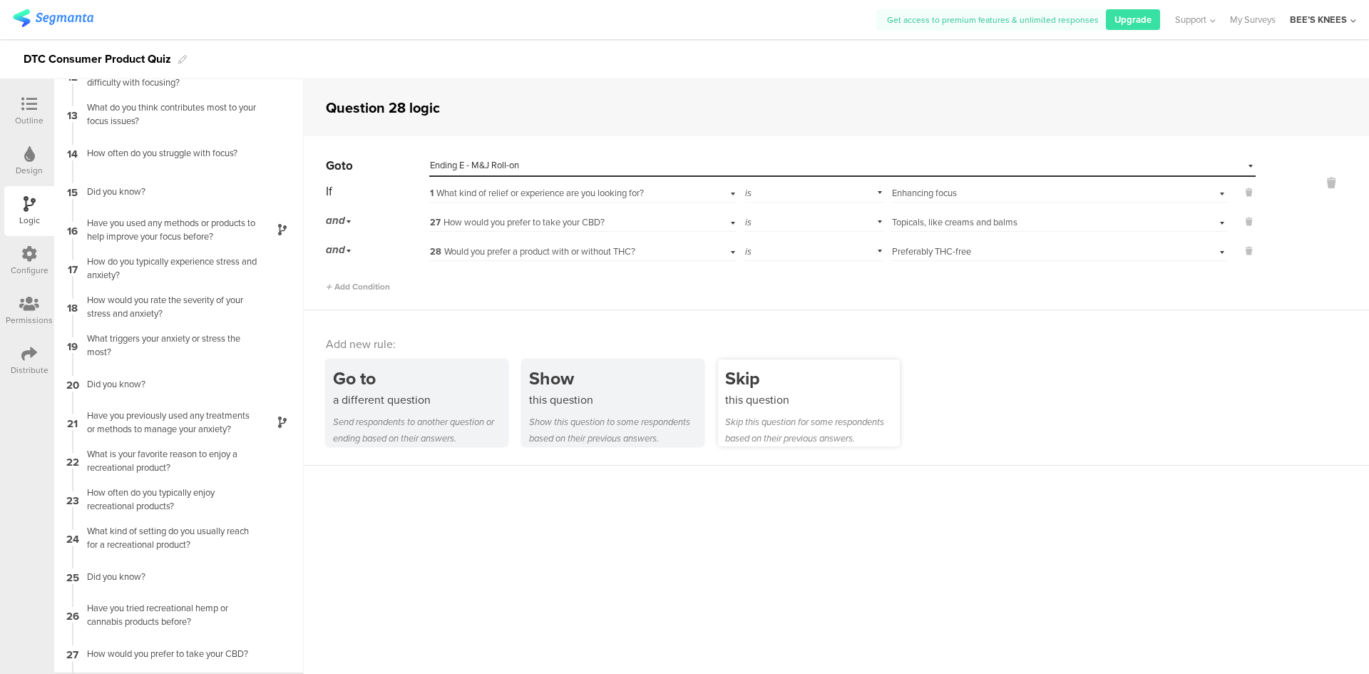
scroll to position [483, 0]
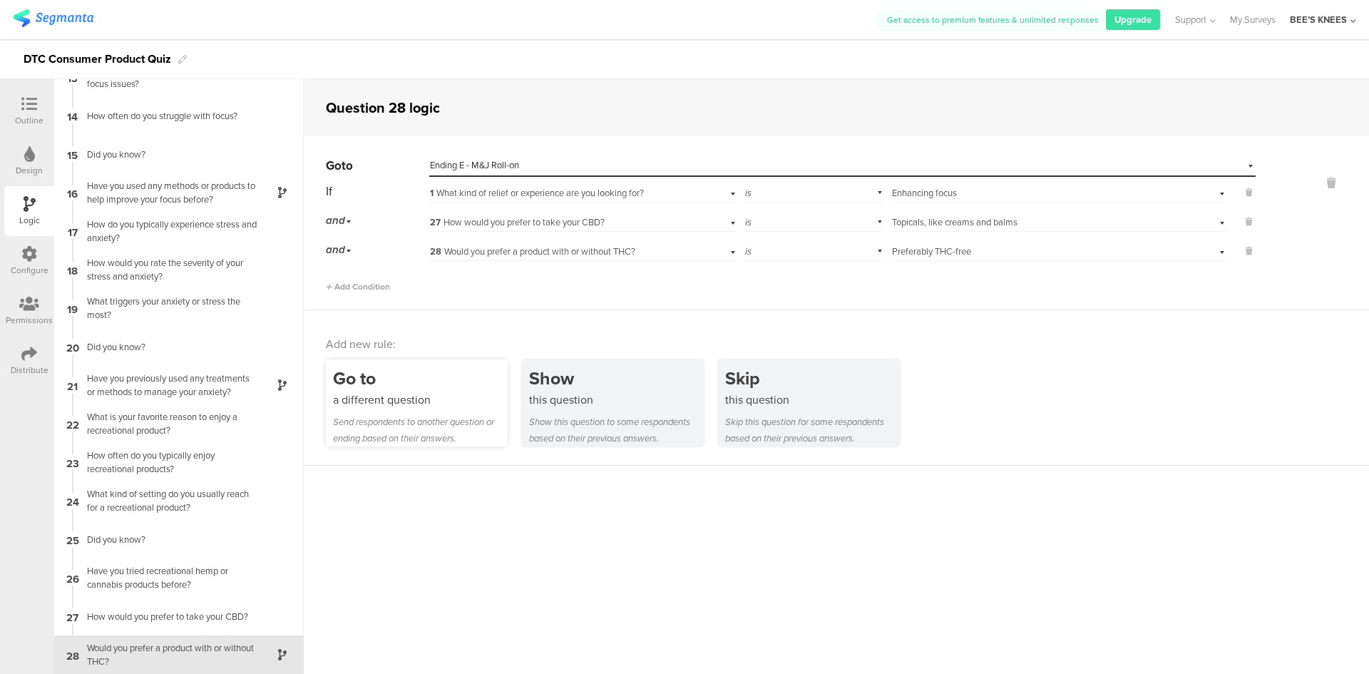
click at [476, 429] on div "Send respondents to another question or ending based on their answers." at bounding box center [420, 430] width 175 height 33
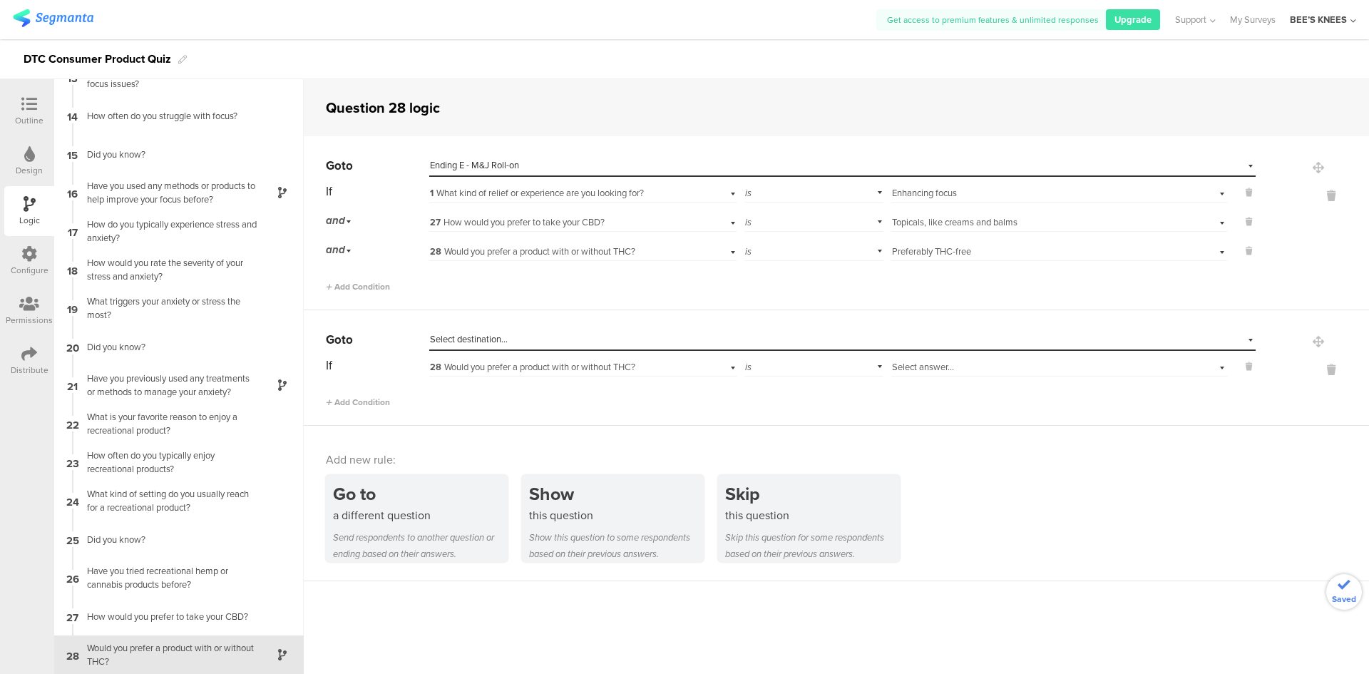
click at [527, 339] on div "Select destination..." at bounding box center [777, 339] width 694 height 13
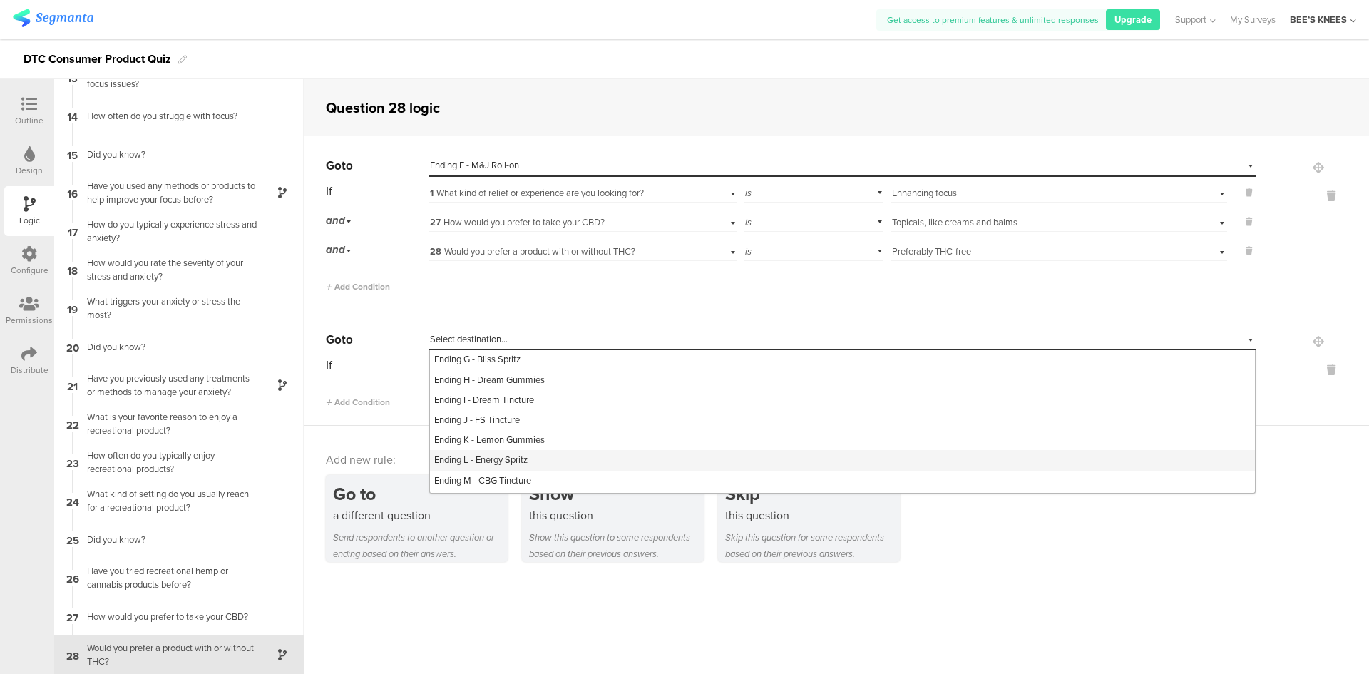
scroll to position [713, 0]
click at [590, 461] on div "Ending M - CBG Tincture" at bounding box center [842, 451] width 825 height 20
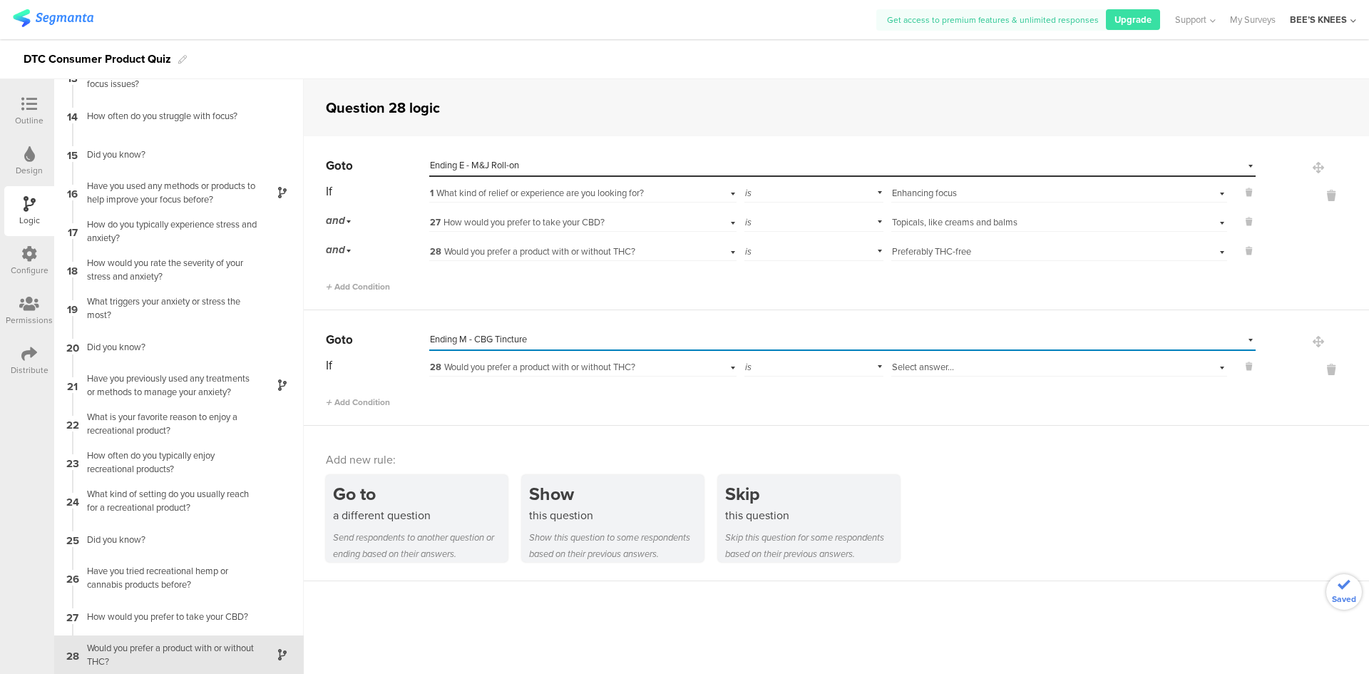
click at [463, 372] on span "28 Would you prefer a product with or without THC?" at bounding box center [532, 367] width 205 height 14
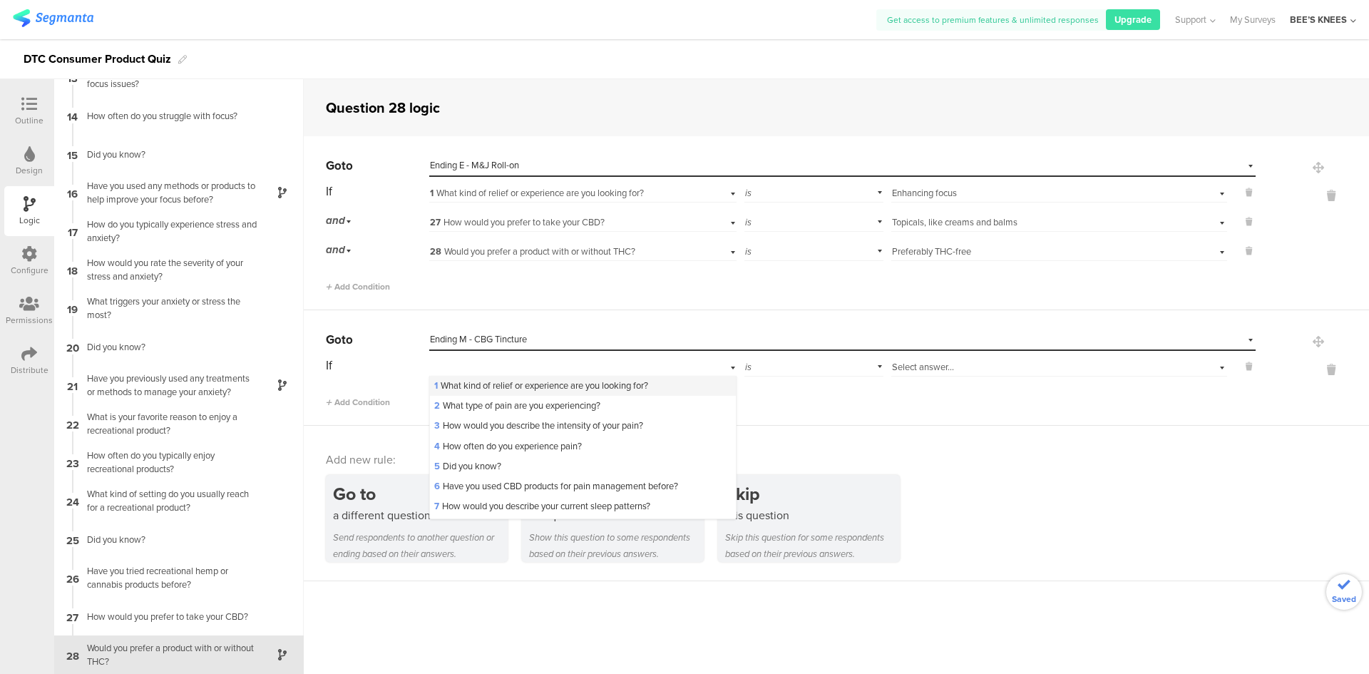
click at [469, 381] on span "1 What kind of relief or experience are you looking for?" at bounding box center [541, 386] width 214 height 14
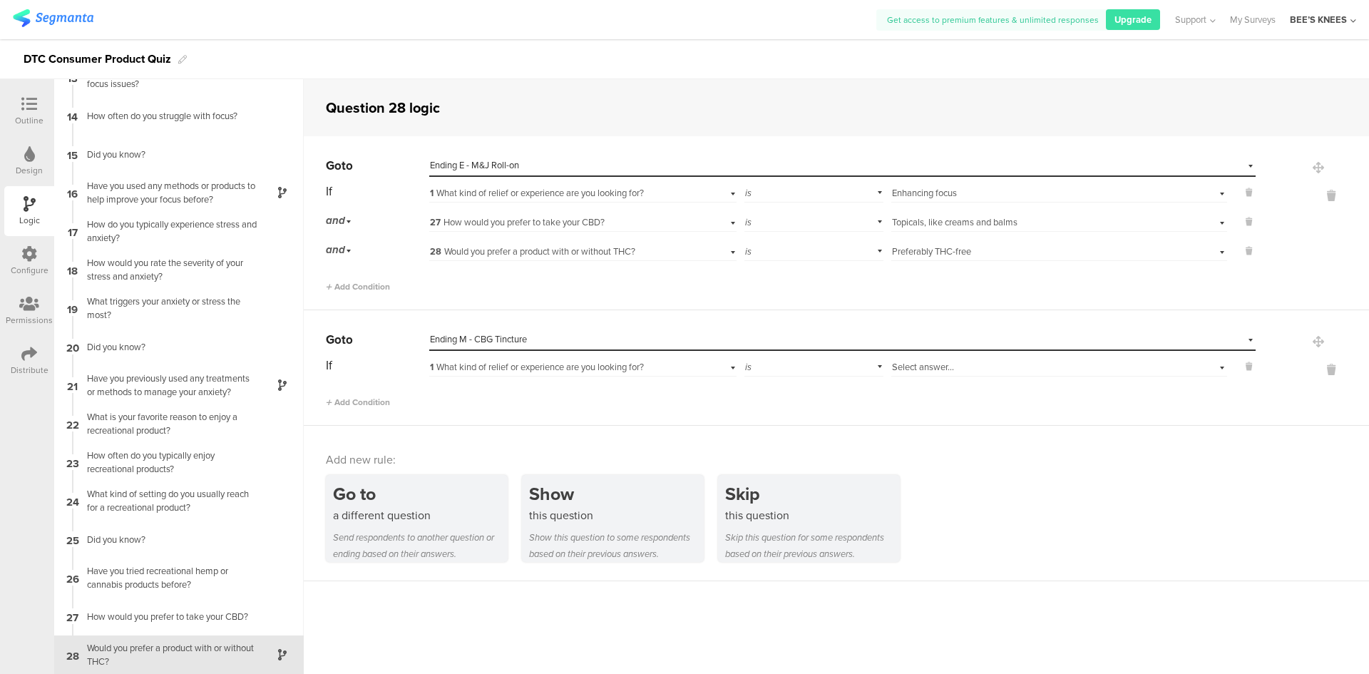
click at [956, 370] on div "Select answer..." at bounding box center [1034, 367] width 285 height 13
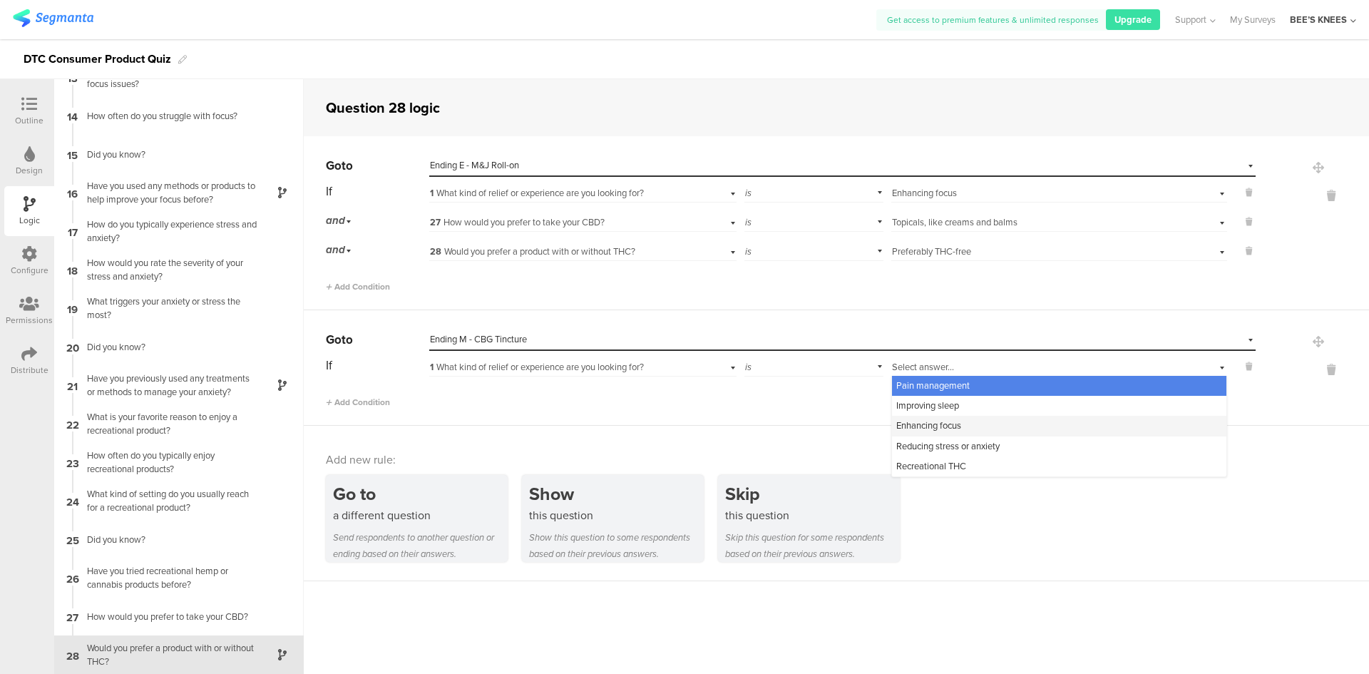
click at [963, 420] on div "Enhancing focus" at bounding box center [1059, 426] width 334 height 20
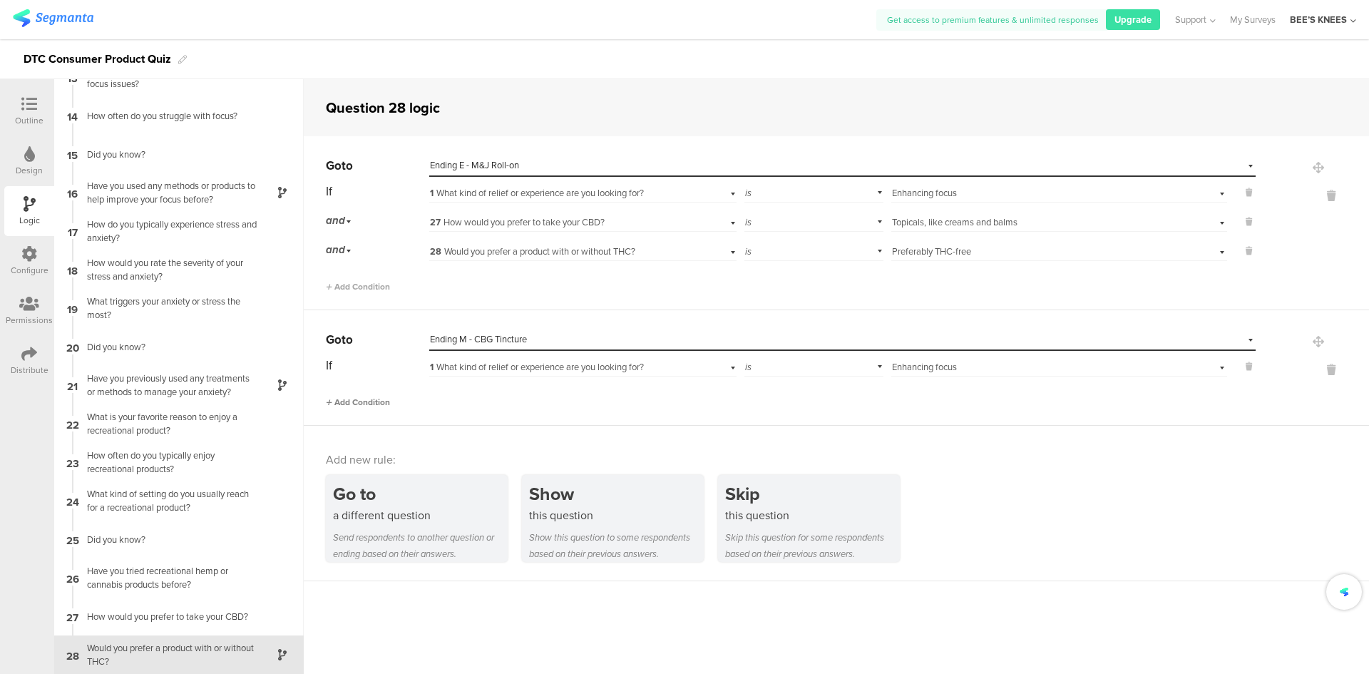
click at [355, 401] on span "Add Condition" at bounding box center [358, 402] width 64 height 13
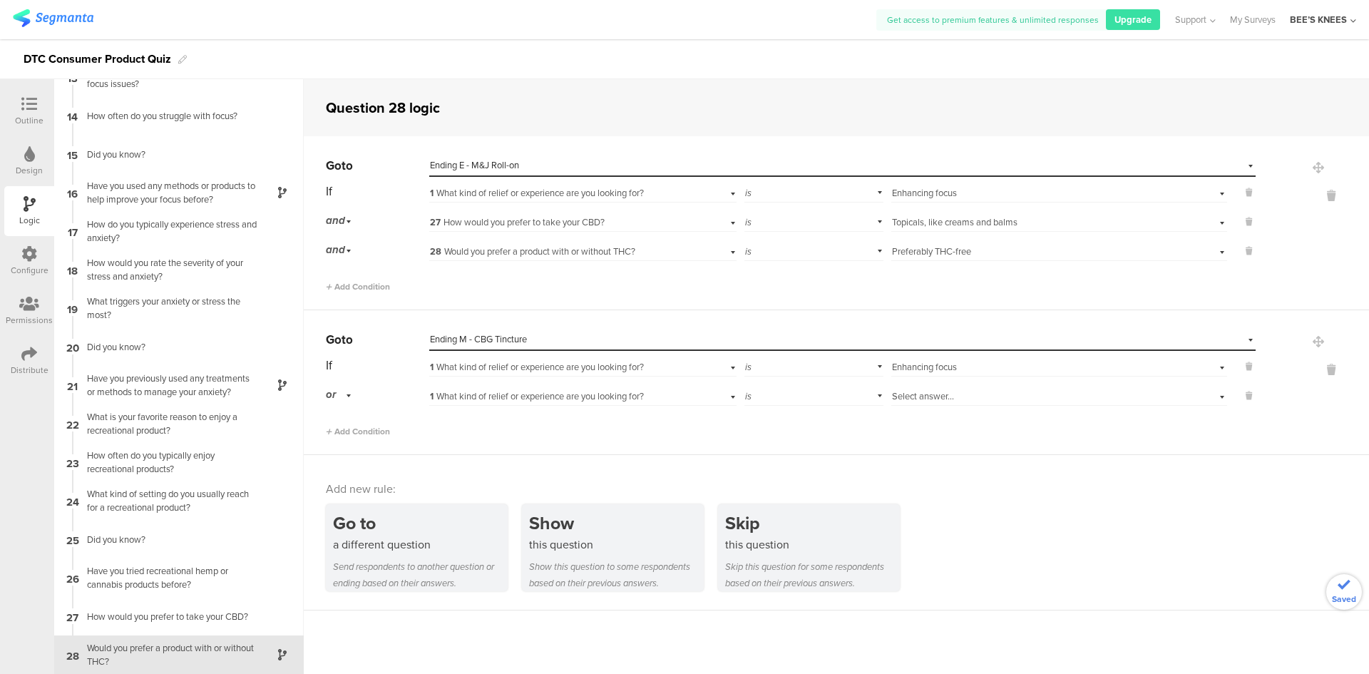
click at [344, 397] on div "or" at bounding box center [341, 395] width 30 height 22
click at [369, 435] on div "and" at bounding box center [377, 435] width 101 height 20
click at [527, 392] on span "1 What kind of relief or experience are you looking for?" at bounding box center [537, 396] width 214 height 14
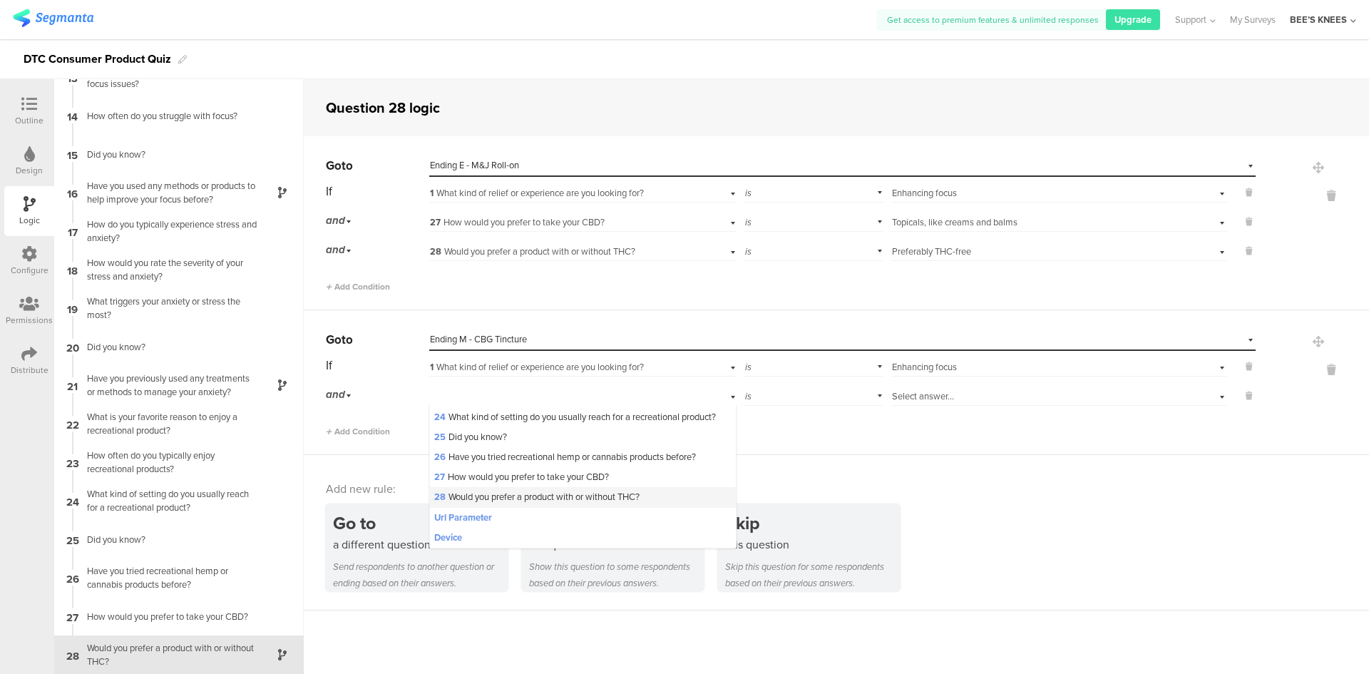
scroll to position [499, 0]
click at [543, 483] on span "27 How would you prefer to take your CBD?" at bounding box center [521, 477] width 175 height 14
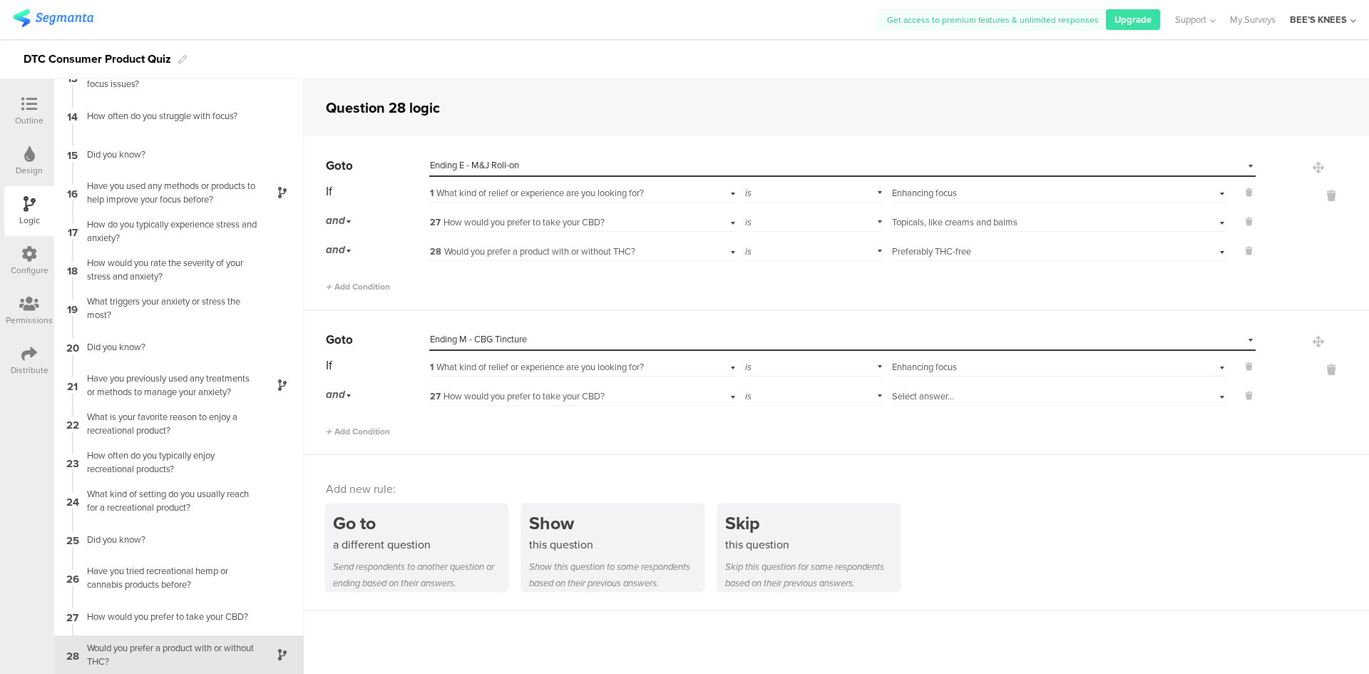
click at [926, 401] on span "Select answer..." at bounding box center [923, 396] width 62 height 14
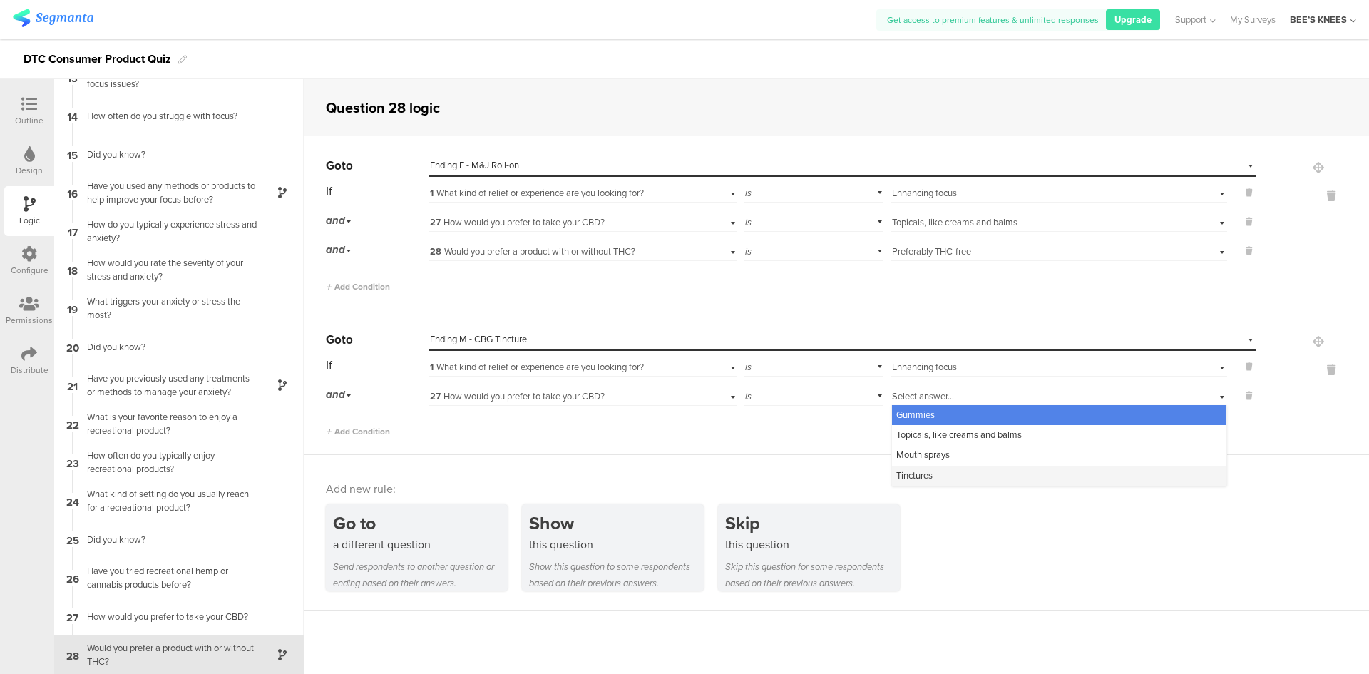
click at [929, 470] on div "Tinctures" at bounding box center [1059, 476] width 334 height 20
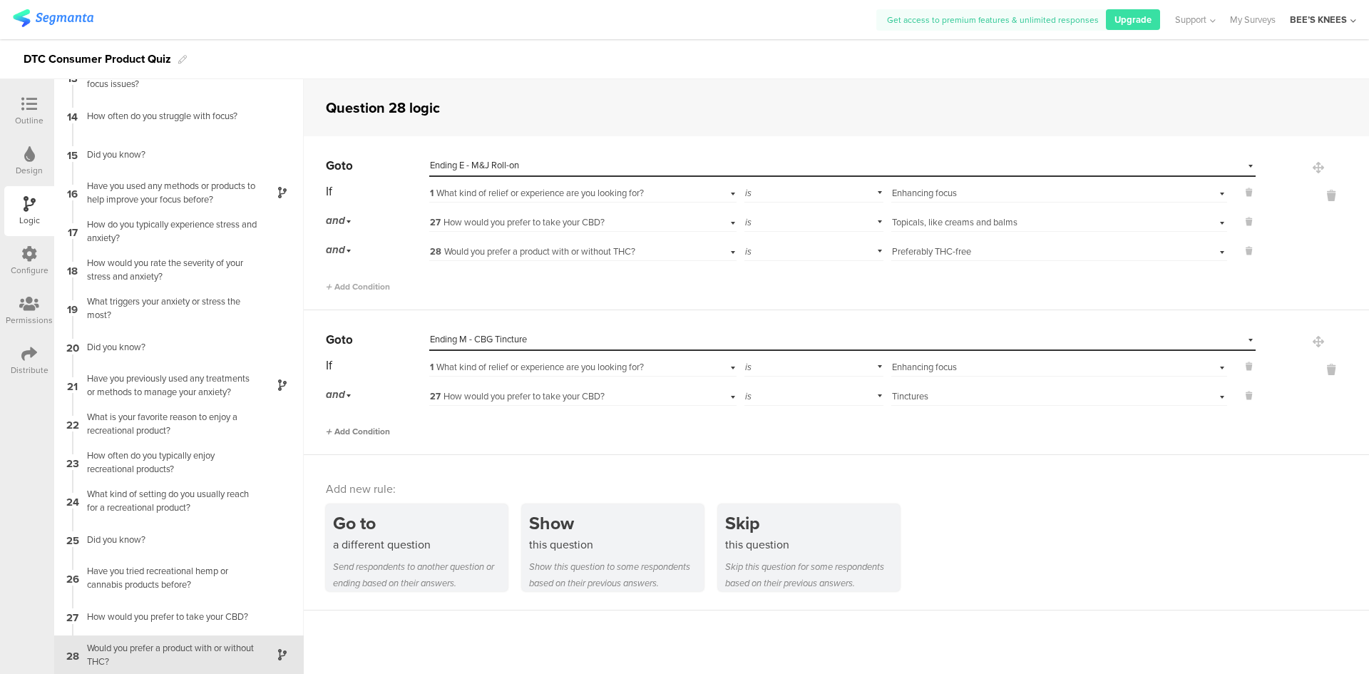
click at [381, 426] on span "Add Condition" at bounding box center [358, 431] width 64 height 13
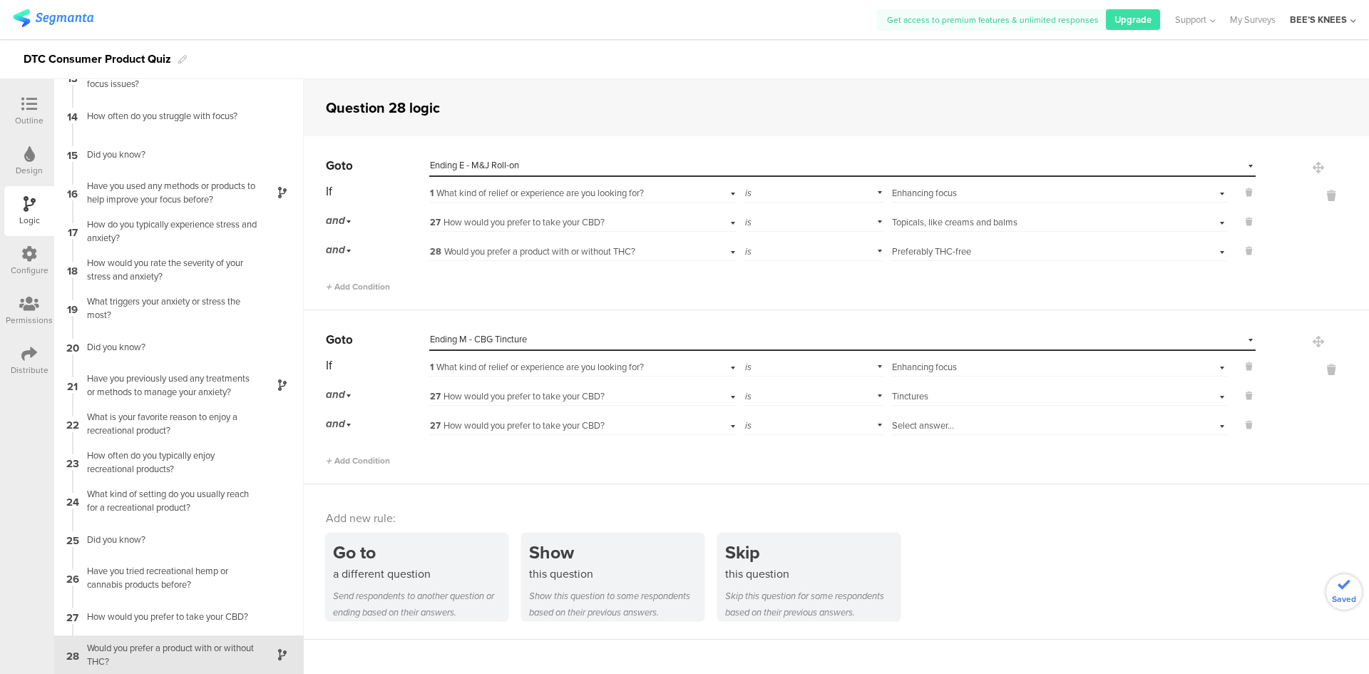
click at [469, 426] on span "27 How would you prefer to take your CBD?" at bounding box center [517, 426] width 175 height 14
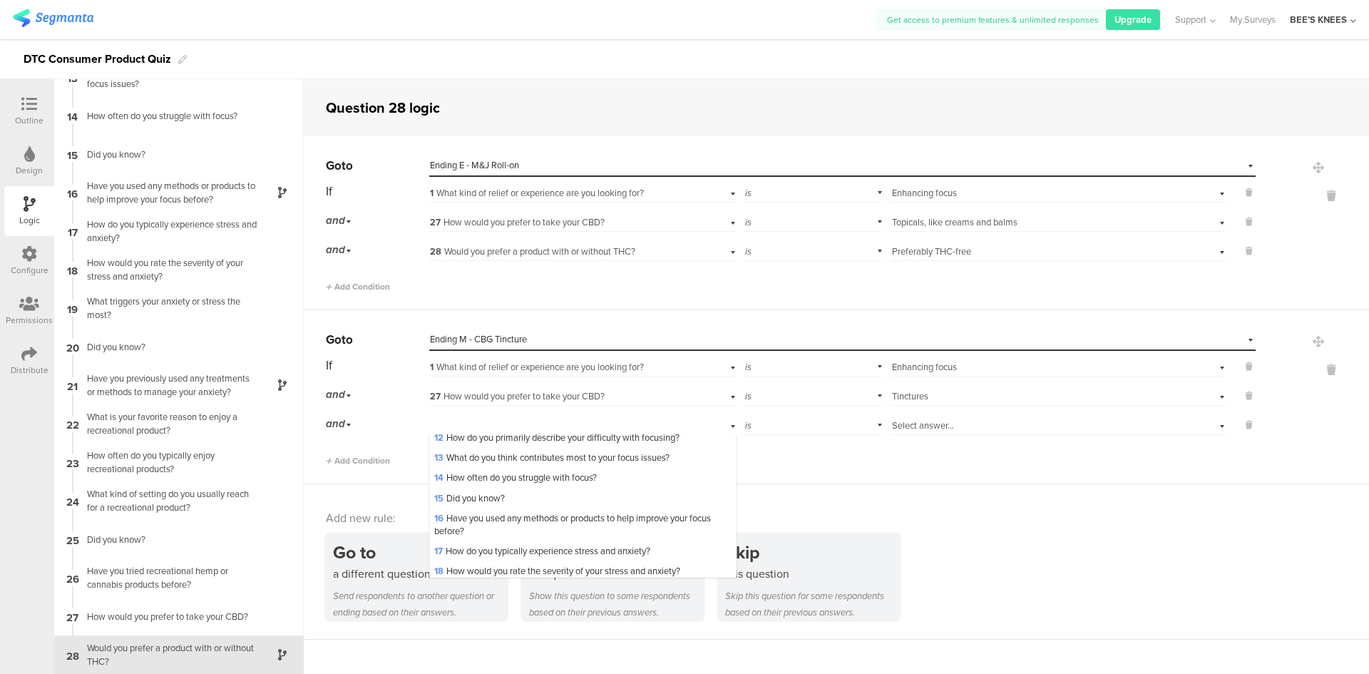
scroll to position [521, 0]
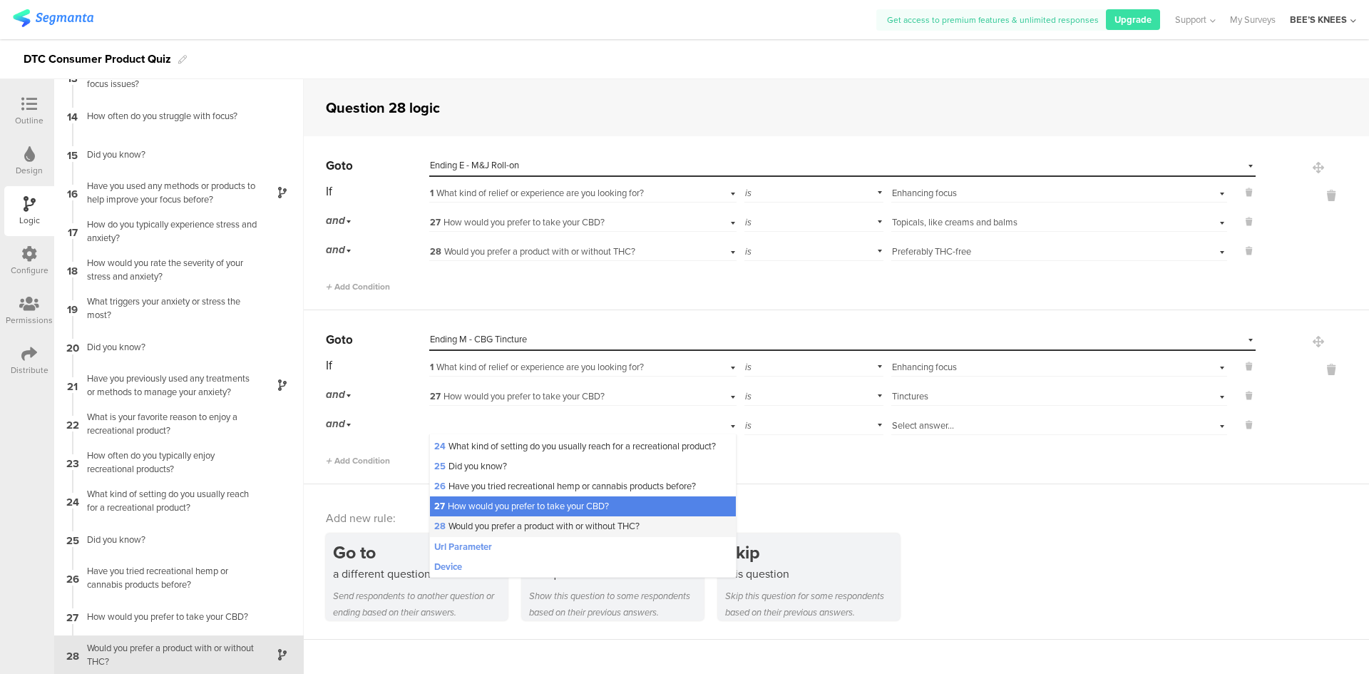
click at [652, 517] on div "28 Would you prefer a product with or without THC?" at bounding box center [582, 526] width 305 height 20
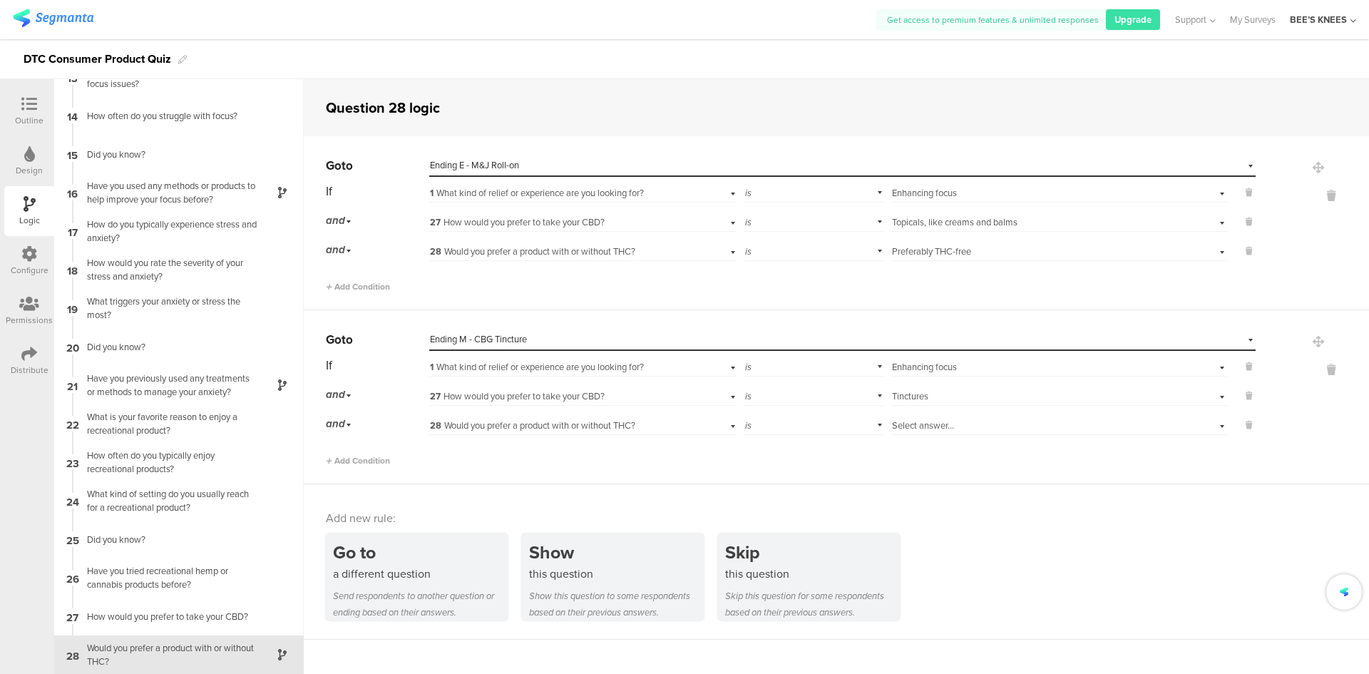
click at [821, 424] on div "is" at bounding box center [814, 424] width 140 height 22
click at [809, 461] on div "is not" at bounding box center [814, 464] width 138 height 20
click at [906, 429] on span "Select answer..." at bounding box center [923, 426] width 62 height 14
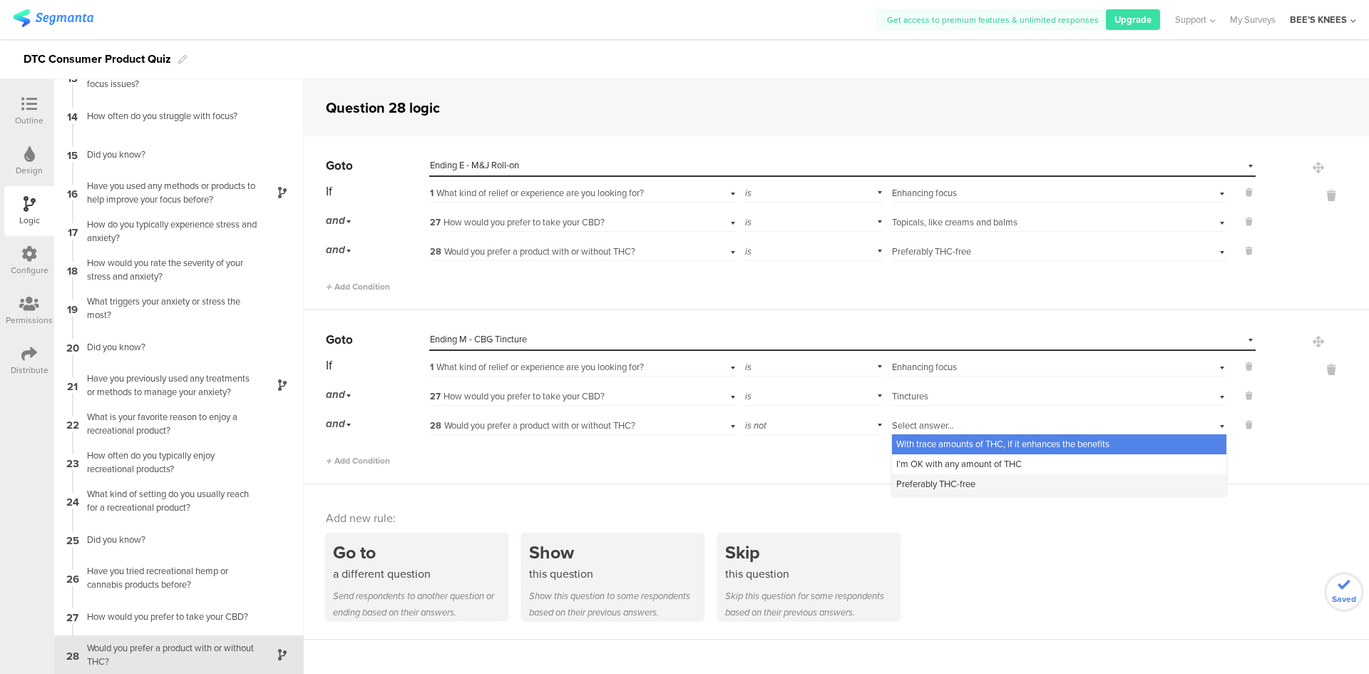
click at [954, 490] on span "Preferably THC-free" at bounding box center [935, 484] width 79 height 14
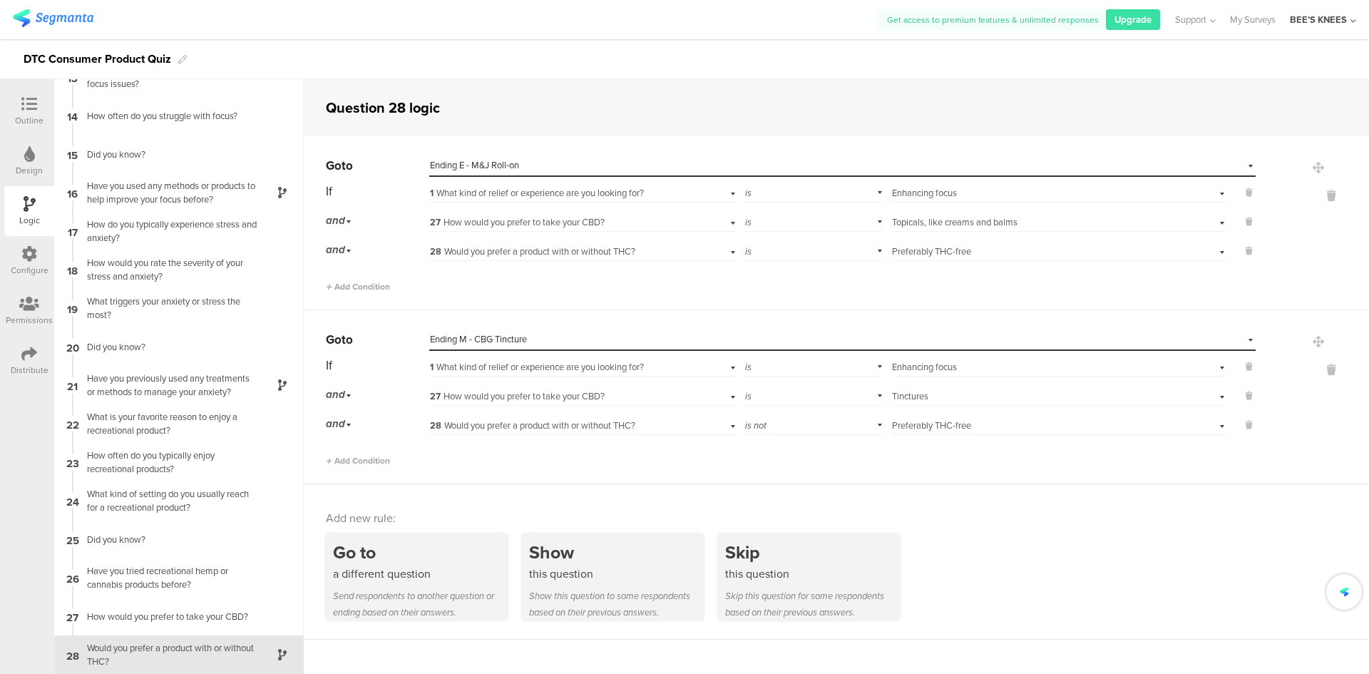
click at [1025, 584] on div "Go to a different question Send respondents to another question or ending based…" at bounding box center [847, 576] width 1043 height 87
click at [28, 101] on icon at bounding box center [29, 104] width 16 height 16
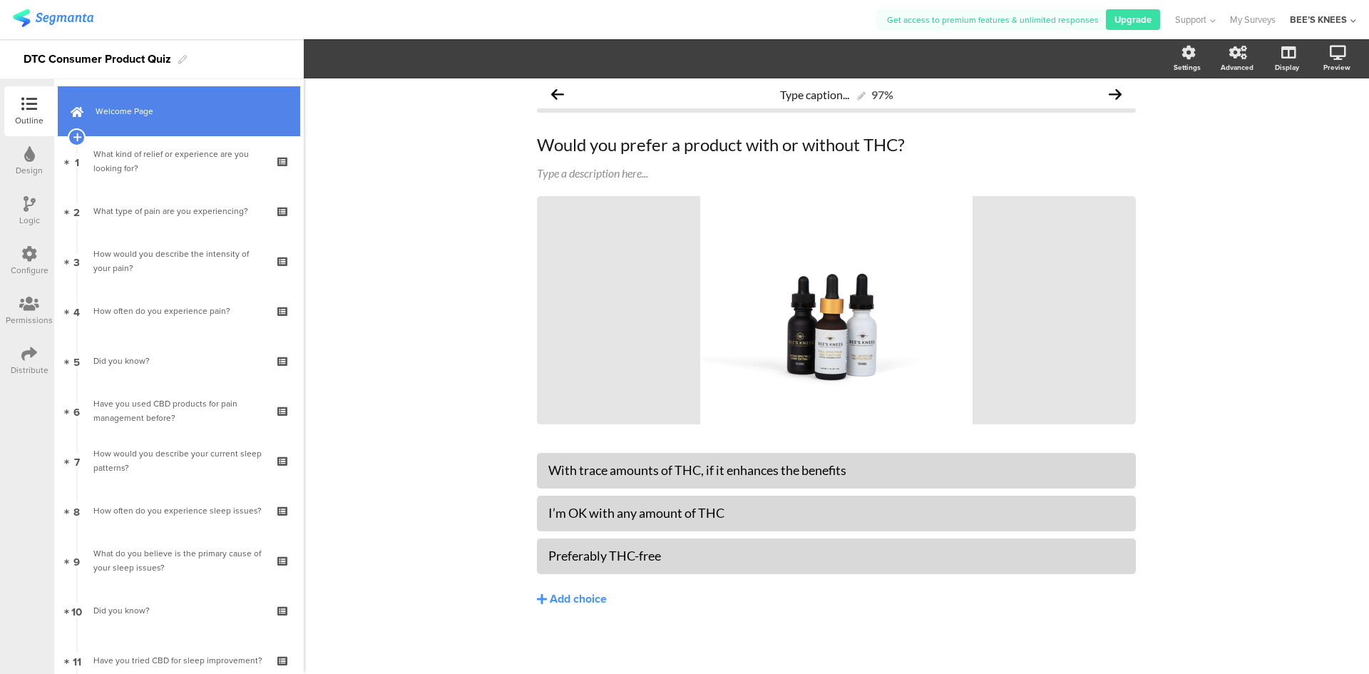
click at [180, 123] on link "Welcome Page" at bounding box center [179, 111] width 242 height 50
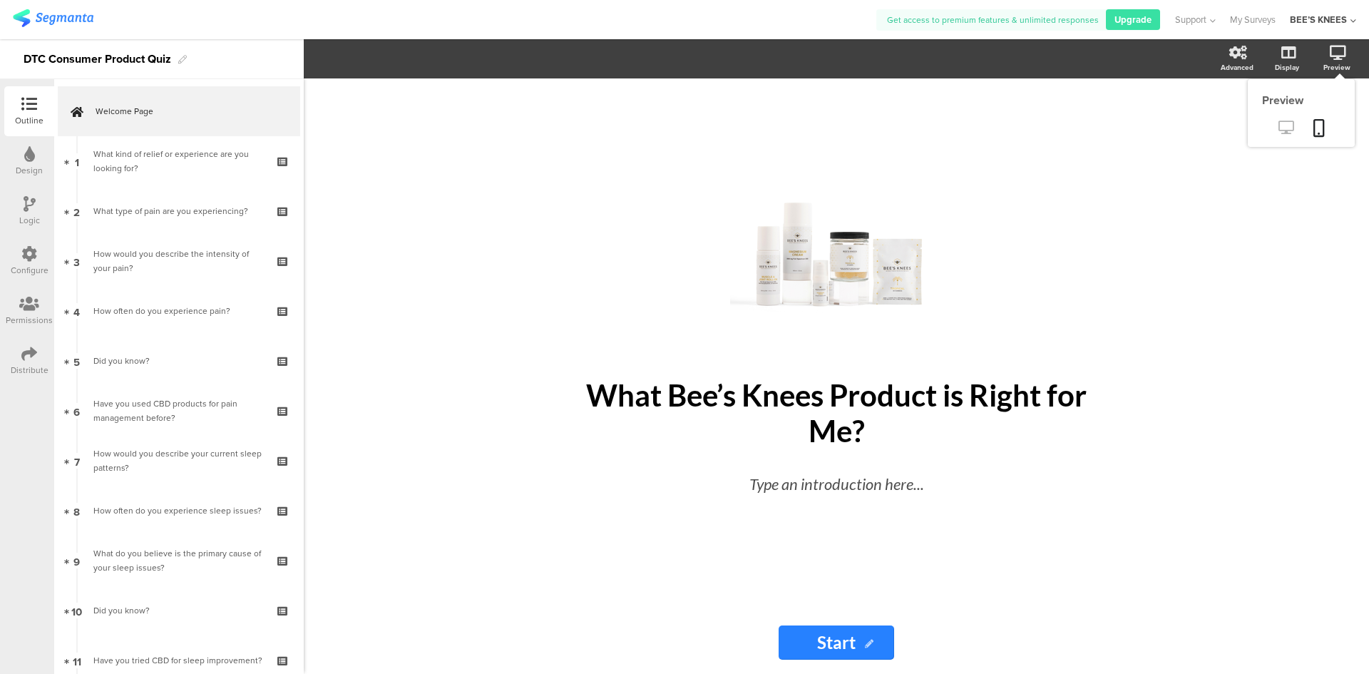
click at [1271, 130] on link at bounding box center [1286, 129] width 35 height 24
click at [1288, 127] on icon at bounding box center [1286, 128] width 15 height 14
click at [1284, 123] on icon at bounding box center [1286, 128] width 15 height 14
click at [1293, 126] on icon at bounding box center [1286, 128] width 15 height 14
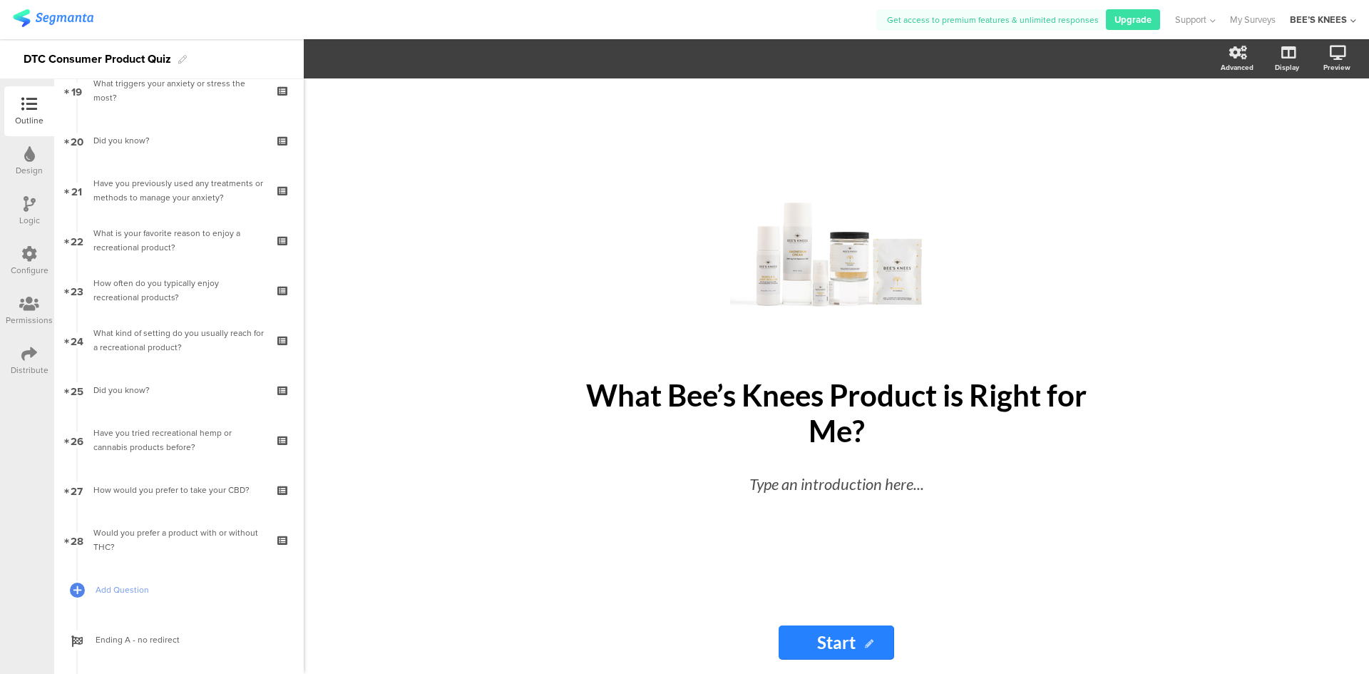
scroll to position [1212, 0]
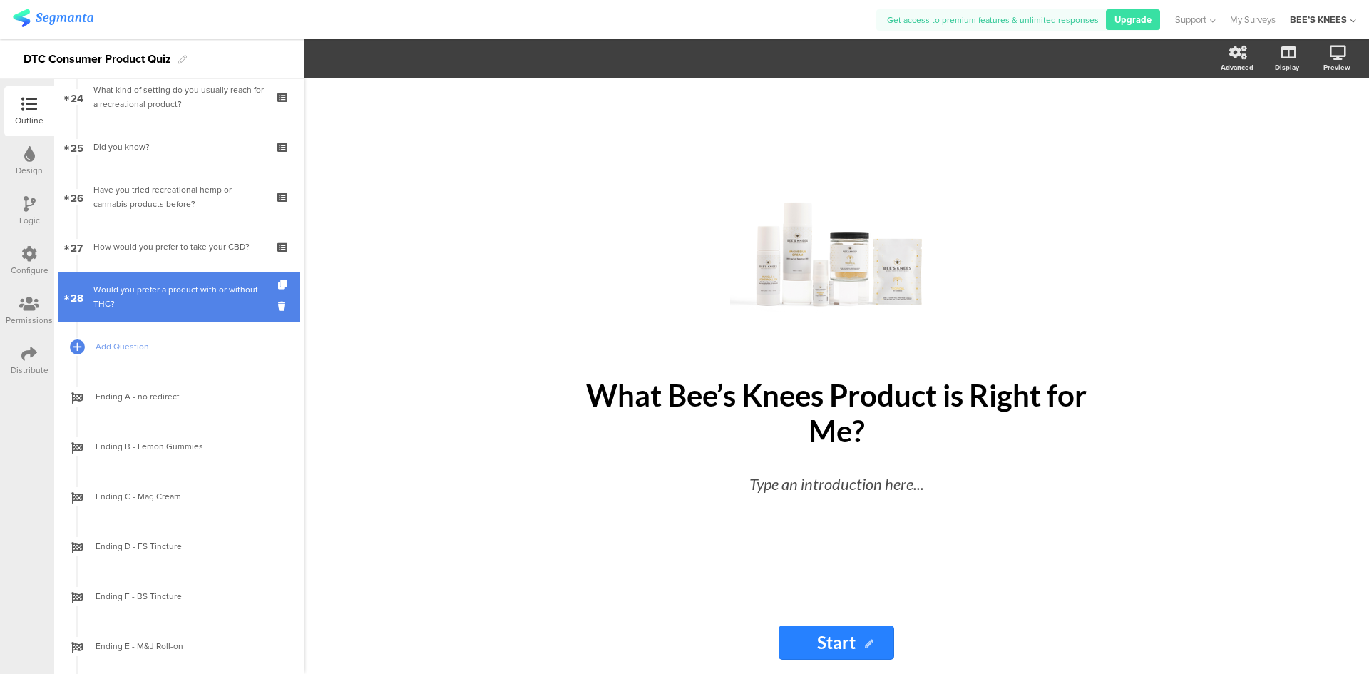
click at [172, 312] on link "28 Would you prefer a product with or without THC?" at bounding box center [179, 297] width 242 height 50
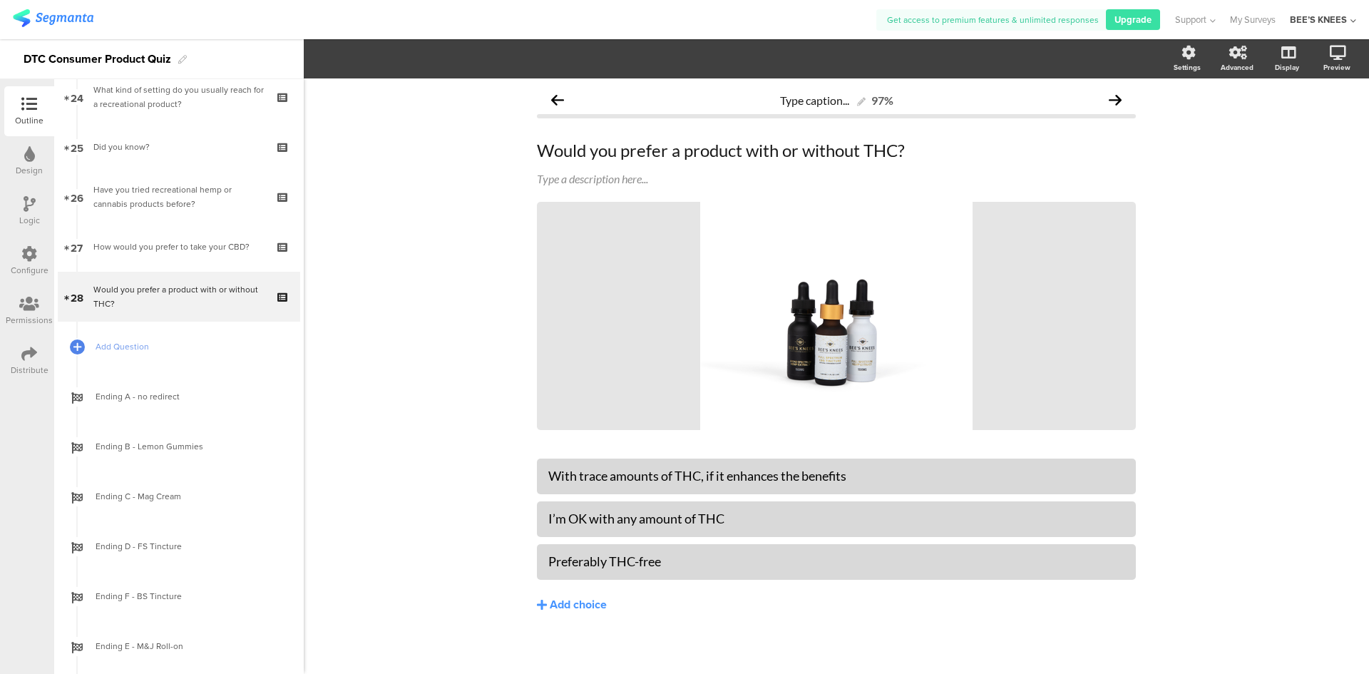
click at [35, 205] on icon at bounding box center [30, 204] width 12 height 16
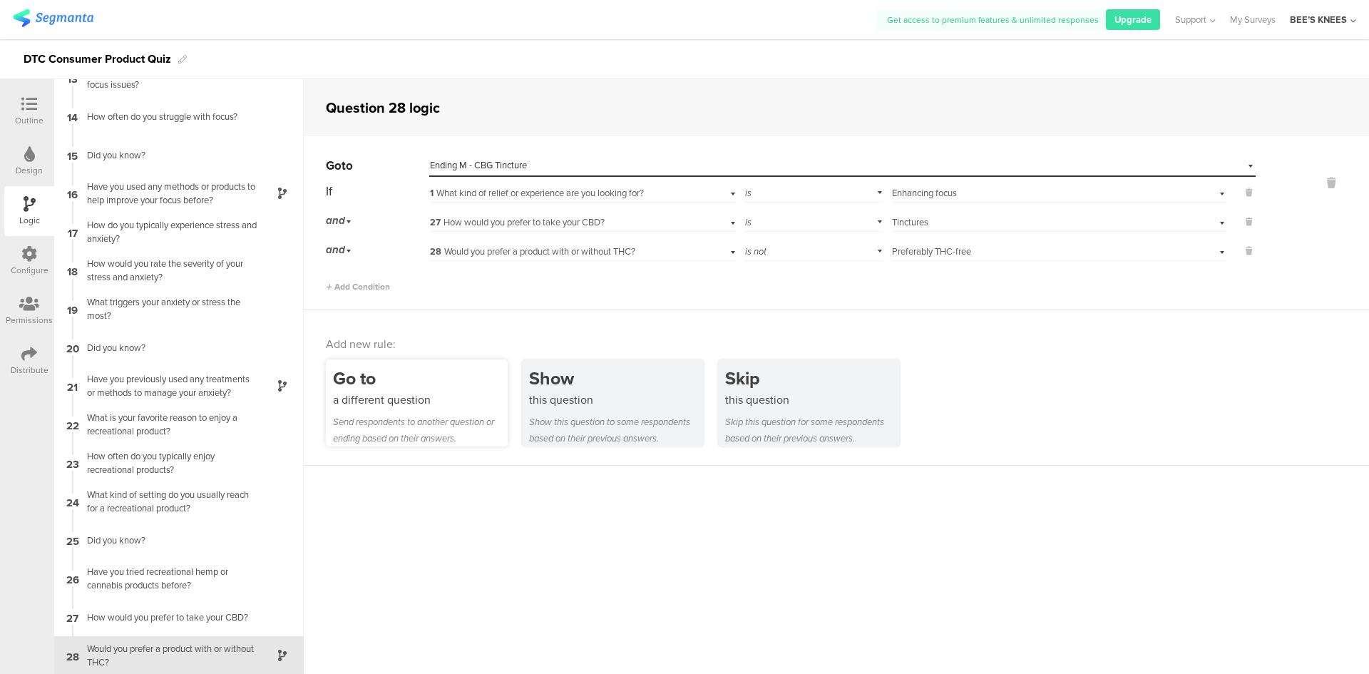
scroll to position [483, 0]
click at [418, 386] on div "Go to" at bounding box center [420, 378] width 175 height 26
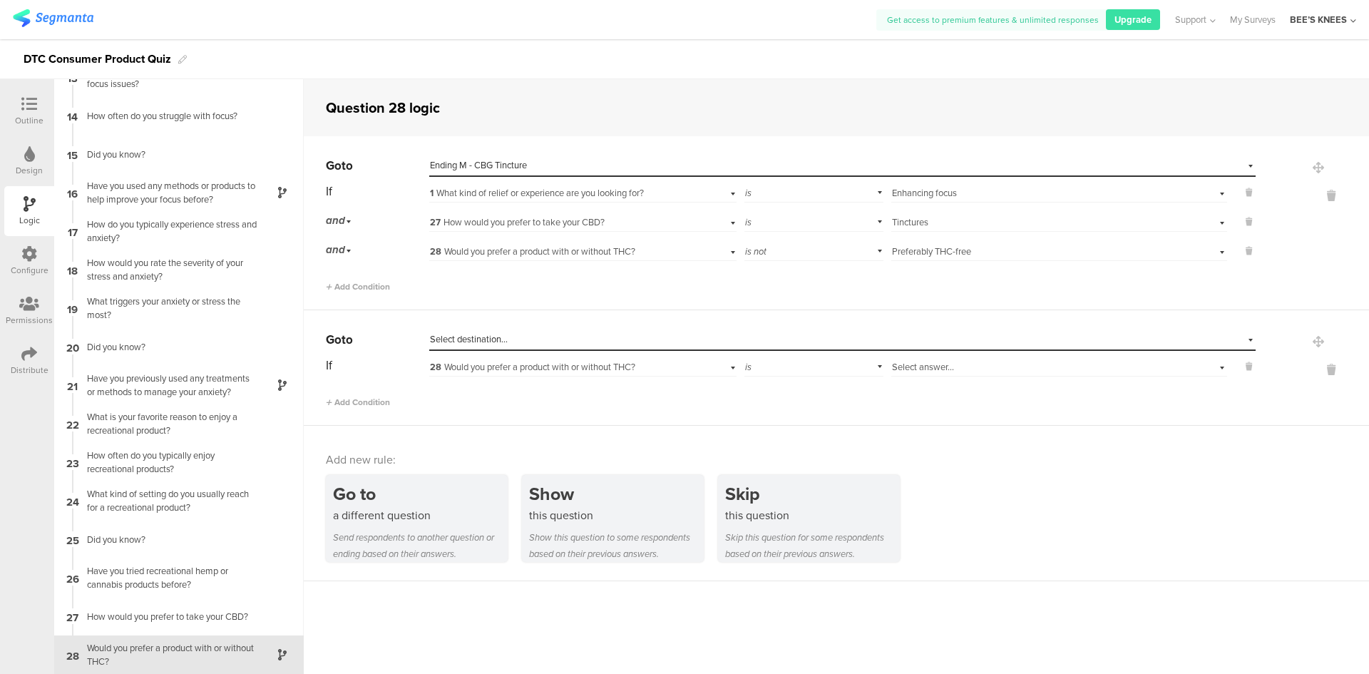
click at [496, 336] on span "Select destination..." at bounding box center [469, 339] width 78 height 14
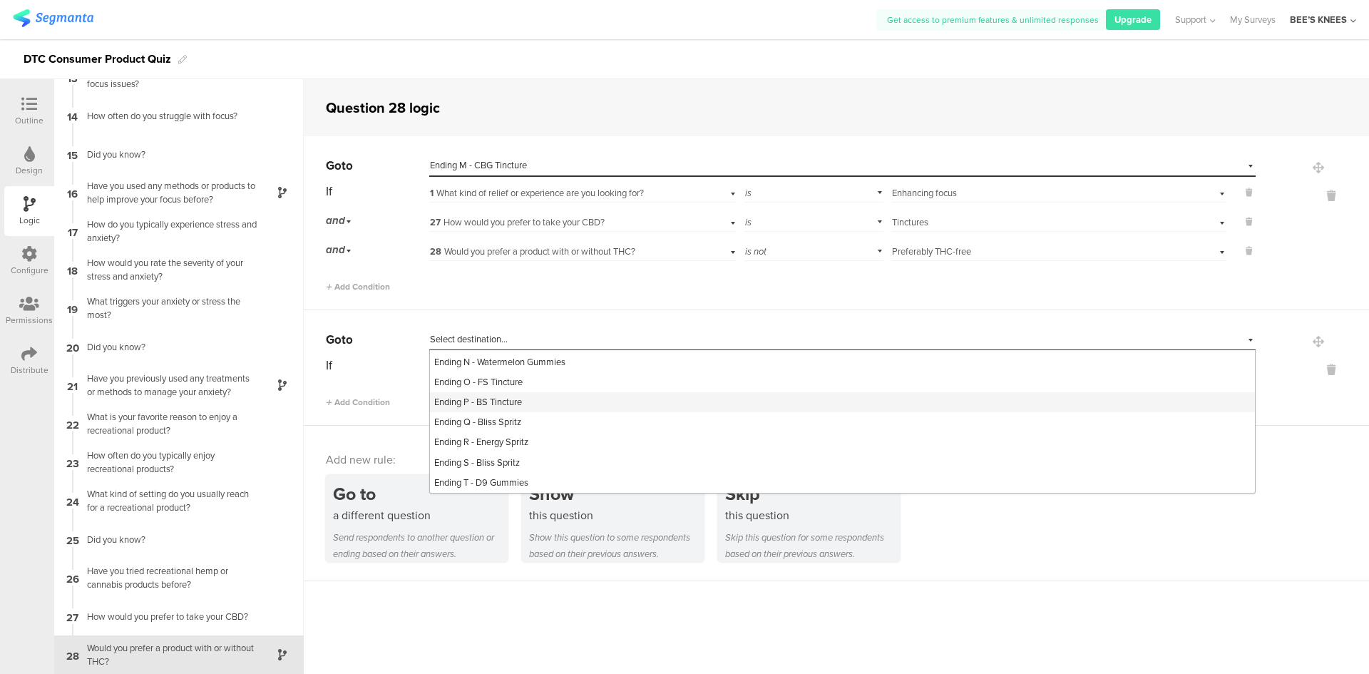
scroll to position [842, 0]
click at [569, 443] on div "Ending R - Energy Spritz" at bounding box center [842, 442] width 825 height 20
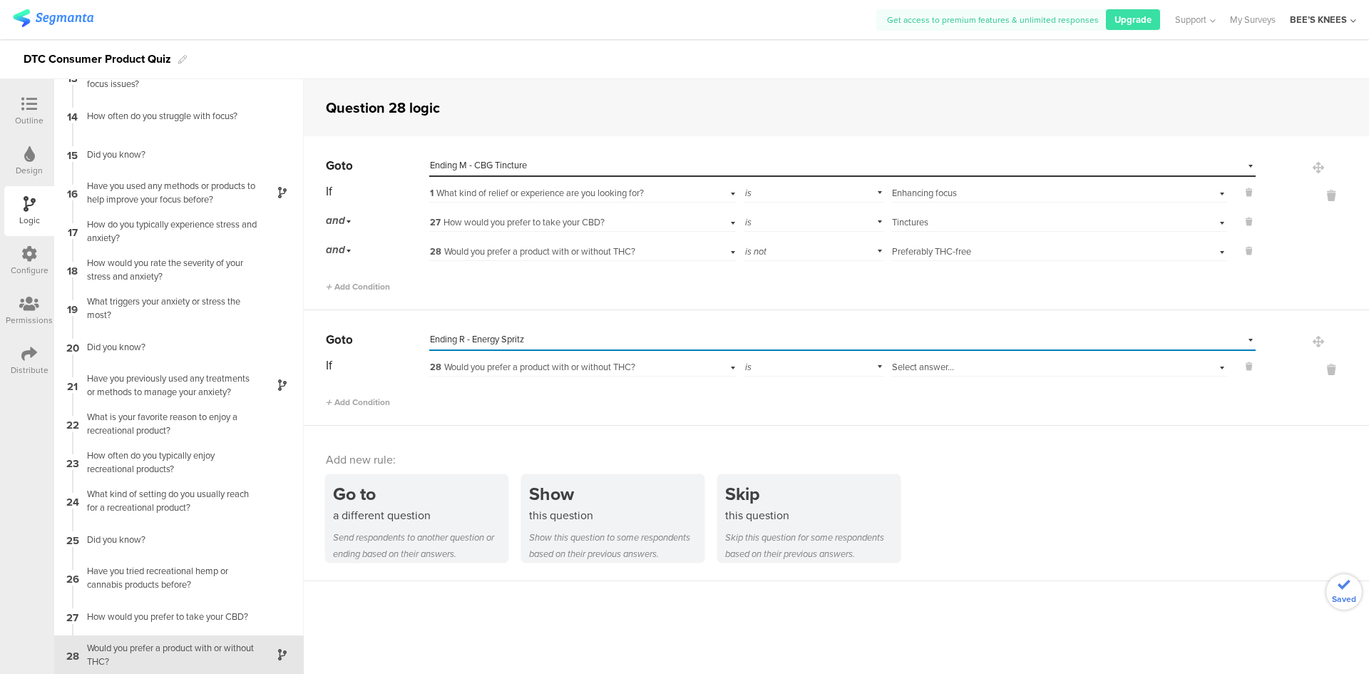
click at [457, 362] on span "28 Would you prefer a product with or without THC?" at bounding box center [532, 367] width 205 height 14
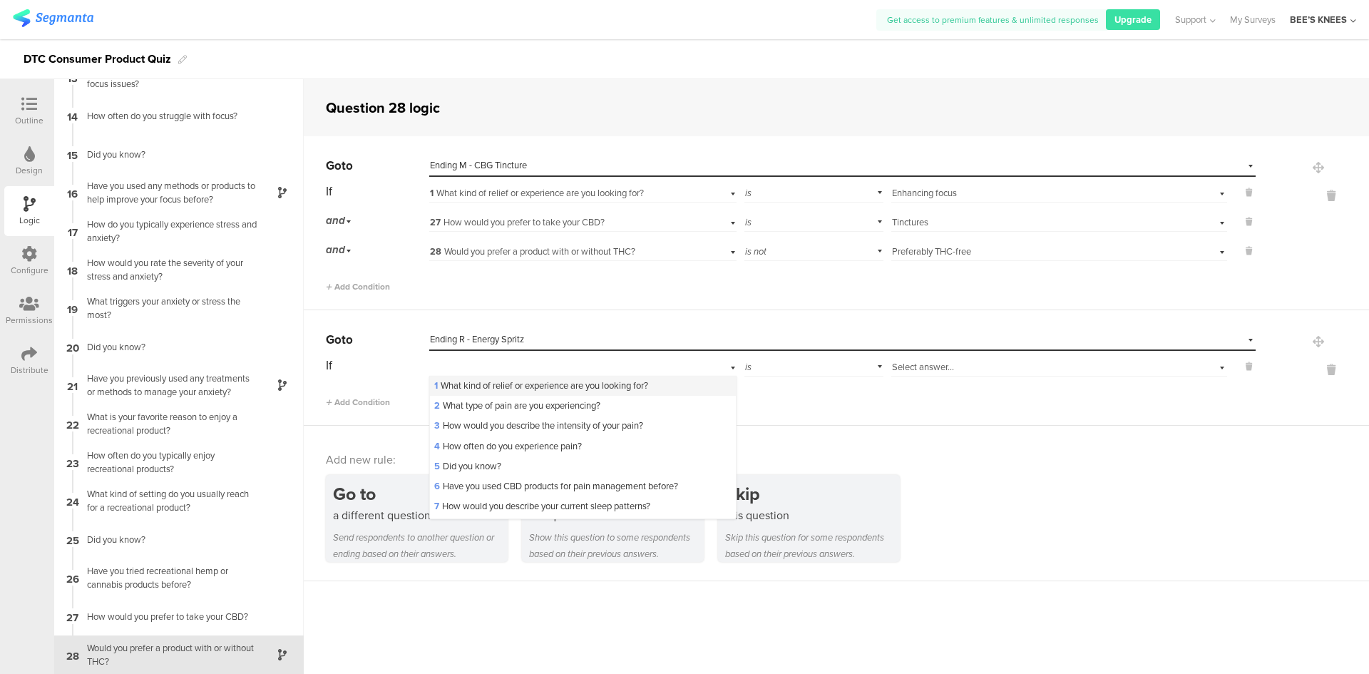
click at [464, 382] on span "1 What kind of relief or experience are you looking for?" at bounding box center [541, 386] width 214 height 14
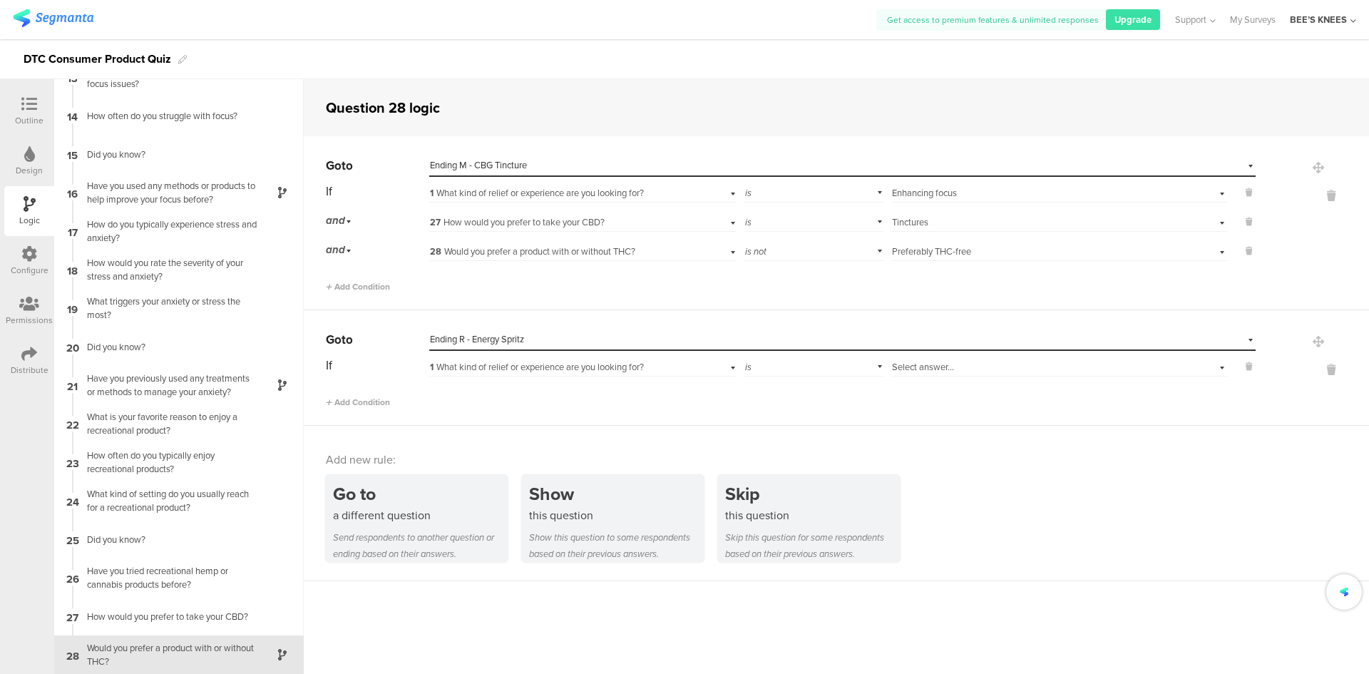
click at [912, 367] on span "Select answer..." at bounding box center [923, 367] width 62 height 14
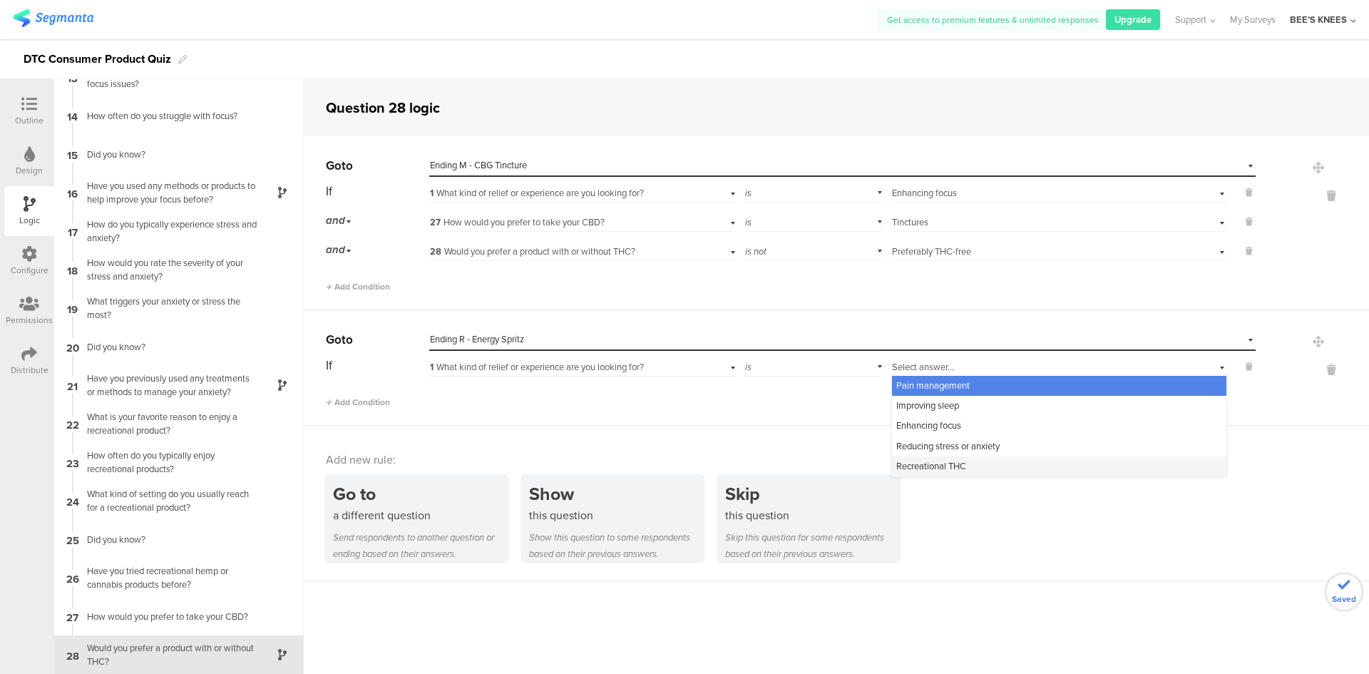
click at [943, 470] on span "Recreational THC" at bounding box center [931, 466] width 70 height 14
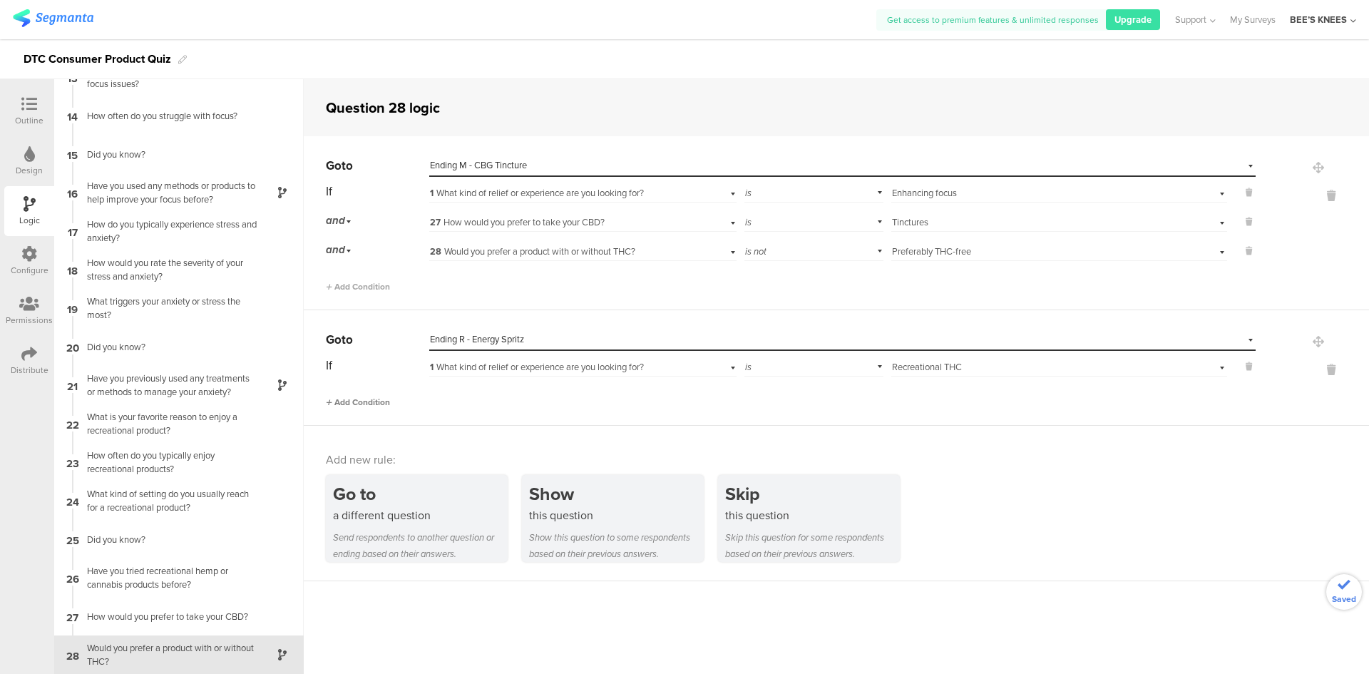
click at [370, 401] on span "Add Condition" at bounding box center [358, 402] width 64 height 13
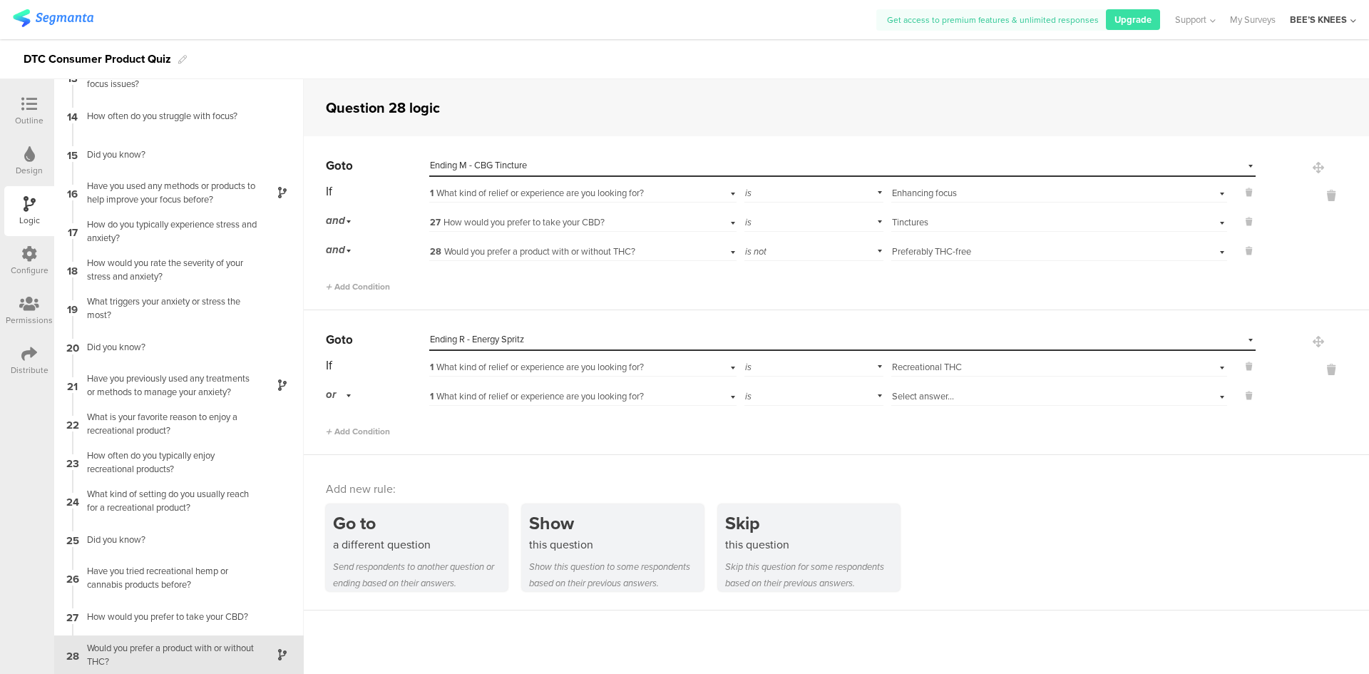
click at [475, 400] on span "1 What kind of relief or experience are you looking for?" at bounding box center [537, 396] width 214 height 14
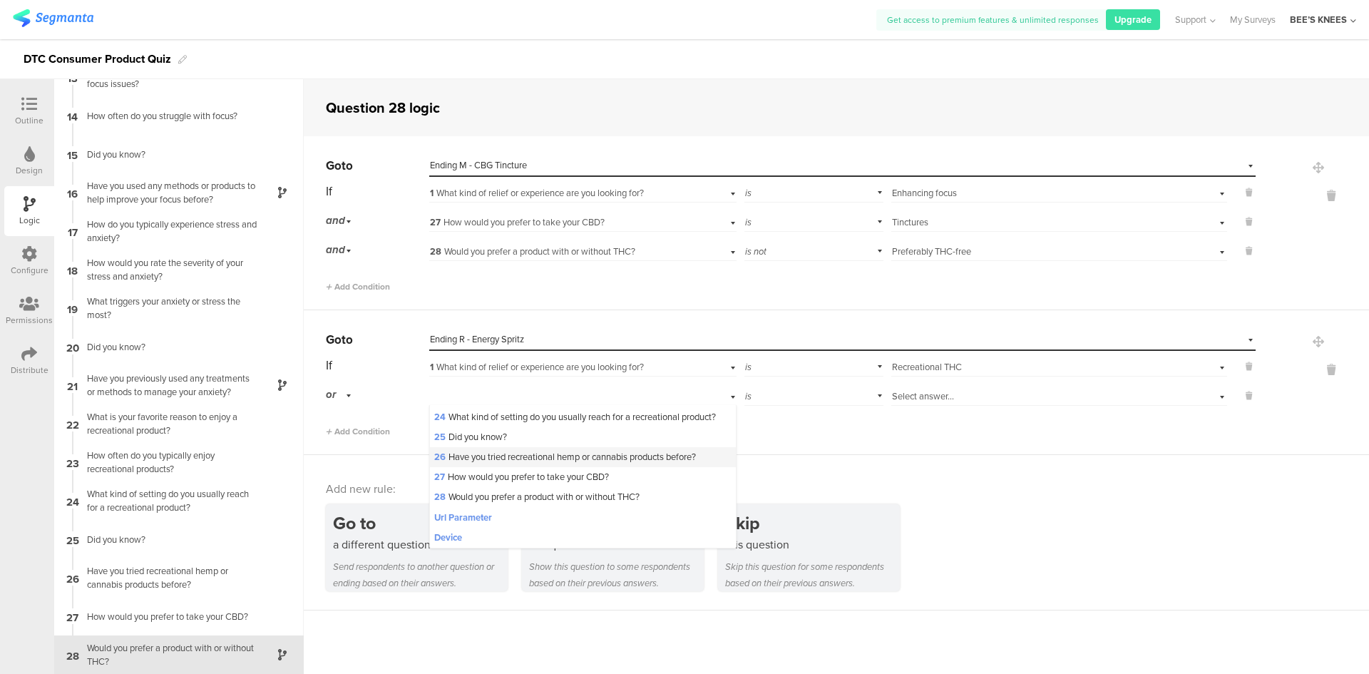
scroll to position [499, 0]
click at [527, 483] on span "27 How would you prefer to take your CBD?" at bounding box center [521, 477] width 175 height 14
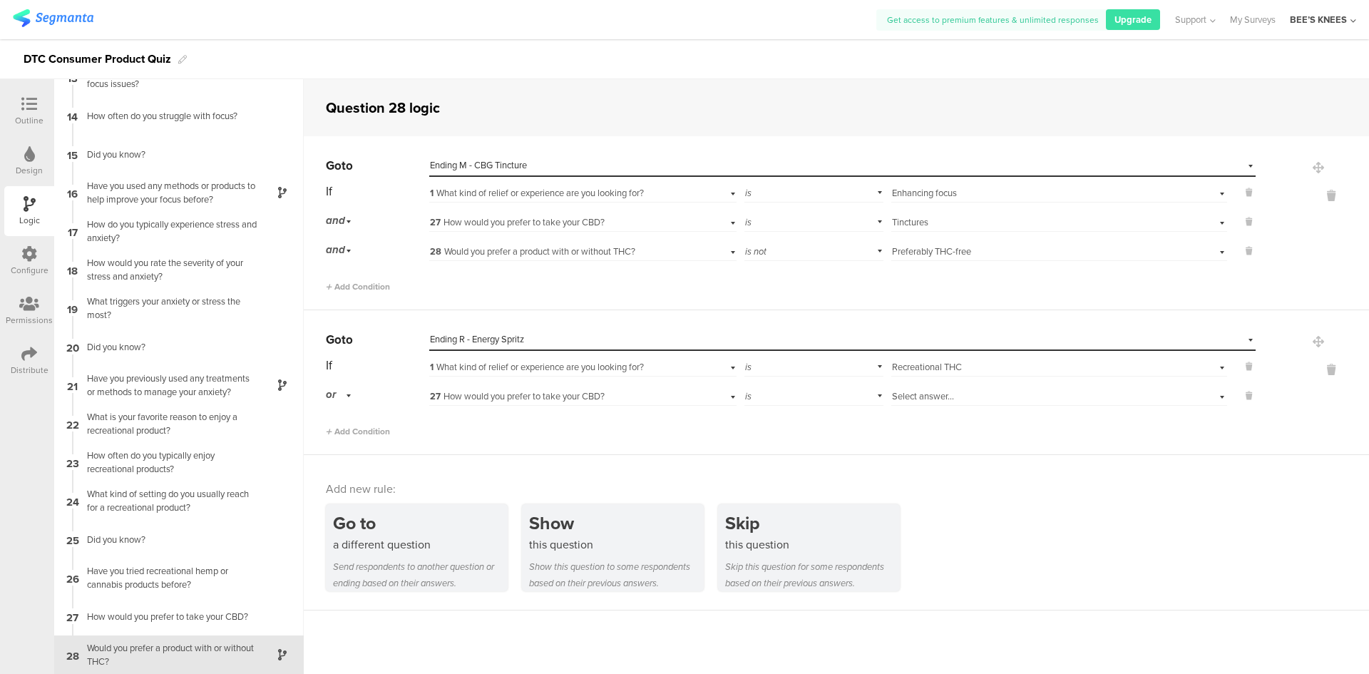
click at [901, 394] on span "Select answer..." at bounding box center [923, 396] width 62 height 14
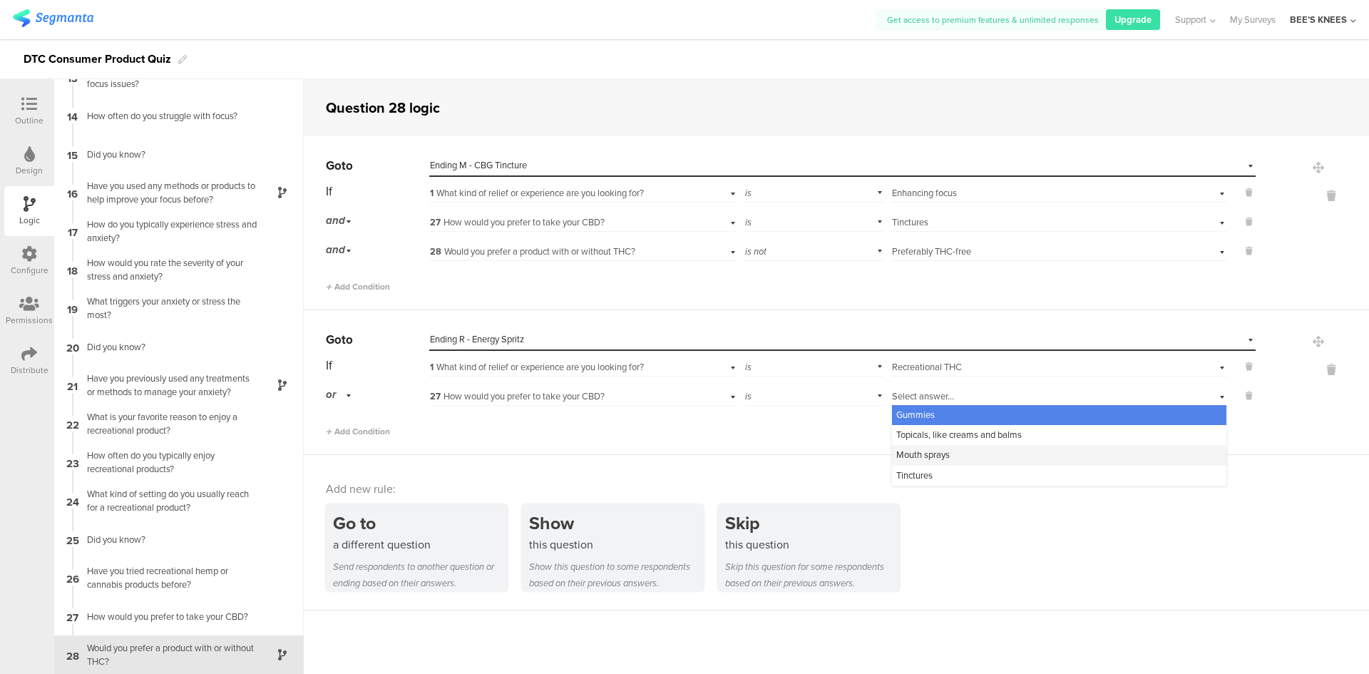
click at [930, 451] on span "Mouth sprays" at bounding box center [922, 455] width 53 height 14
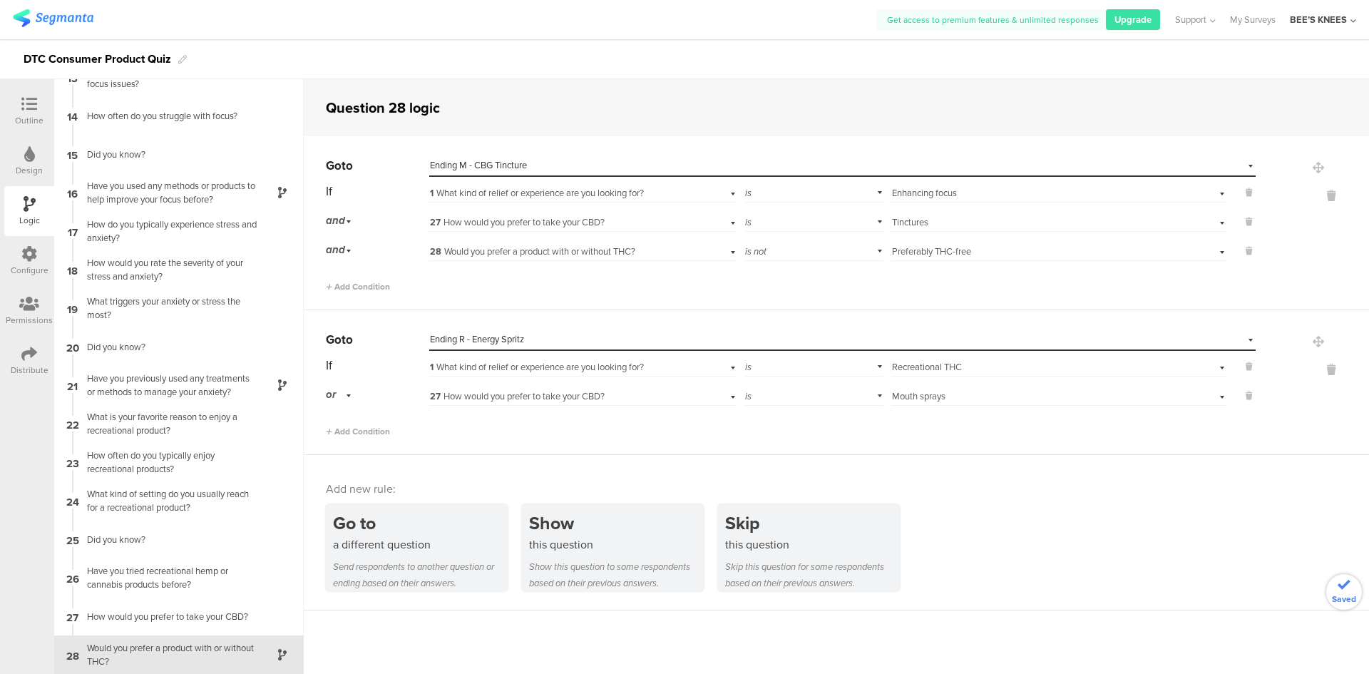
click at [364, 422] on div "Add Condition" at bounding box center [791, 425] width 930 height 25
click at [367, 429] on span "Add Condition" at bounding box center [358, 431] width 64 height 13
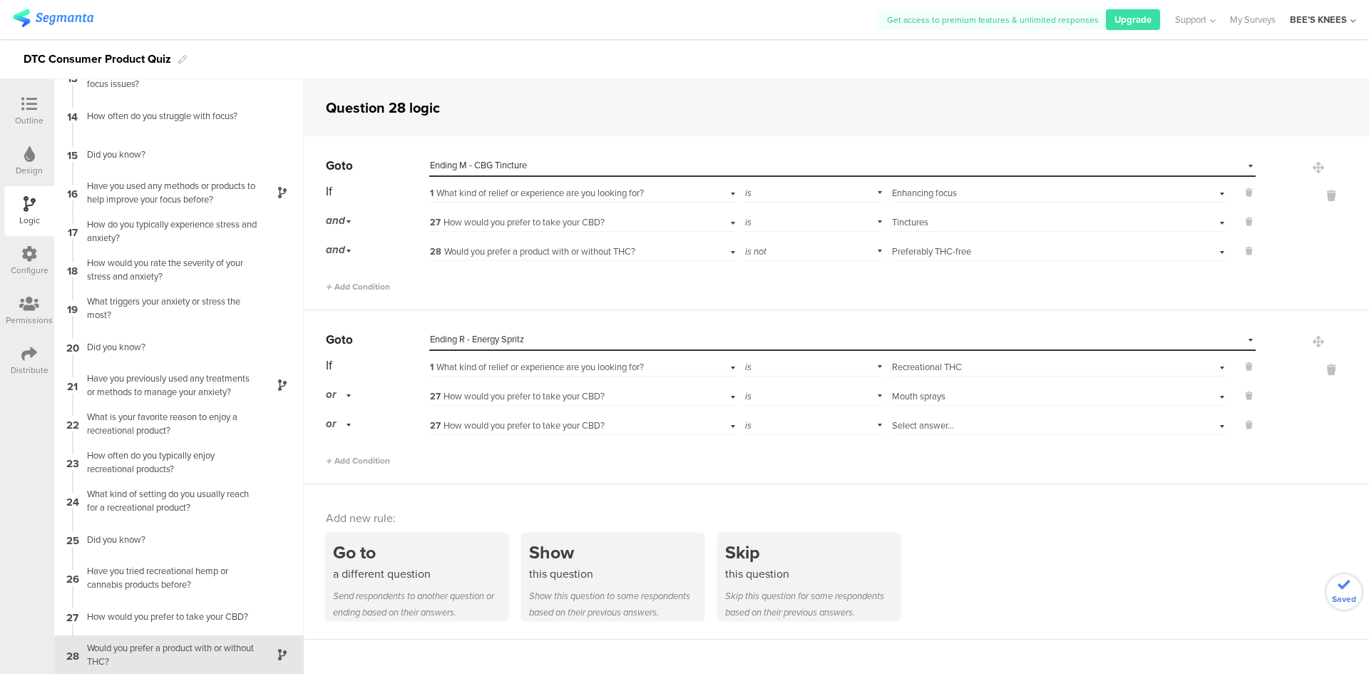
click at [330, 392] on span "or" at bounding box center [331, 394] width 10 height 16
click at [362, 435] on div "and" at bounding box center [377, 435] width 101 height 20
click at [457, 423] on span "27 How would you prefer to take your CBD?" at bounding box center [517, 426] width 175 height 14
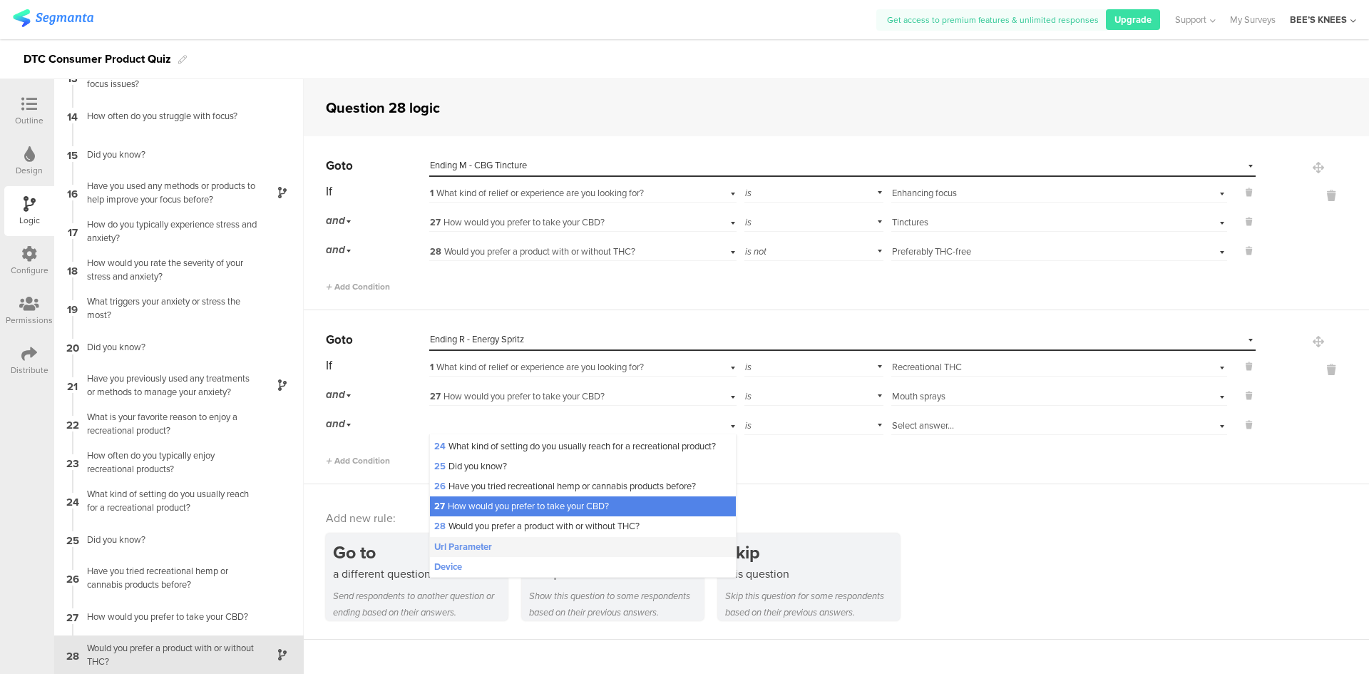
scroll to position [521, 0]
click at [508, 530] on span "28 Would you prefer a product with or without THC?" at bounding box center [536, 526] width 205 height 14
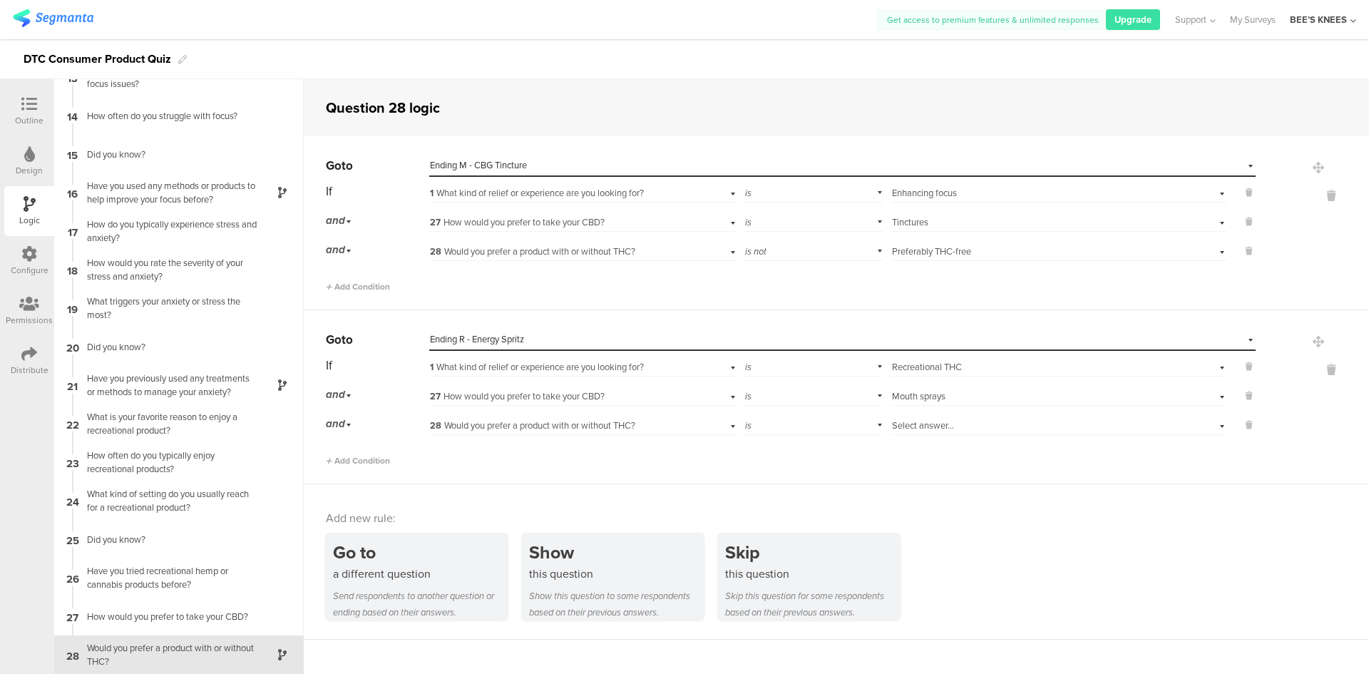
click at [922, 431] on span "Select answer..." at bounding box center [923, 426] width 62 height 14
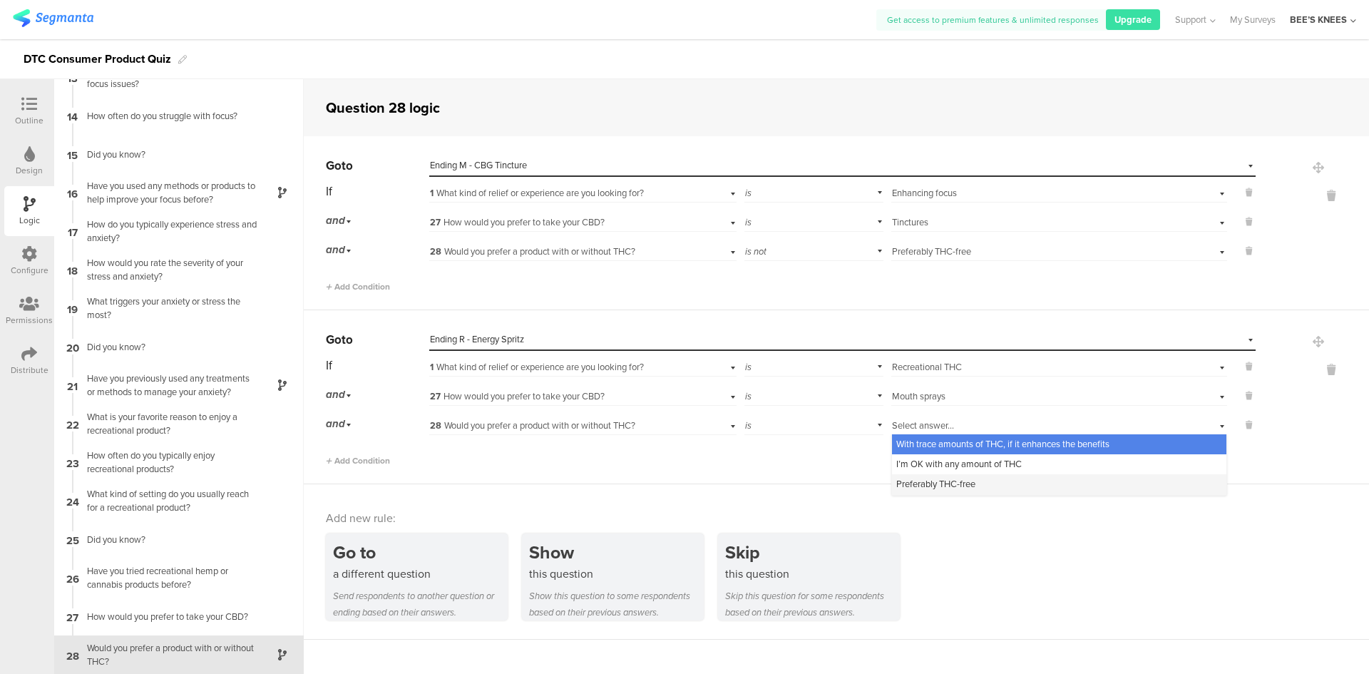
click at [942, 491] on span "Preferably THC-free" at bounding box center [935, 484] width 79 height 14
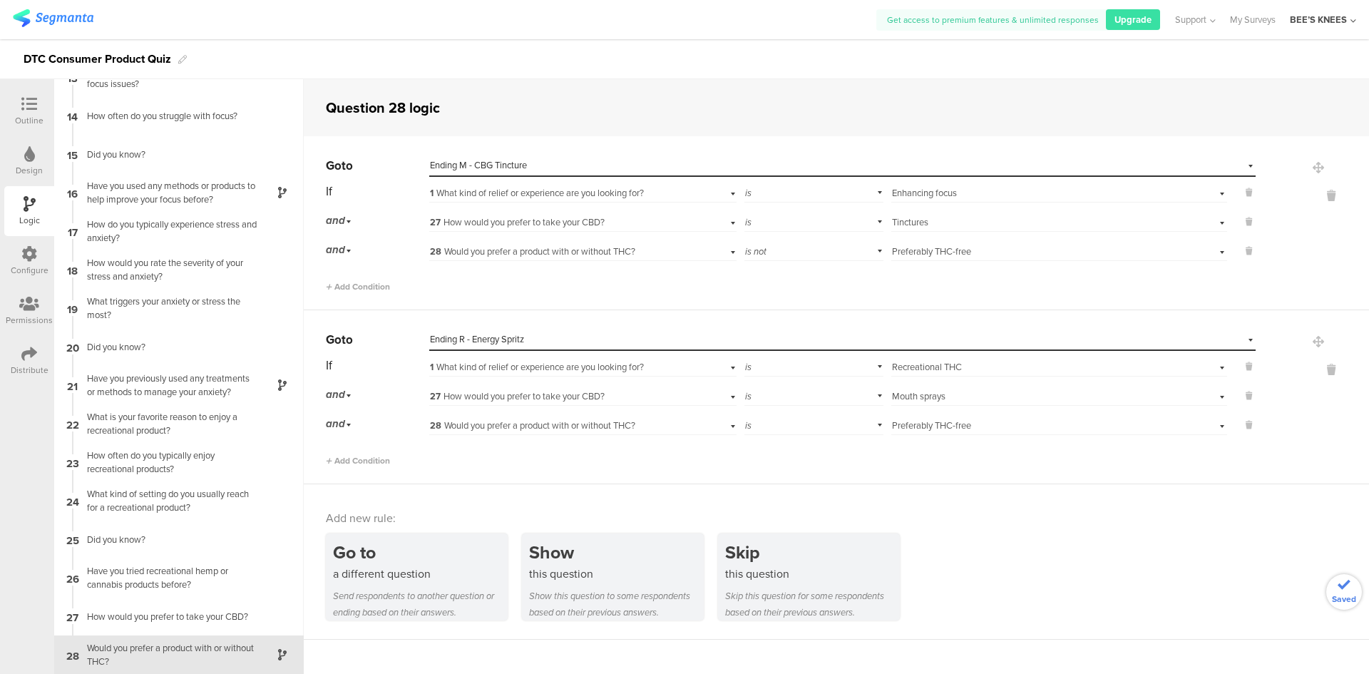
click at [976, 526] on div "Add new rule: Go to a different question Send respondents to another question o…" at bounding box center [836, 561] width 1065 height 155
click at [33, 110] on icon at bounding box center [29, 104] width 16 height 16
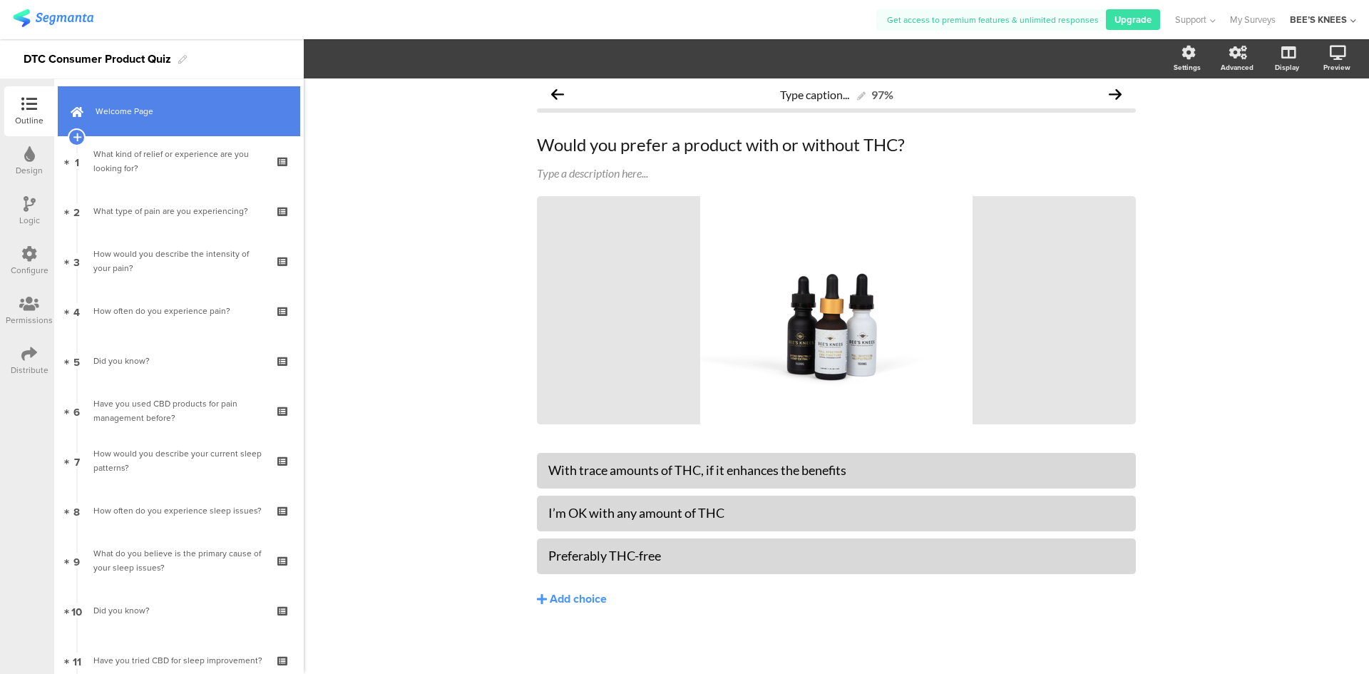
click at [204, 125] on link "Welcome Page" at bounding box center [179, 111] width 242 height 50
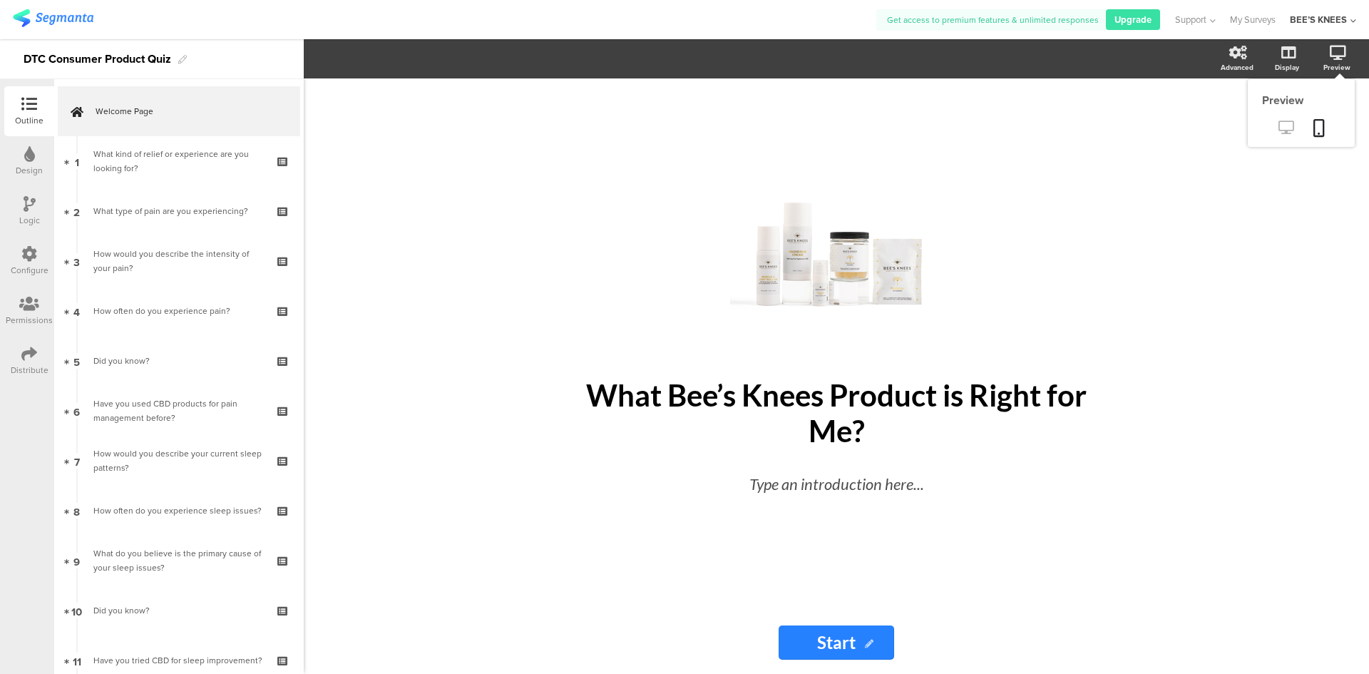
click at [1284, 133] on icon at bounding box center [1286, 128] width 15 height 14
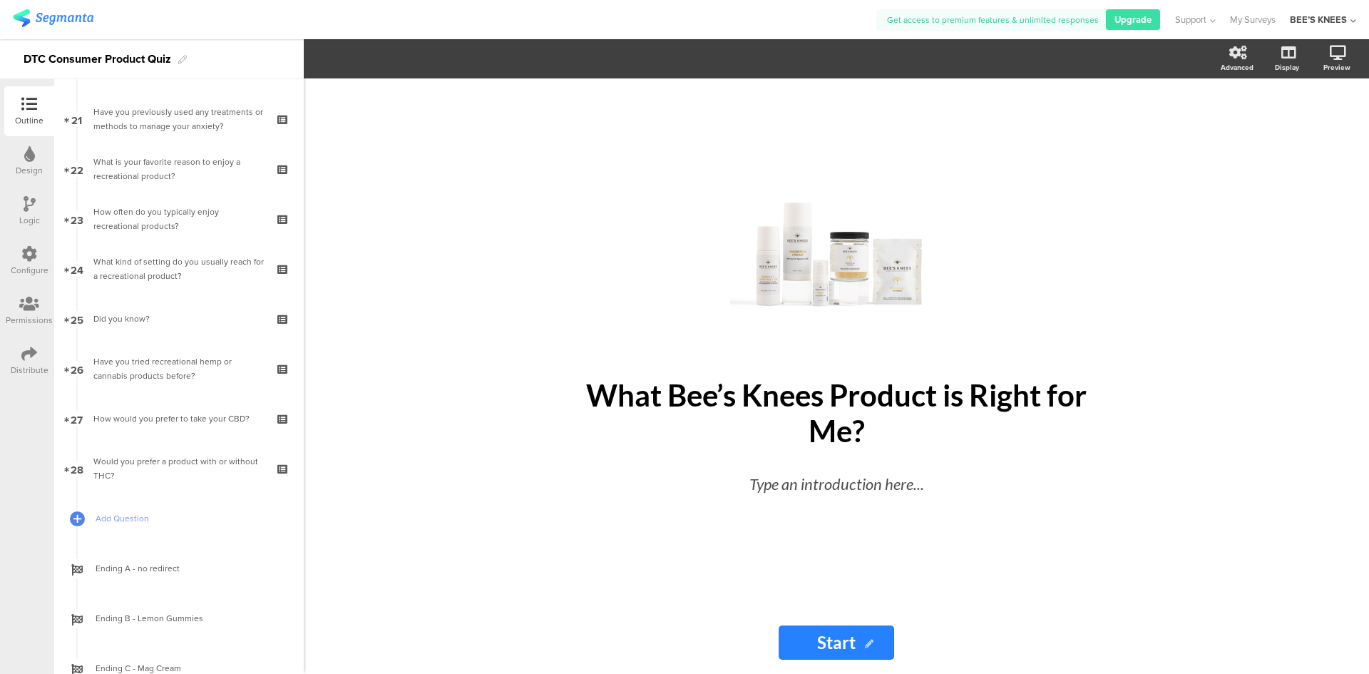
scroll to position [1212, 0]
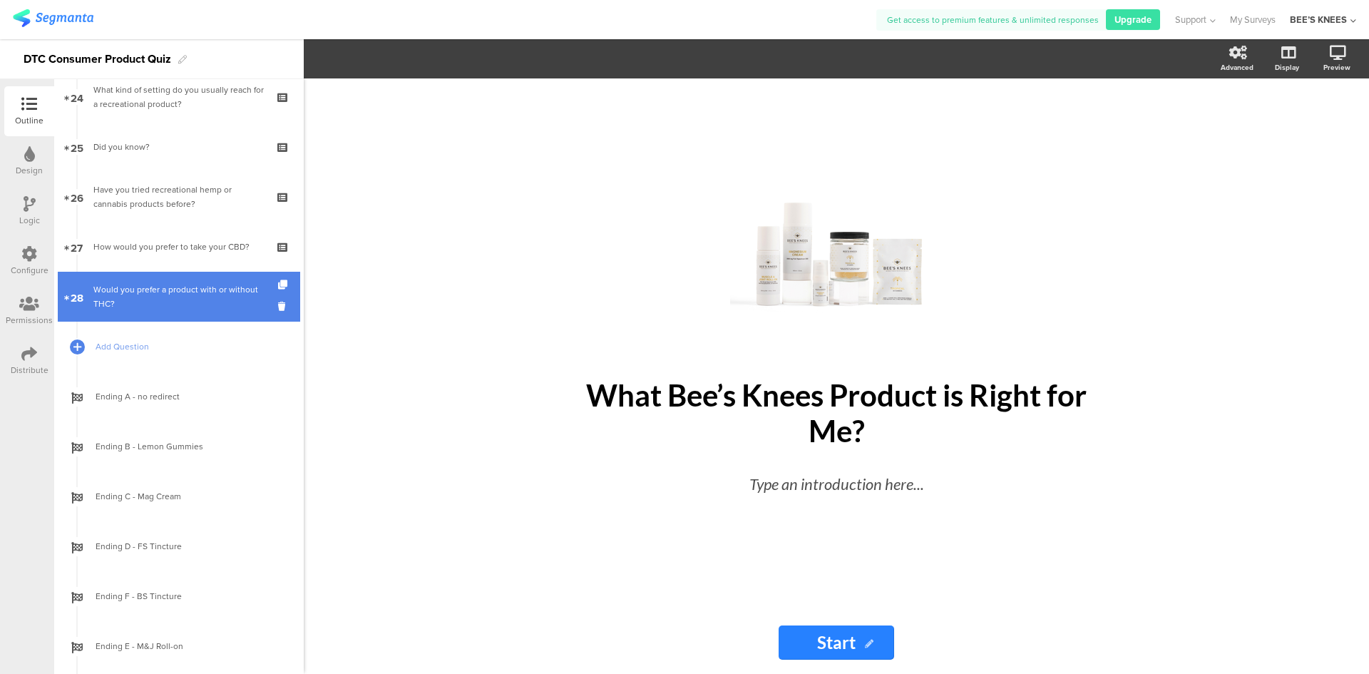
click at [166, 299] on div "Would you prefer a product with or without THC?" at bounding box center [178, 296] width 170 height 29
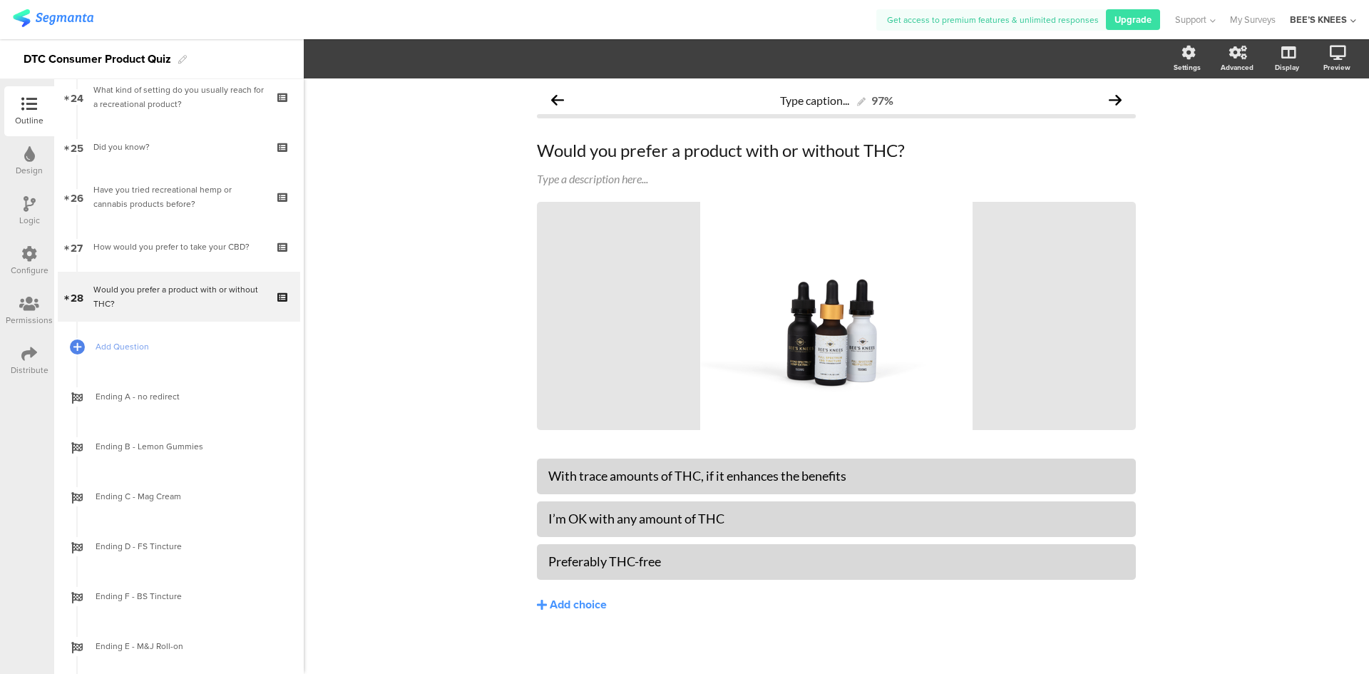
click at [31, 222] on div "Logic" at bounding box center [29, 220] width 21 height 13
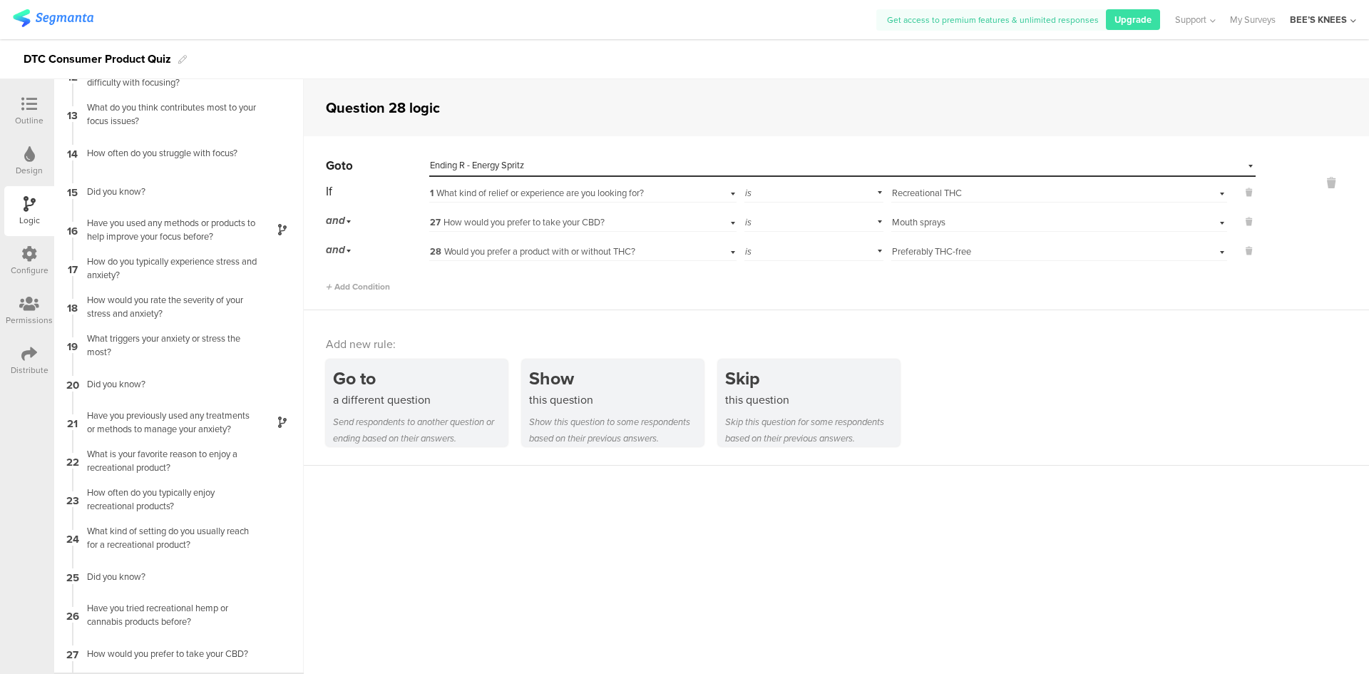
scroll to position [483, 0]
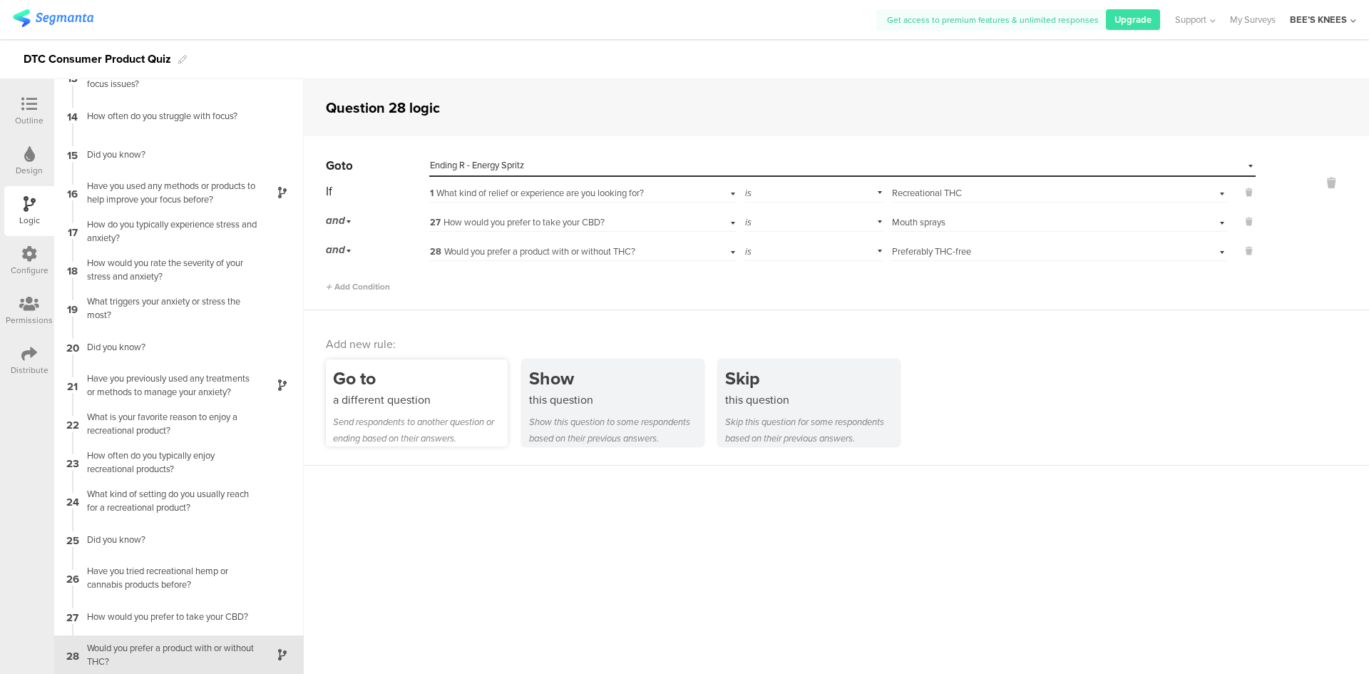
click at [482, 363] on div "Go to a different question Send respondents to another question or ending based…" at bounding box center [417, 402] width 182 height 87
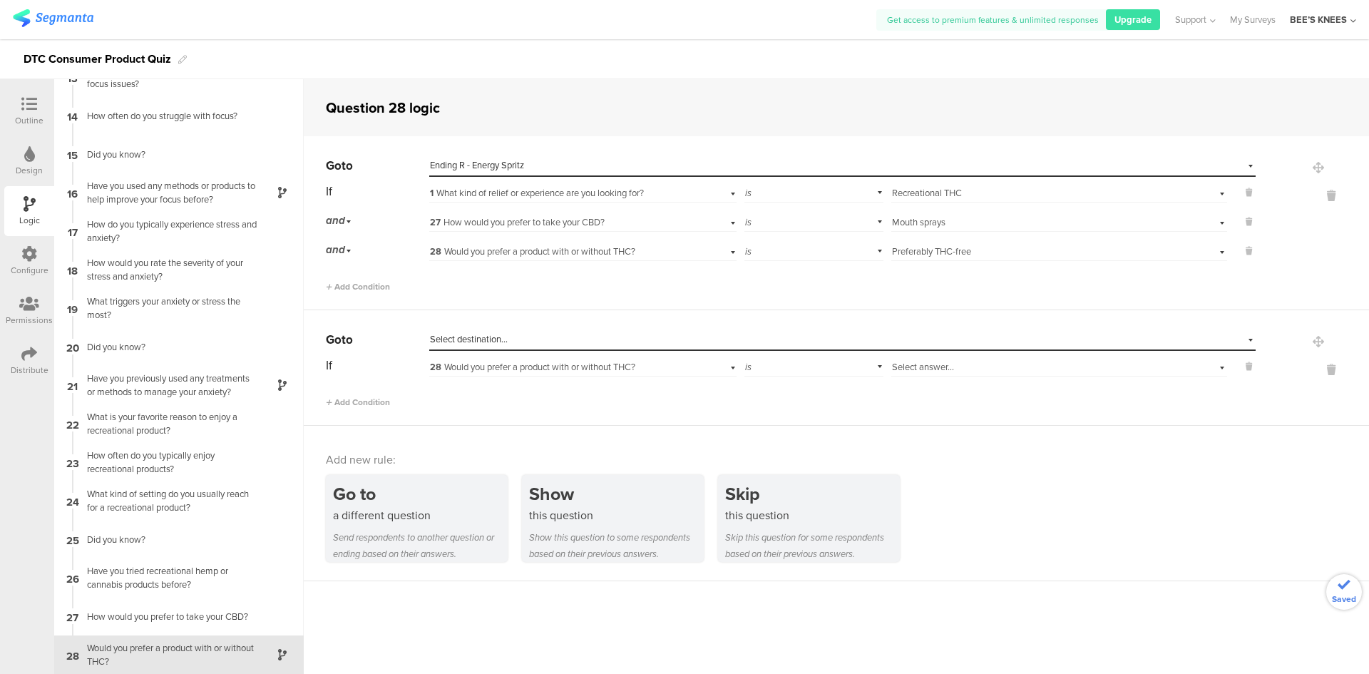
click at [493, 337] on span "Select destination..." at bounding box center [469, 339] width 78 height 14
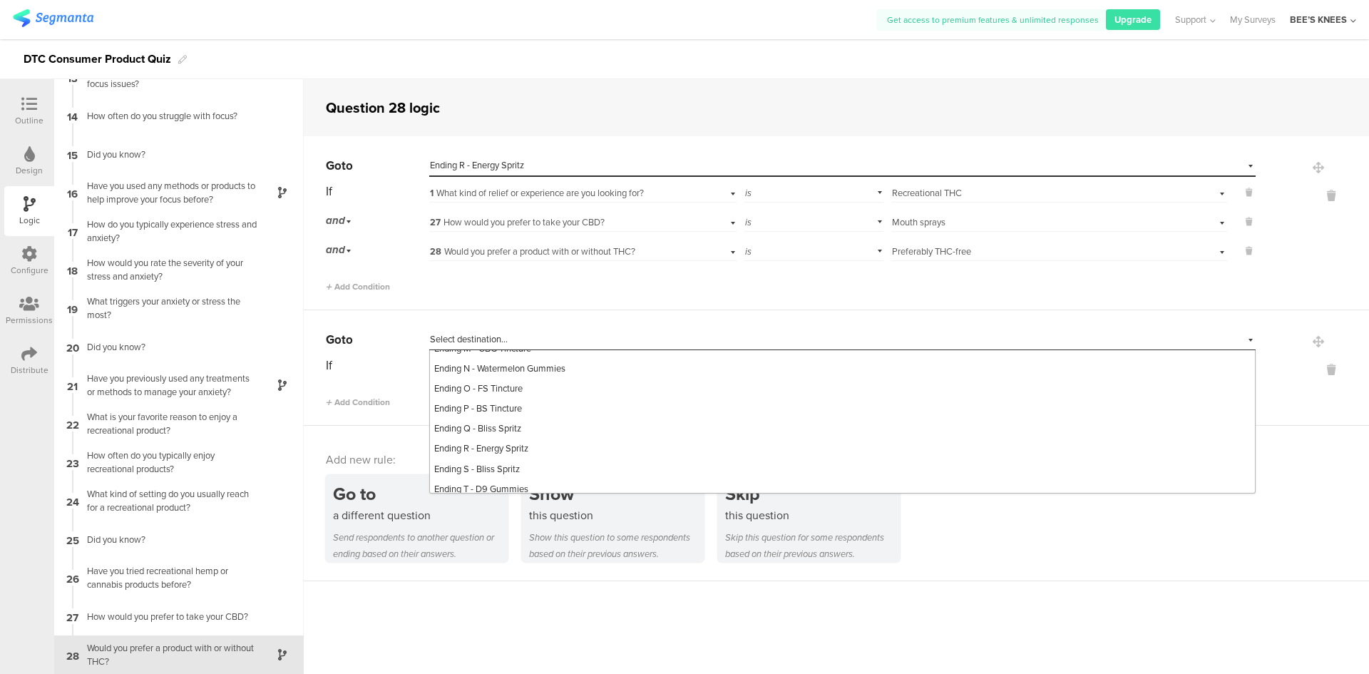
scroll to position [842, 0]
click at [610, 403] on div "Ending P - BS Tincture" at bounding box center [842, 402] width 825 height 20
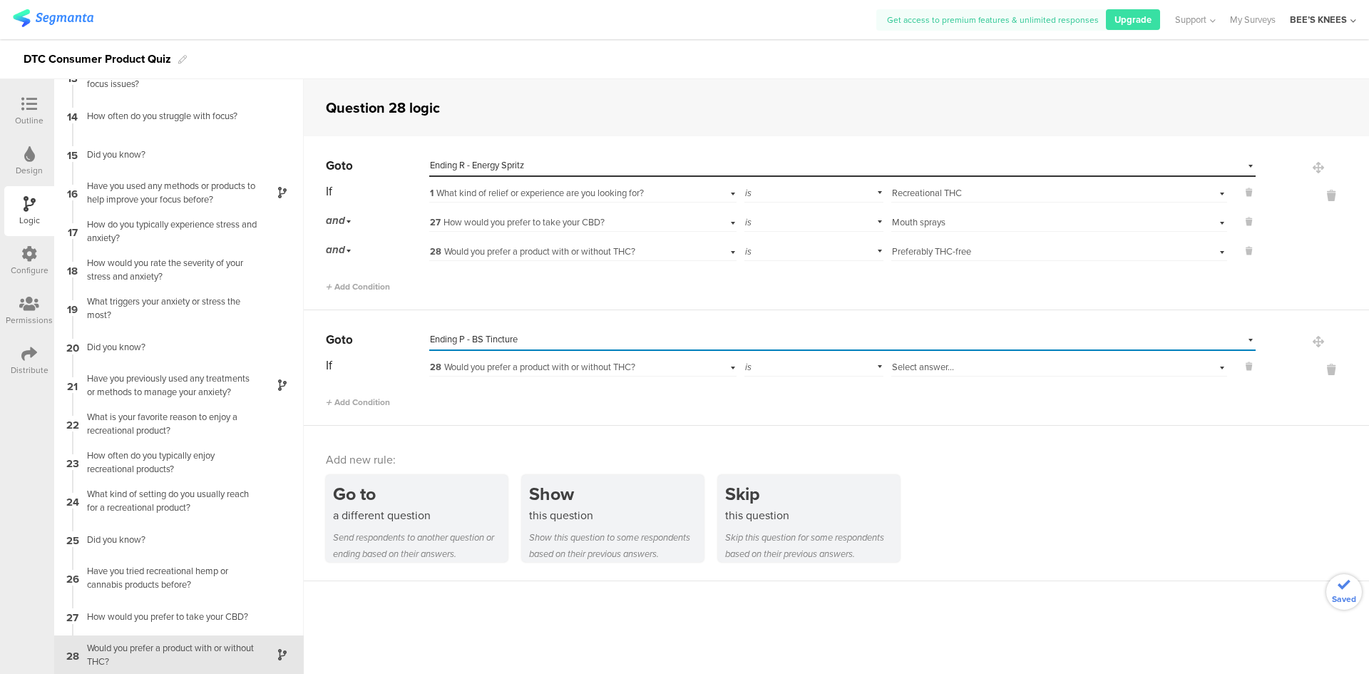
click at [444, 366] on span "28 Would you prefer a product with or without THC?" at bounding box center [532, 367] width 205 height 14
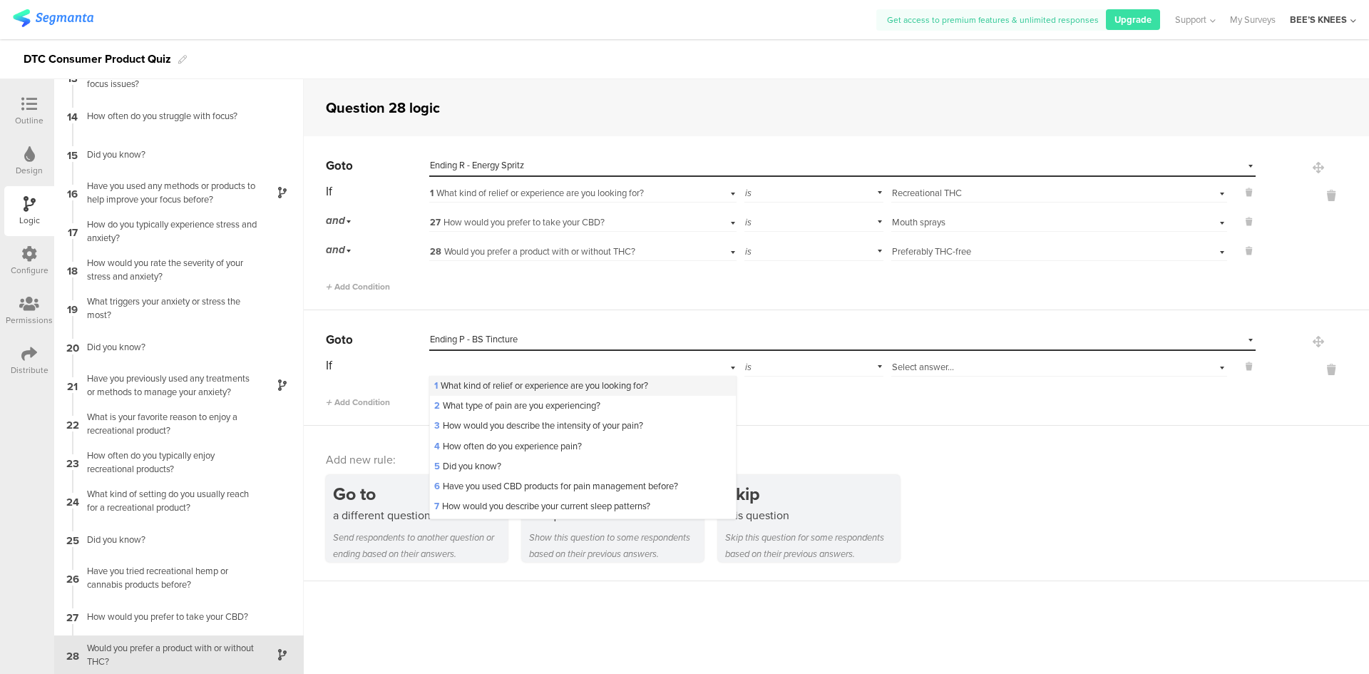
click at [454, 379] on div "1 What kind of relief or experience are you looking for?" at bounding box center [582, 386] width 305 height 20
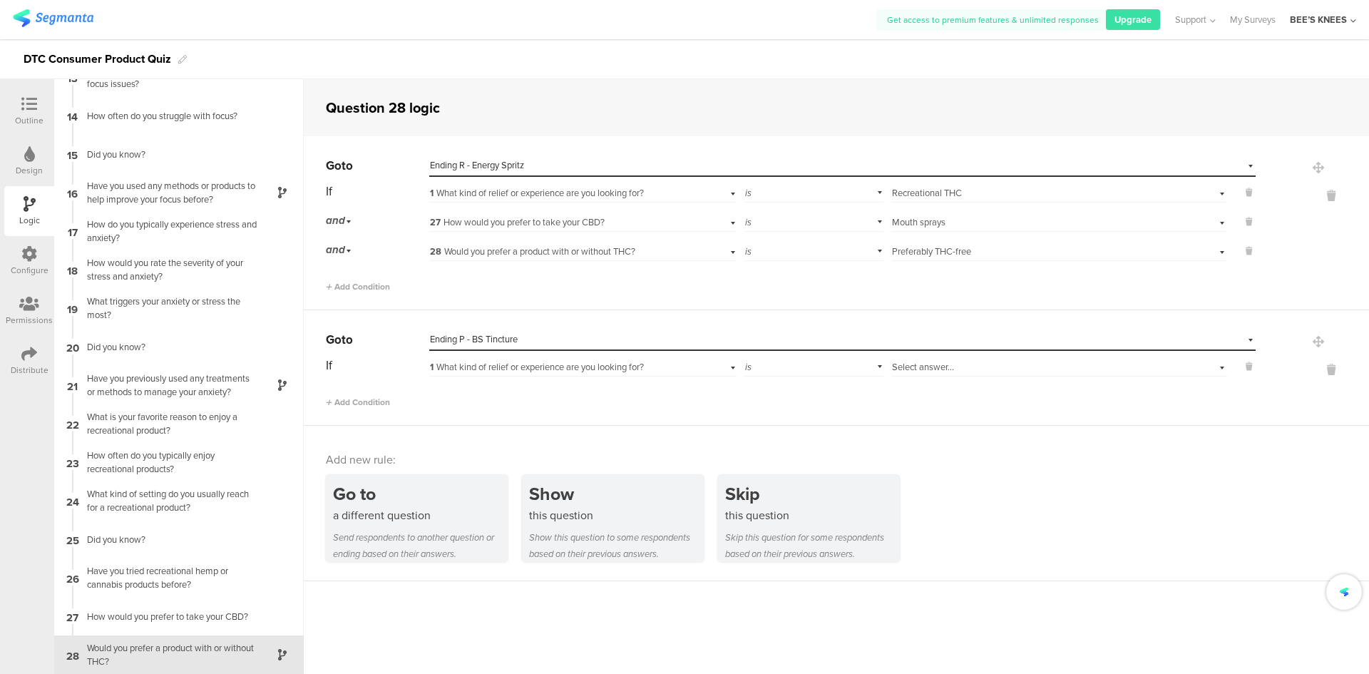
click at [898, 365] on span "Select answer..." at bounding box center [923, 367] width 62 height 14
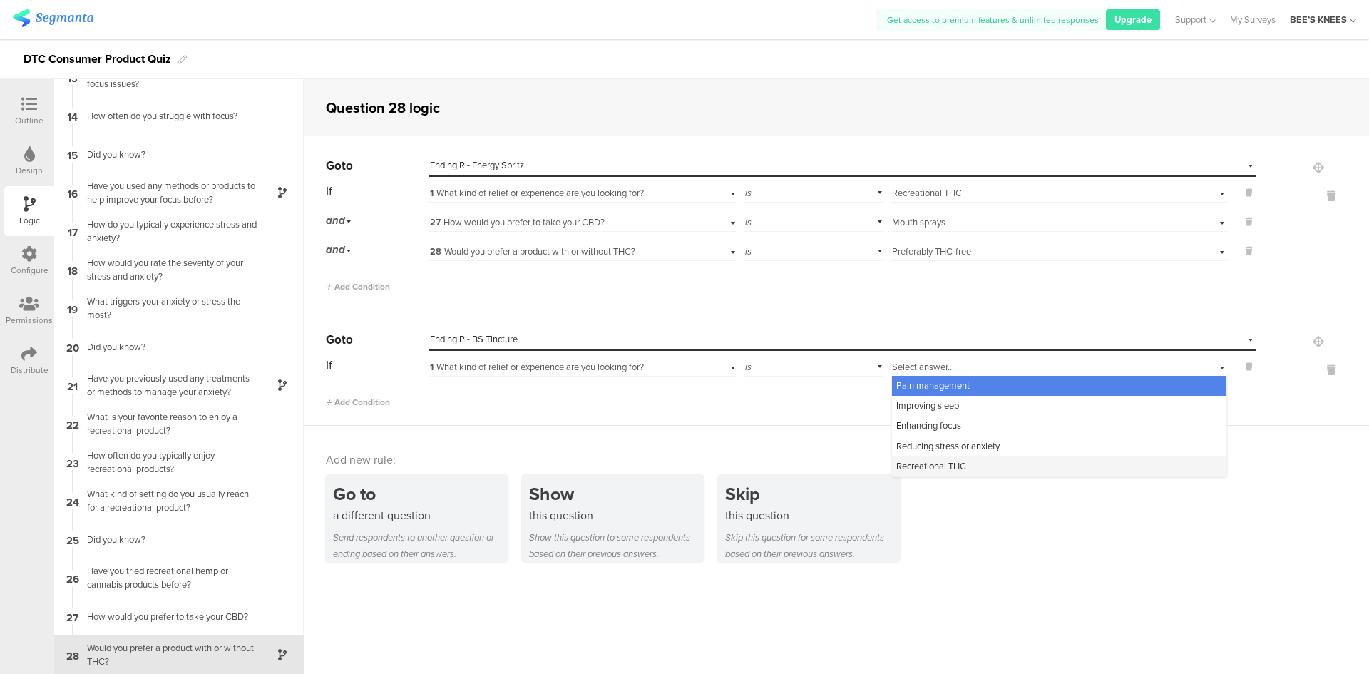
click at [939, 469] on span "Recreational THC" at bounding box center [931, 466] width 70 height 14
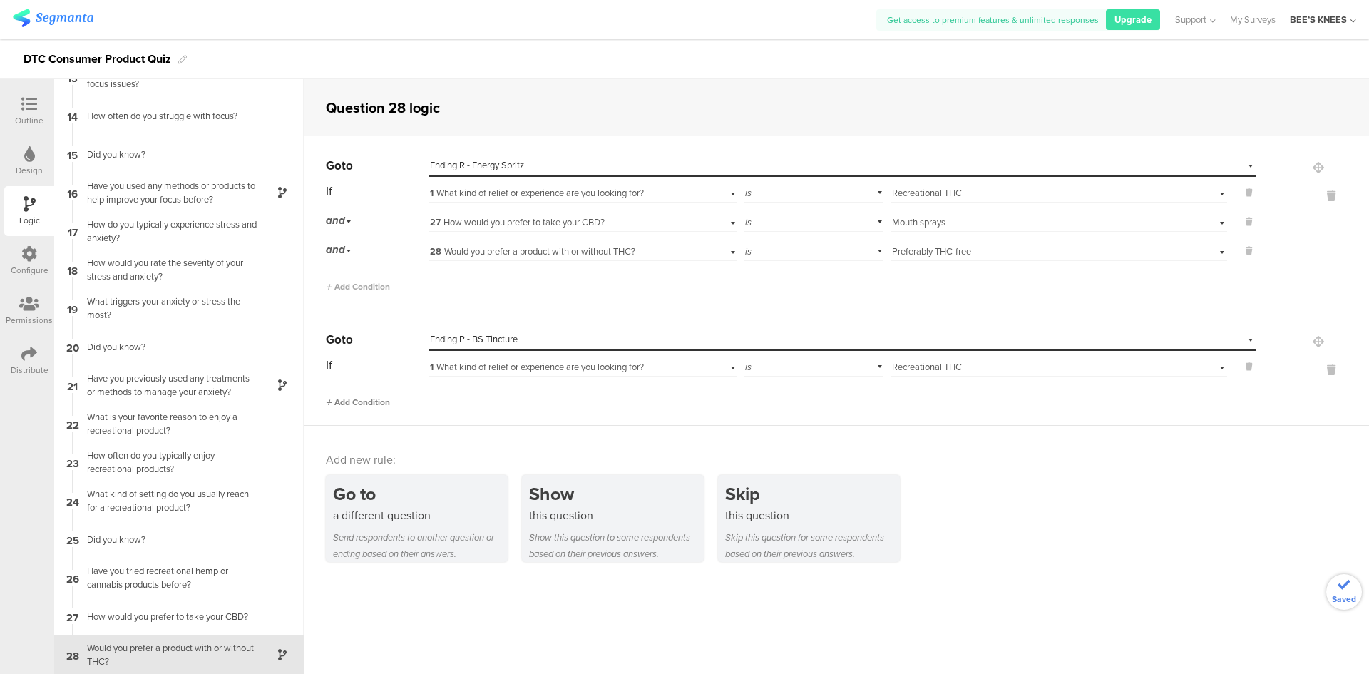
click at [344, 402] on span "Add Condition" at bounding box center [358, 402] width 64 height 13
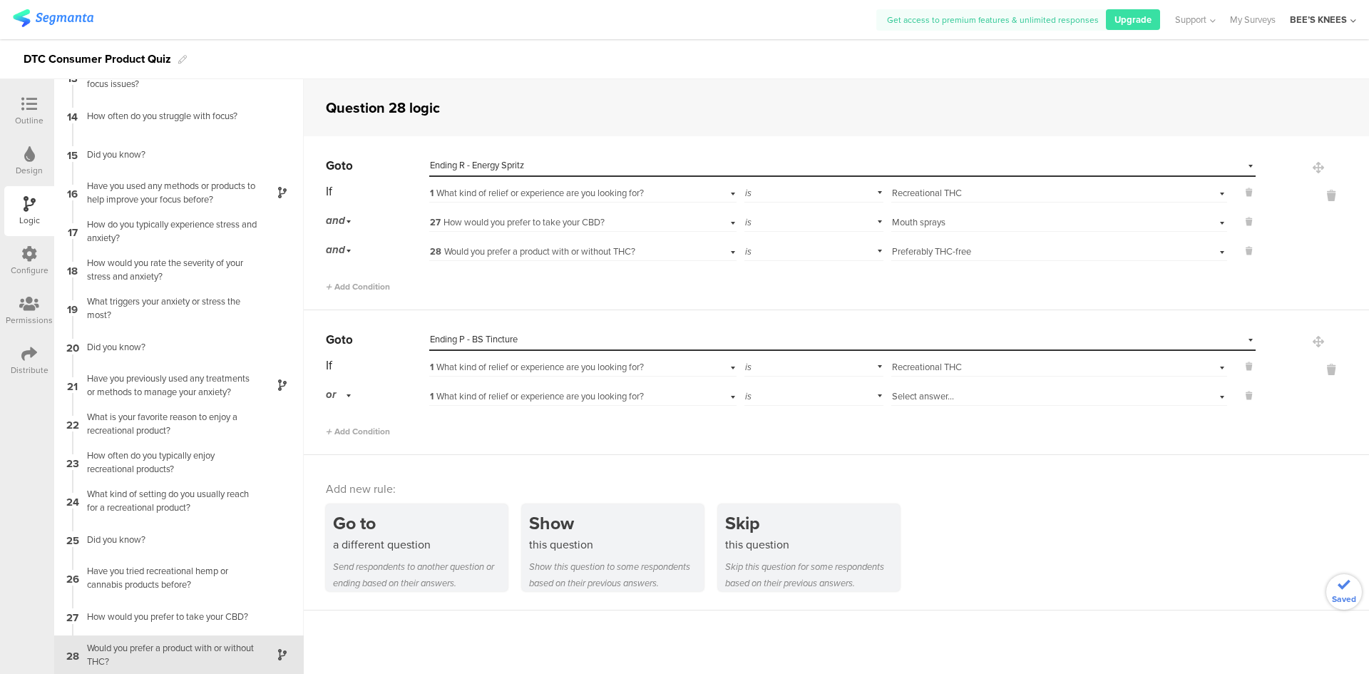
click at [347, 399] on div "or" at bounding box center [341, 395] width 30 height 22
click at [352, 433] on div "and" at bounding box center [377, 435] width 101 height 20
click at [474, 396] on span "1 What kind of relief or experience are you looking for?" at bounding box center [537, 396] width 214 height 14
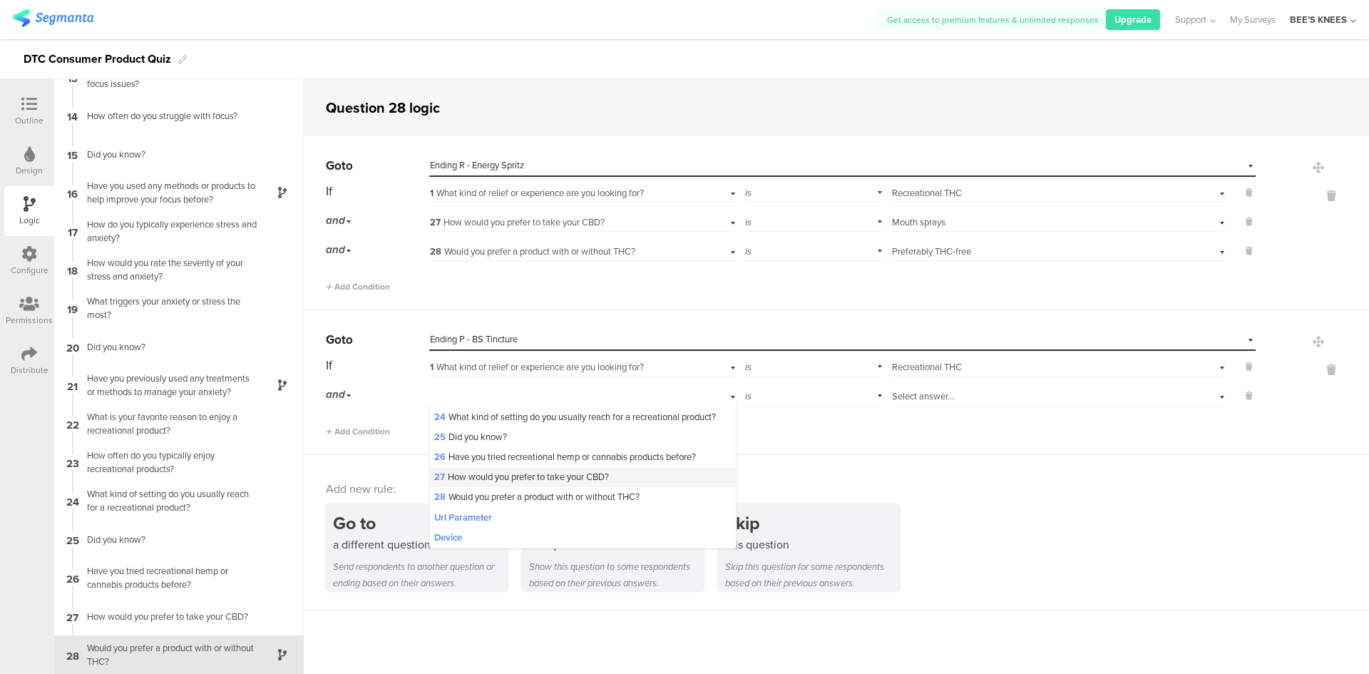
scroll to position [521, 0]
click at [512, 476] on span "27 How would you prefer to take your CBD?" at bounding box center [521, 477] width 175 height 14
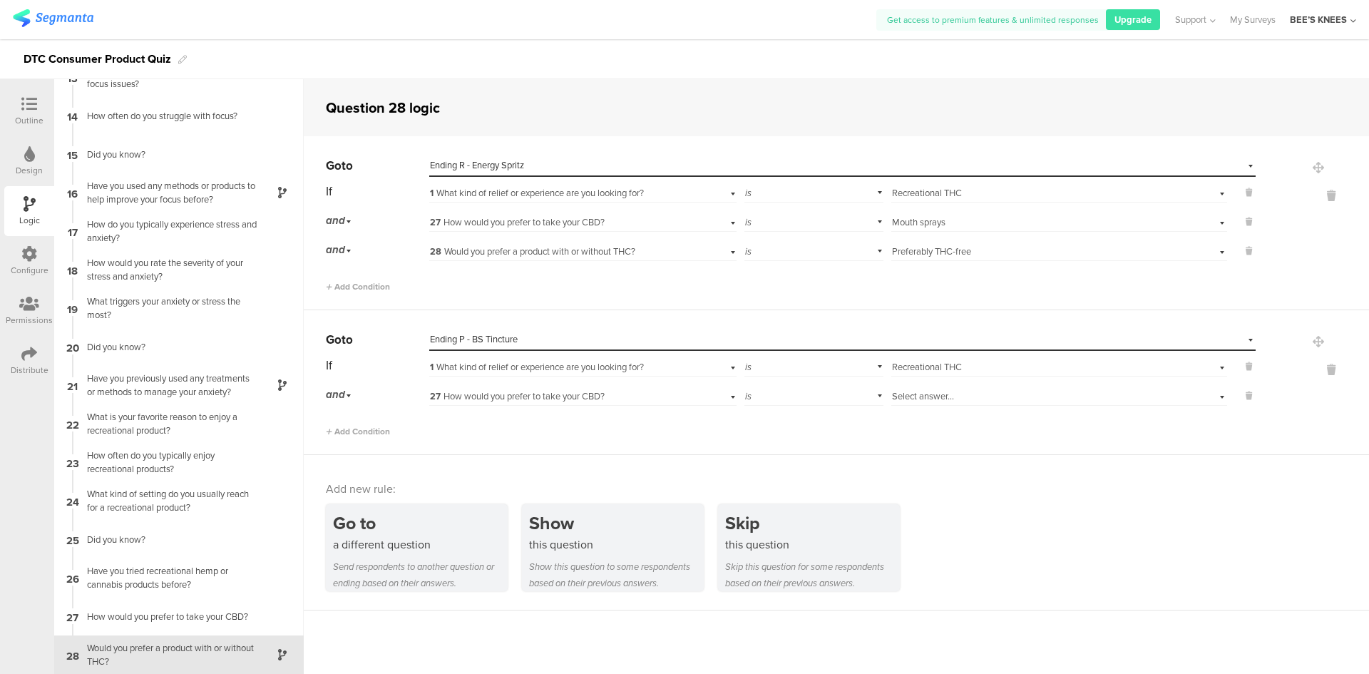
click at [961, 391] on div "Select answer..." at bounding box center [1034, 396] width 285 height 13
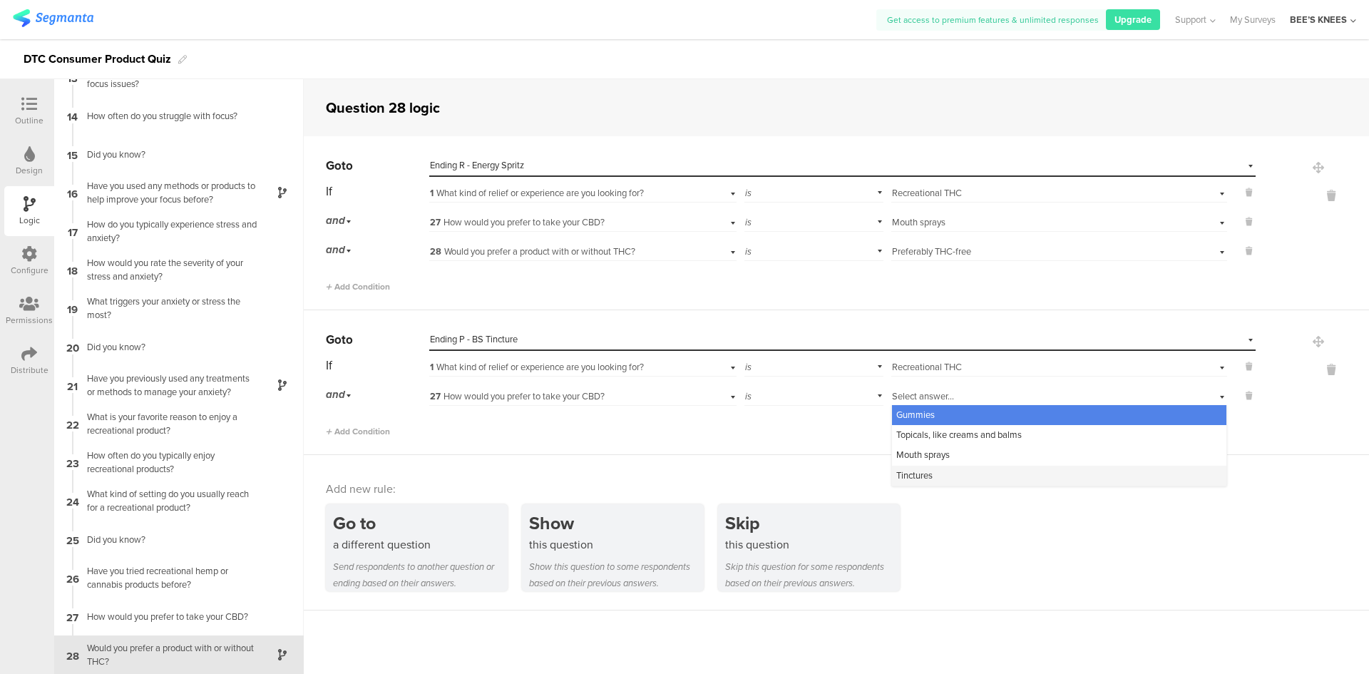
click at [939, 471] on div "Tinctures" at bounding box center [1059, 476] width 334 height 20
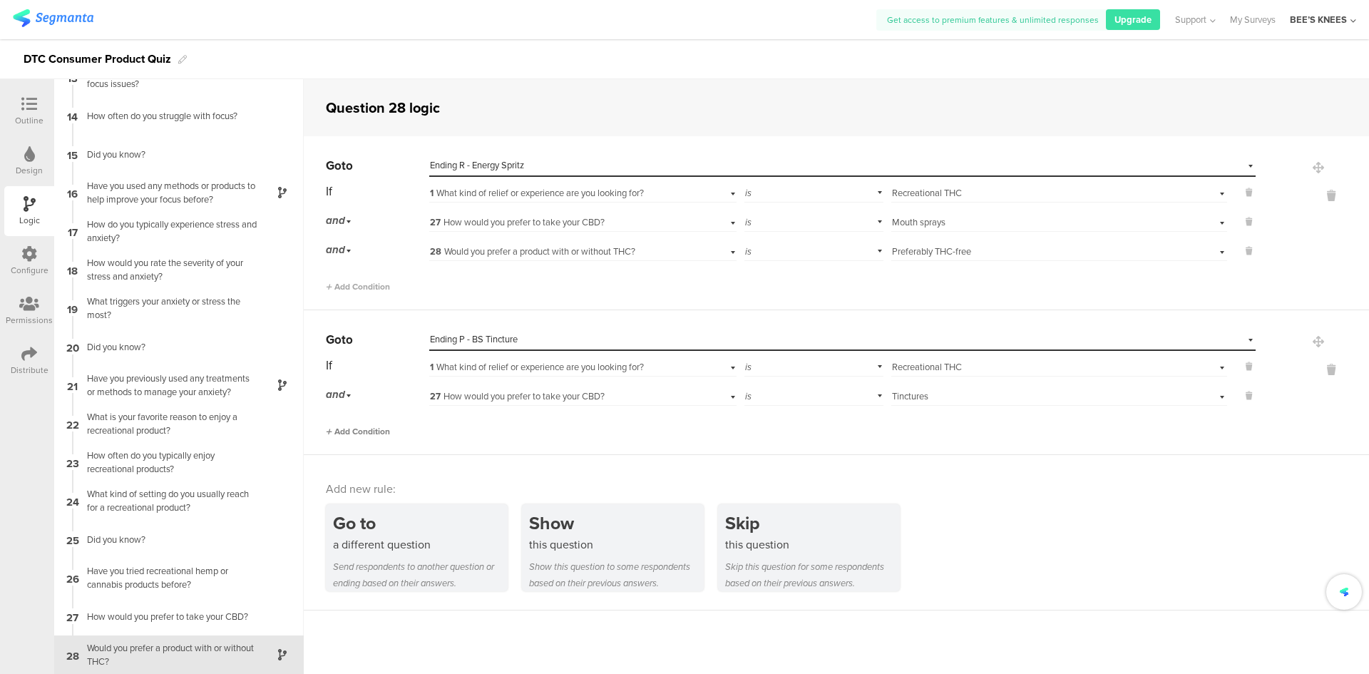
click at [337, 425] on span "Add Condition" at bounding box center [358, 431] width 64 height 13
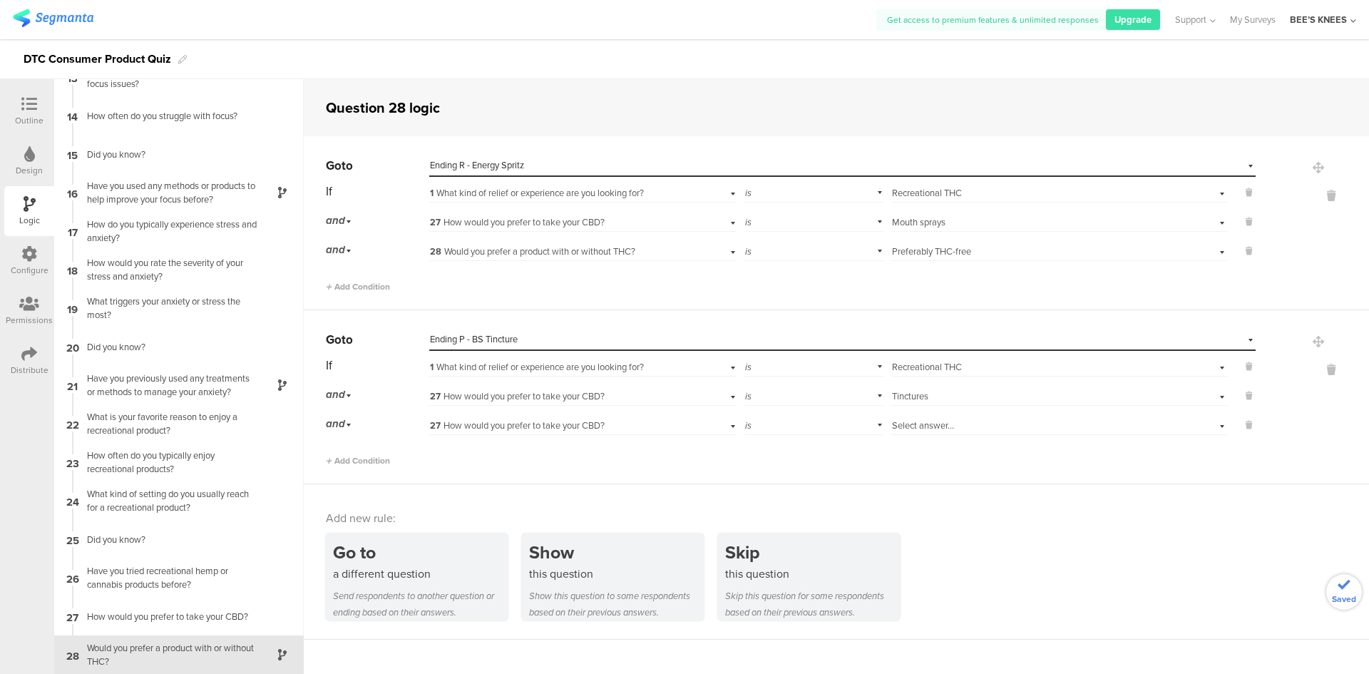
click at [444, 431] on span "27 How would you prefer to take your CBD?" at bounding box center [517, 426] width 175 height 14
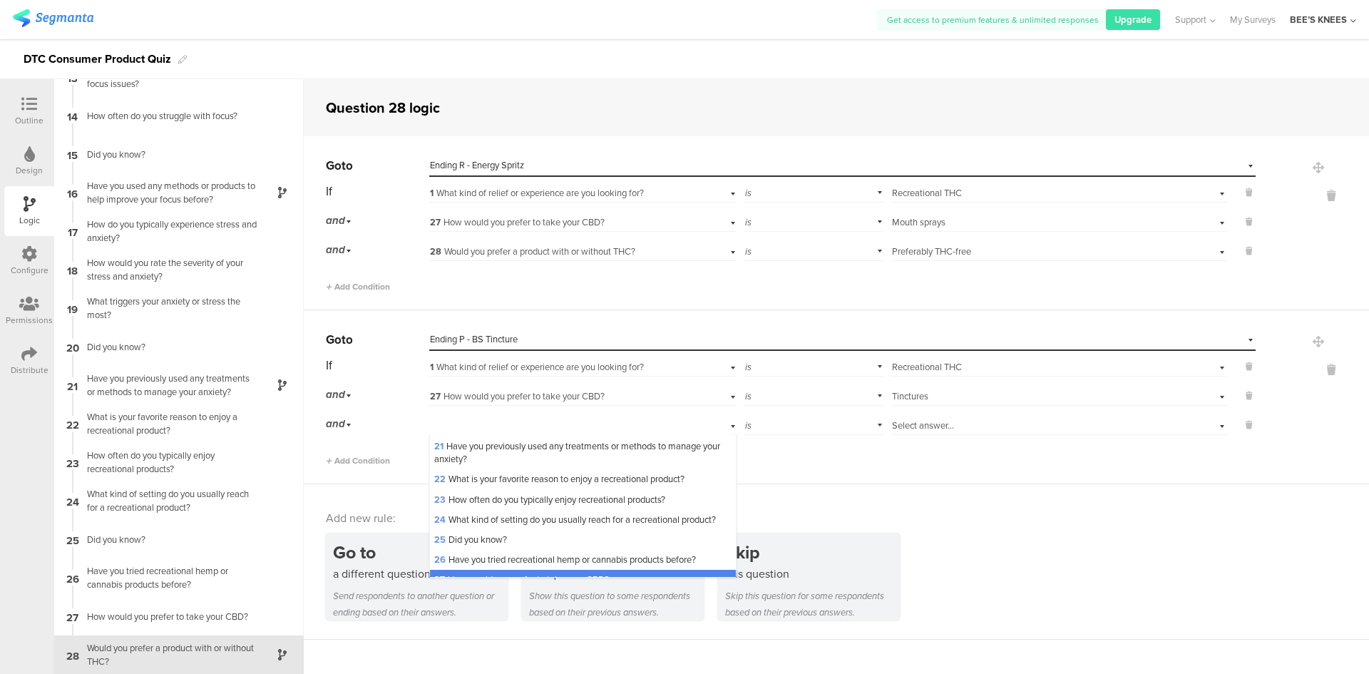
scroll to position [499, 0]
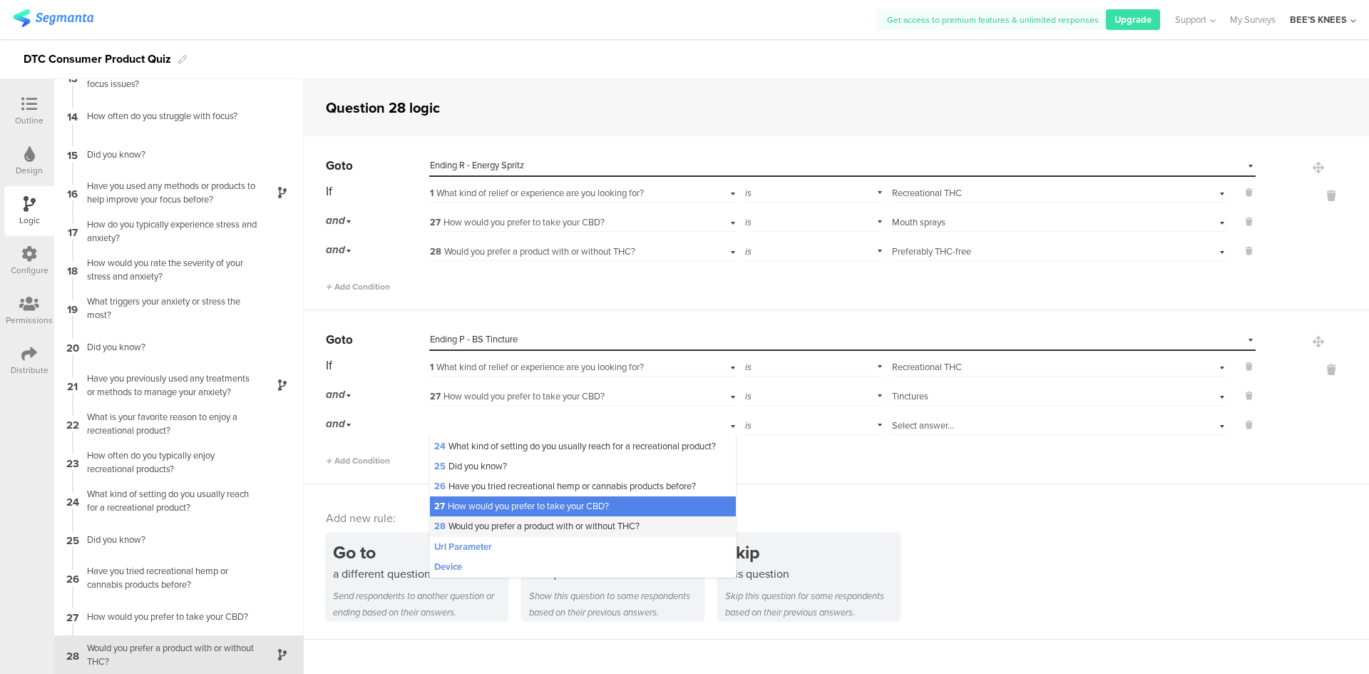
click at [506, 533] on span "28 Would you prefer a product with or without THC?" at bounding box center [536, 526] width 205 height 14
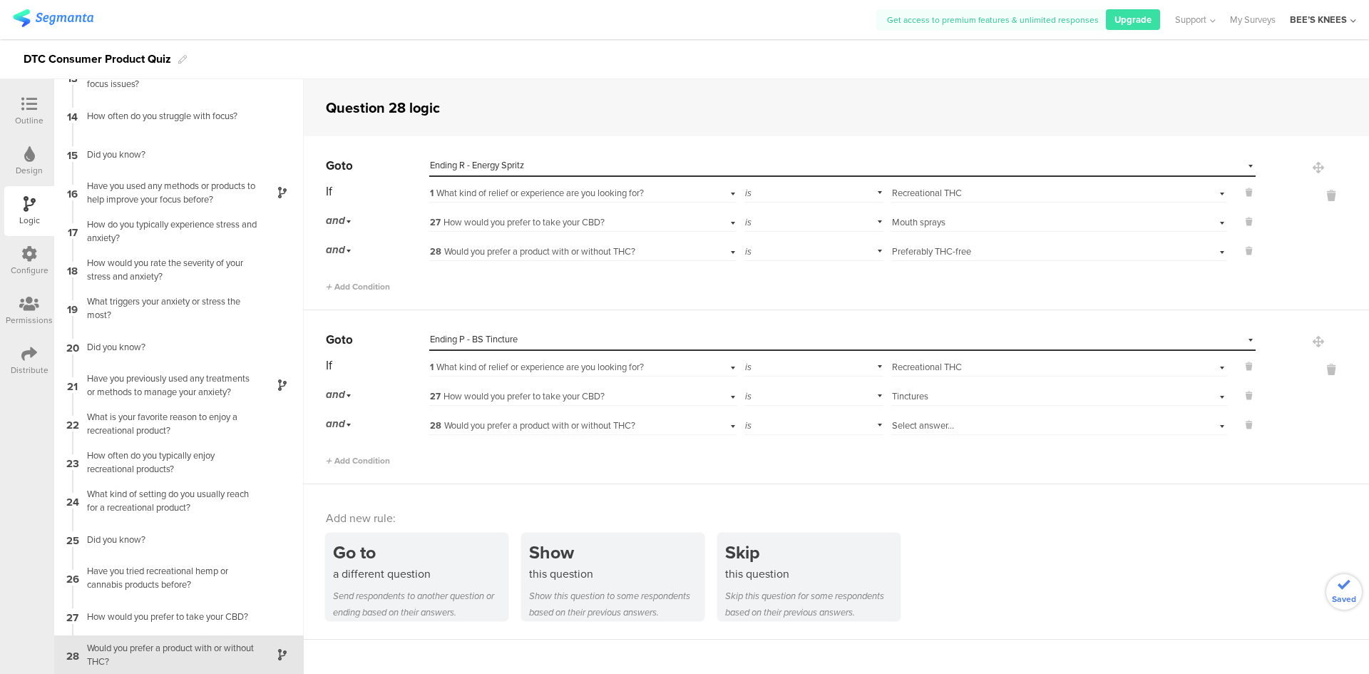
click at [945, 425] on span "Select answer..." at bounding box center [923, 426] width 62 height 14
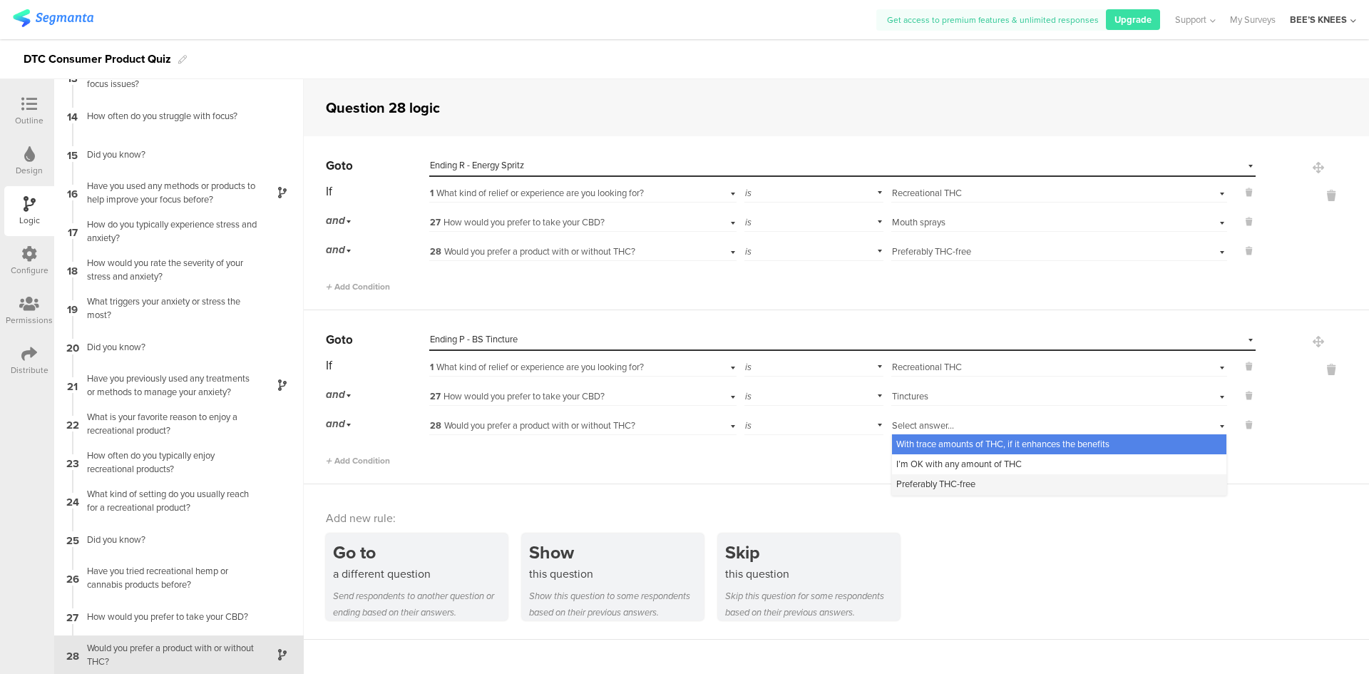
click at [943, 483] on span "Preferably THC-free" at bounding box center [935, 484] width 79 height 14
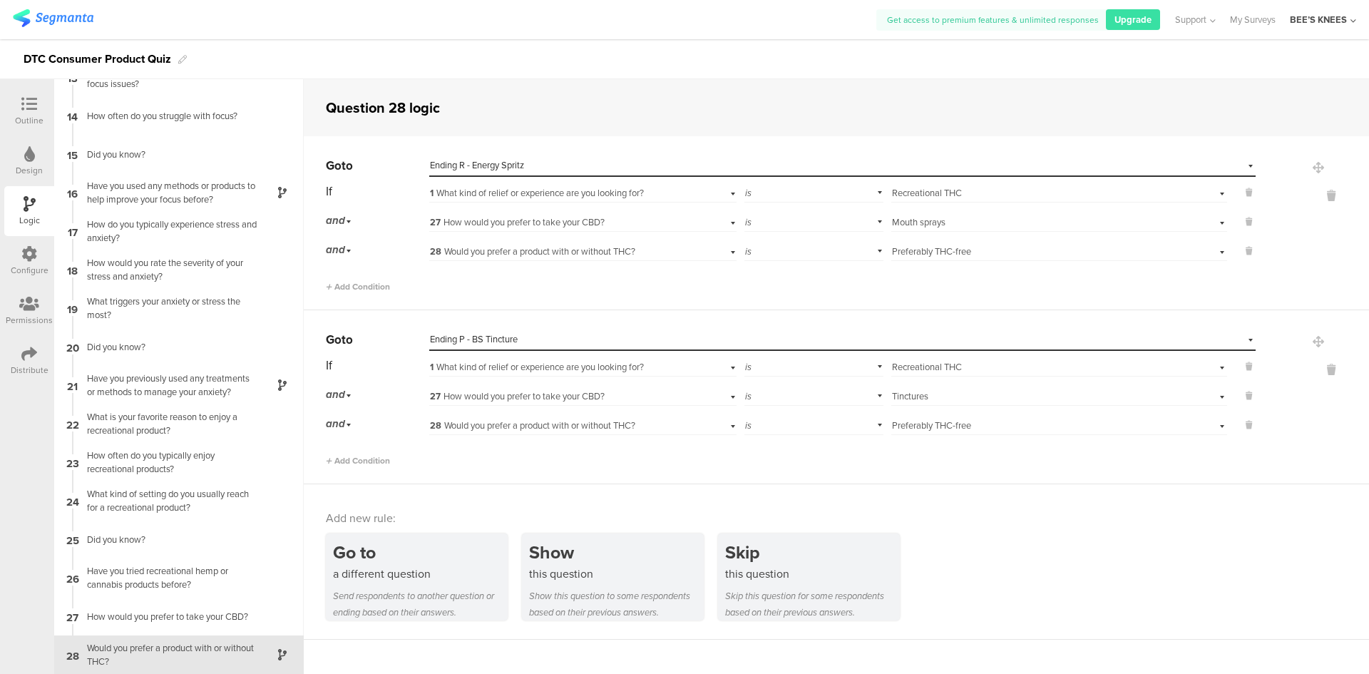
click at [986, 553] on div "Go to a different question Send respondents to another question or ending based…" at bounding box center [847, 576] width 1043 height 87
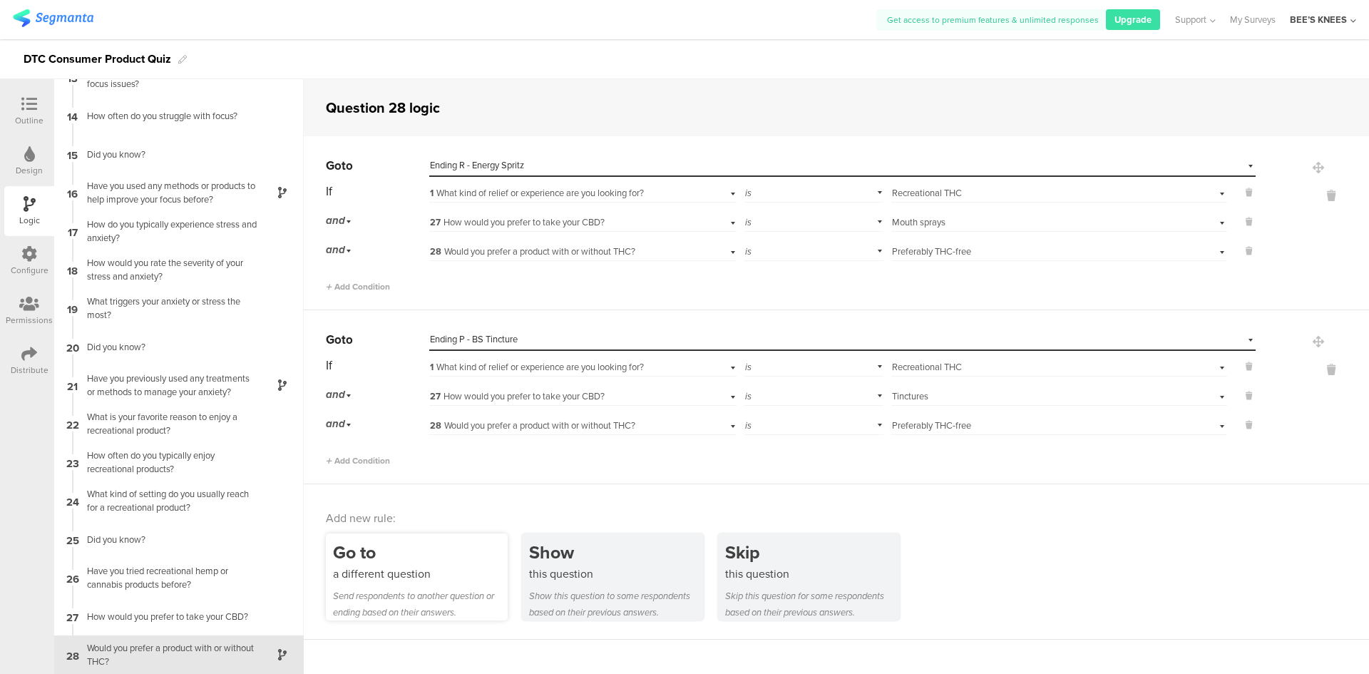
click at [382, 555] on div "Go to" at bounding box center [420, 552] width 175 height 26
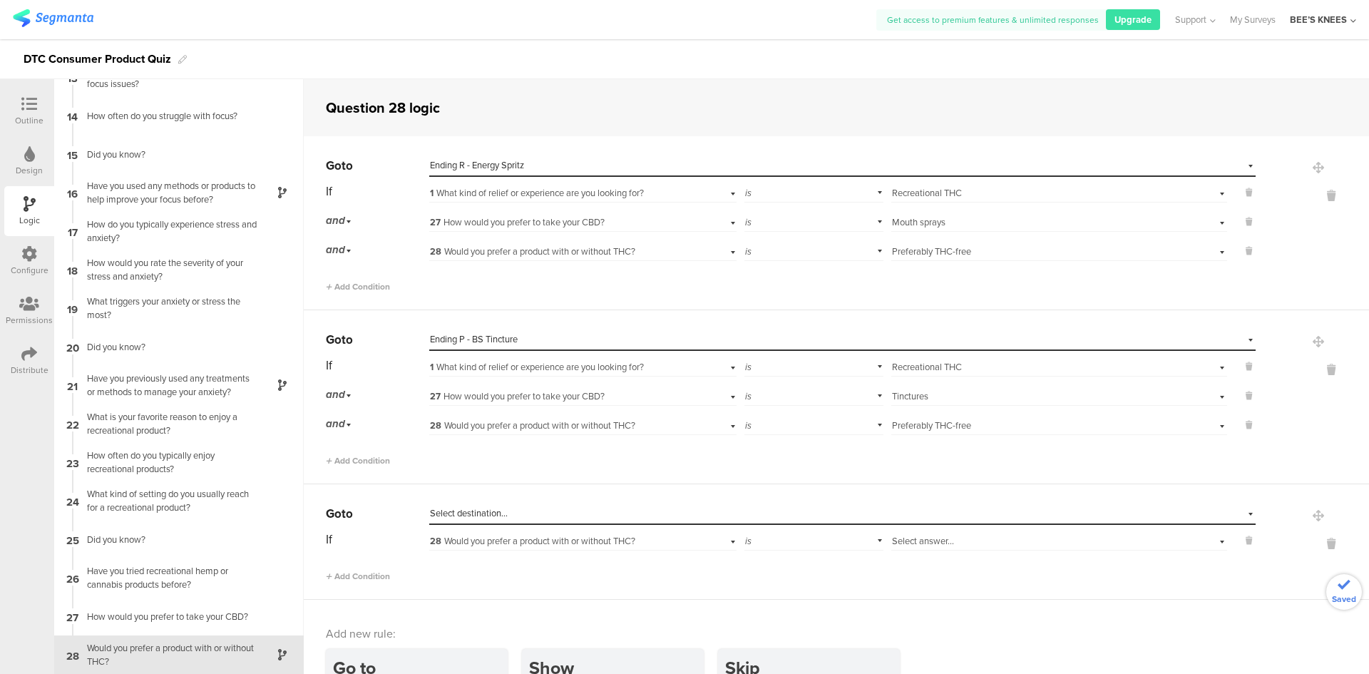
click at [453, 516] on span "Select destination..." at bounding box center [469, 513] width 78 height 14
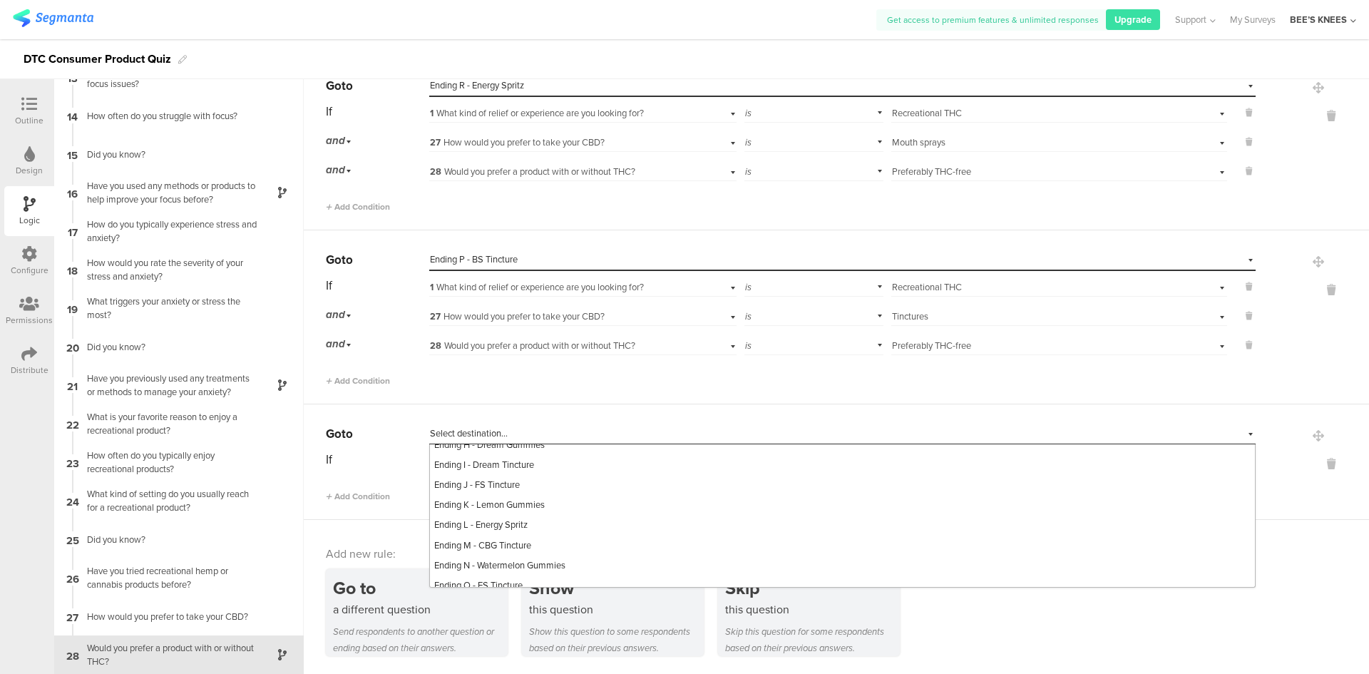
scroll to position [784, 0]
click at [487, 521] on span "Ending O - FS Tincture" at bounding box center [478, 514] width 88 height 14
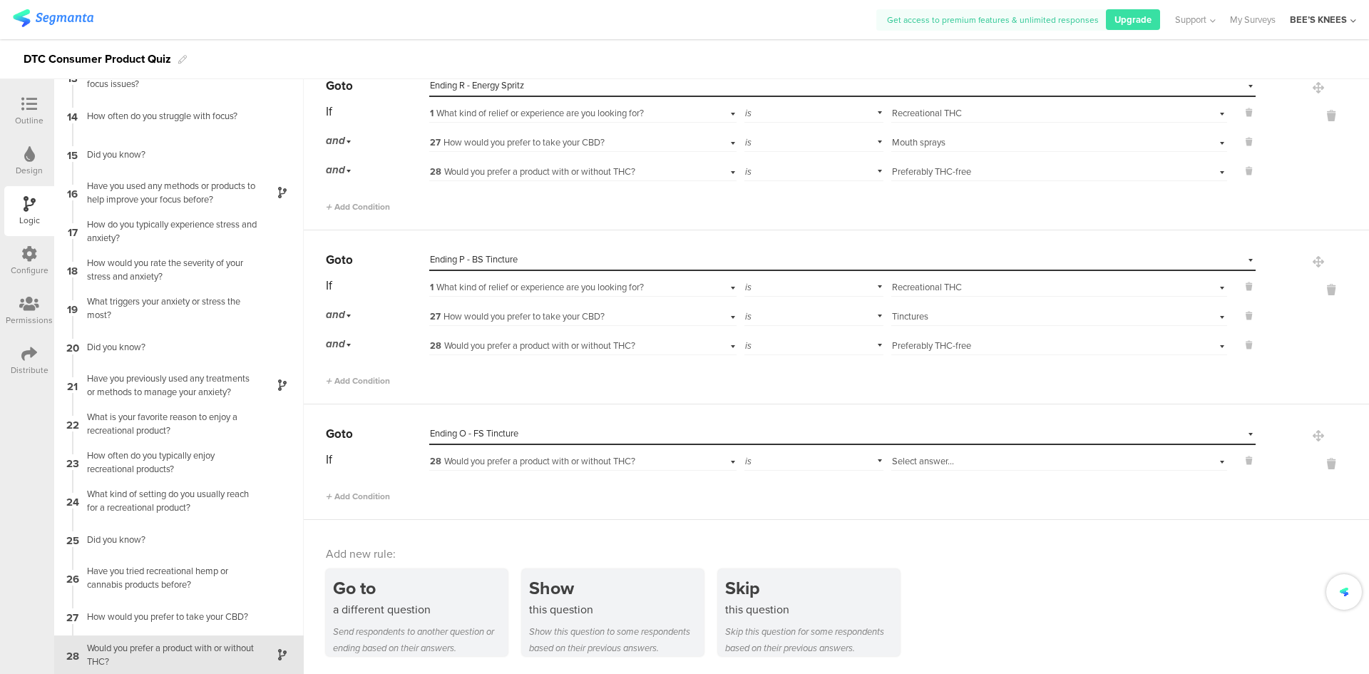
click at [467, 462] on span "28 Would you prefer a product with or without THC?" at bounding box center [532, 461] width 205 height 14
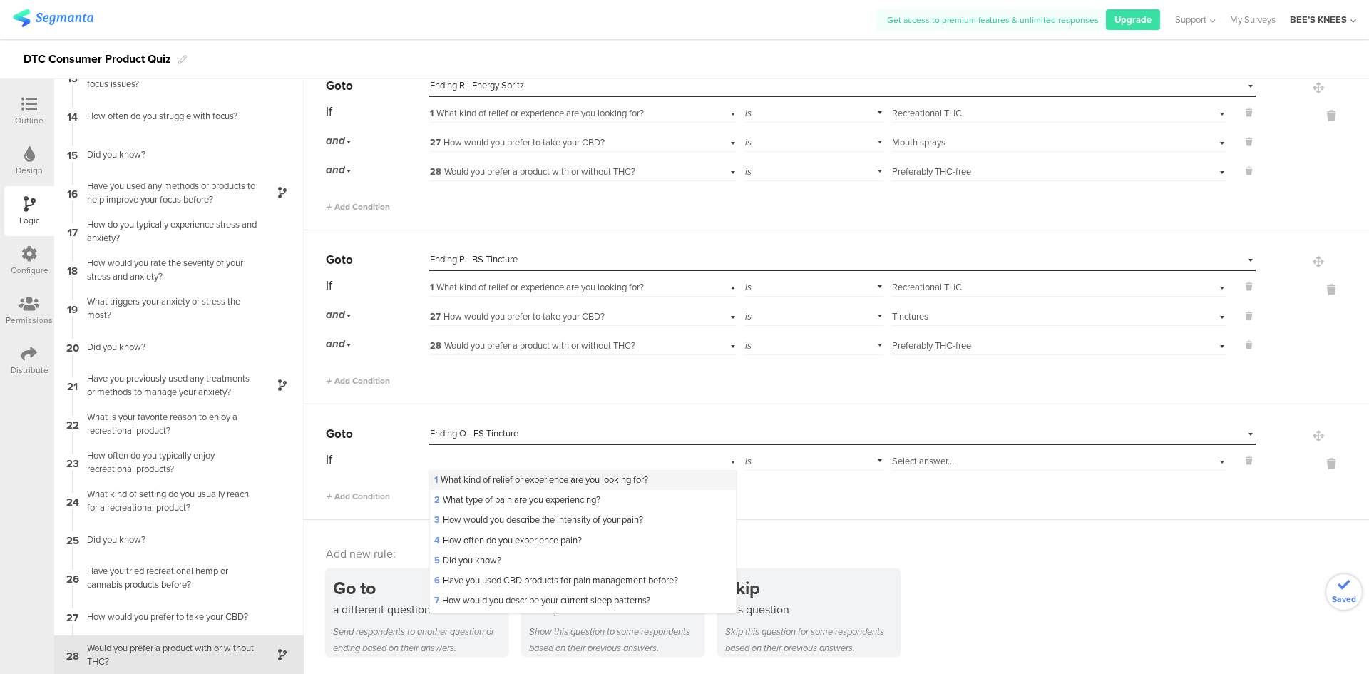
click at [471, 474] on span "1 What kind of relief or experience are you looking for?" at bounding box center [541, 480] width 214 height 14
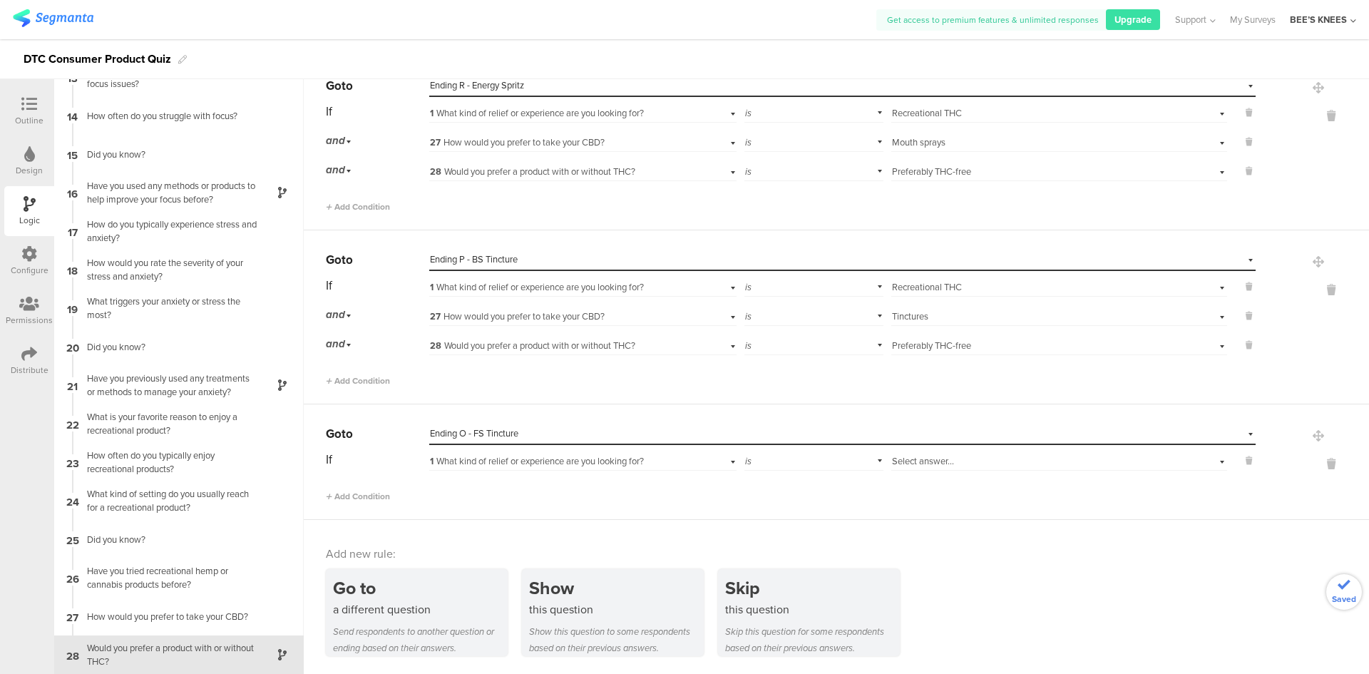
click at [917, 456] on span "Select answer..." at bounding box center [923, 461] width 62 height 14
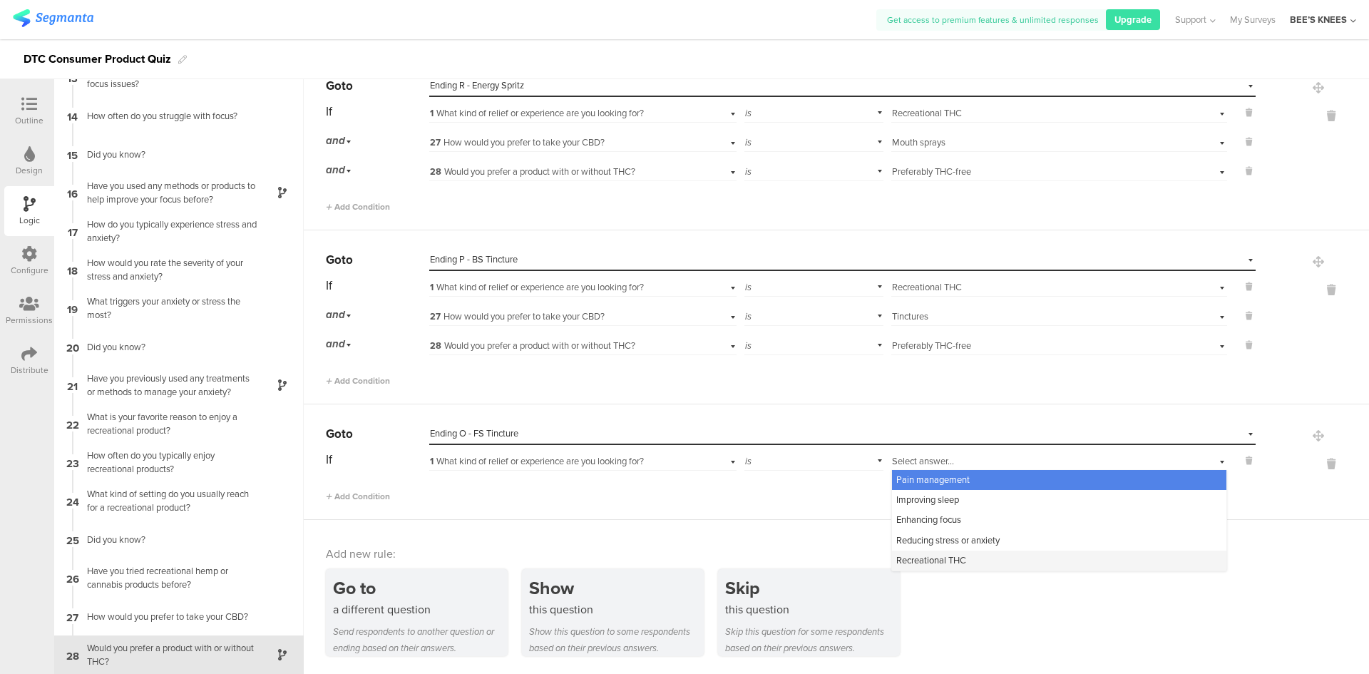
click at [955, 554] on div "Recreational THC" at bounding box center [1059, 561] width 334 height 20
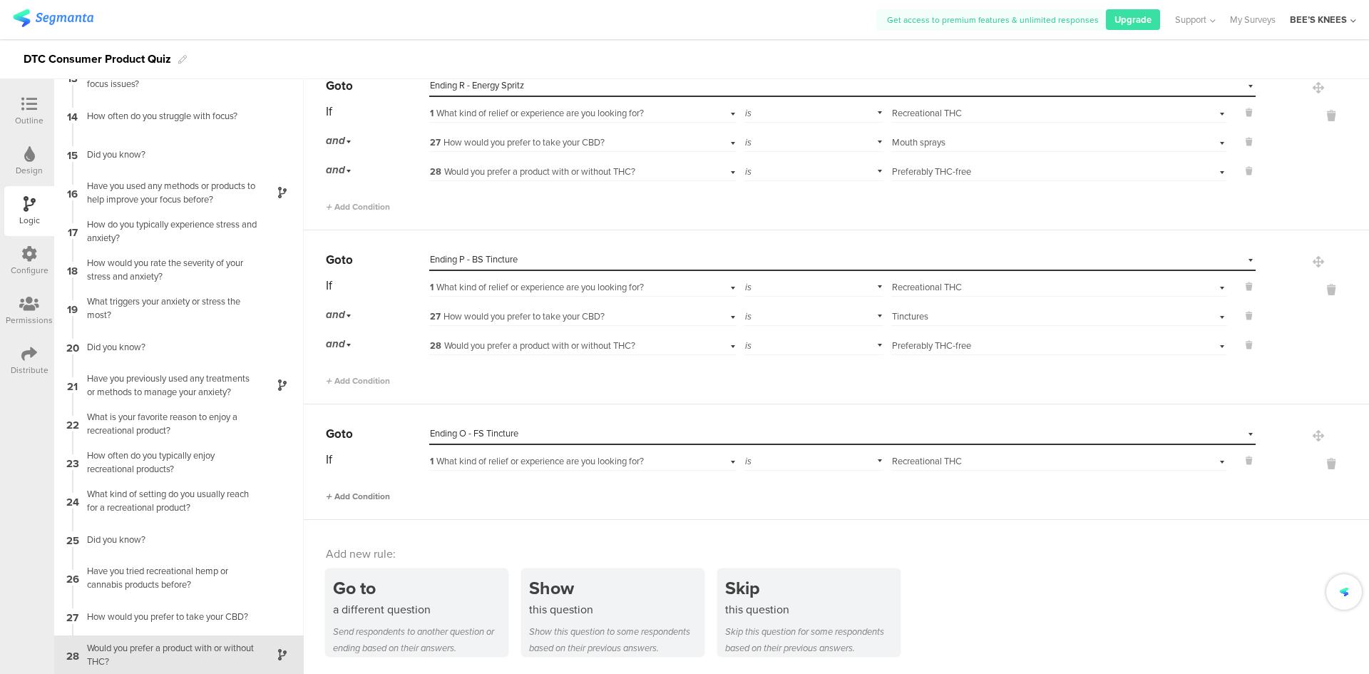
click at [358, 493] on span "Add Condition" at bounding box center [358, 496] width 64 height 13
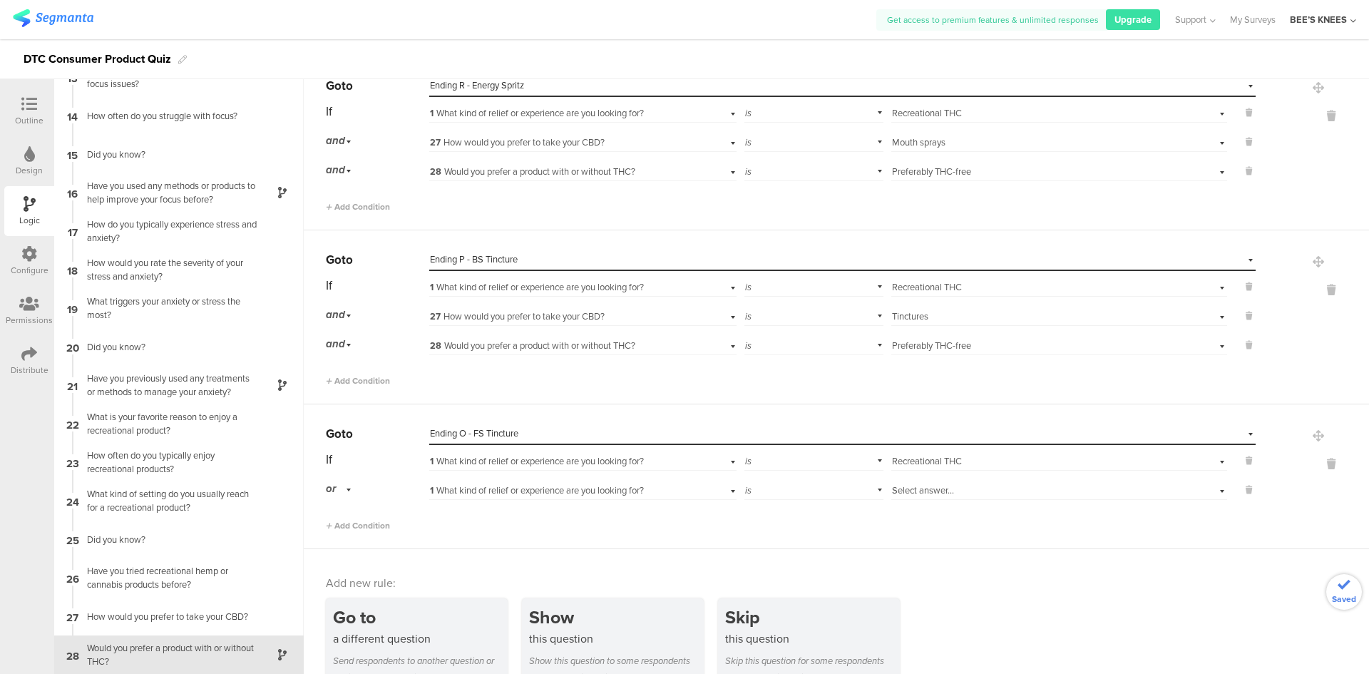
click at [353, 487] on div "or" at bounding box center [341, 489] width 30 height 22
click at [365, 522] on div "and" at bounding box center [377, 529] width 101 height 20
click at [524, 489] on span "1 What kind of relief or experience are you looking for?" at bounding box center [537, 490] width 214 height 14
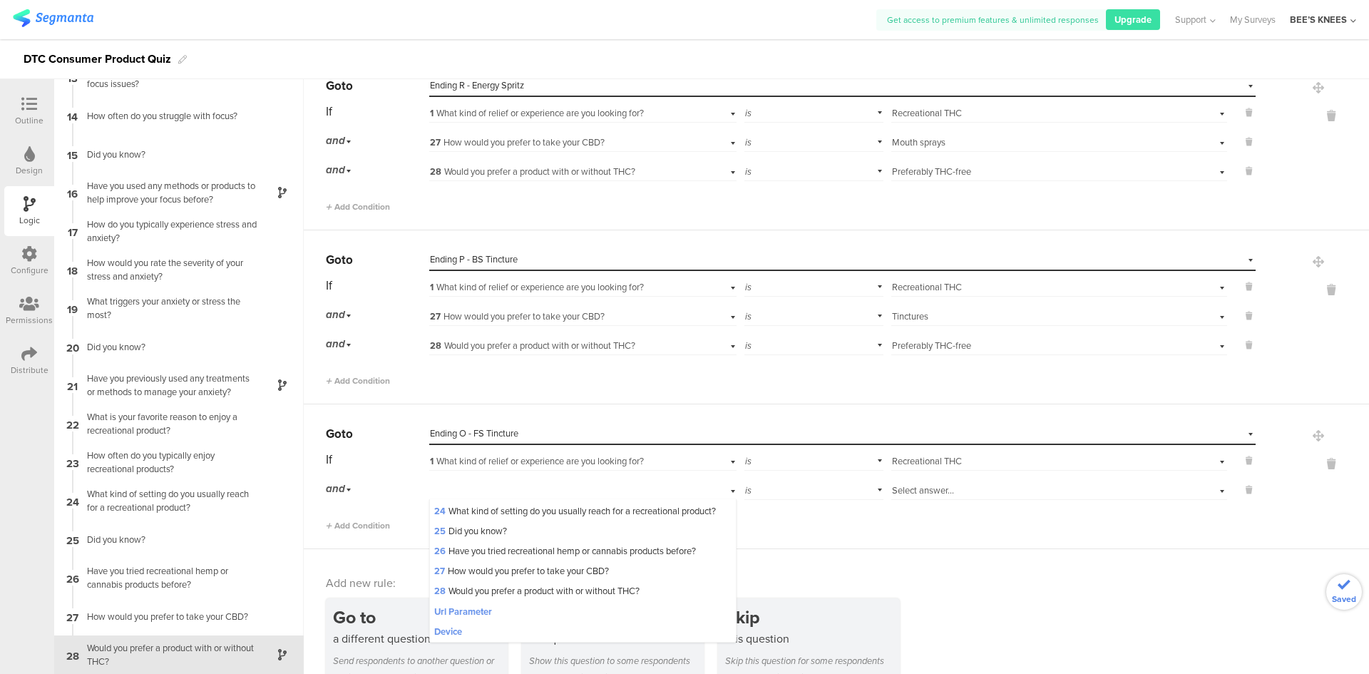
scroll to position [499, 0]
click at [512, 578] on span "27 How would you prefer to take your CBD?" at bounding box center [521, 571] width 175 height 14
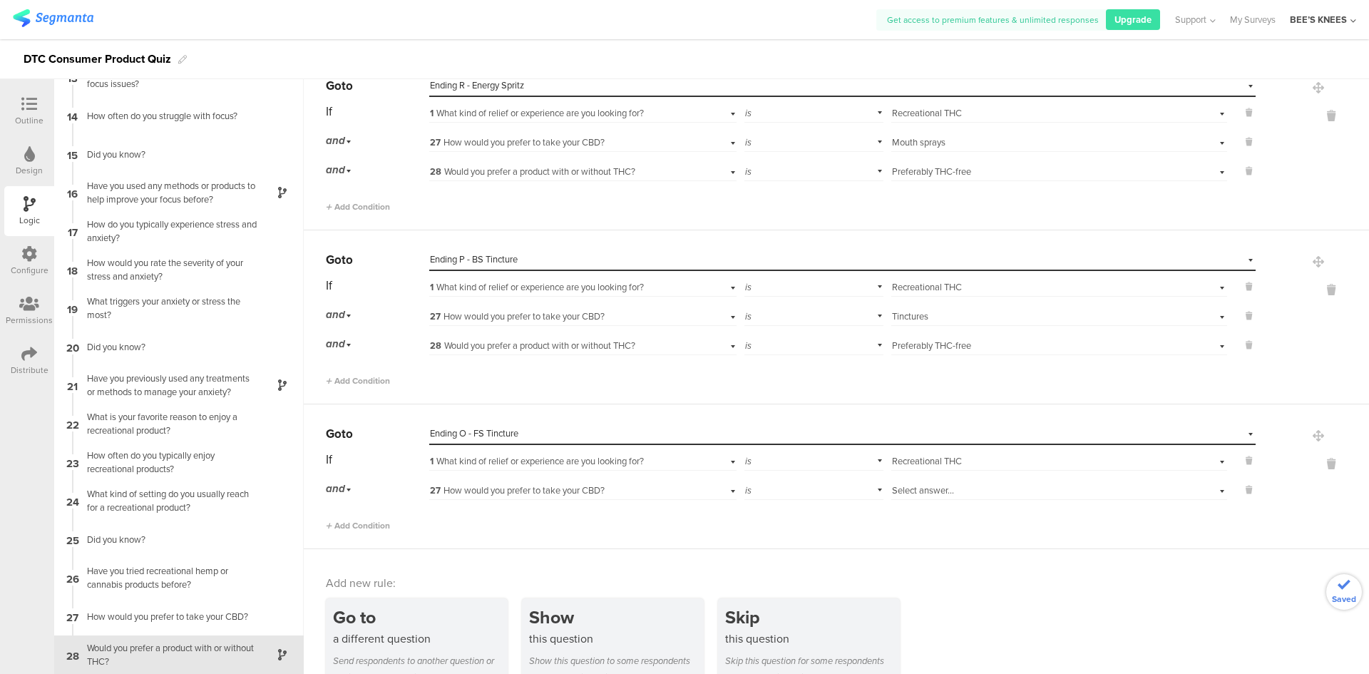
click at [935, 490] on span "Select answer..." at bounding box center [923, 490] width 62 height 14
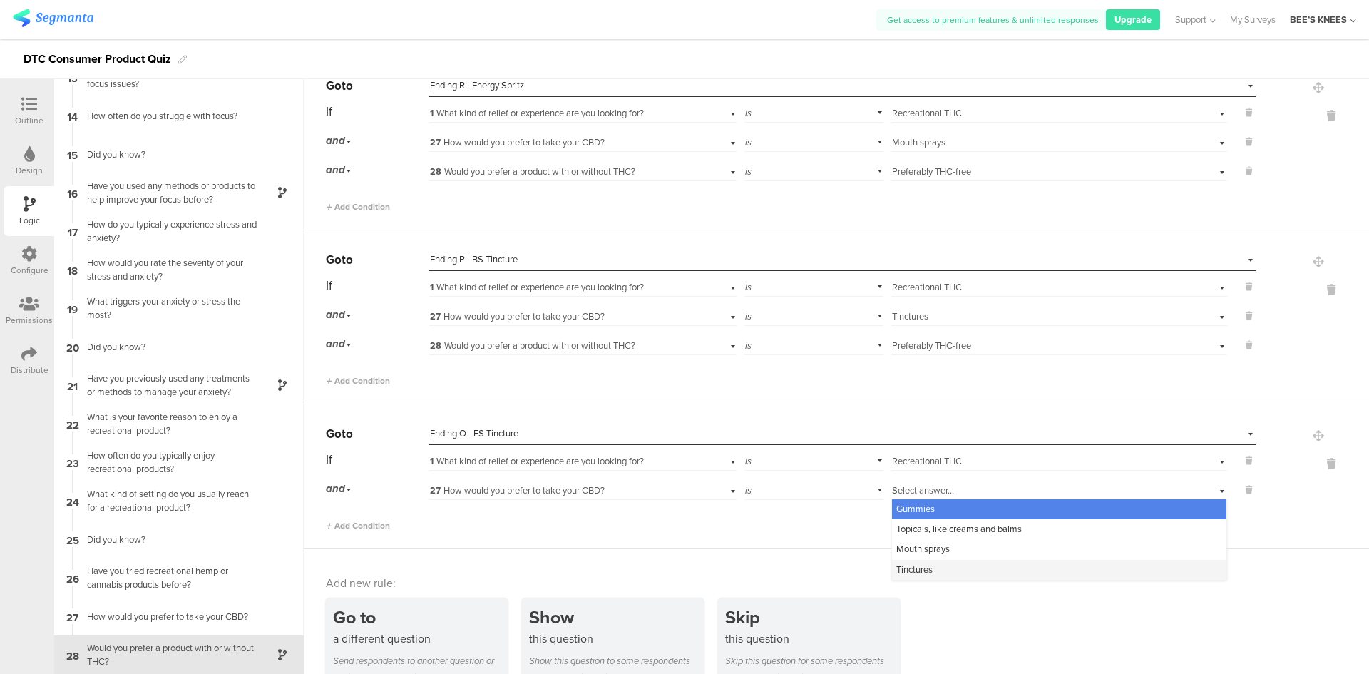
click at [946, 568] on div "Tinctures" at bounding box center [1059, 570] width 334 height 20
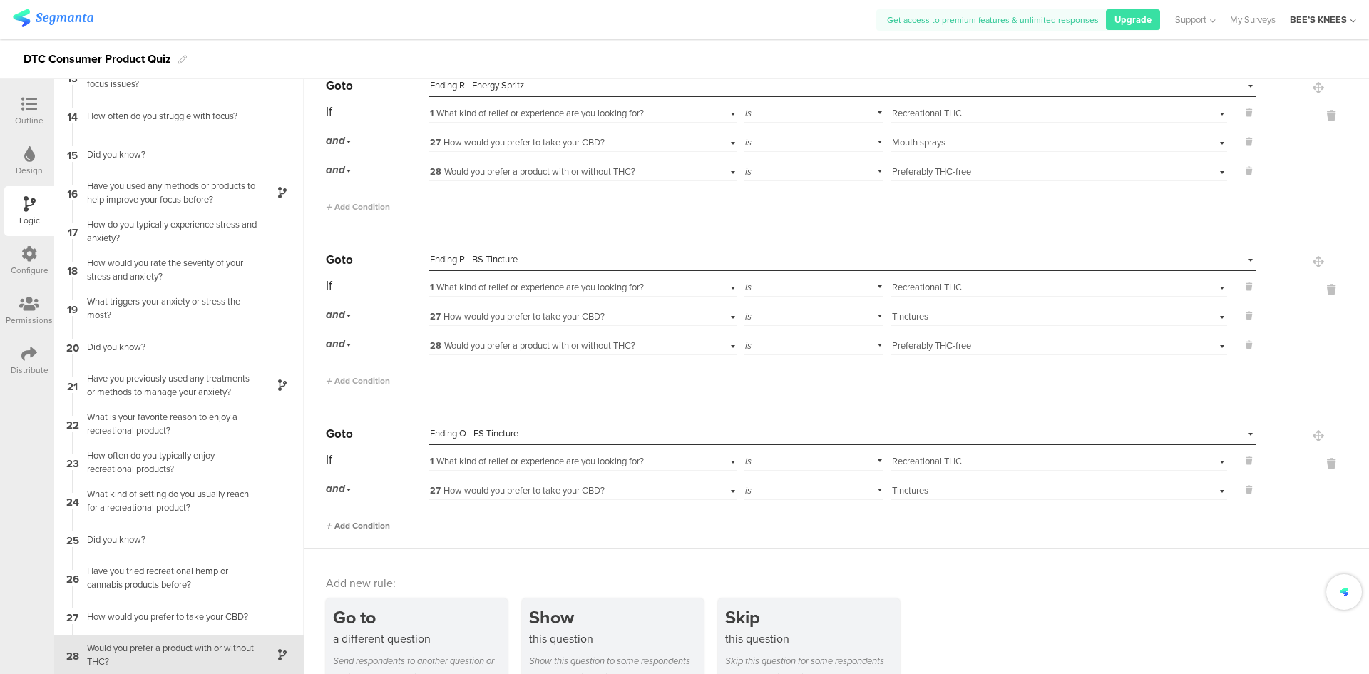
click at [371, 528] on span "Add Condition" at bounding box center [358, 525] width 64 height 13
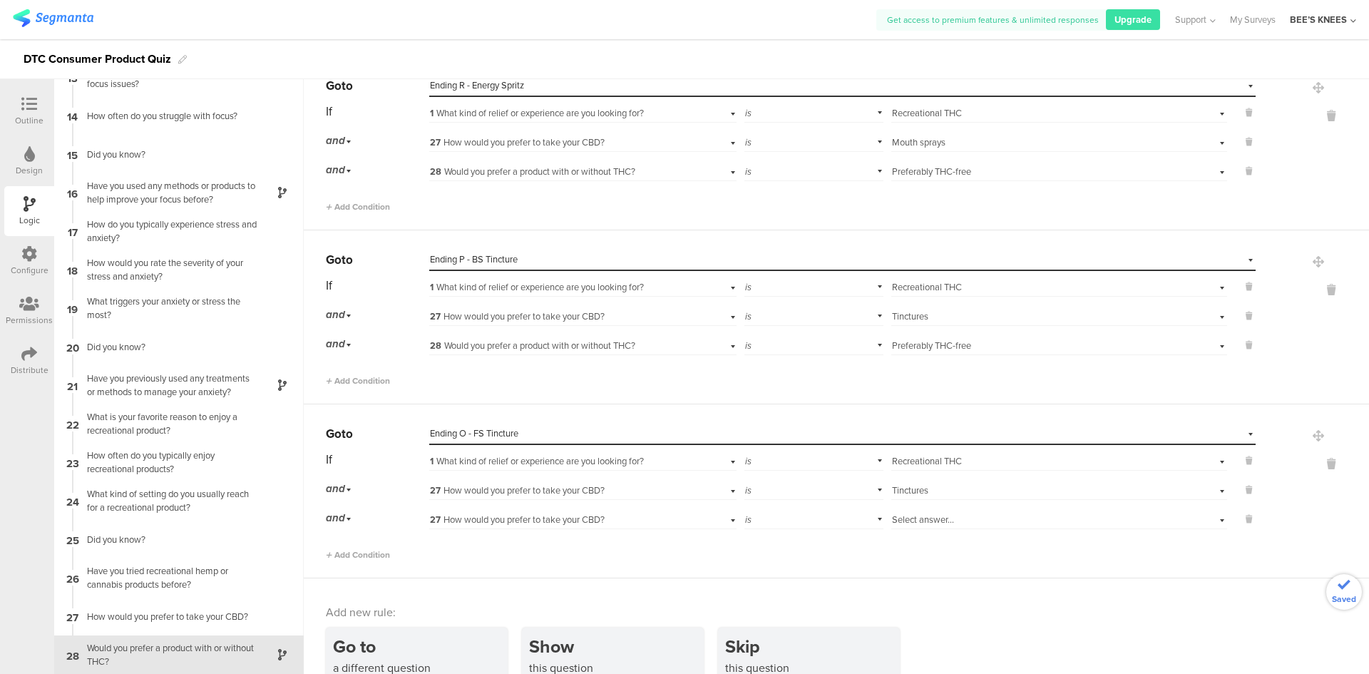
click at [488, 526] on div "27 How would you prefer to take your CBD?" at bounding box center [559, 519] width 259 height 13
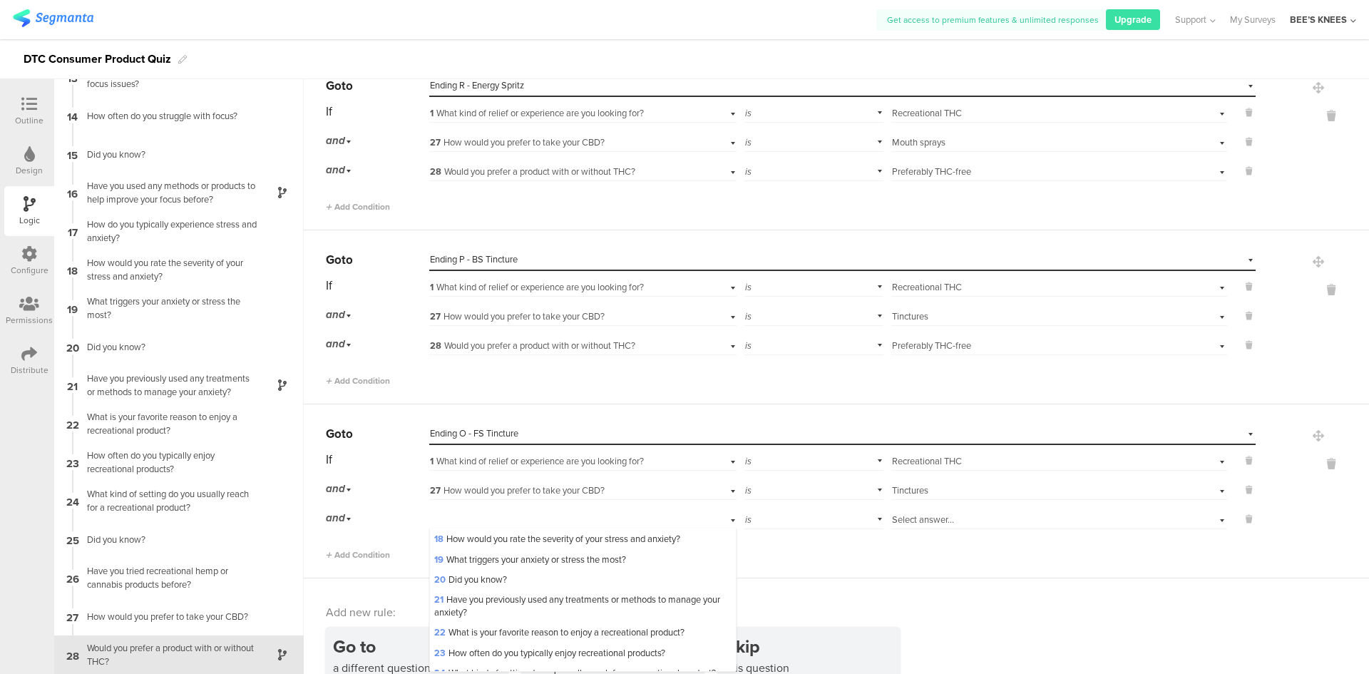
scroll to position [499, 0]
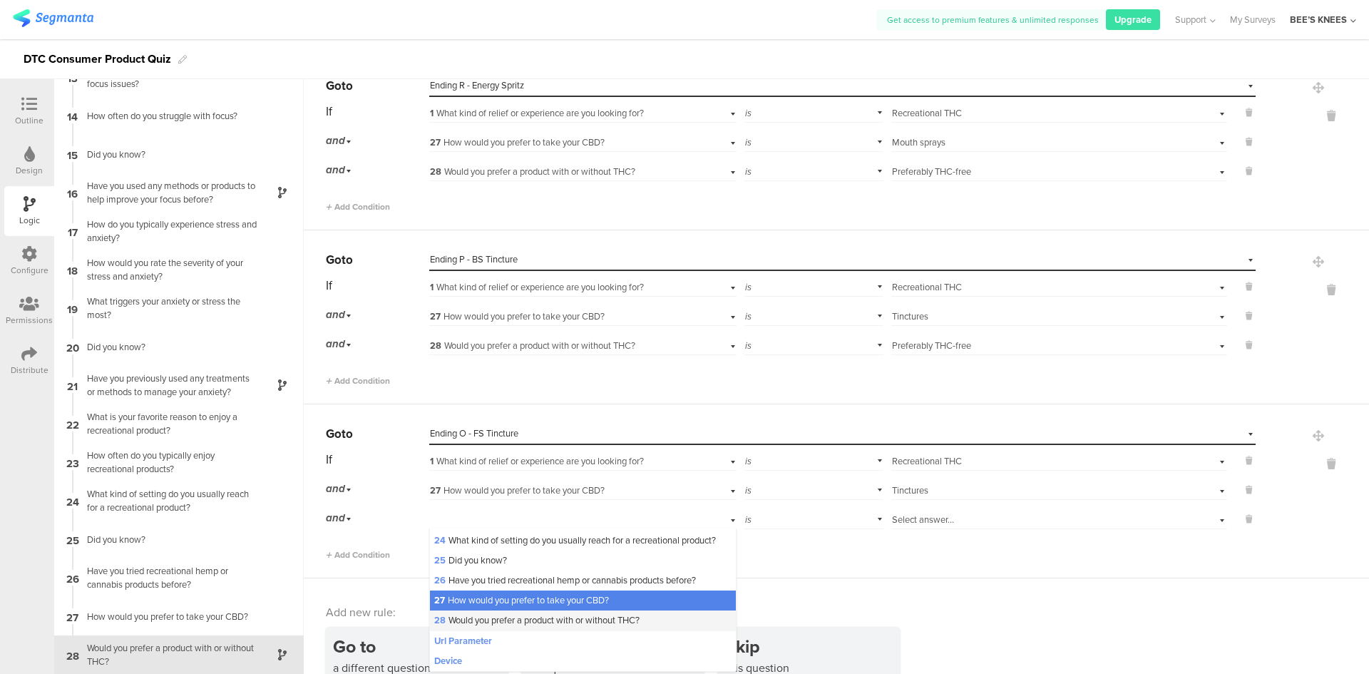
click at [499, 627] on span "28 Would you prefer a product with or without THC?" at bounding box center [536, 620] width 205 height 14
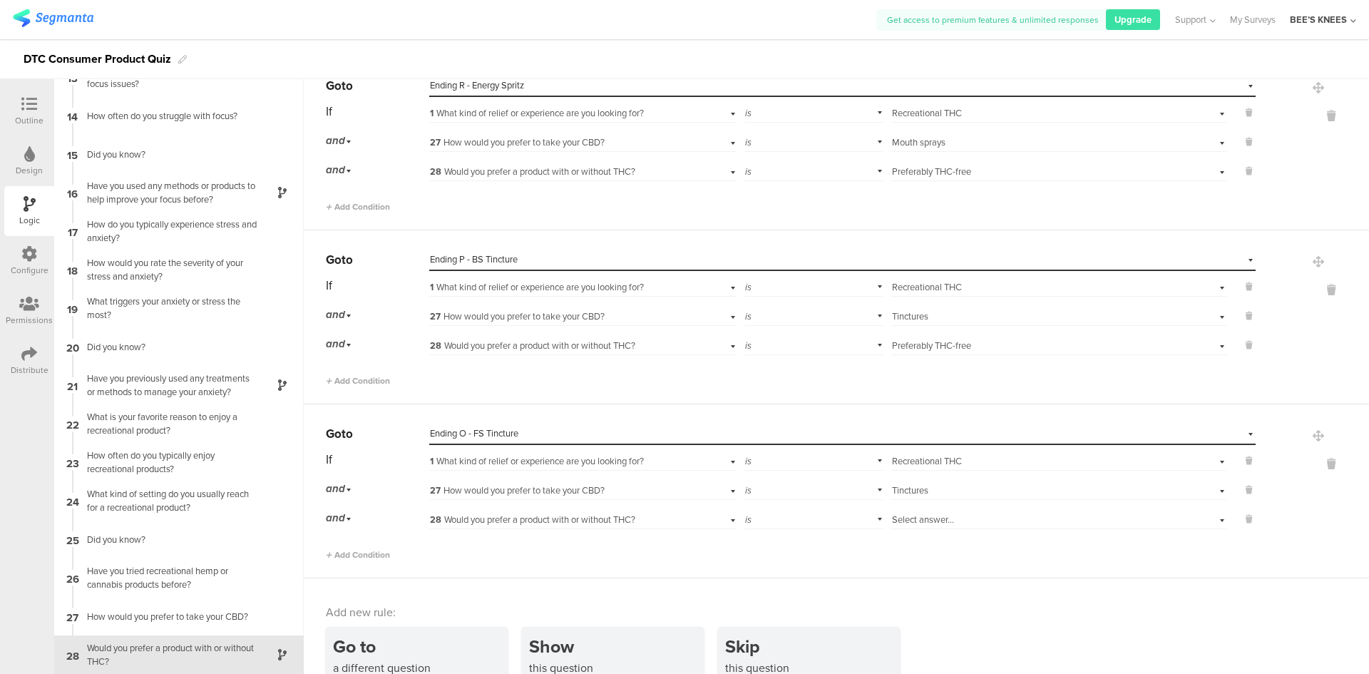
click at [777, 515] on div "is" at bounding box center [814, 518] width 140 height 22
click at [756, 553] on span "is not" at bounding box center [760, 558] width 22 height 14
click at [923, 521] on span "Select answer..." at bounding box center [923, 520] width 62 height 14
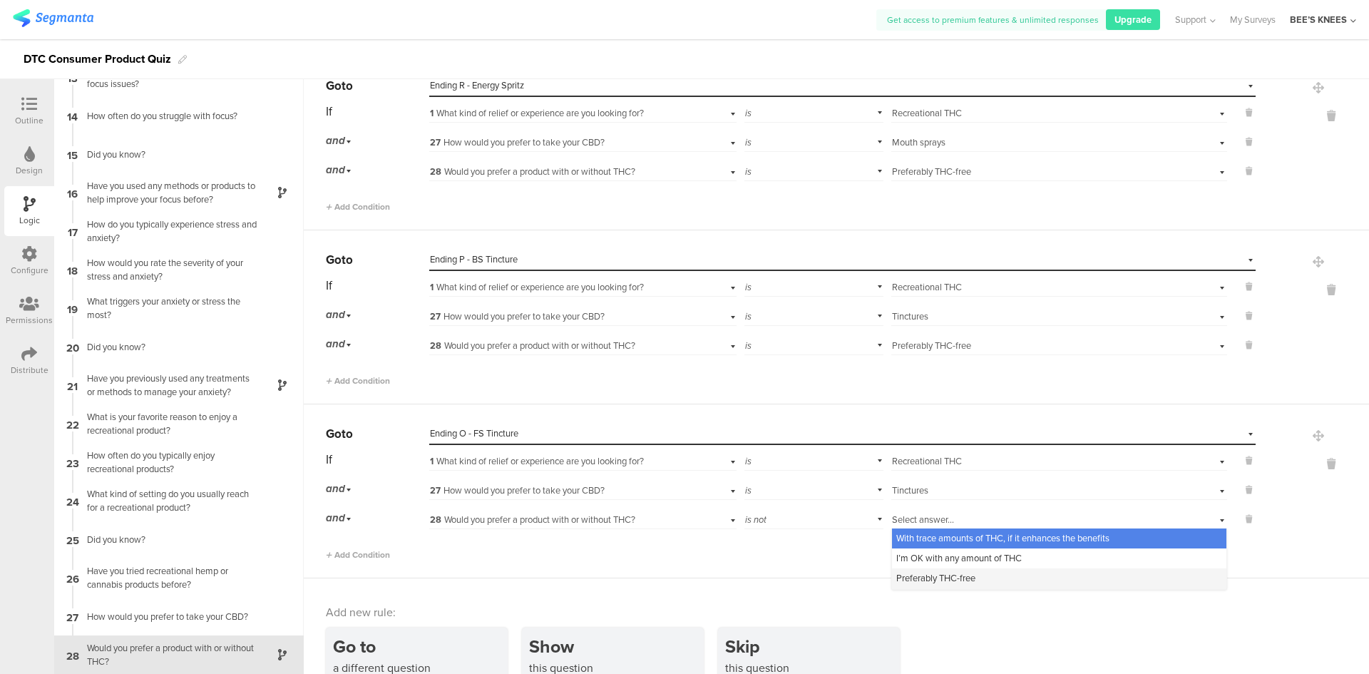
click at [948, 580] on span "Preferably THC-free" at bounding box center [935, 578] width 79 height 14
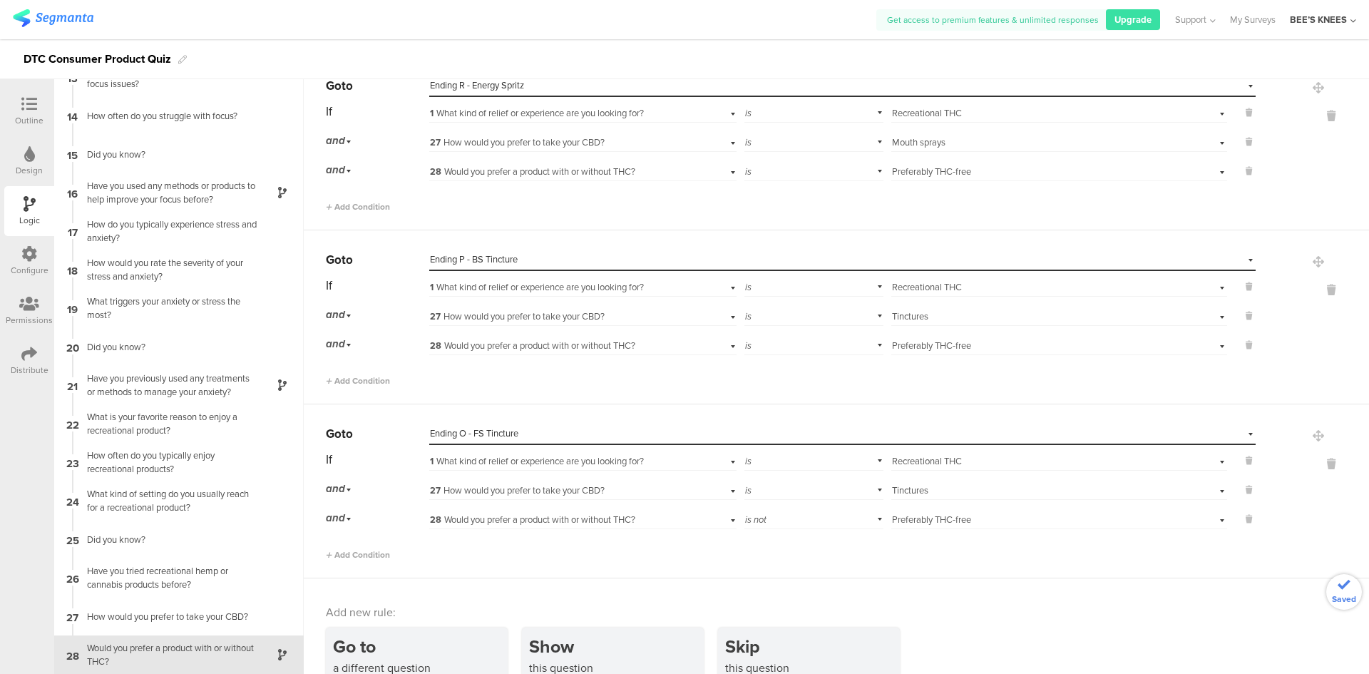
click at [1062, 599] on div "Add new rule: Go to a different question Send respondents to another question o…" at bounding box center [836, 655] width 1065 height 155
click at [36, 98] on icon at bounding box center [29, 104] width 16 height 16
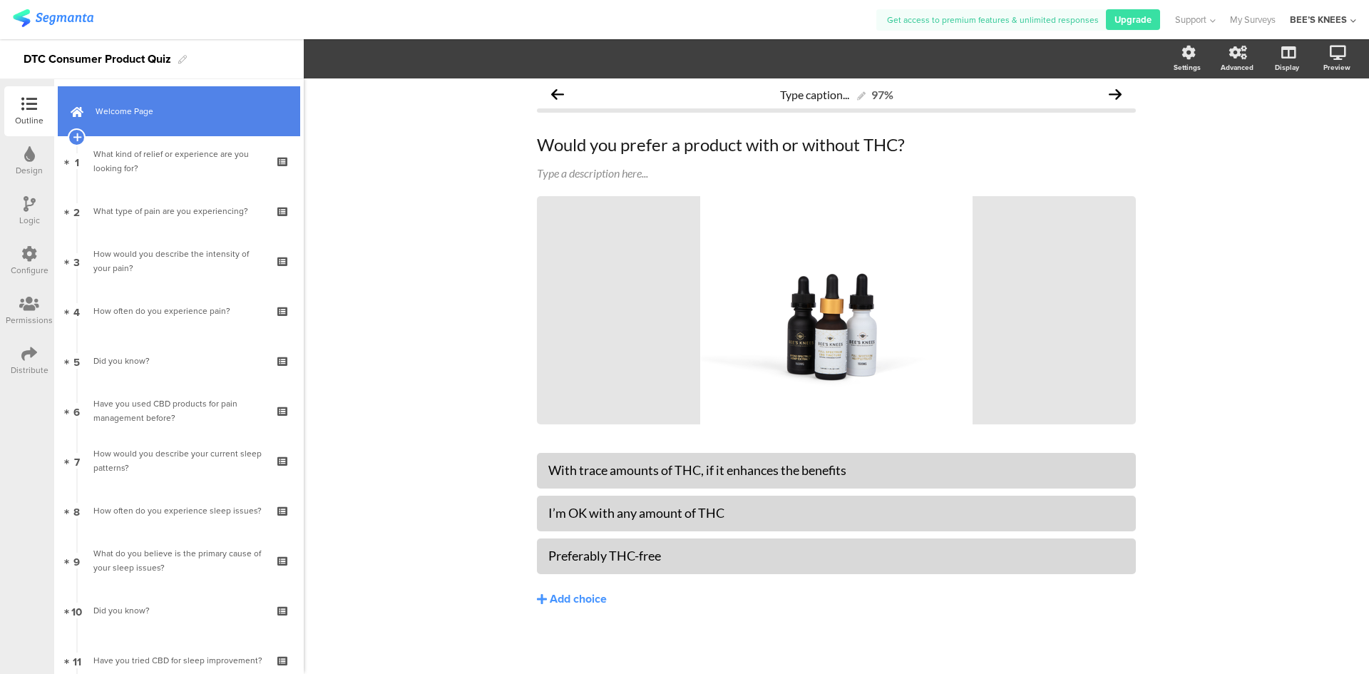
click at [140, 111] on span "Welcome Page" at bounding box center [187, 111] width 183 height 14
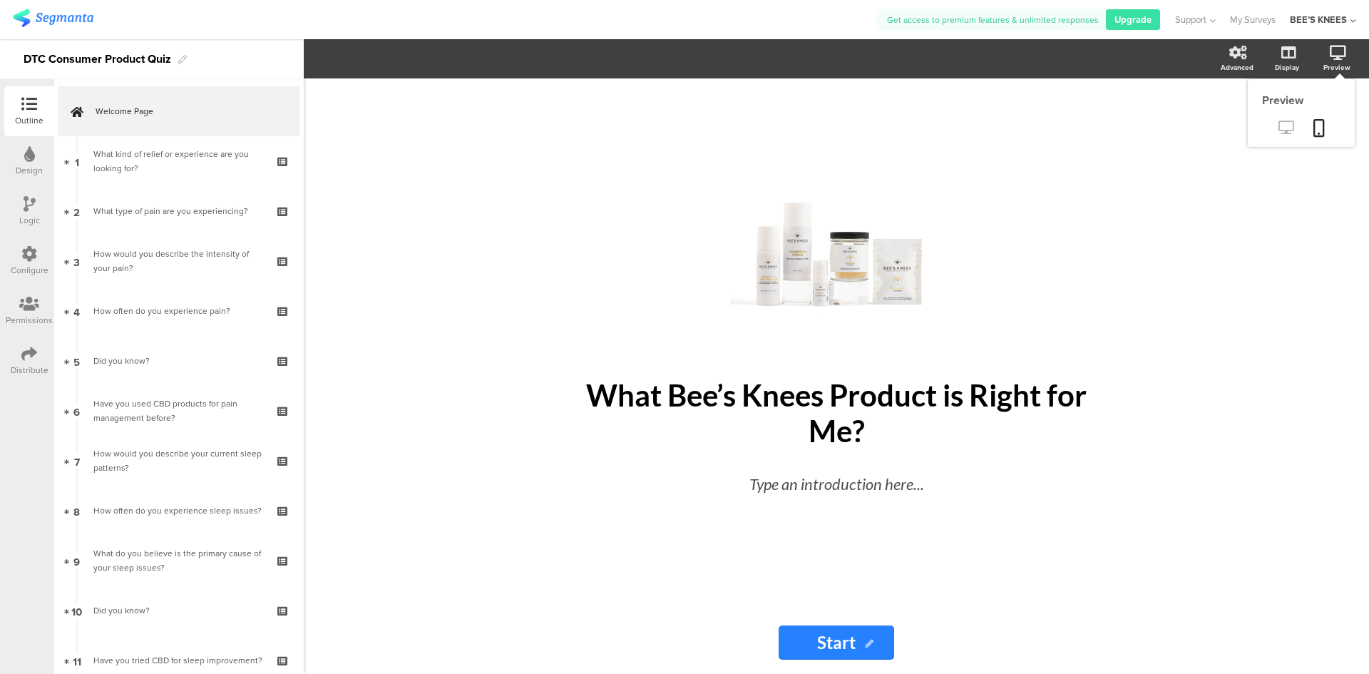
click at [1280, 130] on icon at bounding box center [1286, 128] width 15 height 14
click at [1281, 127] on icon at bounding box center [1286, 128] width 15 height 14
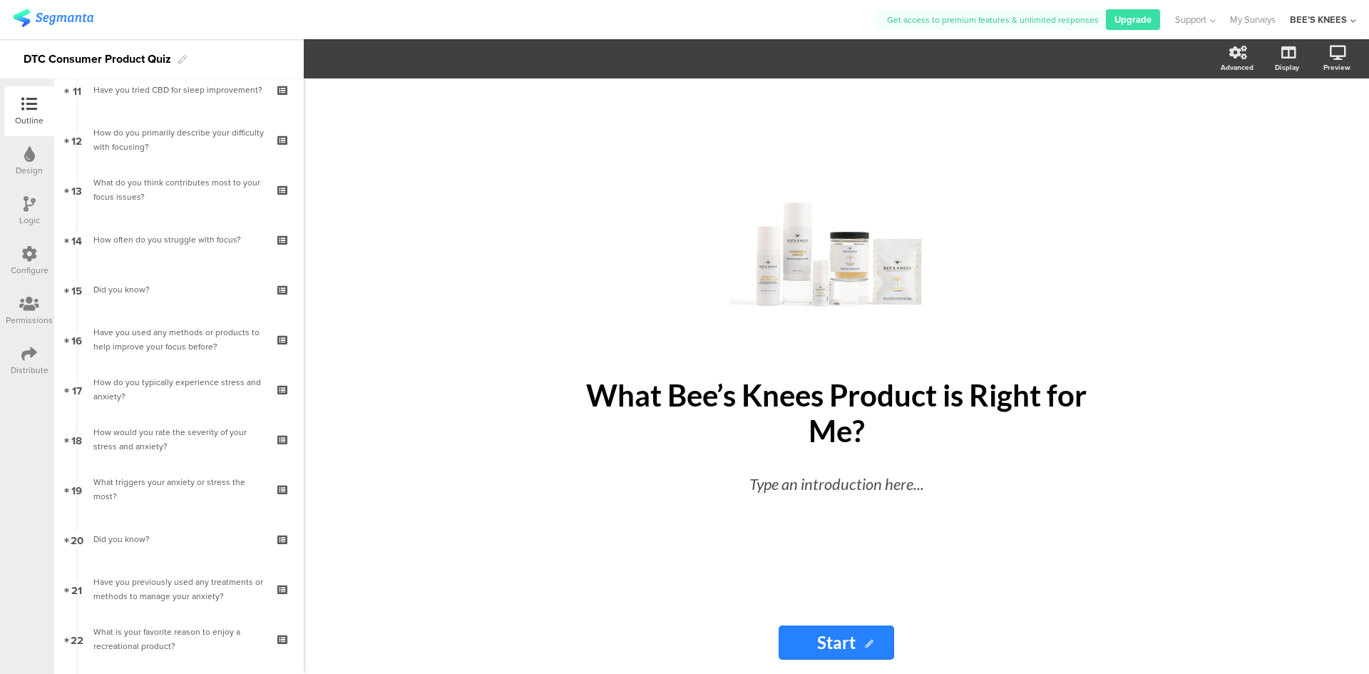
scroll to position [998, 0]
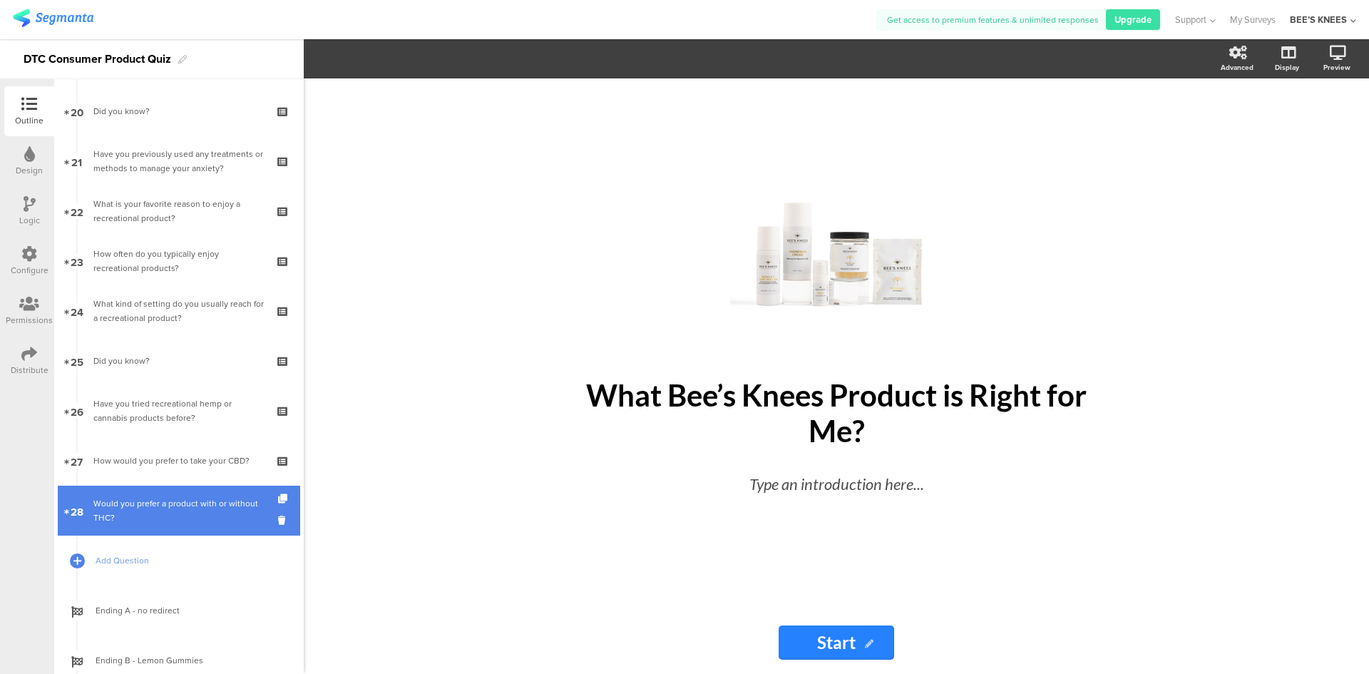
click at [184, 495] on link "28 Would you prefer a product with or without THC?" at bounding box center [179, 511] width 242 height 50
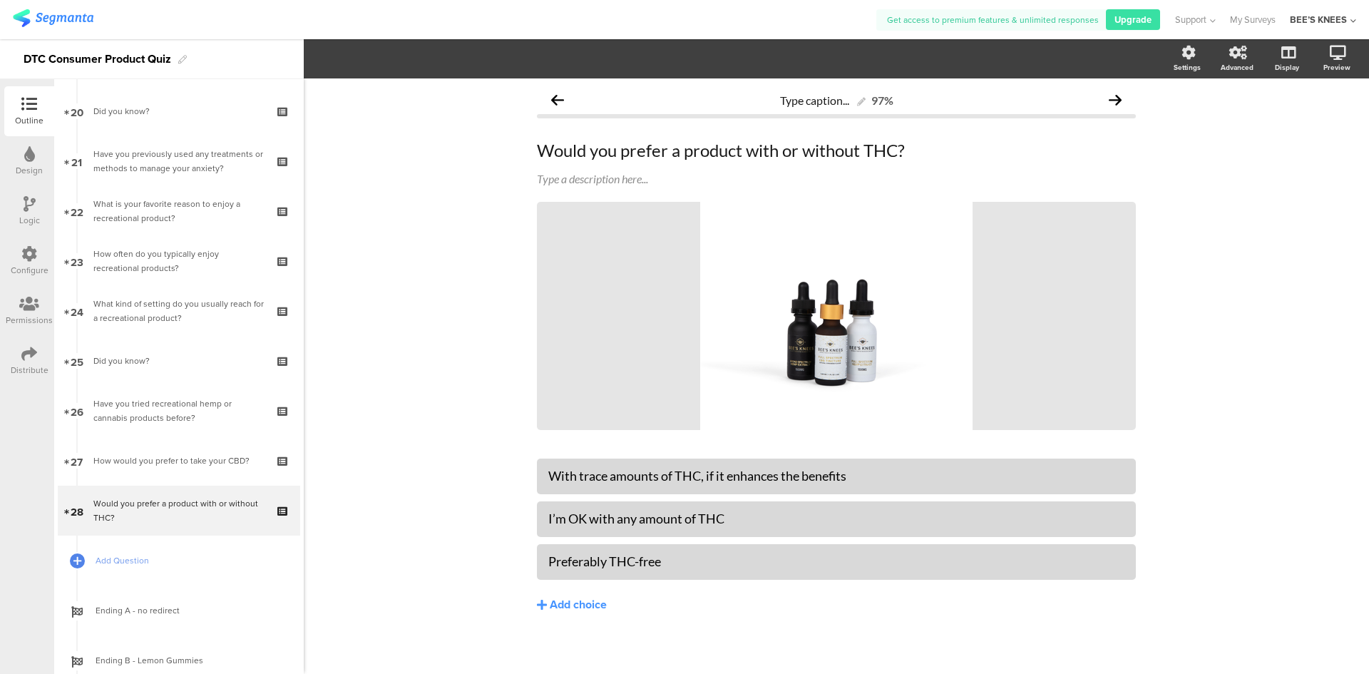
click at [21, 209] on div "Logic" at bounding box center [29, 211] width 50 height 50
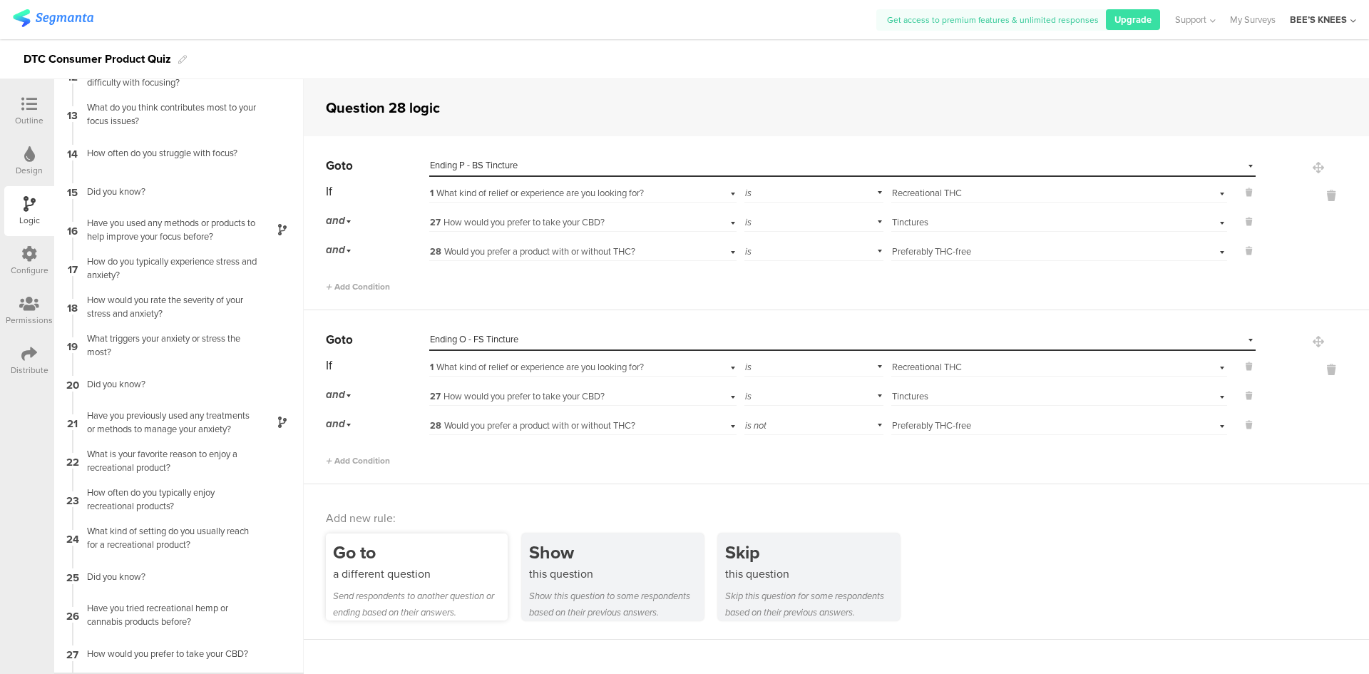
scroll to position [483, 0]
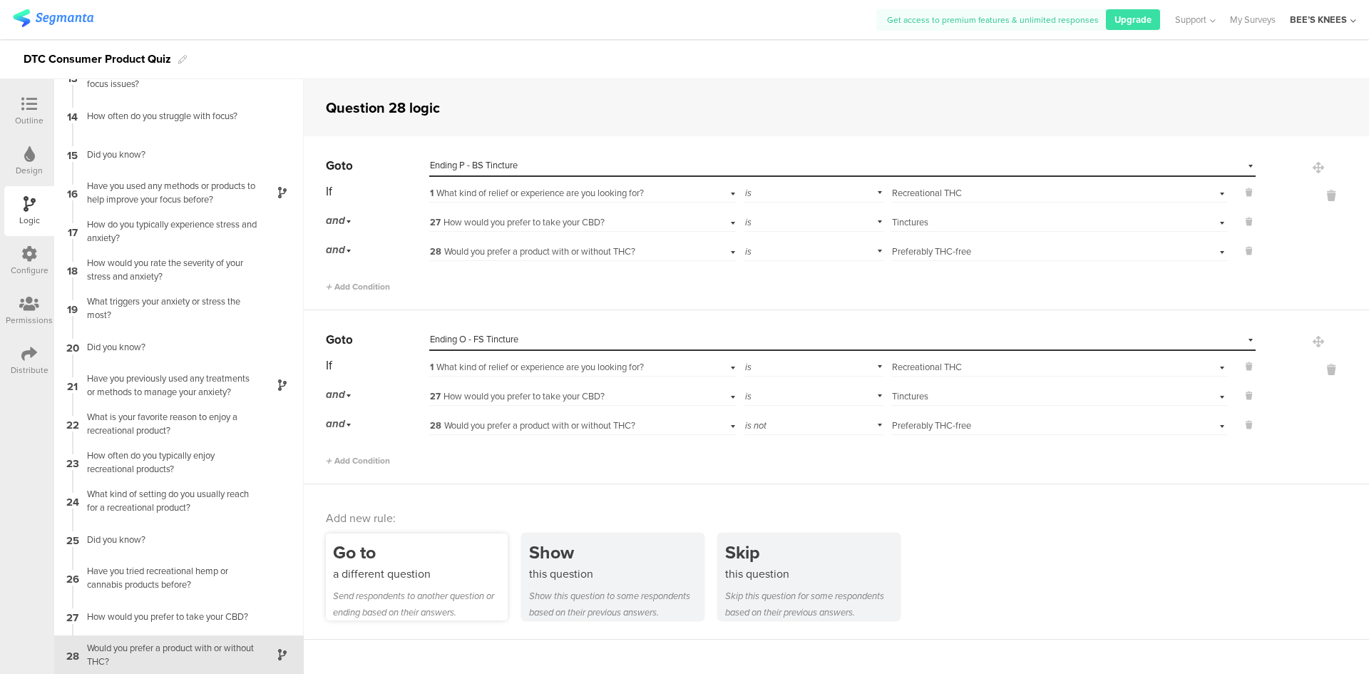
click at [464, 564] on div "Go to" at bounding box center [420, 552] width 175 height 26
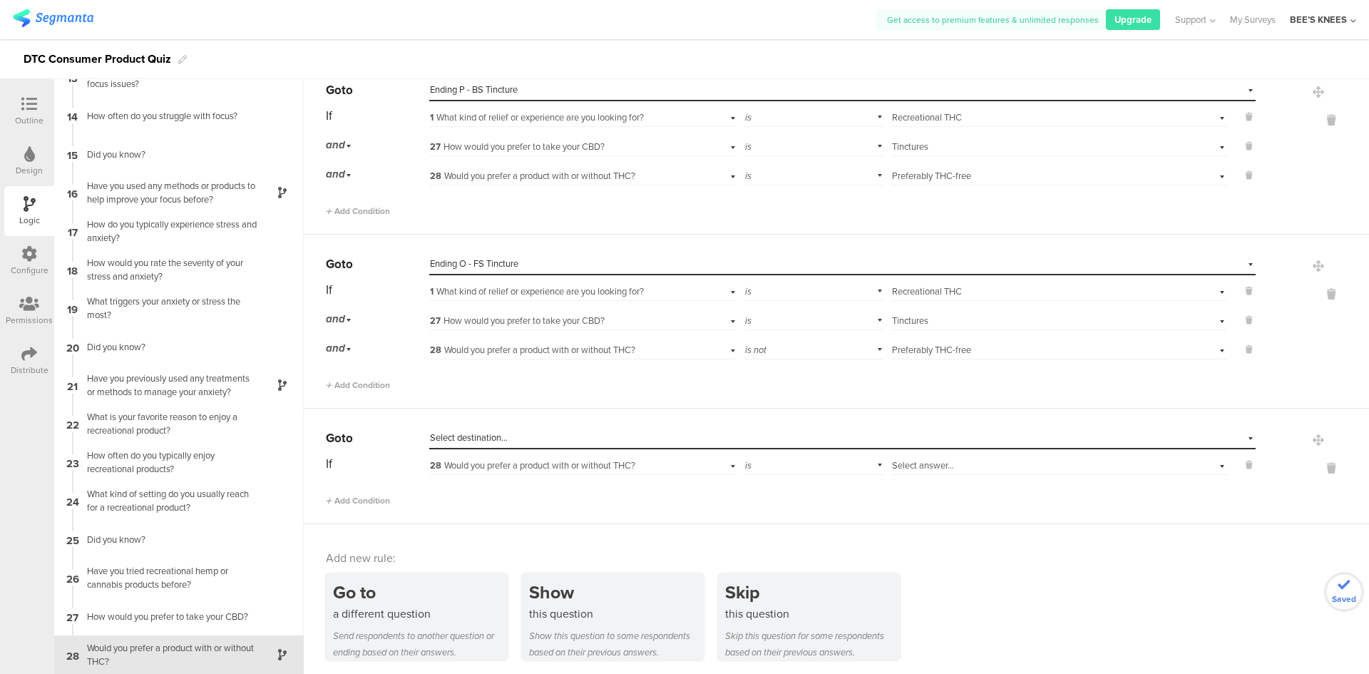
scroll to position [80, 0]
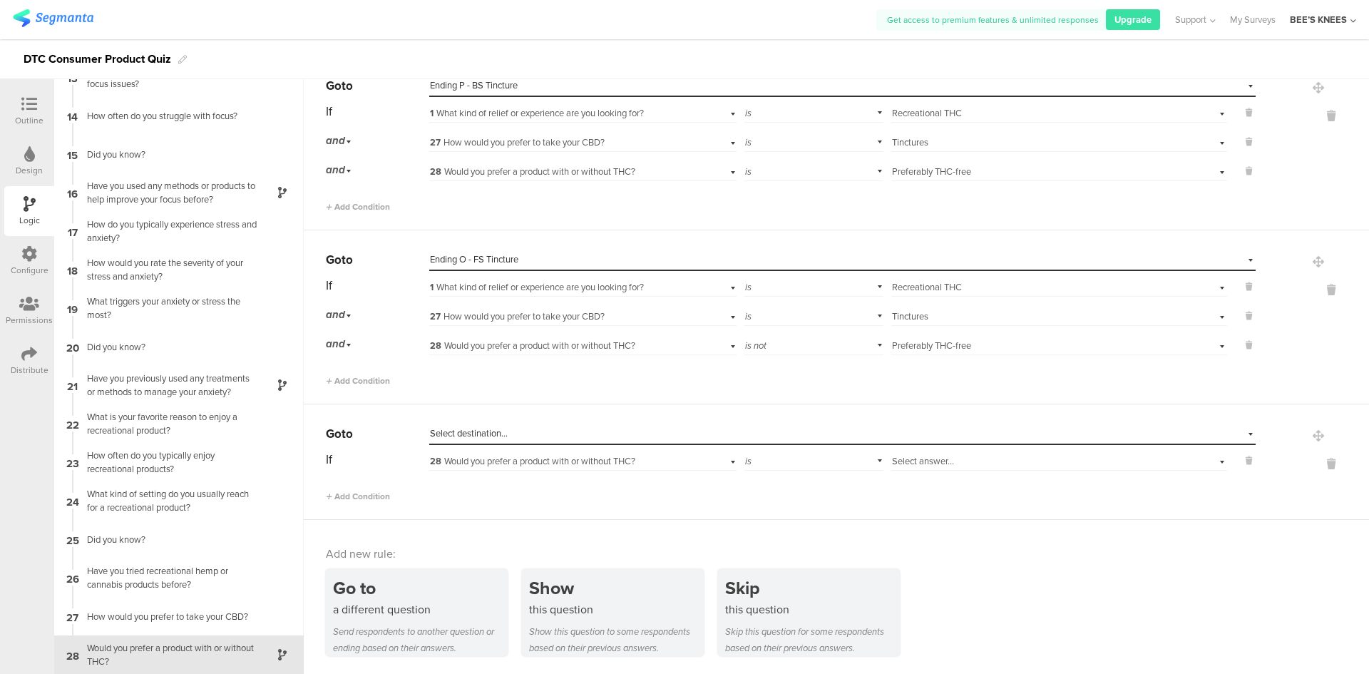
click at [514, 437] on div "Select destination..." at bounding box center [777, 433] width 694 height 13
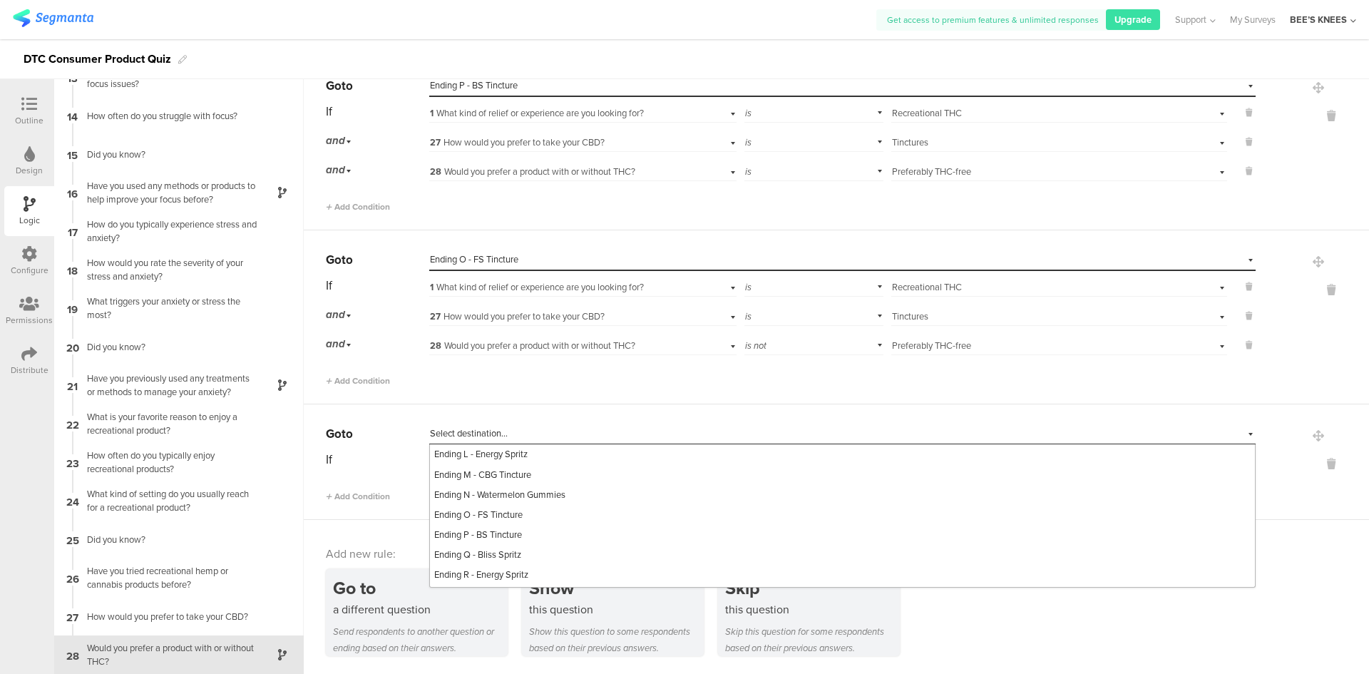
scroll to position [784, 0]
click at [524, 544] on div "Ending P - BS Tincture" at bounding box center [842, 534] width 825 height 20
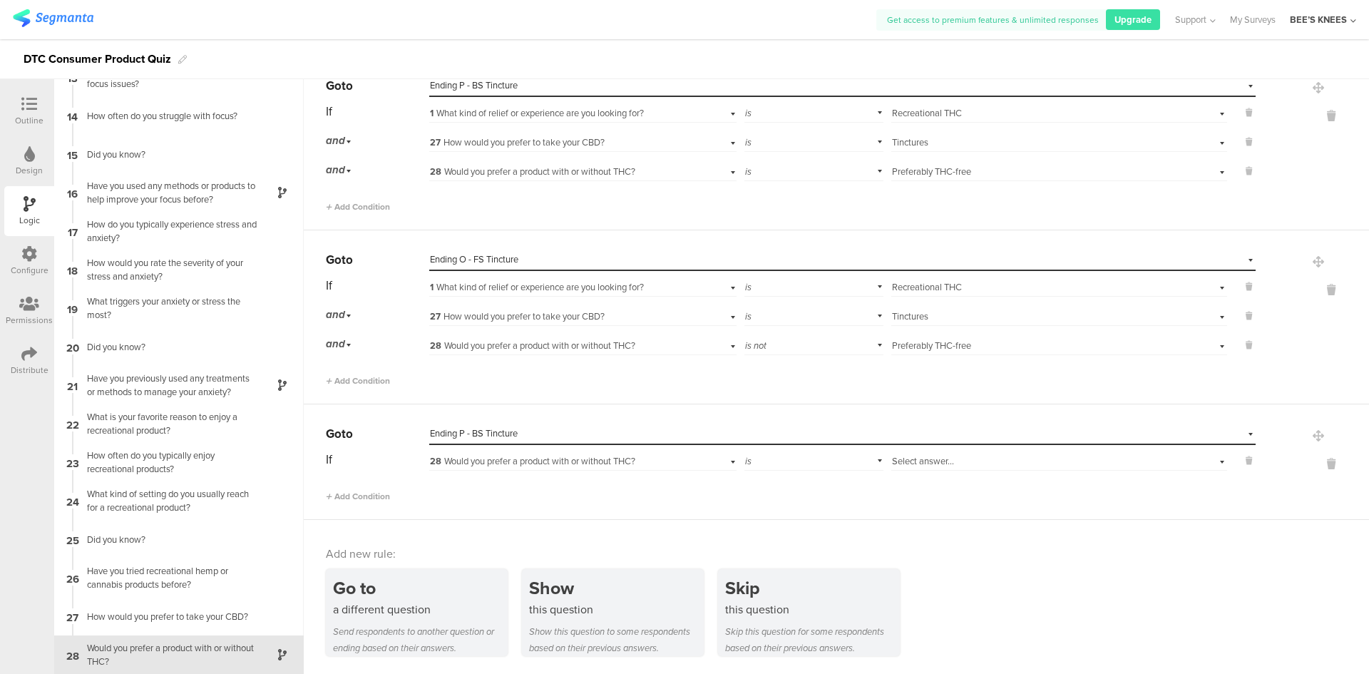
click at [451, 466] on span "28 Would you prefer a product with or without THC?" at bounding box center [532, 461] width 205 height 14
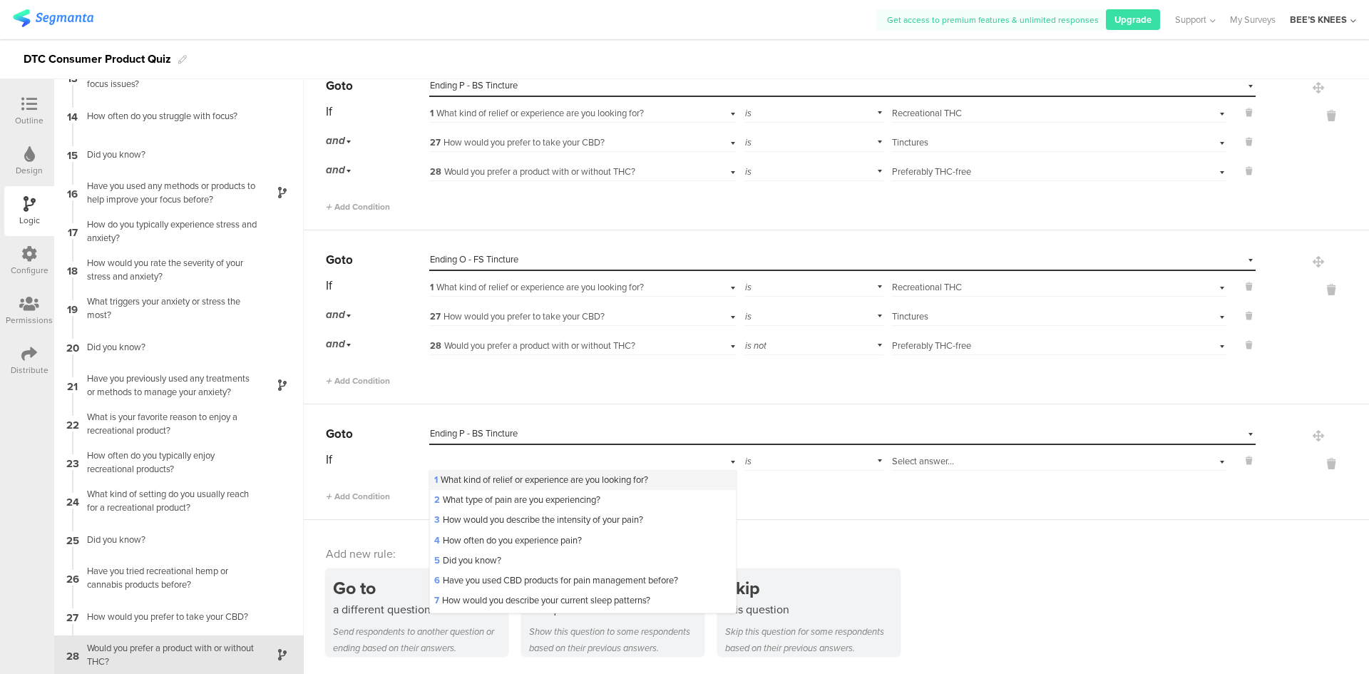
click at [451, 471] on div "1 What kind of relief or experience are you looking for?" at bounding box center [582, 480] width 305 height 20
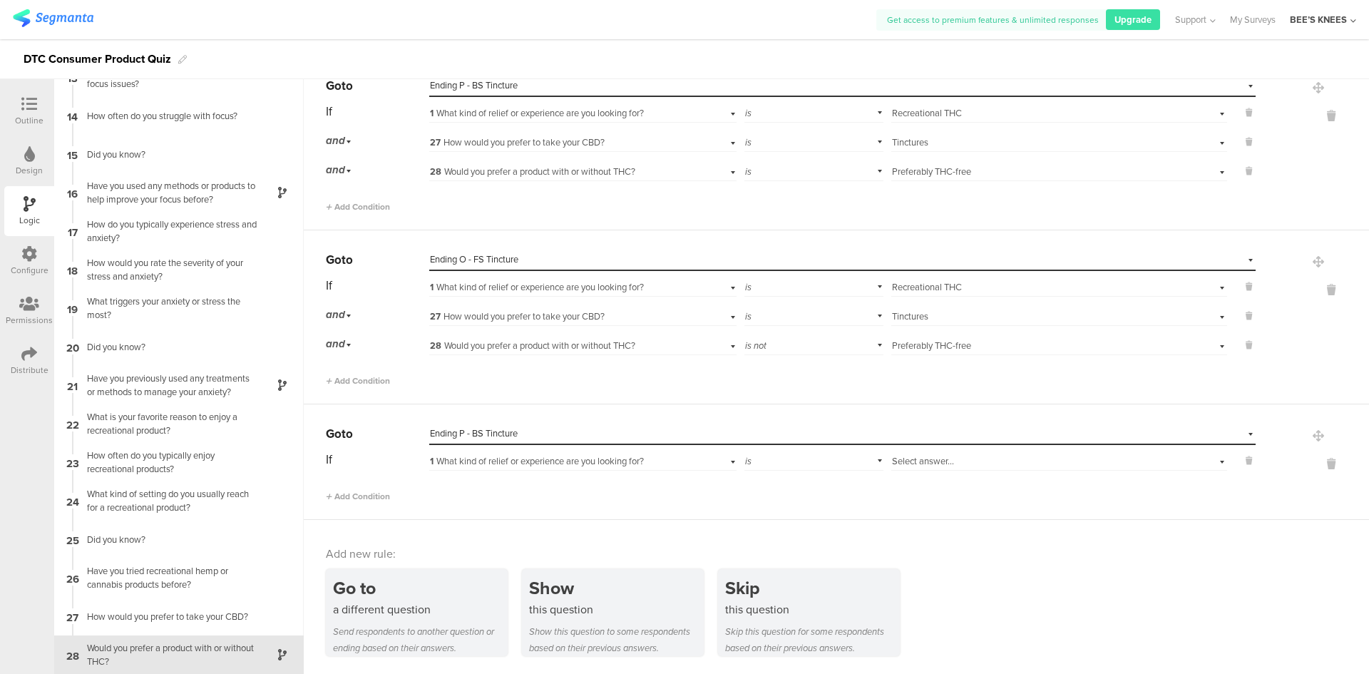
click at [1048, 467] on div "Select answer..." at bounding box center [1034, 461] width 285 height 13
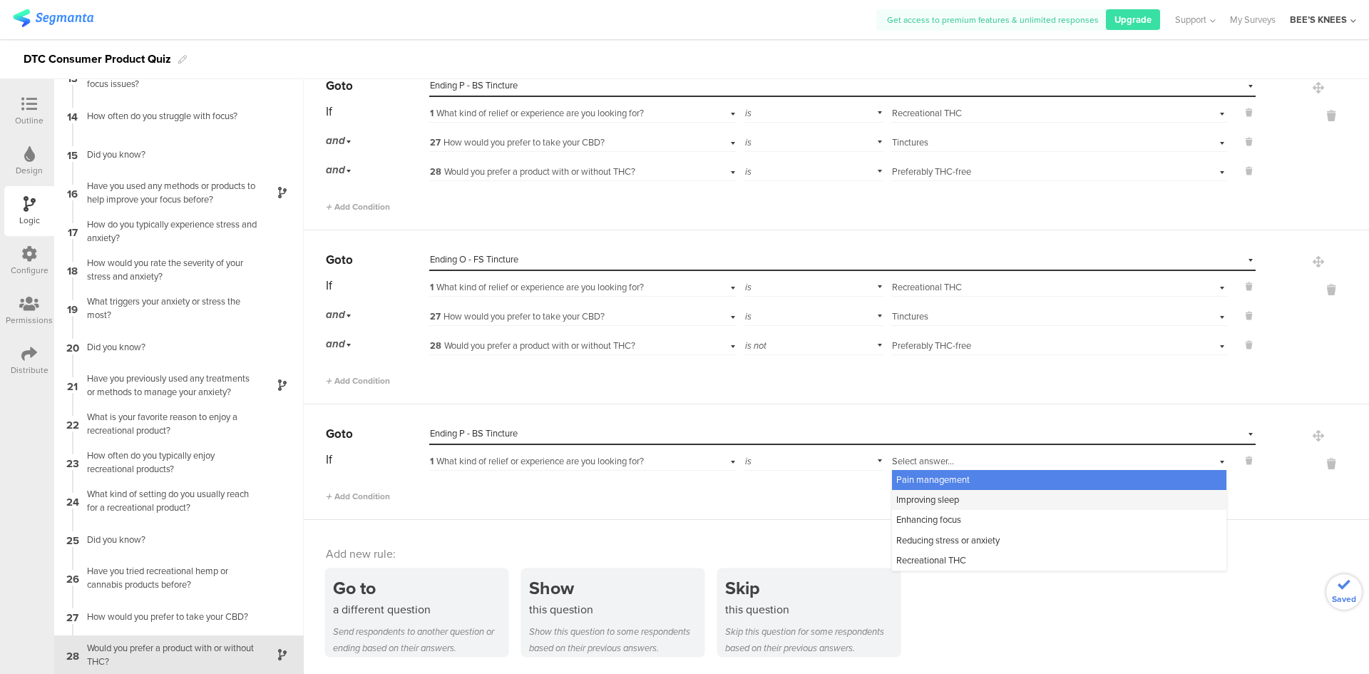
click at [1004, 497] on div "Improving sleep" at bounding box center [1059, 500] width 334 height 20
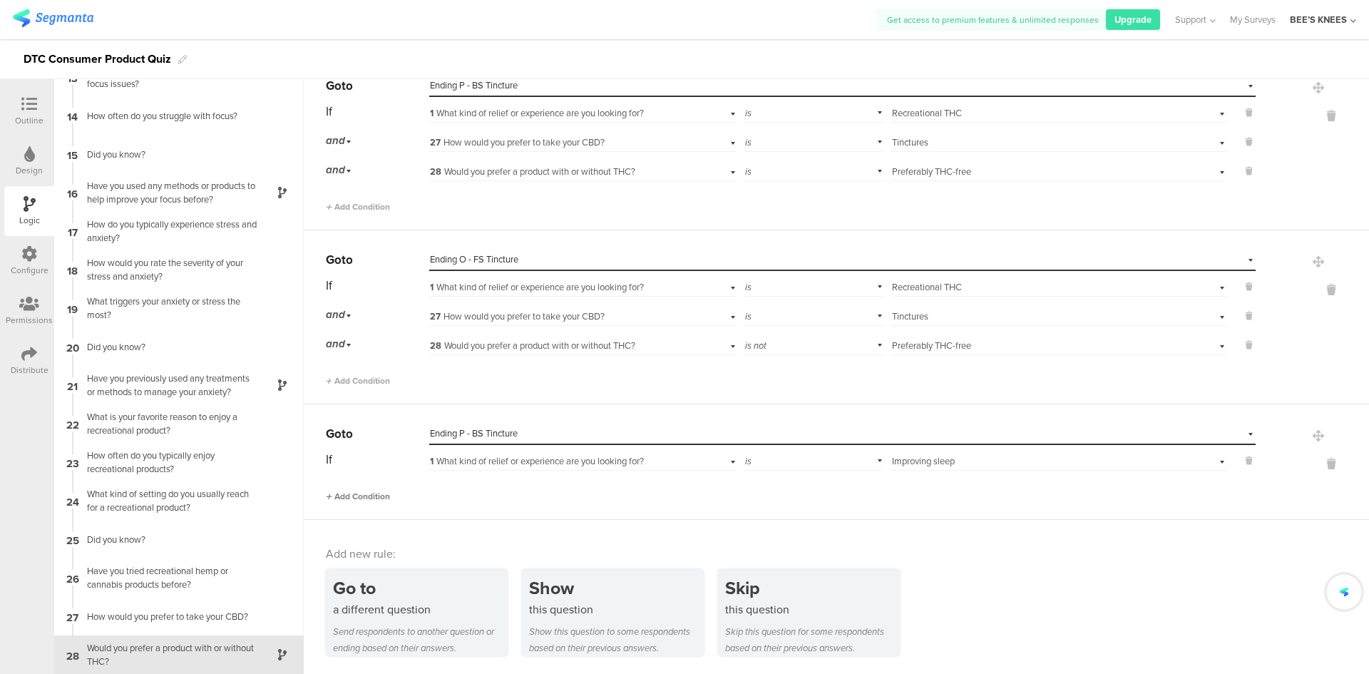
click at [367, 490] on span "Add Condition" at bounding box center [358, 496] width 64 height 13
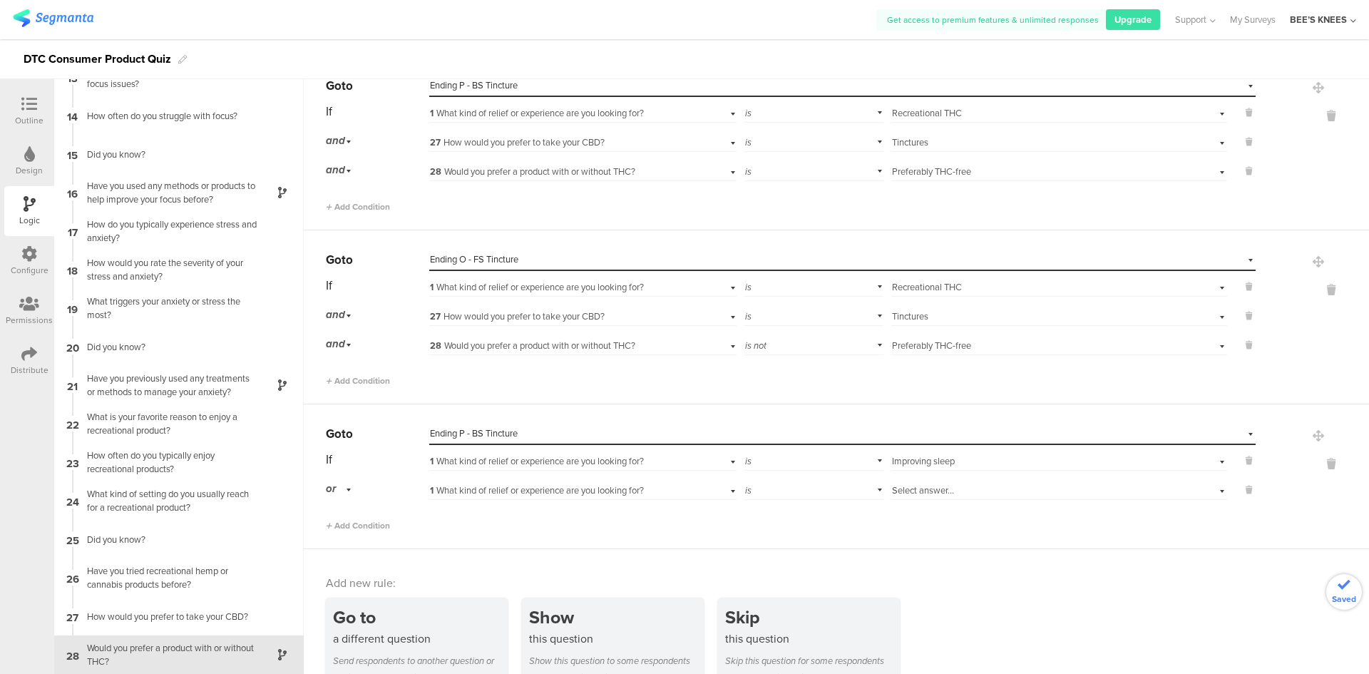
click at [349, 486] on div "or" at bounding box center [341, 489] width 30 height 22
click at [363, 527] on div "and" at bounding box center [377, 529] width 101 height 20
click at [476, 493] on span "1 What kind of relief or experience are you looking for?" at bounding box center [537, 490] width 214 height 14
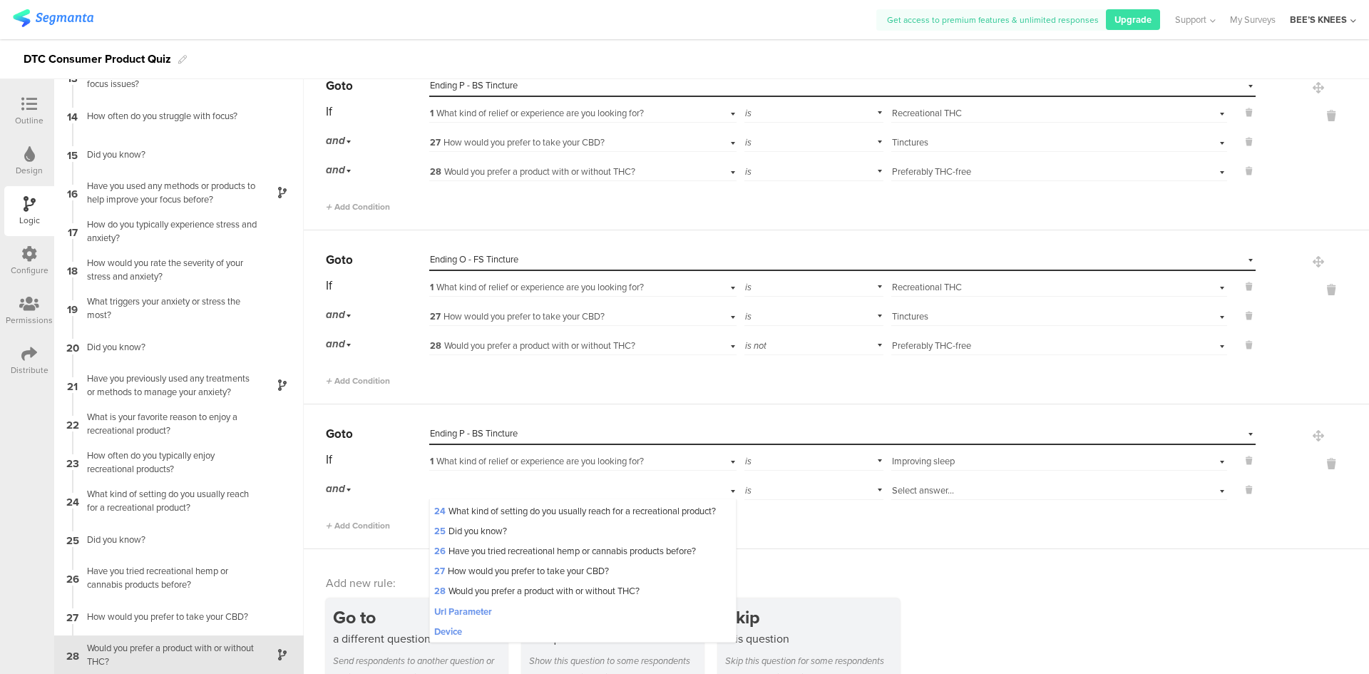
scroll to position [521, 0]
click at [510, 561] on div "27 How would you prefer to take your CBD?" at bounding box center [582, 571] width 305 height 20
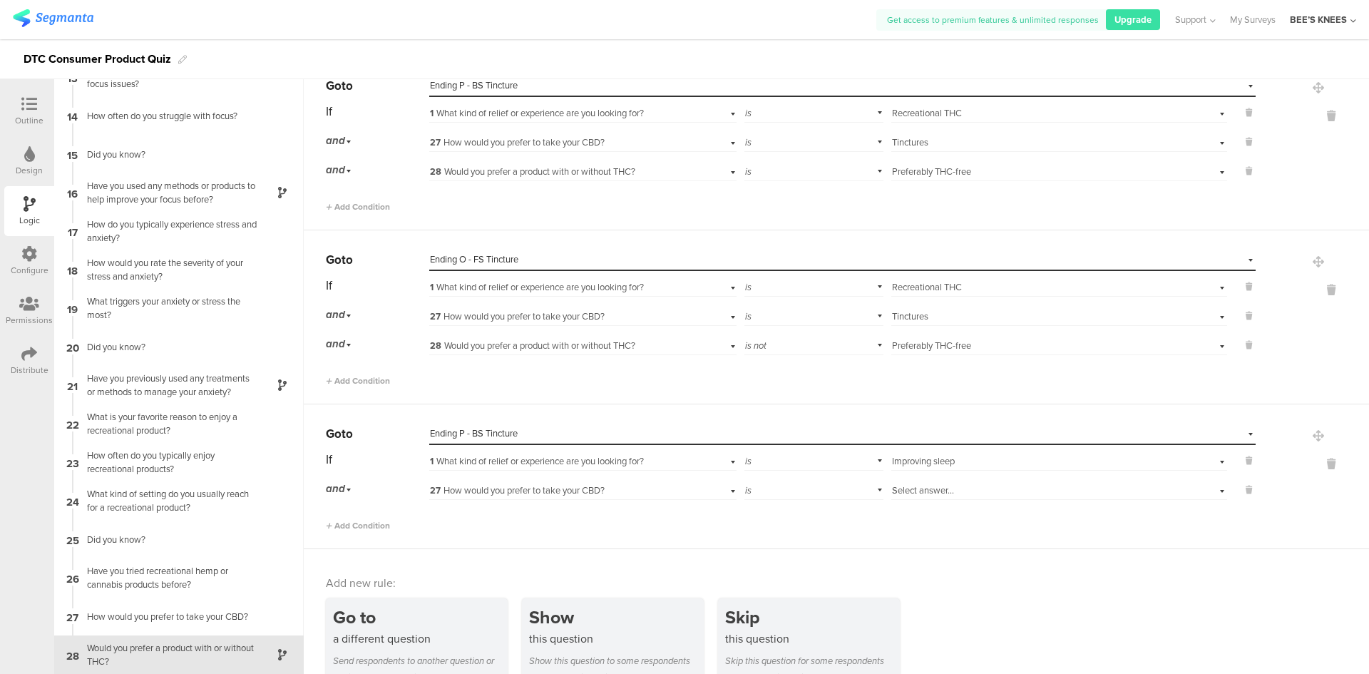
click at [1020, 489] on div "Select answer..." at bounding box center [1034, 490] width 285 height 13
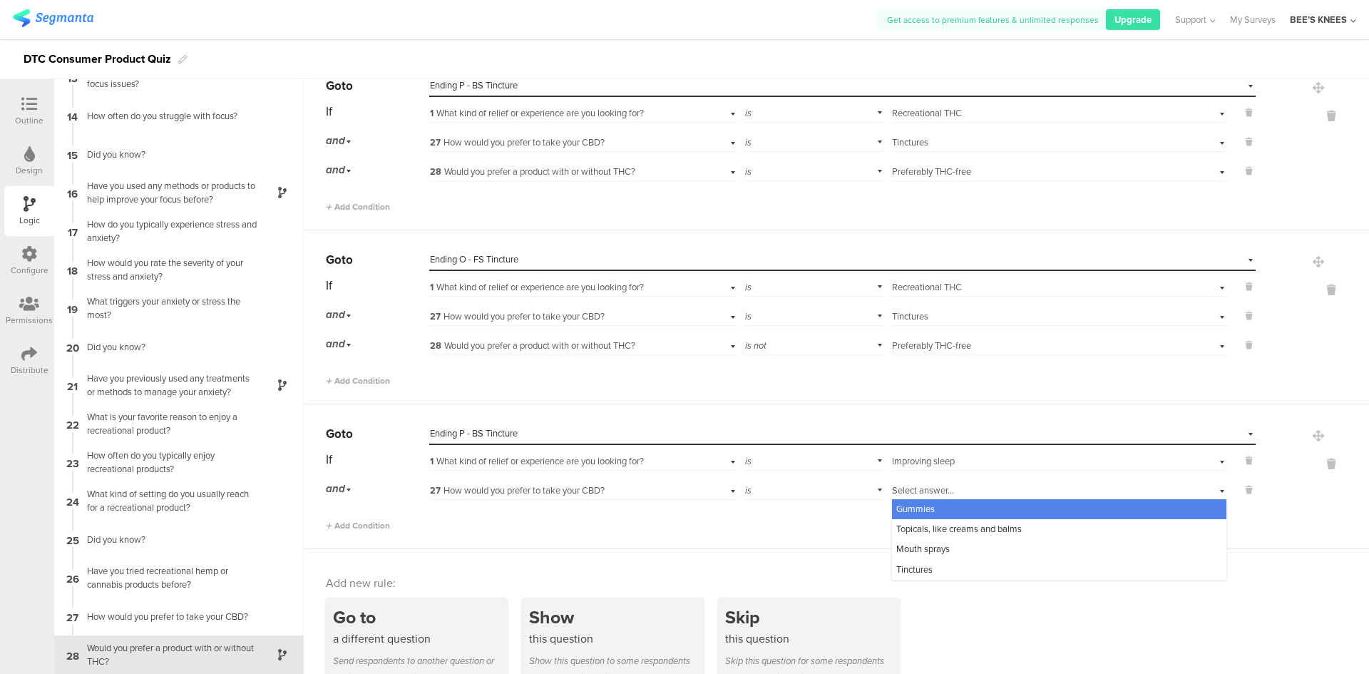
click at [1008, 503] on div "Gummies" at bounding box center [1059, 509] width 334 height 20
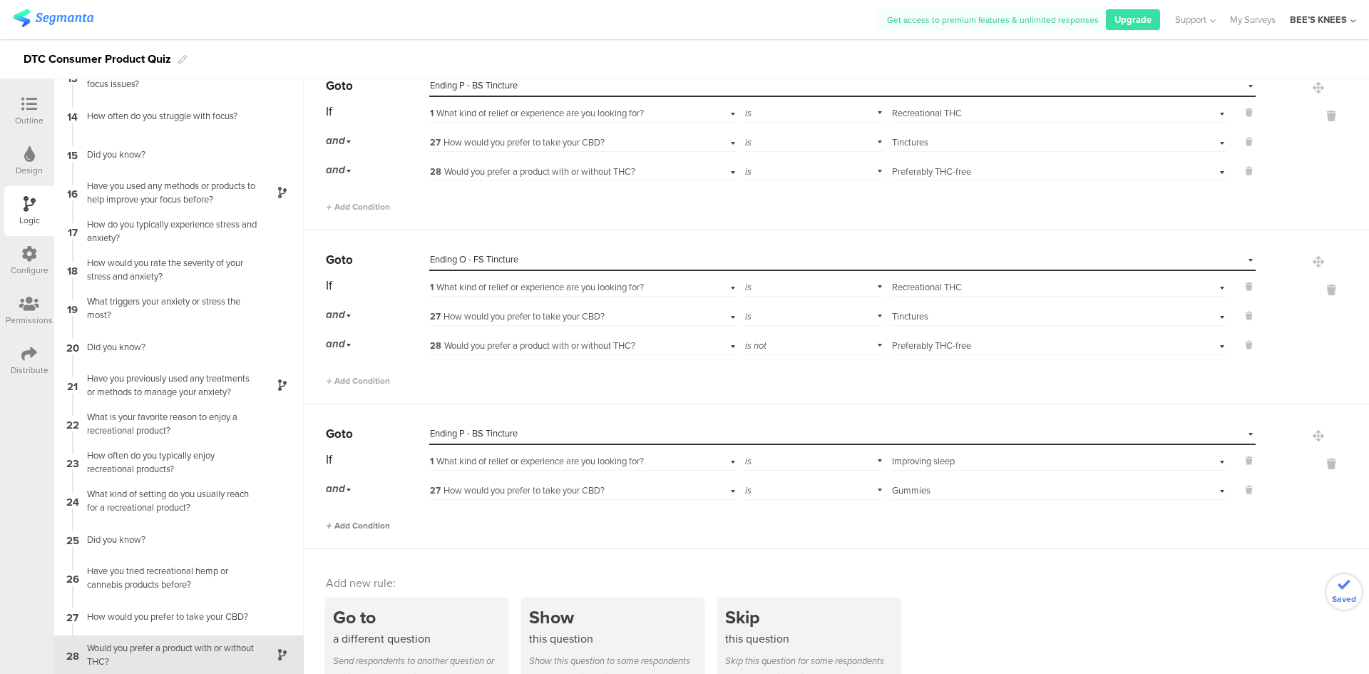
click at [385, 519] on span "Add Condition" at bounding box center [358, 525] width 64 height 13
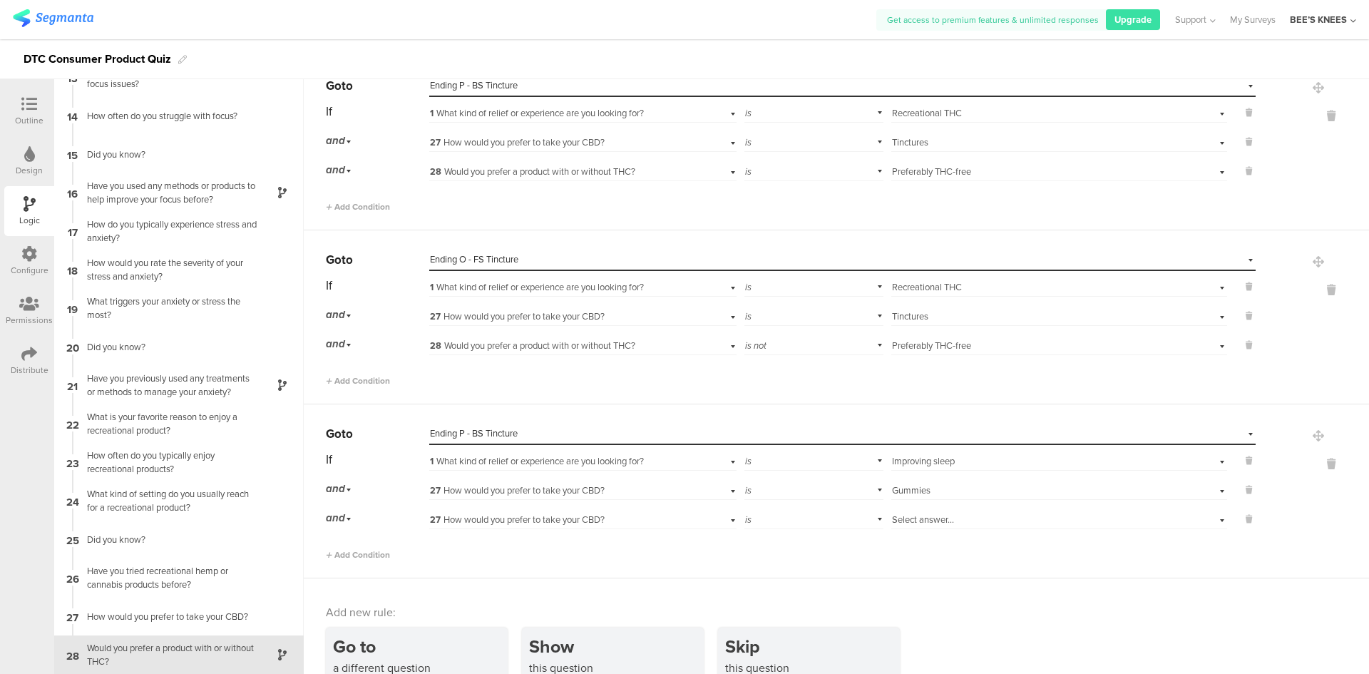
click at [518, 527] on div "27 How would you prefer to take your CBD?" at bounding box center [582, 518] width 307 height 22
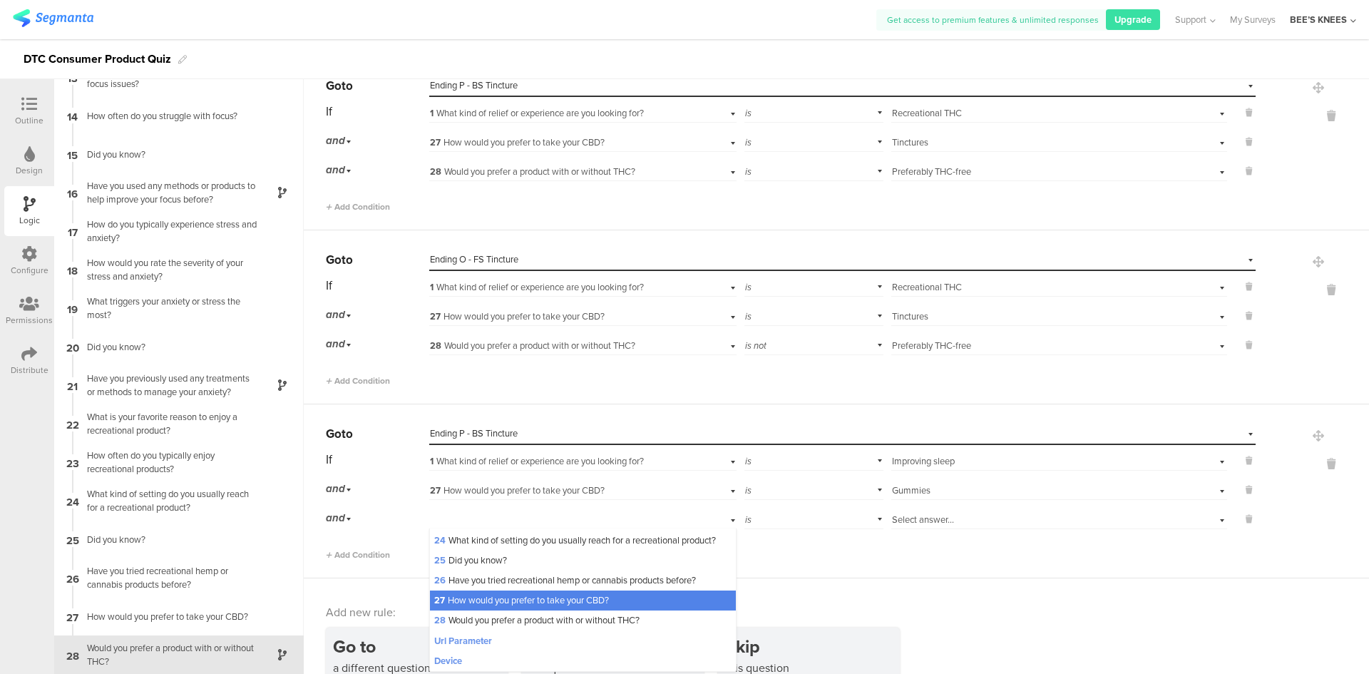
scroll to position [499, 0]
click at [552, 627] on span "28 Would you prefer a product with or without THC?" at bounding box center [536, 620] width 205 height 14
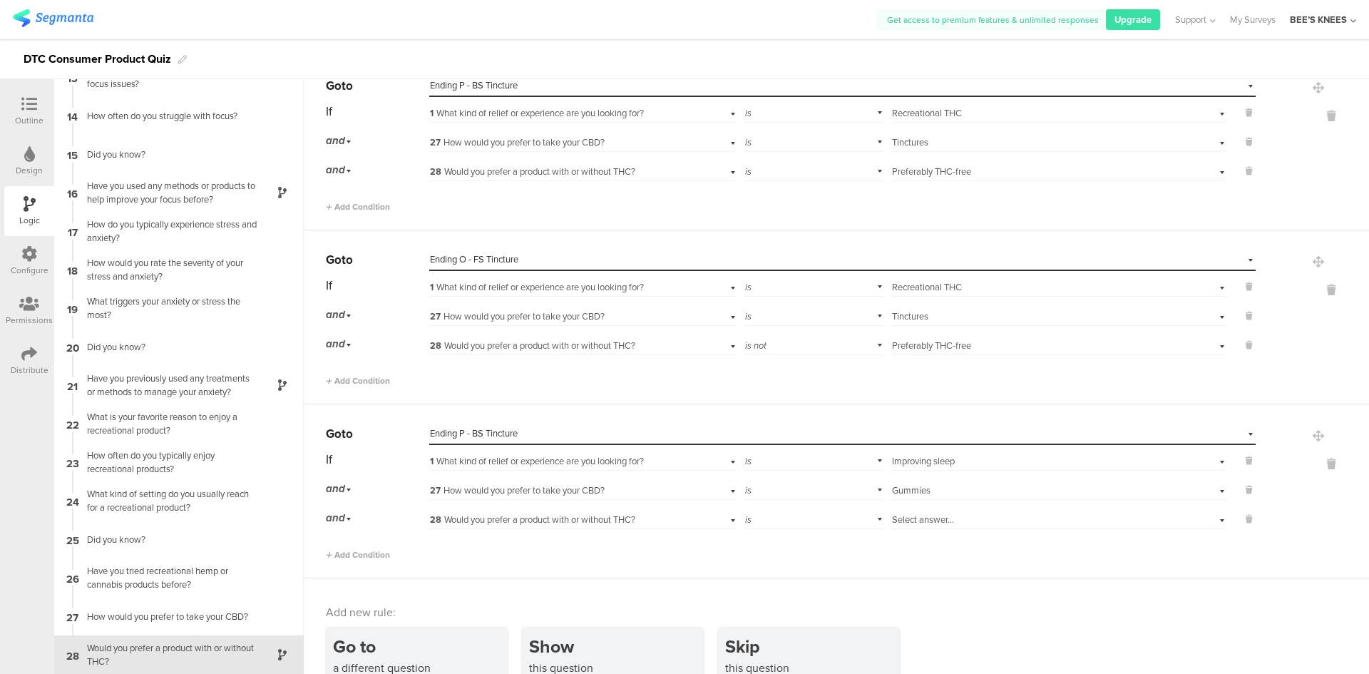
click at [973, 517] on div "Select answer..." at bounding box center [1034, 519] width 285 height 13
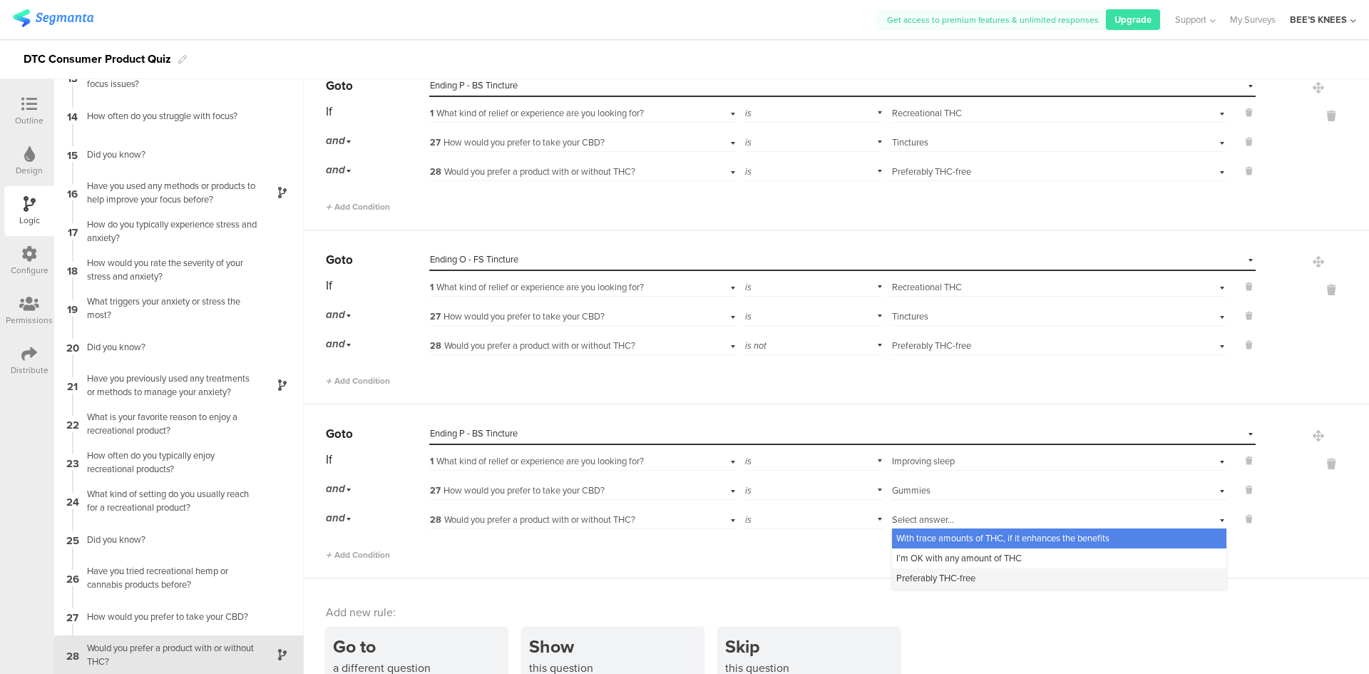
click at [973, 582] on div "Preferably THC-free" at bounding box center [1059, 578] width 334 height 20
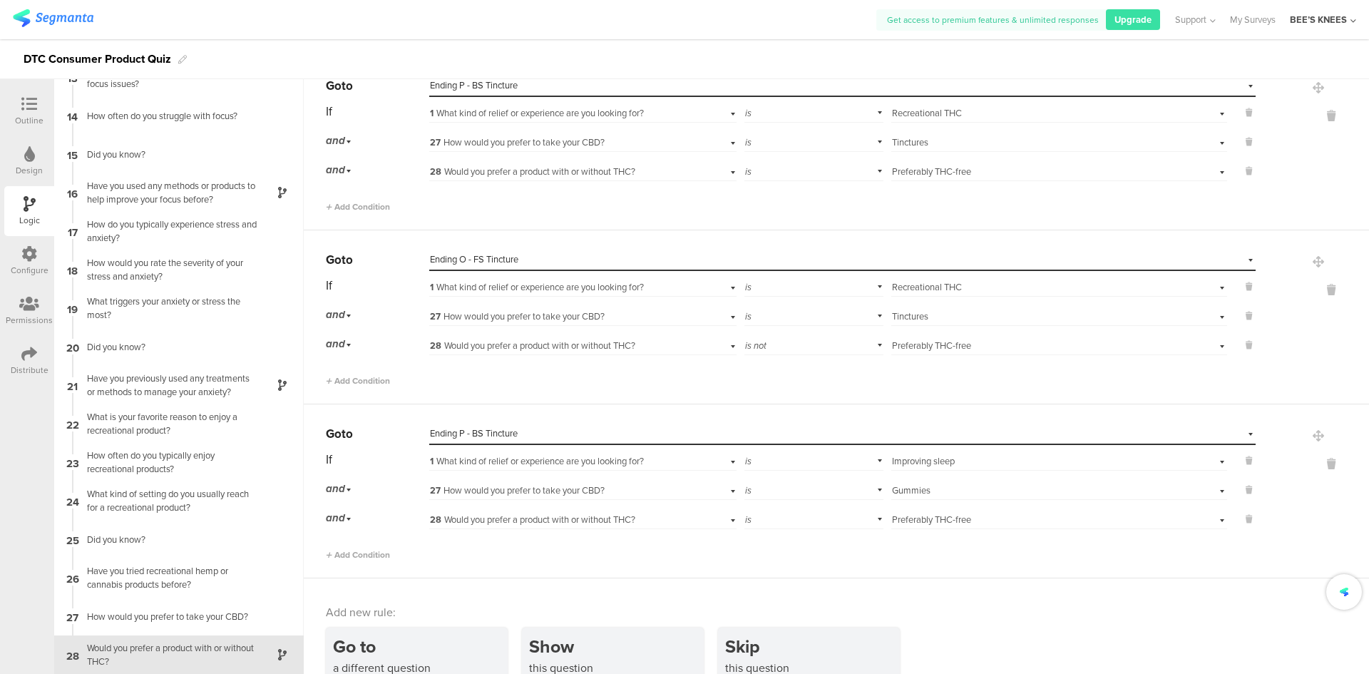
click at [1020, 634] on div "Go to a different question Send respondents to another question or ending based…" at bounding box center [847, 671] width 1043 height 87
click at [37, 106] on div at bounding box center [29, 105] width 29 height 18
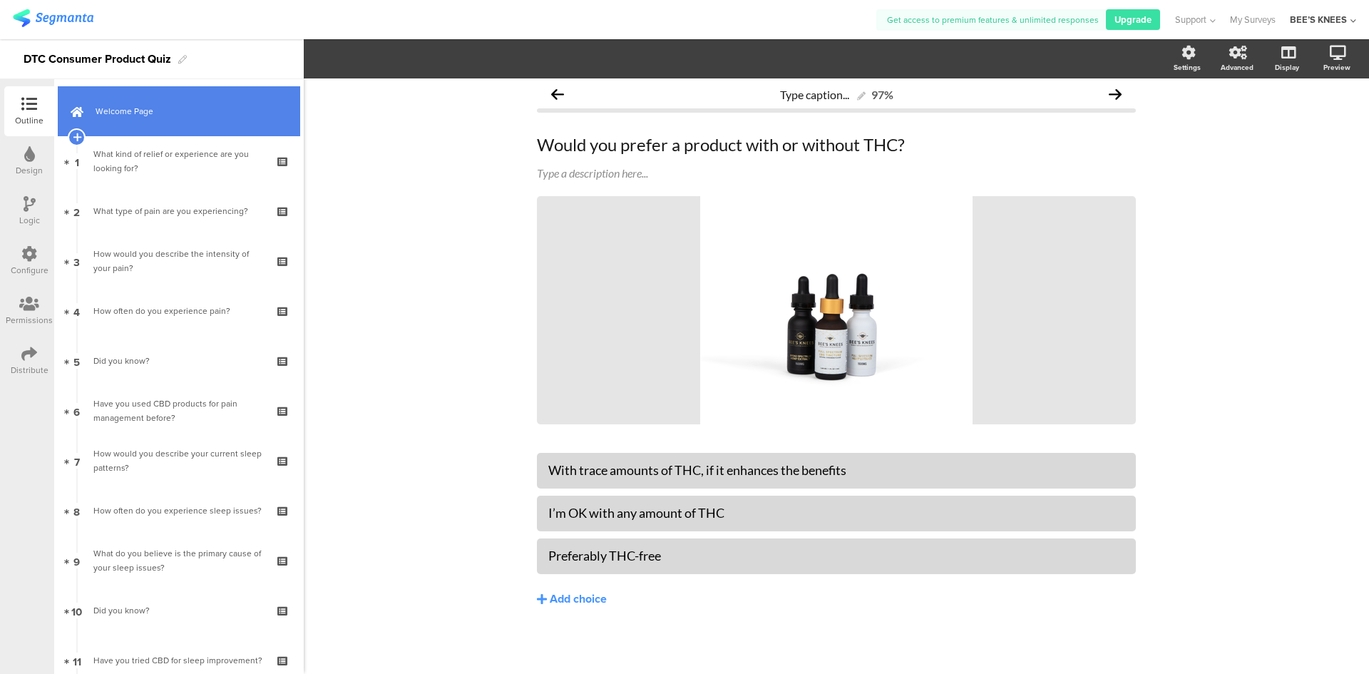
click at [194, 113] on span "Welcome Page" at bounding box center [187, 111] width 183 height 14
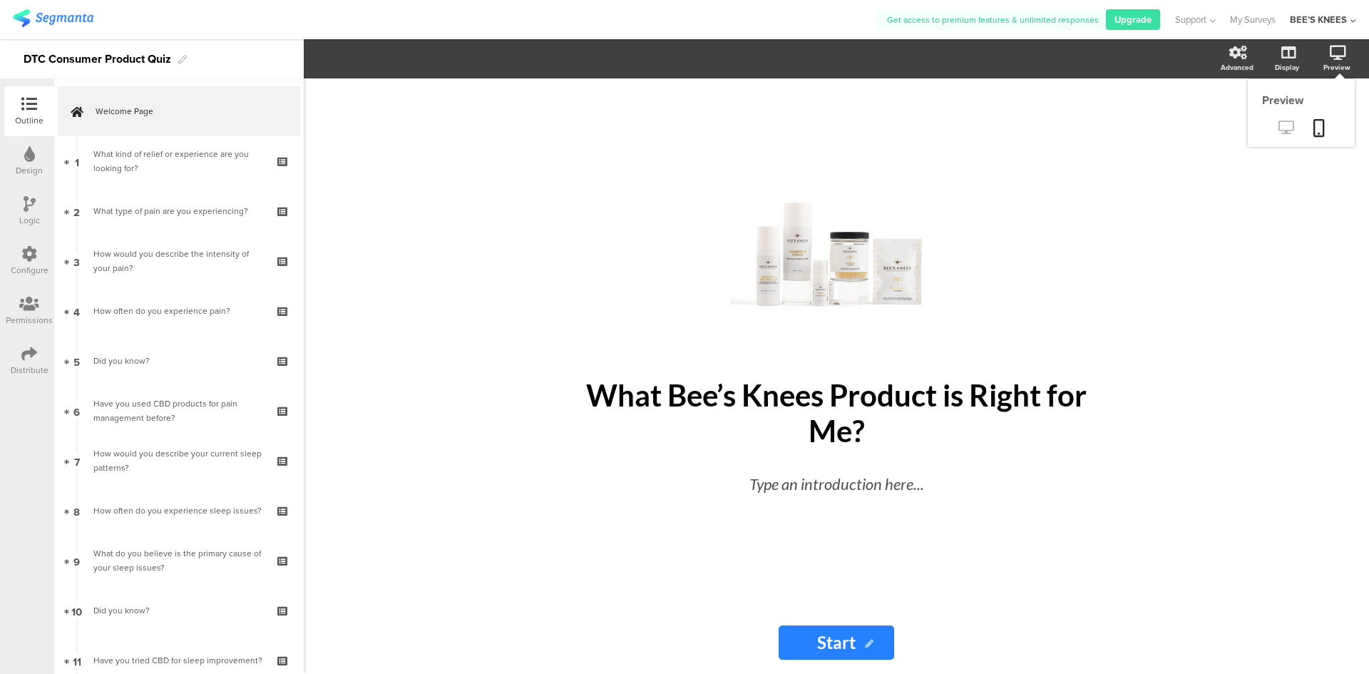
click at [1292, 124] on icon at bounding box center [1286, 128] width 15 height 14
click at [1281, 128] on icon at bounding box center [1286, 128] width 15 height 14
